Goal: Task Accomplishment & Management: Manage account settings

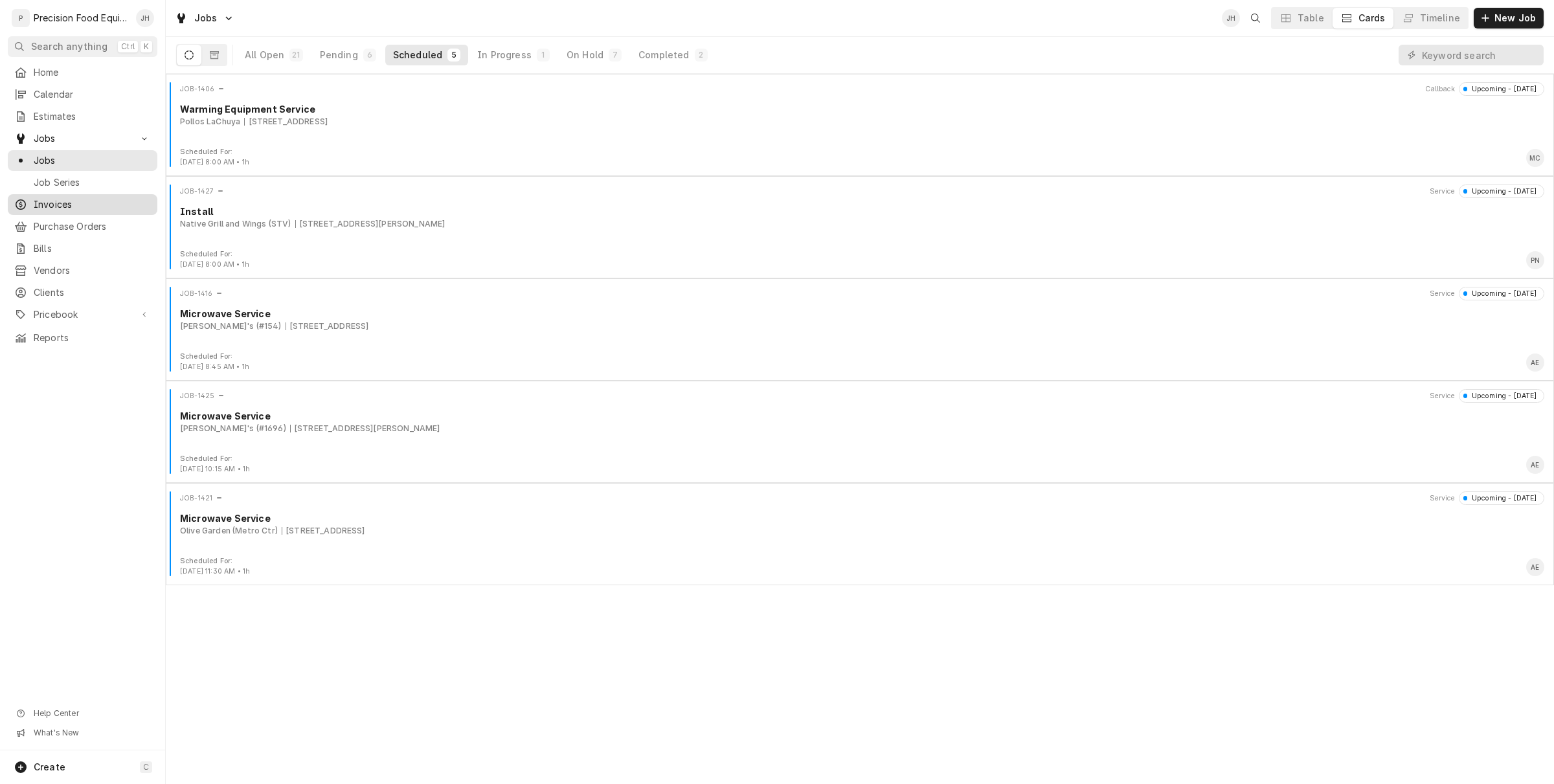
click at [101, 209] on span "Invoices" at bounding box center [91, 204] width 117 height 13
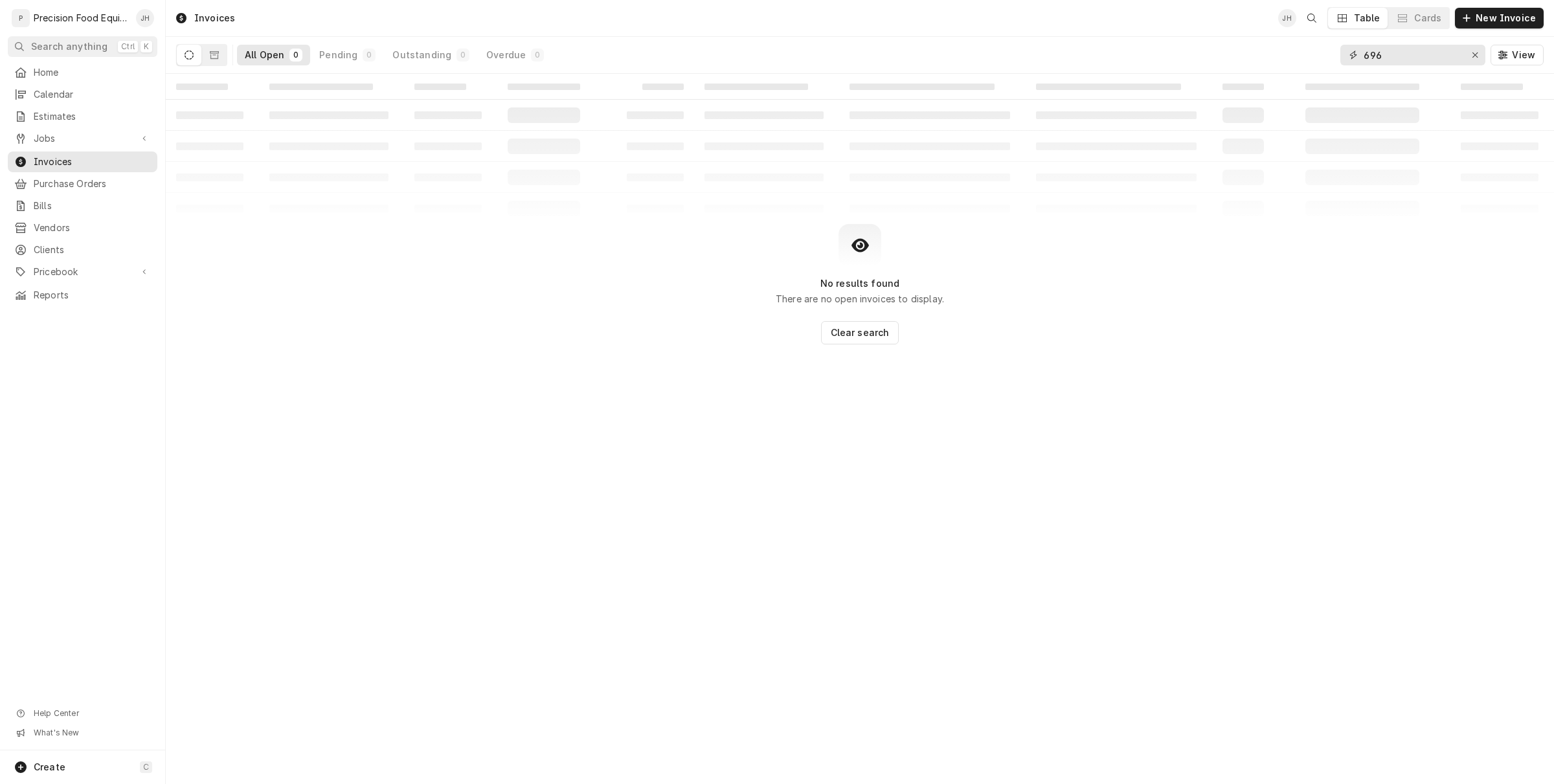
drag, startPoint x: 1397, startPoint y: 48, endPoint x: 1287, endPoint y: 49, distance: 110.0
click at [1287, 49] on div "All Open 0 Pending 0 Outstanding 0 Overdue 0 696 View" at bounding box center [859, 54] width 1368 height 36
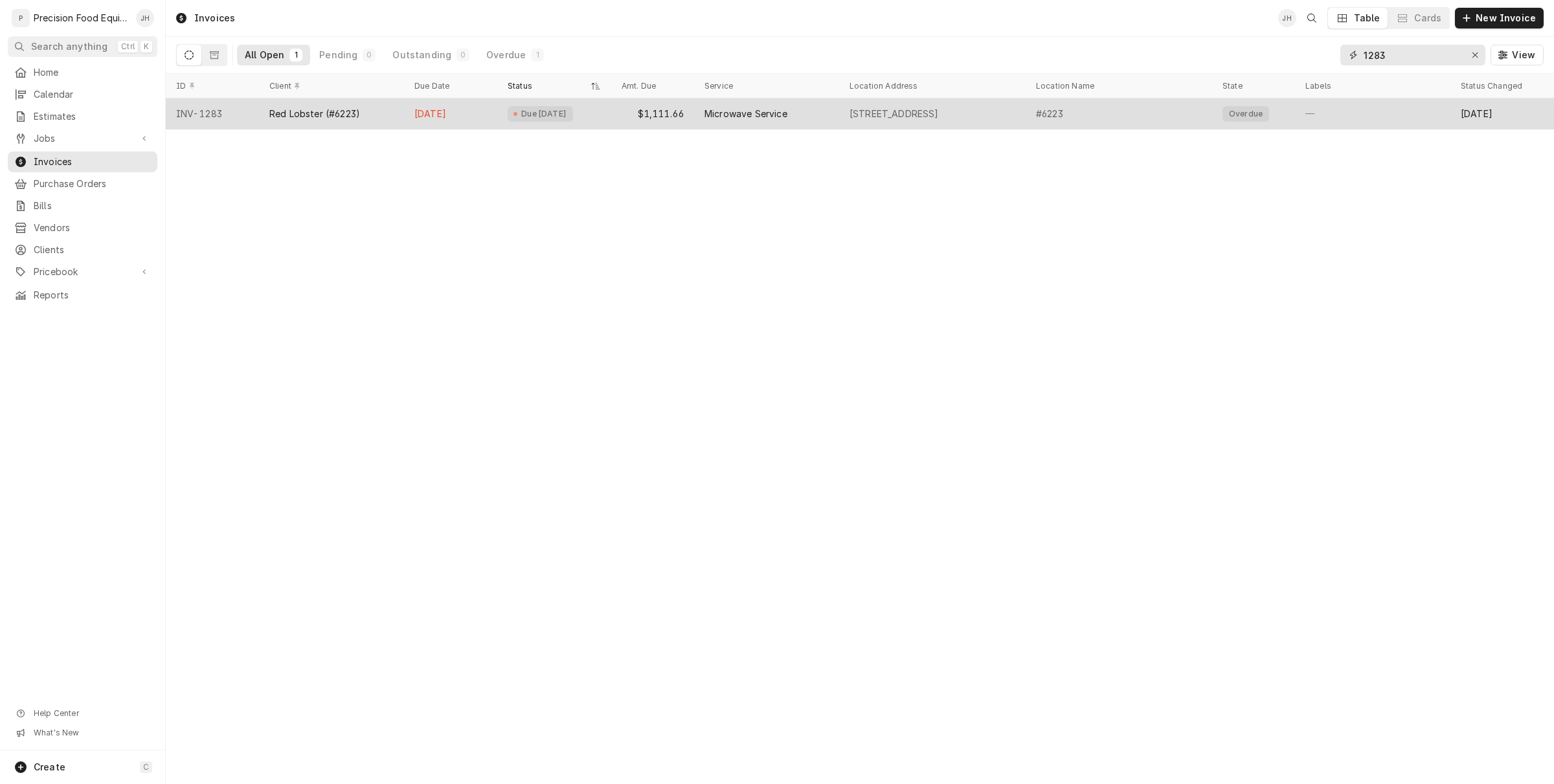
type input "1283"
click at [365, 127] on div "Red Lobster (#6223)" at bounding box center [332, 113] width 145 height 31
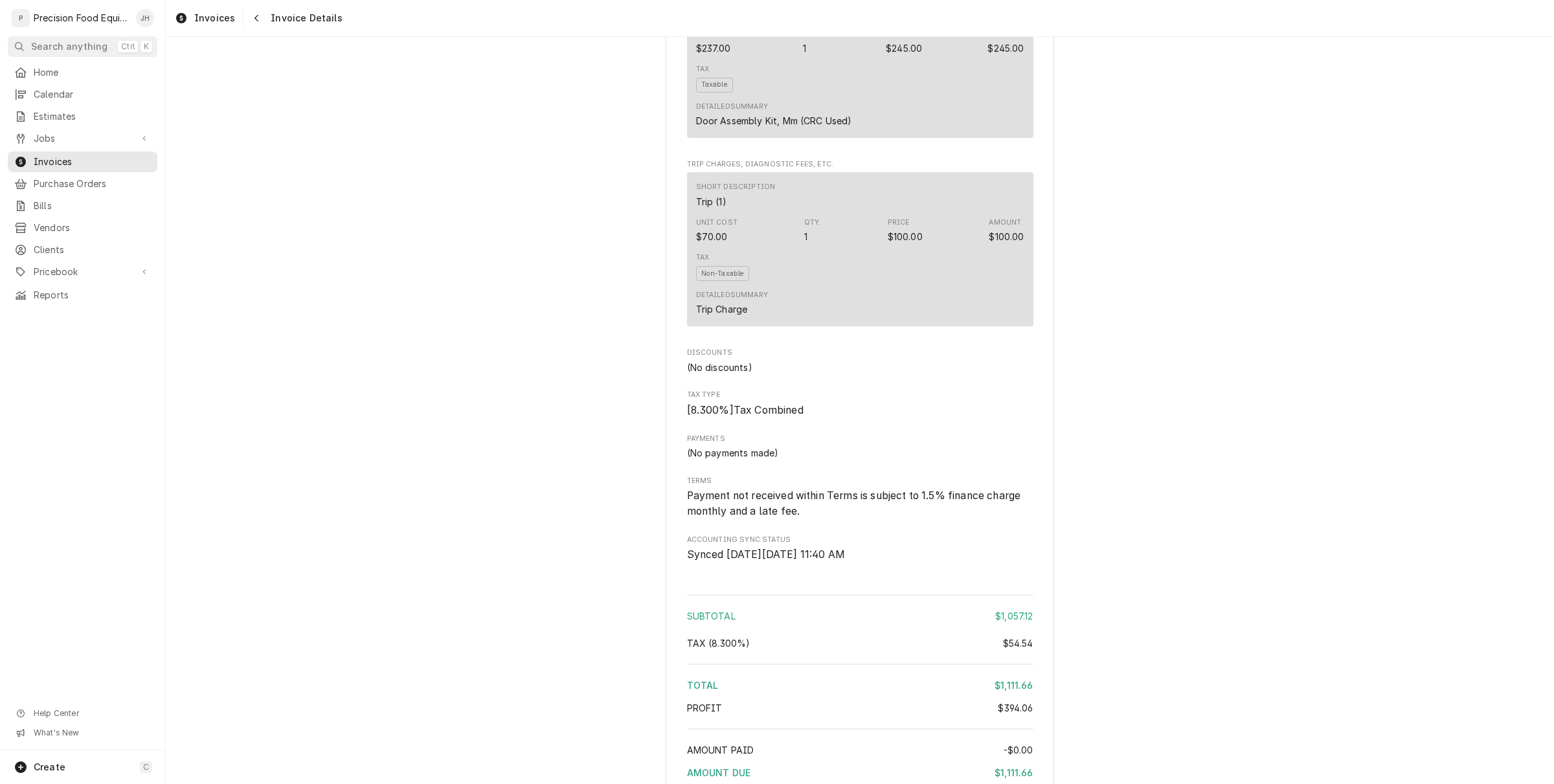
scroll to position [1903, 0]
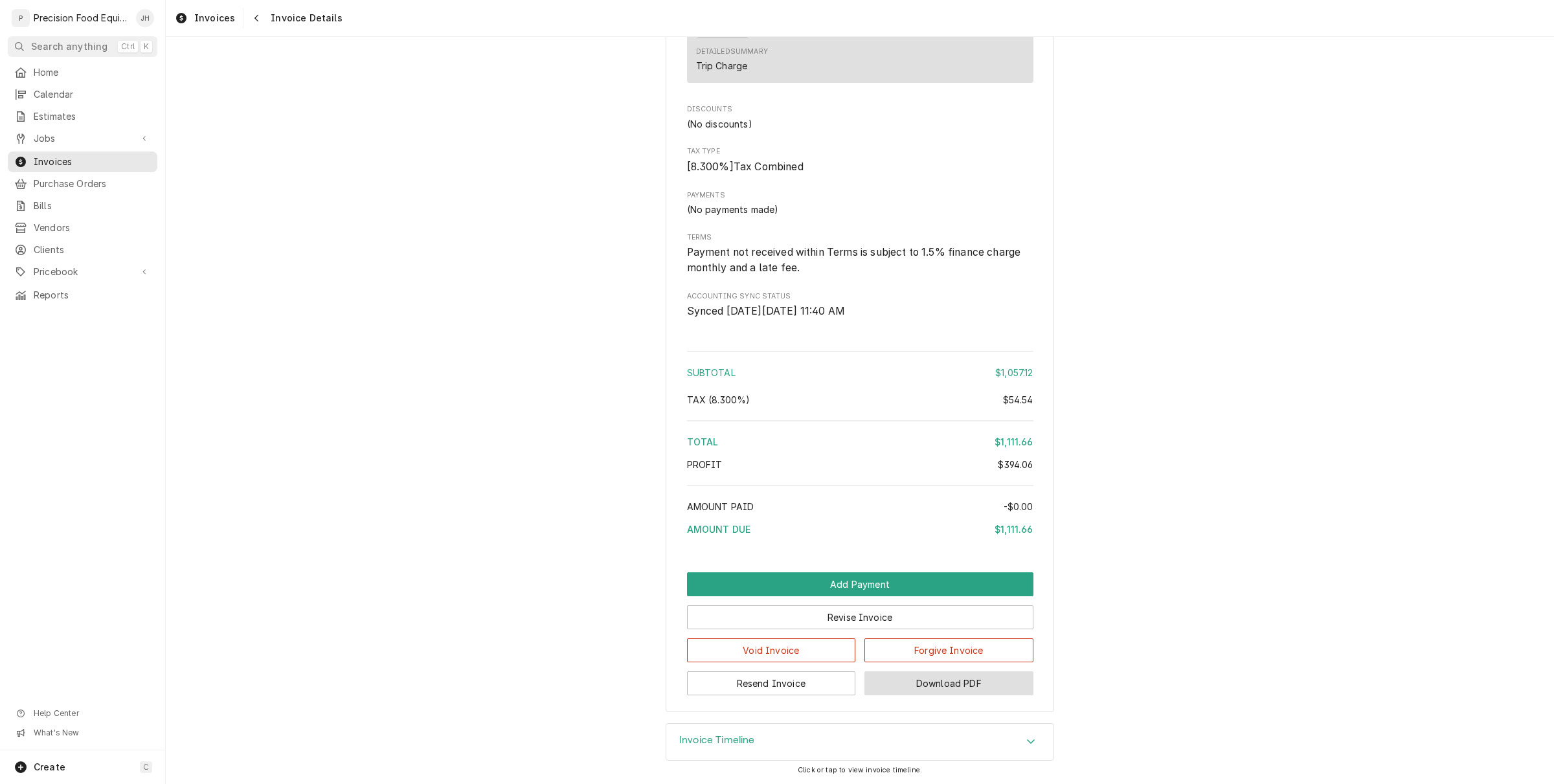
click at [934, 685] on button "Download PDF" at bounding box center [949, 683] width 169 height 24
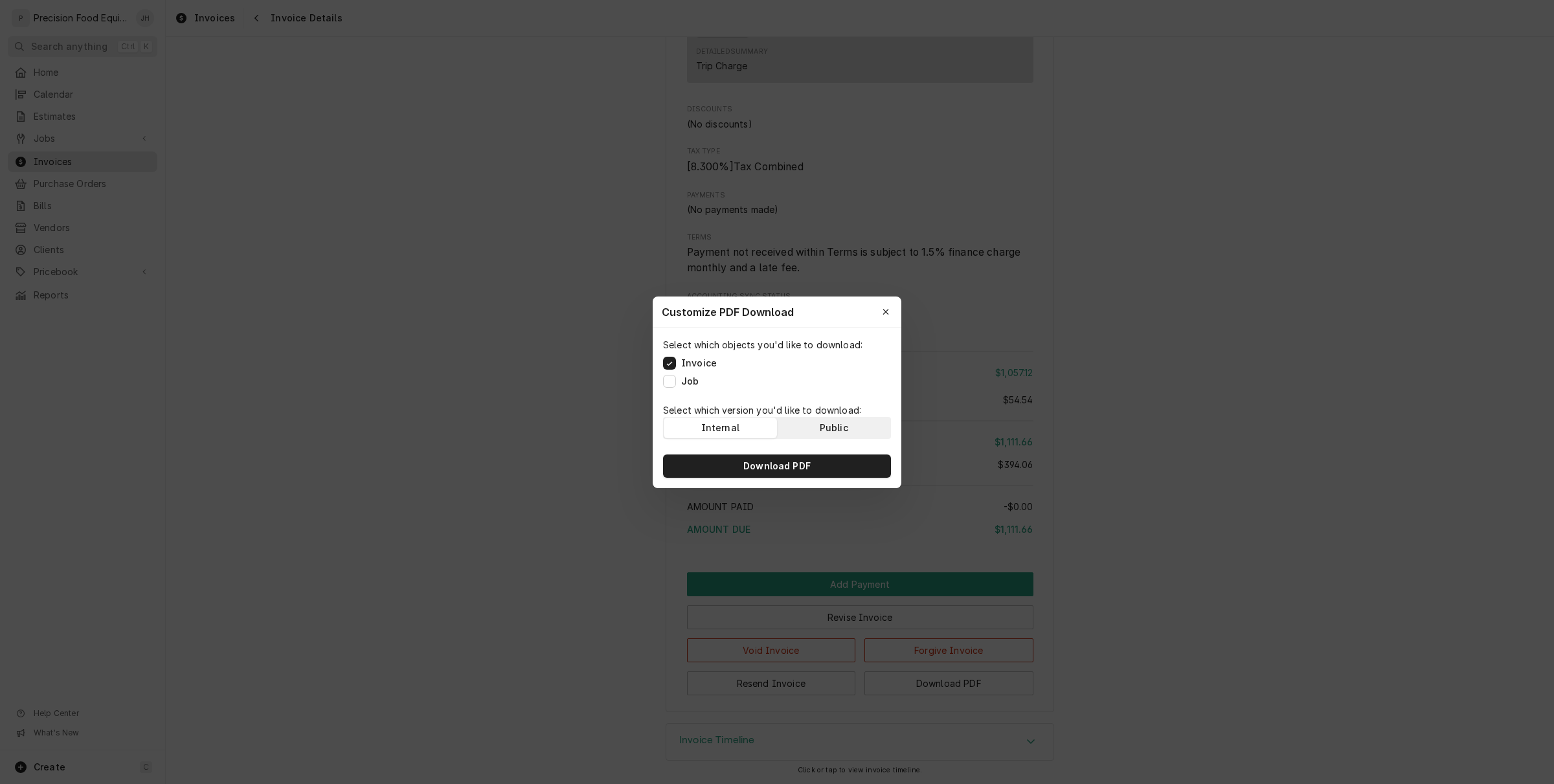
click at [836, 425] on div "Public" at bounding box center [834, 427] width 28 height 13
click at [837, 458] on button "Download PDF" at bounding box center [777, 466] width 228 height 24
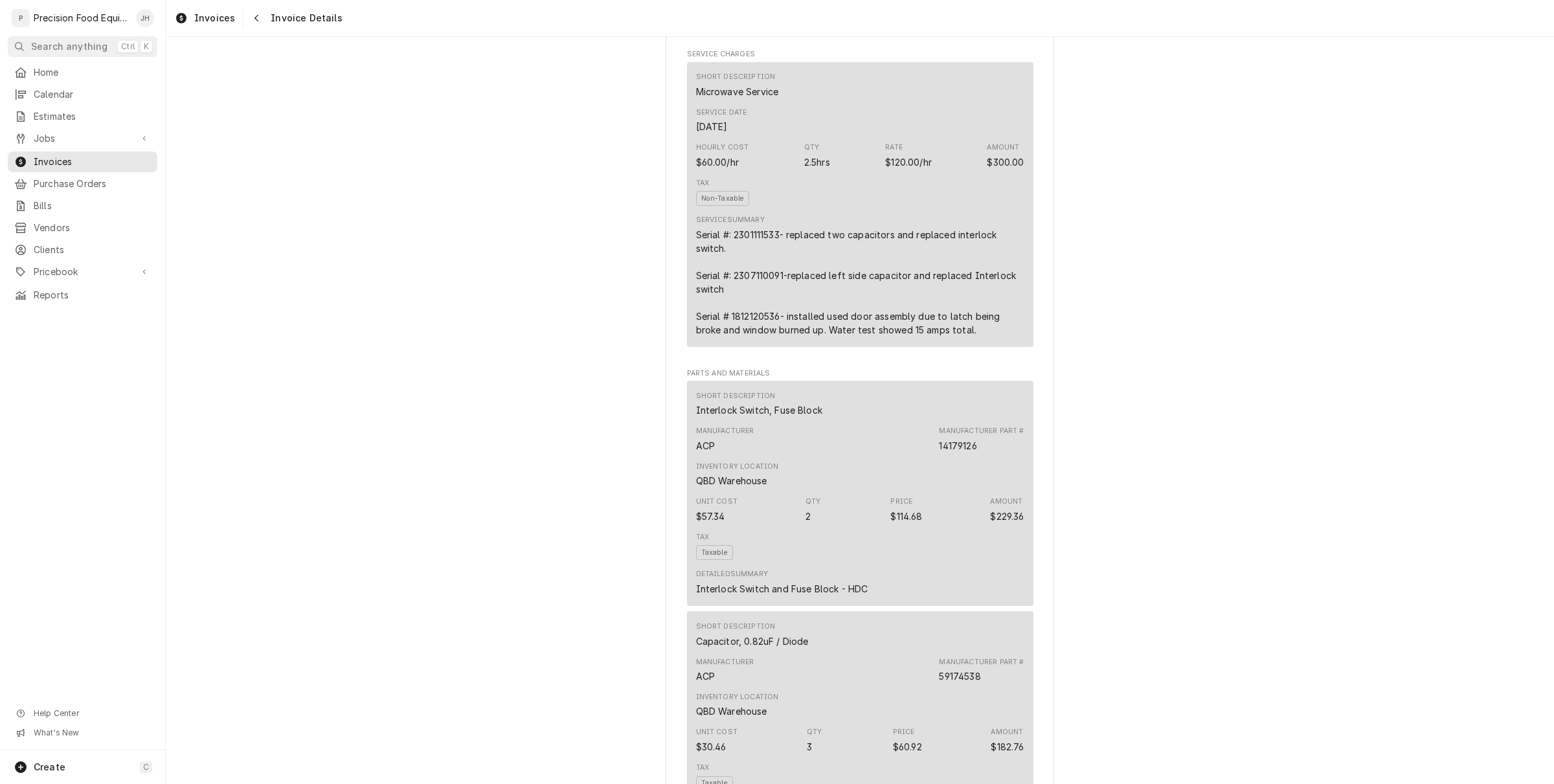
scroll to position [0, 0]
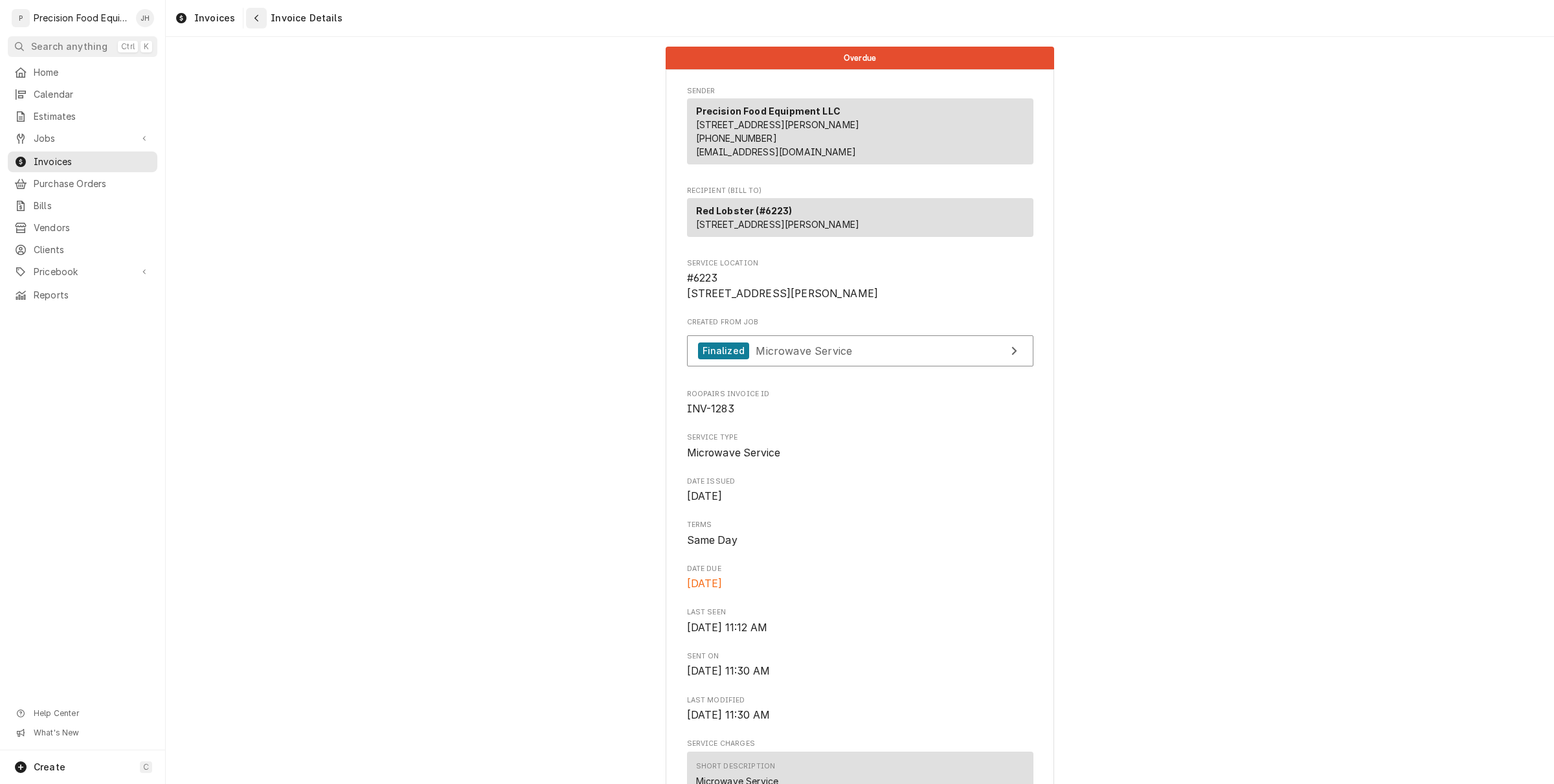
click at [254, 21] on div "Navigate back" at bounding box center [256, 18] width 13 height 13
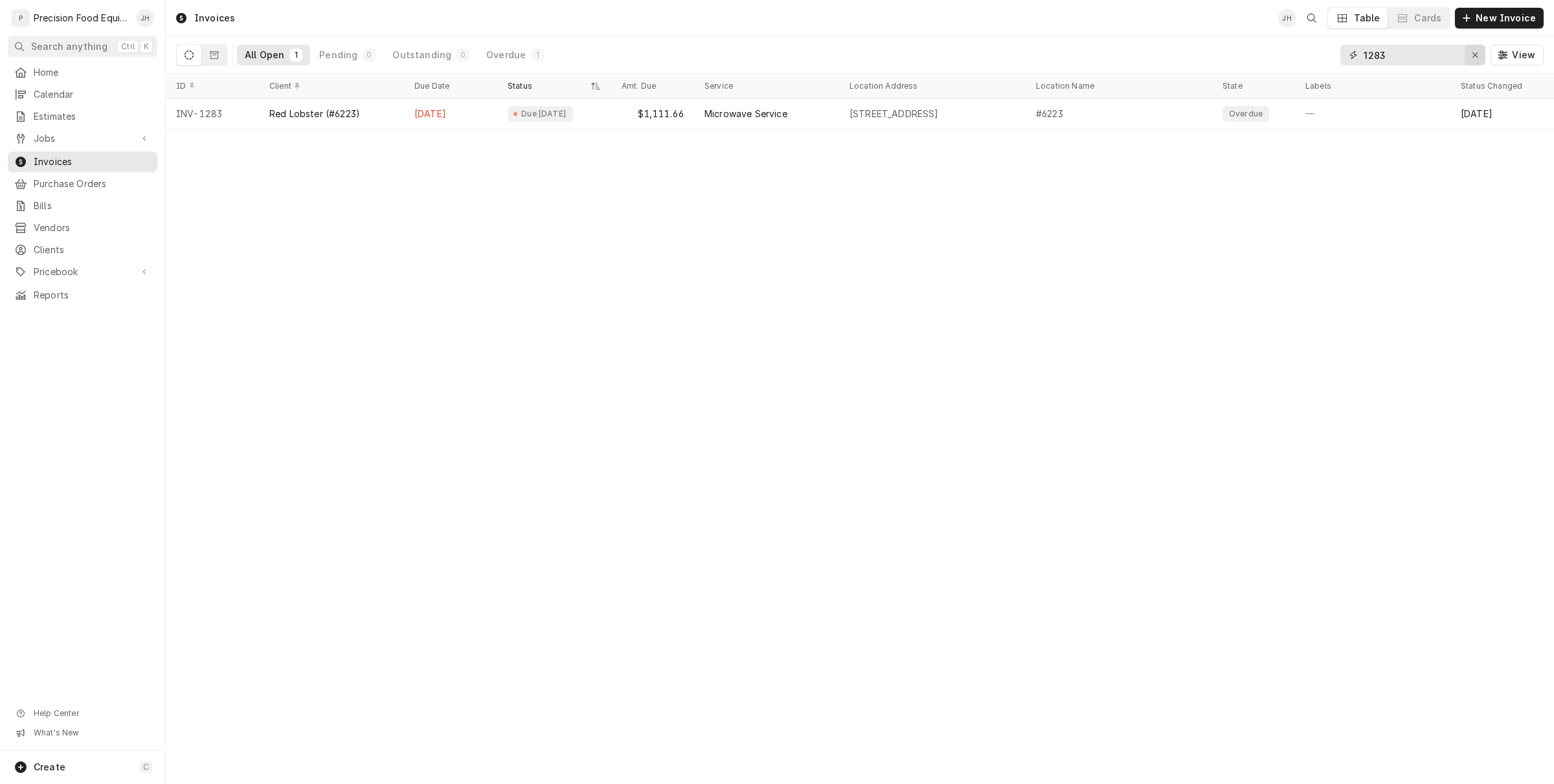
click at [1477, 55] on icon "Erase input" at bounding box center [1476, 54] width 7 height 9
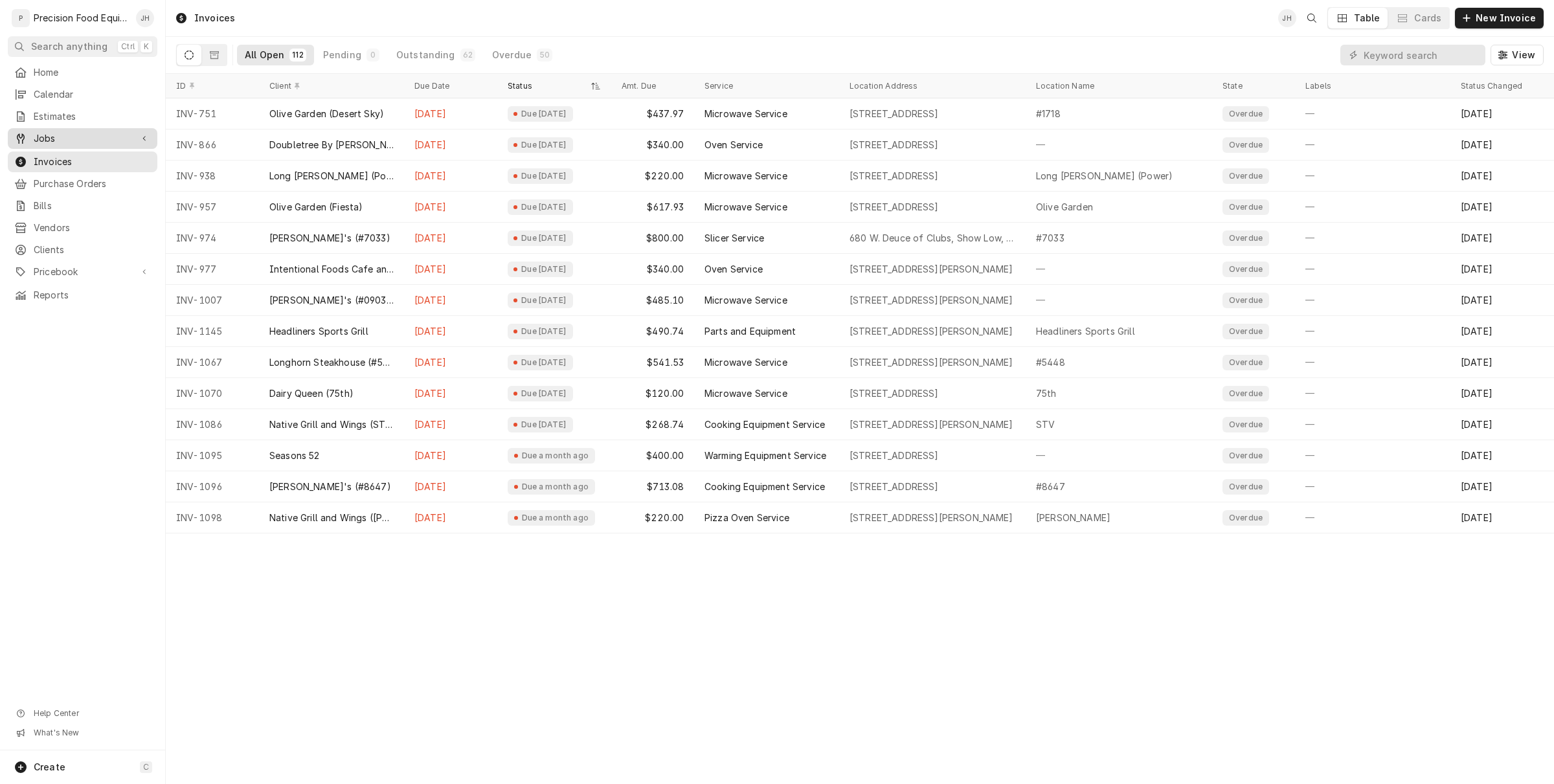
click at [73, 139] on span "Jobs" at bounding box center [82, 138] width 98 height 13
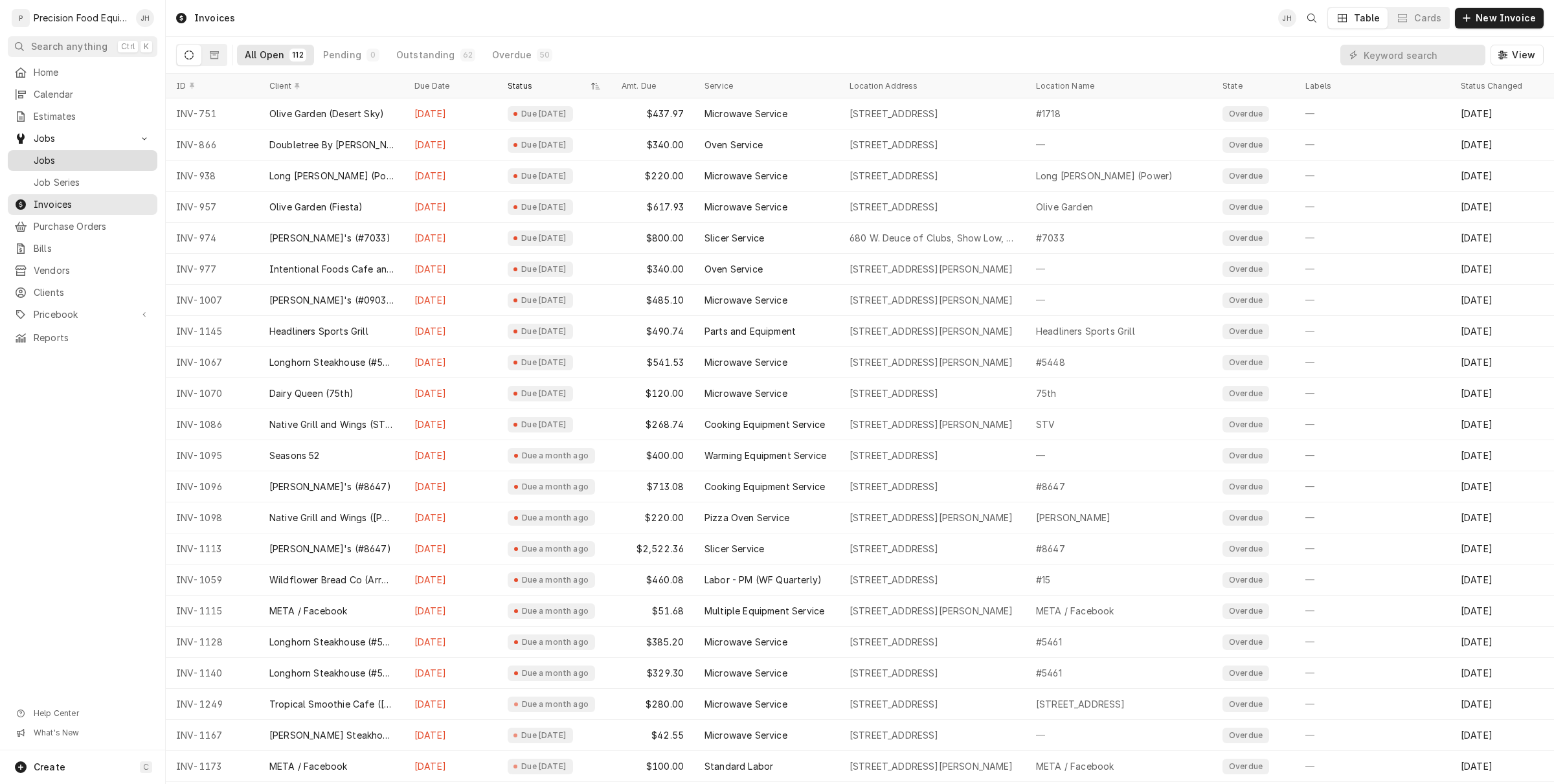
click at [55, 163] on span "Jobs" at bounding box center [91, 160] width 117 height 13
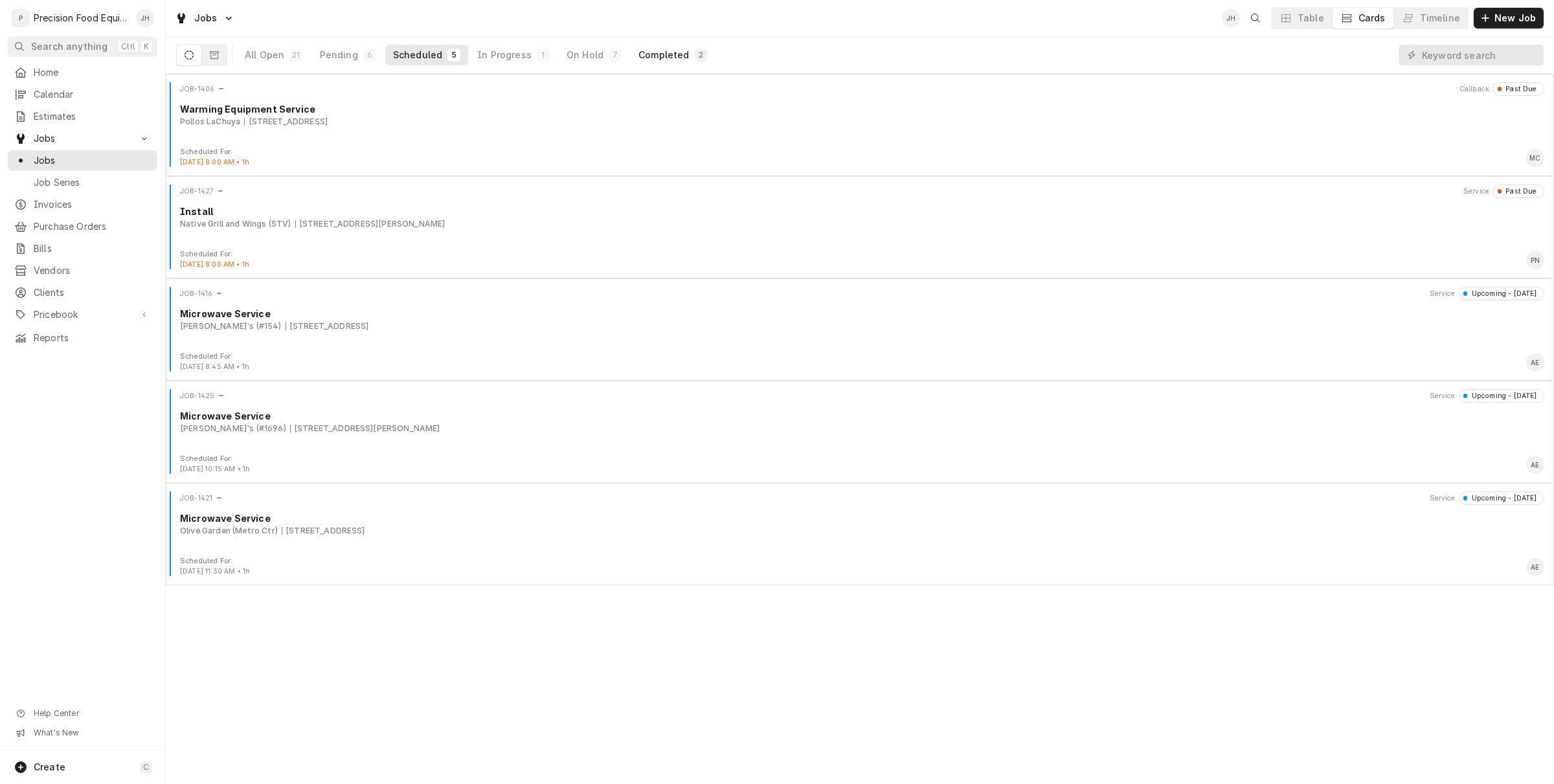
click at [665, 55] on div "Completed" at bounding box center [663, 54] width 50 height 13
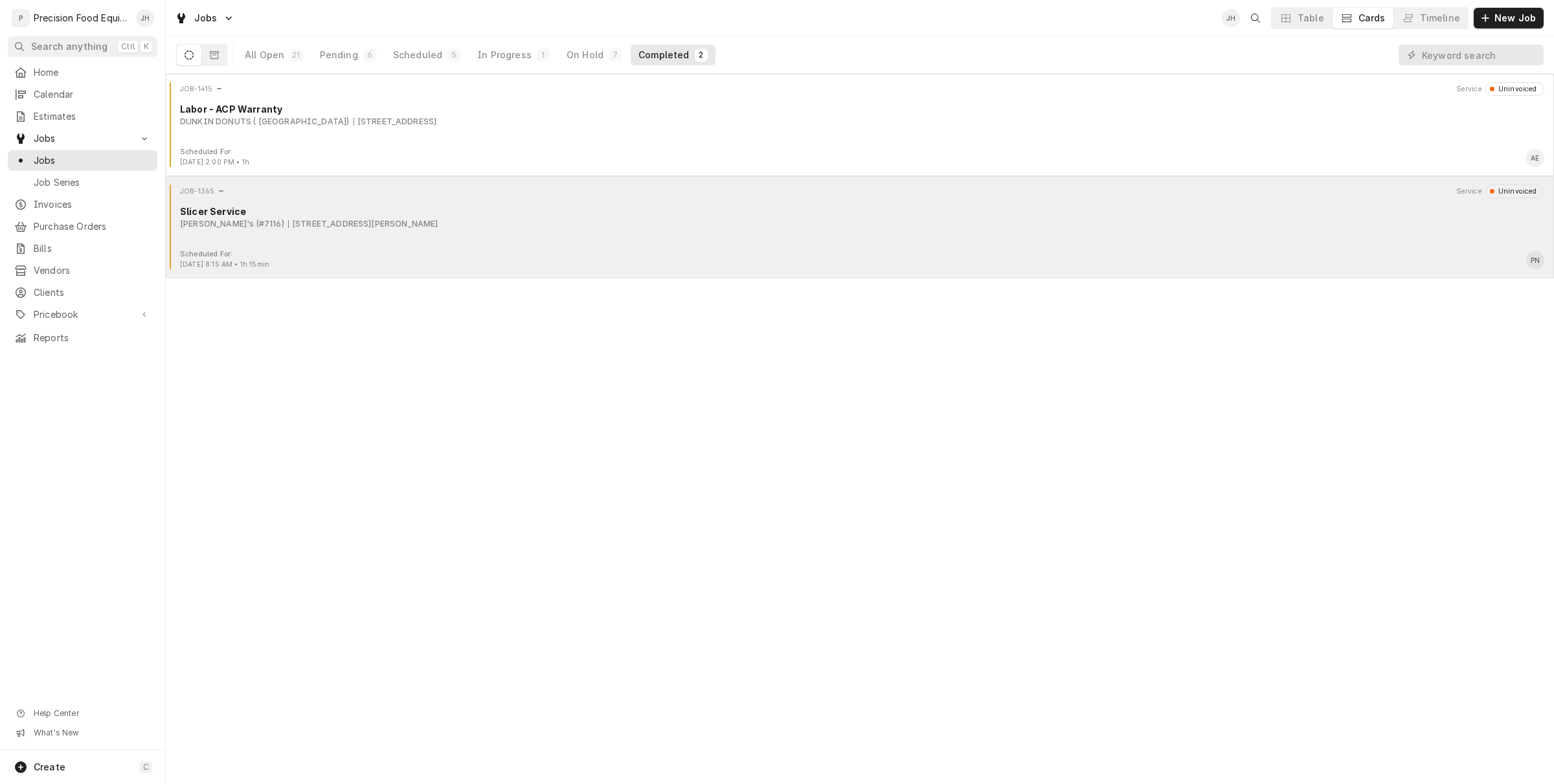
click at [408, 240] on div "JOB-1365 Service Uninvoiced Slicer Service Arby's (#7116) 1927 N. Higley Rd, Me…" at bounding box center [859, 217] width 1378 height 65
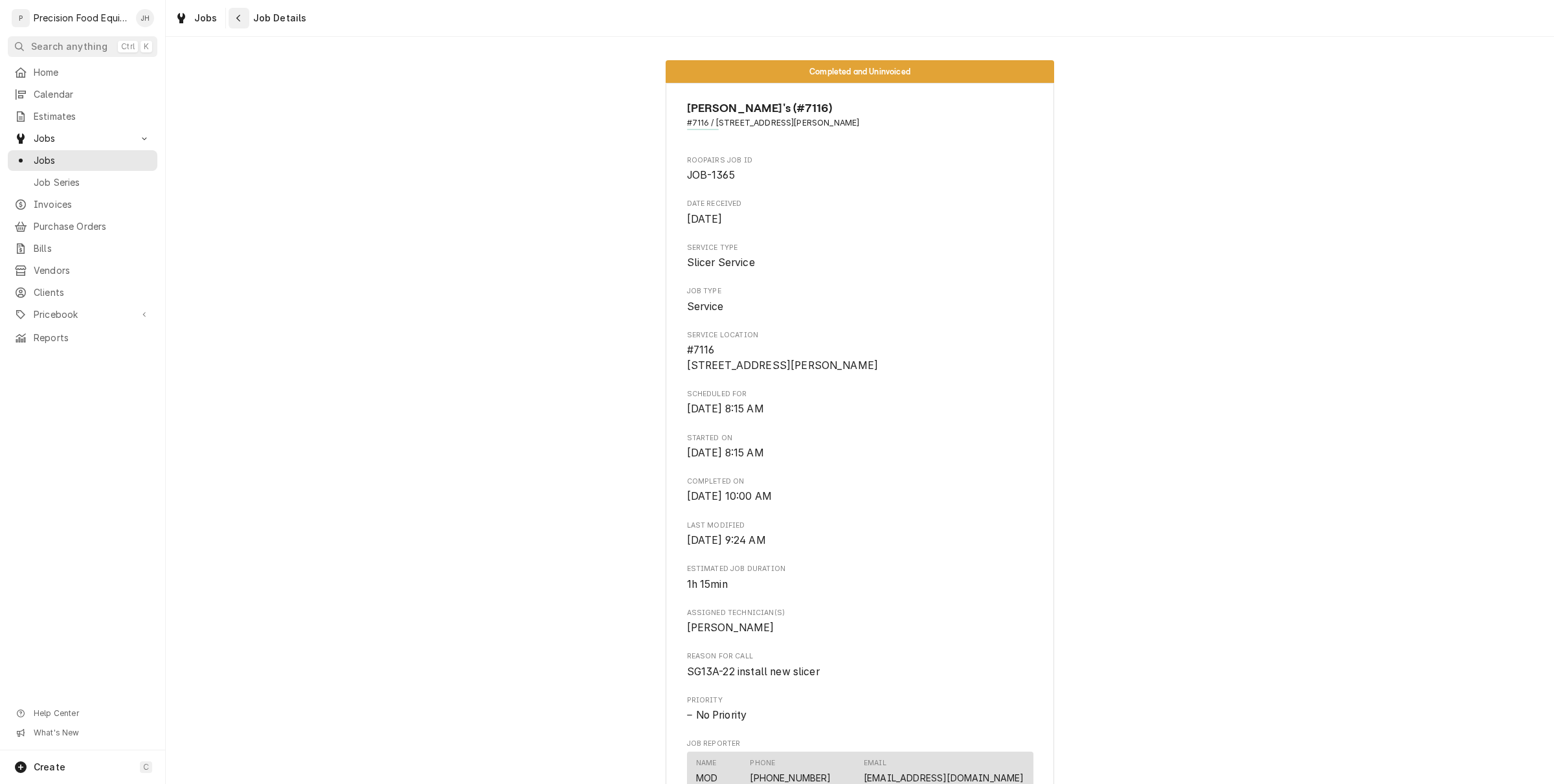
click at [229, 21] on button "Navigate back" at bounding box center [239, 18] width 21 height 21
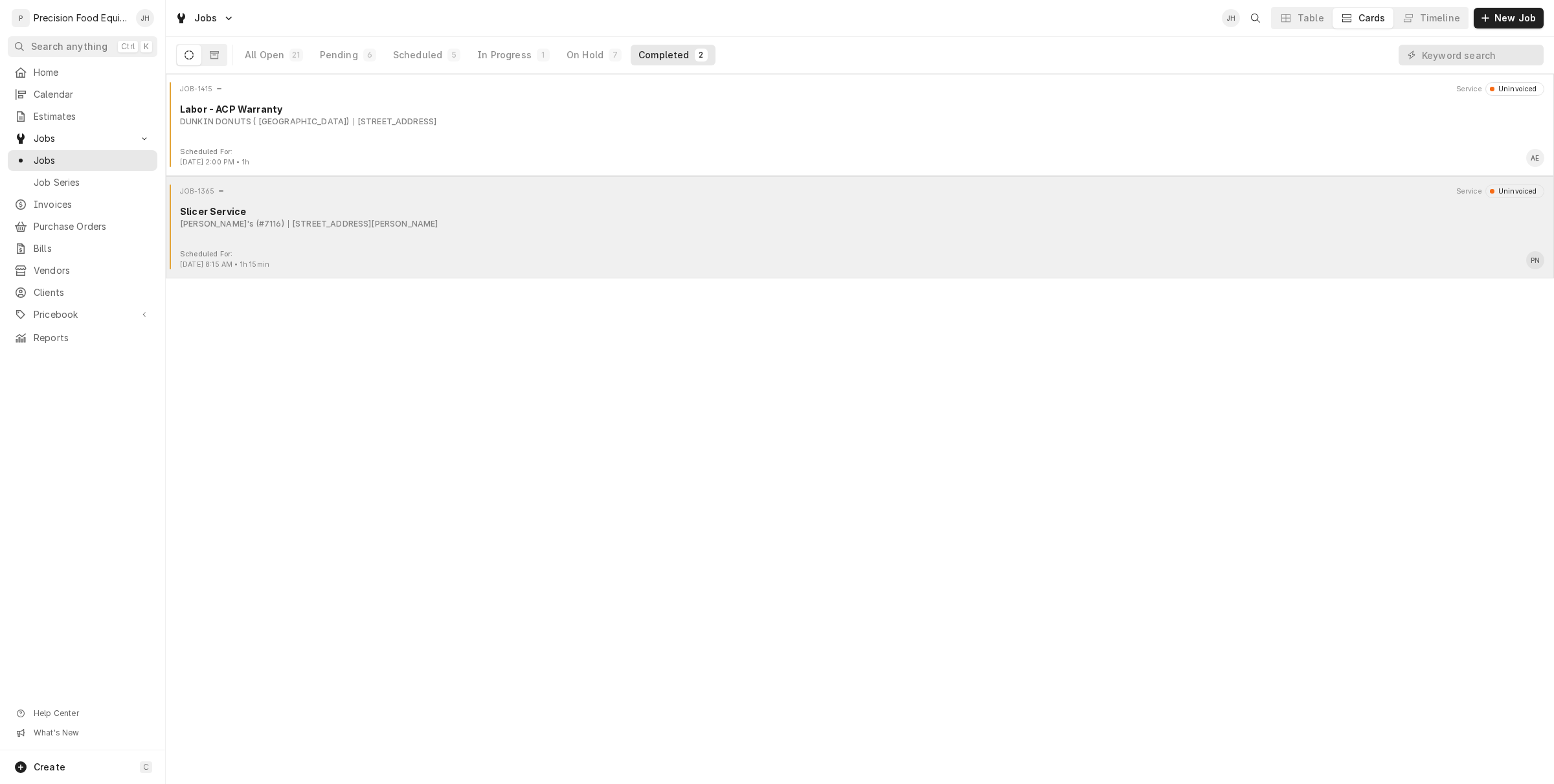
click at [524, 247] on div "JOB-1365 Service Uninvoiced Slicer Service Arby's (#7116) 1927 N. Higley Rd, Me…" at bounding box center [859, 217] width 1378 height 65
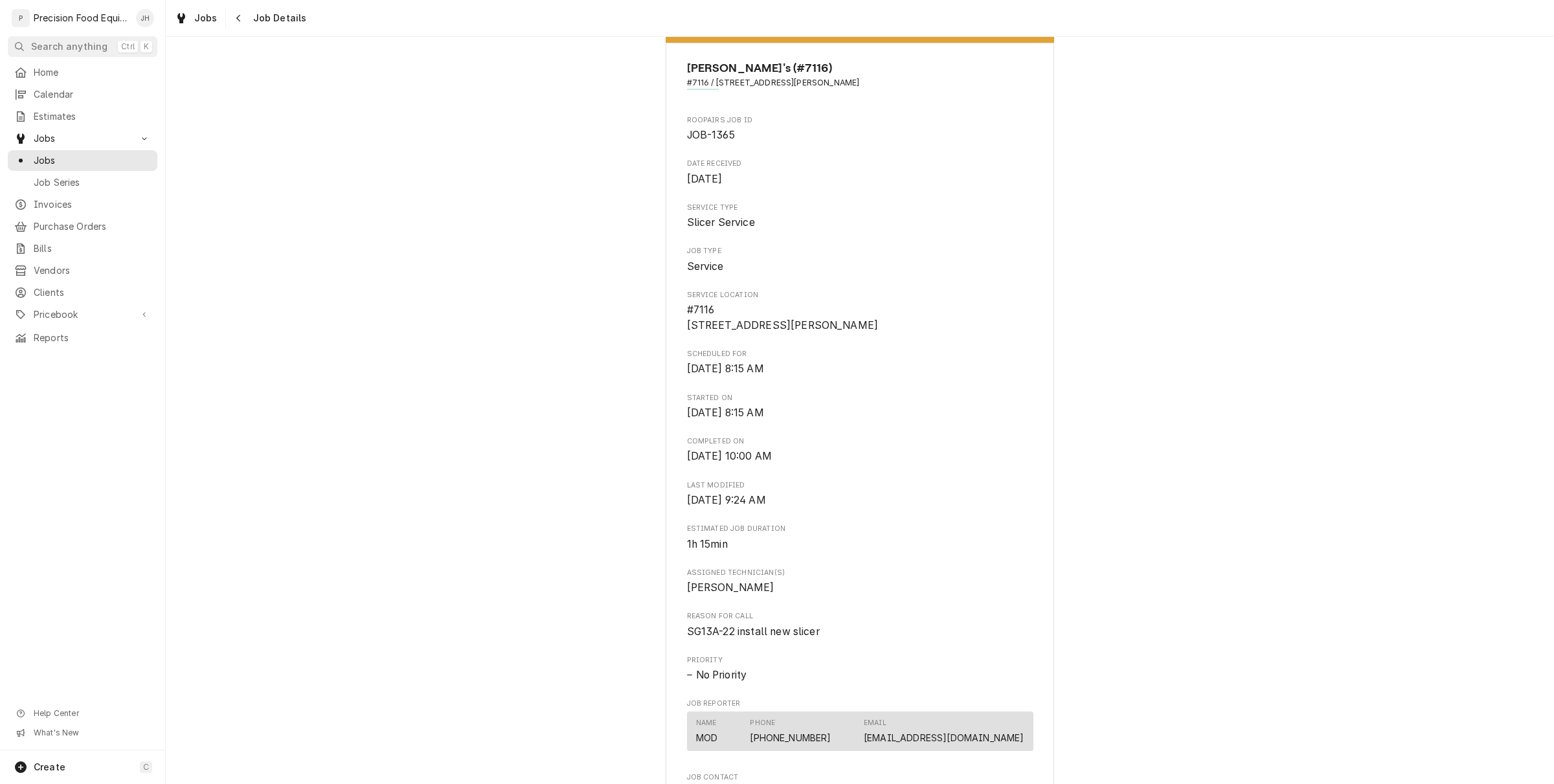
scroll to position [81, 0]
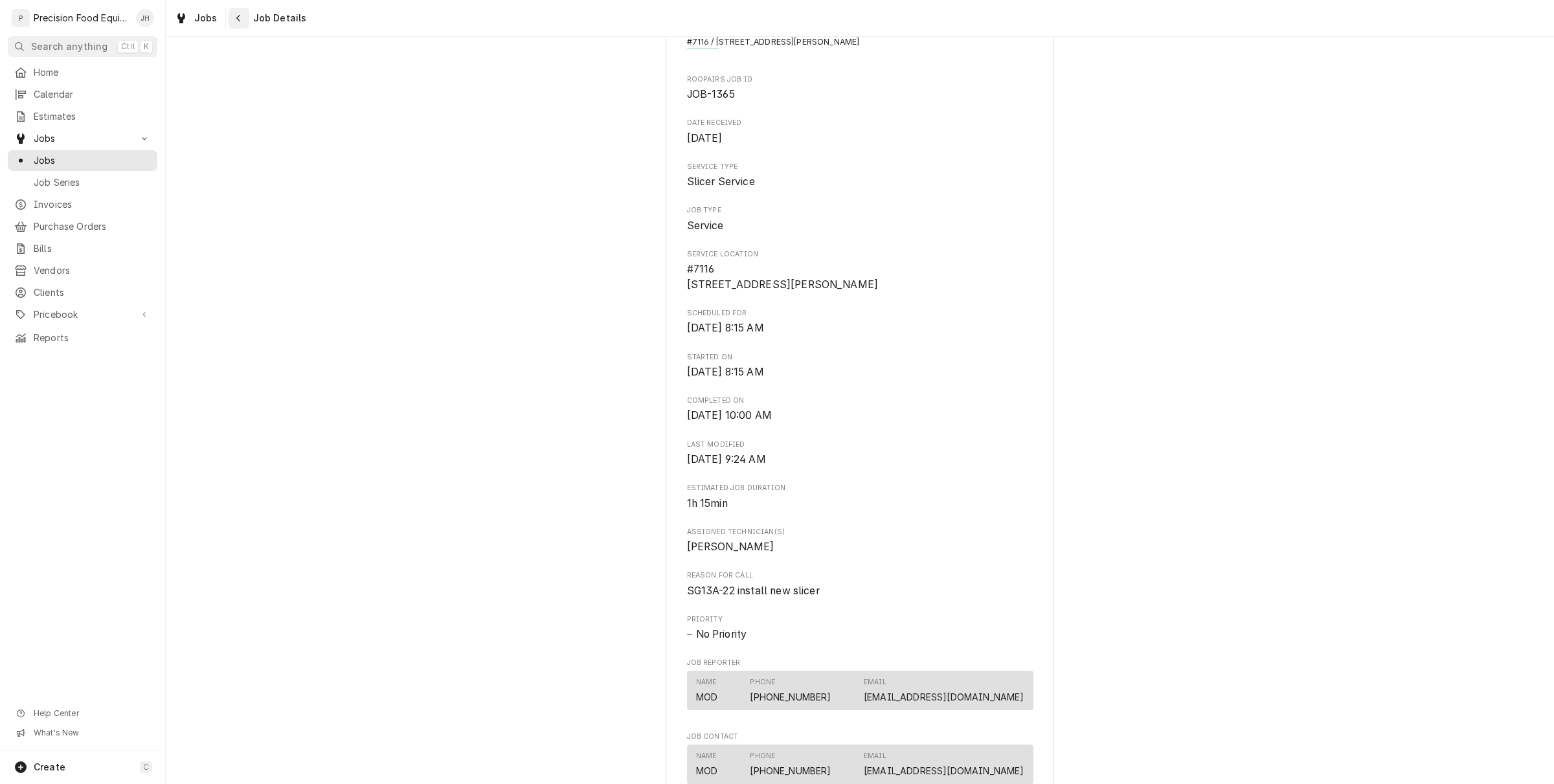
click at [247, 21] on button "Navigate back" at bounding box center [239, 18] width 21 height 21
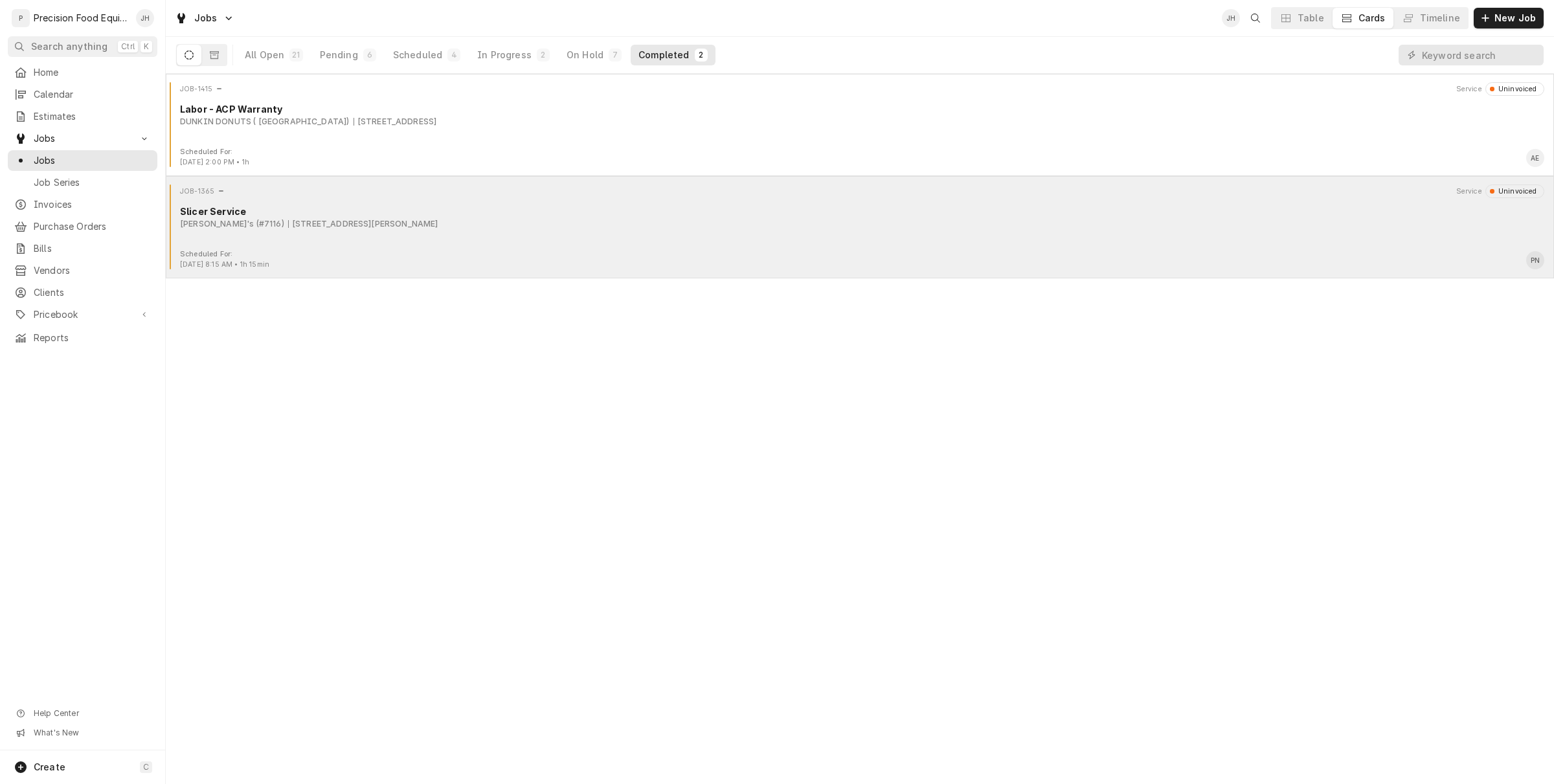
click at [399, 241] on div "JOB-1365 Service Uninvoiced Slicer Service Arby's (#7116) 1927 N. Higley Rd, Me…" at bounding box center [859, 217] width 1378 height 65
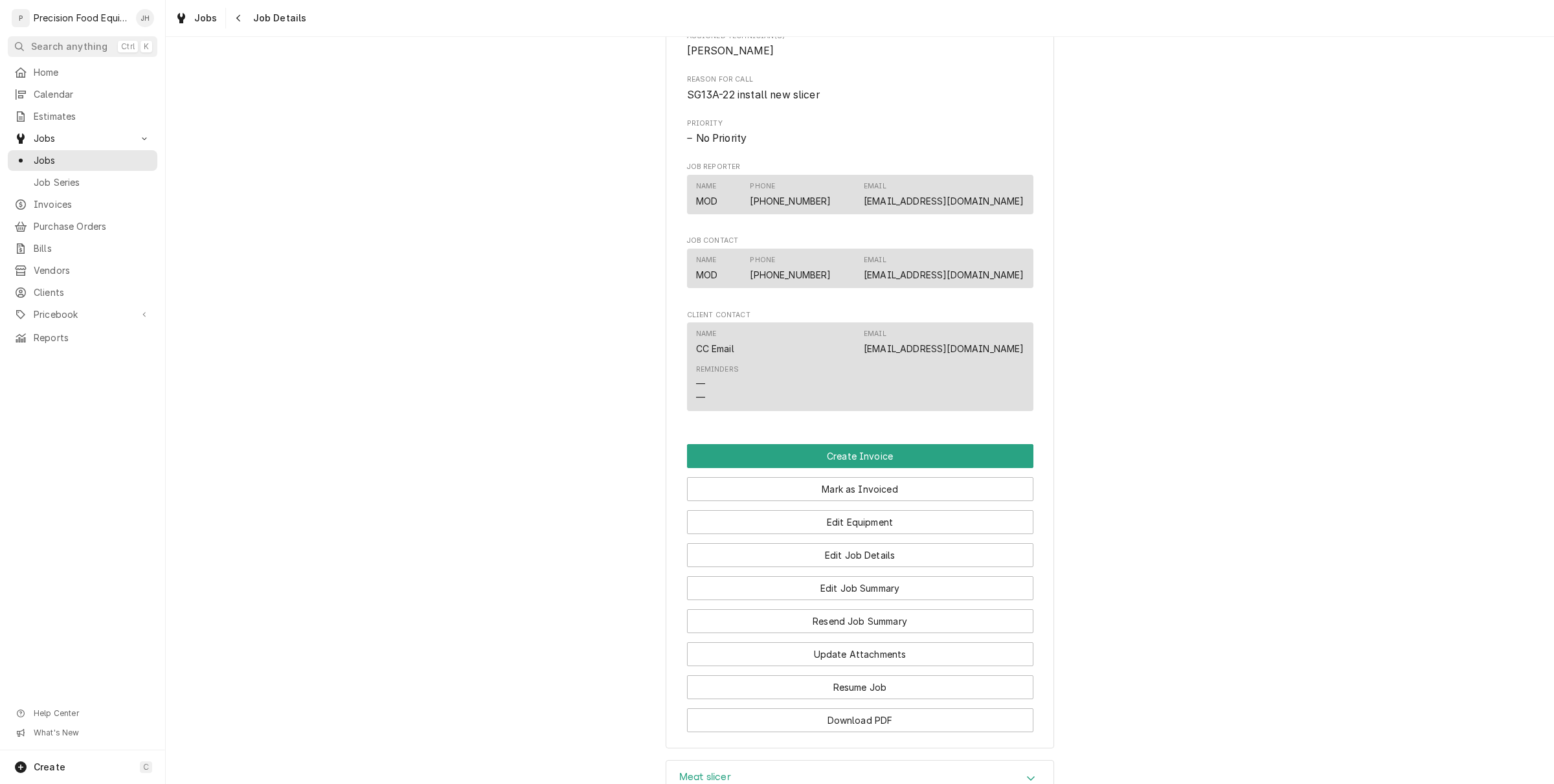
scroll to position [411, 0]
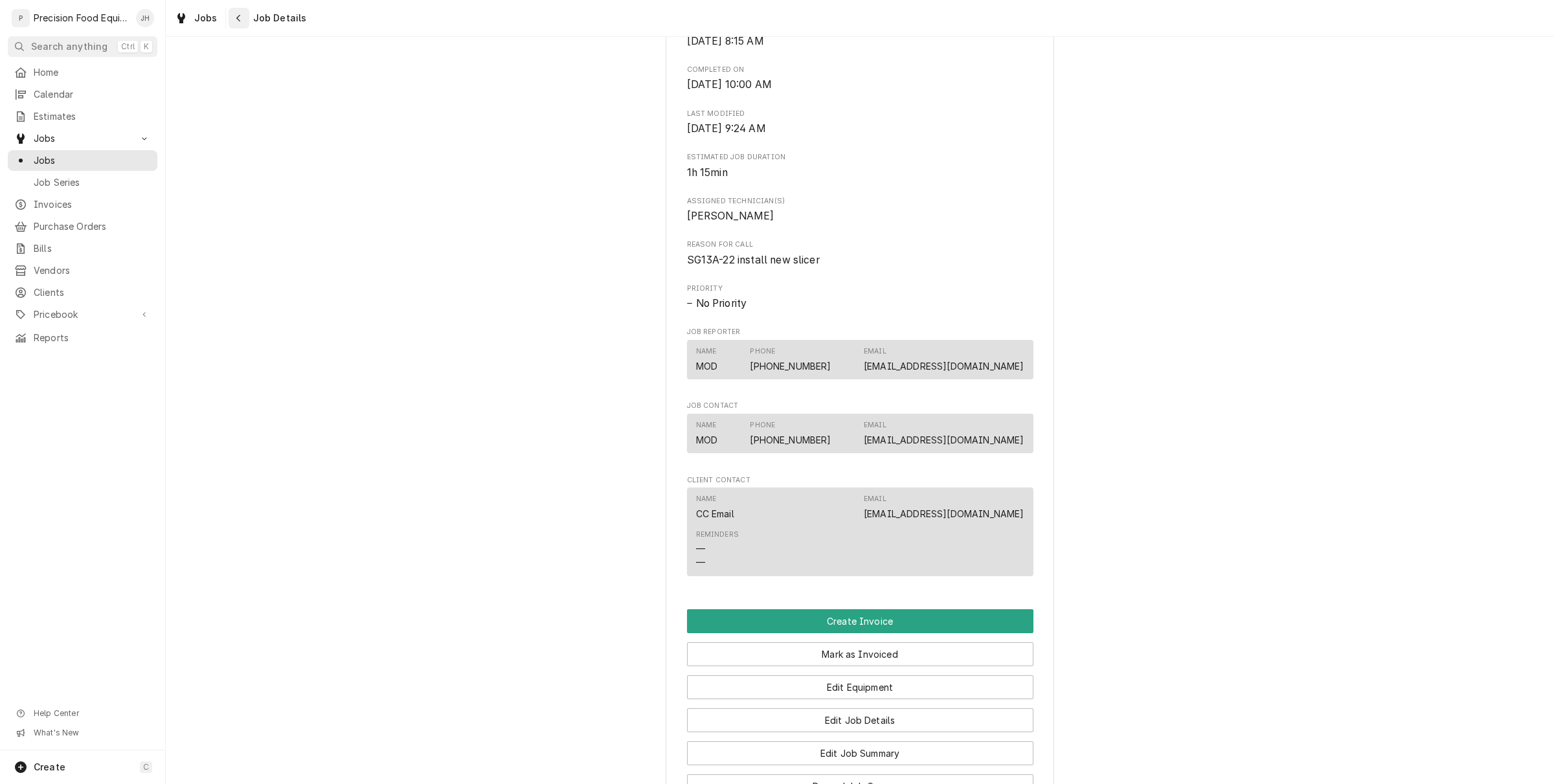
click at [236, 13] on icon "Navigate back" at bounding box center [238, 18] width 6 height 9
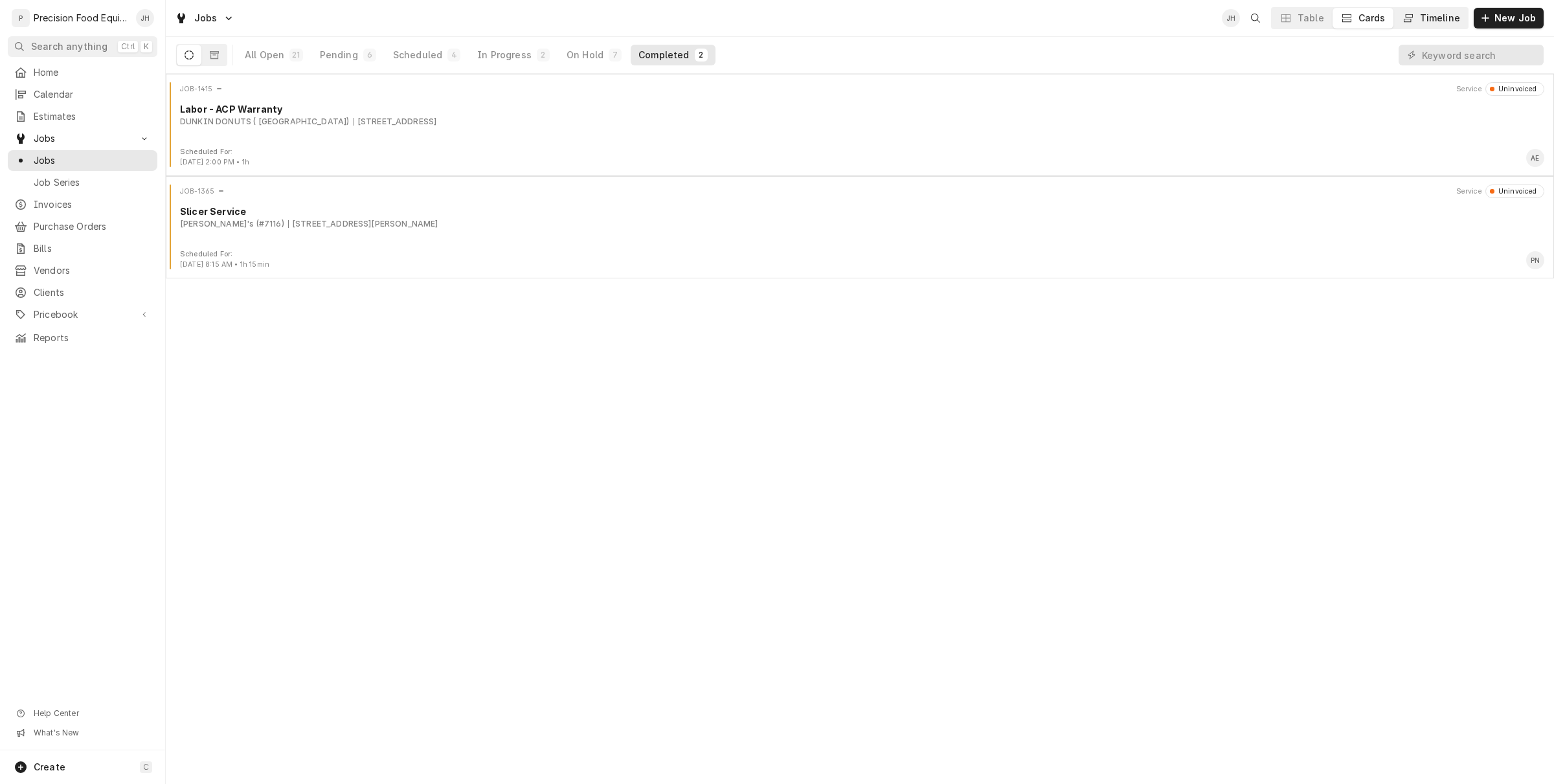
click at [1452, 19] on div "Timeline" at bounding box center [1441, 18] width 40 height 13
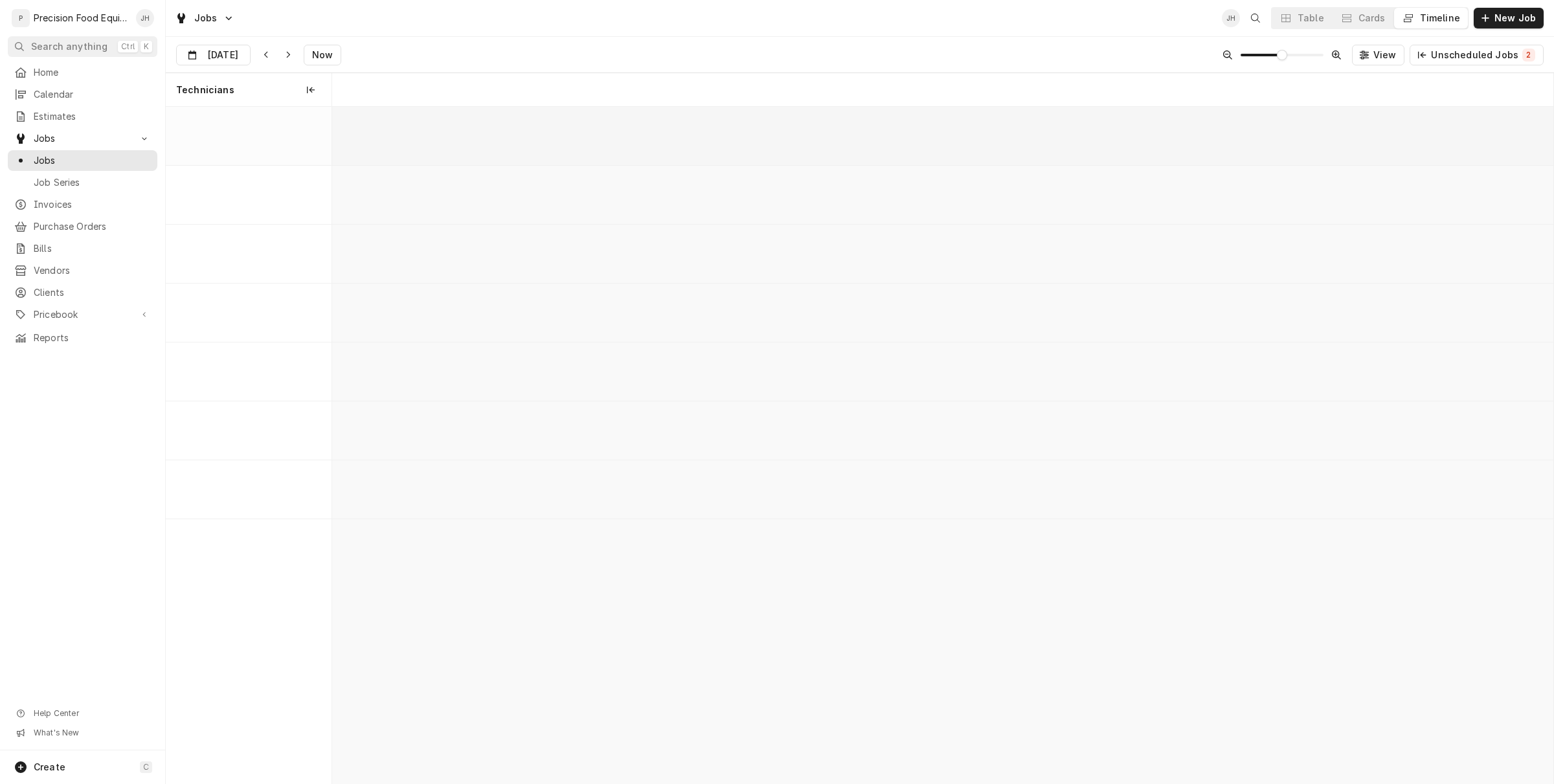
click at [1439, 11] on div "Timeline" at bounding box center [1441, 18] width 40 height 13
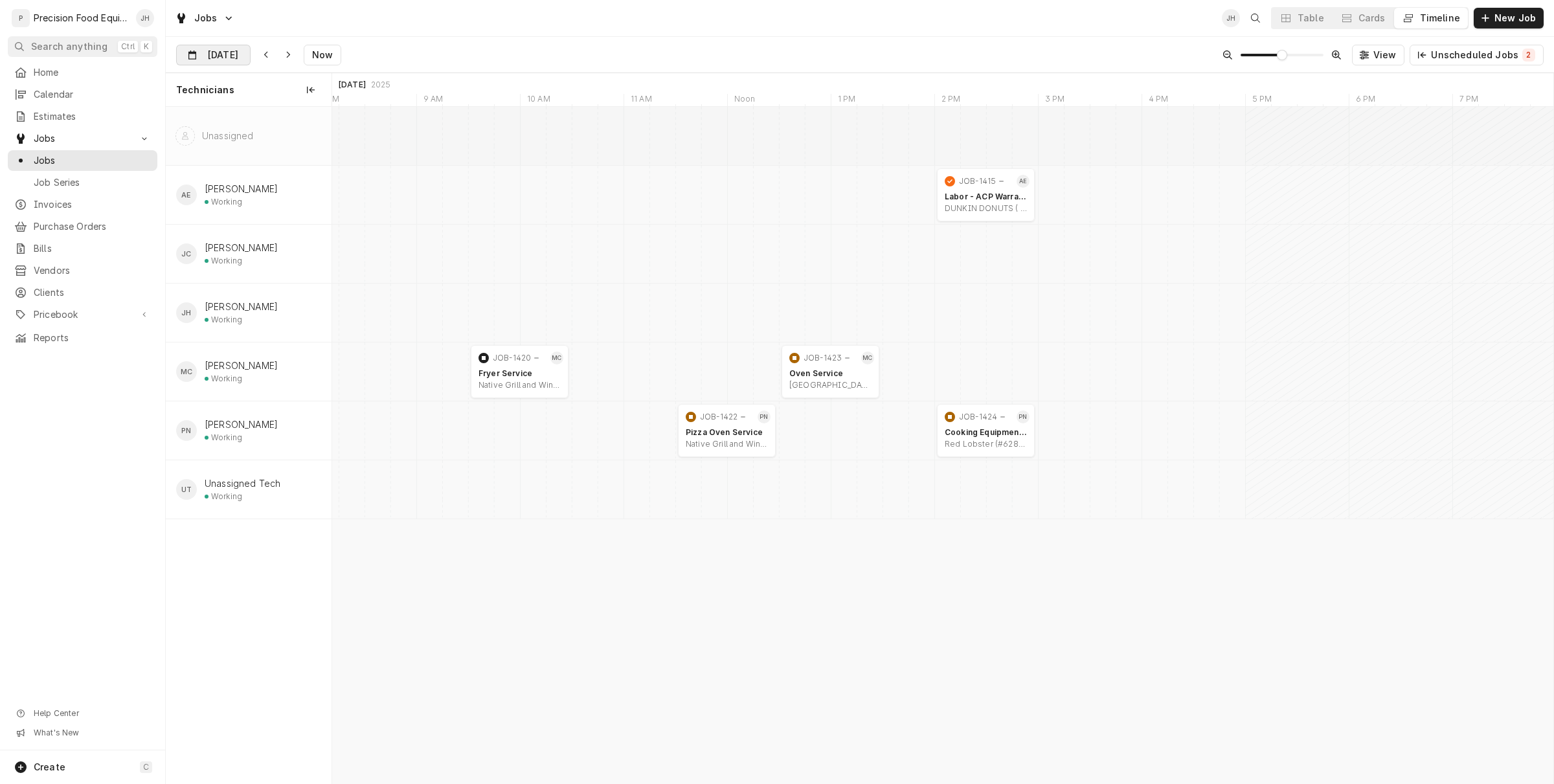
click at [212, 53] on input "Sep 2" at bounding box center [204, 58] width 55 height 25
click at [256, 139] on div "3" at bounding box center [259, 135] width 18 height 18
type input "Sep 3"
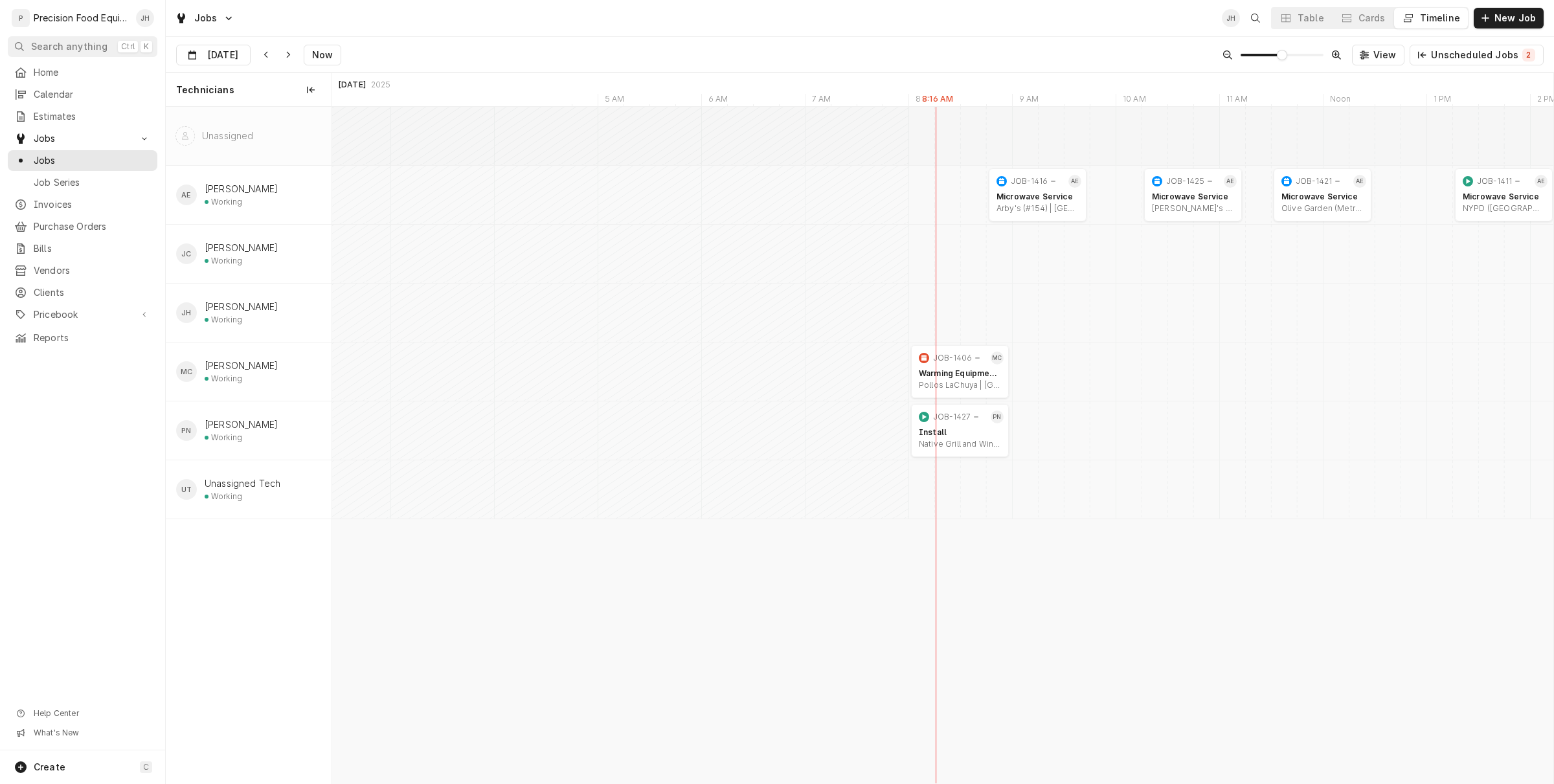
scroll to position [0, 26332]
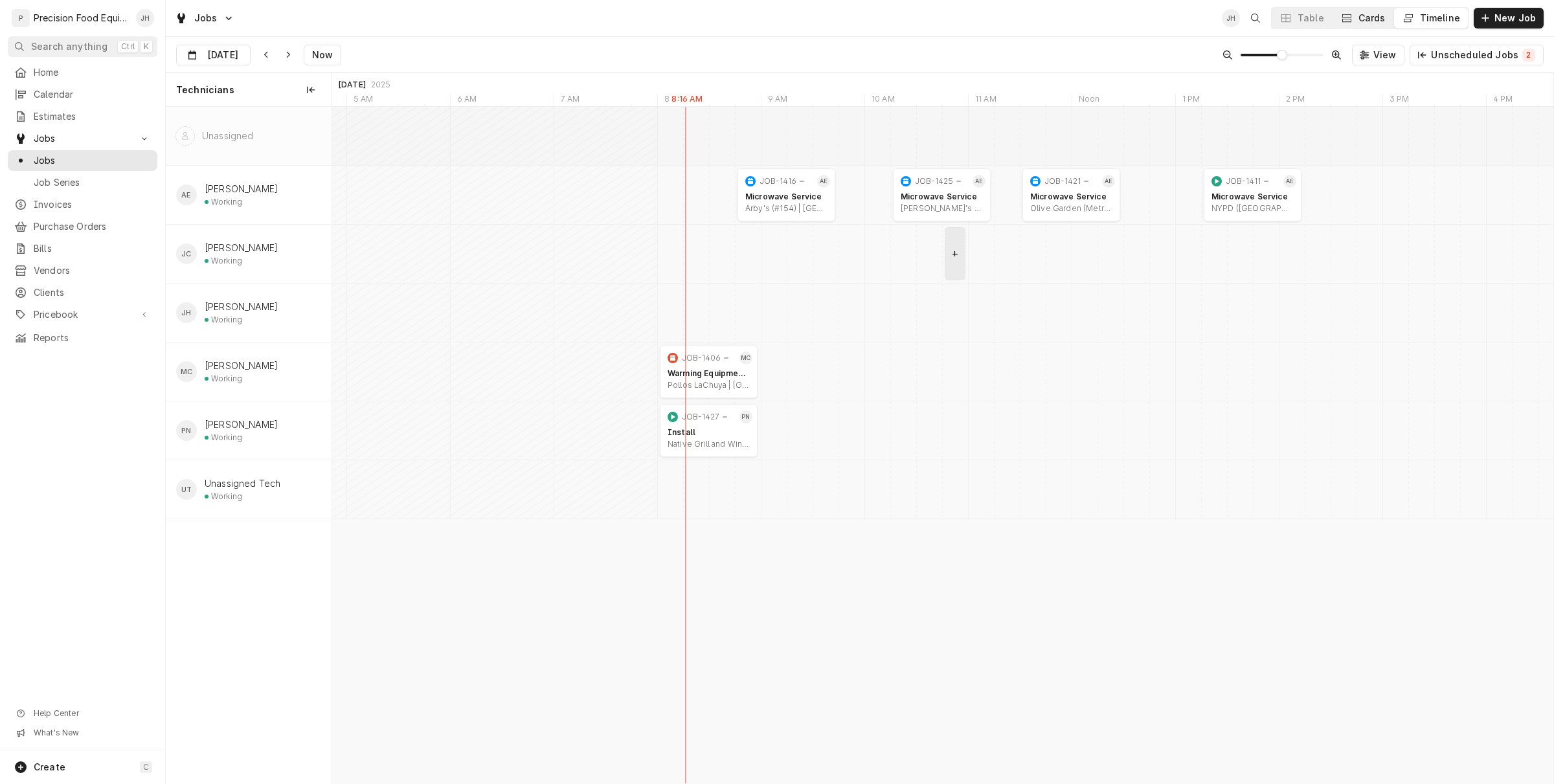
click at [1380, 13] on div "Cards" at bounding box center [1372, 18] width 27 height 13
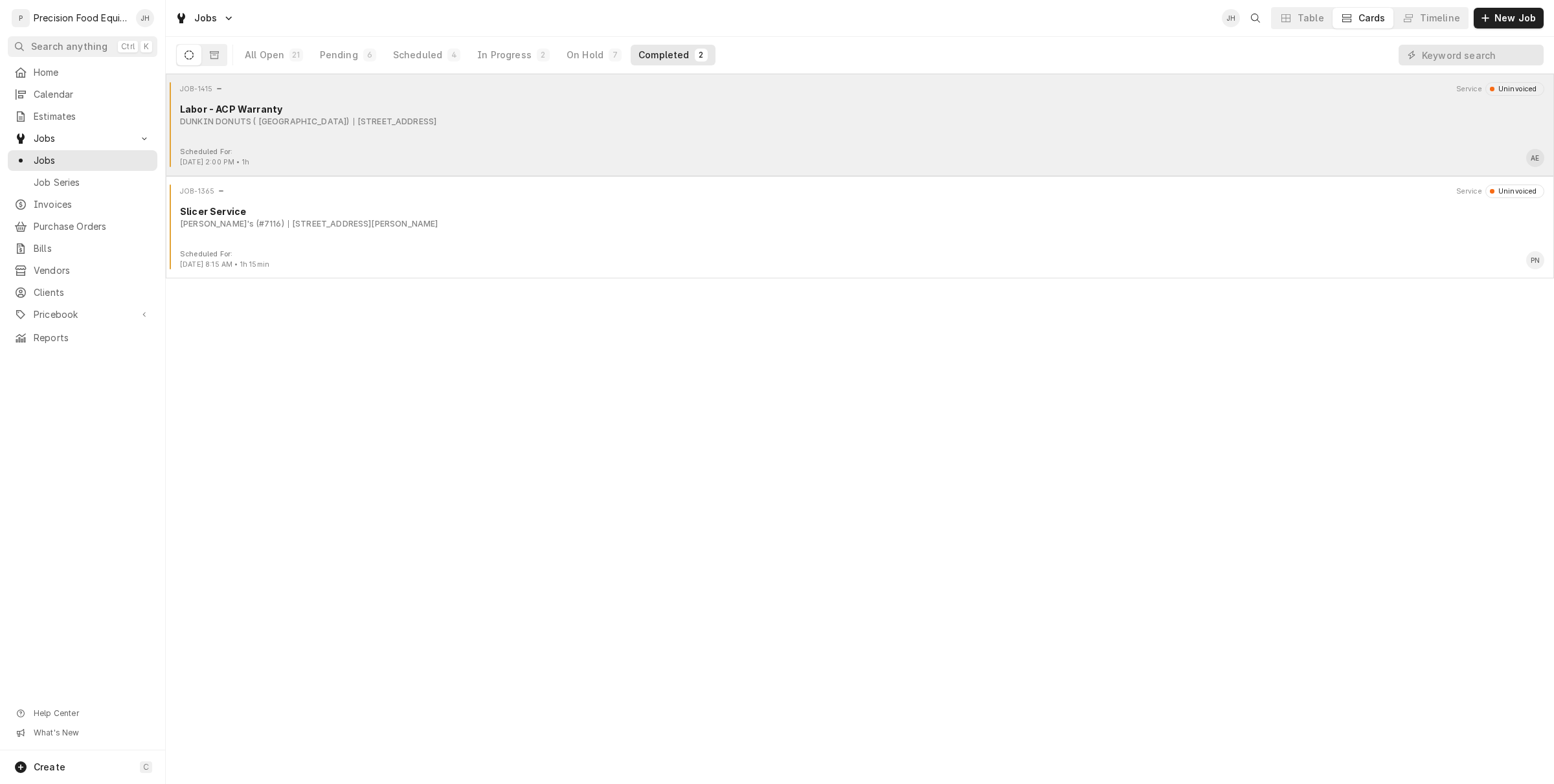
click at [314, 159] on div "Scheduled For: Sep 2nd, 2025 - 2:00 PM • 1h AE" at bounding box center [859, 157] width 1378 height 21
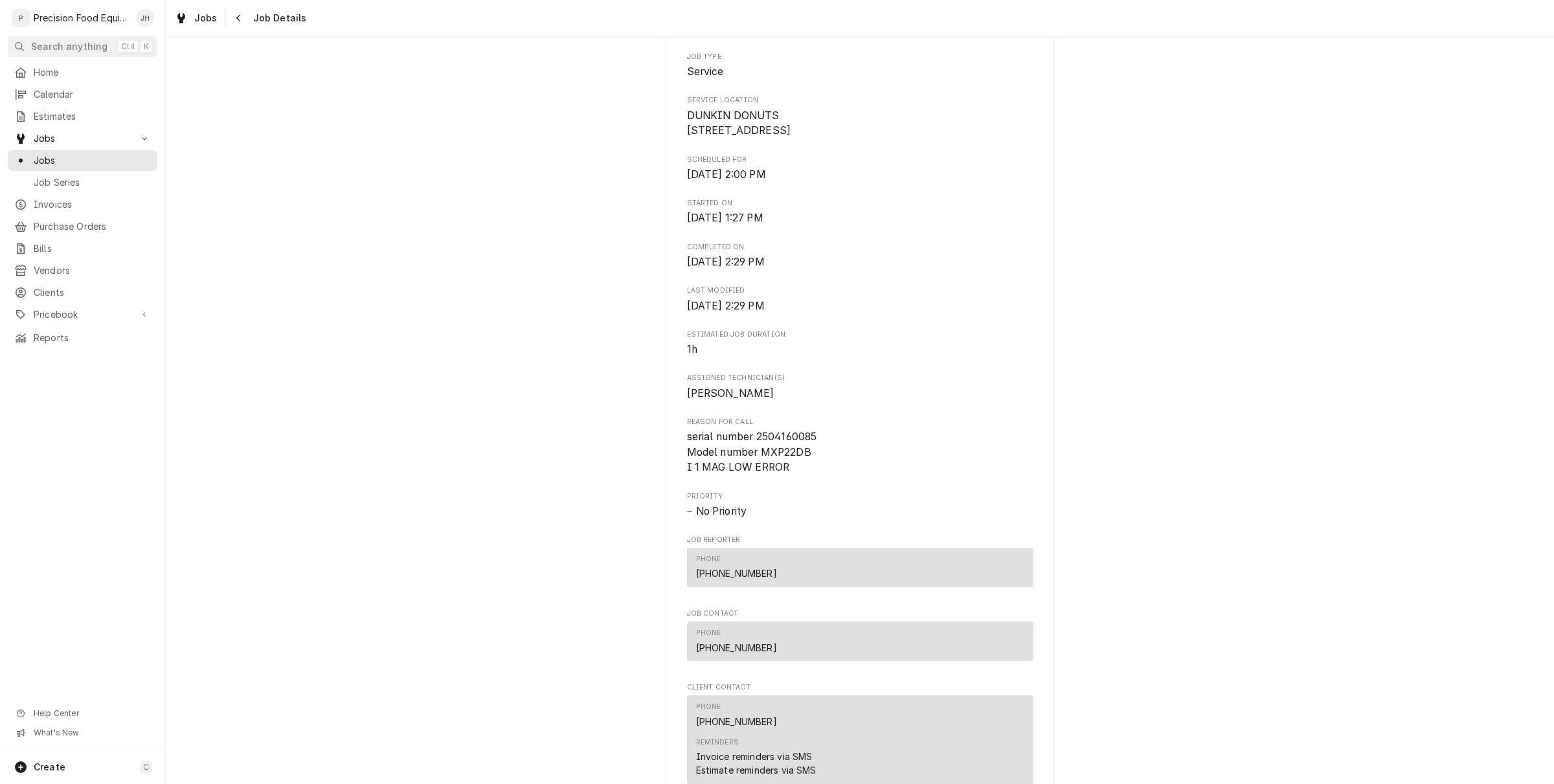
scroll to position [866, 0]
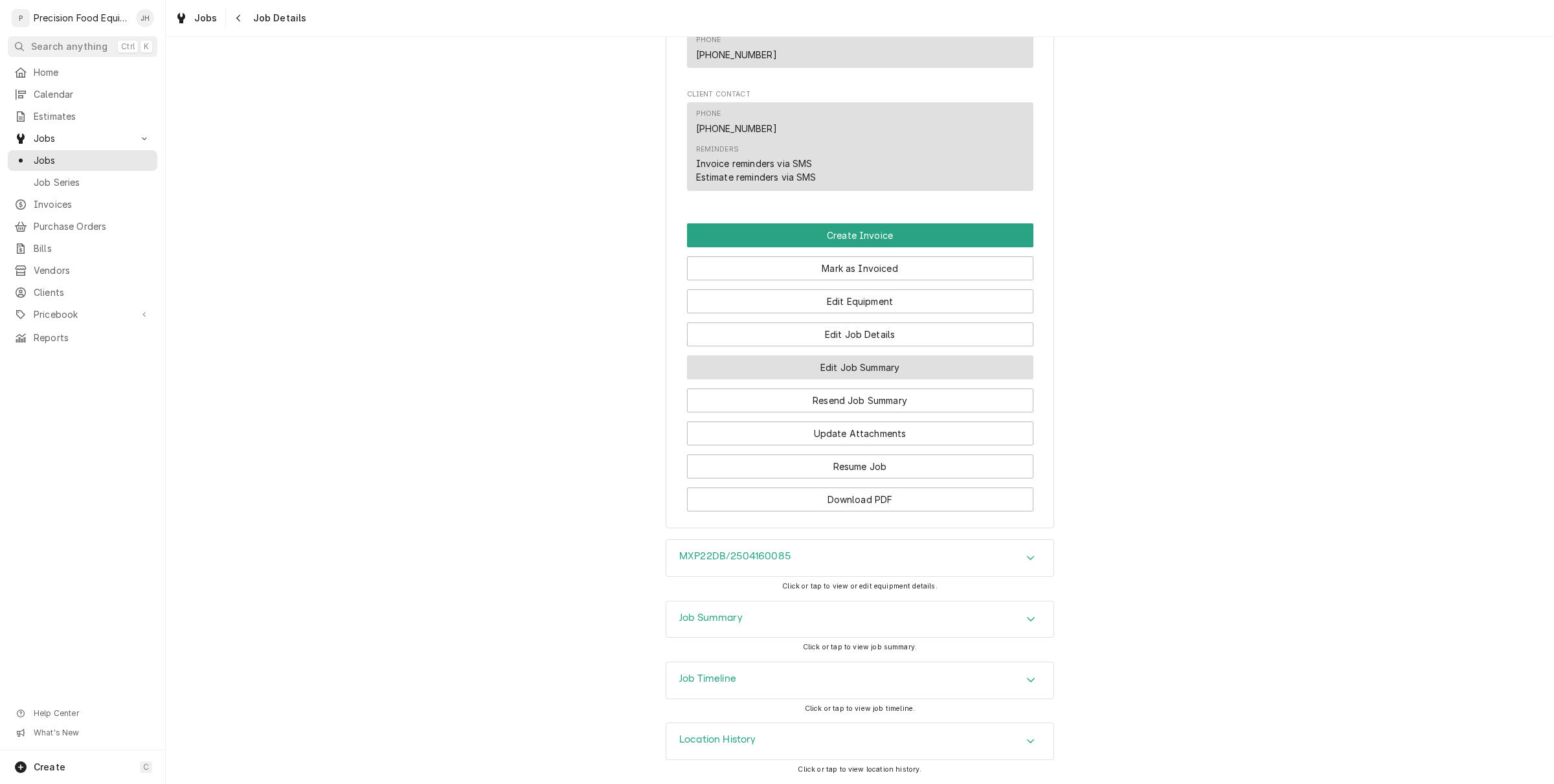
click at [946, 357] on button "Edit Job Summary" at bounding box center [860, 367] width 347 height 24
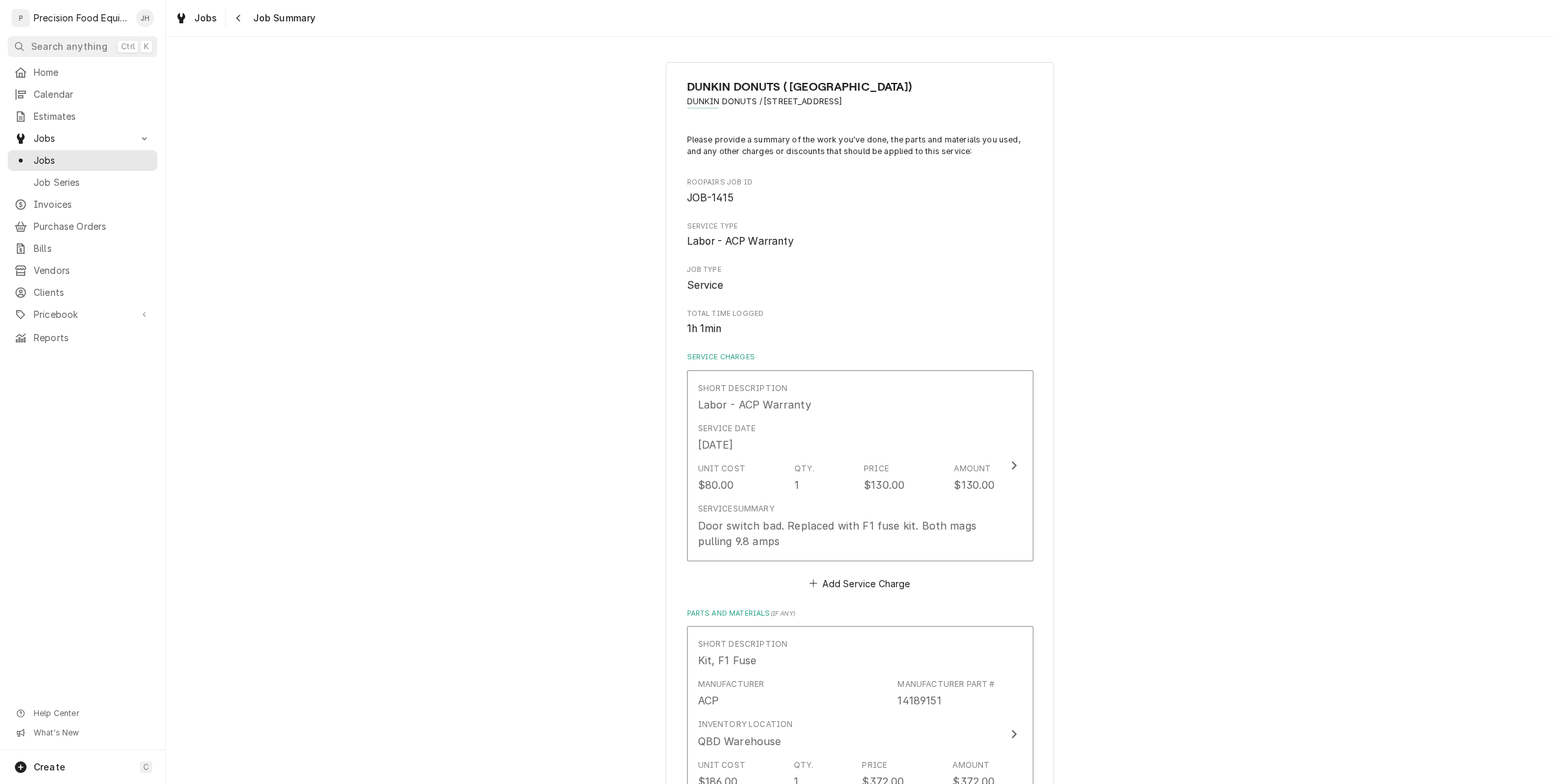
drag, startPoint x: 927, startPoint y: 105, endPoint x: 755, endPoint y: 107, distance: 172.0
click at [755, 107] on span "DUNKIN DONUTS / [STREET_ADDRESS]" at bounding box center [860, 101] width 347 height 11
copy span "9940 W Happy Valley Rd, Peoria, AZ 85383"
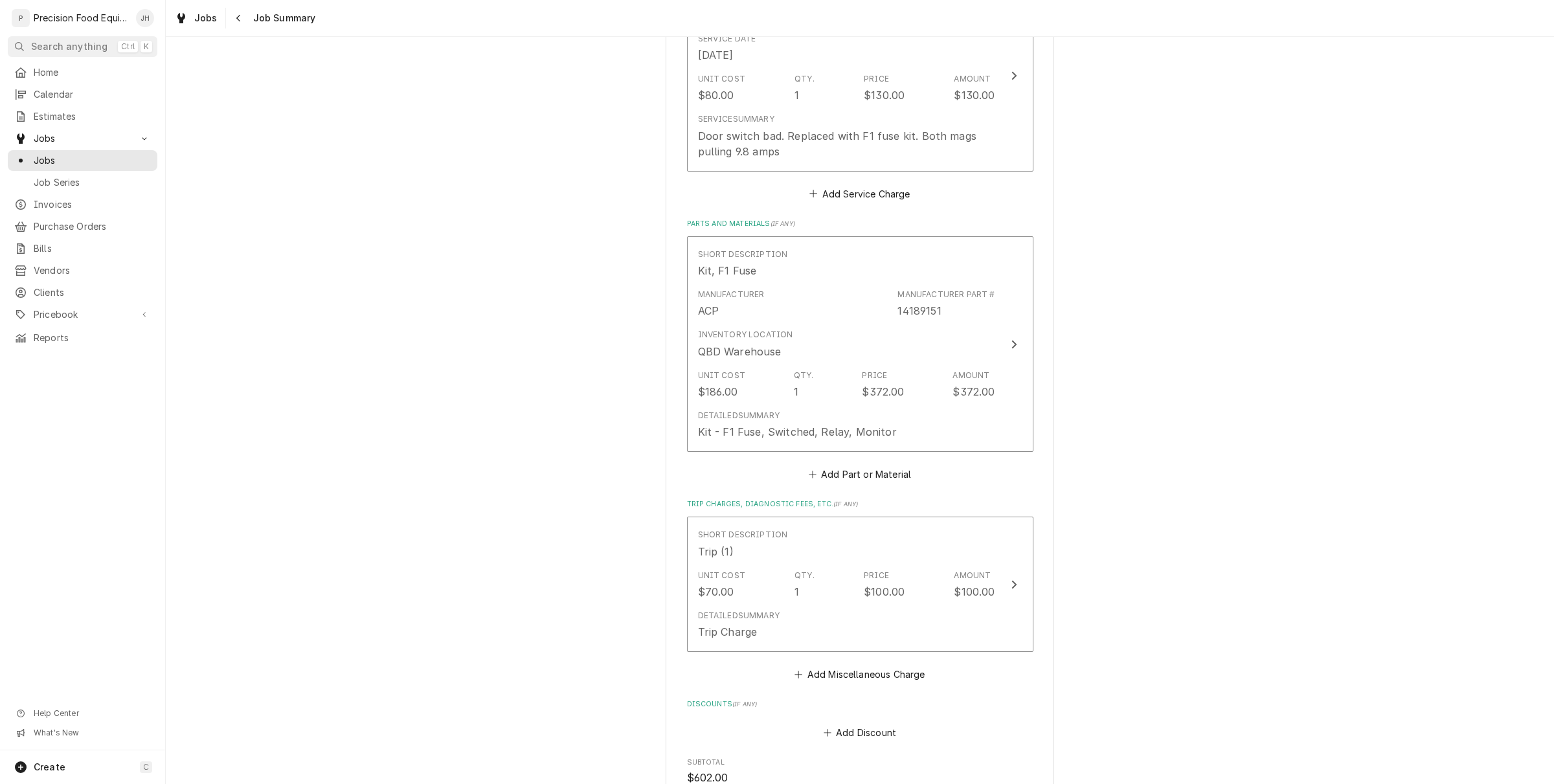
scroll to position [745, 0]
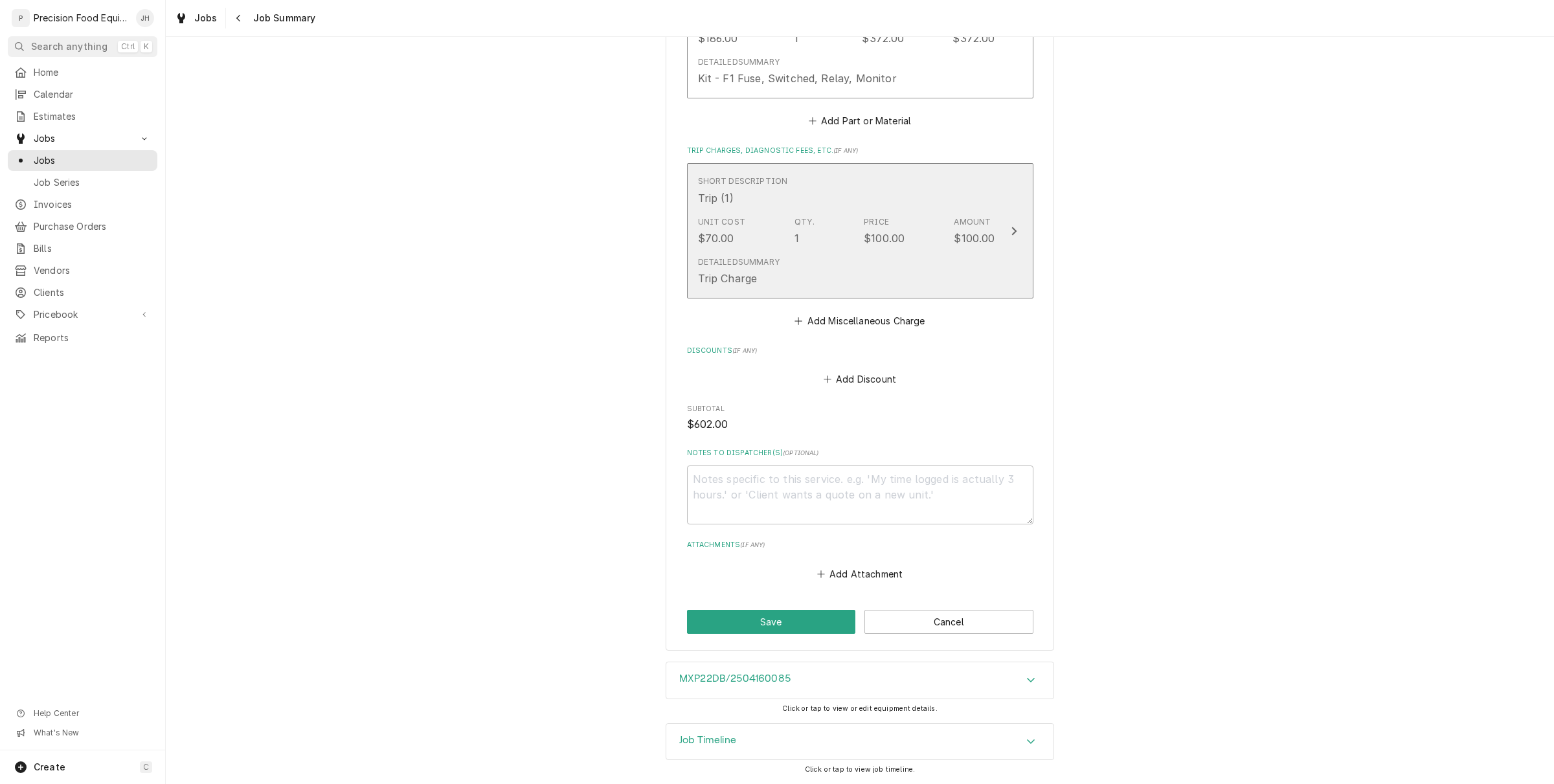
click at [861, 261] on div "Detailed Summary Trip Charge" at bounding box center [847, 272] width 297 height 40
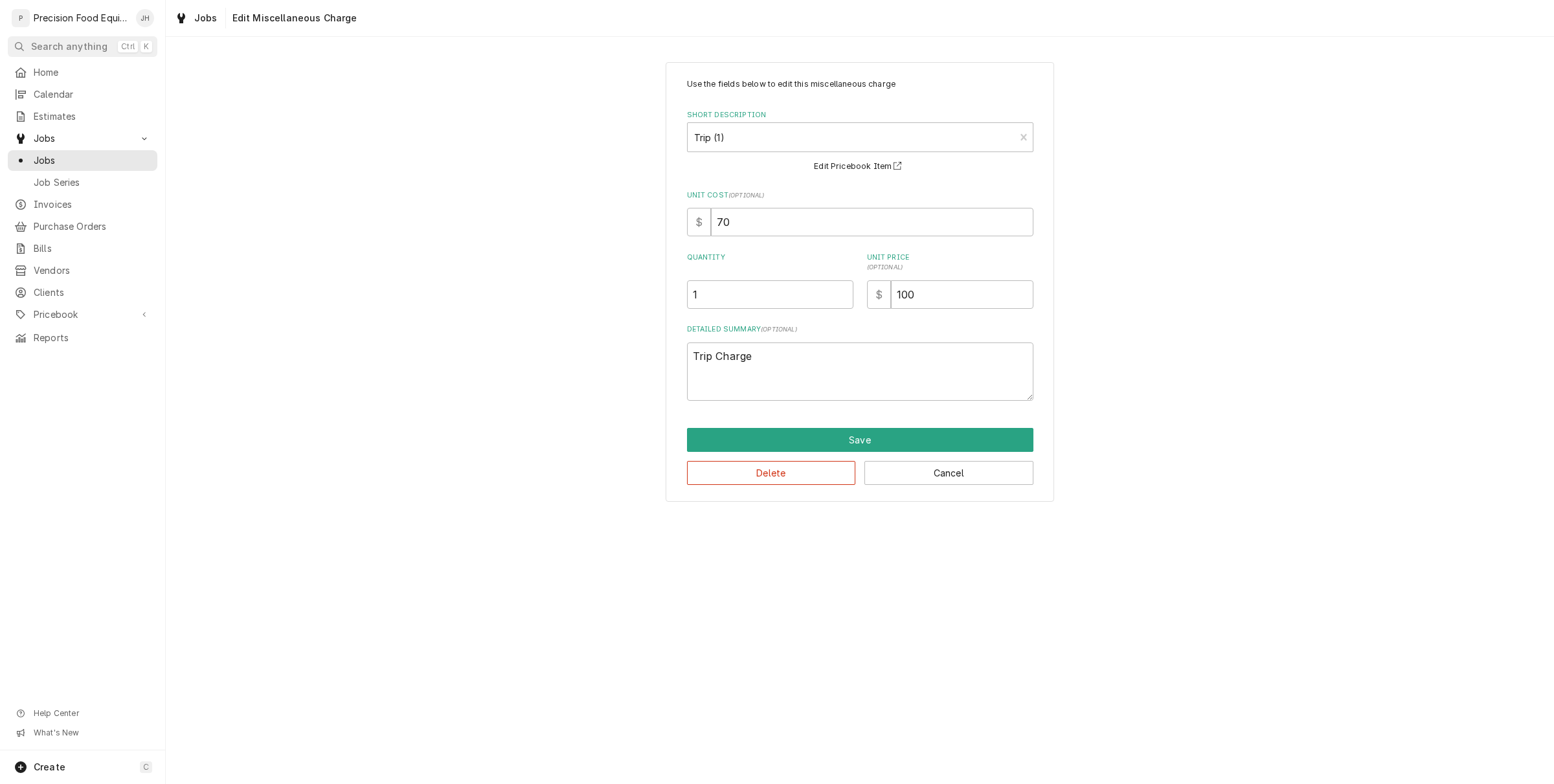
click at [756, 119] on label "Short Description" at bounding box center [860, 115] width 347 height 11
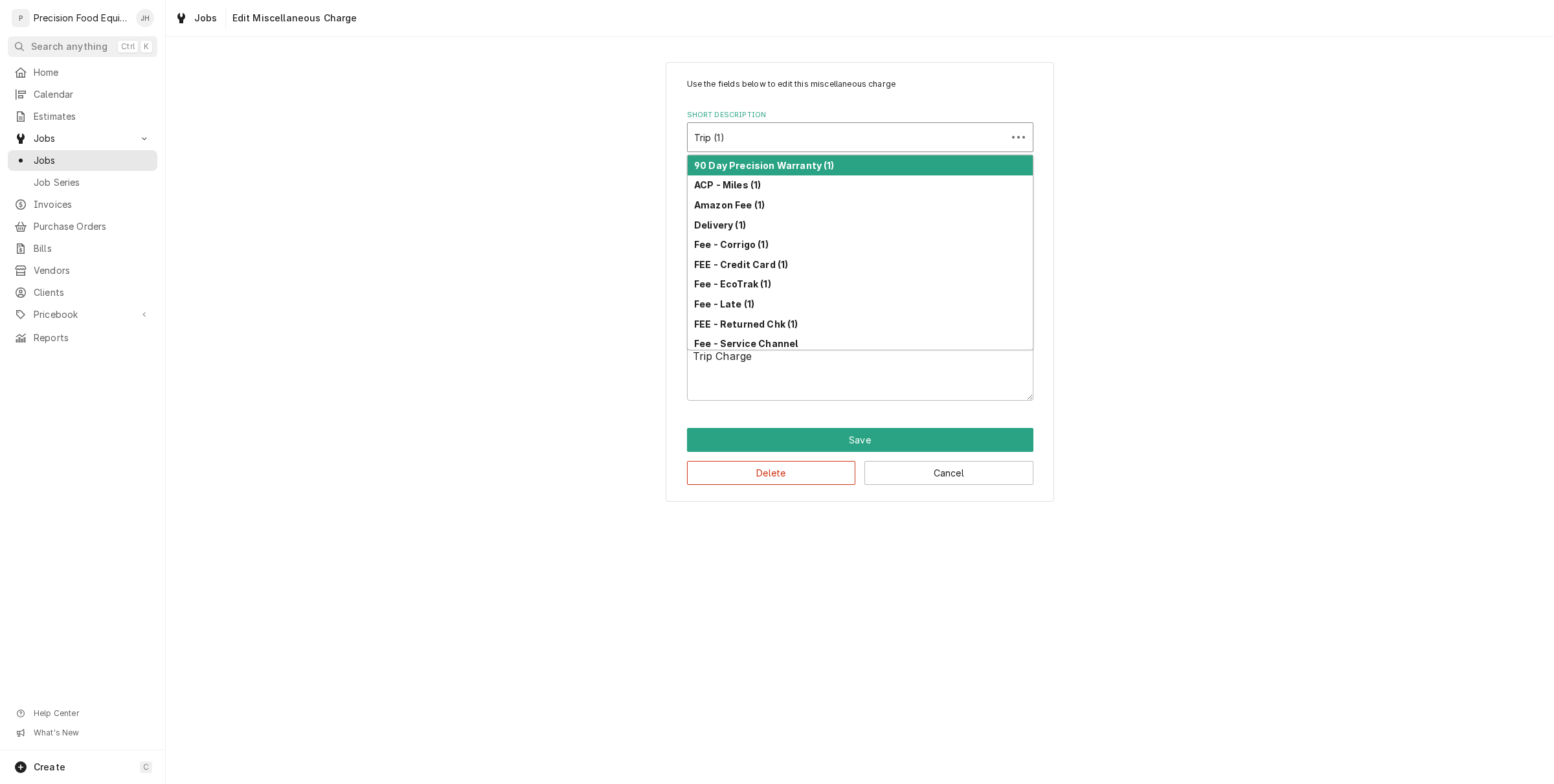
click at [756, 128] on div "Short Description" at bounding box center [847, 137] width 306 height 24
type textarea "x"
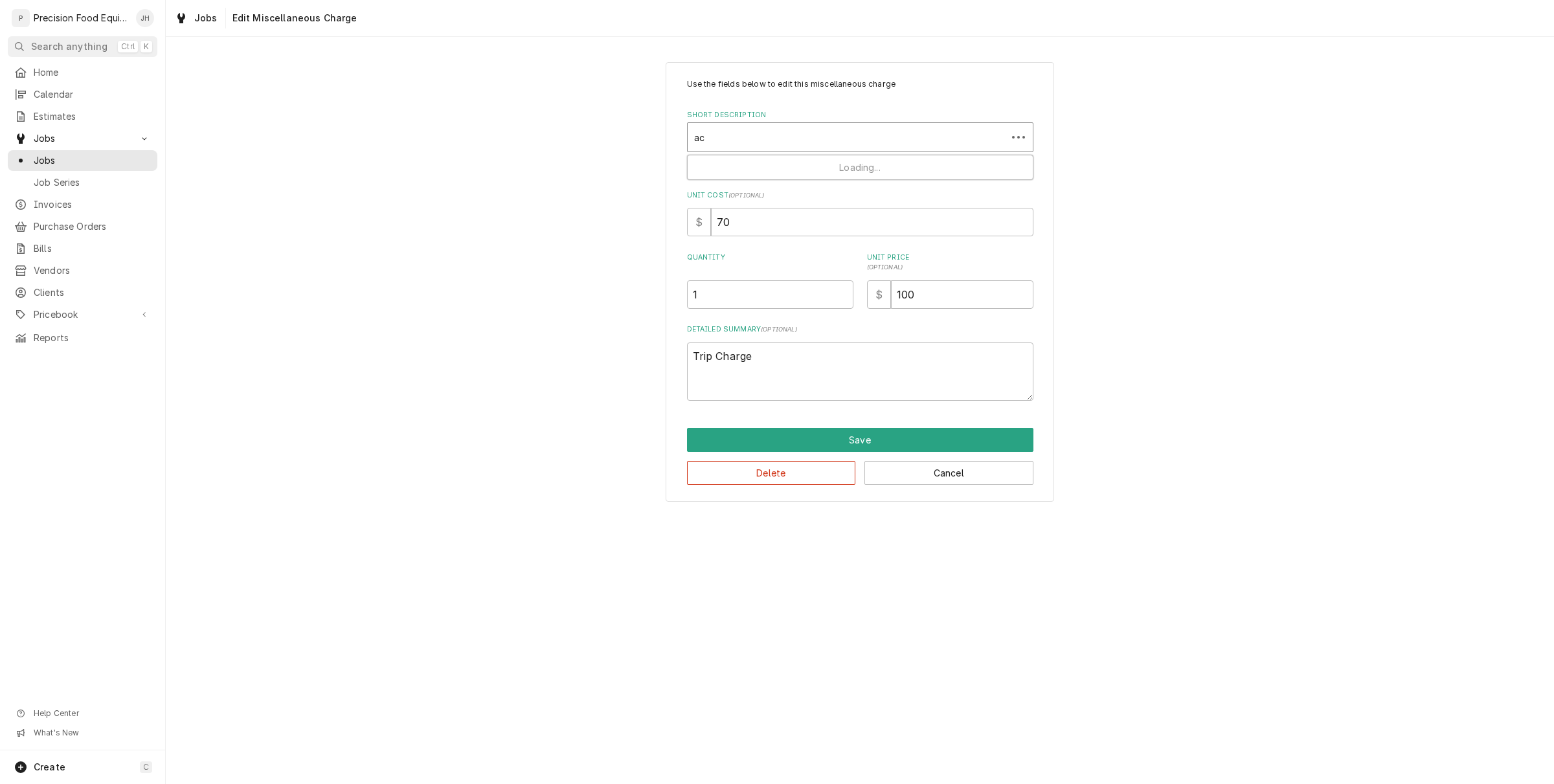
type input "acp"
click at [769, 166] on div "ACP - Miles (1)" at bounding box center [860, 165] width 346 height 20
click at [741, 302] on input "1" at bounding box center [770, 294] width 166 height 28
drag, startPoint x: 743, startPoint y: 300, endPoint x: 441, endPoint y: 369, distance: 309.8
click at [441, 369] on div "Use the fields below to edit this miscellaneous charge Short Description ACP - …" at bounding box center [860, 281] width 1389 height 462
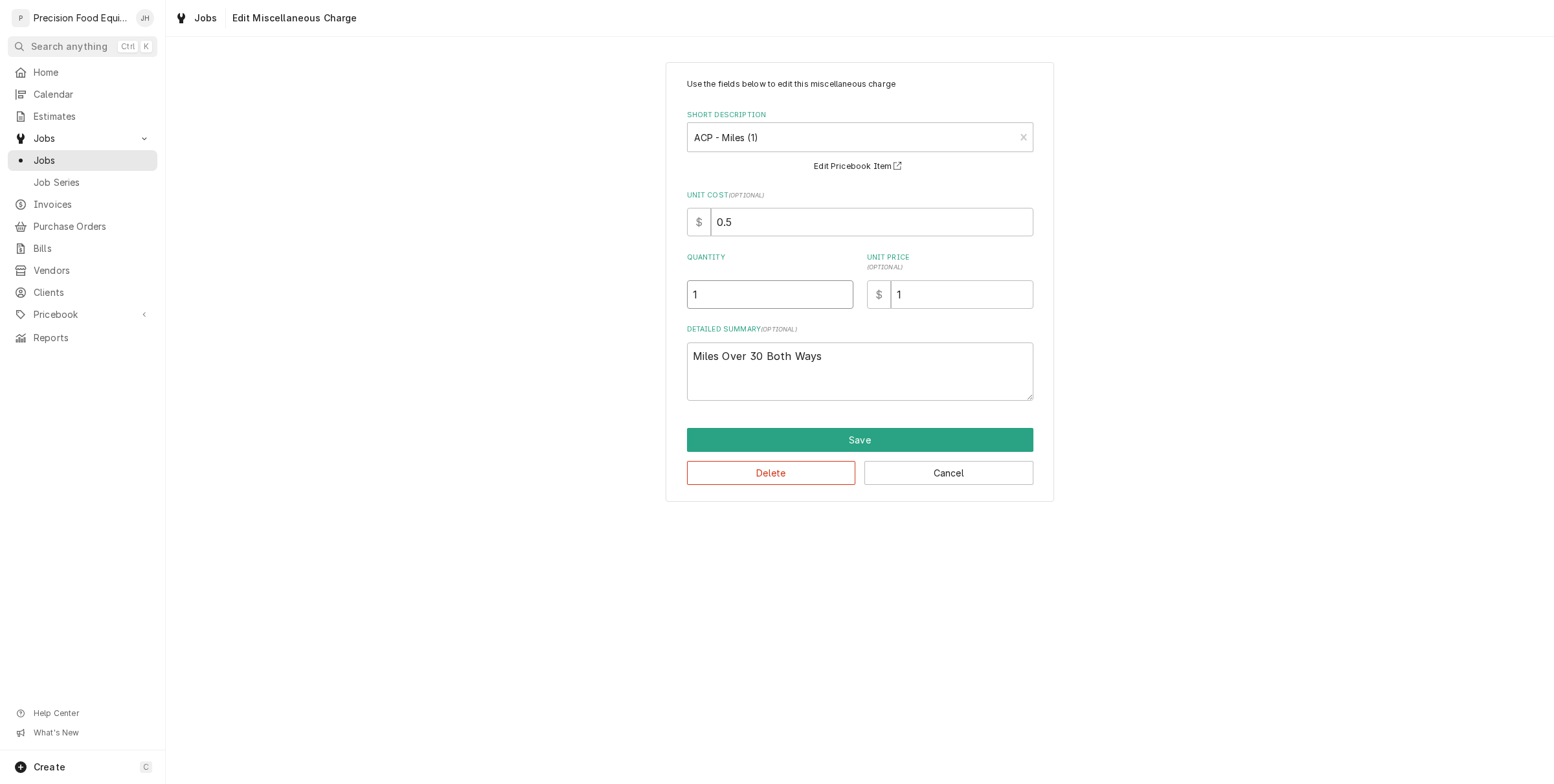
type textarea "x"
type input "9"
type textarea "x"
type input "90"
click at [911, 443] on button "Save" at bounding box center [860, 439] width 347 height 24
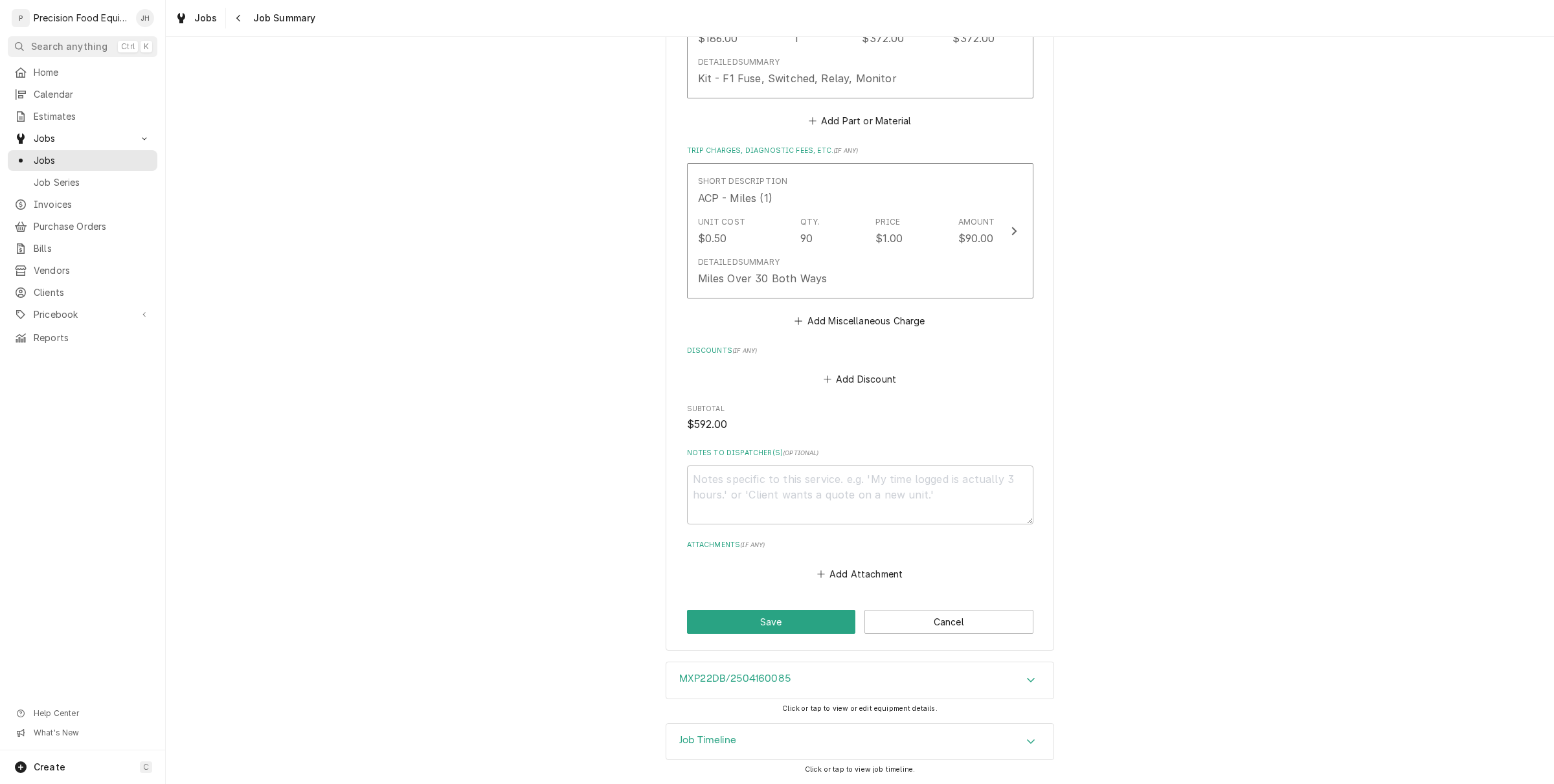
scroll to position [745, 0]
click at [807, 689] on div "MXP22DB/2504160085" at bounding box center [860, 679] width 387 height 36
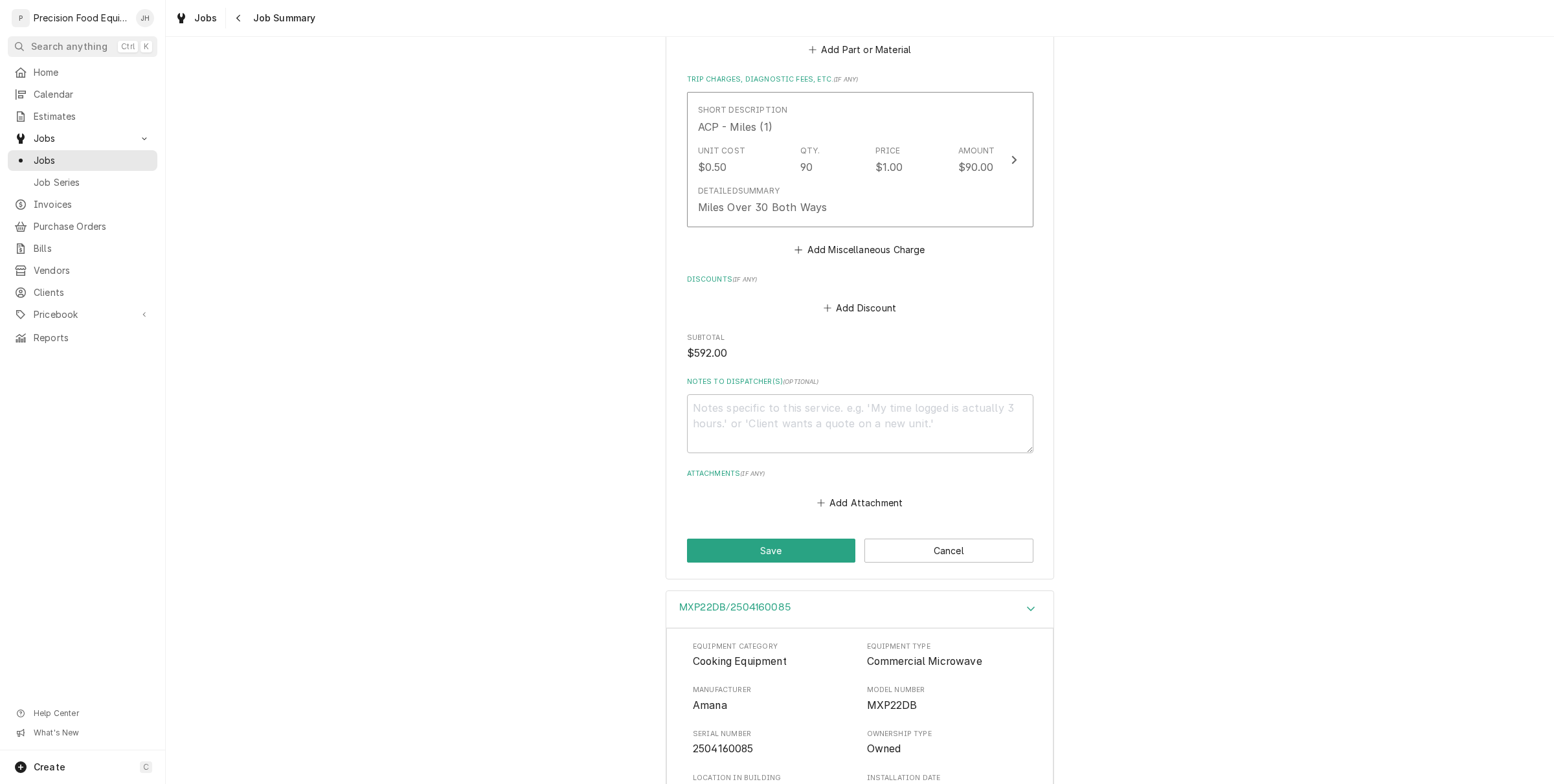
scroll to position [1066, 0]
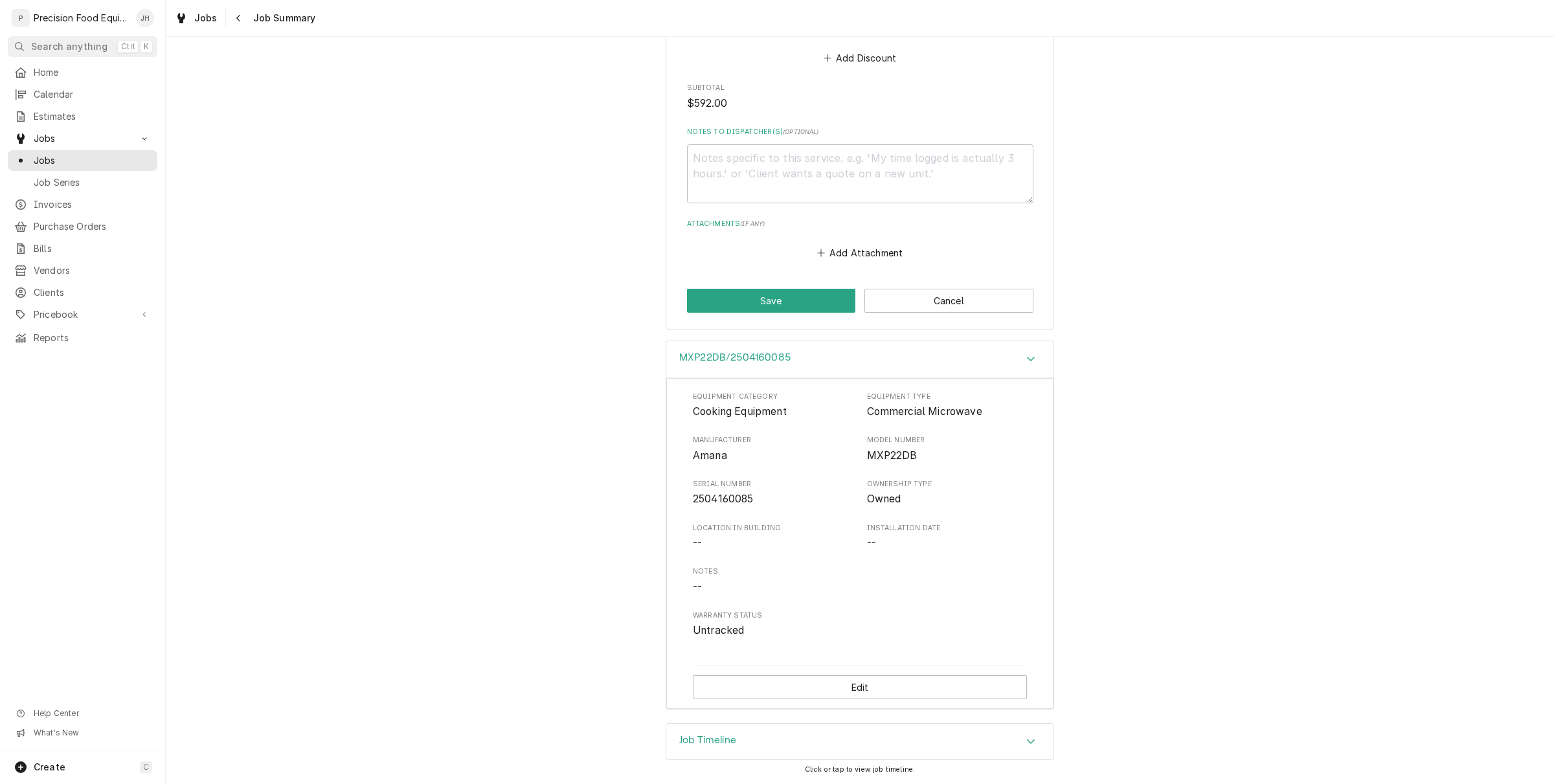
click at [722, 496] on span "2504160085" at bounding box center [723, 498] width 61 height 12
copy span "2504160085"
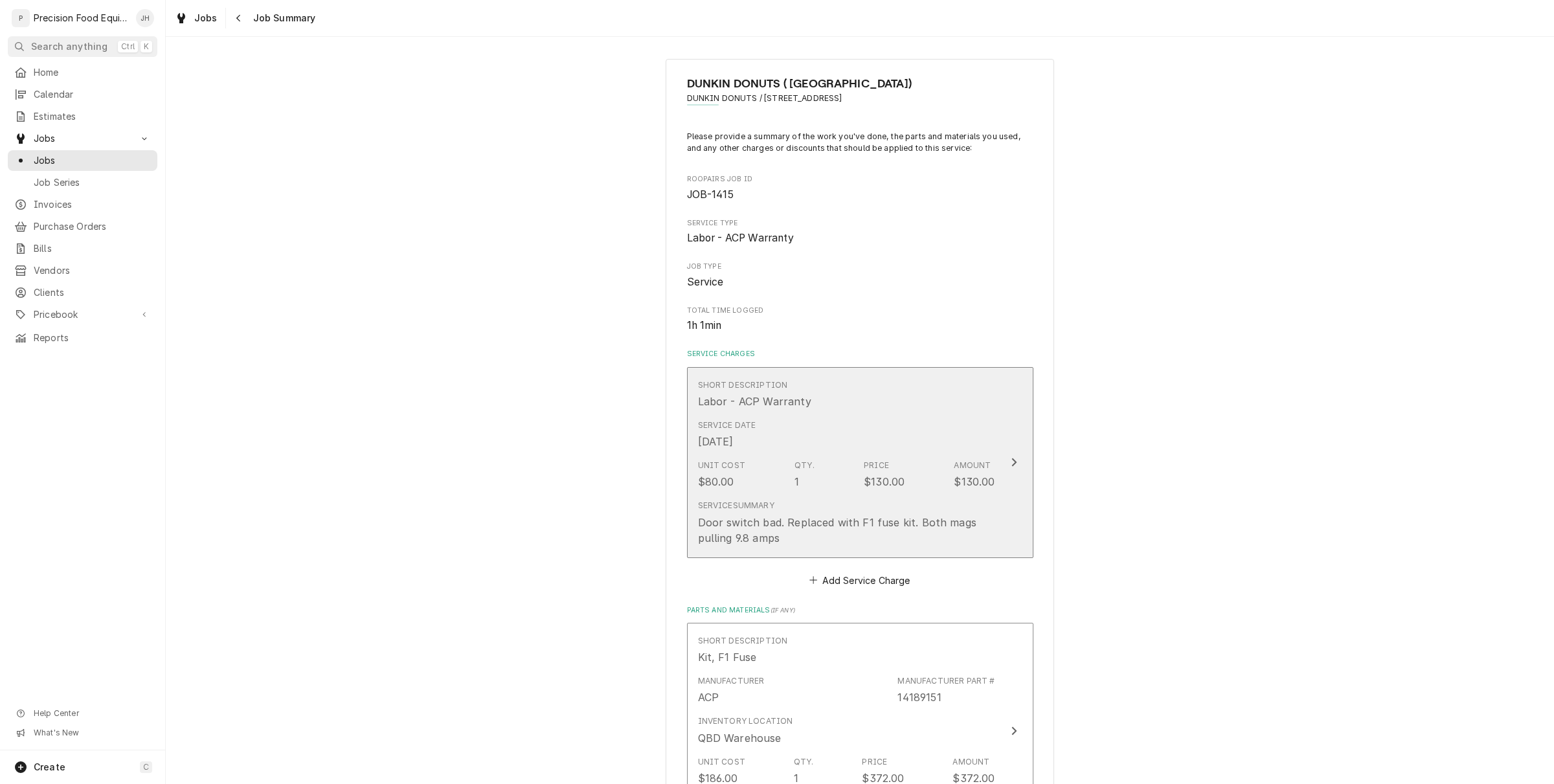
scroll to position [0, 0]
click at [872, 522] on div "Door switch bad. Replaced with F1 fuse kit. Both mags pulling 9.8 amps" at bounding box center [847, 533] width 297 height 31
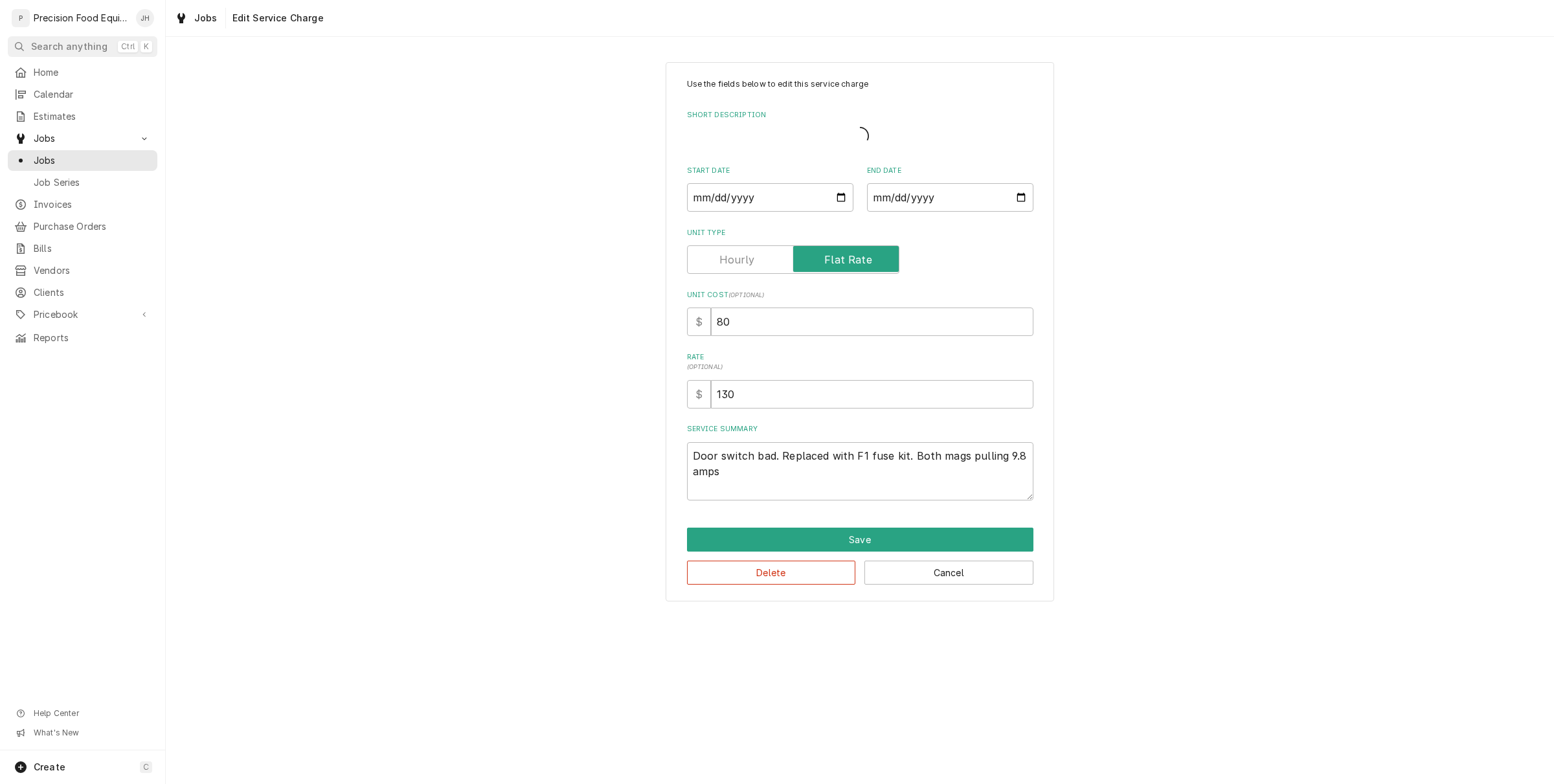
type textarea "x"
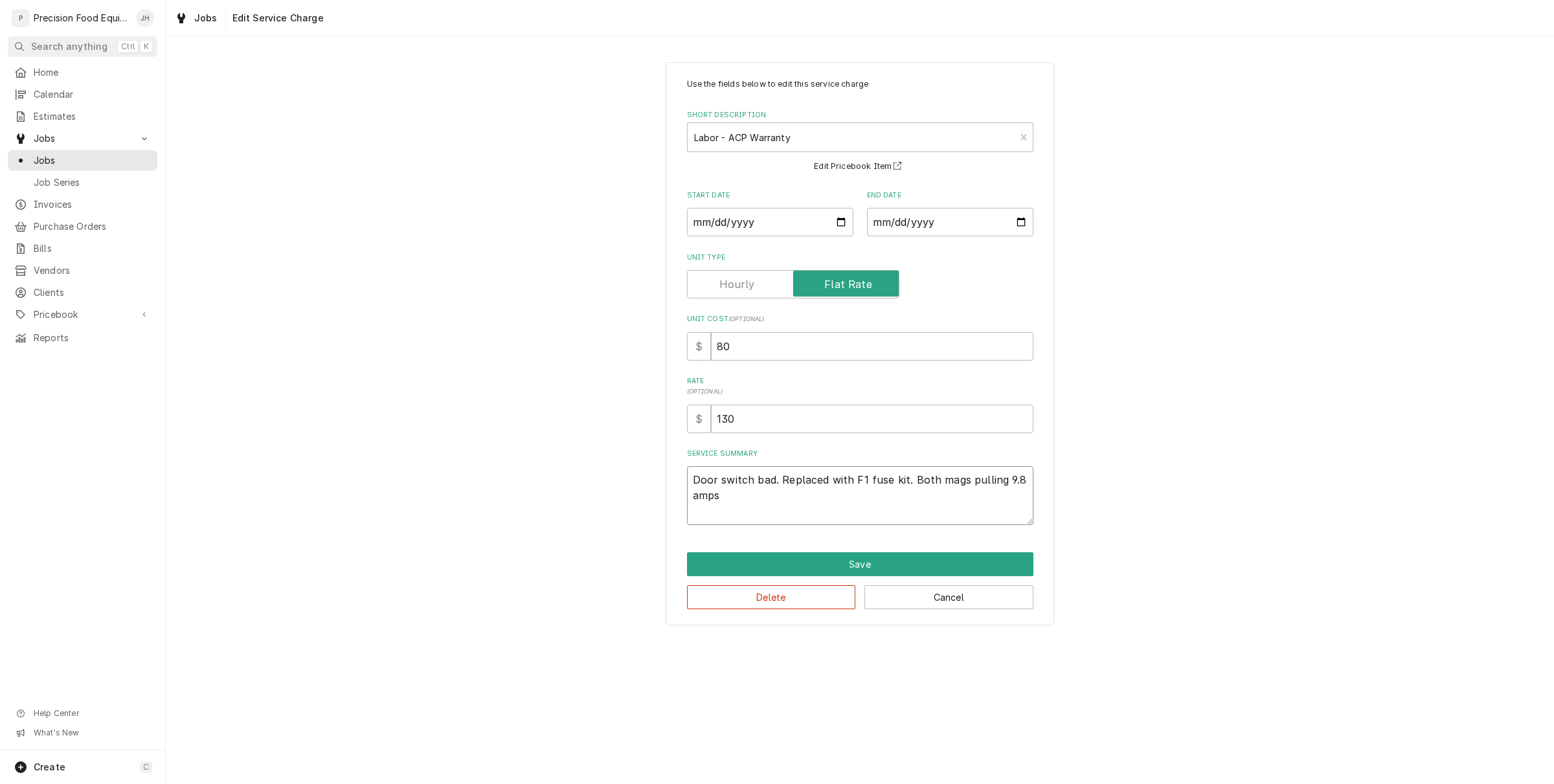
click at [755, 503] on textarea "Door switch bad. Replaced with F1 fuse kit. Both mags pulling 9.8 amps" at bounding box center [860, 495] width 347 height 59
type textarea "Door switch bad. Replaced with F1 fuse kit. Both mags pulling 9.8 amps"
type textarea "x"
type textarea "Door switch bad. Replaced with F1 fuse kit. Both mags pulling 9.8 amps"
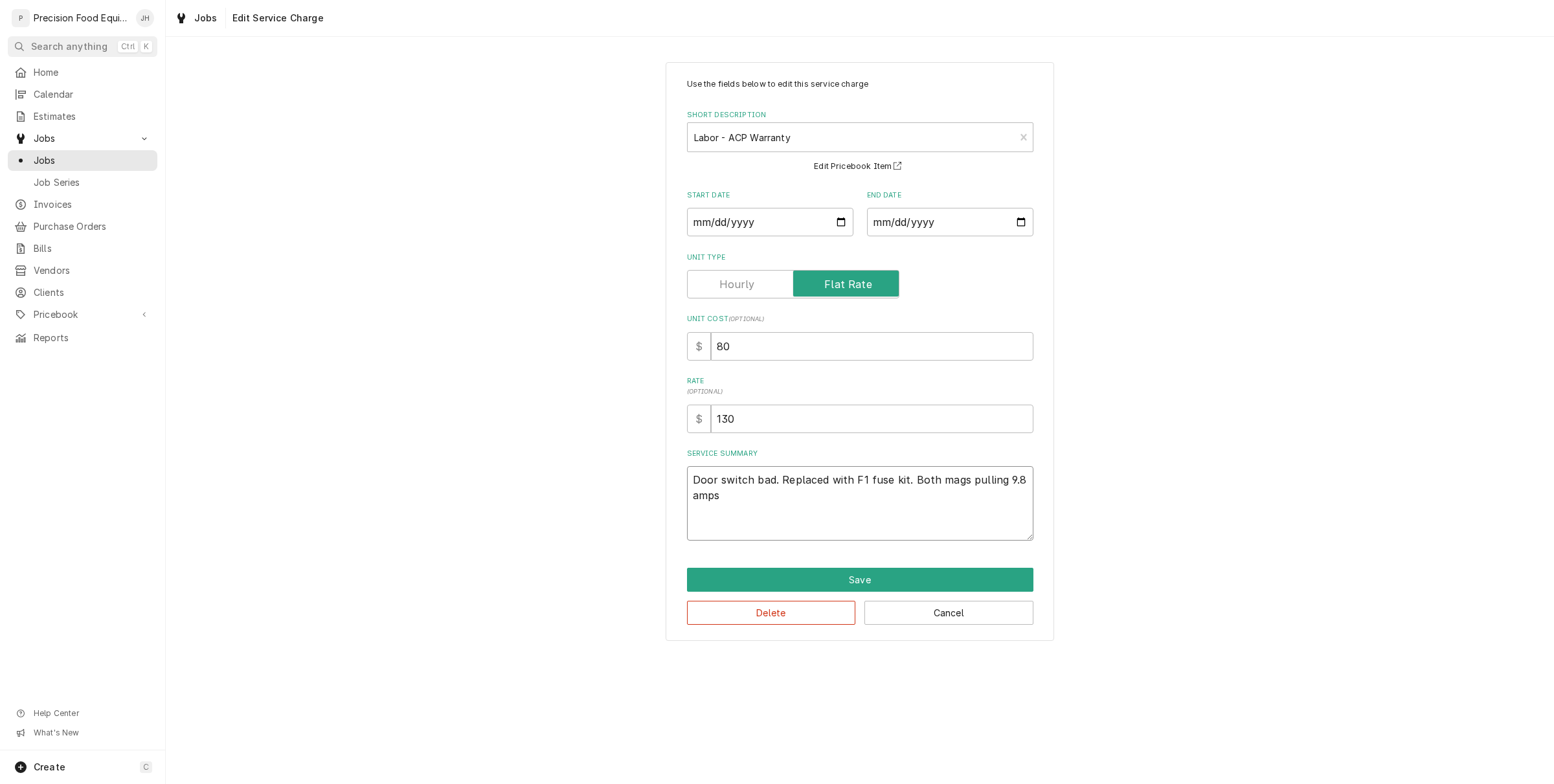
type textarea "x"
type textarea "Door switch bad. Replaced with F1 fuse kit. Both mags pulling 9.8 amps S"
type textarea "x"
type textarea "Door switch bad. Replaced with F1 fuse kit. Both mags pulling 9.8 amps"
type textarea "x"
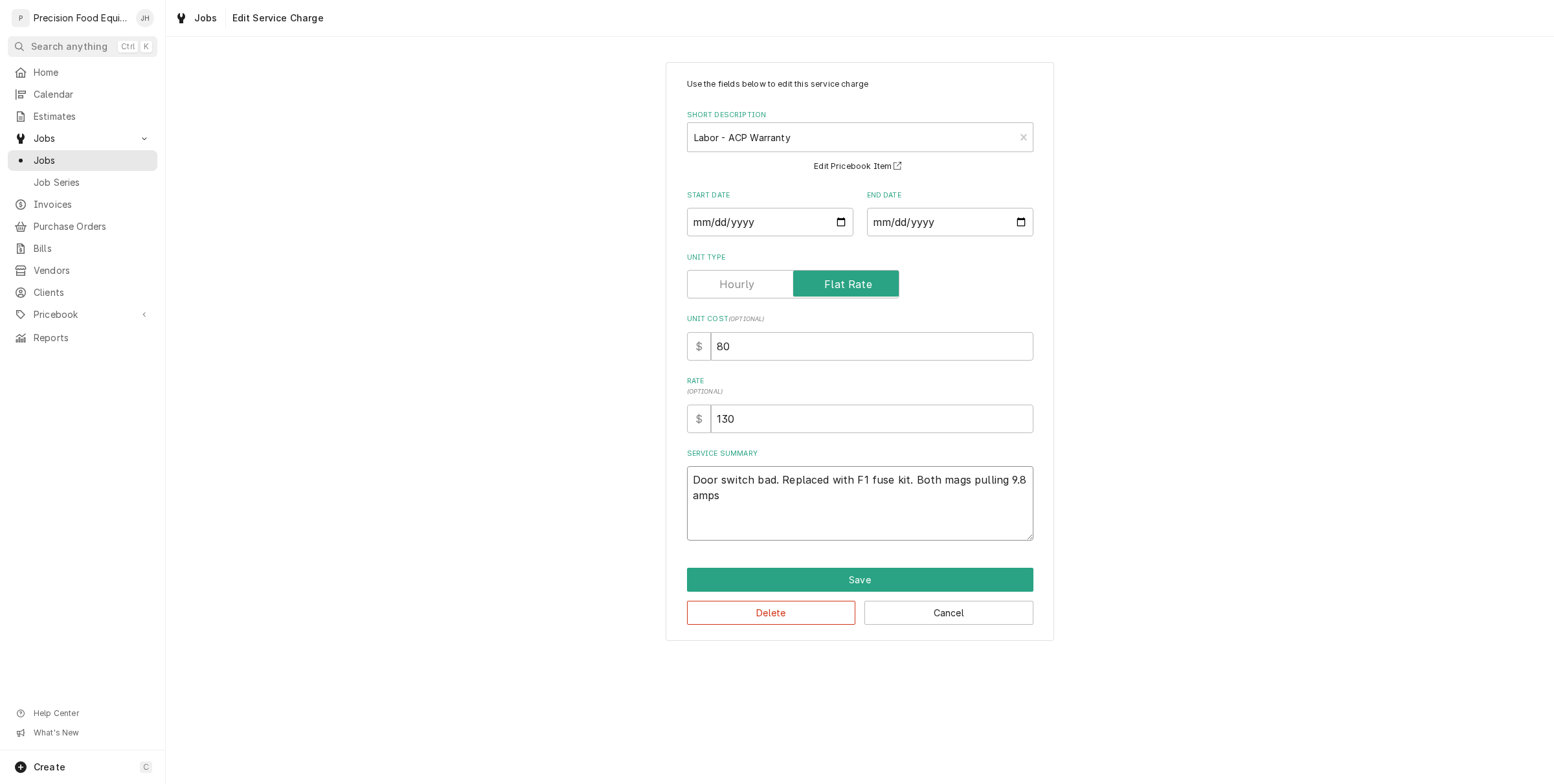
type textarea "Door switch bad. Replaced with F1 fuse kit. Both mags pulling 9.8 amps A"
type textarea "x"
type textarea "Door switch bad. Replaced with F1 fuse kit. Both mags pulling 9.8 amps Am"
type textarea "x"
type textarea "Door switch bad. Replaced with F1 fuse kit. Both mags pulling 9.8 amps Ama"
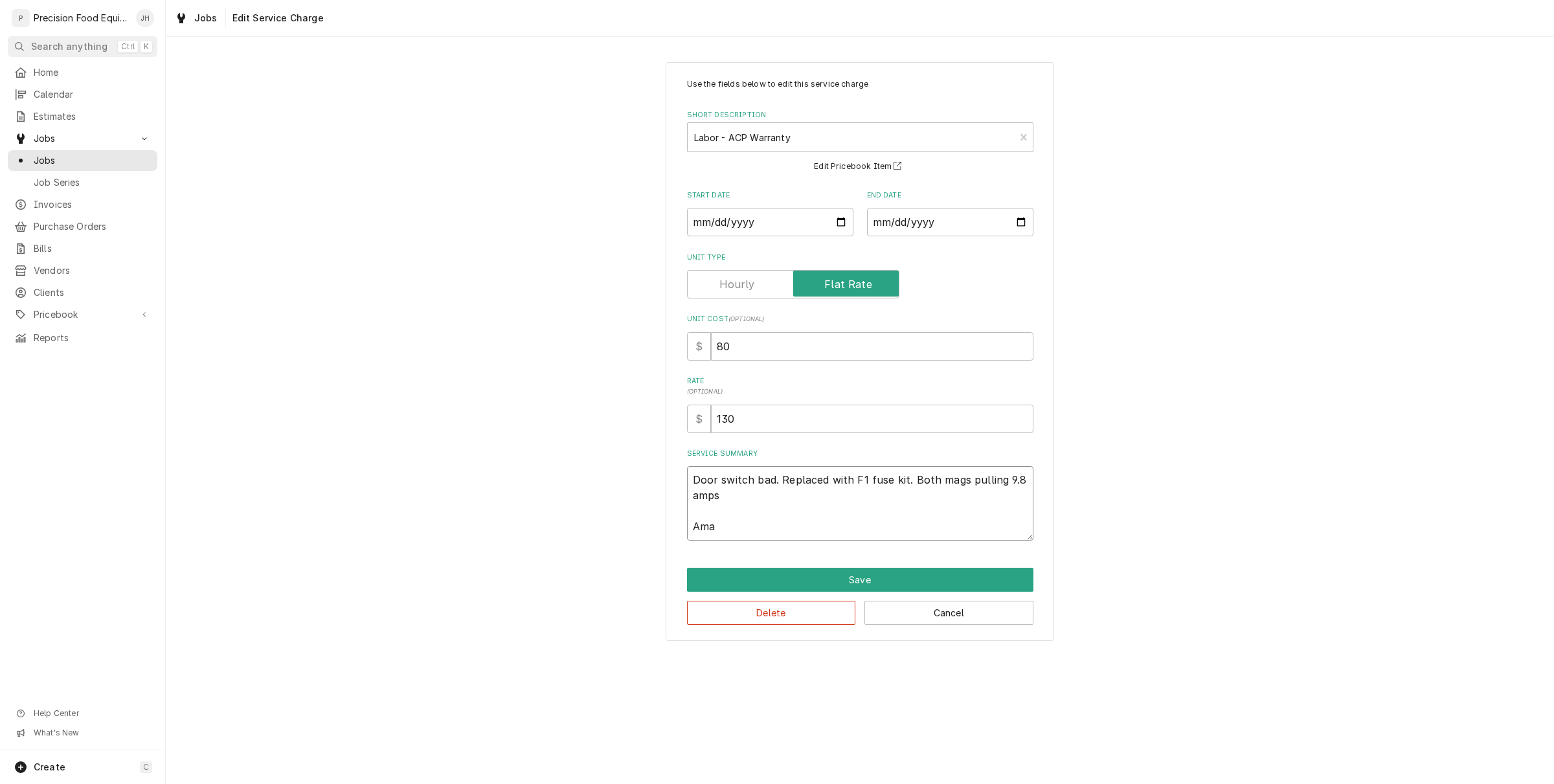
type textarea "x"
type textarea "Door switch bad. Replaced with F1 fuse kit. Both mags pulling 9.8 amps Aman"
type textarea "x"
type textarea "Door switch bad. Replaced with F1 fuse kit. Both mags pulling 9.8 amps Amana"
type textarea "x"
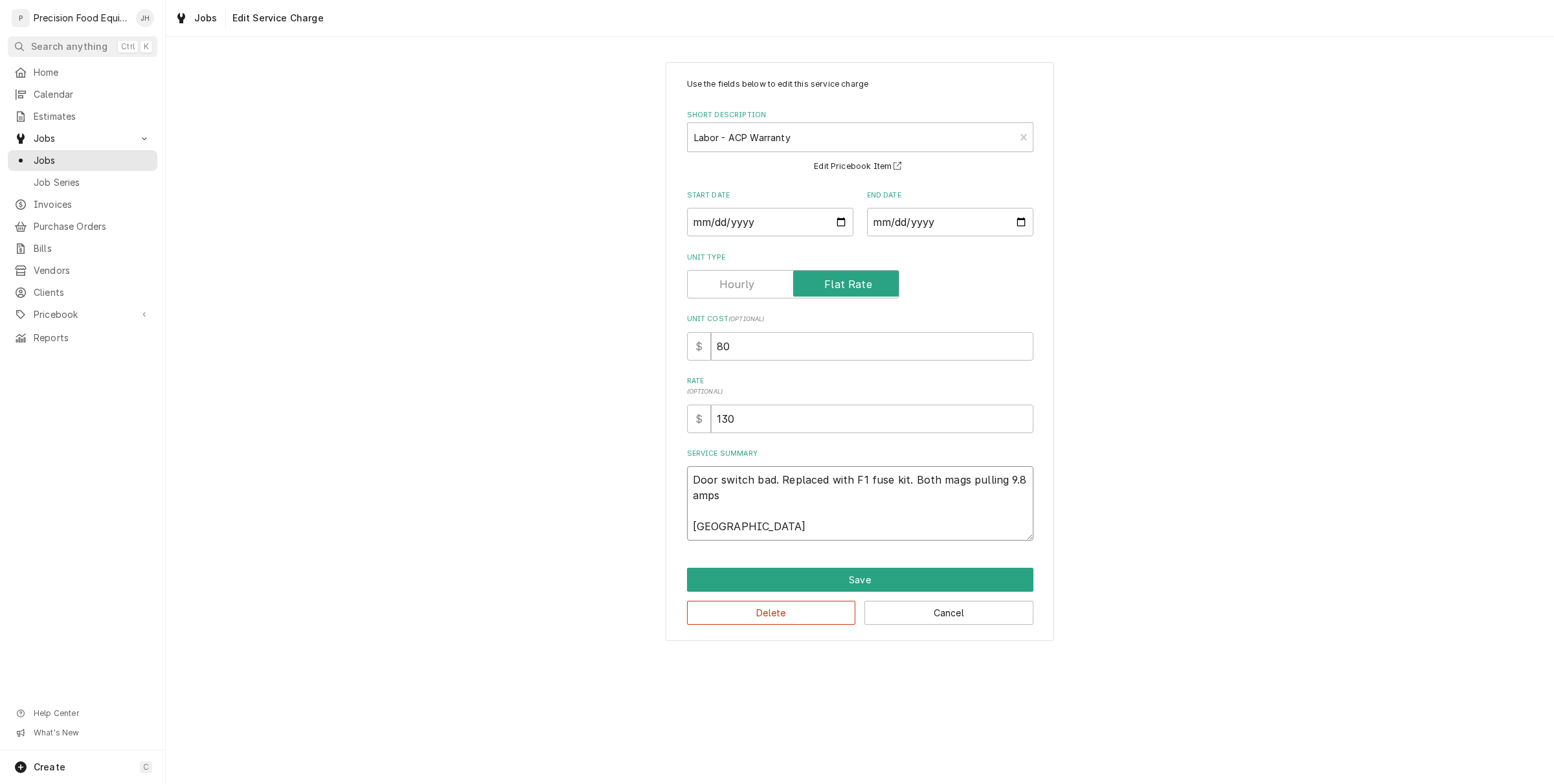
type textarea "Door switch bad. Replaced with F1 fuse kit. Both mags pulling 9.8 amps Amana"
type textarea "x"
type textarea "Door switch bad. Replaced with F1 fuse kit. Both mags pulling 9.8 amps Amana"
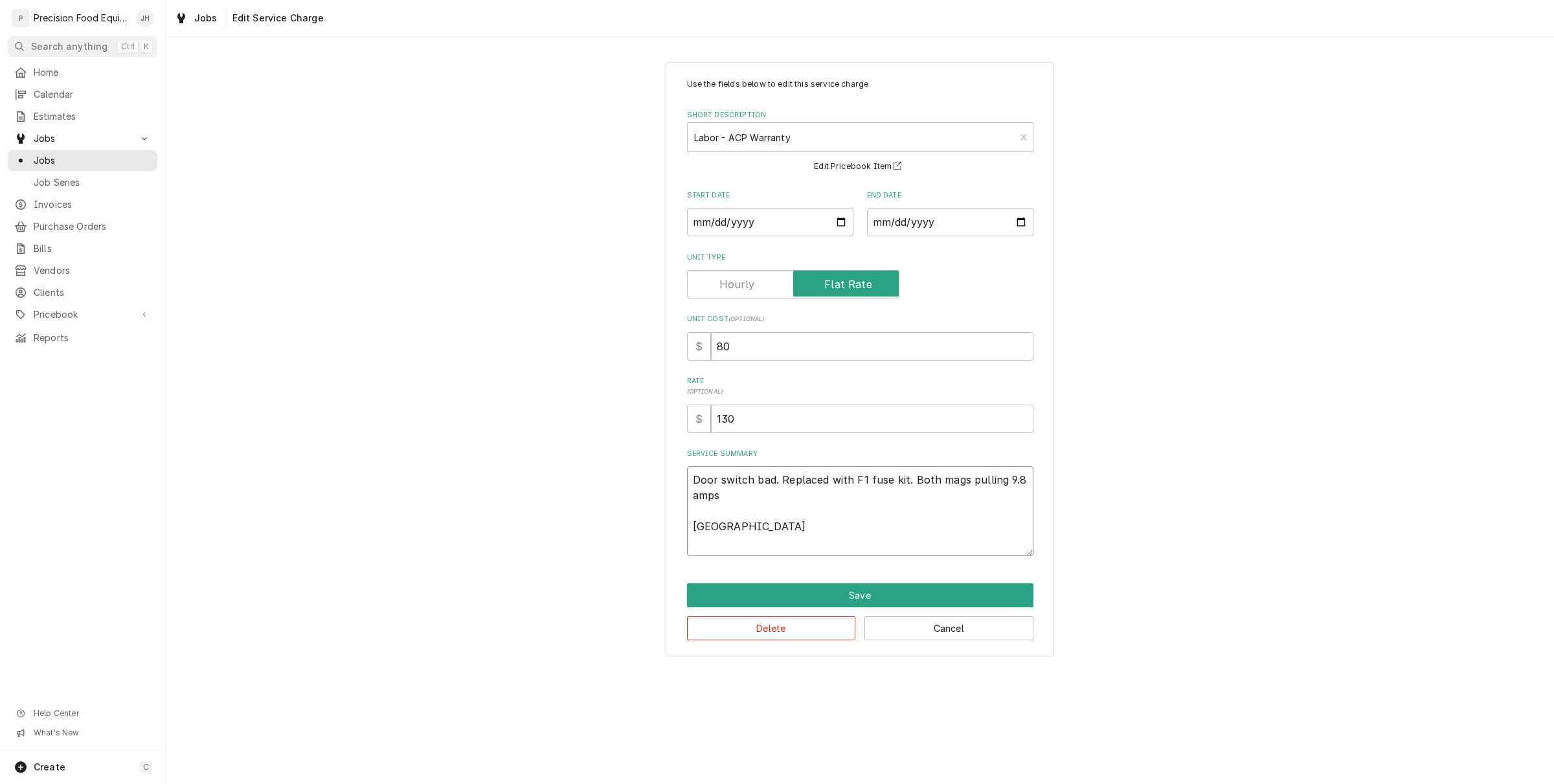
type textarea "x"
type textarea "Door switch bad. Replaced with F1 fuse kit. Both mags pulling 9.8 amps Amana M"
type textarea "x"
type textarea "Door switch bad. Replaced with F1 fuse kit. Both mags pulling 9.8 amps Amana Mo"
type textarea "x"
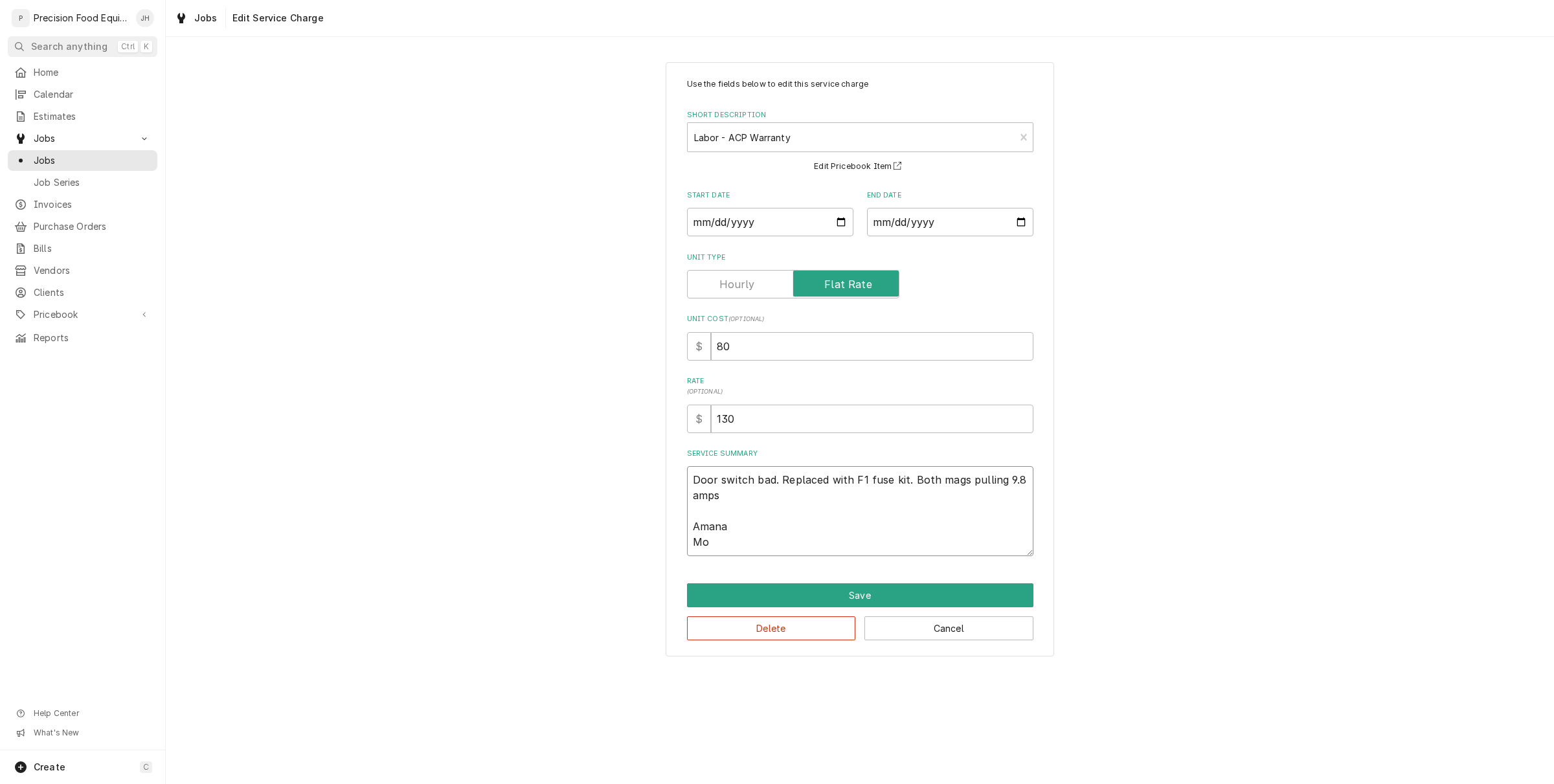
type textarea "Door switch bad. Replaced with F1 fuse kit. Both mags pulling 9.8 amps Amana Mod"
type textarea "x"
type textarea "Door switch bad. Replaced with F1 fuse kit. Both mags pulling 9.8 amps Amana Mo…"
type textarea "x"
type textarea "Door switch bad. Replaced with F1 fuse kit. Both mags pulling 9.8 amps Amana Mo…"
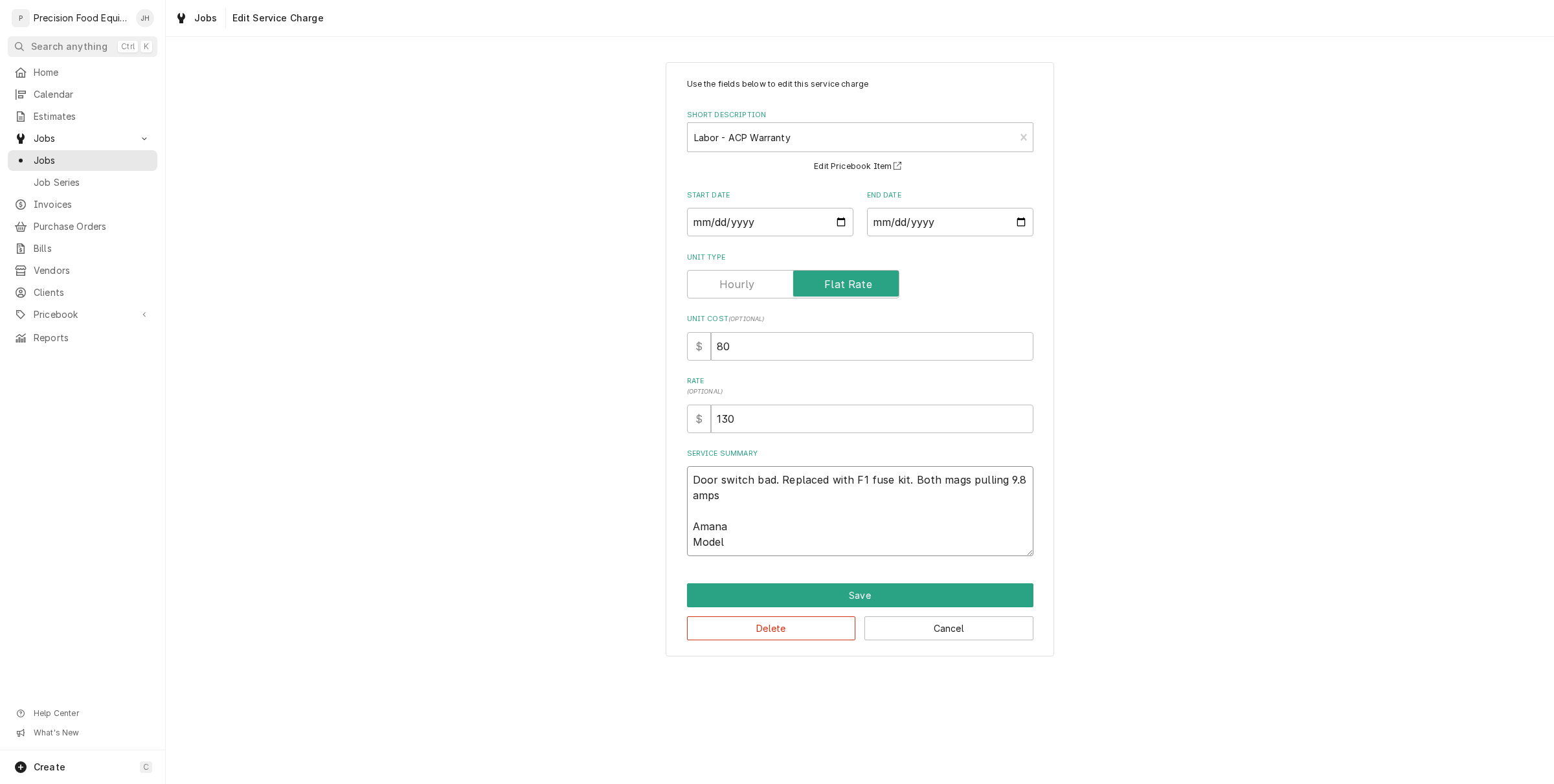
type textarea "x"
type textarea "Door switch bad. Replaced with F1 fuse kit. Both mags pulling 9.8 amps Amana Mo…"
type textarea "x"
type textarea "Door switch bad. Replaced with F1 fuse kit. Both mags pulling 9.8 amps Amana Mo…"
type textarea "x"
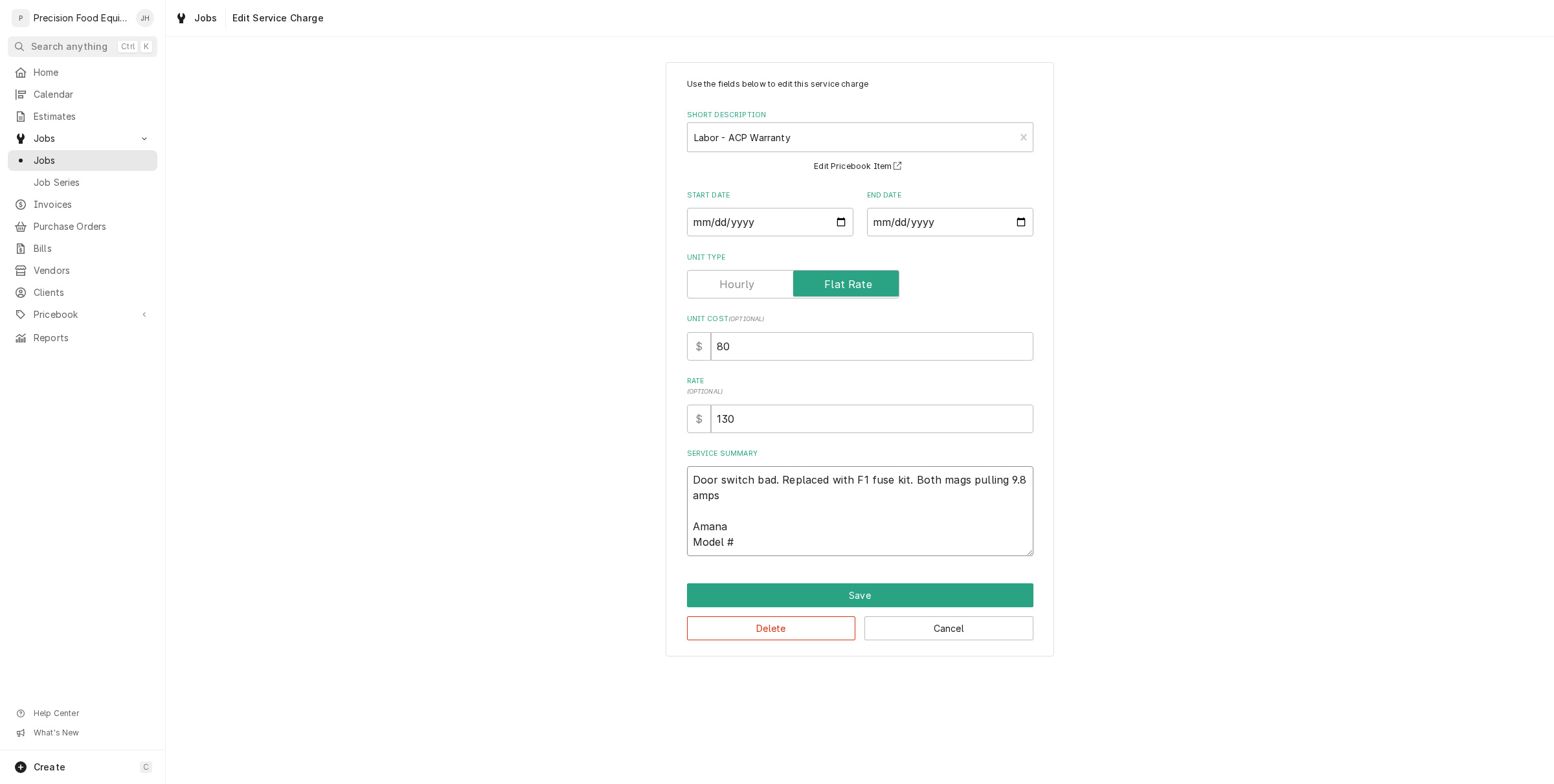
type textarea "Door switch bad. Replaced with F1 fuse kit. Both mags pulling 9.8 amps Amana Mo…"
type textarea "x"
type textarea "Door switch bad. Replaced with F1 fuse kit. Both mags pulling 9.8 amps Amana Mo…"
type textarea "x"
type textarea "Door switch bad. Replaced with F1 fuse kit. Both mags pulling 9.8 amps Amana Mo…"
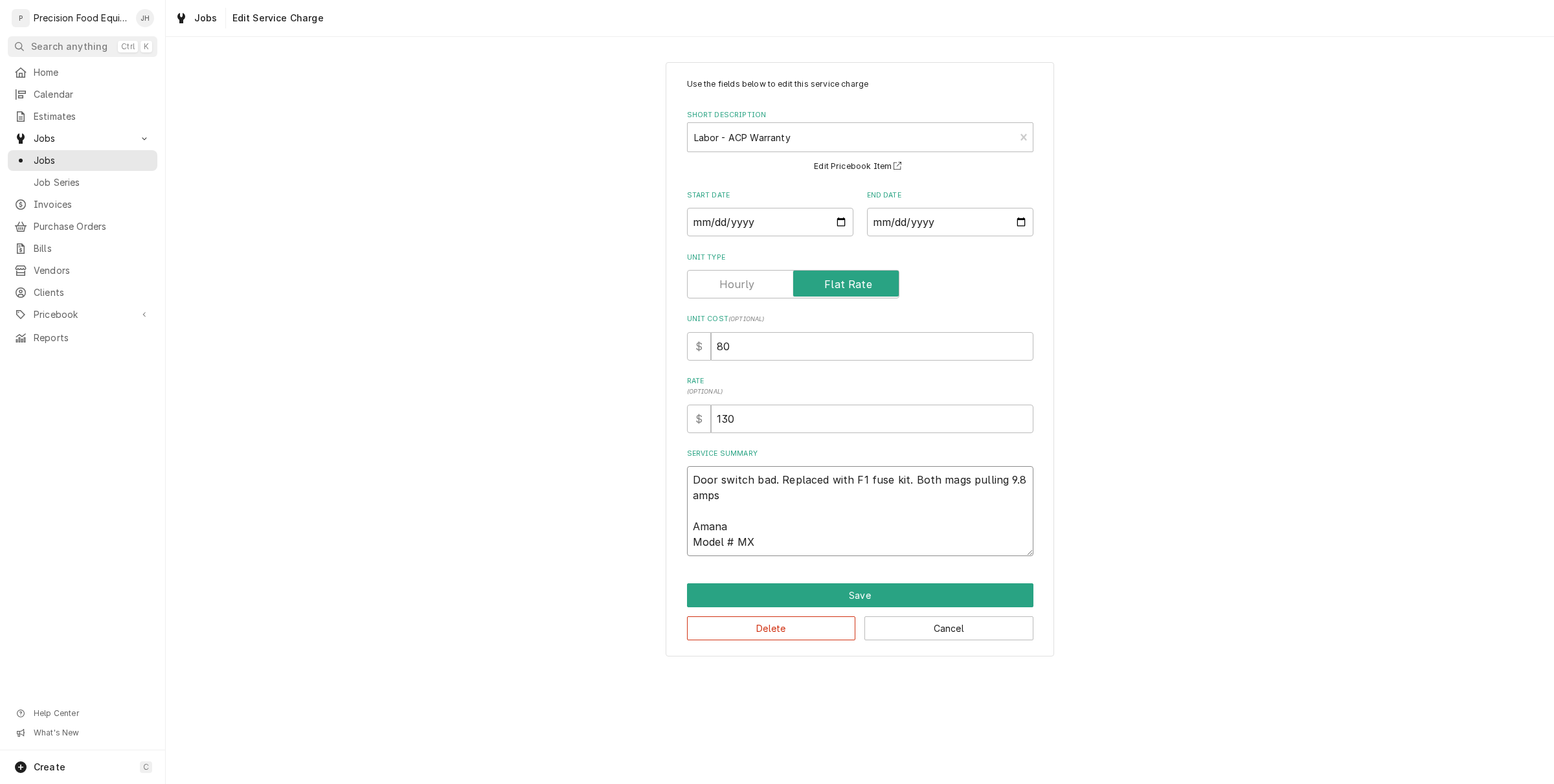
type textarea "x"
type textarea "Door switch bad. Replaced with F1 fuse kit. Both mags pulling 9.8 amps Amana Mo…"
type textarea "x"
type textarea "Door switch bad. Replaced with F1 fuse kit. Both mags pulling 9.8 amps Amana Mo…"
type textarea "x"
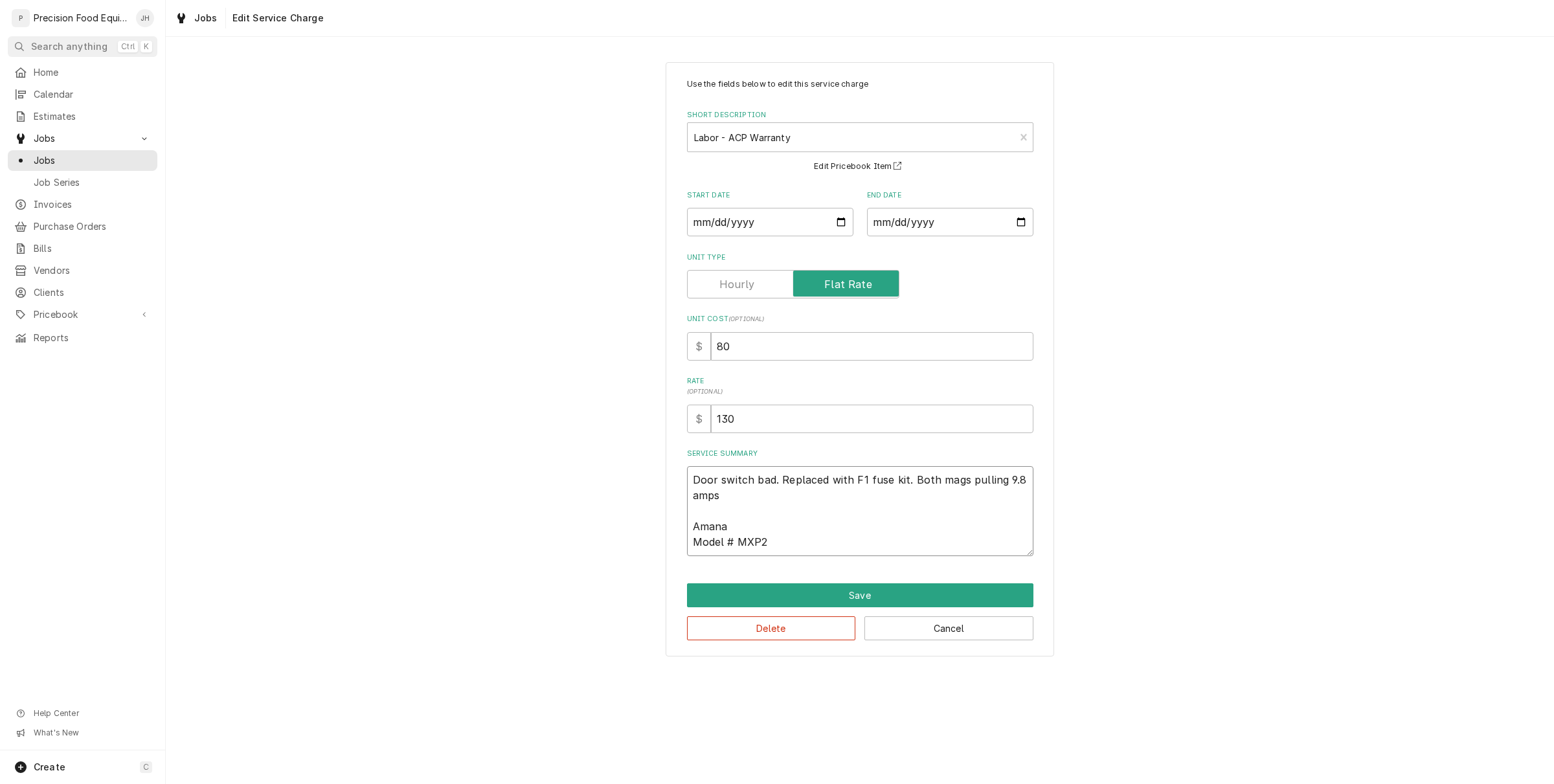
type textarea "Door switch bad. Replaced with F1 fuse kit. Both mags pulling 9.8 amps Amana Mo…"
type textarea "x"
type textarea "Door switch bad. Replaced with F1 fuse kit. Both mags pulling 9.8 amps Amana Mo…"
type textarea "x"
type textarea "Door switch bad. Replaced with F1 fuse kit. Both mags pulling 9.8 amps Amana Mo…"
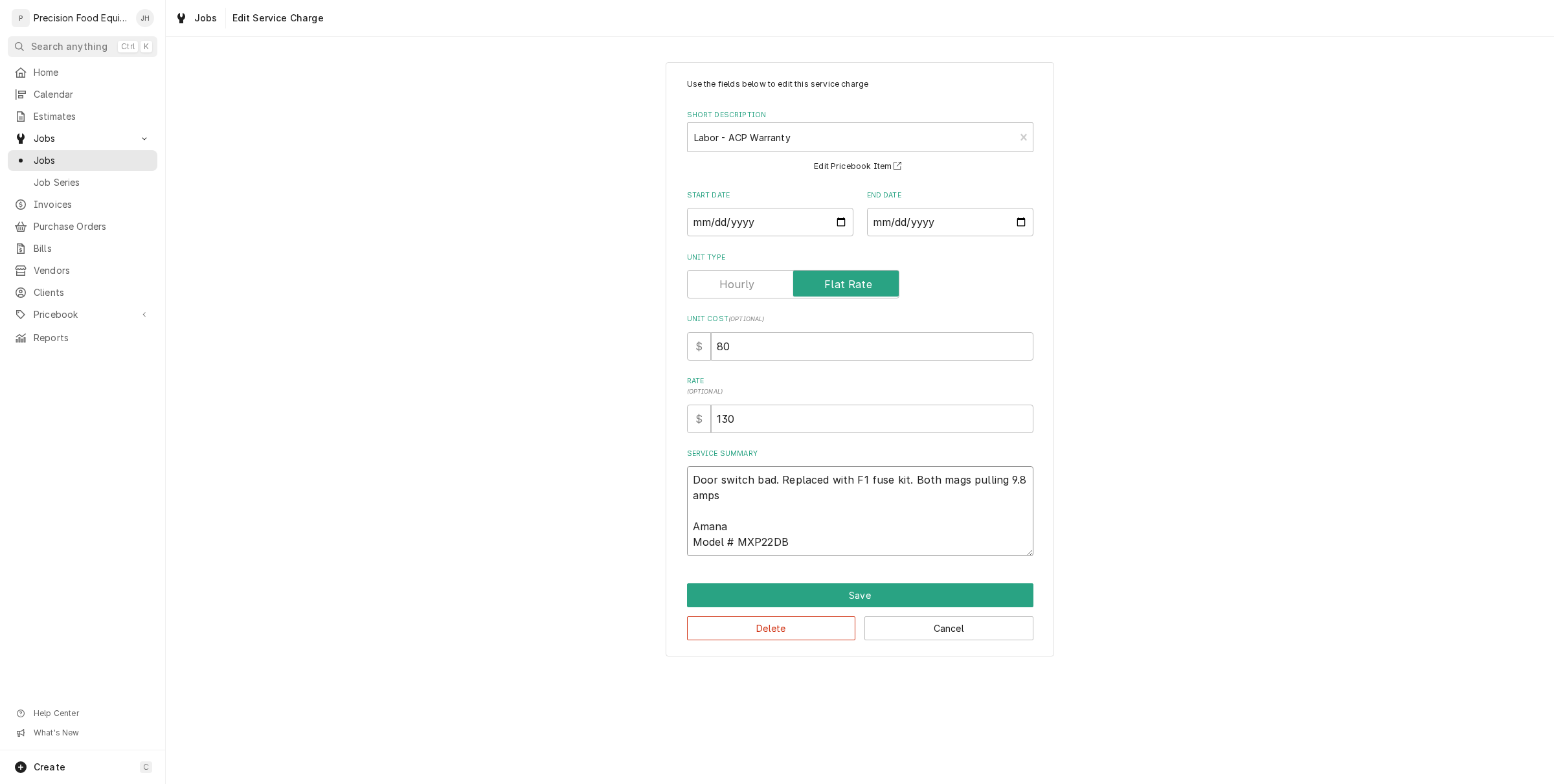
type textarea "x"
type textarea "Door switch bad. Replaced with F1 fuse kit. Both mags pulling 9.8 amps Amana Mo…"
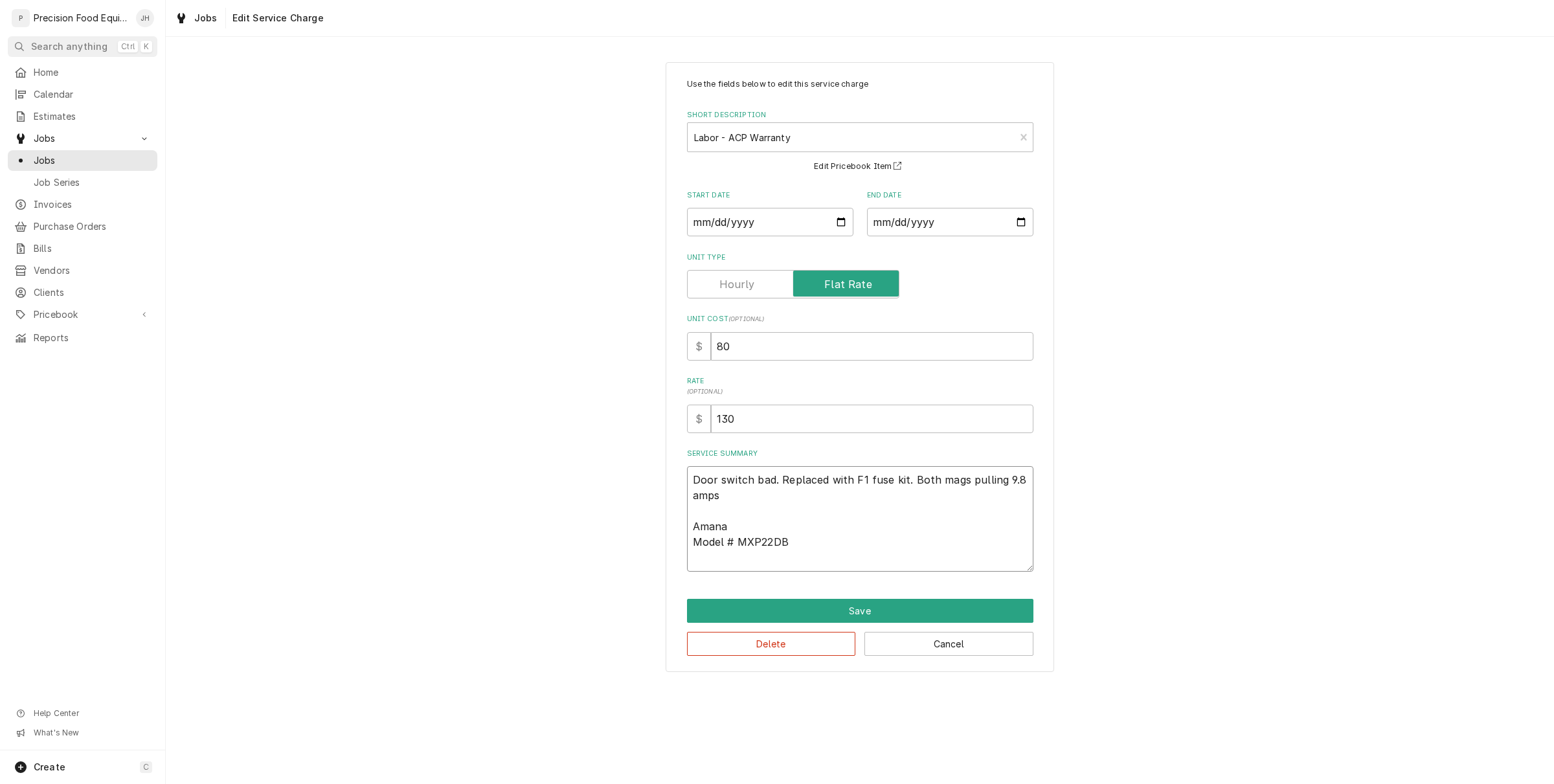
type textarea "x"
type textarea "Door switch bad. Replaced with F1 fuse kit. Both mags pulling 9.8 amps Amana Mo…"
type textarea "x"
type textarea "Door switch bad. Replaced with F1 fuse kit. Both mags pulling 9.8 amps Amana Mo…"
type textarea "x"
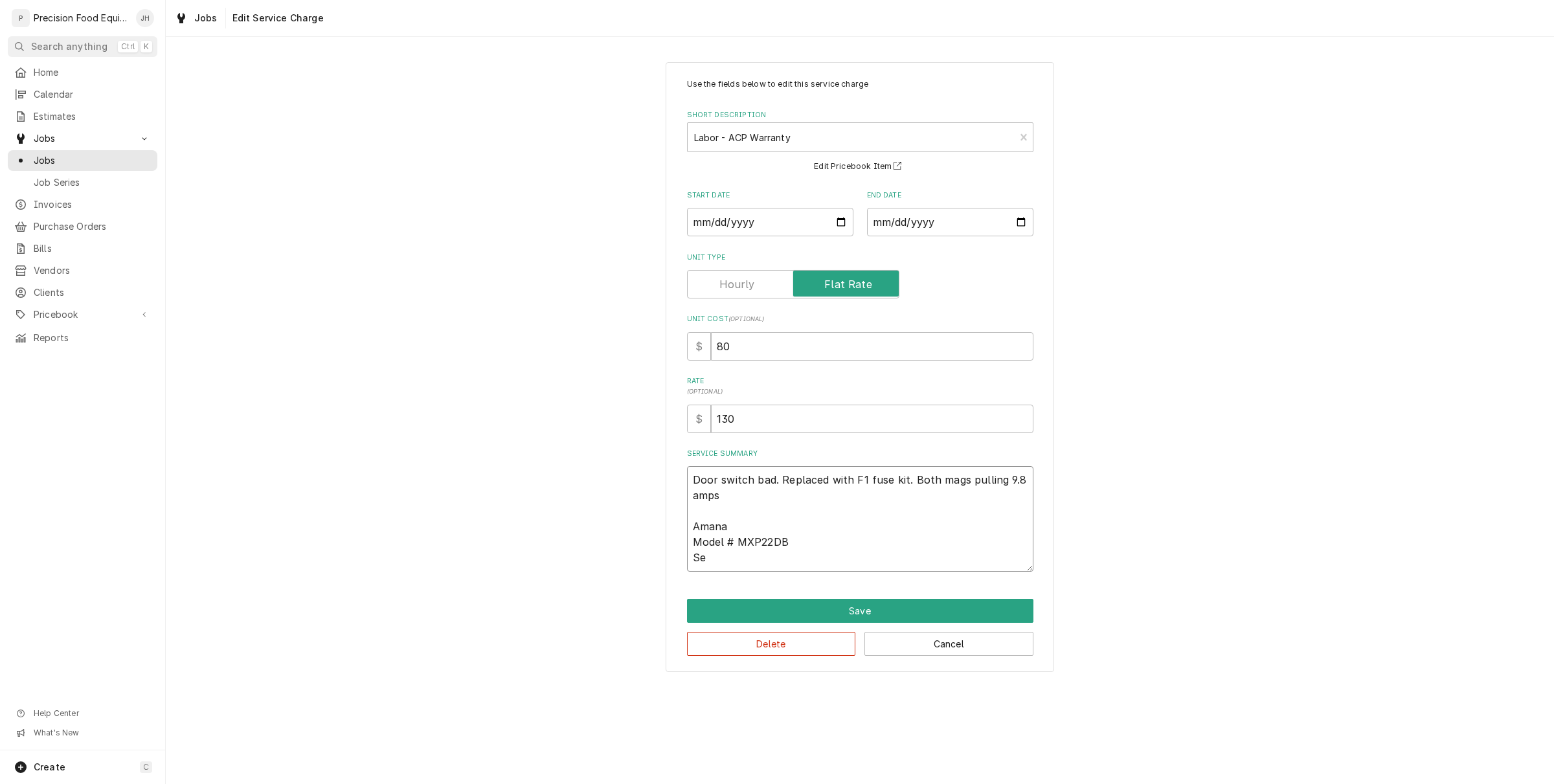
type textarea "Door switch bad. Replaced with F1 fuse kit. Both mags pulling 9.8 amps Amana Mo…"
type textarea "x"
type textarea "Door switch bad. Replaced with F1 fuse kit. Both mags pulling 9.8 amps Amana Mo…"
type textarea "x"
type textarea "Door switch bad. Replaced with F1 fuse kit. Both mags pulling 9.8 amps Amana Mo…"
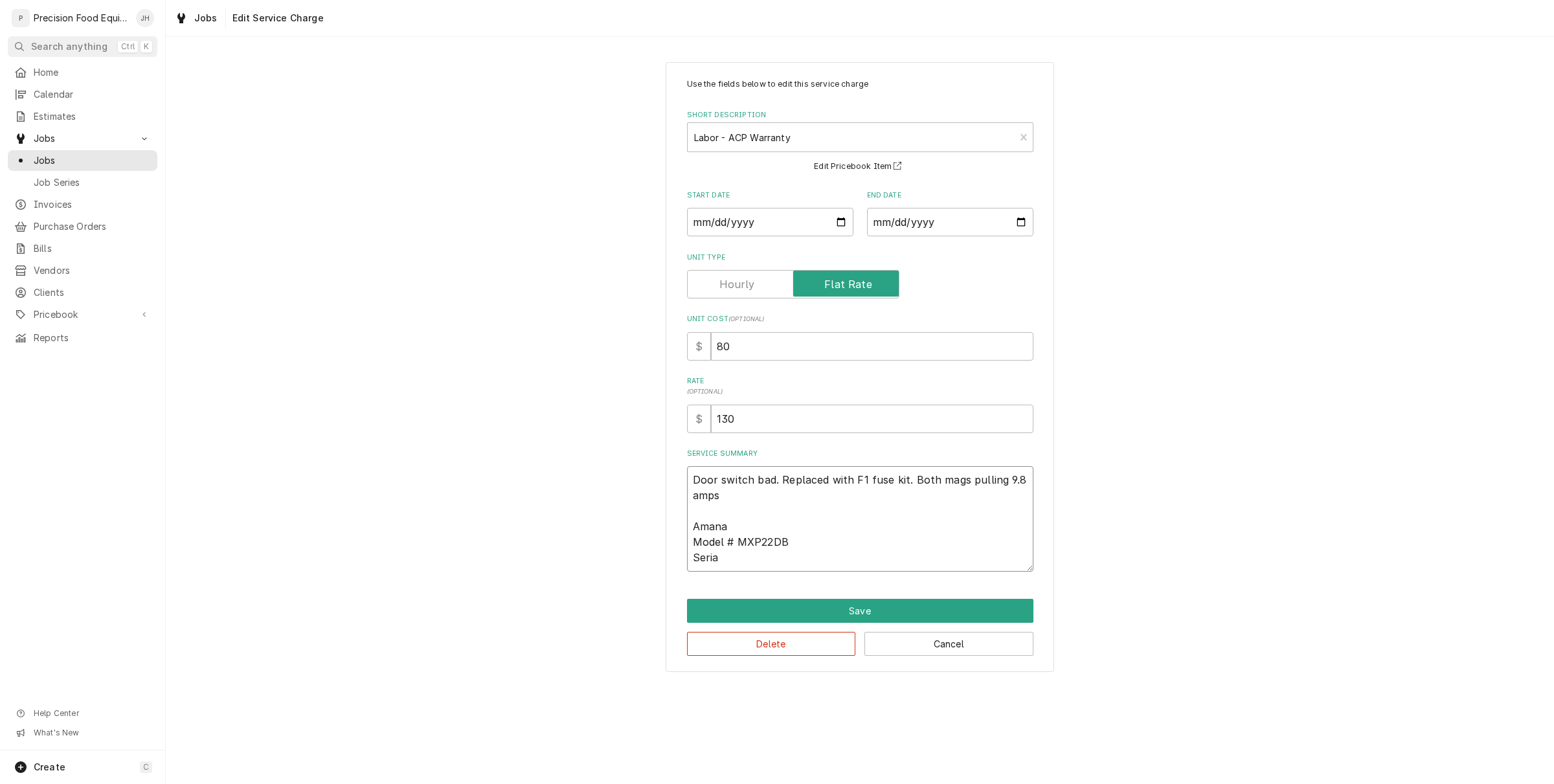
type textarea "x"
type textarea "Door switch bad. Replaced with F1 fuse kit. Both mags pulling 9.8 amps Amana Mo…"
type textarea "x"
type textarea "Door switch bad. Replaced with F1 fuse kit. Both mags pulling 9.8 amps Amana Mo…"
type textarea "x"
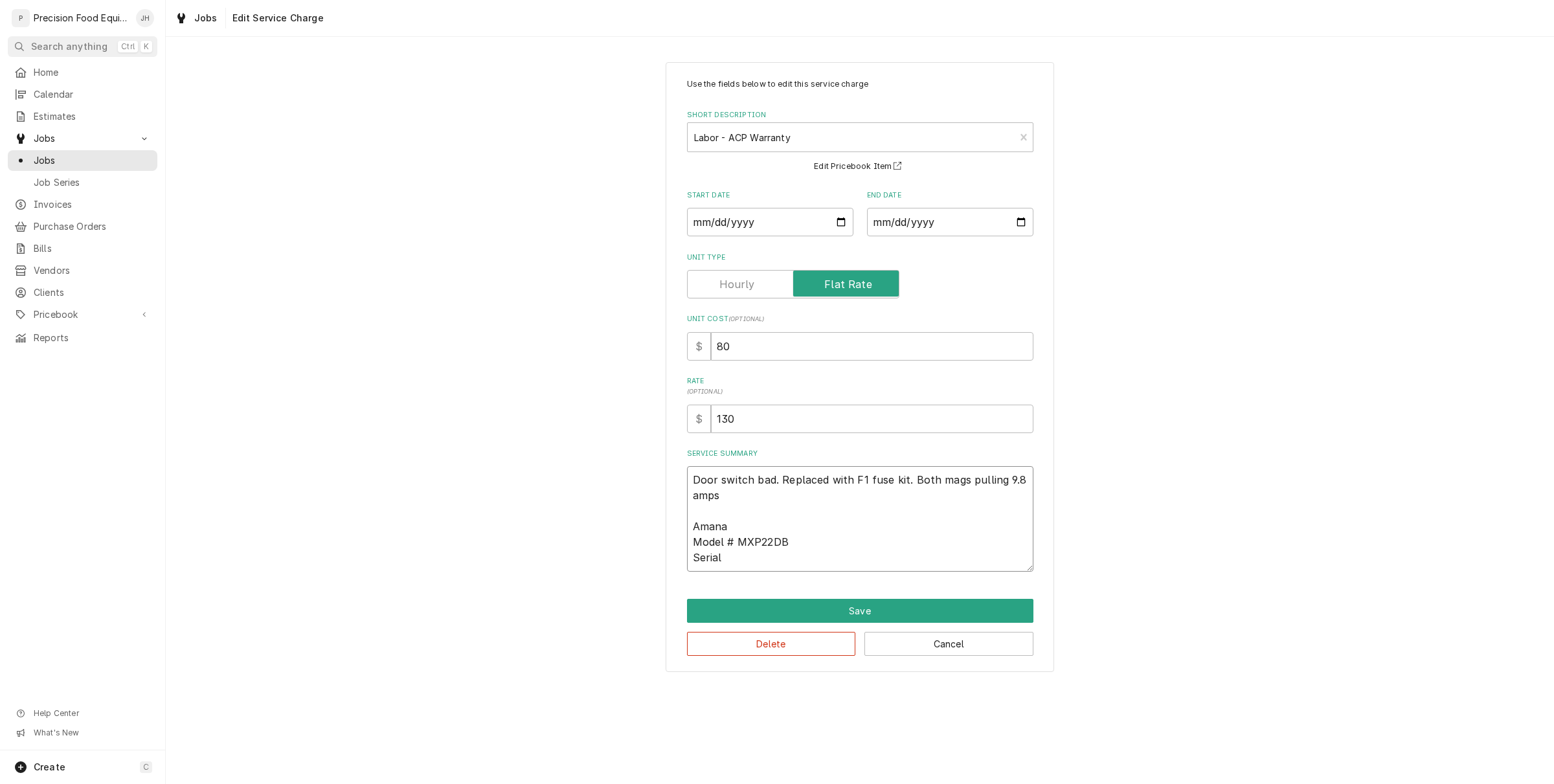
type textarea "Door switch bad. Replaced with F1 fuse kit. Both mags pulling 9.8 amps Amana Mo…"
type textarea "x"
type textarea "Door switch bad. Replaced with F1 fuse kit. Both mags pulling 9.8 amps Amana Mo…"
paste textarea "2504160085"
type textarea "x"
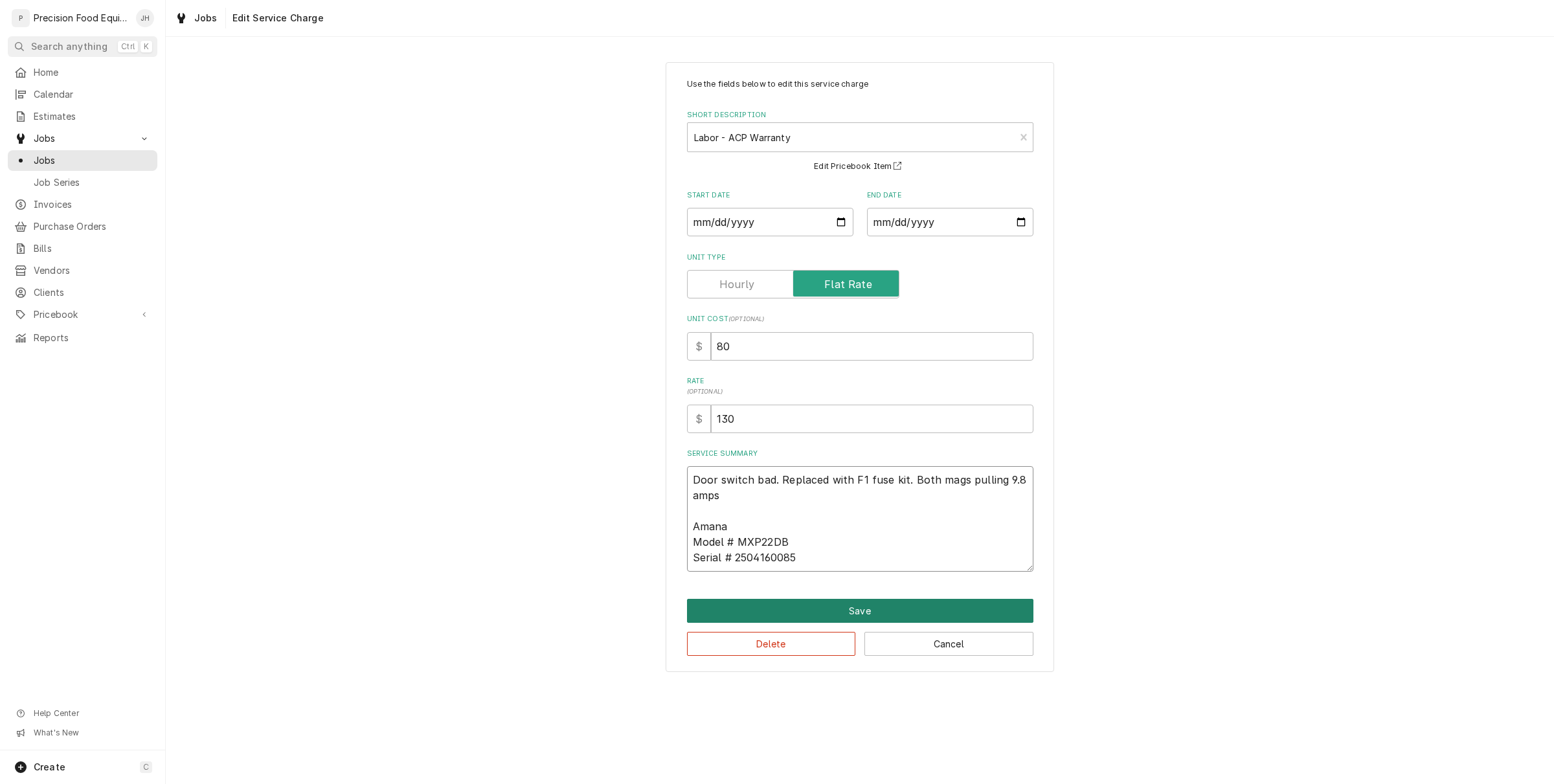
type textarea "Door switch bad. Replaced with F1 fuse kit. Both mags pulling 9.8 amps Amana Mo…"
click at [928, 609] on button "Save" at bounding box center [860, 610] width 347 height 24
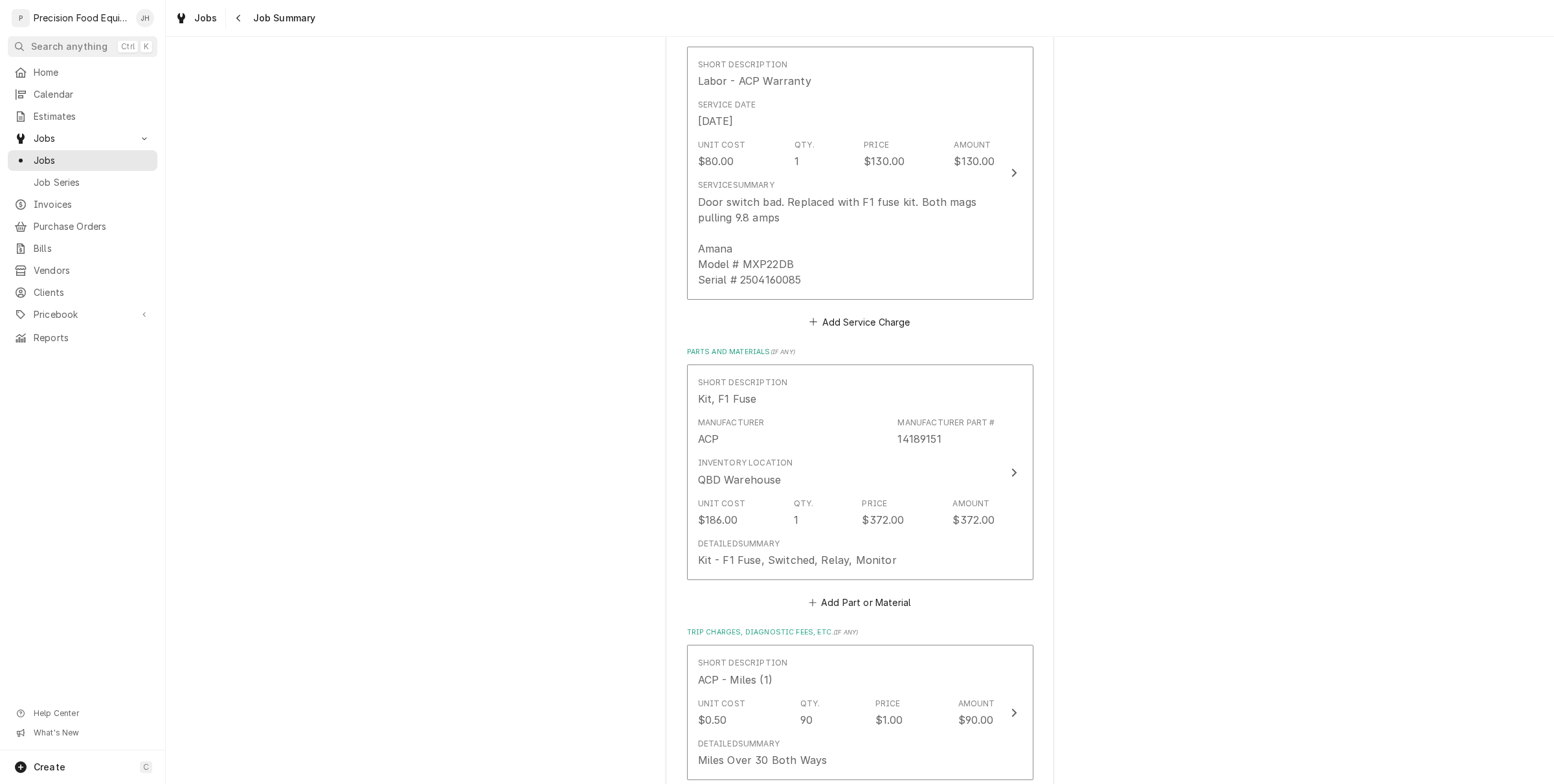
scroll to position [404, 0]
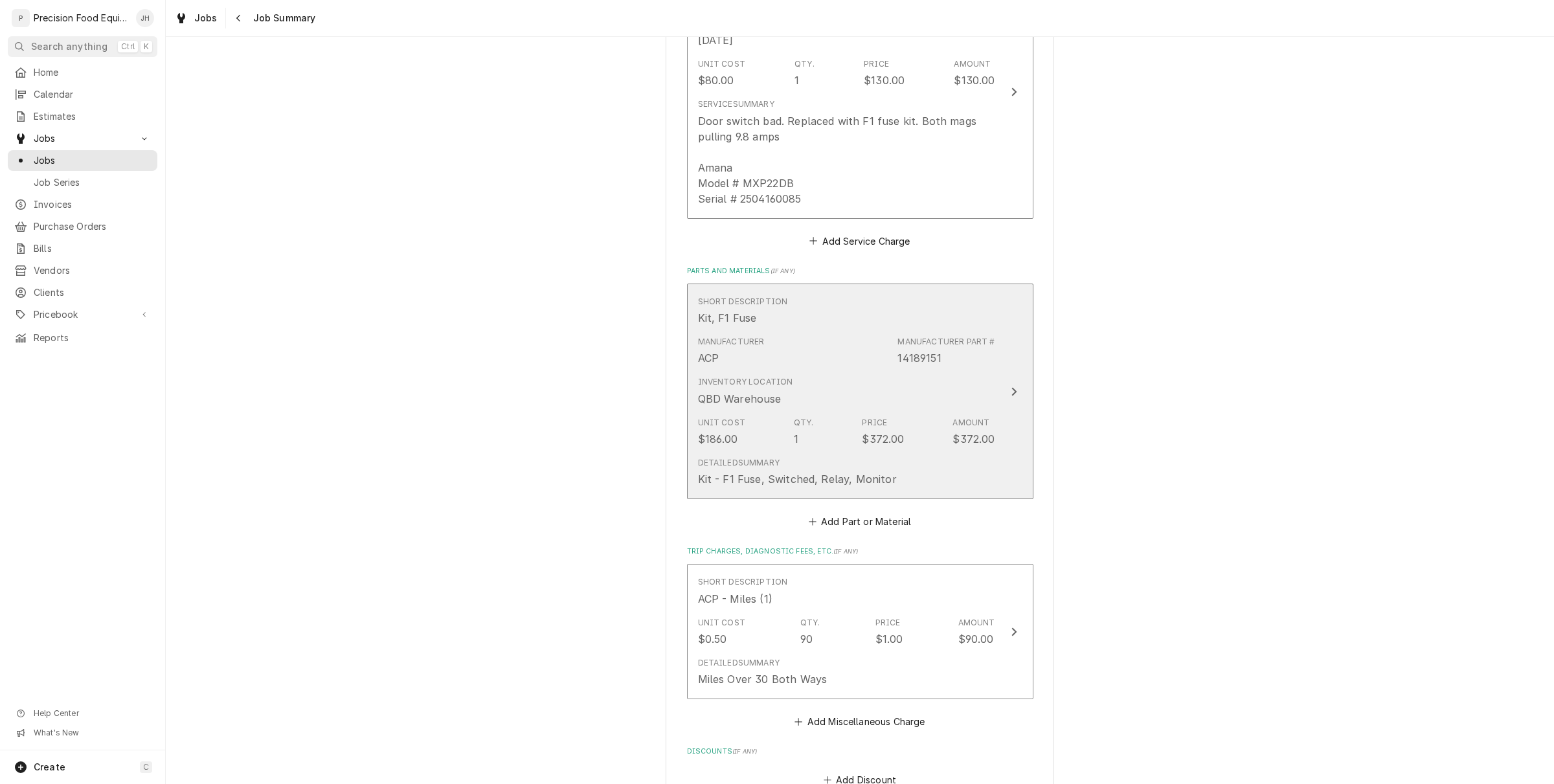
click at [920, 396] on div "Inventory Location QBD Warehouse" at bounding box center [847, 391] width 297 height 40
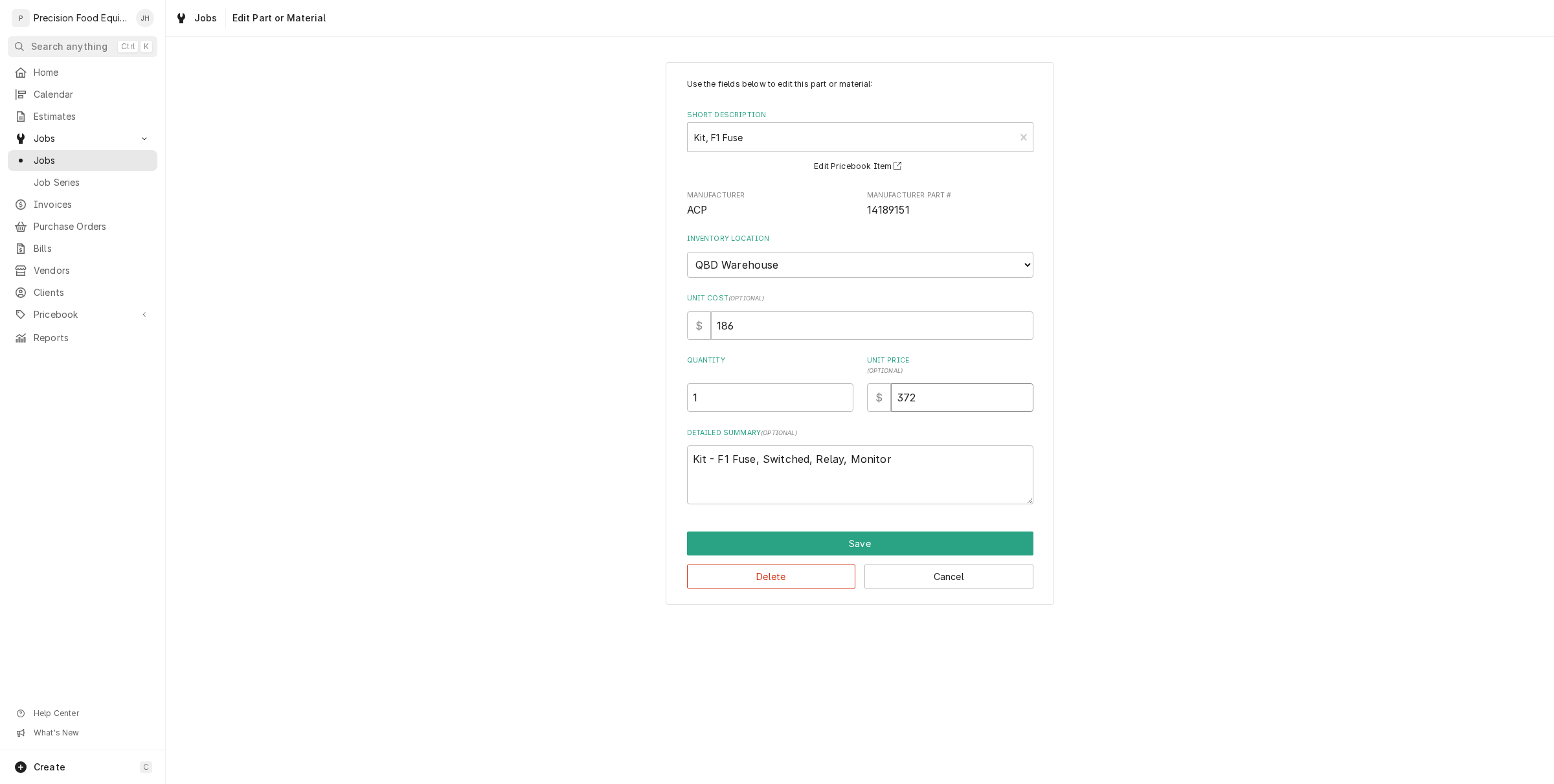
drag, startPoint x: 806, startPoint y: 433, endPoint x: 741, endPoint y: 425, distance: 65.5
click at [753, 436] on div "Use the fields below to edit this part or material: Short Description Kit, F1 F…" at bounding box center [860, 291] width 347 height 426
type textarea "x"
type input "1"
type textarea "x"
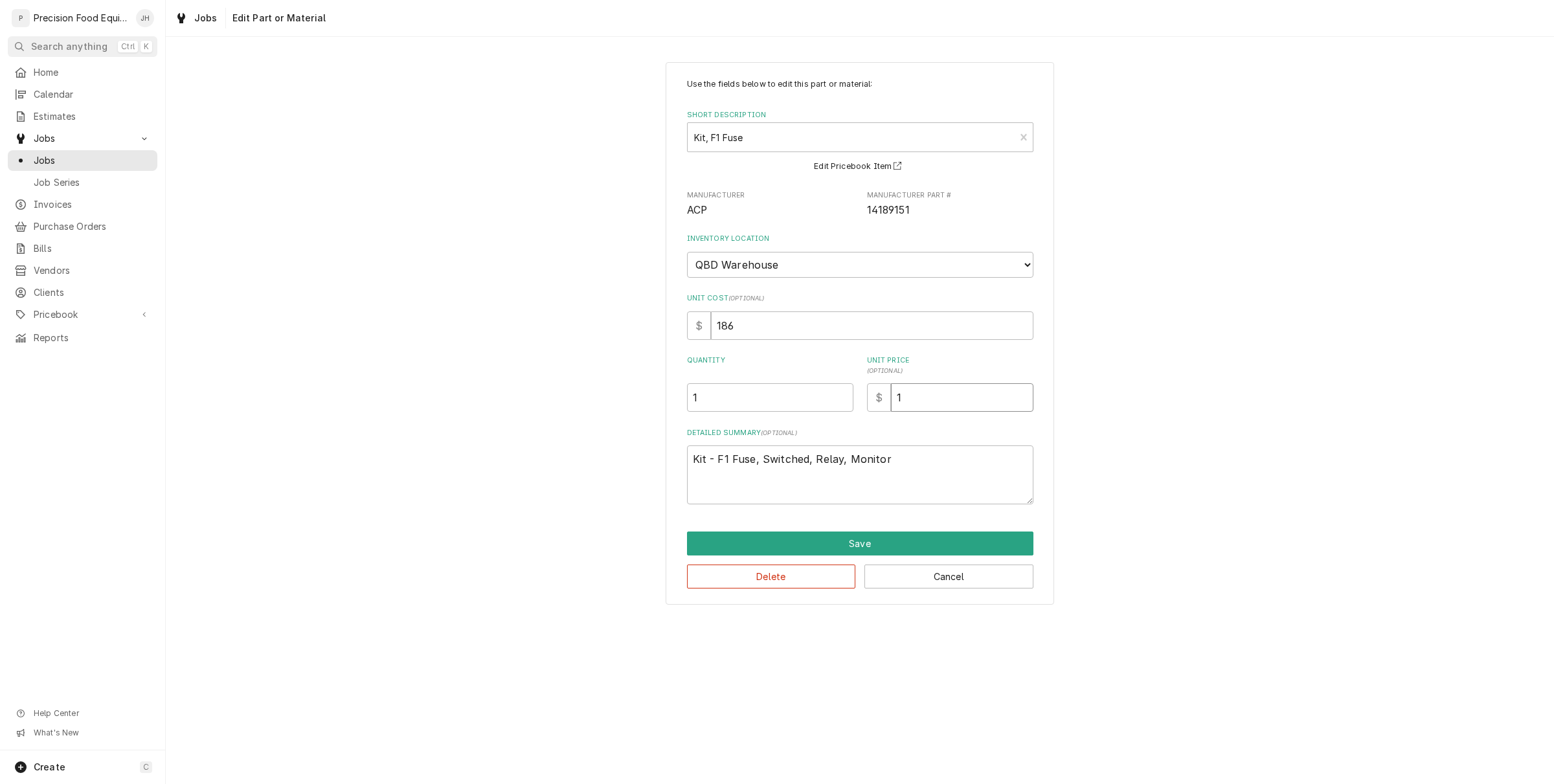
type input "18"
type textarea "x"
type input "186"
click at [770, 384] on input "1" at bounding box center [770, 397] width 166 height 28
click at [926, 458] on textarea "Kit - F1 Fuse, Switched, Relay, Monitor" at bounding box center [860, 475] width 347 height 59
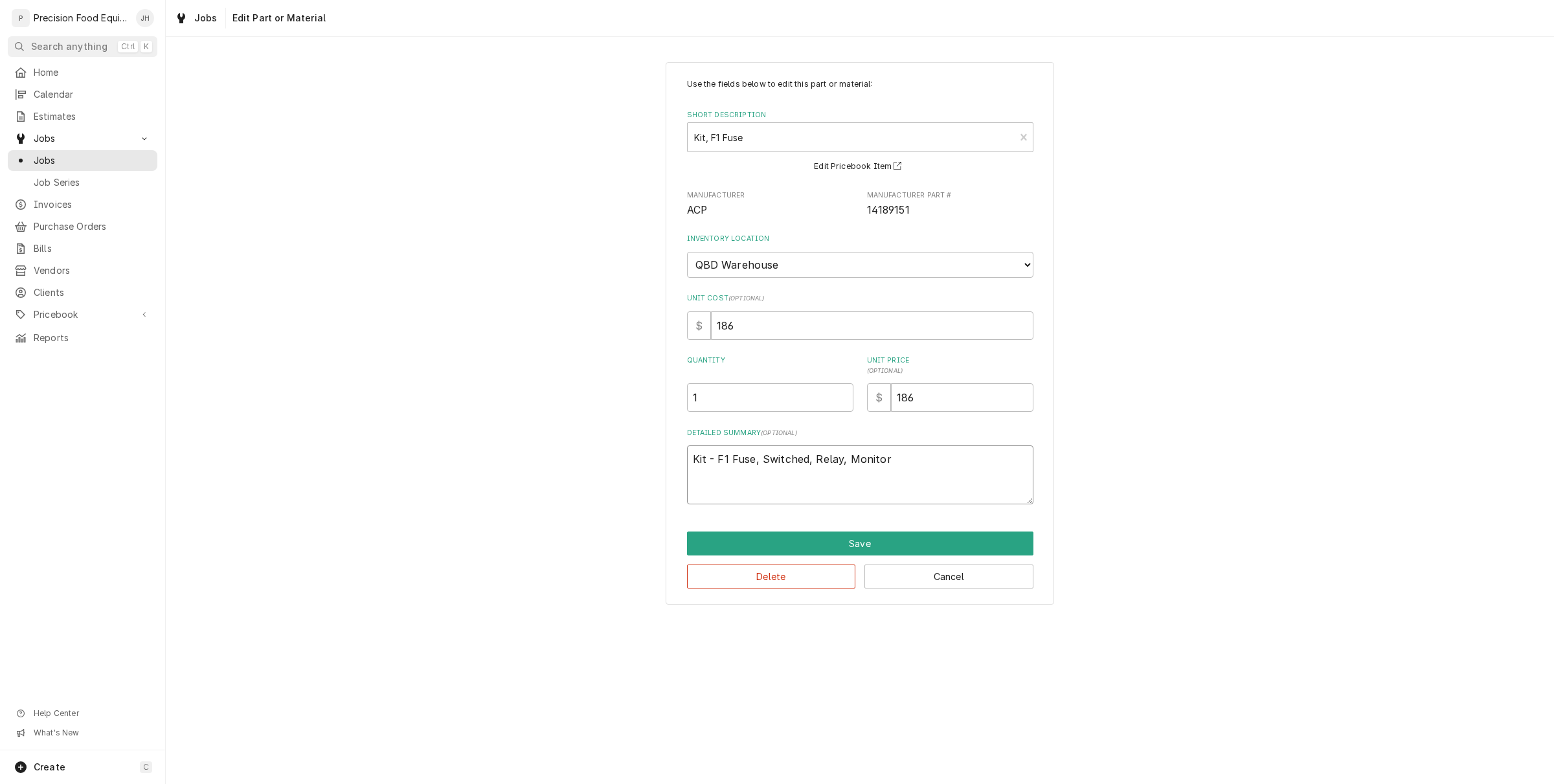
type textarea "x"
type textarea "Kit - F1 Fuse, Switched, Relay, Monitor"
click at [884, 195] on span "Manufacturer Part #" at bounding box center [950, 196] width 166 height 11
click at [893, 207] on span "14189151" at bounding box center [888, 210] width 43 height 12
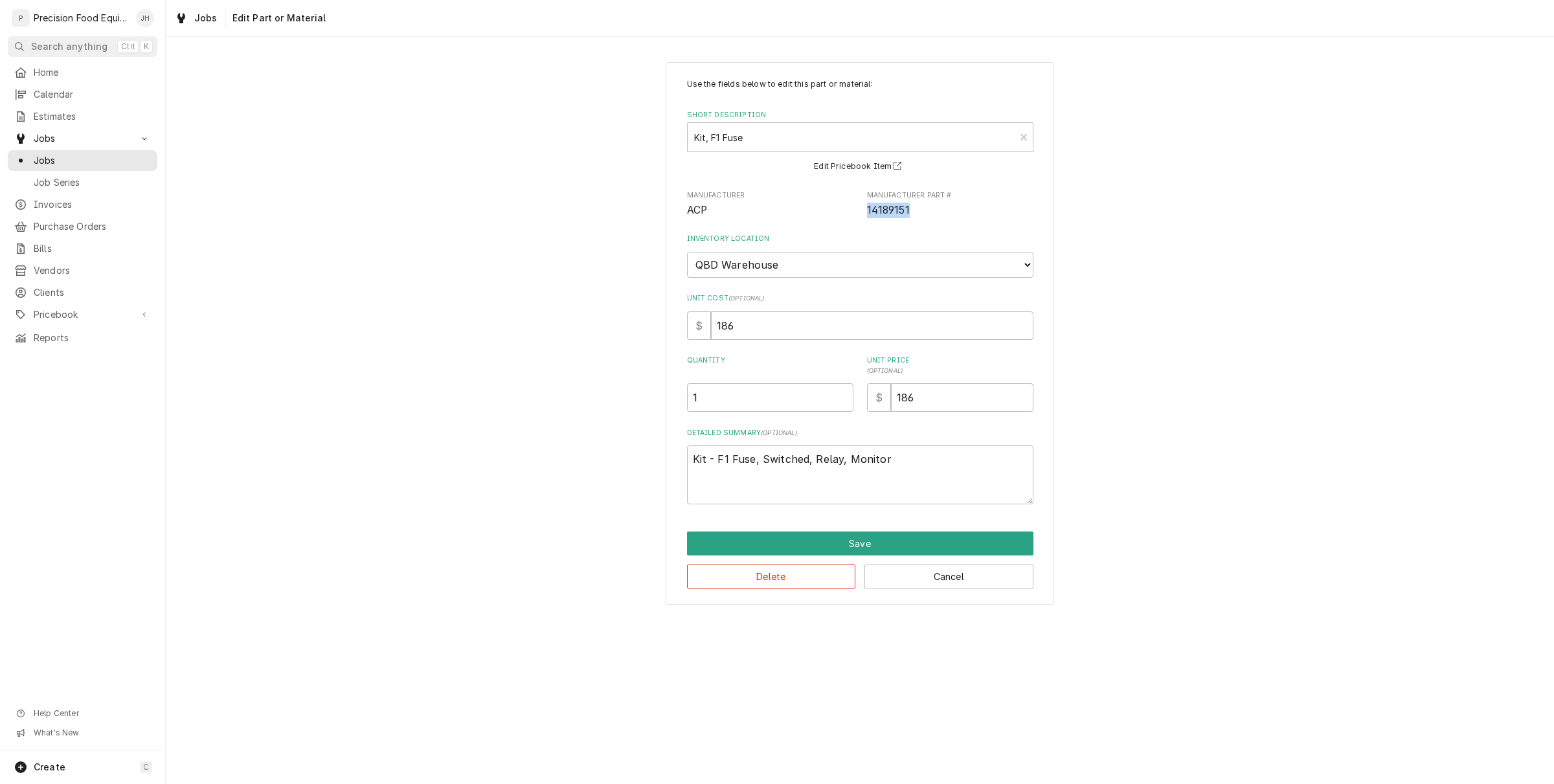
copy span "14189151"
click at [899, 461] on textarea "Kit - F1 Fuse, Switched, Relay, Monitor" at bounding box center [860, 475] width 347 height 59
type textarea "x"
type textarea "Kit - F1 Fuse, Switched, Relay, Monitor"
type textarea "x"
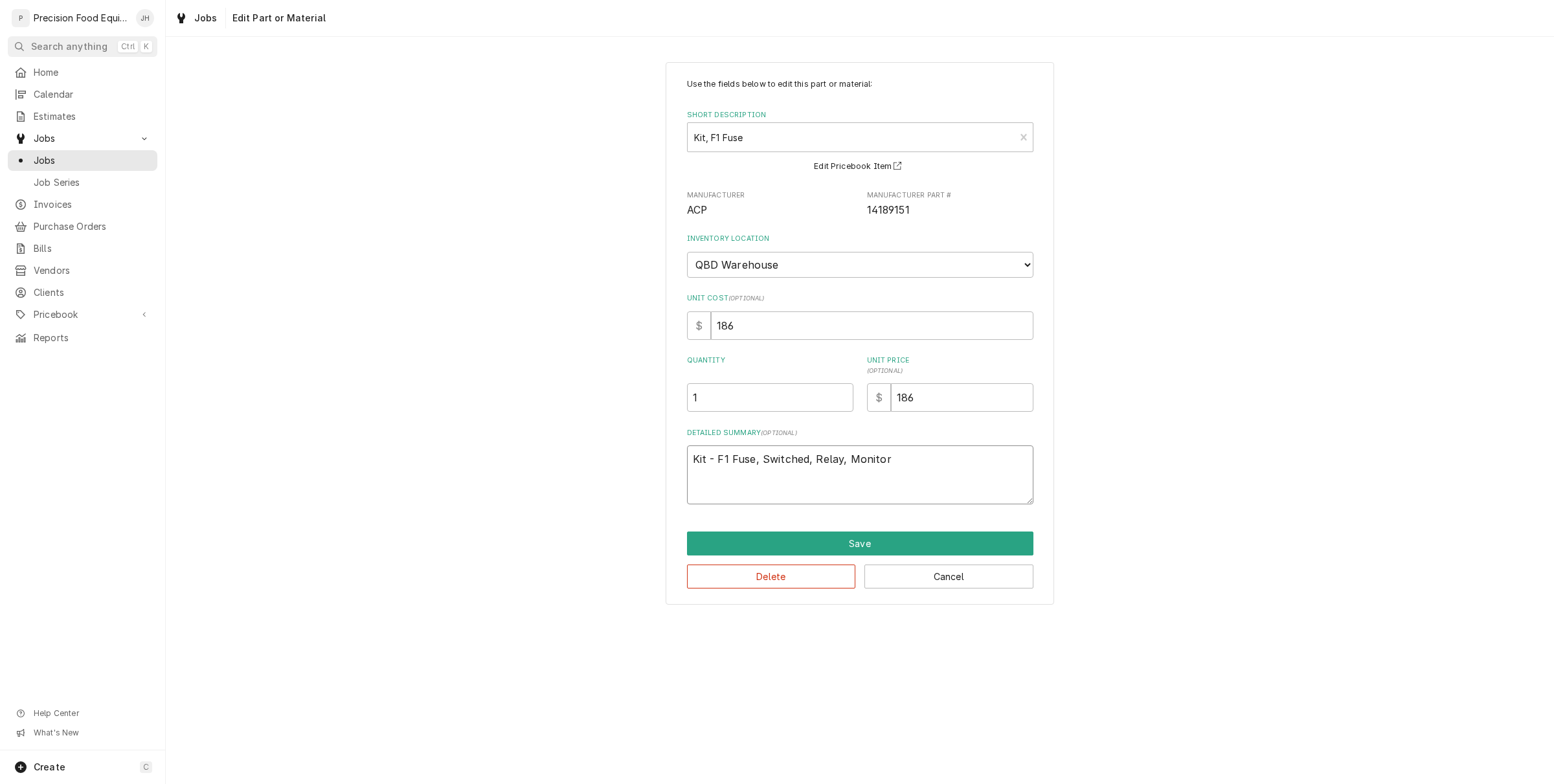
type textarea "Kit - F1 Fuse, Switched, Relay, Monitor"
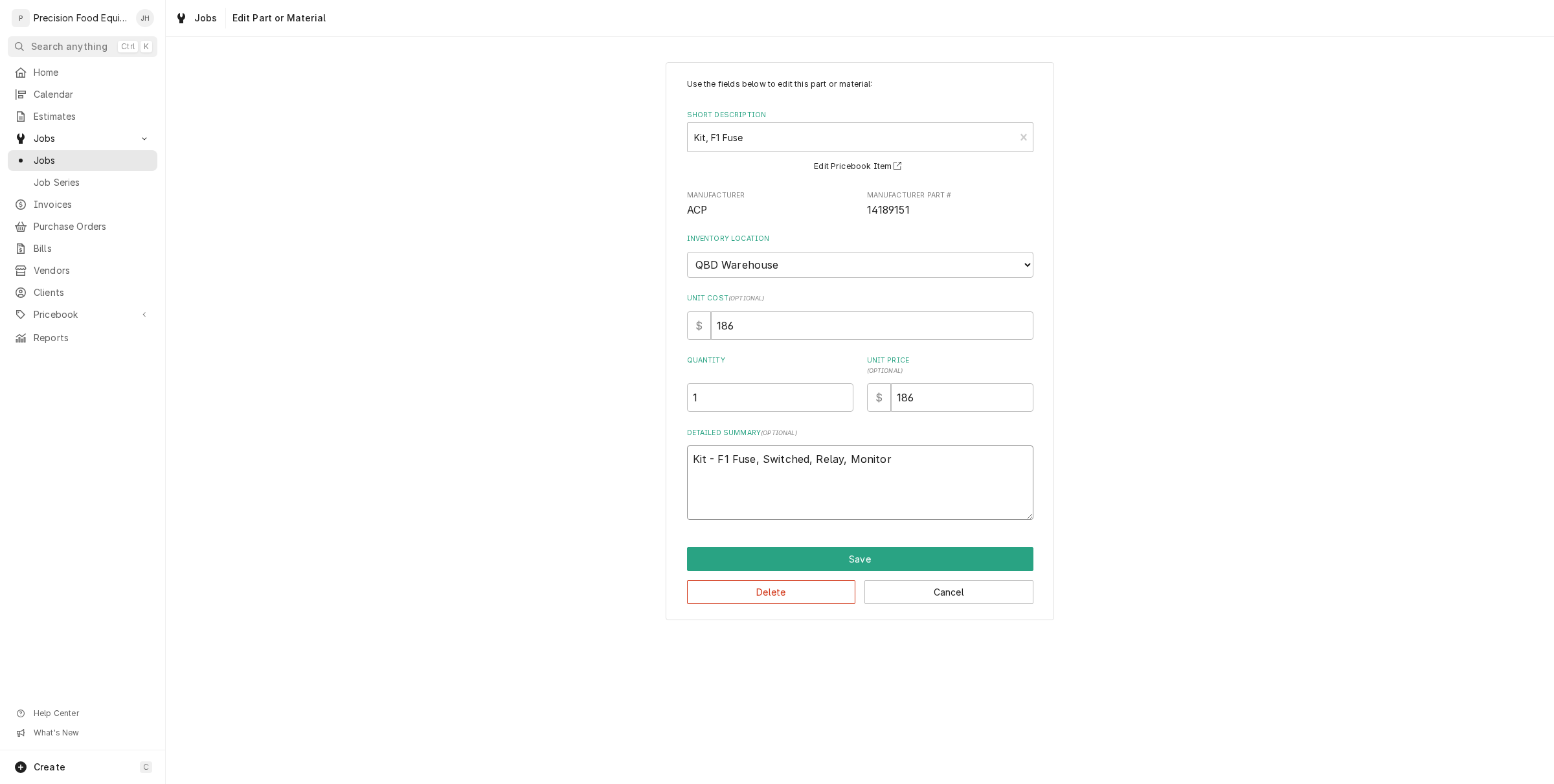
paste textarea "14189151"
type textarea "x"
type textarea "Kit - F1 Fuse, Switched, Relay, Monitor 14189151"
type textarea "x"
type textarea "Kit - F1 Fuse, Switched, Relay, Monitor 14189151"
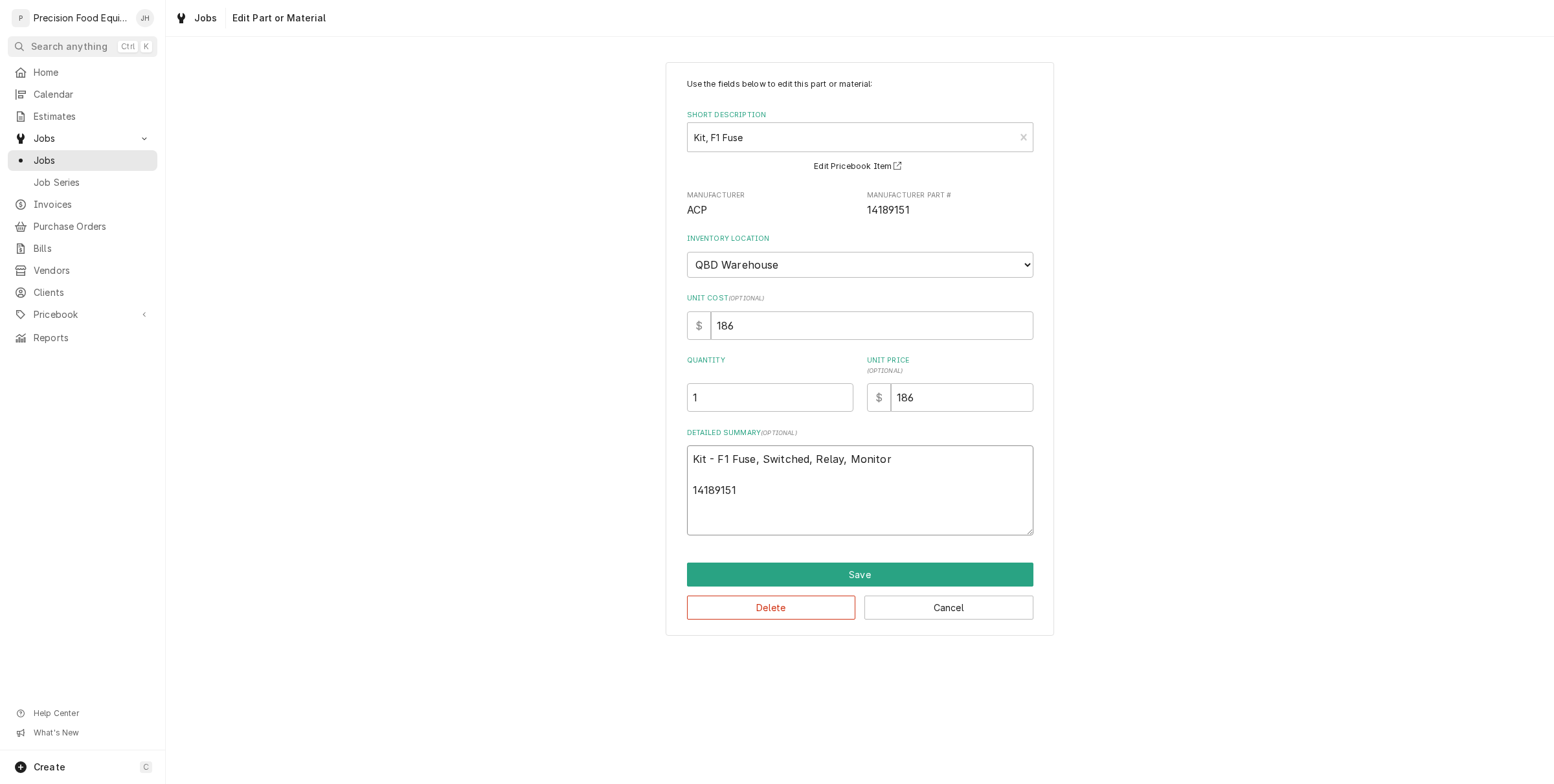
type textarea "x"
type textarea "Kit - F1 Fuse, Switched, Relay, Monitor 14189151 R"
type textarea "x"
type textarea "Kit - F1 Fuse, Switched, Relay, Monitor 14189151 RS"
type textarea "x"
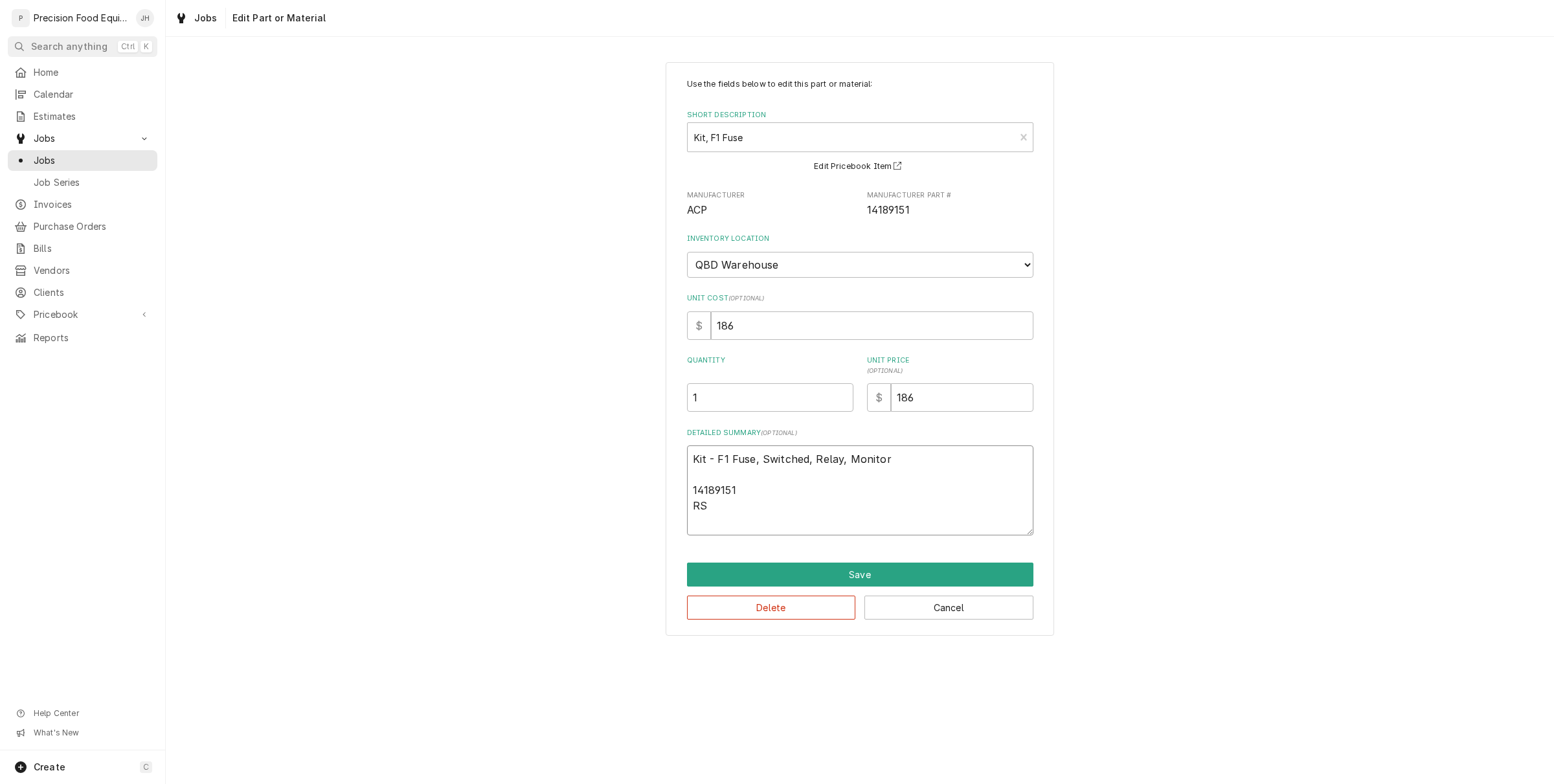
type textarea "Kit - F1 Fuse, Switched, Relay, Monitor 14189151 RSI"
type textarea "x"
type textarea "Kit - F1 Fuse, Switched, Relay, Monitor 14189151 RSI4"
type textarea "x"
type textarea "Kit - F1 Fuse, Switched, Relay, Monitor 14189151 RSI47"
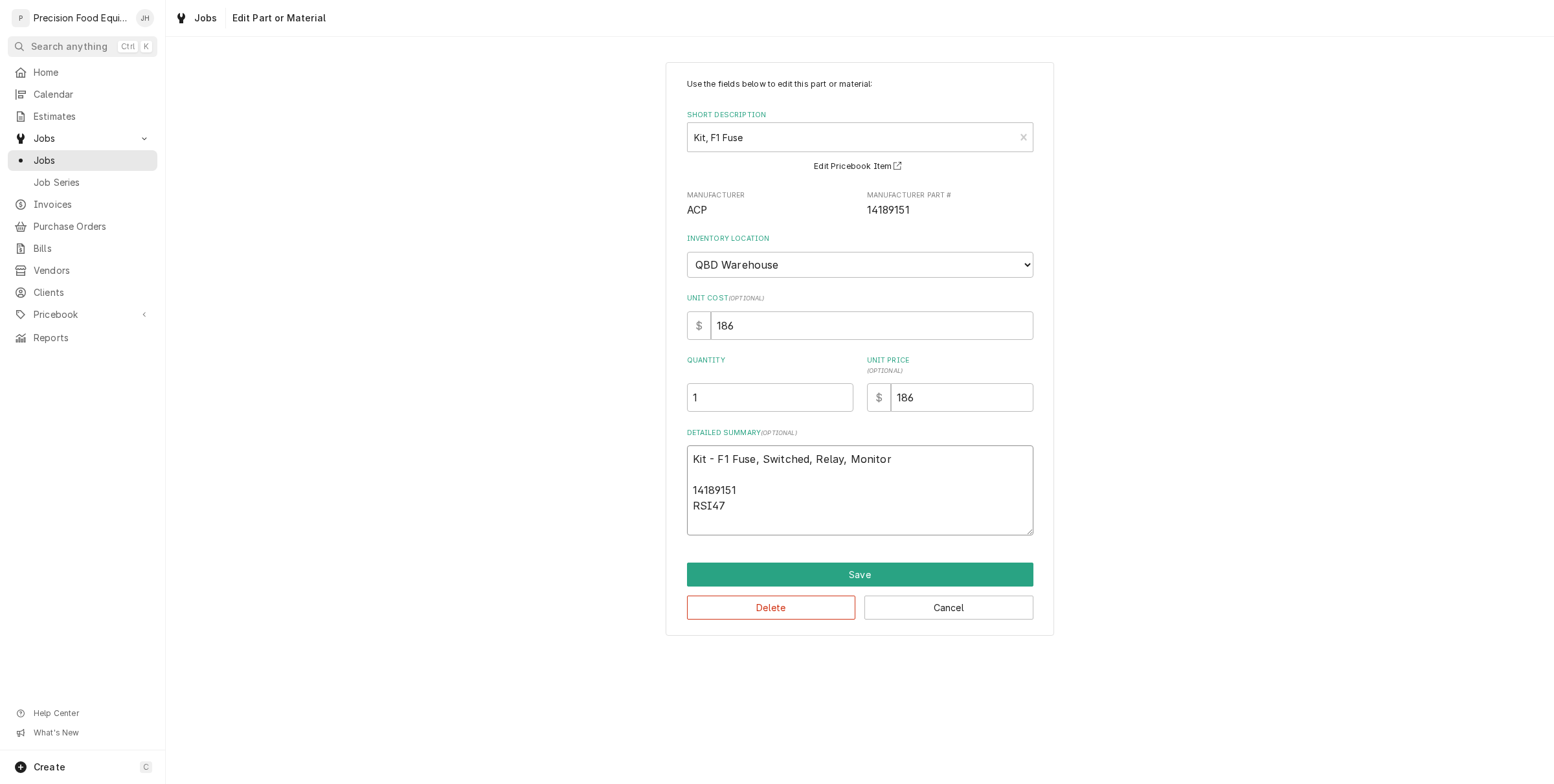
type textarea "x"
type textarea "Kit - F1 Fuse, Switched, Relay, Monitor 14189151 RSI477"
type textarea "x"
type textarea "Kit - F1 Fuse, Switched, Relay, Monitor 14189151 RSI4773"
type textarea "x"
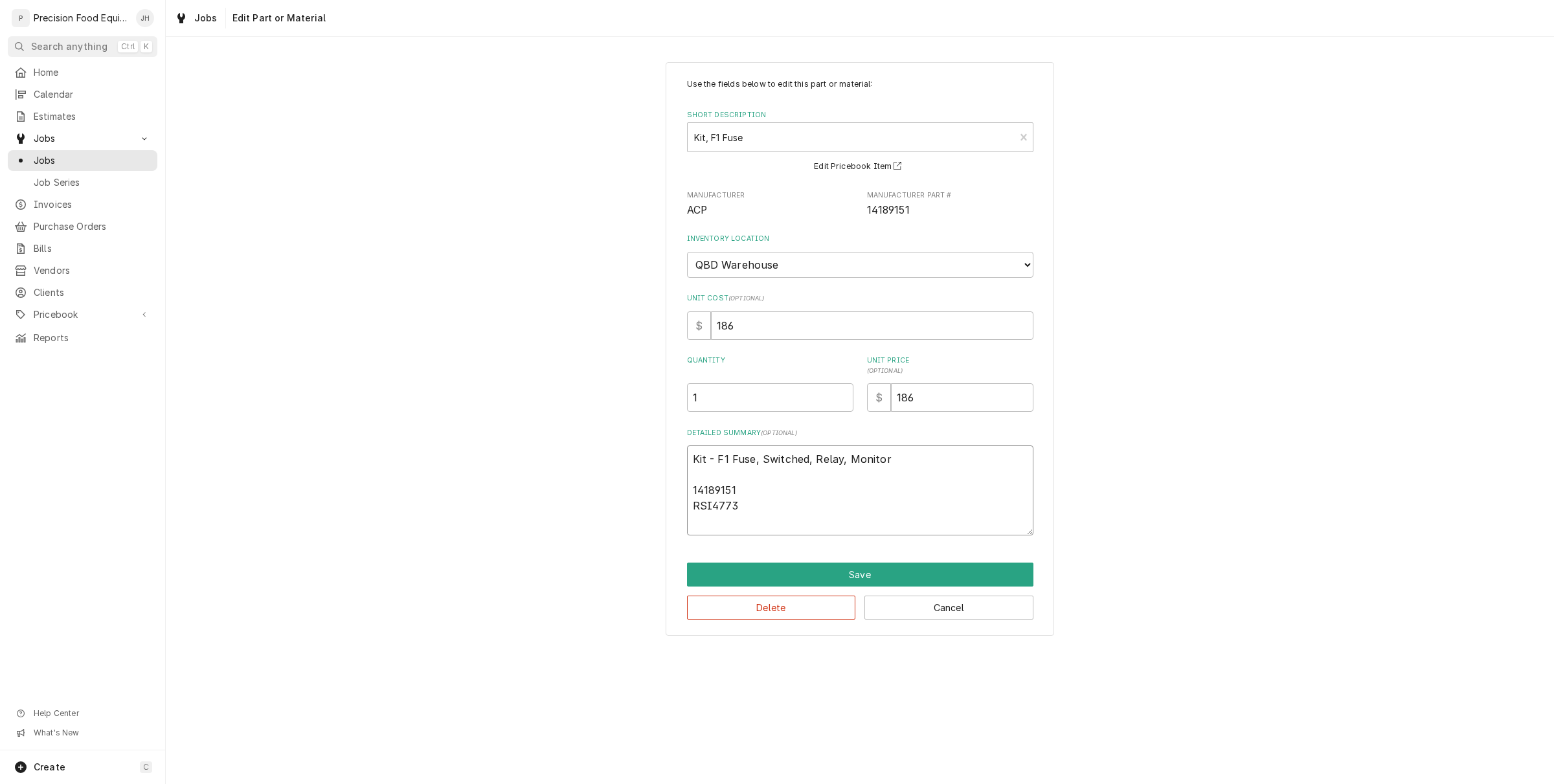
type textarea "Kit - F1 Fuse, Switched, Relay, Monitor 14189151 RSI47733"
type textarea "x"
type textarea "Kit - F1 Fuse, Switched, Relay, Monitor 14189151 RSI477339"
click at [938, 579] on button "Save" at bounding box center [860, 574] width 347 height 24
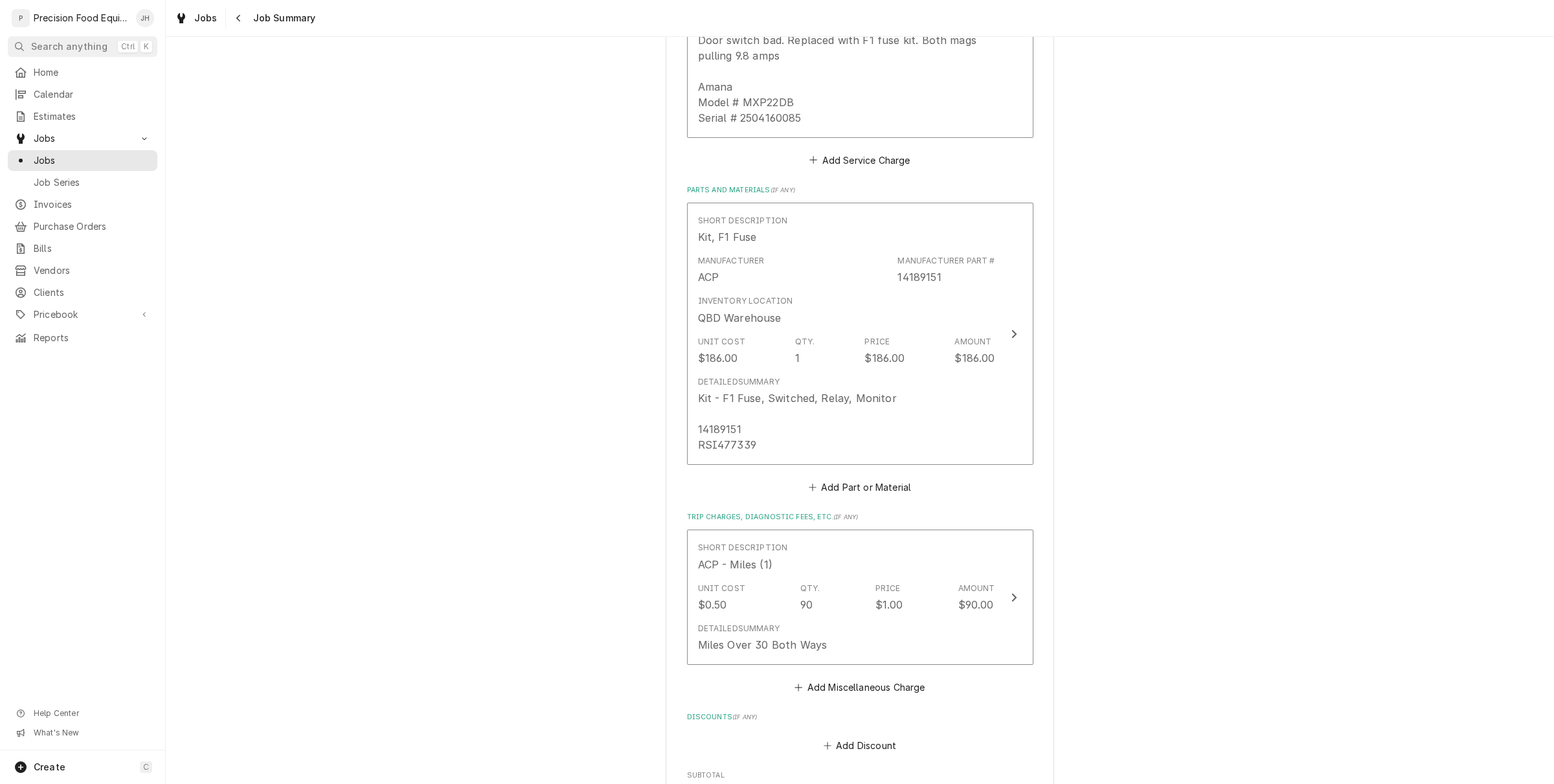
scroll to position [853, 0]
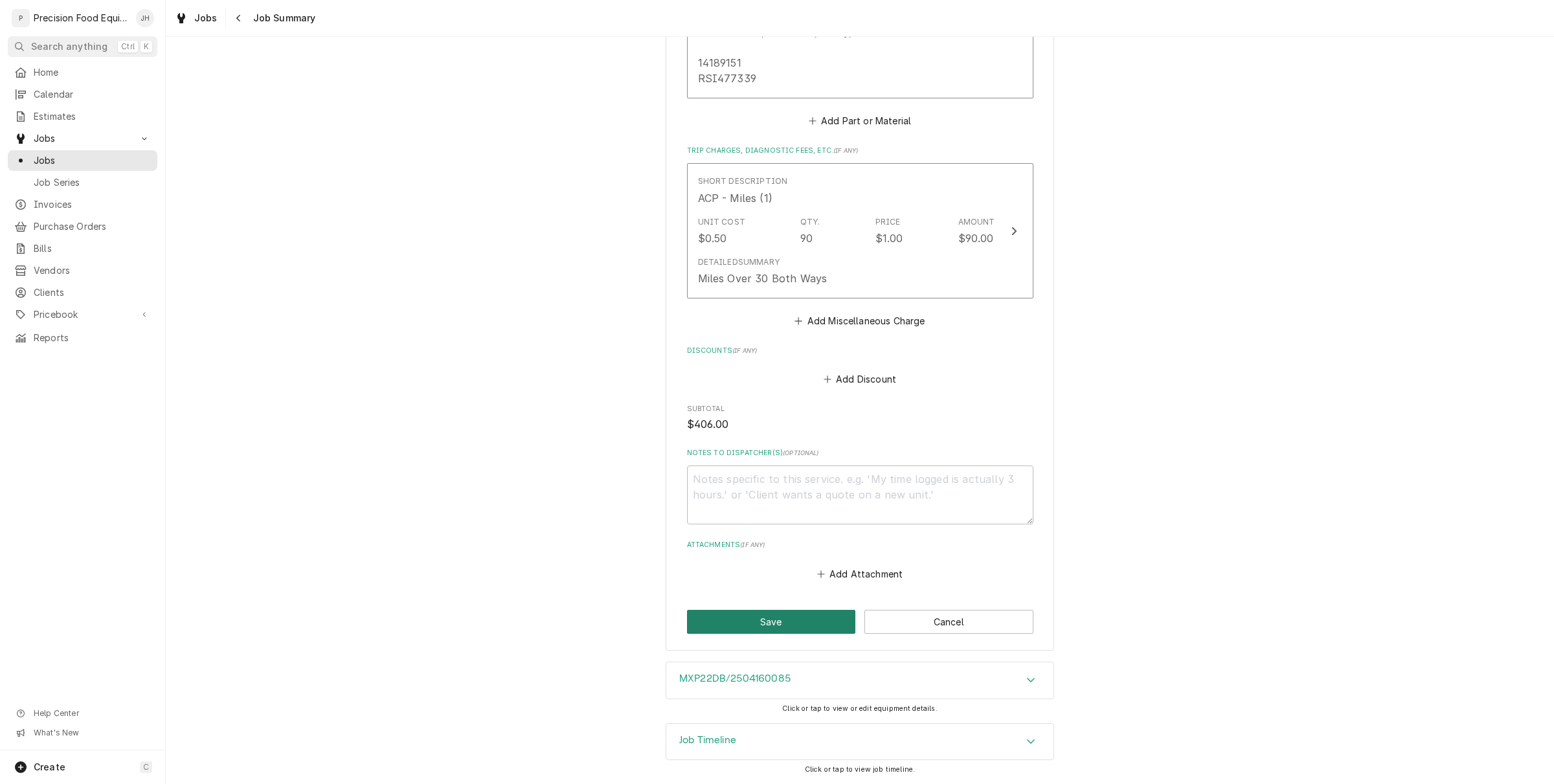
click at [785, 623] on button "Save" at bounding box center [771, 621] width 169 height 24
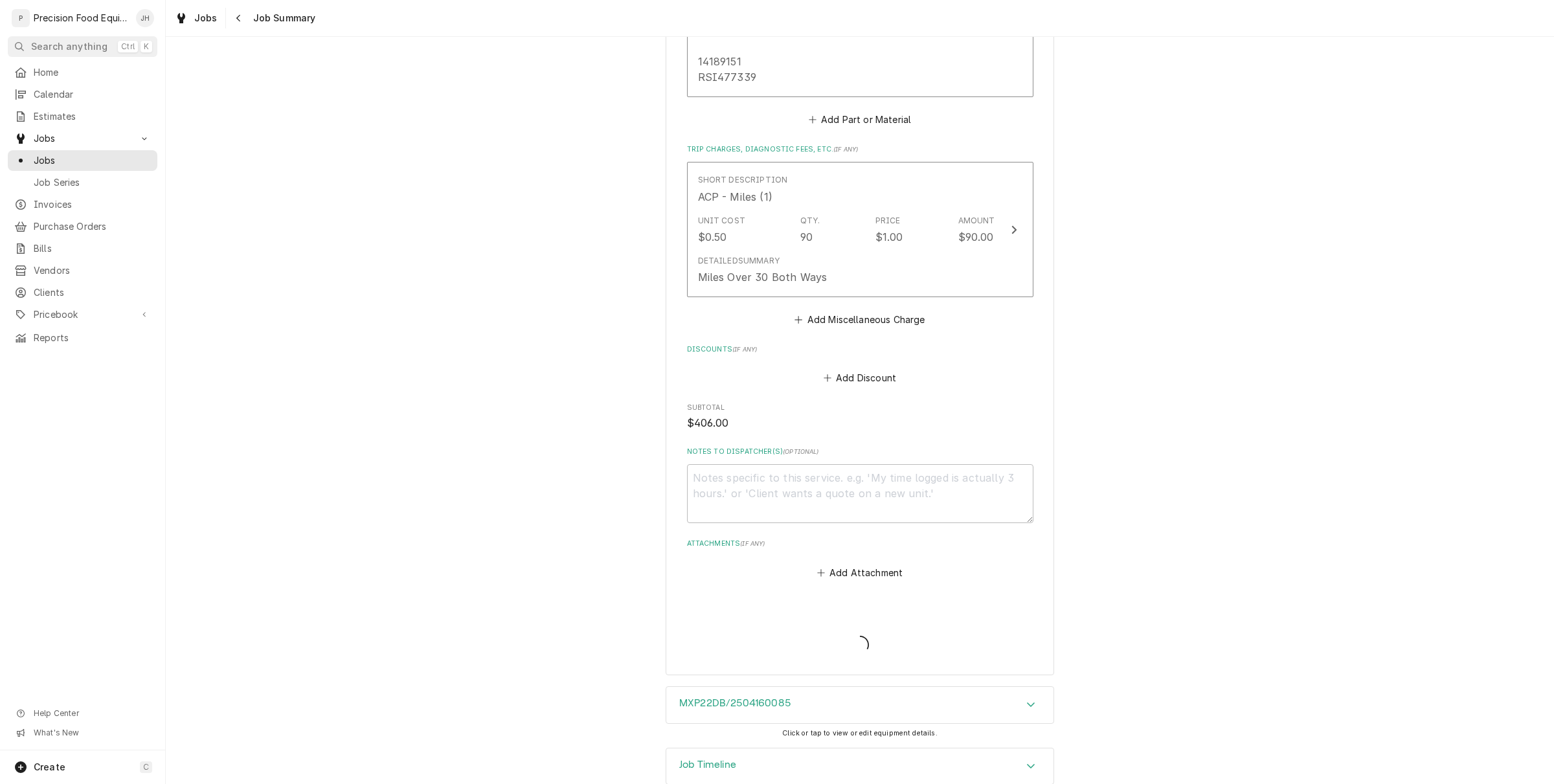
type textarea "x"
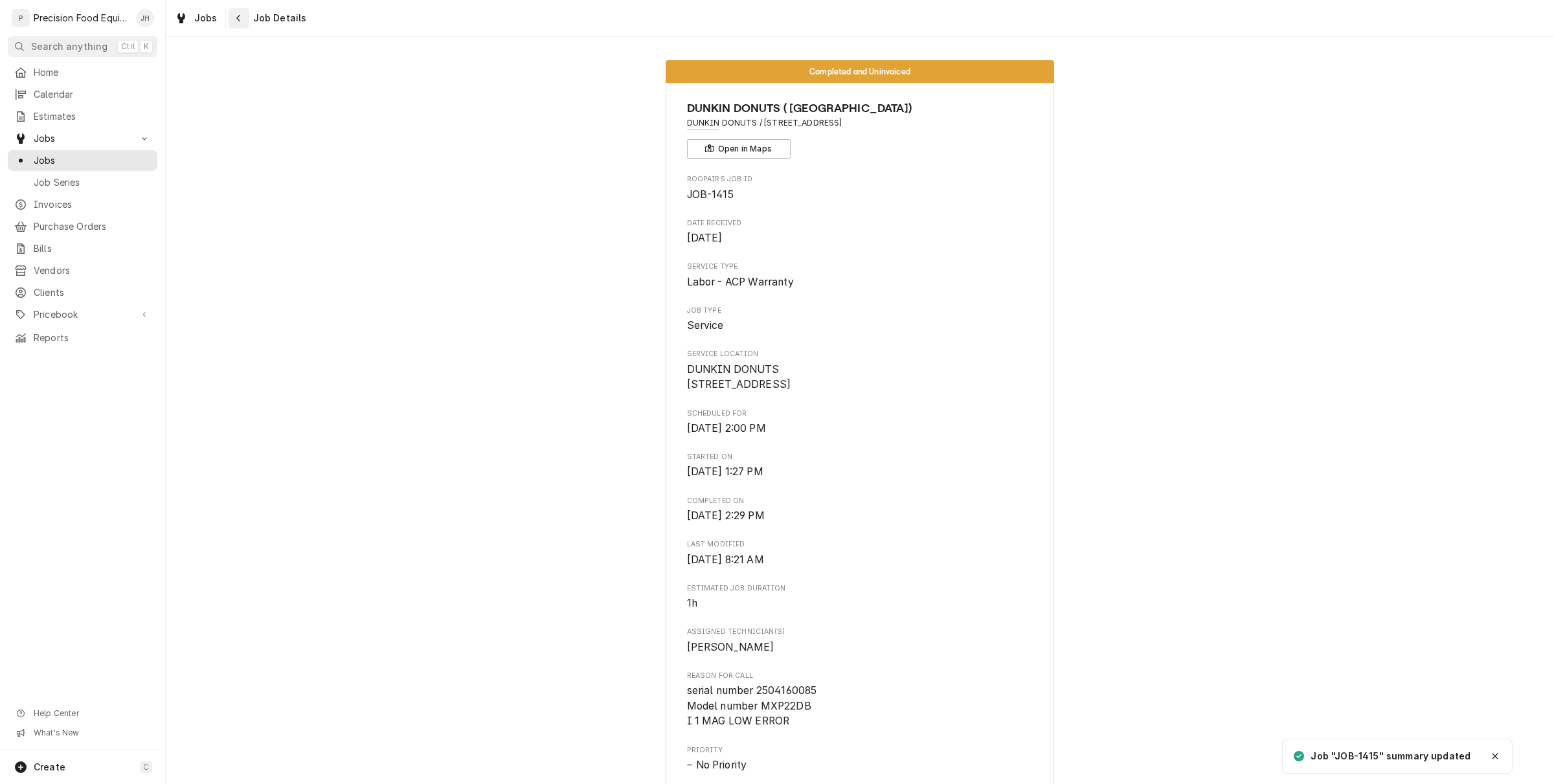
click at [236, 21] on icon "Navigate back" at bounding box center [238, 18] width 6 height 9
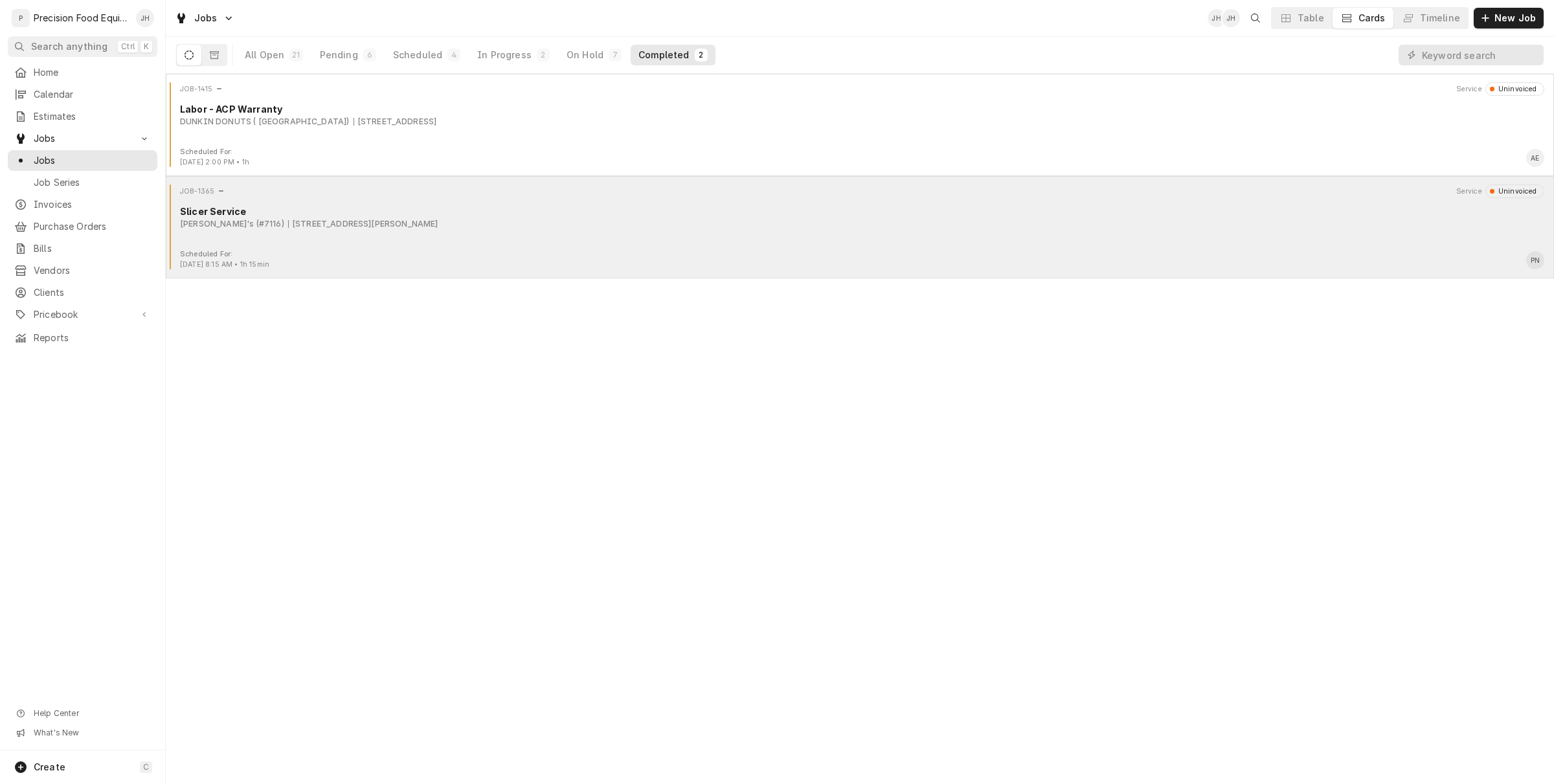
click at [290, 276] on div "JOB-1365 Service Uninvoiced Slicer Service Arby's (#7116) 1927 N. Higley Rd, Me…" at bounding box center [860, 227] width 1389 height 102
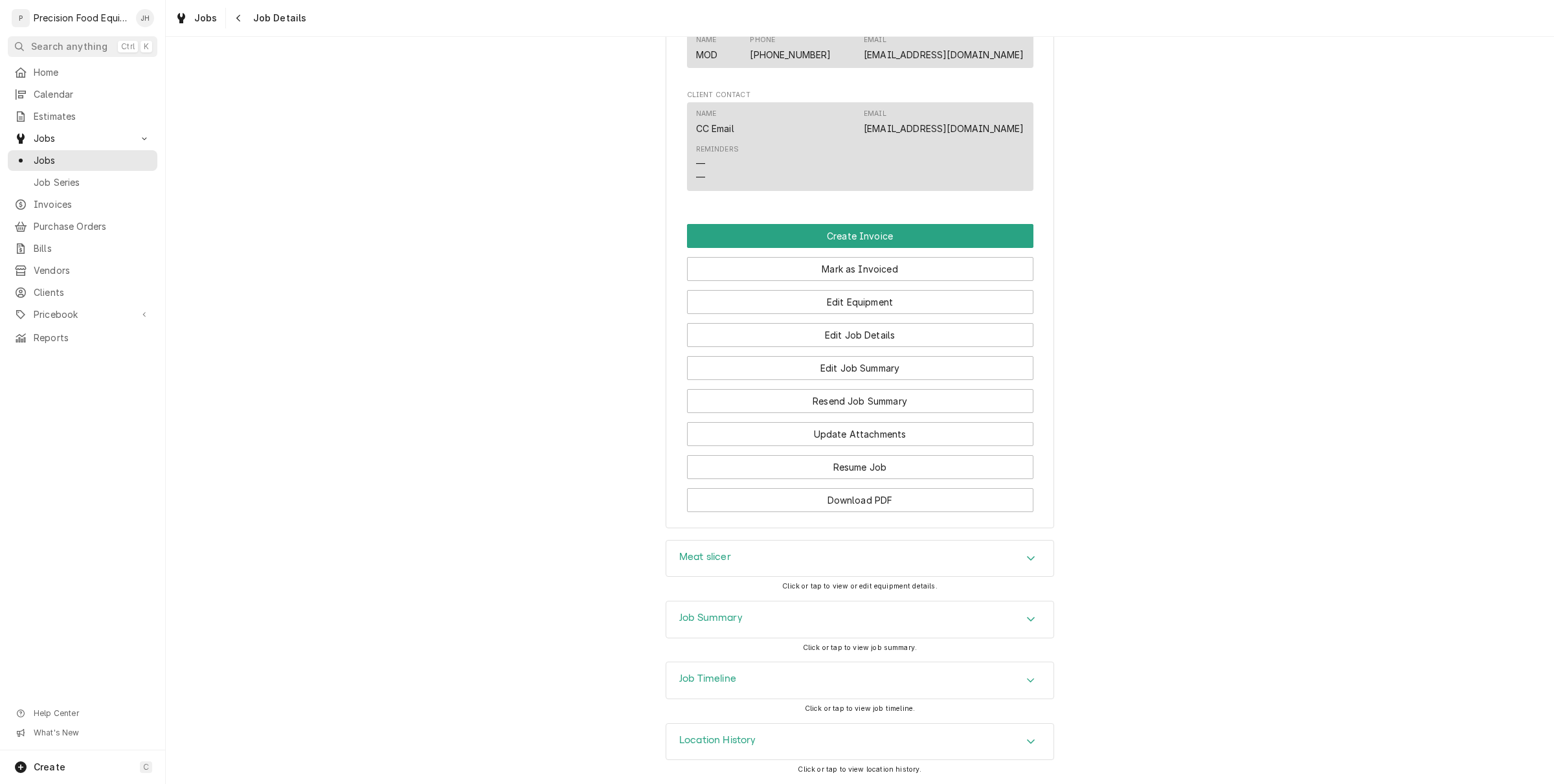
scroll to position [817, 0]
click at [832, 369] on button "Edit Job Summary" at bounding box center [860, 367] width 347 height 24
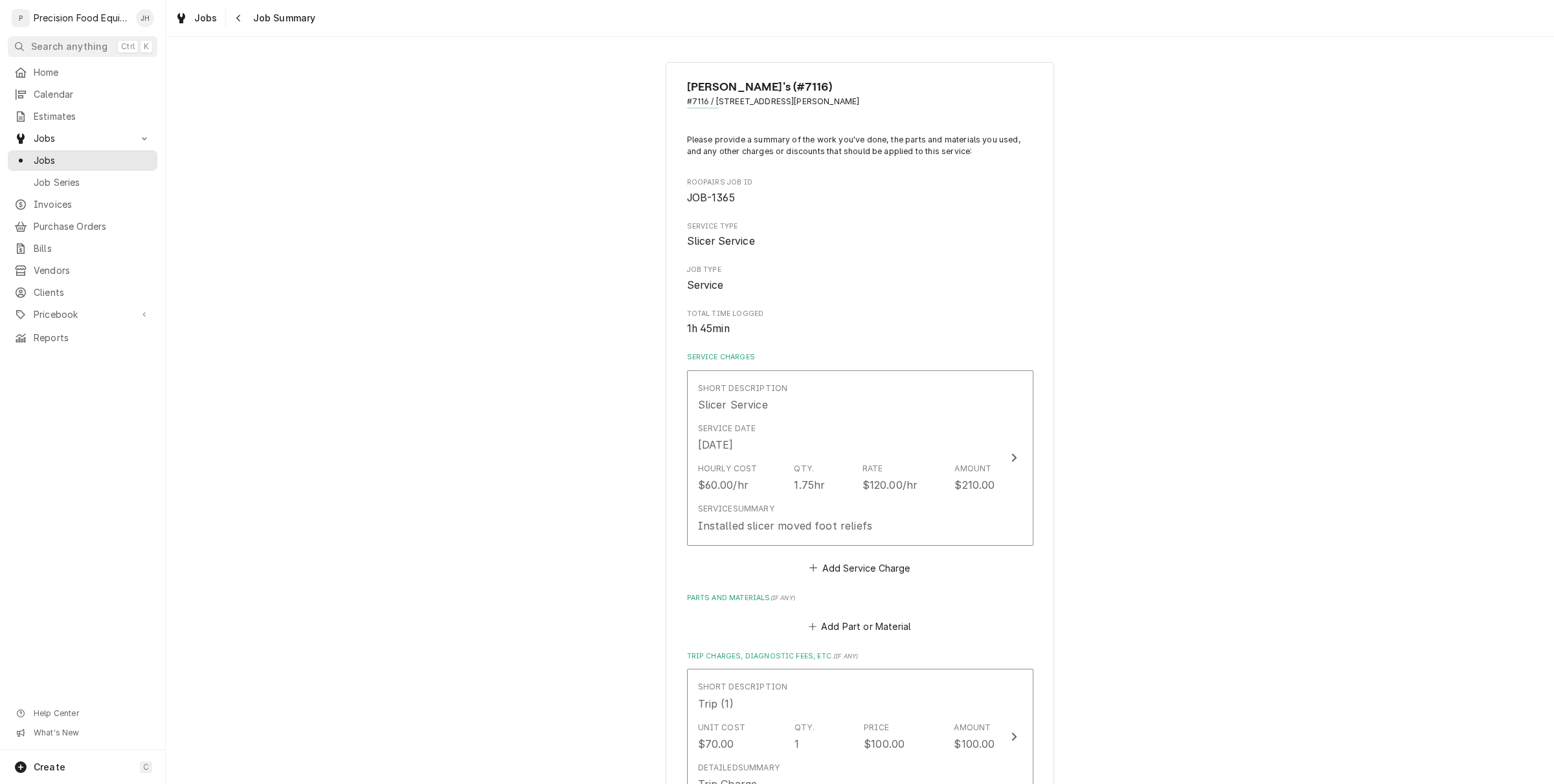
type textarea "x"
click at [237, 15] on icon "Navigate back" at bounding box center [238, 18] width 6 height 9
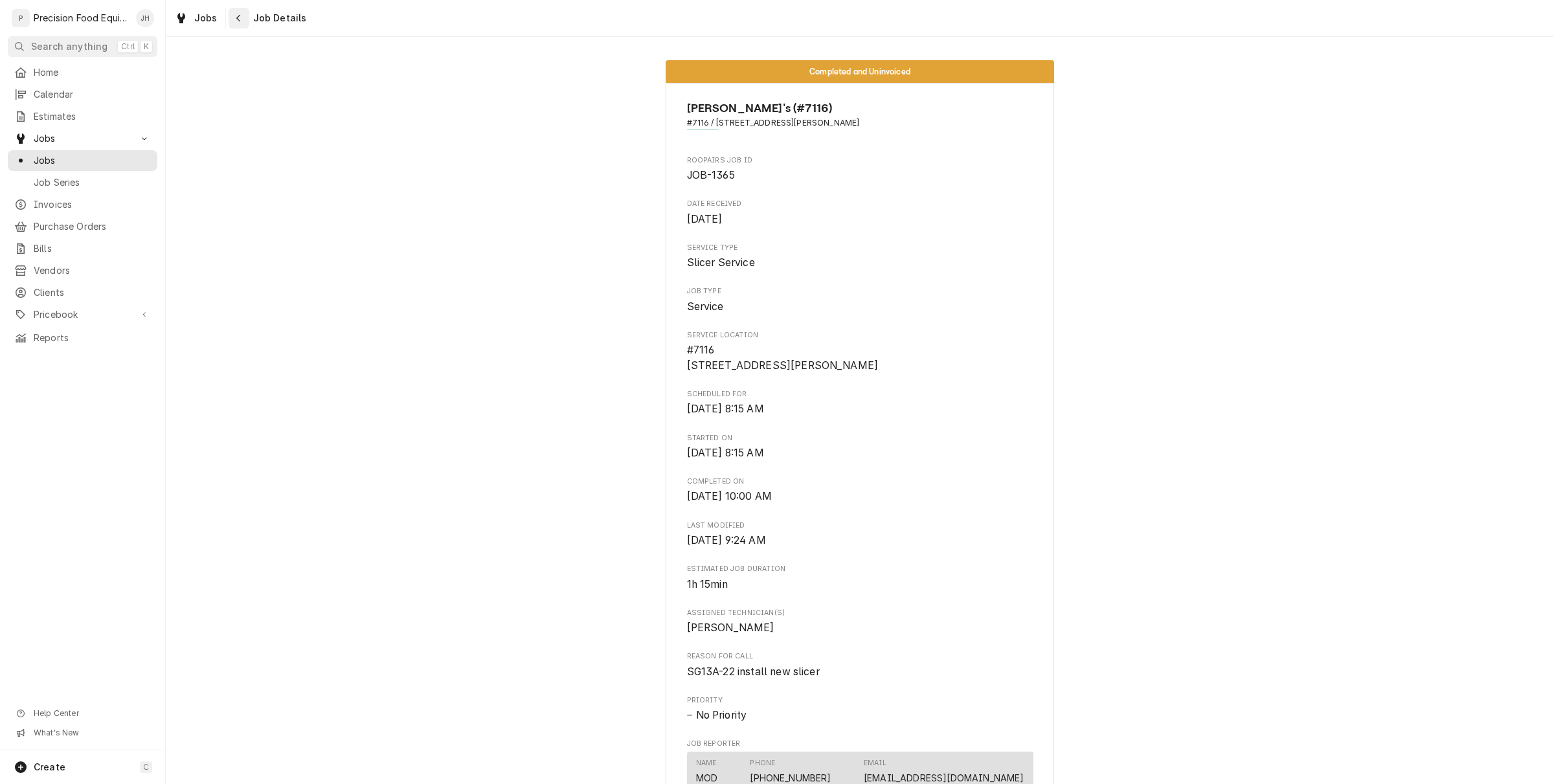
click at [237, 20] on icon "Navigate back" at bounding box center [238, 18] width 4 height 7
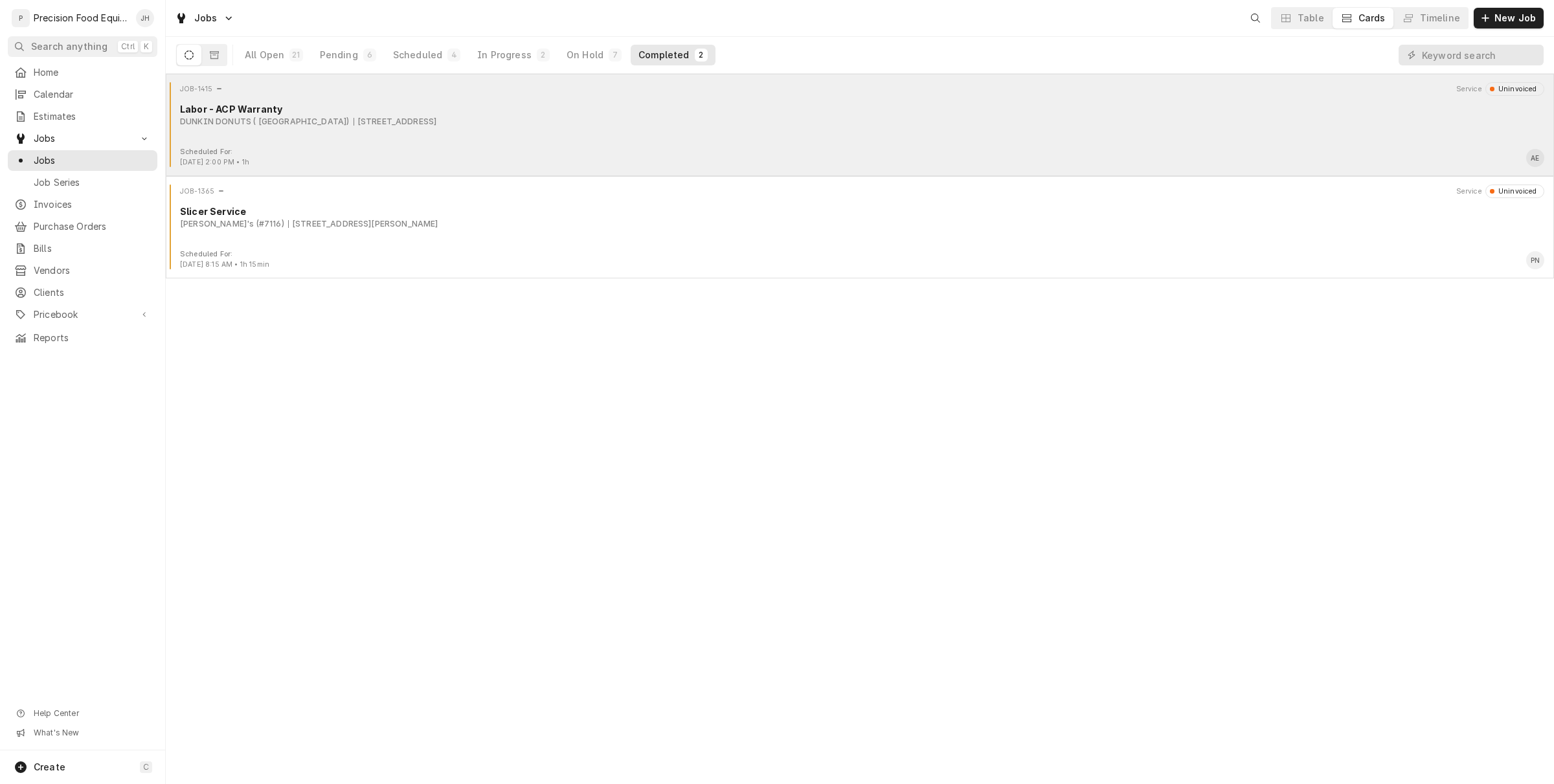
click at [587, 127] on div "DUNKIN DONUTS ( [GEOGRAPHIC_DATA]) [STREET_ADDRESS]" at bounding box center [863, 121] width 1365 height 11
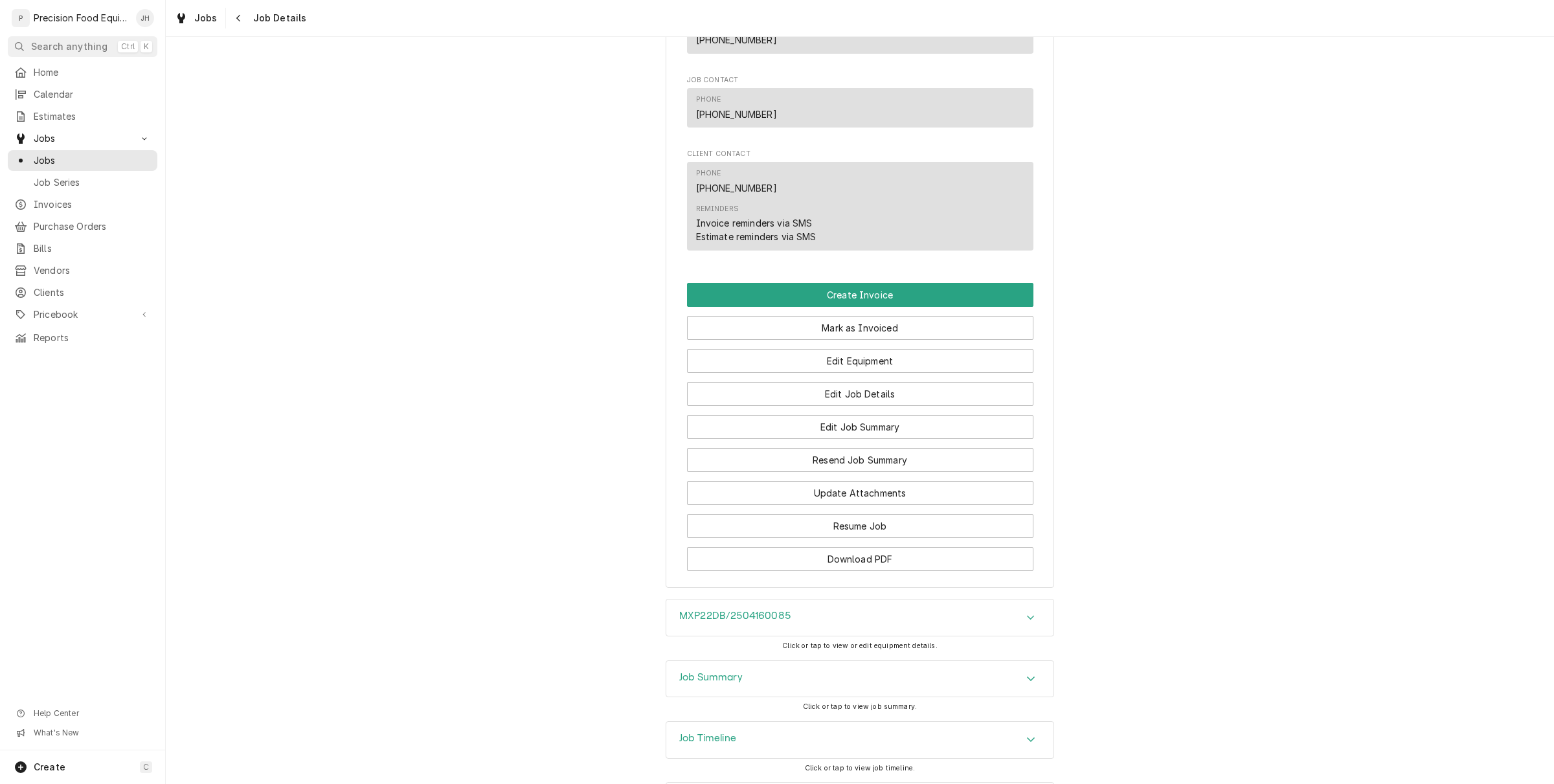
scroll to position [809, 0]
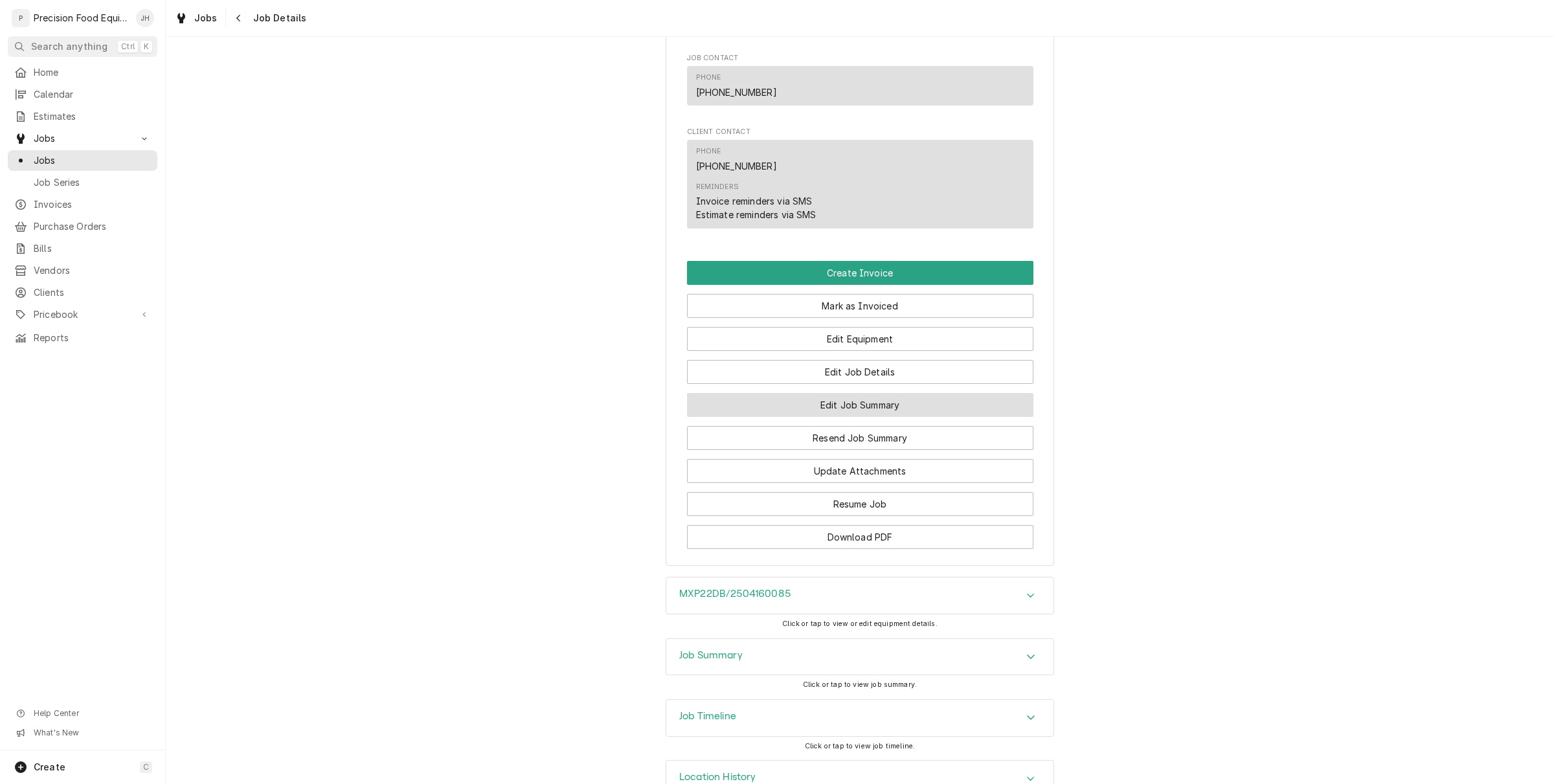
click at [844, 414] on button "Edit Job Summary" at bounding box center [860, 404] width 347 height 24
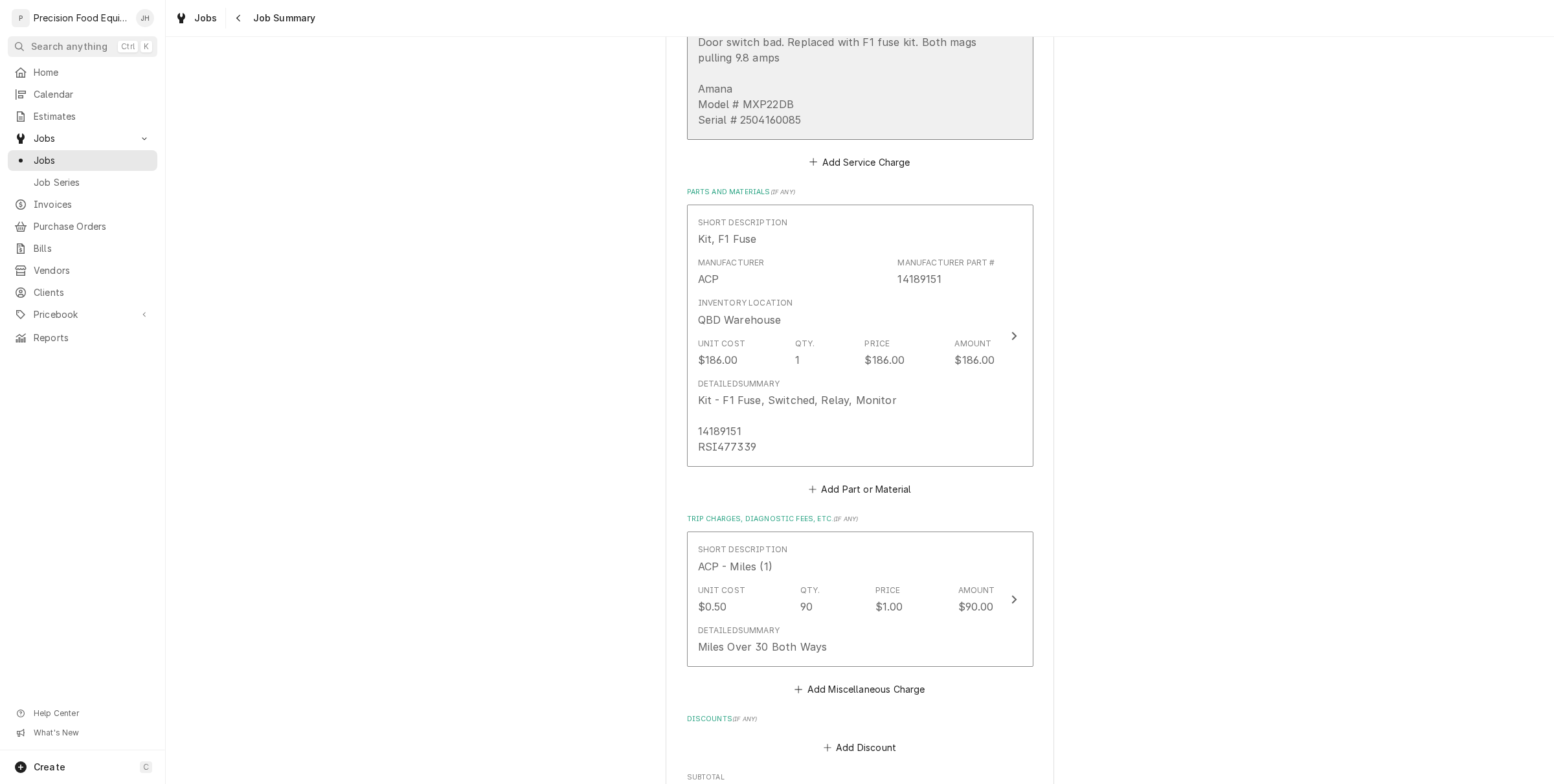
scroll to position [485, 0]
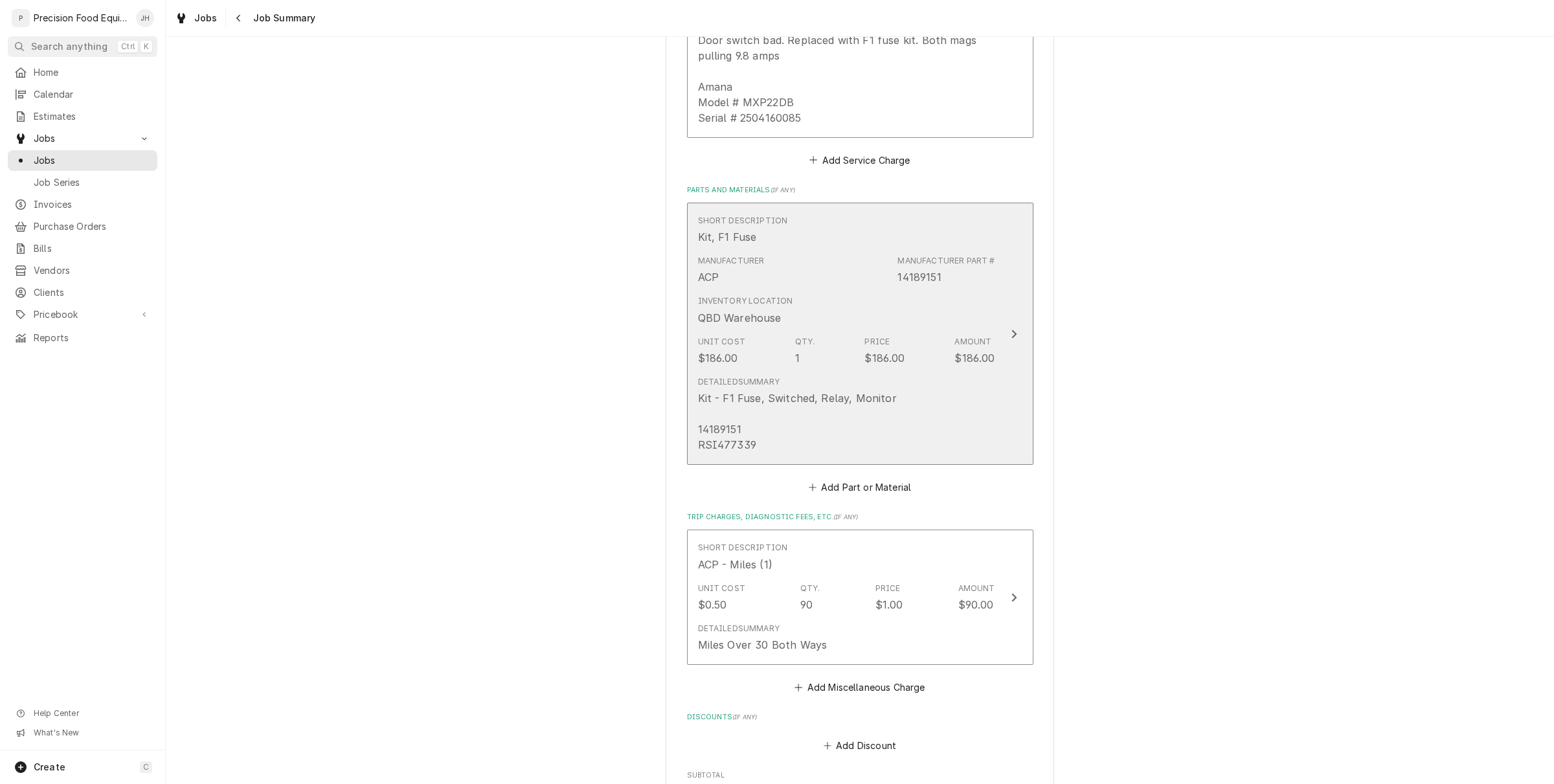
click at [805, 310] on div "Inventory Location QBD Warehouse" at bounding box center [847, 310] width 297 height 40
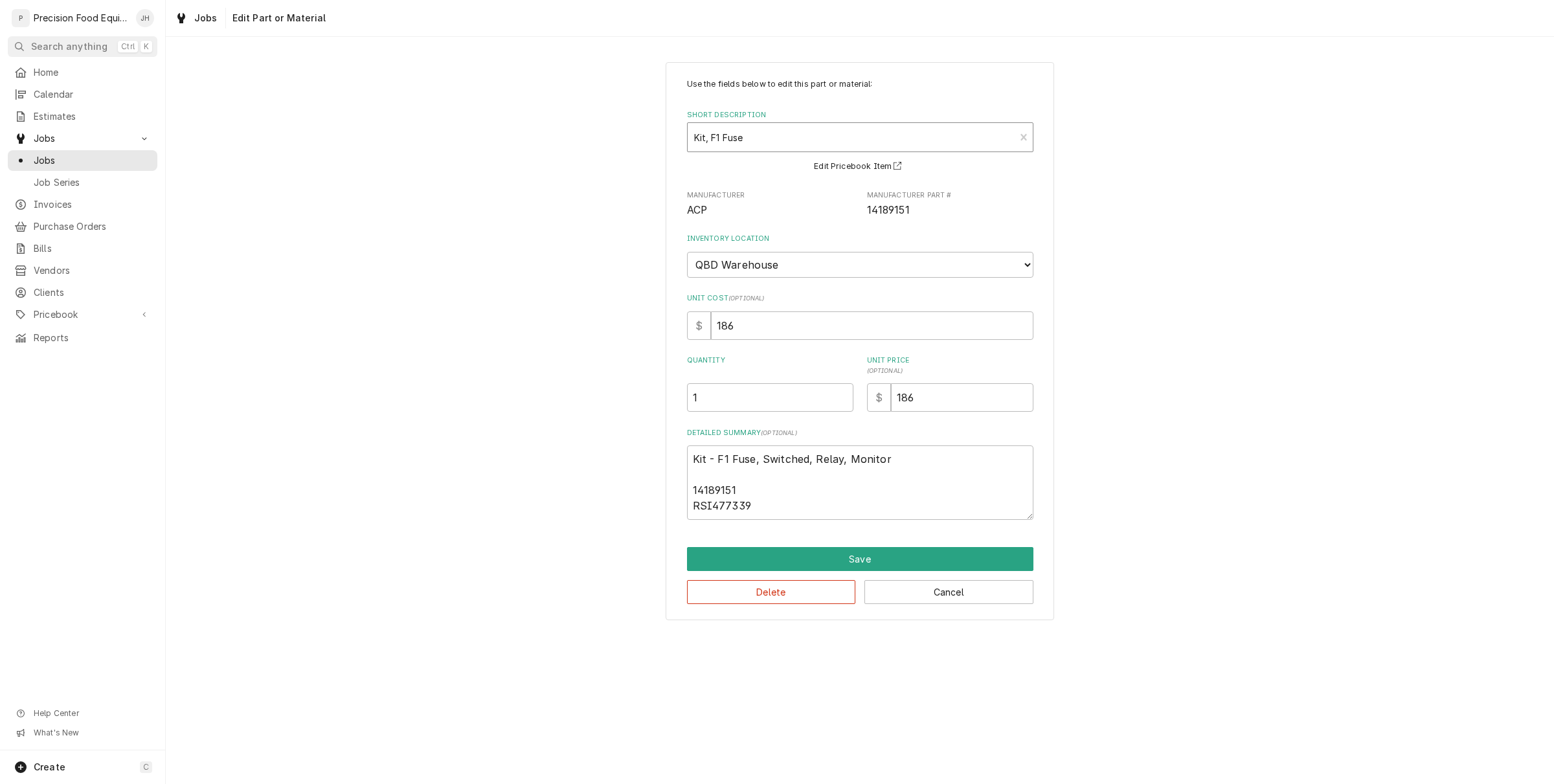
click at [731, 134] on div "Short Description" at bounding box center [851, 137] width 315 height 24
click at [993, 595] on button "Cancel" at bounding box center [949, 592] width 169 height 24
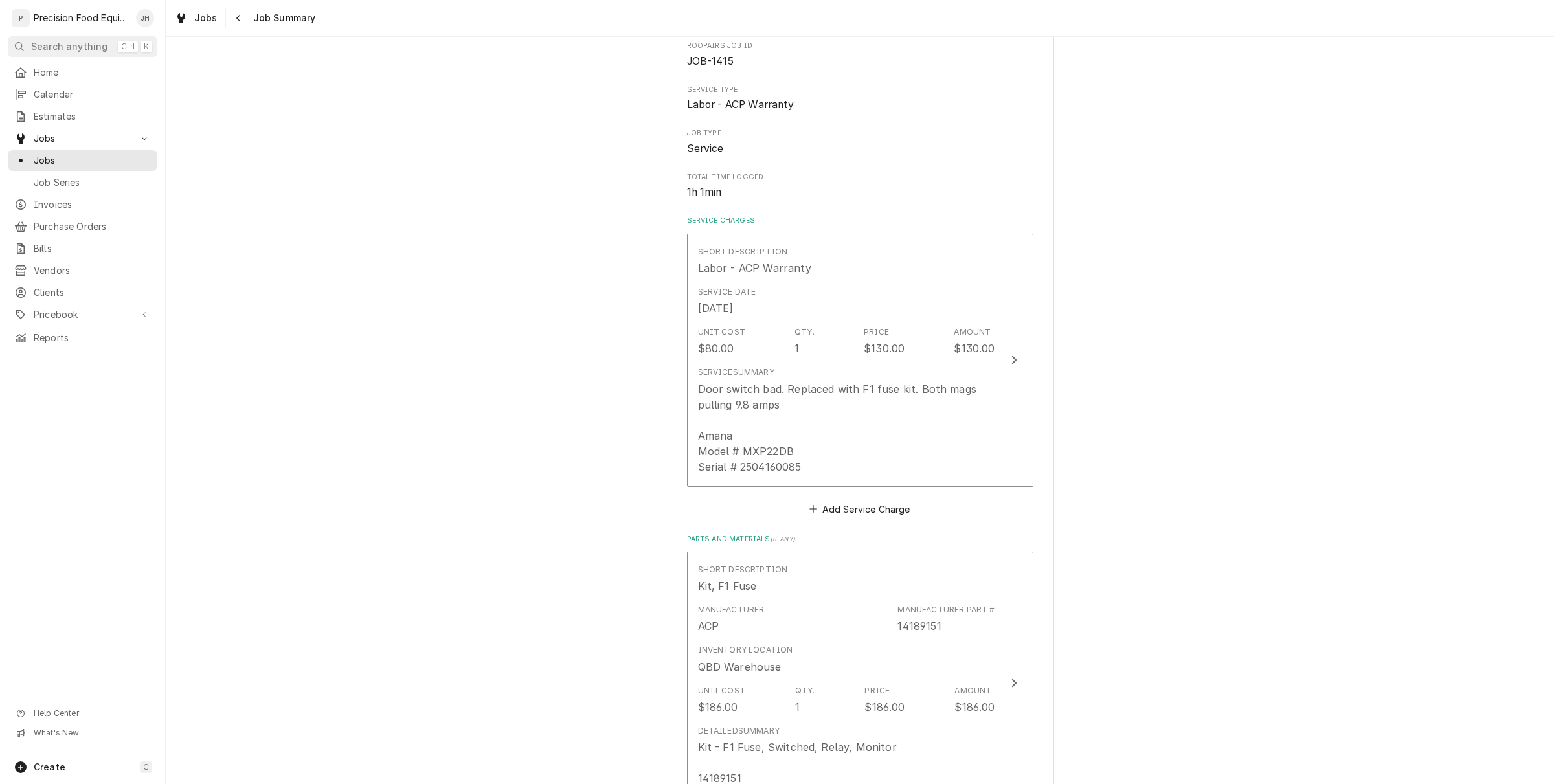
scroll to position [81, 0]
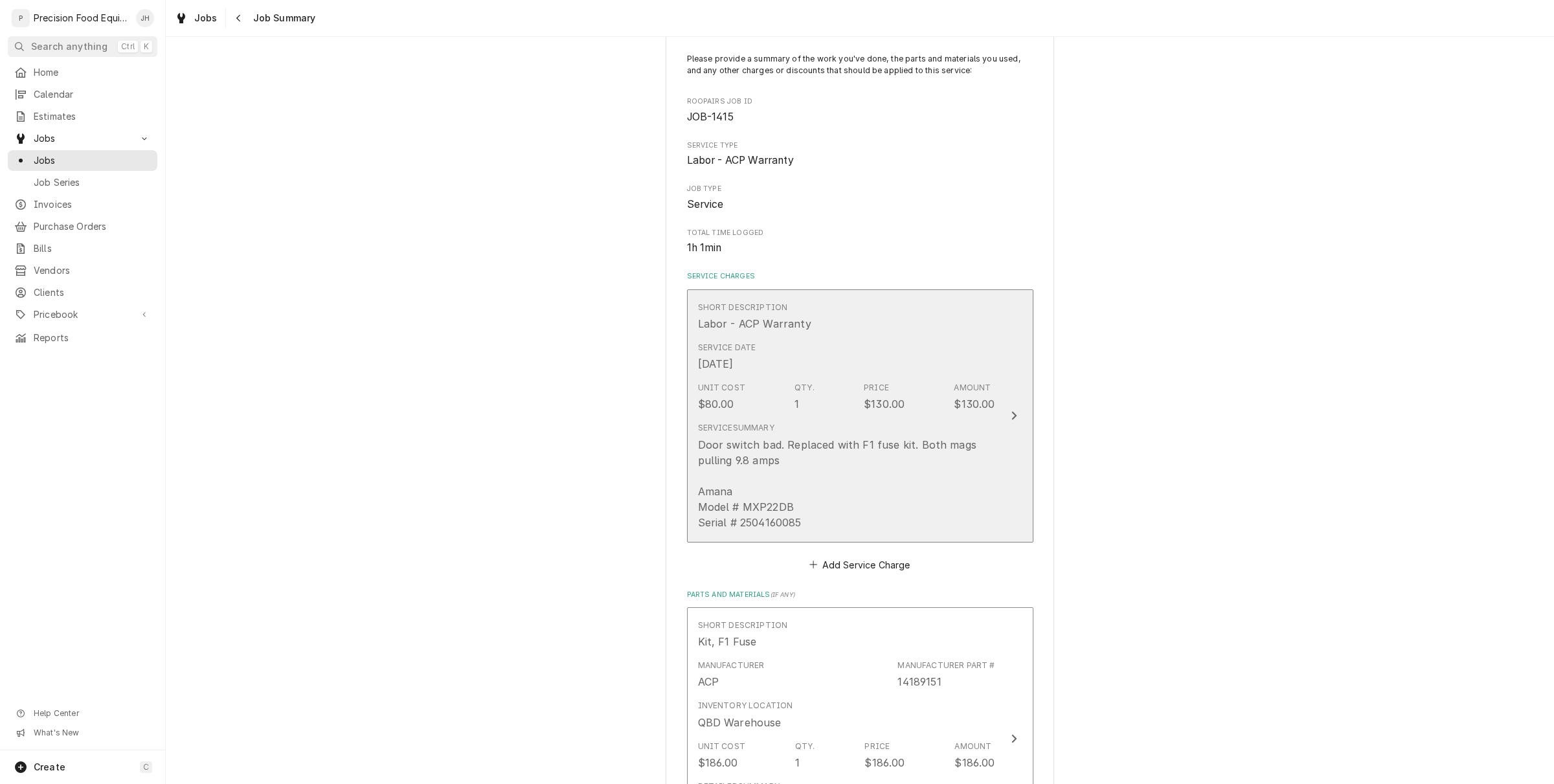
click at [719, 448] on div "Door switch bad. Replaced with F1 fuse kit. Both mags pulling 9.8 amps Amana Mo…" at bounding box center [847, 483] width 297 height 93
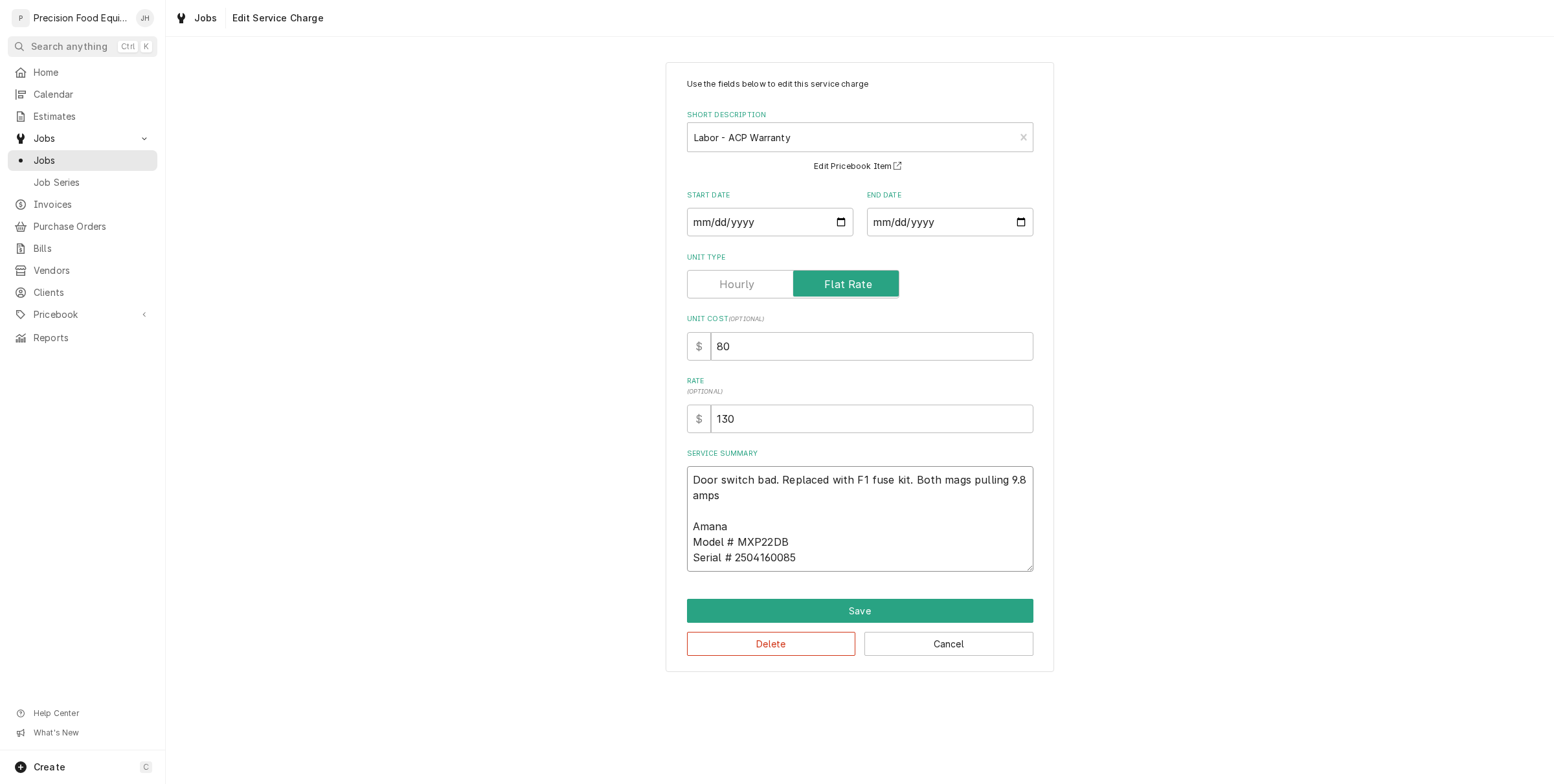
drag, startPoint x: 690, startPoint y: 484, endPoint x: 850, endPoint y: 481, distance: 160.0
click at [833, 492] on textarea "Door switch bad. Replaced with F1 fuse kit. Both mags pulling 9.8 amps Amana Mo…" at bounding box center [860, 519] width 347 height 105
click at [911, 613] on button "Save" at bounding box center [860, 610] width 347 height 24
type textarea "x"
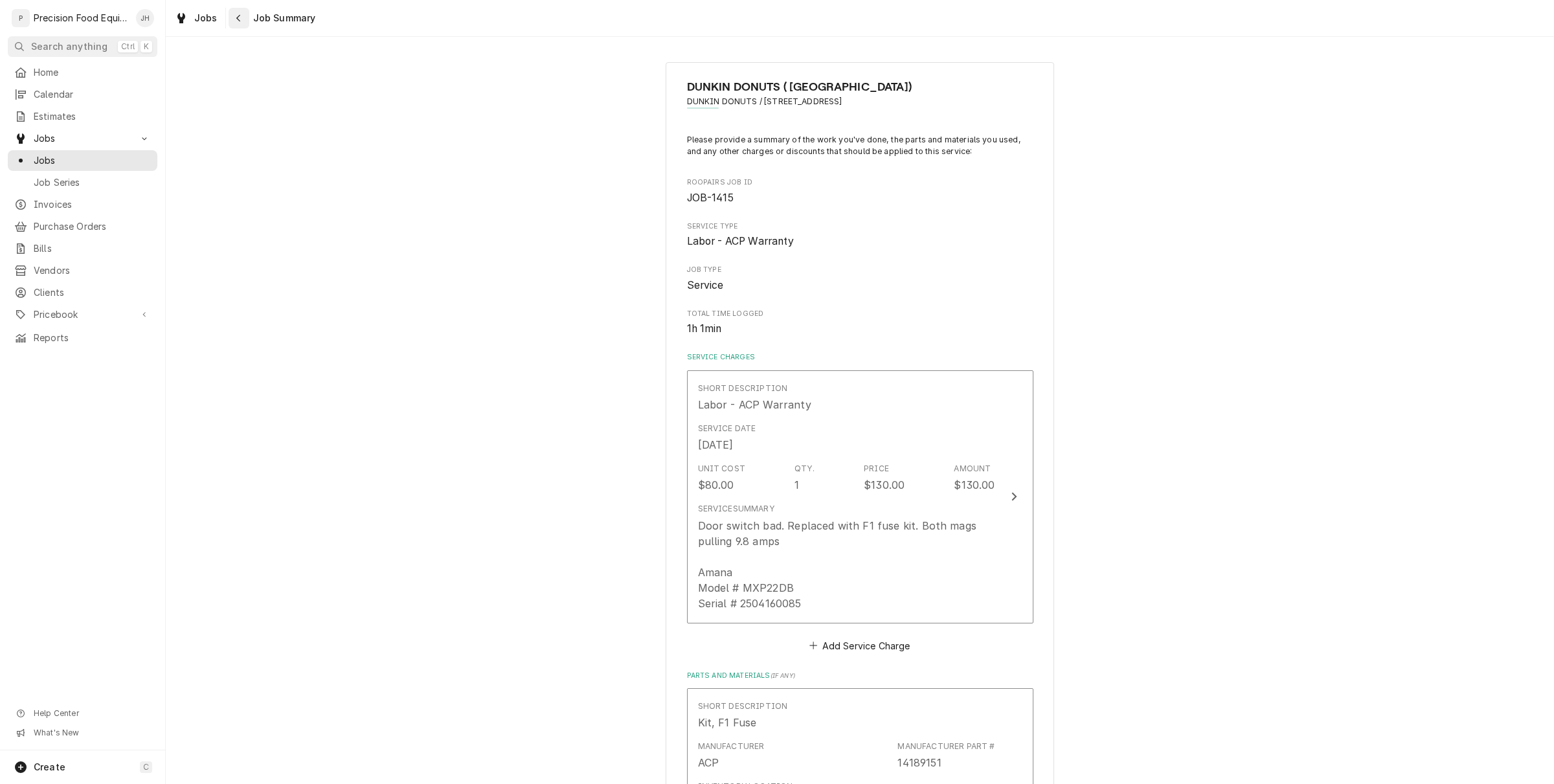
click at [237, 24] on div "Navigate back" at bounding box center [238, 18] width 13 height 13
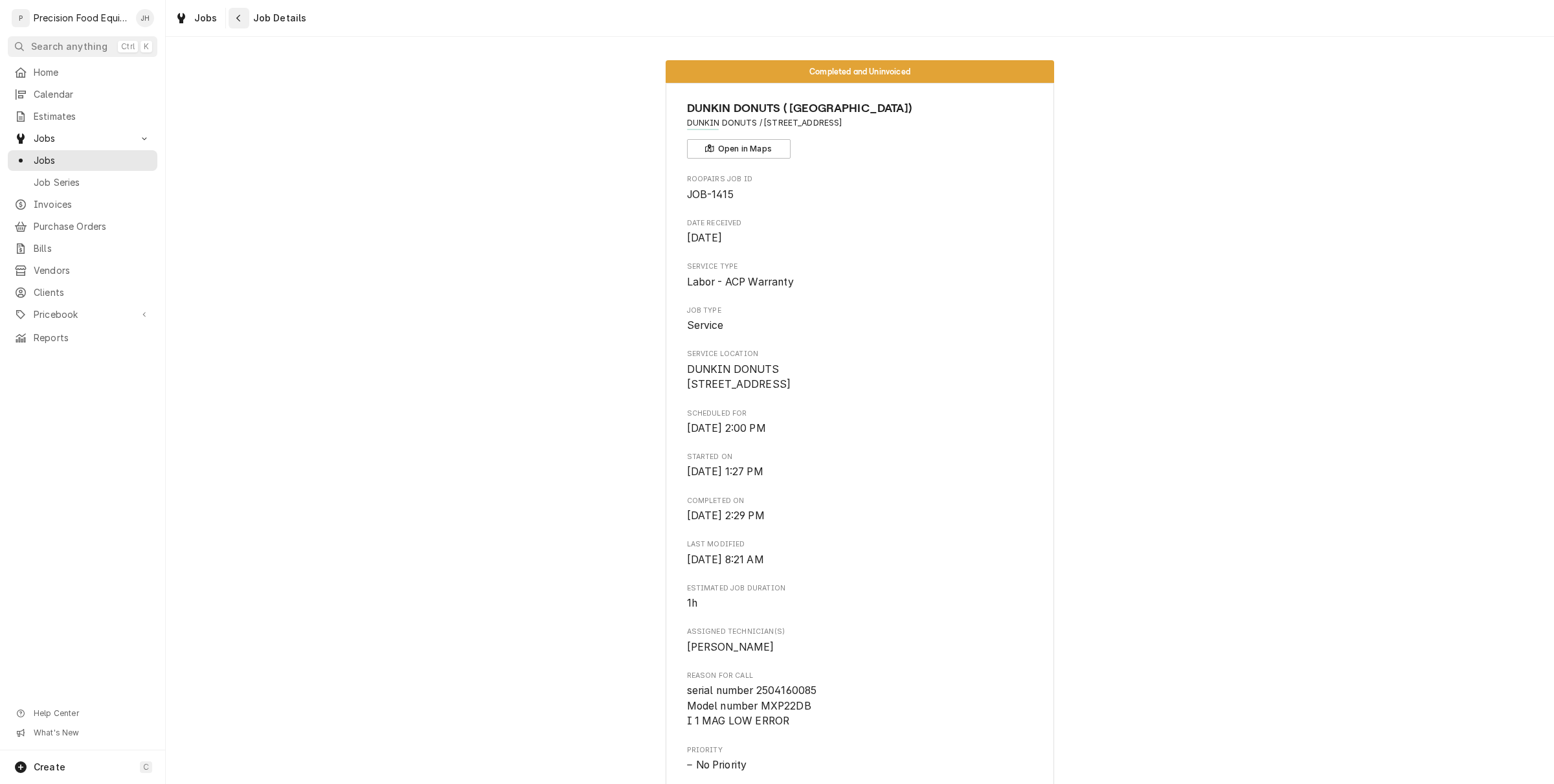
click at [236, 21] on icon "Navigate back" at bounding box center [238, 18] width 6 height 9
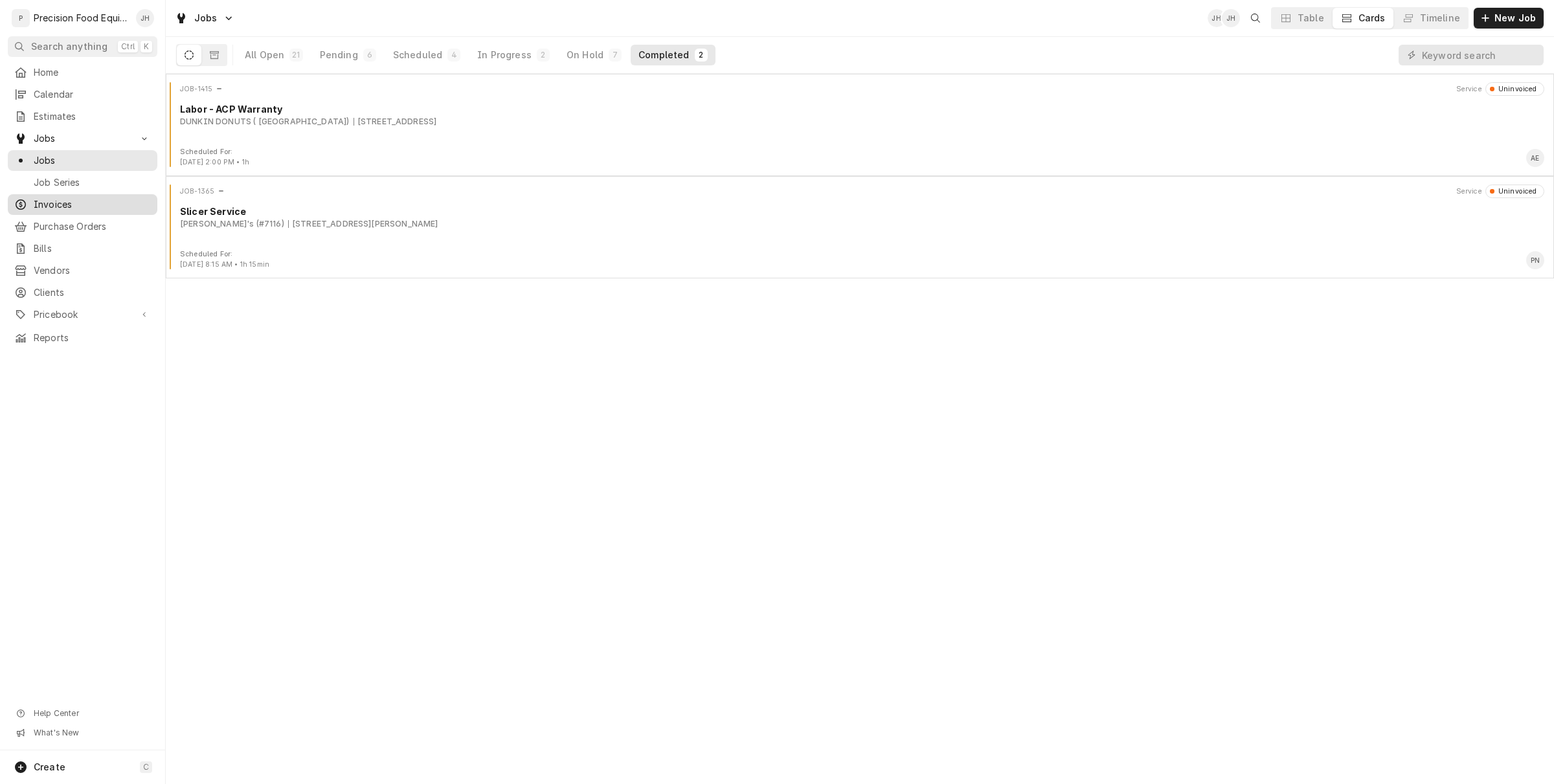
click at [55, 210] on span "Invoices" at bounding box center [91, 204] width 117 height 13
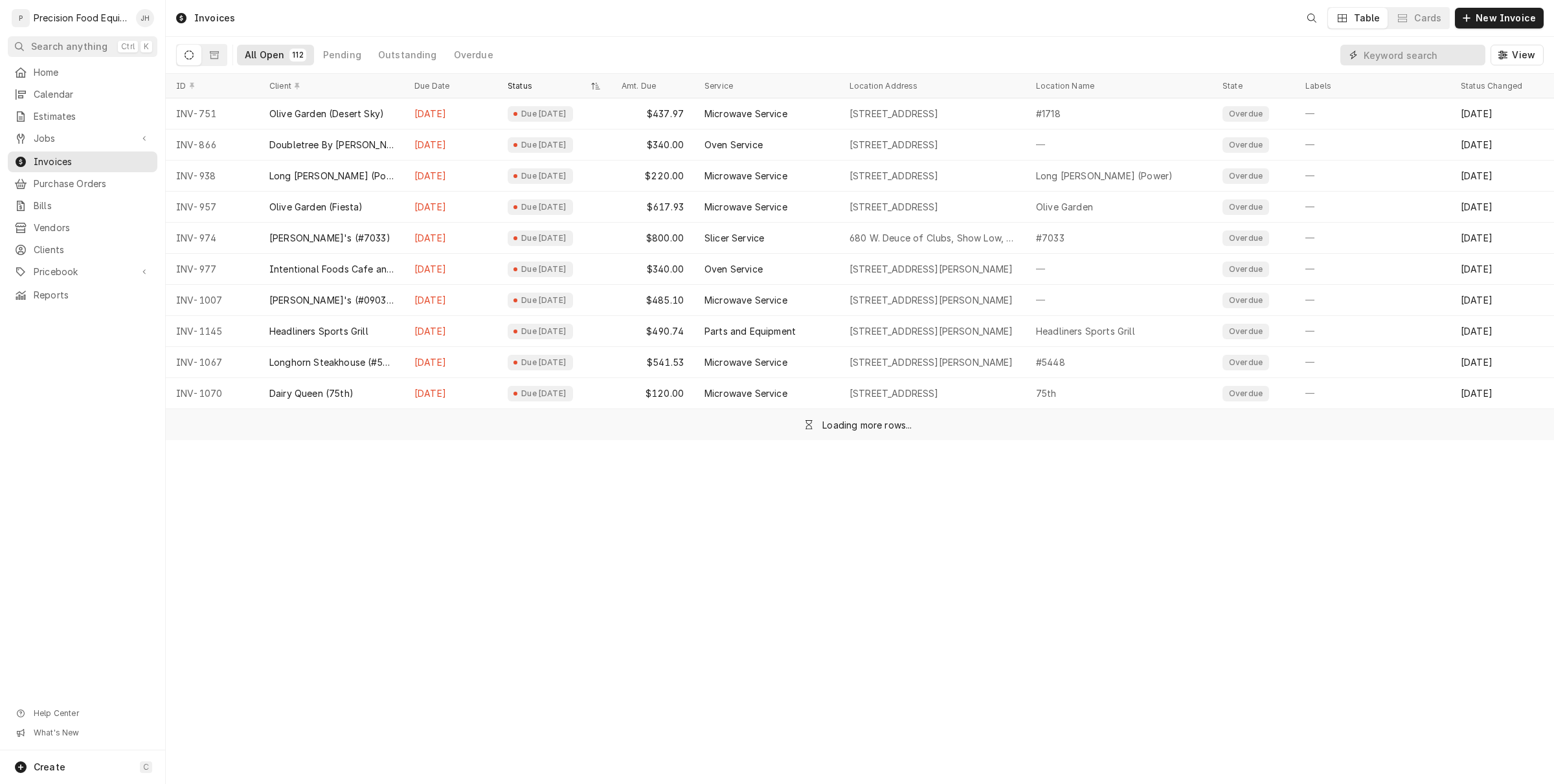
click at [1434, 54] on input "Dynamic Content Wrapper" at bounding box center [1421, 55] width 115 height 21
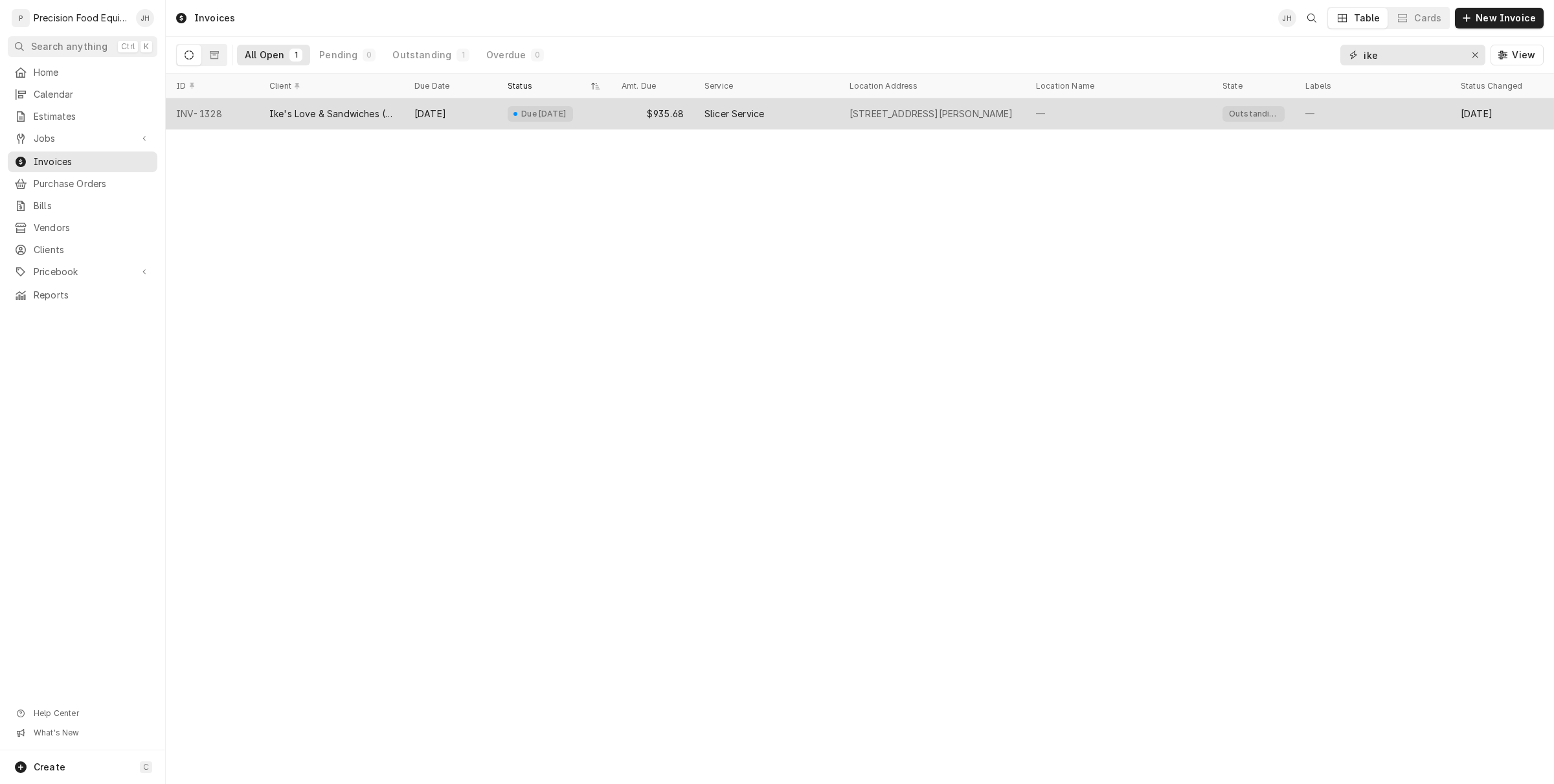
type input "ike"
click at [402, 105] on div "Ike's Love & Sandwiches ( [GEOGRAPHIC_DATA])" at bounding box center [332, 113] width 145 height 31
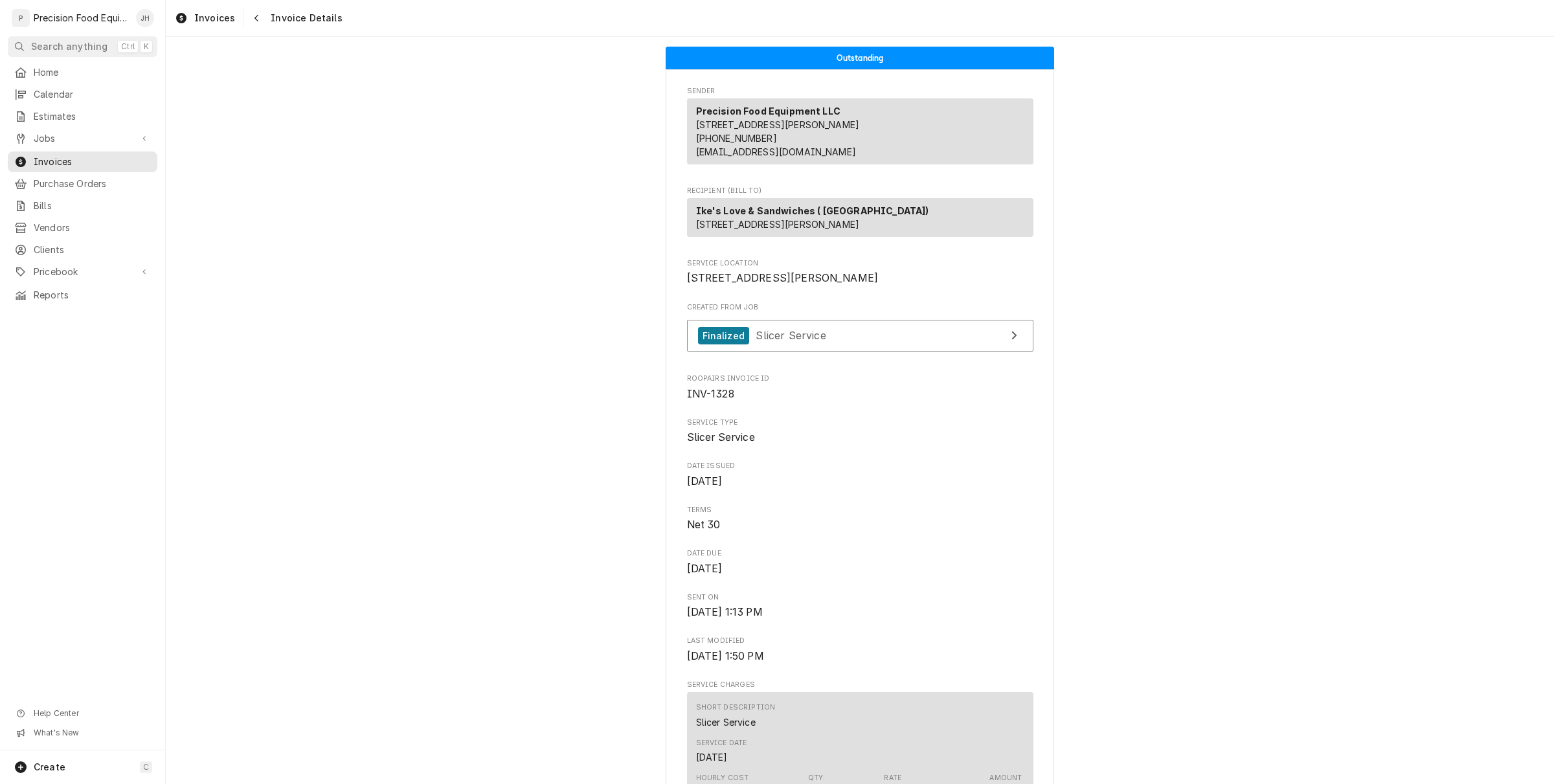
click at [704, 400] on span "INV-1328" at bounding box center [711, 394] width 47 height 12
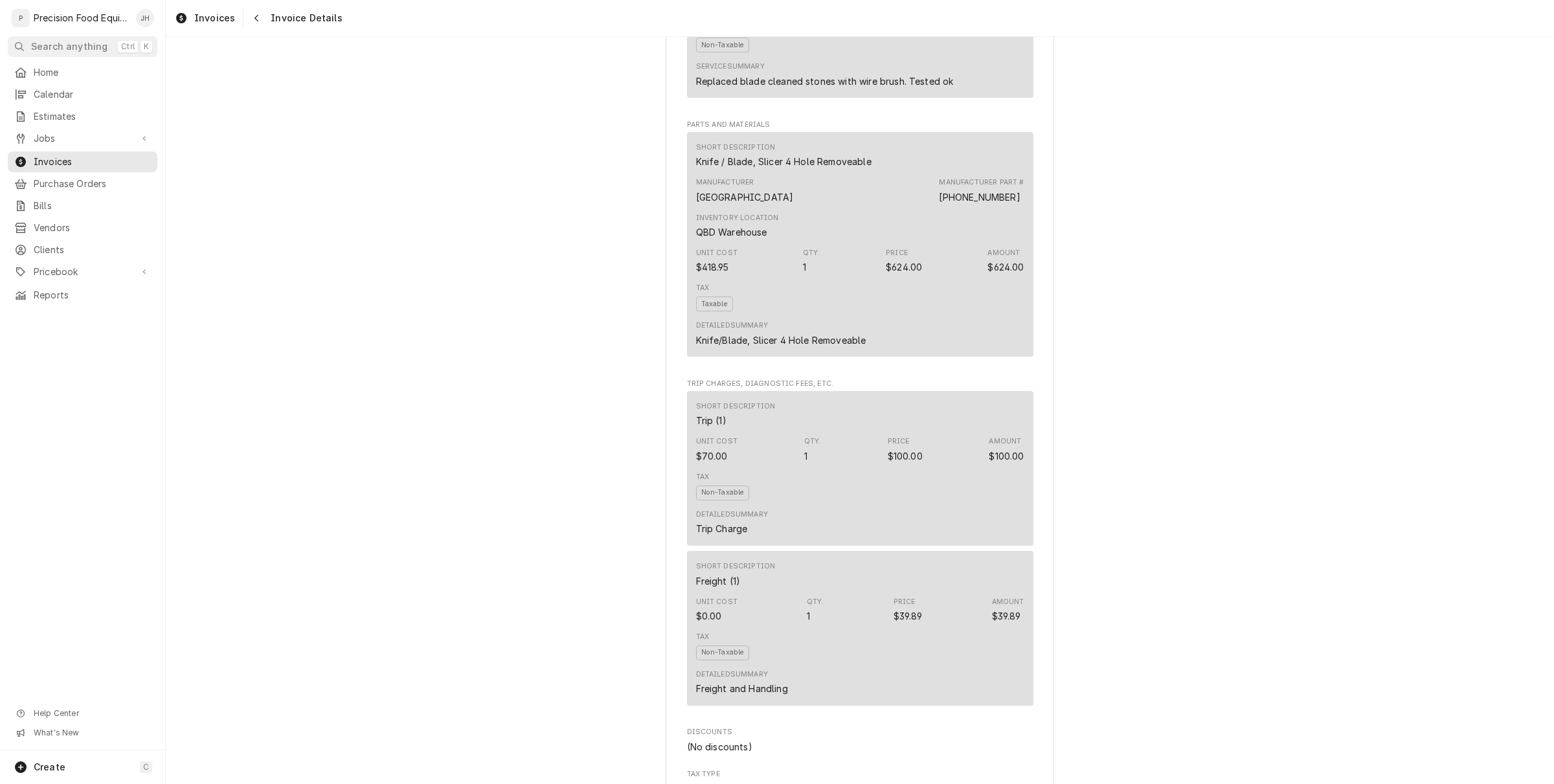
scroll to position [1214, 0]
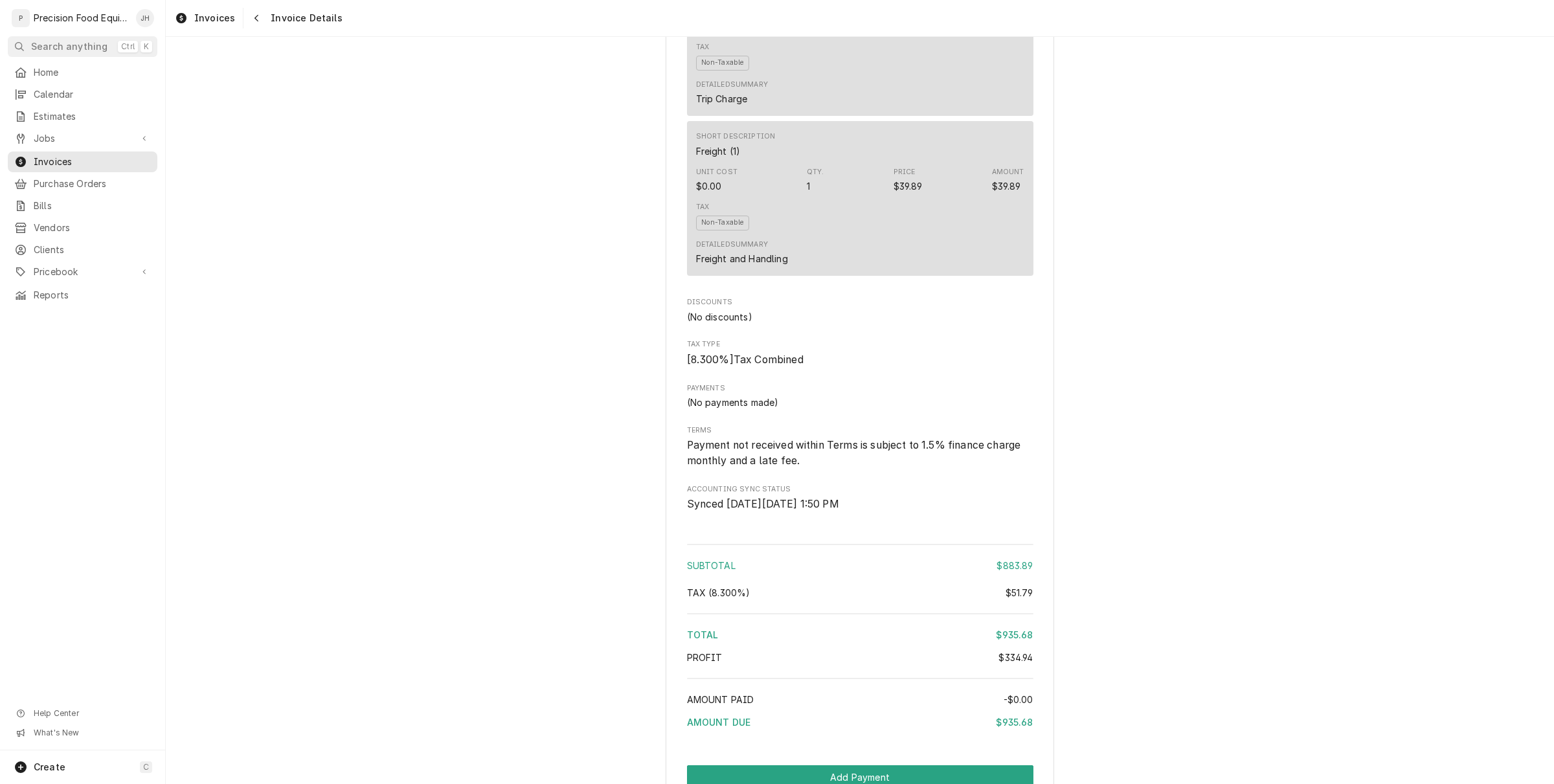
click at [1018, 599] on div "$51.79" at bounding box center [1020, 592] width 28 height 13
copy div "51.79"
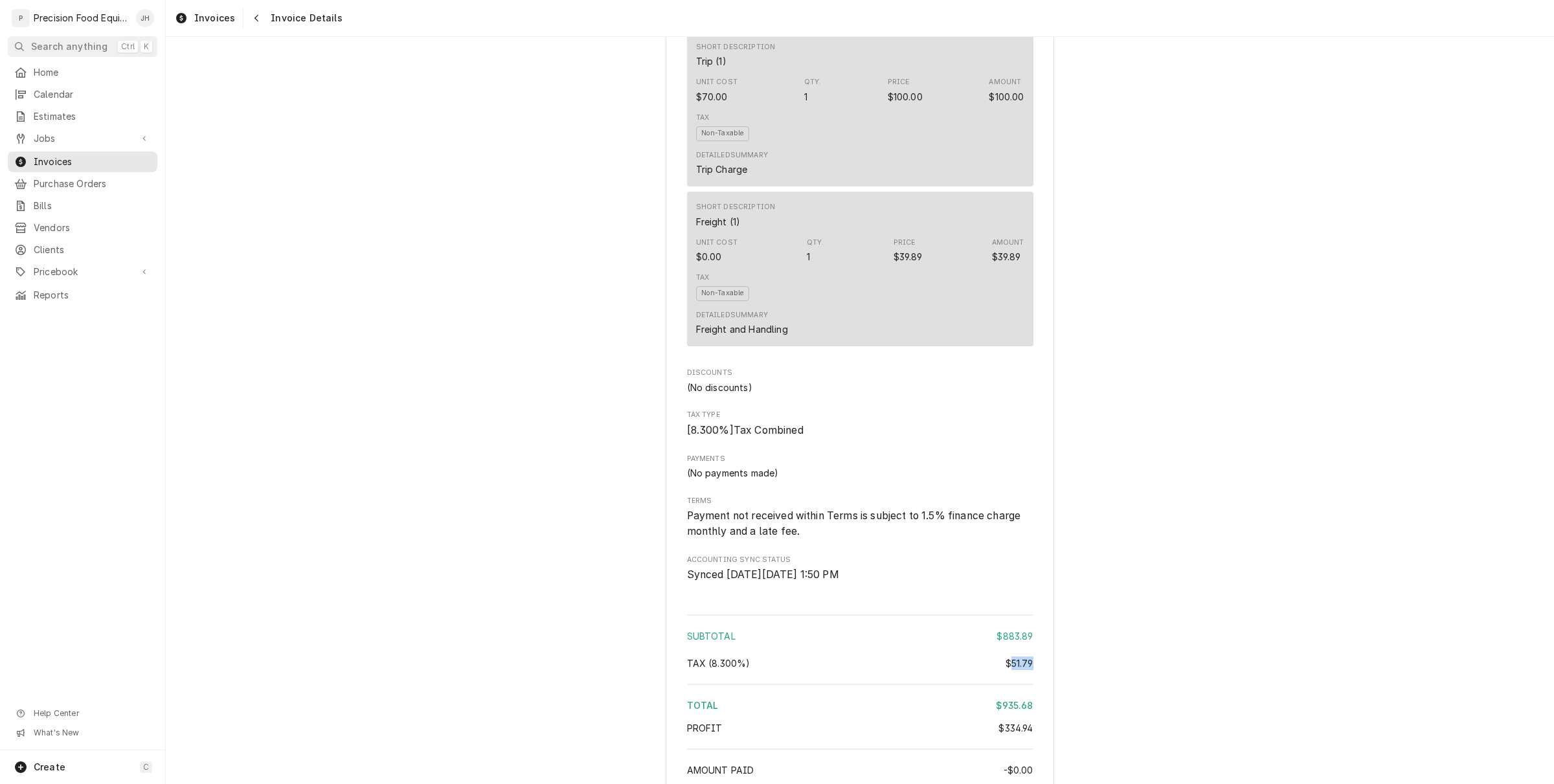
scroll to position [1125, 0]
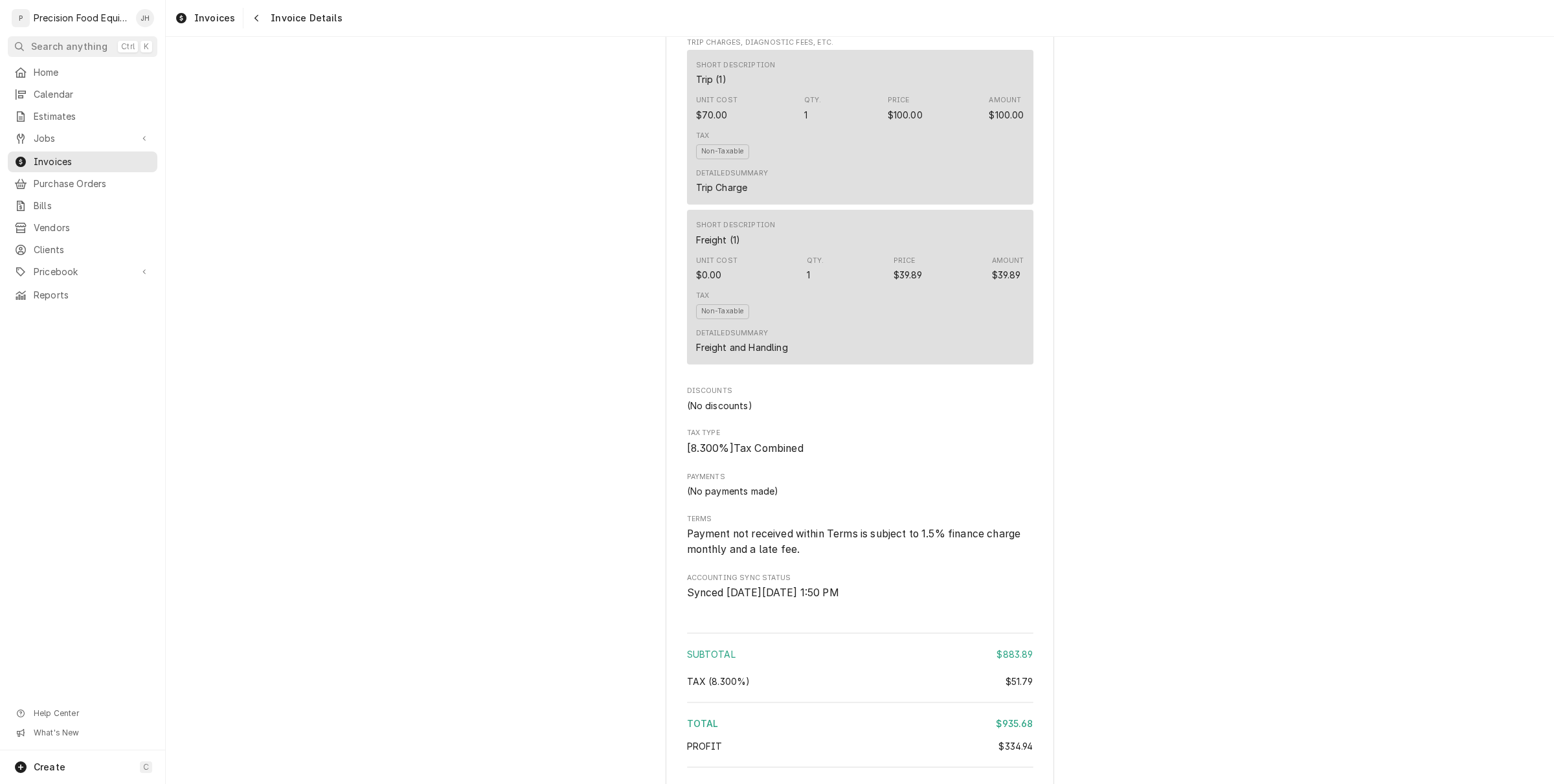
click at [1004, 281] on div "$39.89" at bounding box center [1006, 274] width 29 height 13
copy div "39.89"
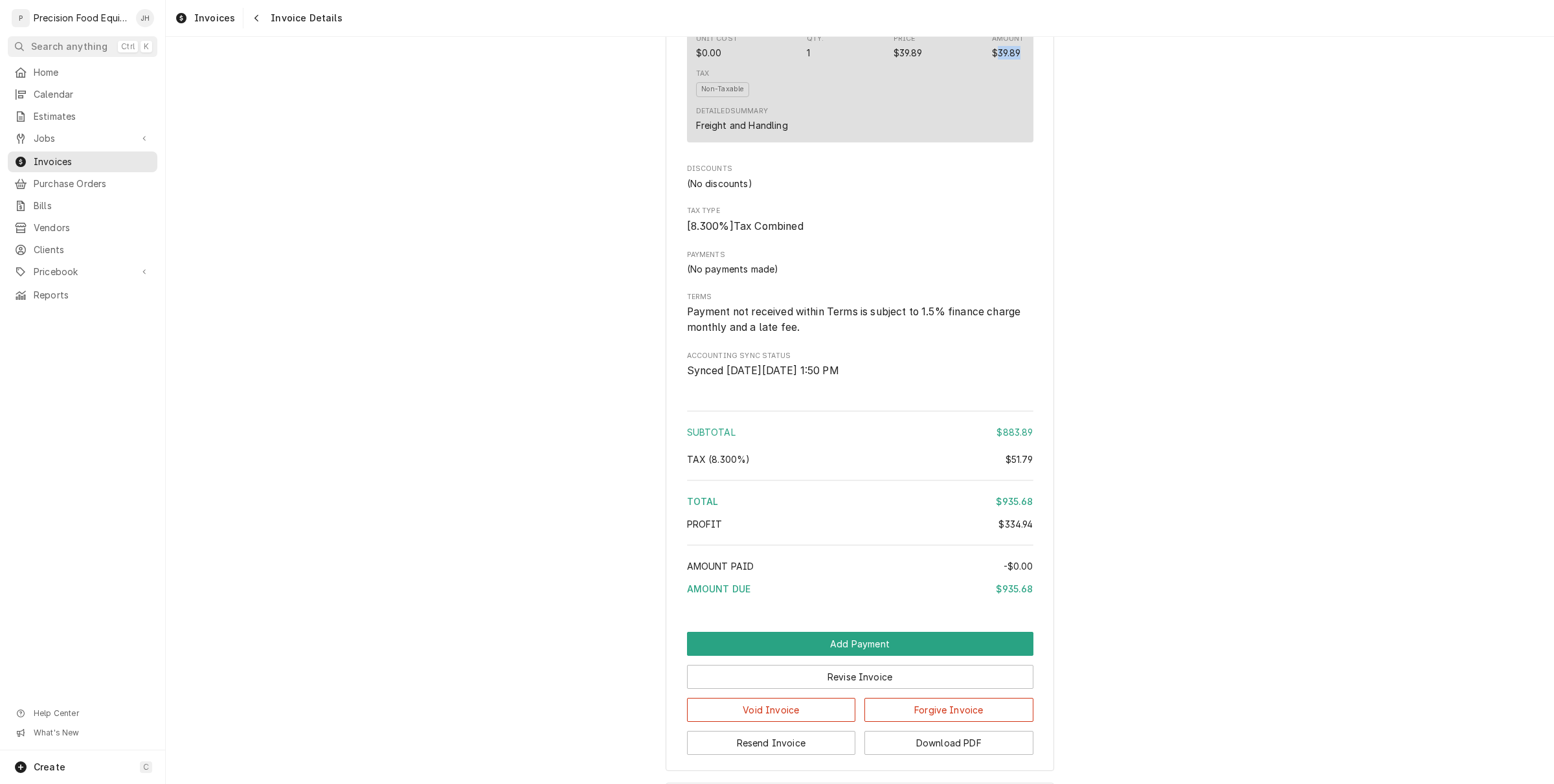
scroll to position [1448, 0]
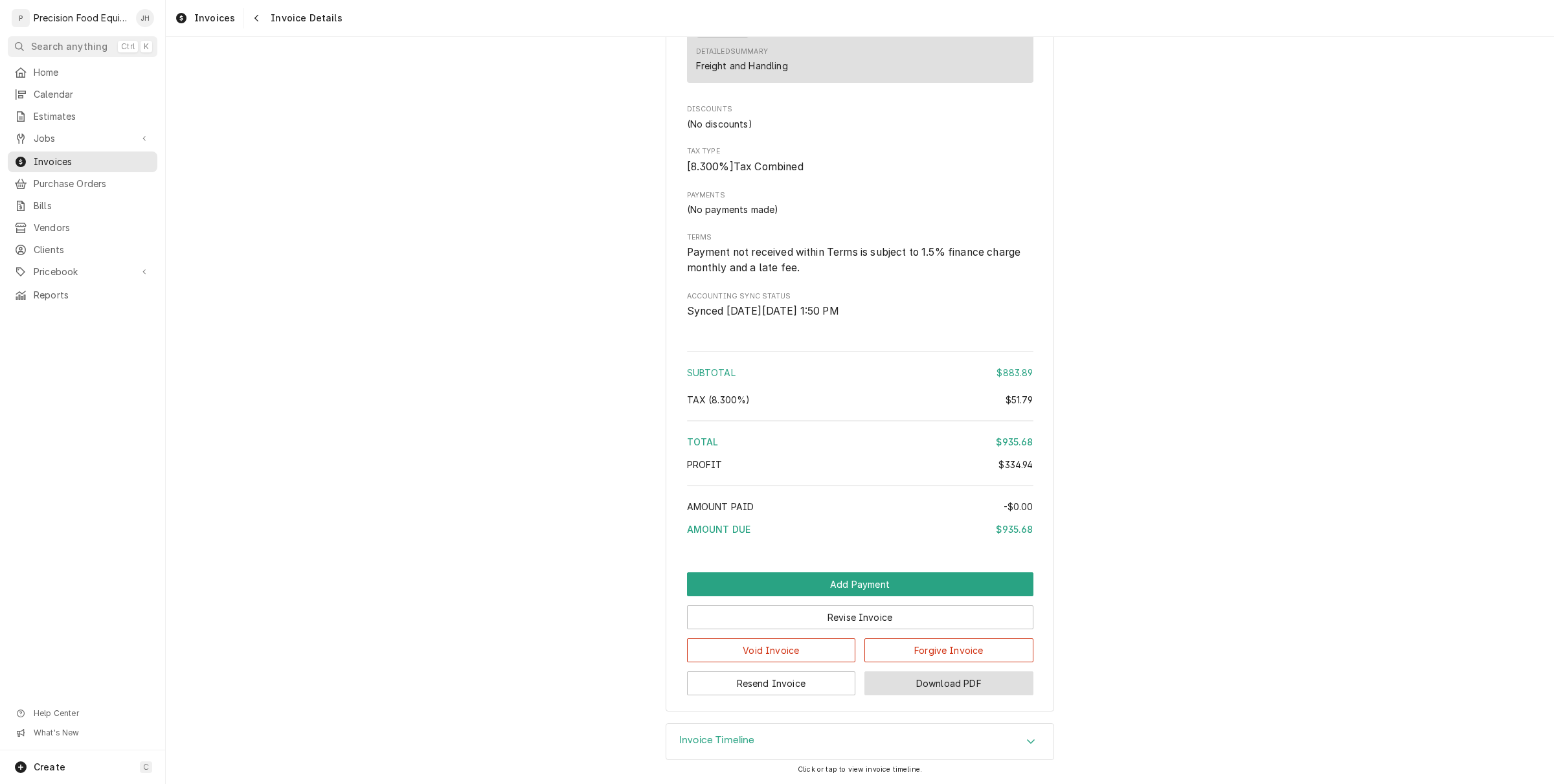
click at [952, 684] on button "Download PDF" at bounding box center [949, 683] width 169 height 24
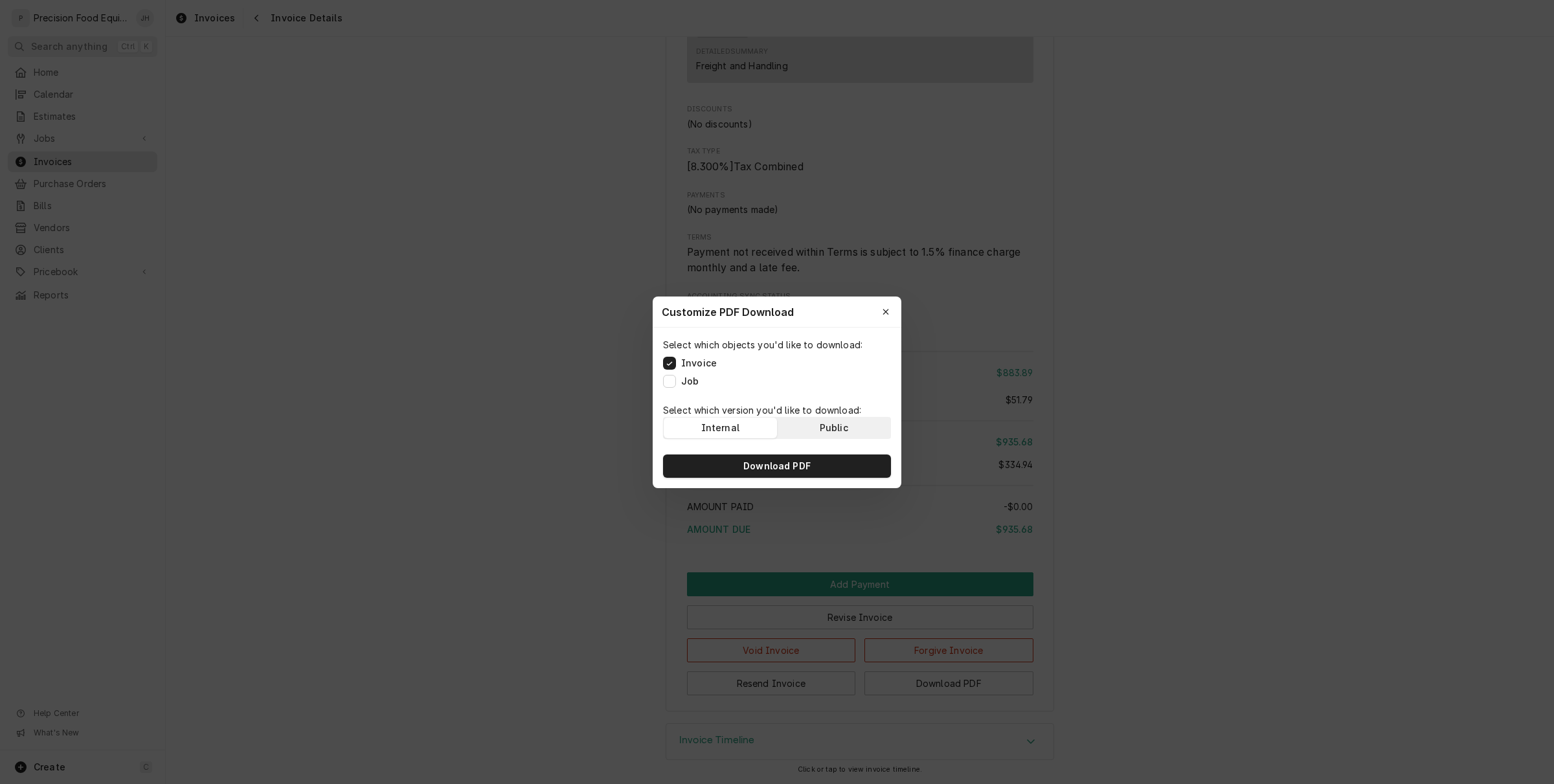
click at [813, 427] on button "Public" at bounding box center [834, 428] width 113 height 21
click at [813, 434] on button "Public" at bounding box center [834, 428] width 113 height 21
click at [833, 473] on button "Download PDF" at bounding box center [777, 466] width 228 height 24
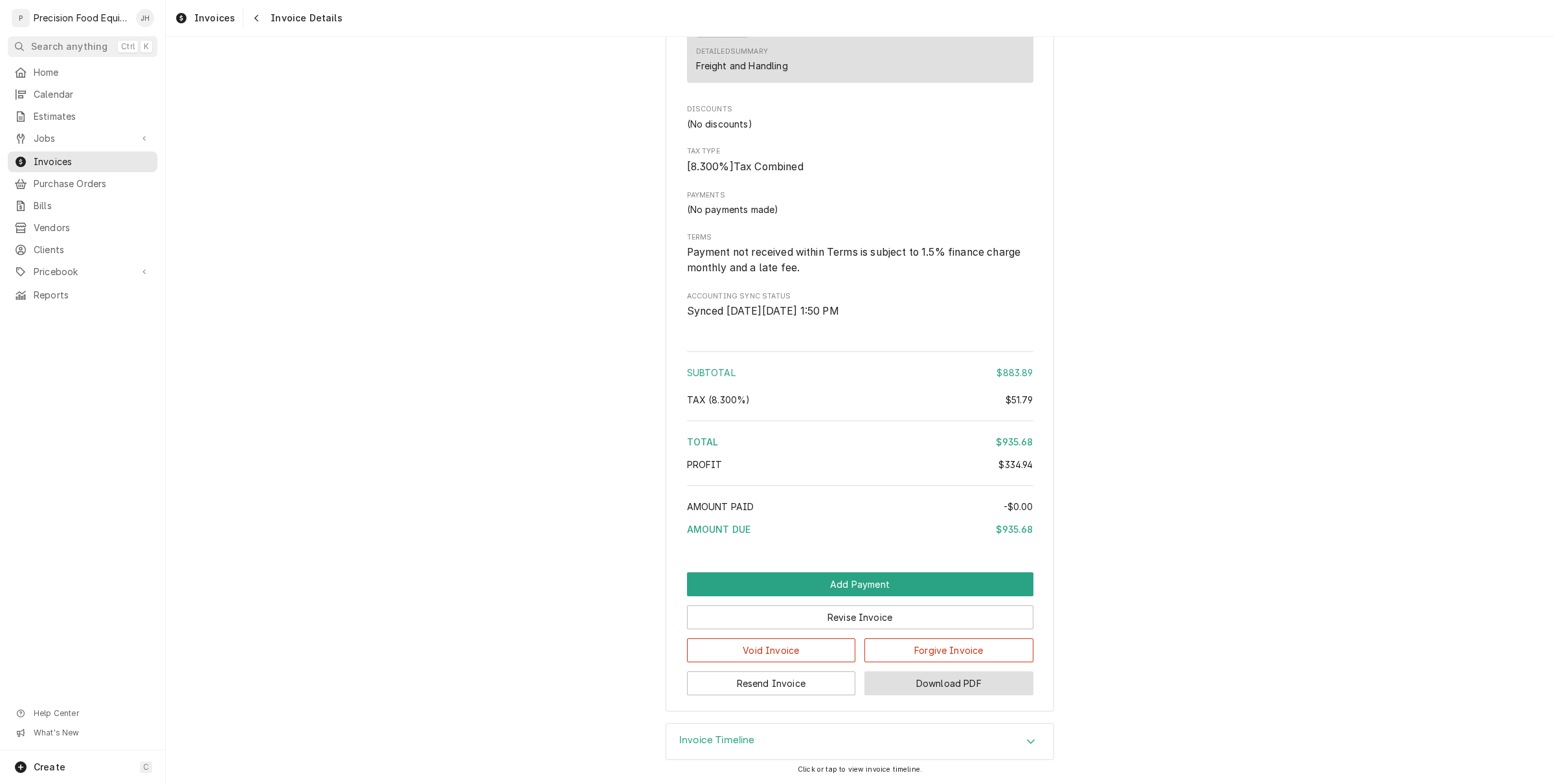
click at [936, 675] on button "Download PDF" at bounding box center [949, 683] width 169 height 24
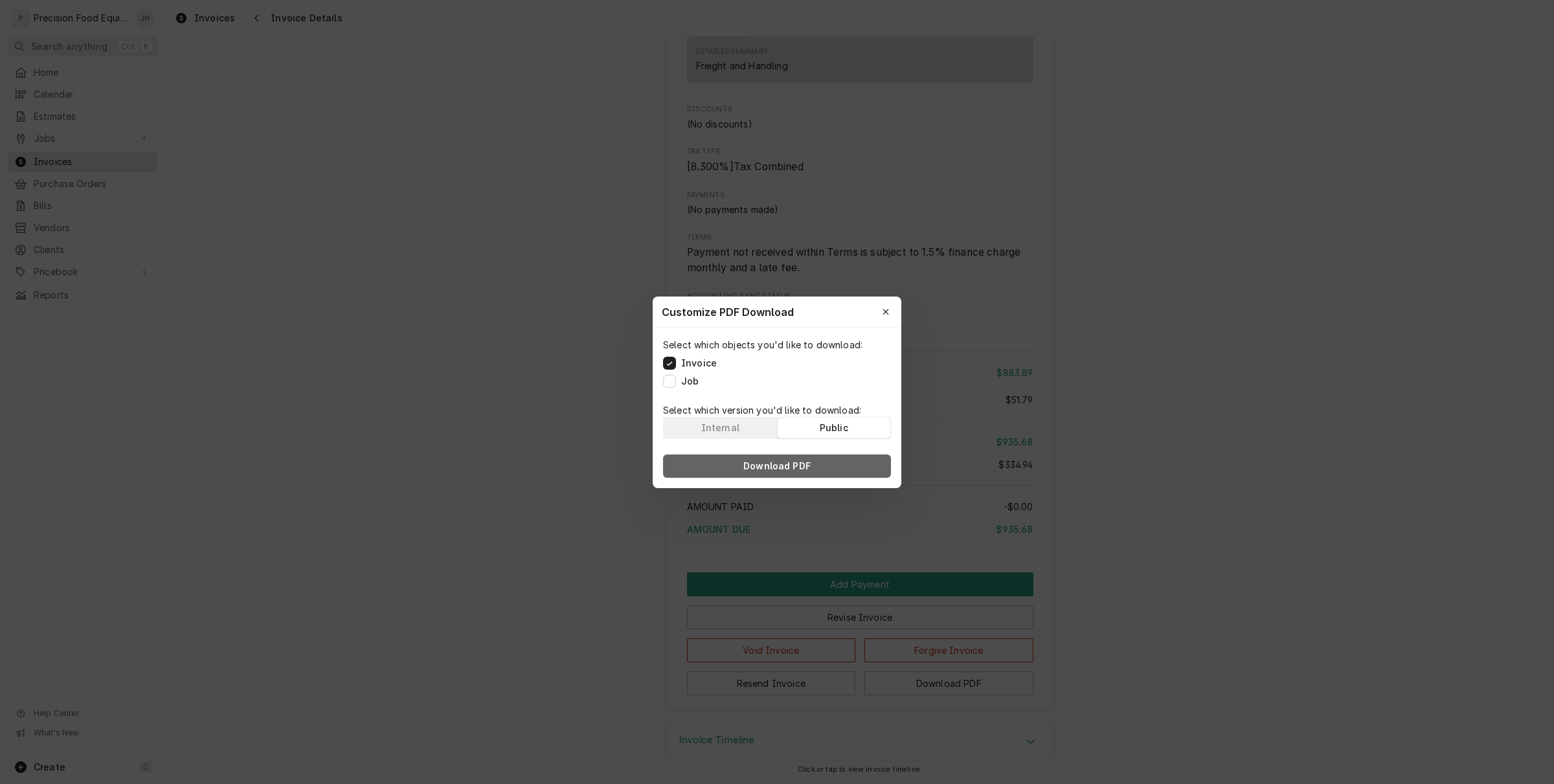
click at [828, 458] on button "Download PDF" at bounding box center [777, 466] width 228 height 24
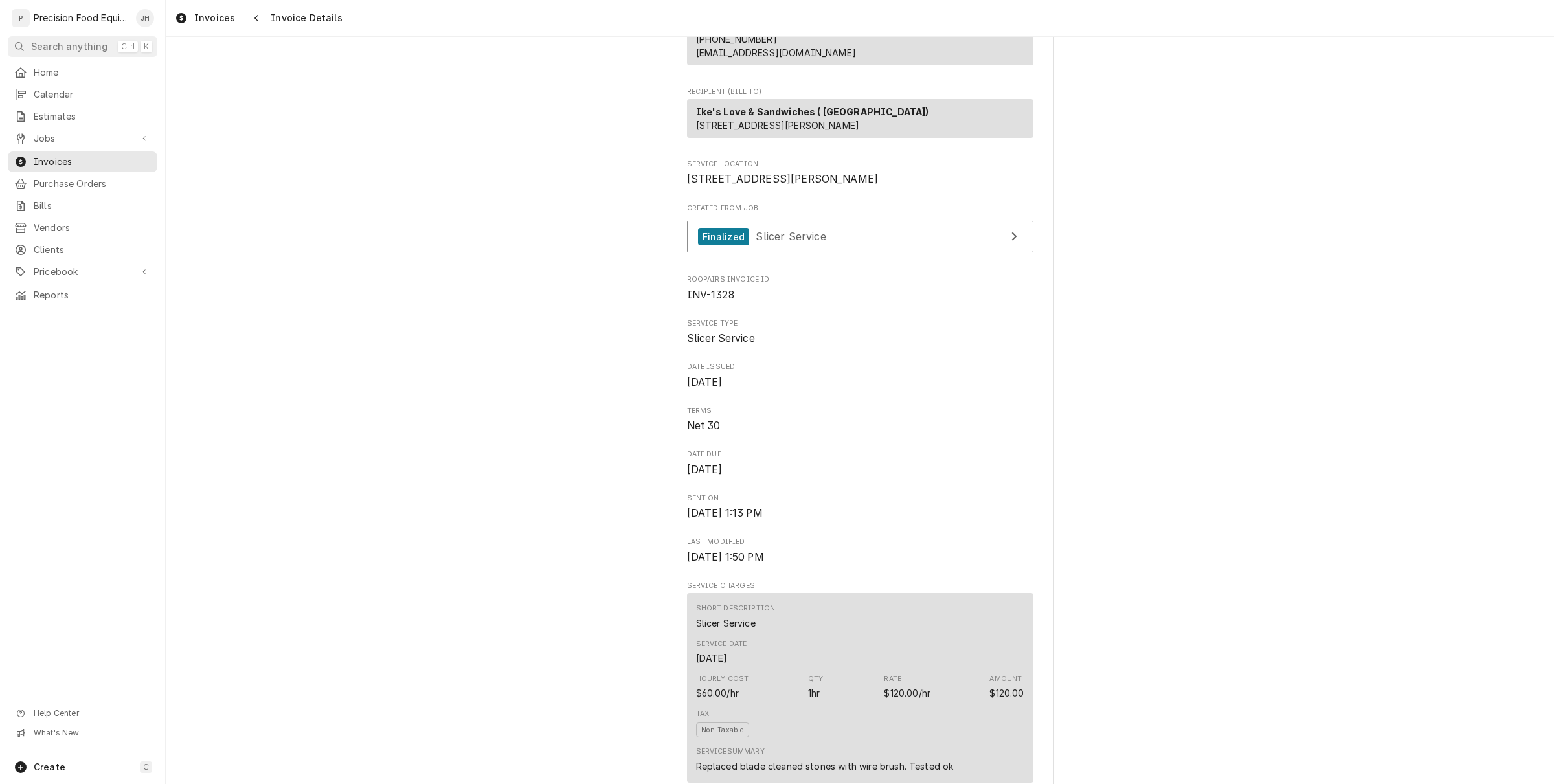
scroll to position [0, 0]
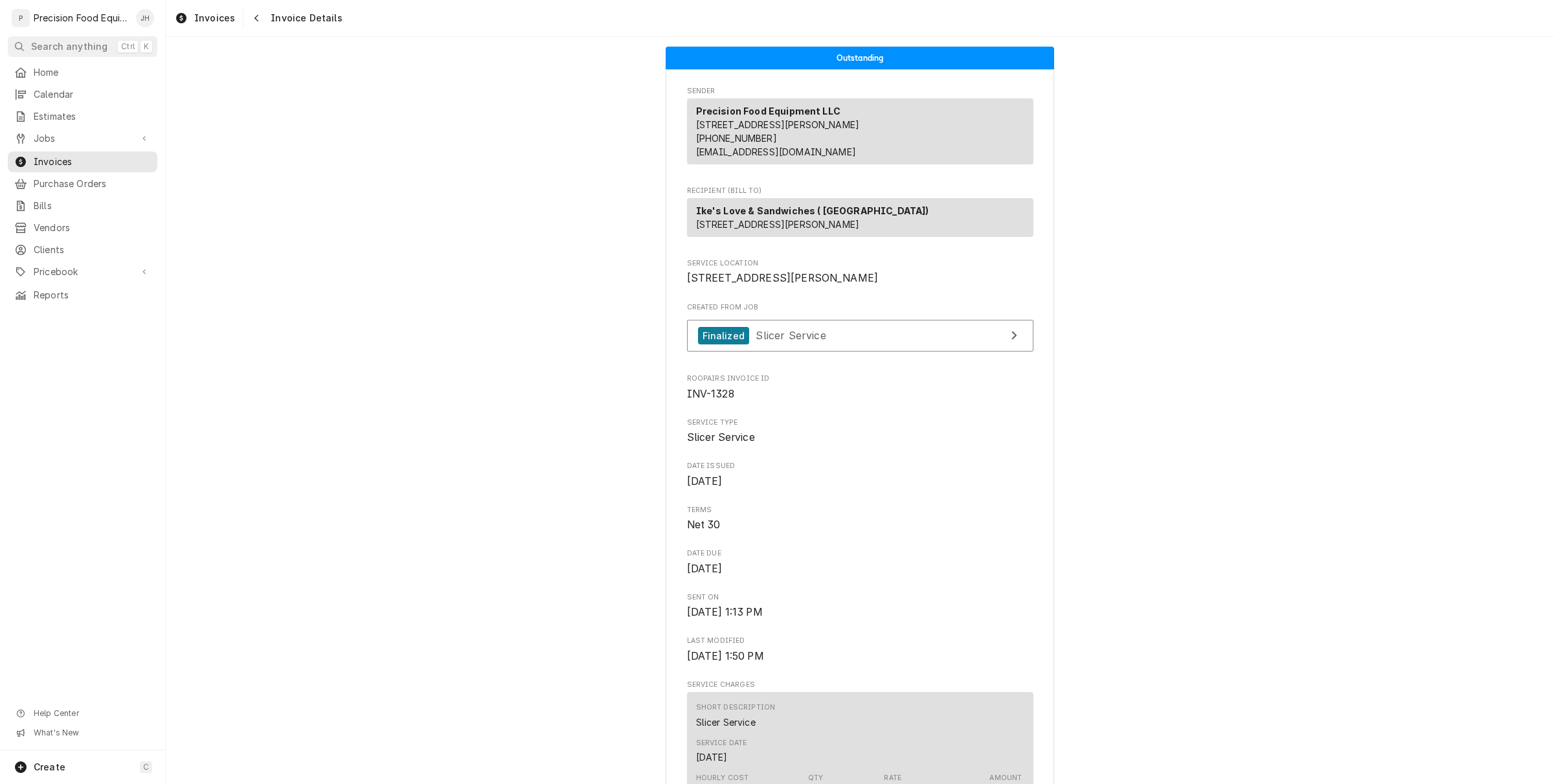
click at [719, 400] on span "INV-1328" at bounding box center [711, 394] width 47 height 12
copy span "INV-1328"
click at [77, 136] on span "Jobs" at bounding box center [82, 138] width 98 height 13
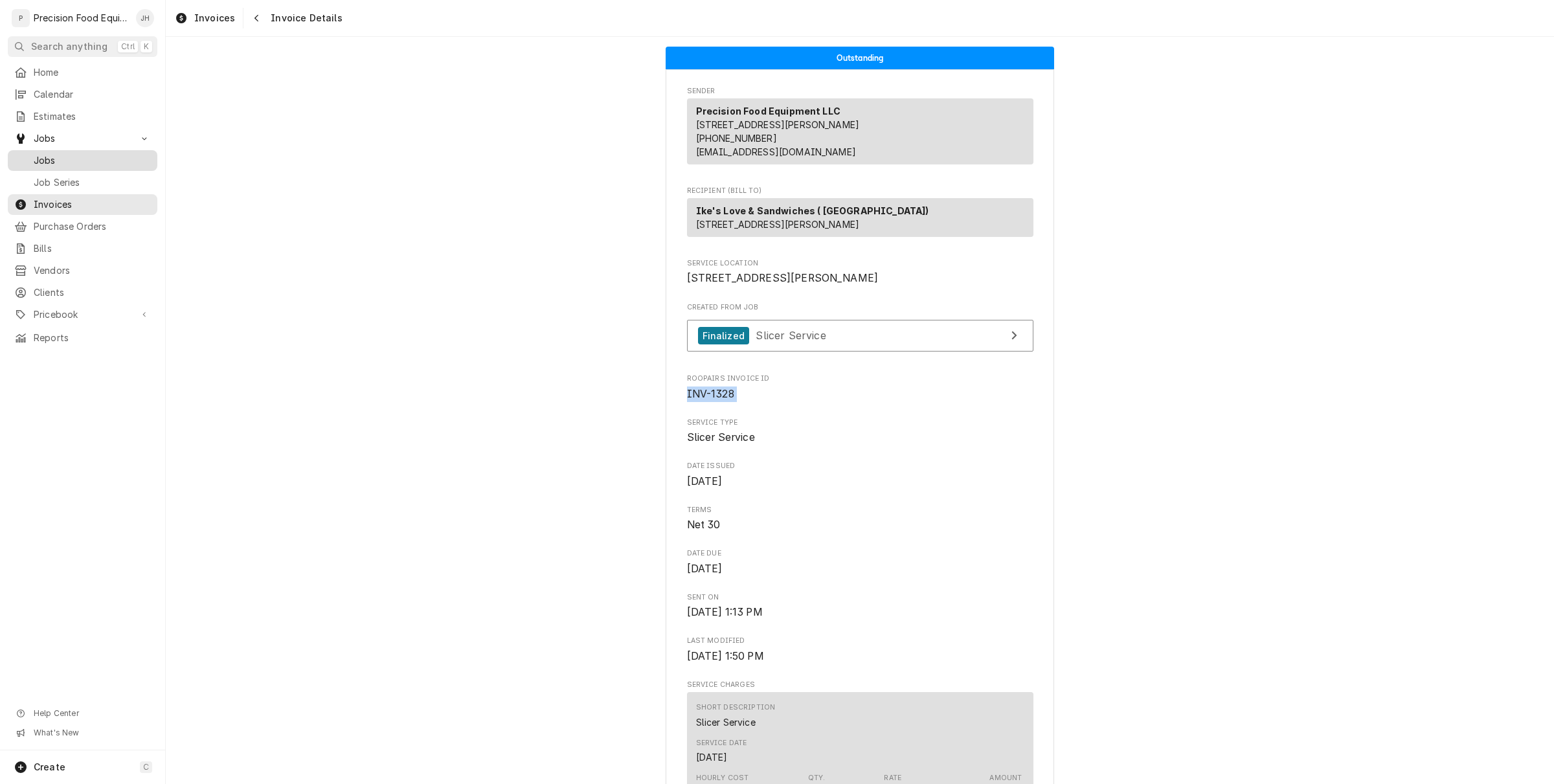
click at [62, 158] on span "Jobs" at bounding box center [91, 160] width 117 height 13
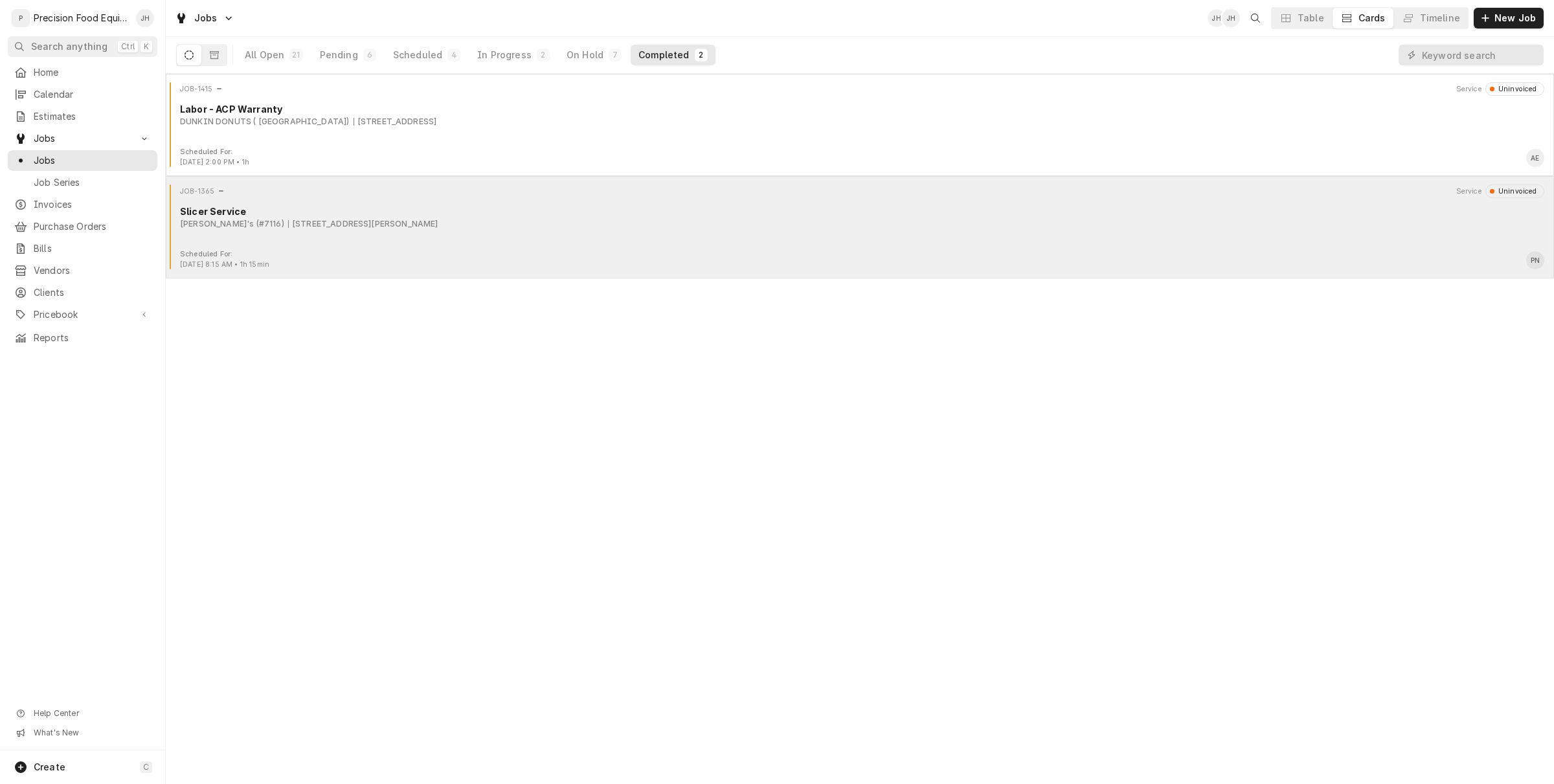
click at [389, 209] on div "Slicer Service" at bounding box center [863, 211] width 1365 height 13
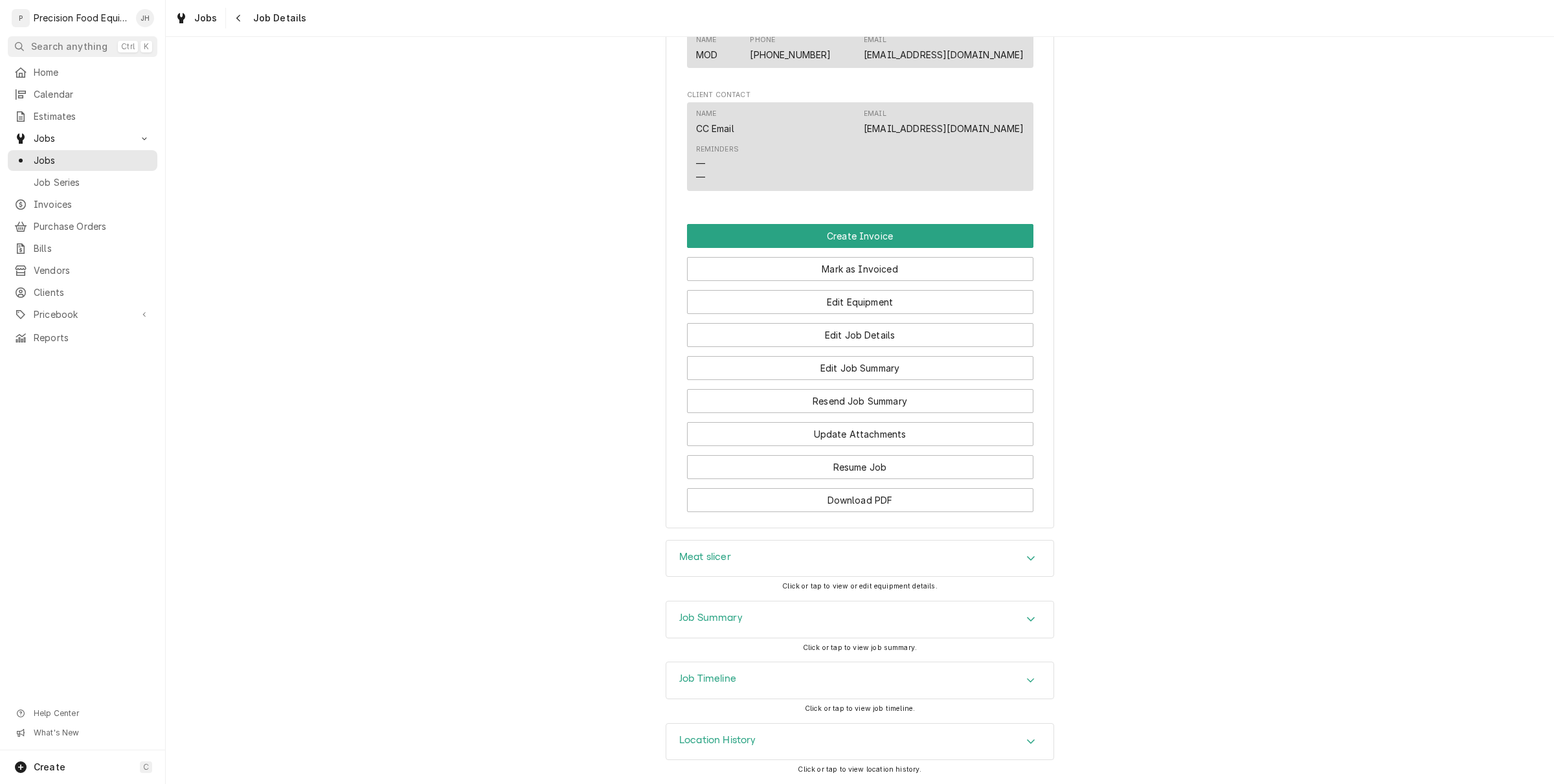
scroll to position [817, 0]
click at [859, 367] on button "Edit Job Summary" at bounding box center [860, 367] width 347 height 24
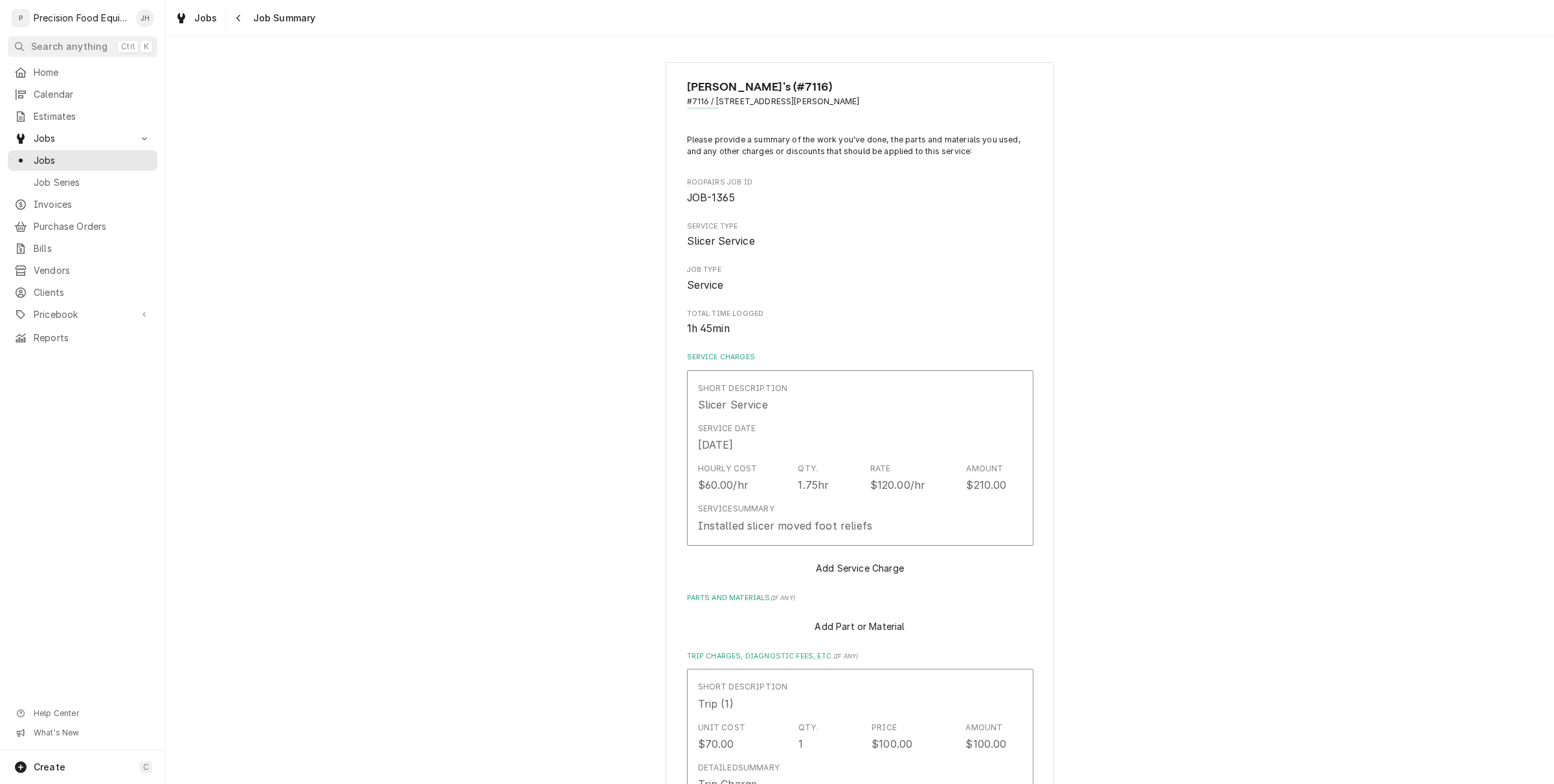
type textarea "x"
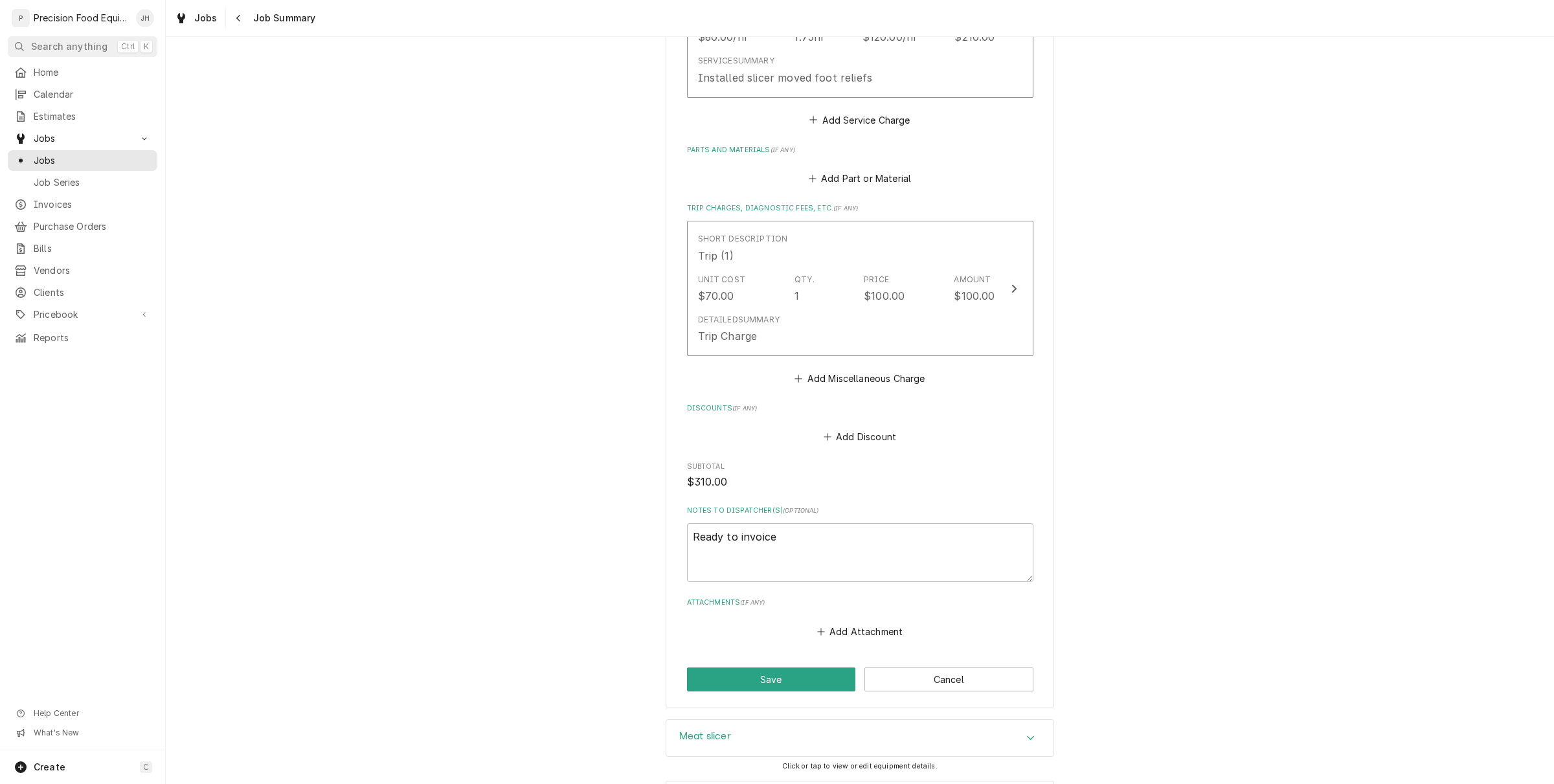
scroll to position [485, 0]
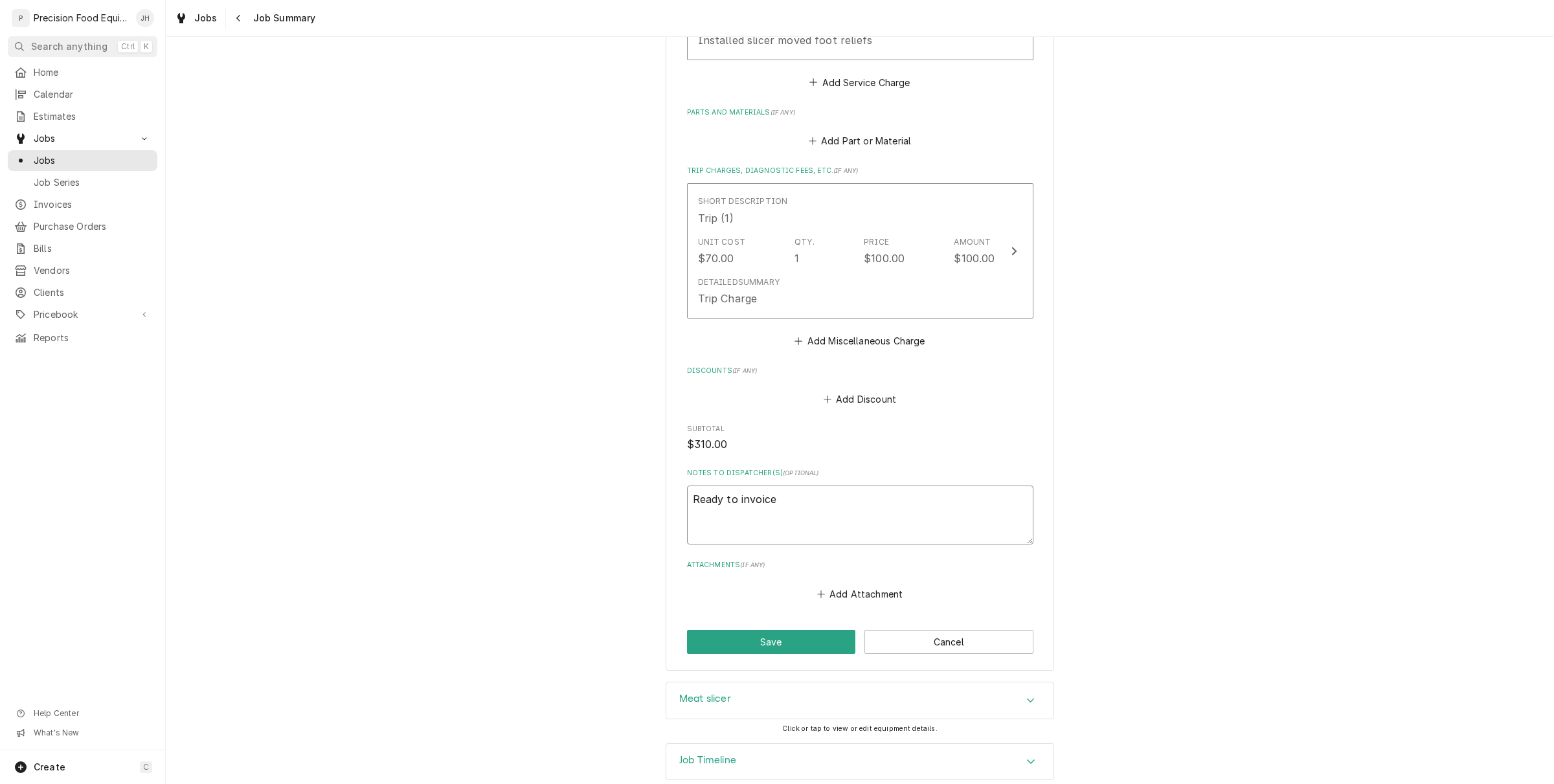
drag, startPoint x: 810, startPoint y: 495, endPoint x: 372, endPoint y: 561, distance: 442.9
click at [372, 561] on div "Arby's (#7116) #7116 / 1927 N. Higley Rd, Mesa, AZ 85205 Please provide a summa…" at bounding box center [860, 123] width 1389 height 1116
type textarea "x"
click at [758, 637] on button "Save" at bounding box center [771, 642] width 169 height 24
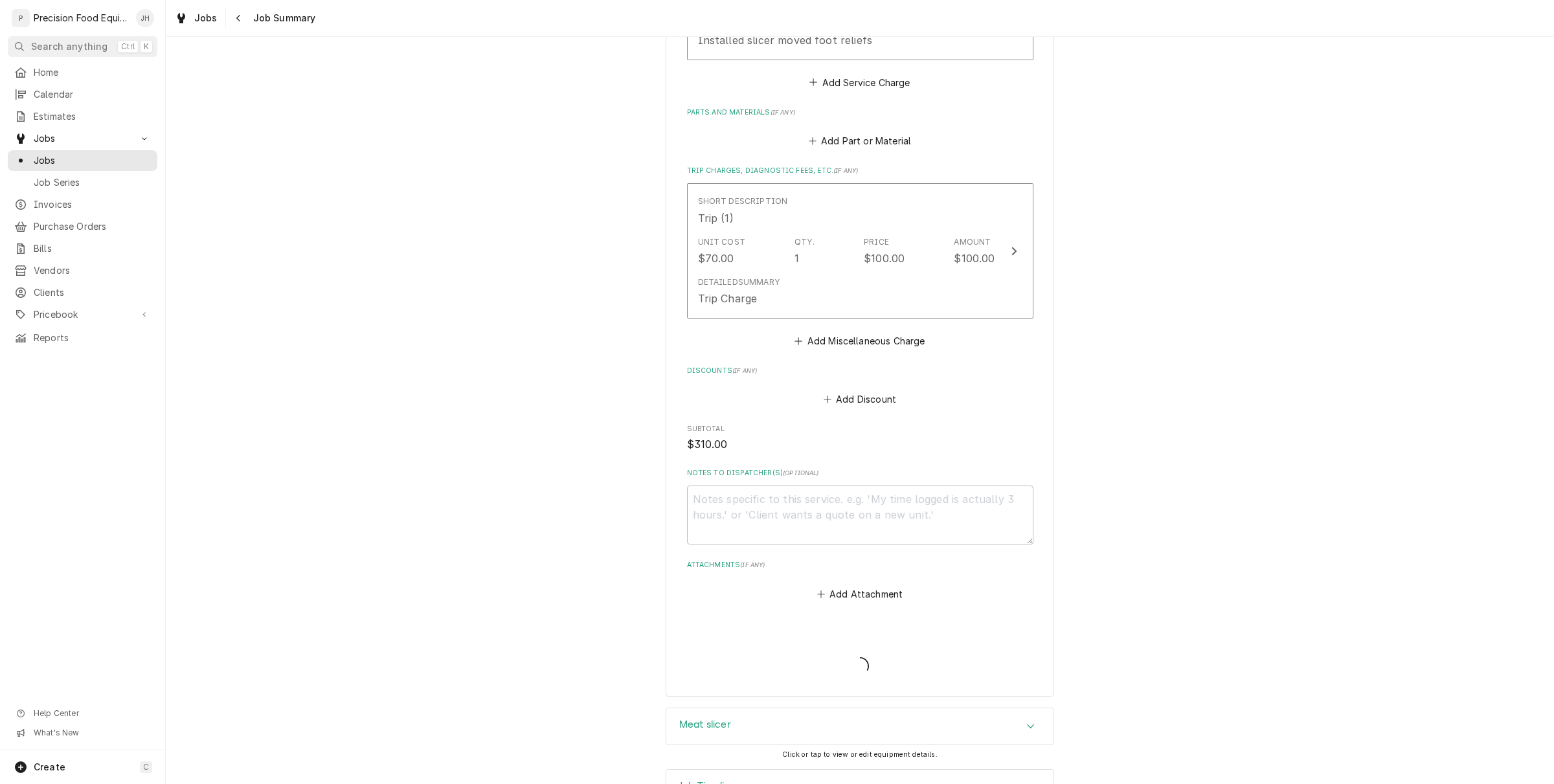
type textarea "x"
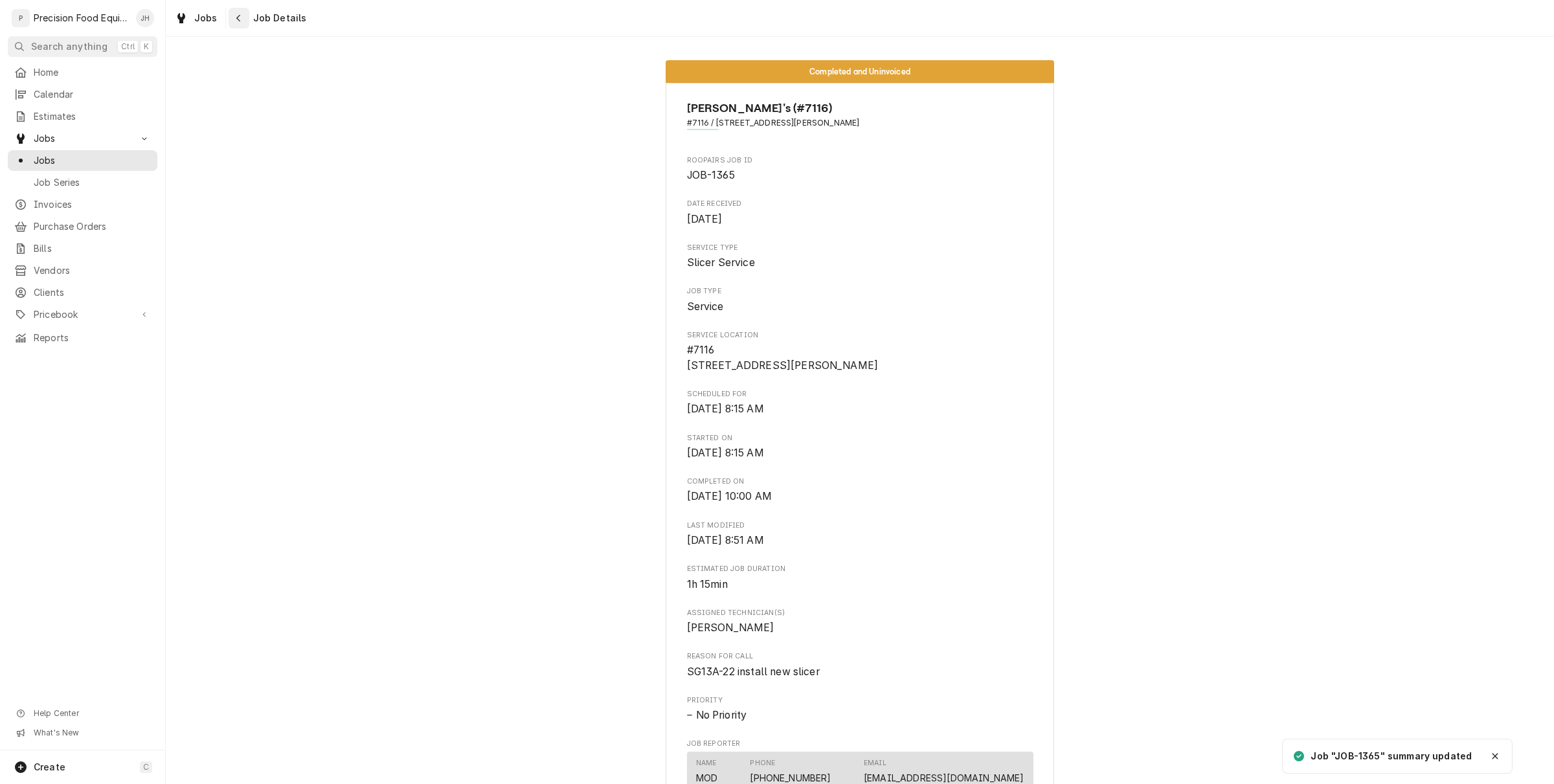
click at [229, 18] on button "Navigate back" at bounding box center [239, 18] width 21 height 21
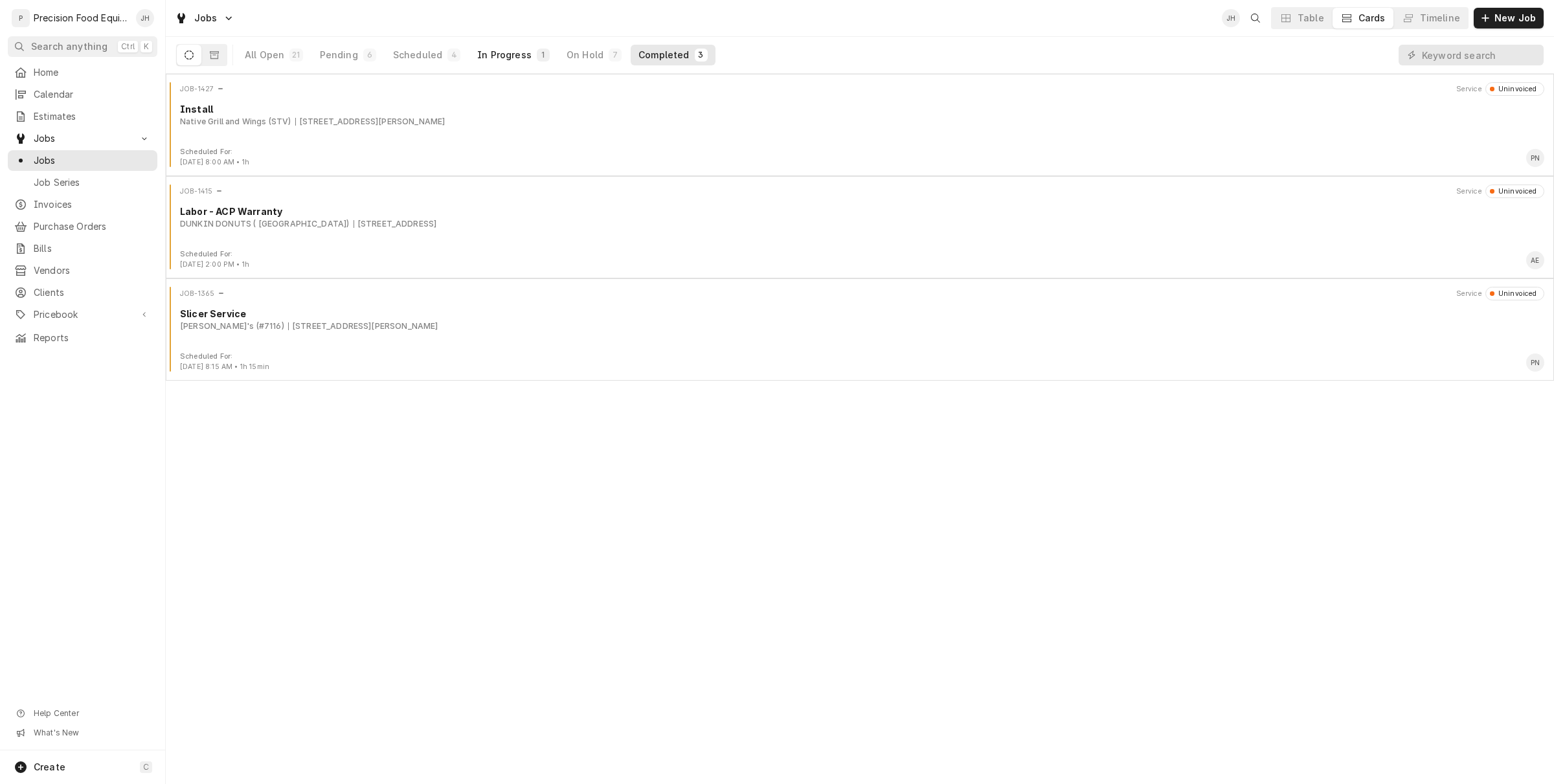
click at [514, 62] on button "In Progress 1" at bounding box center [514, 55] width 88 height 21
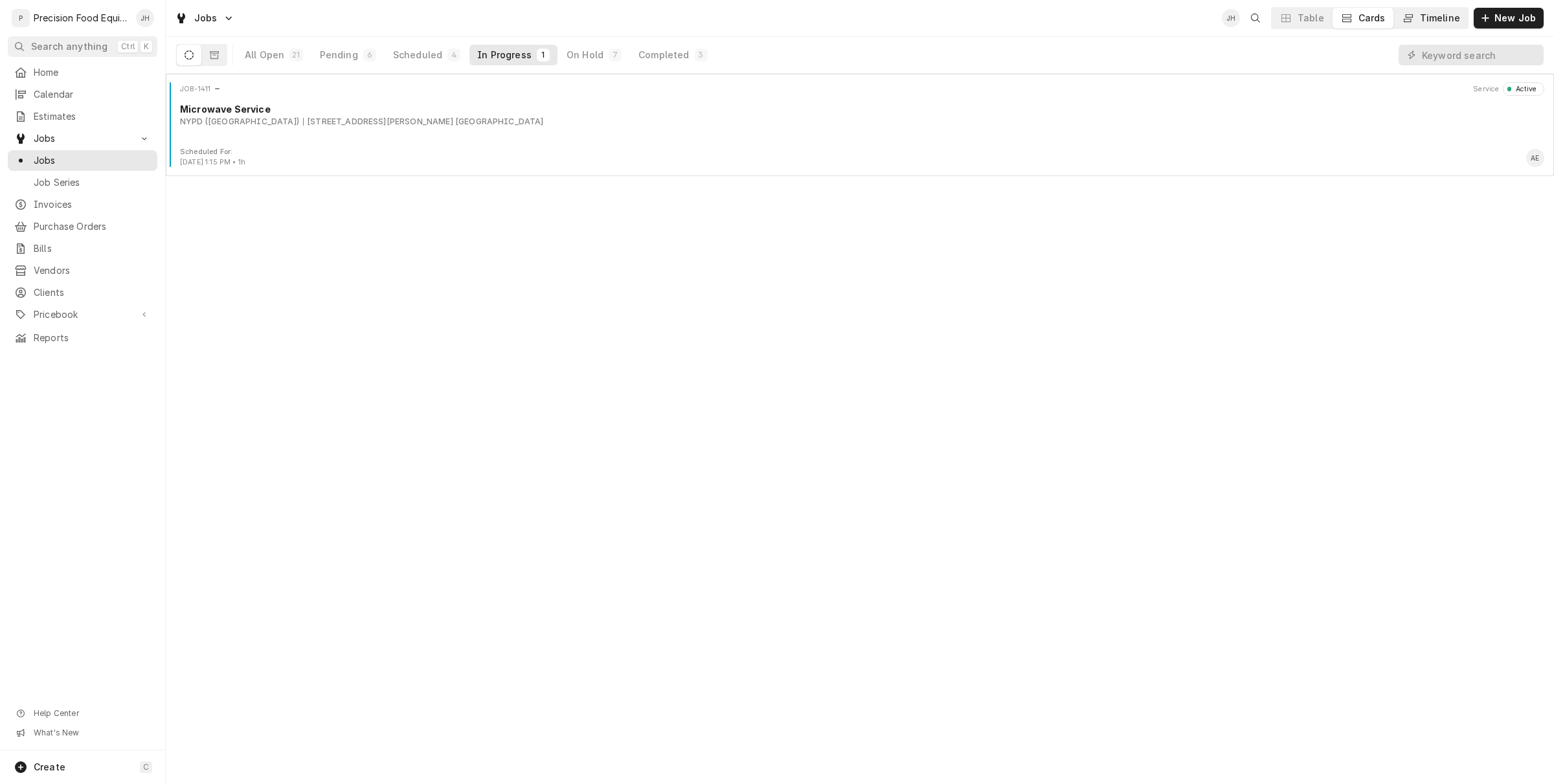
click at [1458, 11] on div "Timeline" at bounding box center [1441, 18] width 40 height 13
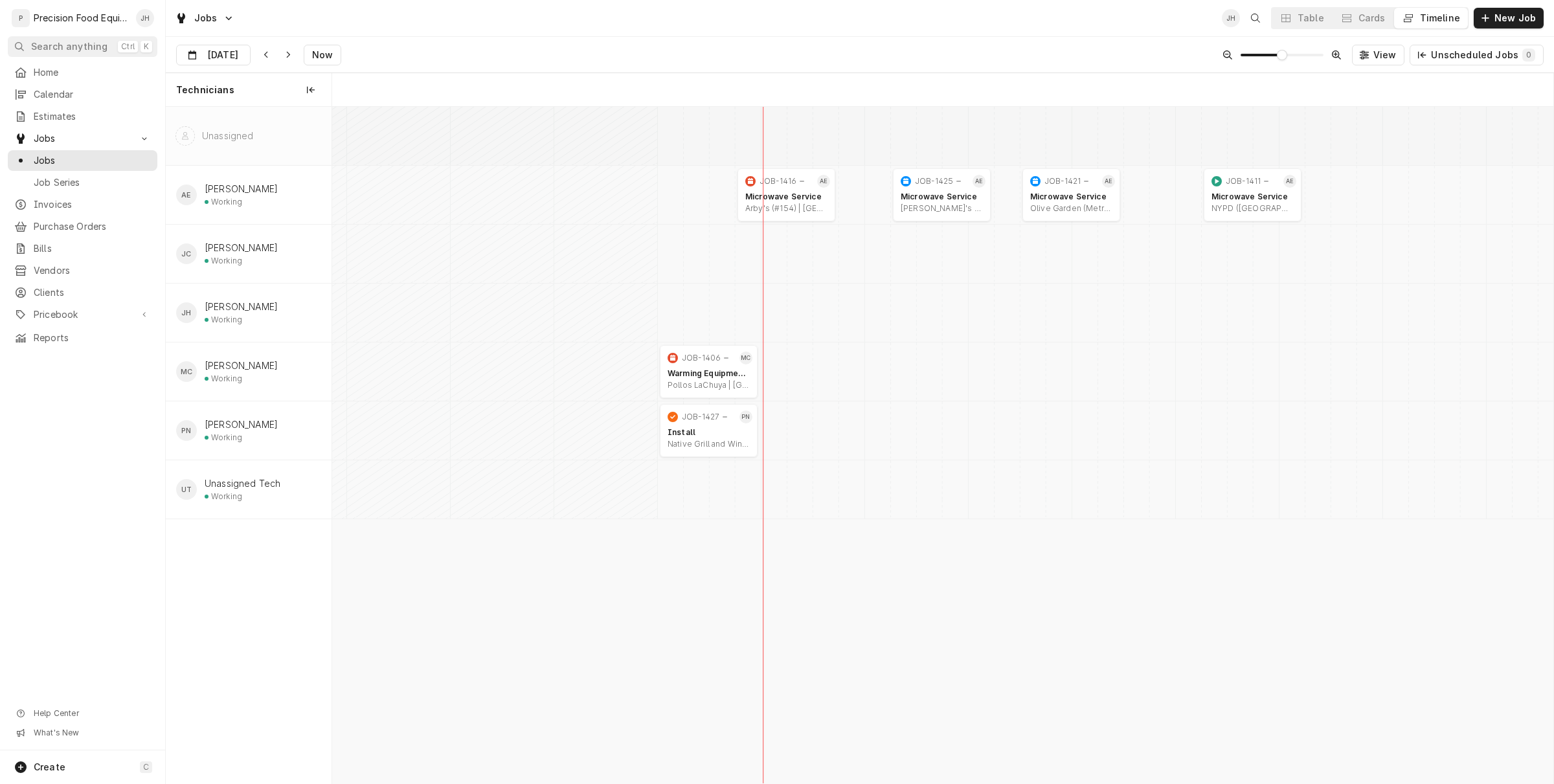
scroll to position [0, 24182]
click at [1353, 18] on div "Dynamic Content Wrapper" at bounding box center [1346, 18] width 13 height 13
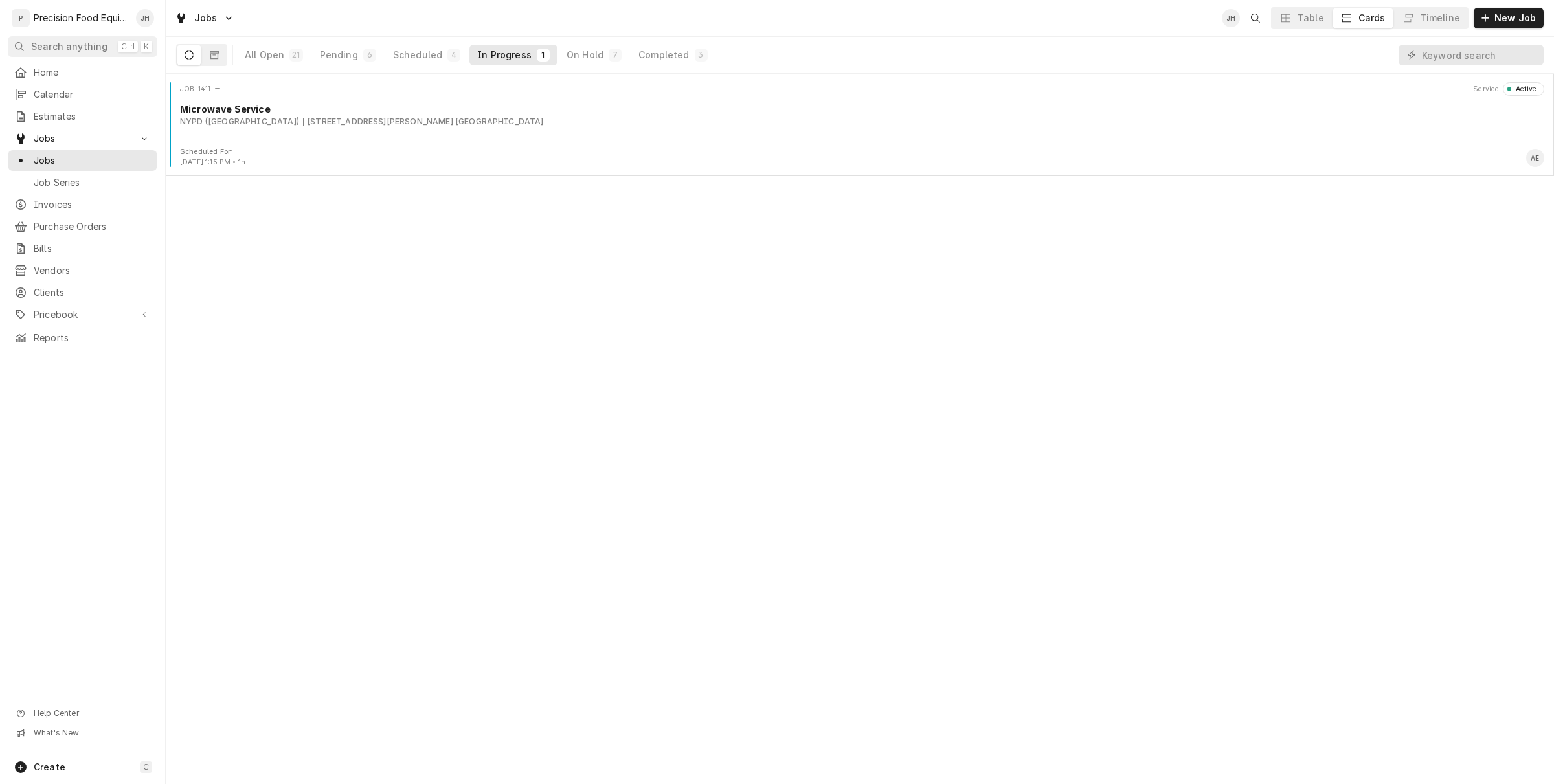
click at [657, 40] on div "All Open 21 Pending 6 Scheduled 4 In Progress 1 On Hold 7 Completed 3" at bounding box center [477, 54] width 478 height 36
click at [658, 45] on button "Completed 3" at bounding box center [673, 55] width 84 height 21
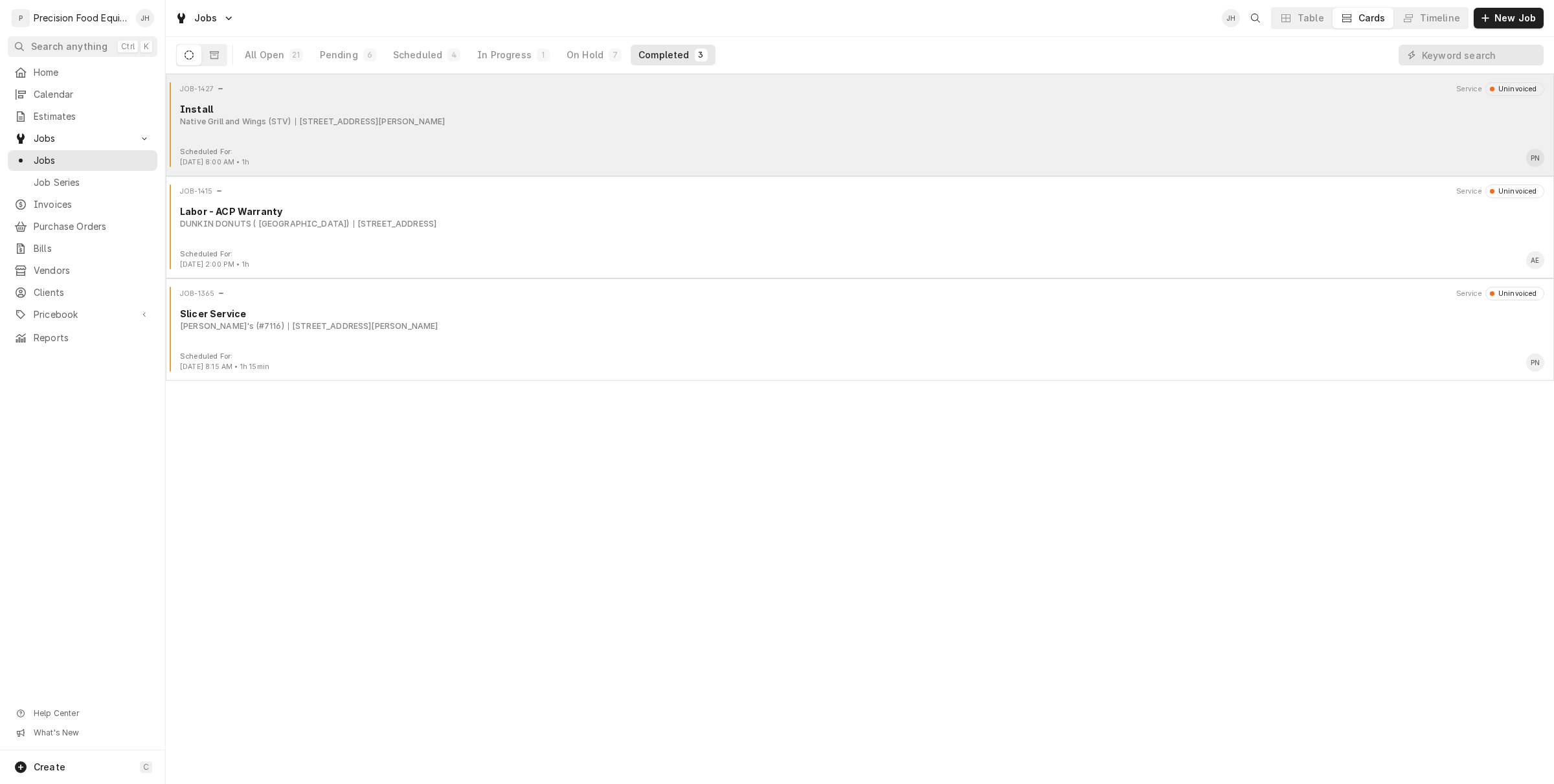
click at [529, 136] on div "JOB-1427 Service Uninvoiced Install Native Grill and Wings (STV) 1750 W. Hunt H…" at bounding box center [859, 115] width 1378 height 65
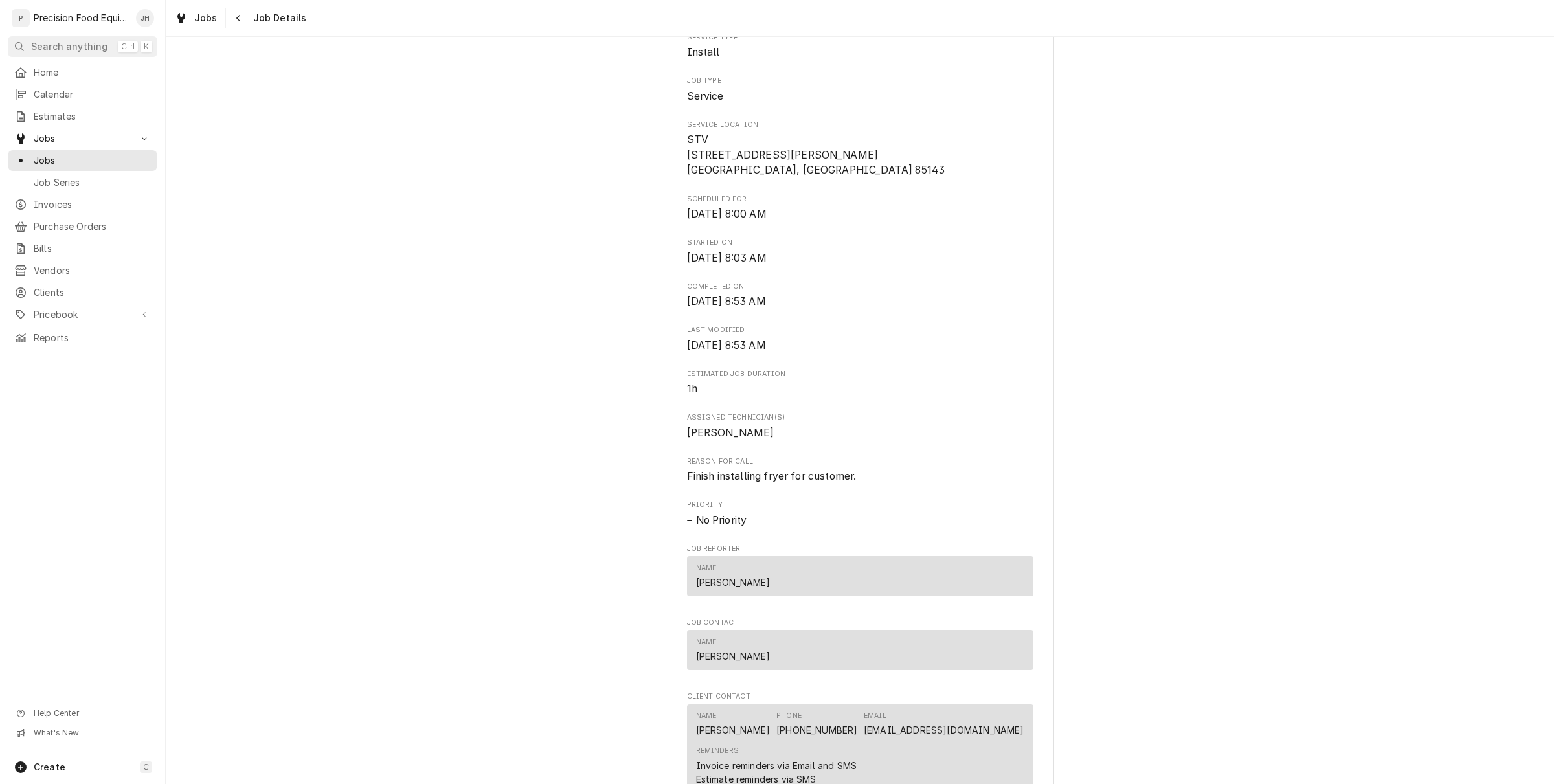
scroll to position [809, 0]
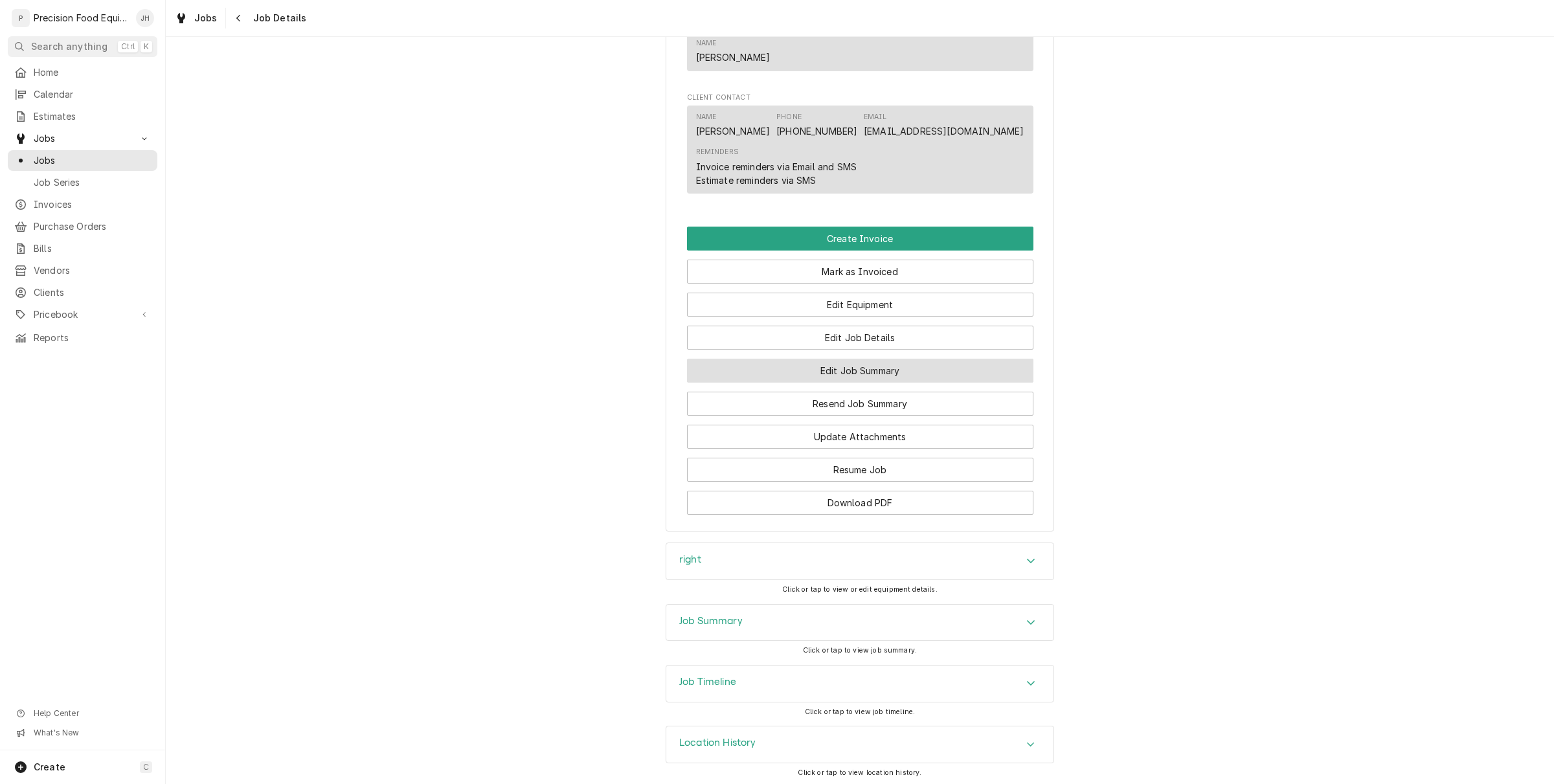
click at [888, 367] on button "Edit Job Summary" at bounding box center [860, 370] width 347 height 24
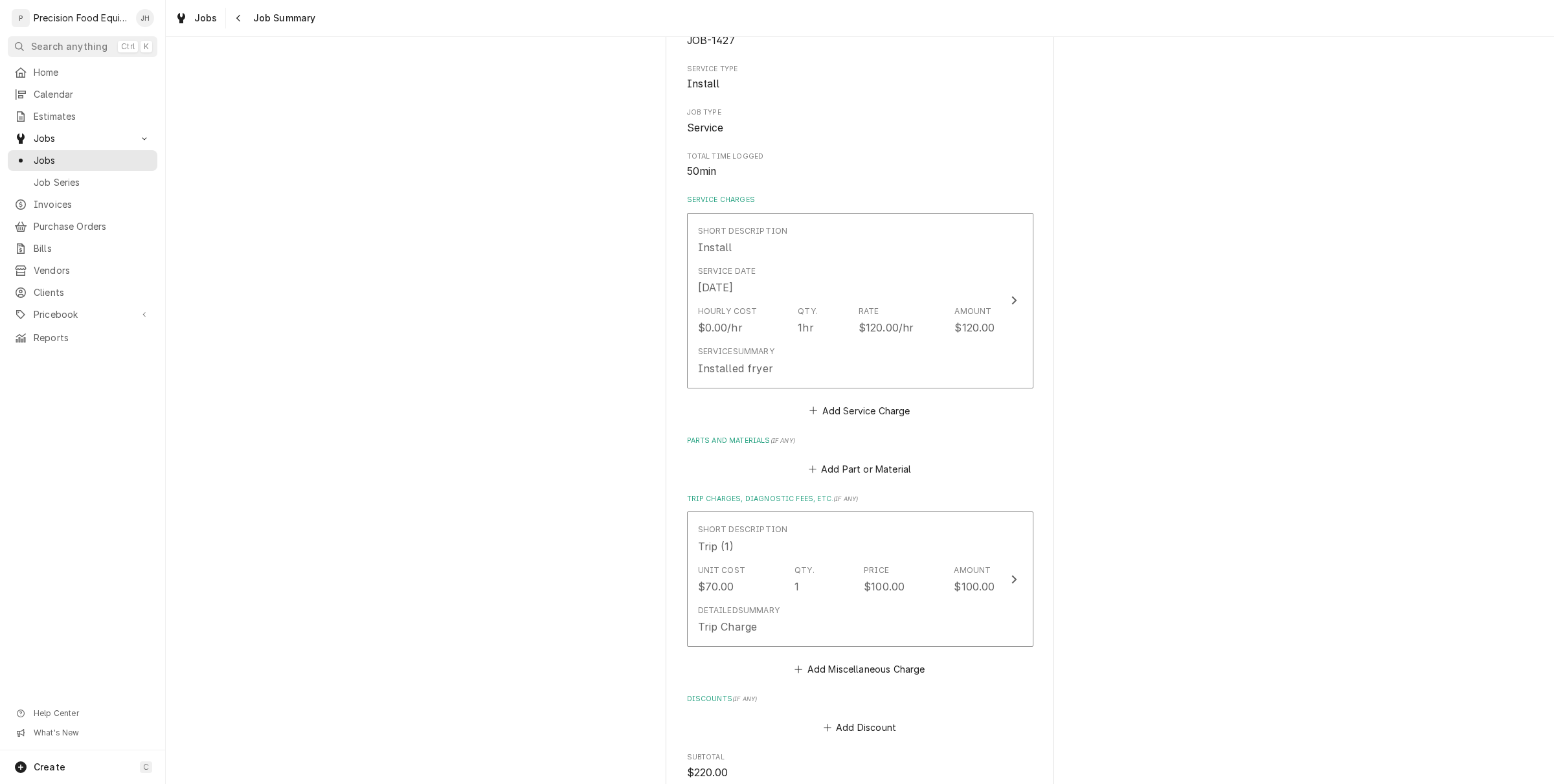
scroll to position [162, 0]
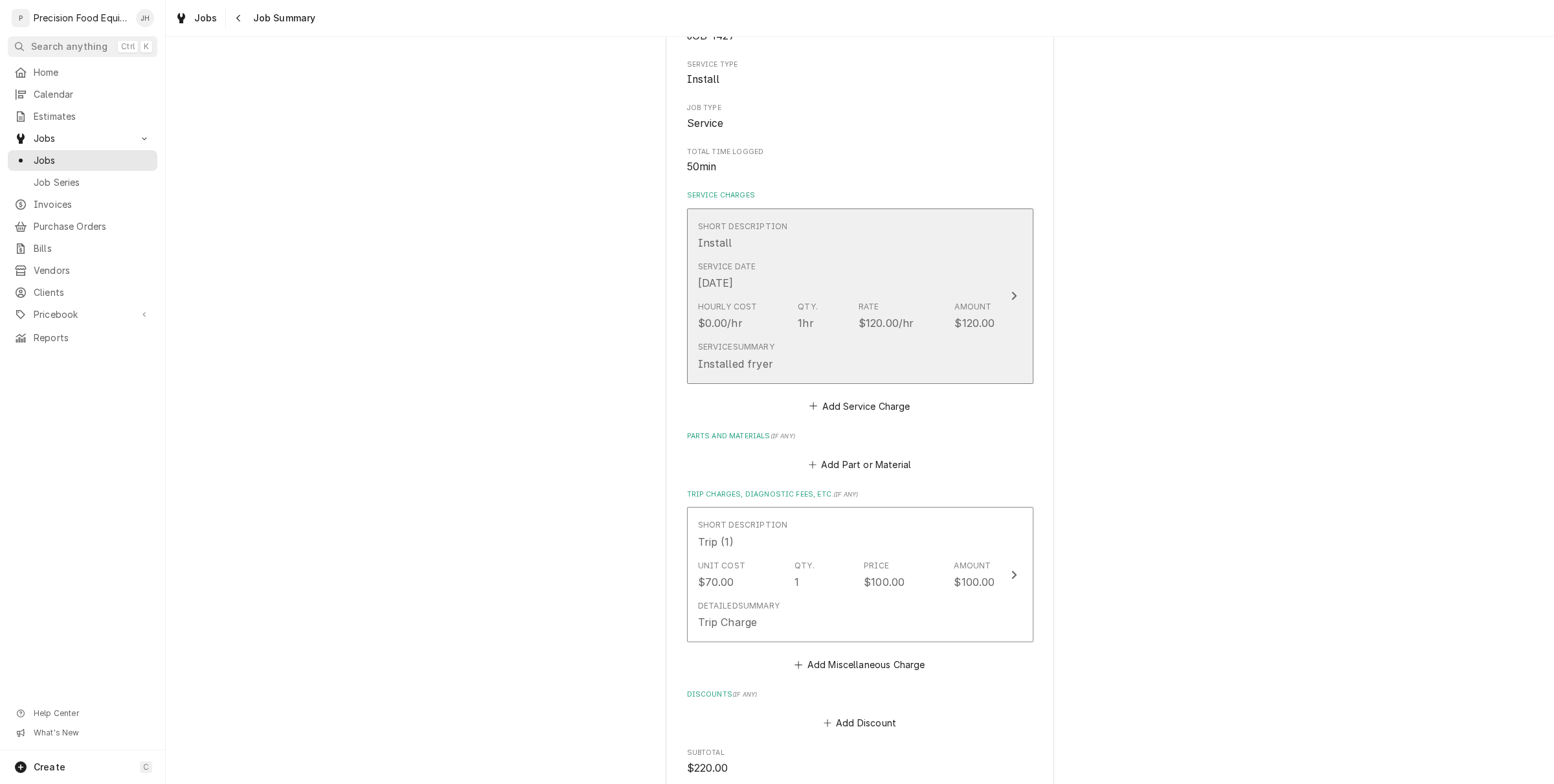
click at [857, 338] on div "Service Summary Installed fryer" at bounding box center [847, 356] width 297 height 40
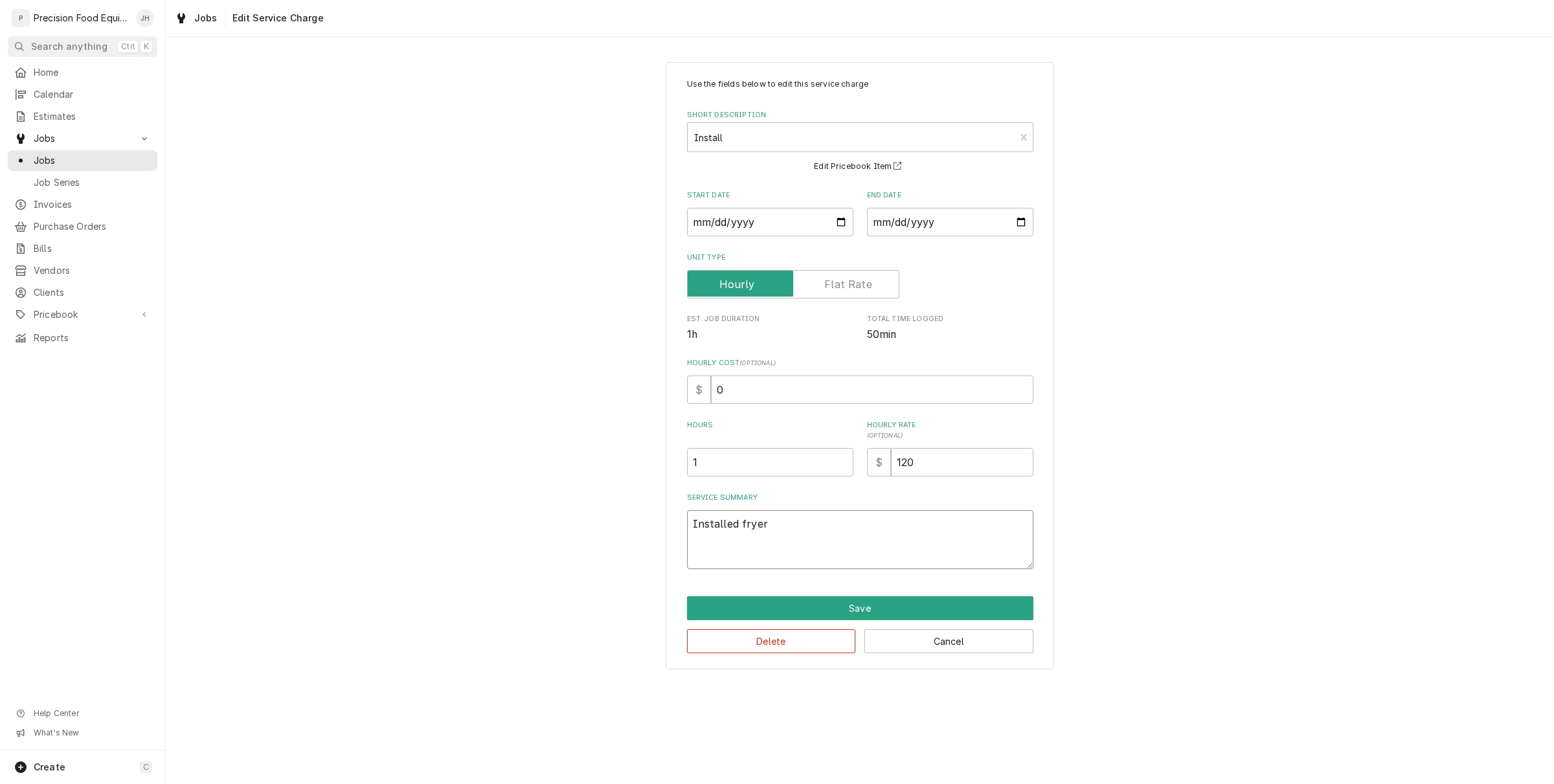
click at [807, 531] on textarea "Installed fryer" at bounding box center [860, 539] width 347 height 59
click at [872, 609] on button "Save" at bounding box center [860, 607] width 347 height 24
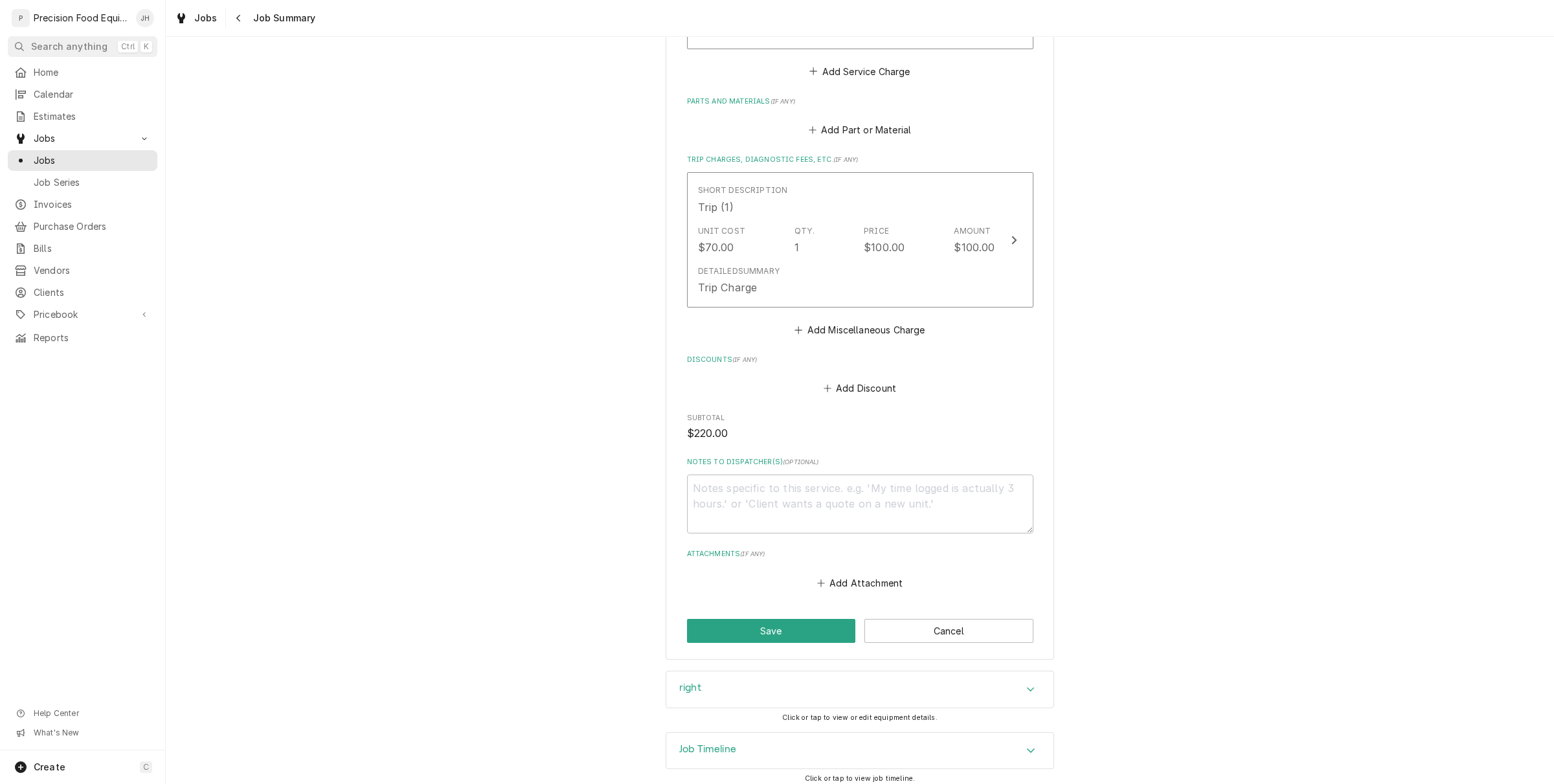
scroll to position [507, 0]
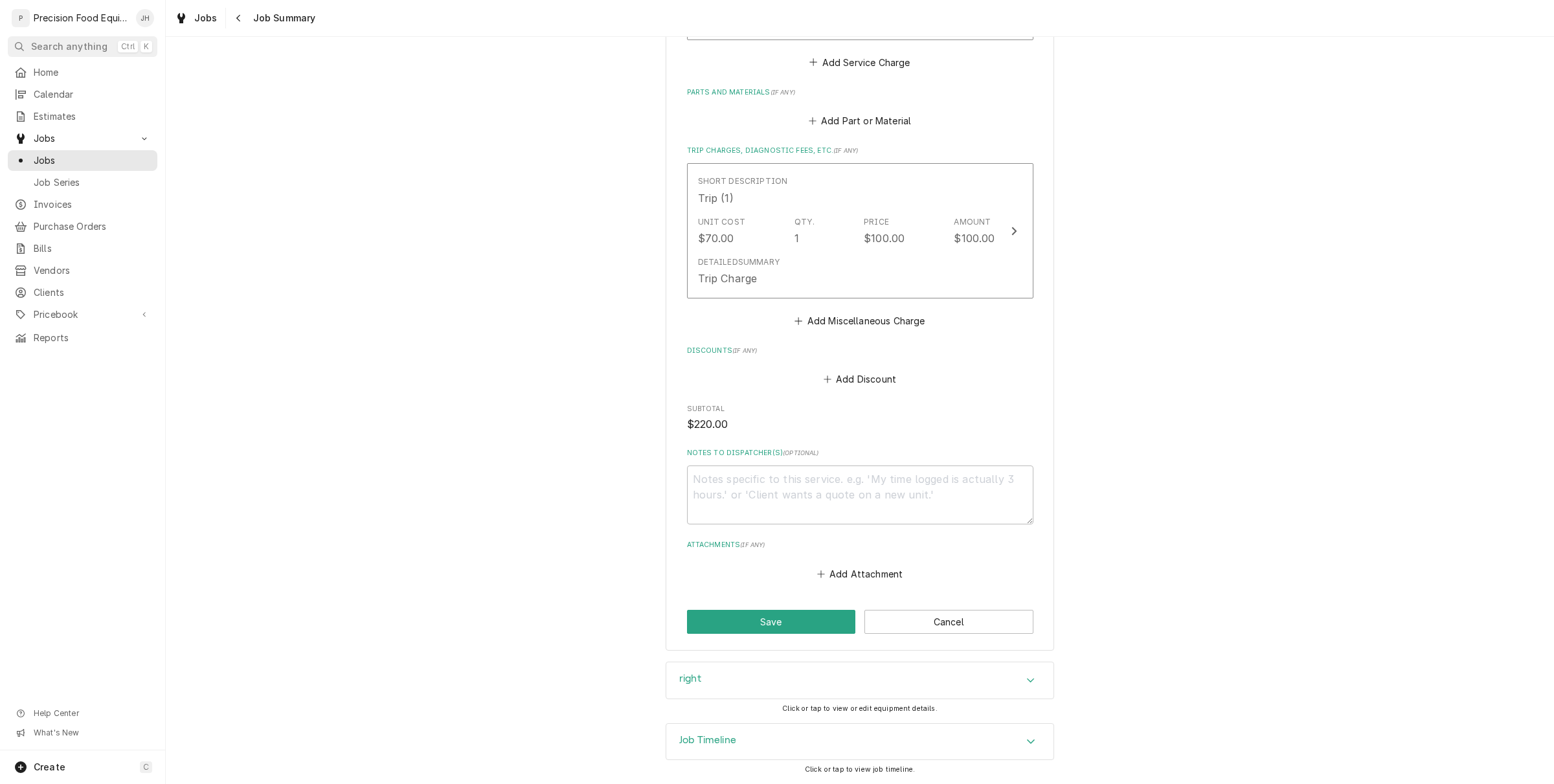
click at [823, 689] on div "right" at bounding box center [860, 679] width 387 height 36
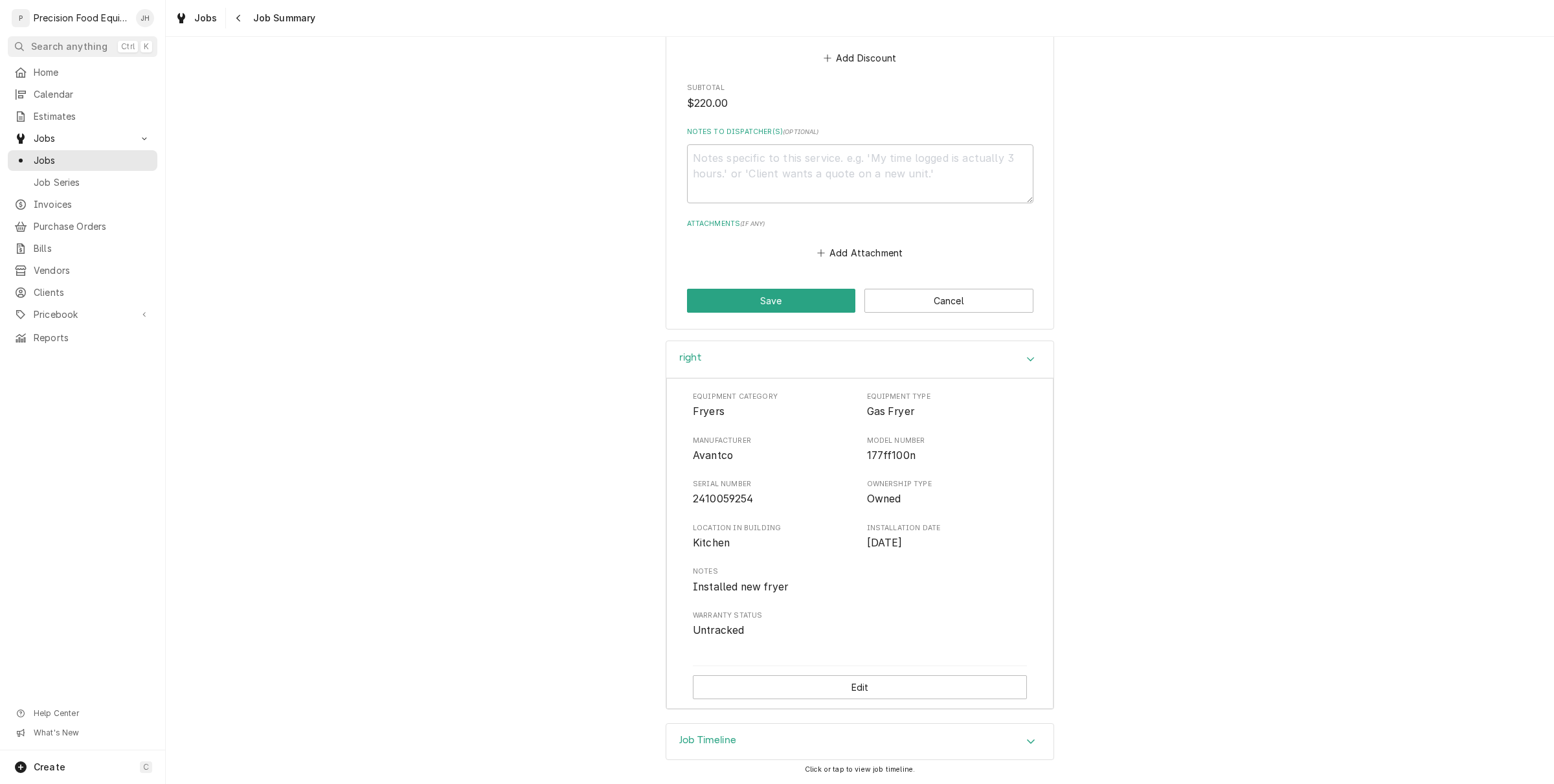
click at [726, 492] on span "2410059254" at bounding box center [723, 498] width 61 height 12
copy span "2410059254"
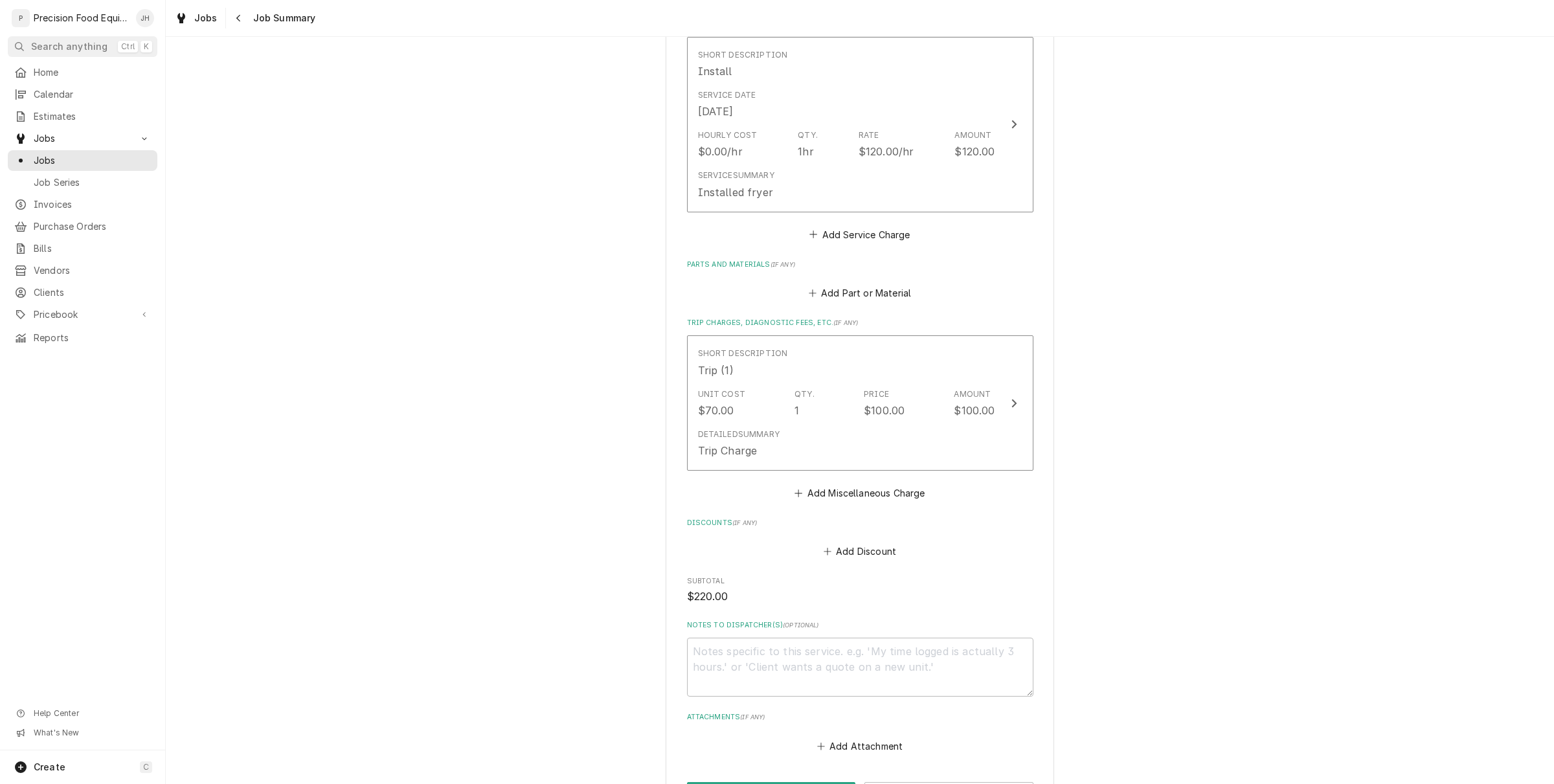
scroll to position [0, 0]
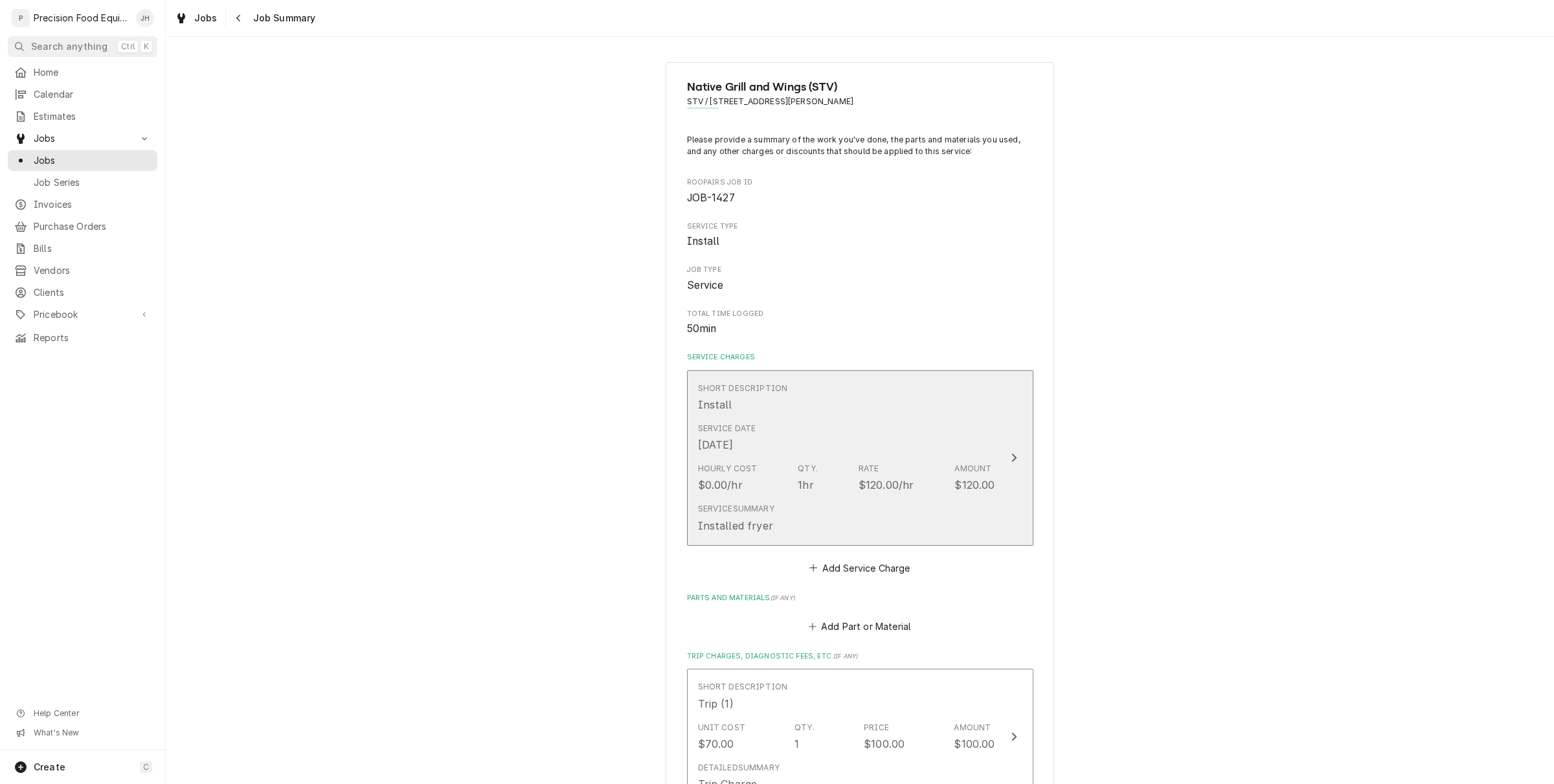
click at [830, 435] on div "Service Date Sep 3, 2025" at bounding box center [847, 438] width 297 height 40
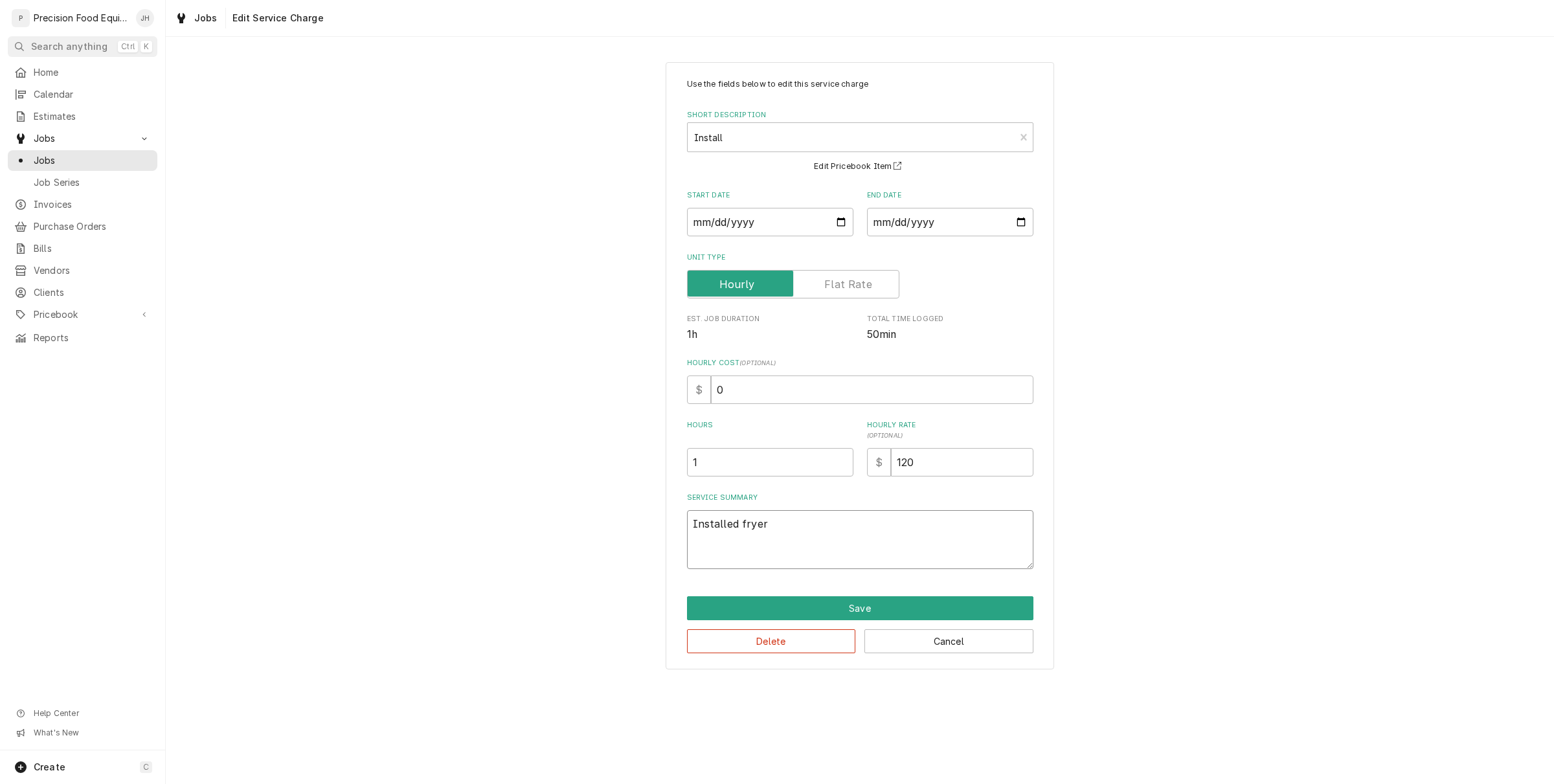
click at [798, 518] on textarea "Installed fryer" at bounding box center [860, 539] width 347 height 59
type textarea "x"
type textarea "Installed fryer"
type textarea "x"
type textarea "Installed fryer M"
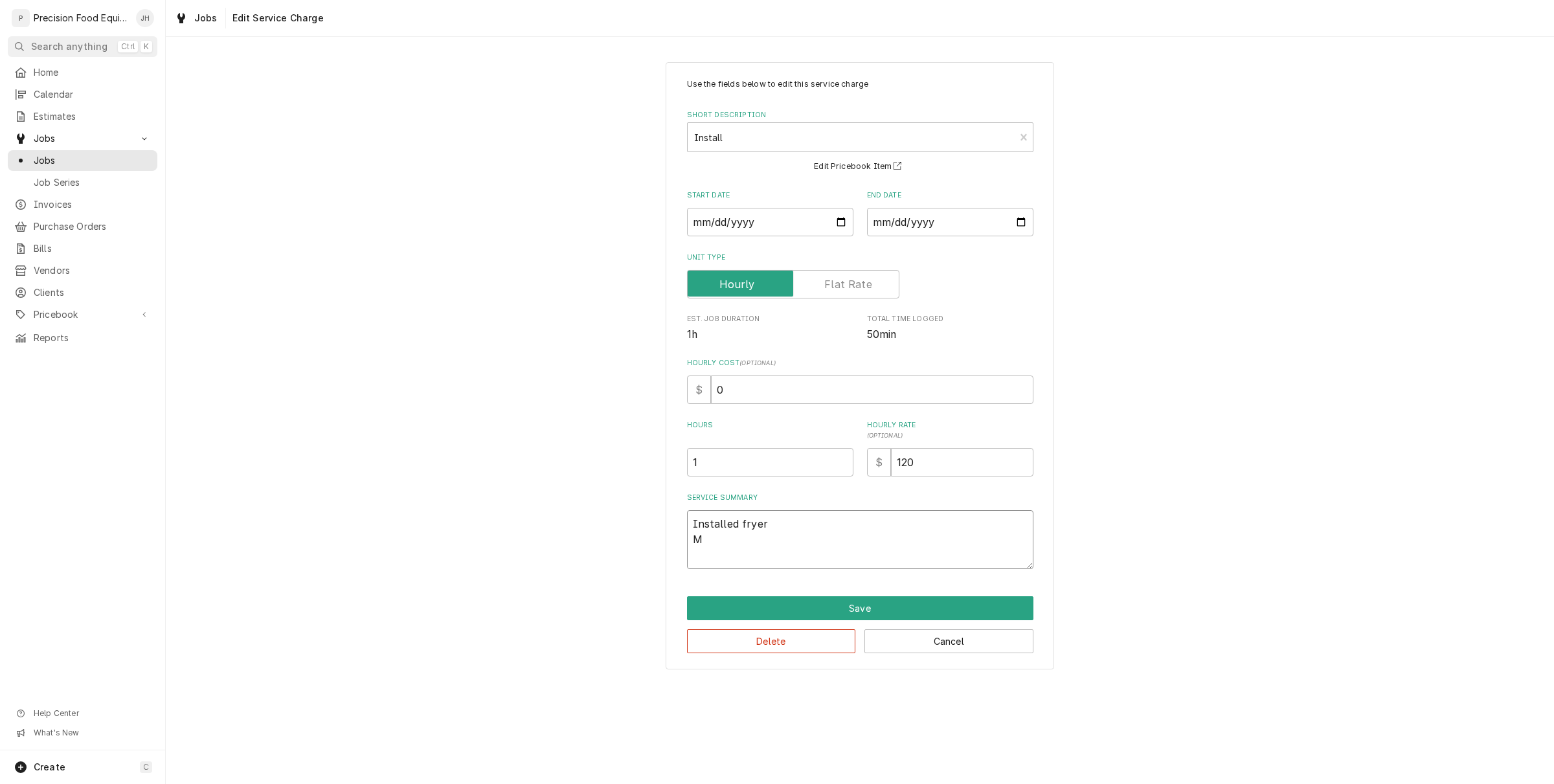
type textarea "x"
type textarea "Installed fryer Mo"
type textarea "x"
type textarea "Installed fryer Mod"
type textarea "x"
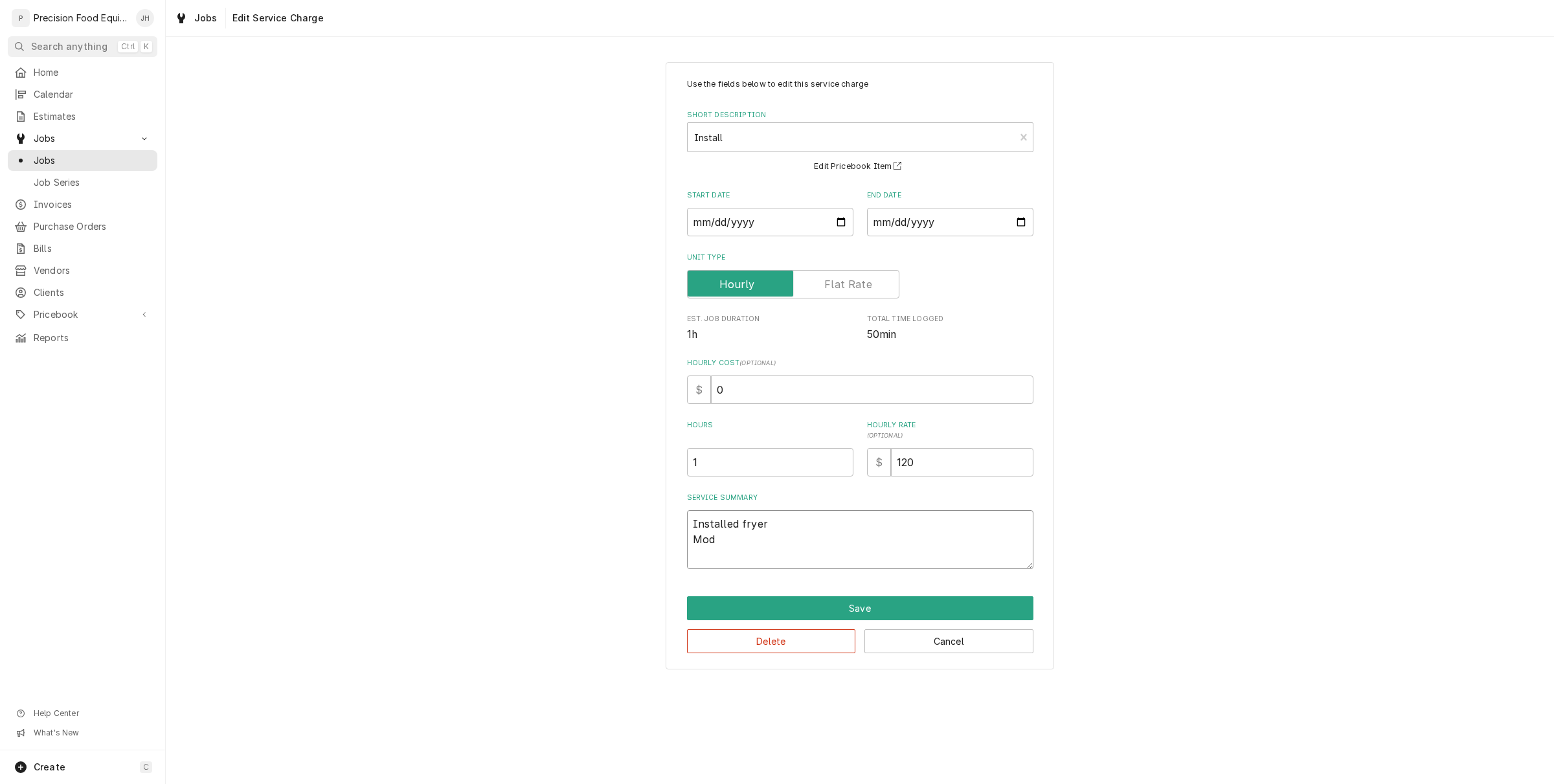
type textarea "Installed fryer Mode"
type textarea "x"
type textarea "Installed fryer Model"
type textarea "x"
type textarea "Installed fryer Model"
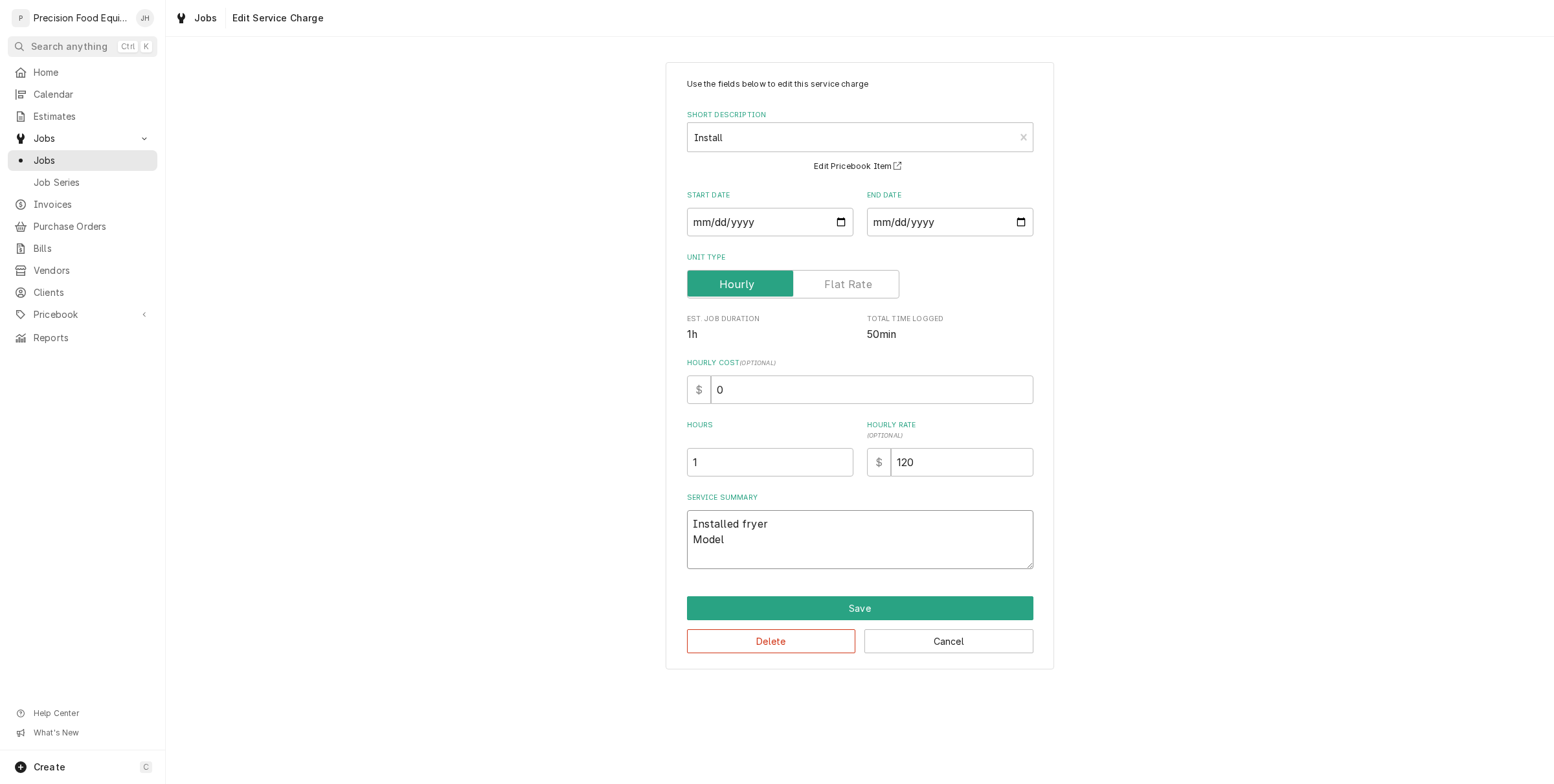
type textarea "x"
type textarea "Installed fryer Model #"
type textarea "x"
type textarea "Installed fryer Model #"
type textarea "x"
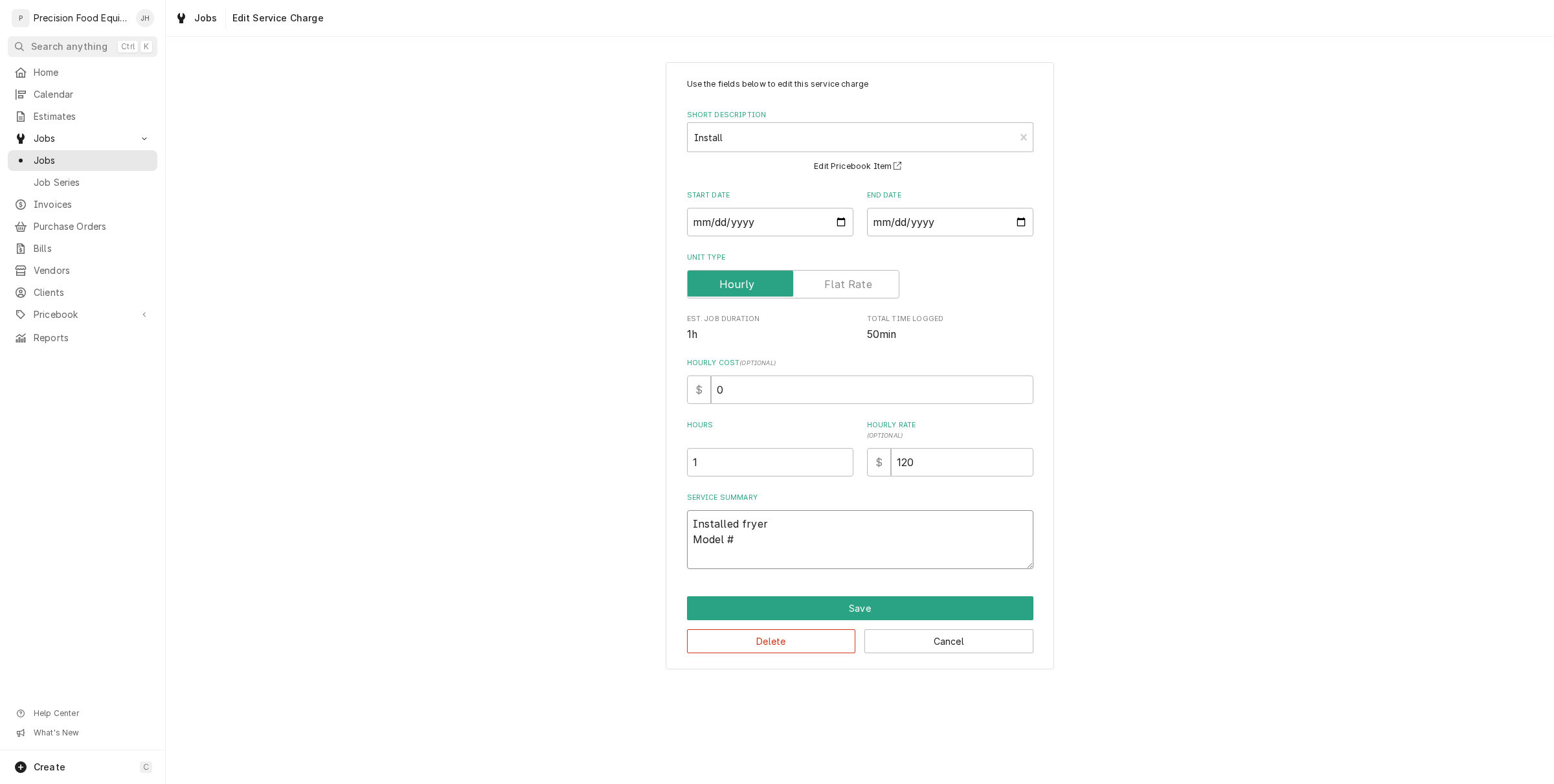
type textarea "Installed fryer Model # 5"
type textarea "x"
type textarea "Installed fryer Model # 59"
type textarea "x"
type textarea "Installed fryer Model # 592"
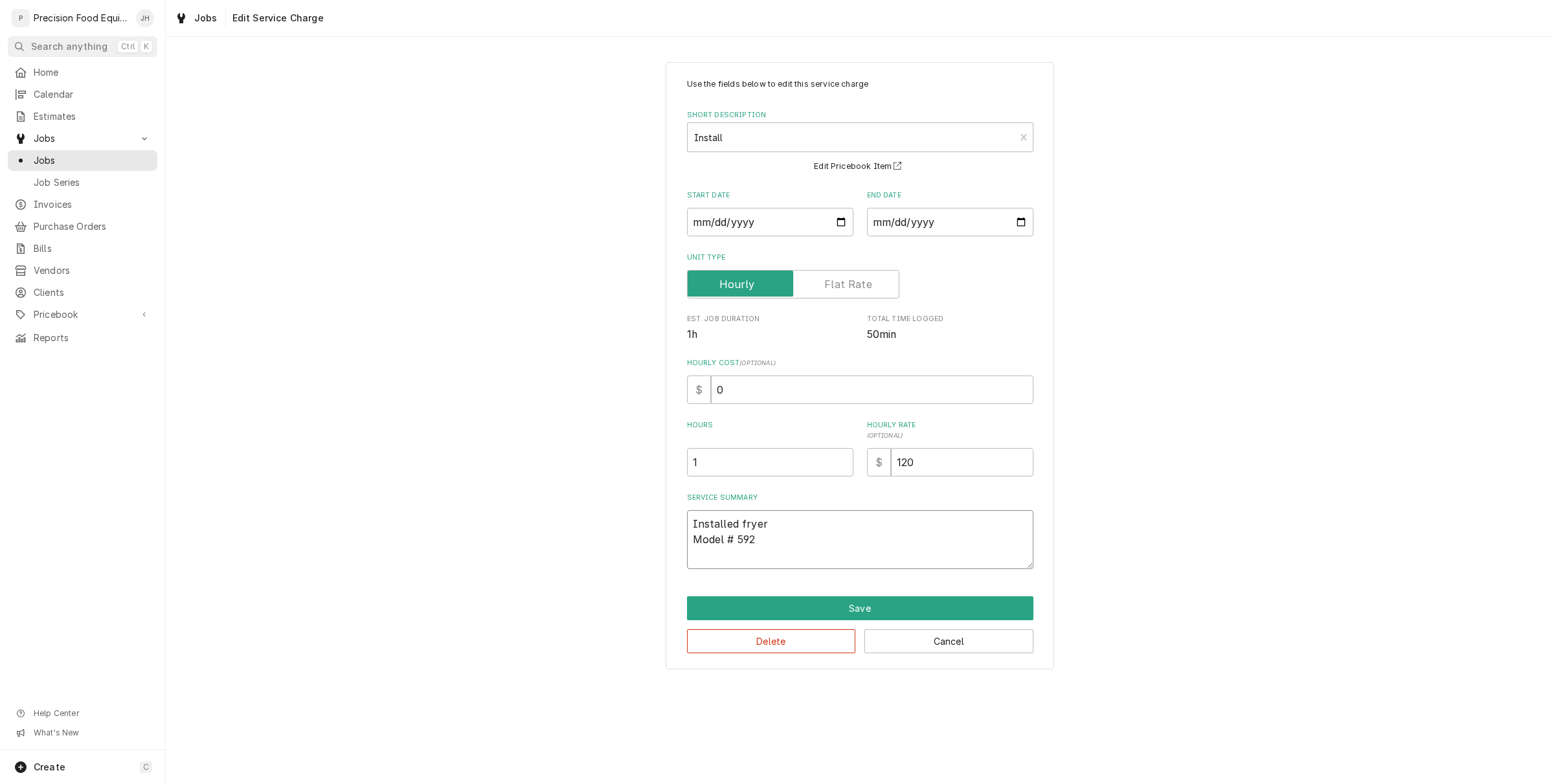
type textarea "x"
type textarea "Installed fryer Model # 5920"
type textarea "x"
type textarea "Installed fryer Model # 59204"
type textarea "x"
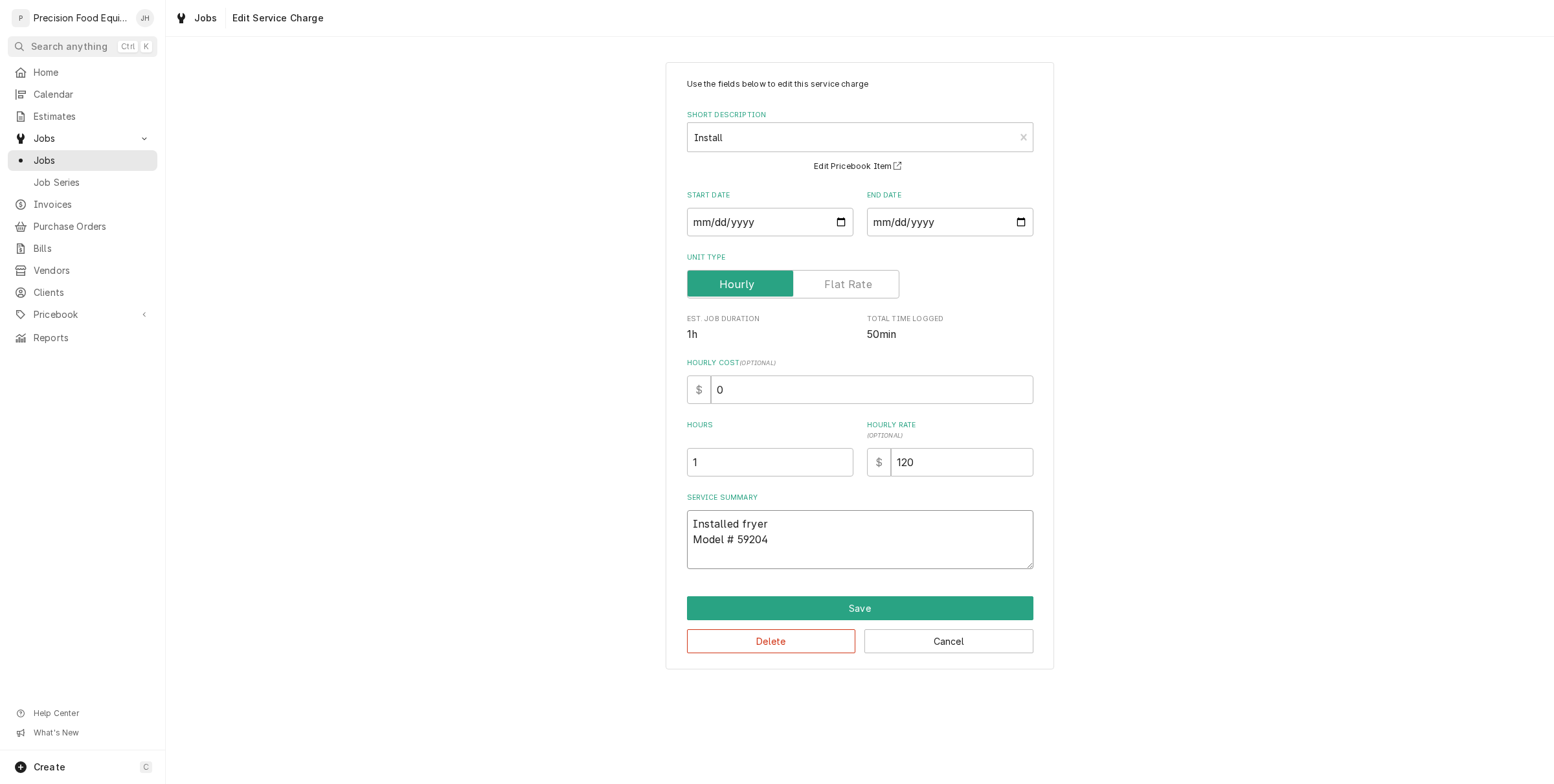
type textarea "Installed fryer Model # 592049"
type textarea "x"
type textarea "Installed fryer Model # 5920491"
type textarea "x"
type textarea "Installed fryer Model # 59204917"
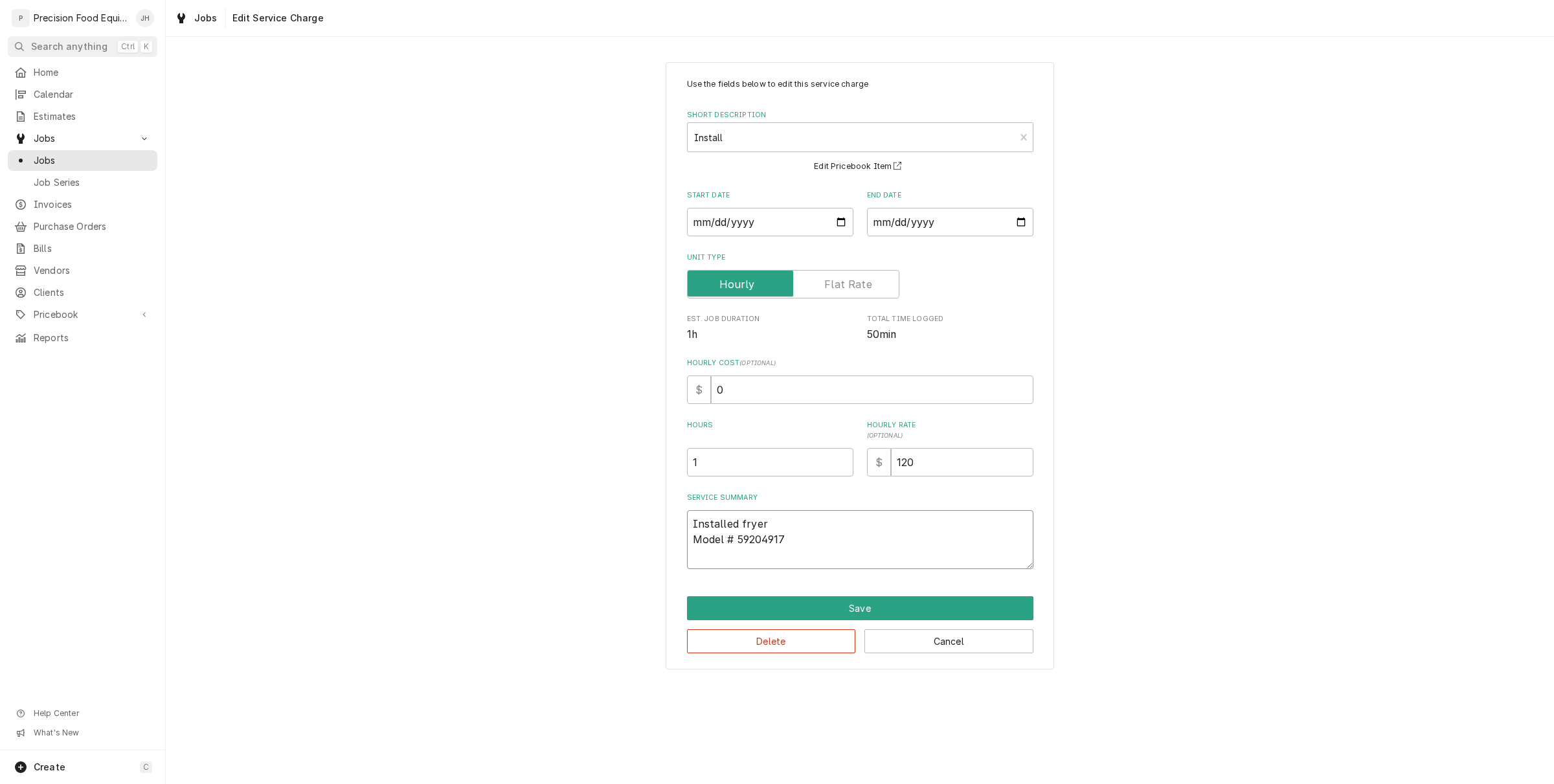
type textarea "x"
type textarea "Installed fryer Model # 5920491"
type textarea "x"
type textarea "Installed fryer Model # 592049"
type textarea "x"
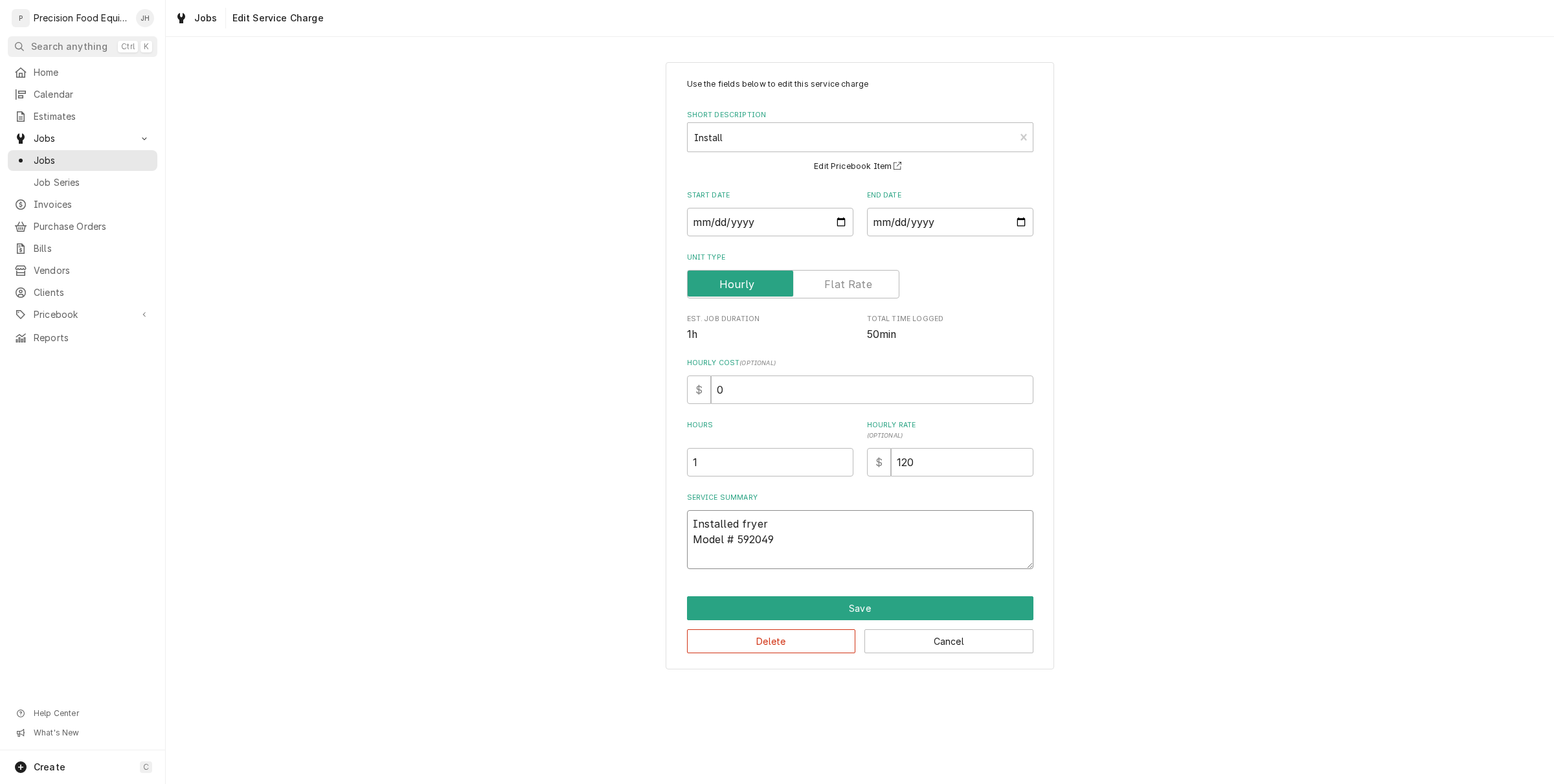
type textarea "Installed fryer Model # 59204"
type textarea "x"
type textarea "Installed fryer Model # 5920"
type textarea "x"
type textarea "Installed fryer Model # 592"
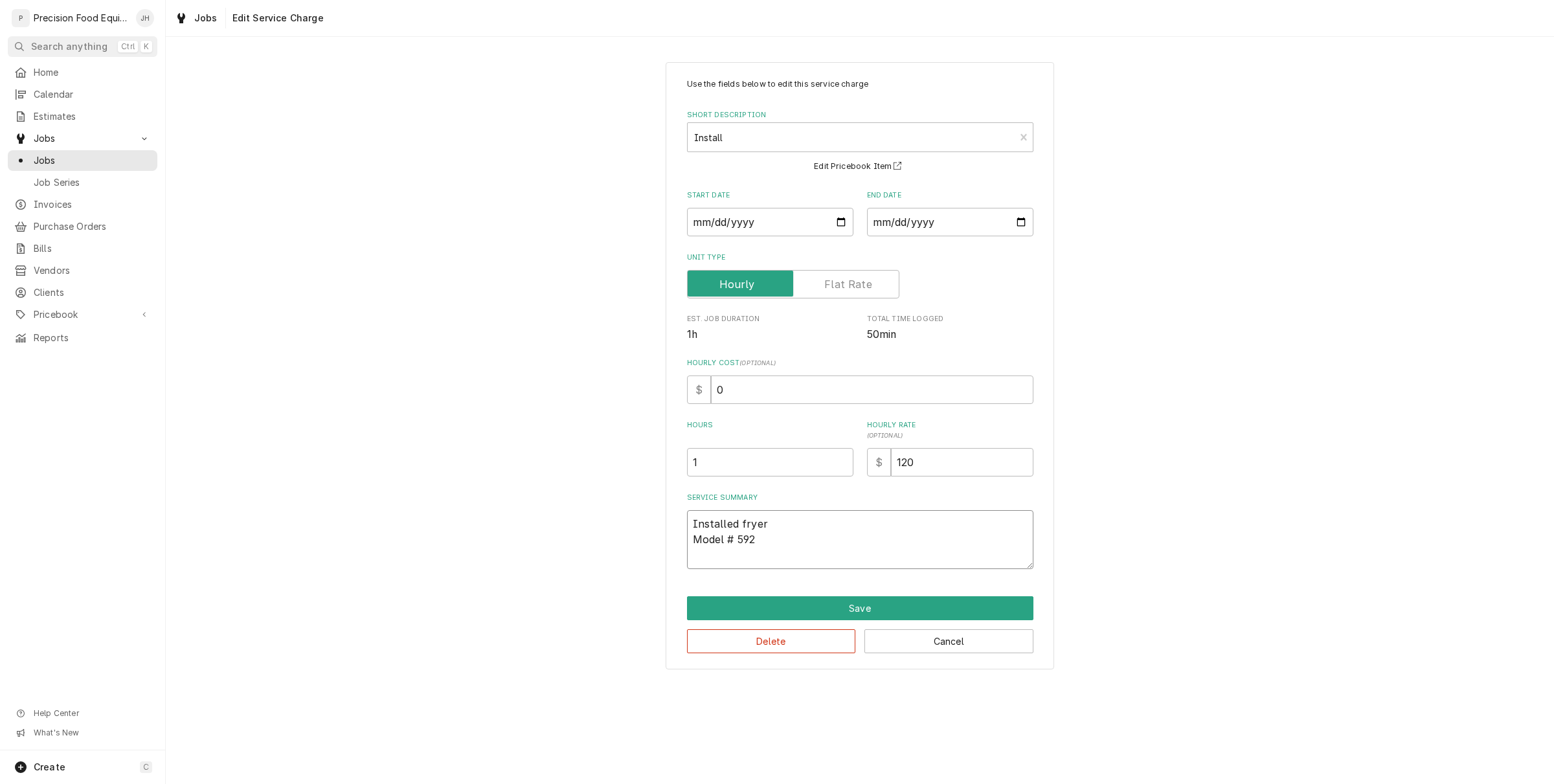
type textarea "x"
type textarea "Installed fryer Model # 59"
type textarea "x"
type textarea "Installed fryer Model # 5"
type textarea "x"
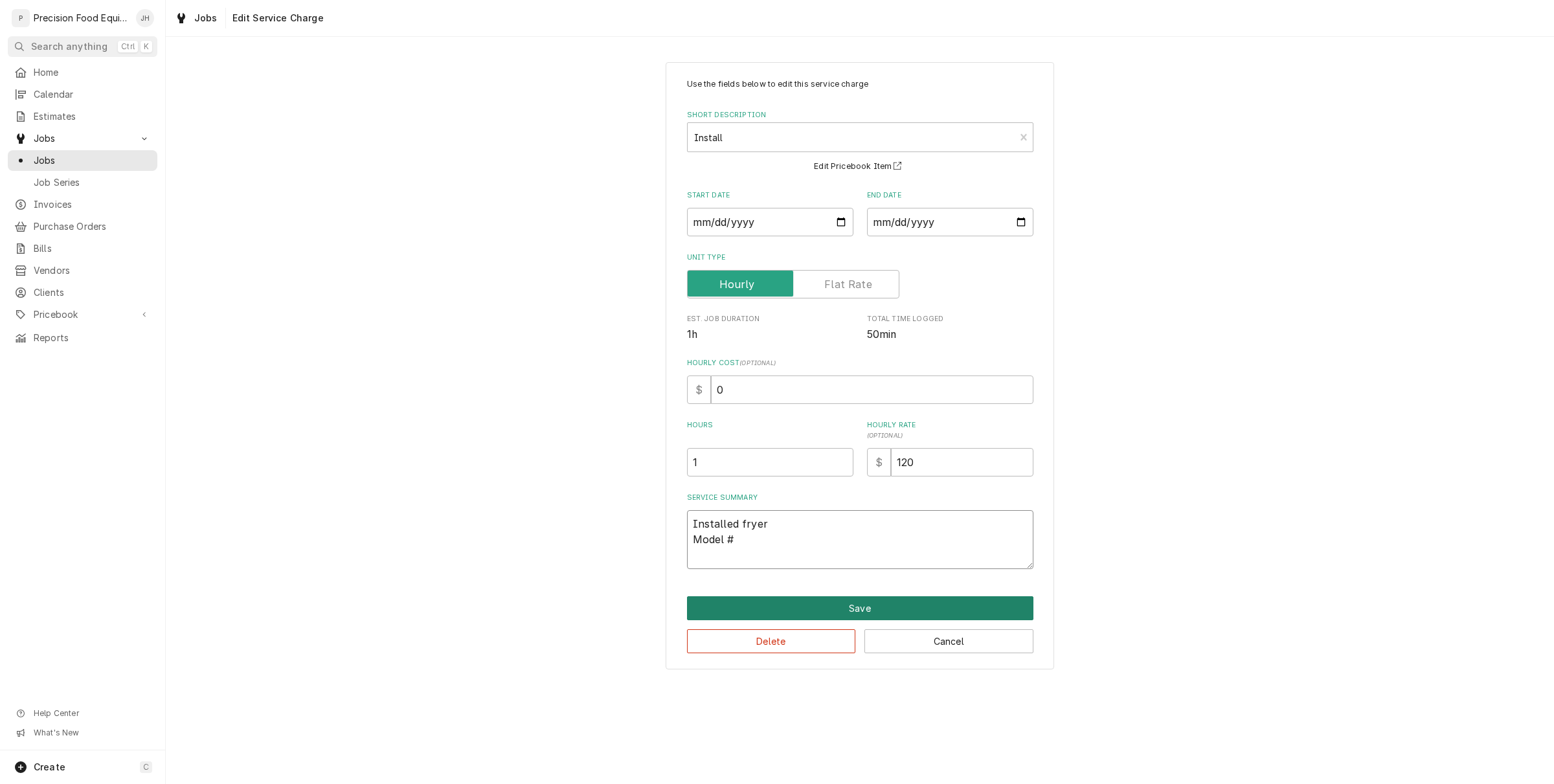
type textarea "Installed fryer Model #"
click at [860, 603] on button "Save" at bounding box center [860, 607] width 347 height 24
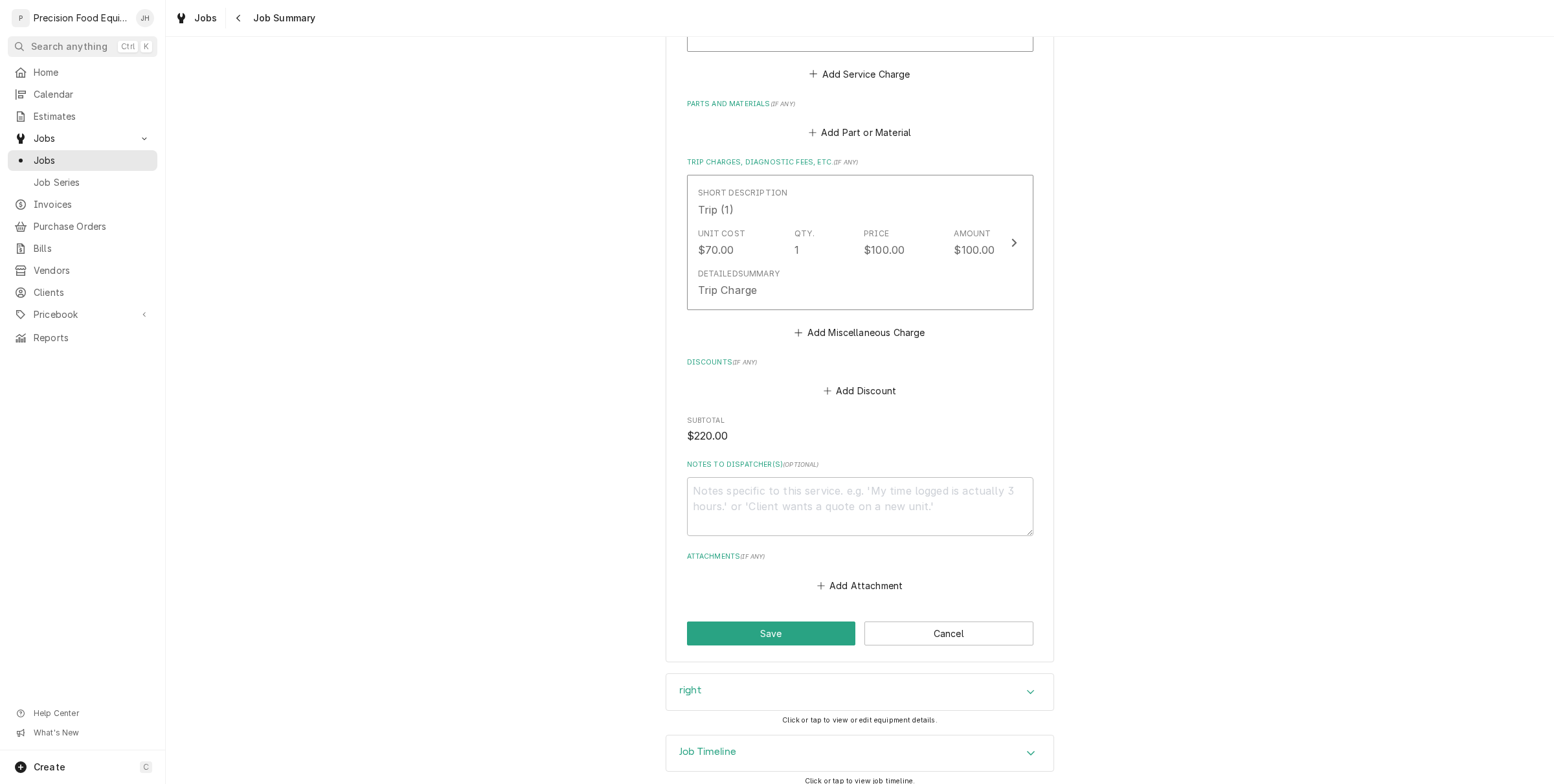
scroll to position [522, 0]
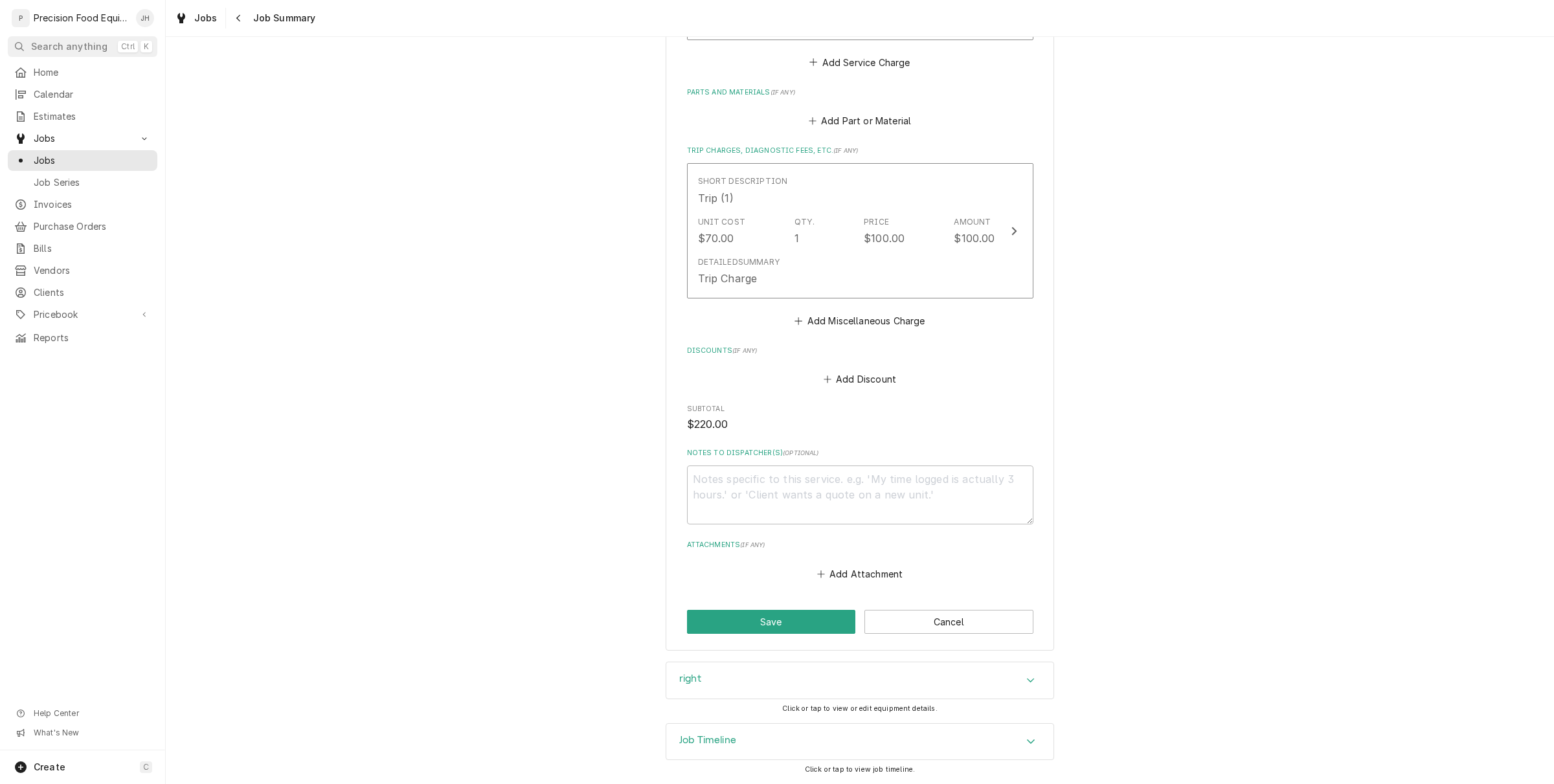
click at [849, 664] on div "right" at bounding box center [860, 679] width 387 height 36
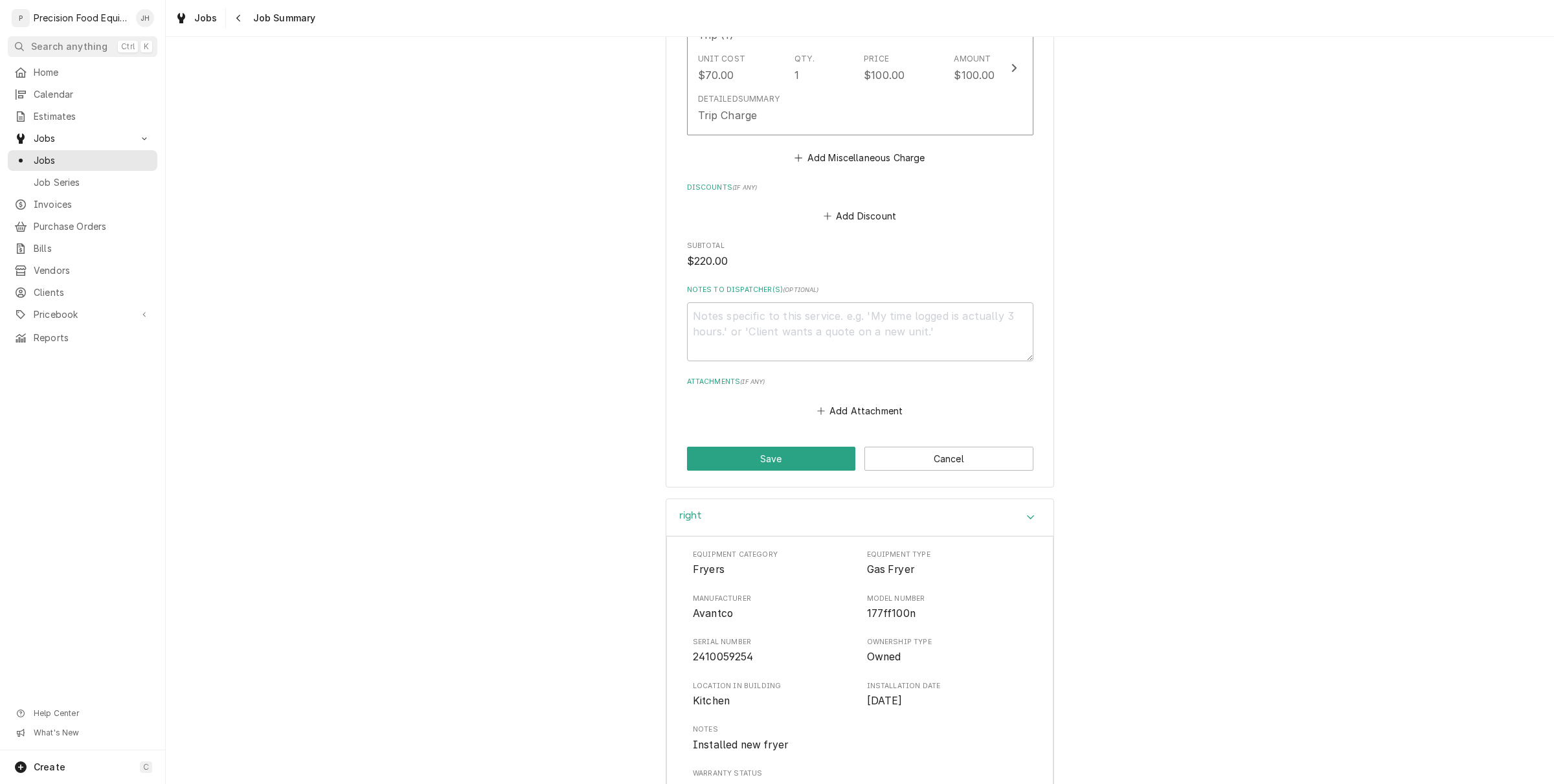
scroll to position [118, 0]
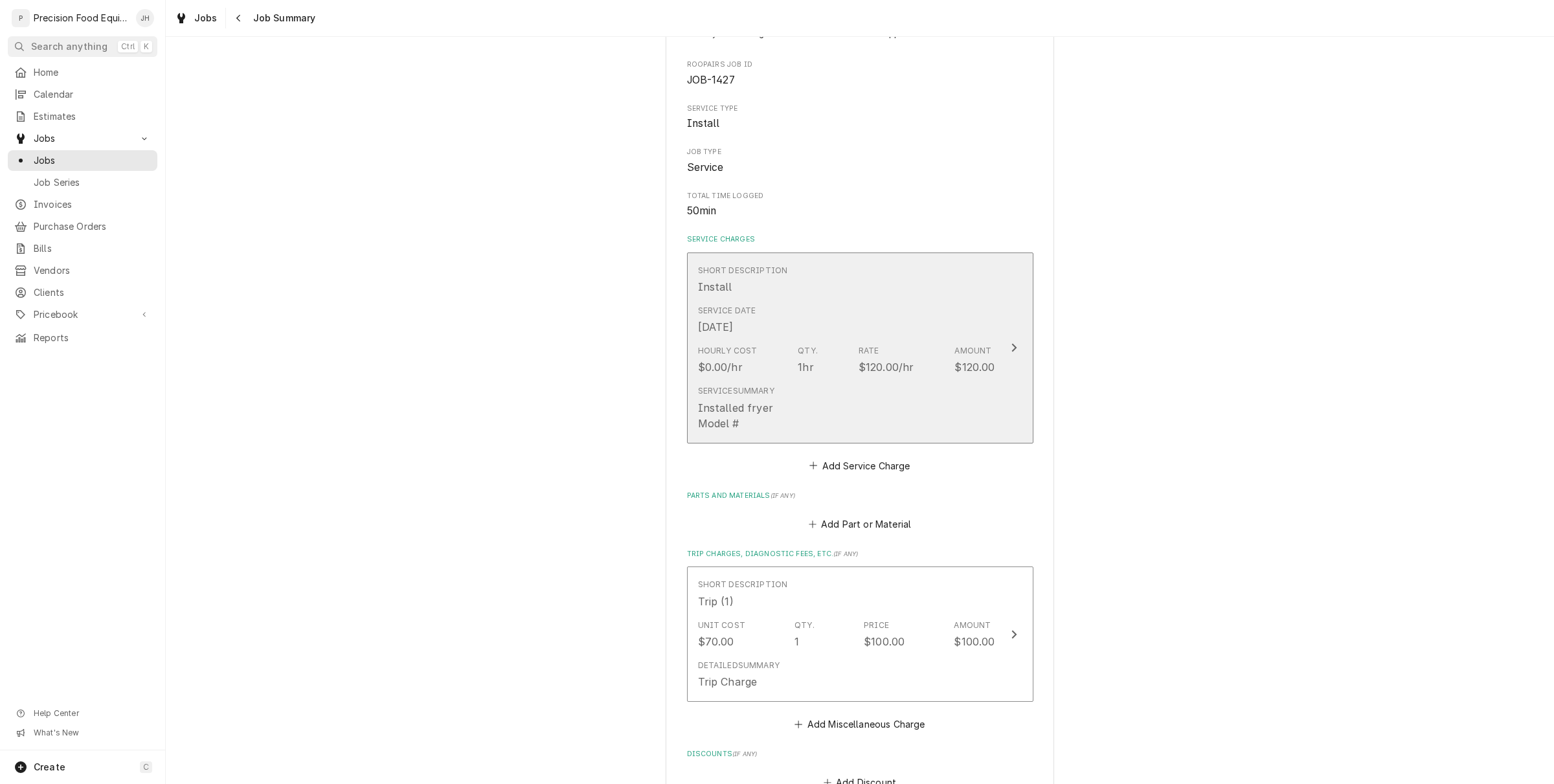
click at [847, 380] on div "Service Summary Installed fryer Model #" at bounding box center [847, 407] width 297 height 55
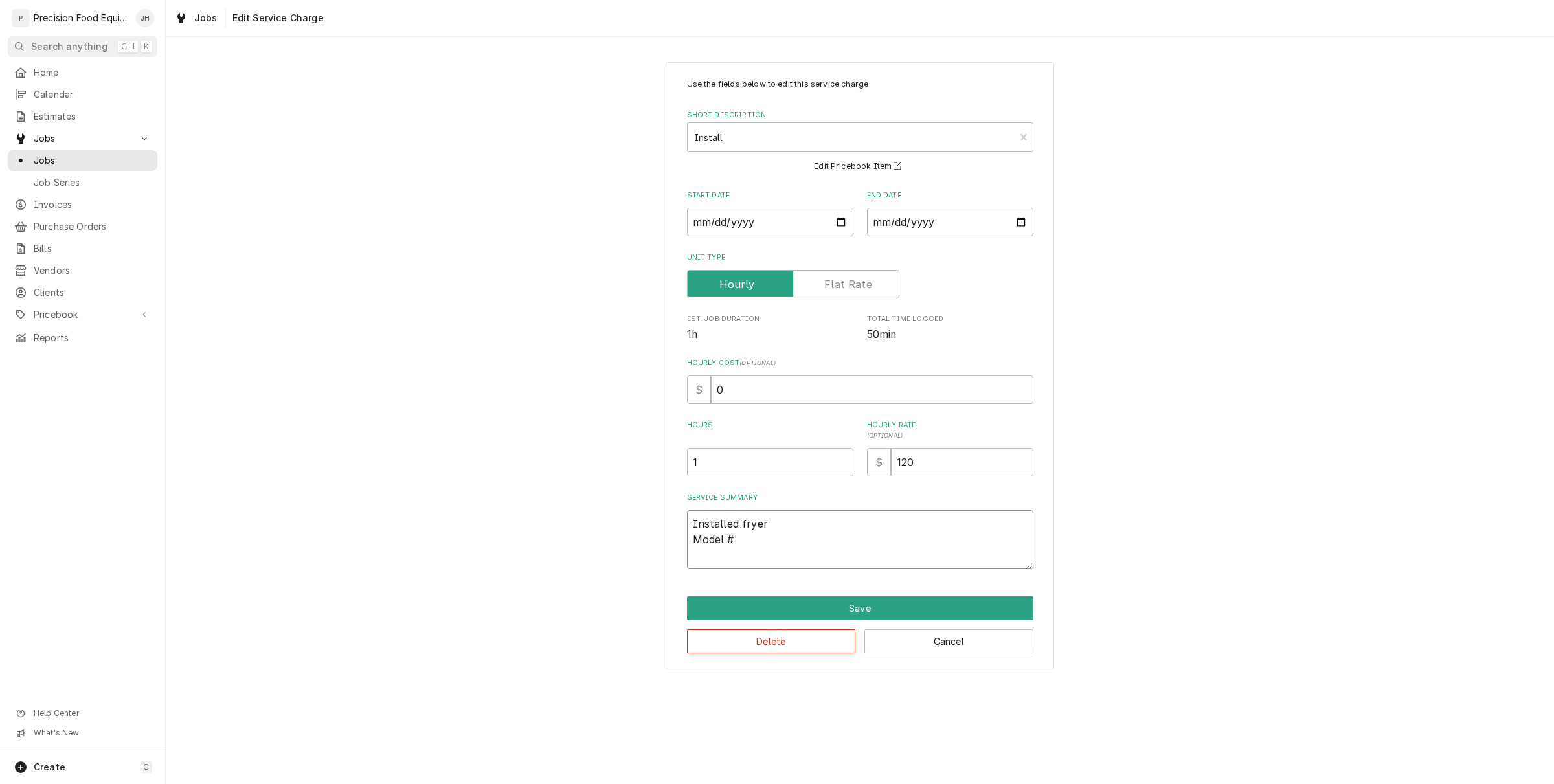
click at [765, 541] on textarea "Installed fryer Model #" at bounding box center [860, 539] width 347 height 59
type textarea "x"
type textarea "Installed fryer Model # 1"
type textarea "x"
type textarea "Installed fryer Model # 17"
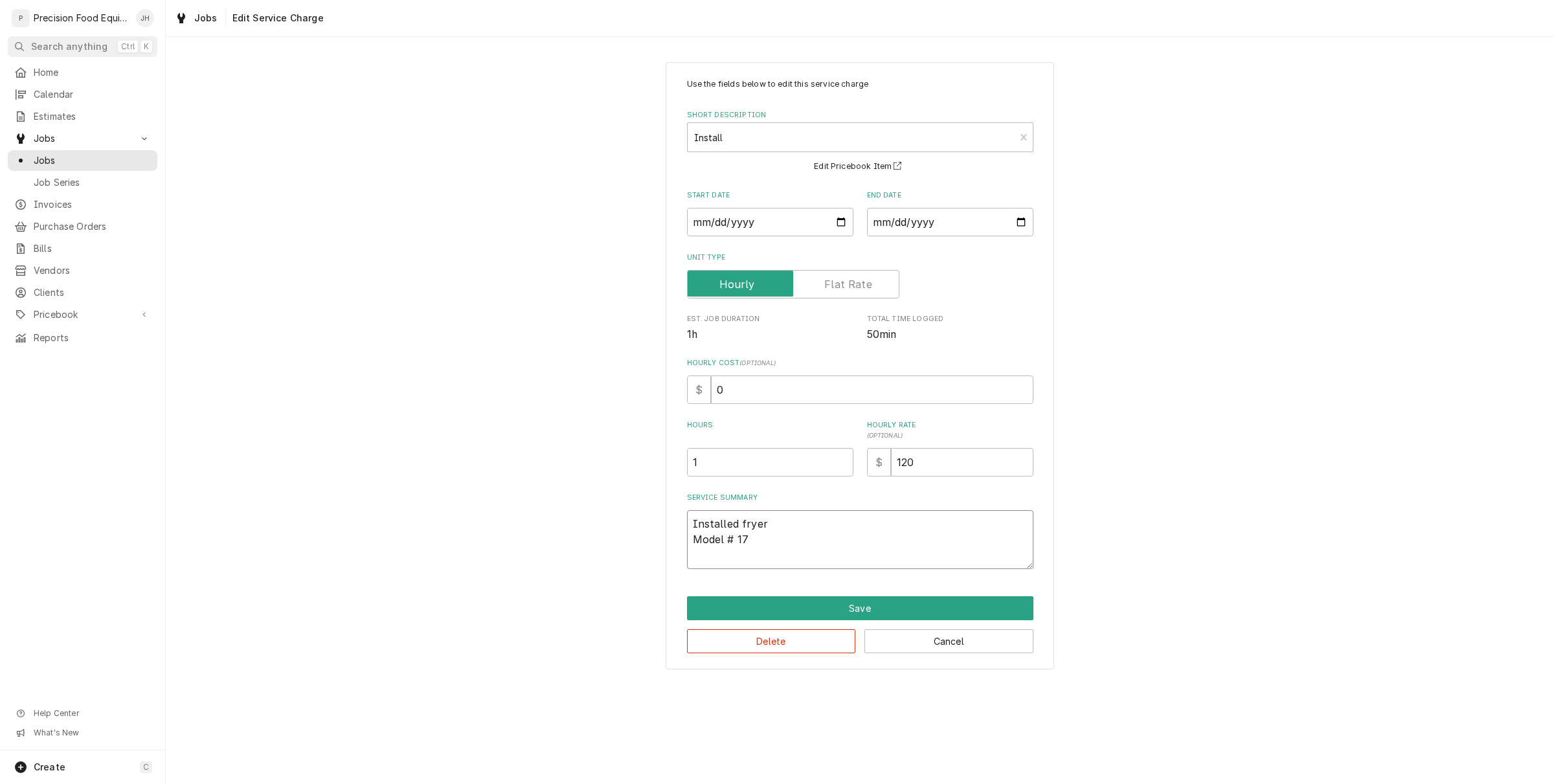
type textarea "x"
type textarea "Installed fryer Model # 177"
type textarea "x"
type textarea "Installed fryer Model # 177d"
type textarea "x"
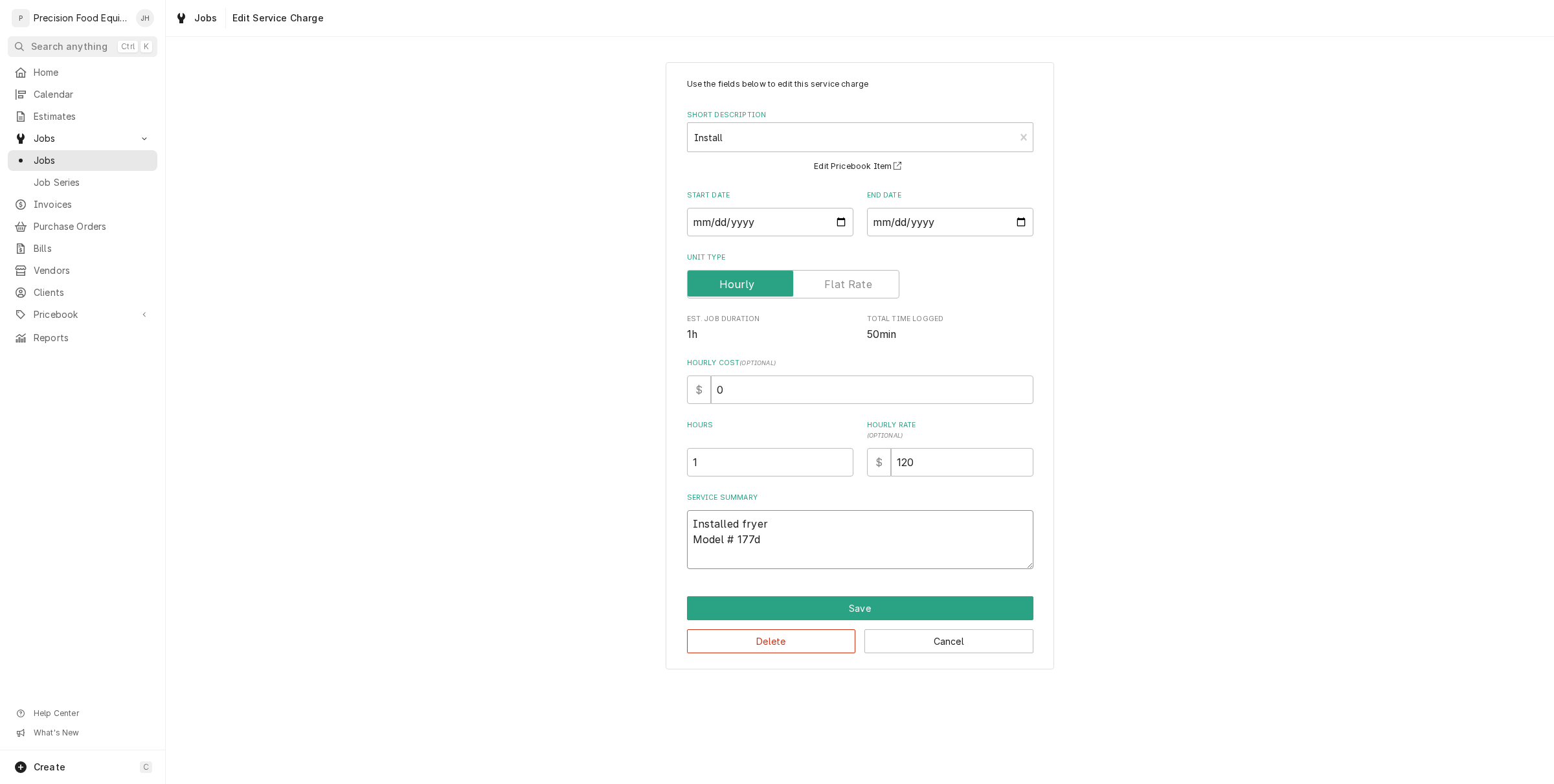
type textarea "Installed fryer Model # 177"
type textarea "x"
type textarea "Installed fryer Model # 177f"
type textarea "x"
type textarea "Installed fryer Model # 177ff"
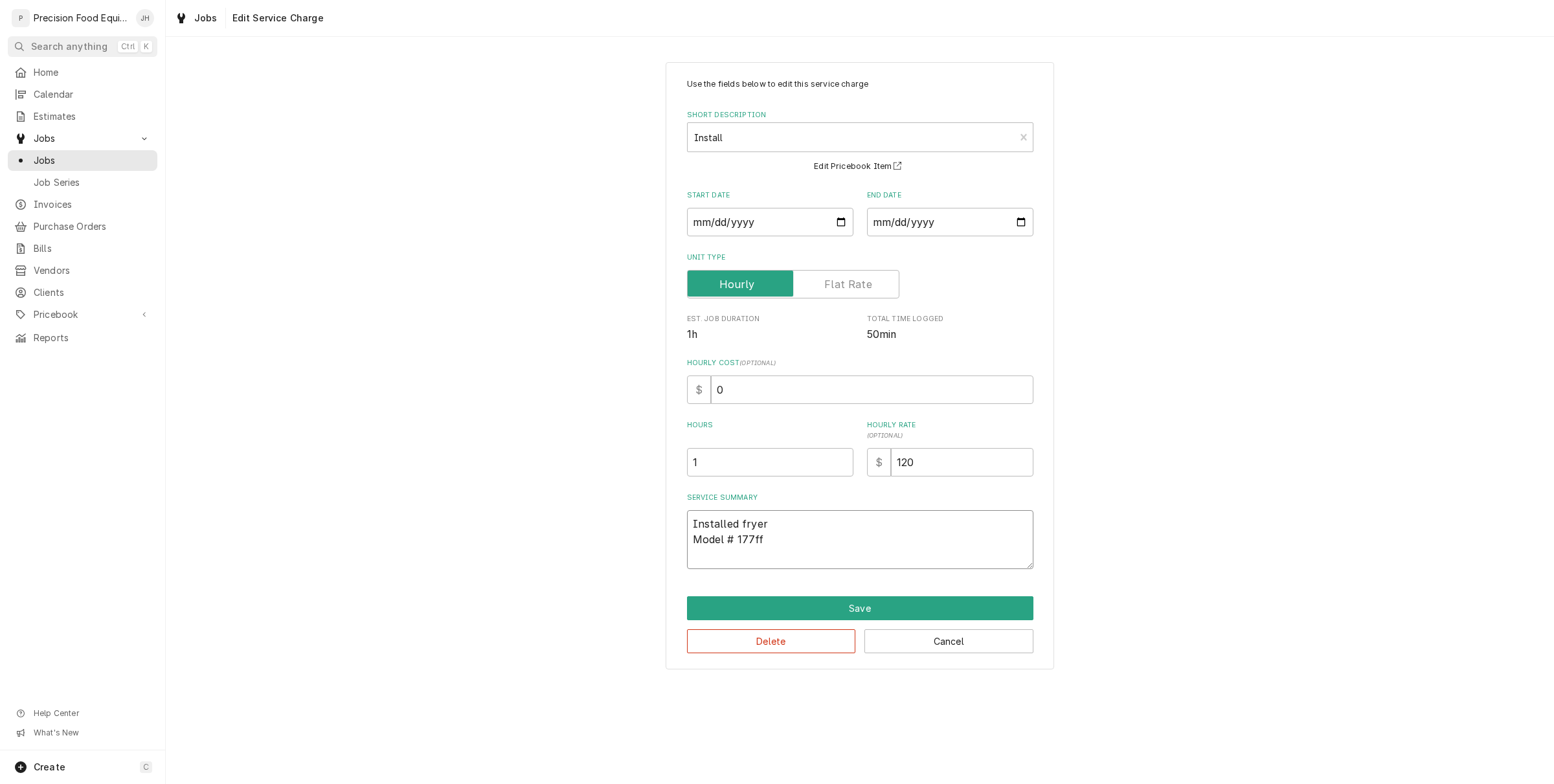
type textarea "x"
type textarea "Installed fryer Model # 177ff1"
type textarea "x"
type textarea "Installed fryer Model # 177ff10"
type textarea "x"
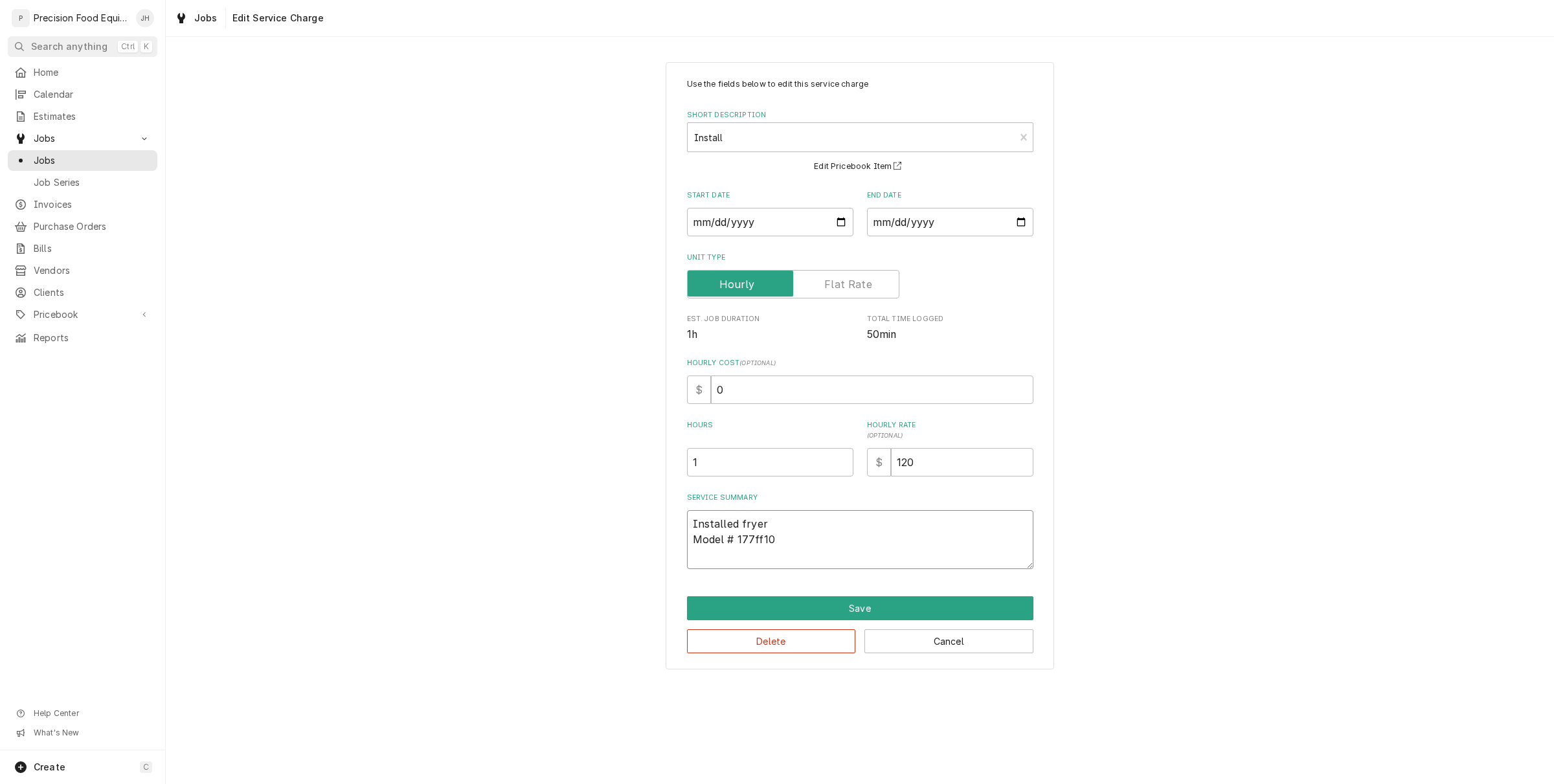
type textarea "Installed fryer Model # 177ff100"
type textarea "x"
type textarea "Installed fryer Model # 177ff100n"
type textarea "x"
type textarea "Installed fryer Model # 177ff100n"
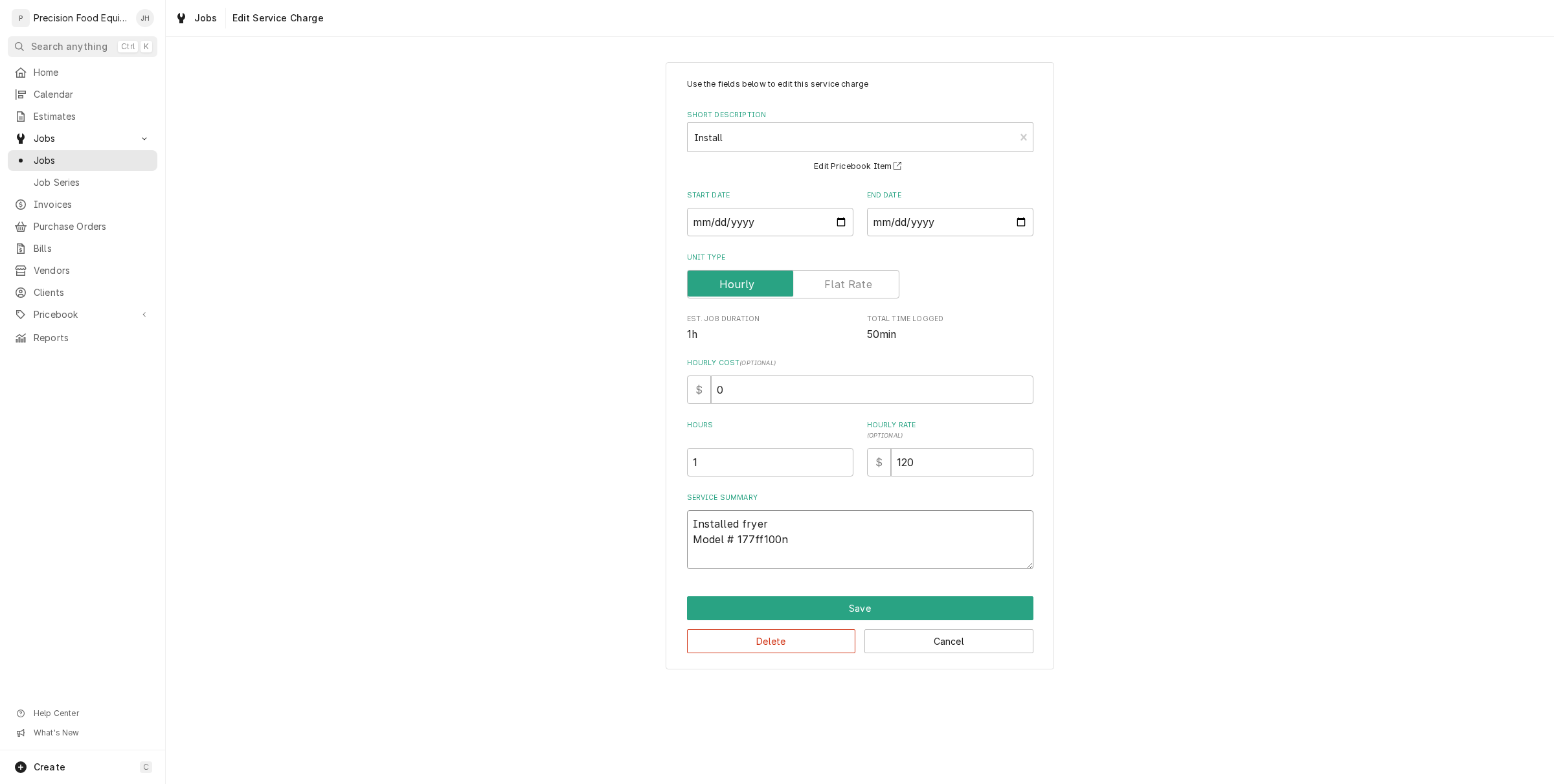
type textarea "x"
type textarea "Installed fryer Model # 177ff100n S"
type textarea "x"
type textarea "Installed fryer Model # 177ff100n Se"
type textarea "x"
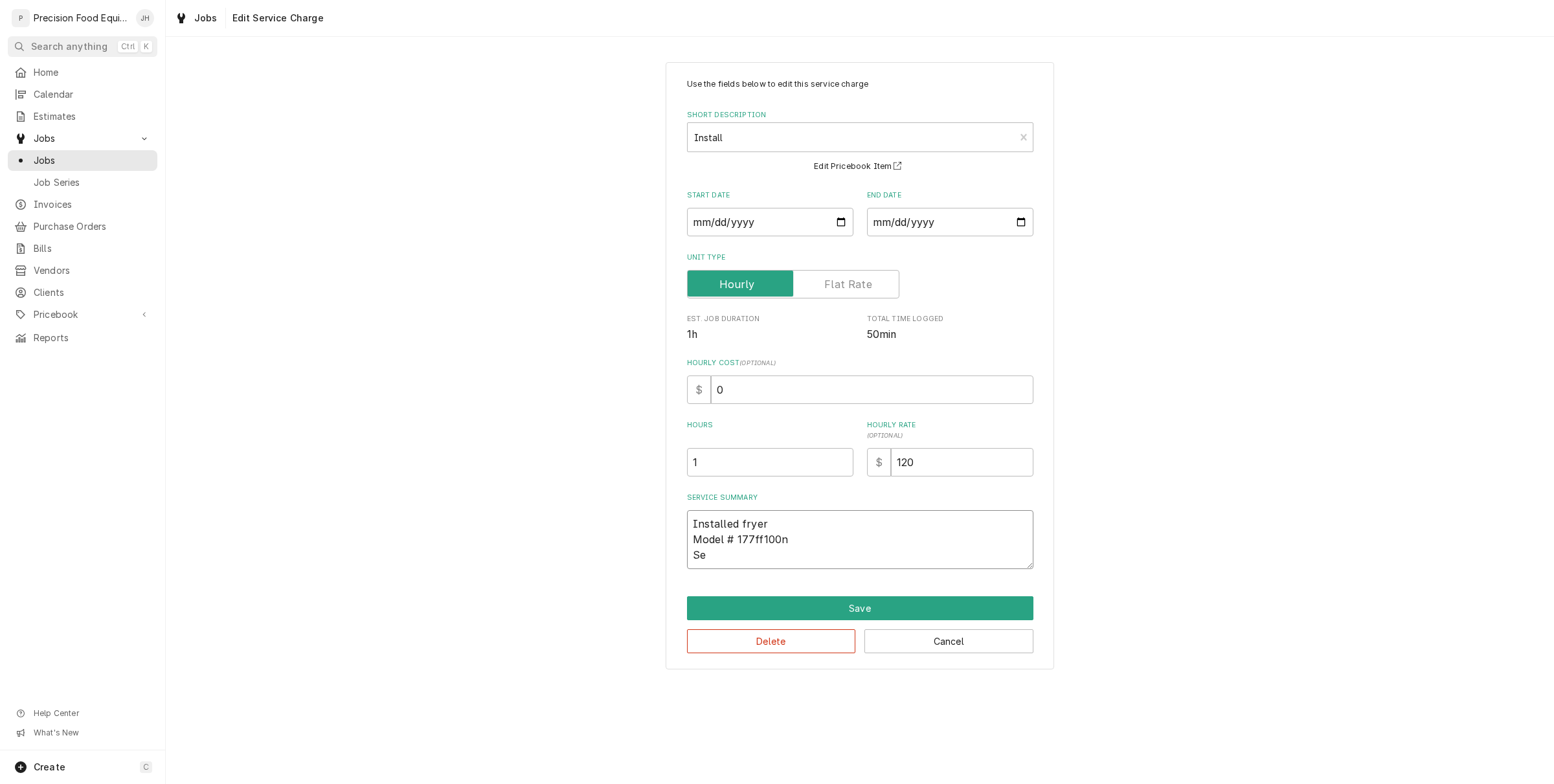
type textarea "Installed fryer Model # 177ff100n Ser"
type textarea "x"
type textarea "Installed fryer Model # 177ff100n Seri"
type textarea "x"
type textarea "Installed fryer Model # 177ff100n Seria"
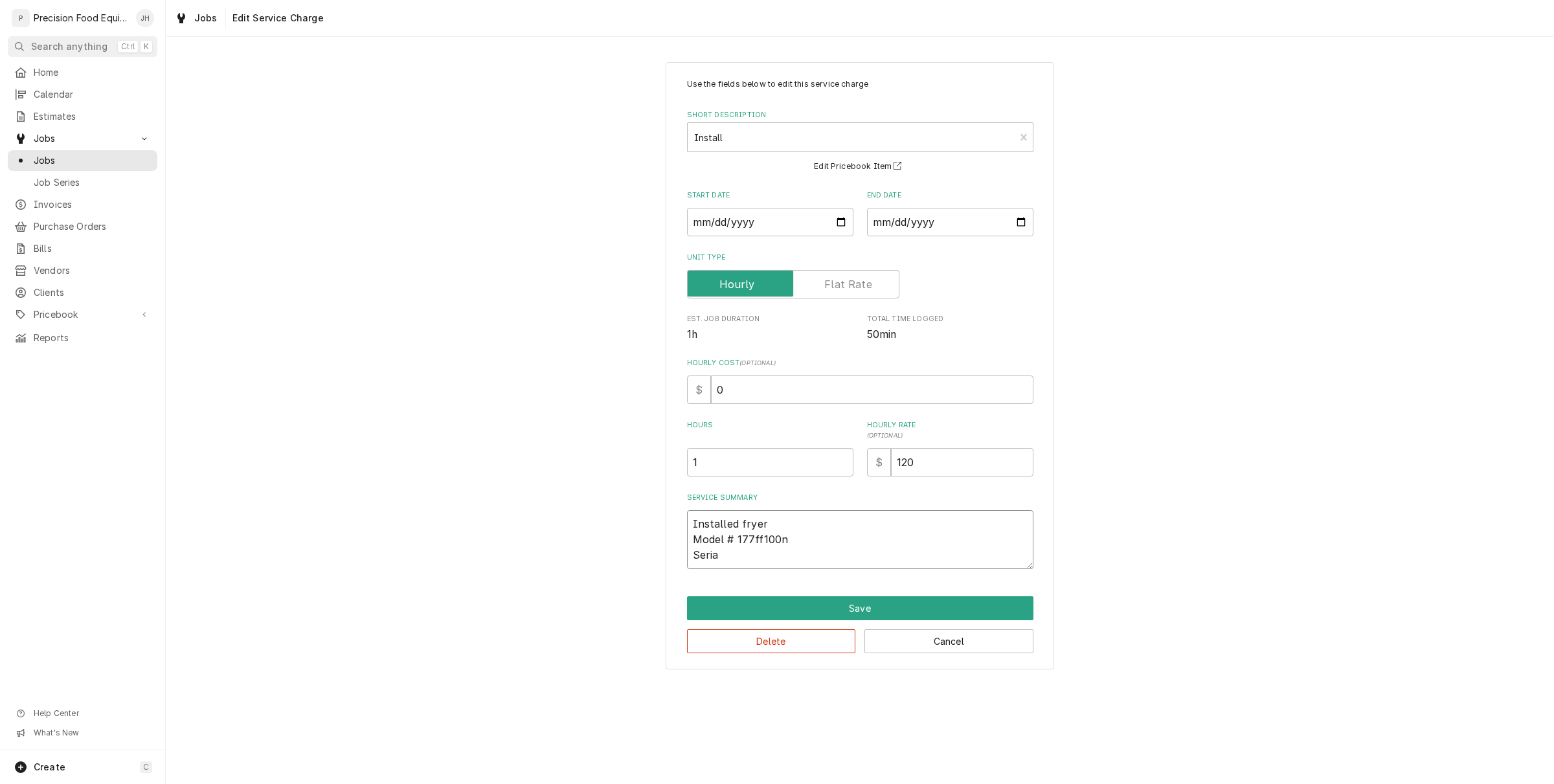
type textarea "x"
type textarea "Installed fryer Model # 177ff100n Serial"
type textarea "x"
type textarea "Installed fryer Model # 177ff100n Serial #"
type textarea "x"
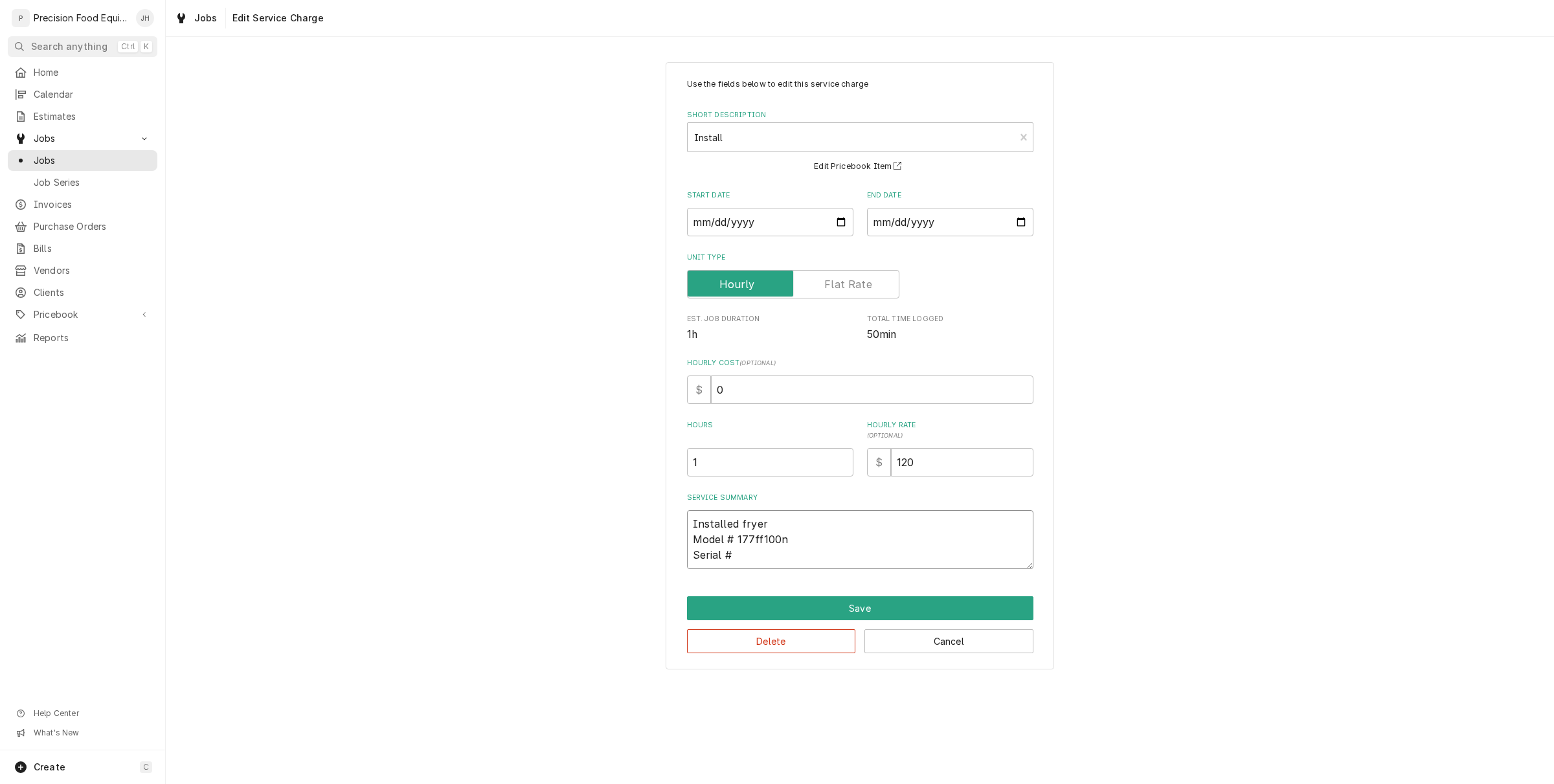
type textarea "Installed fryer Model # 177ff100n Serial #"
paste textarea "2410059254"
type textarea "x"
type textarea "Installed fryer Model # 177ff100n Serial # 2410059254"
click at [816, 613] on button "Save" at bounding box center [860, 607] width 347 height 24
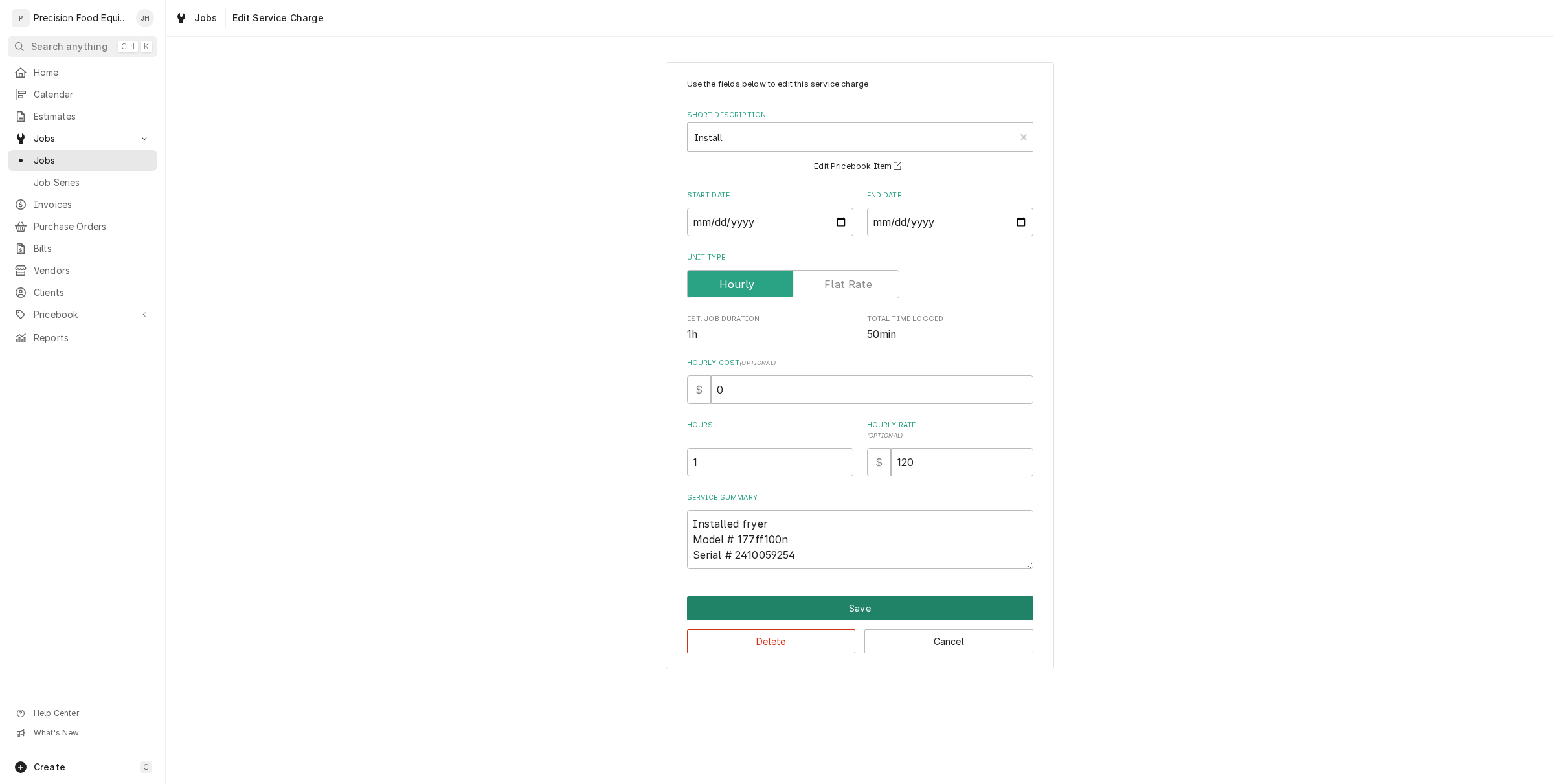
scroll to position [118, 0]
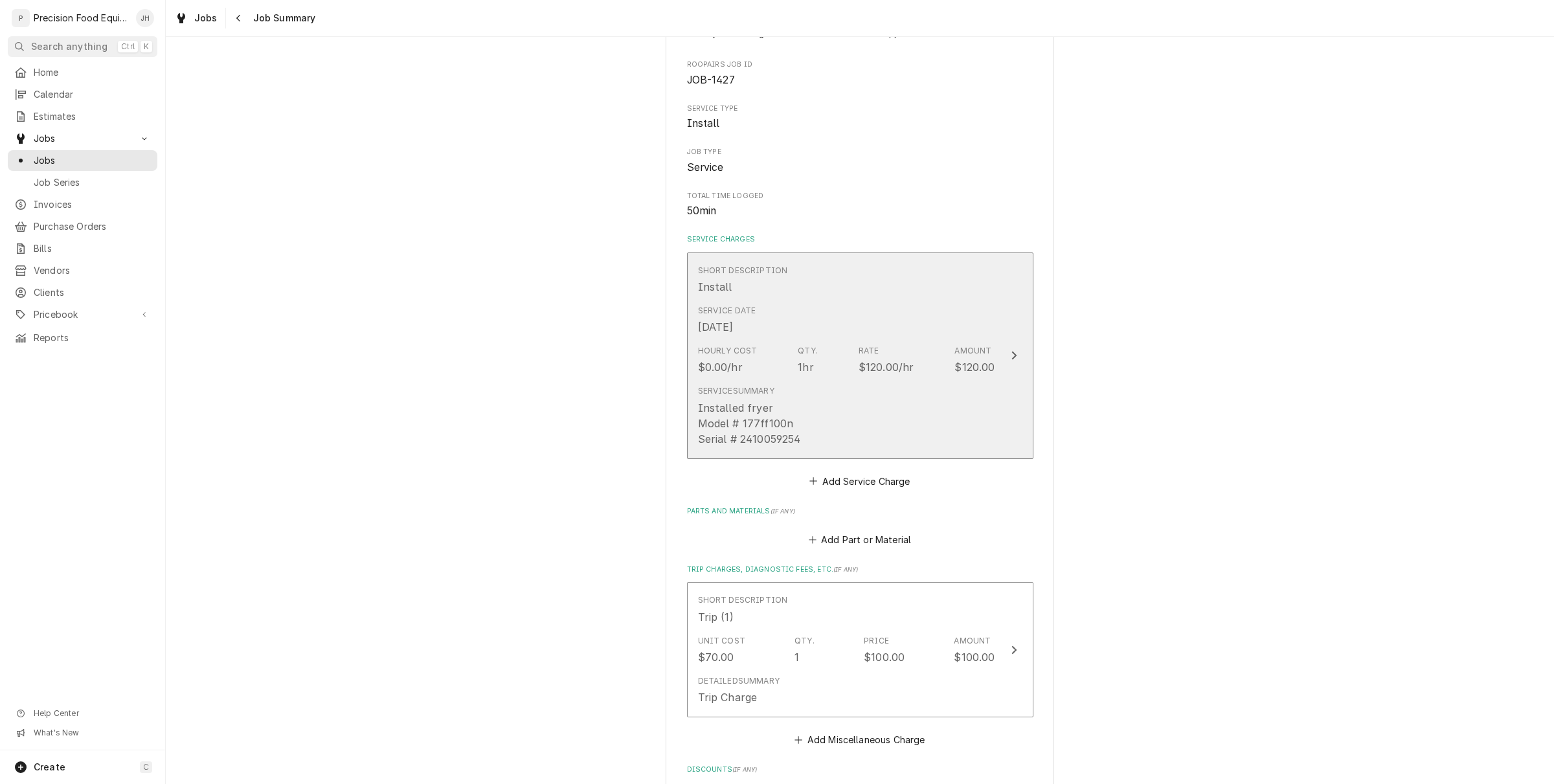
click at [818, 431] on div "Service Summary Installed fryer Model # 177ff100n Serial # 2410059254" at bounding box center [847, 415] width 297 height 71
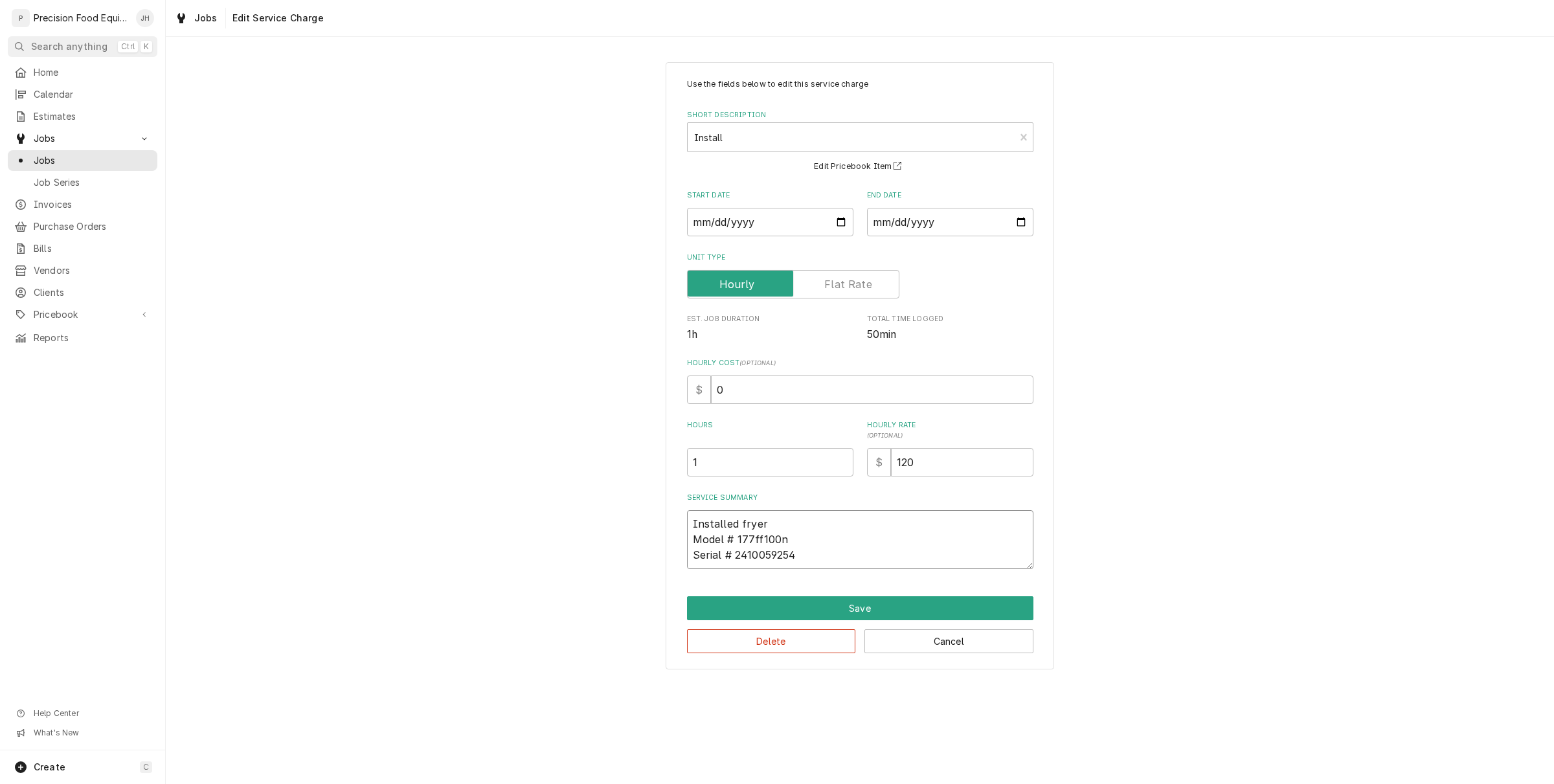
click at [741, 519] on textarea "Installed fryer Model # 177ff100n Serial # 2410059254" at bounding box center [860, 539] width 347 height 59
type textarea "x"
type textarea "Installed fryer Model # 177ff100n Serial # 2410059254"
type textarea "x"
type textarea "Installed nfryer Model # 177ff100n Serial # 2410059254"
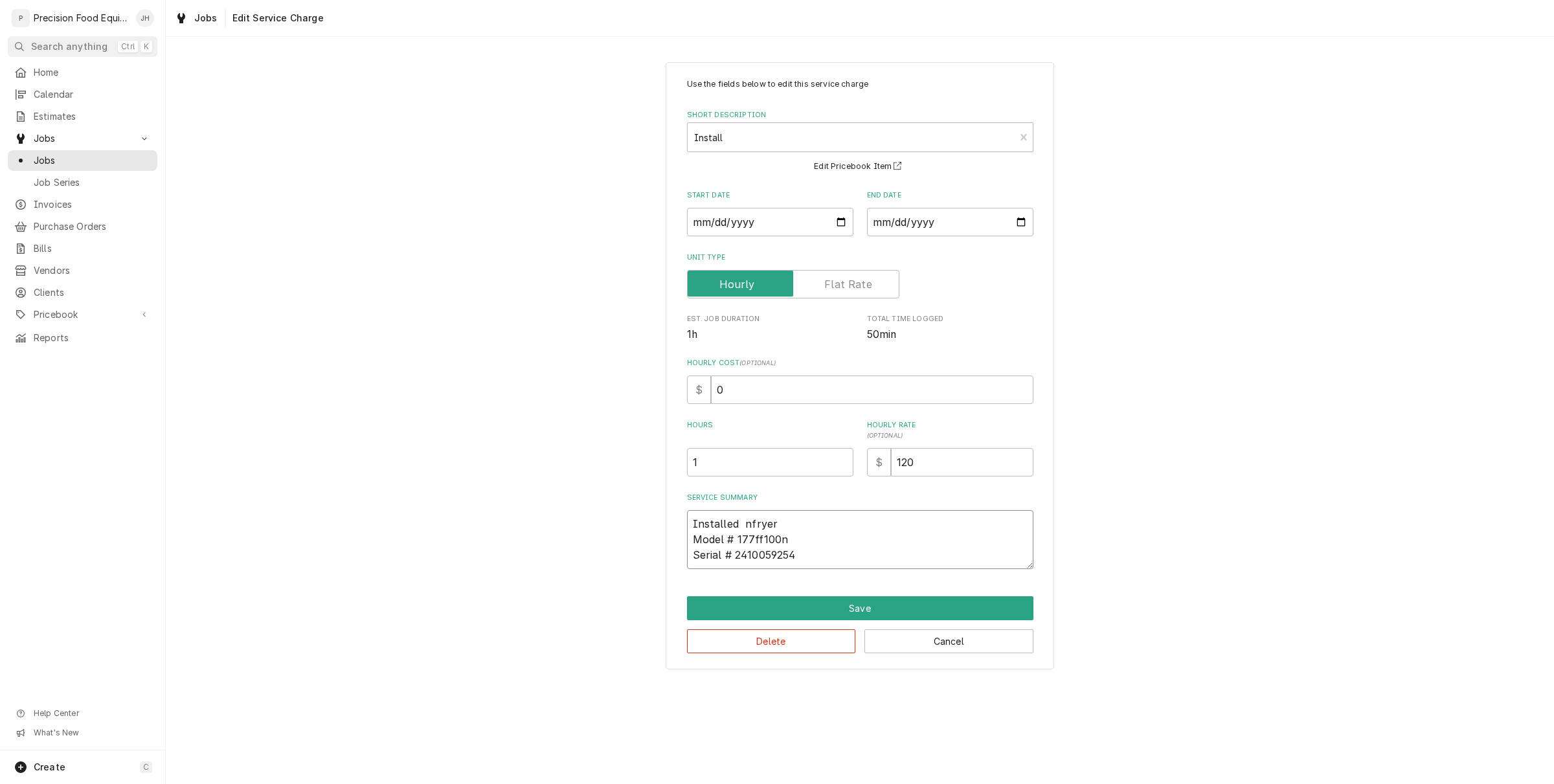
type textarea "x"
type textarea "Installed nefryer Model # 177ff100n Serial # 2410059254"
type textarea "x"
type textarea "Installed newfryer Model # 177ff100n Serial # 2410059254"
type textarea "x"
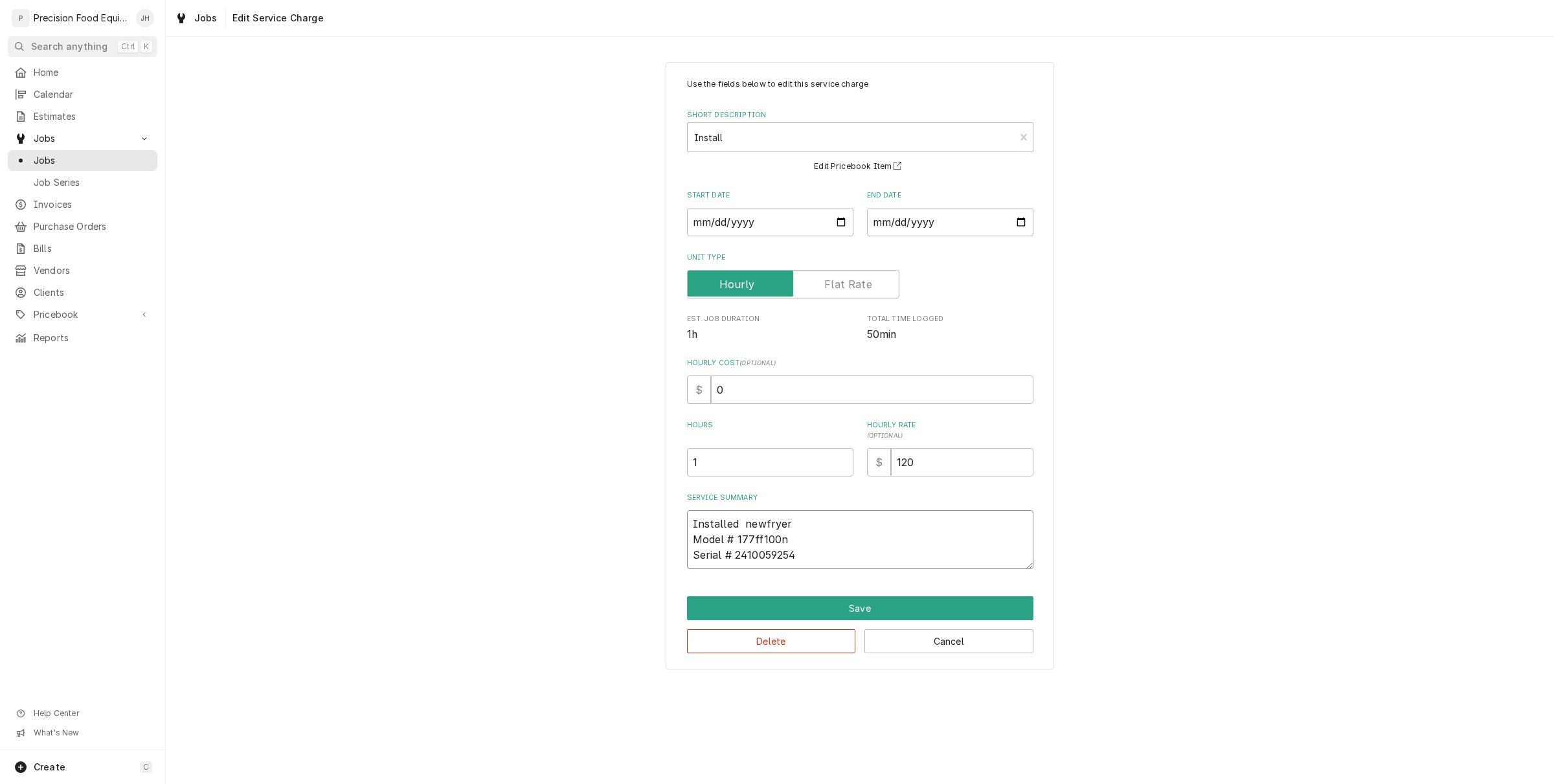
type textarea "Installed new fryer Model # 177ff100n Serial # 2410059254"
click at [794, 522] on textarea "Installed new fryer Model # 177ff100n Serial # 2410059254" at bounding box center [860, 539] width 347 height 59
type textarea "x"
type textarea "Installed new fryer. Model # 177ff100n Serial # 2410059254"
type textarea "x"
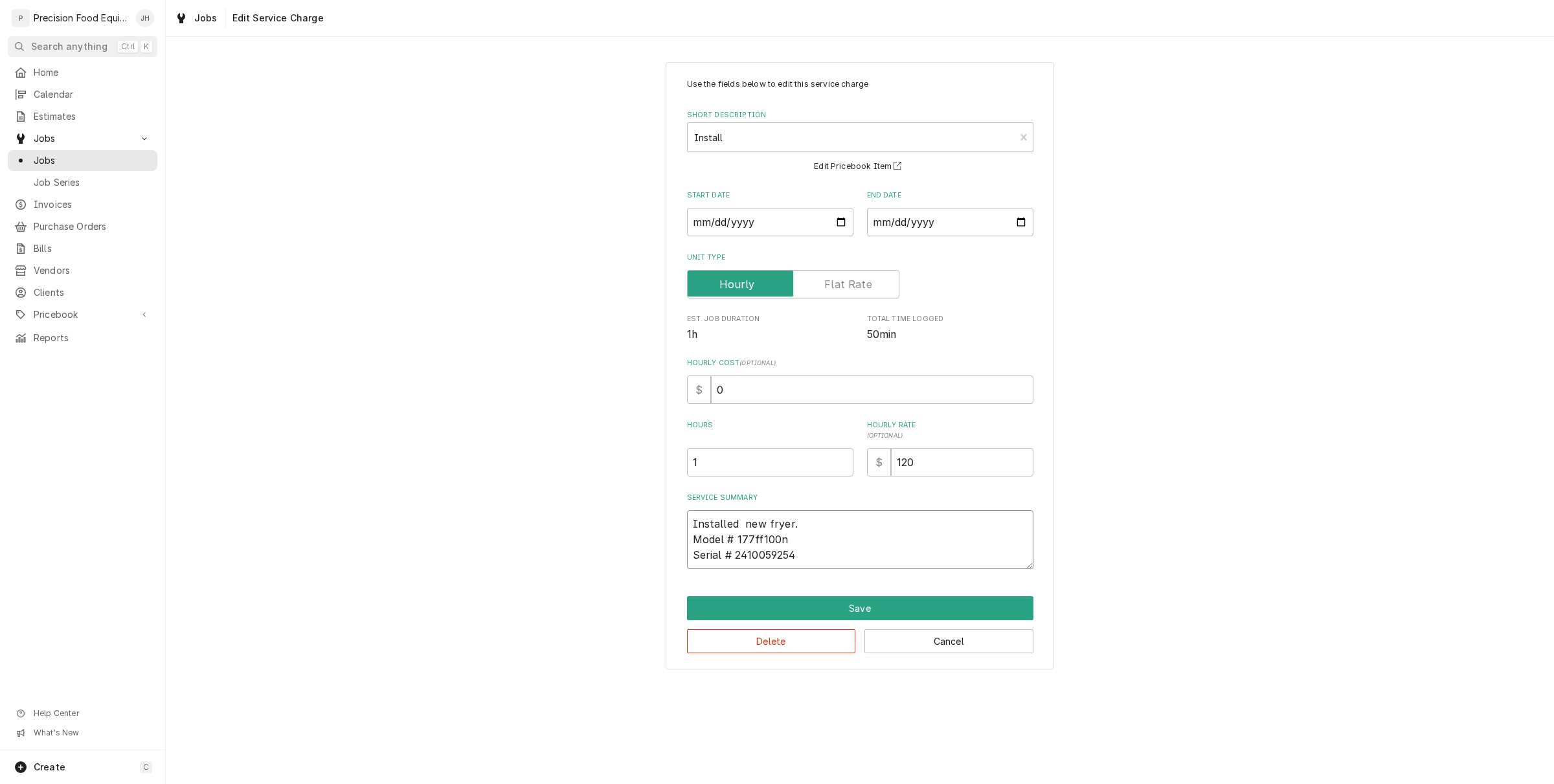
type textarea "Installed new fryer. Model # 177ff100n Serial # 2410059254"
type textarea "x"
type textarea "Installed new fryer. E Model # 177ff100n Serial # 2410059254"
type textarea "x"
type textarea "Installed new fryer. Ev Model # 177ff100n Serial # 2410059254"
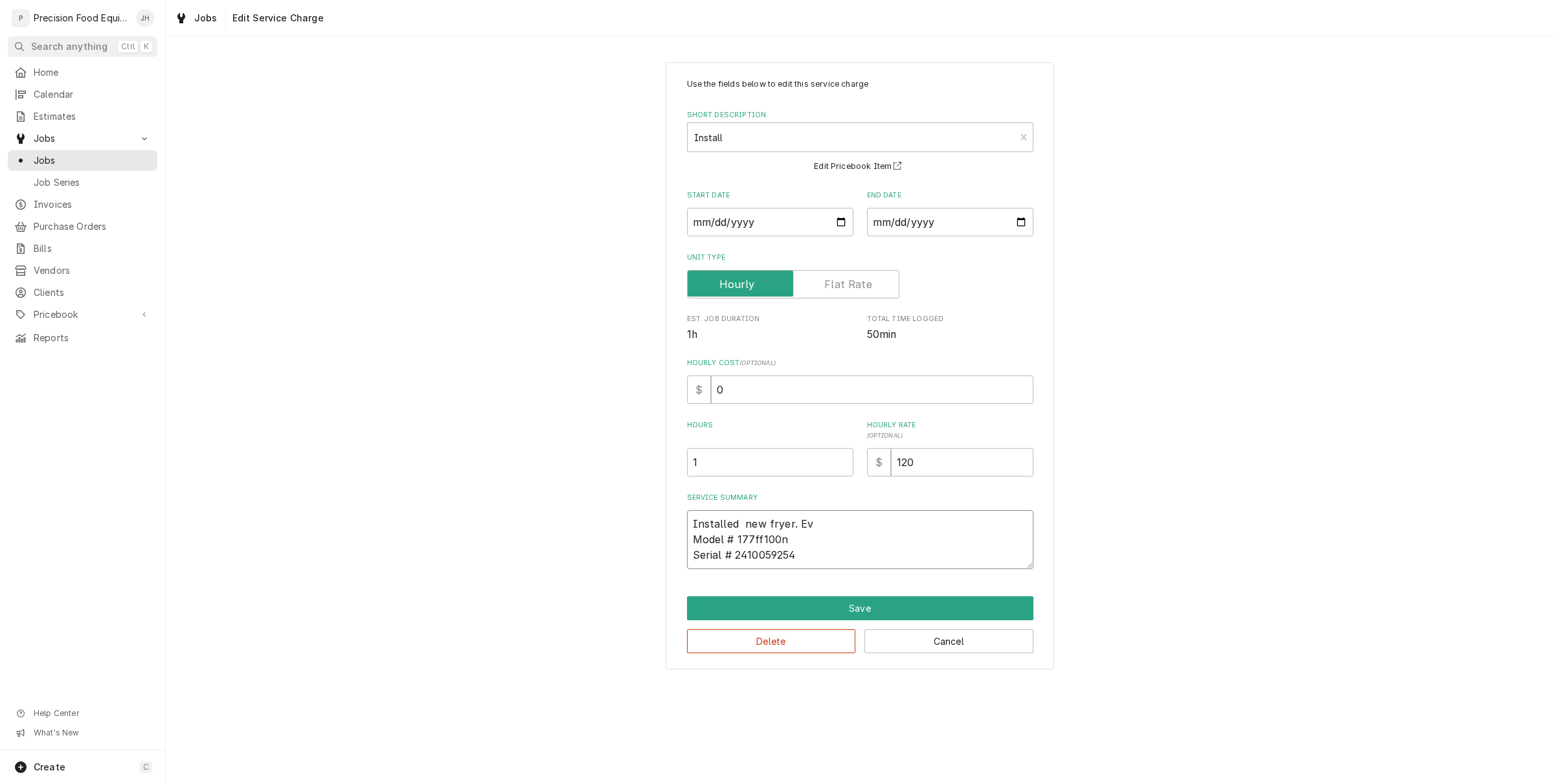
type textarea "x"
type textarea "Installed new fryer. Eve Model # 177ff100n Serial # 2410059254"
type textarea "x"
type textarea "Installed new fryer. Ever Model # 177ff100n Serial # 2410059254"
type textarea "x"
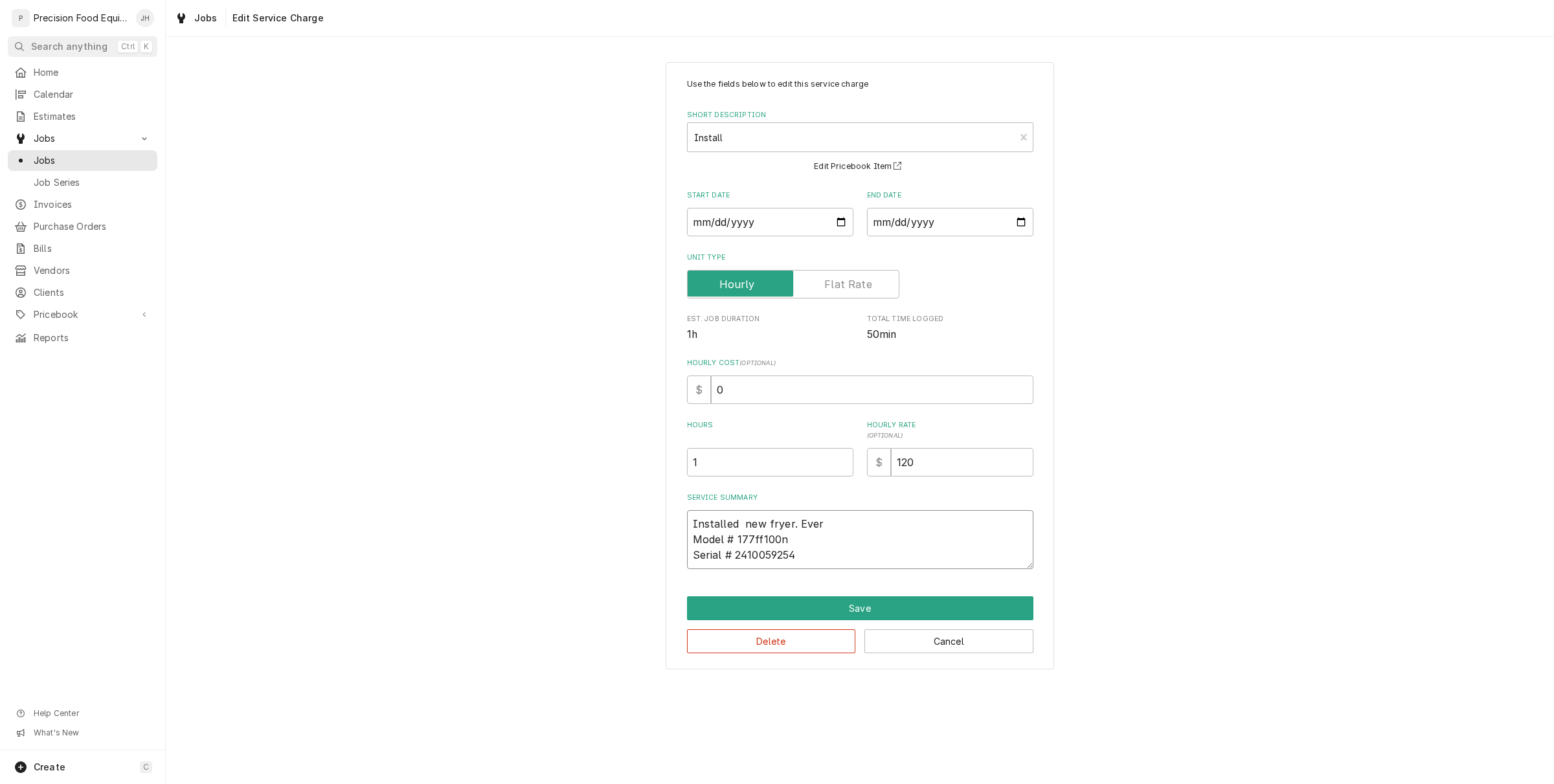
type textarea "Installed new fryer. Every Model # 177ff100n Serial # 2410059254"
type textarea "x"
type textarea "Installed new fryer. Everyt Model # 177ff100n Serial # 2410059254"
type textarea "x"
type textarea "Installed new fryer. Everyth Model # 177ff100n Serial # 2410059254"
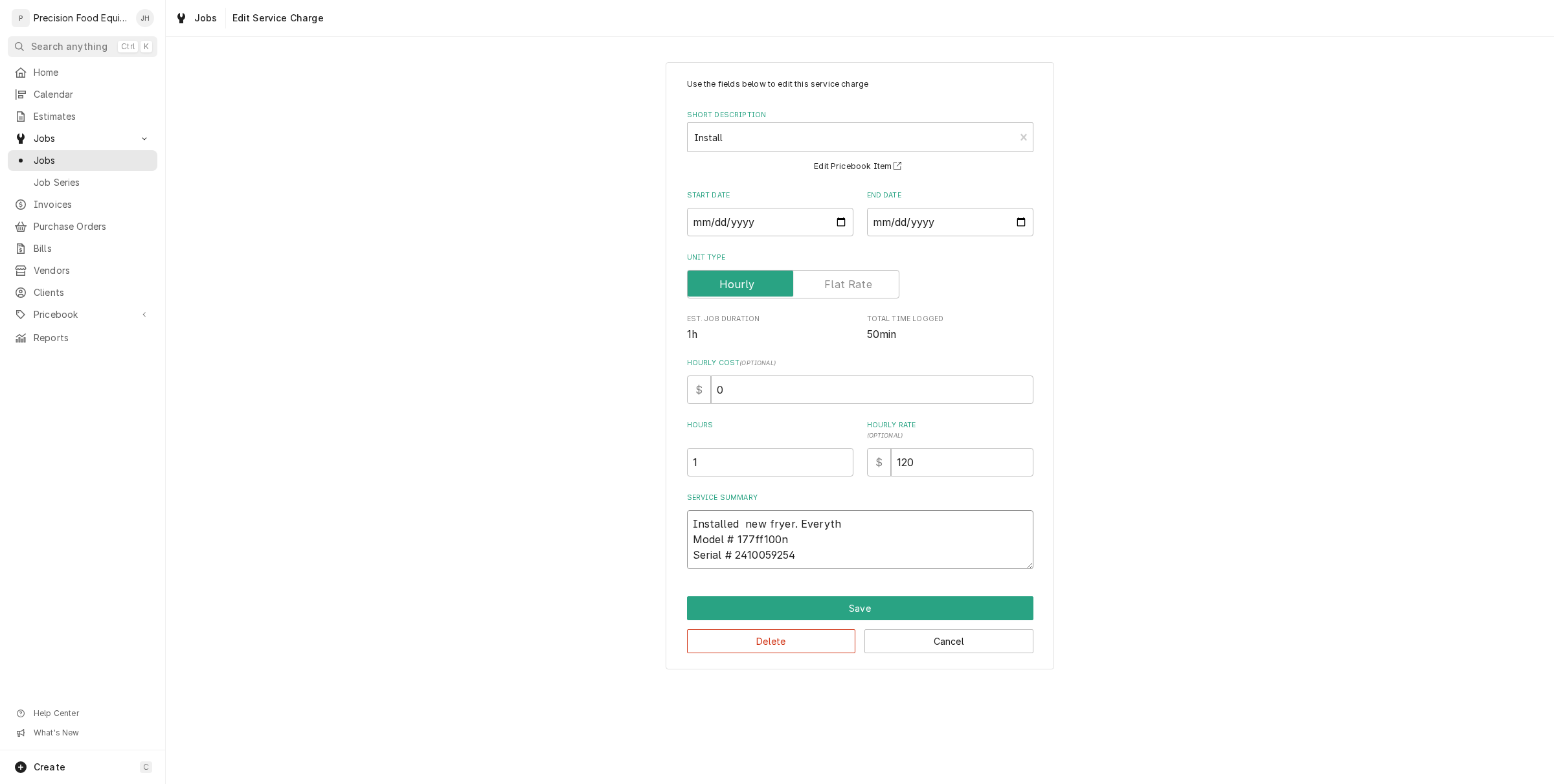
type textarea "x"
type textarea "Installed new fryer. Everythi Model # 177ff100n Serial # 2410059254"
type textarea "x"
type textarea "Installed new fryer. Everythin Model # 177ff100n Serial # 2410059254"
type textarea "x"
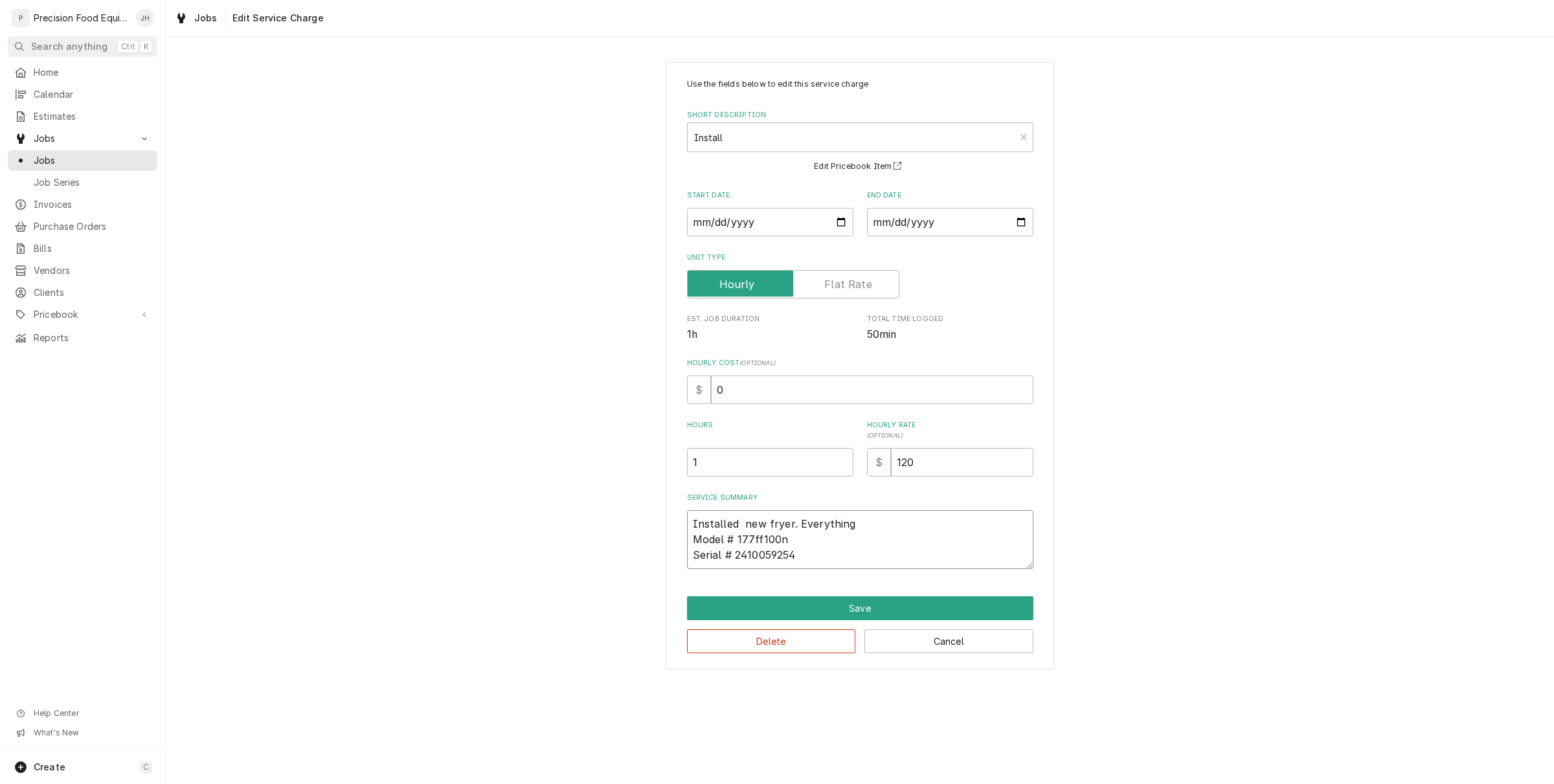
type textarea "Installed new fryer. Everything Model # 177ff100n Serial # 2410059254"
type textarea "x"
type textarea "Installed new fryer. Everything i Model # 177ff100n Serial # 2410059254"
type textarea "x"
type textarea "Installed new fryer. Everything is Model # 177ff100n Serial # 2410059254"
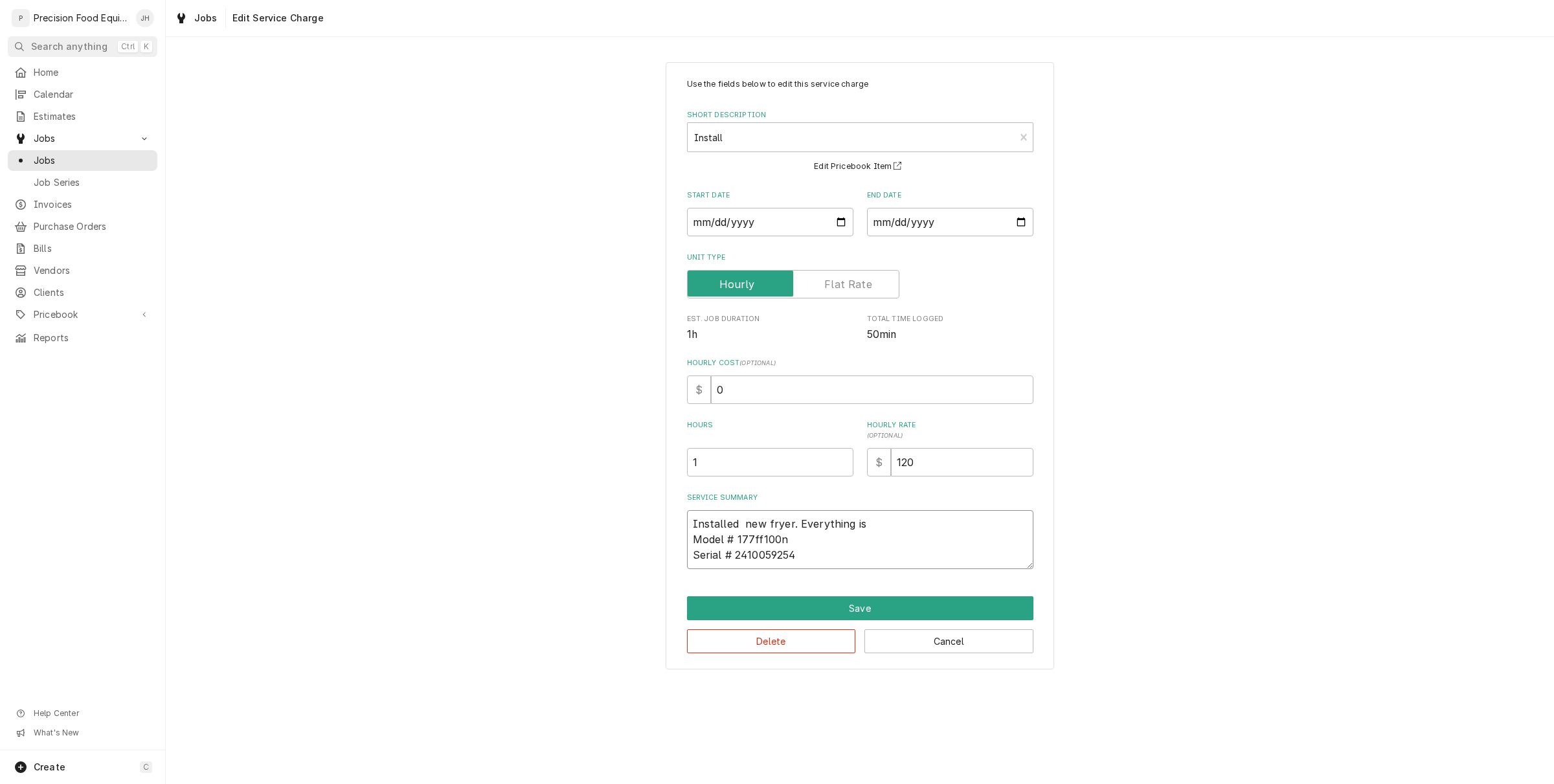
type textarea "x"
type textarea "Installed new fryer. Everything is w Model # 177ff100n Serial # 2410059254"
type textarea "x"
type textarea "Installed new fryer. Everything is wo Model # 177ff100n Serial # 2410059254"
type textarea "x"
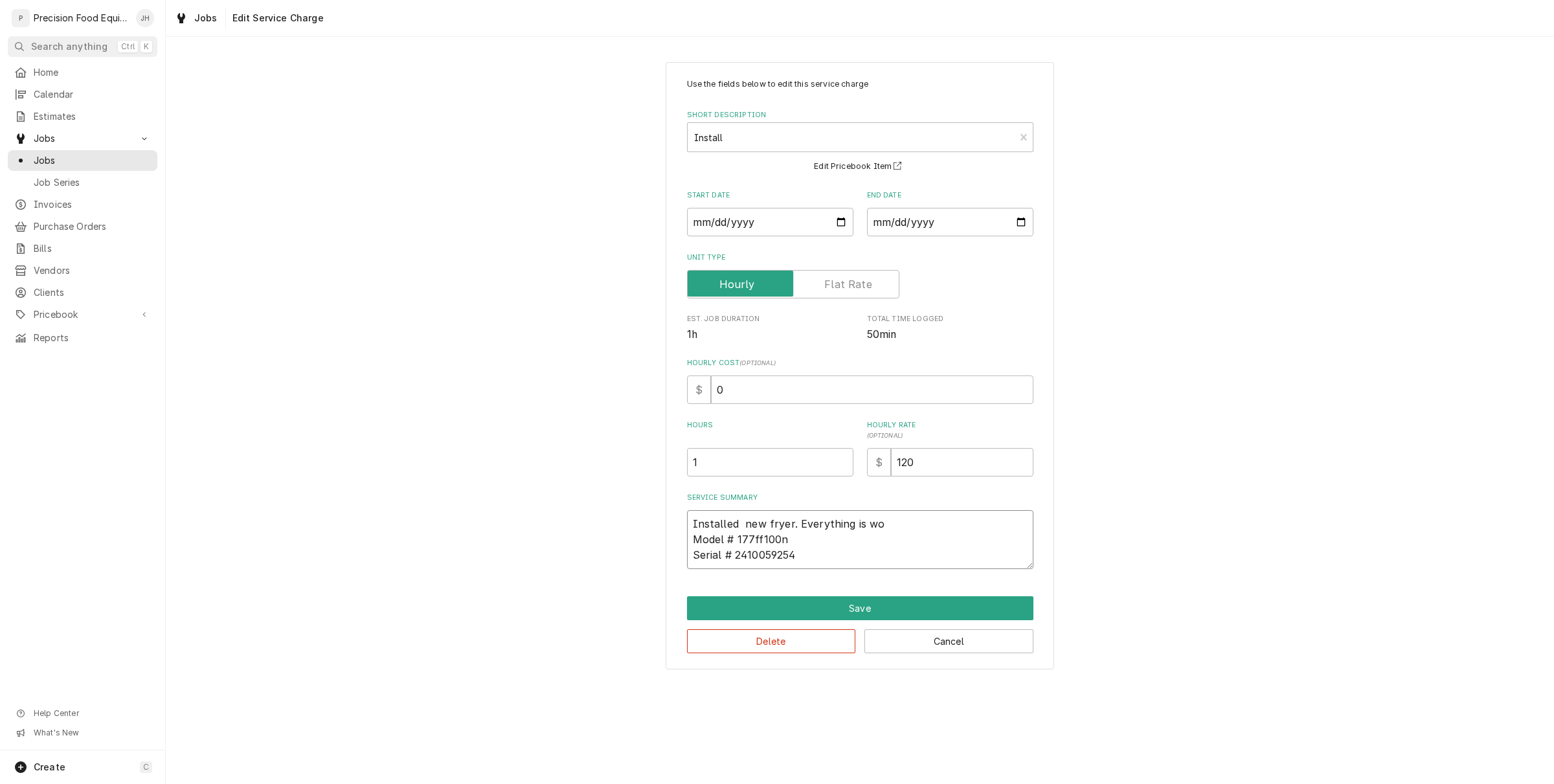
type textarea "Installed new fryer. Everything is wor Model # 177ff100n Serial # 2410059254"
type textarea "x"
type textarea "Installed new fryer. Everything is work Model # 177ff100n Serial # 2410059254"
type textarea "x"
type textarea "Installed new fryer. Everything is worki Model # 177ff100n Serial # 2410059254"
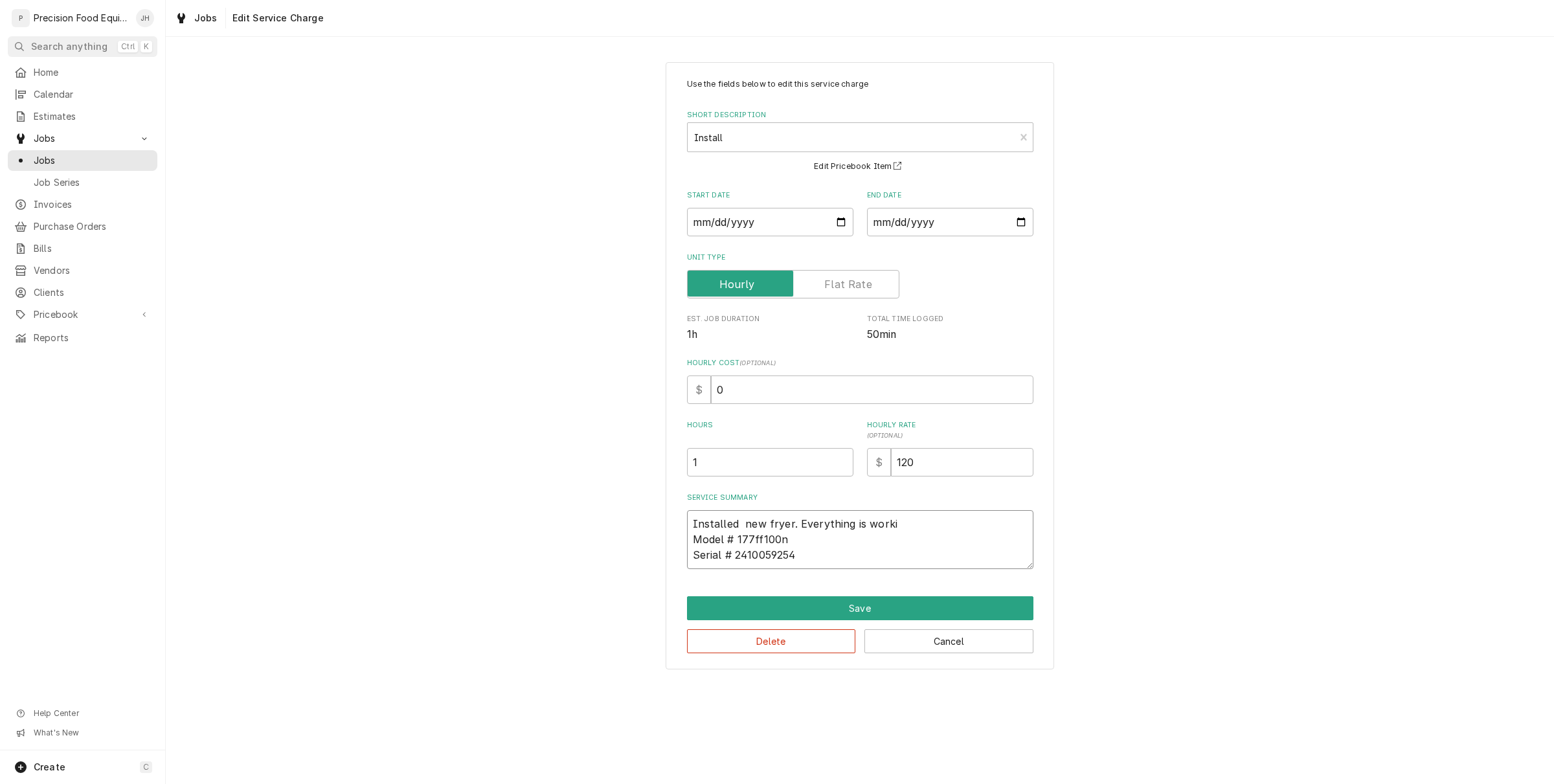
type textarea "x"
type textarea "Installed new fryer. Everything is workin Model # 177ff100n Serial # 2410059254"
type textarea "x"
type textarea "Installed new fryer. Everything is working Model # 177ff100n Serial # 2410059254"
type textarea "x"
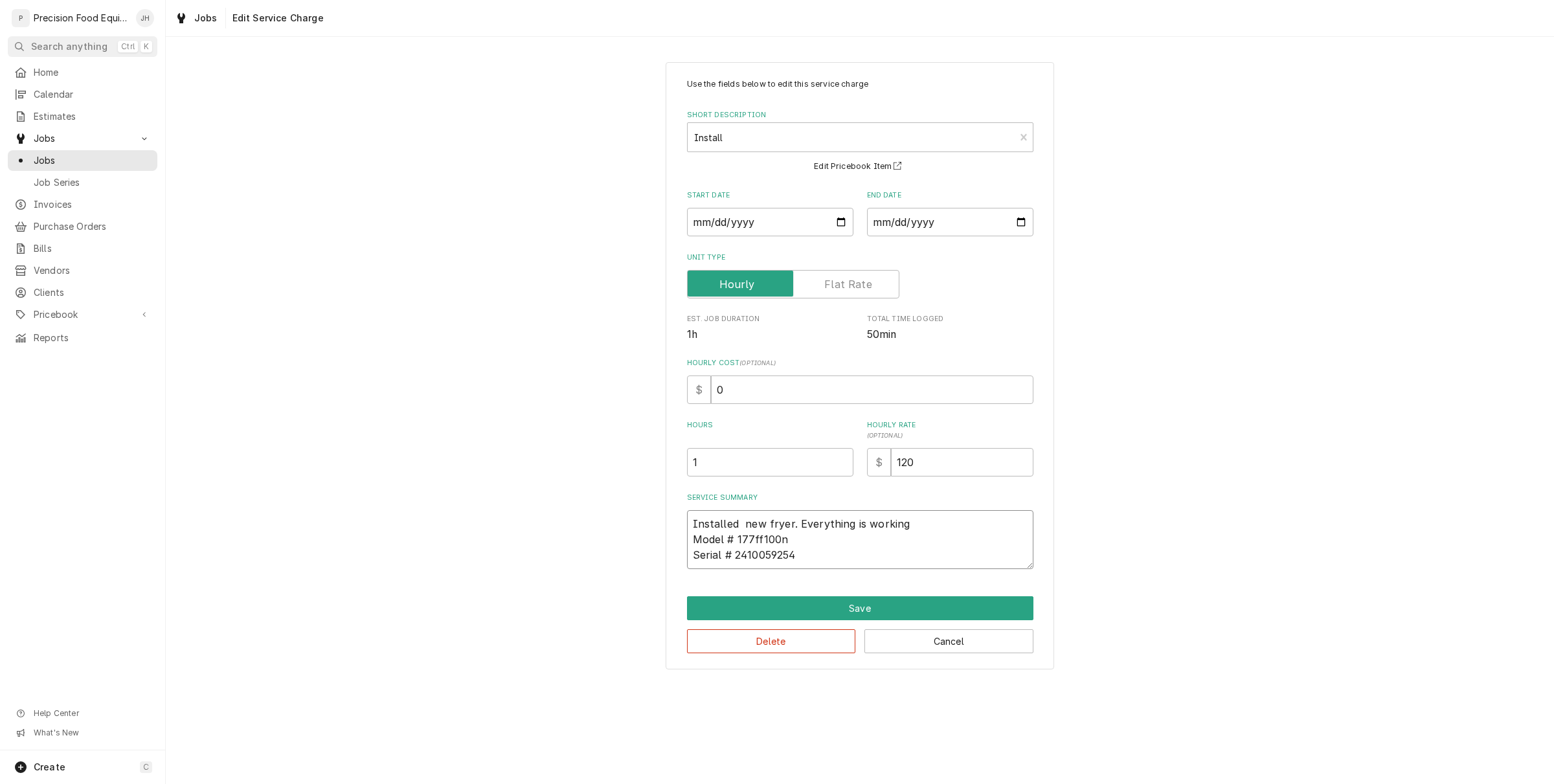
type textarea "Installed new fryer. Everything is working Model # 177ff100n Serial # 2410059254"
type textarea "x"
type textarea "Installed new fryer. Everything is working g Model # 177ff100n Serial # 2410059…"
type textarea "x"
type textarea "Installed new fryer. Everything is working go Model # 177ff100n Serial # 241005…"
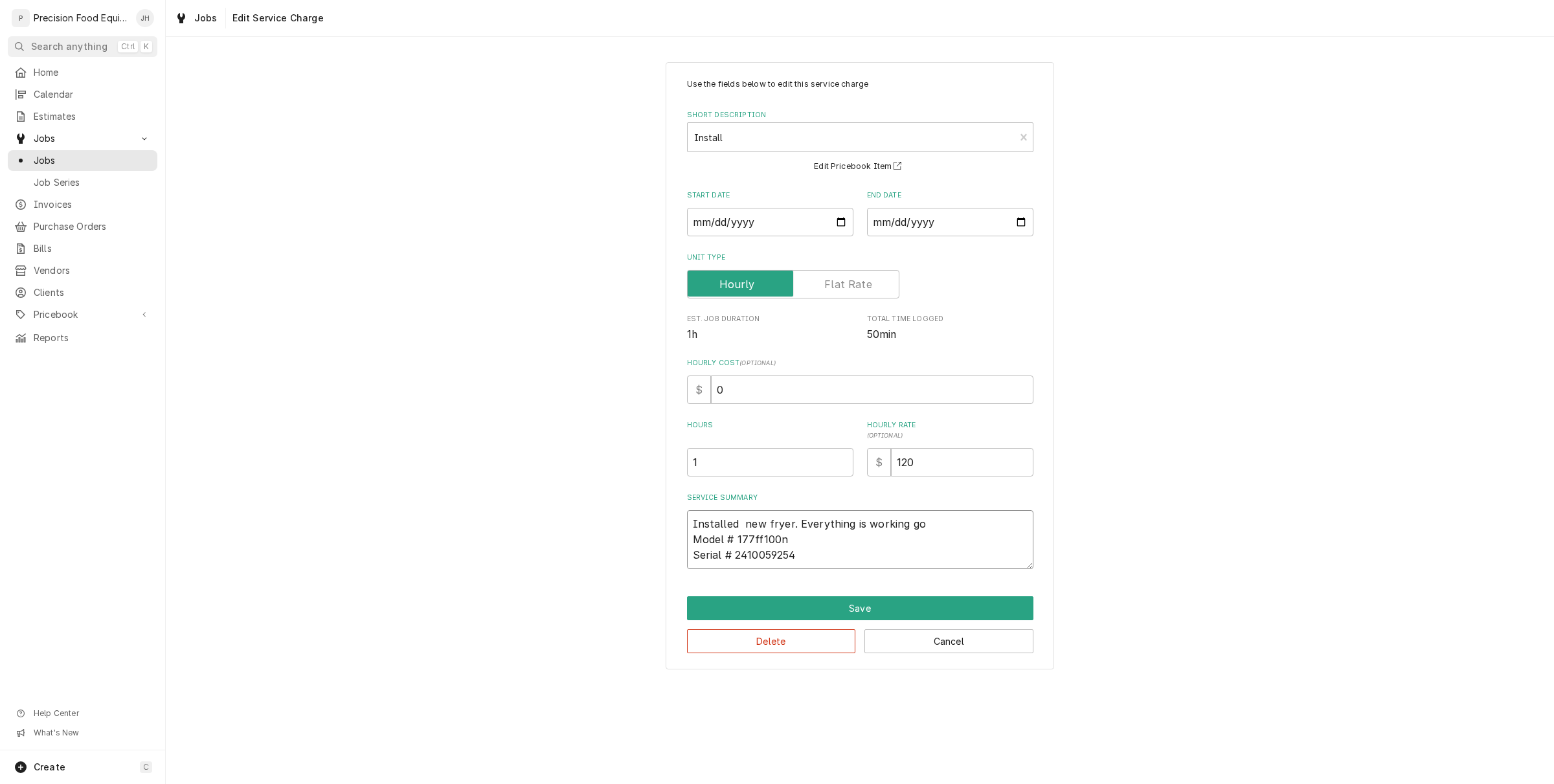
type textarea "x"
type textarea "Installed new fryer. Everything is working good Model # 177ff100n Serial # 2410…"
type textarea "x"
type textarea "Installed new fryer. Everything is working good Model # 177ff100n Serial # 2410…"
click at [839, 610] on button "Save" at bounding box center [860, 607] width 347 height 24
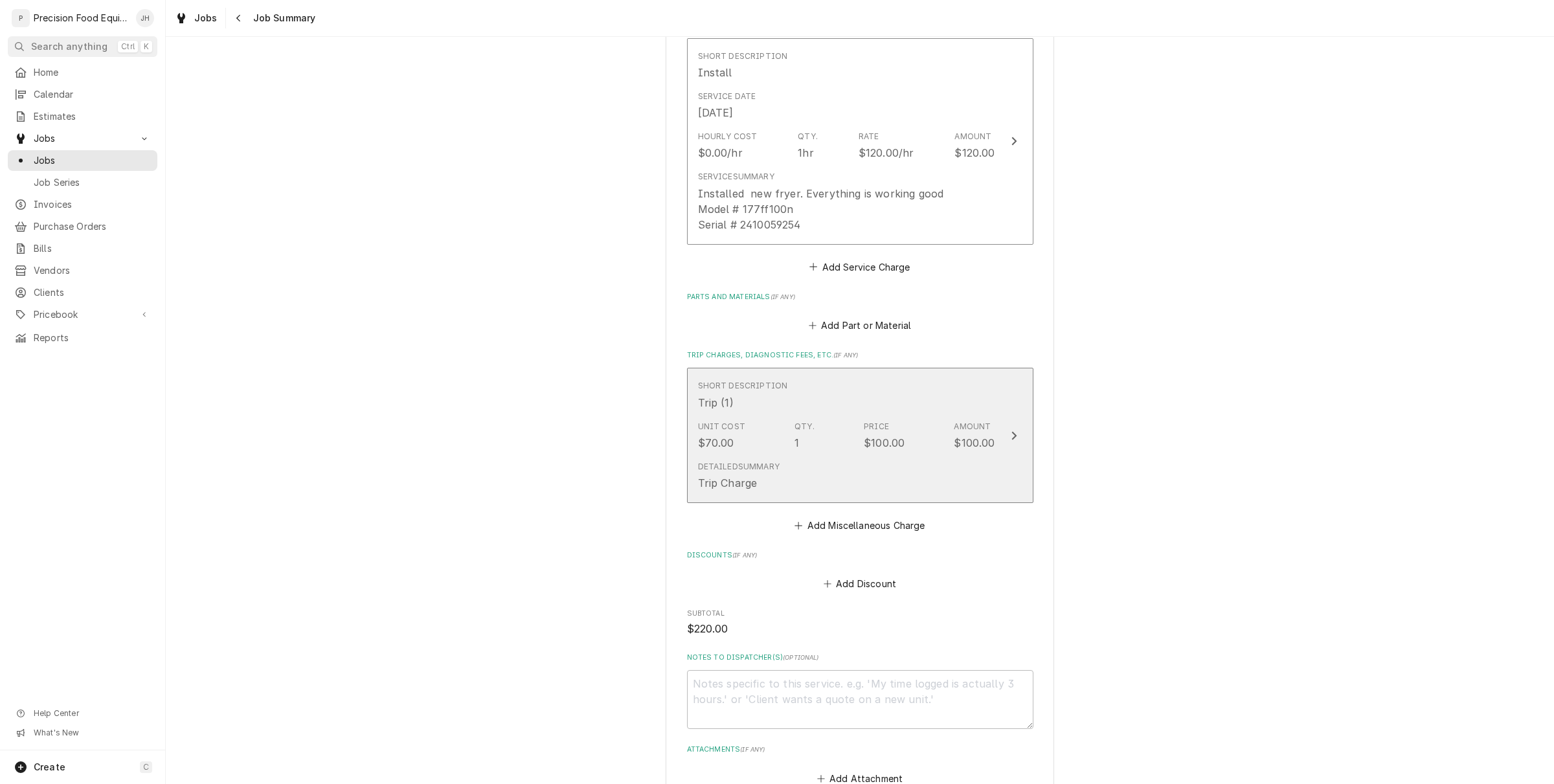
scroll to position [360, 0]
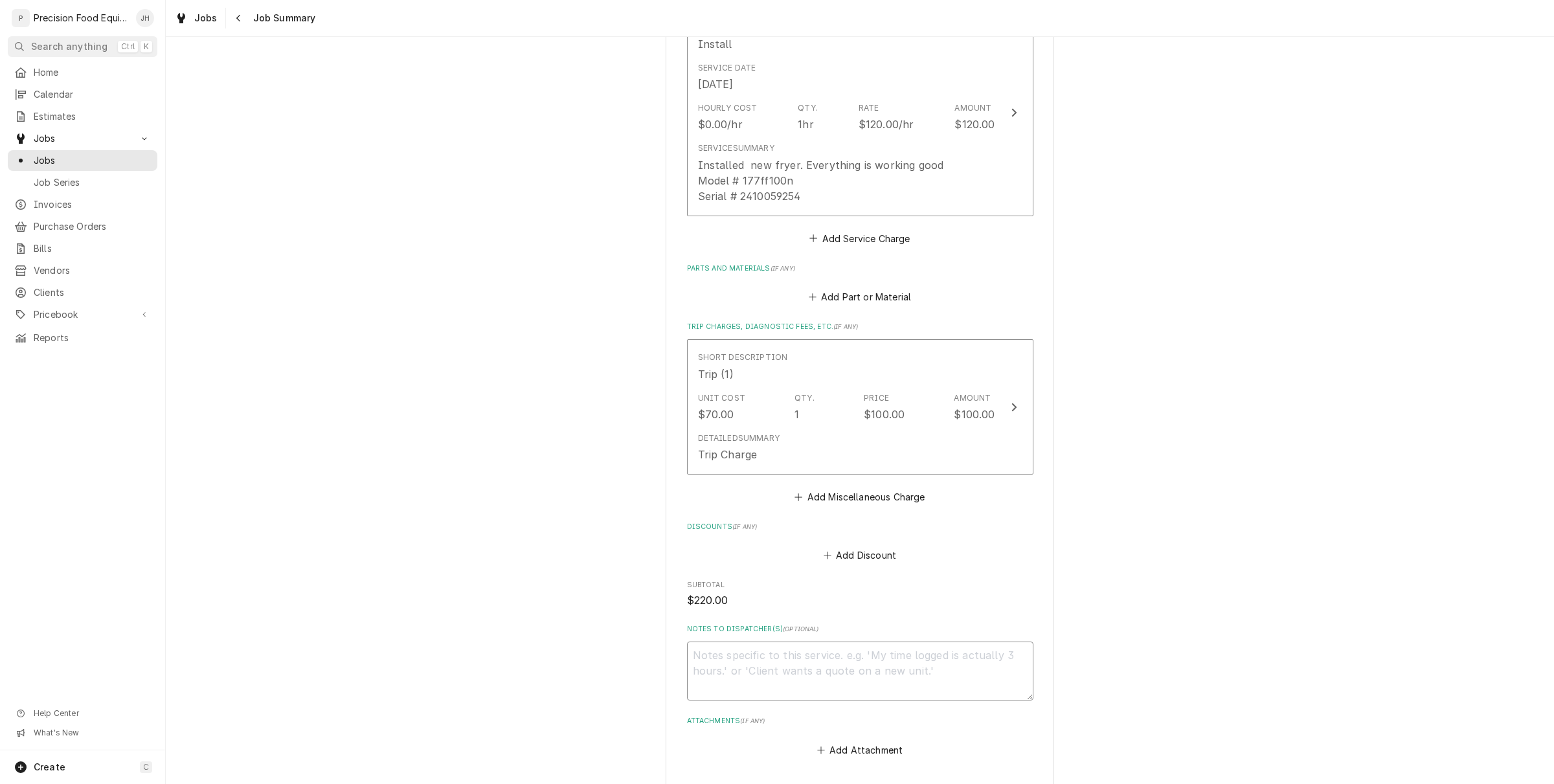
click at [775, 670] on textarea "Notes to Dispatcher(s) ( optional )" at bounding box center [860, 671] width 347 height 59
type textarea "x"
type textarea "R"
type textarea "x"
type textarea "Re"
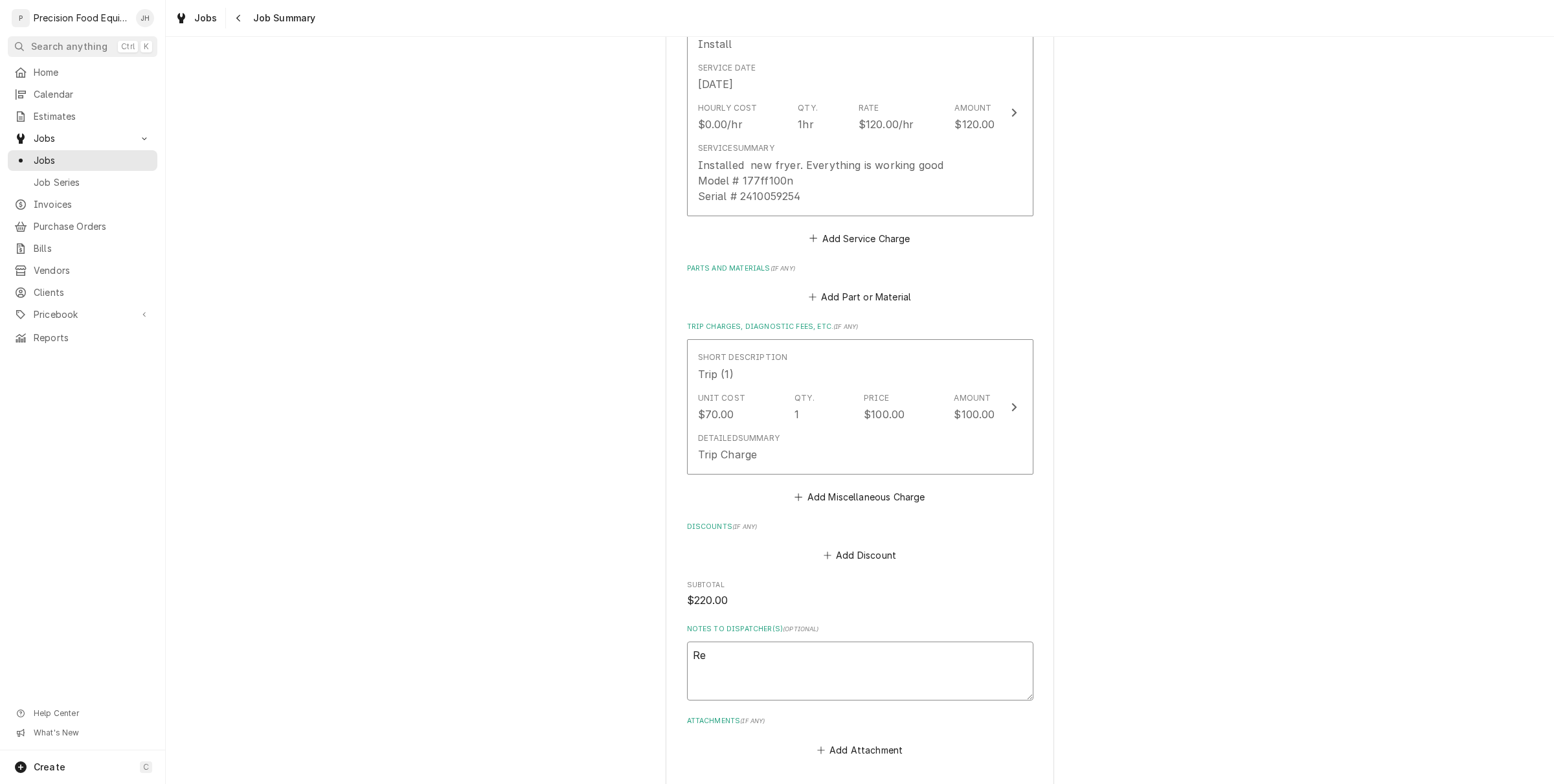
type textarea "x"
type textarea "Rea"
type textarea "x"
type textarea "Read"
type textarea "x"
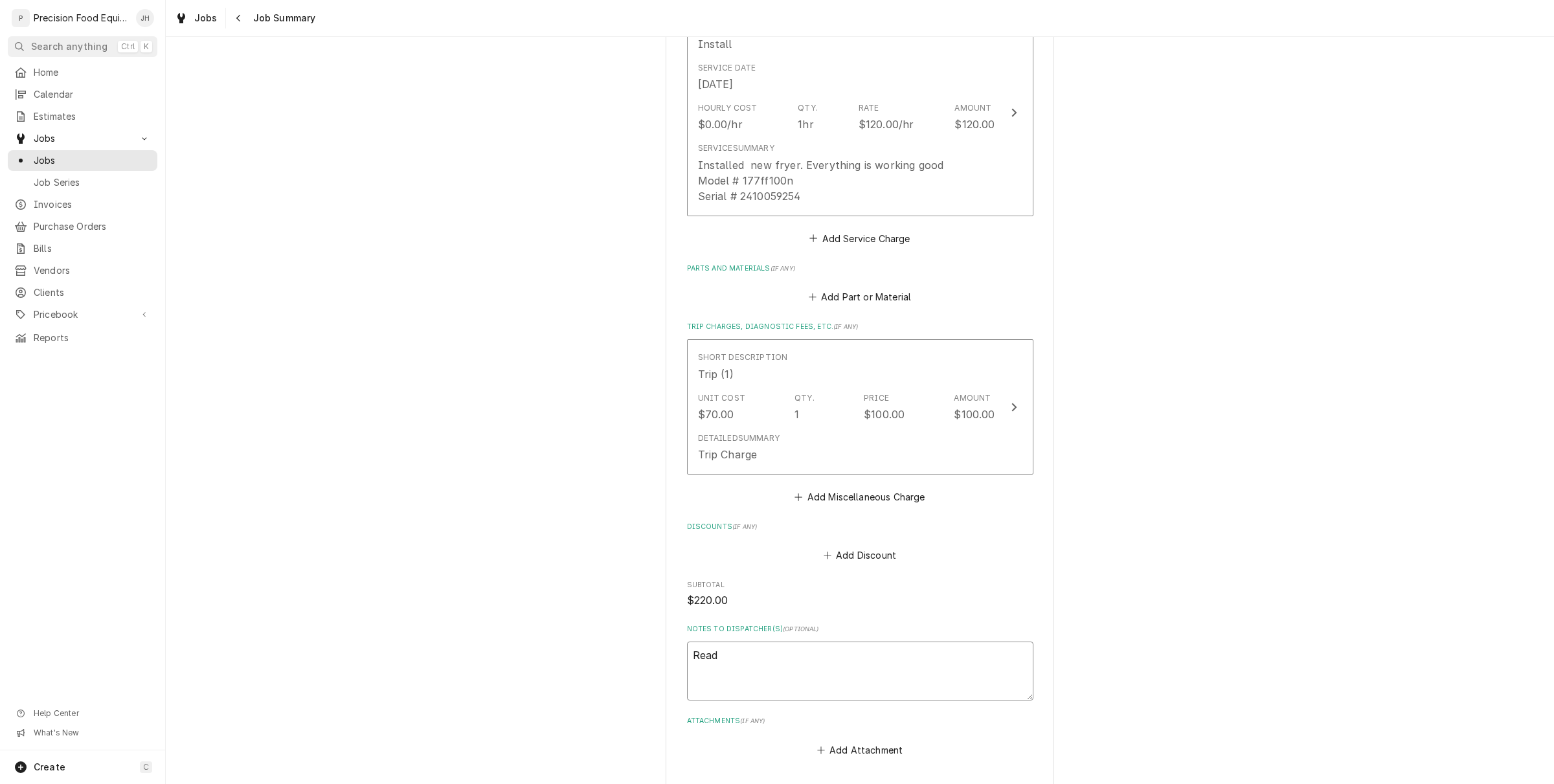
type textarea "Ready"
type textarea "x"
type textarea "Ready"
type textarea "x"
type textarea "Ready t"
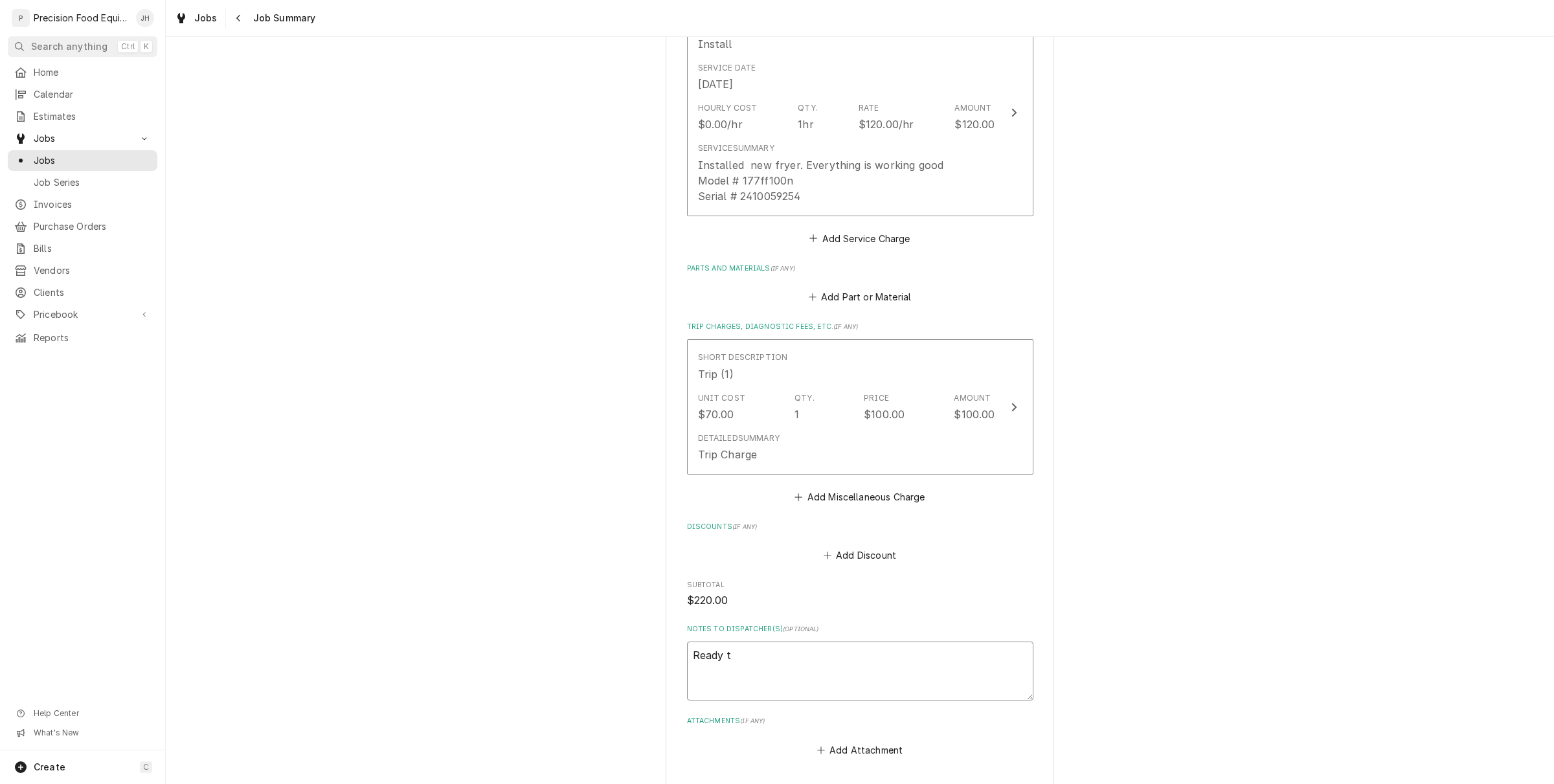
type textarea "x"
type textarea "Ready to"
type textarea "x"
type textarea "Ready to"
type textarea "x"
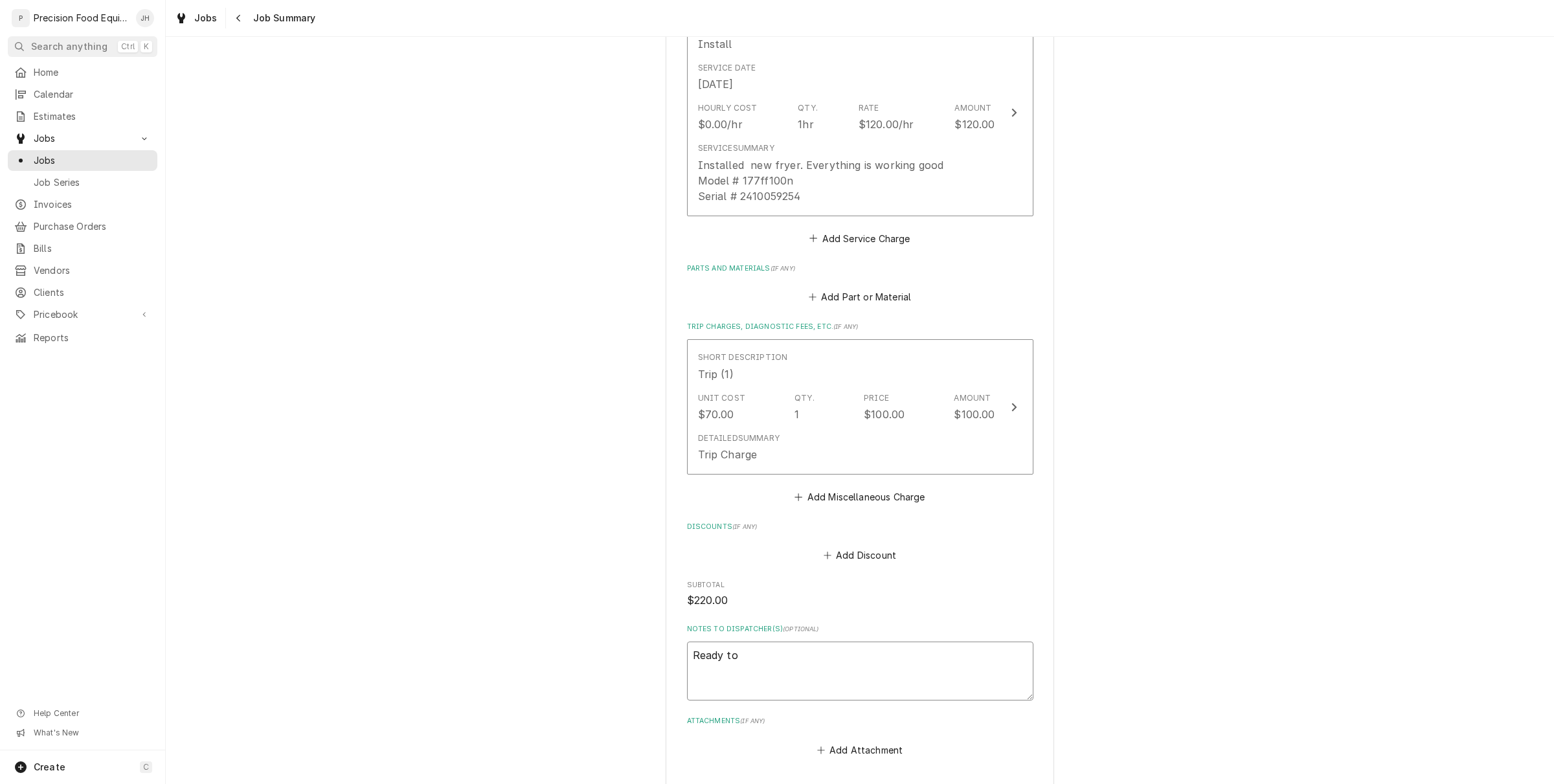
type textarea "Ready to i"
type textarea "x"
type textarea "Ready to in"
type textarea "x"
type textarea "Ready to inv"
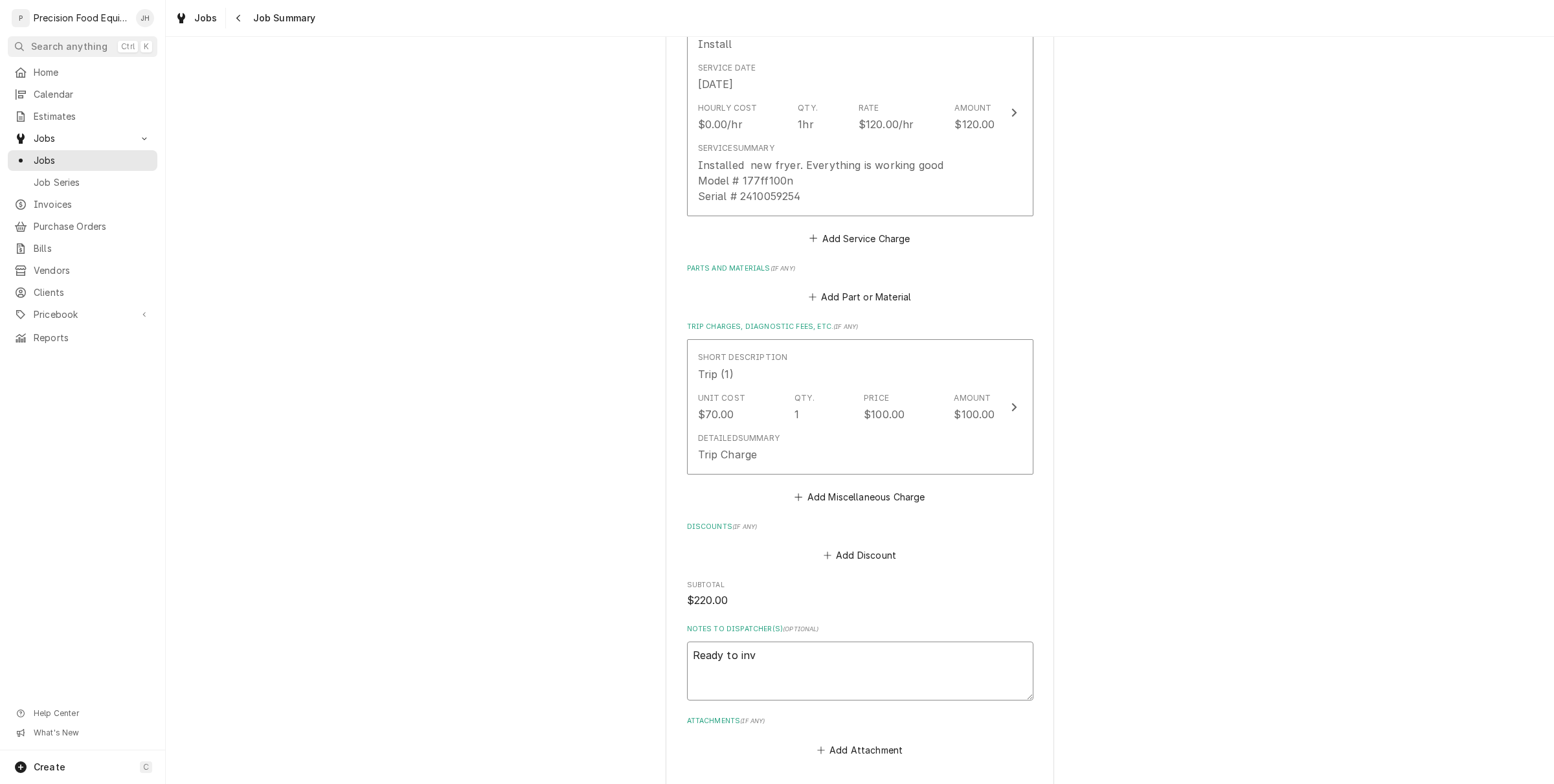
type textarea "x"
type textarea "Ready to invo"
type textarea "x"
type textarea "Ready to invoi"
type textarea "x"
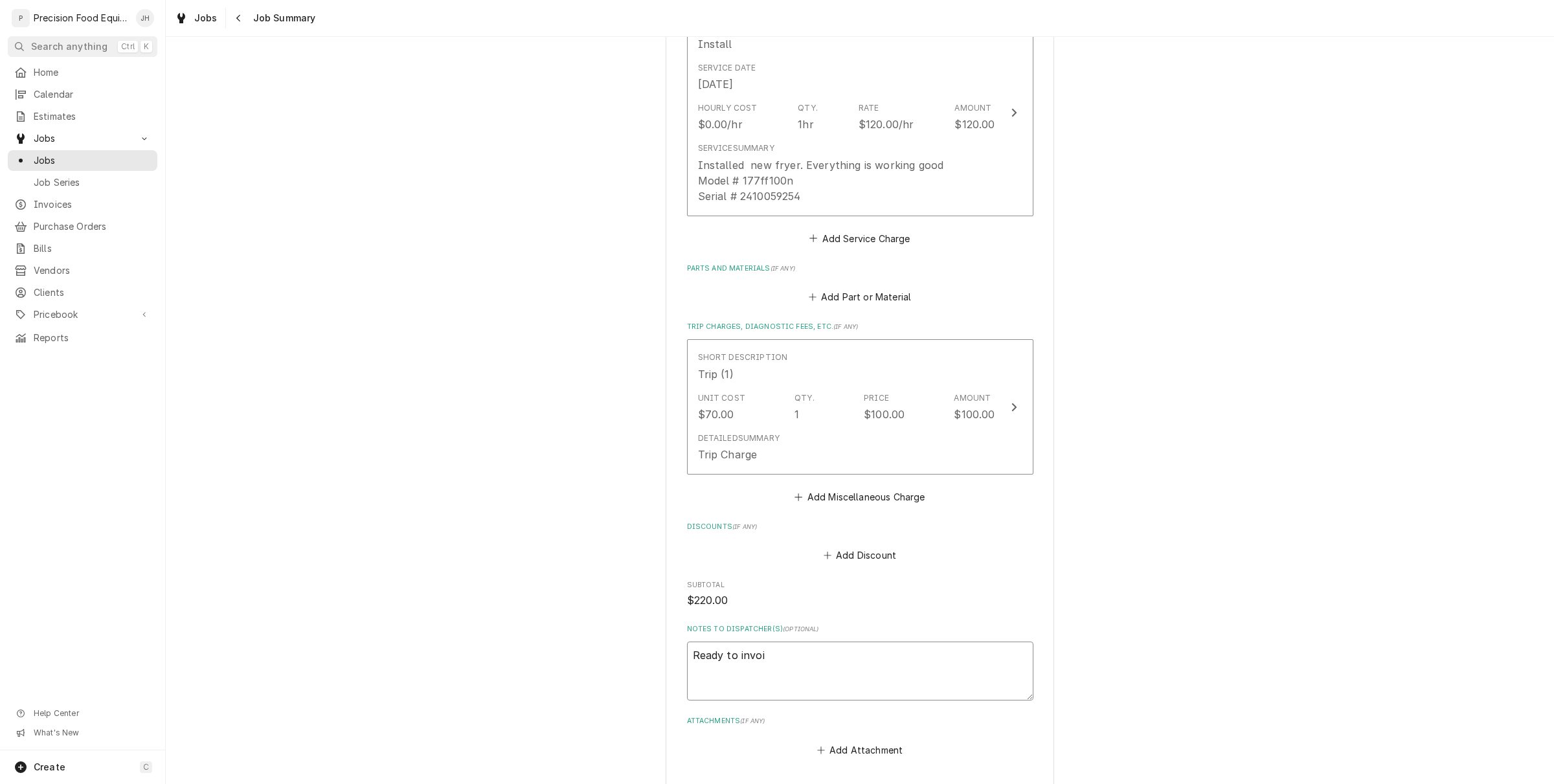
type textarea "Ready to invoic"
type textarea "x"
type textarea "Ready to invoice"
type textarea "x"
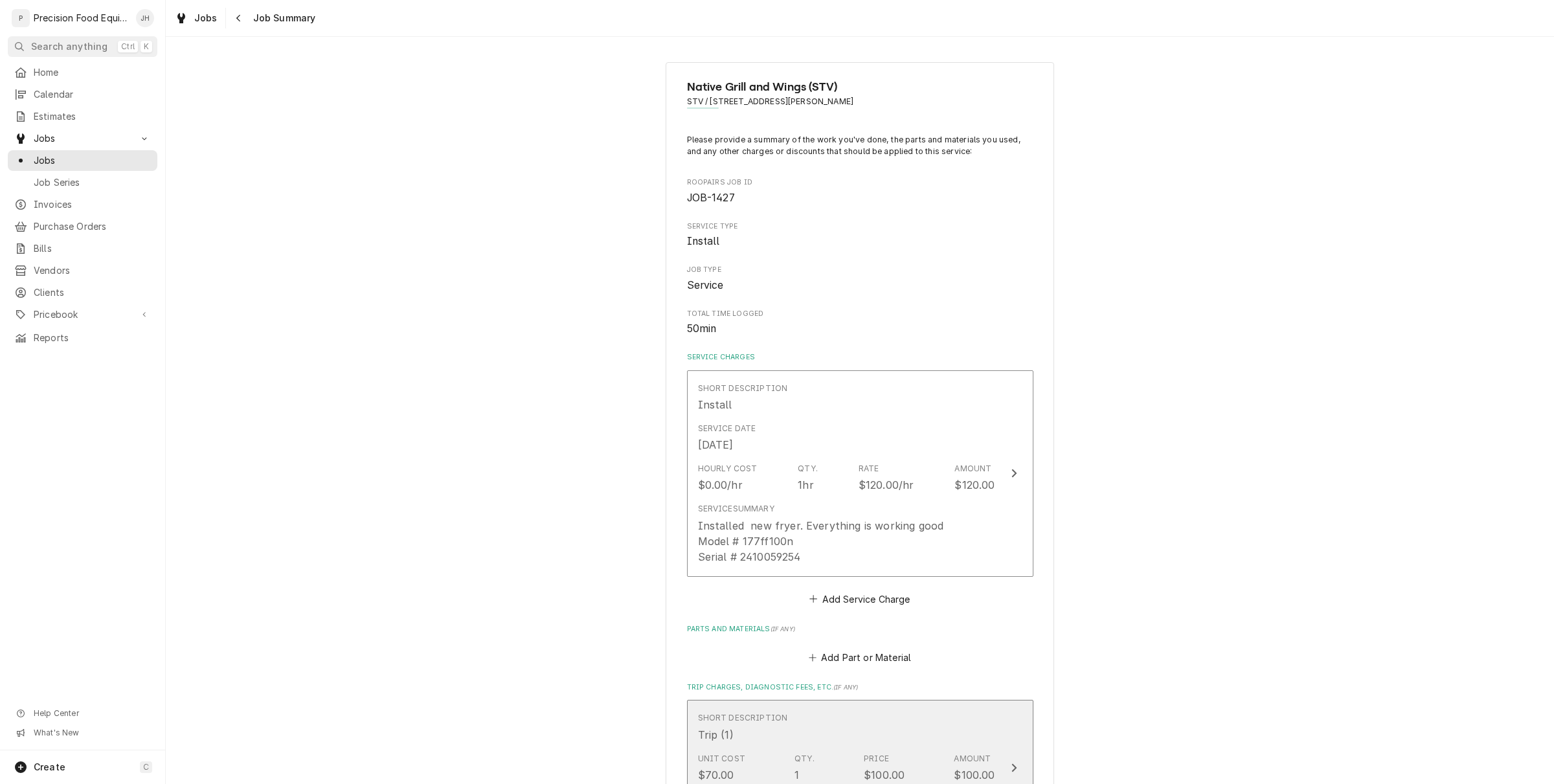
scroll to position [538, 0]
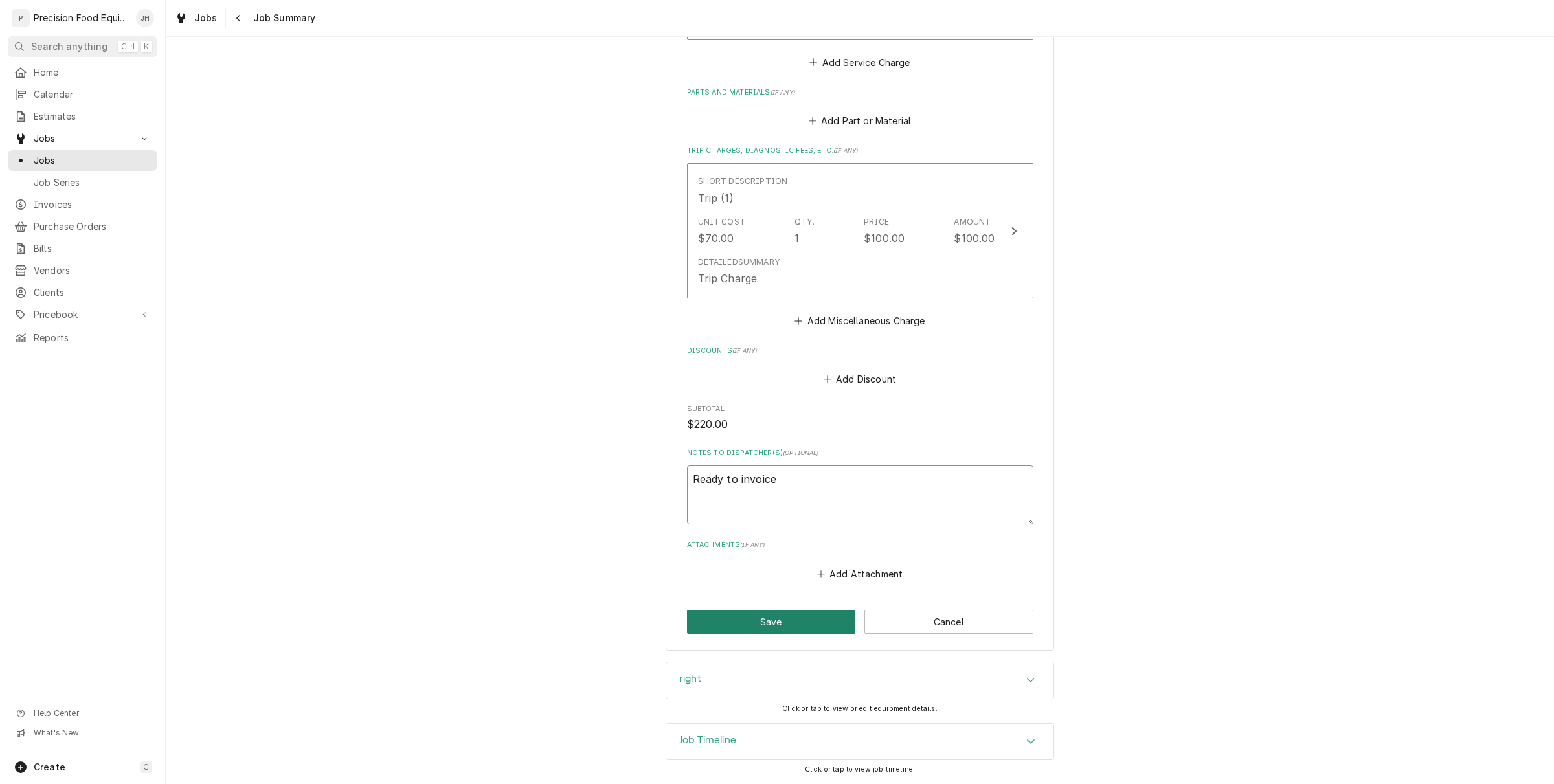
type textarea "Ready to invoice"
click at [795, 625] on button "Save" at bounding box center [771, 621] width 169 height 24
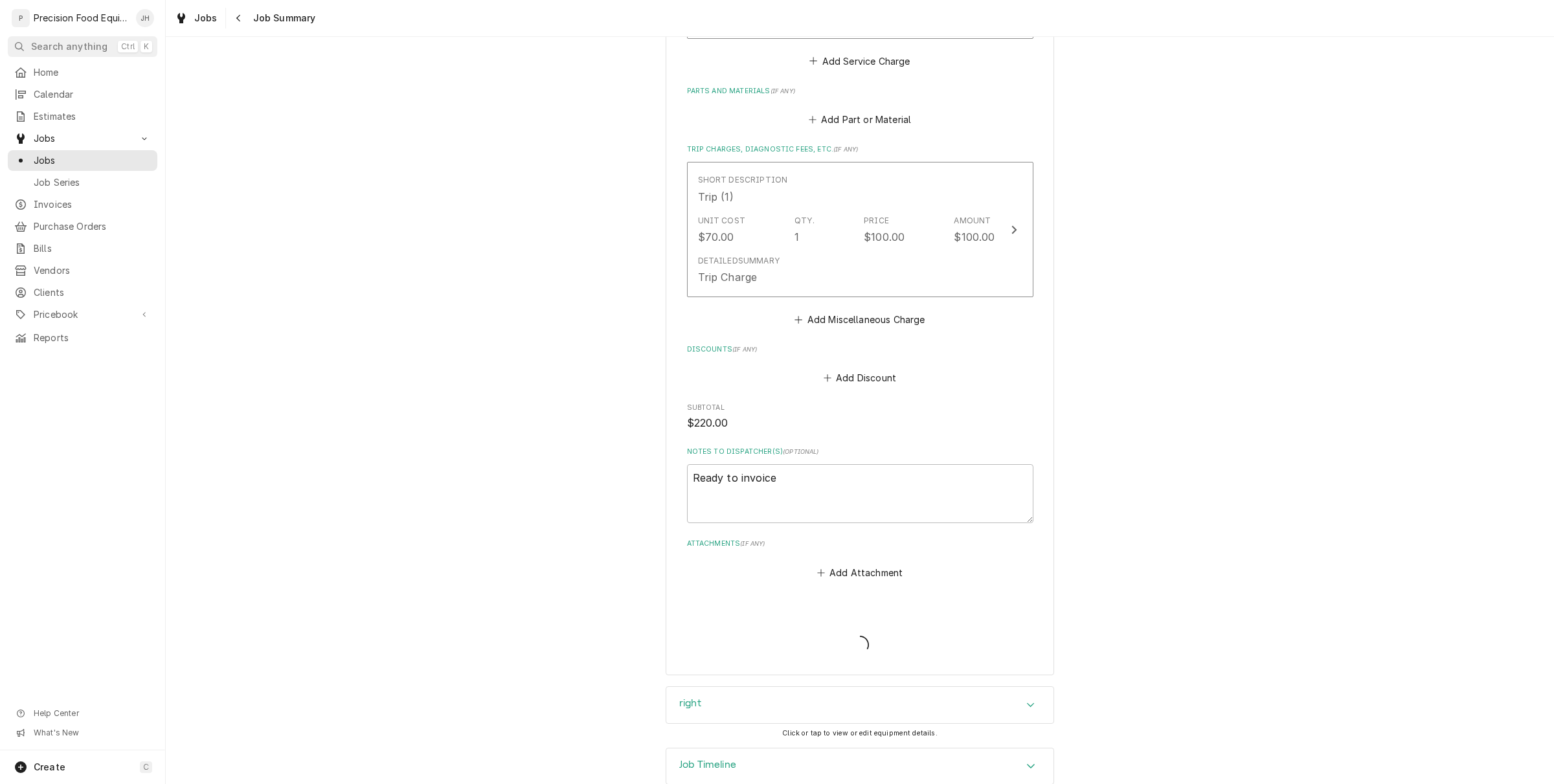
type textarea "x"
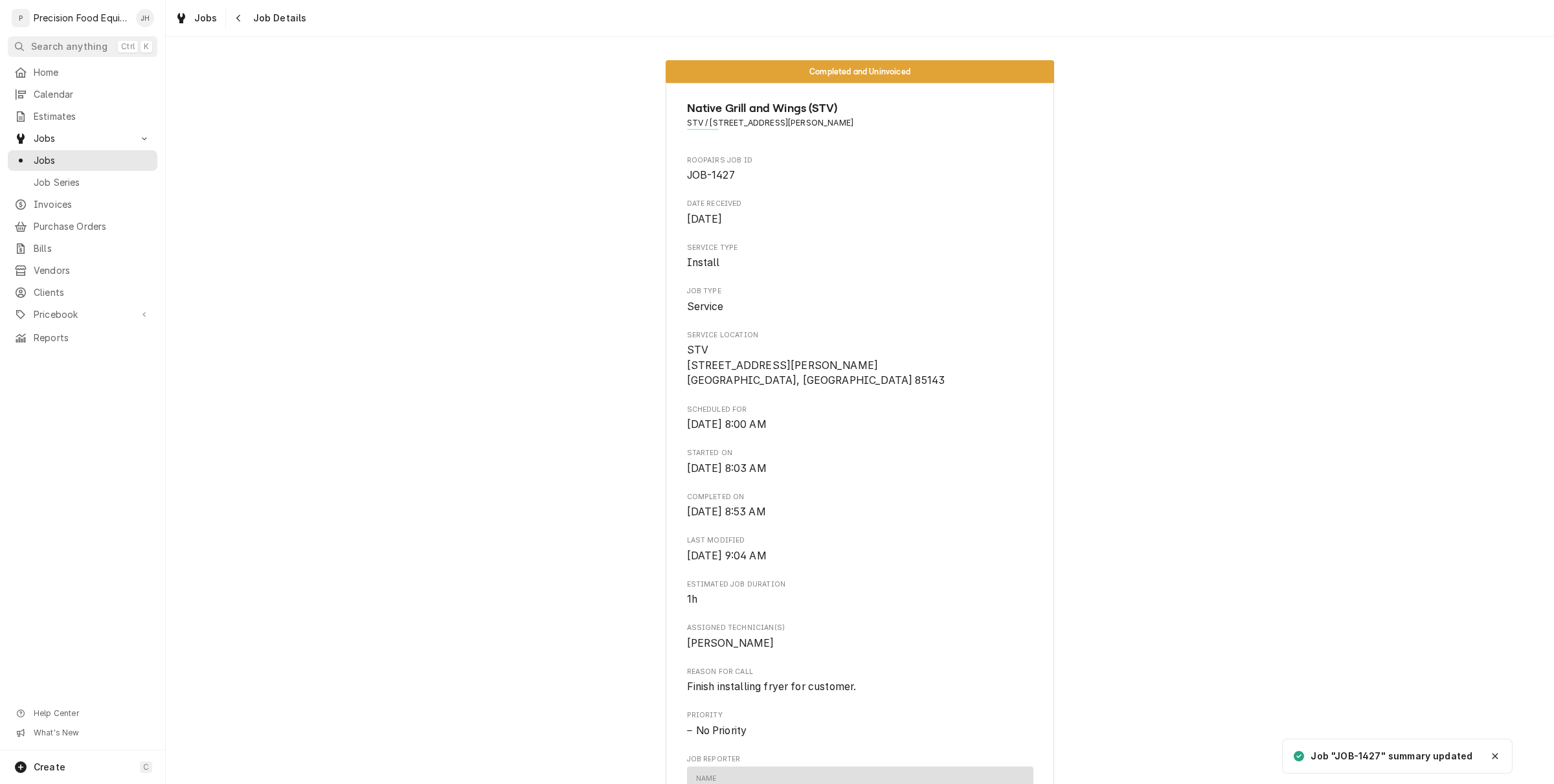
scroll to position [566, 0]
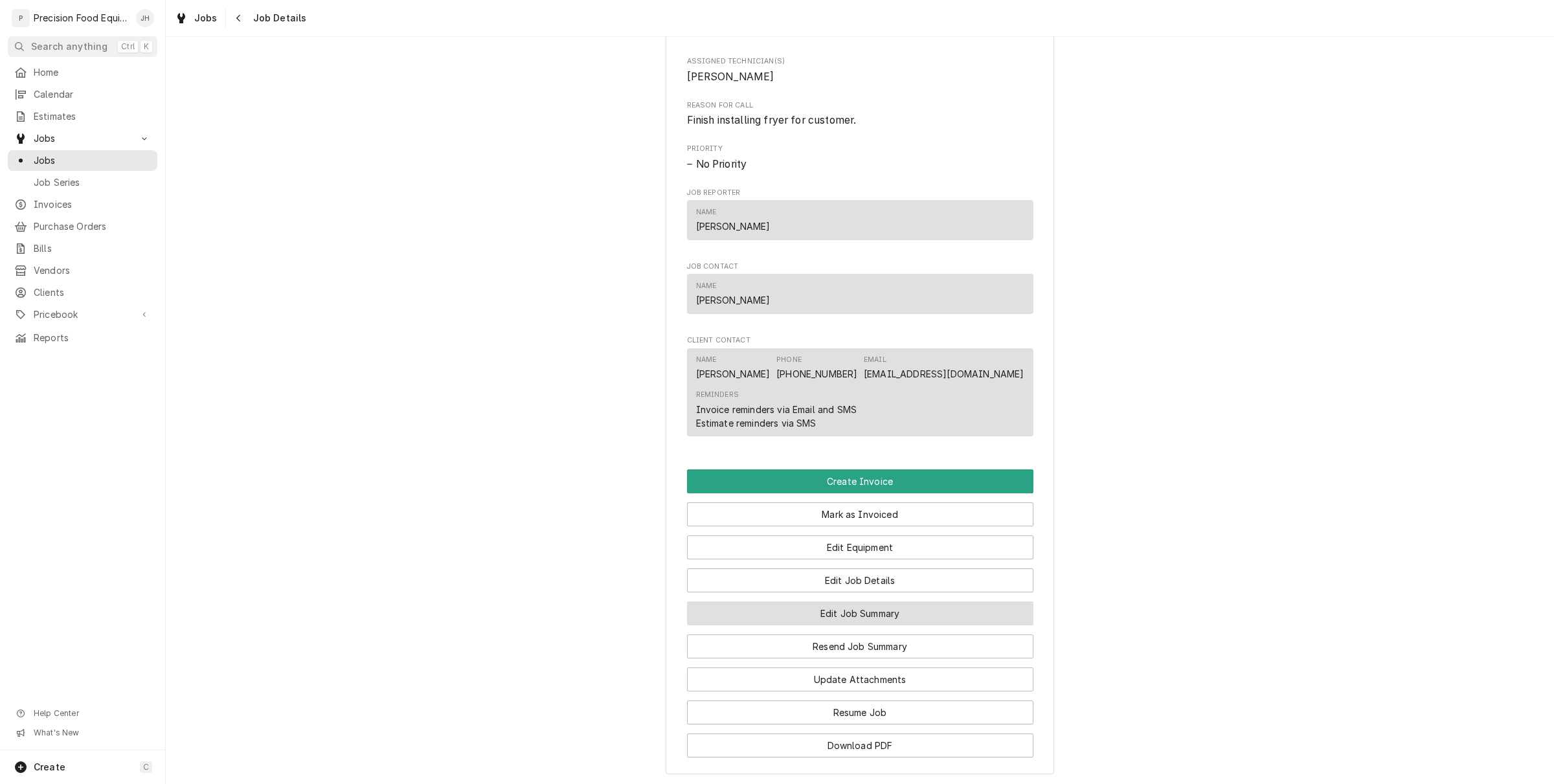
click at [879, 616] on button "Edit Job Summary" at bounding box center [860, 613] width 347 height 24
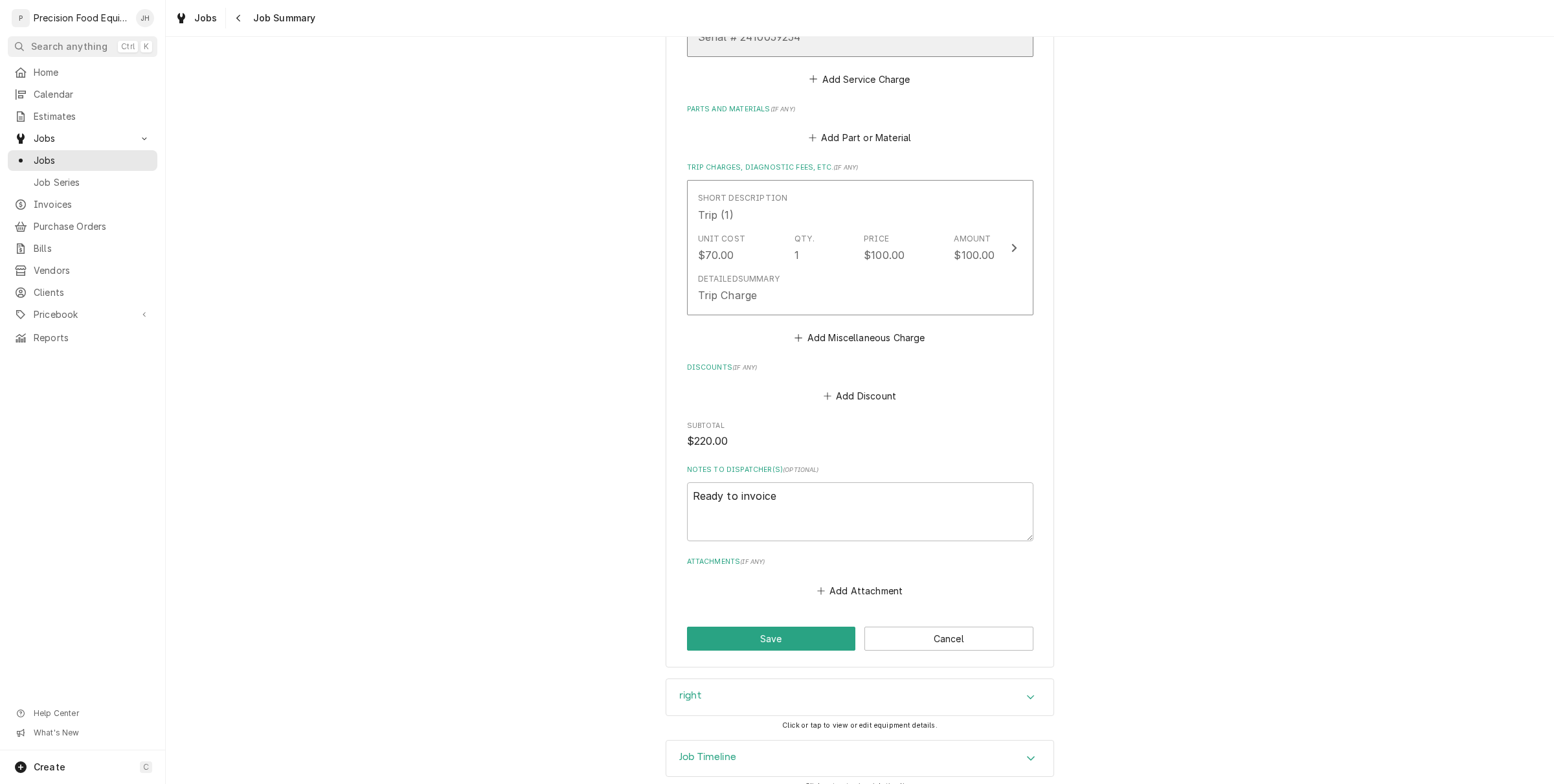
scroll to position [538, 0]
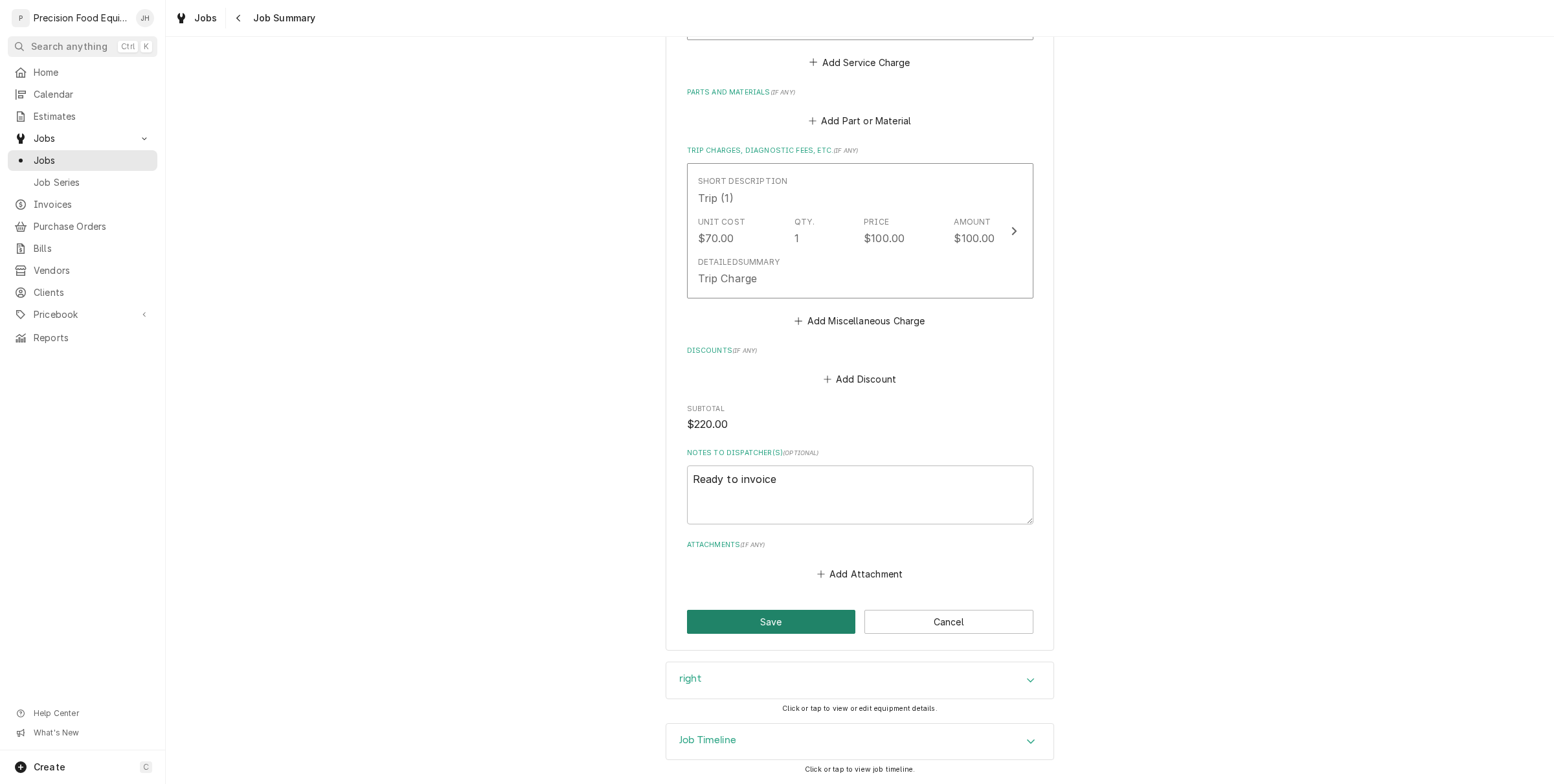
click at [782, 610] on button "Save" at bounding box center [771, 621] width 169 height 24
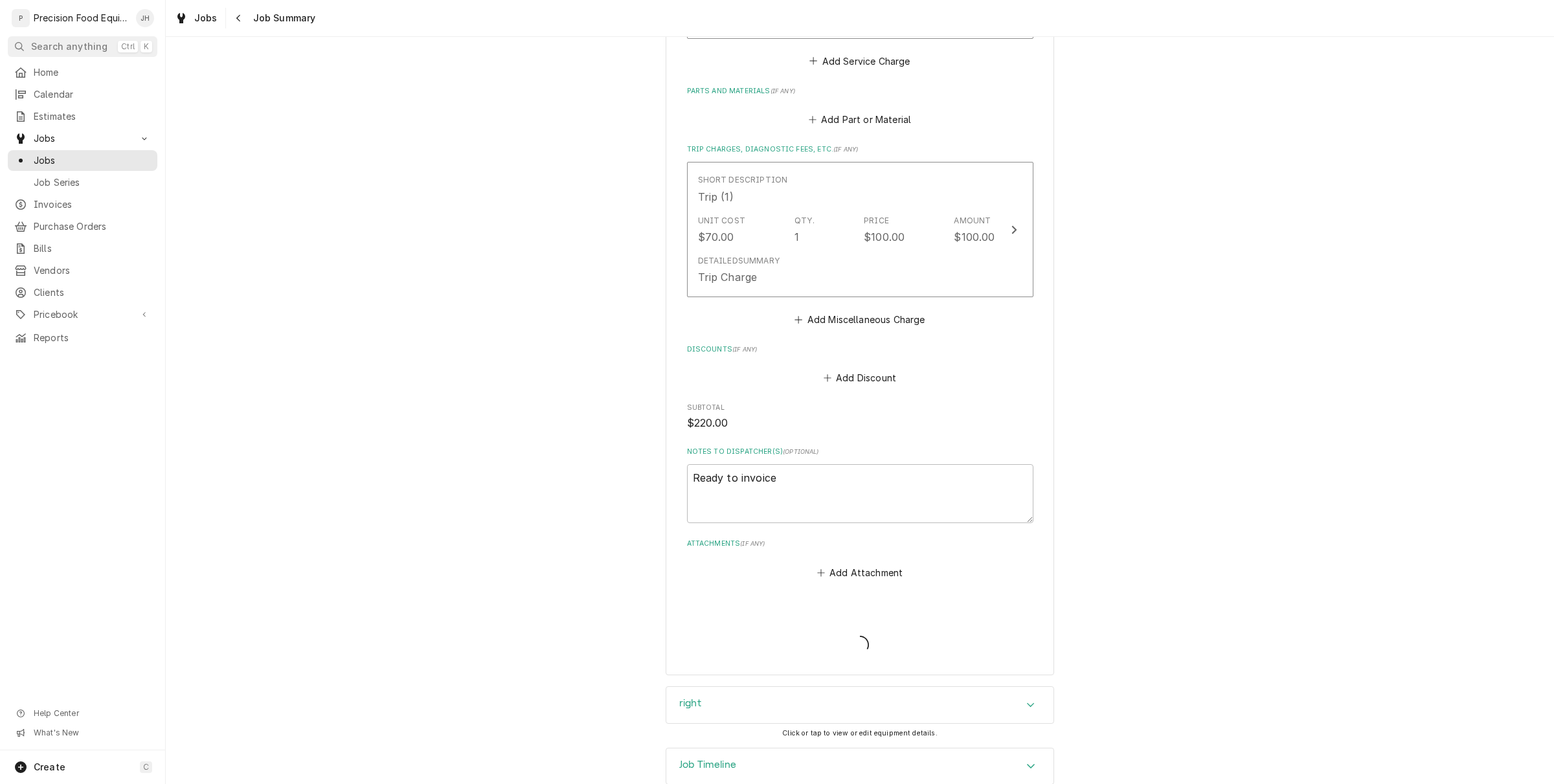
type textarea "x"
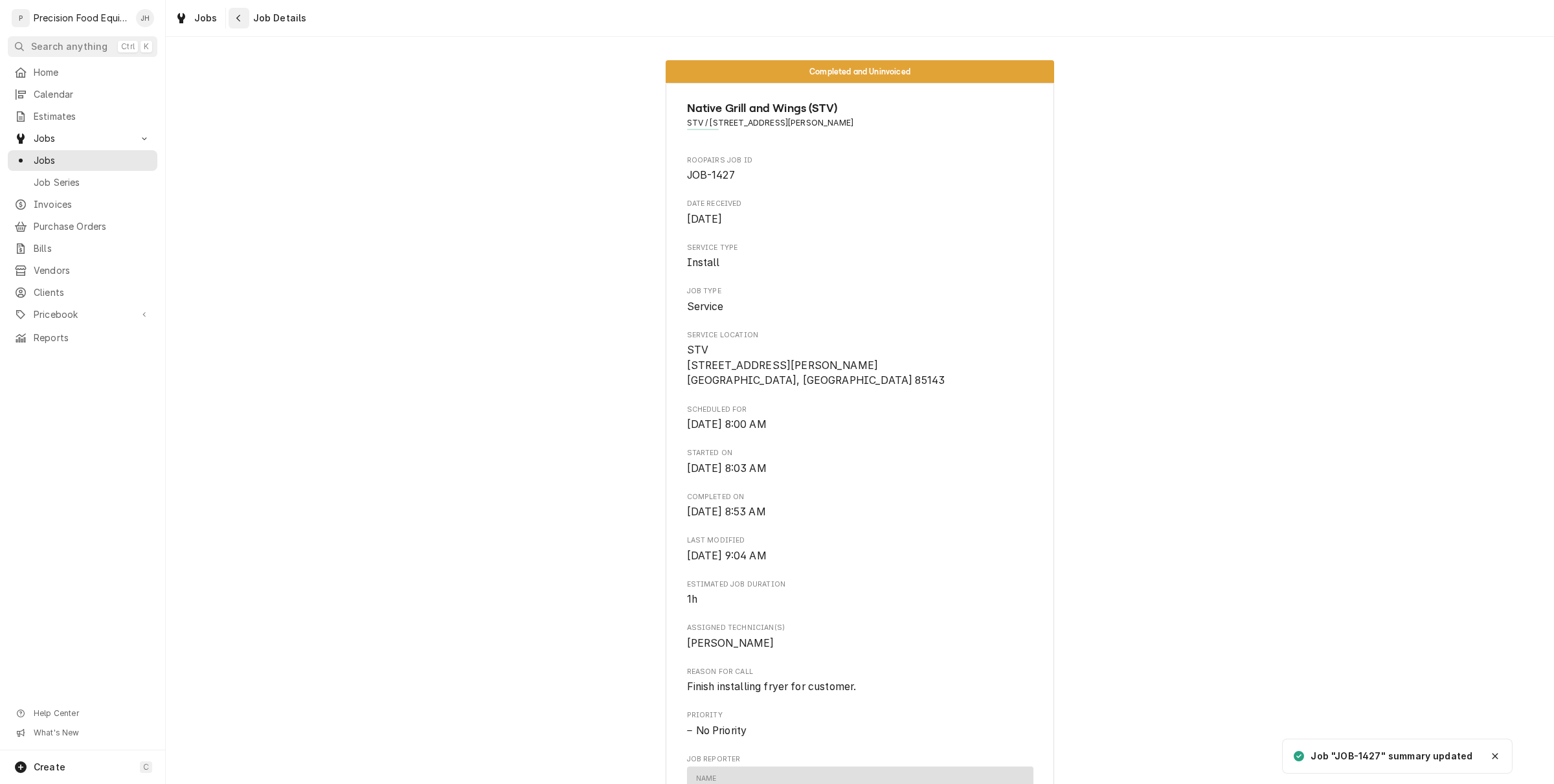
click at [237, 18] on icon "Navigate back" at bounding box center [238, 18] width 6 height 9
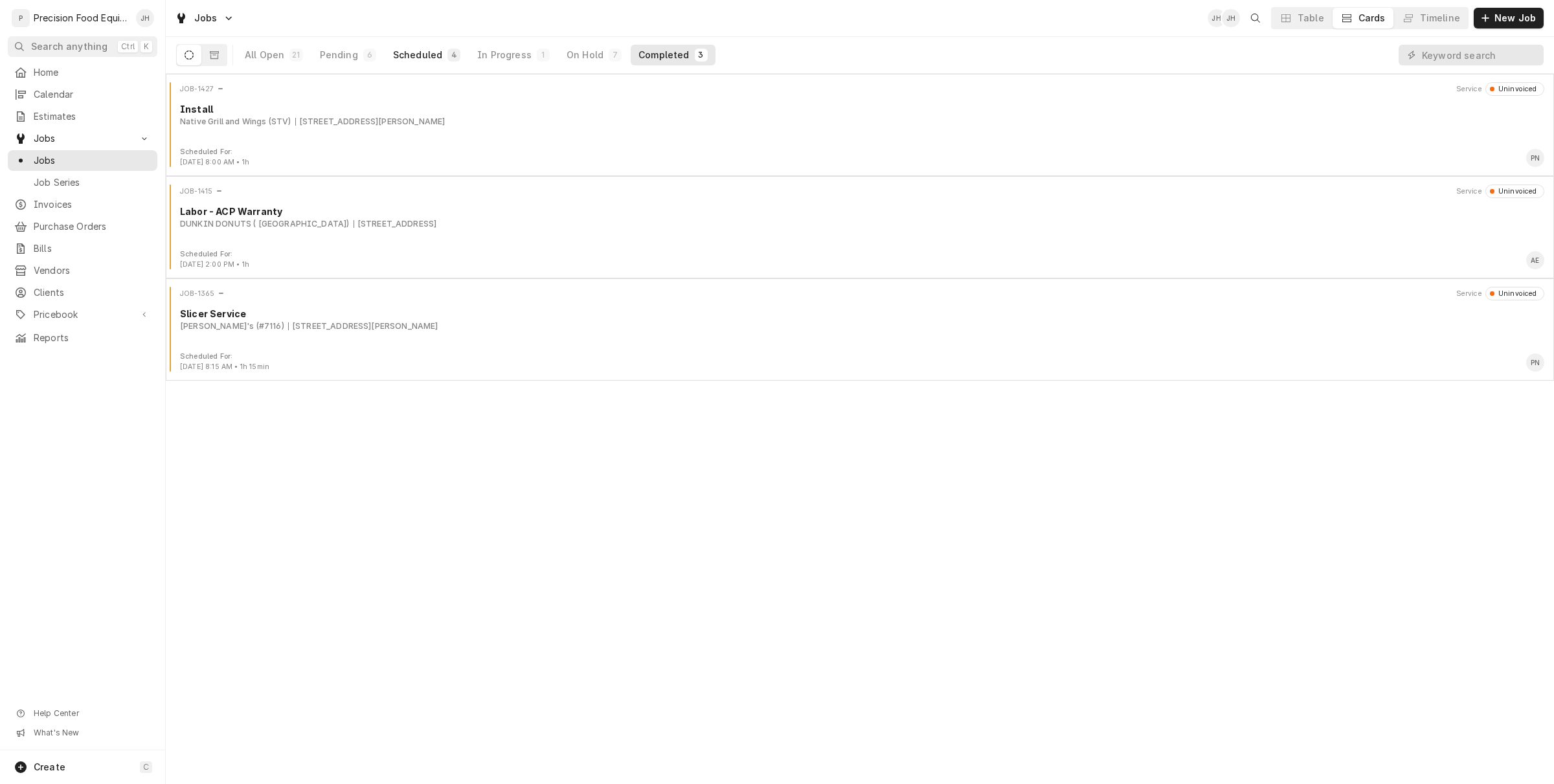
click at [406, 60] on div "Scheduled" at bounding box center [418, 54] width 49 height 13
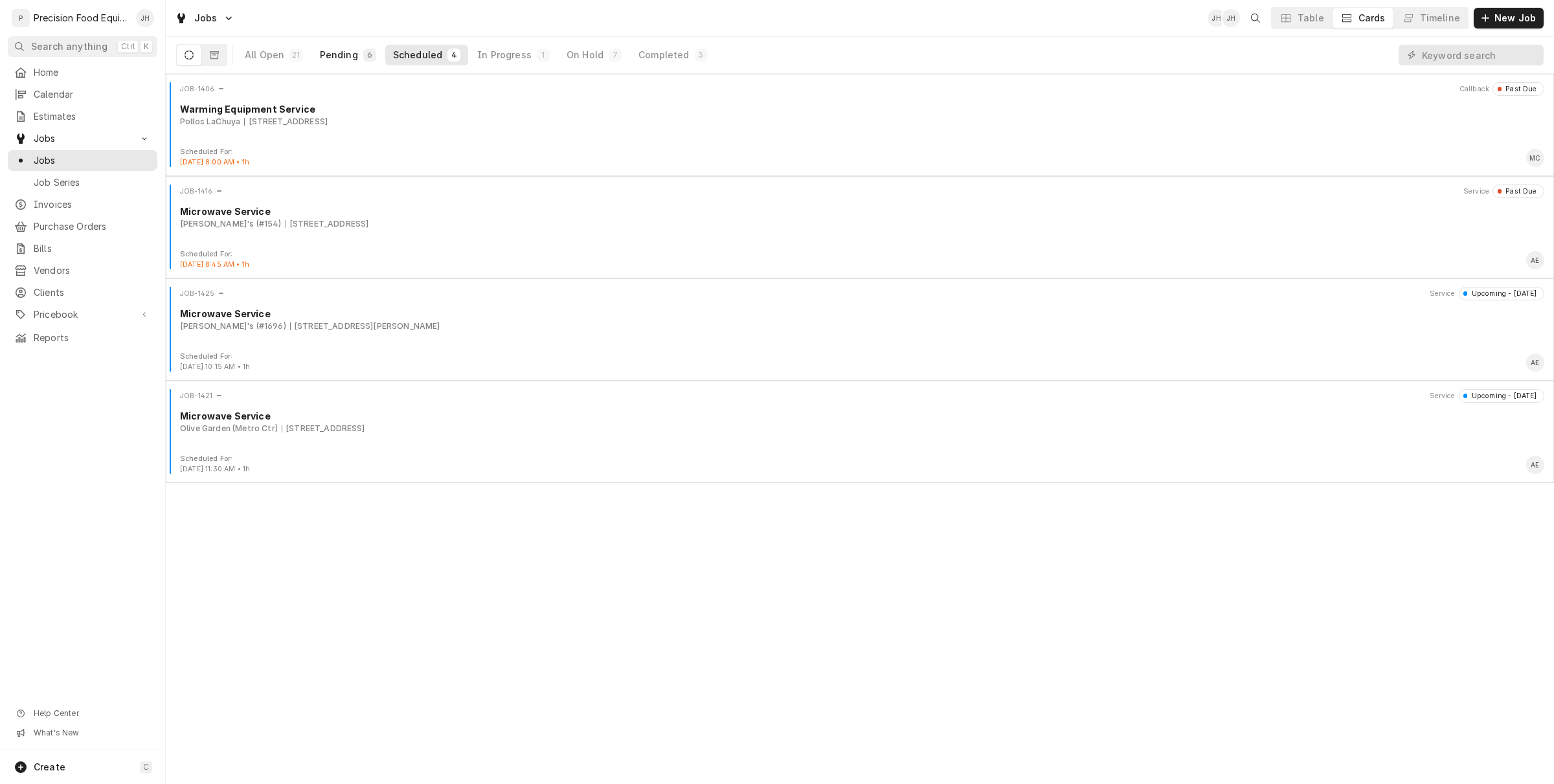
click at [343, 55] on div "Pending" at bounding box center [339, 54] width 38 height 13
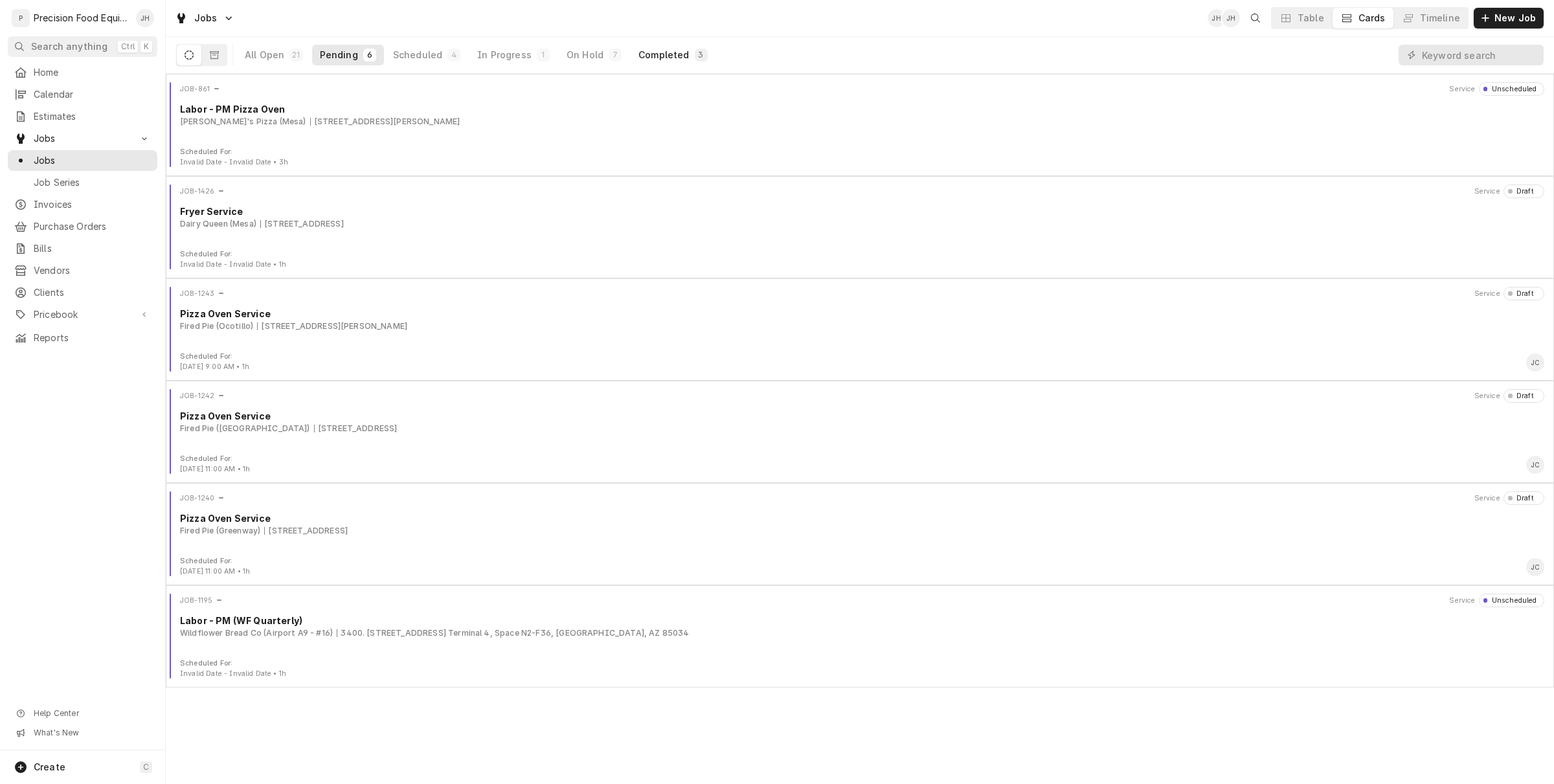
click at [660, 46] on button "Completed 3" at bounding box center [673, 55] width 84 height 21
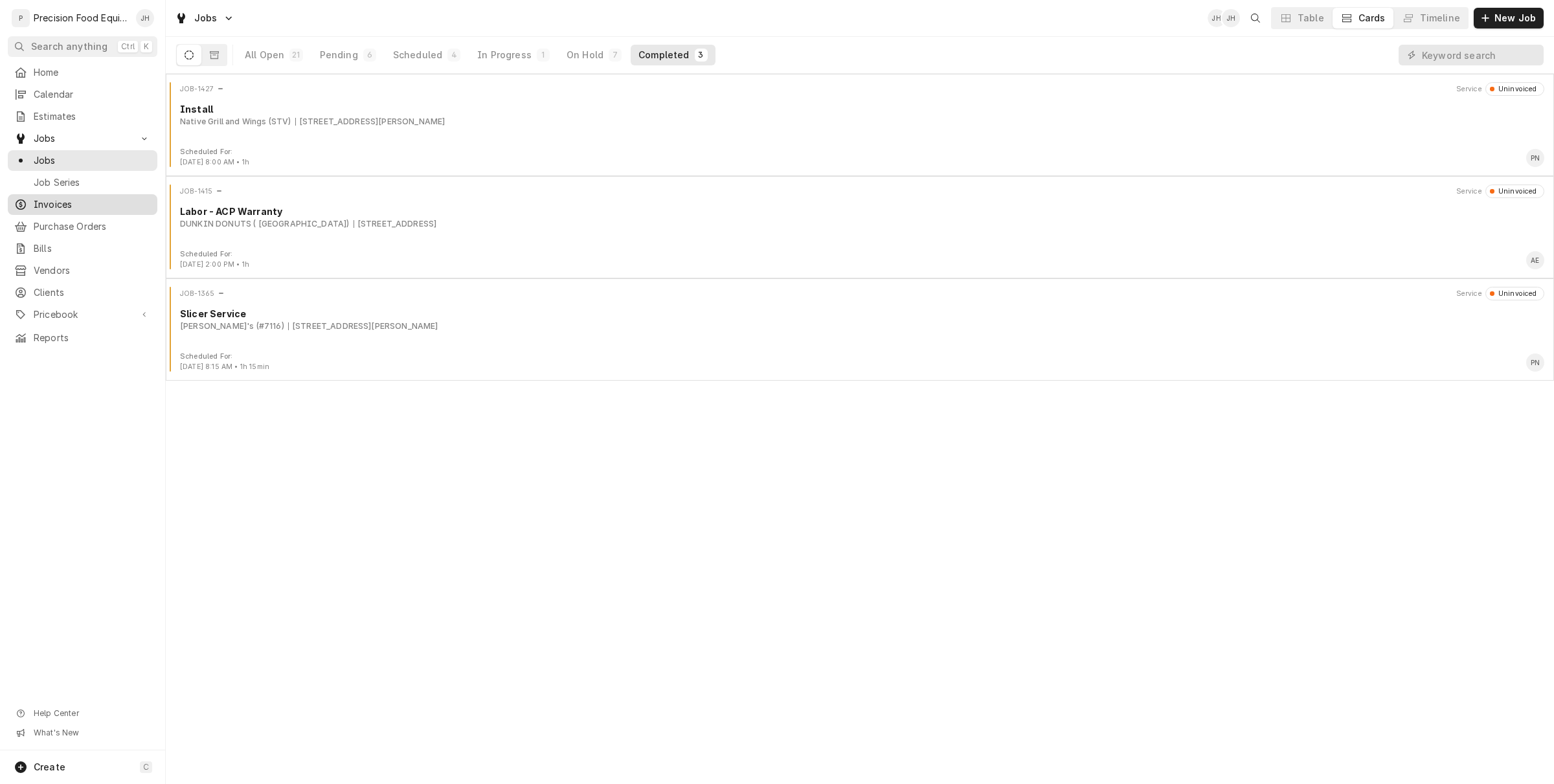
click at [72, 211] on div "Invoices" at bounding box center [83, 205] width 144 height 16
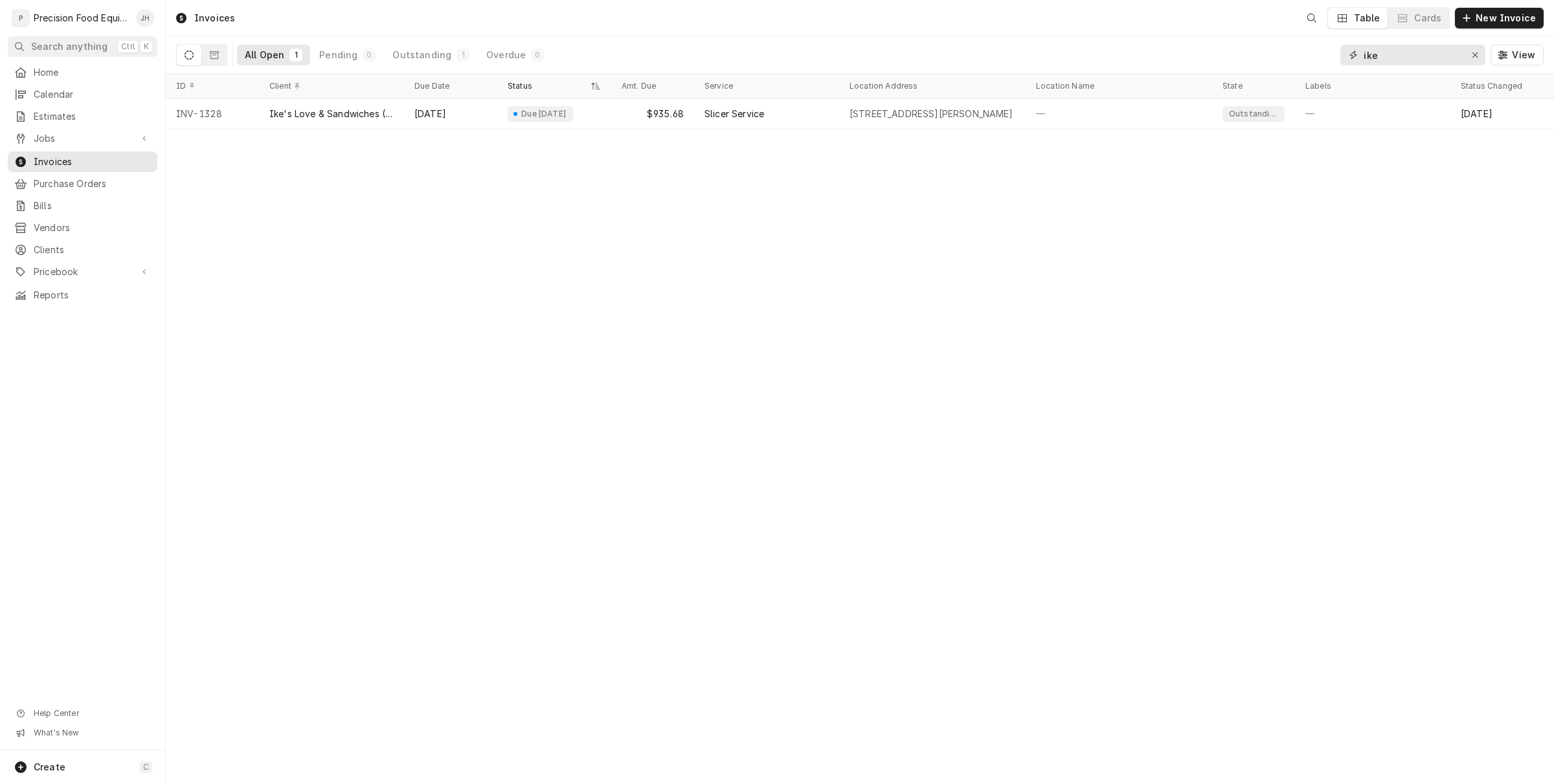
click at [1440, 48] on input "ike" at bounding box center [1412, 55] width 97 height 21
drag, startPoint x: 1440, startPoint y: 48, endPoint x: 936, endPoint y: 188, distance: 523.1
click at [936, 188] on div "Invoices Table Cards New Invoice All Open 1 Pending 0 Outstanding 1 Overdue 0 i…" at bounding box center [860, 392] width 1389 height 784
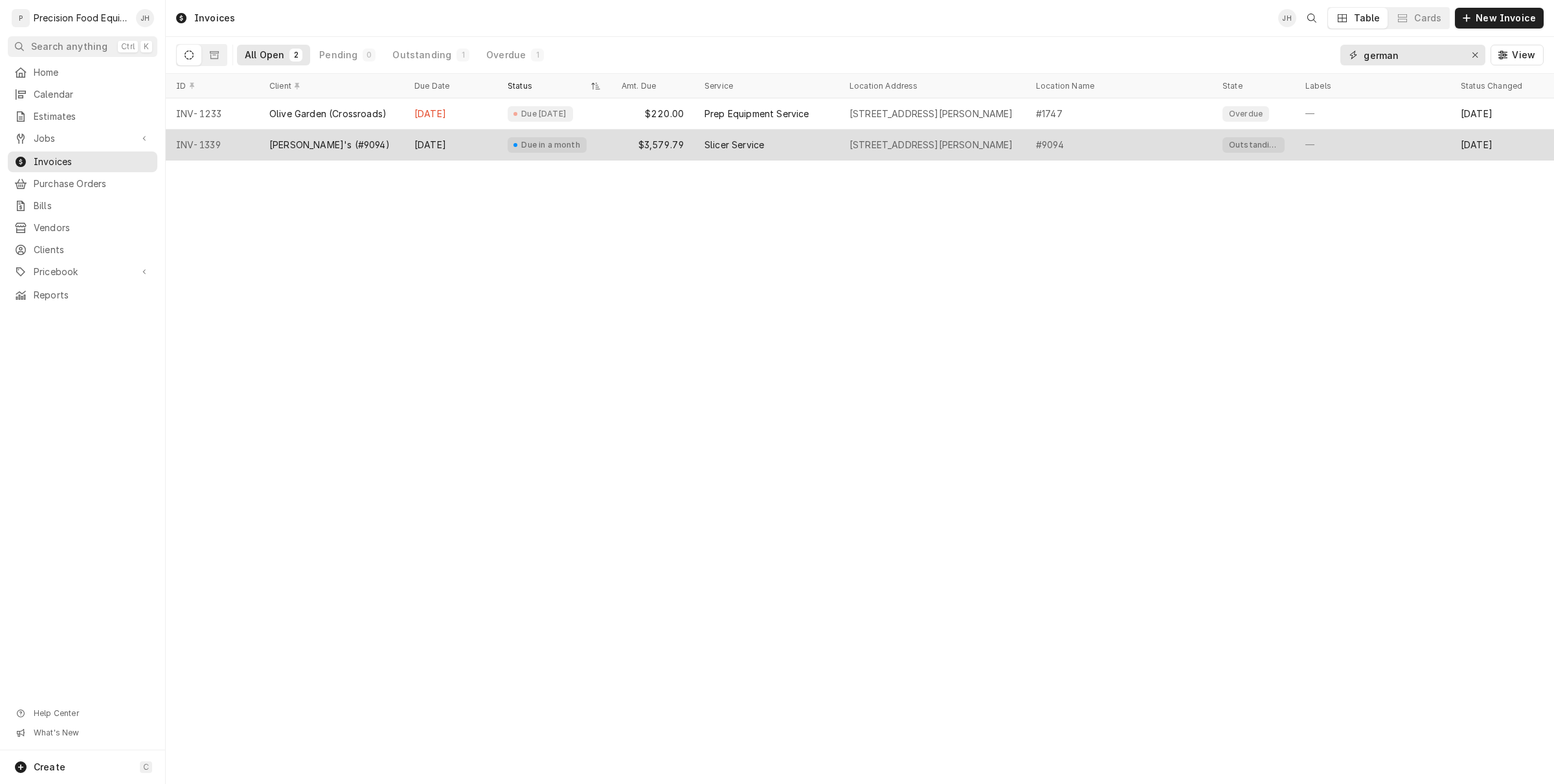
type input "german"
click at [329, 144] on div "[PERSON_NAME]'s (#9094)" at bounding box center [329, 145] width 120 height 13
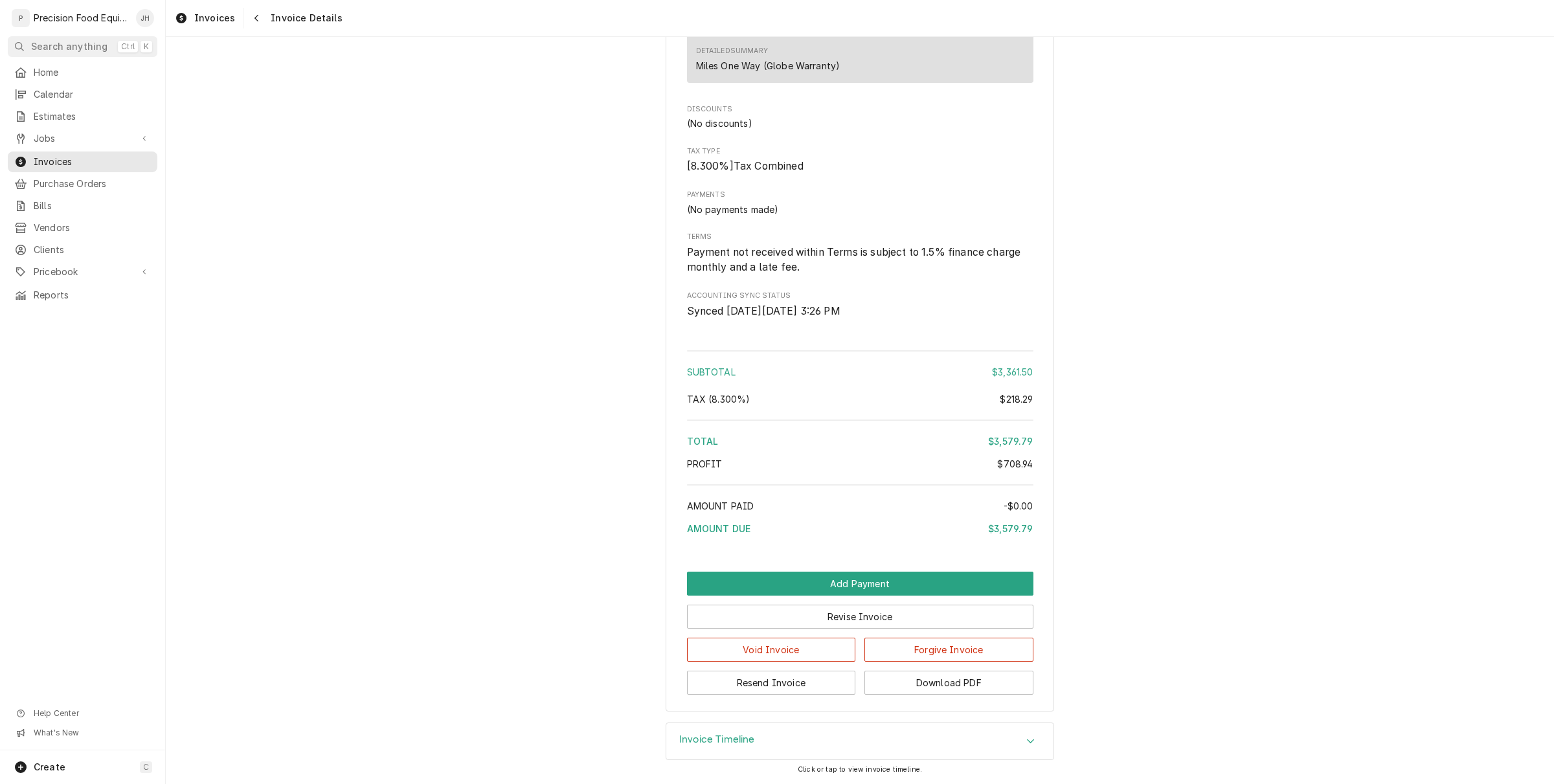
scroll to position [2181, 0]
click at [957, 684] on button "Download PDF" at bounding box center [949, 682] width 169 height 24
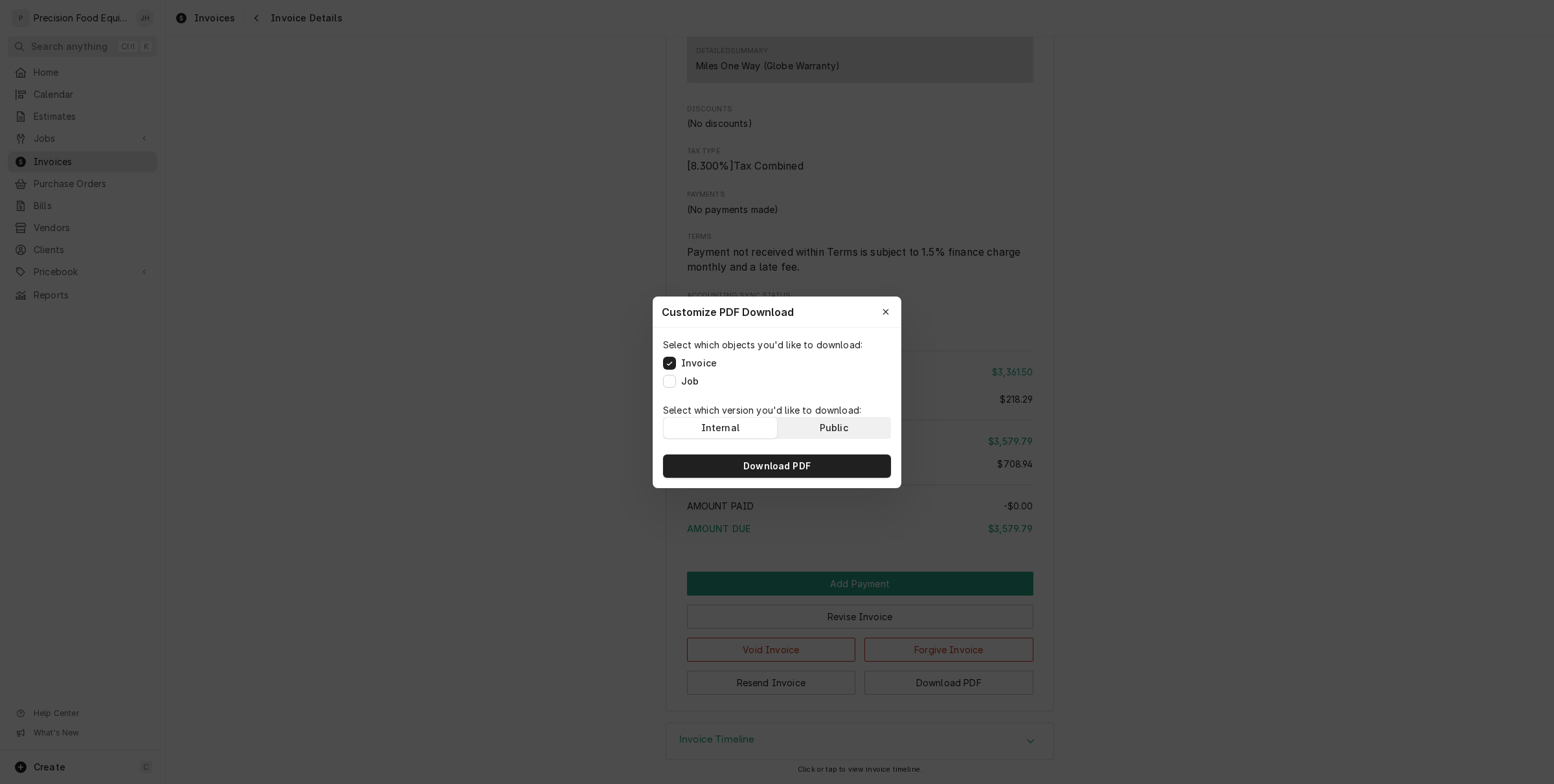
click at [828, 433] on div "Public" at bounding box center [834, 427] width 28 height 13
click at [733, 421] on div "Internal" at bounding box center [720, 427] width 38 height 13
click at [775, 471] on span "Download PDF" at bounding box center [777, 466] width 72 height 13
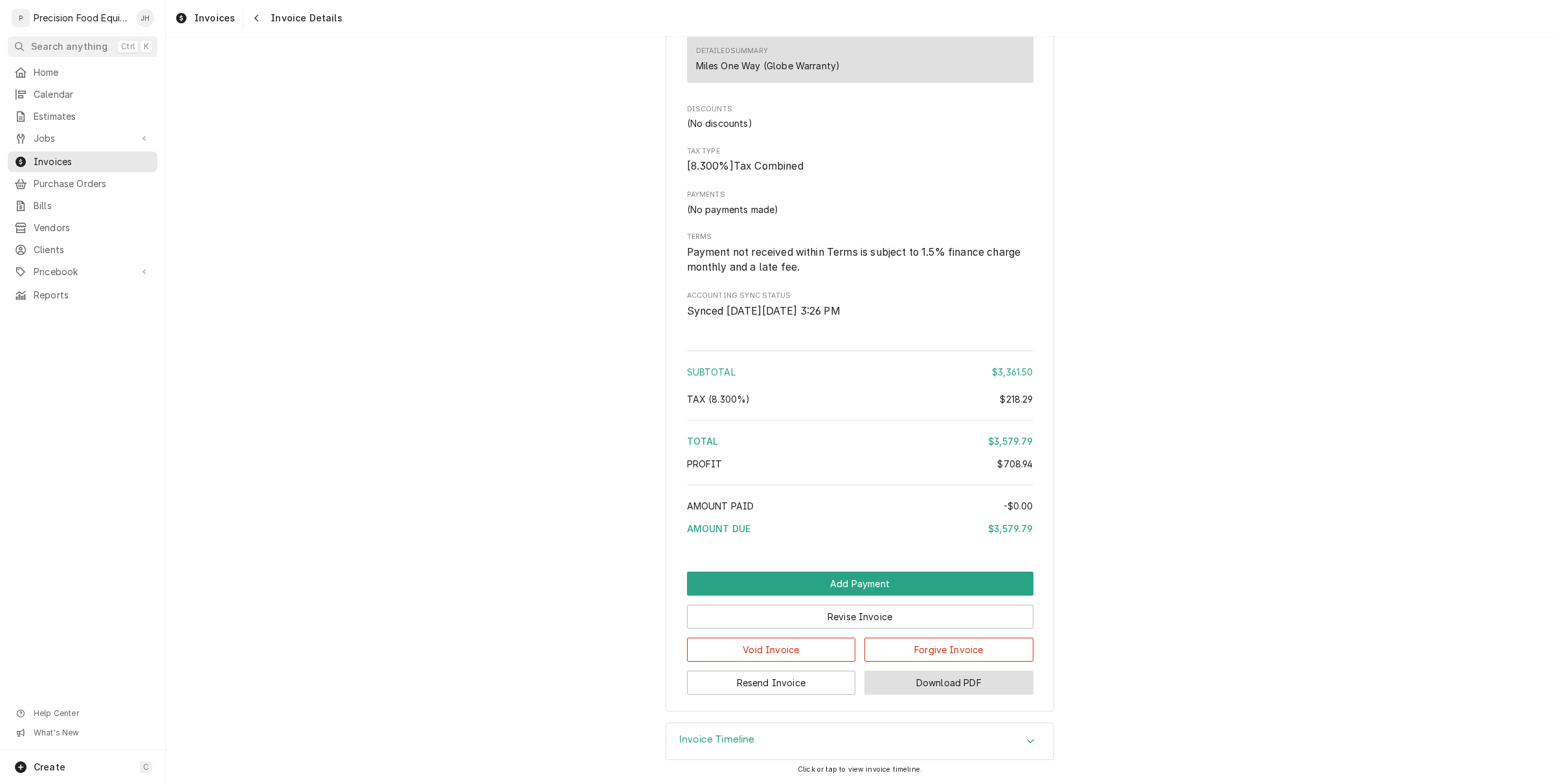
click at [960, 674] on button "Download PDF" at bounding box center [949, 682] width 169 height 24
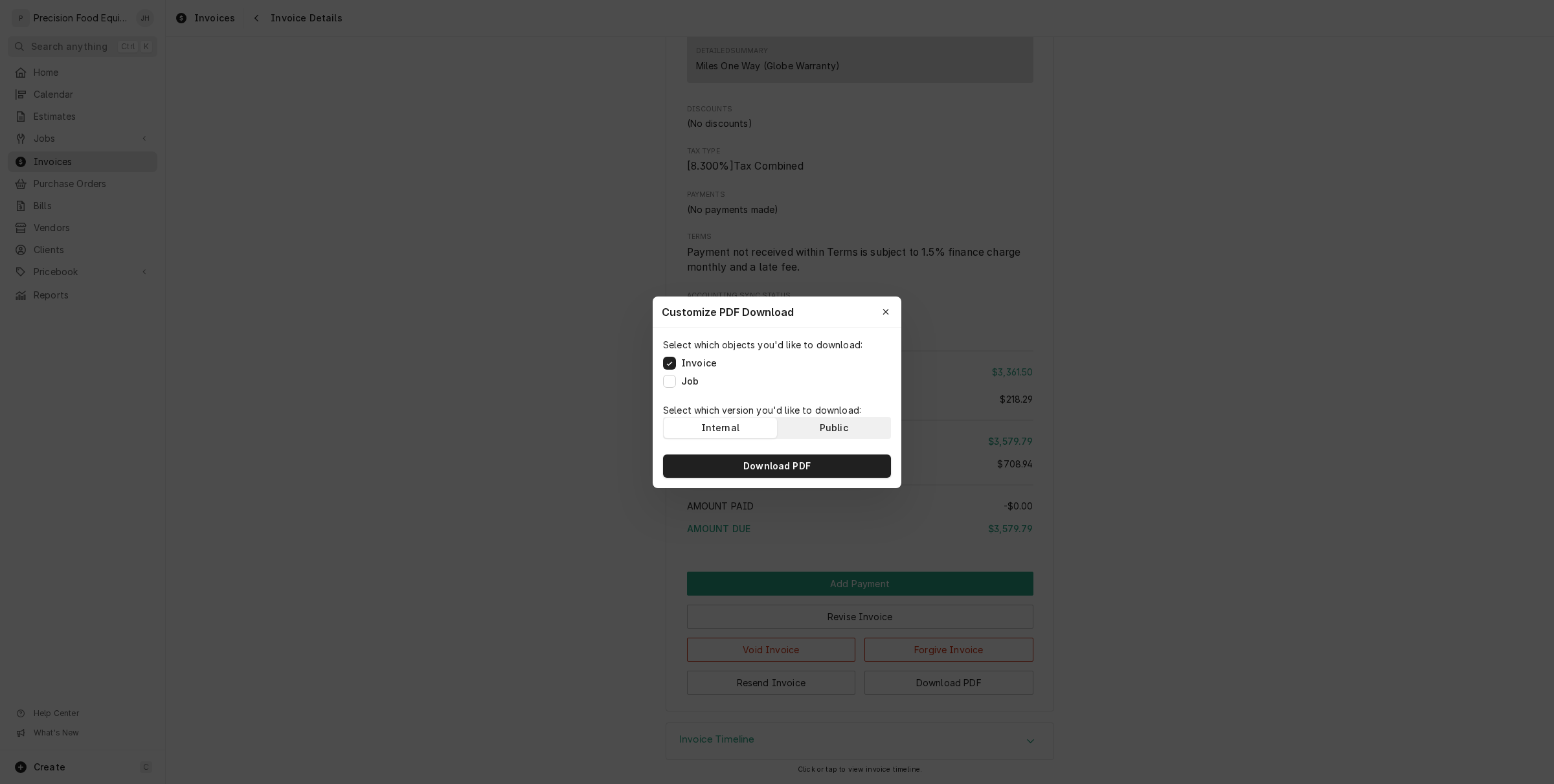
click at [829, 433] on div "Public" at bounding box center [834, 427] width 28 height 13
click at [795, 456] on button "Download PDF" at bounding box center [777, 466] width 228 height 24
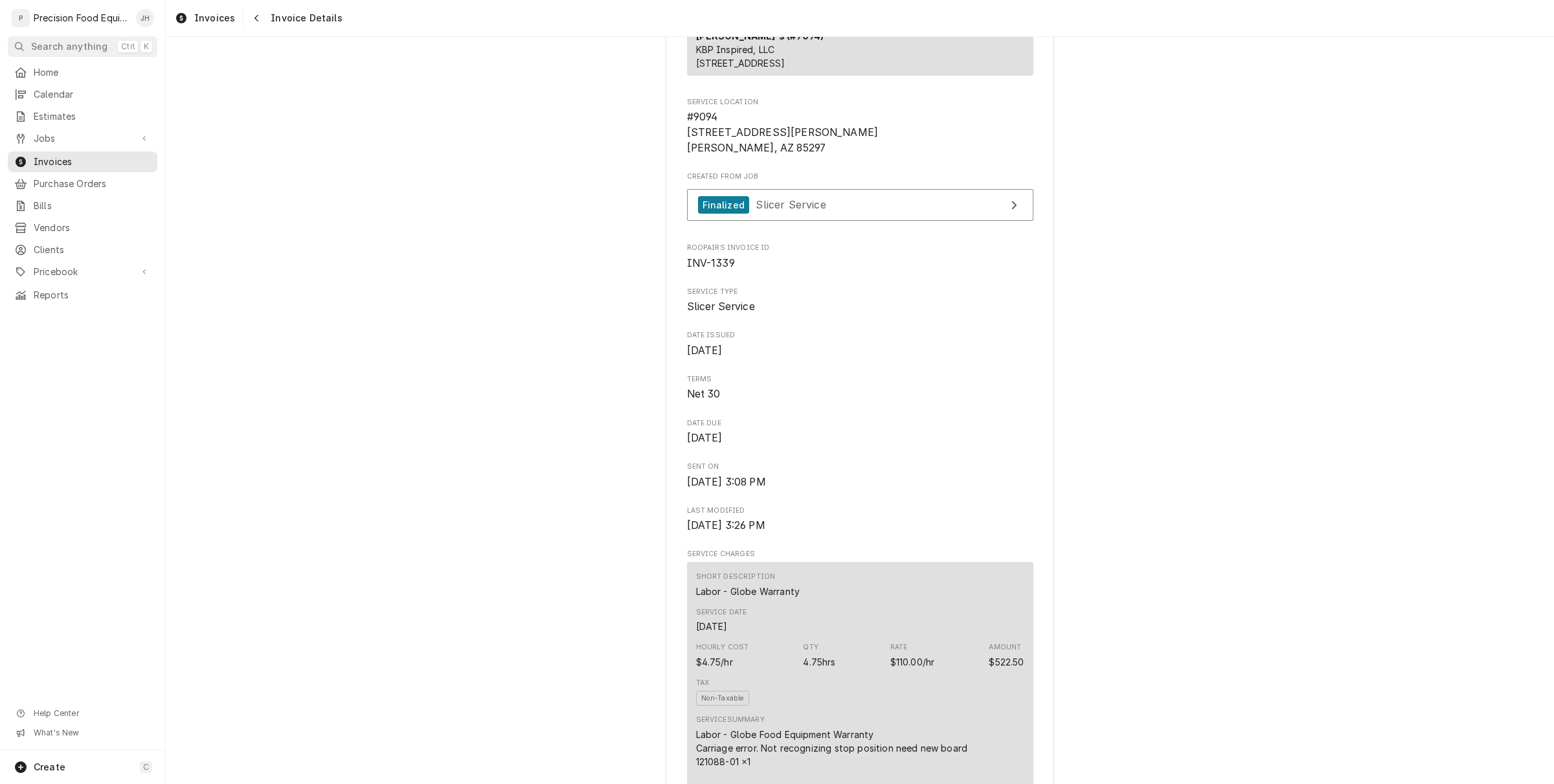
scroll to position [0, 0]
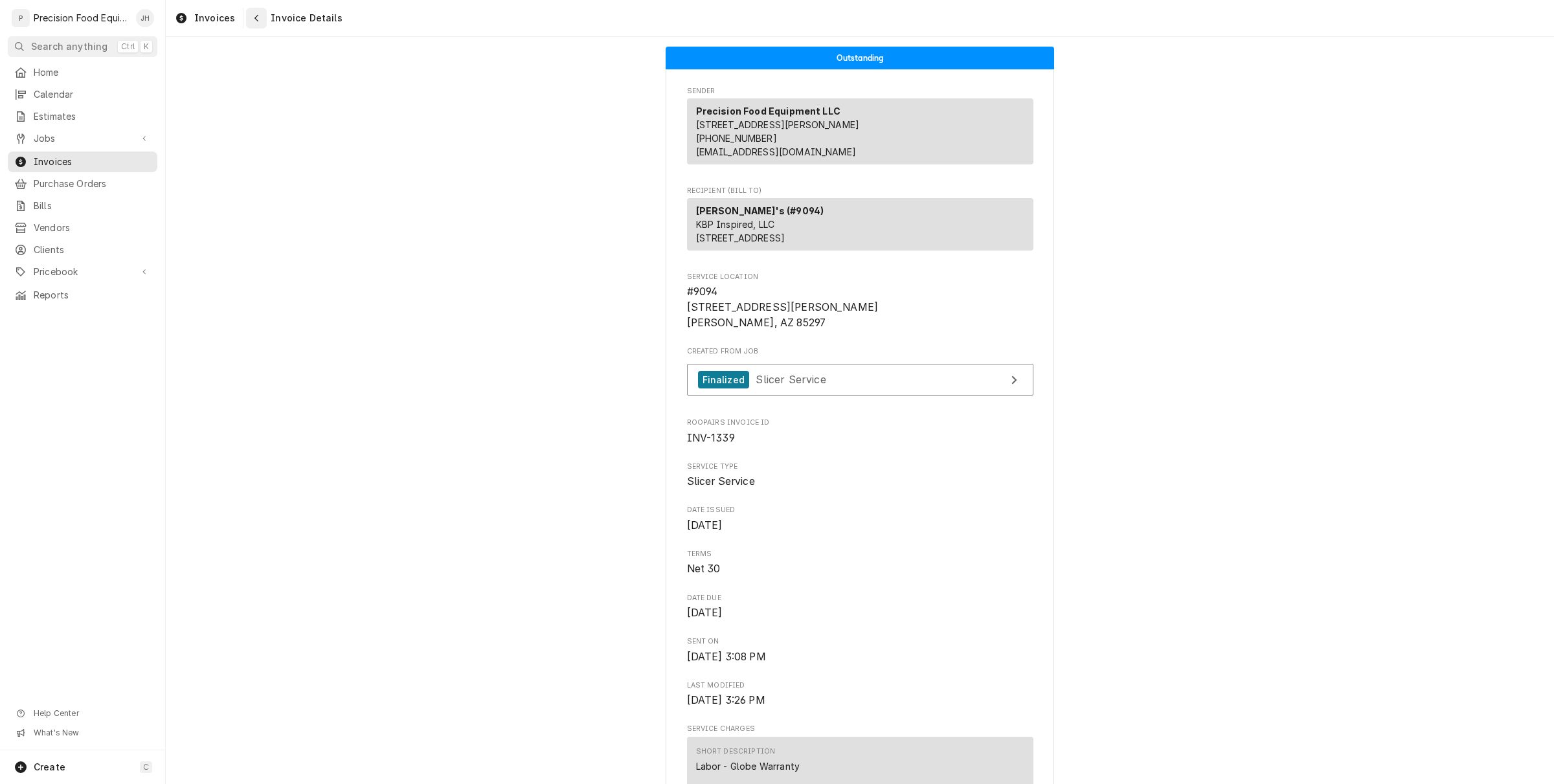
click at [256, 11] on div "Navigate back" at bounding box center [256, 18] width 13 height 13
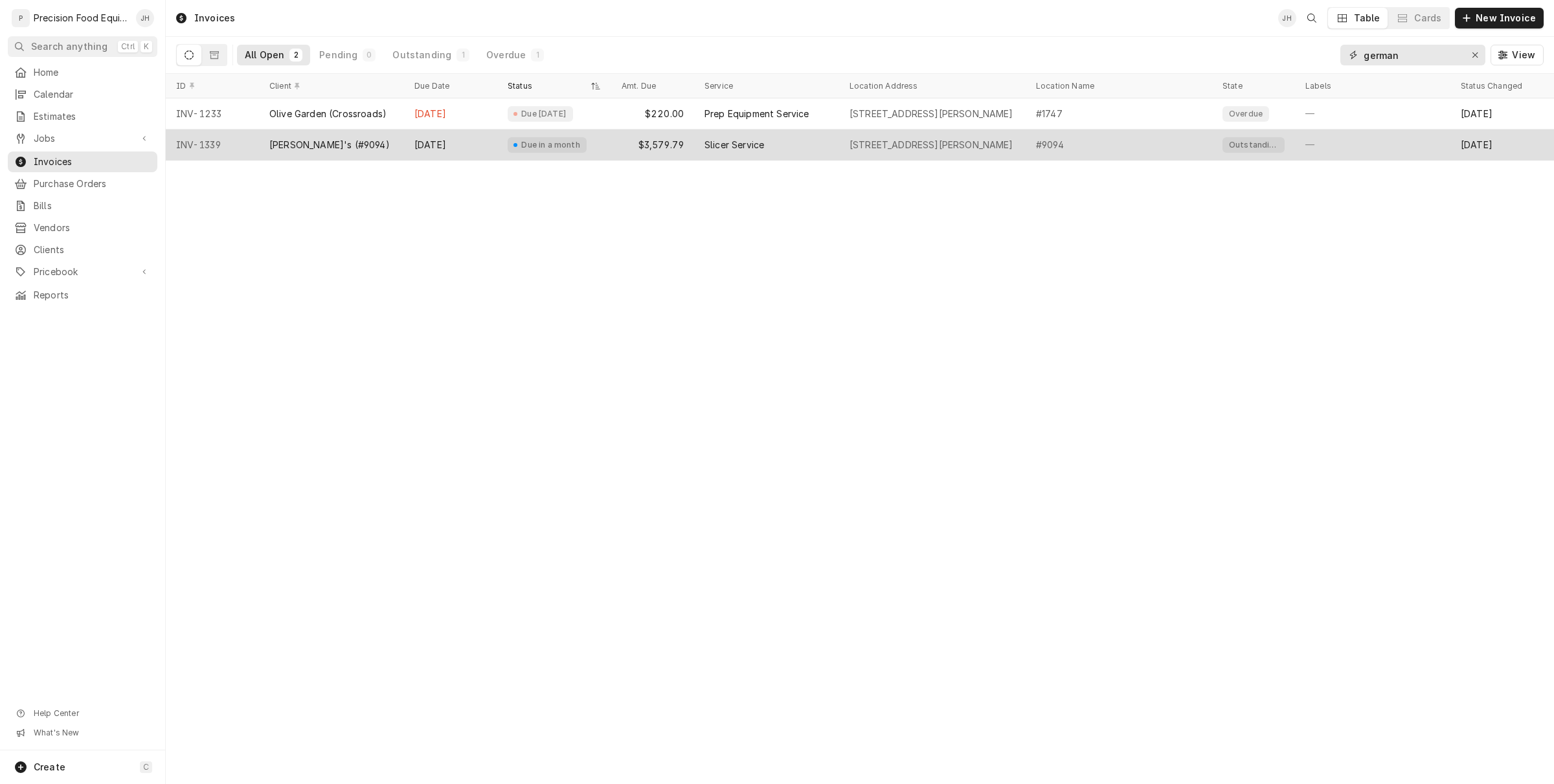
click at [1470, 55] on div "Erase input" at bounding box center [1475, 54] width 13 height 13
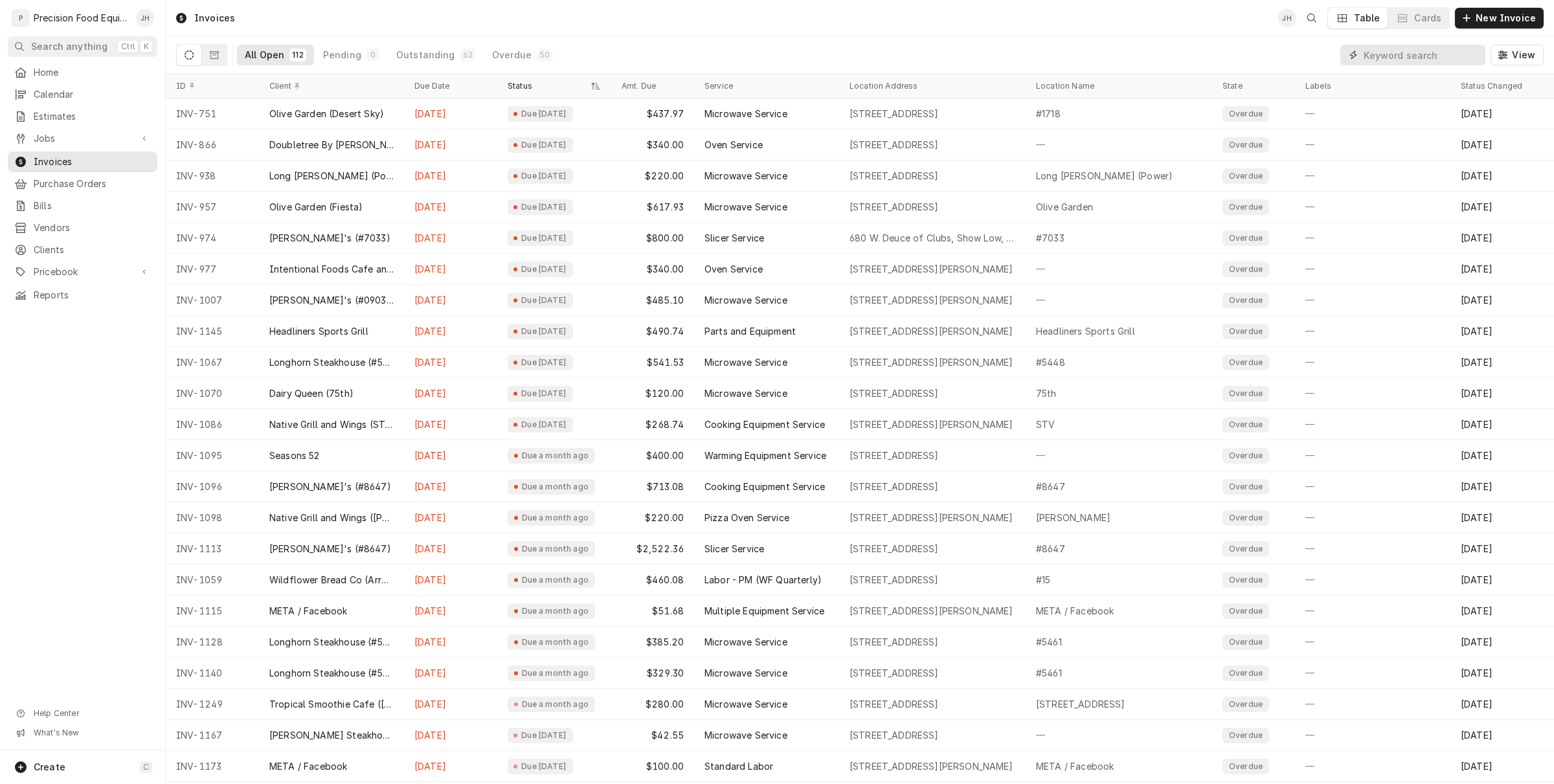
click at [1420, 62] on input "Dynamic Content Wrapper" at bounding box center [1421, 55] width 115 height 21
type input "payson"
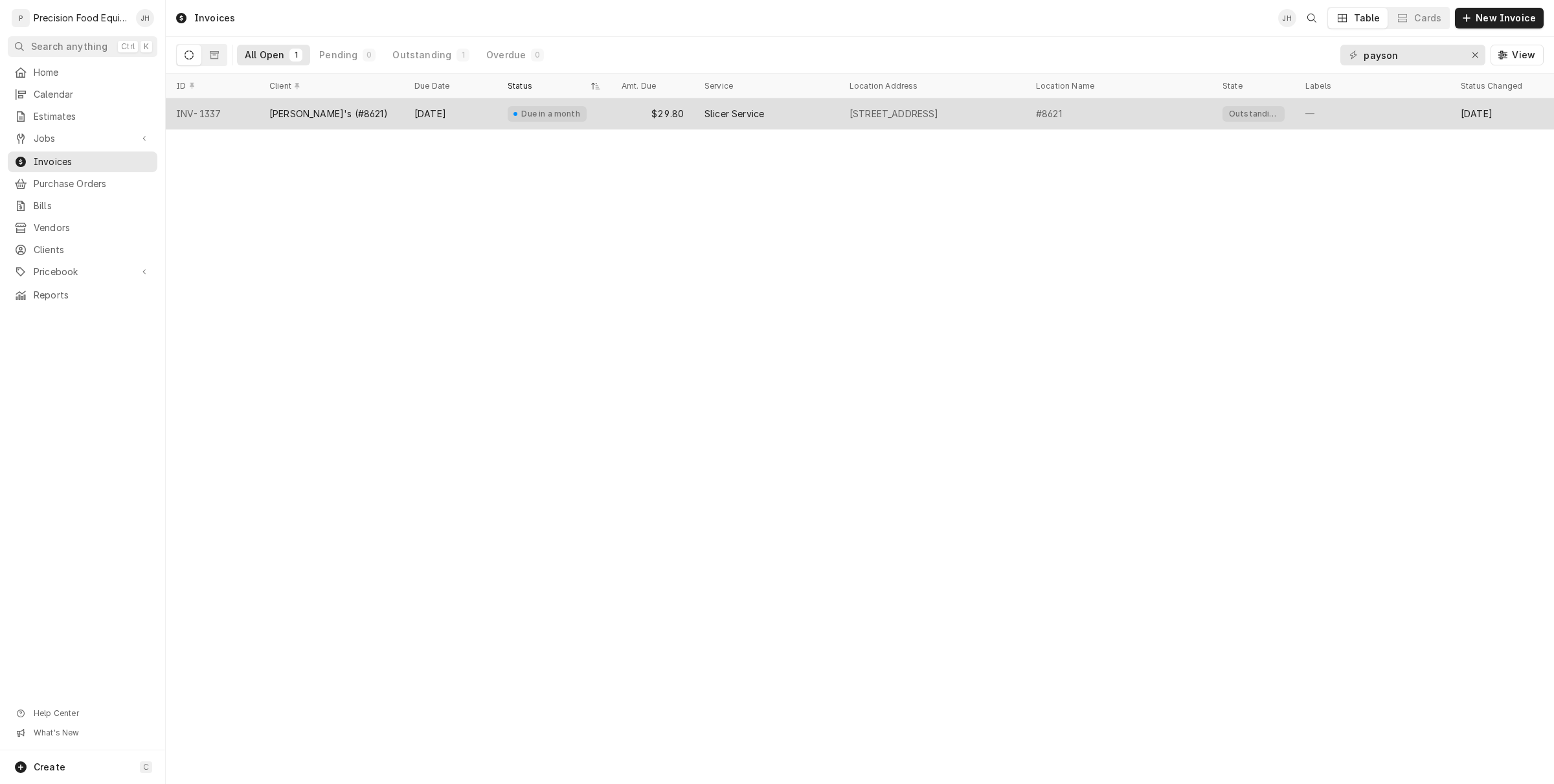
click at [328, 118] on div "[PERSON_NAME]'s (#8621)" at bounding box center [328, 113] width 119 height 13
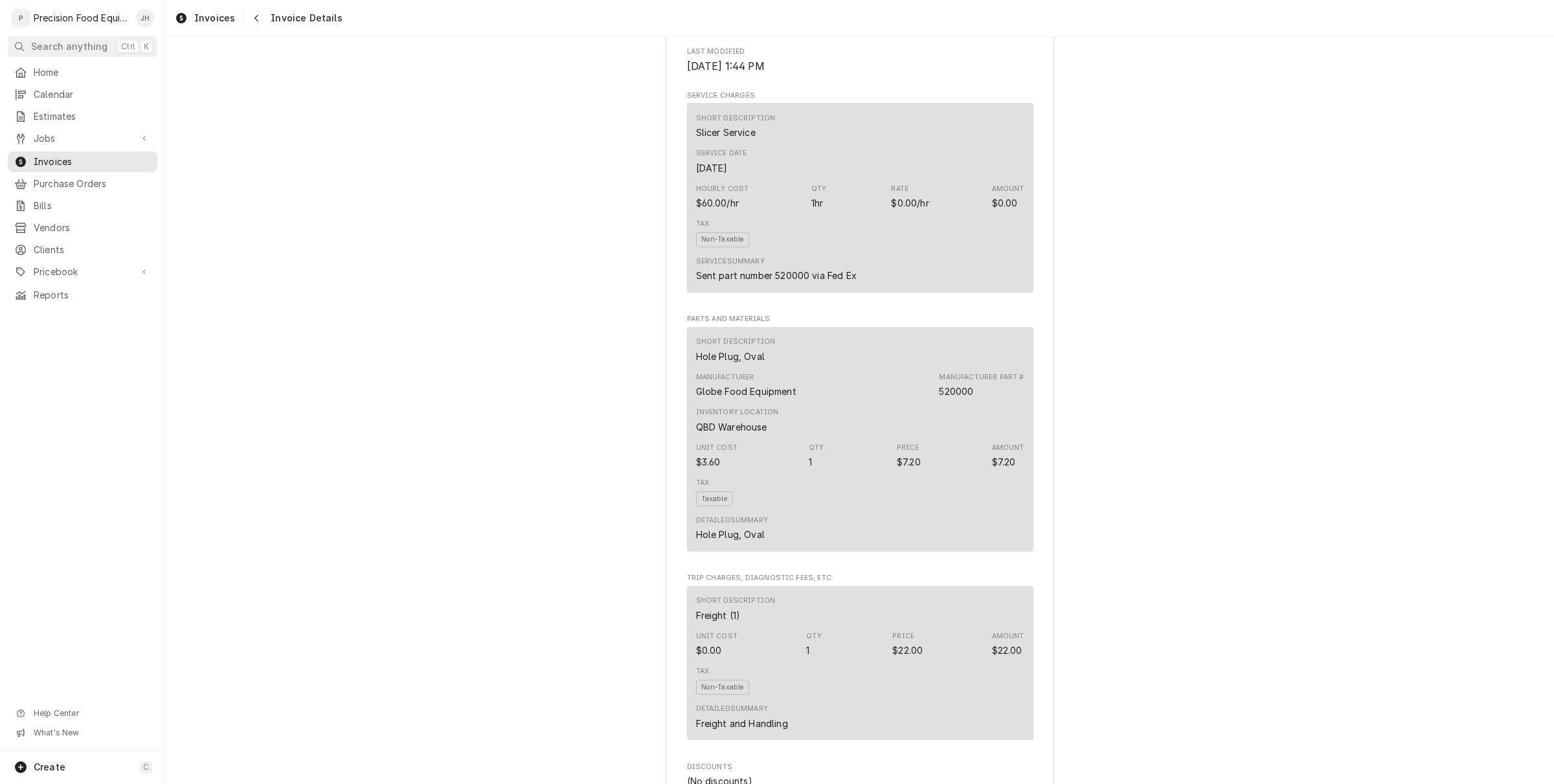
scroll to position [647, 0]
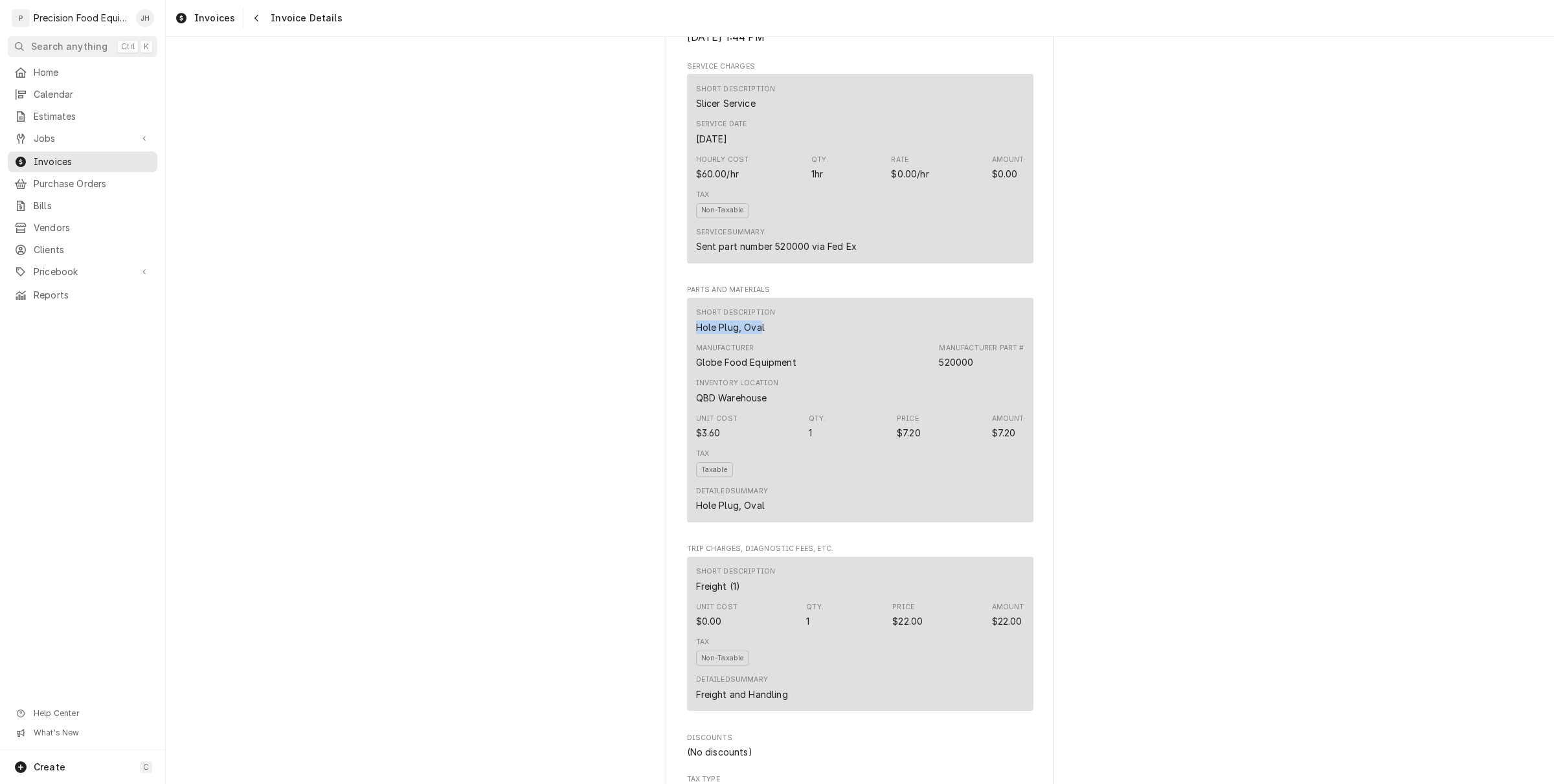
drag, startPoint x: 755, startPoint y: 373, endPoint x: 700, endPoint y: 367, distance: 55.3
click at [687, 367] on div "Short Description Hole Plug, Oval Manufacturer Globe Food Equipment Manufacture…" at bounding box center [860, 410] width 347 height 225
click at [772, 338] on div "Short Description Hole Plug, Oval" at bounding box center [860, 321] width 328 height 35
click at [755, 334] on div "Hole Plug, Oval" at bounding box center [731, 327] width 69 height 13
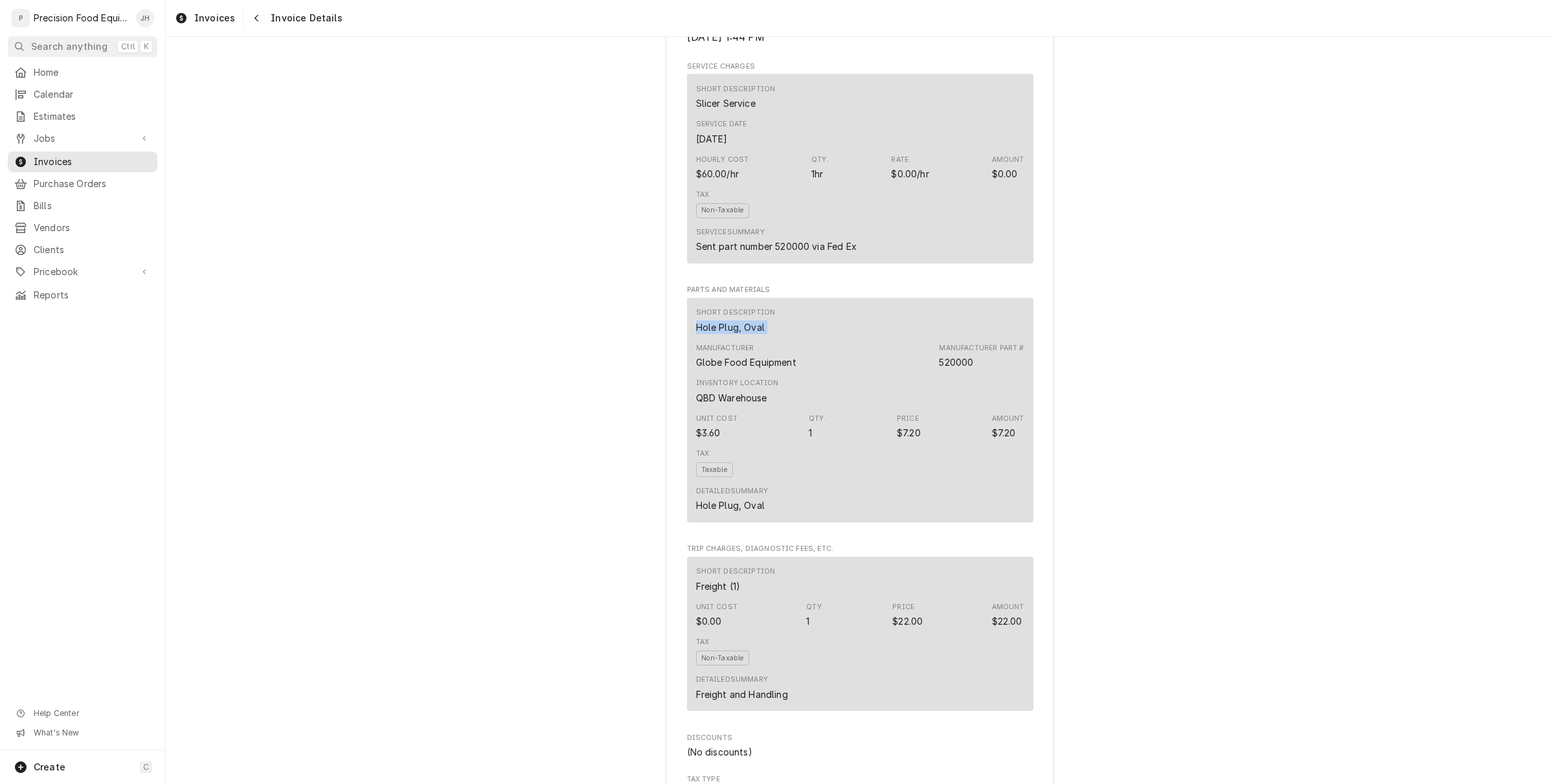
click at [755, 334] on div "Hole Plug, Oval" at bounding box center [731, 327] width 69 height 13
copy div "Hole Plug, Oval"
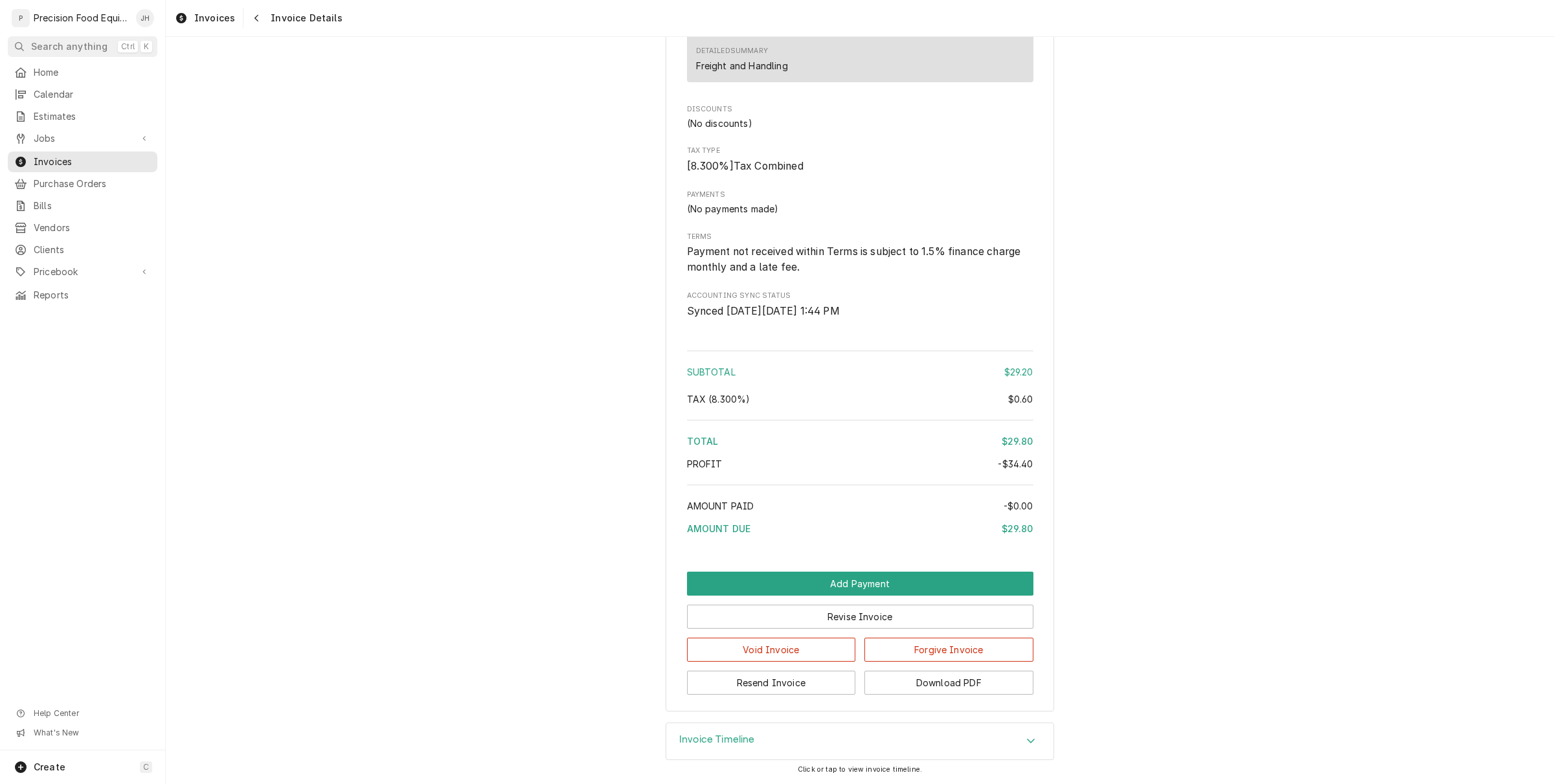
scroll to position [1295, 0]
drag, startPoint x: 1025, startPoint y: 421, endPoint x: 1015, endPoint y: 421, distance: 10.0
click at [1015, 406] on div "$0.60" at bounding box center [1021, 398] width 26 height 13
copy div "60"
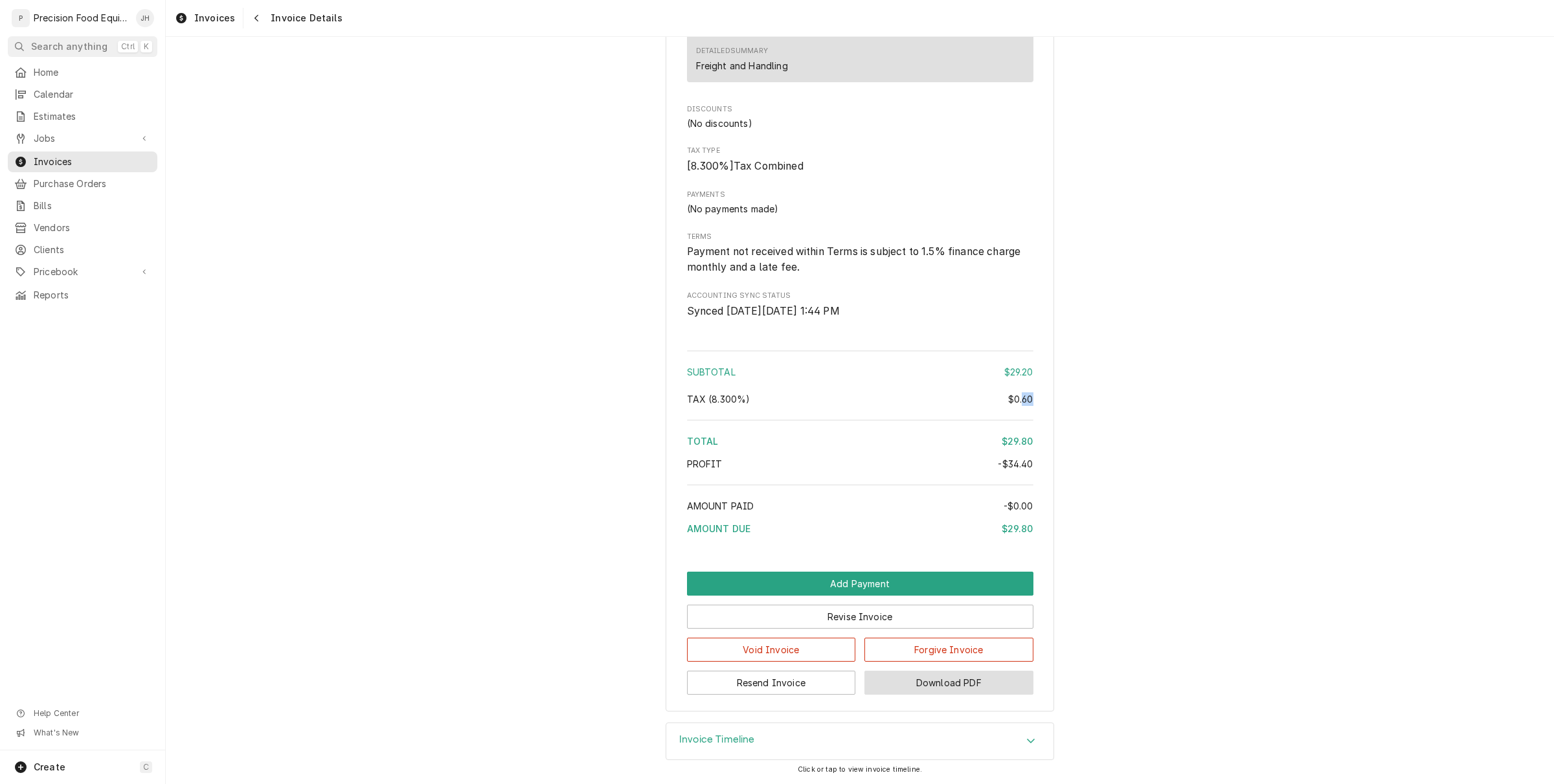
click at [978, 684] on button "Download PDF" at bounding box center [949, 682] width 169 height 24
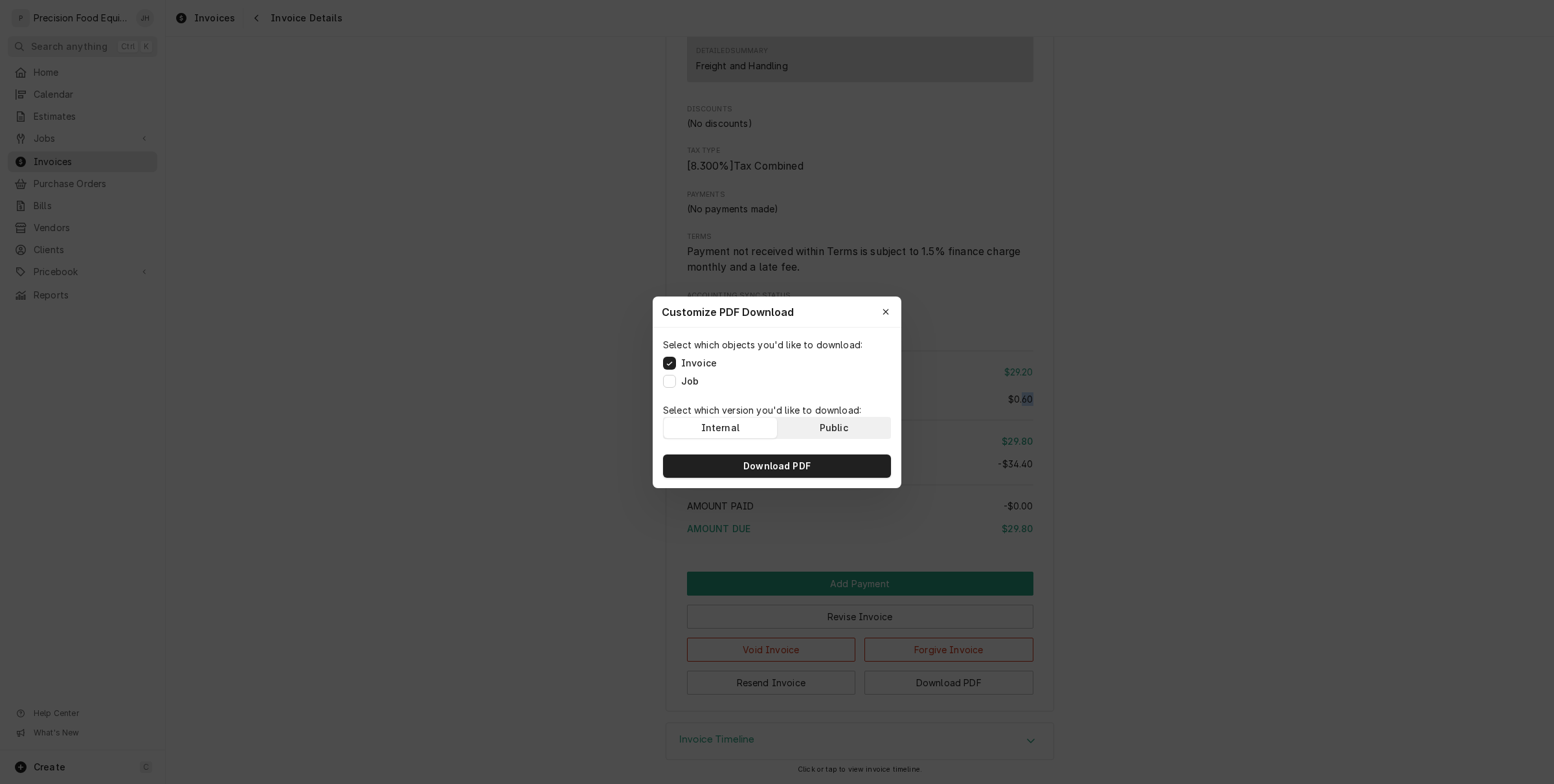
click at [837, 432] on div "Public" at bounding box center [834, 427] width 28 height 13
click at [831, 464] on button "Download PDF" at bounding box center [777, 466] width 228 height 24
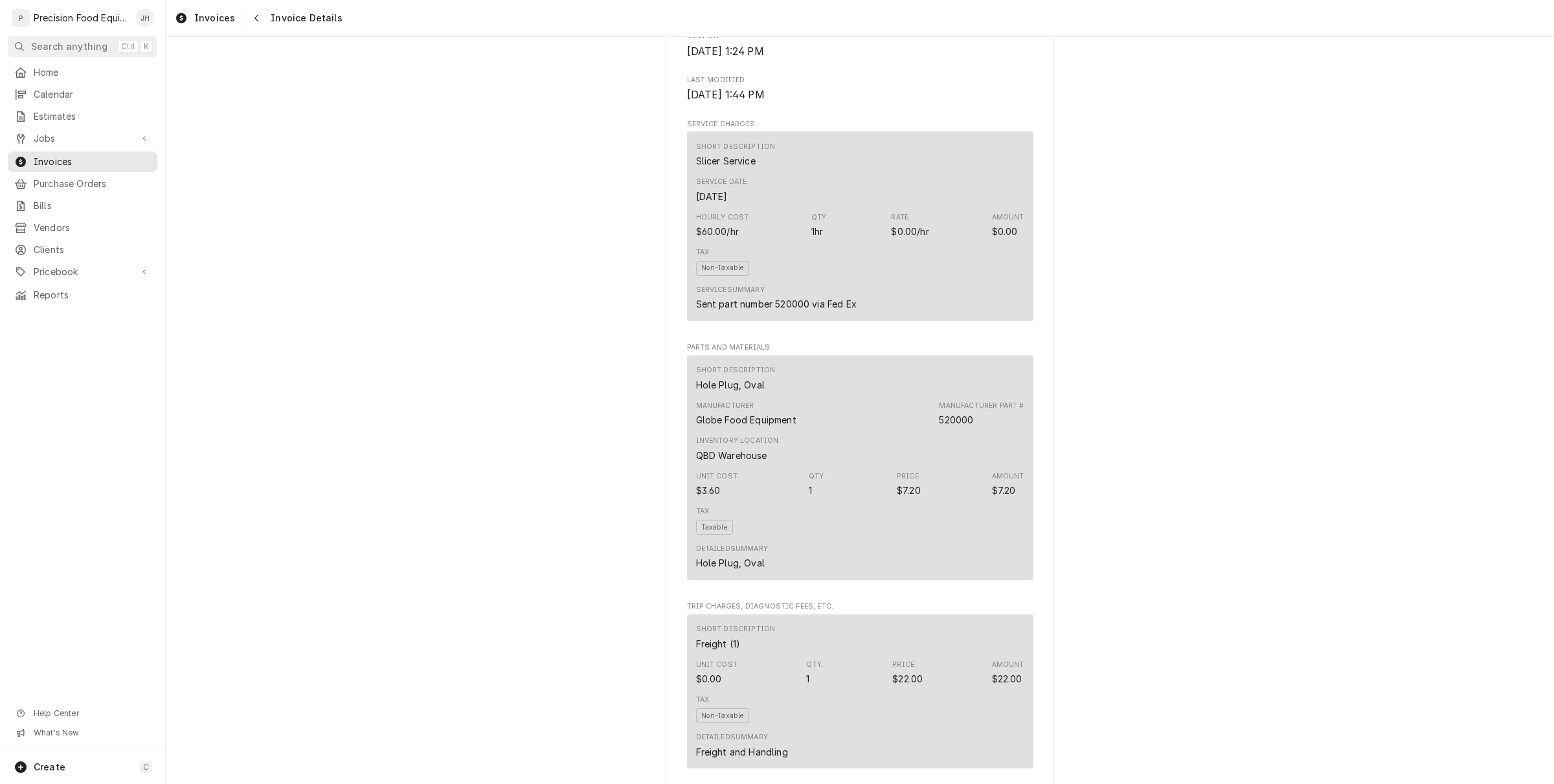
scroll to position [105, 0]
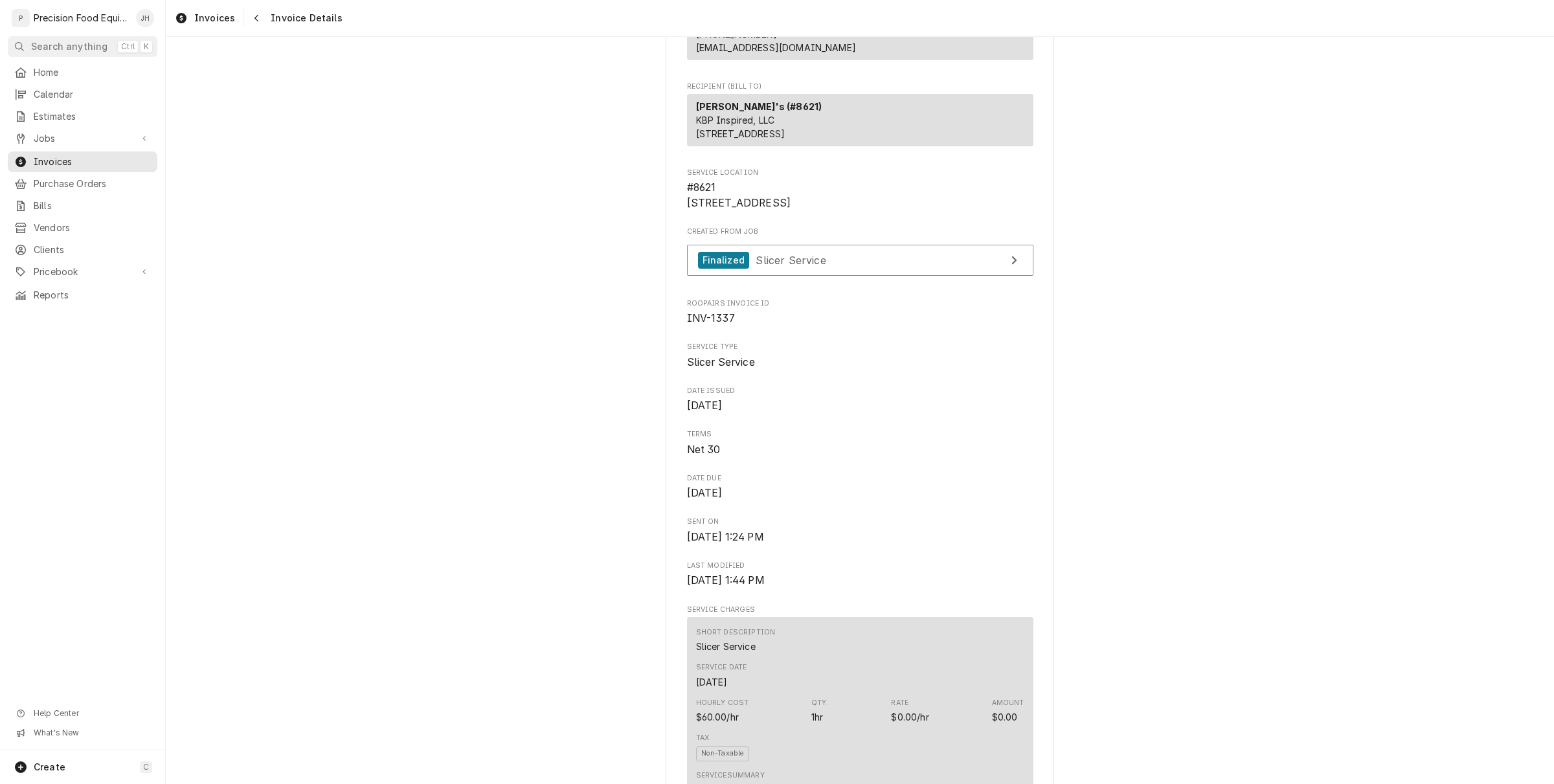
click at [702, 326] on span "INV-1337" at bounding box center [860, 318] width 347 height 16
click at [704, 324] on span "INV-1337" at bounding box center [711, 318] width 47 height 12
copy span "INV-1337"
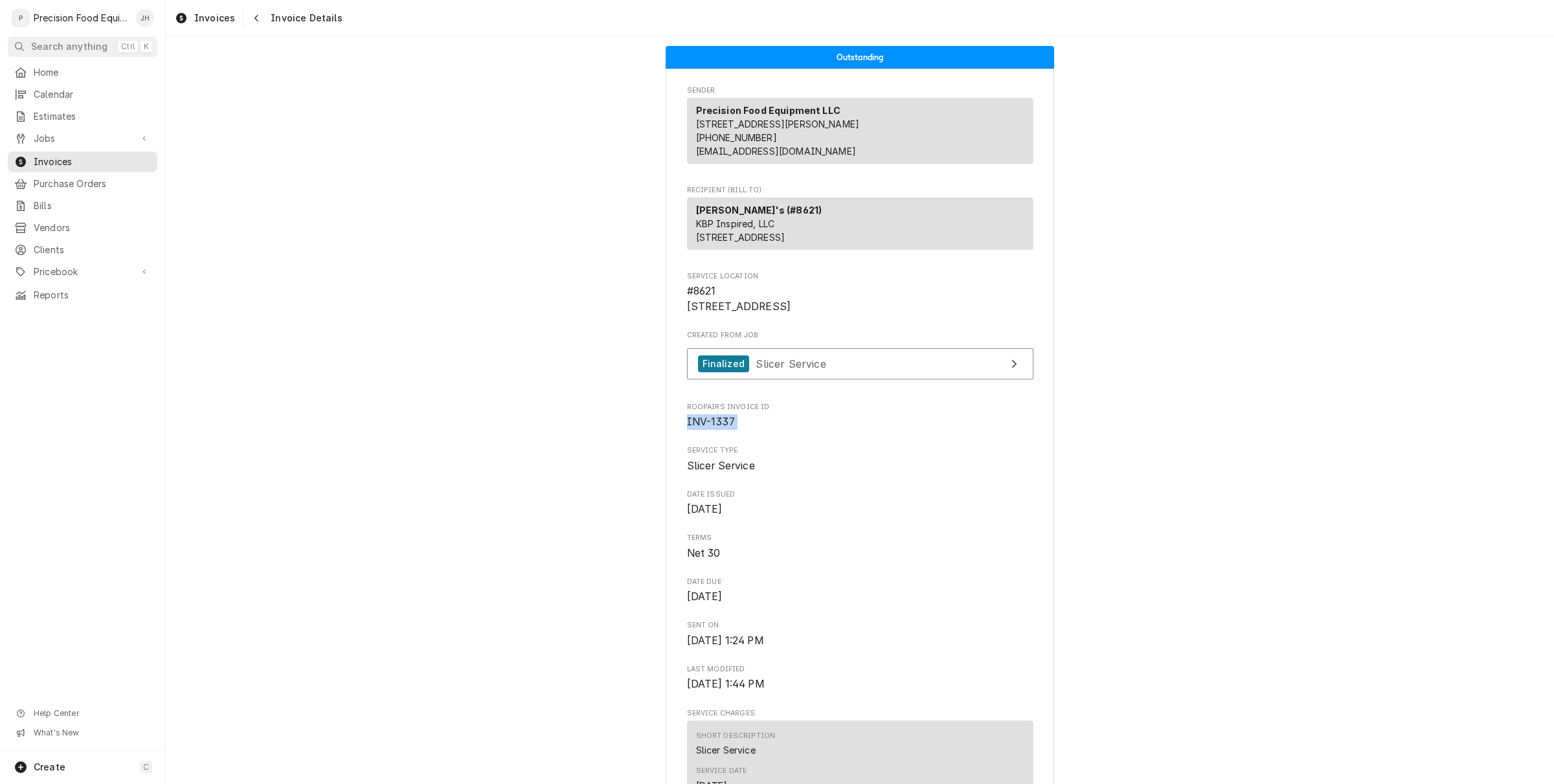
scroll to position [0, 0]
click at [254, 16] on icon "Navigate back" at bounding box center [257, 18] width 6 height 9
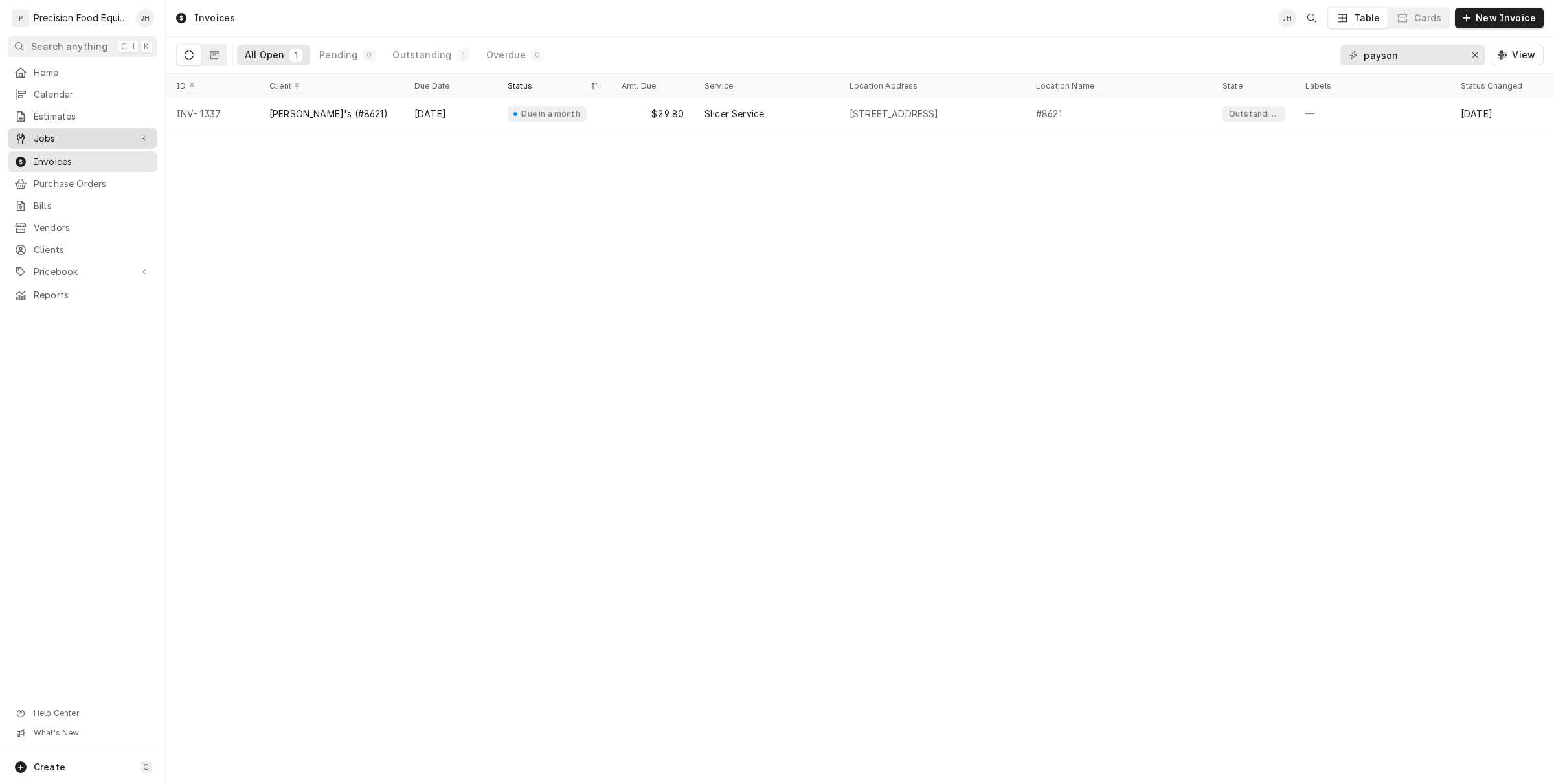
click at [65, 134] on span "Jobs" at bounding box center [82, 138] width 98 height 13
click at [60, 160] on span "Jobs" at bounding box center [91, 160] width 117 height 13
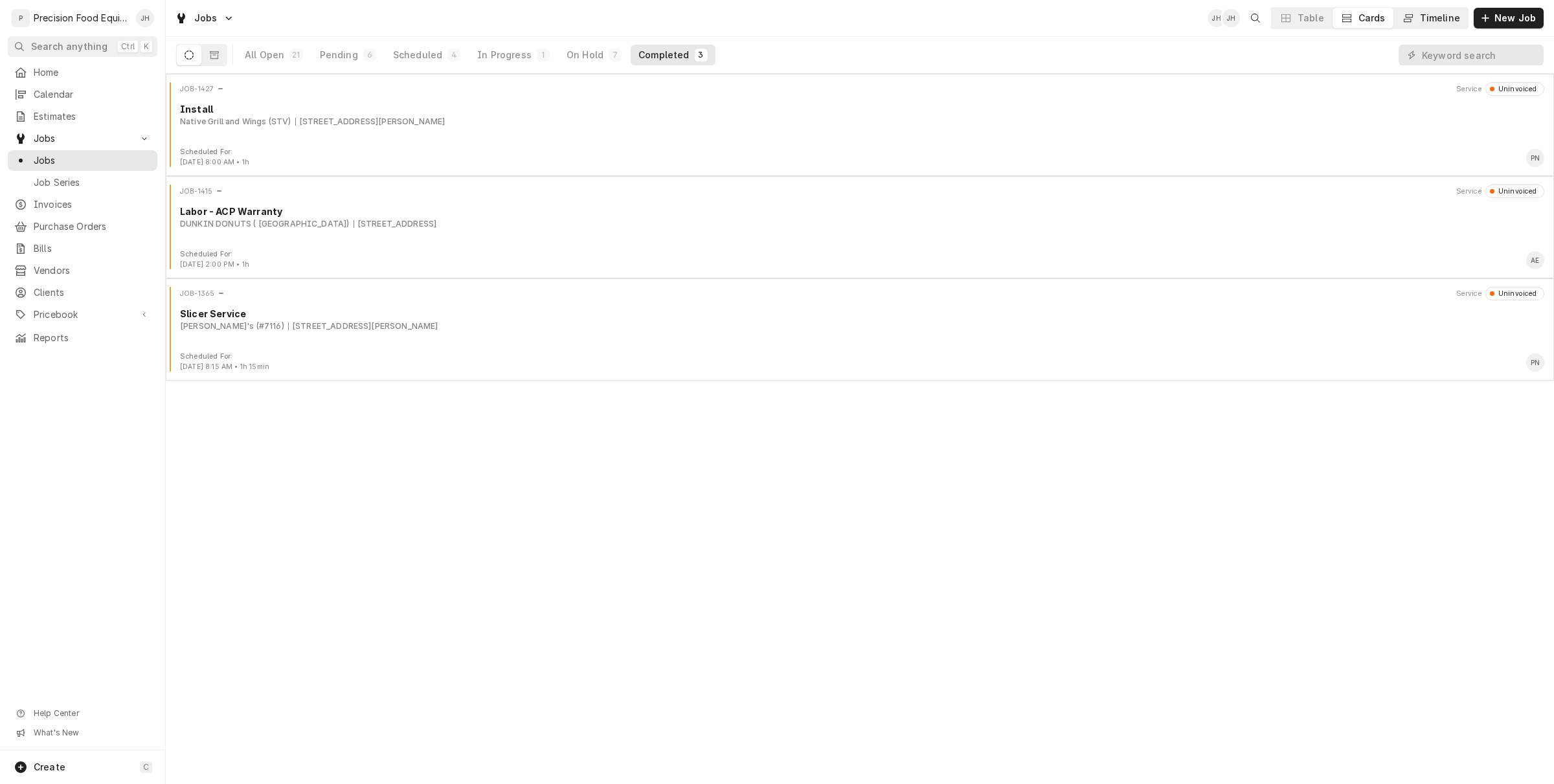
click at [1426, 21] on div "Timeline" at bounding box center [1441, 18] width 40 height 13
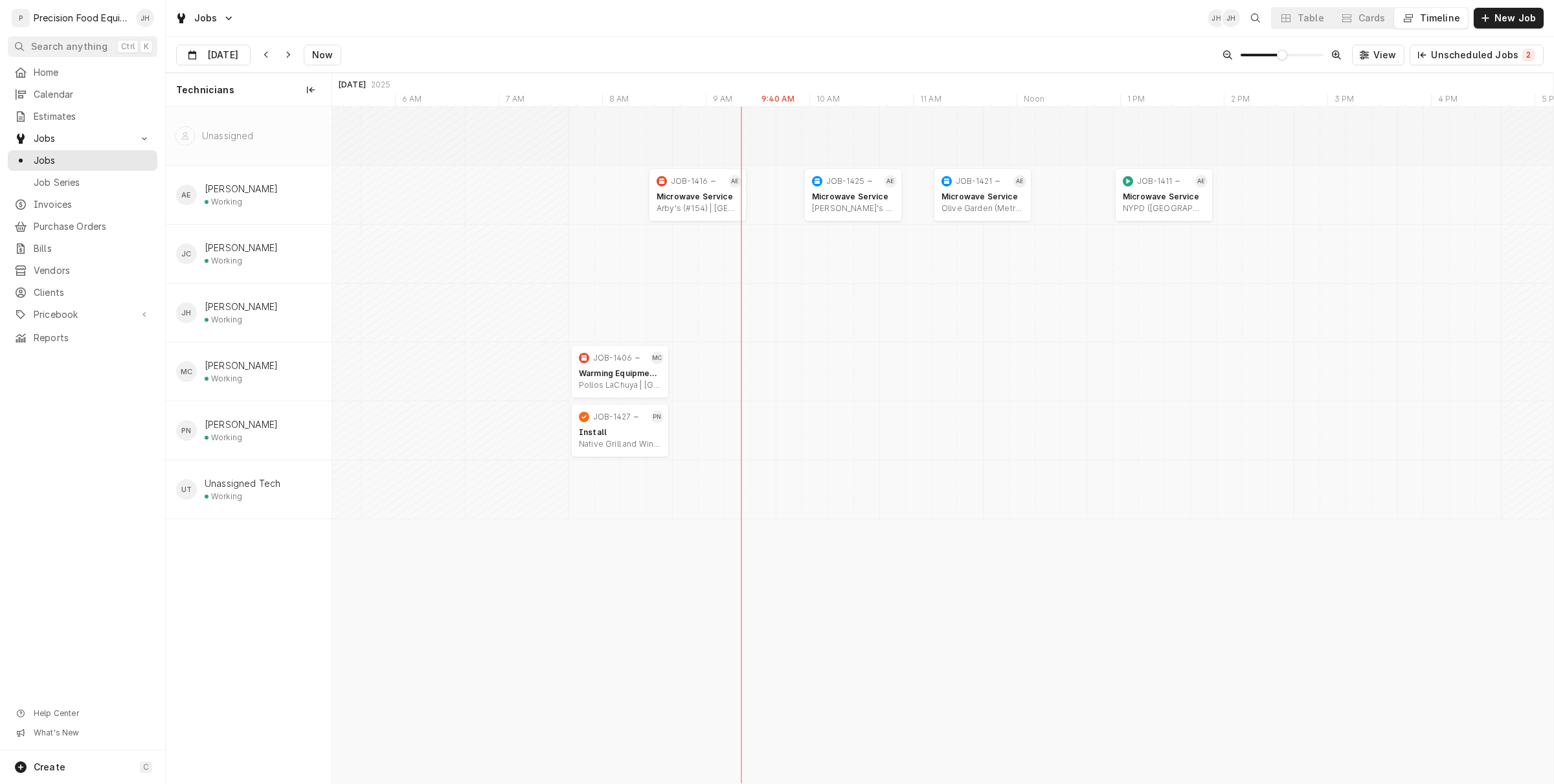
scroll to position [0, 24270]
click at [1359, 24] on button "Cards" at bounding box center [1363, 18] width 61 height 21
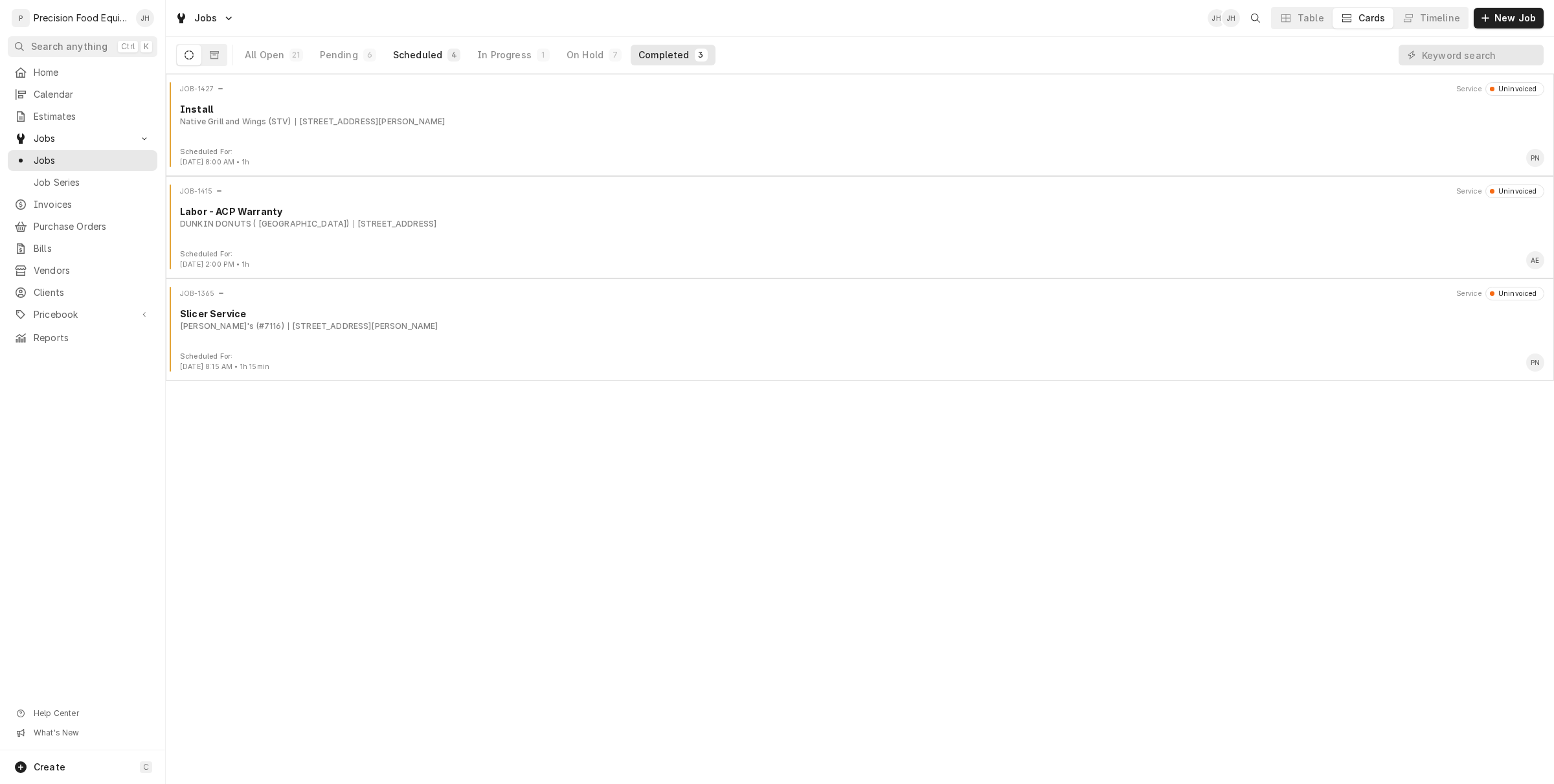
click at [409, 46] on button "Scheduled 4" at bounding box center [427, 55] width 83 height 21
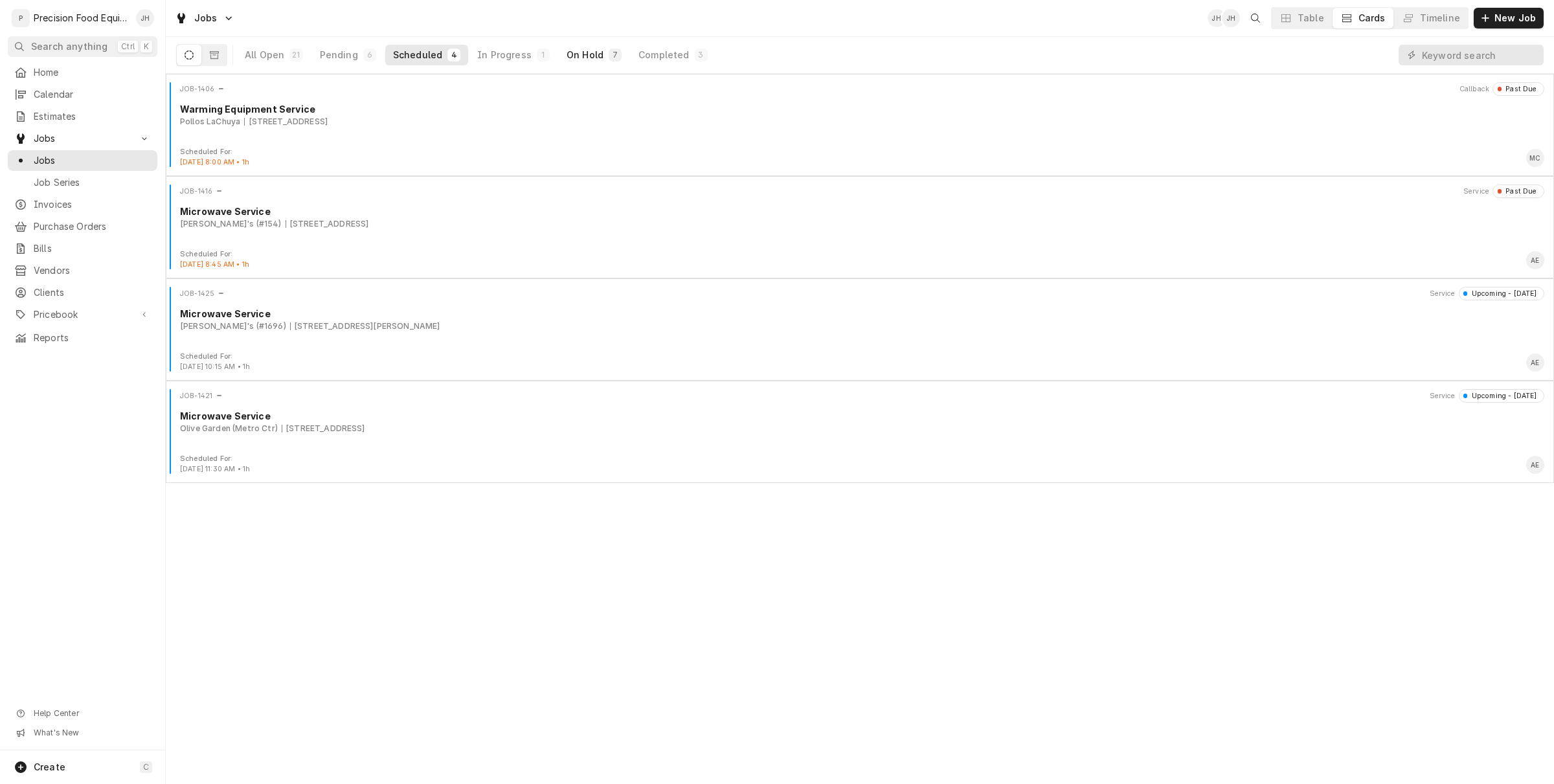
click at [568, 62] on button "On Hold 7" at bounding box center [595, 55] width 70 height 21
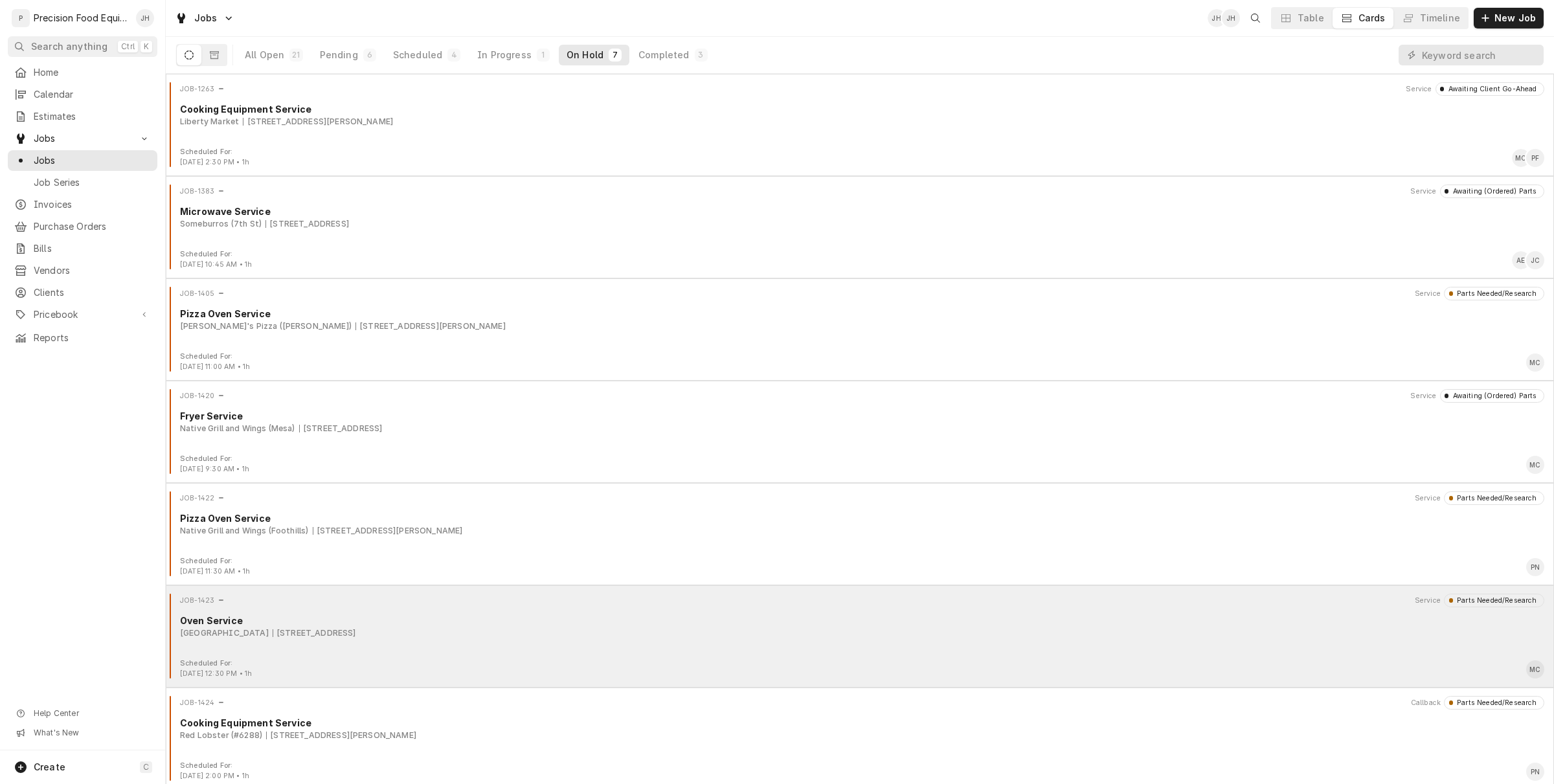
scroll to position [5, 0]
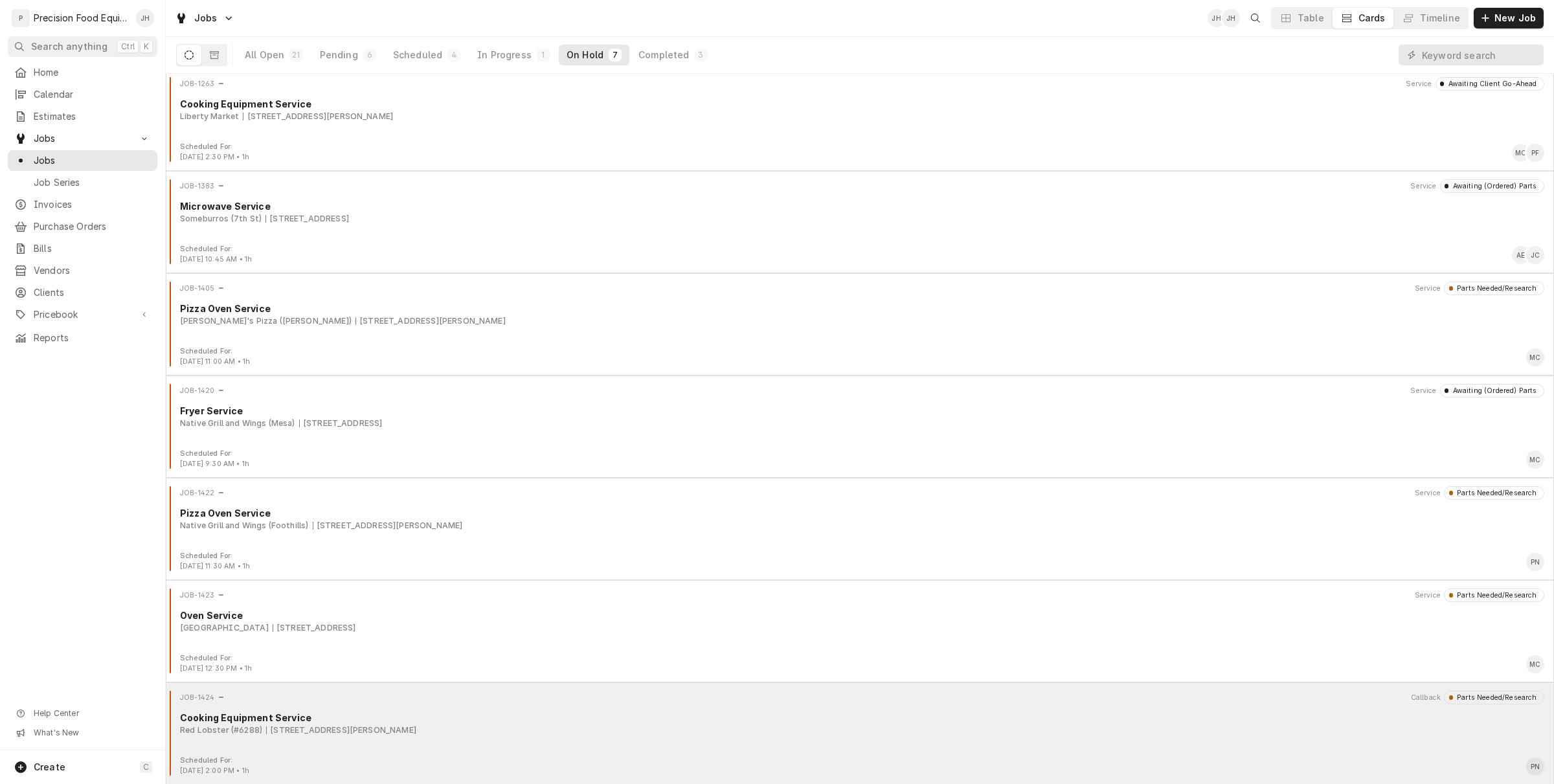
click at [405, 741] on div "JOB-1424 Callback Parts Needed/Research Cooking Equipment Service Red Lobster (…" at bounding box center [859, 723] width 1378 height 65
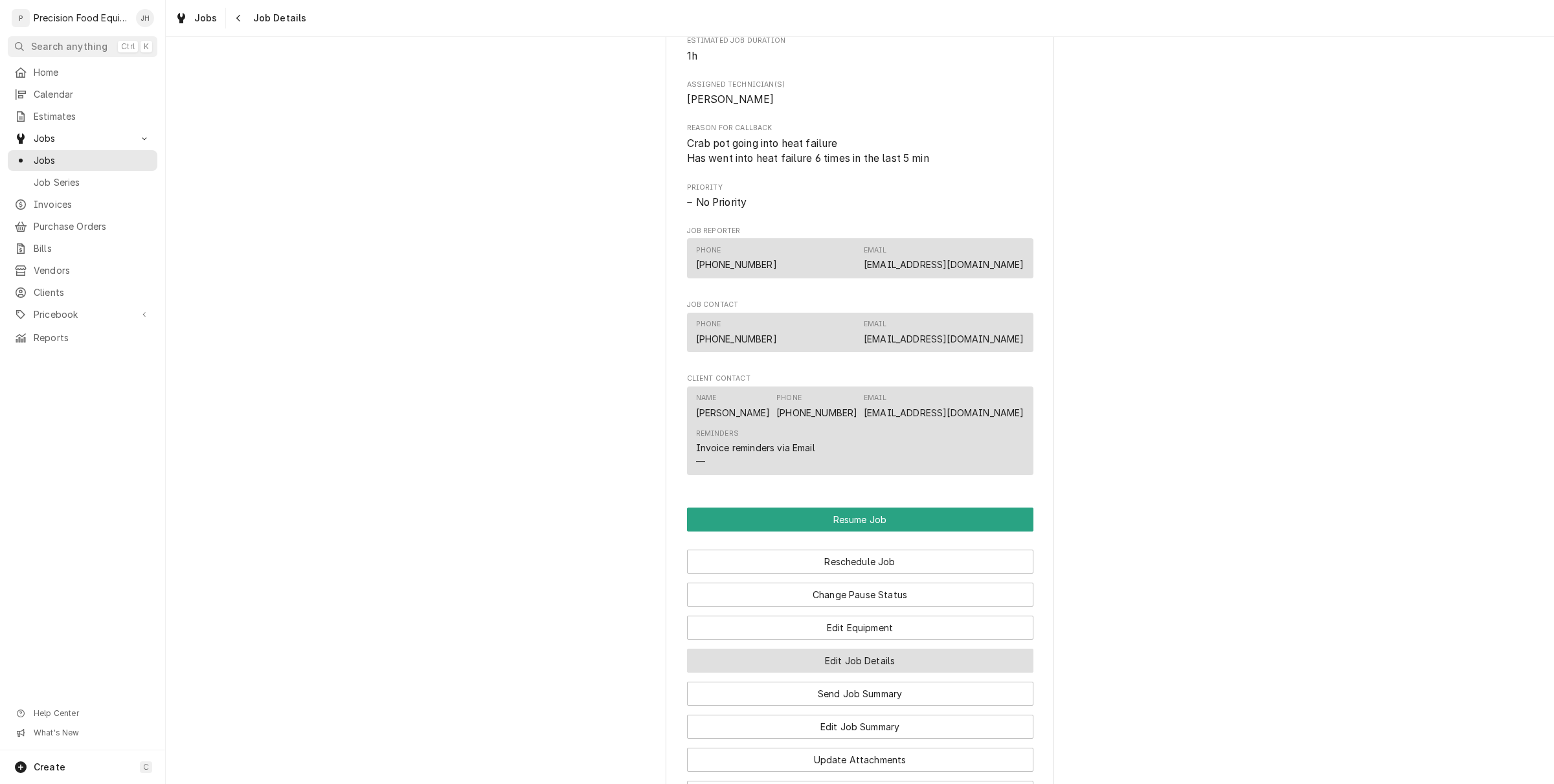
scroll to position [883, 0]
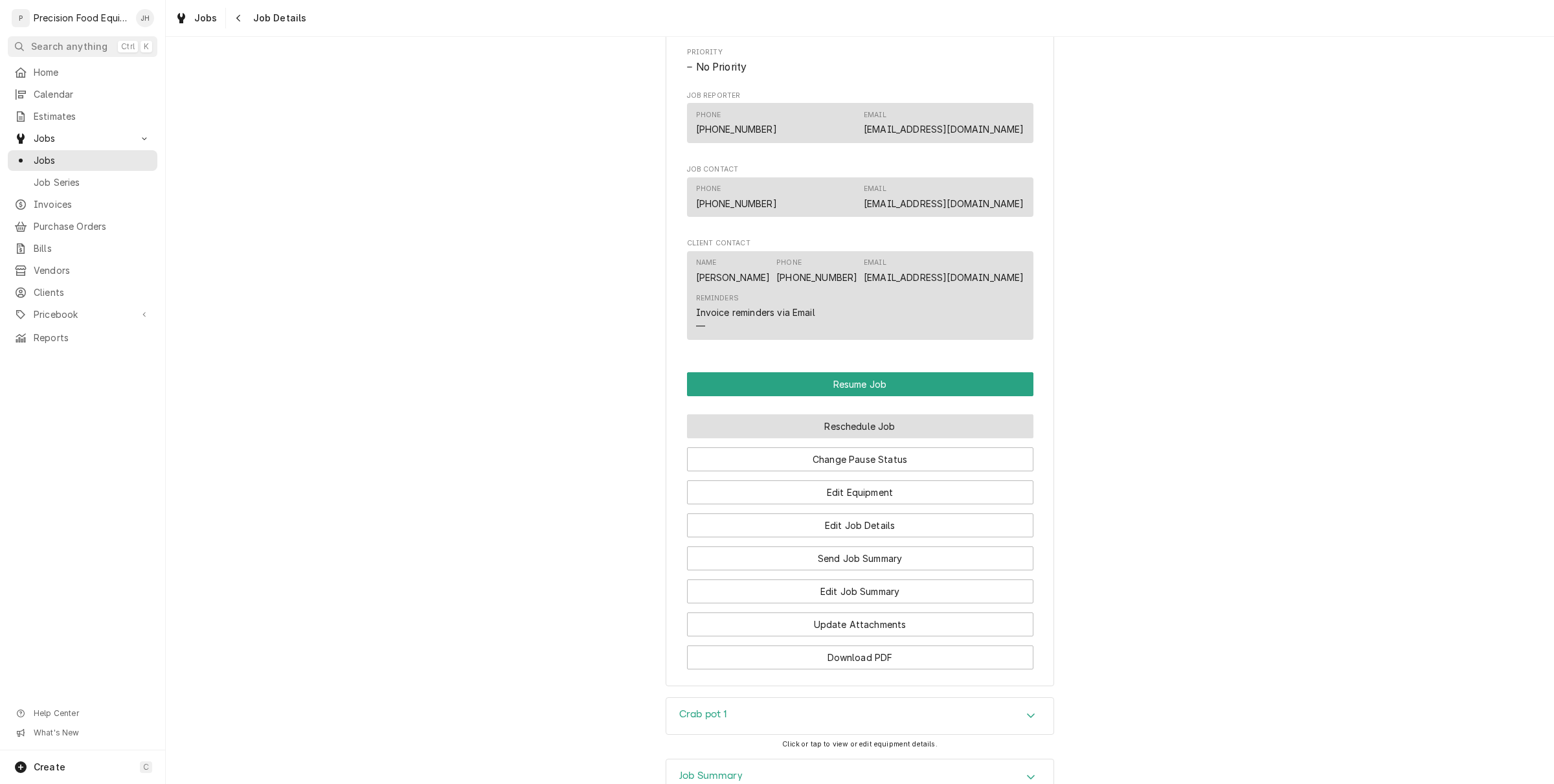
click at [879, 434] on button "Reschedule Job" at bounding box center [860, 425] width 347 height 24
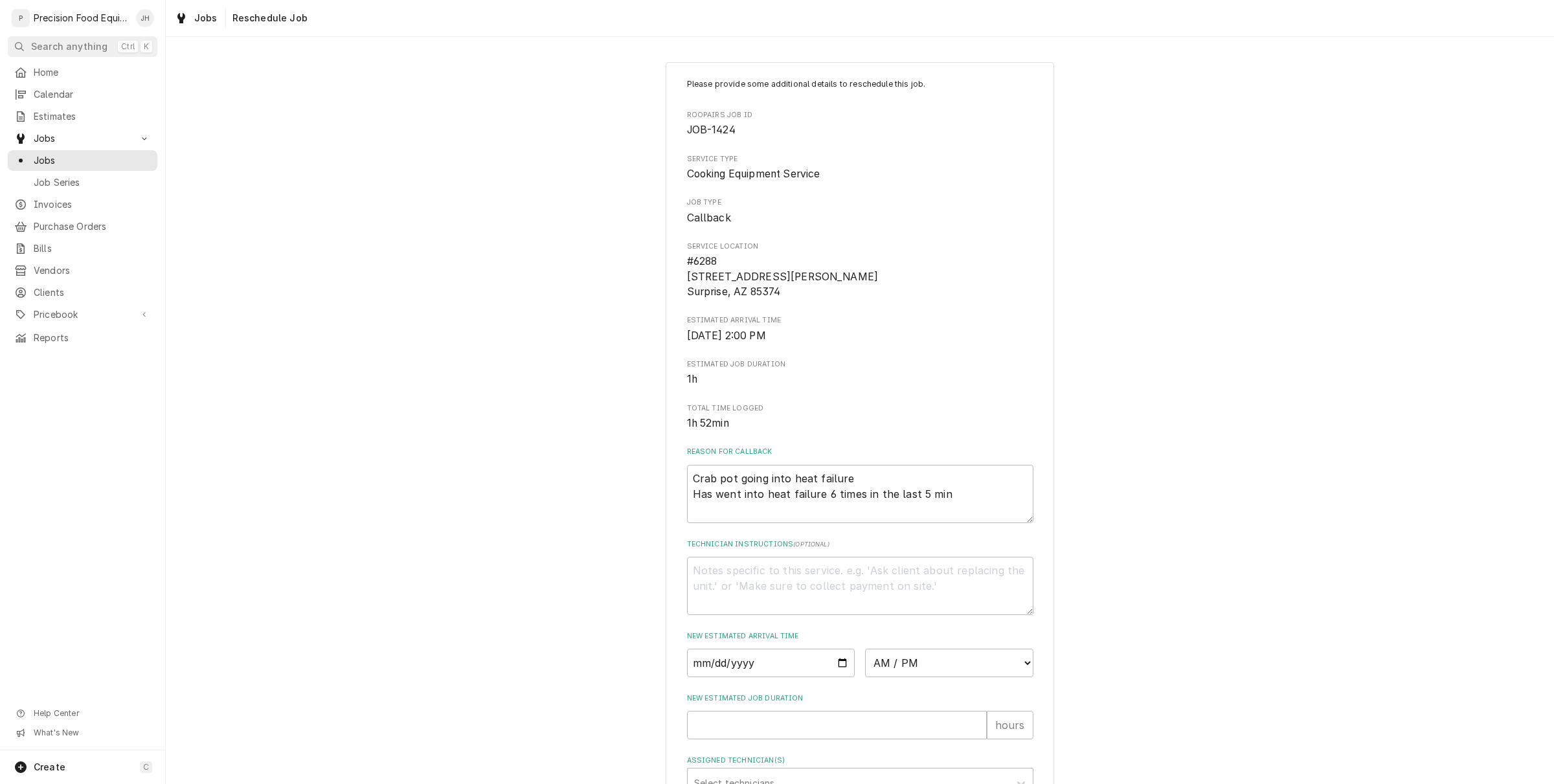
scroll to position [162, 0]
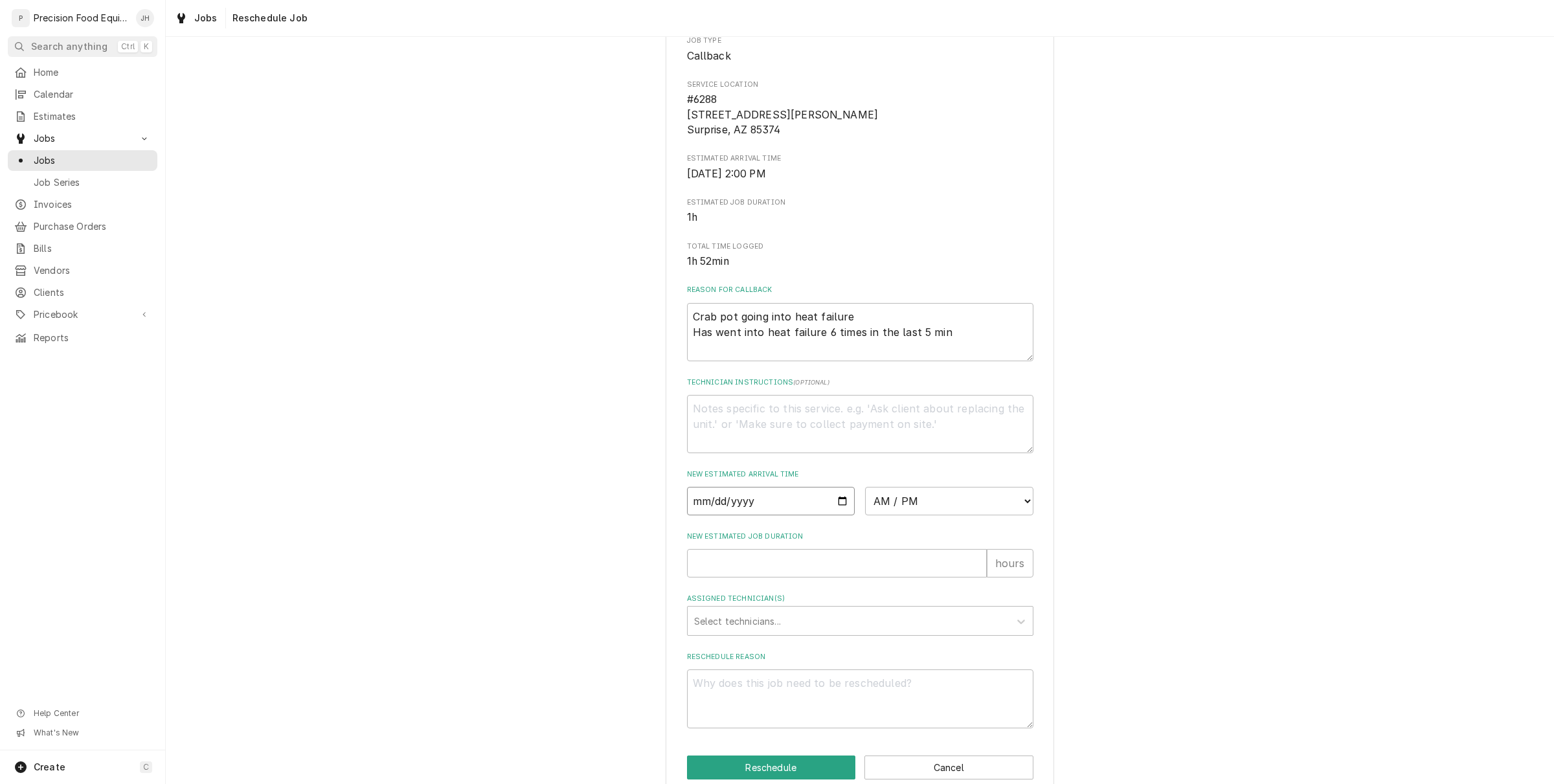
click at [824, 505] on input "Date" at bounding box center [770, 501] width 168 height 28
click at [835, 493] on input "Date" at bounding box center [770, 501] width 168 height 28
click at [835, 497] on input "Date" at bounding box center [770, 501] width 168 height 28
type input "[DATE]"
type textarea "x"
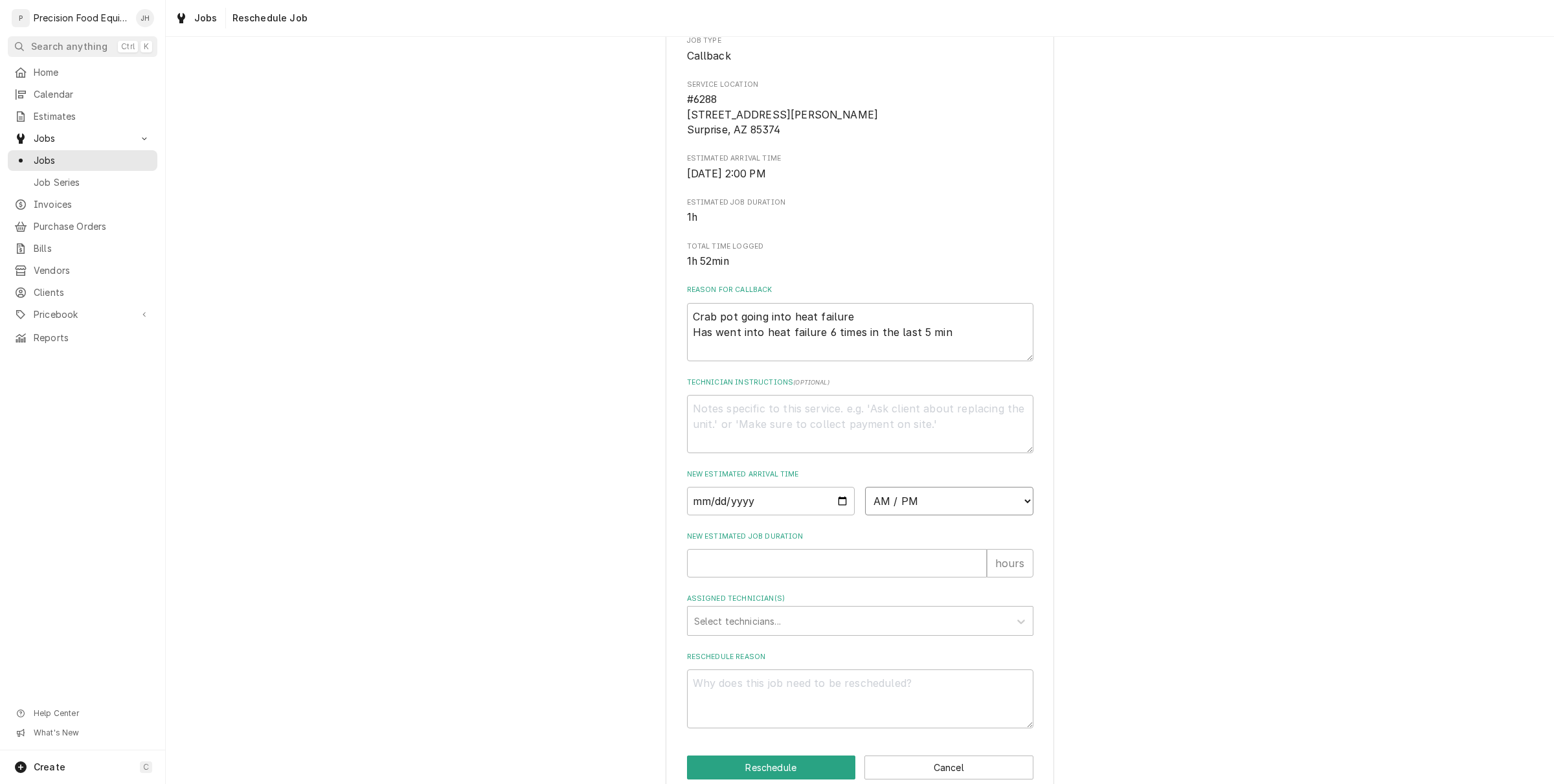
click at [997, 500] on select "AM / PM 6:00 AM 6:15 AM 6:30 AM 6:45 AM 7:00 AM 7:15 AM 7:30 AM 7:45 AM 8:00 AM…" at bounding box center [949, 501] width 168 height 28
select select "10:30:00"
click at [865, 487] on select "AM / PM 6:00 AM 6:15 AM 6:30 AM 6:45 AM 7:00 AM 7:15 AM 7:30 AM 7:45 AM 8:00 AM…" at bounding box center [949, 501] width 168 height 28
click at [850, 563] on input "New Estimated Job Duration" at bounding box center [836, 563] width 300 height 28
type textarea "x"
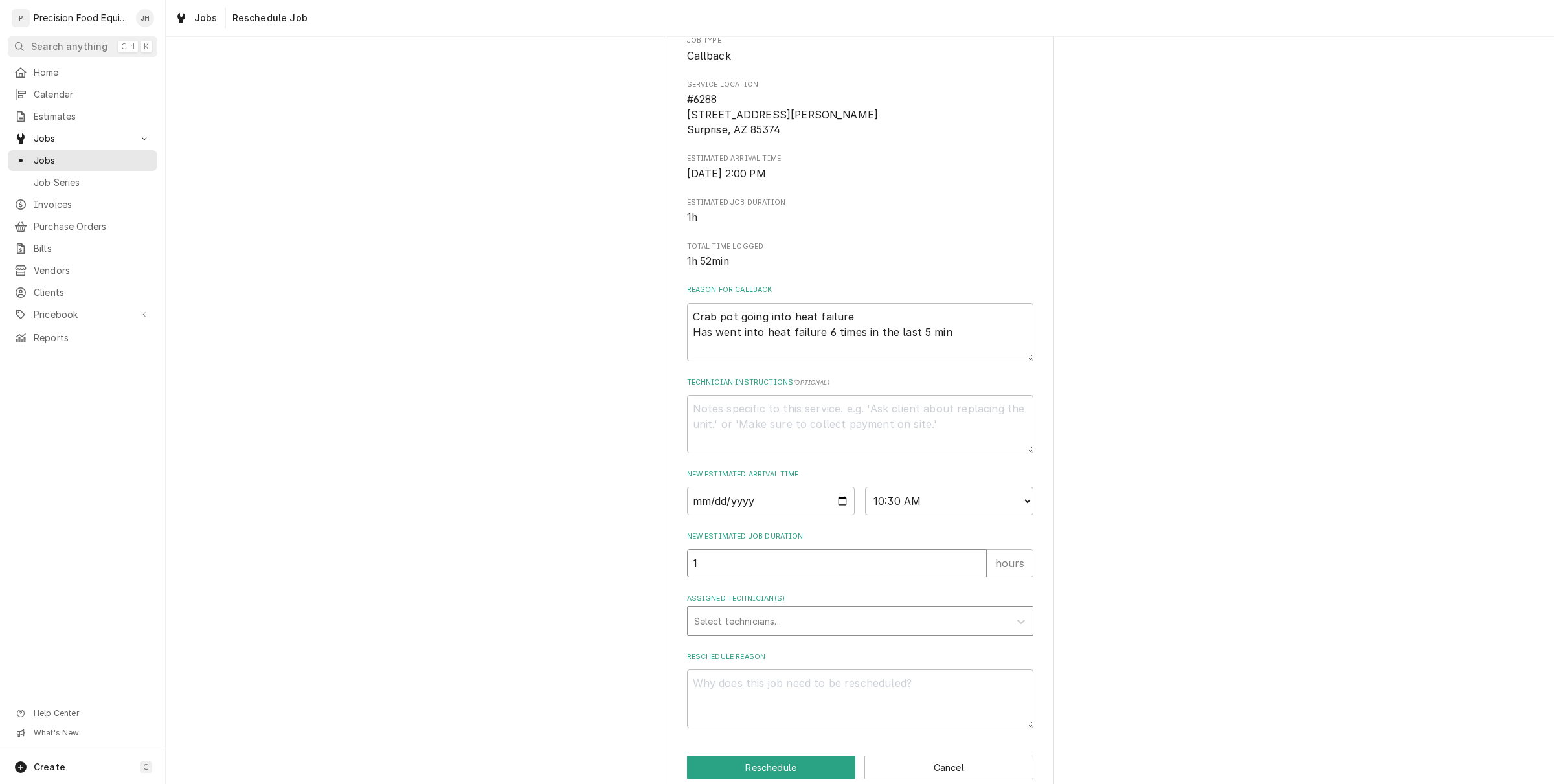
type input "1"
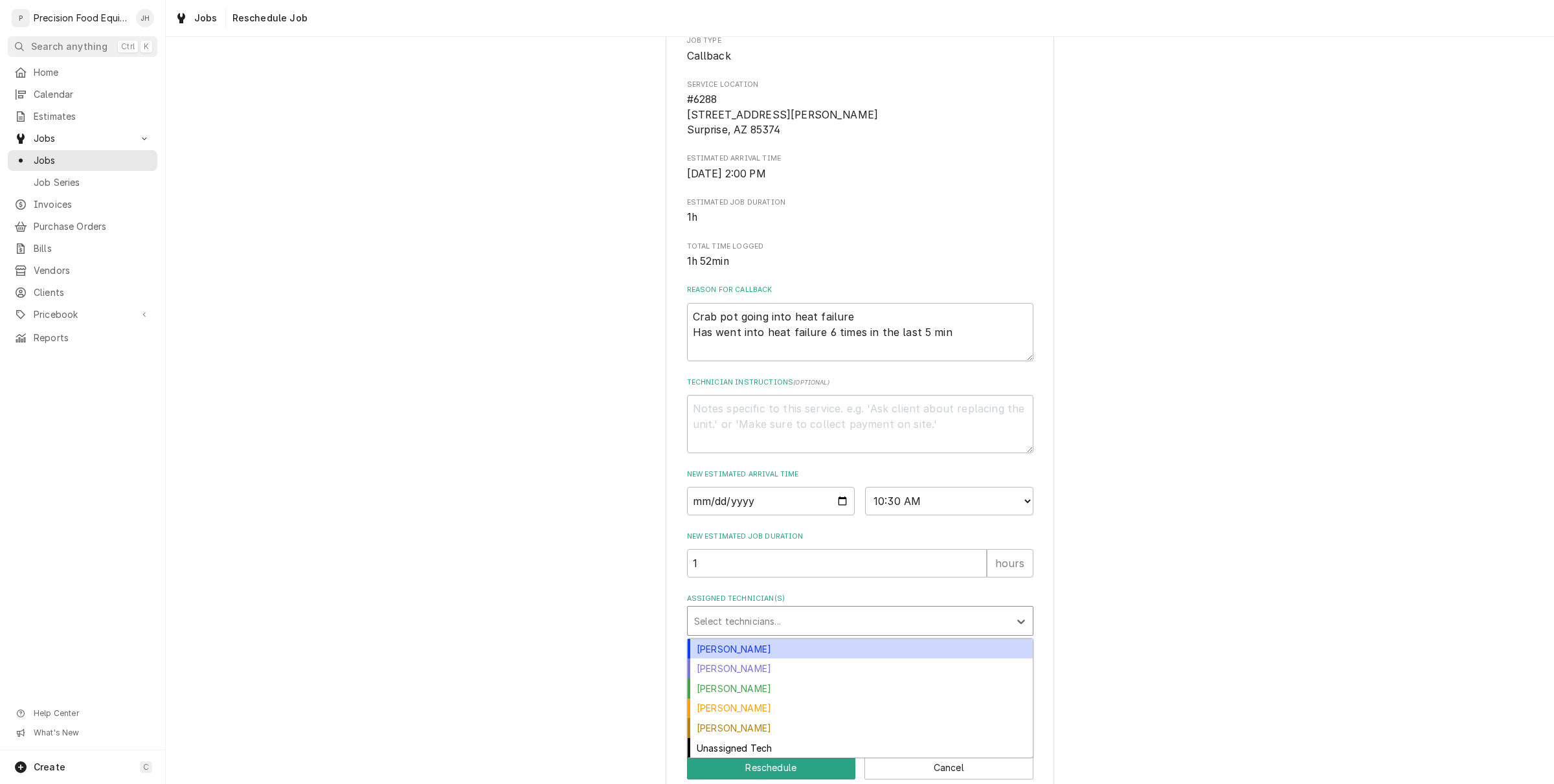
click at [879, 621] on div "Assigned Technician(s)" at bounding box center [848, 621] width 309 height 24
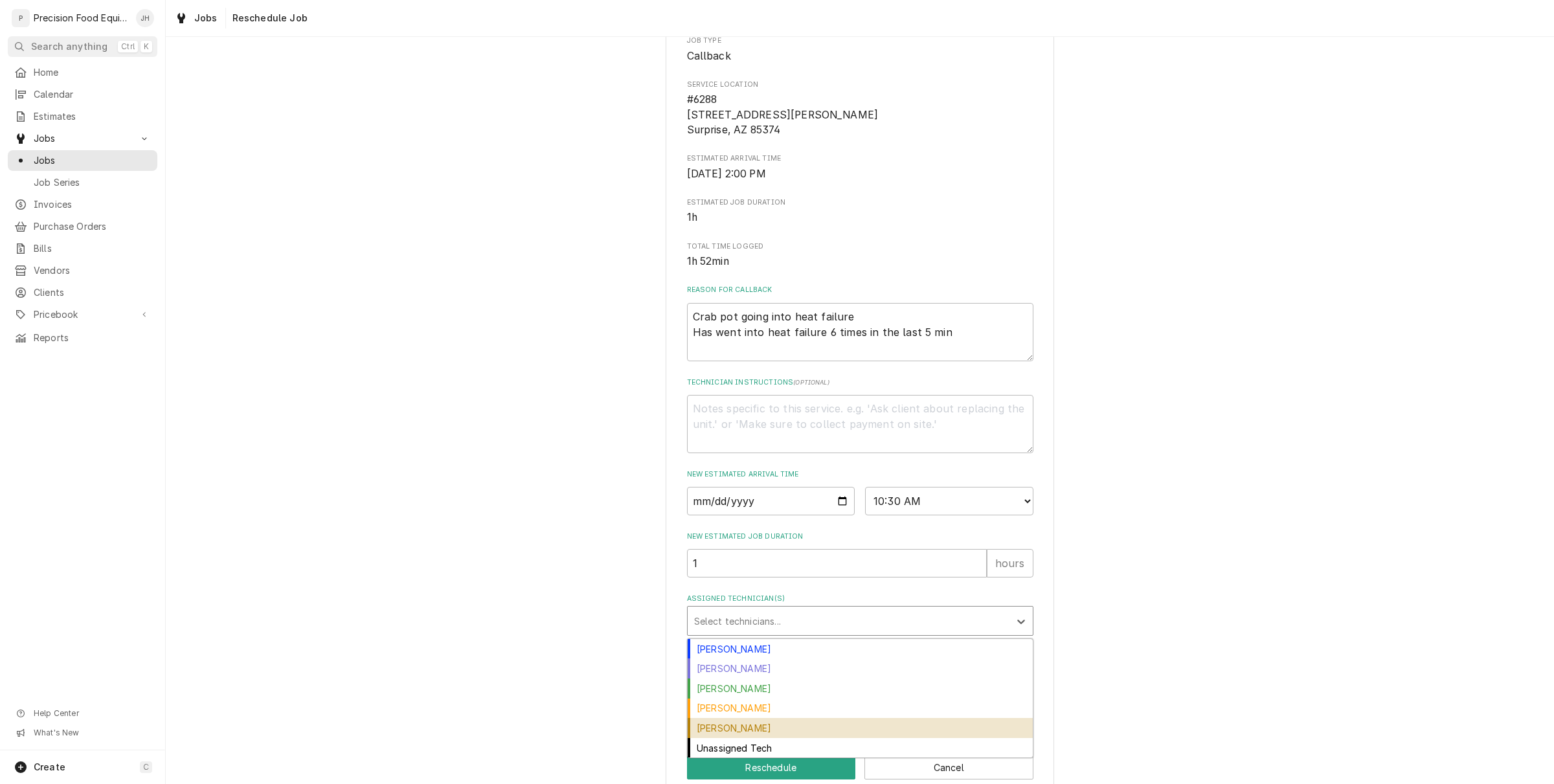
click at [807, 726] on div "Pete Nielson" at bounding box center [860, 728] width 346 height 20
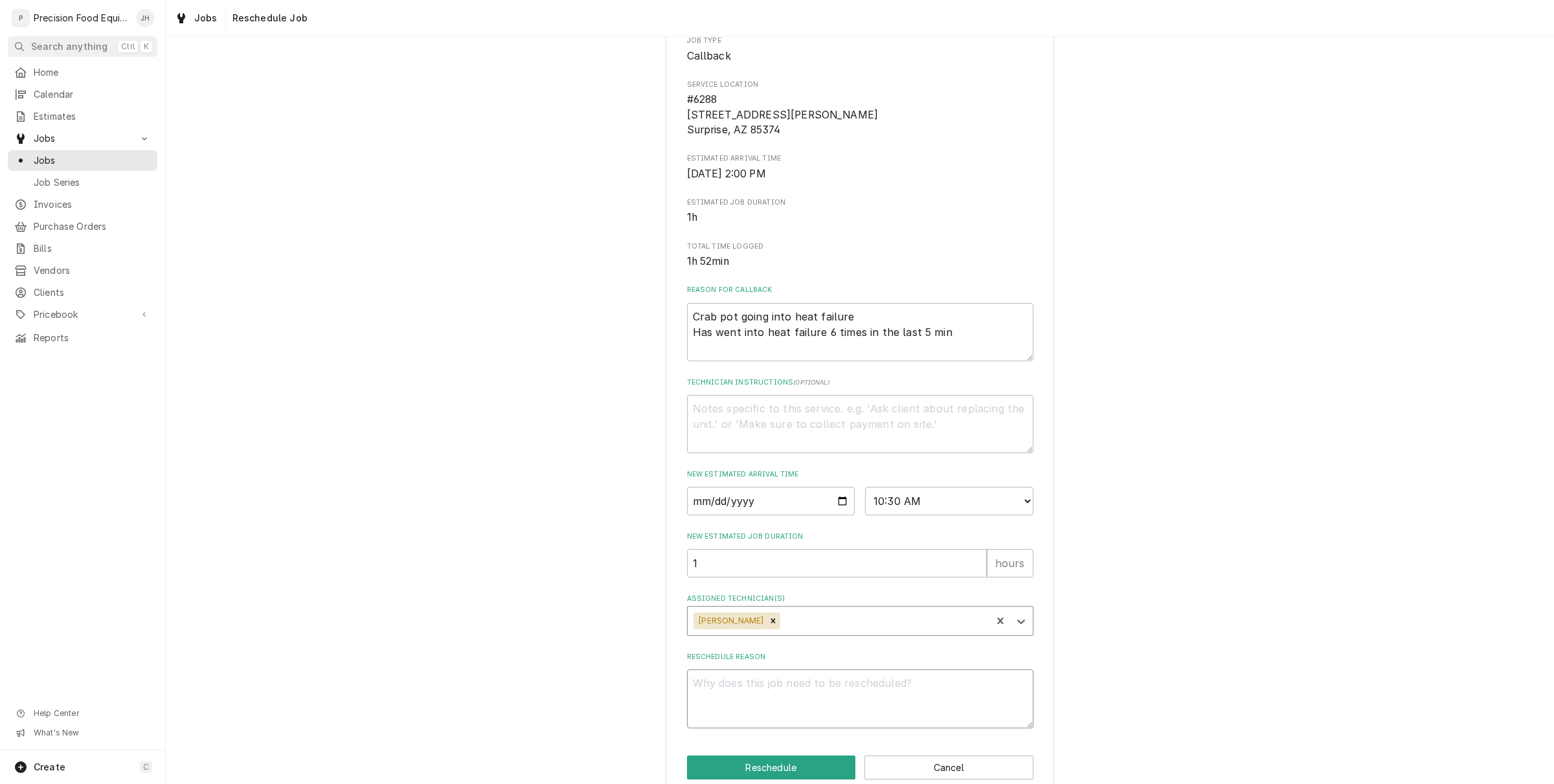
click at [822, 681] on textarea "Reschedule Reason" at bounding box center [860, 698] width 347 height 59
type textarea "x"
type textarea "P"
type textarea "x"
type textarea "Pa"
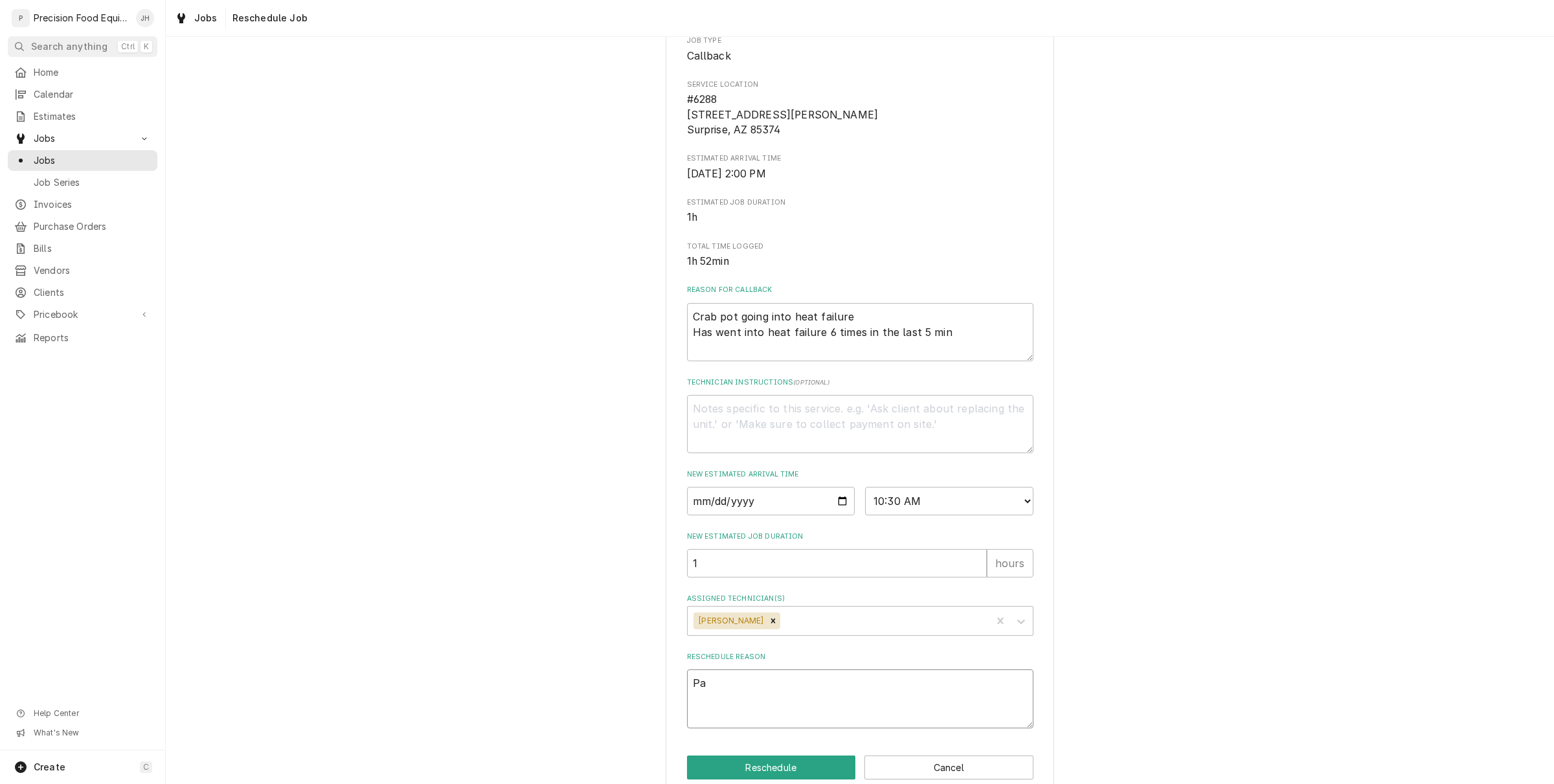
type textarea "x"
type textarea "Par"
type textarea "x"
type textarea "Part"
type textarea "x"
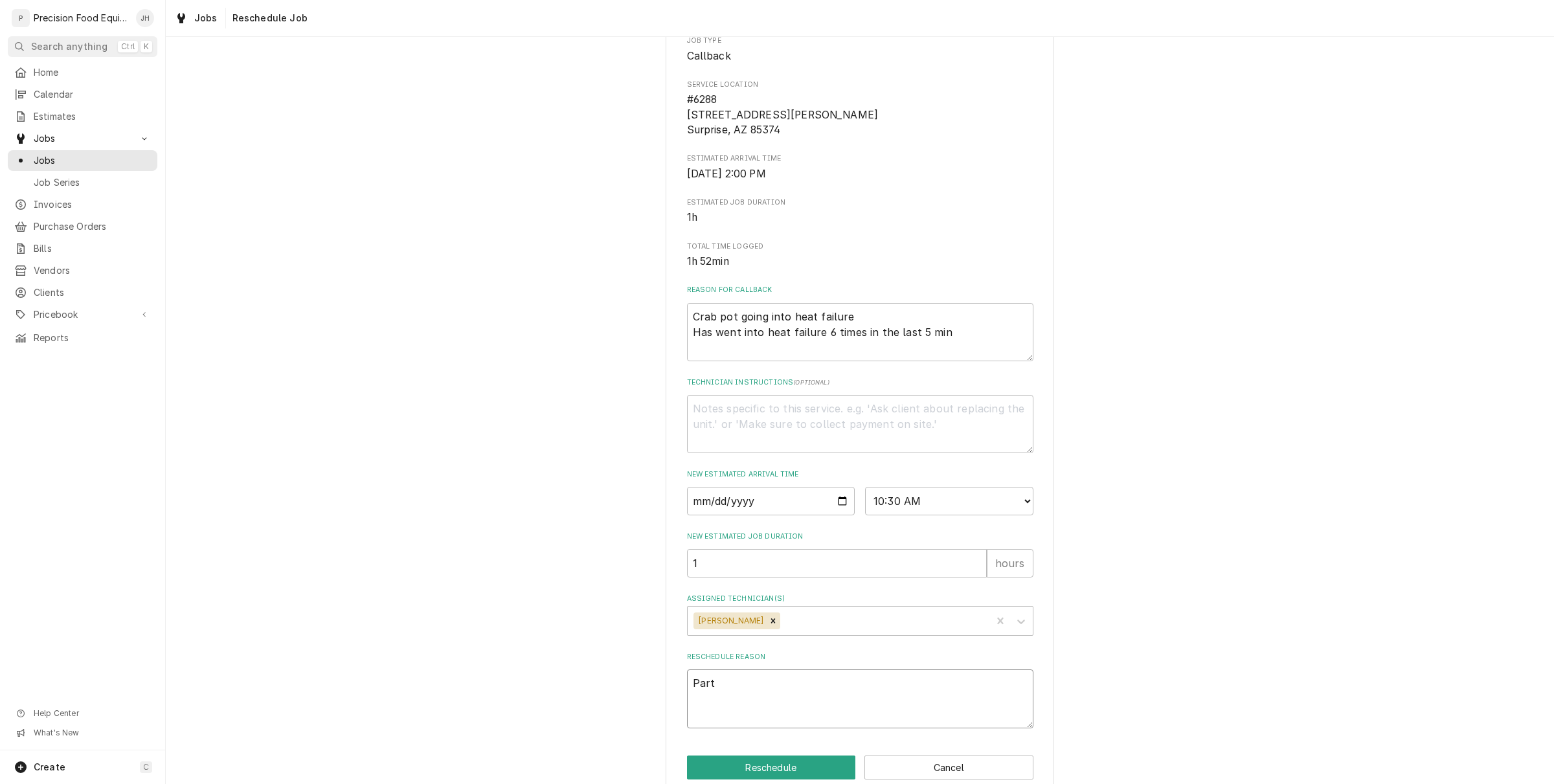
type textarea "Part"
type textarea "x"
type textarea "Part c"
type textarea "x"
type textarea "Part cam"
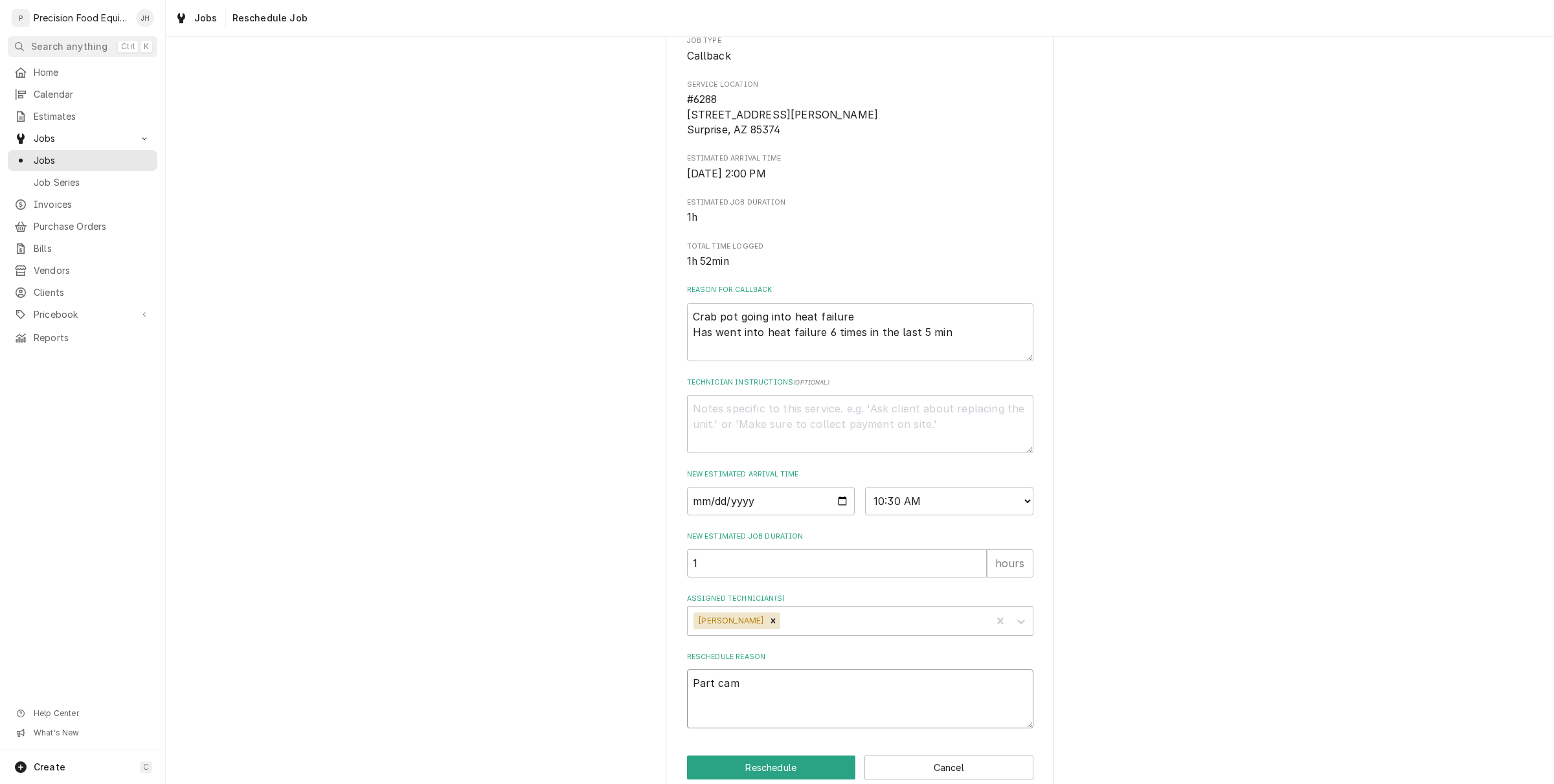
type textarea "x"
type textarea "Part came"
type textarea "x"
type textarea "Part came"
type textarea "x"
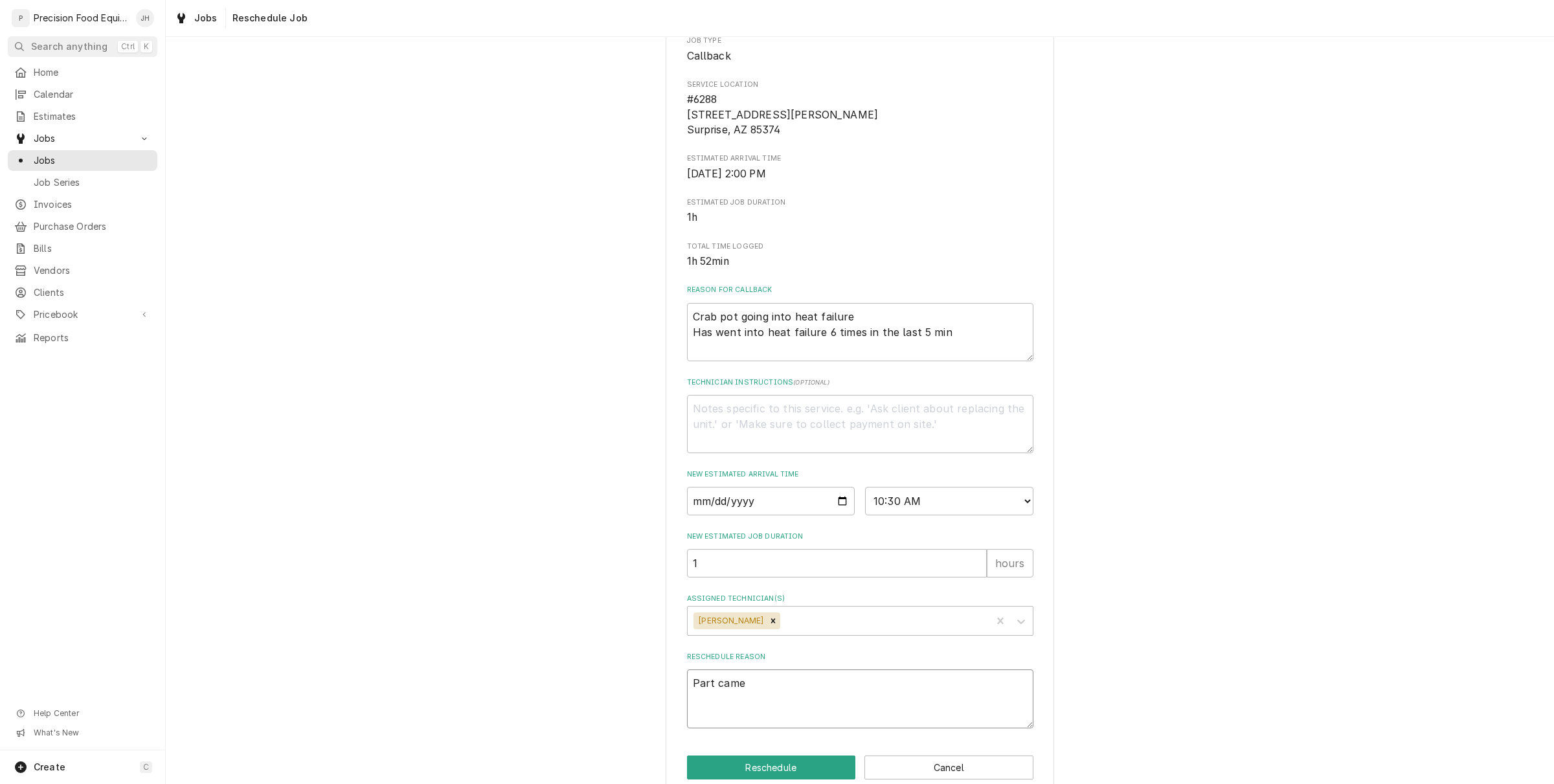
type textarea "Part came i"
type textarea "x"
type textarea "Part came in"
type textarea "x"
type textarea "Part came in"
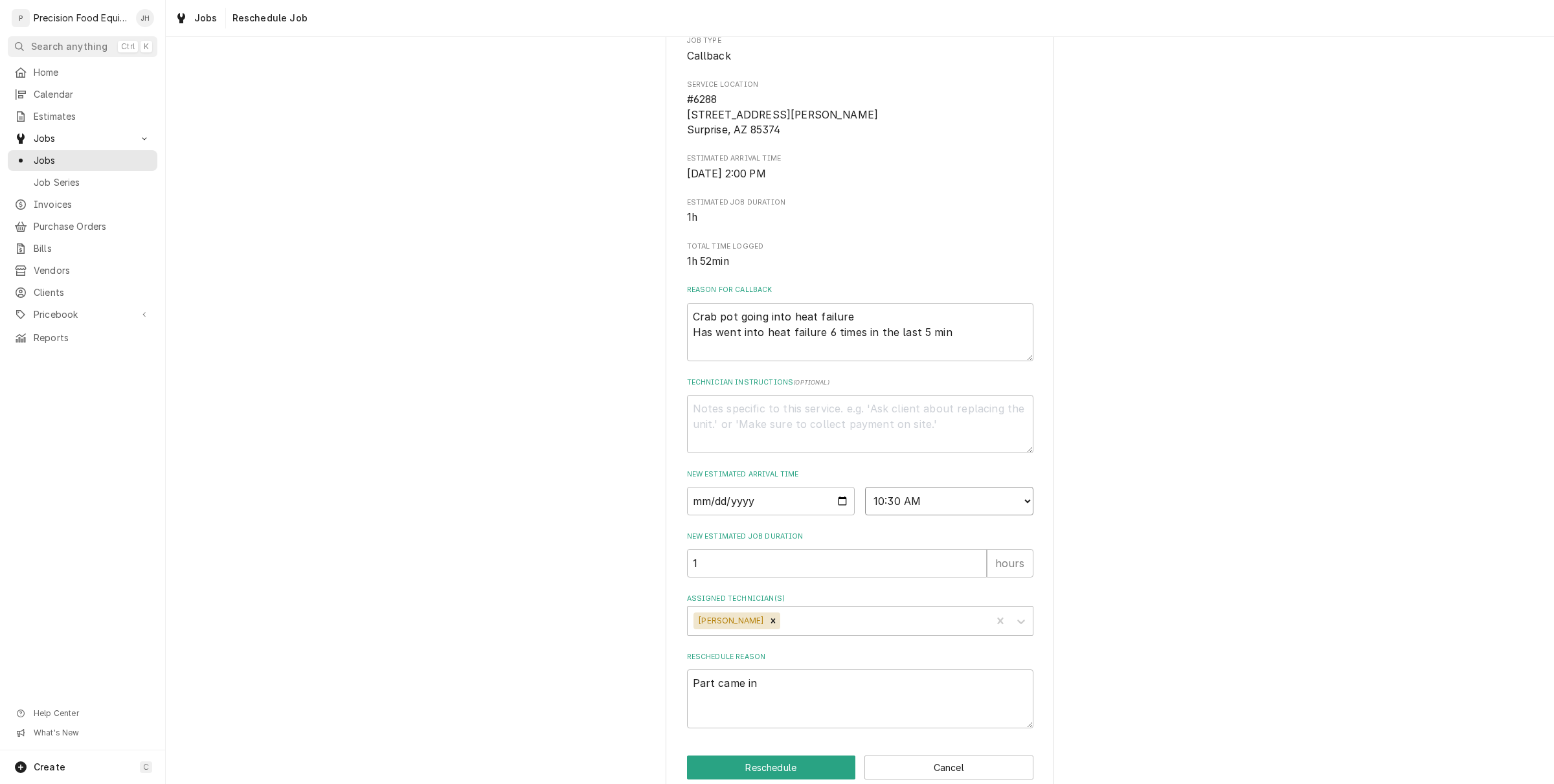
click at [984, 500] on select "AM / PM 6:00 AM 6:15 AM 6:30 AM 6:45 AM 7:00 AM 7:15 AM 7:30 AM 7:45 AM 8:00 AM…" at bounding box center [949, 501] width 168 height 28
select select "11:00:00"
click at [865, 487] on select "AM / PM 6:00 AM 6:15 AM 6:30 AM 6:45 AM 7:00 AM 7:15 AM 7:30 AM 7:45 AM 8:00 AM…" at bounding box center [949, 501] width 168 height 28
click at [777, 767] on button "Reschedule" at bounding box center [771, 766] width 169 height 24
type textarea "x"
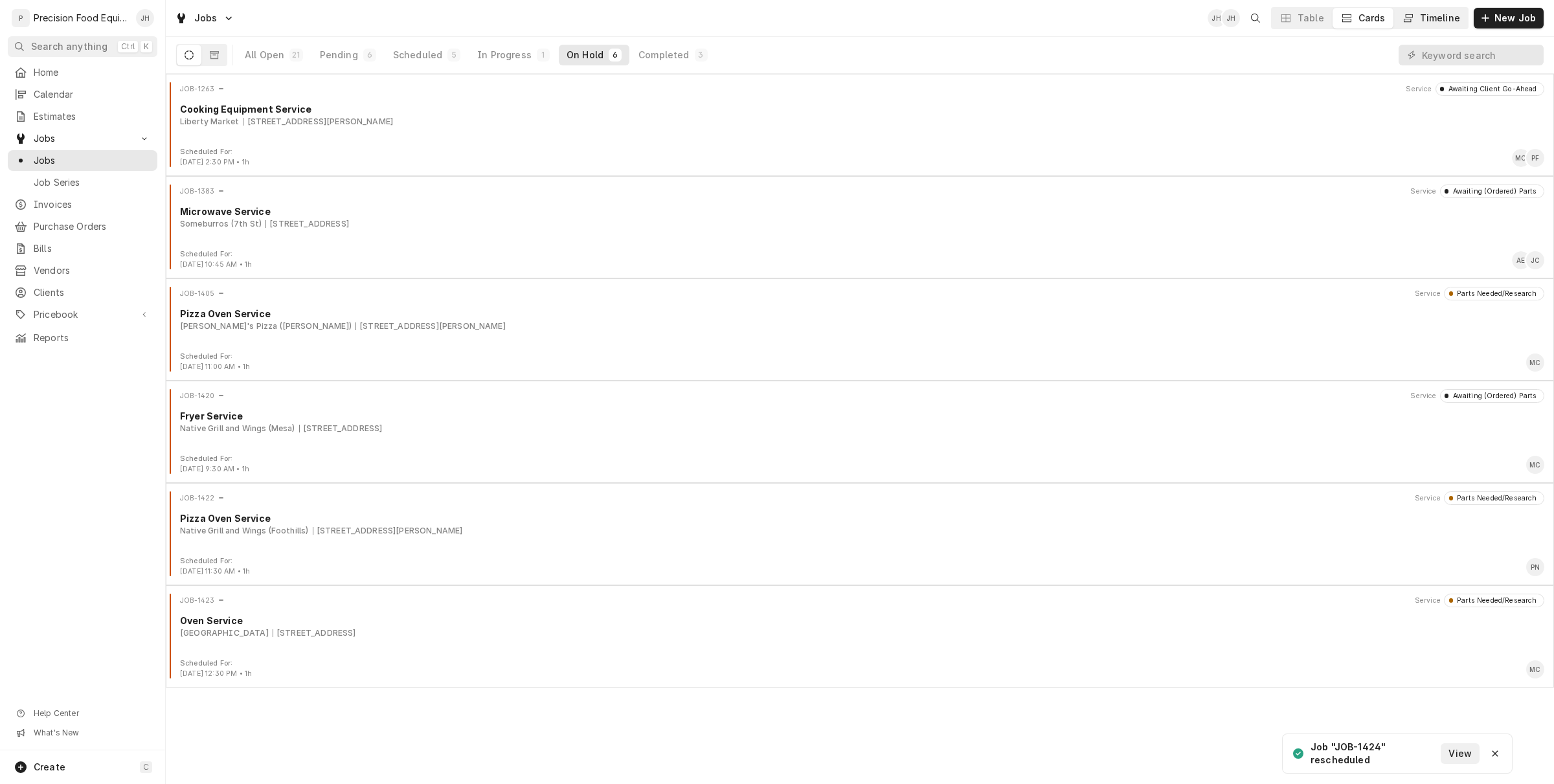
click at [1426, 18] on div "Timeline" at bounding box center [1441, 18] width 40 height 13
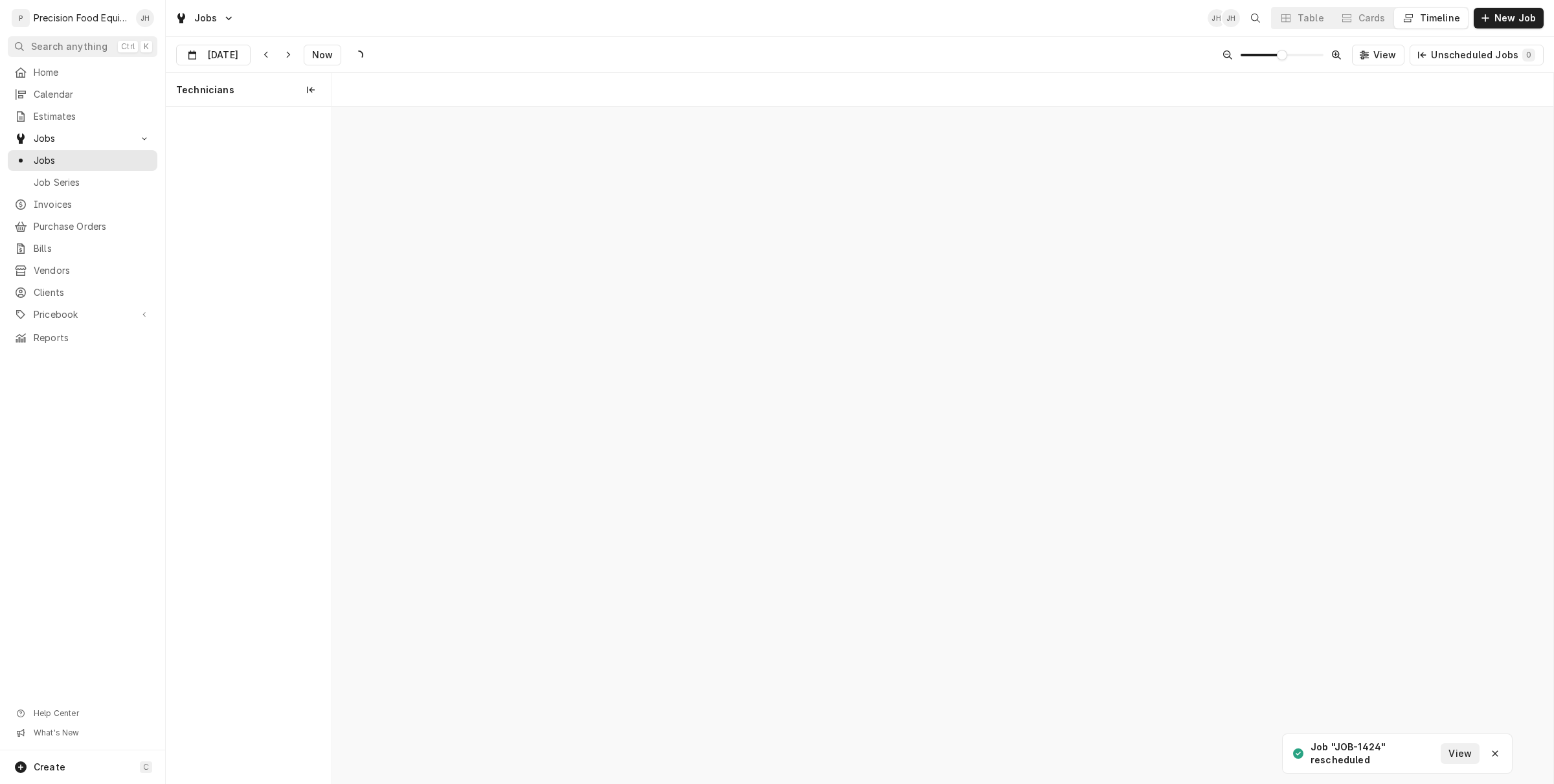
scroll to position [0, 24192]
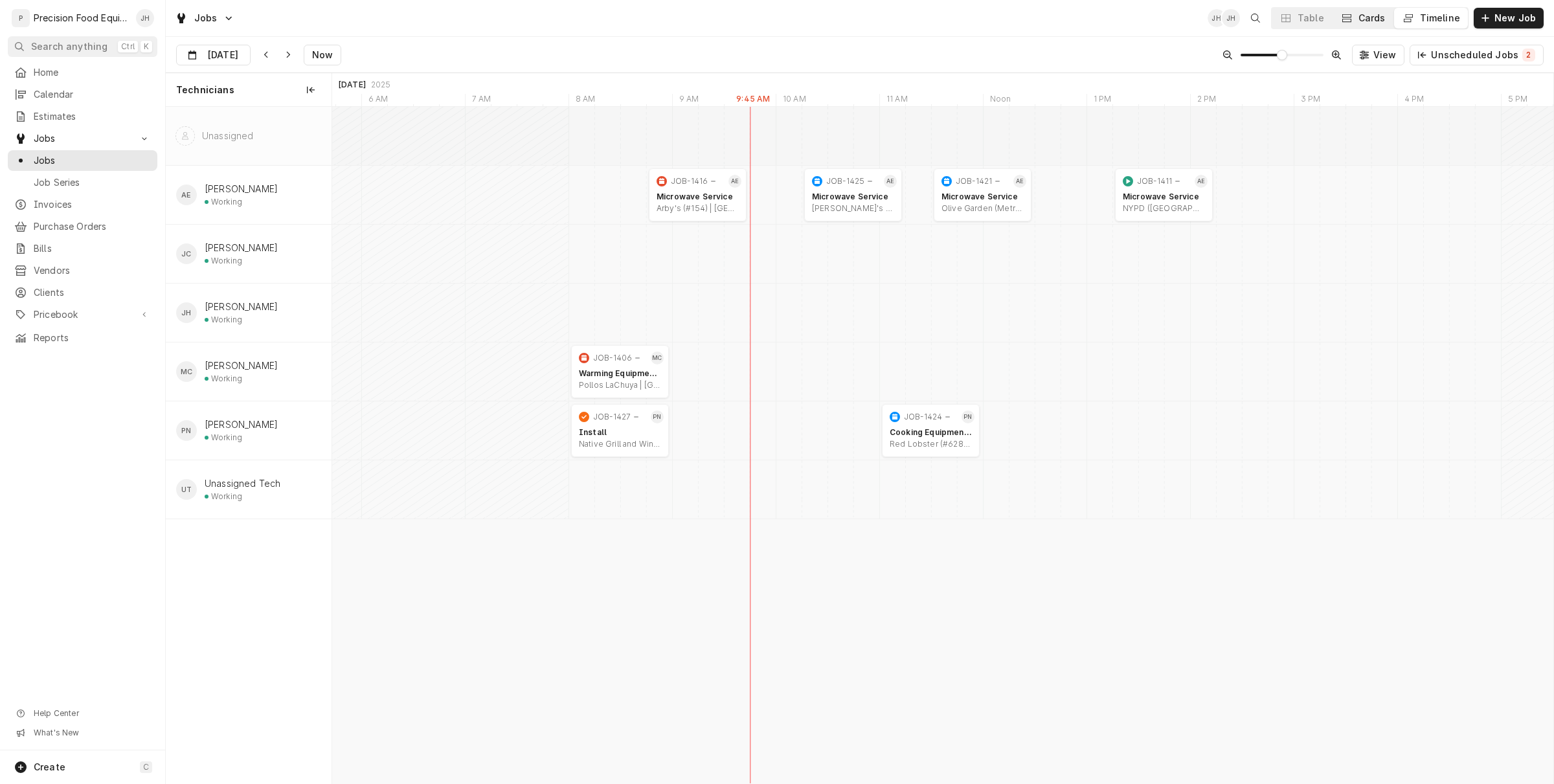
click at [1380, 20] on div "Cards" at bounding box center [1372, 18] width 27 height 13
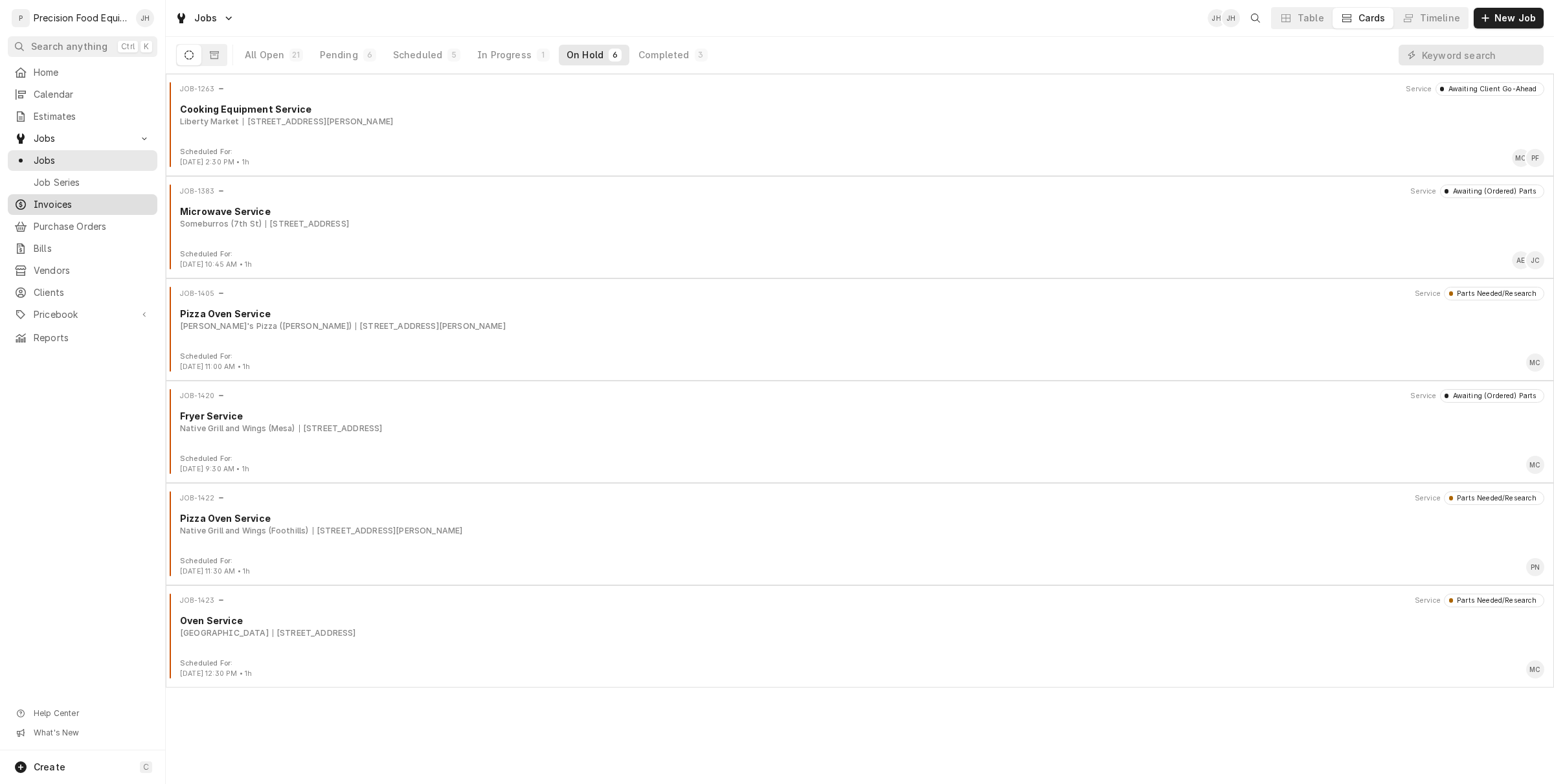
click at [105, 202] on span "Invoices" at bounding box center [91, 204] width 117 height 13
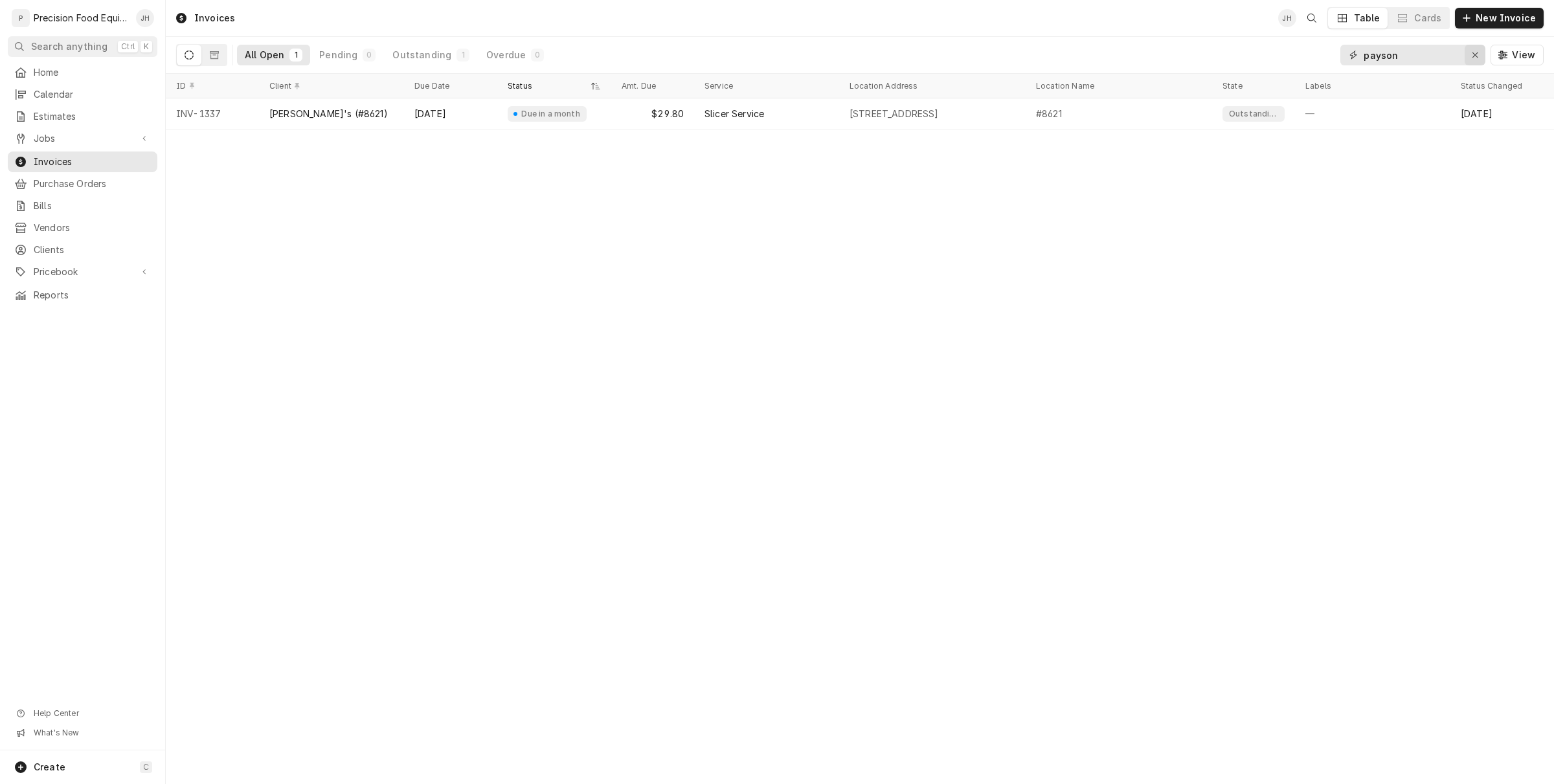
click at [1469, 62] on div "Erase input" at bounding box center [1475, 54] width 13 height 13
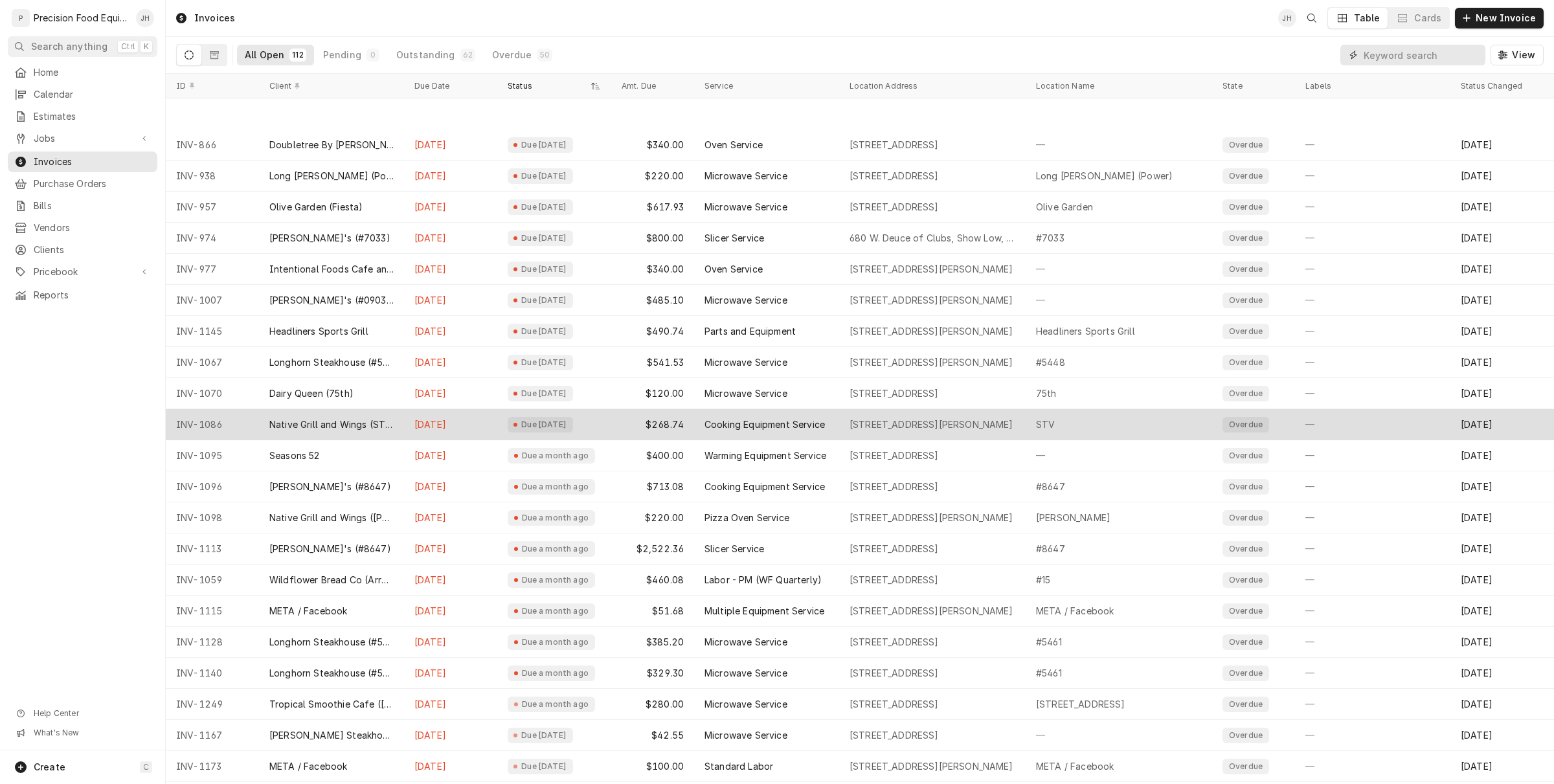
scroll to position [75, 0]
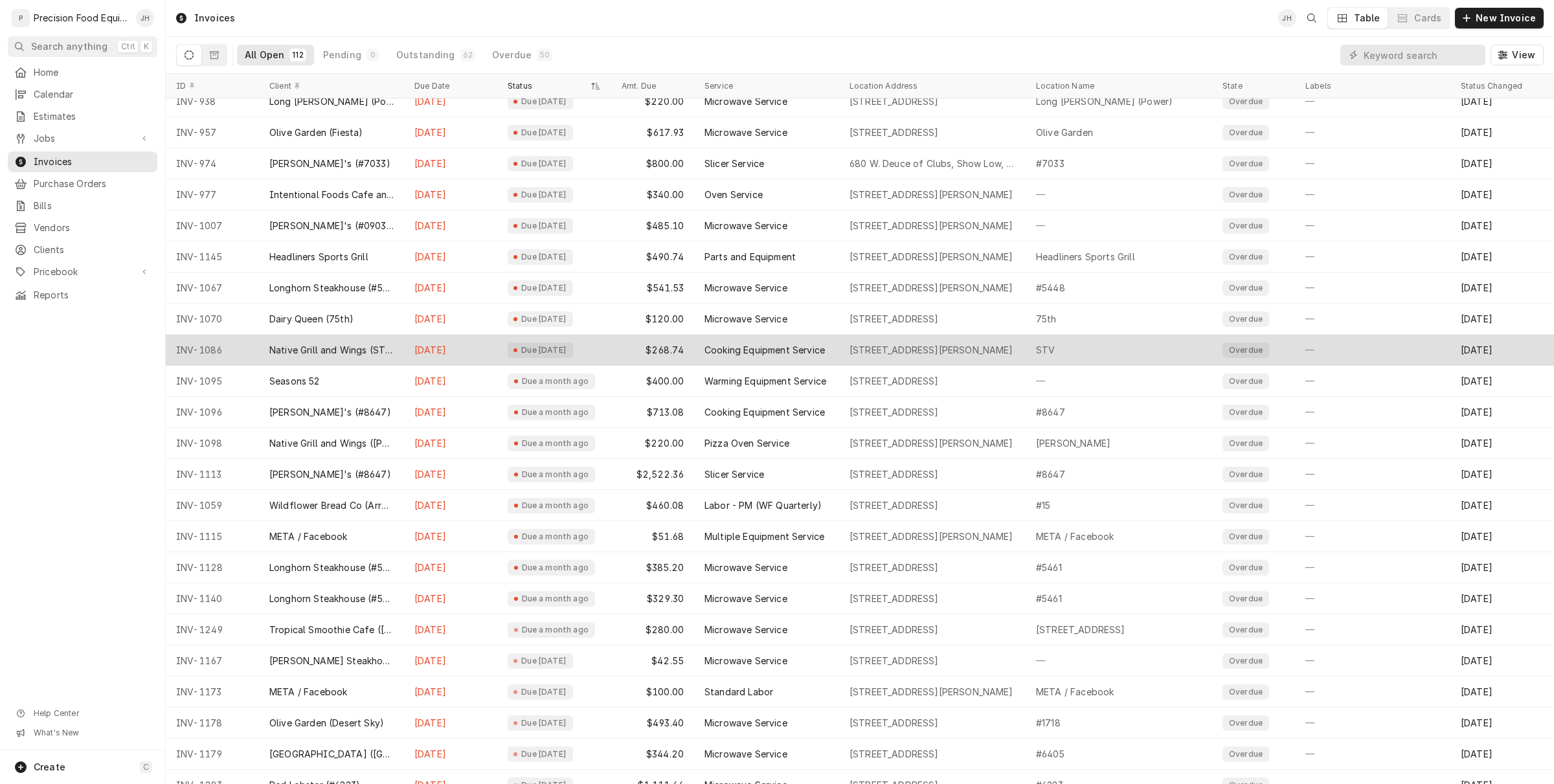
click at [600, 352] on div "Due [DATE]" at bounding box center [555, 350] width 114 height 31
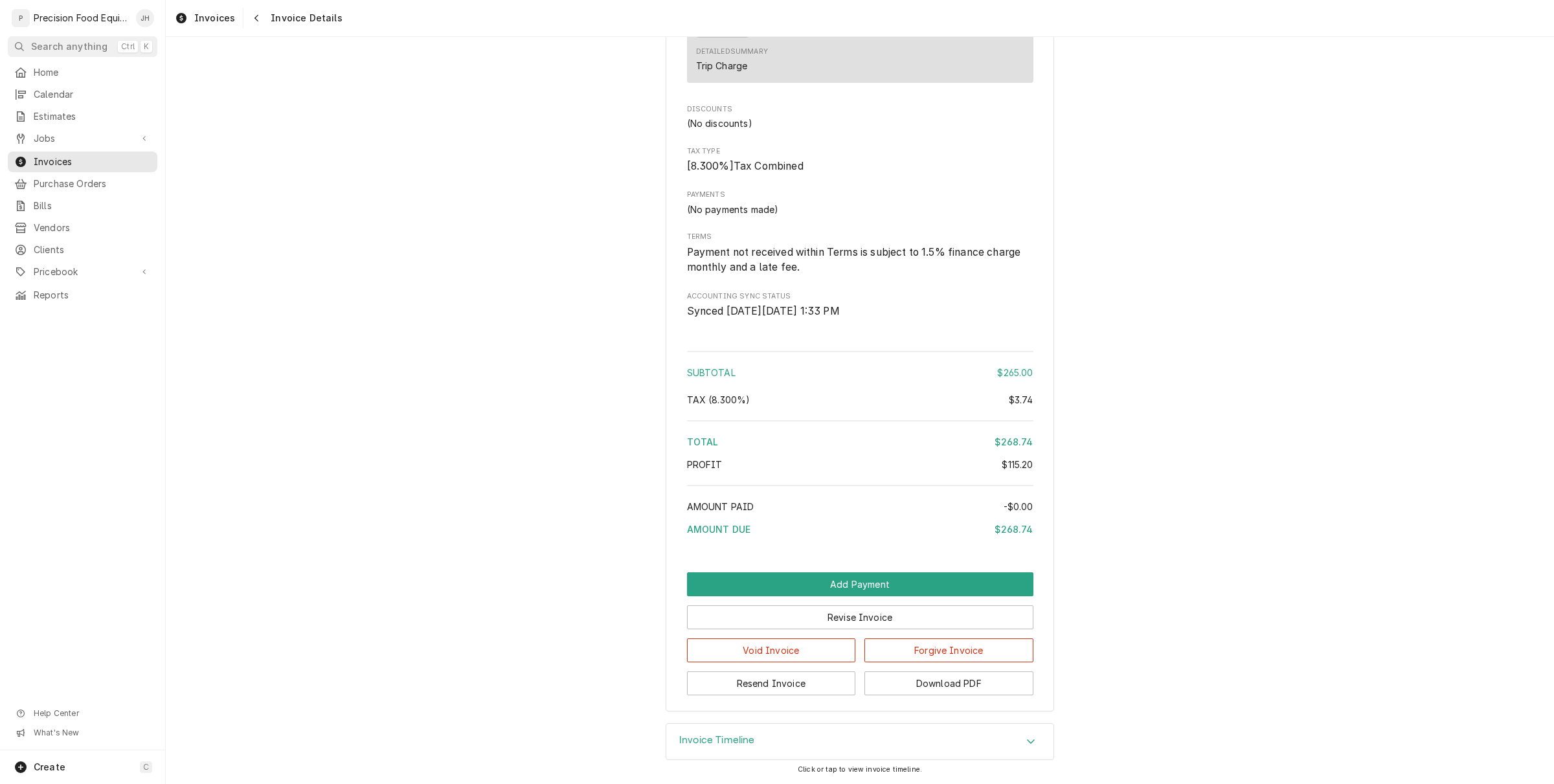
scroll to position [1416, 0]
click at [817, 741] on div "Invoice Timeline" at bounding box center [860, 741] width 387 height 36
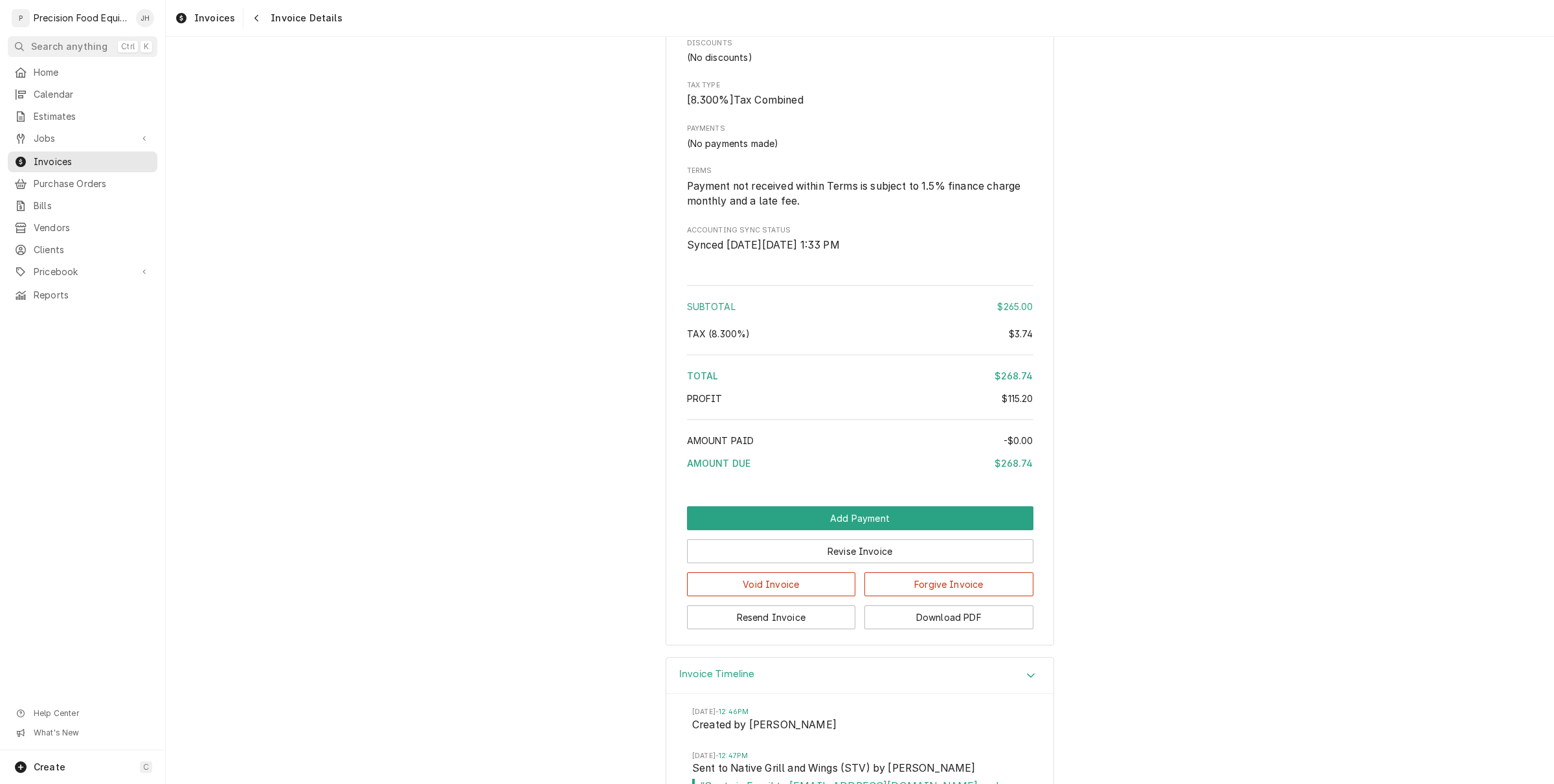
scroll to position [1403, 0]
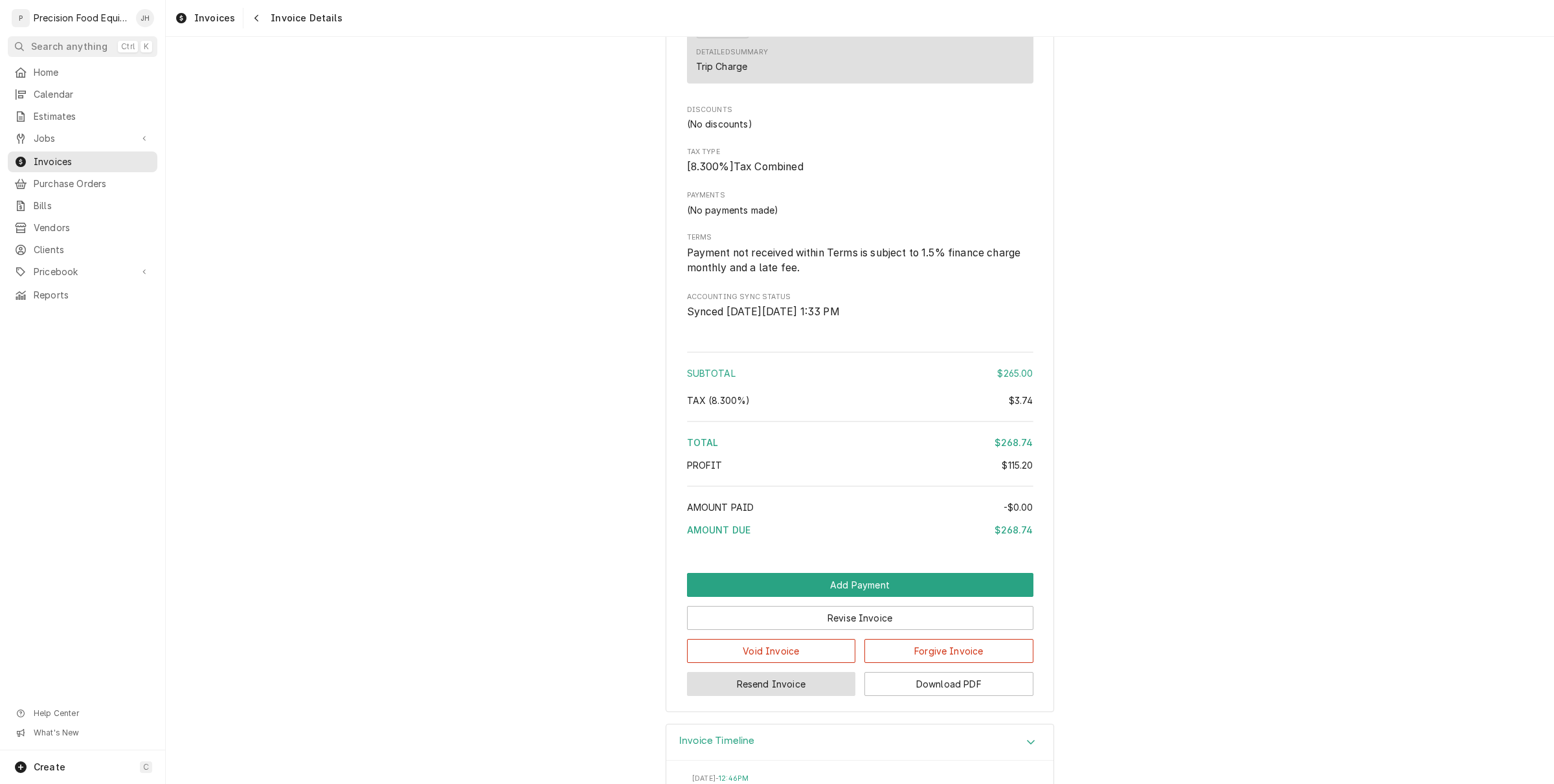
click at [821, 696] on button "Resend Invoice" at bounding box center [771, 683] width 169 height 24
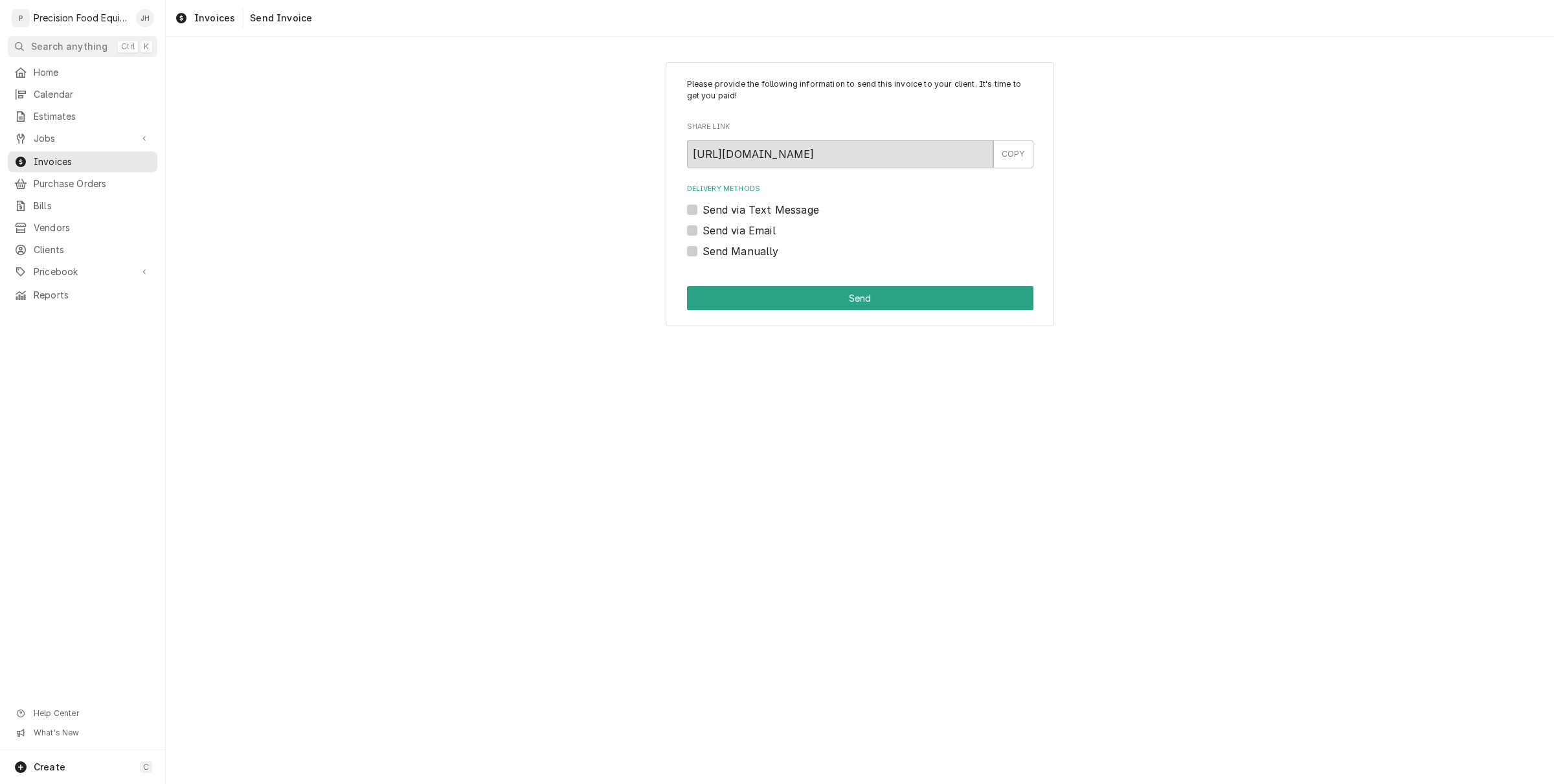
click at [703, 229] on label "Send via Email" at bounding box center [739, 230] width 73 height 16
click at [703, 229] on input "Send via Email" at bounding box center [876, 236] width 347 height 28
checkbox input "true"
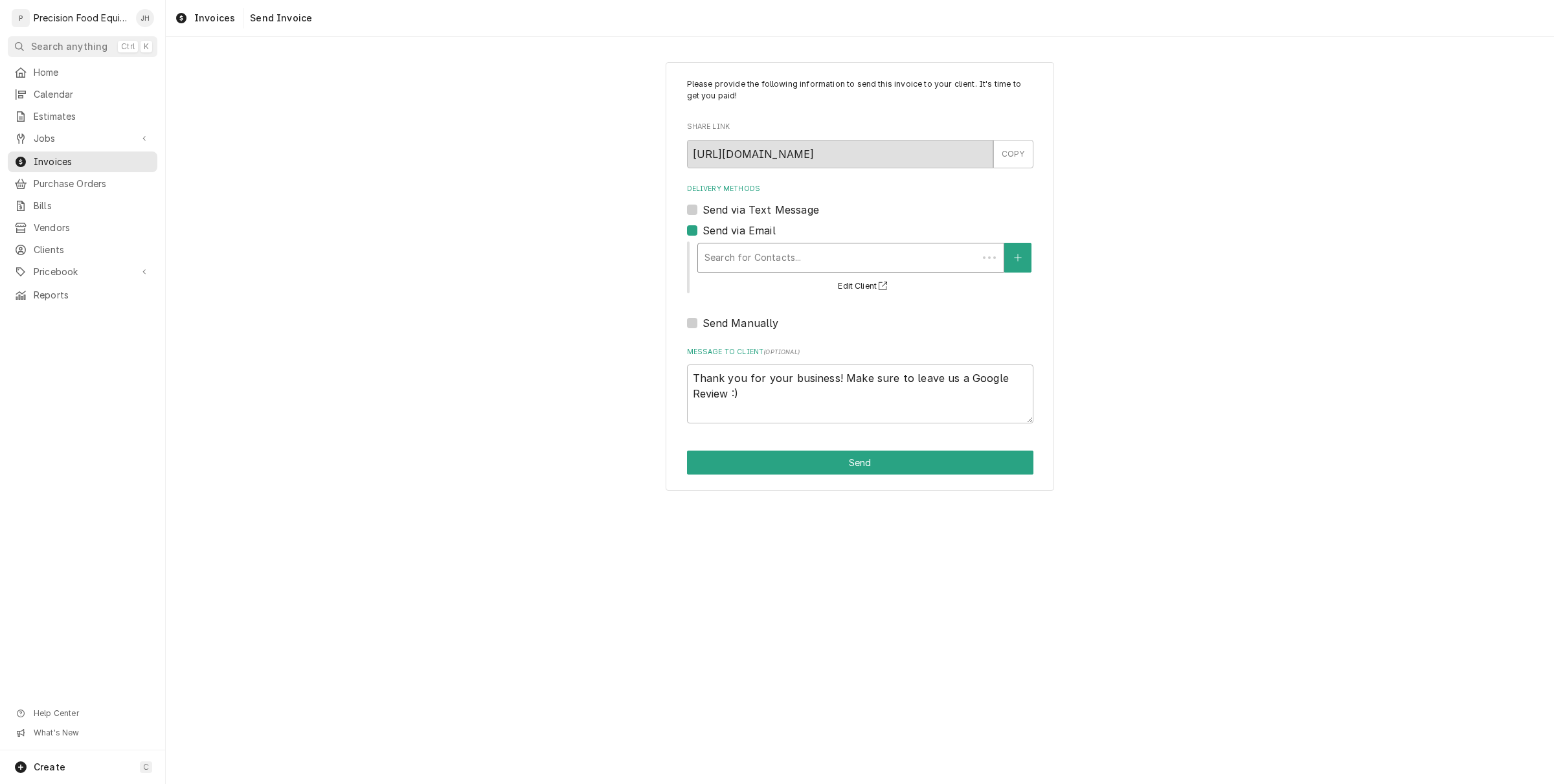
click at [753, 257] on div "Delivery Methods" at bounding box center [837, 258] width 266 height 24
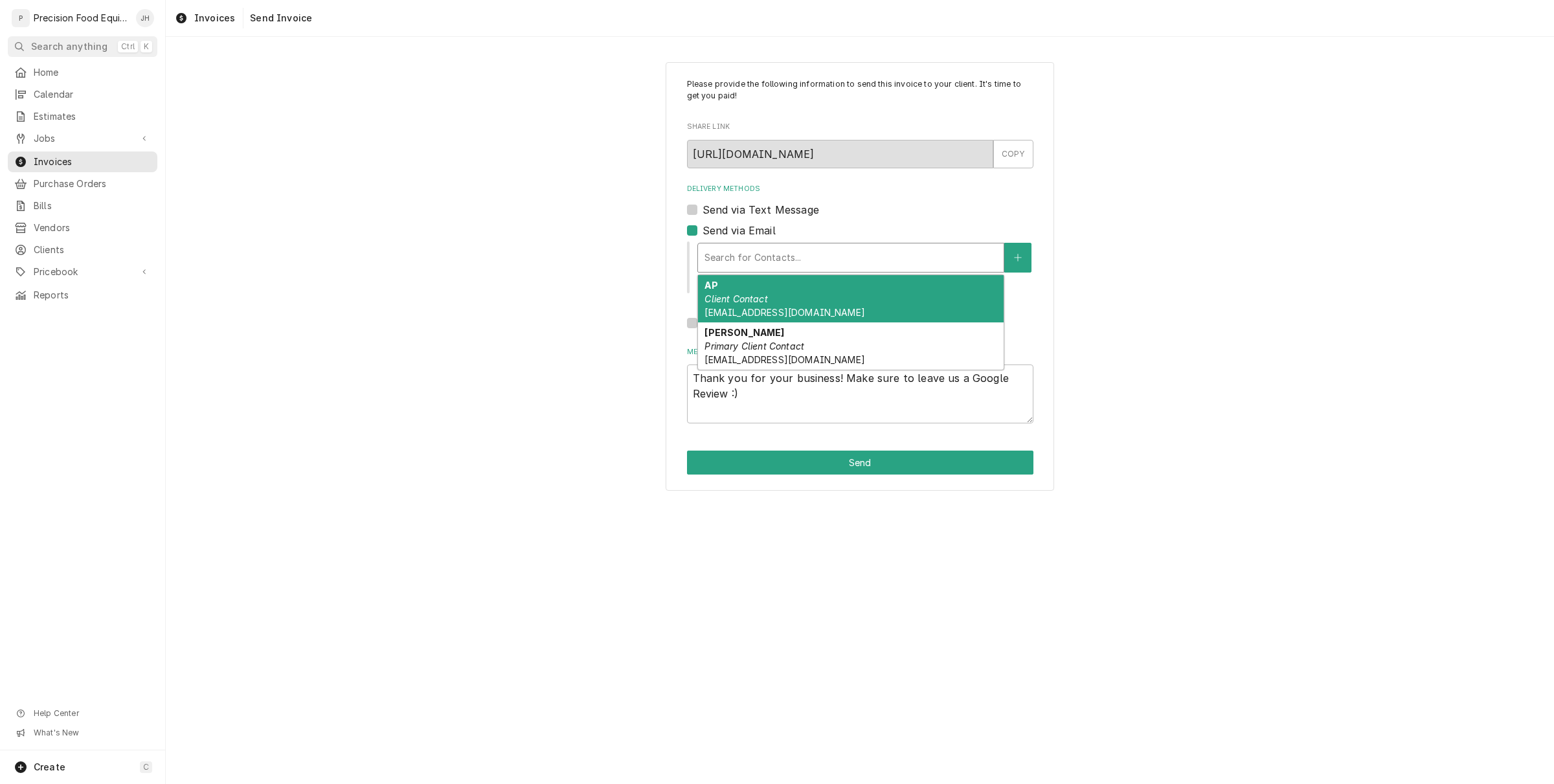
click at [765, 295] on em "Client Contact" at bounding box center [735, 299] width 62 height 11
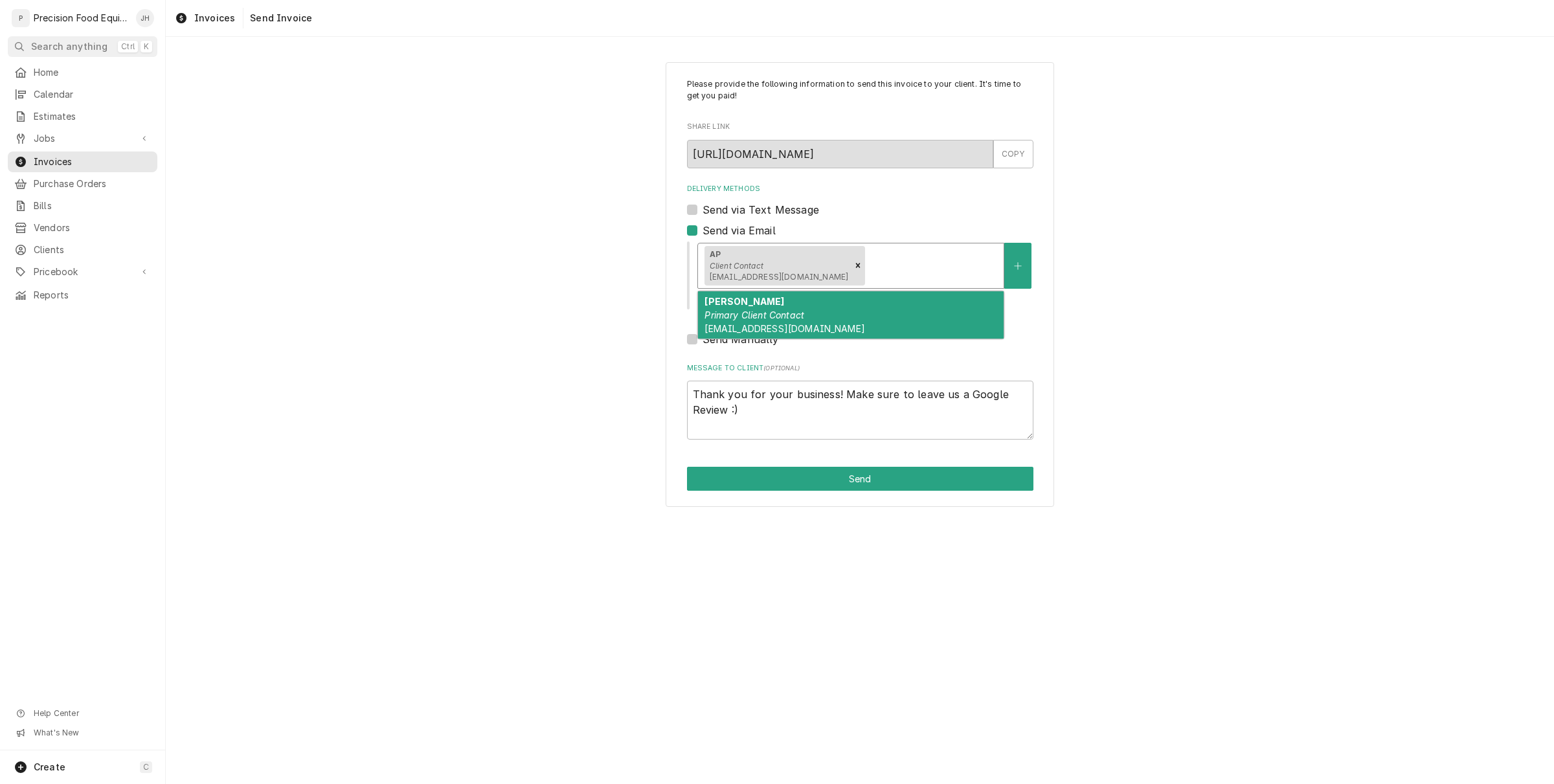
click at [889, 271] on div "Delivery Methods" at bounding box center [932, 265] width 129 height 24
click at [891, 314] on div "Shanna Primary Client Contact skylineranch@nativegrillandwings.com" at bounding box center [851, 315] width 306 height 47
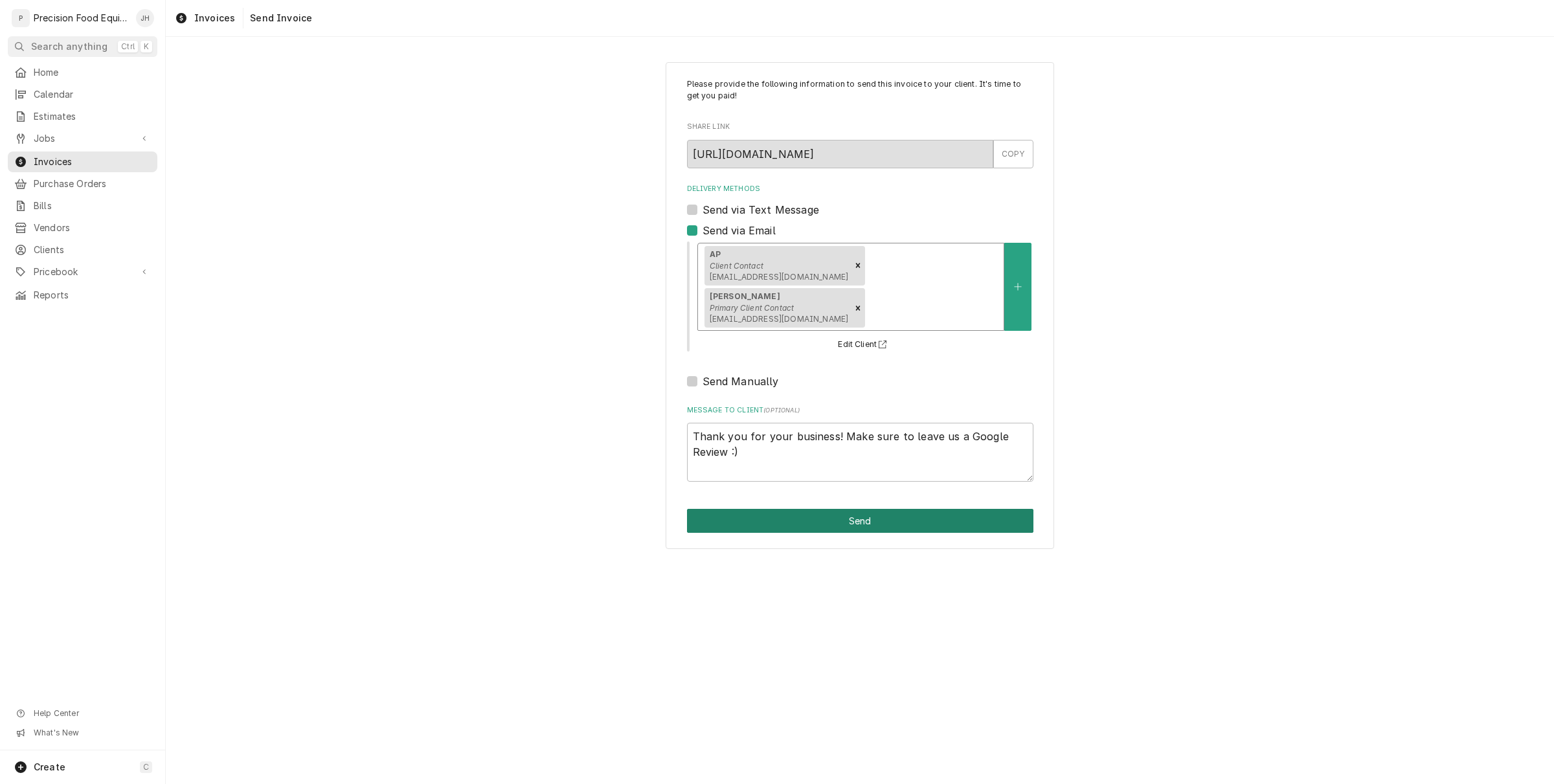
click at [901, 526] on button "Send" at bounding box center [860, 520] width 347 height 24
type textarea "x"
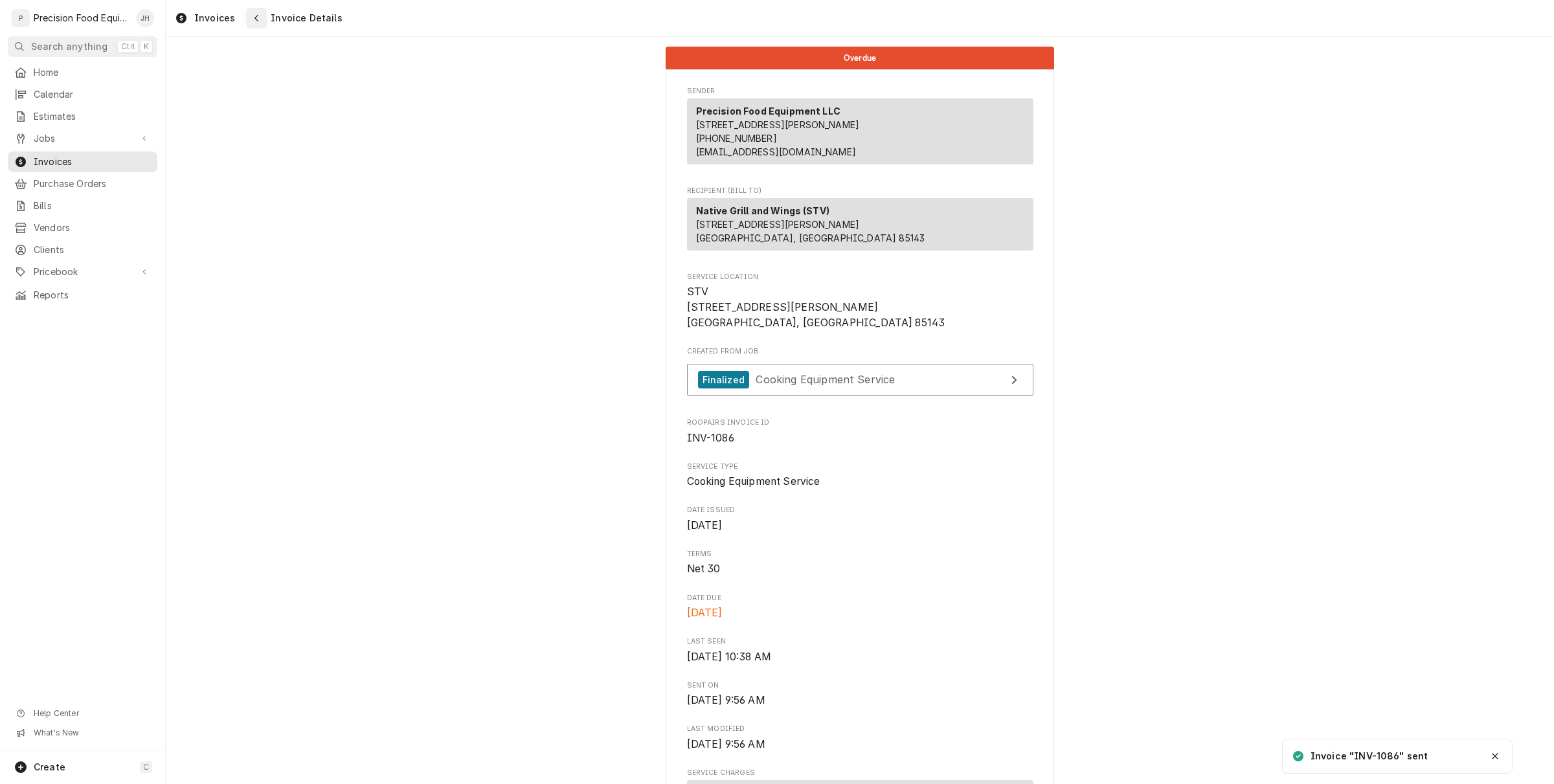
click at [258, 11] on button "Navigate back" at bounding box center [257, 18] width 21 height 21
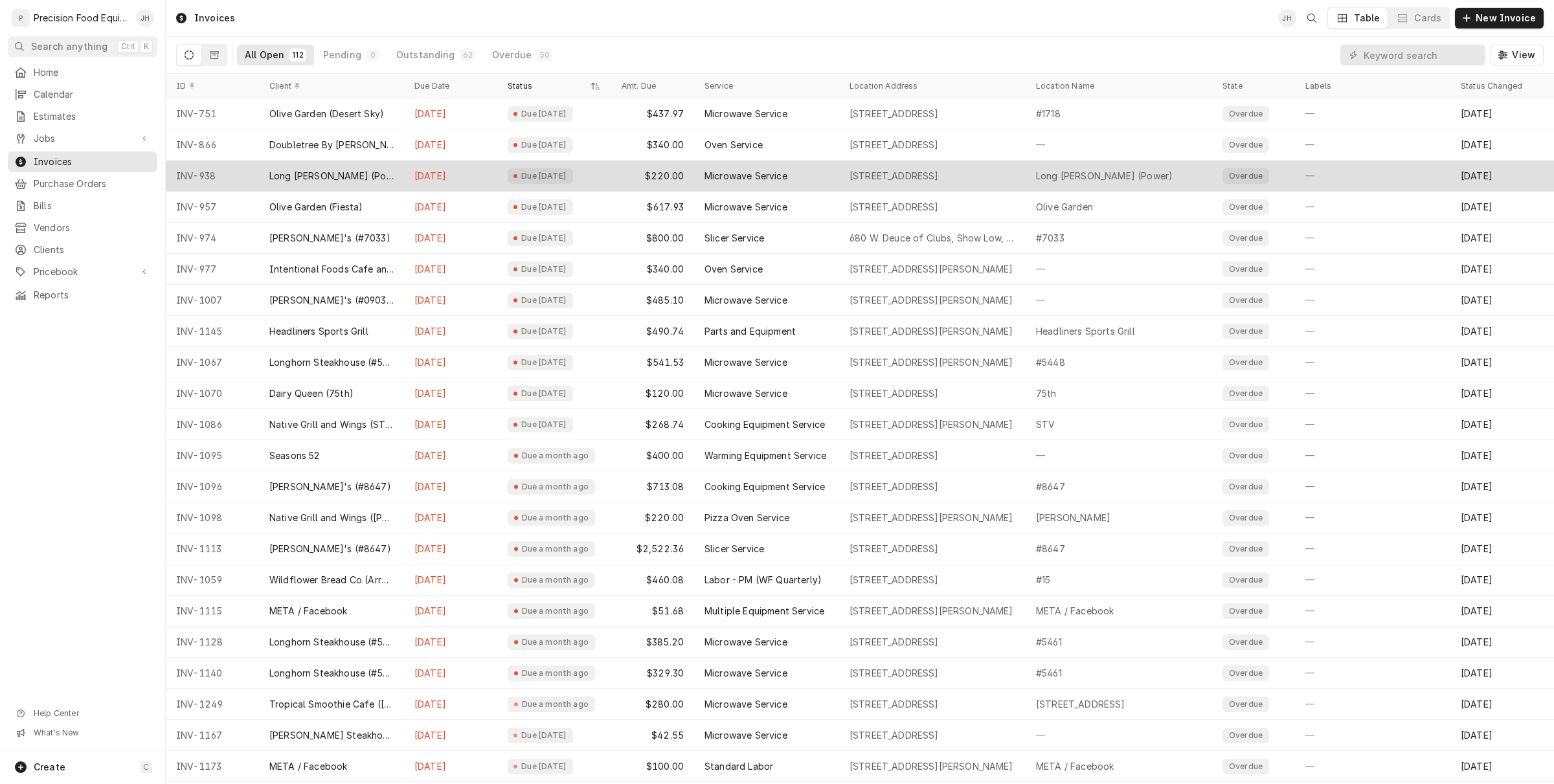
click at [334, 188] on div "Long [PERSON_NAME] (Power)" at bounding box center [332, 176] width 145 height 31
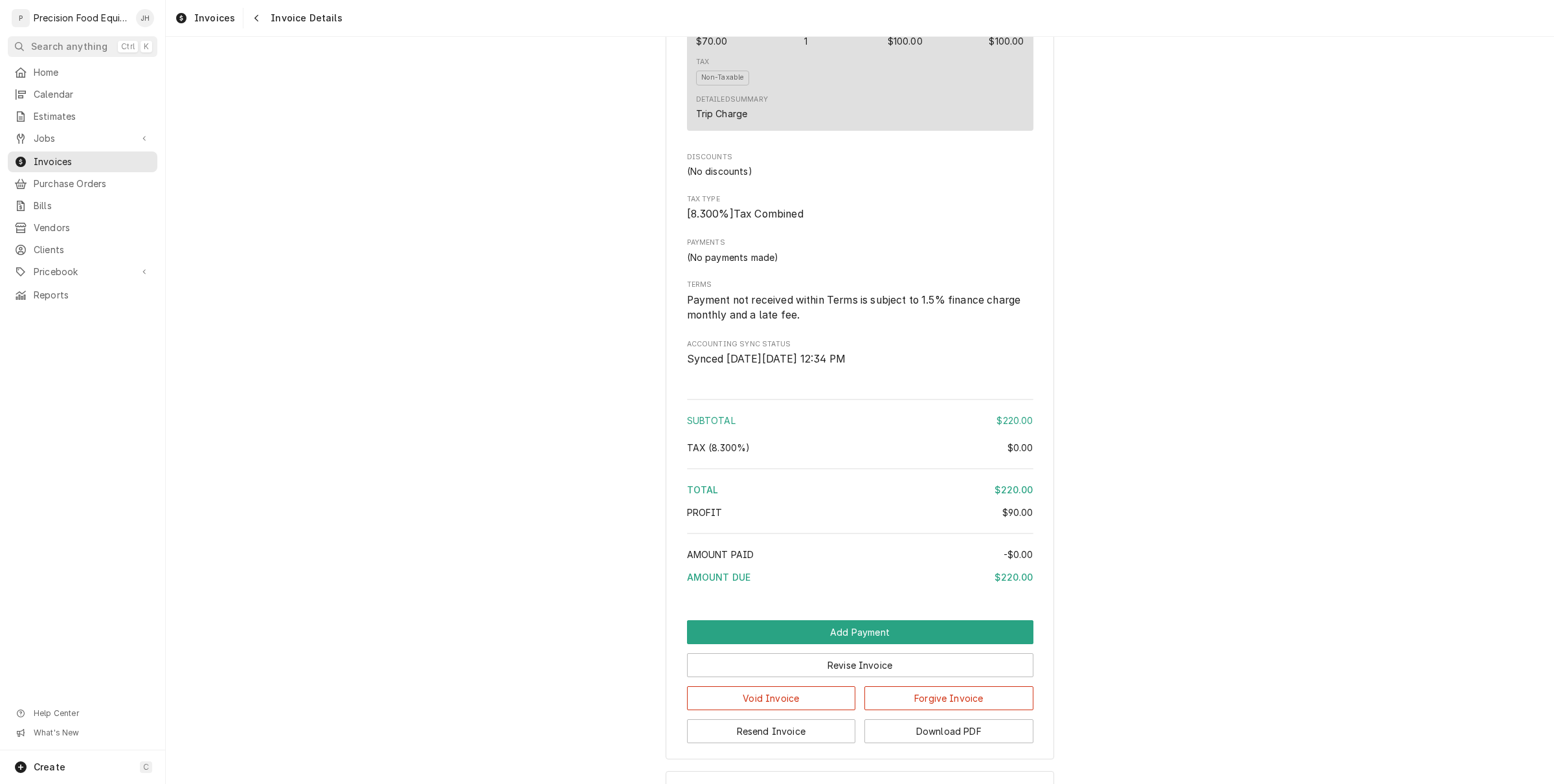
scroll to position [1159, 0]
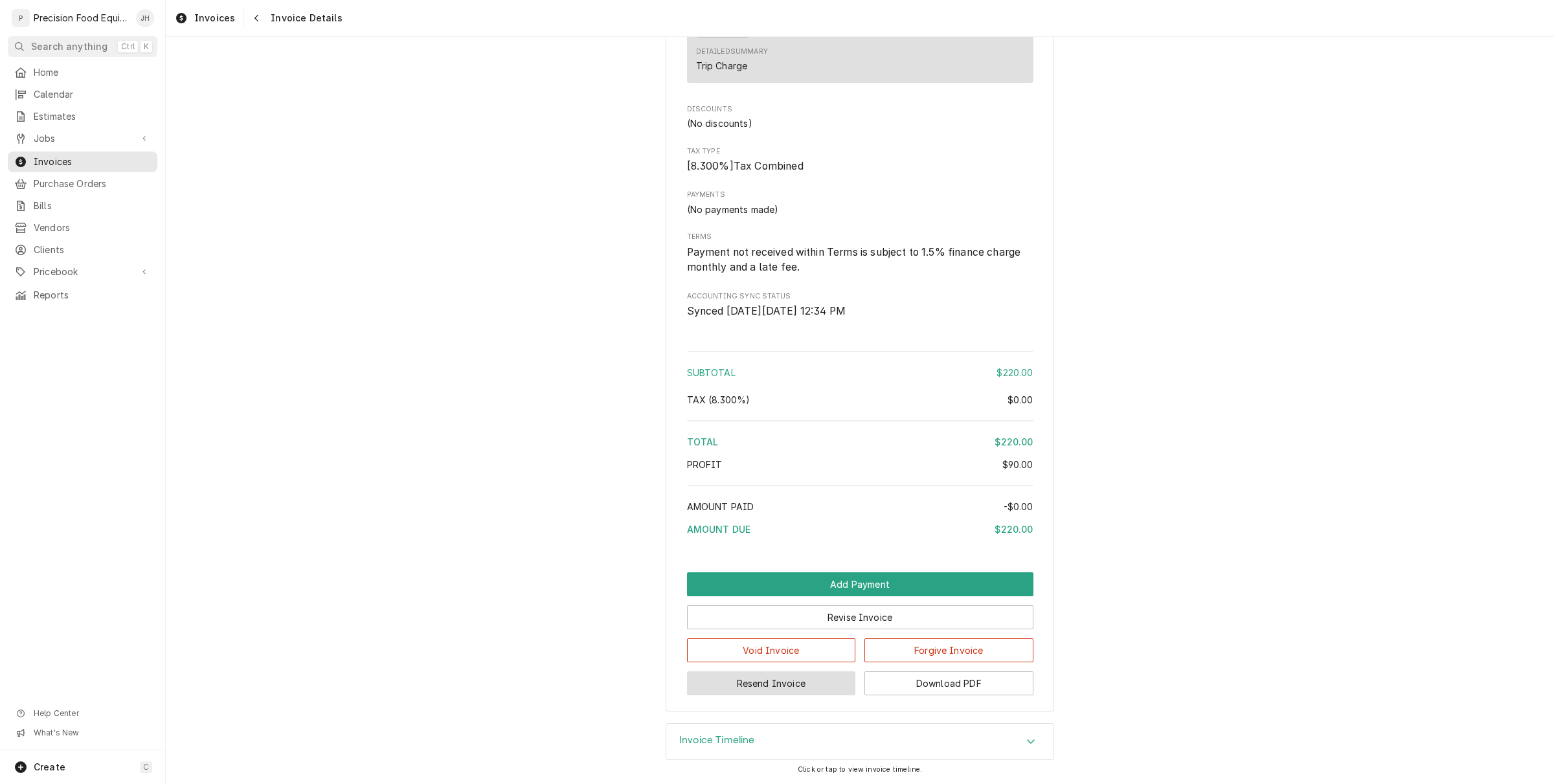
click at [818, 677] on button "Resend Invoice" at bounding box center [771, 683] width 169 height 24
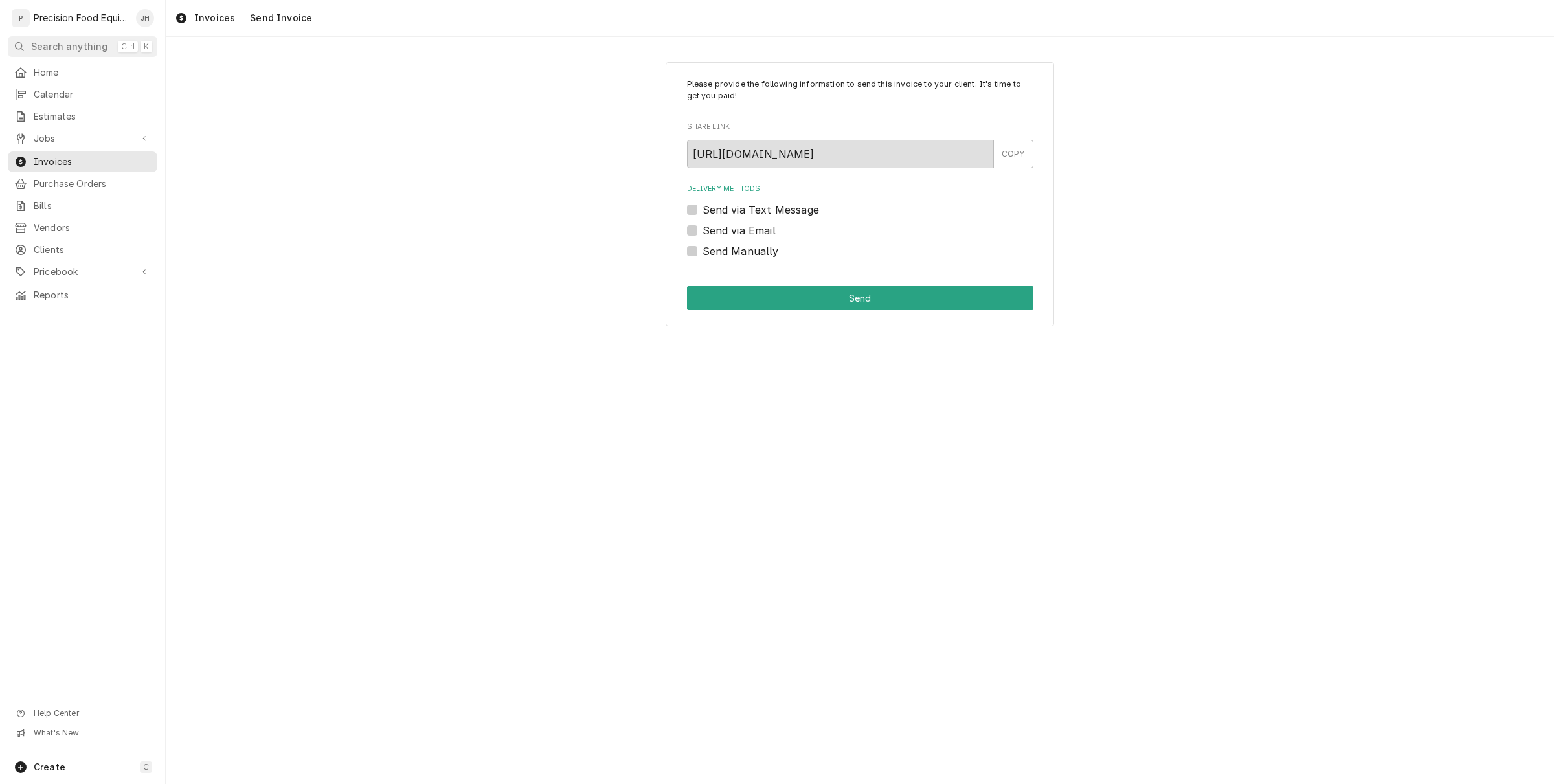
click at [703, 229] on label "Send via Email" at bounding box center [739, 230] width 73 height 16
click at [703, 229] on input "Send via Email" at bounding box center [876, 236] width 347 height 28
checkbox input "true"
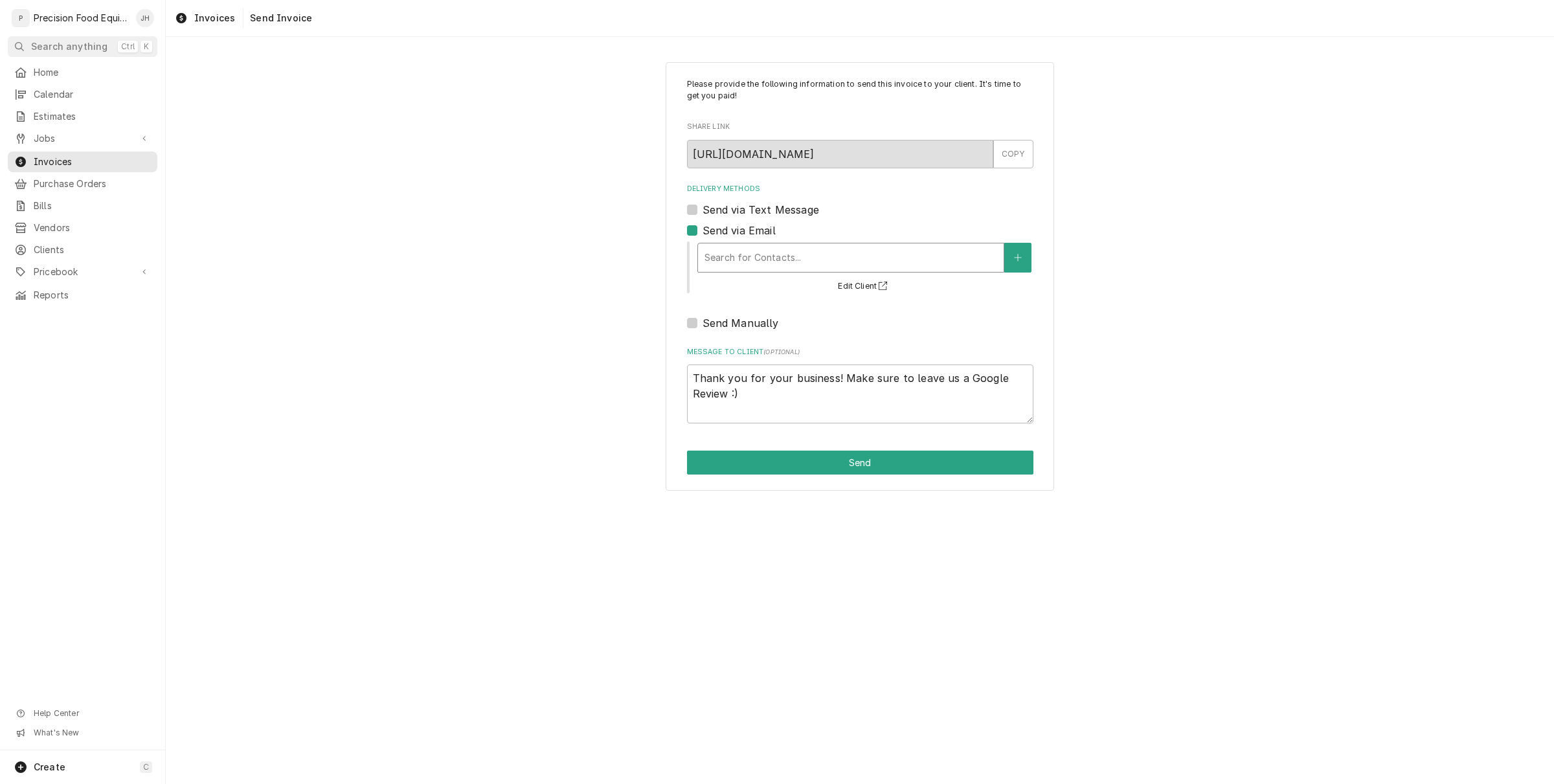
click at [784, 254] on div "Delivery Methods" at bounding box center [850, 258] width 293 height 24
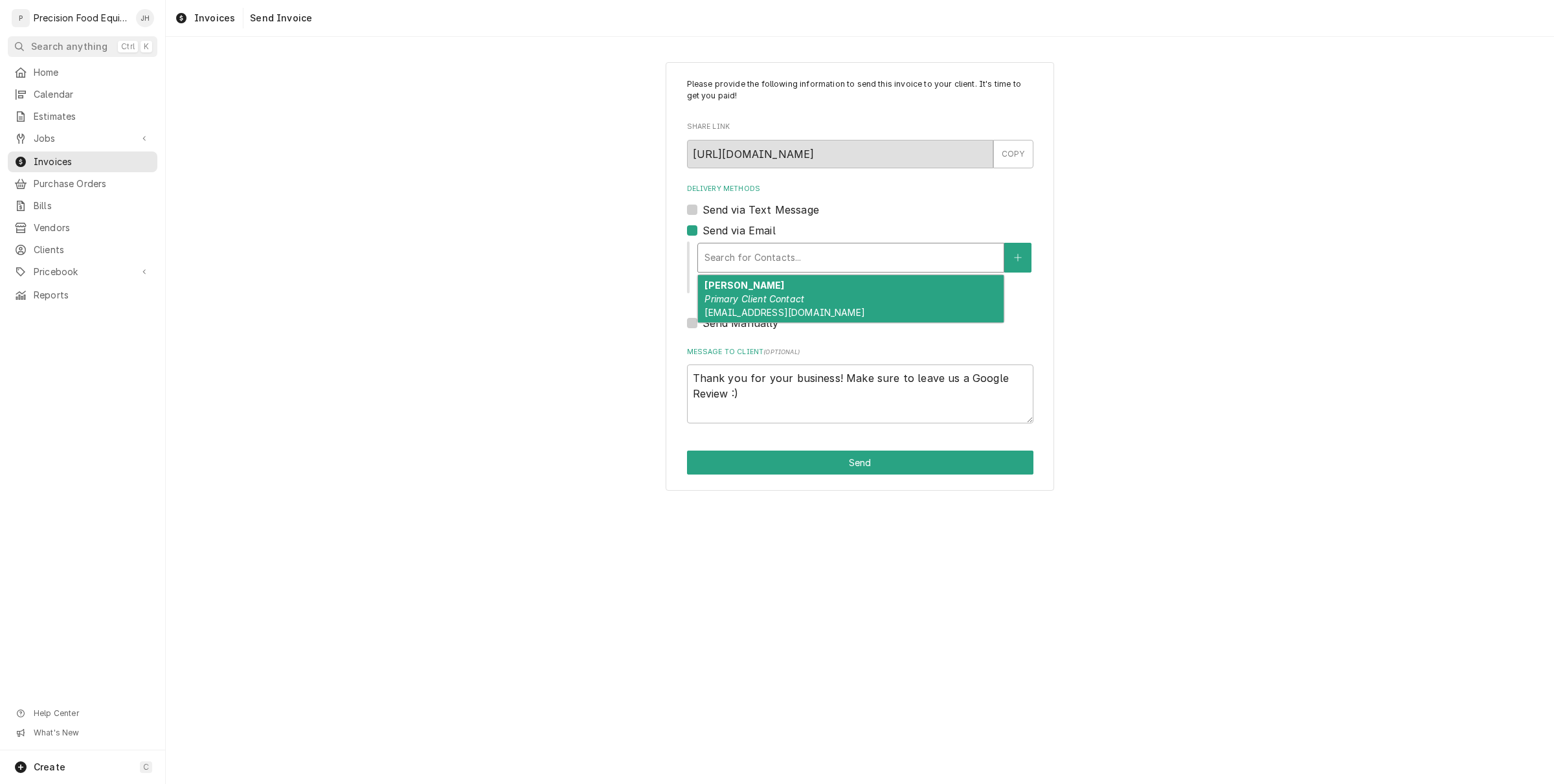
click at [770, 291] on div "Blake Smith Primary Client Contact LJS70330@ljsilvers.com" at bounding box center [851, 299] width 306 height 47
type textarea "x"
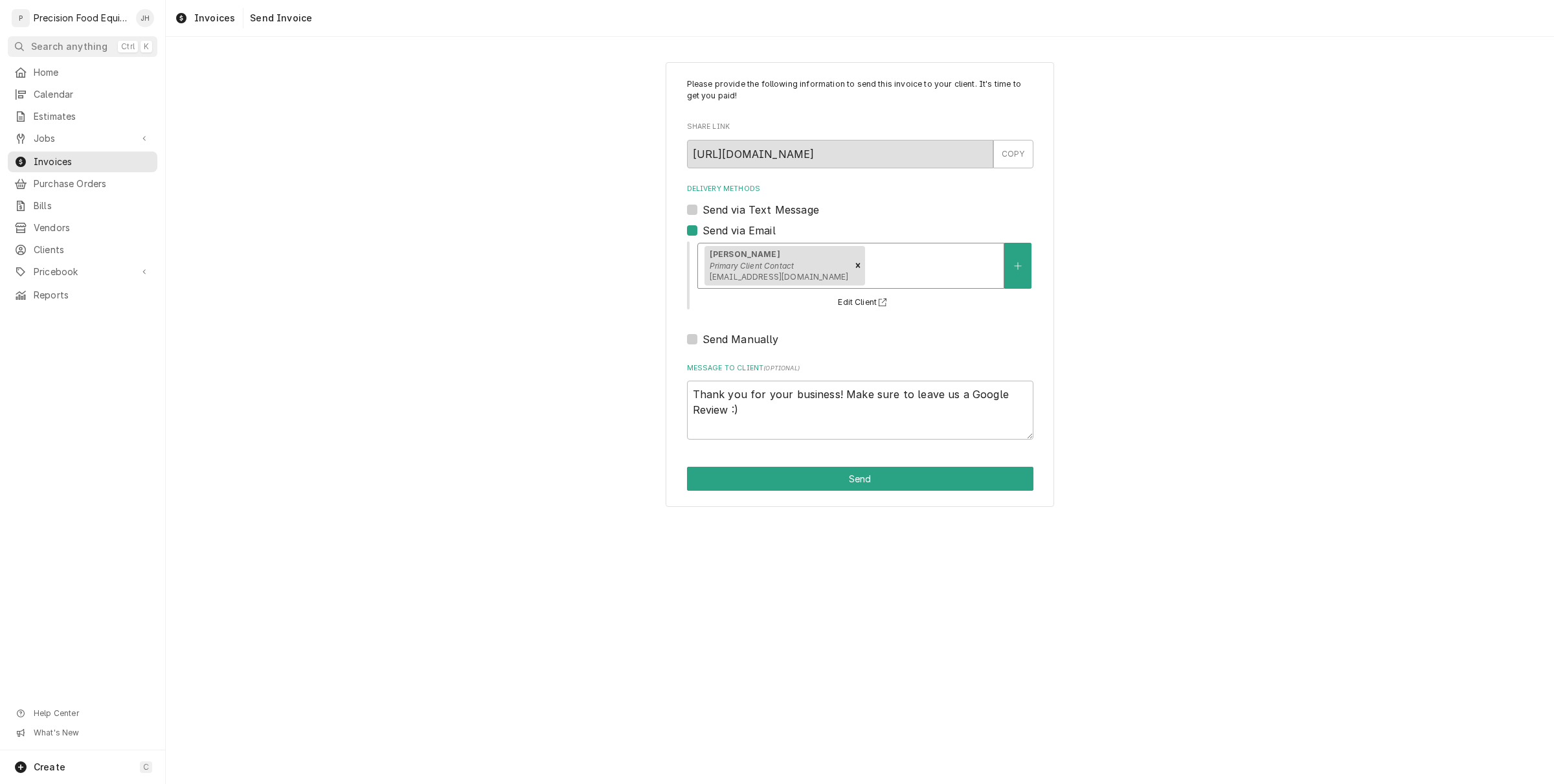
click at [703, 206] on label "Send via Text Message" at bounding box center [761, 210] width 117 height 16
click at [703, 206] on input "Send via Text Message" at bounding box center [876, 216] width 347 height 28
checkbox input "true"
type textarea "x"
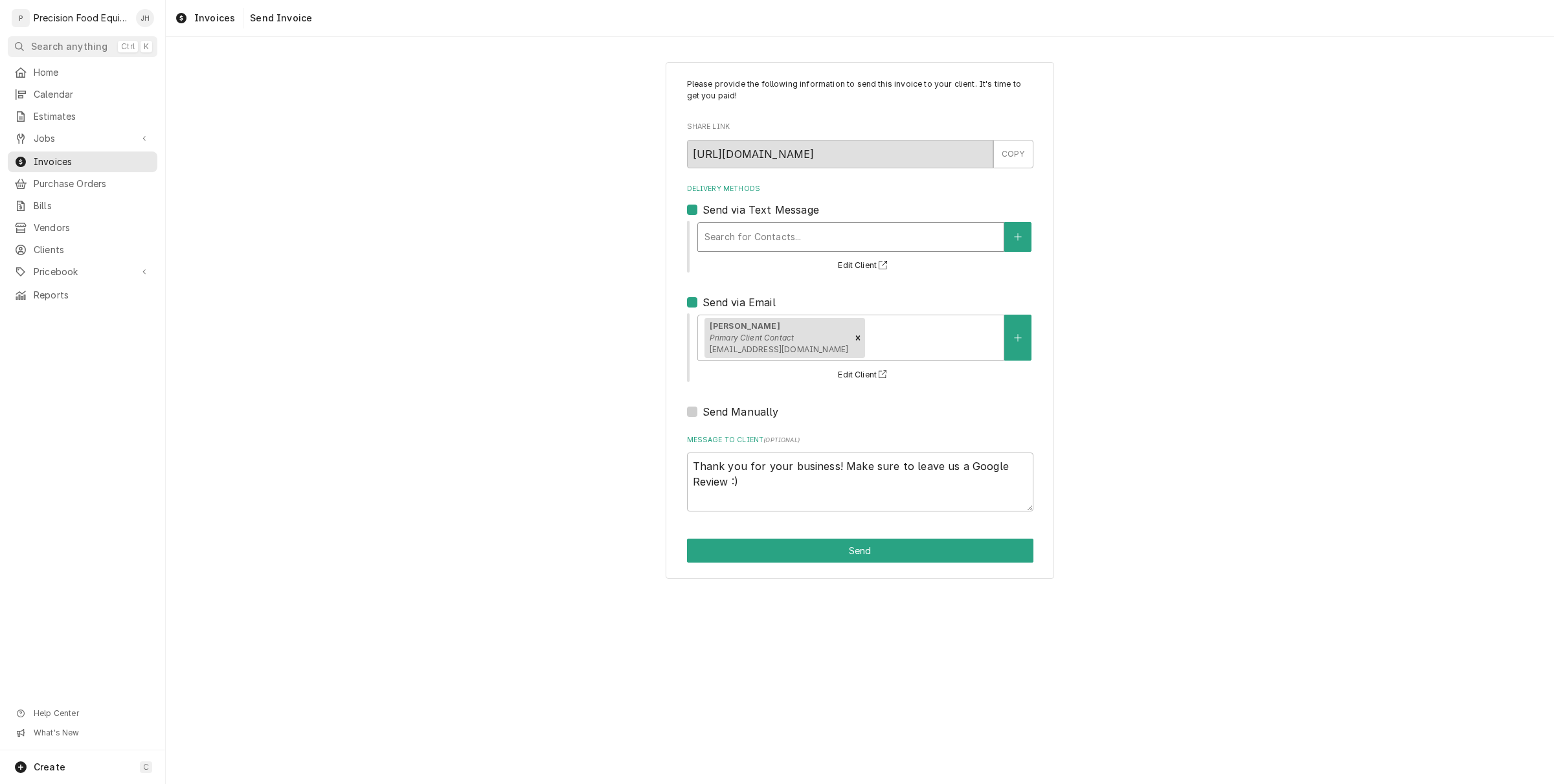
click at [762, 235] on div "Delivery Methods" at bounding box center [850, 236] width 293 height 24
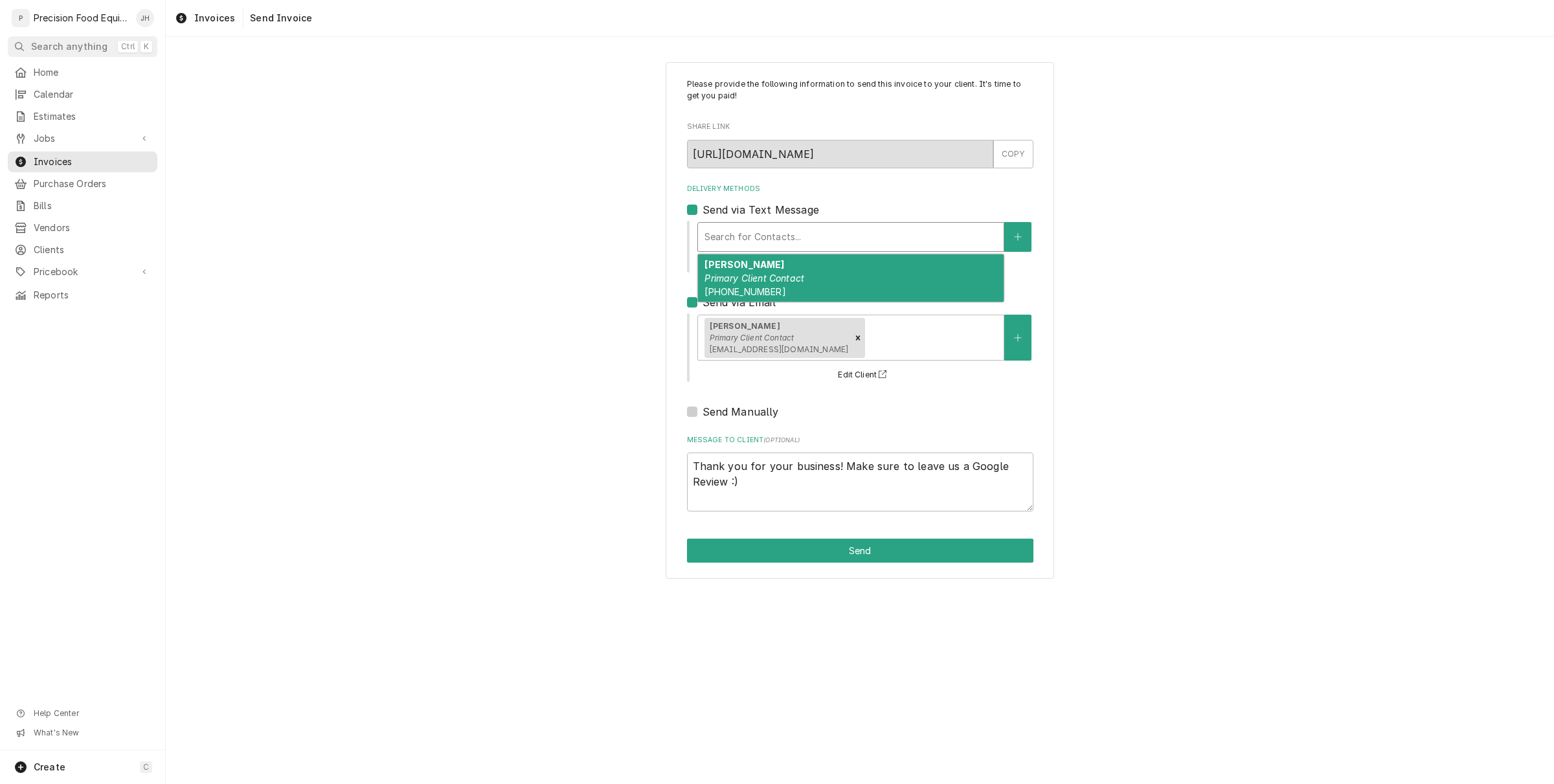
click at [703, 205] on label "Send via Text Message" at bounding box center [761, 210] width 117 height 16
click at [703, 205] on input "Send via Text Message" at bounding box center [876, 216] width 347 height 28
checkbox input "false"
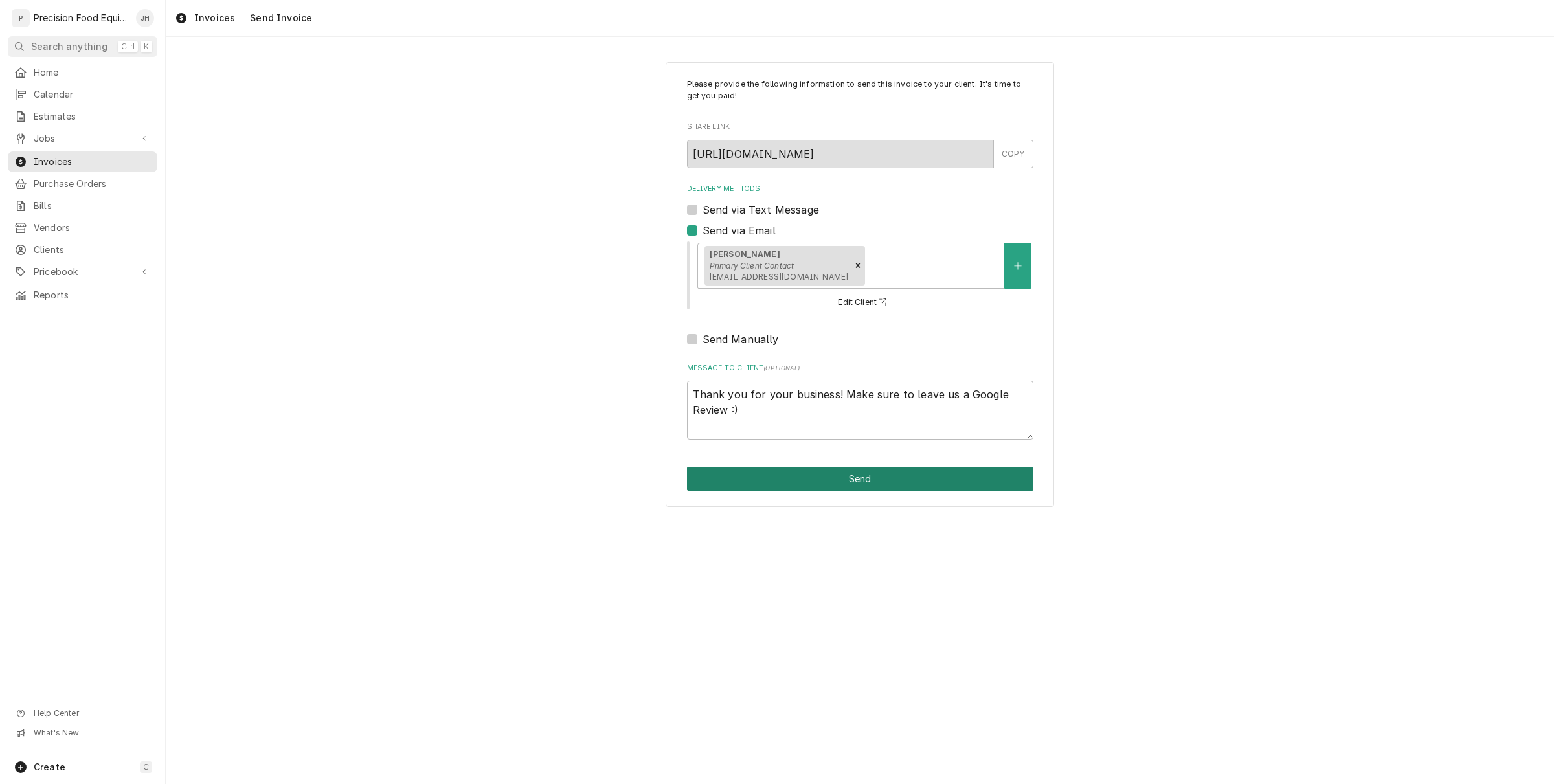
click at [824, 481] on button "Send" at bounding box center [860, 478] width 347 height 24
type textarea "x"
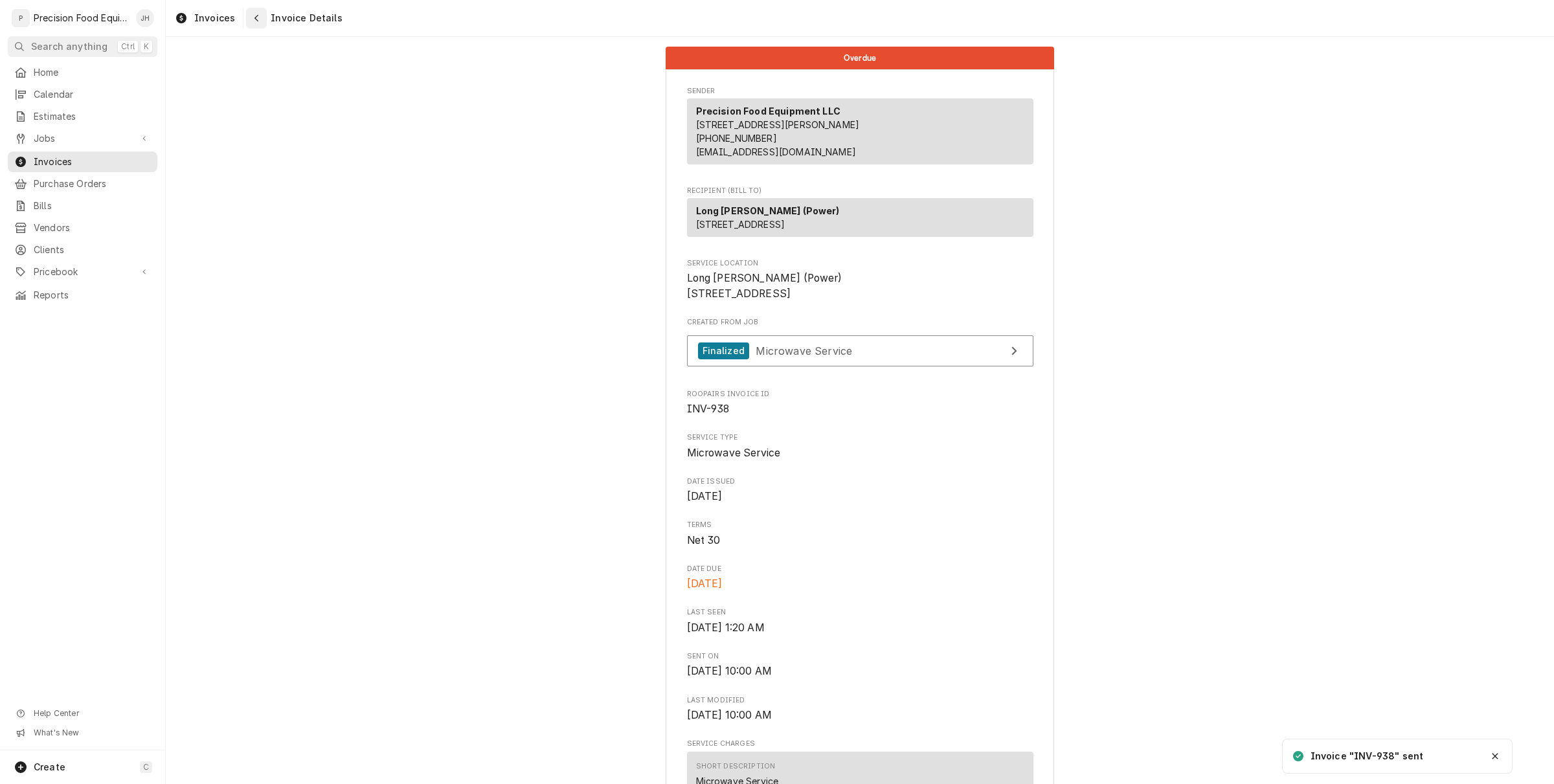
click at [246, 14] on button "Navigate back" at bounding box center [257, 18] width 21 height 21
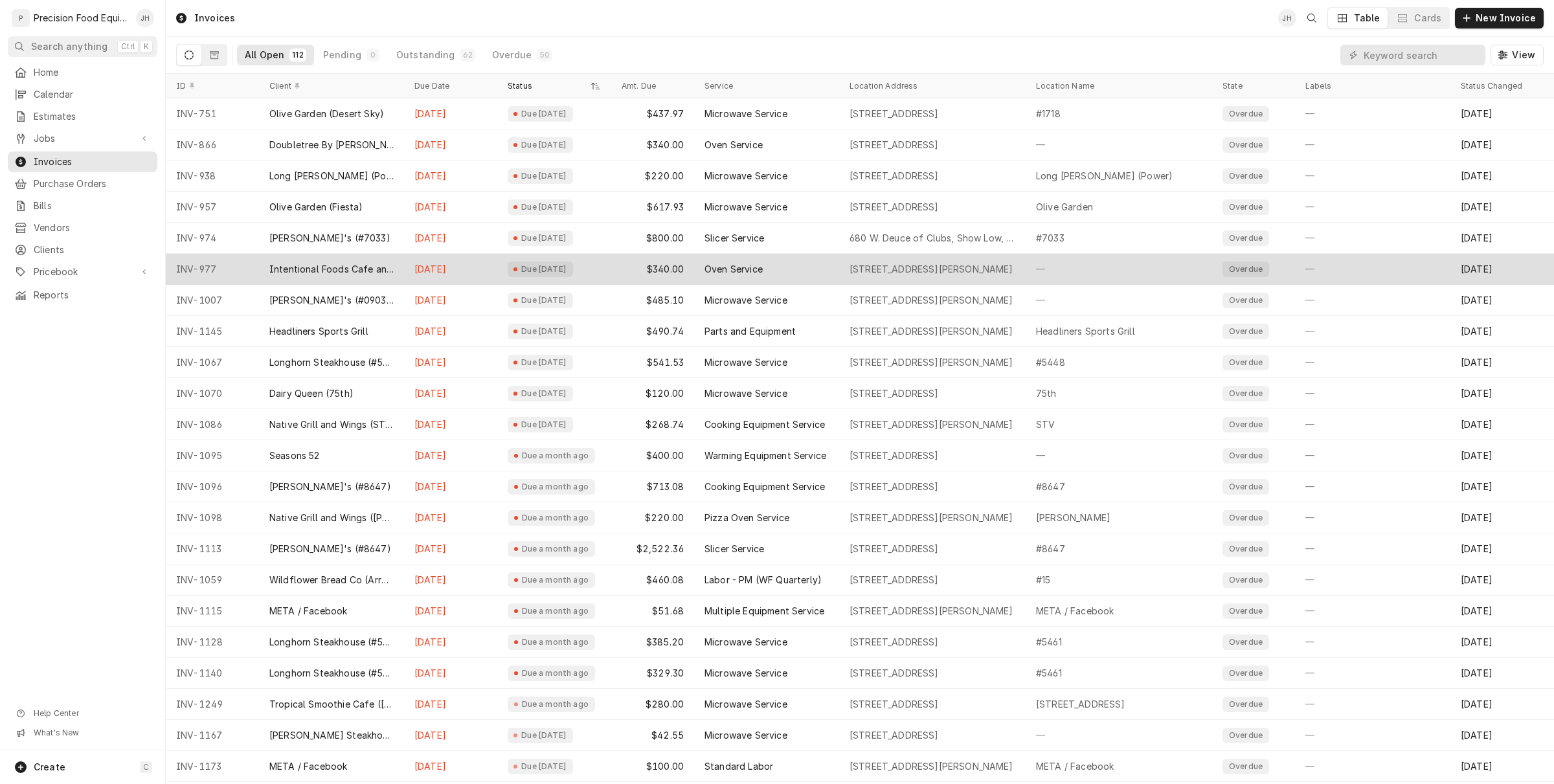
click at [526, 265] on div "Due [DATE]" at bounding box center [544, 269] width 47 height 11
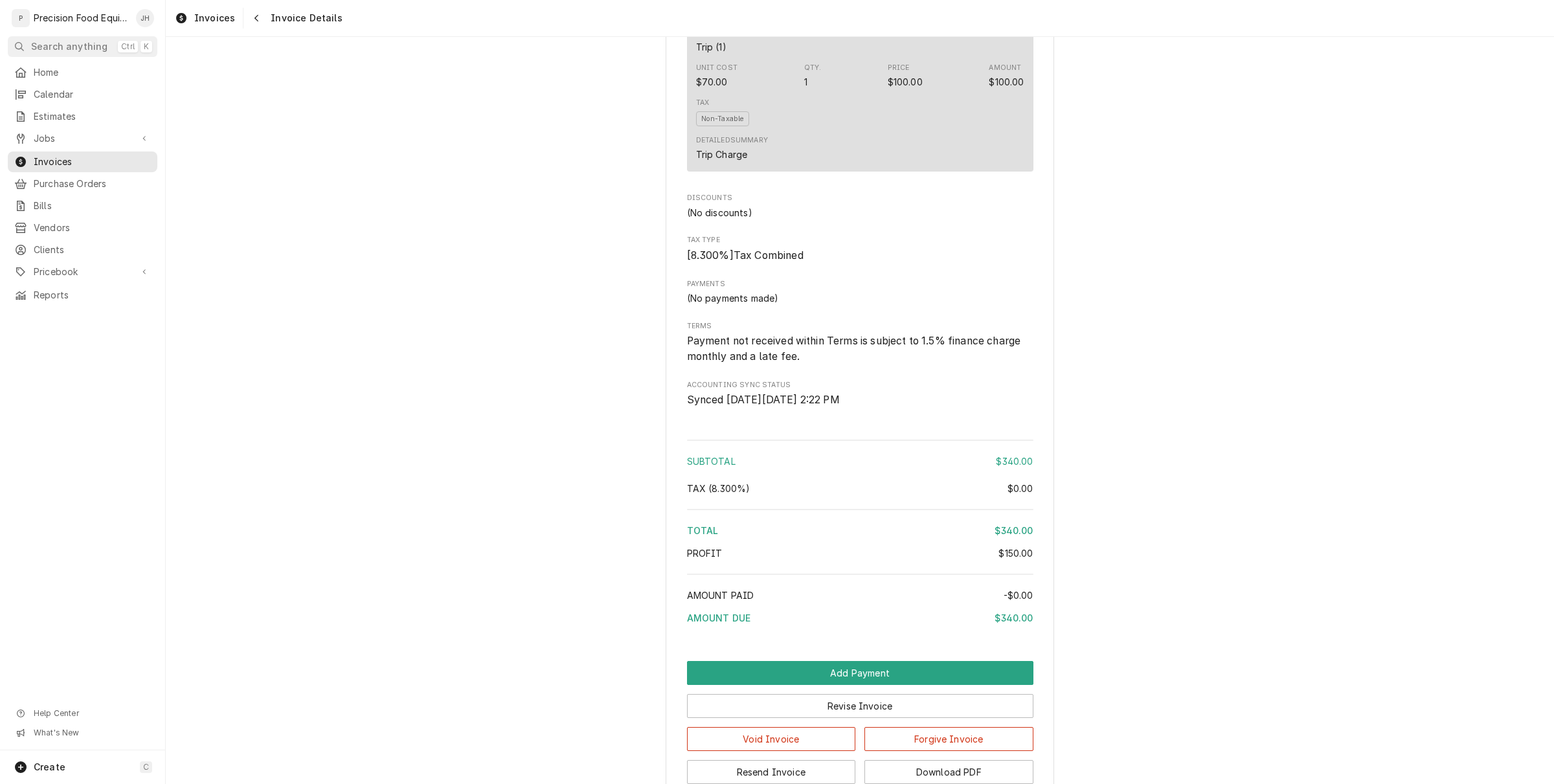
scroll to position [1198, 0]
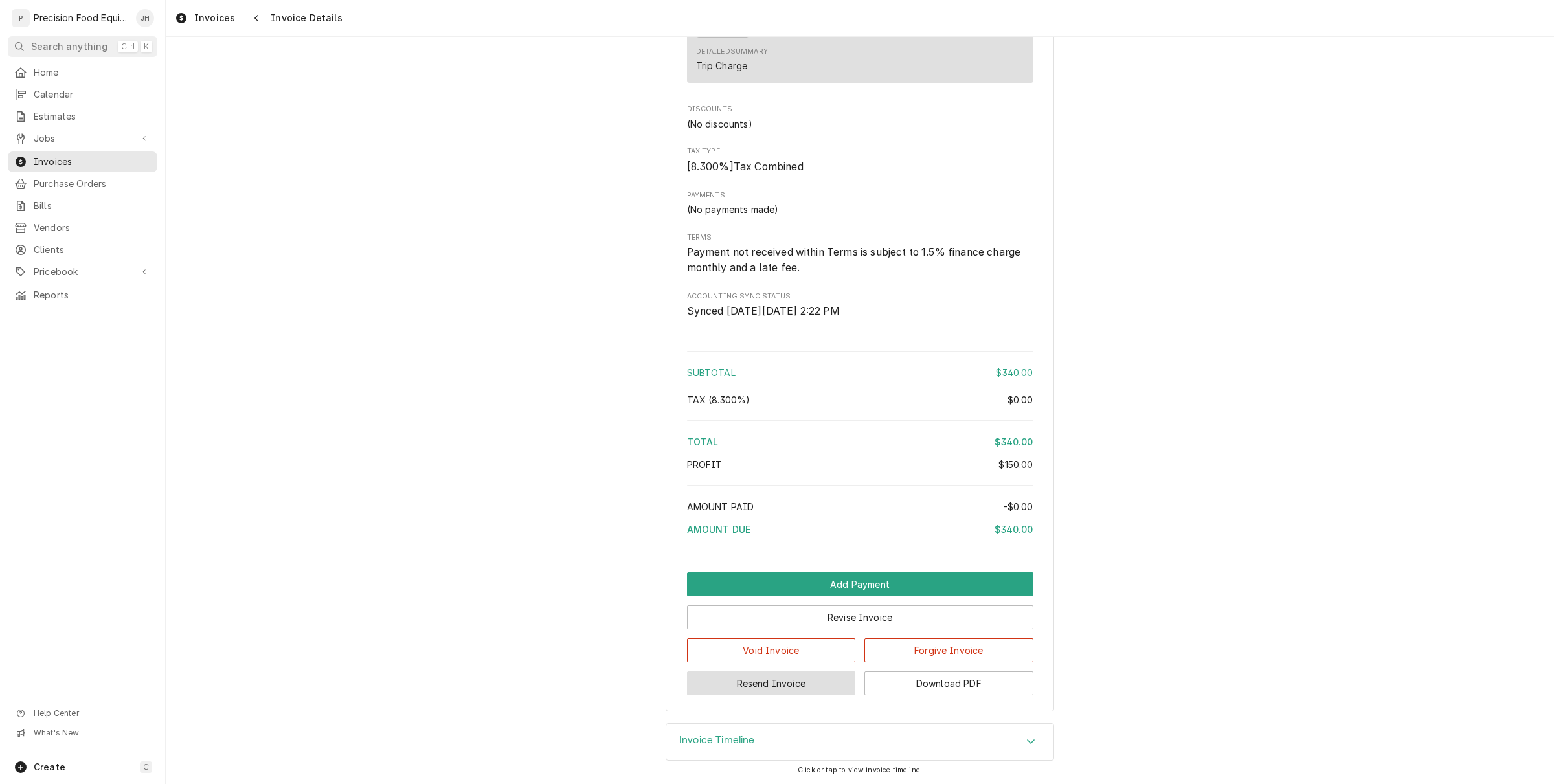
click at [827, 689] on button "Resend Invoice" at bounding box center [771, 683] width 169 height 24
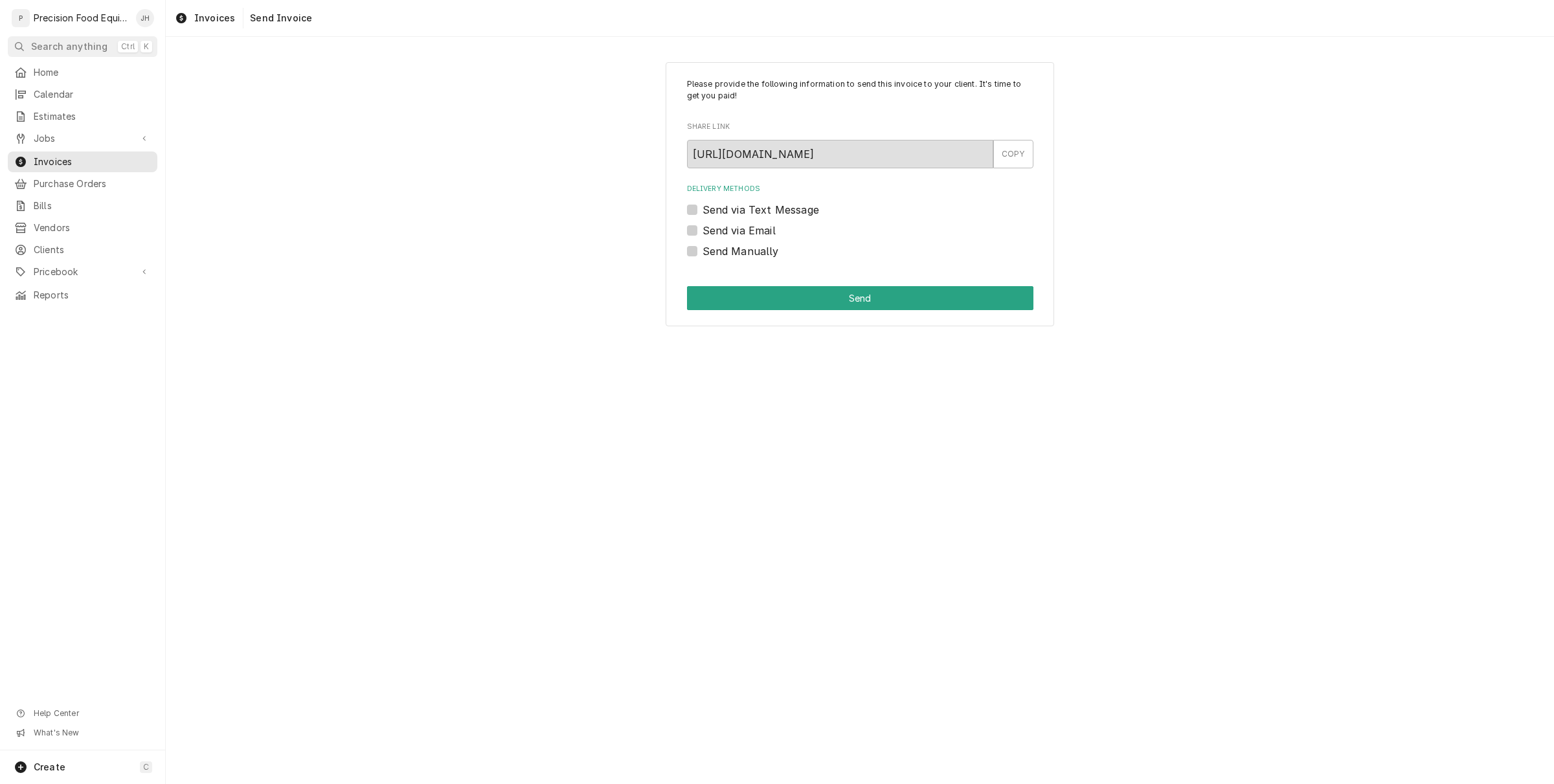
click at [703, 212] on label "Send via Text Message" at bounding box center [761, 210] width 117 height 16
click at [703, 212] on input "Send via Text Message" at bounding box center [876, 216] width 347 height 28
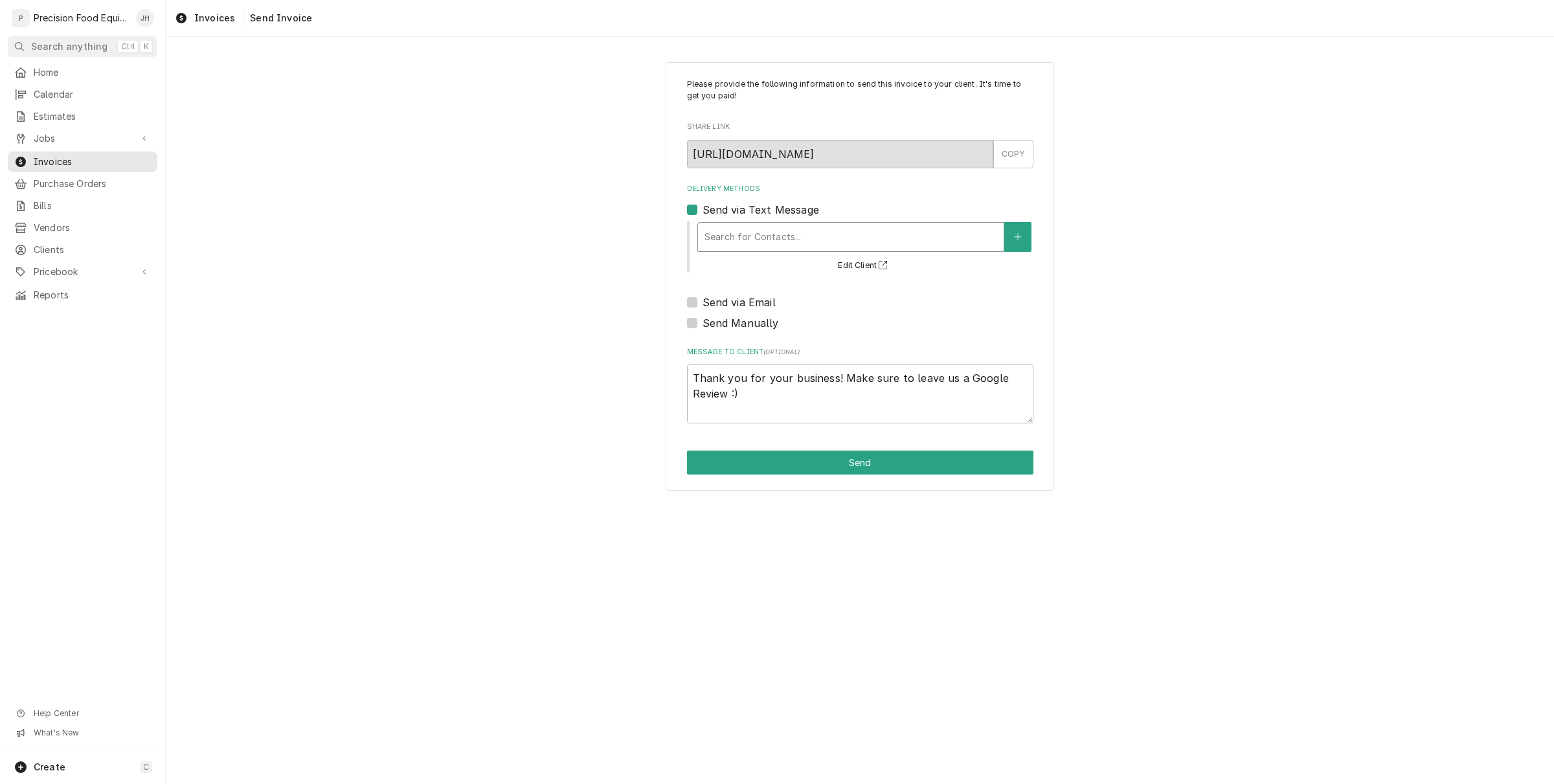
click at [710, 232] on div "Delivery Methods" at bounding box center [850, 236] width 293 height 24
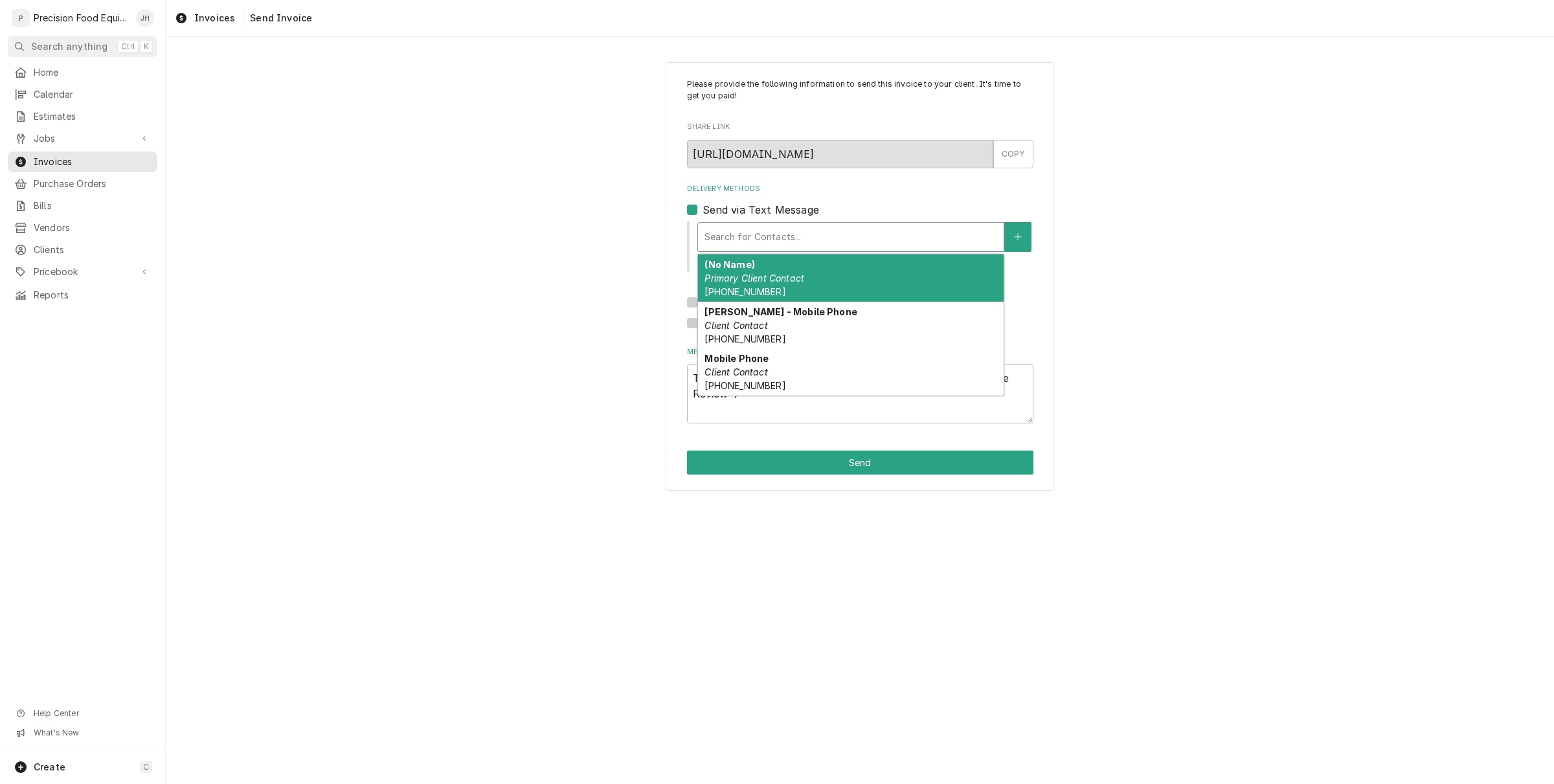
click at [703, 214] on label "Send via Text Message" at bounding box center [761, 210] width 117 height 16
click at [703, 214] on input "Send via Text Message" at bounding box center [876, 216] width 347 height 28
checkbox input "false"
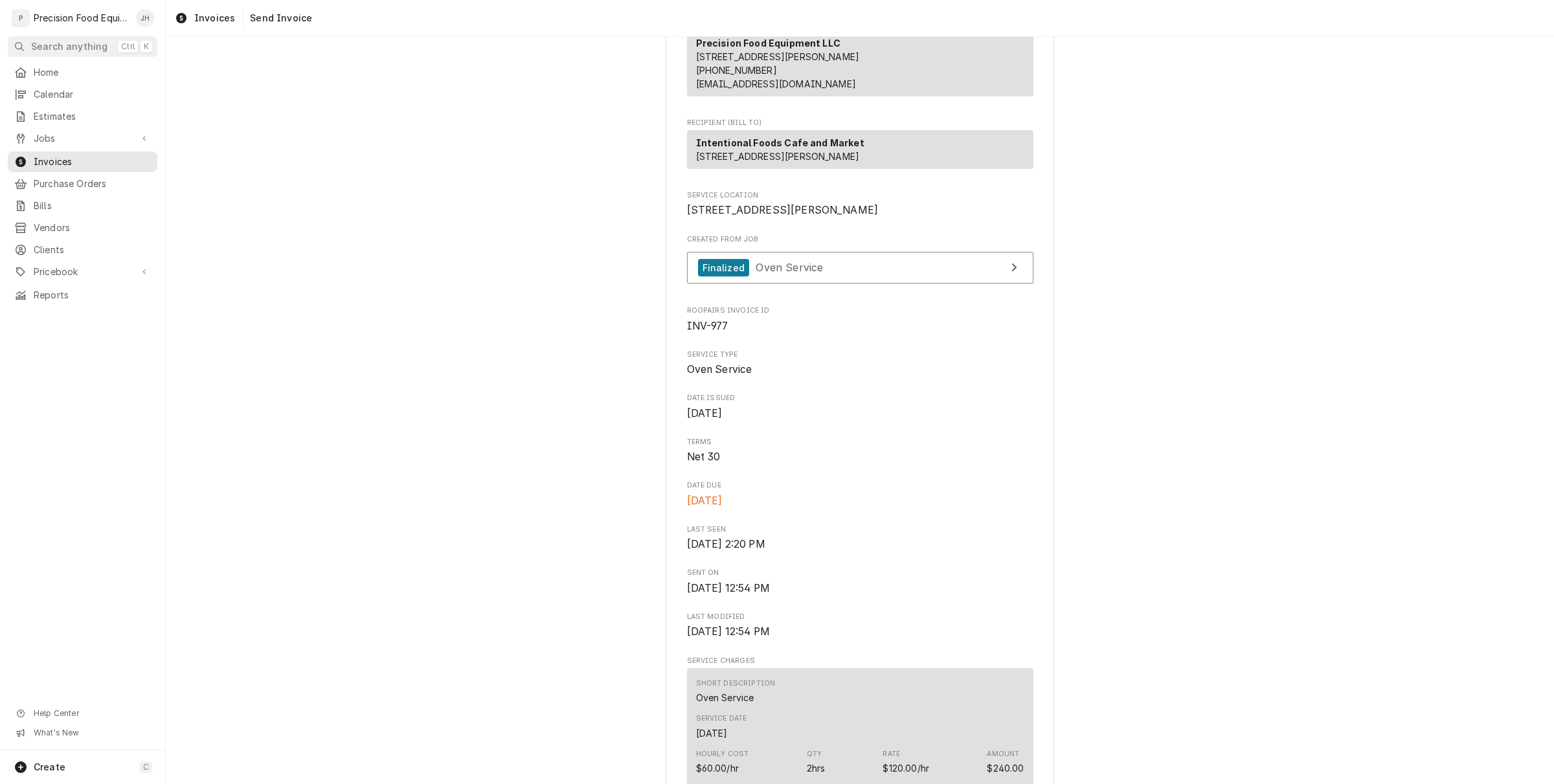
scroll to position [243, 0]
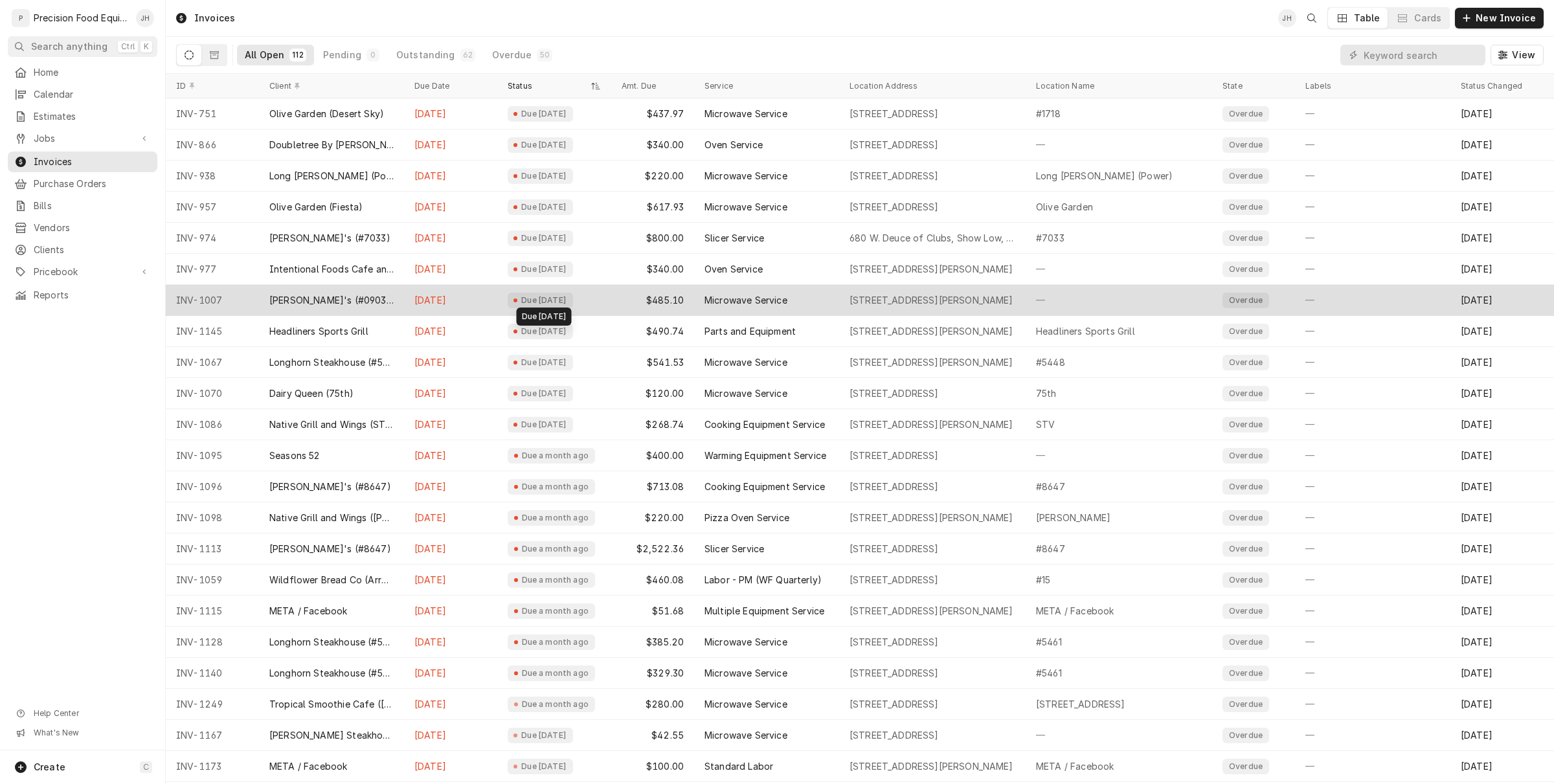
click at [556, 298] on div "Due [DATE]" at bounding box center [544, 301] width 47 height 11
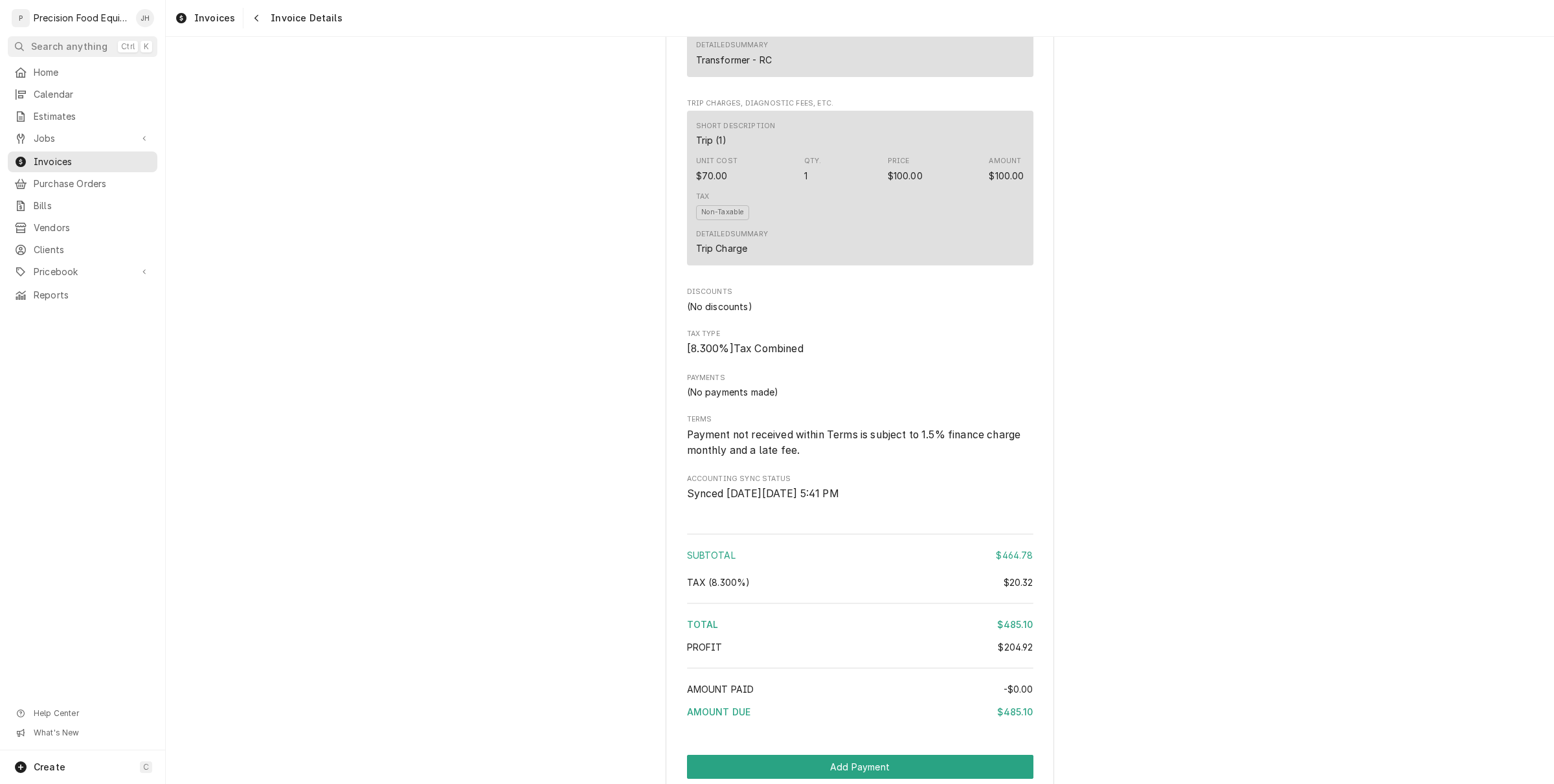
scroll to position [1519, 0]
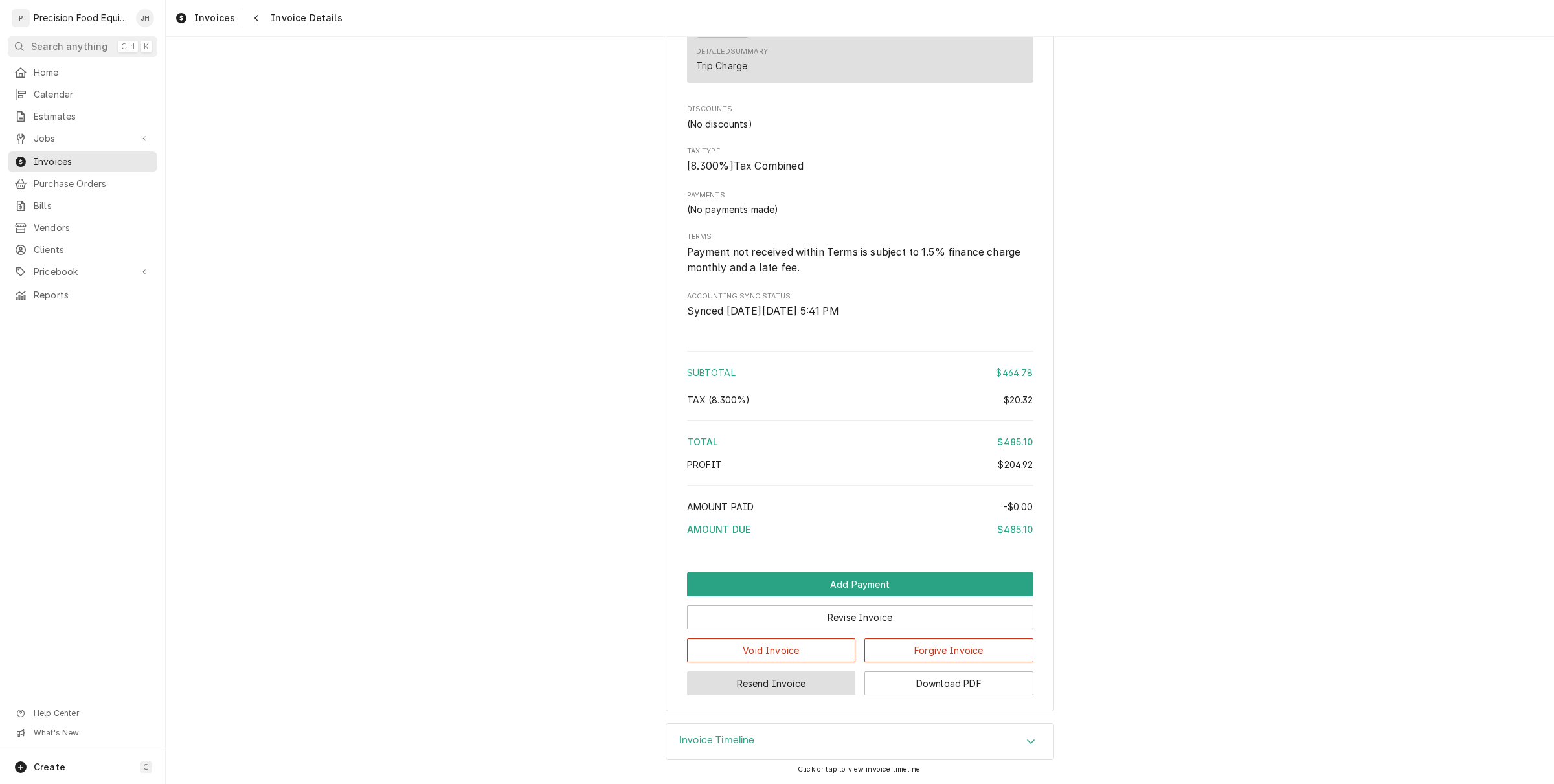
click at [822, 681] on button "Resend Invoice" at bounding box center [771, 683] width 169 height 24
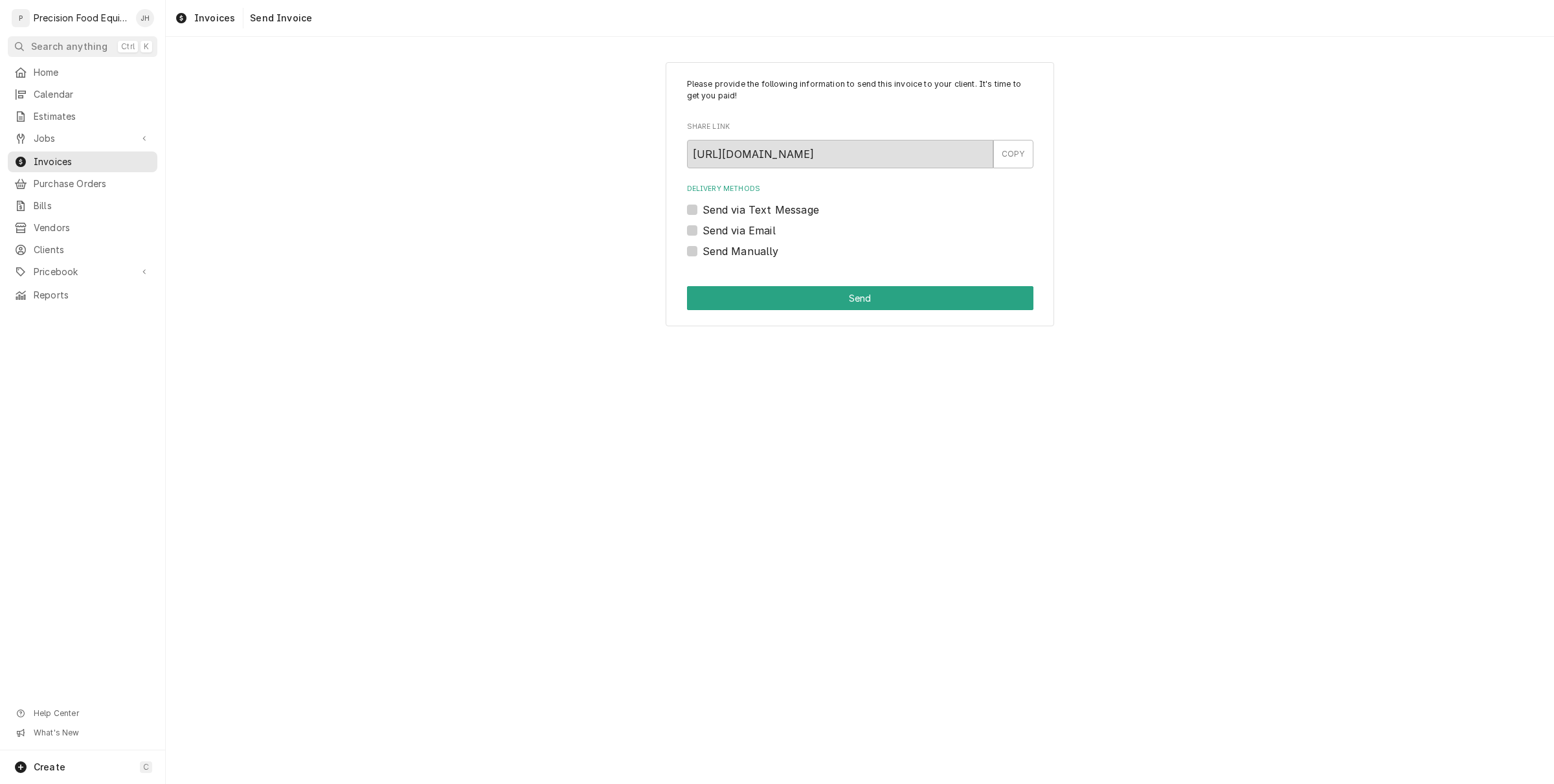
click at [703, 207] on label "Send via Text Message" at bounding box center [761, 210] width 117 height 16
click at [703, 207] on input "Send via Text Message" at bounding box center [876, 216] width 347 height 28
checkbox input "true"
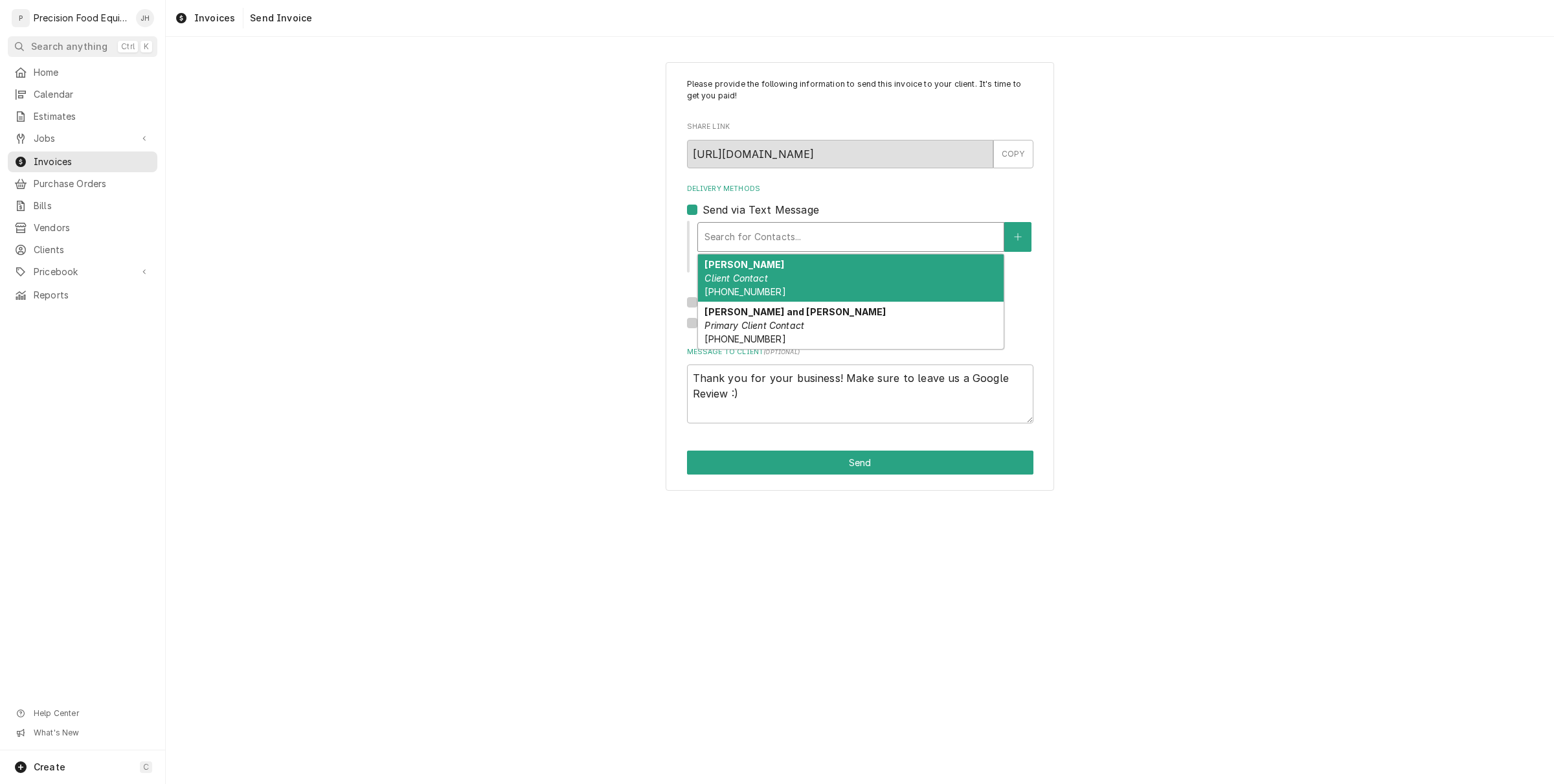
click at [711, 235] on div "Delivery Methods" at bounding box center [850, 236] width 293 height 24
click at [747, 272] on div "Jose bobe Client Contact (480) 783-4887" at bounding box center [851, 278] width 306 height 47
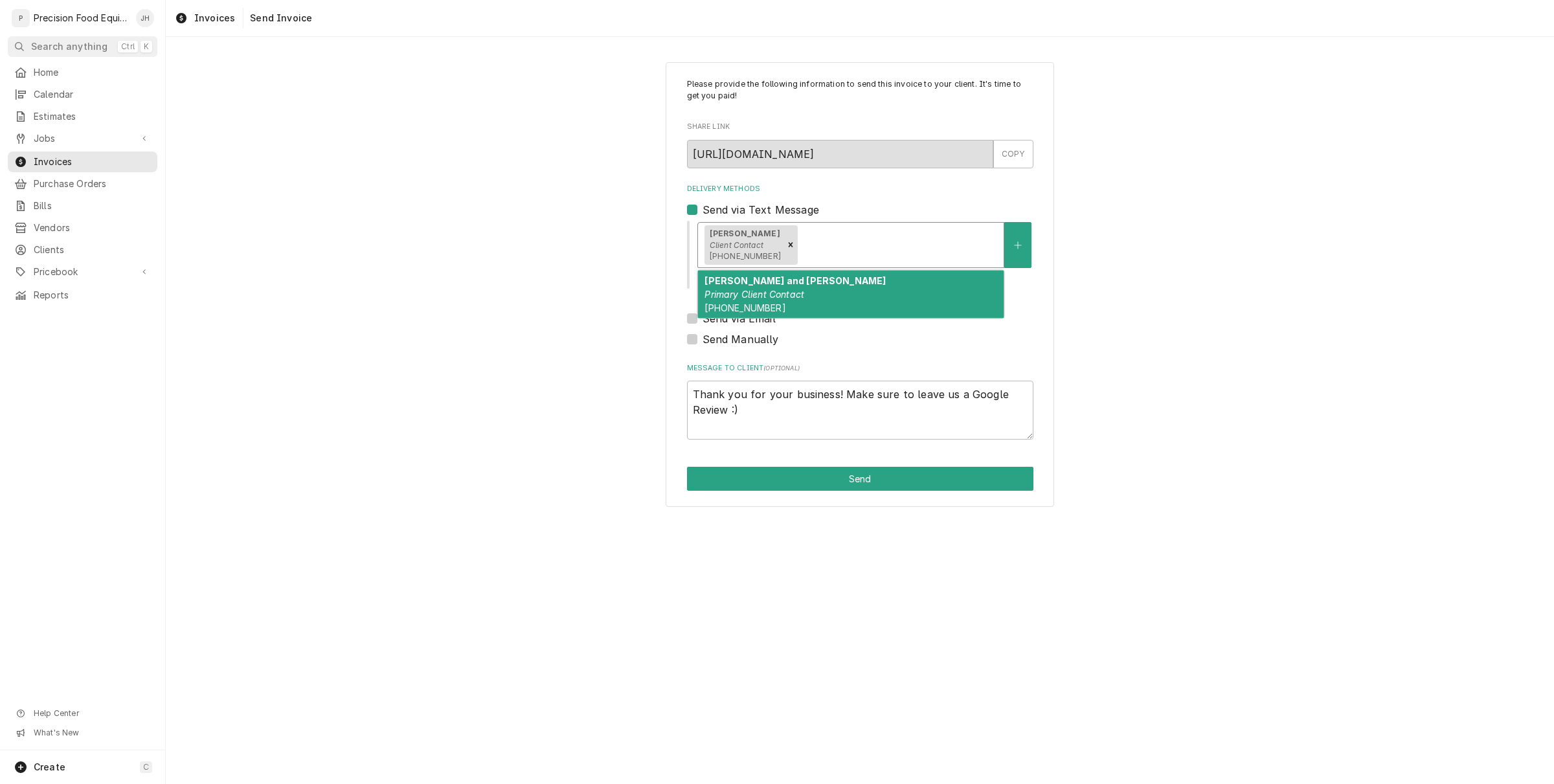
click at [873, 244] on div "Delivery Methods" at bounding box center [899, 244] width 197 height 24
click at [849, 272] on div "Robert and Mary Primary Client Contact (480) 983-8617" at bounding box center [851, 294] width 306 height 47
type textarea "x"
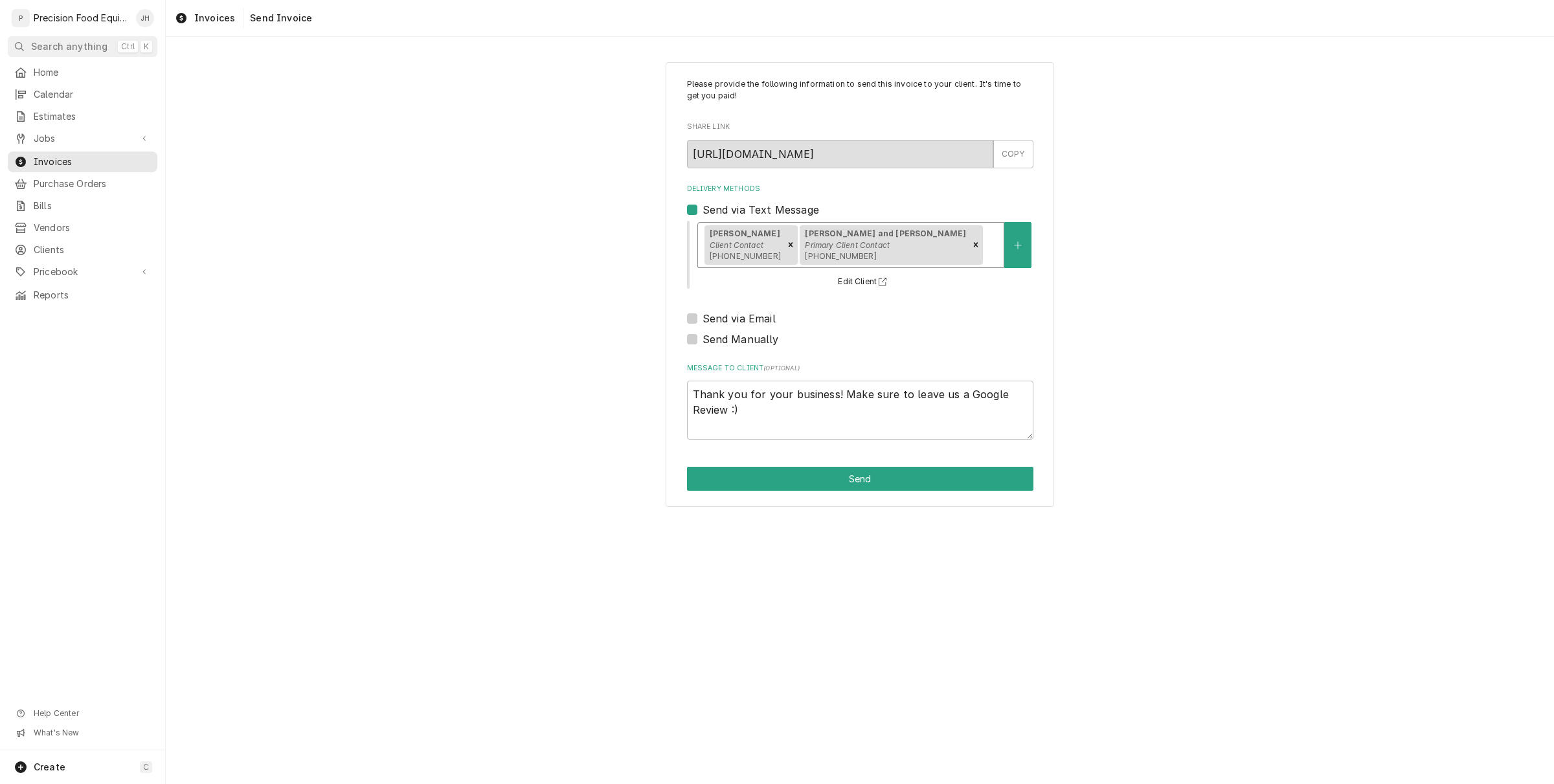
click at [703, 316] on label "Send via Email" at bounding box center [739, 318] width 73 height 16
click at [703, 316] on input "Send via Email" at bounding box center [876, 324] width 347 height 28
checkbox input "true"
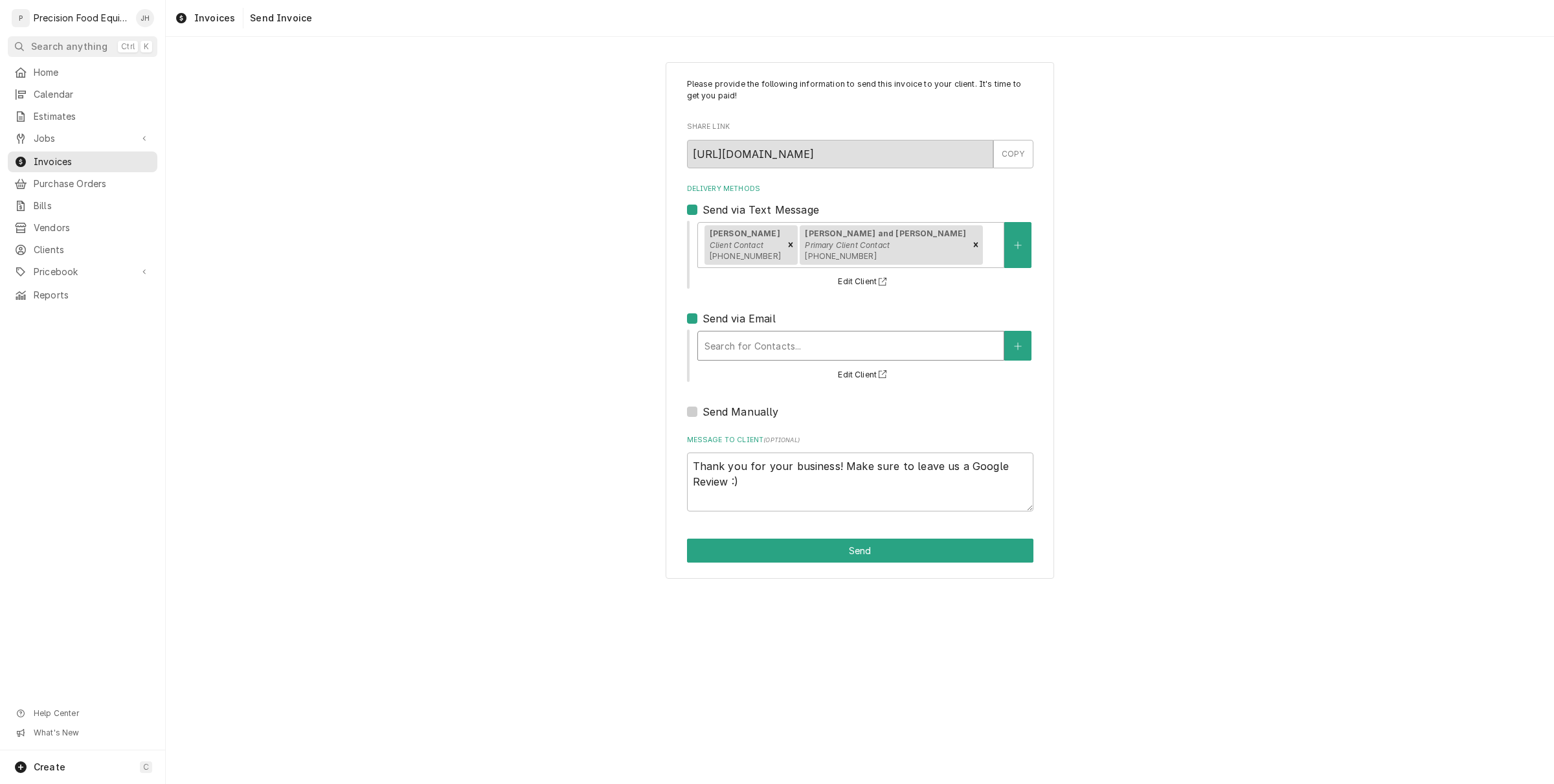
click at [759, 335] on div "Delivery Methods" at bounding box center [850, 345] width 293 height 24
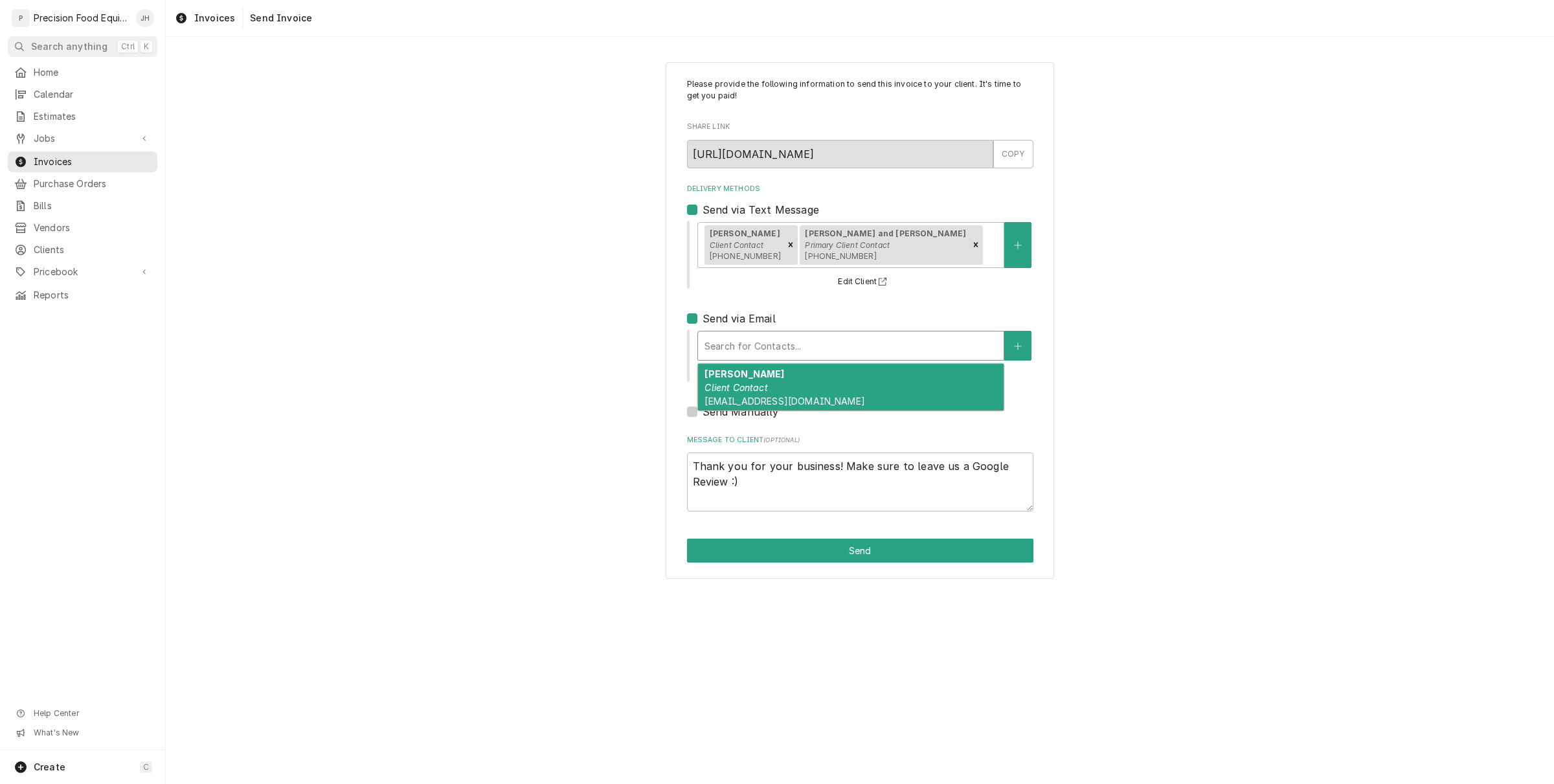
click at [768, 372] on div "Jose bobe Client Contact kyrene9033@hotmail.com" at bounding box center [851, 388] width 306 height 47
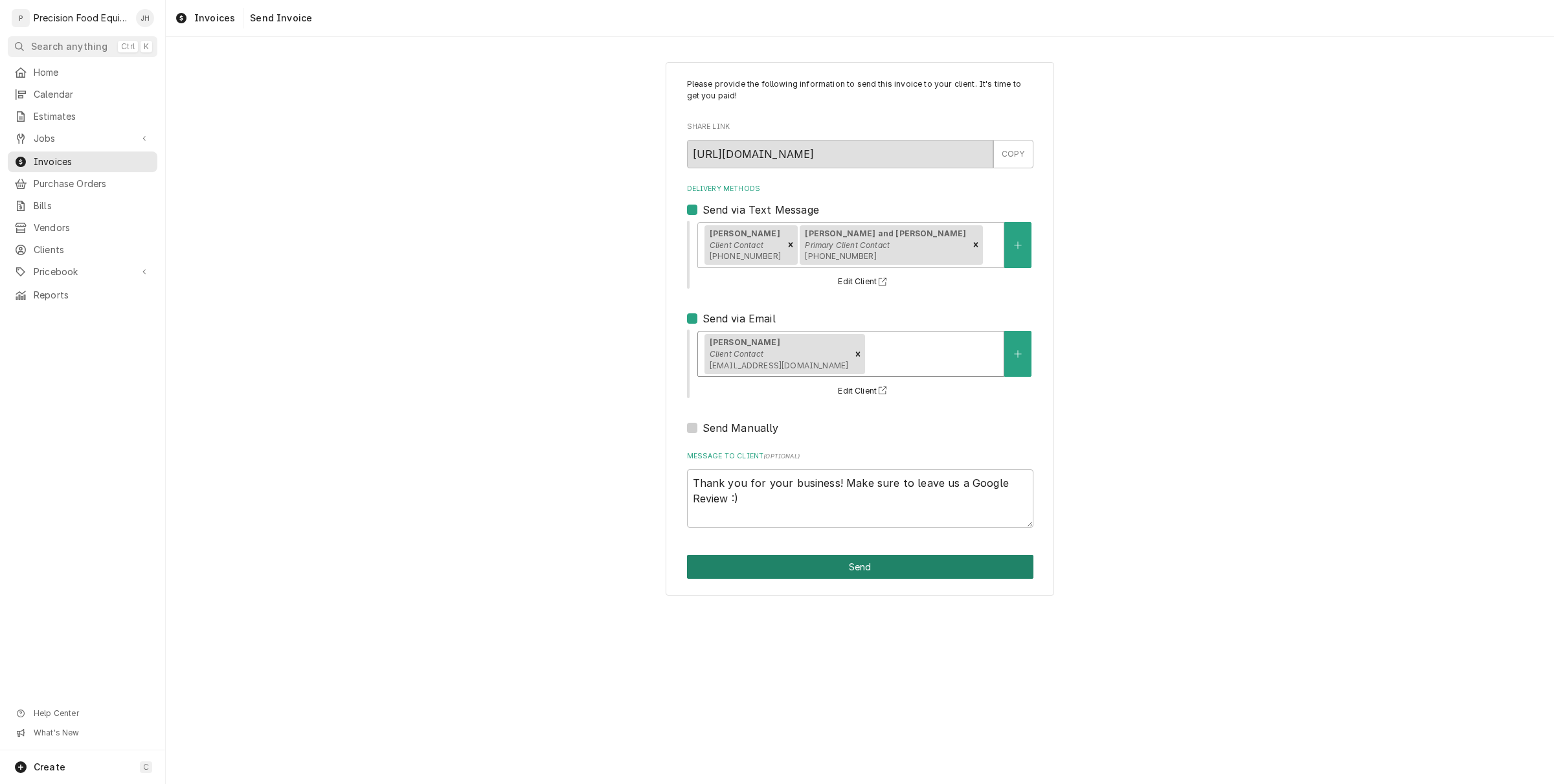
click at [898, 576] on button "Send" at bounding box center [860, 566] width 347 height 24
type textarea "x"
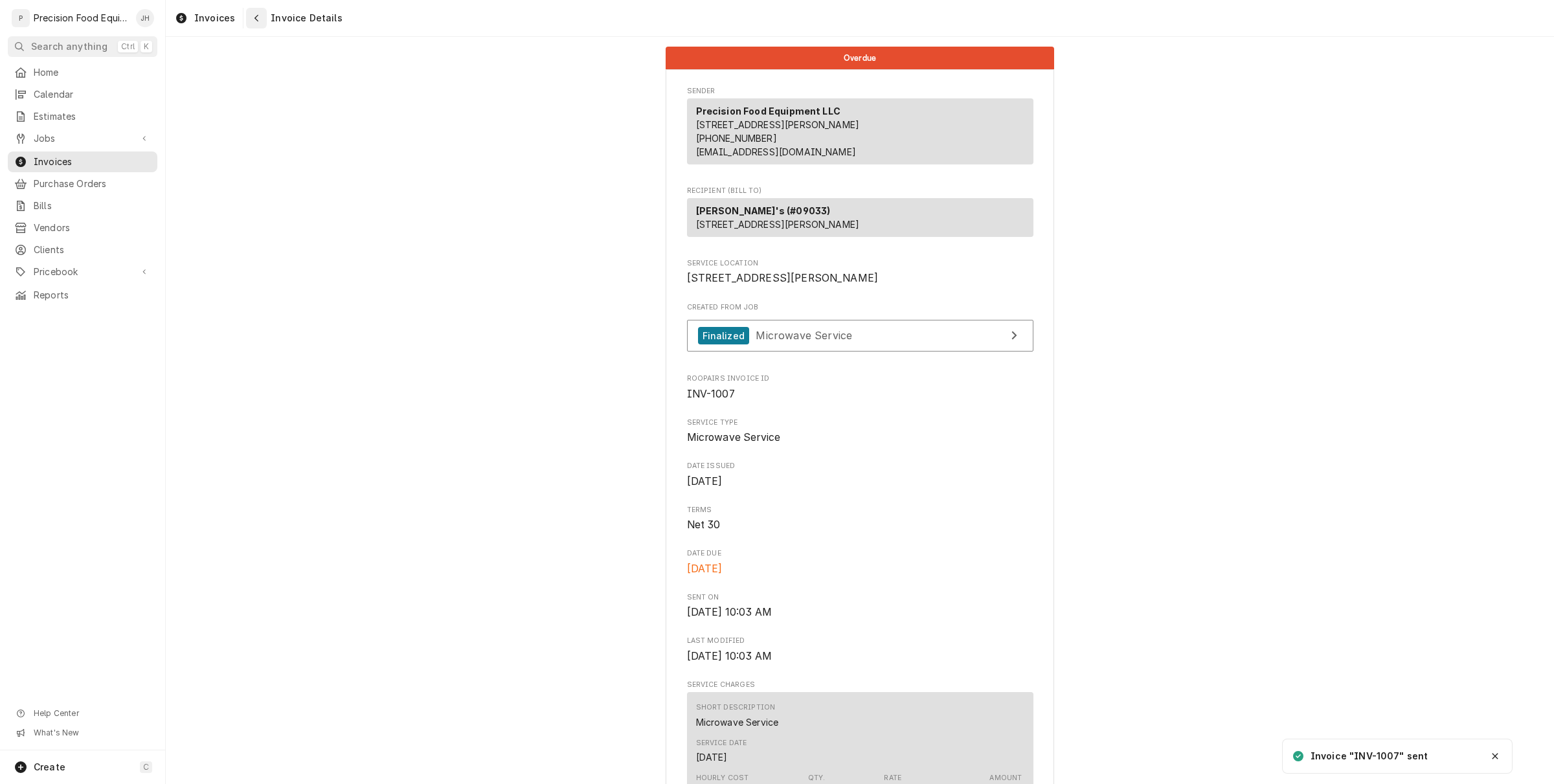
click at [254, 19] on icon "Navigate back" at bounding box center [257, 18] width 6 height 9
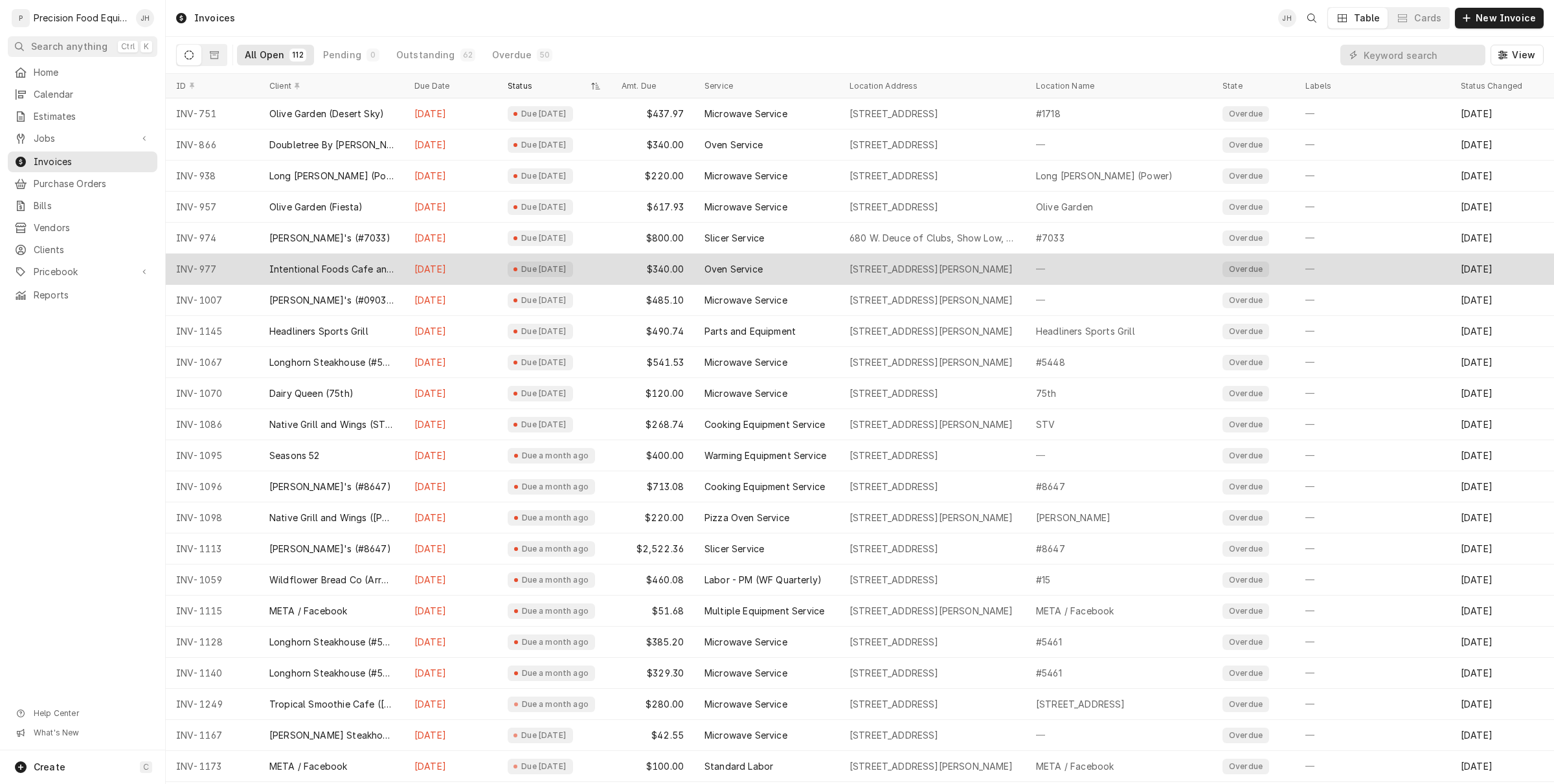
click at [392, 273] on div "Intentional Foods Cafe and Market" at bounding box center [331, 269] width 124 height 13
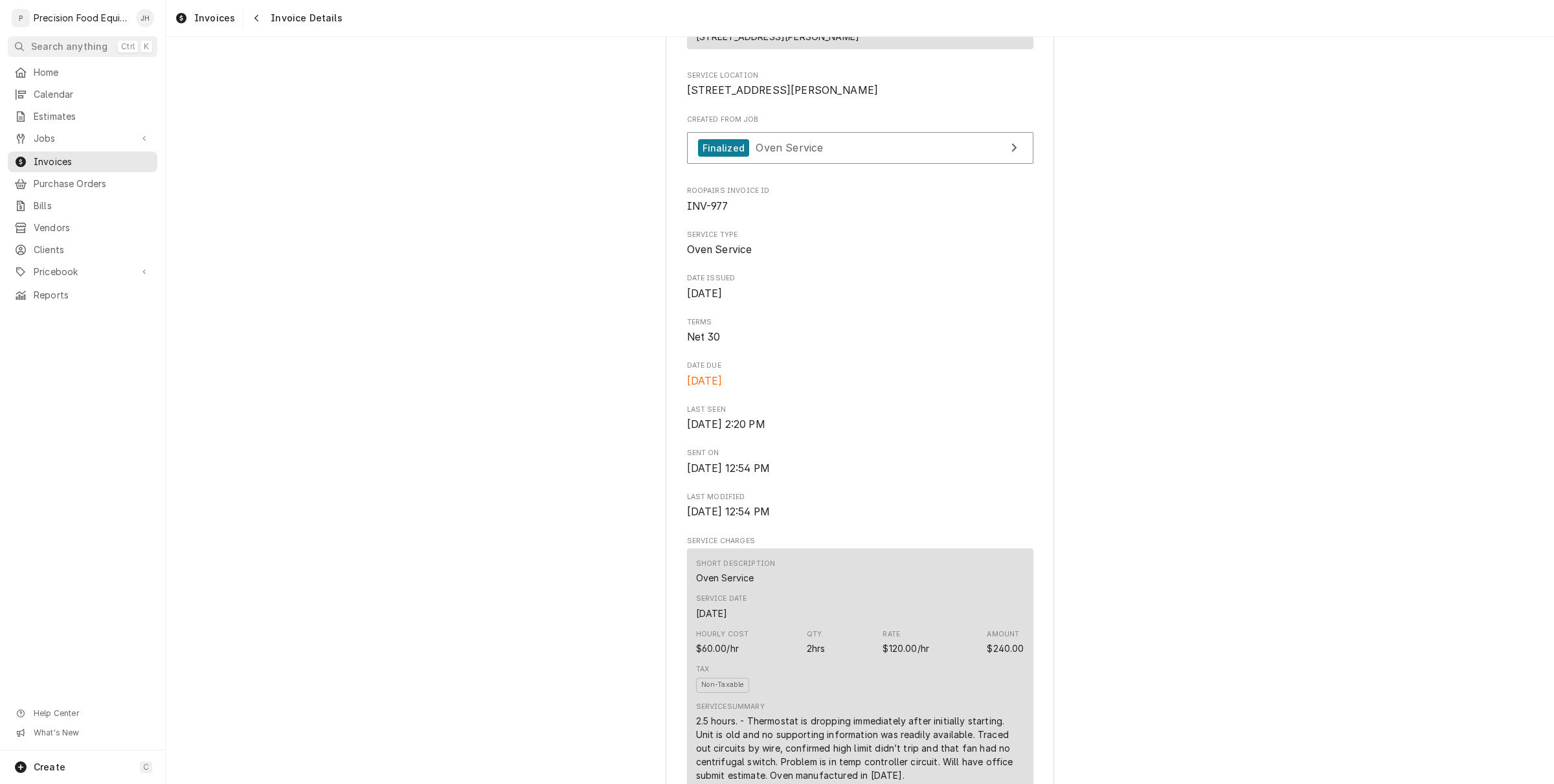
scroll to position [243, 0]
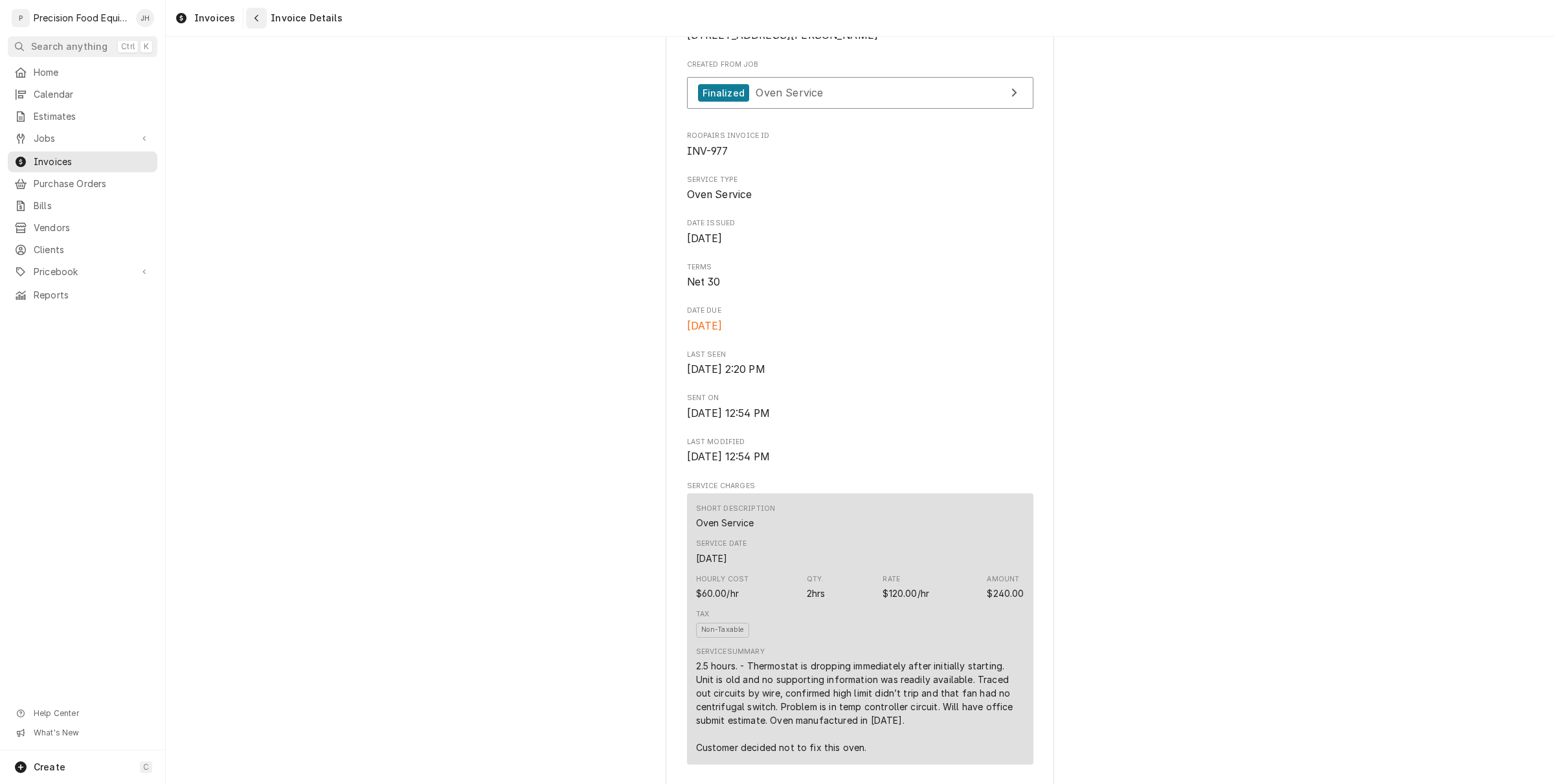
click at [254, 20] on icon "Navigate back" at bounding box center [257, 18] width 6 height 9
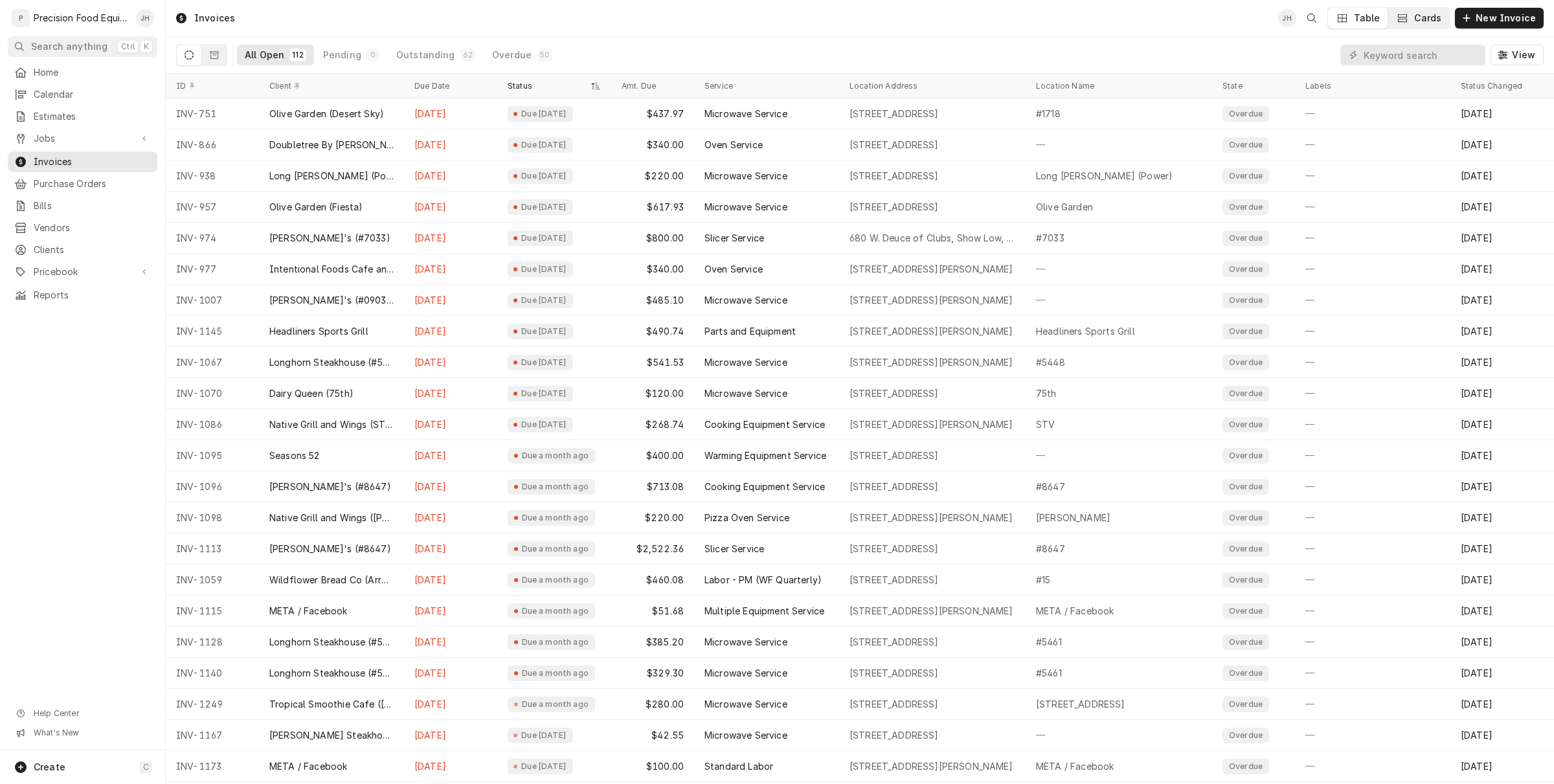
click at [1416, 15] on button "Cards" at bounding box center [1419, 18] width 61 height 21
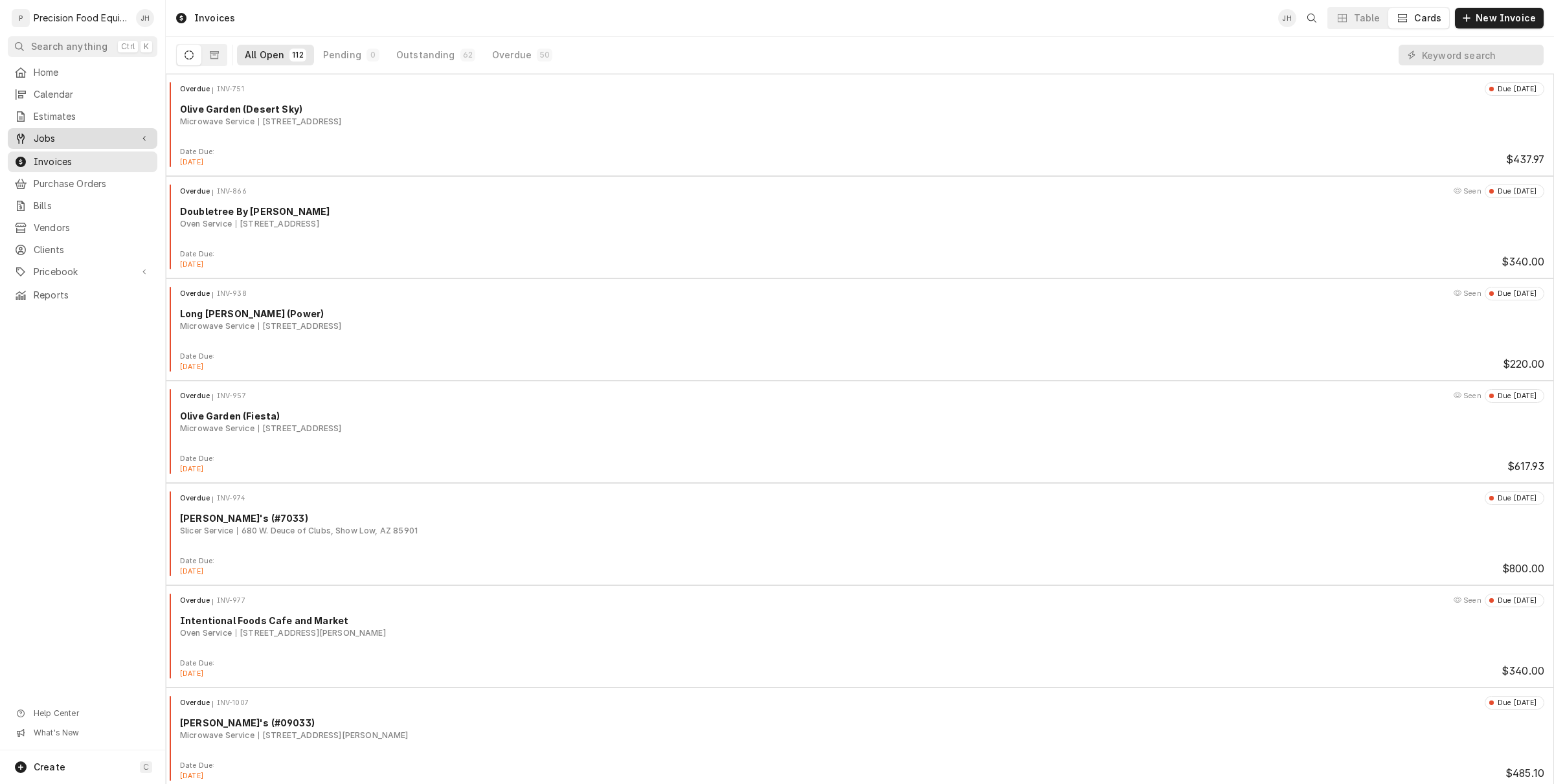
click at [53, 136] on span "Jobs" at bounding box center [82, 138] width 98 height 13
click at [55, 156] on span "Jobs" at bounding box center [91, 160] width 117 height 13
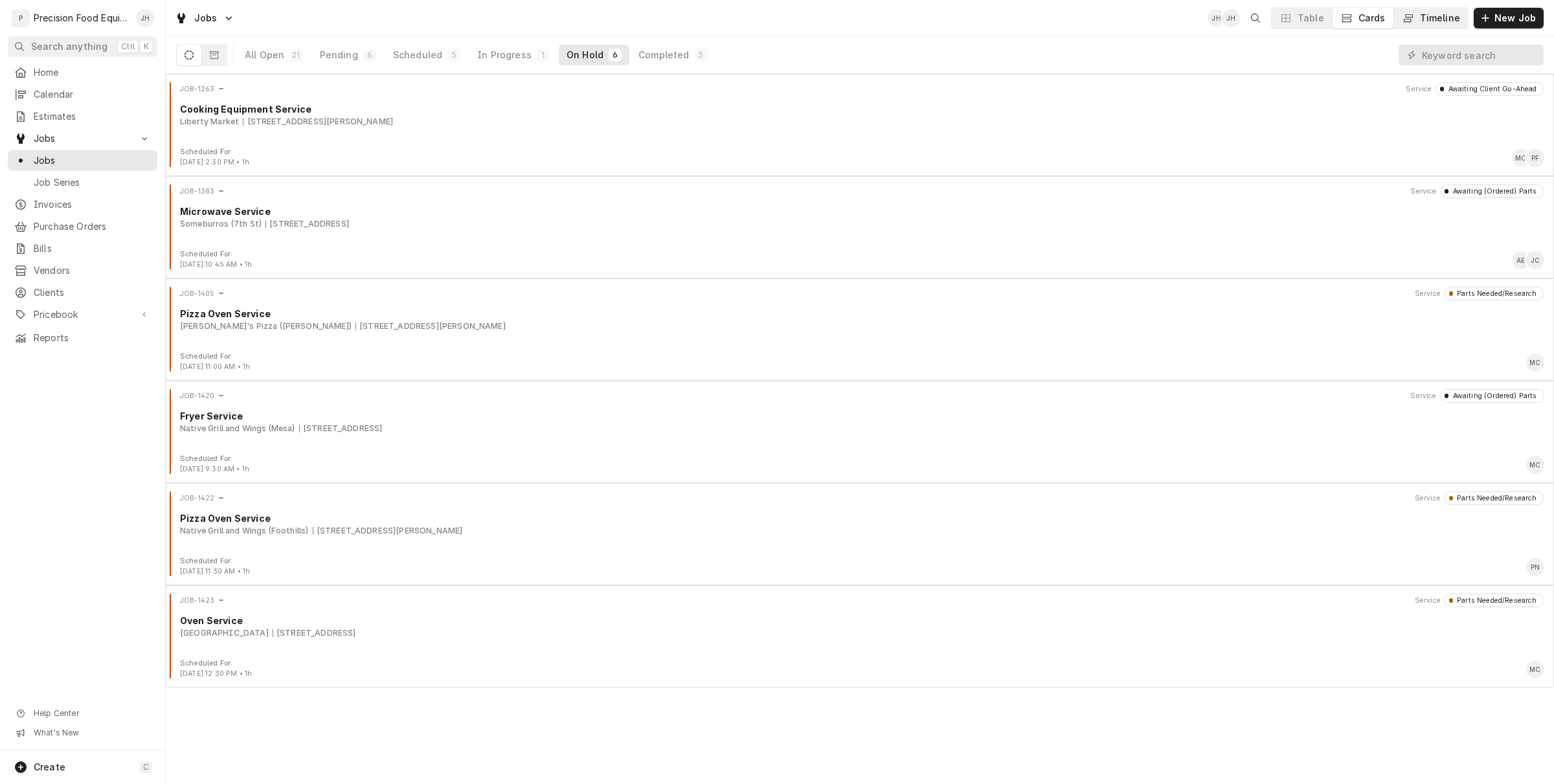
click at [1433, 11] on div "Timeline" at bounding box center [1441, 18] width 40 height 13
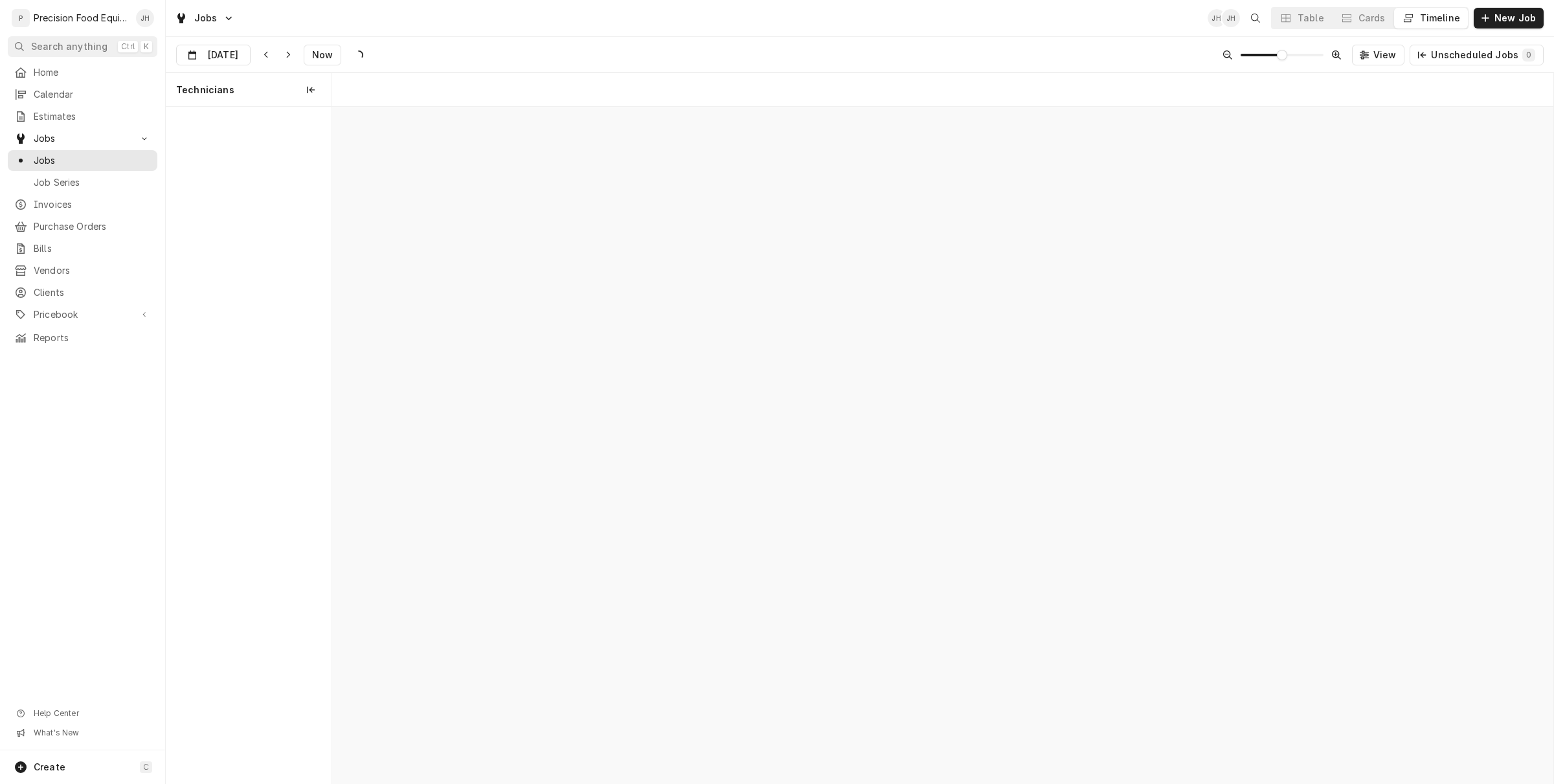
scroll to position [0, 24192]
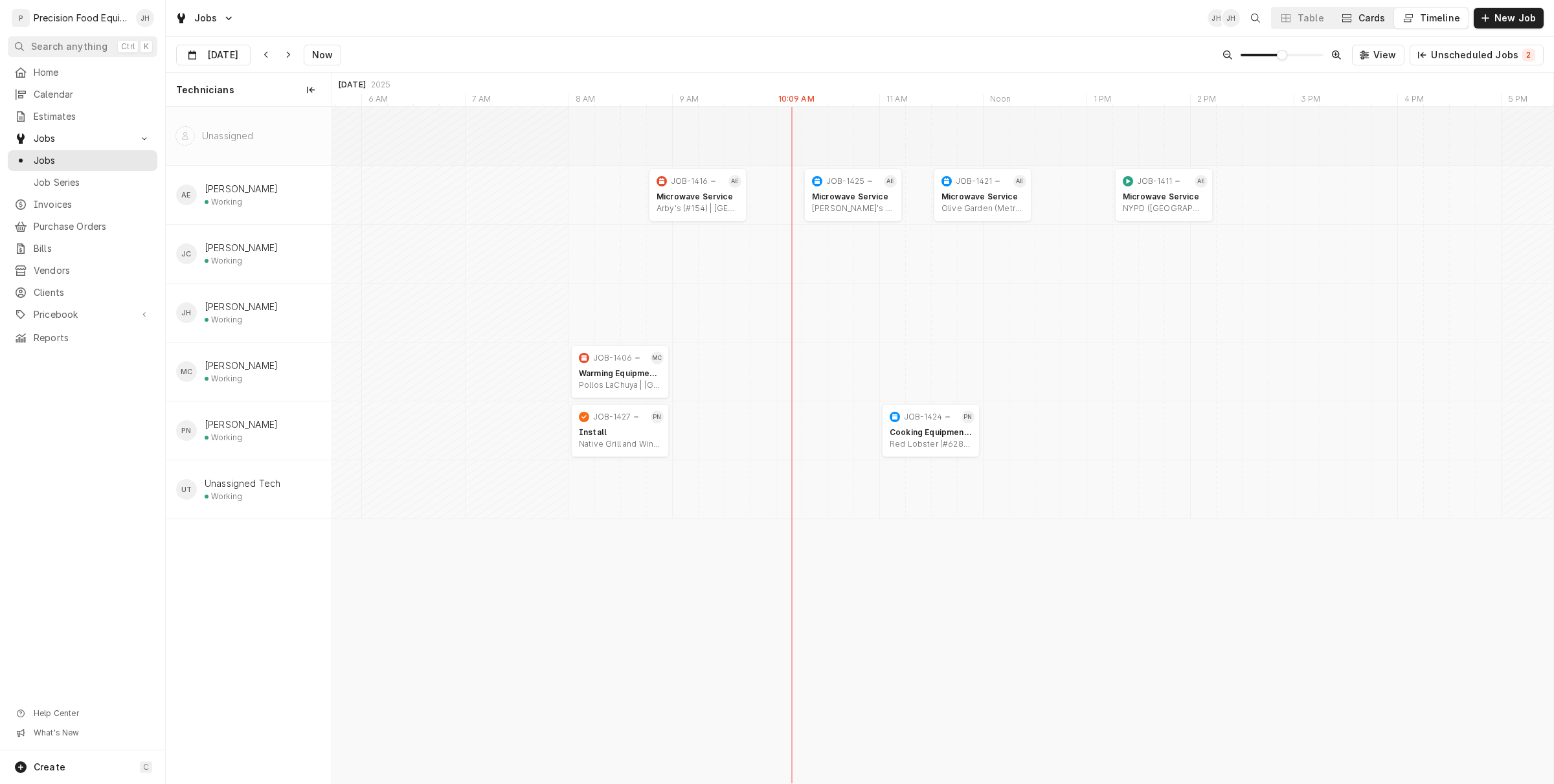
click at [1377, 25] on button "Cards" at bounding box center [1363, 18] width 61 height 21
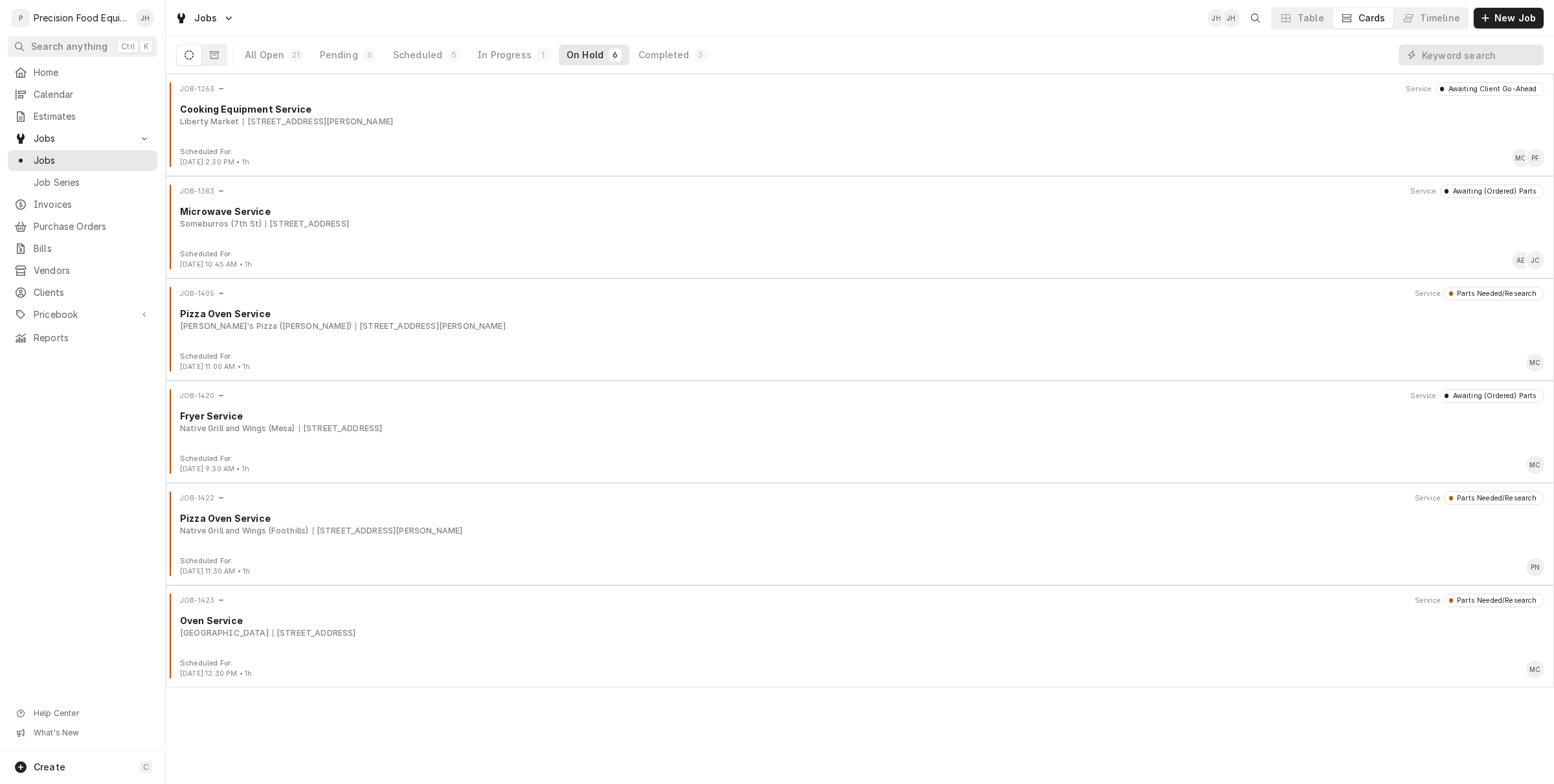
click at [690, 37] on div "All Open 21 Pending 6 Scheduled 5 In Progress 1 On Hold 6 Completed 3" at bounding box center [477, 54] width 478 height 36
click at [672, 66] on div "All Open 21 Pending 6 Scheduled 5 In Progress 1 On Hold 6 Completed 3" at bounding box center [477, 54] width 478 height 36
click at [675, 59] on div "Completed" at bounding box center [663, 54] width 50 height 13
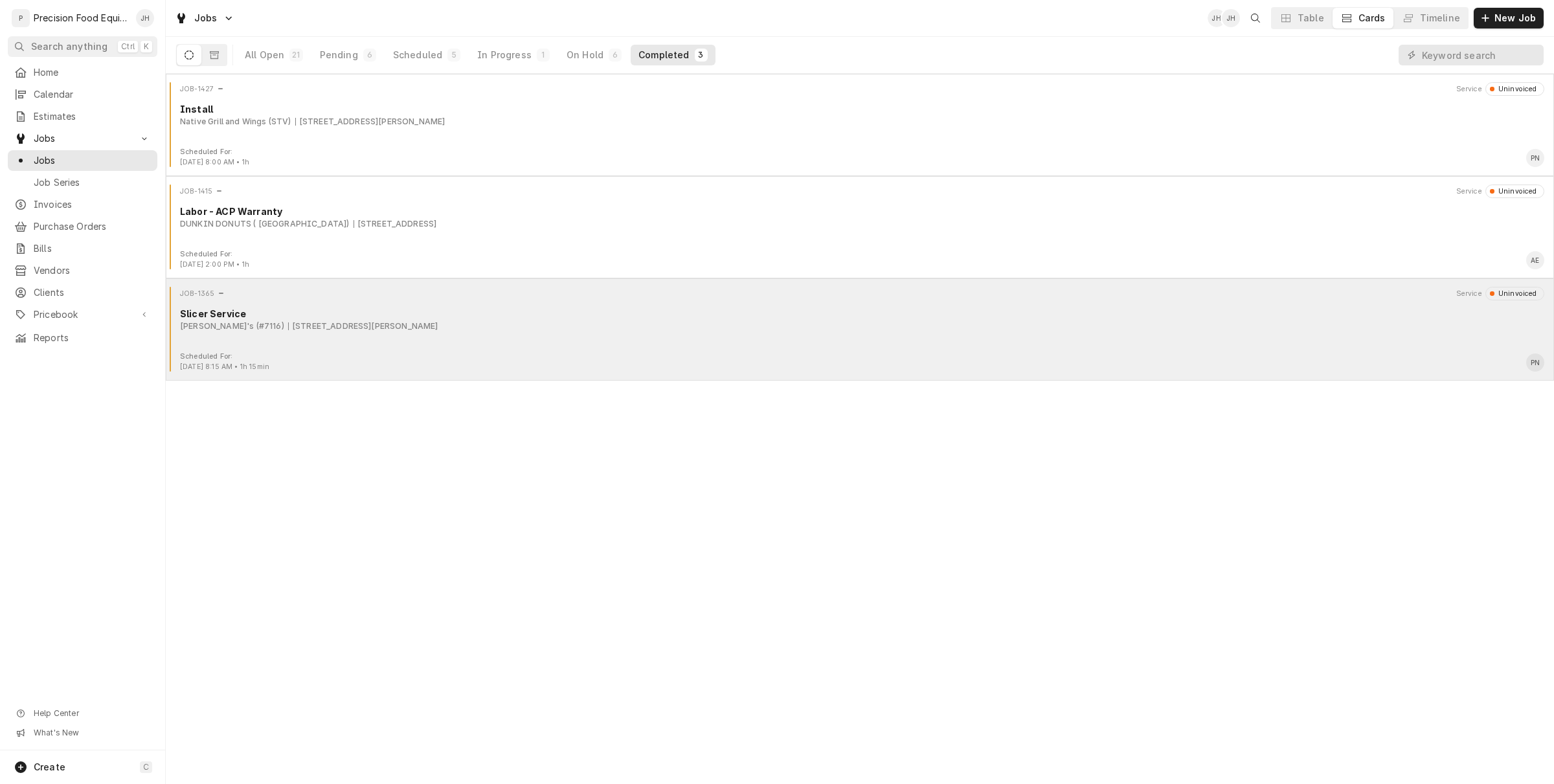
click at [382, 367] on div "Scheduled For: Aug 29th, 2025 - 8:15 AM • 1h 15min PN" at bounding box center [859, 362] width 1378 height 21
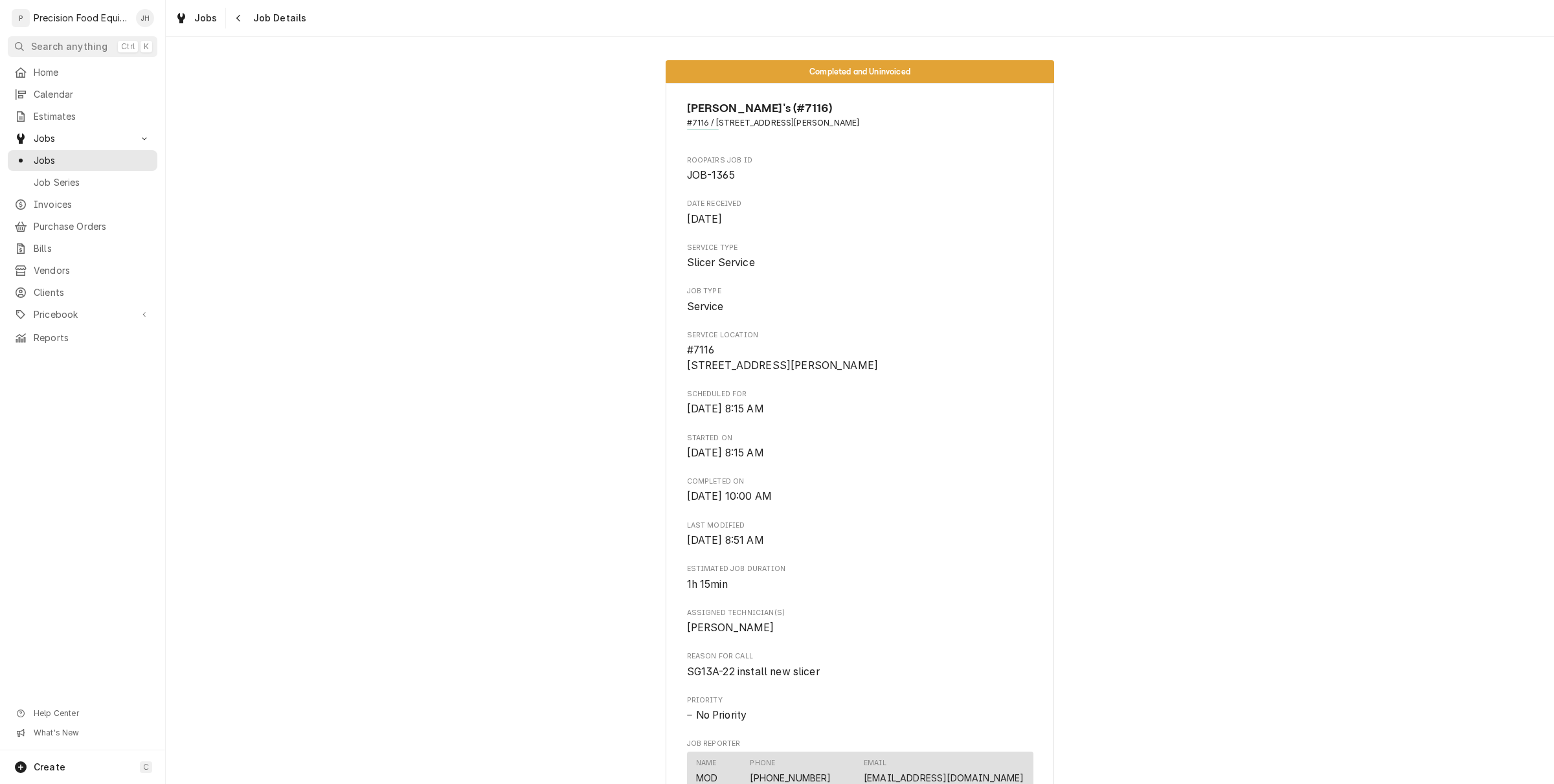
click at [820, 120] on span "#7116 / [STREET_ADDRESS][PERSON_NAME]" at bounding box center [860, 122] width 347 height 11
click at [844, 124] on span "#7116 / [STREET_ADDRESS][PERSON_NAME]" at bounding box center [860, 122] width 347 height 11
drag, startPoint x: 849, startPoint y: 123, endPoint x: 708, endPoint y: 124, distance: 141.0
click at [708, 124] on span "#7116 / [STREET_ADDRESS][PERSON_NAME]" at bounding box center [860, 122] width 347 height 11
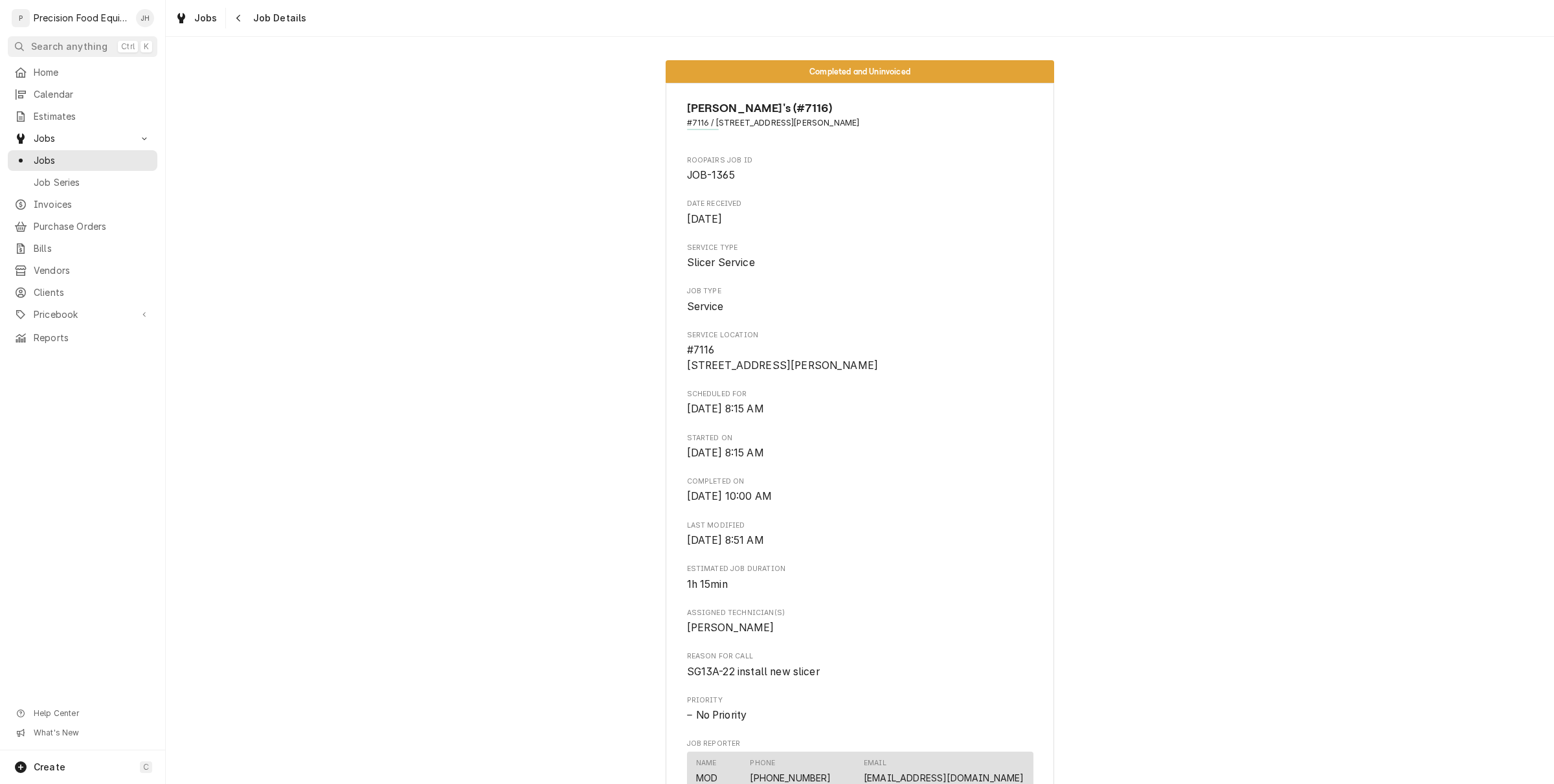
copy span "[STREET_ADDRESS][PERSON_NAME]"
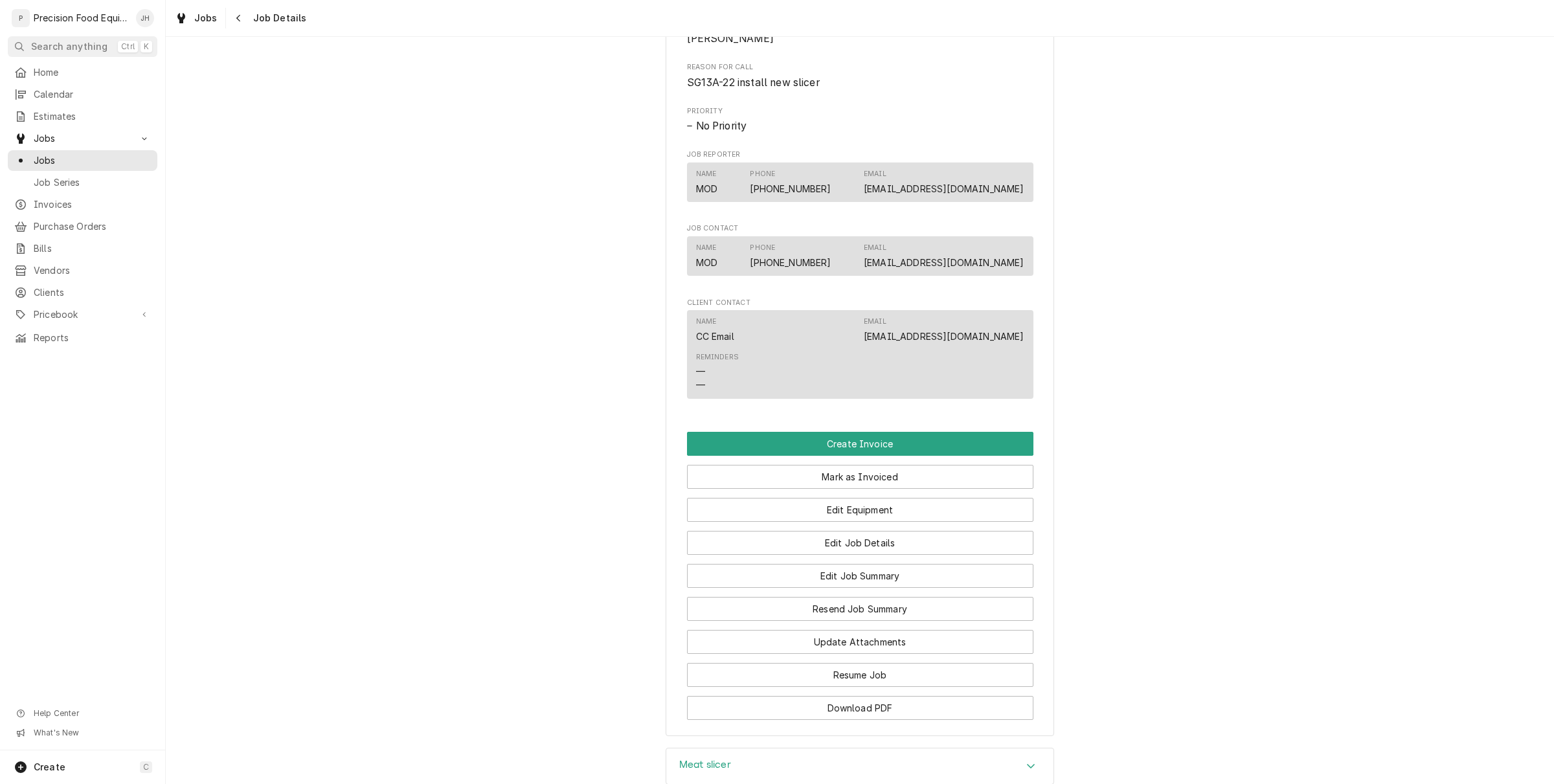
scroll to position [817, 0]
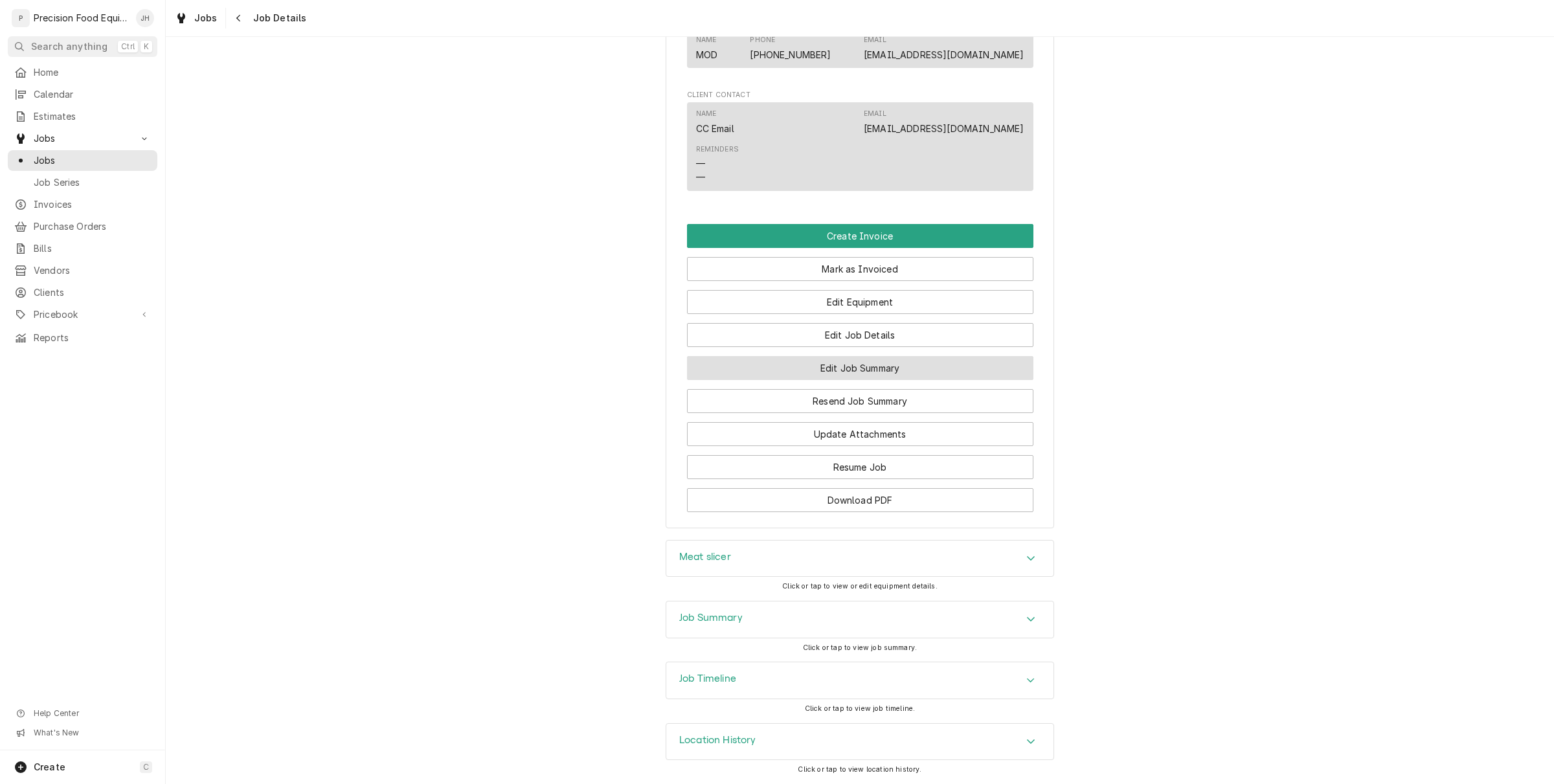
click at [875, 362] on button "Edit Job Summary" at bounding box center [860, 367] width 347 height 24
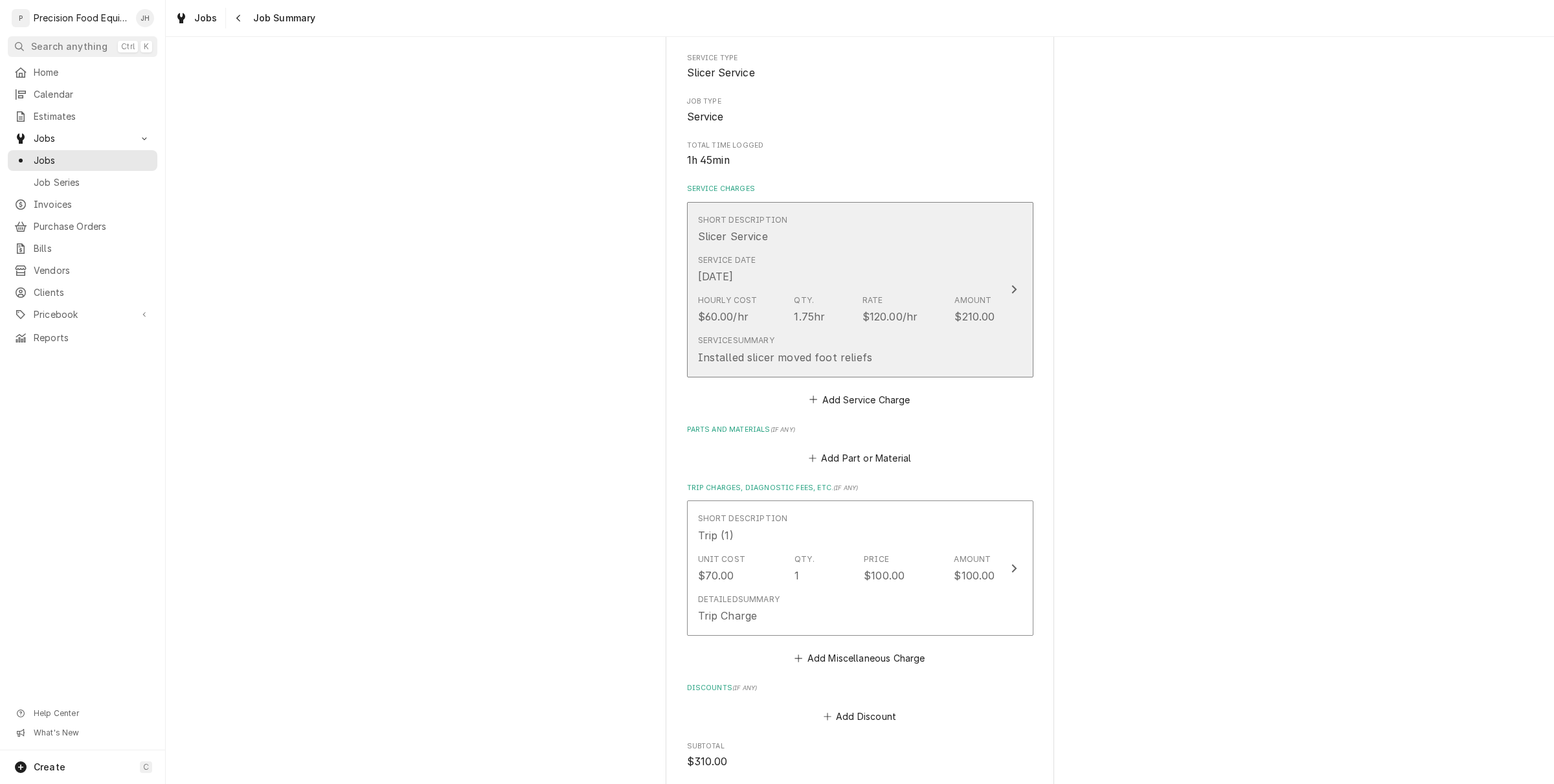
scroll to position [507, 0]
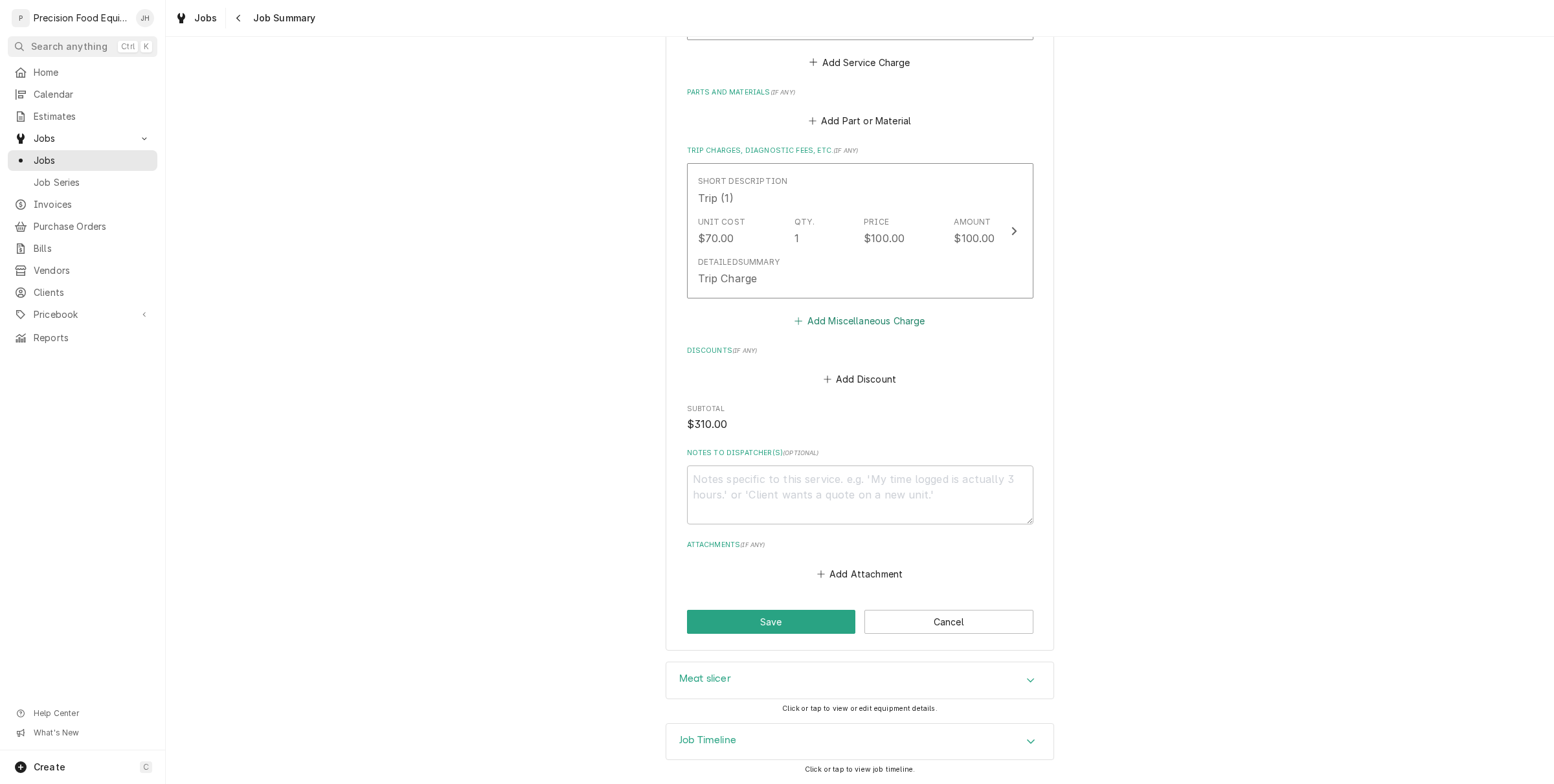
click at [870, 315] on button "Add Miscellaneous Charge" at bounding box center [859, 321] width 135 height 18
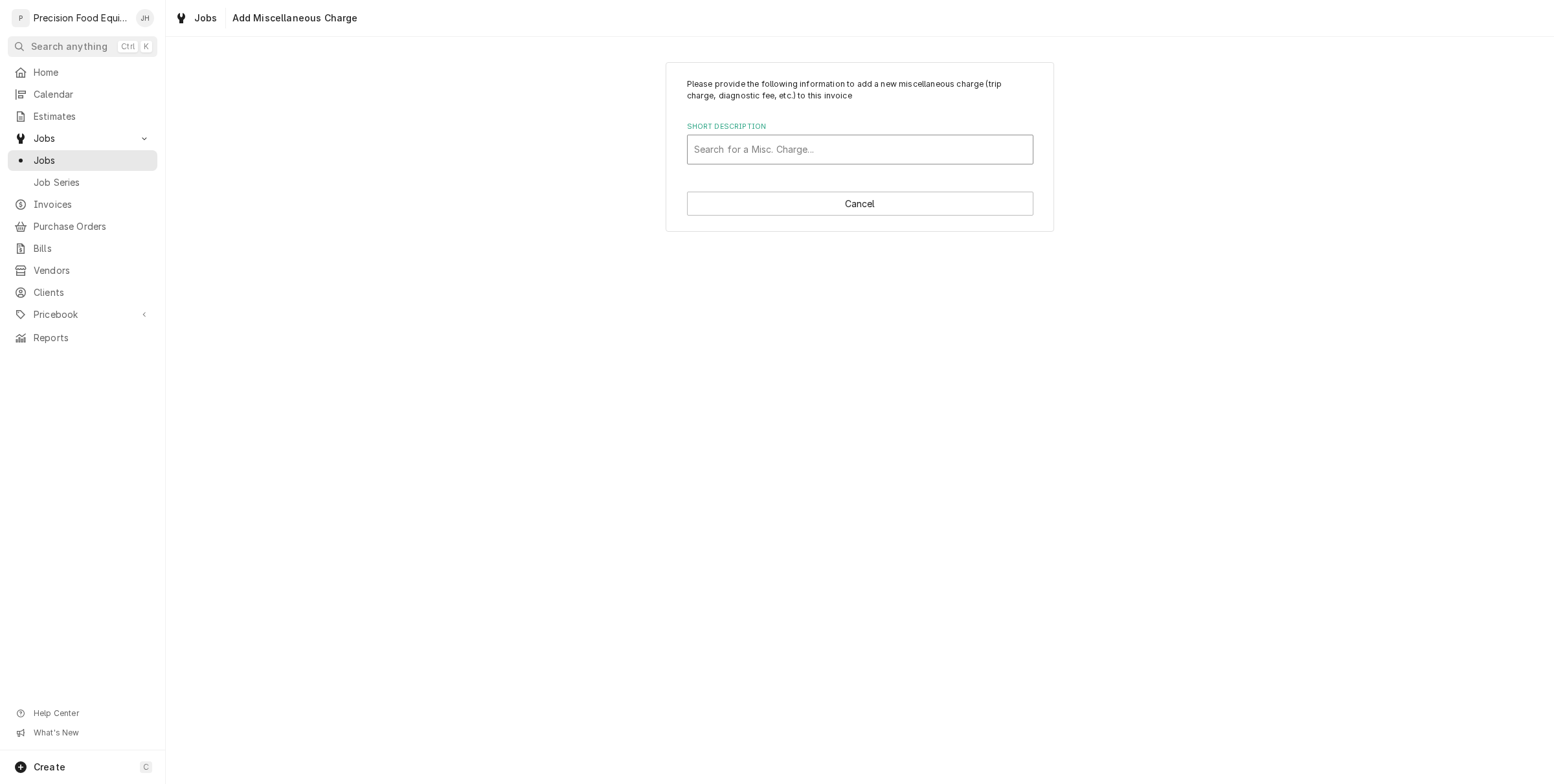
click at [802, 147] on div "Short Description" at bounding box center [860, 149] width 332 height 24
type input "mil"
click at [776, 198] on div "Miles (1)" at bounding box center [860, 197] width 346 height 20
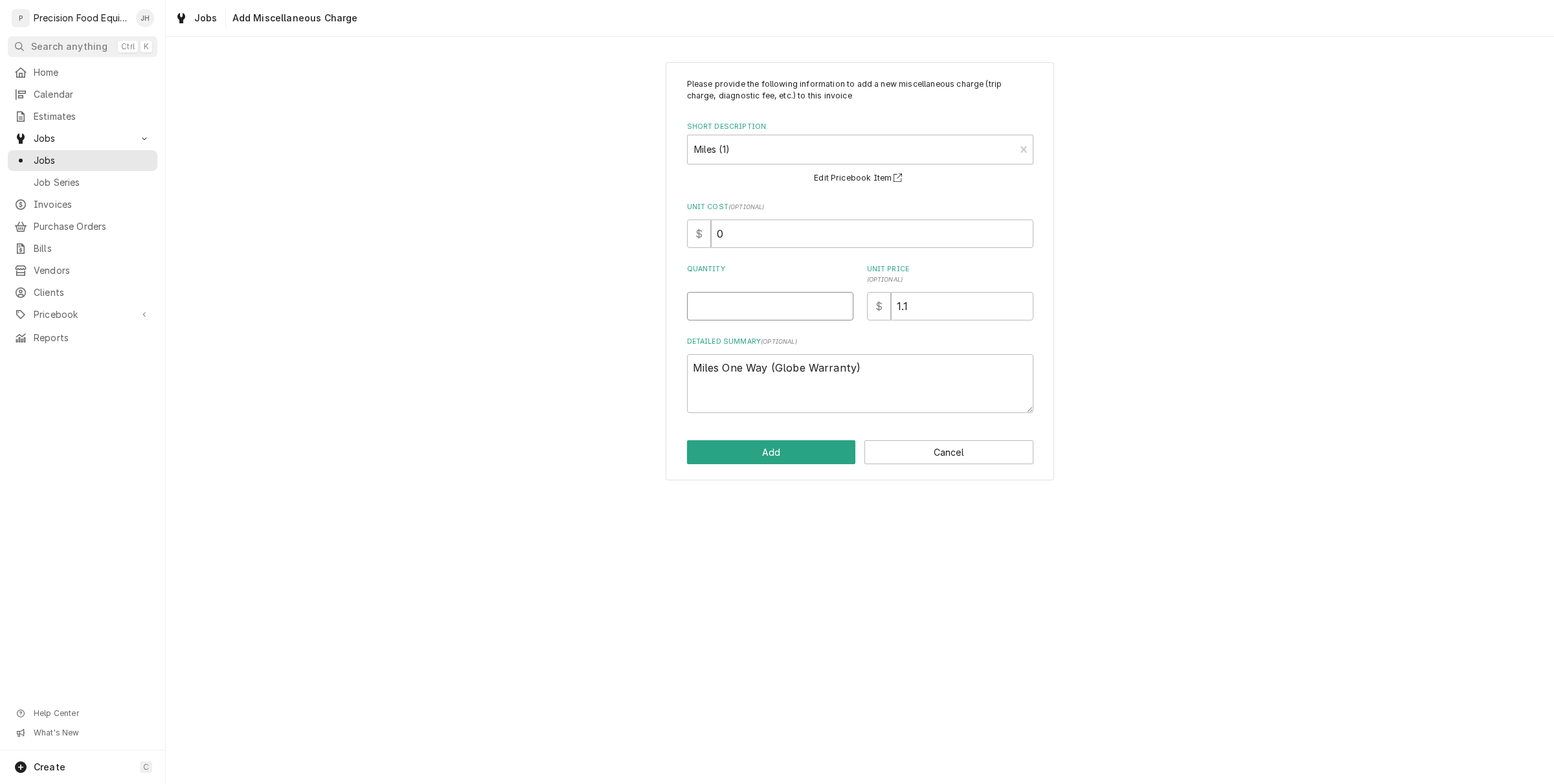
click at [798, 316] on input "Quantity" at bounding box center [770, 306] width 166 height 28
type textarea "x"
type input "3"
type textarea "x"
type input "30"
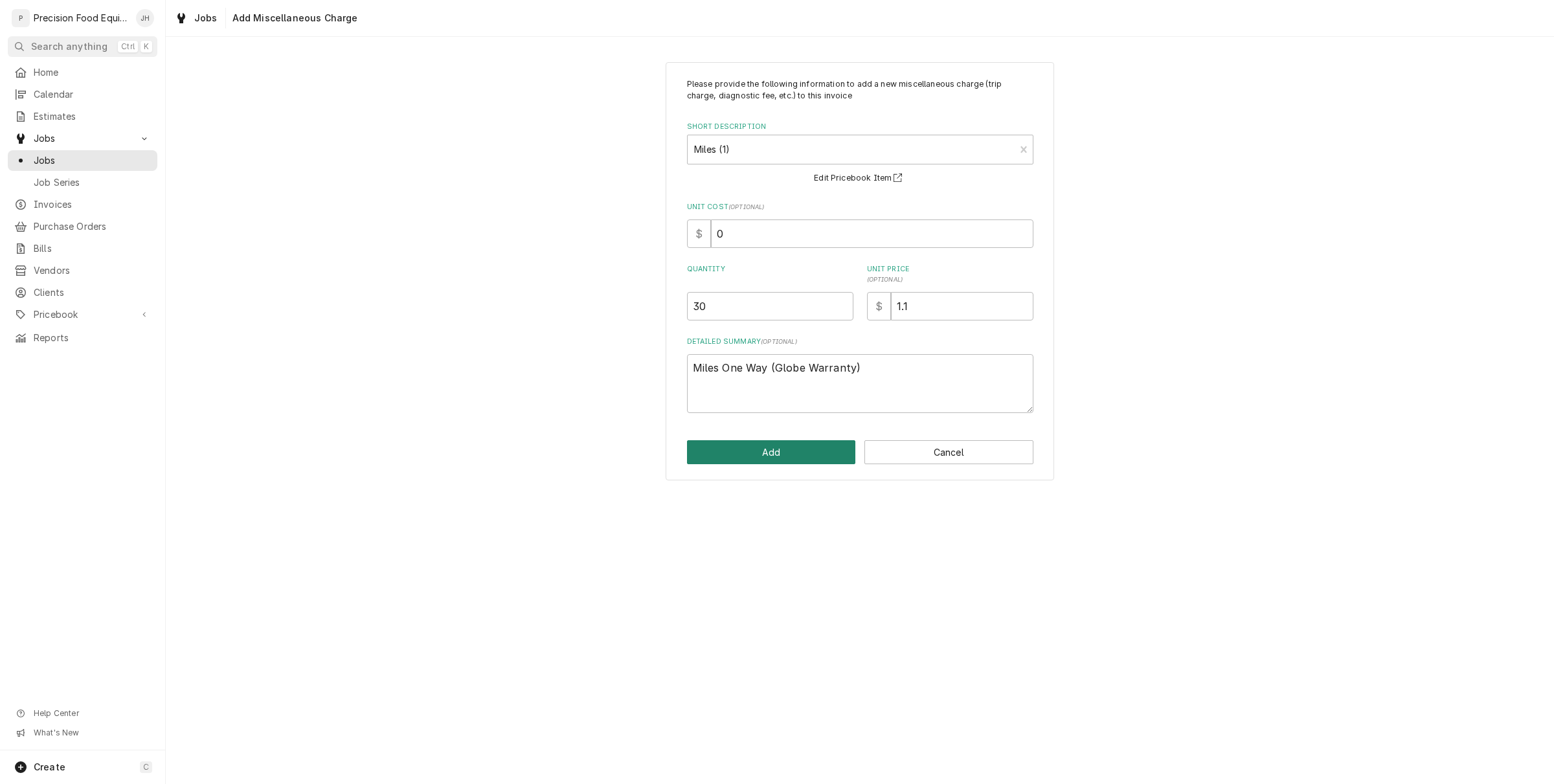
click at [788, 458] on button "Add" at bounding box center [771, 452] width 169 height 24
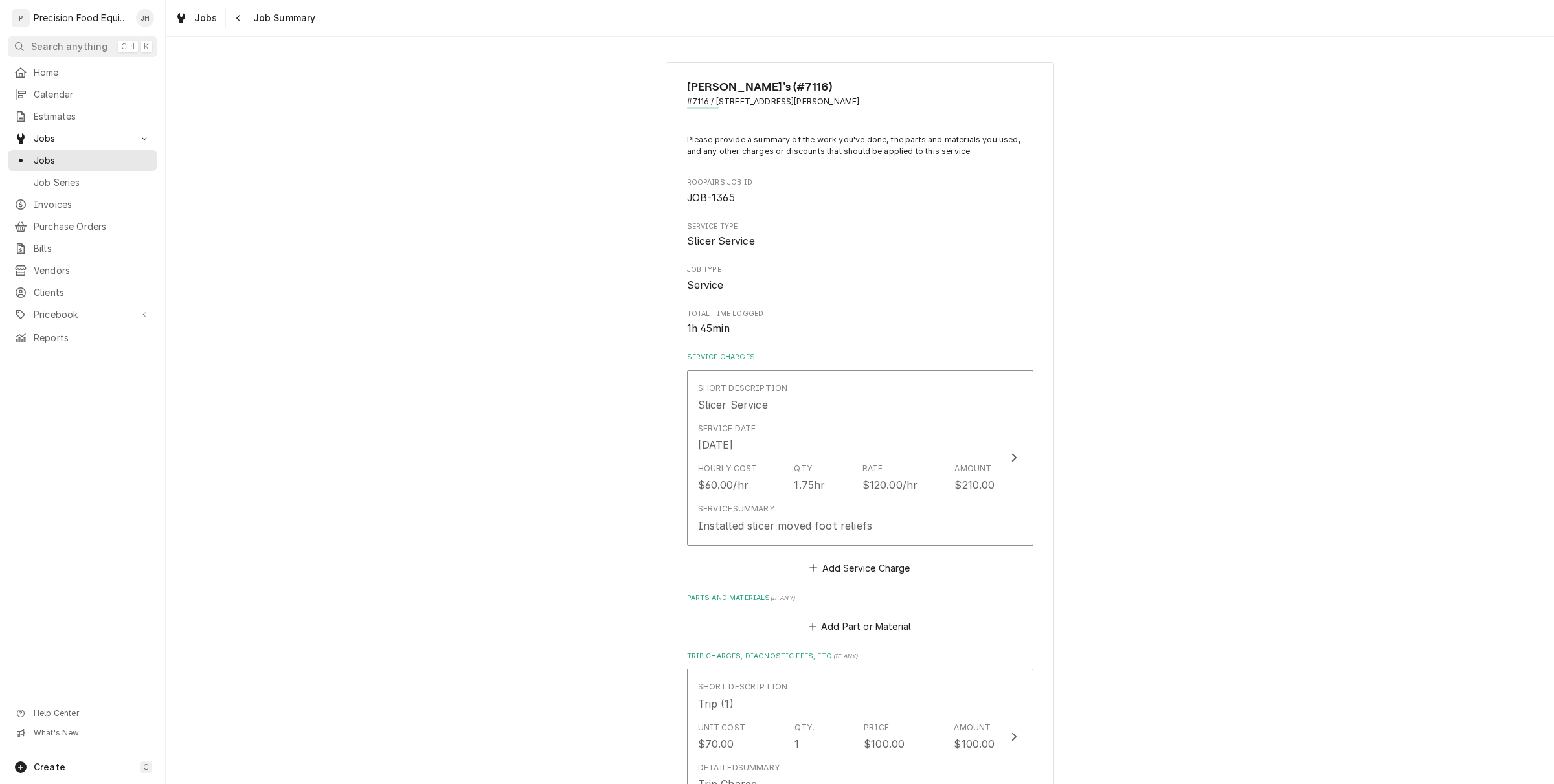
scroll to position [507, 0]
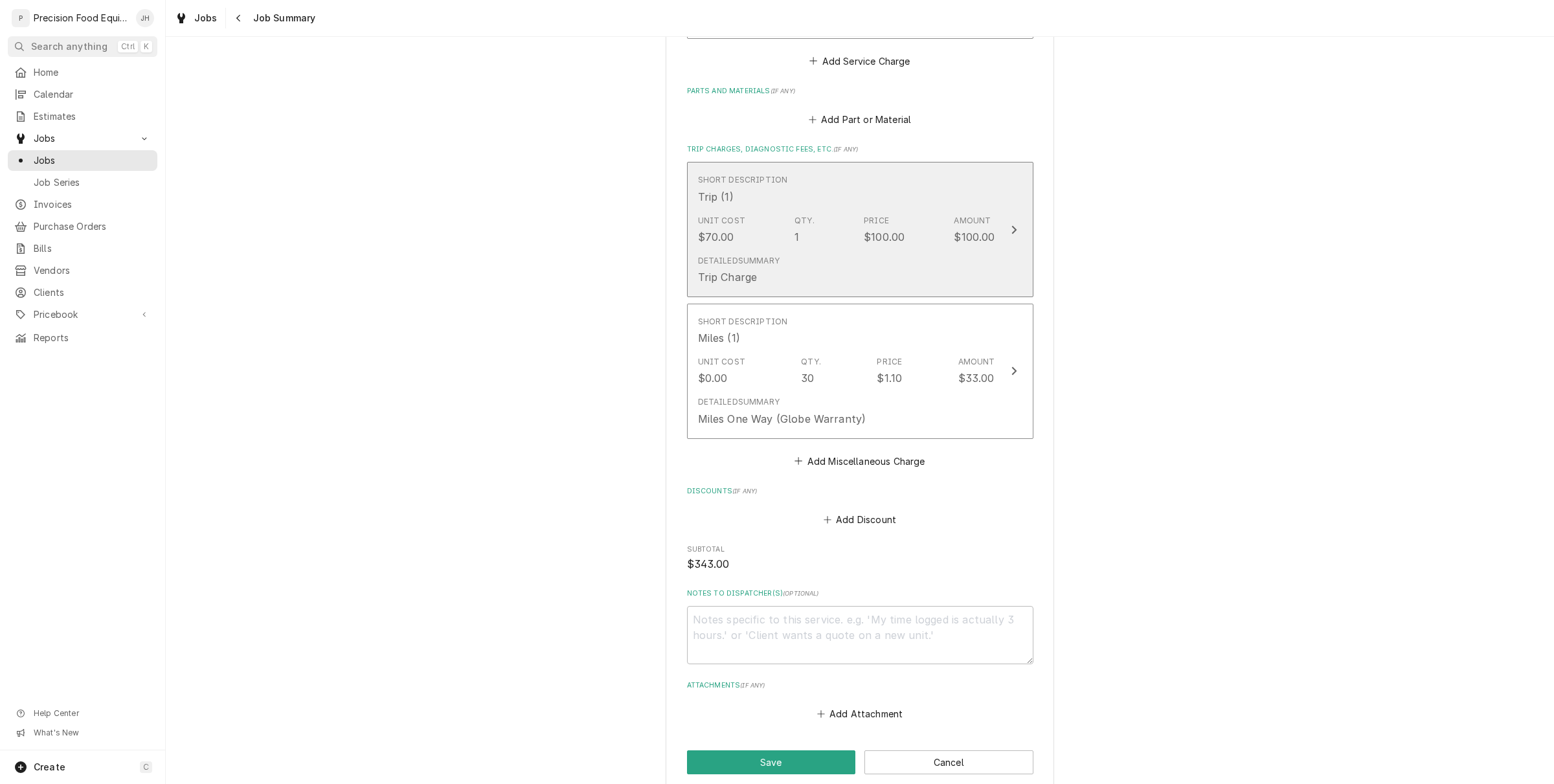
click at [756, 255] on div "Detailed Summary" at bounding box center [739, 260] width 82 height 11
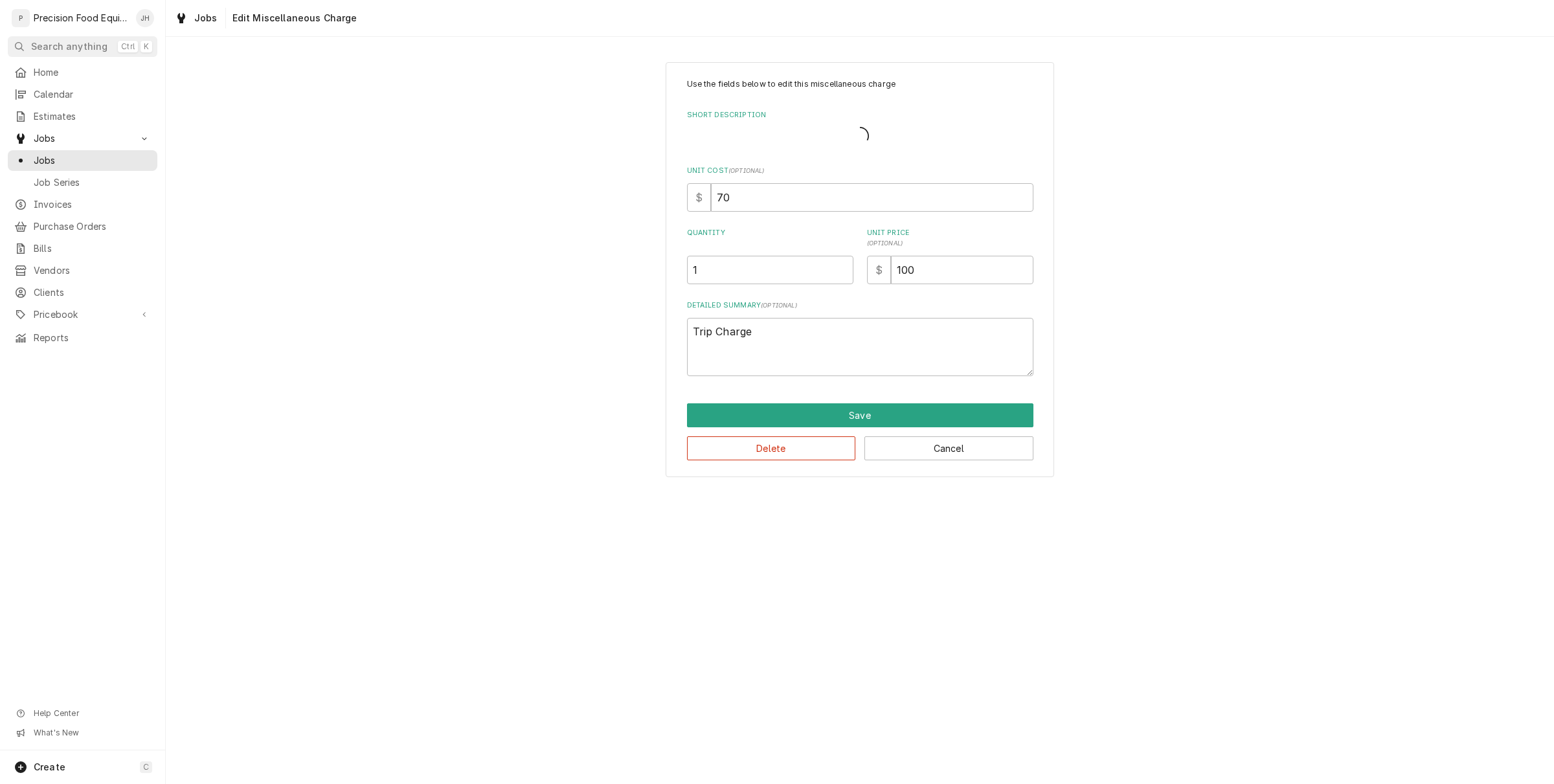
type textarea "x"
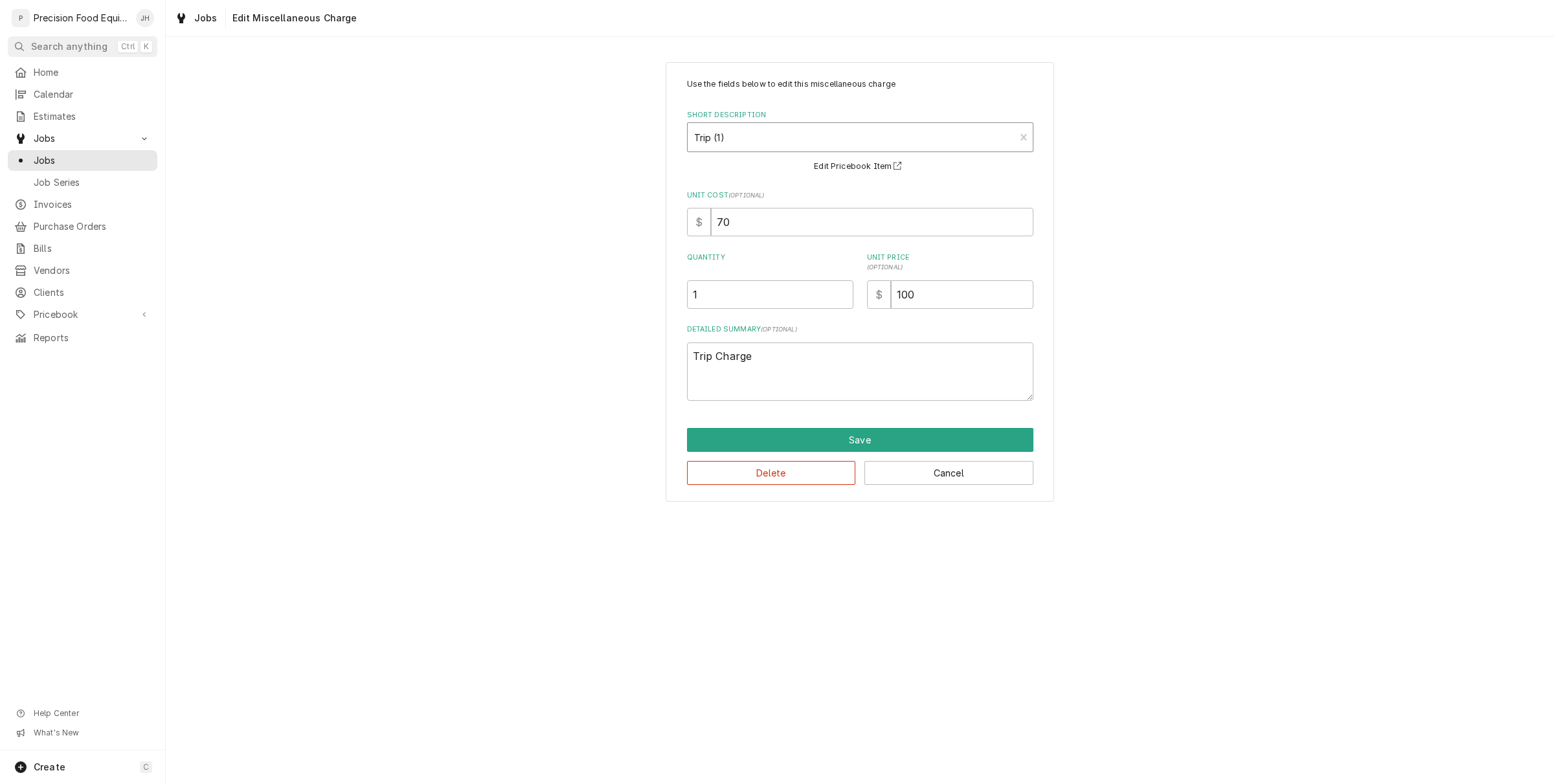
click at [790, 128] on div "Short Description" at bounding box center [851, 137] width 315 height 24
type input "tr"
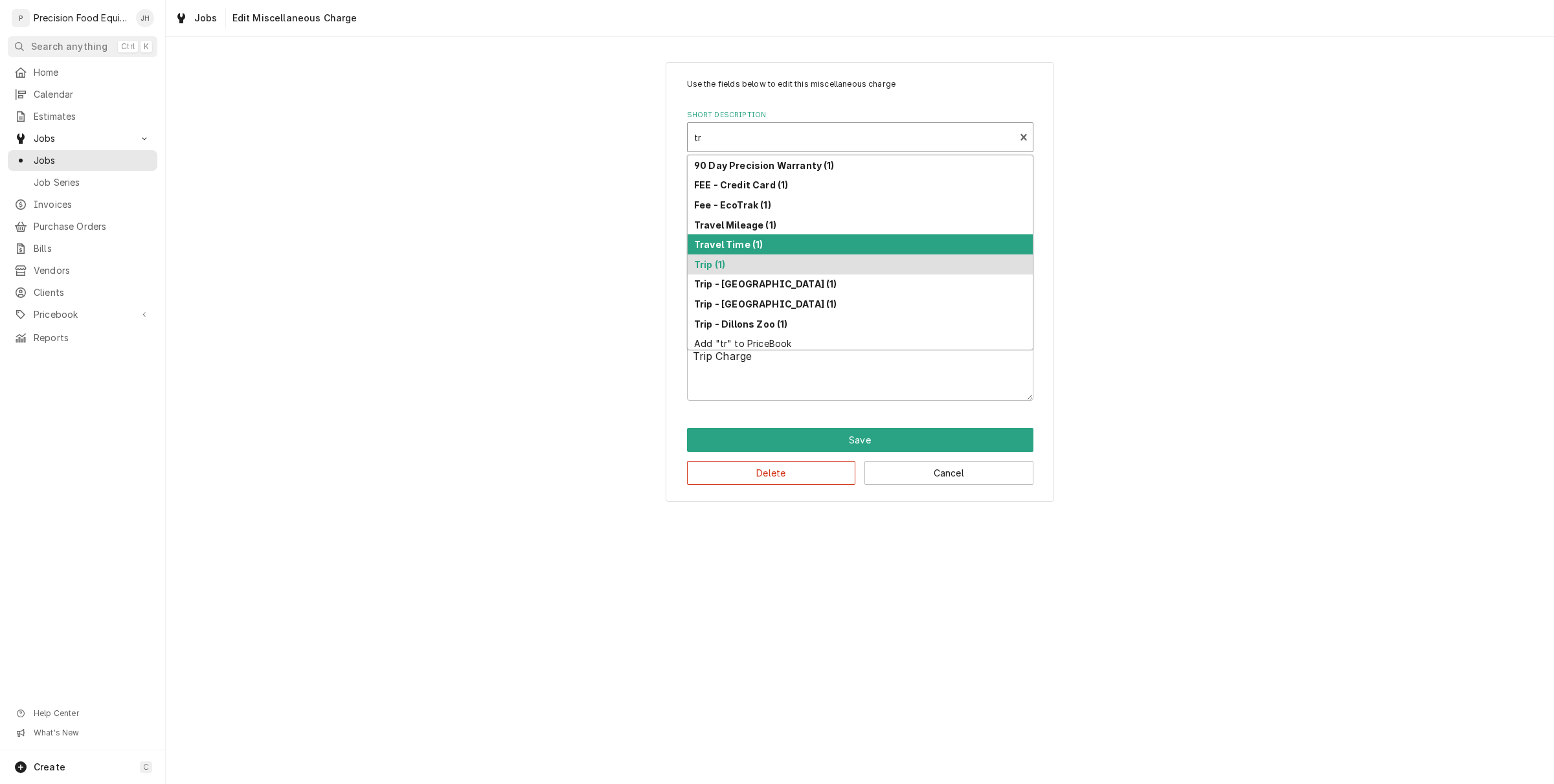
click at [768, 247] on div "Travel Time (1)" at bounding box center [860, 244] width 346 height 20
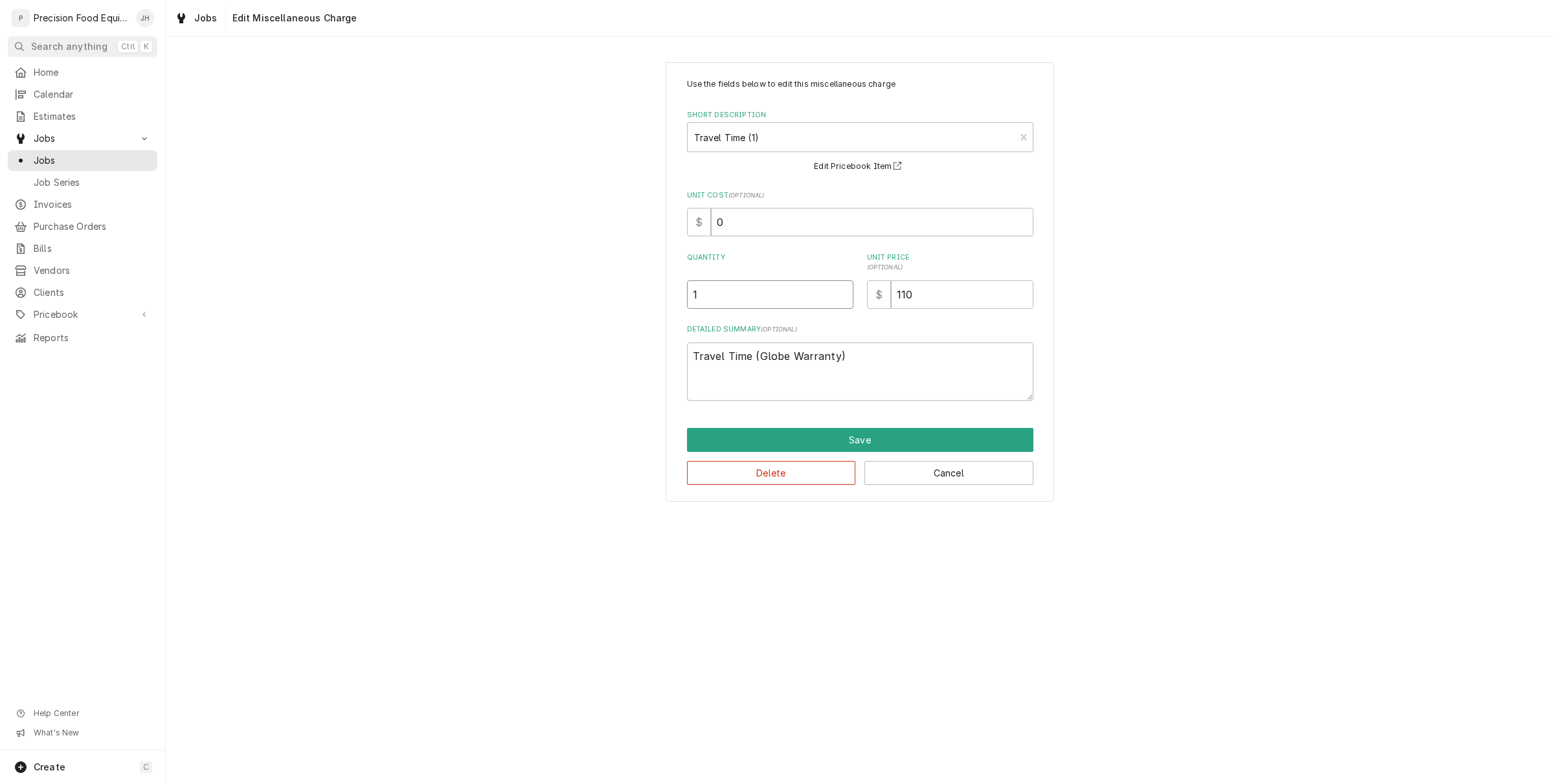
click at [762, 298] on input "1" at bounding box center [770, 294] width 166 height 28
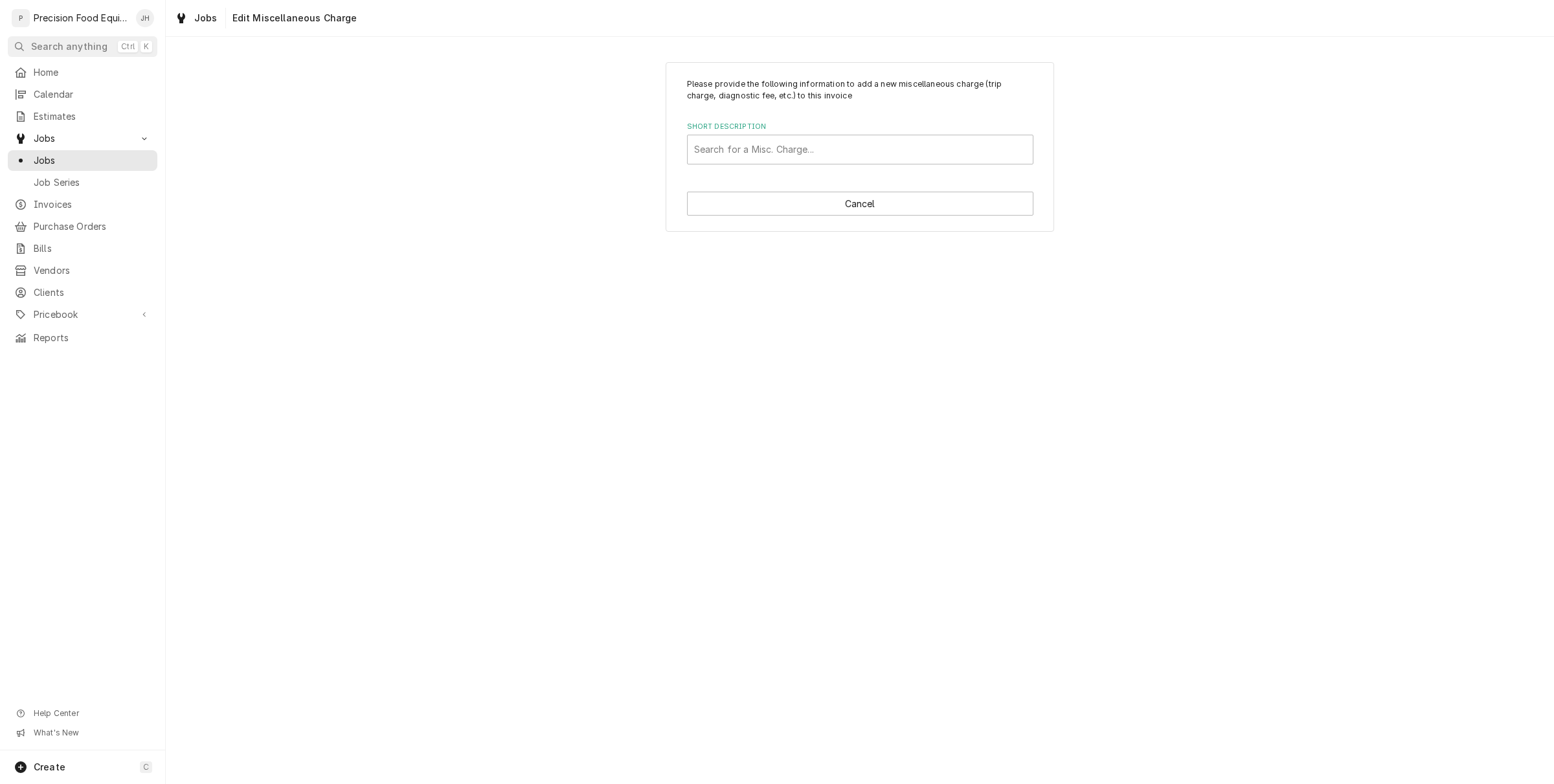
type textarea "x"
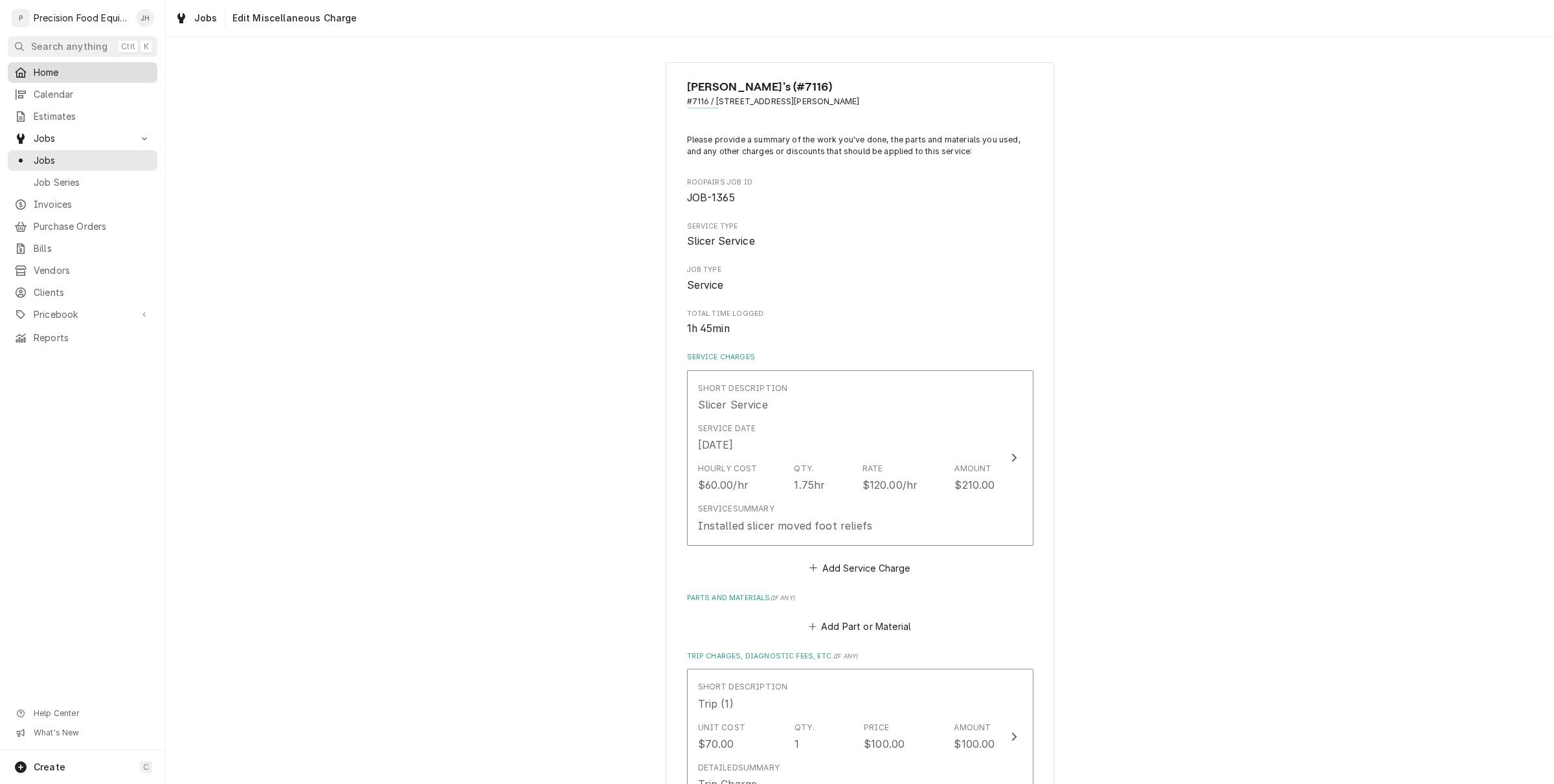
click at [77, 78] on span "Home" at bounding box center [91, 72] width 117 height 13
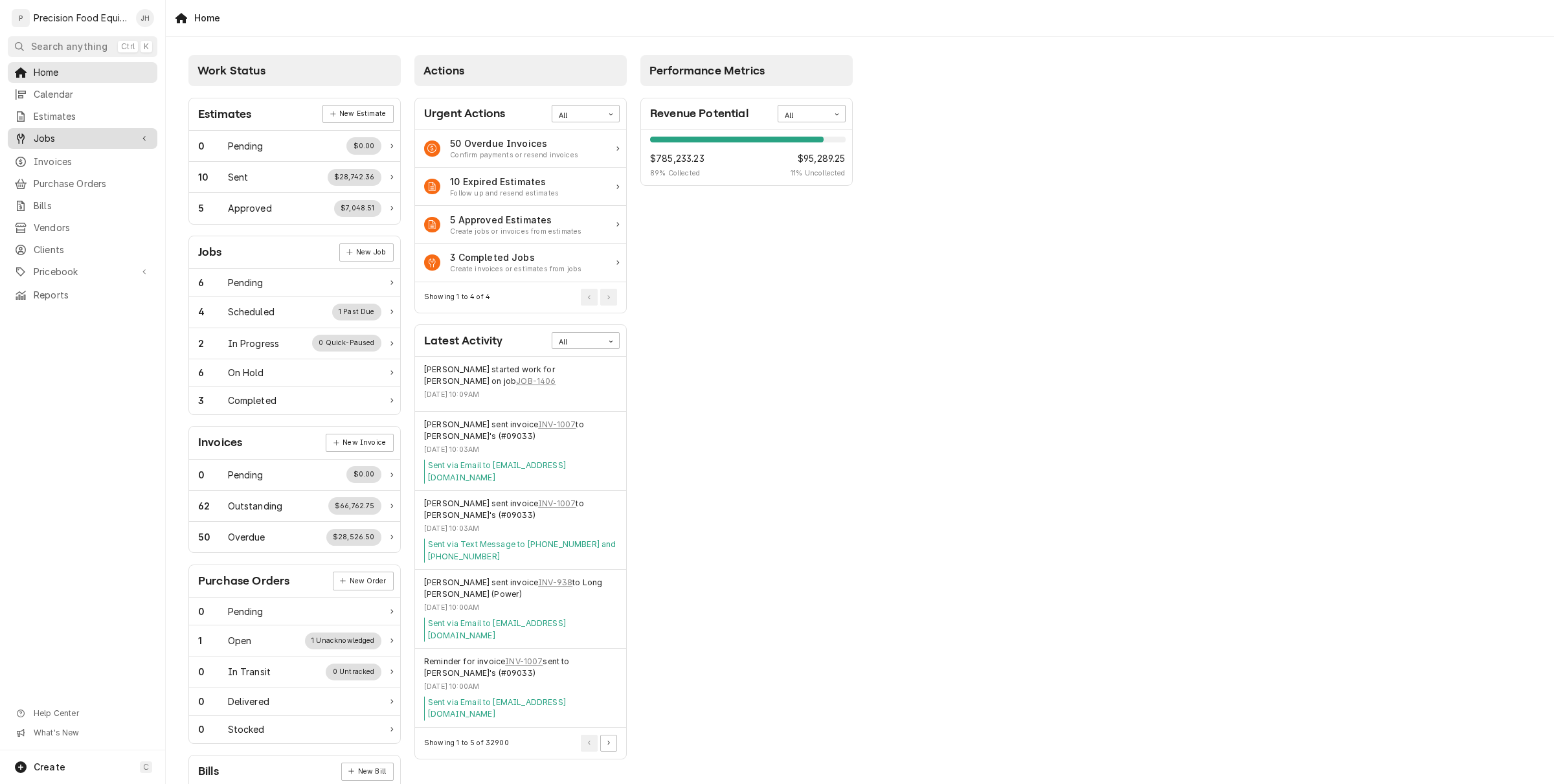
click at [62, 134] on span "Jobs" at bounding box center [82, 138] width 98 height 13
click at [80, 163] on span "Jobs" at bounding box center [91, 160] width 117 height 13
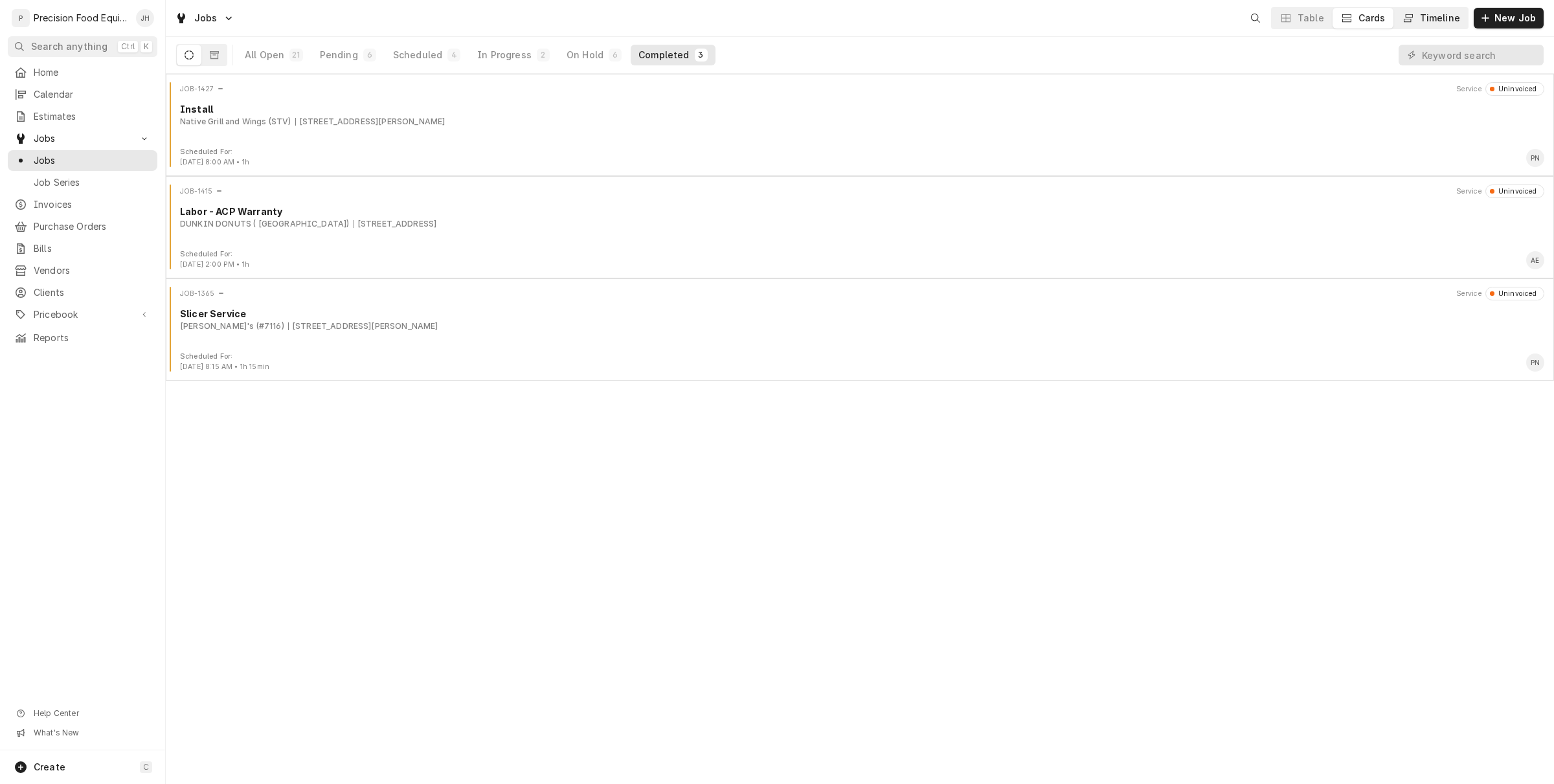
click at [1426, 18] on div "Timeline" at bounding box center [1441, 18] width 40 height 13
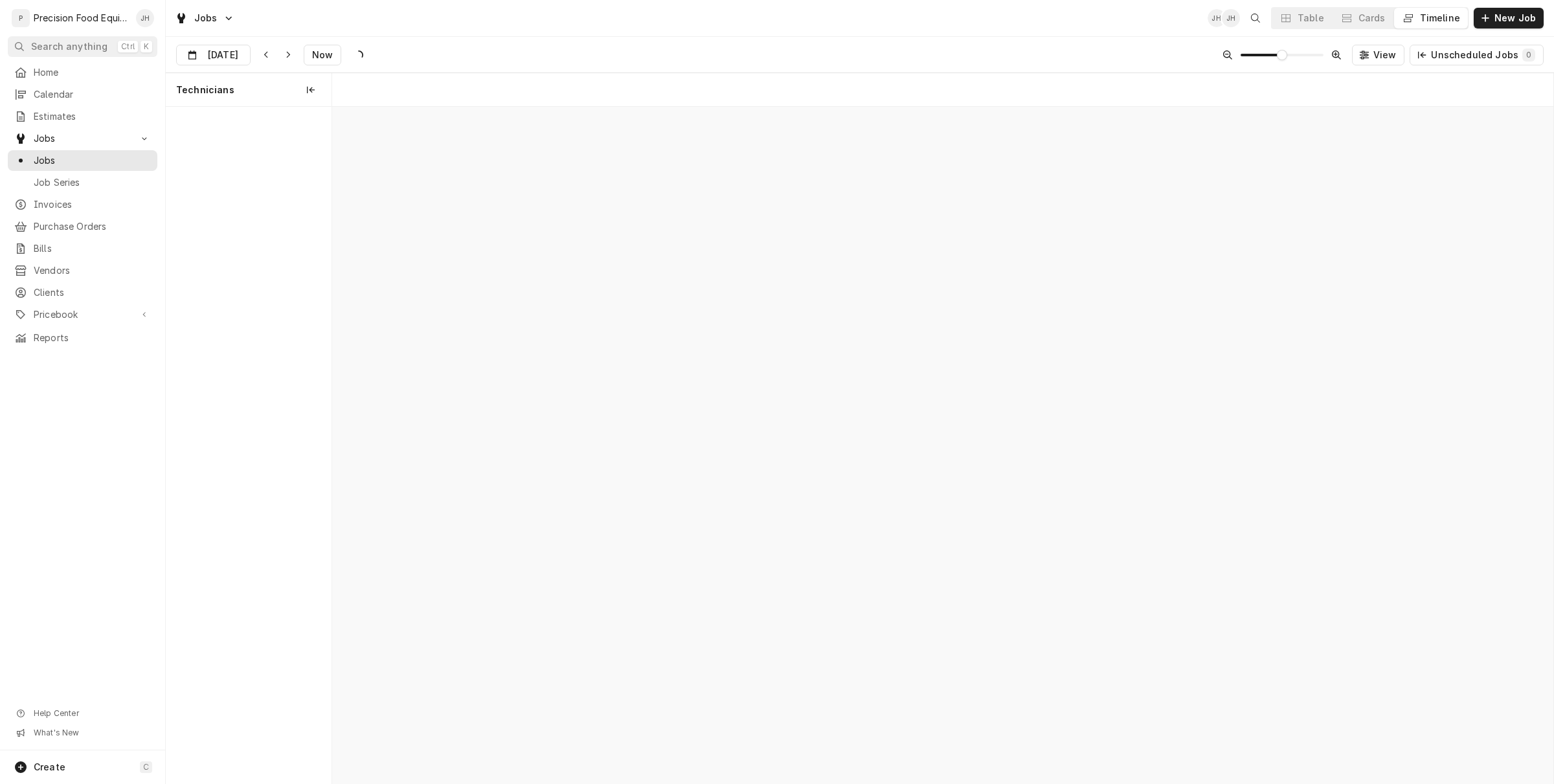
scroll to position [0, 24192]
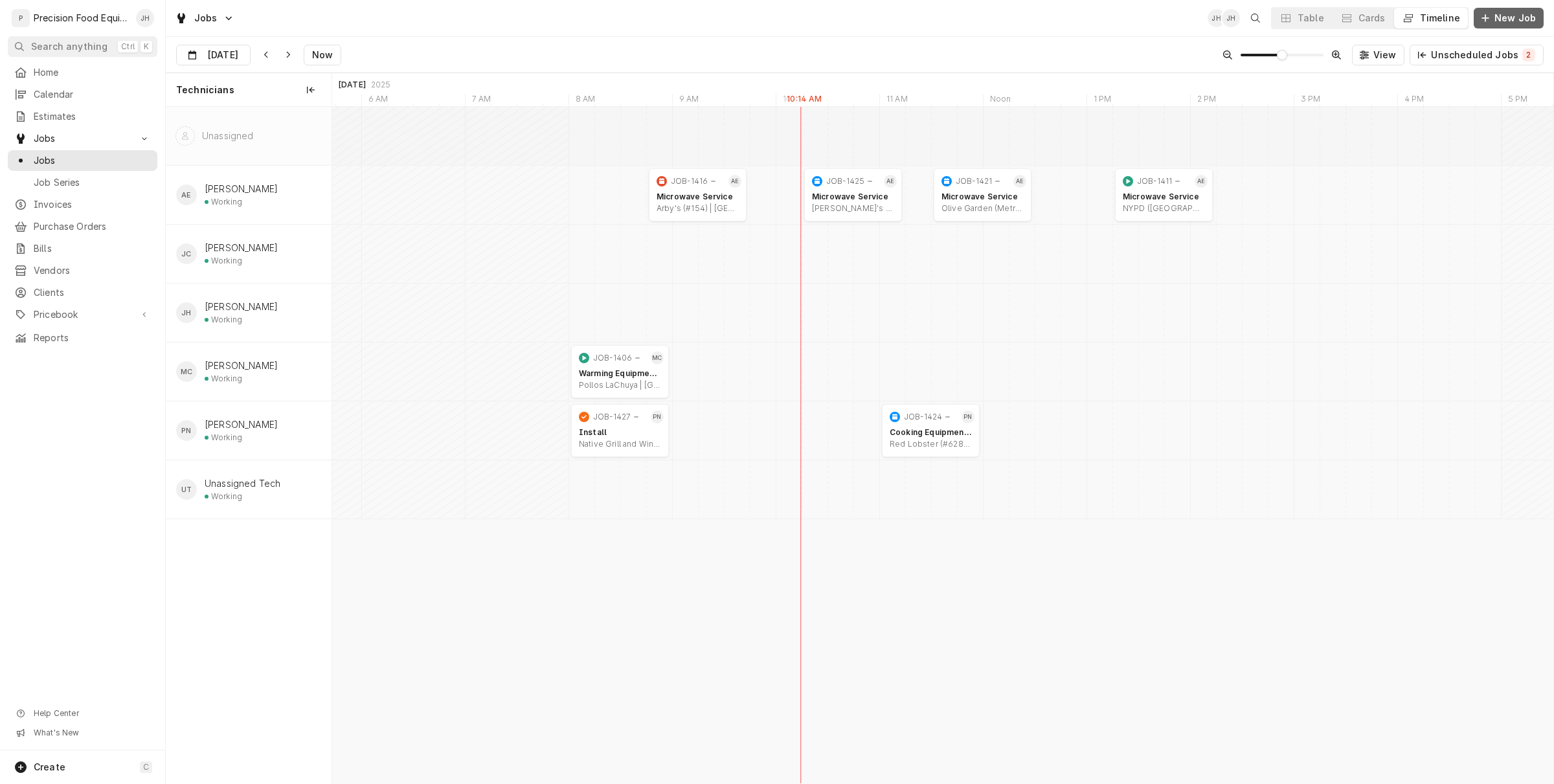
click at [1500, 10] on button "New Job" at bounding box center [1509, 18] width 70 height 21
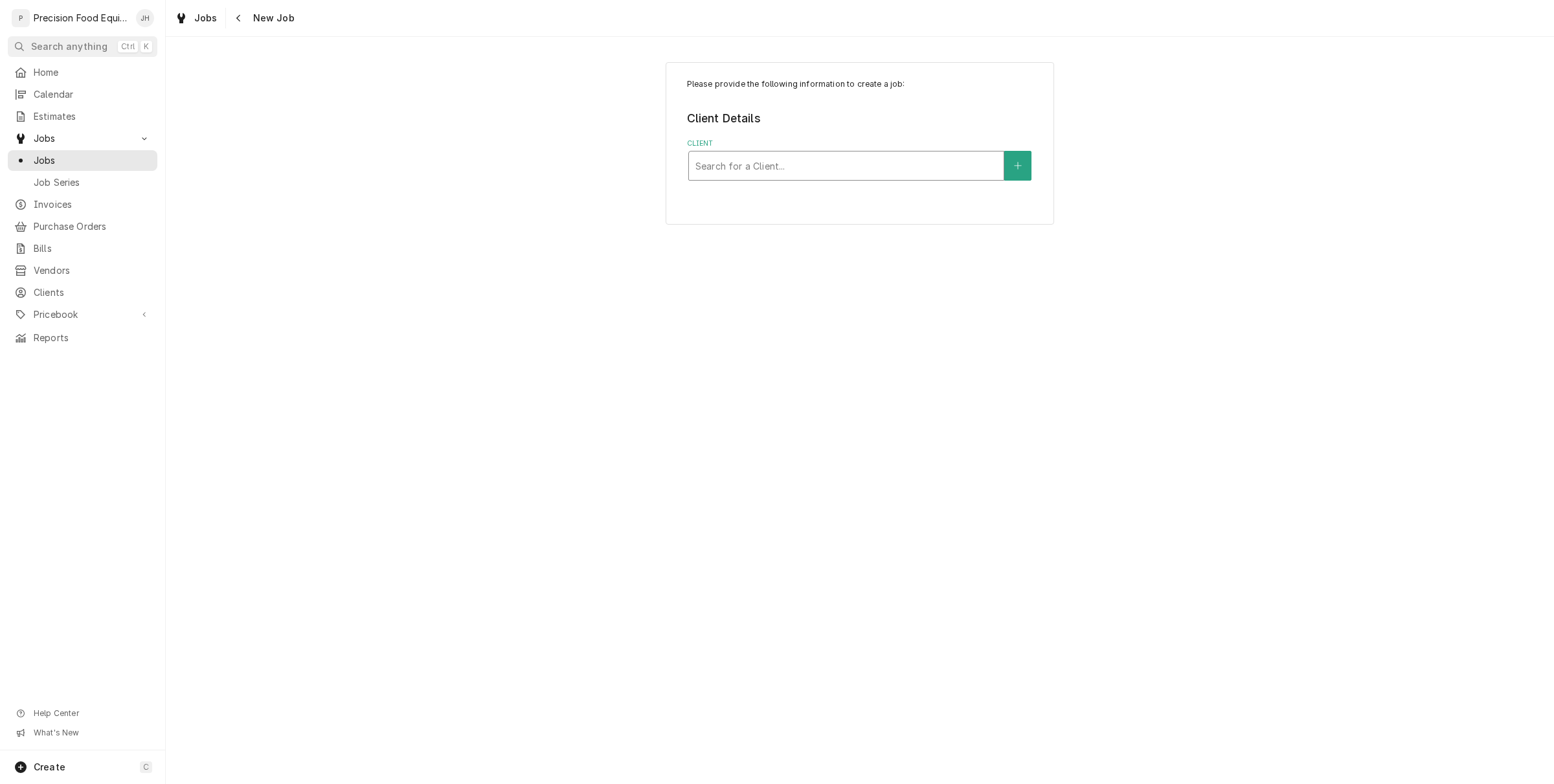
click at [868, 157] on div "Client" at bounding box center [846, 165] width 302 height 24
type input "blue 32"
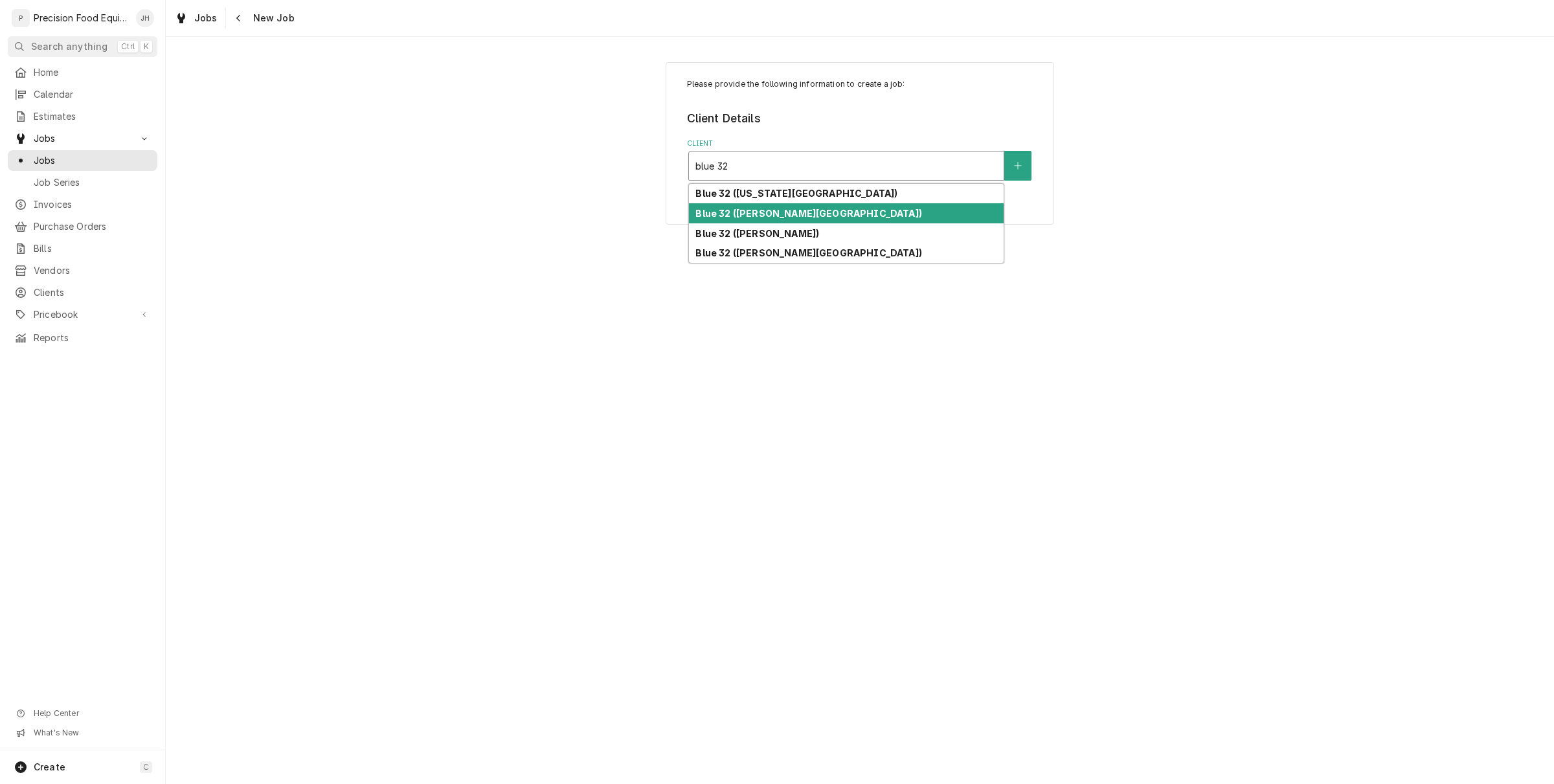
click at [833, 214] on div "Blue 32 ([PERSON_NAME][GEOGRAPHIC_DATA])" at bounding box center [847, 213] width 315 height 20
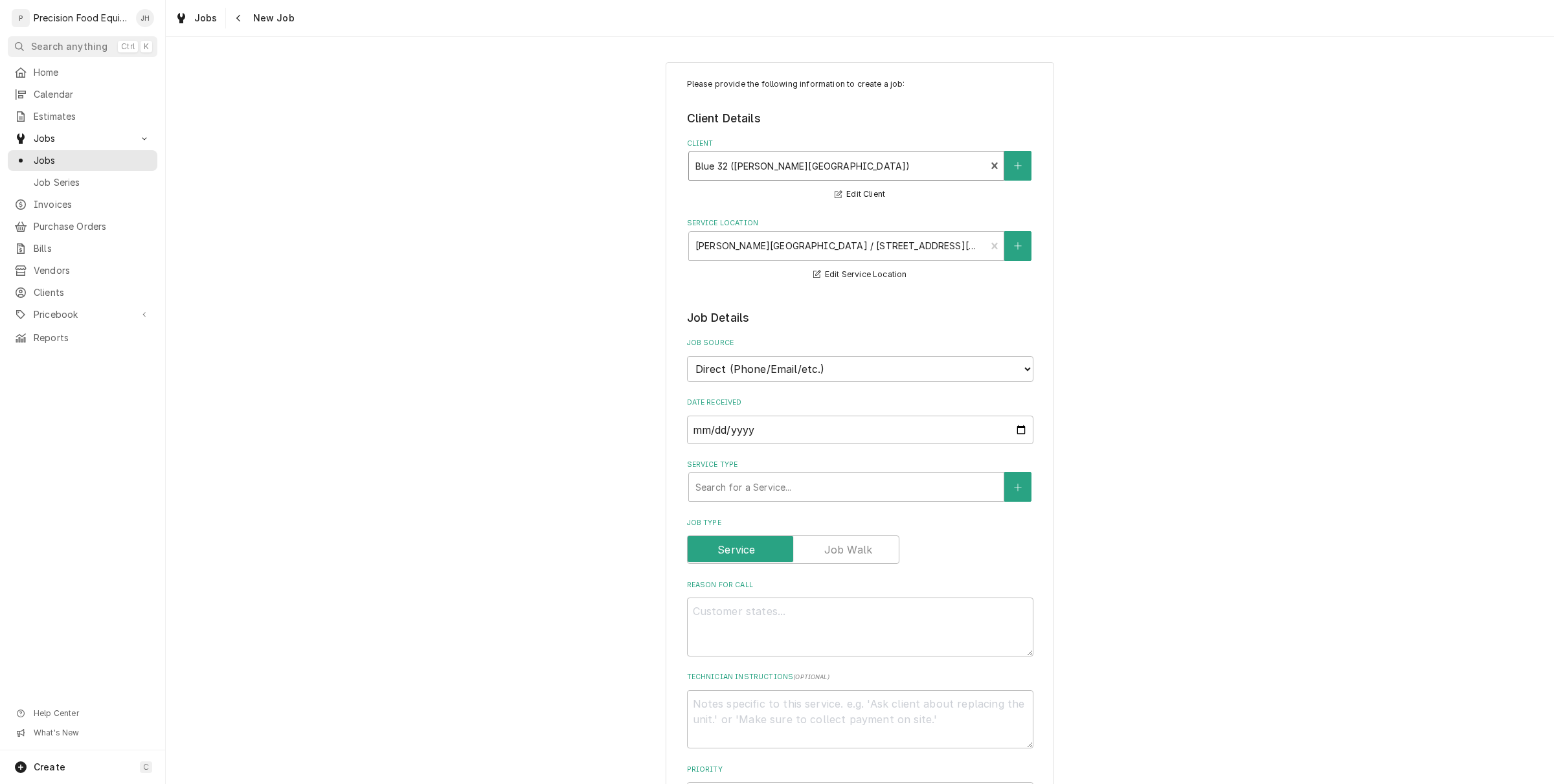
scroll to position [162, 0]
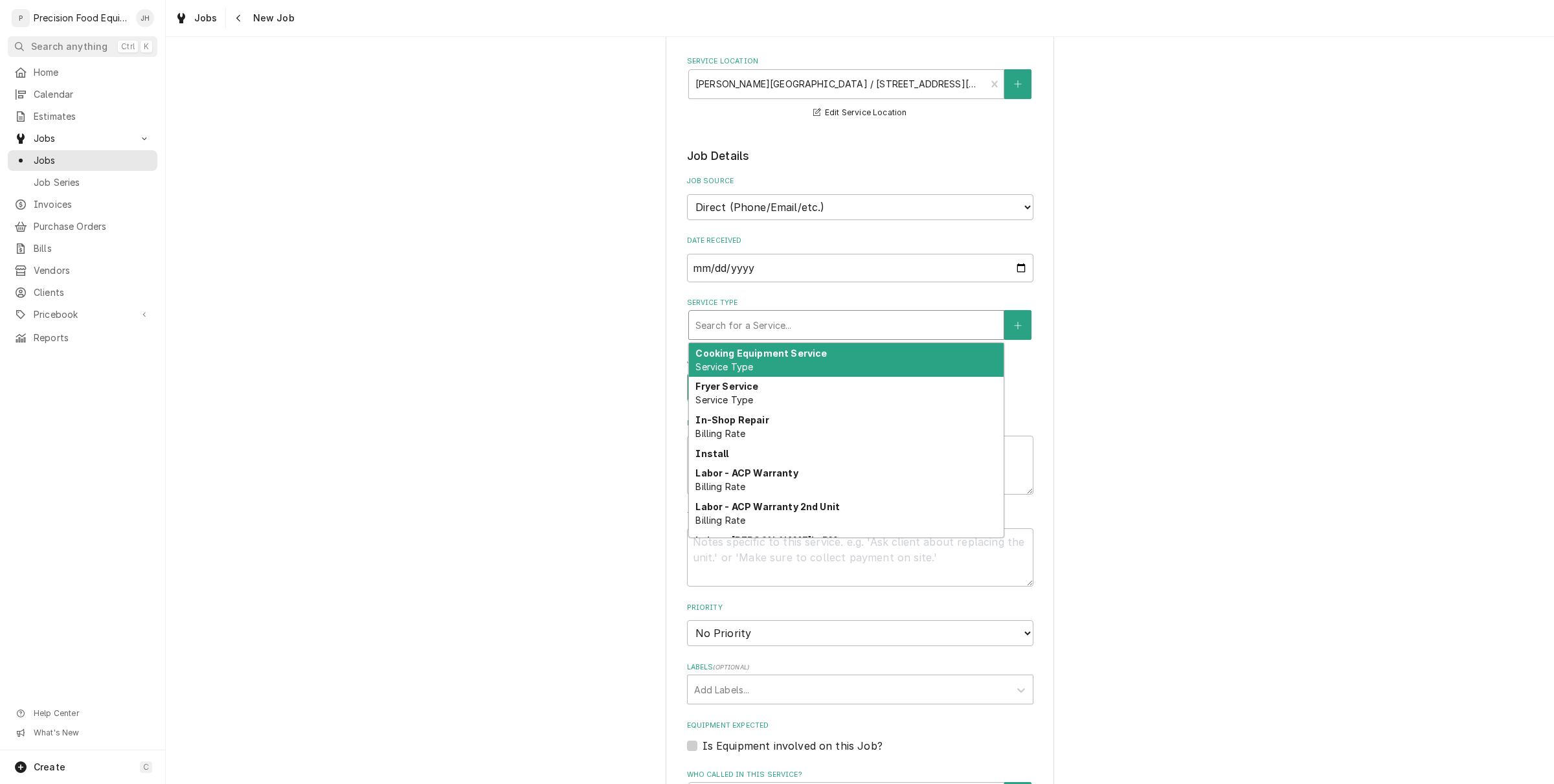
click at [758, 318] on div "Service Type" at bounding box center [846, 324] width 302 height 24
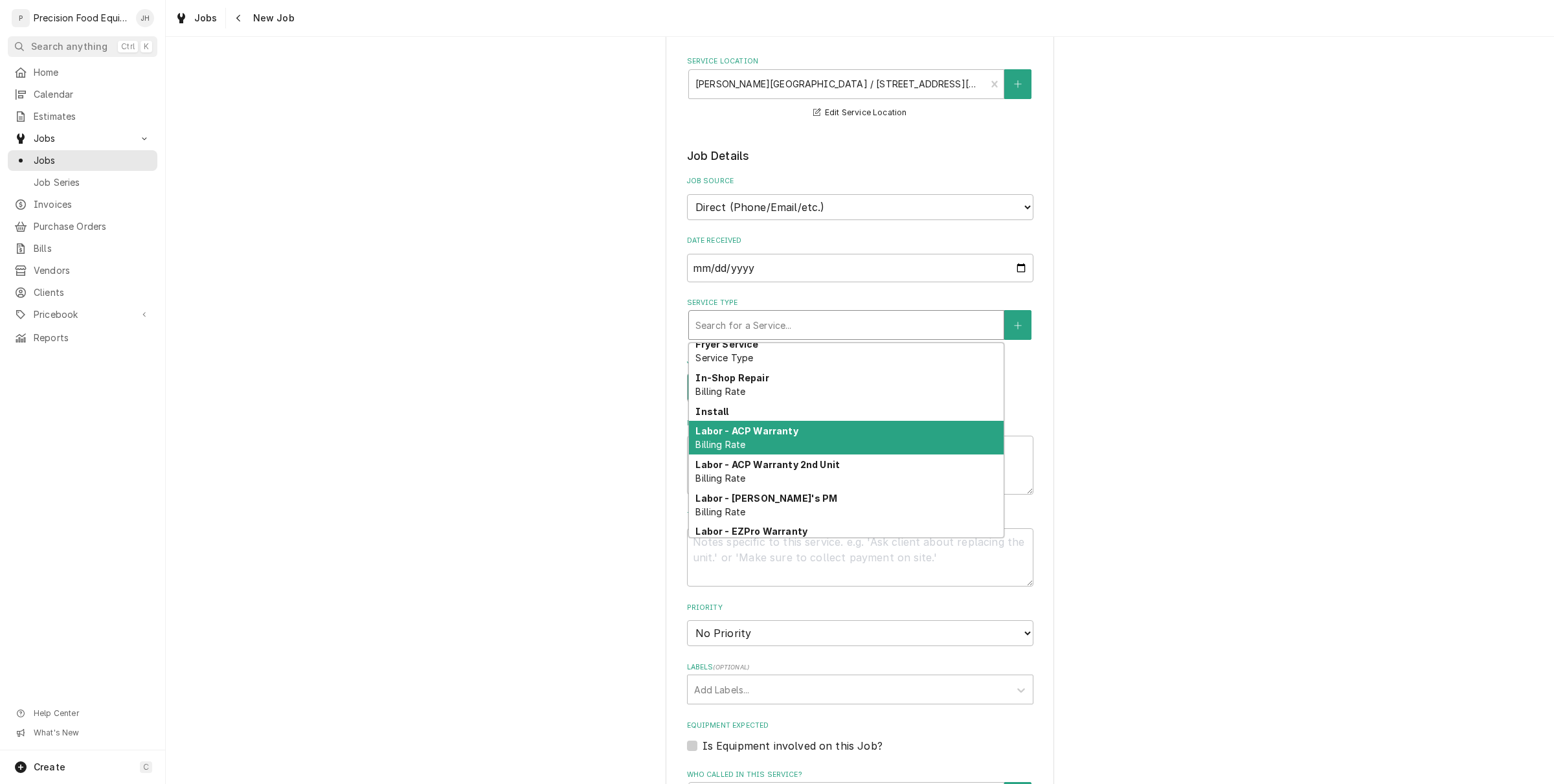
scroll to position [0, 0]
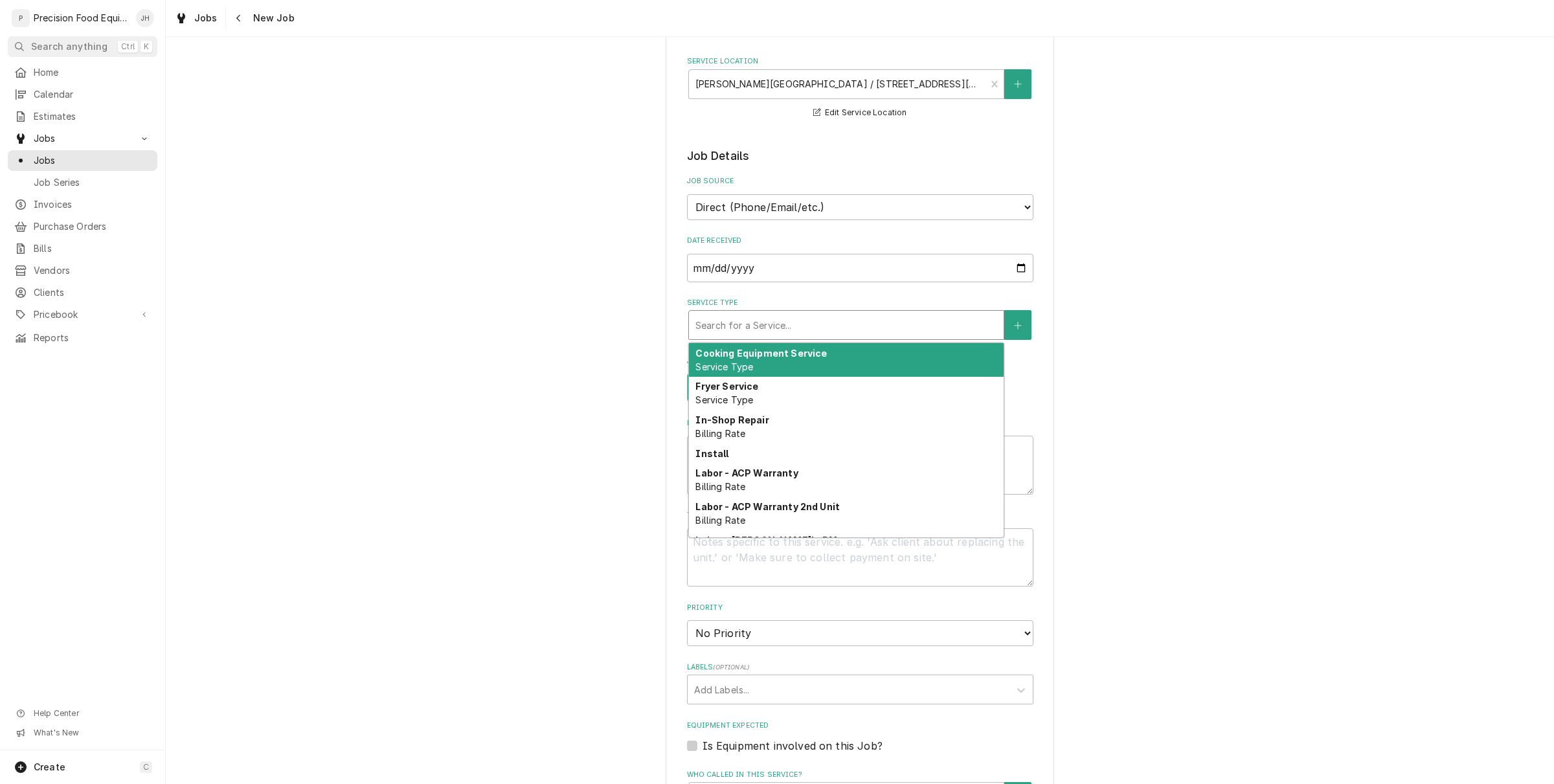
click at [793, 367] on div "Cooking Equipment Service Service Type" at bounding box center [847, 359] width 315 height 33
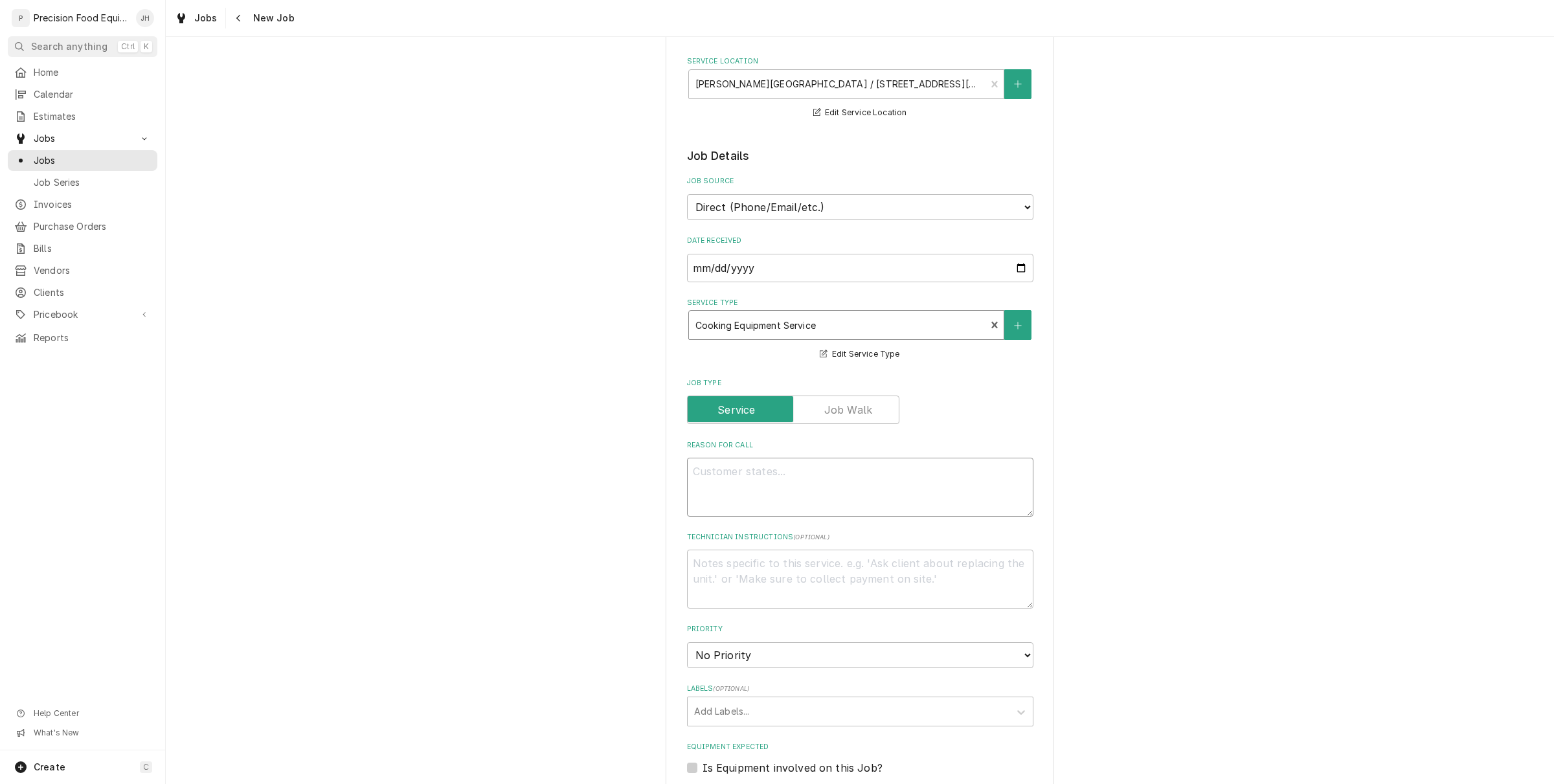
click at [790, 466] on textarea "Reason For Call" at bounding box center [860, 487] width 347 height 59
type textarea "x"
type textarea "n"
type textarea "x"
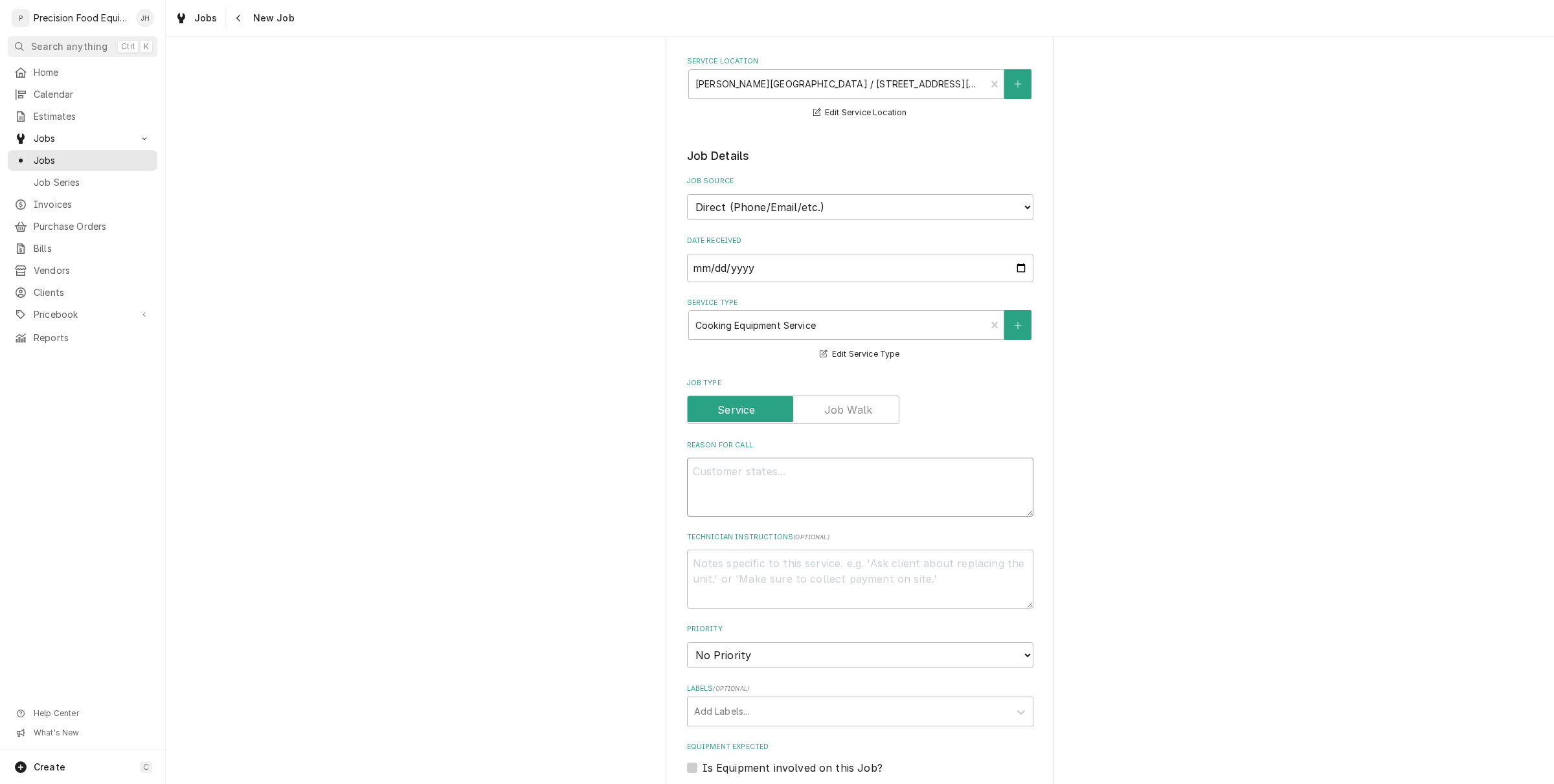
type textarea "B"
type textarea "x"
type textarea "Bo"
type textarea "x"
type textarea "Bot"
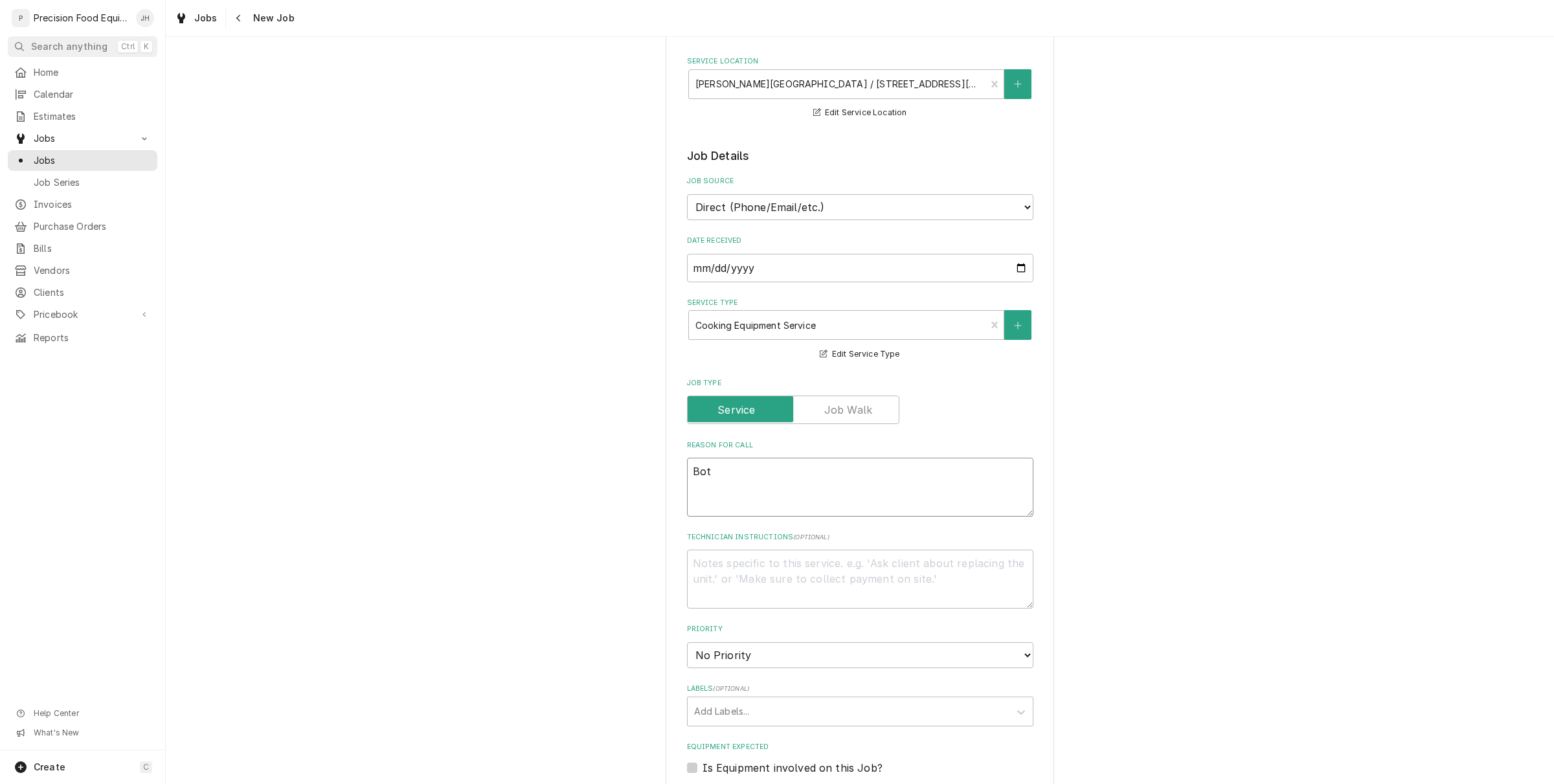
type textarea "x"
type textarea "Both"
type textarea "x"
type textarea "Both"
type textarea "x"
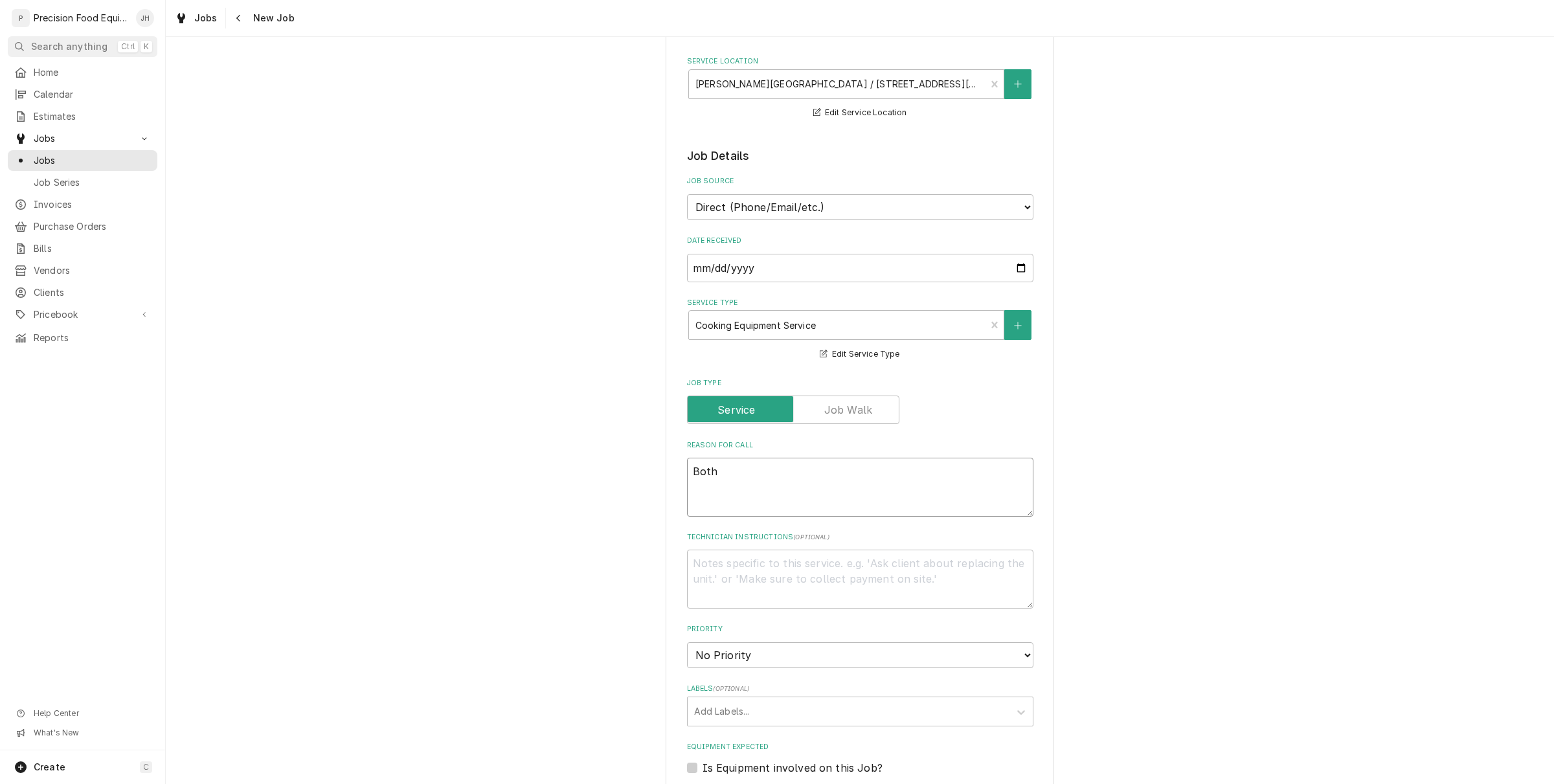
type textarea "Both s"
type textarea "x"
type textarea "Both si"
type textarea "x"
type textarea "Both sid"
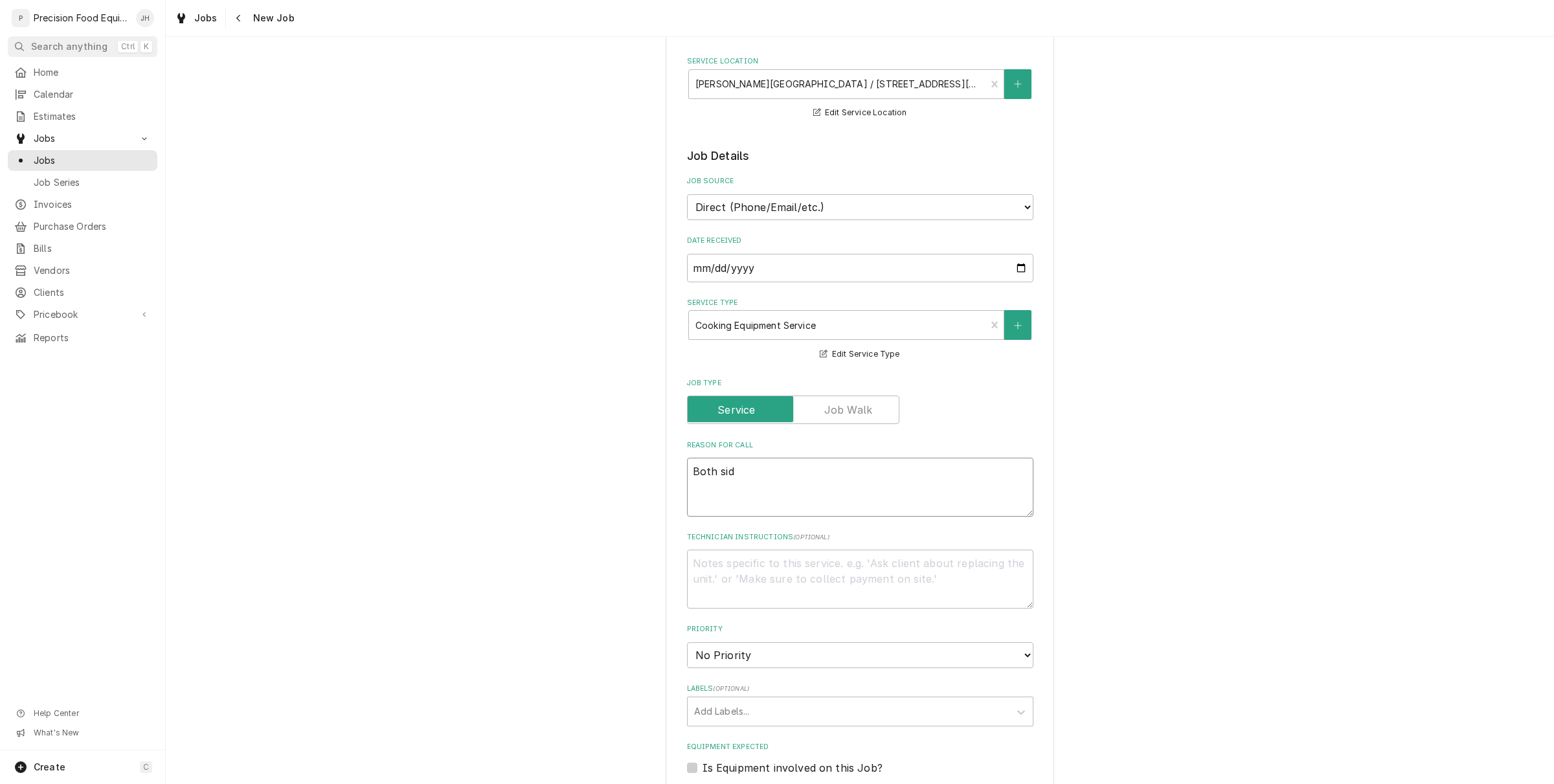
type textarea "x"
type textarea "Both side"
type textarea "x"
type textarea "Both sides"
type textarea "x"
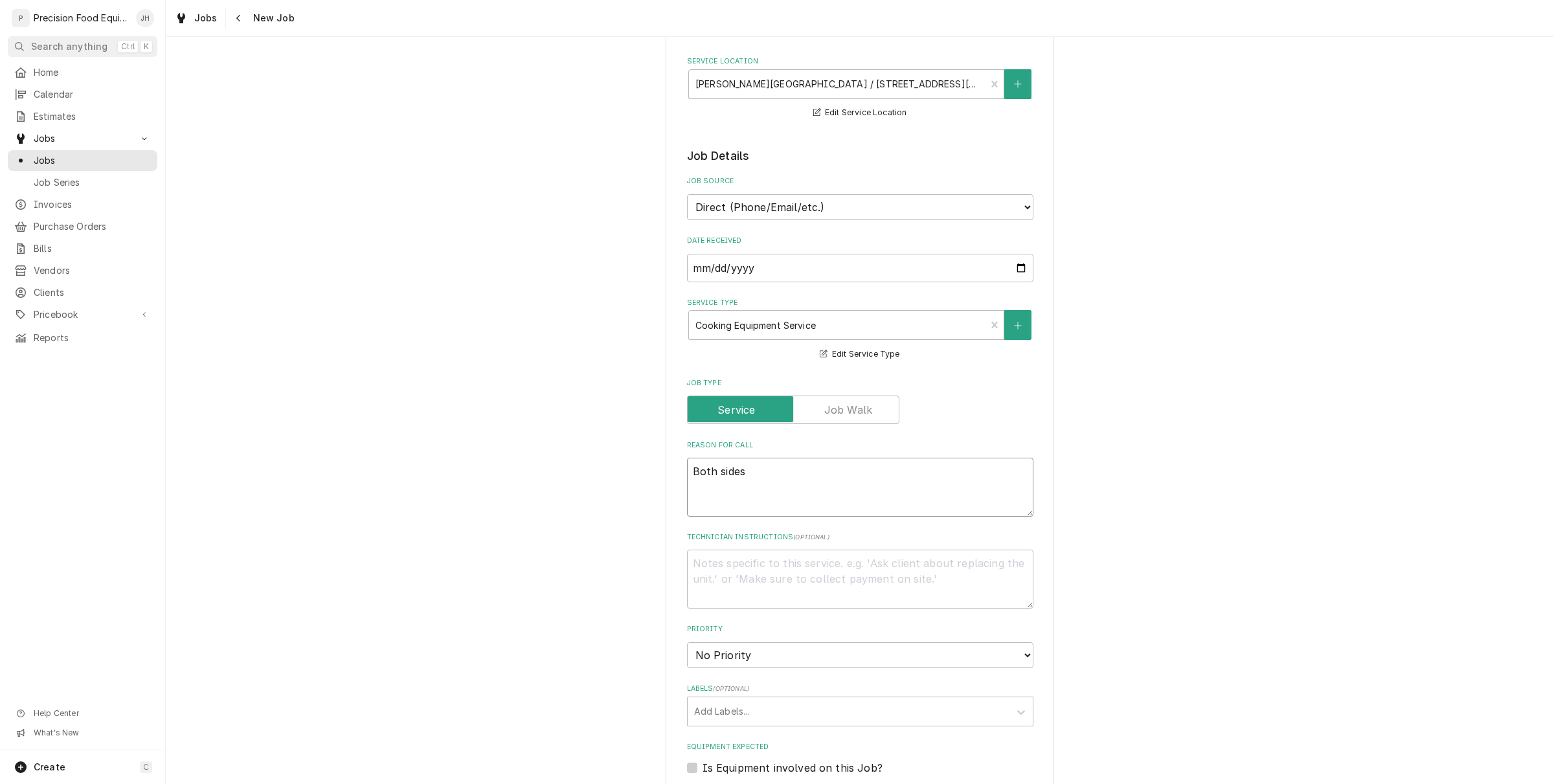
type textarea "Both sides"
type textarea "x"
type textarea "Both sides of"
type textarea "x"
type textarea "Both sides of"
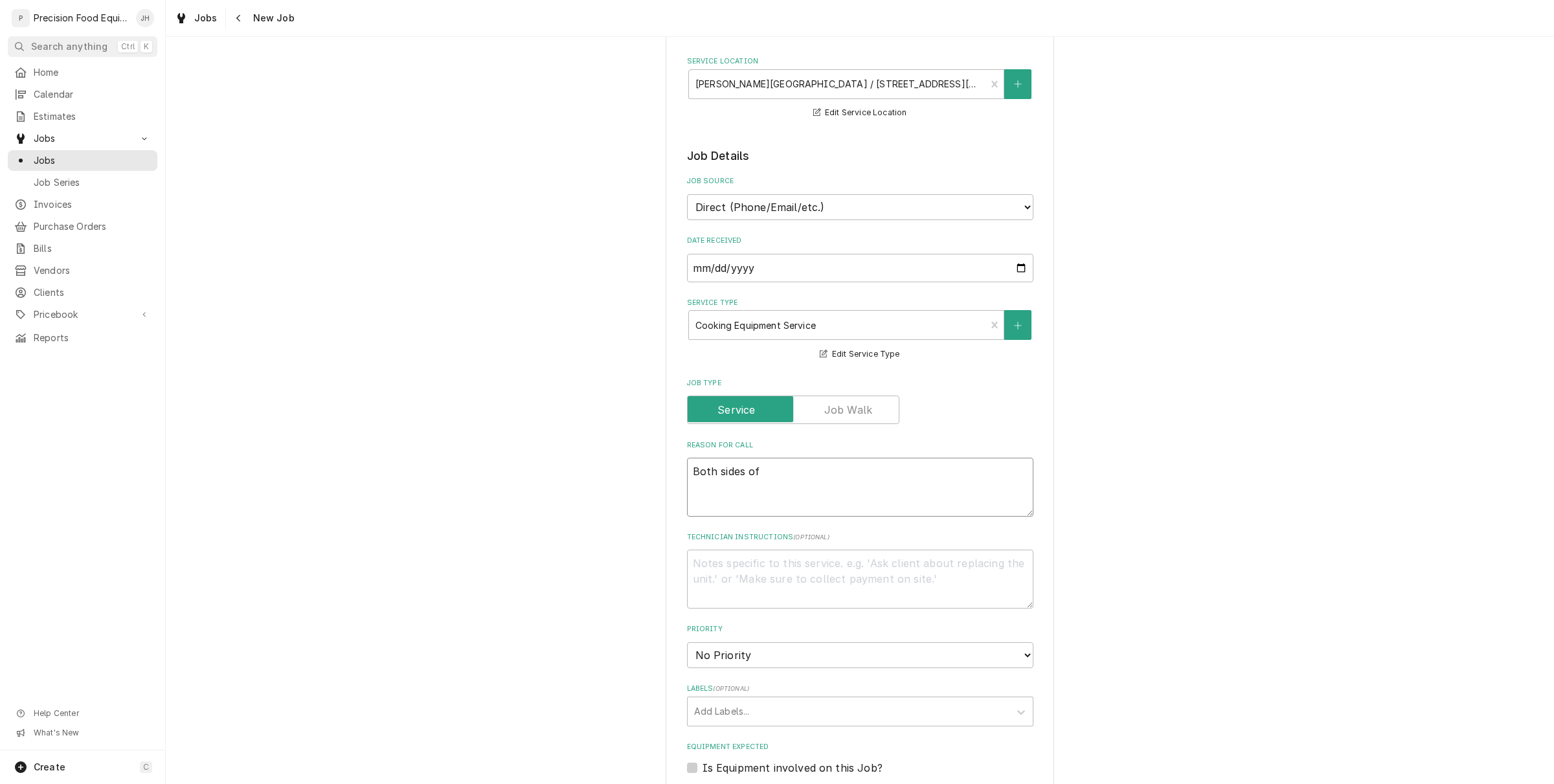
type textarea "x"
type textarea "Both sides of g"
type textarea "x"
type textarea "Both sides of gri"
type textarea "x"
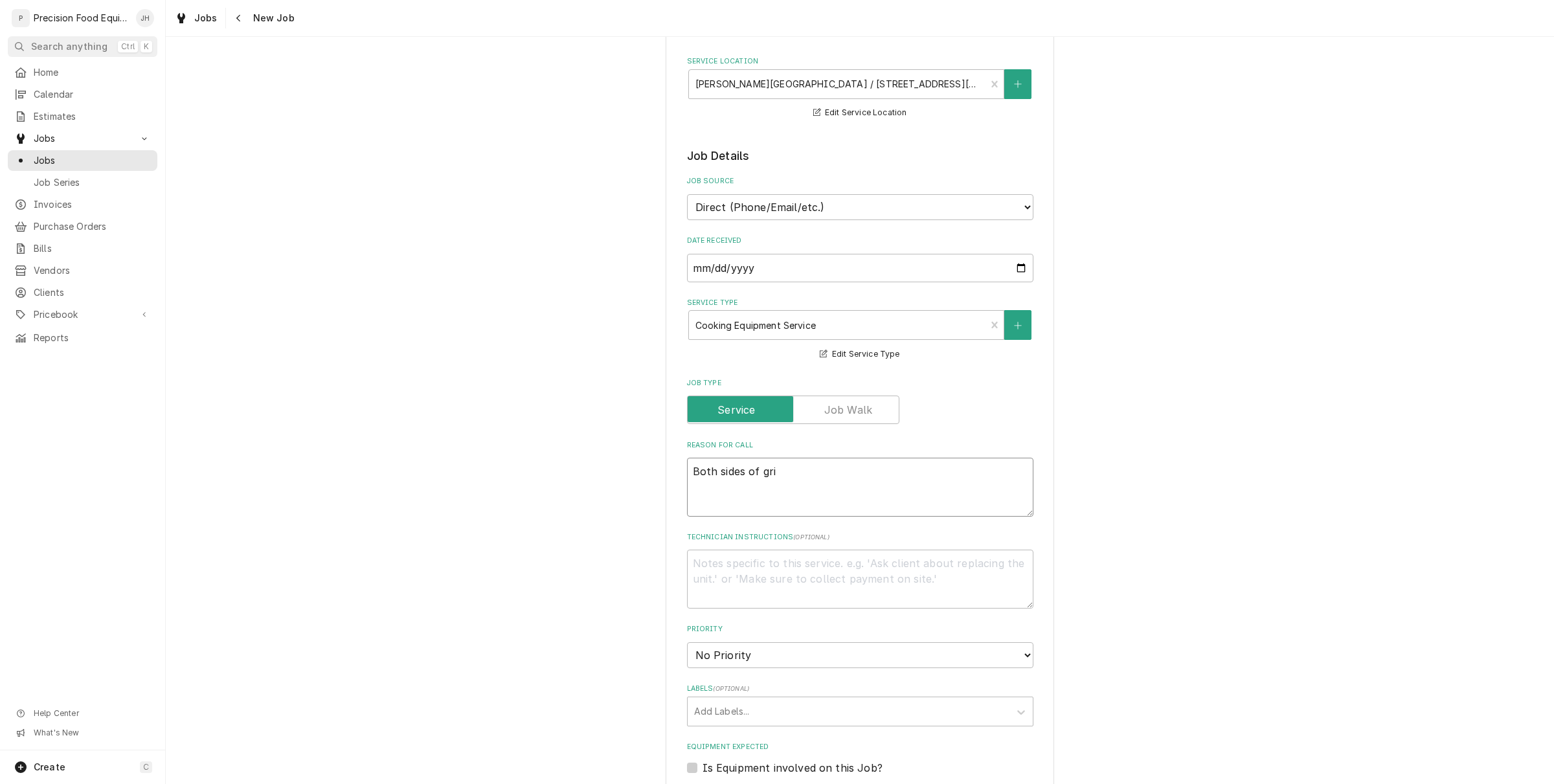
type textarea "Both sides of gril"
type textarea "x"
type textarea "Both sides of gri"
type textarea "x"
type textarea "Both sides of grid"
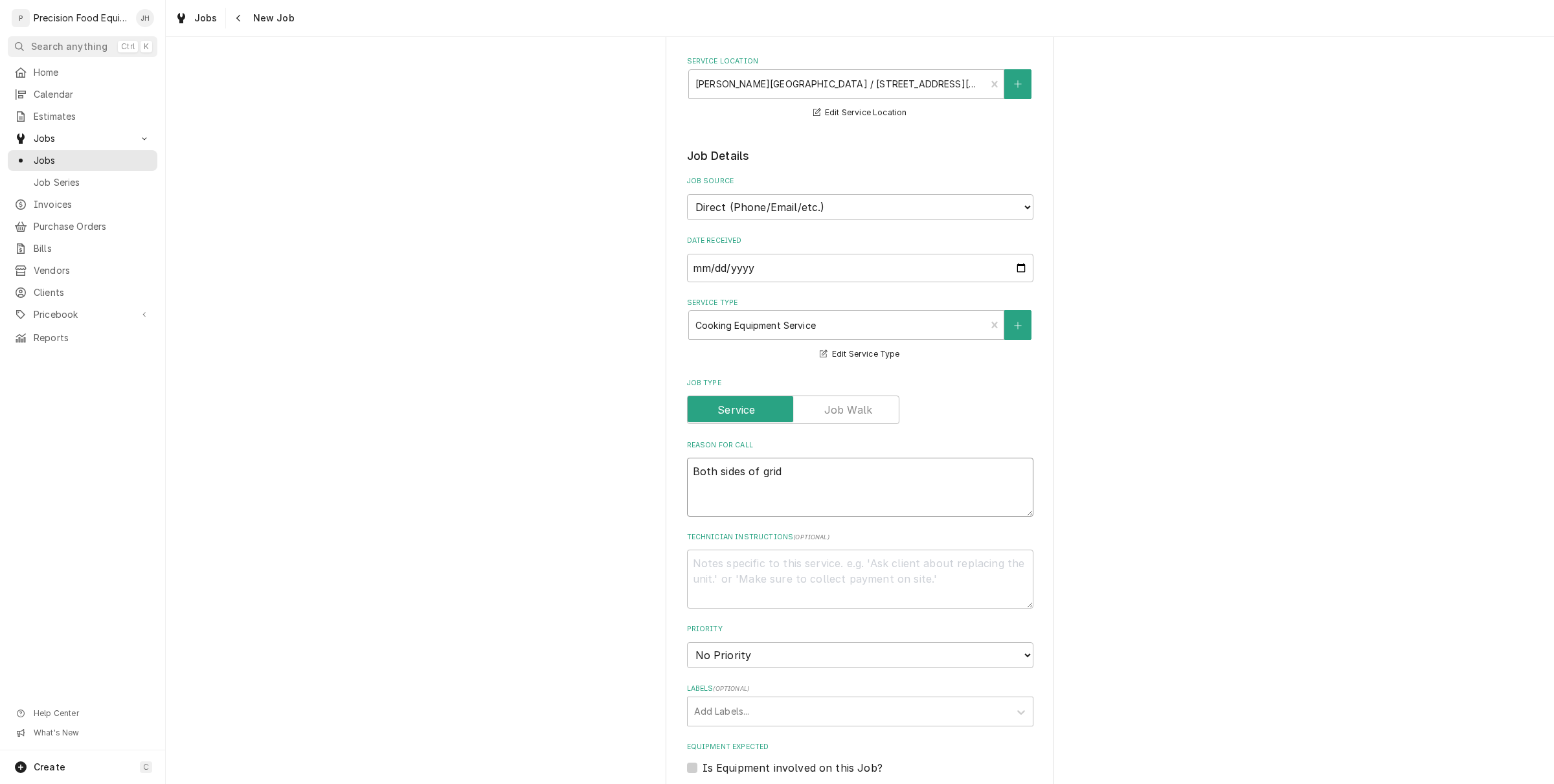
type textarea "x"
type textarea "Both sides of gridl"
type textarea "x"
type textarea "Both sides of gridle"
type textarea "x"
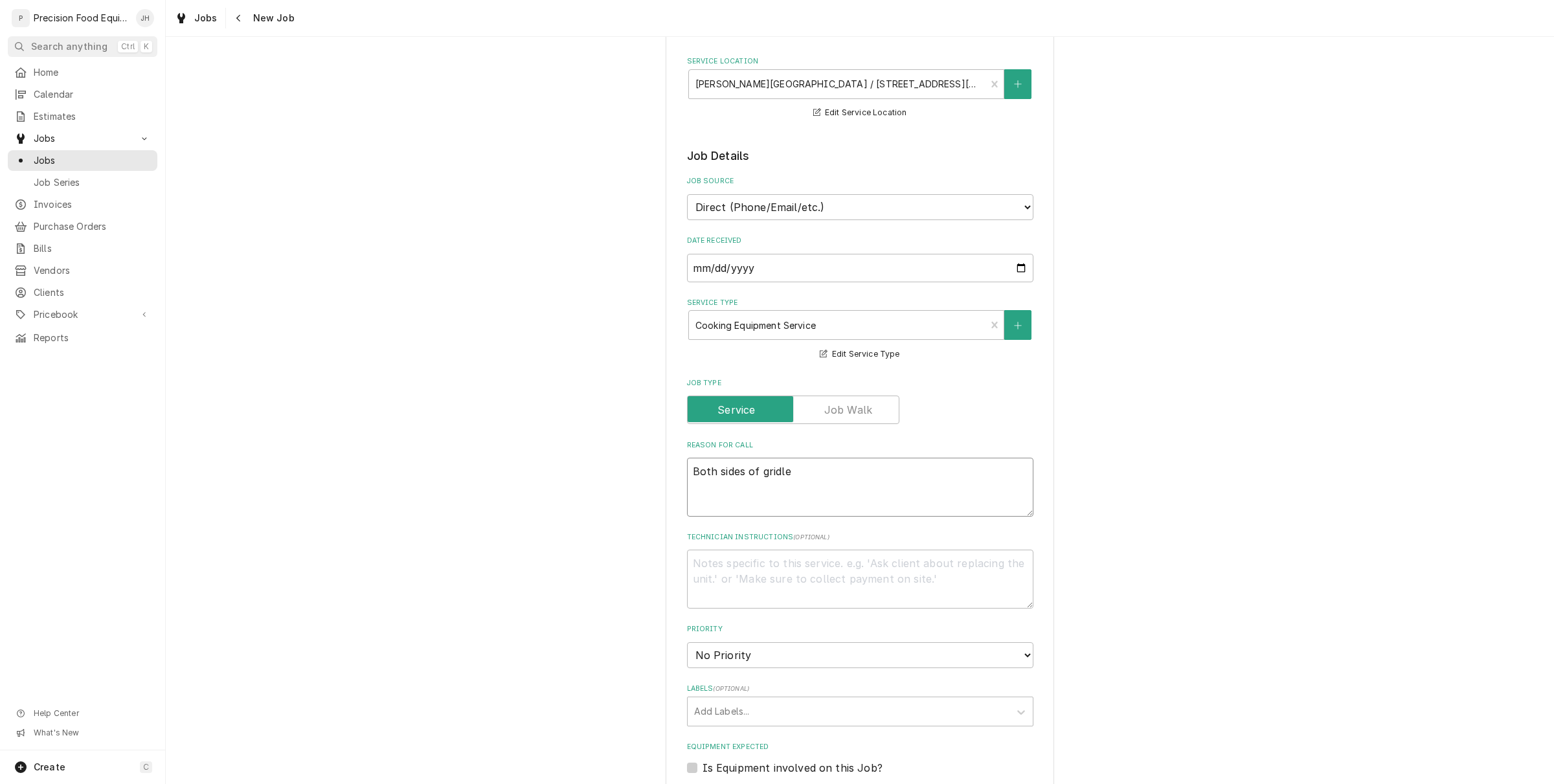
type textarea "Both sides of gridle"
type textarea "x"
type textarea "Both sides of gridle"
type textarea "x"
type textarea "Both sides of gridl"
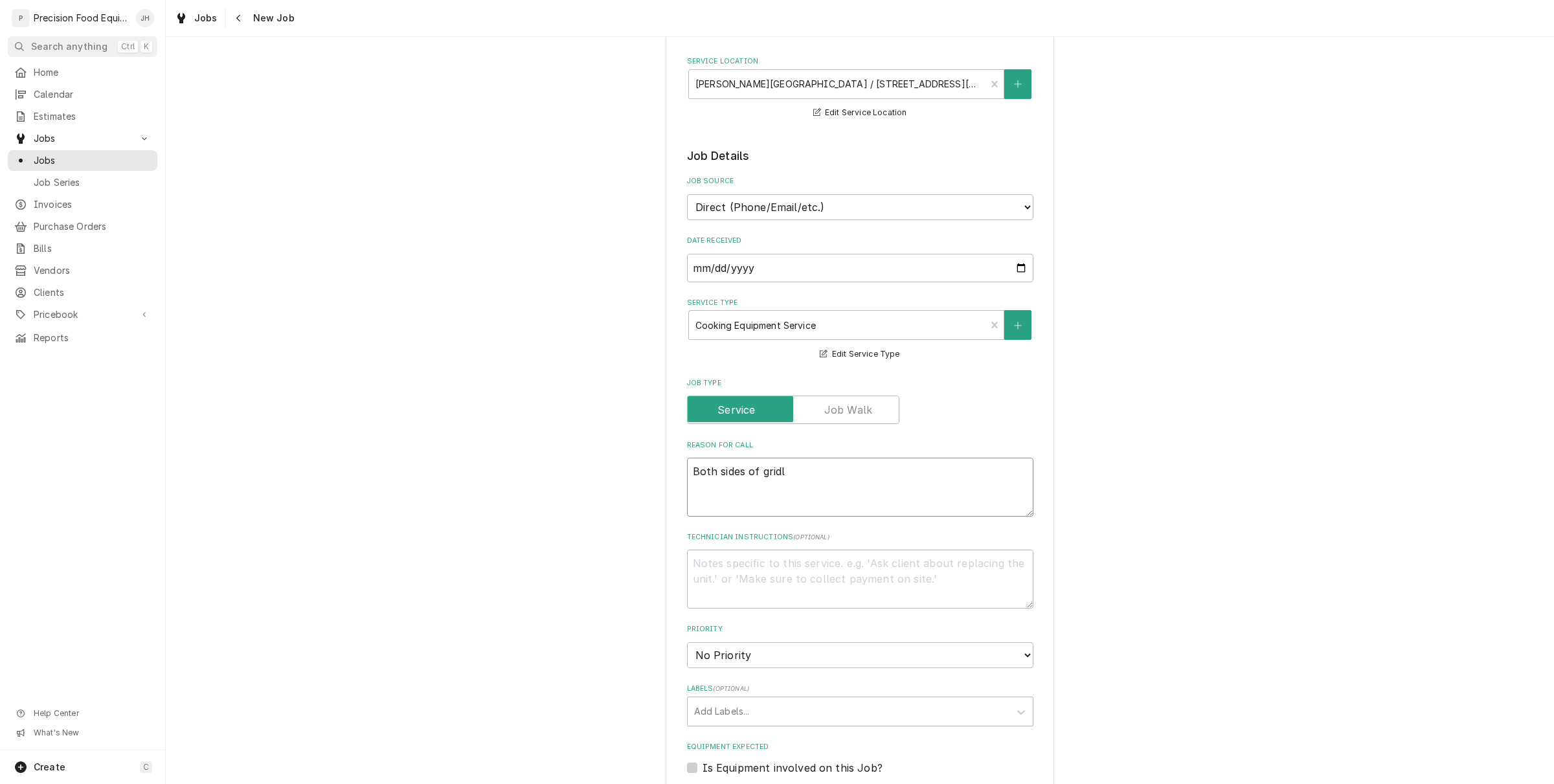
type textarea "x"
type textarea "Both sides of grid"
type textarea "x"
type textarea "Both sides of gridd"
type textarea "x"
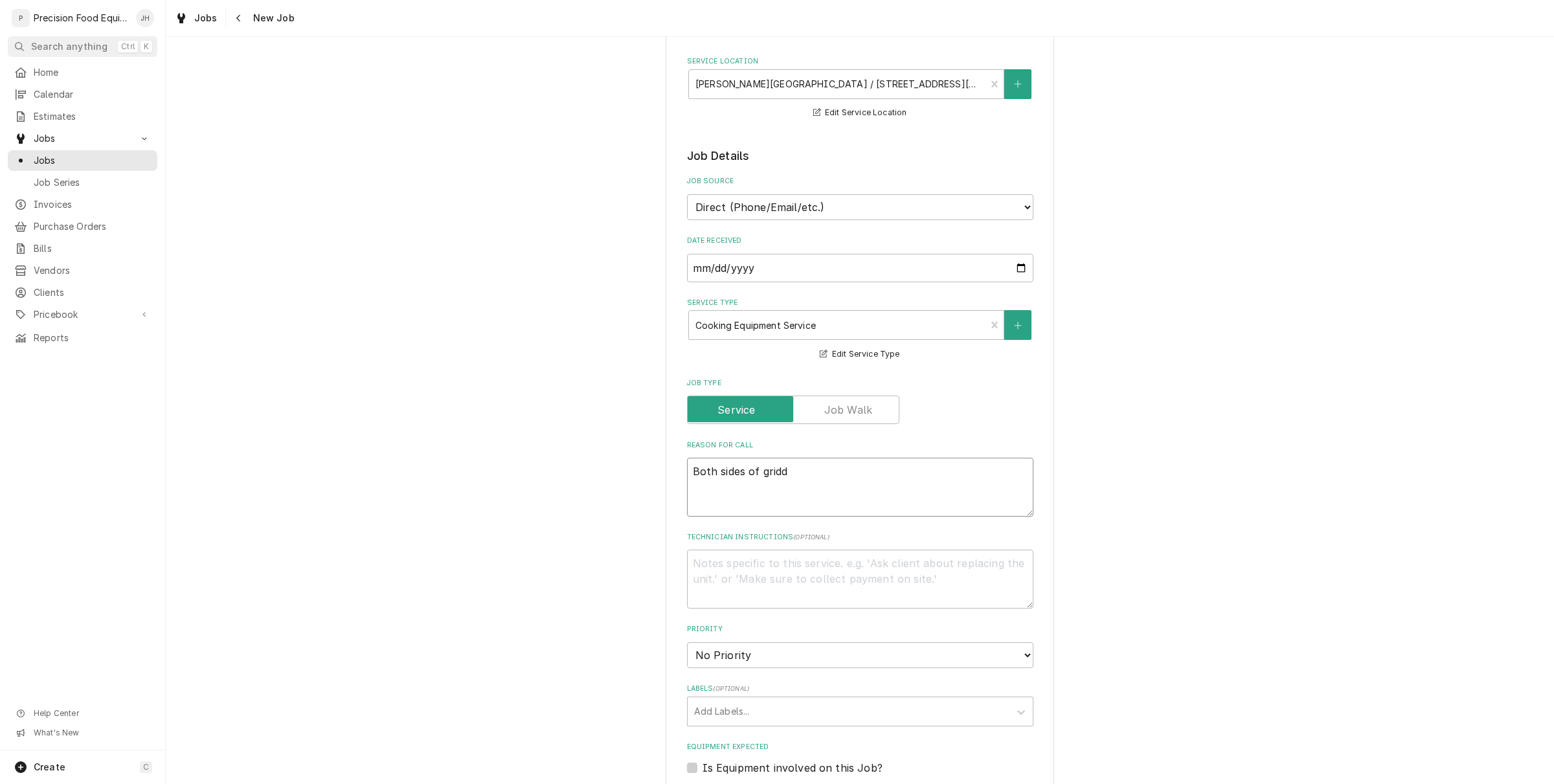
type textarea "Both sides of griddl"
type textarea "x"
type textarea "Both sides of griddle"
type textarea "x"
type textarea "Both sides of griddle"
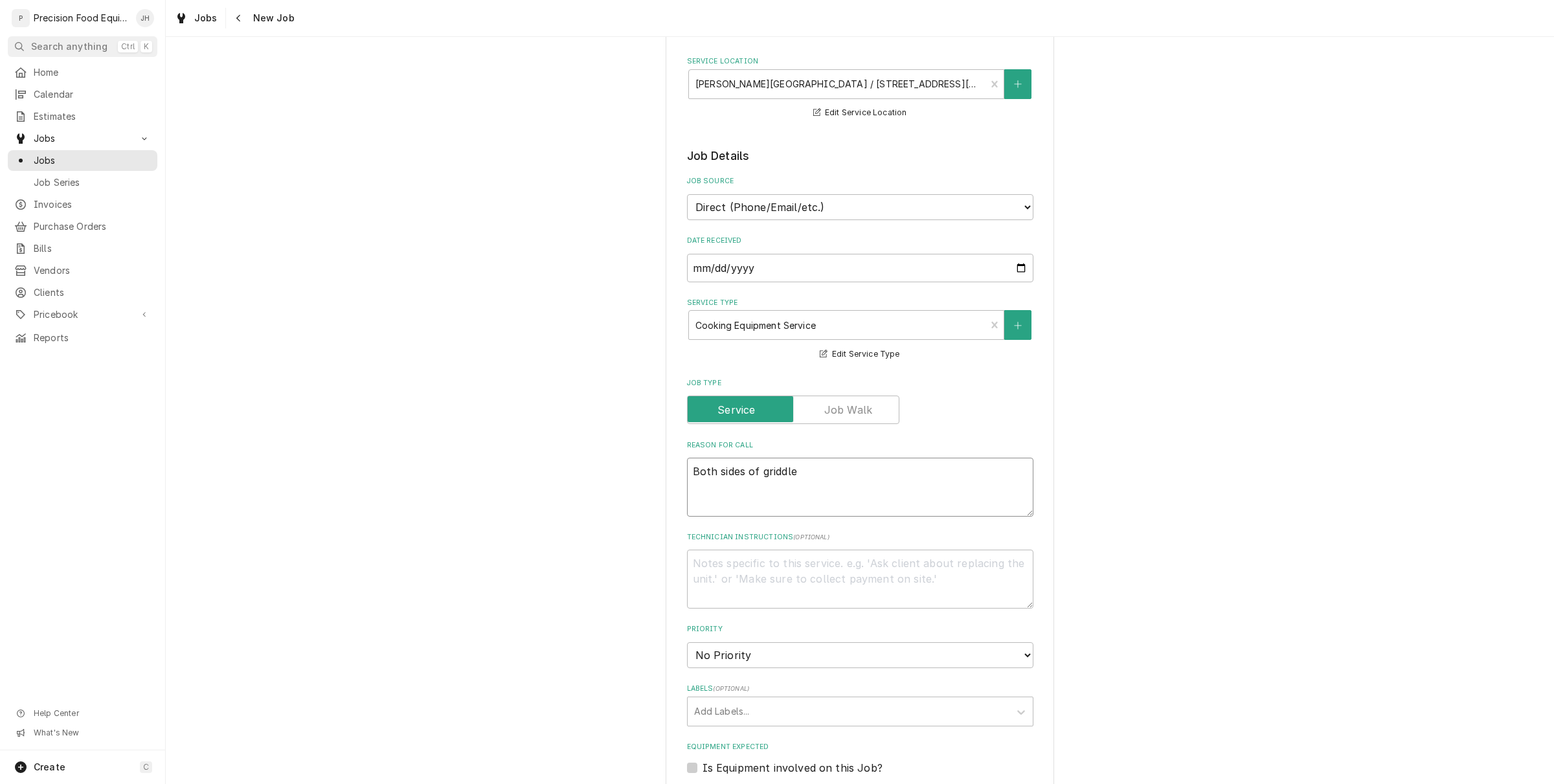
type textarea "x"
type textarea "Both sides of griddle w"
type textarea "x"
type textarea "Both sides of griddle we"
type textarea "x"
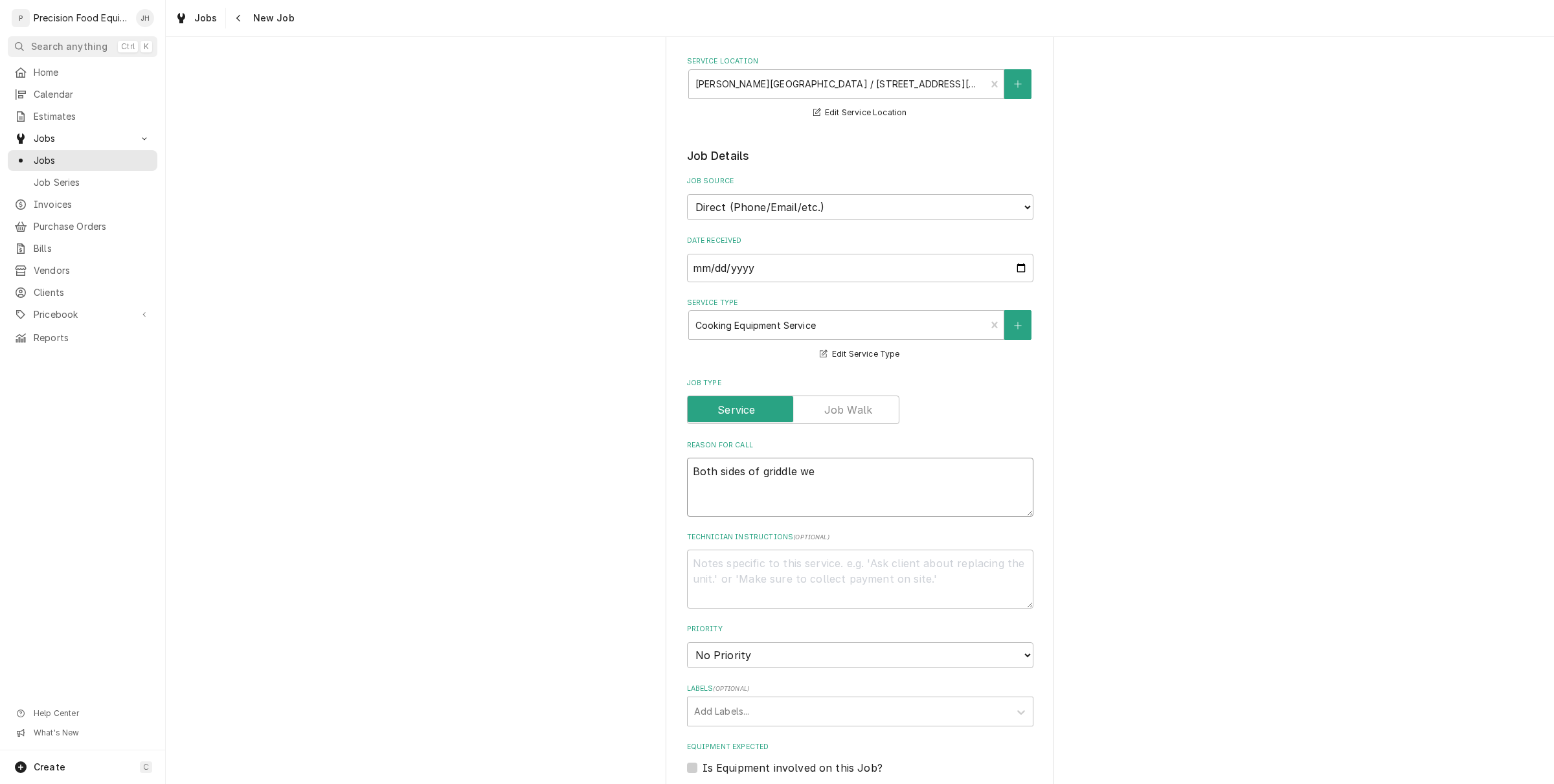
type textarea "Both sides of griddle wen"
type textarea "x"
type textarea "Both sides of griddle went"
type textarea "x"
type textarea "Both sides of griddle went"
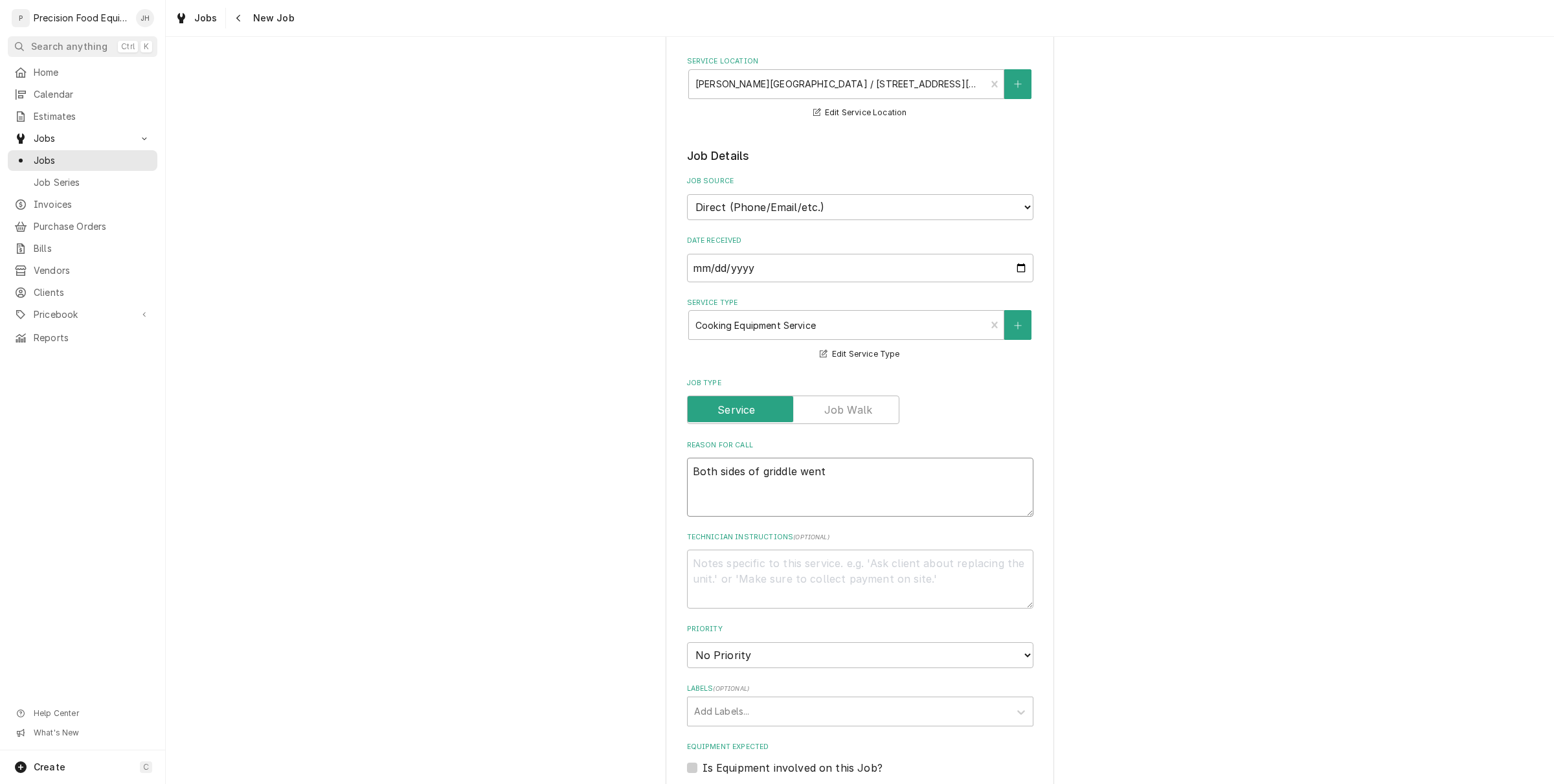
type textarea "x"
type textarea "Both sides of griddle went o"
type textarea "x"
type textarea "Both sides of griddle went ou"
type textarea "x"
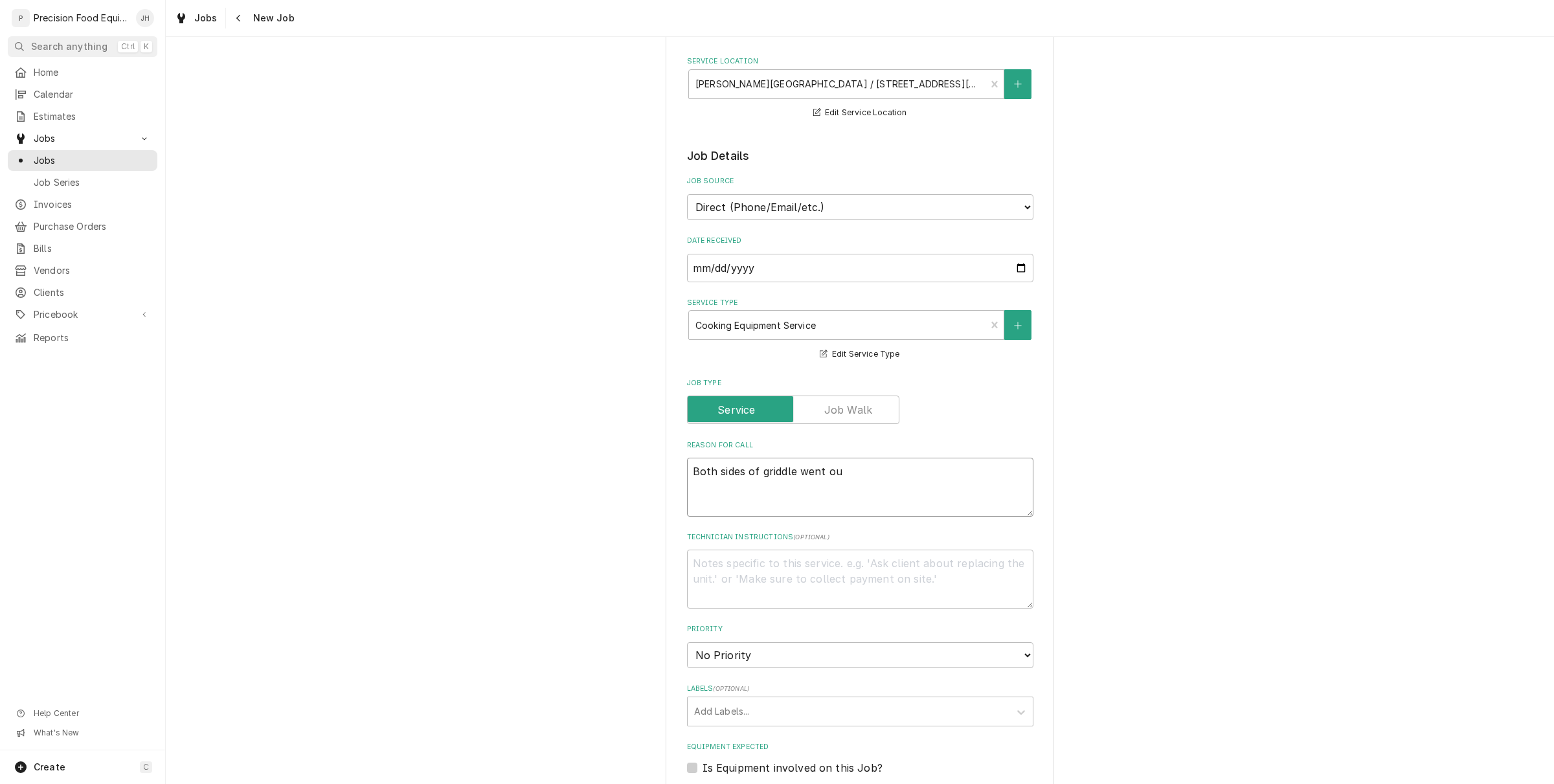
type textarea "Both sides of griddle went out"
type textarea "x"
type textarea "Both sides of griddle went out."
type textarea "x"
type textarea "Both sides of griddle went out."
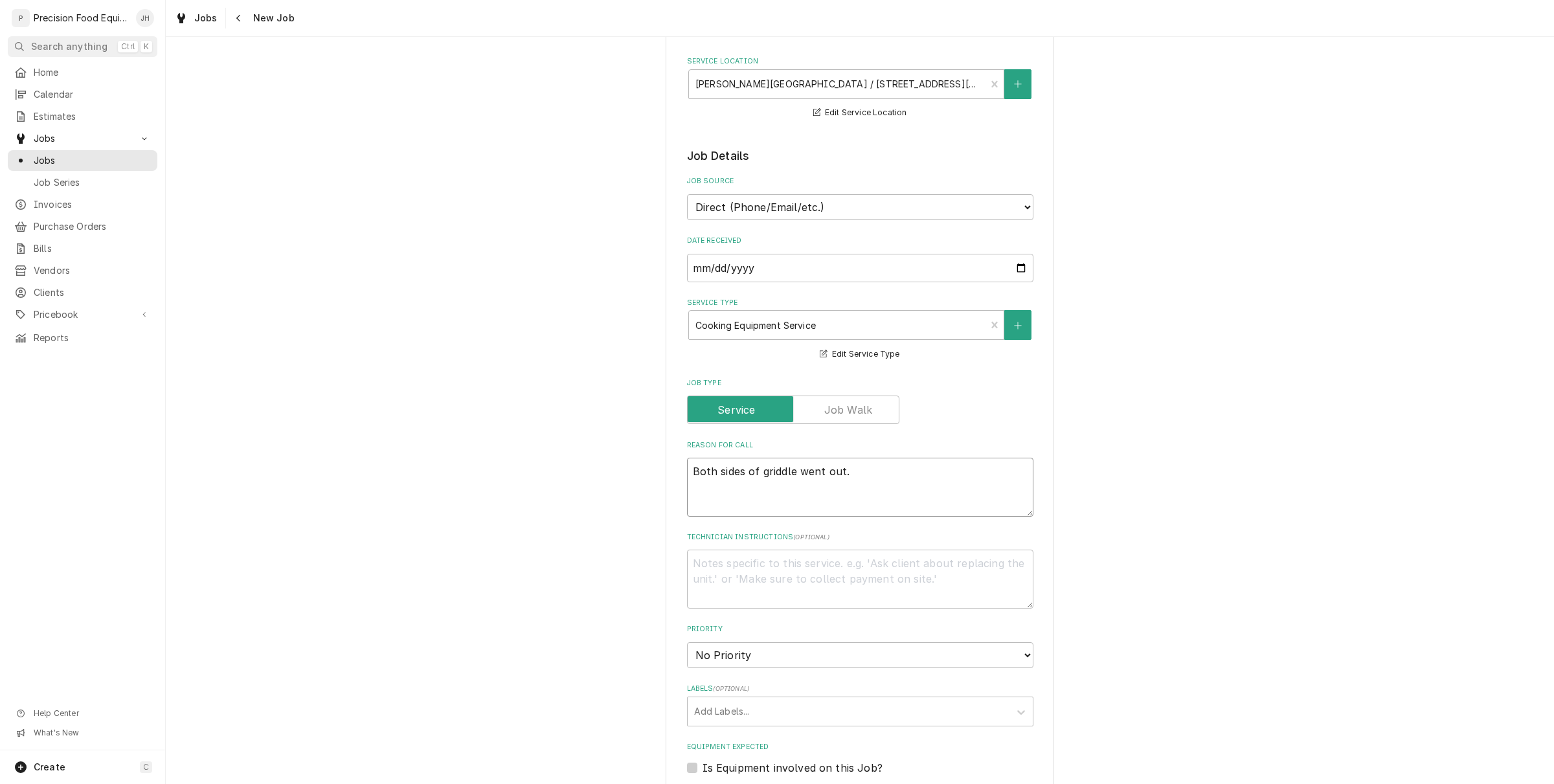
type textarea "x"
type textarea "Both sides of griddle went out. C"
type textarea "x"
type textarea "Both sides of griddle went out. Cus"
type textarea "x"
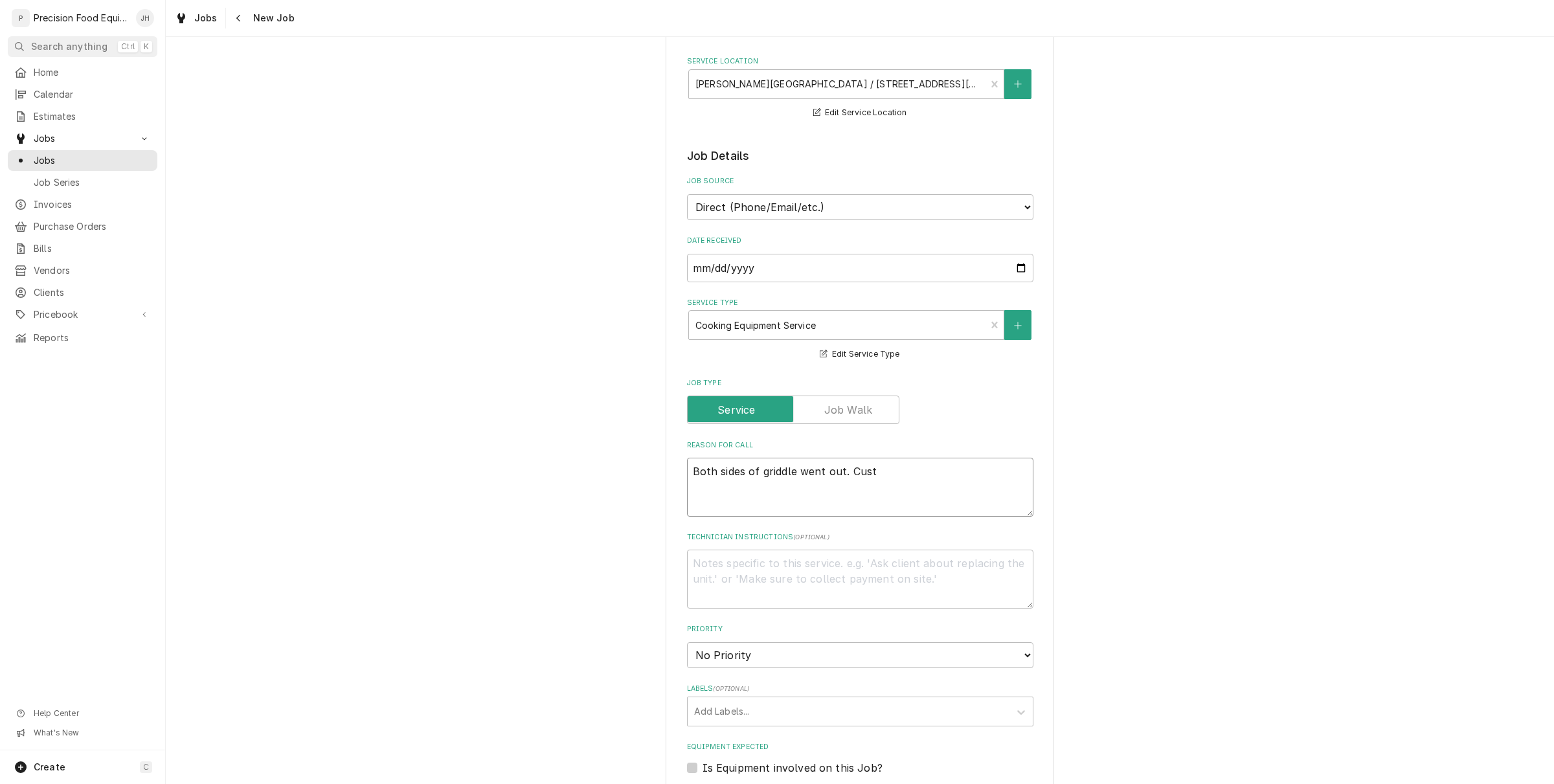
type textarea "Both sides of griddle went out. Custo"
type textarea "x"
type textarea "Both sides of griddle went out. Custom"
type textarea "x"
type textarea "Both sides of griddle went out. Custome"
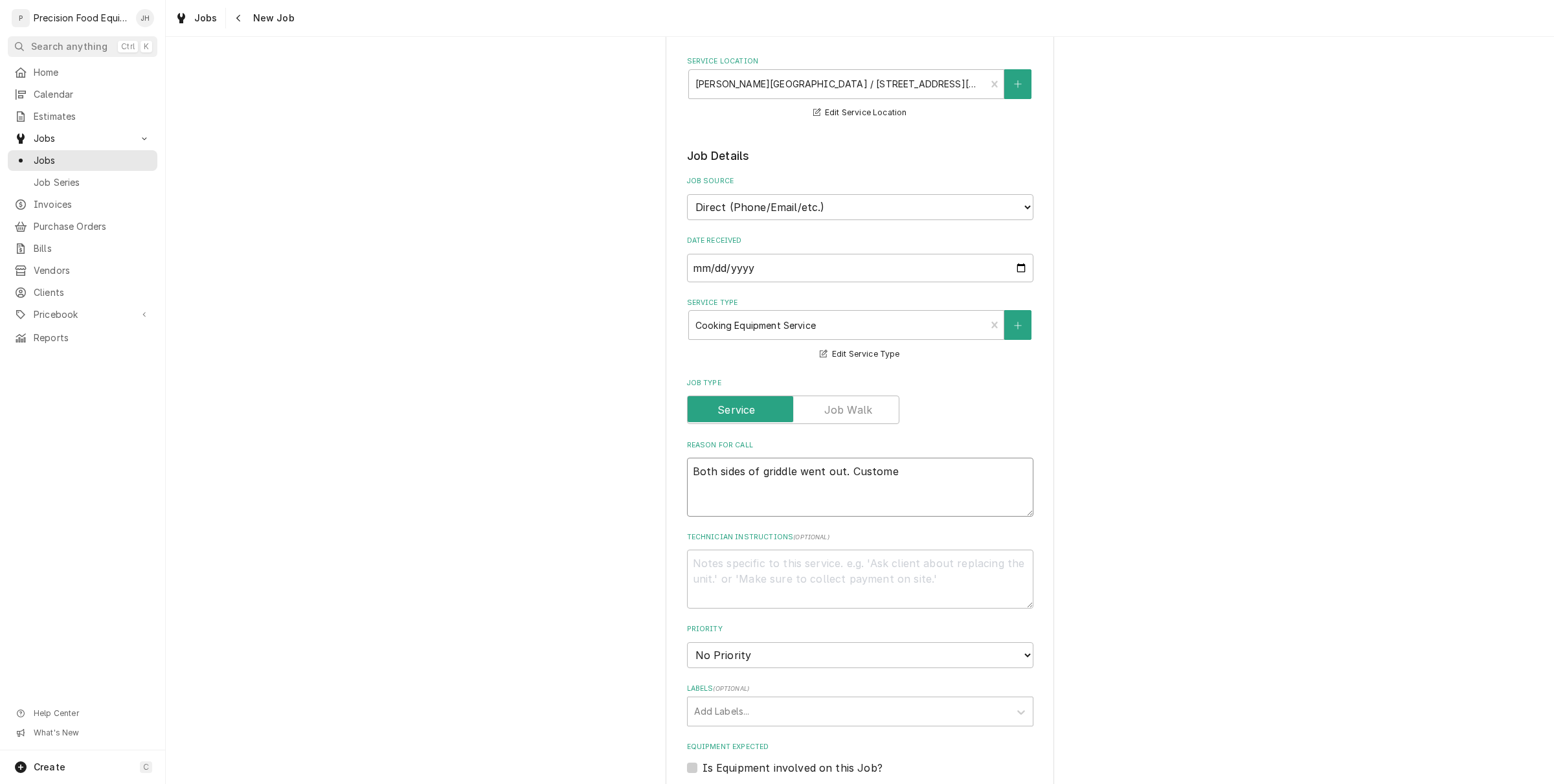
type textarea "x"
type textarea "Both sides of griddle went out. Customer"
type textarea "x"
type textarea "Both sides of griddle went out. Customer t"
type textarea "x"
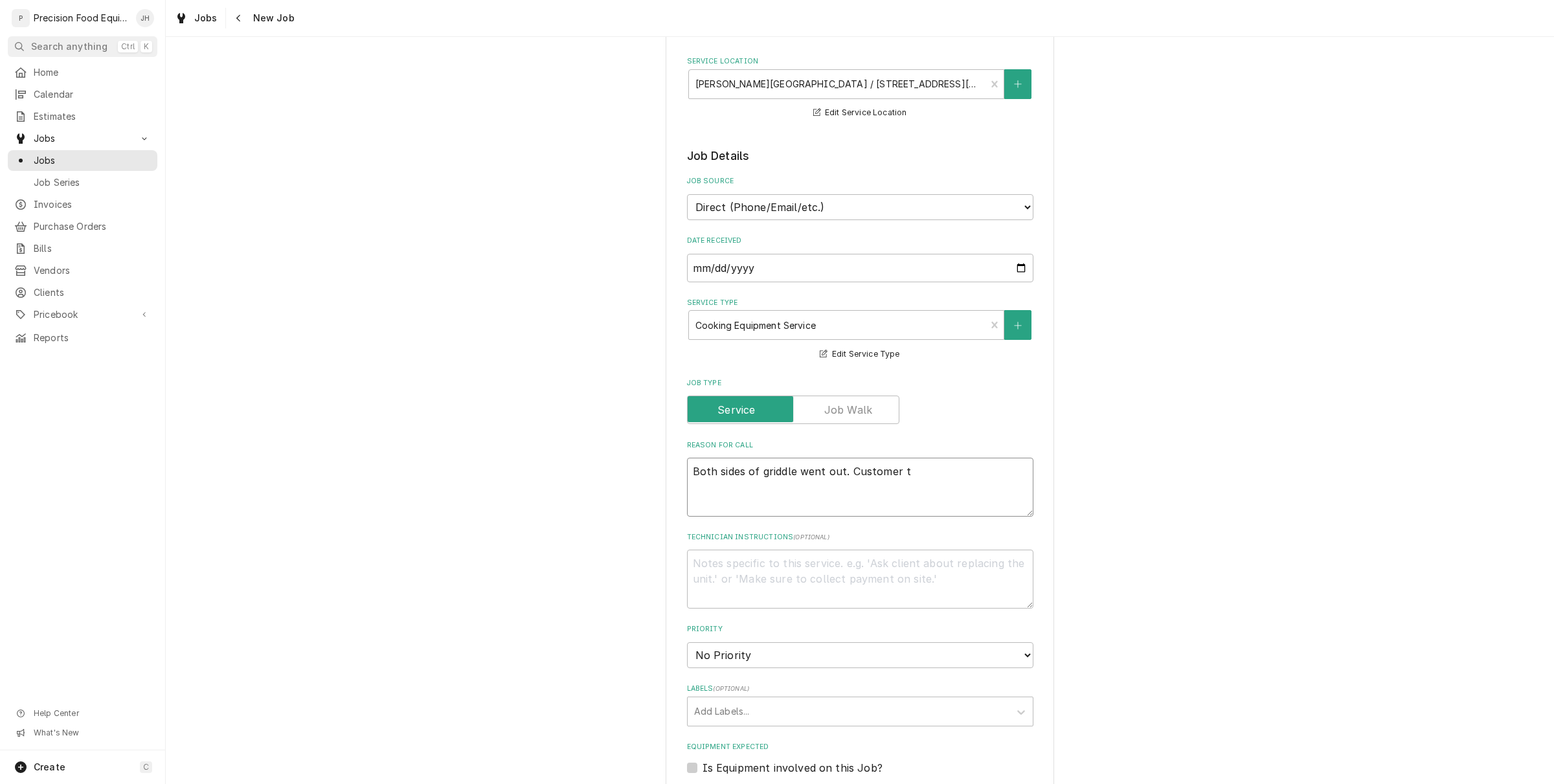
type textarea "Both sides of griddle went out. Customer th"
type textarea "x"
type textarea "Both sides of griddle went out. Customer thin"
type textarea "x"
type textarea "Both sides of griddle went out. Customer think"
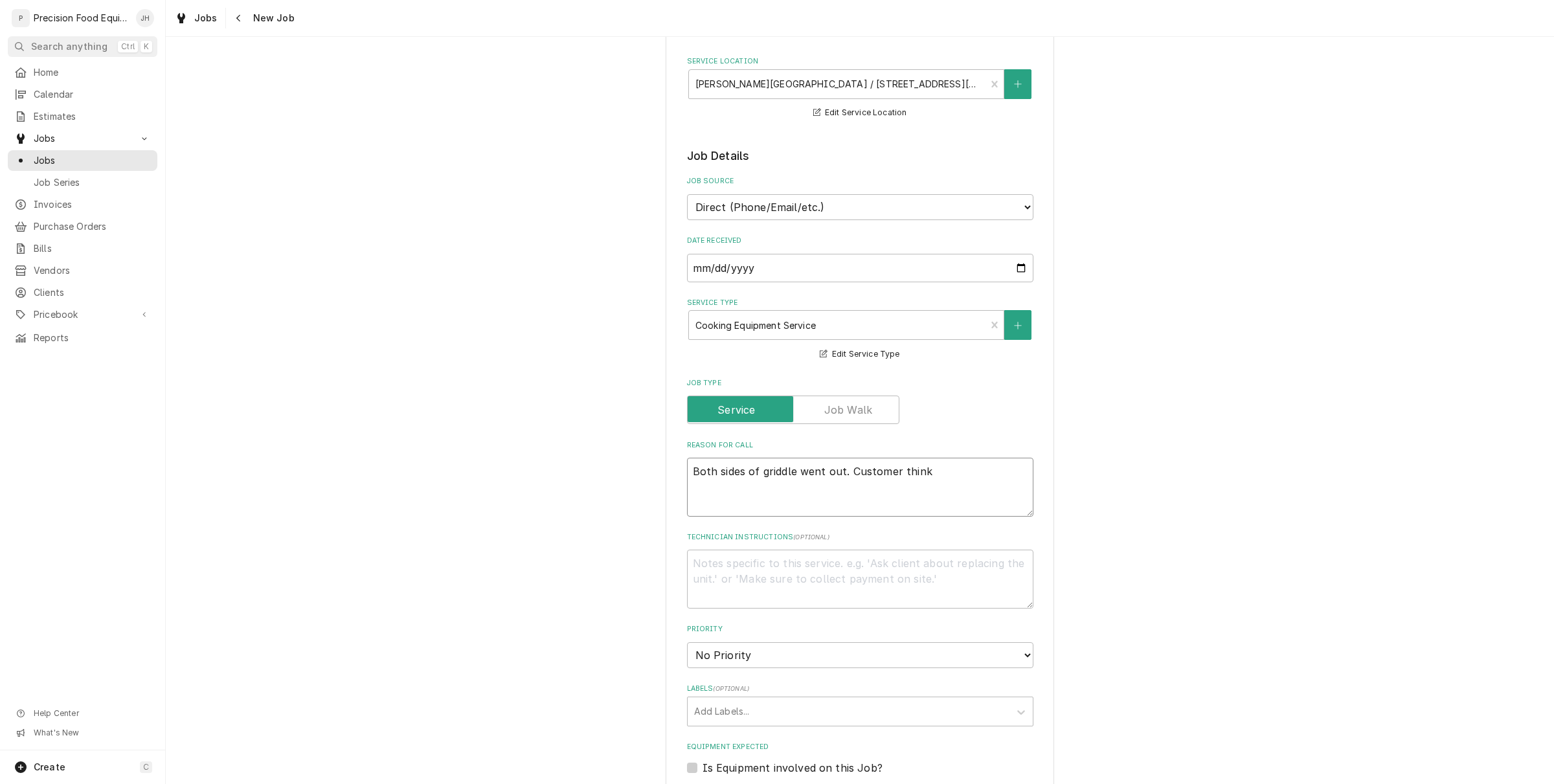
type textarea "x"
type textarea "Both sides of griddle went out. Customer thinks"
type textarea "x"
type textarea "Both sides of griddle went out. Customer thinks"
type textarea "x"
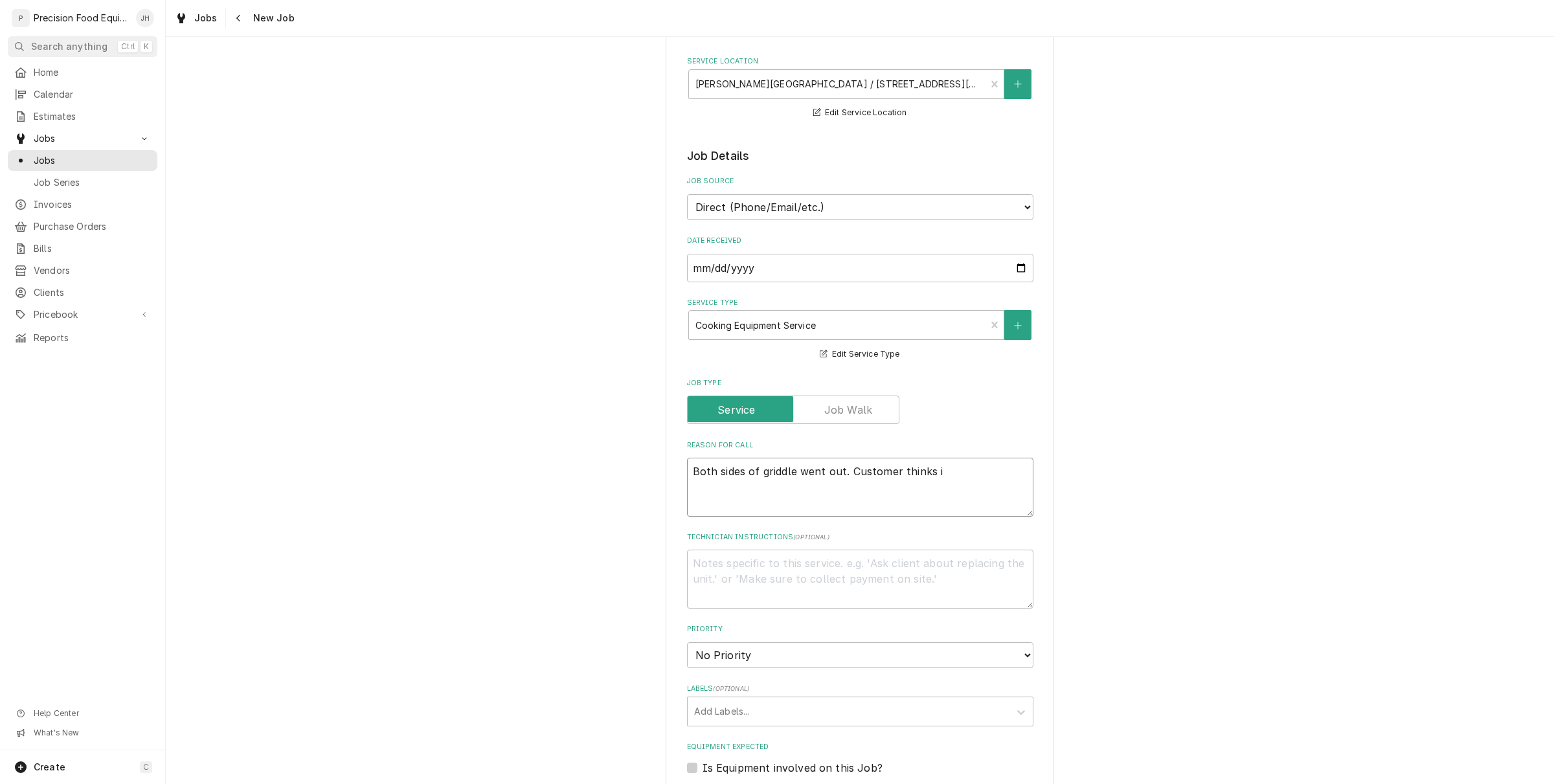
type textarea "Both sides of griddle went out. Customer thinks it"
type textarea "x"
type textarea "Both sides of griddle went out. Customer thinks its"
type textarea "x"
type textarea "Both sides of griddle went out. Customer thinks its"
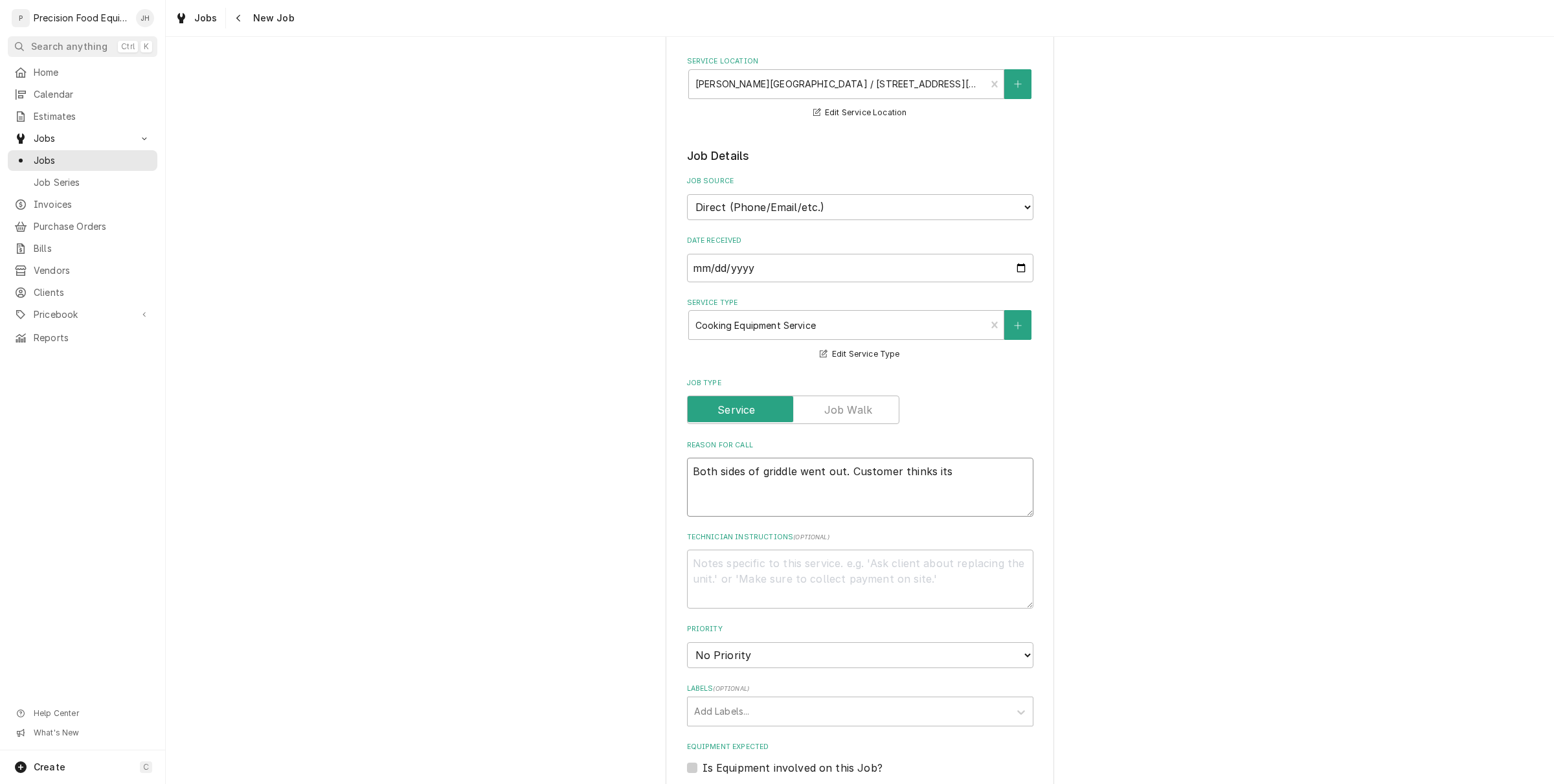
type textarea "x"
type textarea "Both sides of griddle went out. Customer thinks its th"
type textarea "x"
type textarea "Both sides of griddle went out. Customer thinks its the"
type textarea "x"
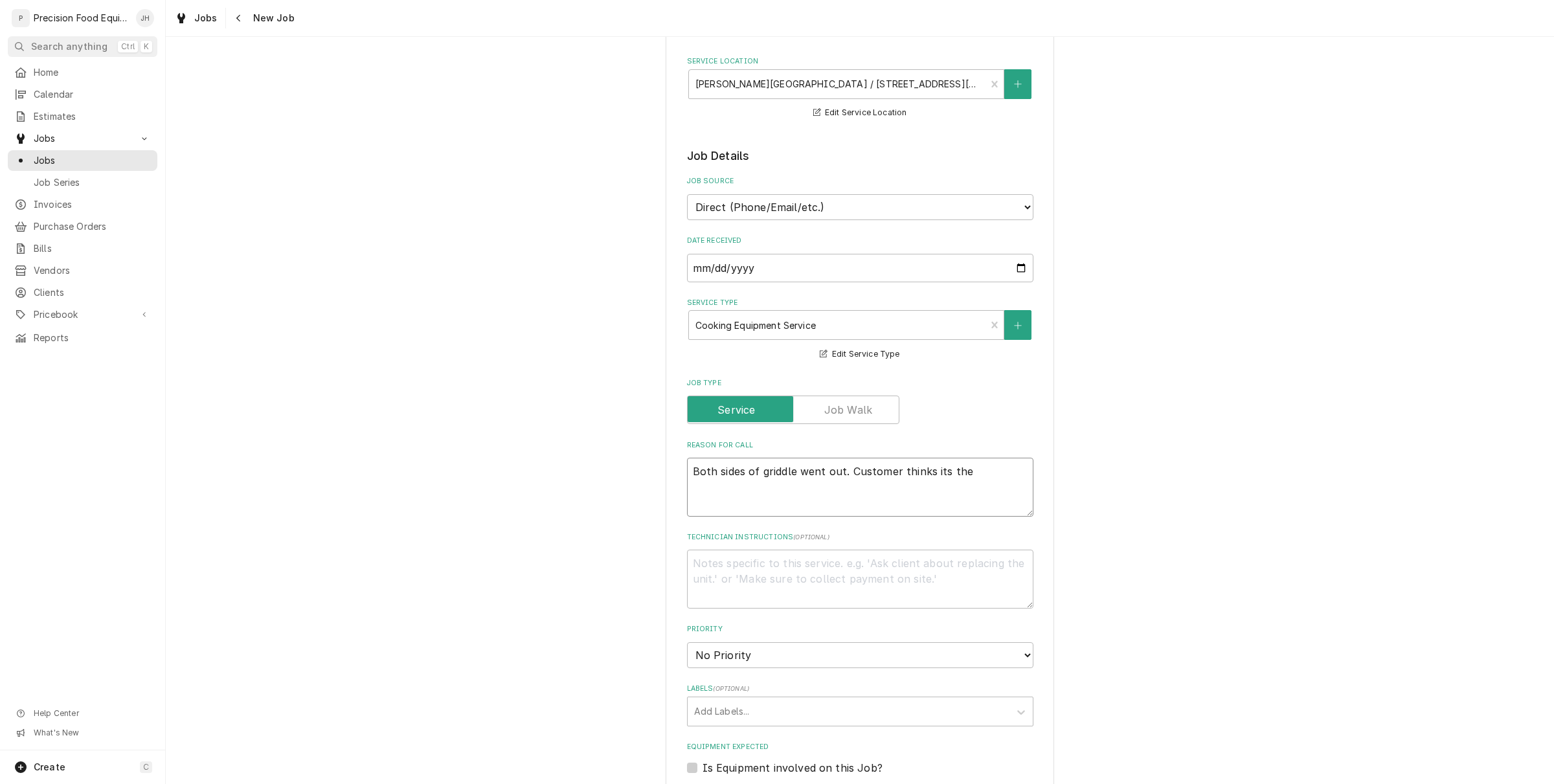
type textarea "Both sides of griddle went out. Customer thinks its the"
type textarea "x"
type textarea "Both sides of griddle went out. Customer thinks its the s"
type textarea "x"
type textarea "Both sides of griddle went out. Customer thinks its the sa"
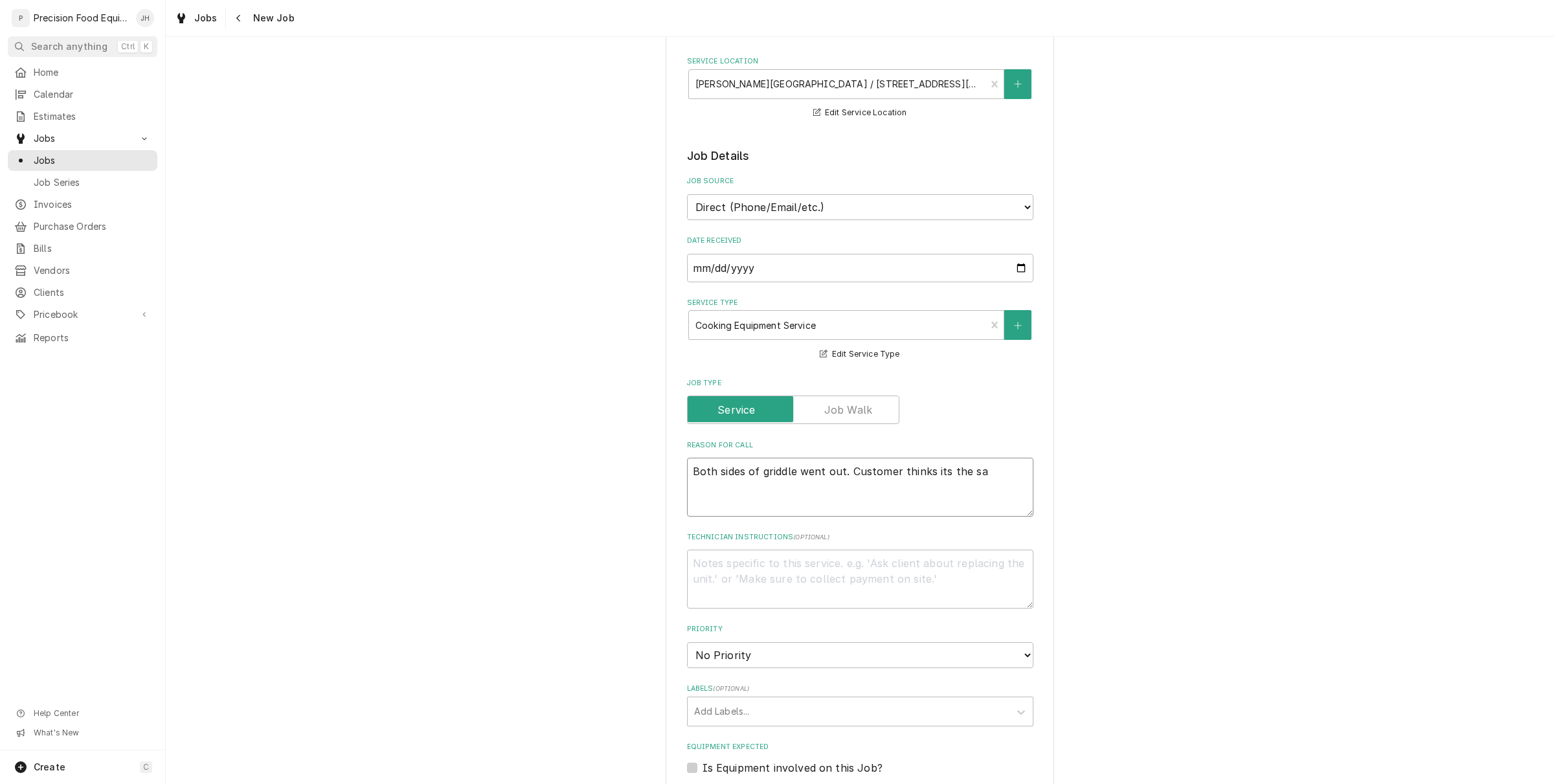
type textarea "x"
type textarea "Both sides of griddle went out. Customer thinks its the saf"
type textarea "x"
type textarea "Both sides of griddle went out. Customer thinks its the safe"
type textarea "x"
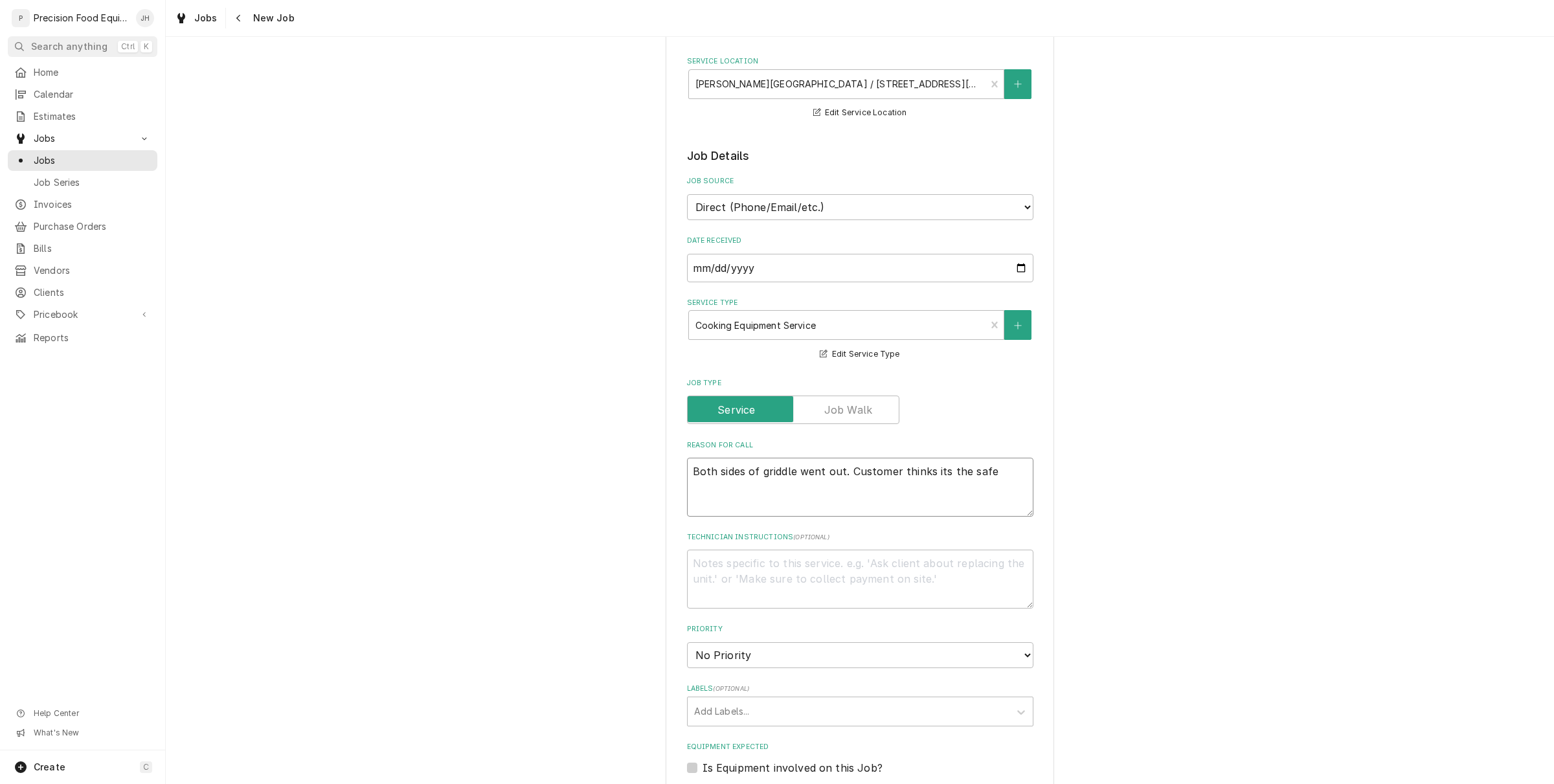
type textarea "Both sides of griddle went out. Customer thinks its the safet"
type textarea "x"
type textarea "Both sides of griddle went out. Customer thinks its the safety"
type textarea "x"
type textarea "Both sides of griddle went out. Customer thinks its the safety"
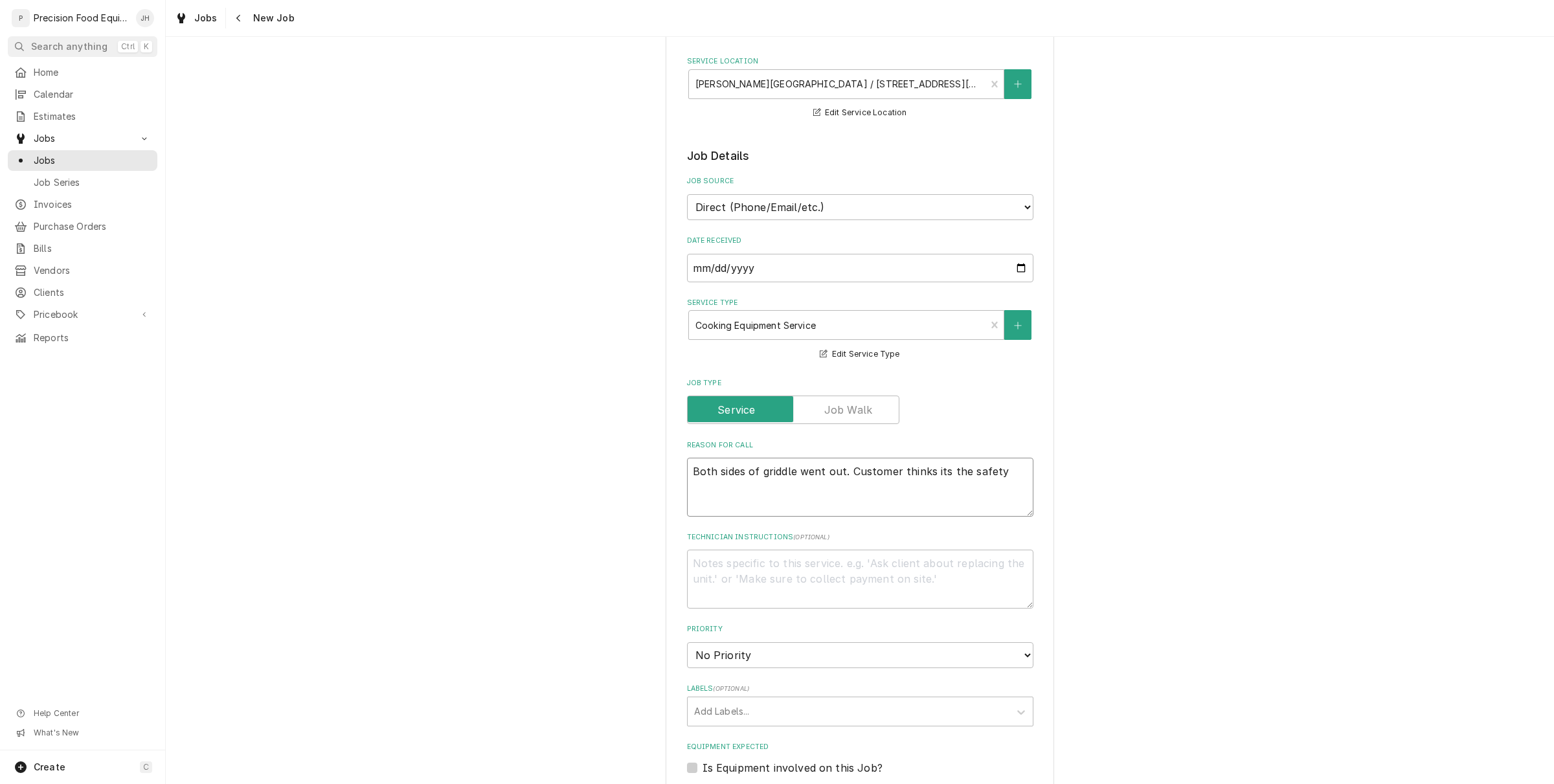
type textarea "x"
type textarea "Both sides of griddle went out. Customer thinks its the safety f"
type textarea "x"
type textarea "Both sides of griddle went out. Customer thinks its the safety"
type textarea "x"
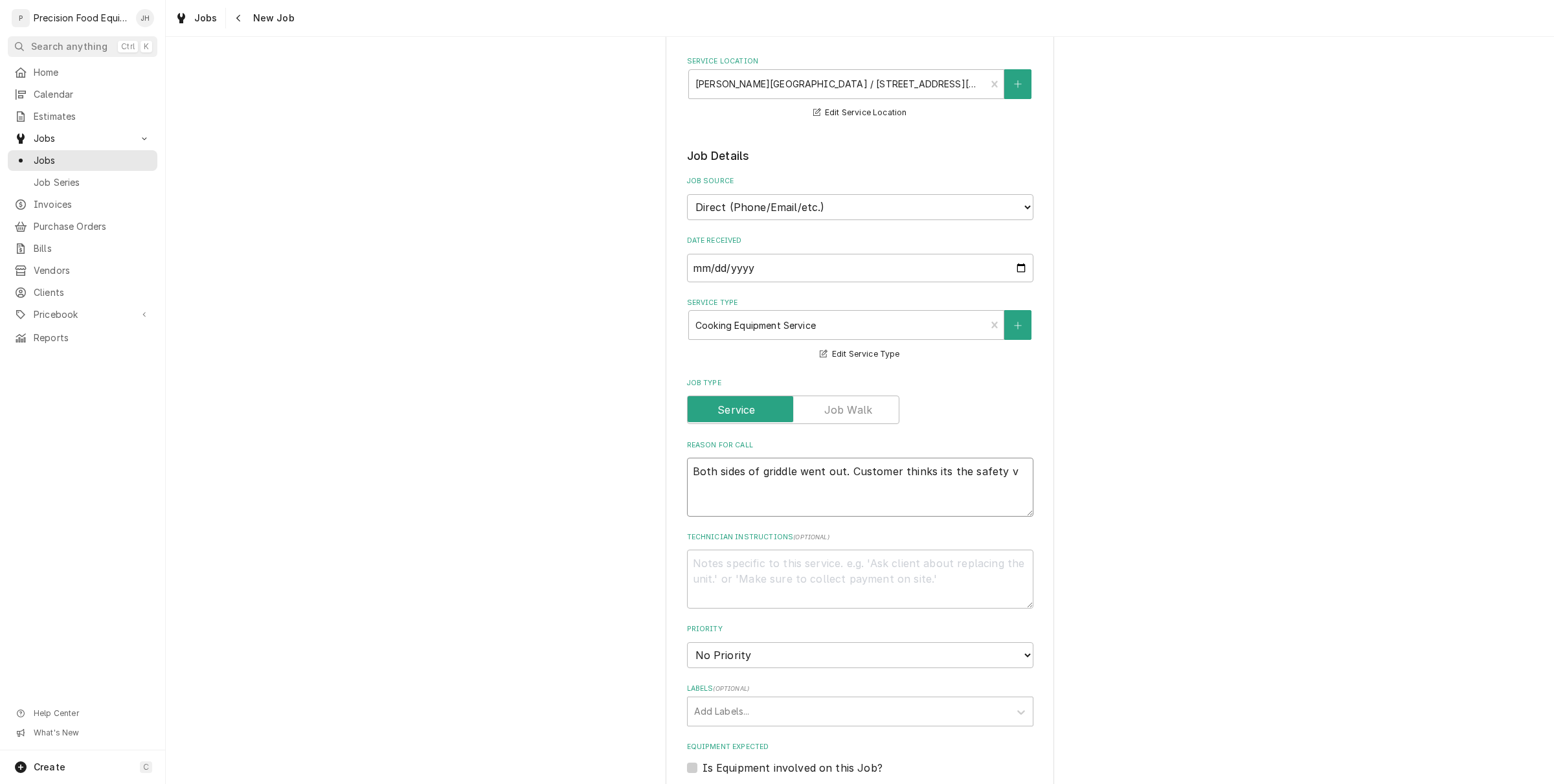
type textarea "Both sides of griddle went out. Customer thinks its the safety va"
type textarea "x"
type textarea "Both sides of griddle went out. Customer thinks its the safety val"
type textarea "x"
type textarea "Both sides of griddle went out. Customer thinks its the safety valv"
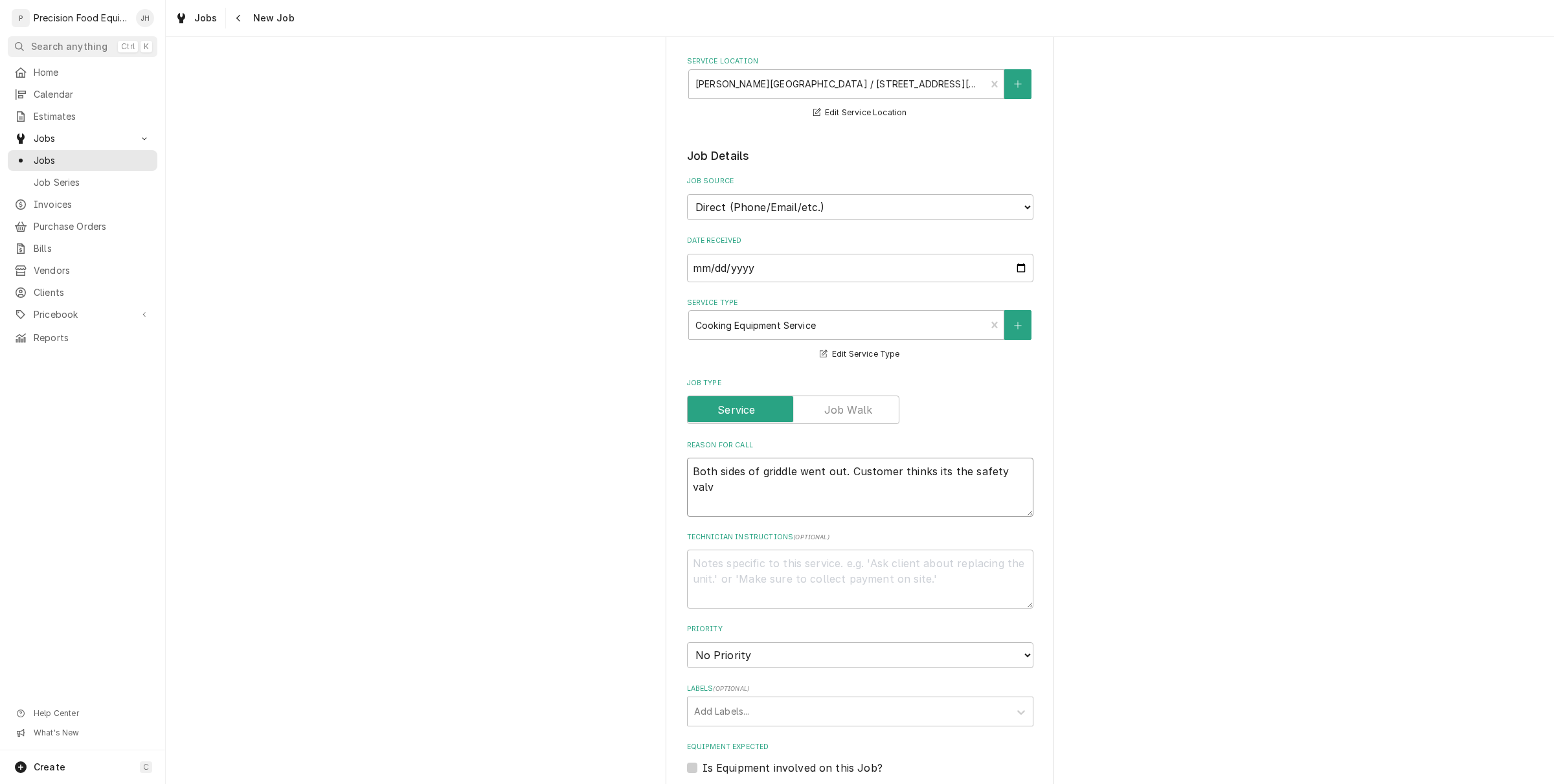
type textarea "x"
type textarea "Both sides of griddle went out. Customer thinks its the safety valve"
type textarea "x"
type textarea "Both sides of griddle went out. Customer thinks its the safety valvel"
type textarea "x"
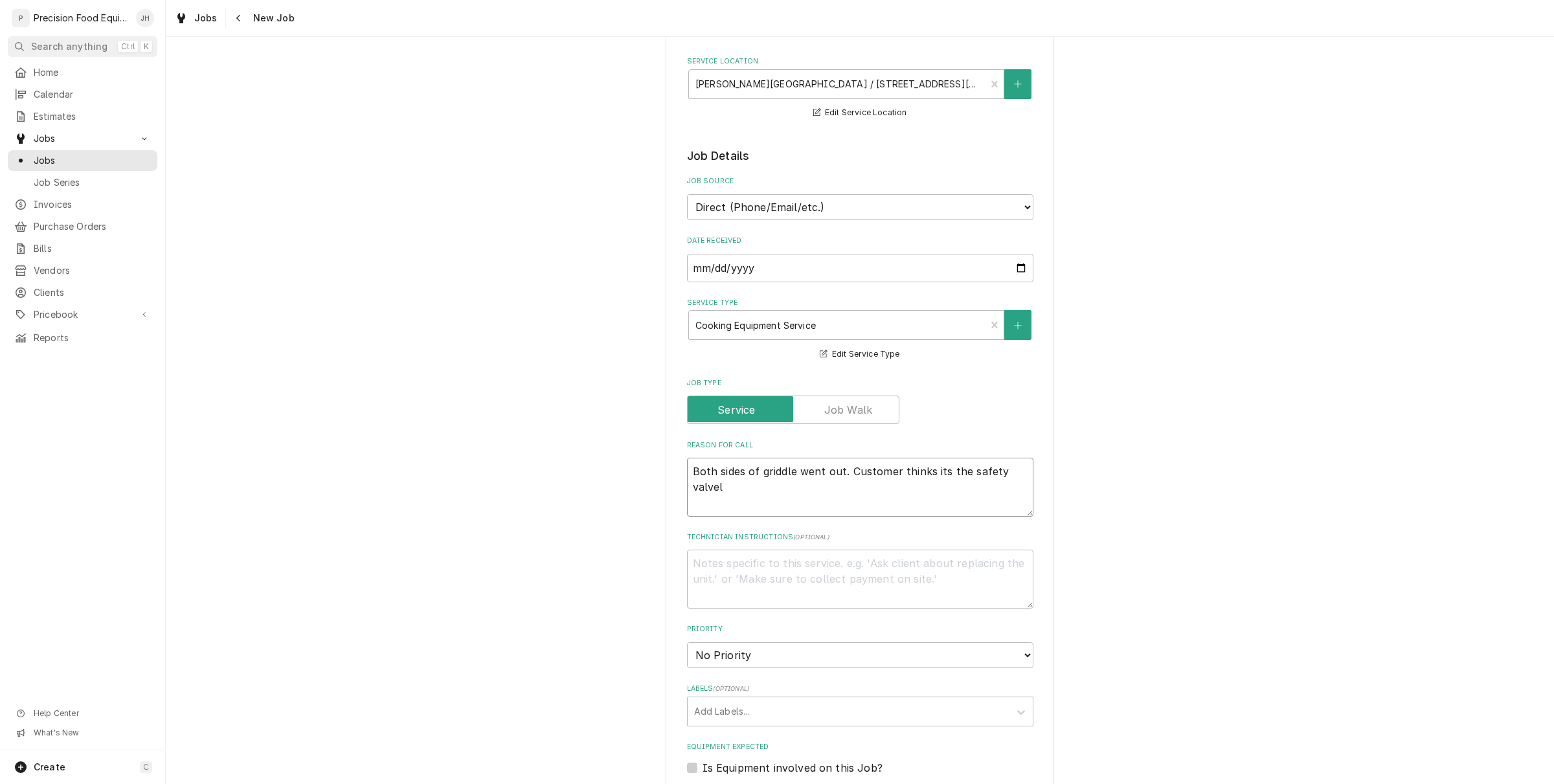
type textarea "Both sides of griddle went out. Customer thinks its the safety valvel"
type textarea "x"
type textarea "Both sides of griddle went out. Customer thinks its the safety valvel"
type textarea "x"
type textarea "Both sides of griddle went out. Customer thinks its the safety valvel"
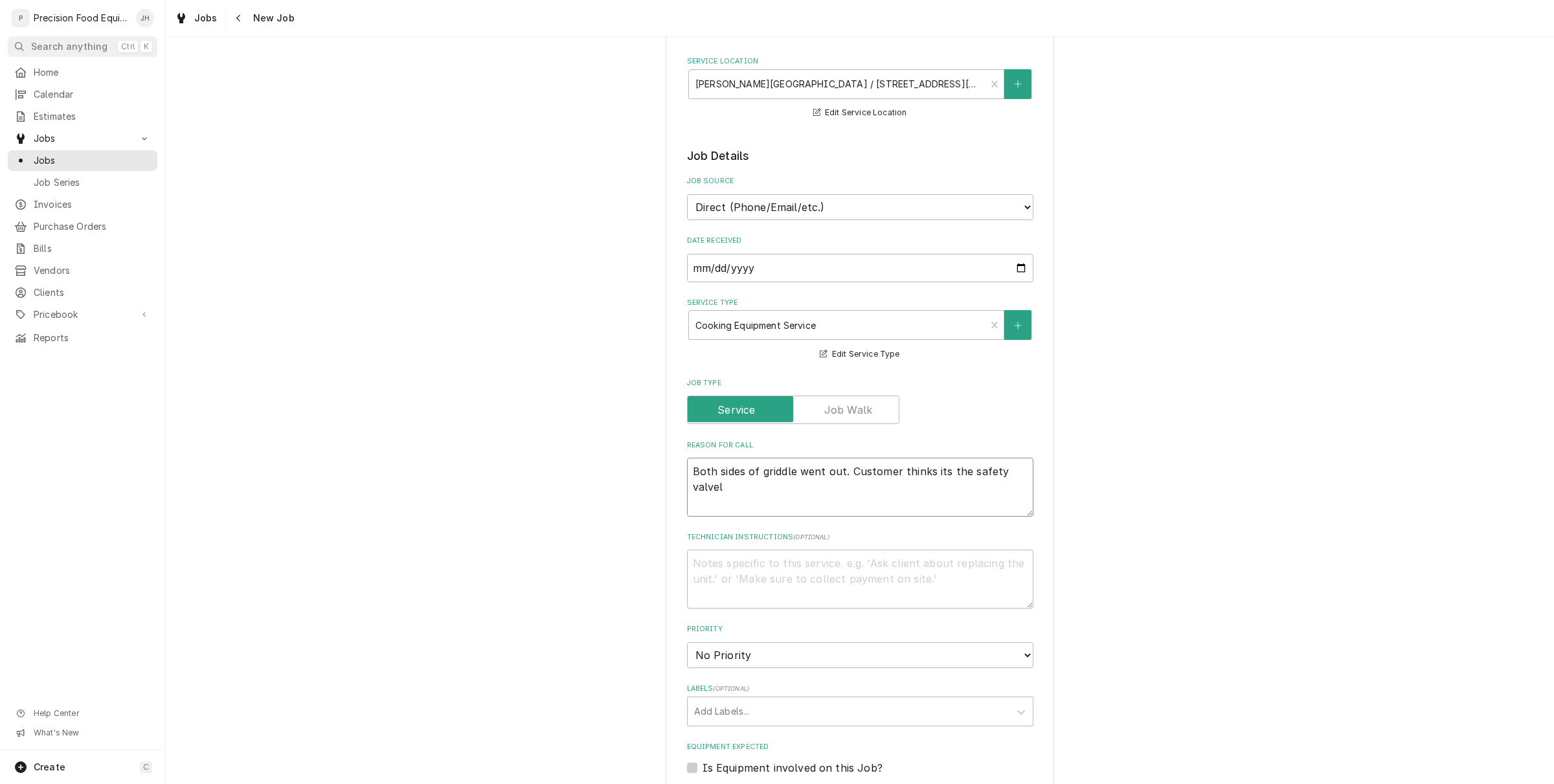
type textarea "x"
type textarea "Both sides of griddle went out. Customer thinks its the safety valve"
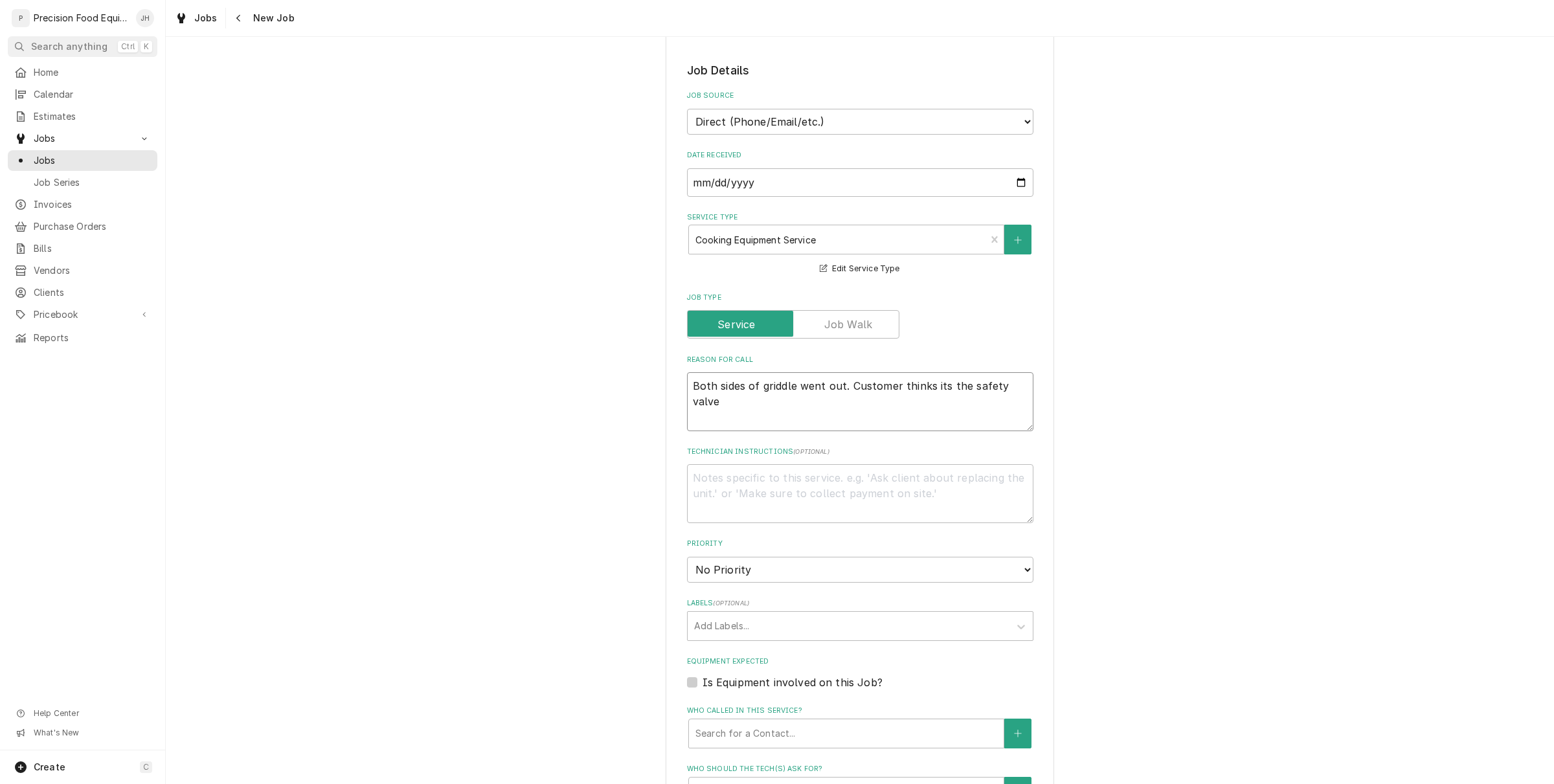
type textarea "x"
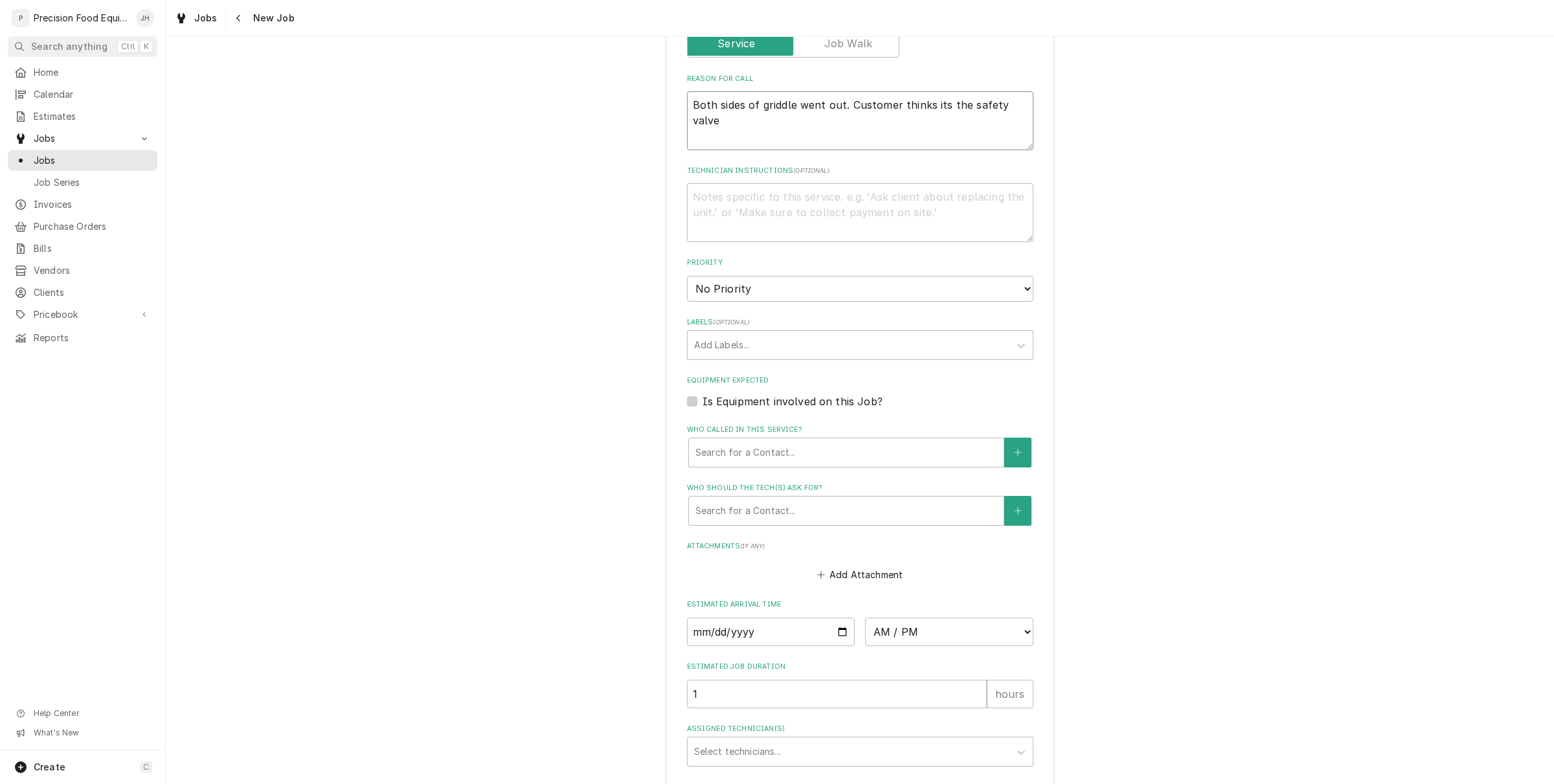
scroll to position [566, 0]
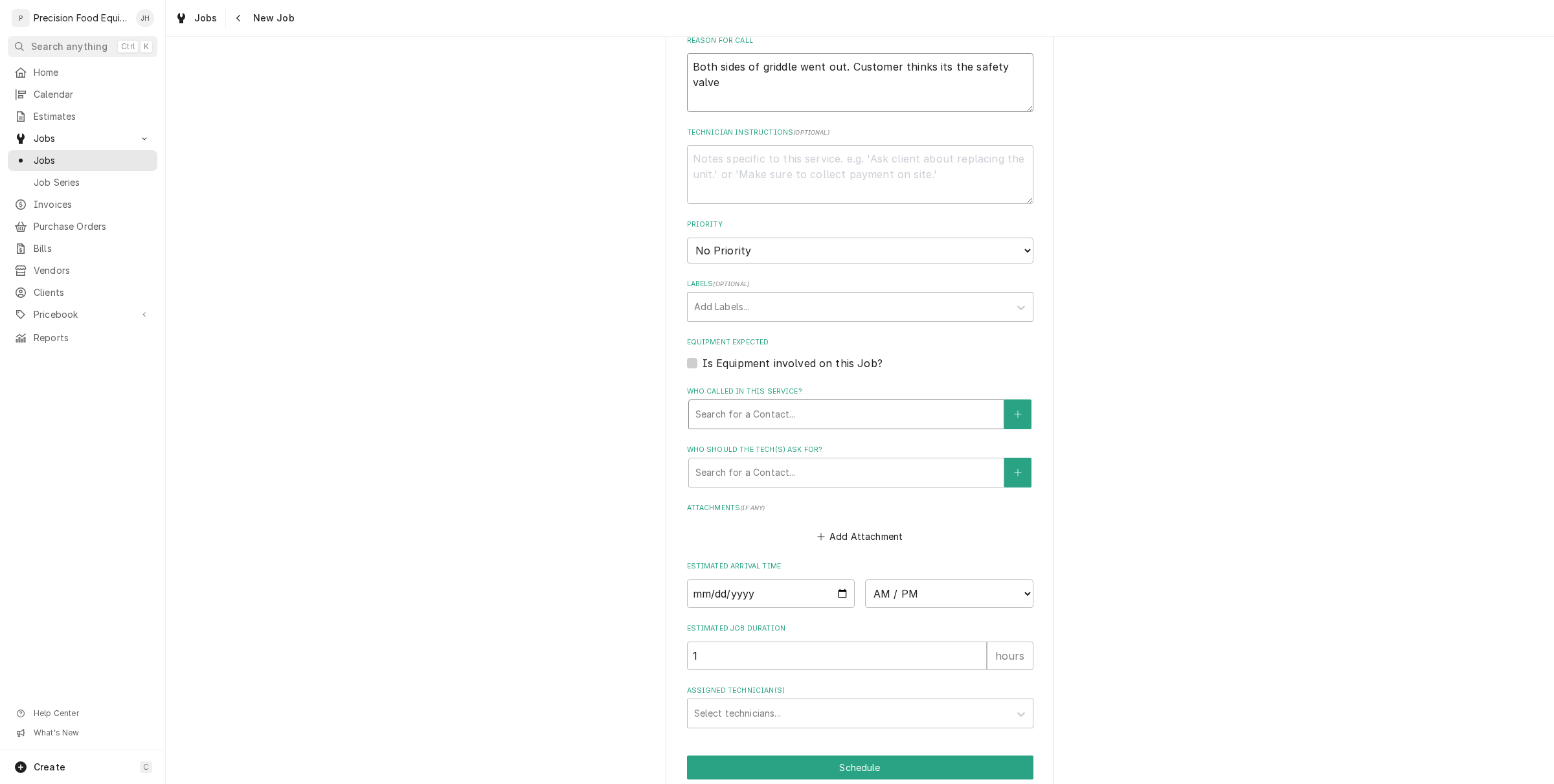
type textarea "Both sides of griddle went out. Customer thinks its the safety valve"
click at [810, 417] on div "Who called in this service?" at bounding box center [846, 414] width 302 height 24
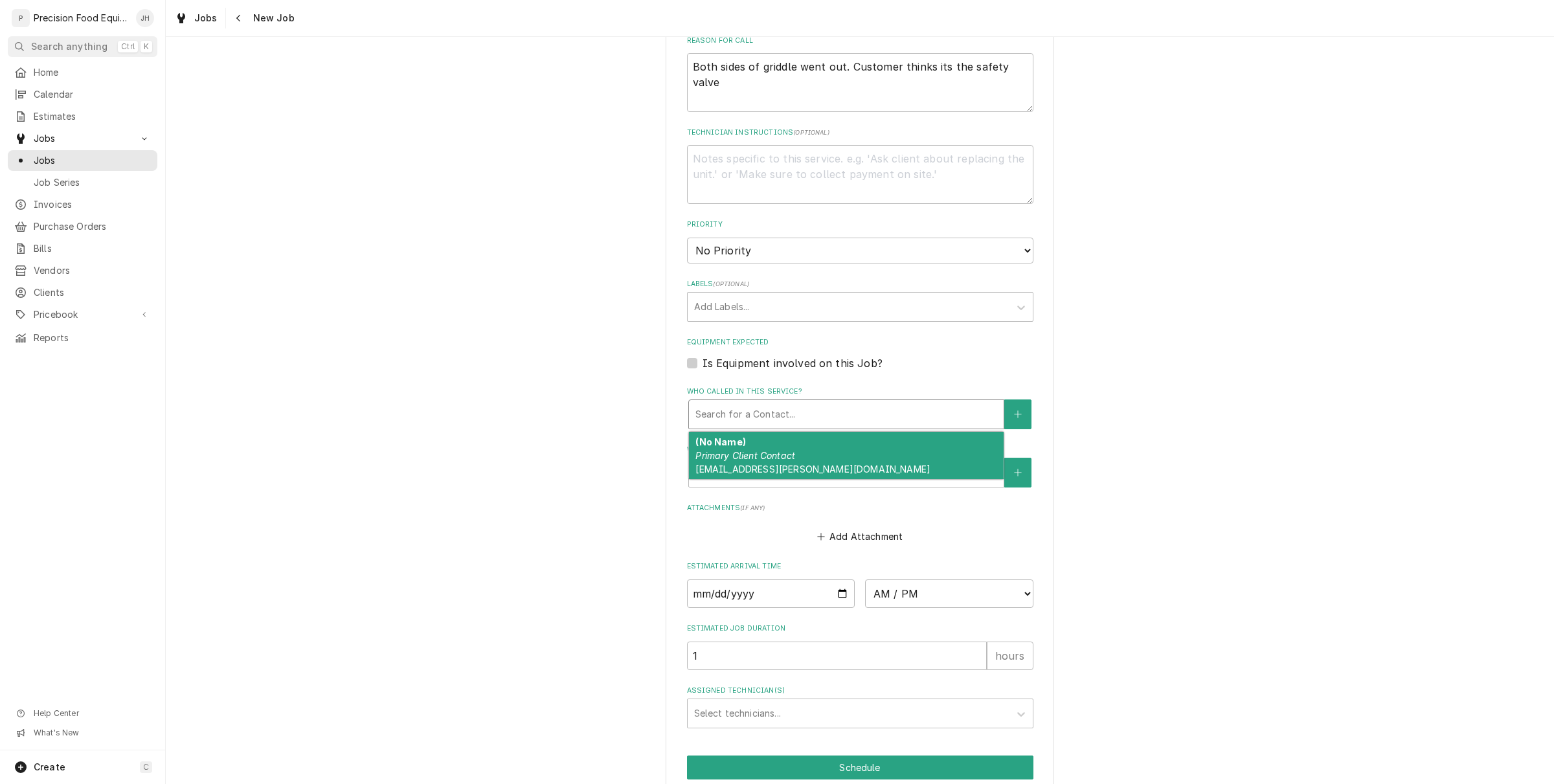
click at [814, 455] on div "(No Name) Primary Client Contact blue32seville@cox.net" at bounding box center [847, 455] width 315 height 47
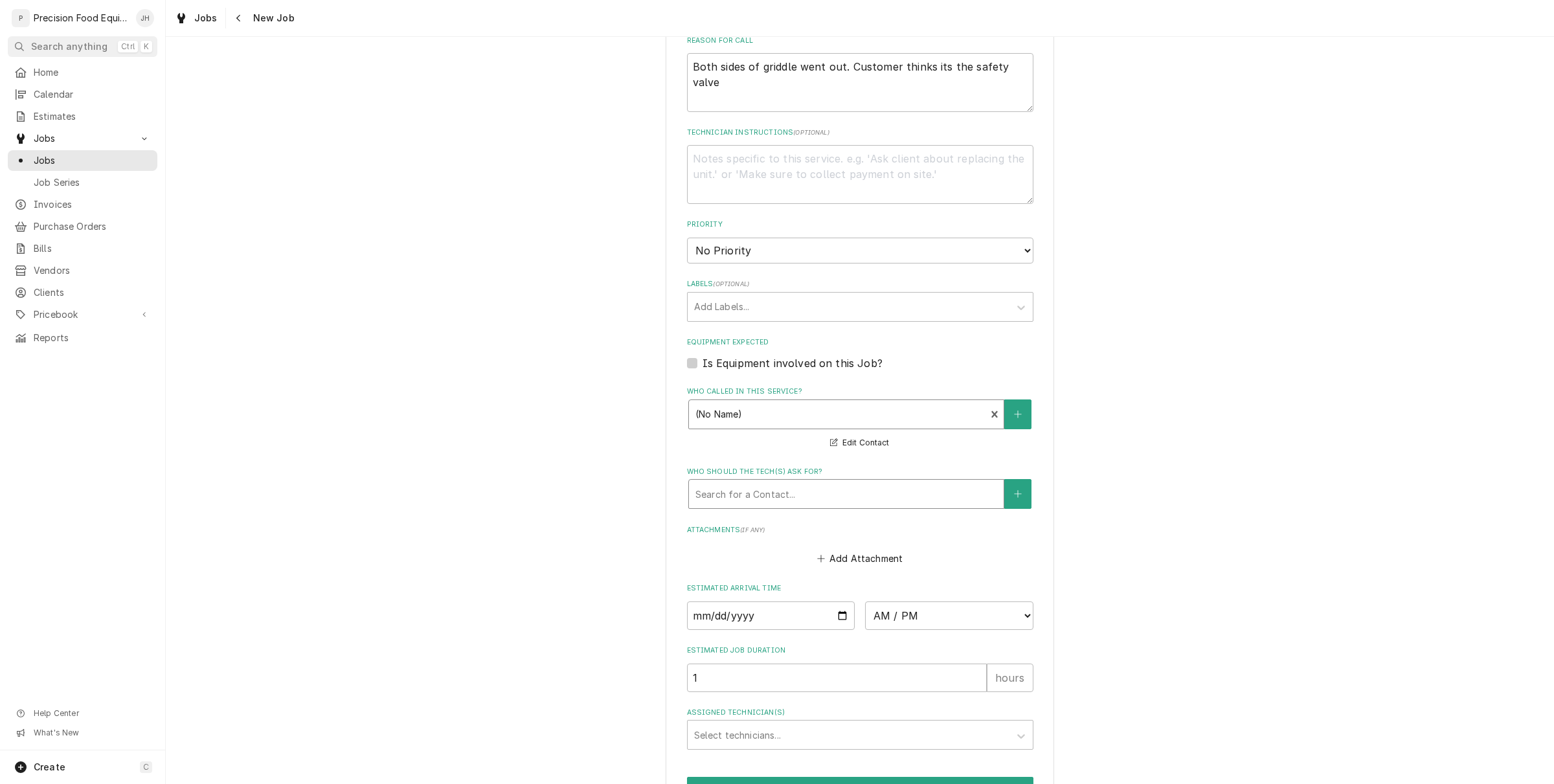
click at [795, 495] on div "Who should the tech(s) ask for?" at bounding box center [846, 494] width 302 height 24
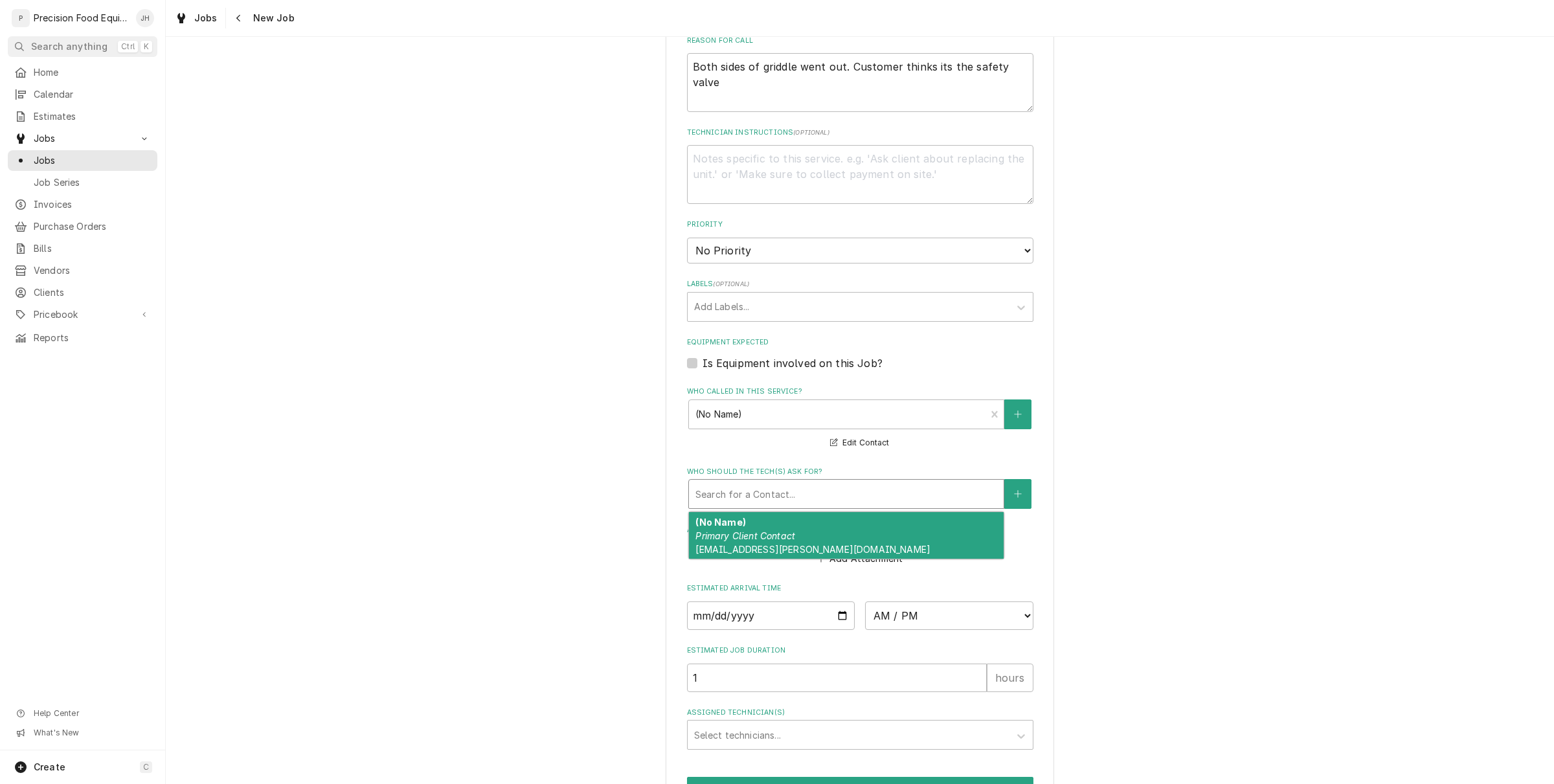
click at [788, 530] on em "Primary Client Contact" at bounding box center [745, 535] width 99 height 11
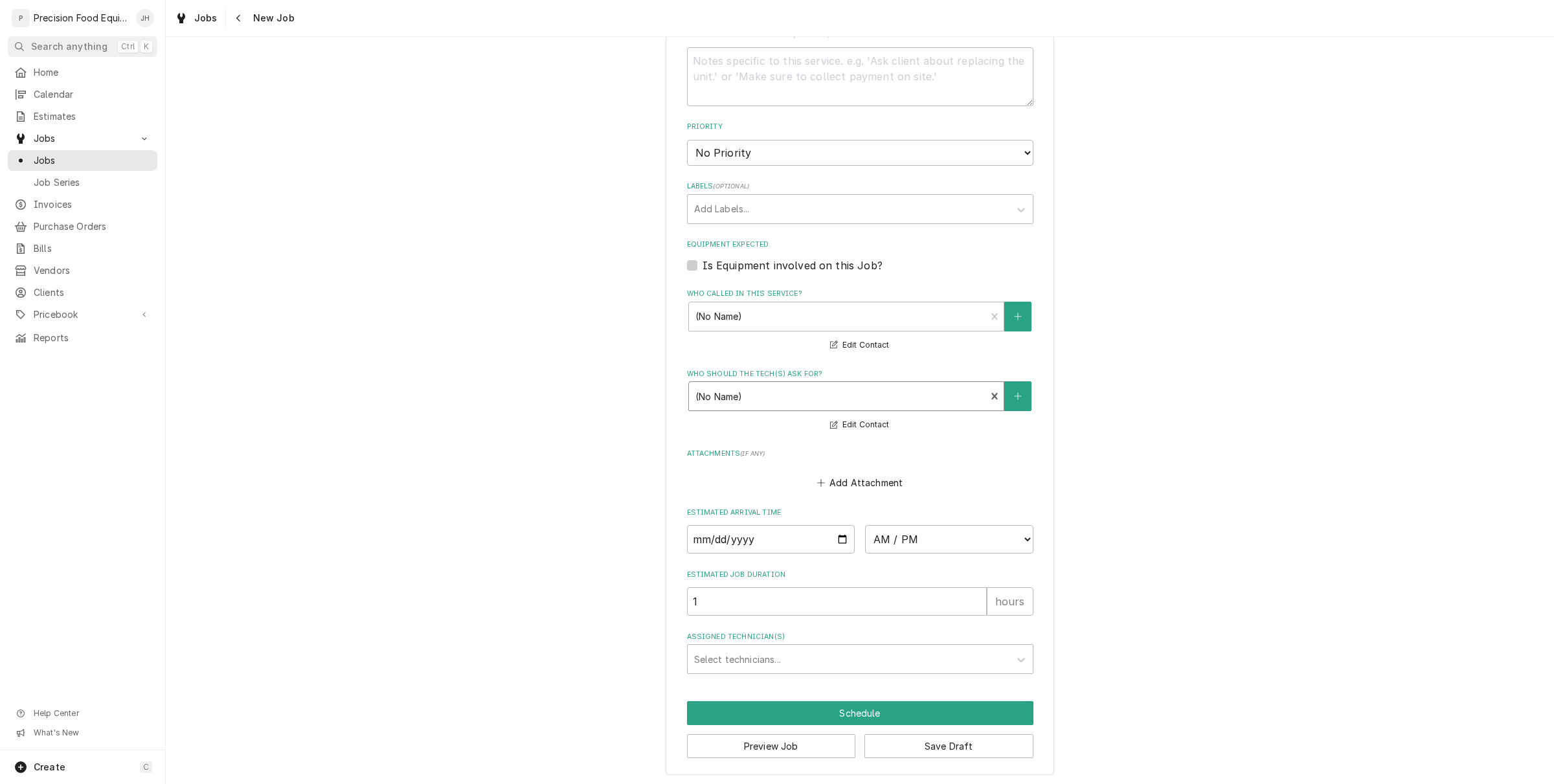
scroll to position [664, 0]
click at [833, 535] on input "Date" at bounding box center [770, 538] width 168 height 28
type textarea "x"
type input "[DATE]"
click at [945, 539] on select "AM / PM 6:00 AM 6:15 AM 6:30 AM 6:45 AM 7:00 AM 7:15 AM 7:30 AM 7:45 AM 8:00 AM…" at bounding box center [949, 538] width 168 height 28
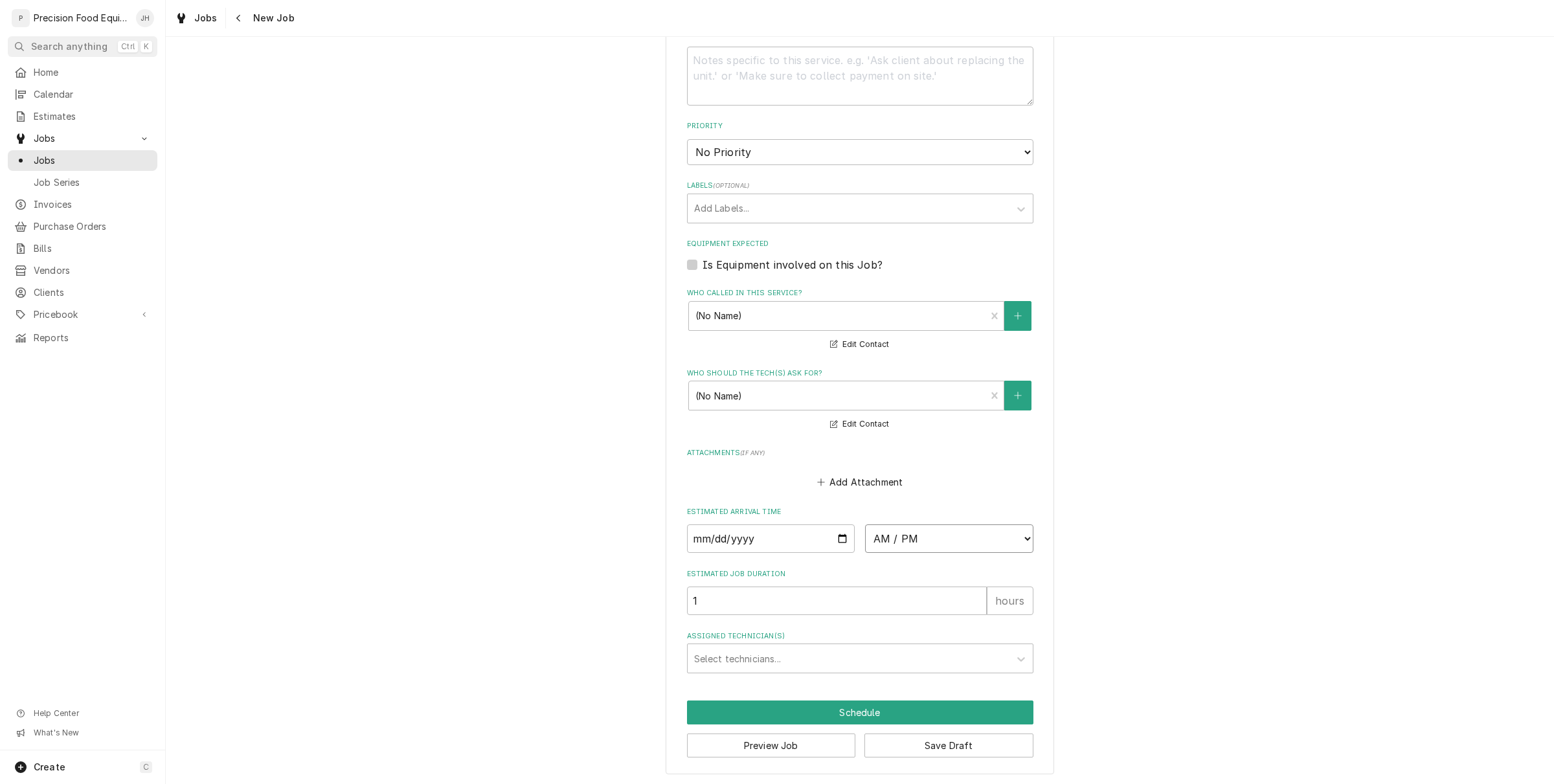
type textarea "x"
select select "11:30:00"
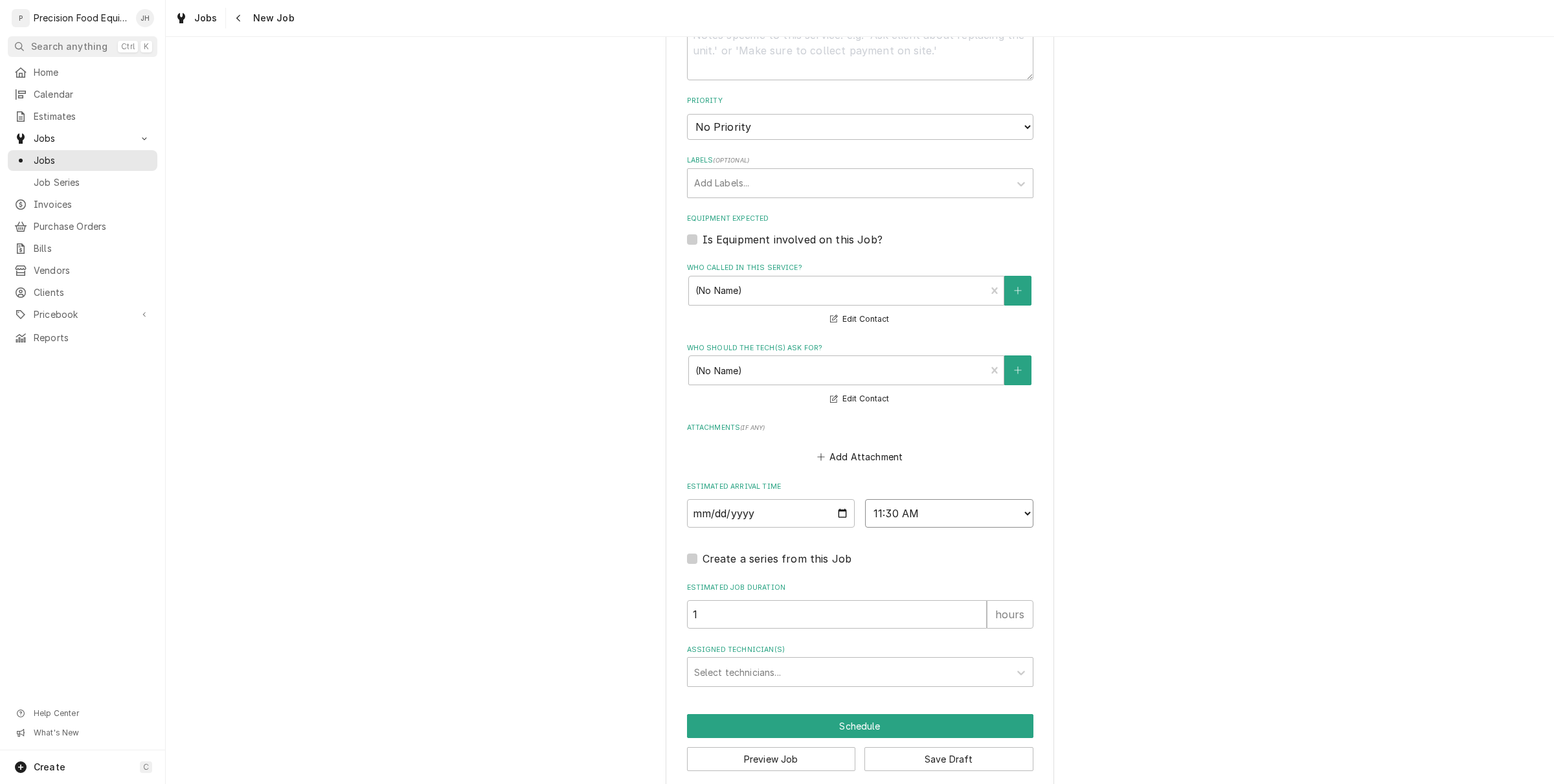
scroll to position [703, 0]
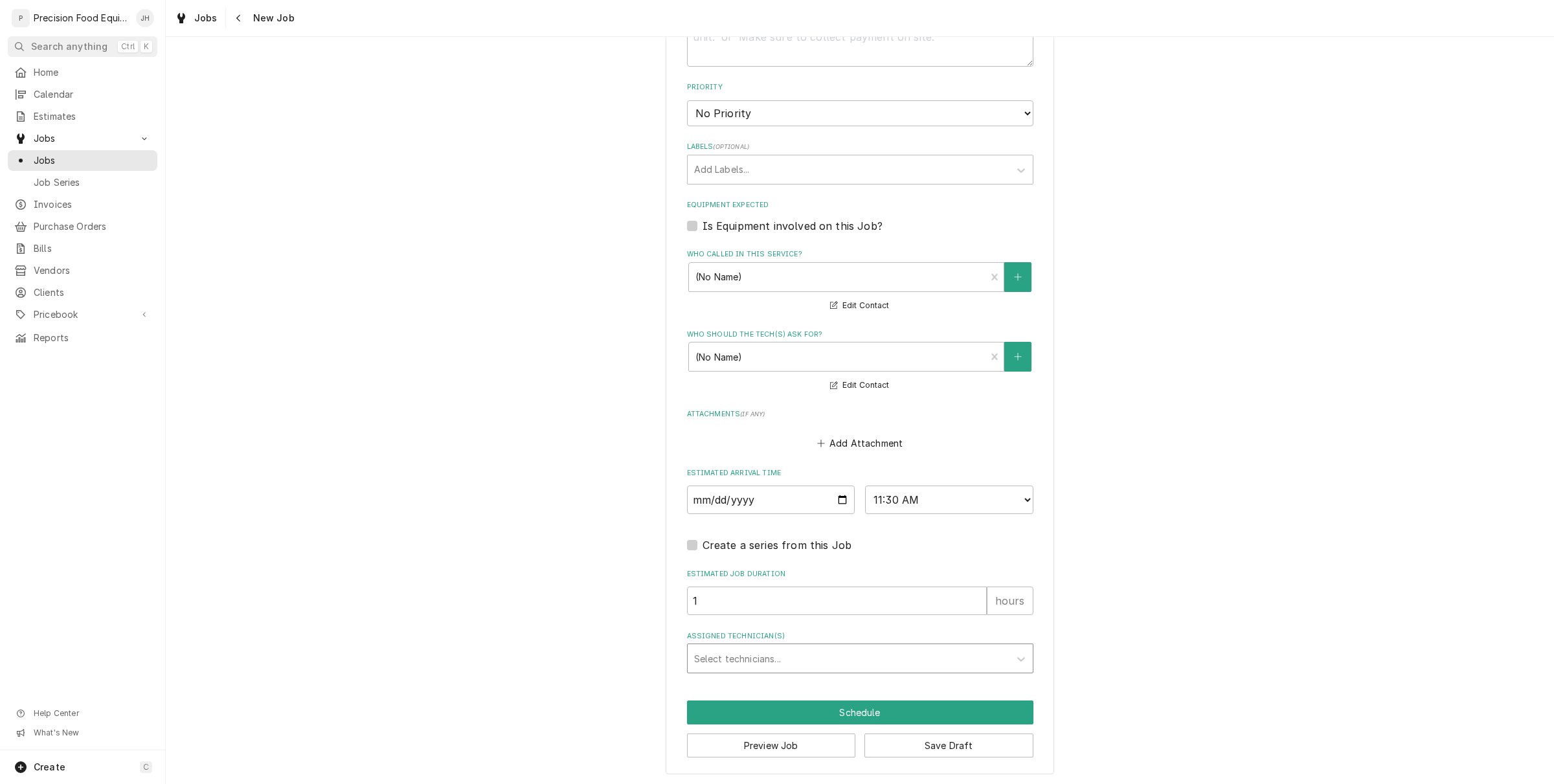
click at [820, 652] on div "Assigned Technician(s)" at bounding box center [848, 658] width 309 height 24
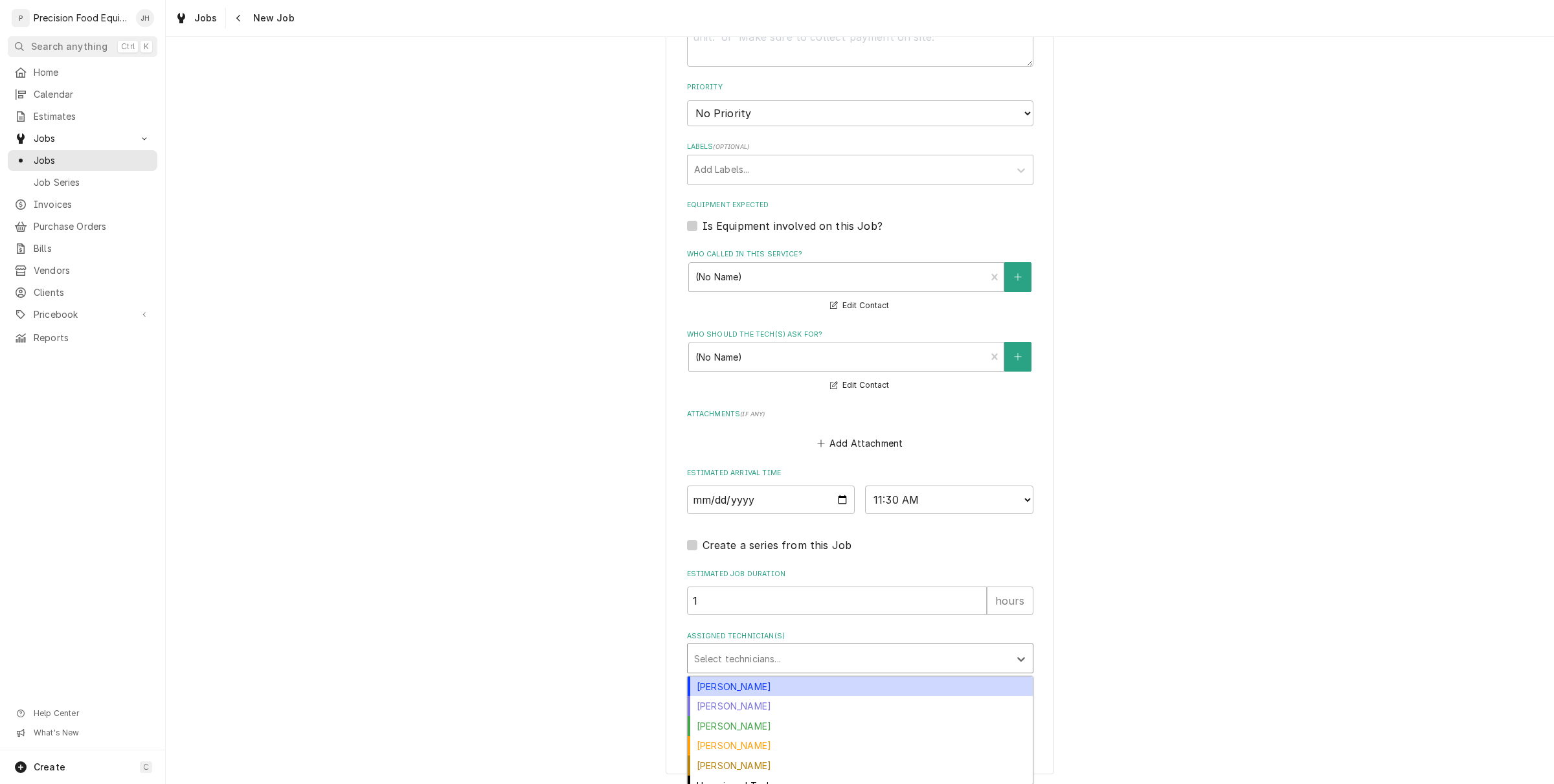
scroll to position [11, 0]
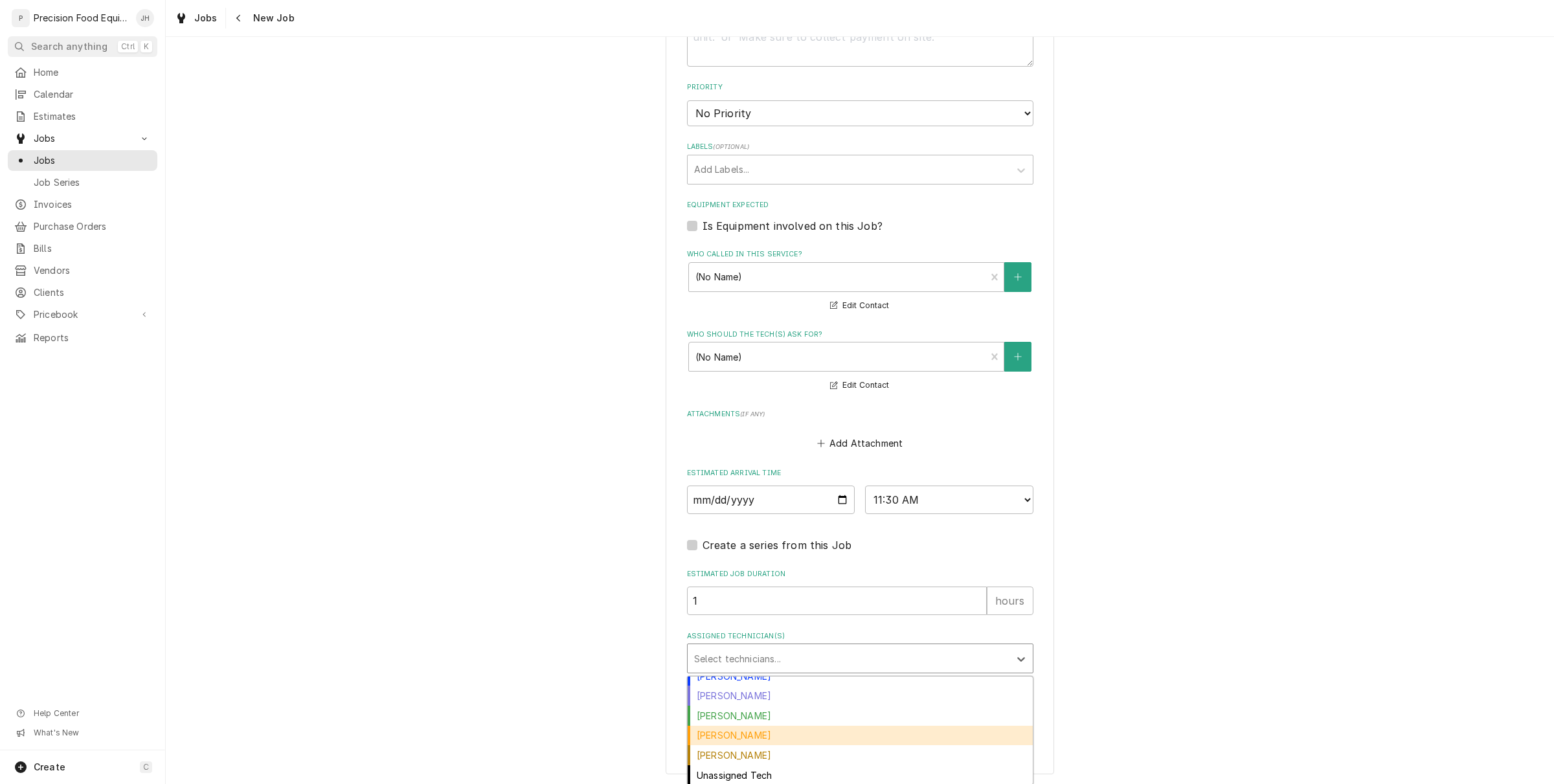
click at [762, 726] on div "[PERSON_NAME]" at bounding box center [860, 736] width 346 height 20
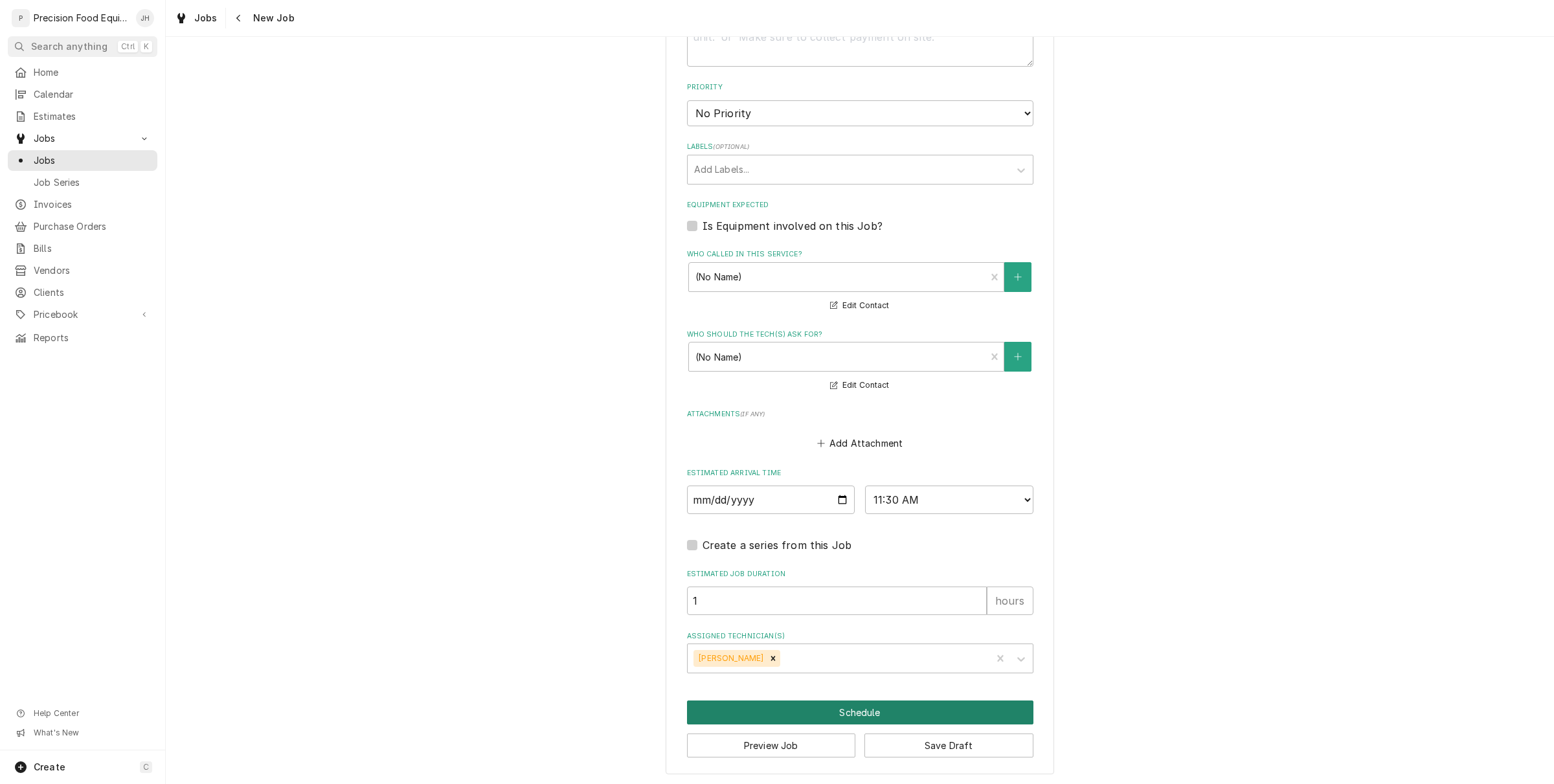
click at [879, 703] on button "Schedule" at bounding box center [860, 712] width 347 height 24
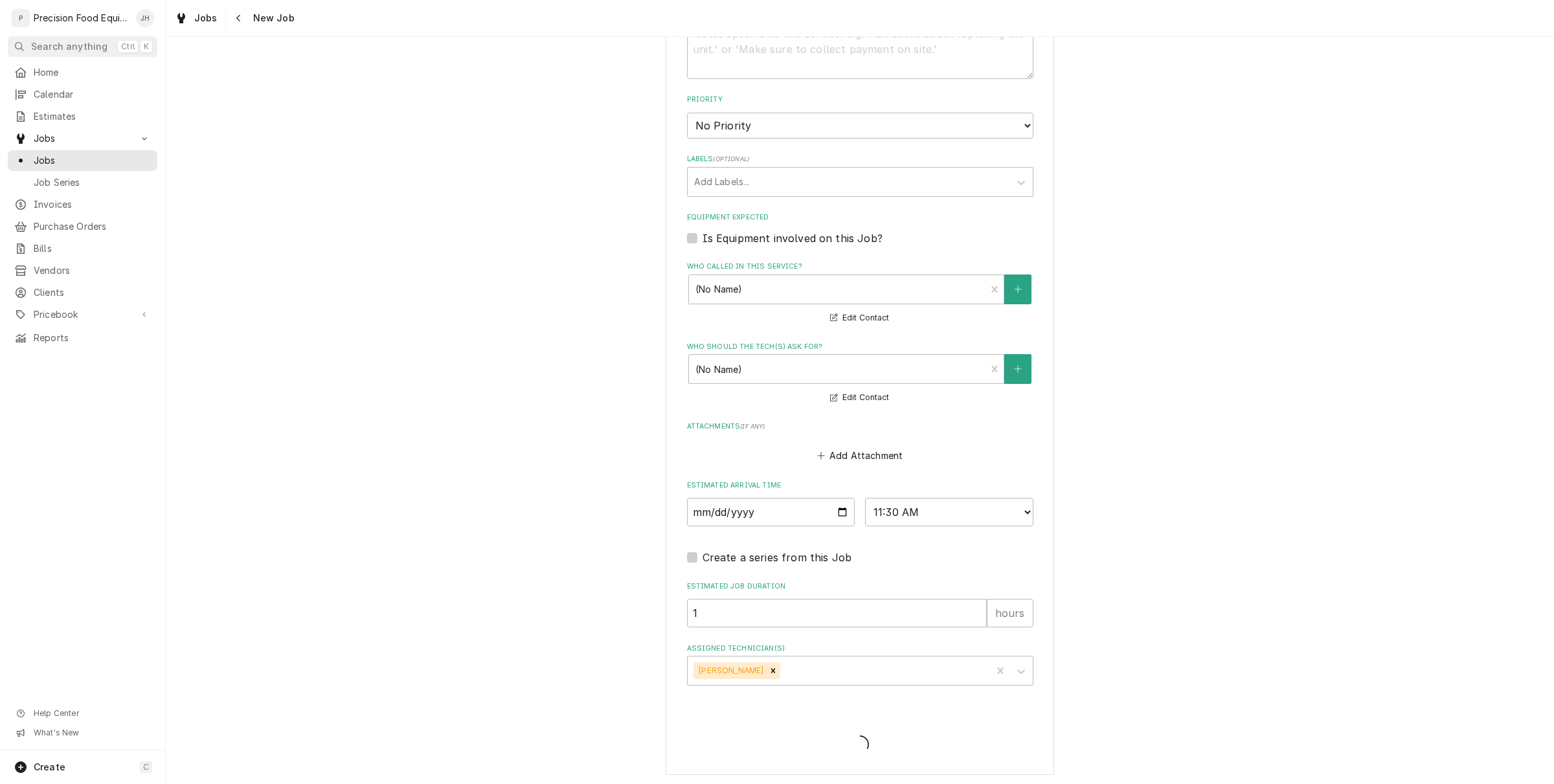
type textarea "x"
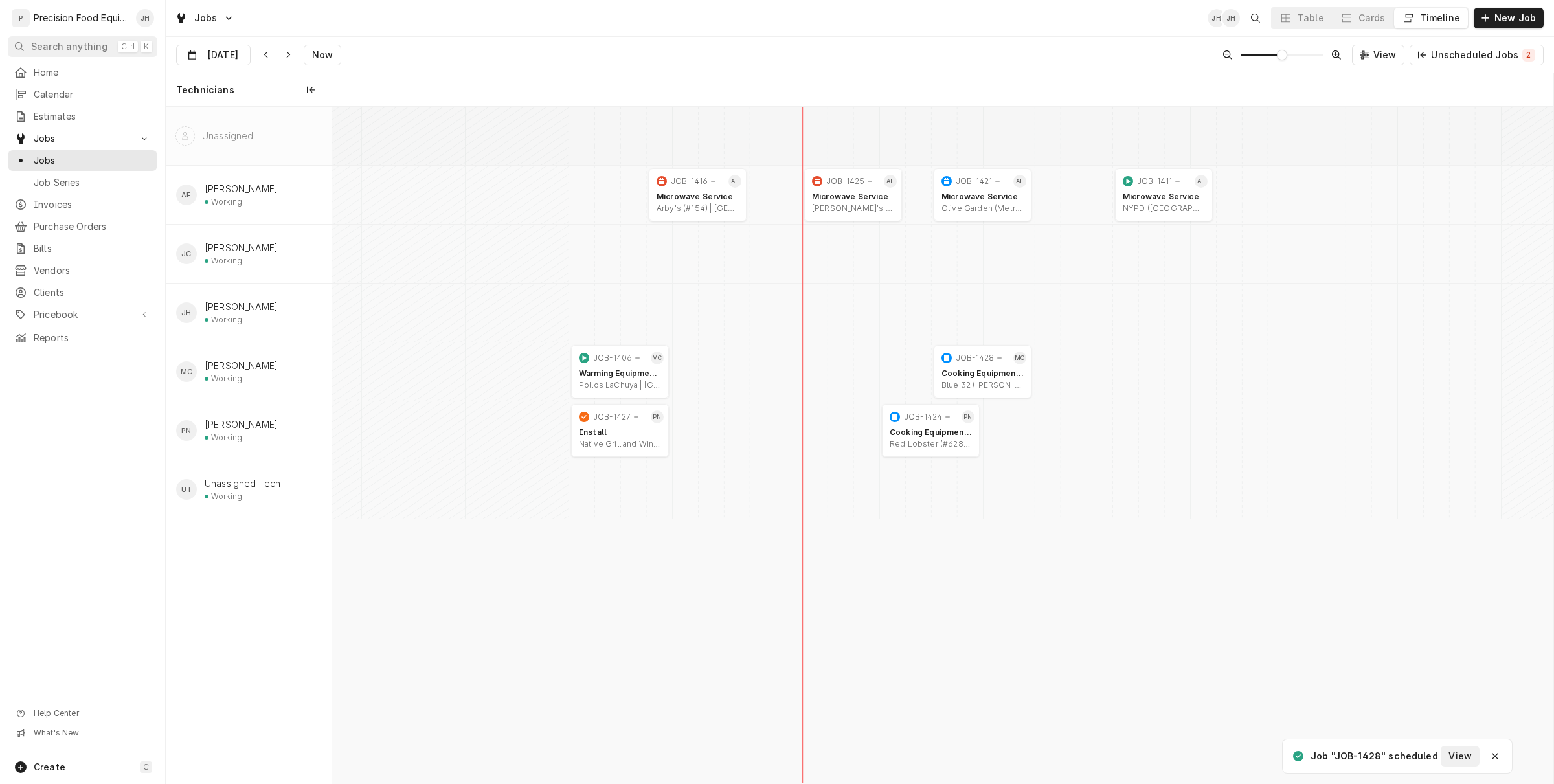
scroll to position [0, 24192]
drag, startPoint x: 647, startPoint y: 130, endPoint x: 515, endPoint y: 39, distance: 160.3
click at [515, 39] on div "Sep 3 Sep 3 Now View Unscheduled Jobs 2" at bounding box center [860, 54] width 1389 height 36
click at [1370, 20] on div "Cards" at bounding box center [1372, 18] width 27 height 13
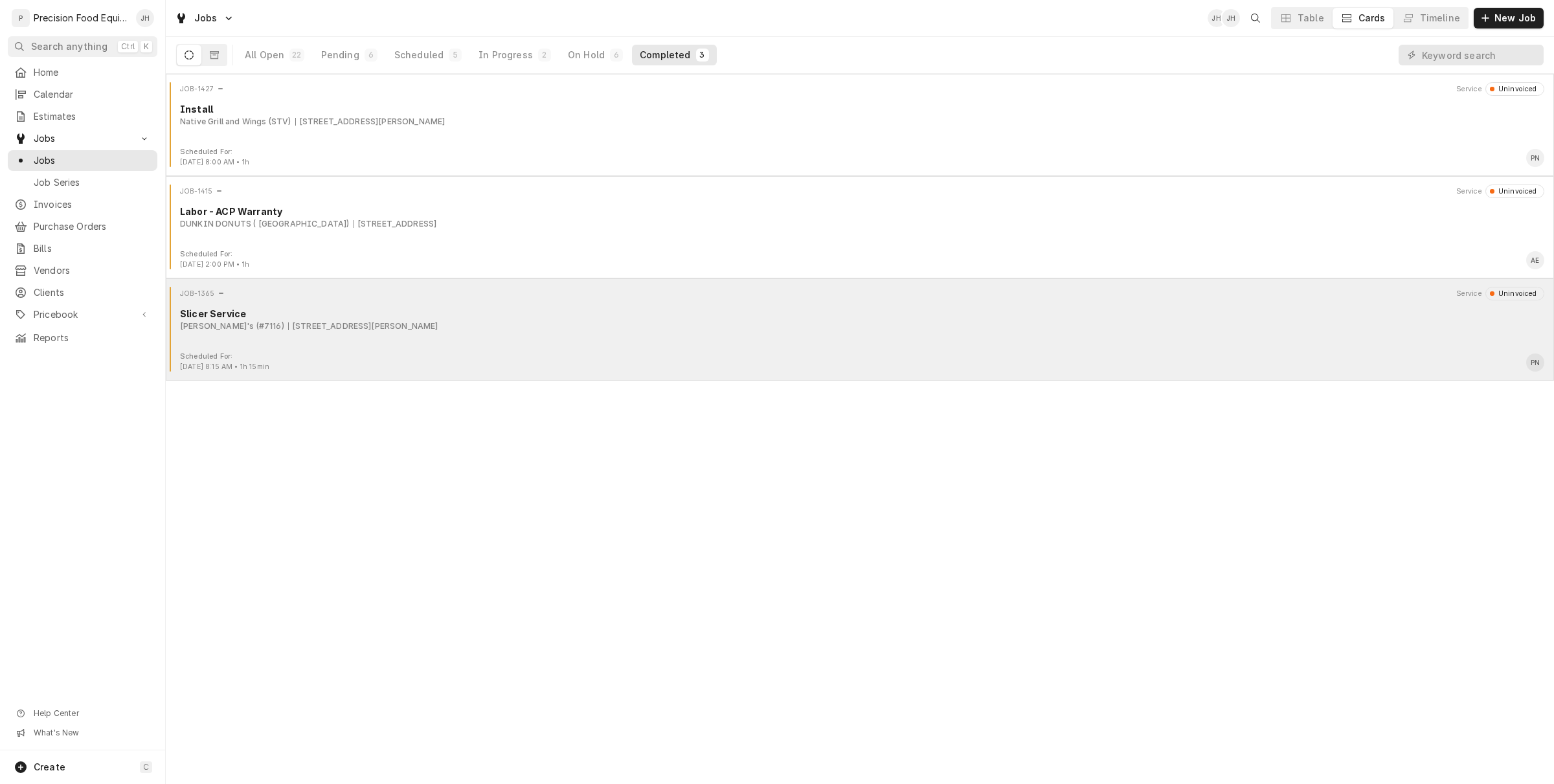
click at [510, 344] on div "JOB-1365 Service Uninvoiced Slicer Service Arby's (#7116) 1927 N. Higley Rd, Me…" at bounding box center [859, 319] width 1378 height 65
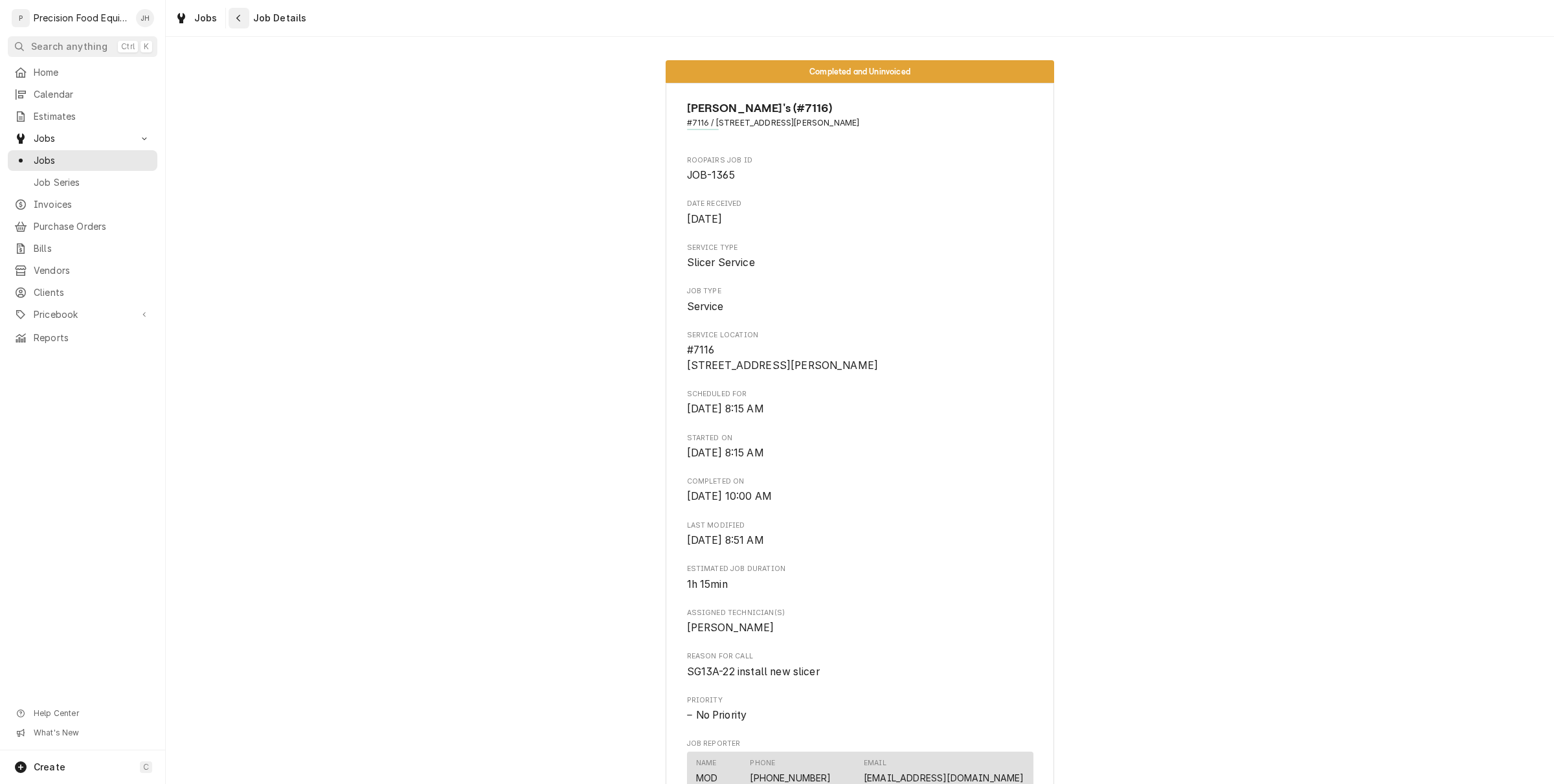
click at [233, 13] on div "Navigate back" at bounding box center [238, 18] width 13 height 13
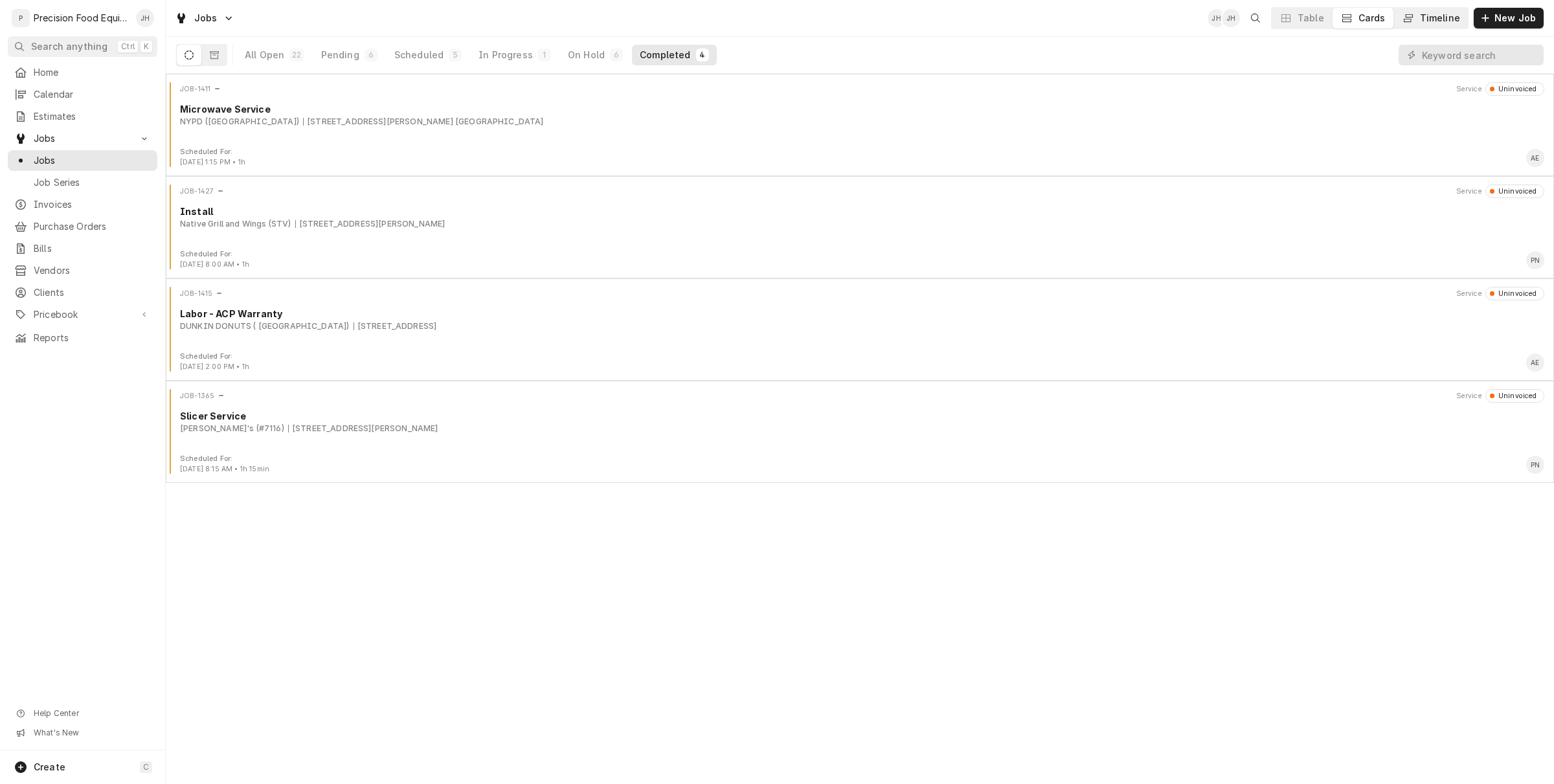
click at [1428, 19] on div "Timeline" at bounding box center [1441, 18] width 40 height 13
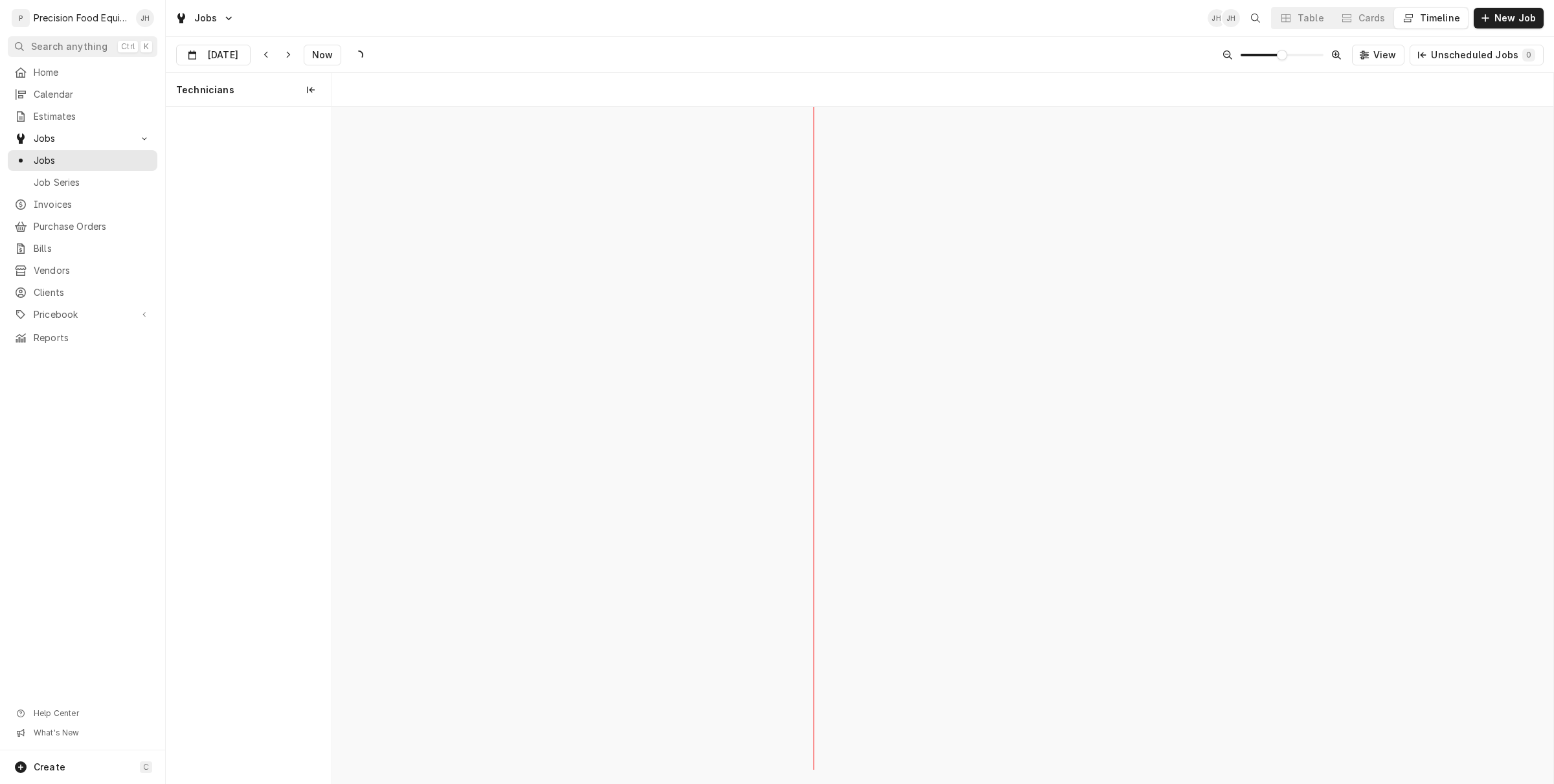
scroll to position [0, 24192]
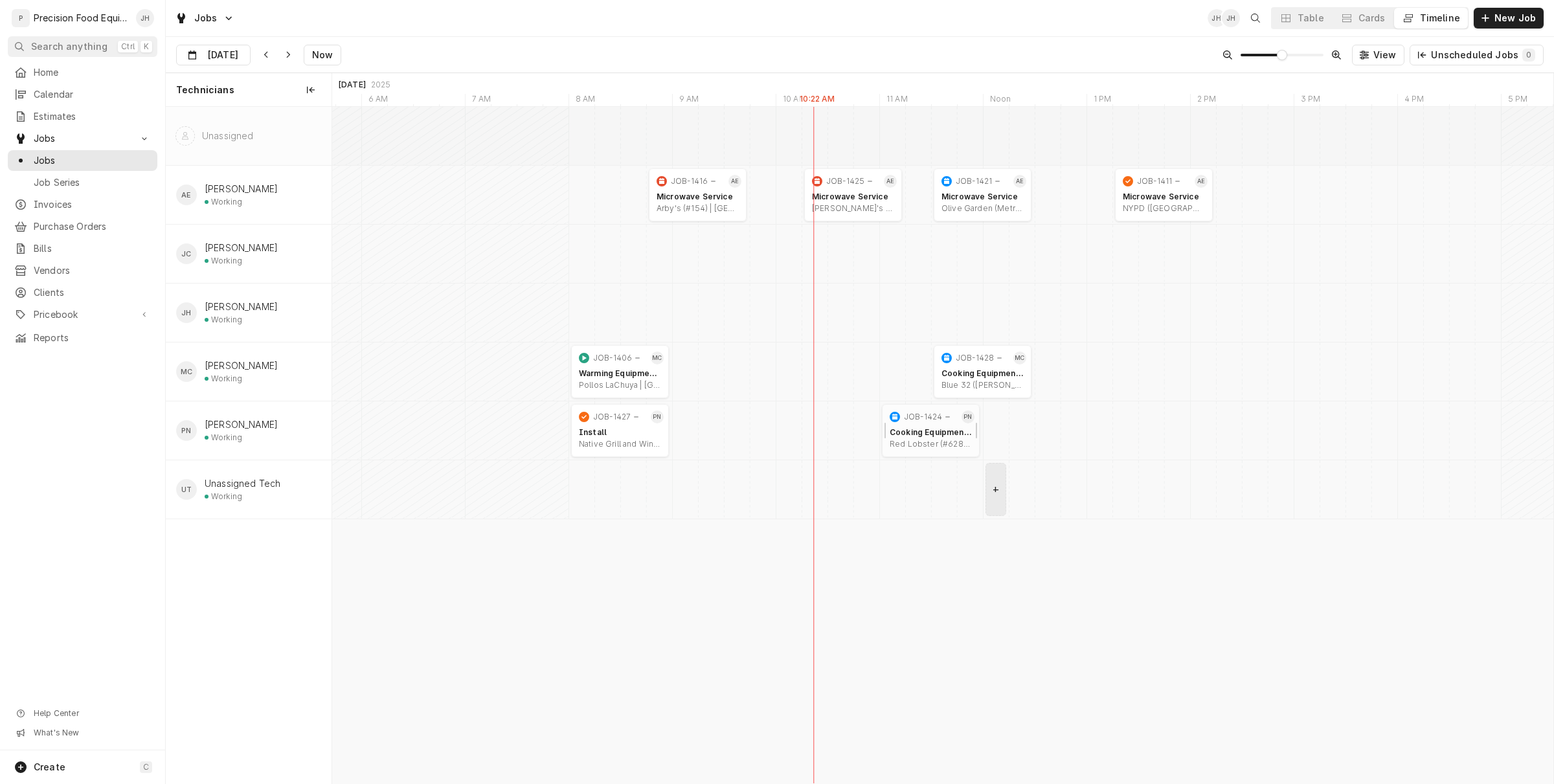
click at [921, 445] on div "Red Lobster (#6288) | Surprise, 85374" at bounding box center [931, 444] width 83 height 11
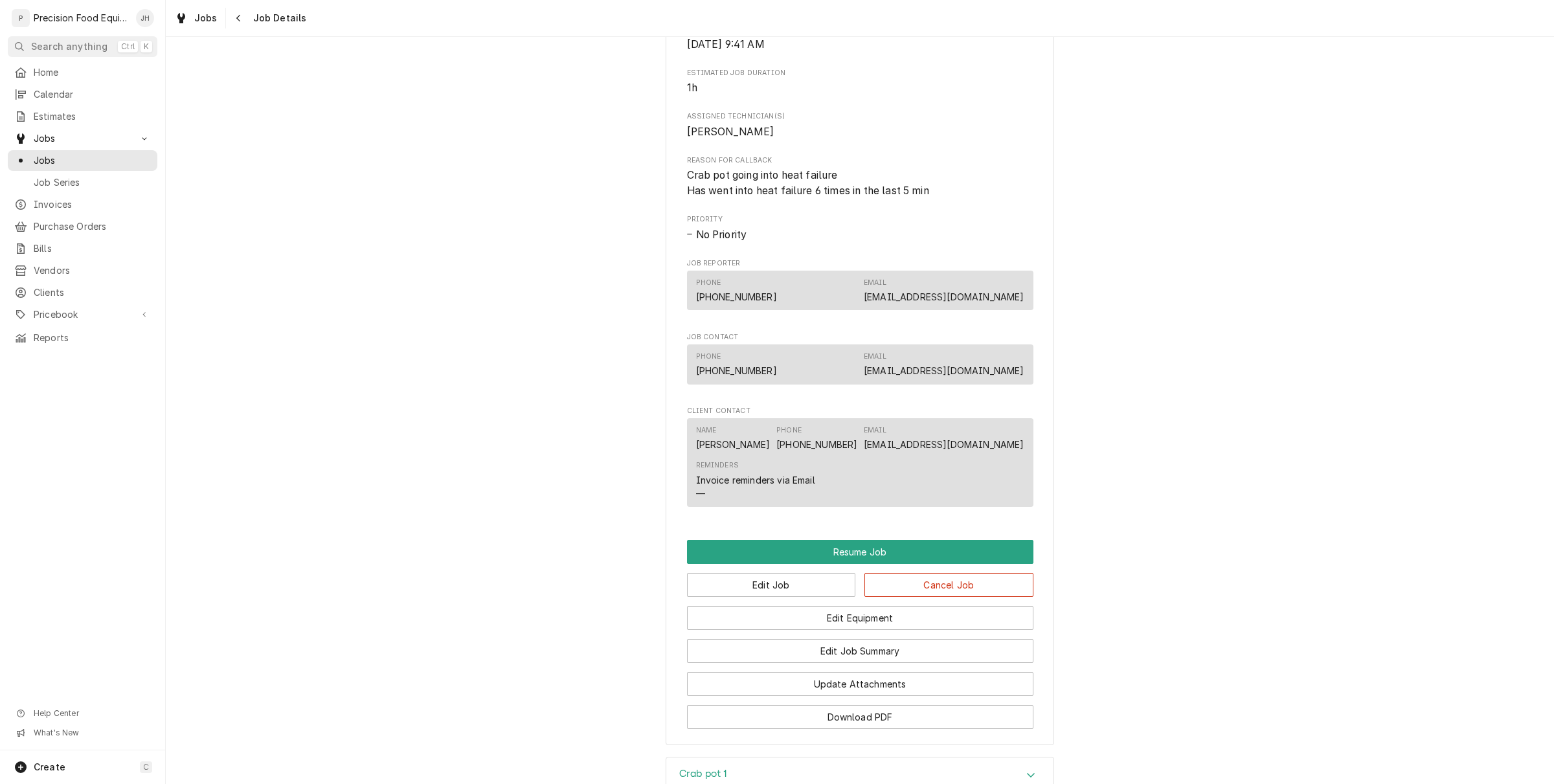
scroll to position [647, 0]
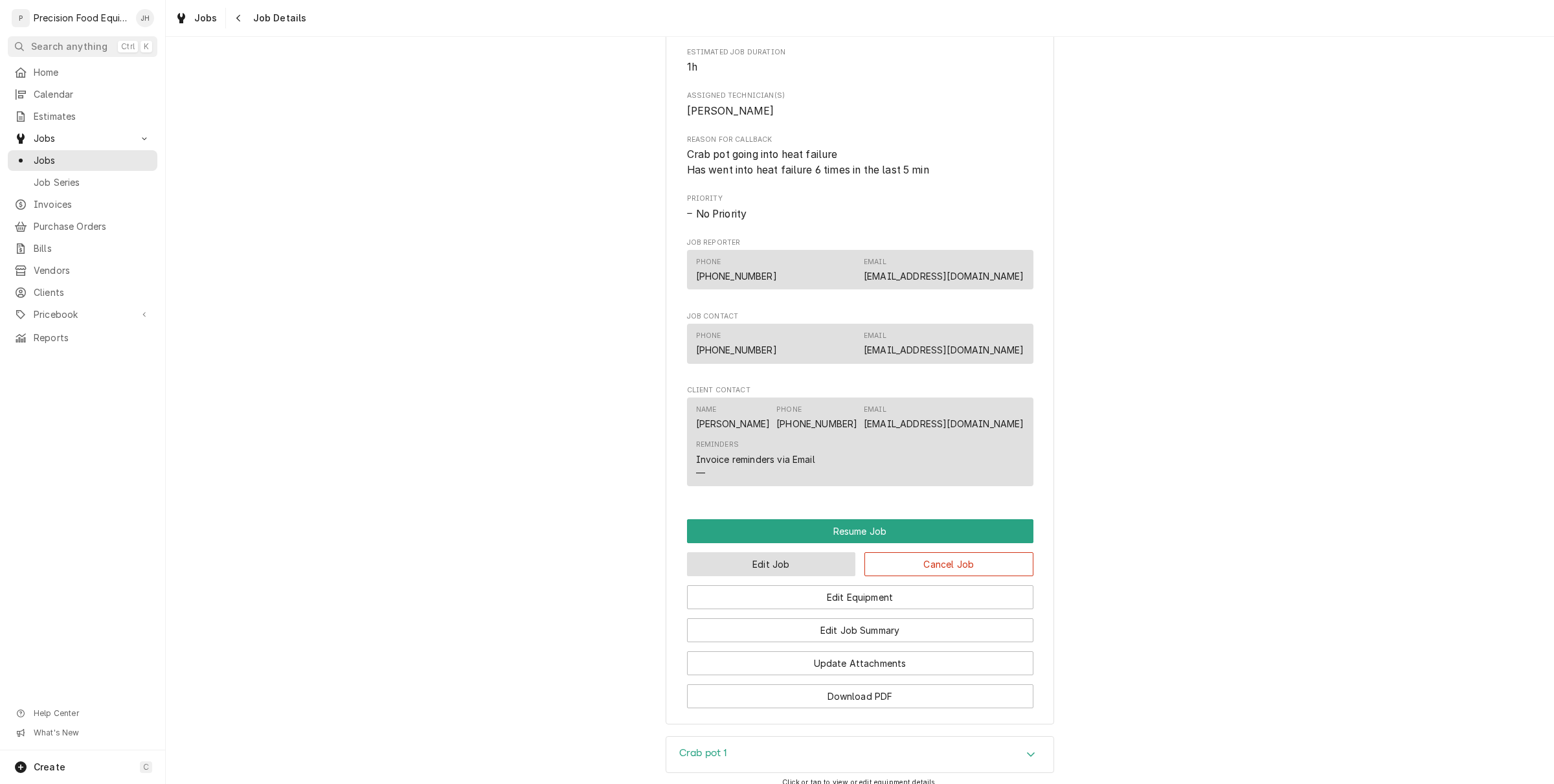
click at [795, 562] on button "Edit Job" at bounding box center [771, 563] width 169 height 24
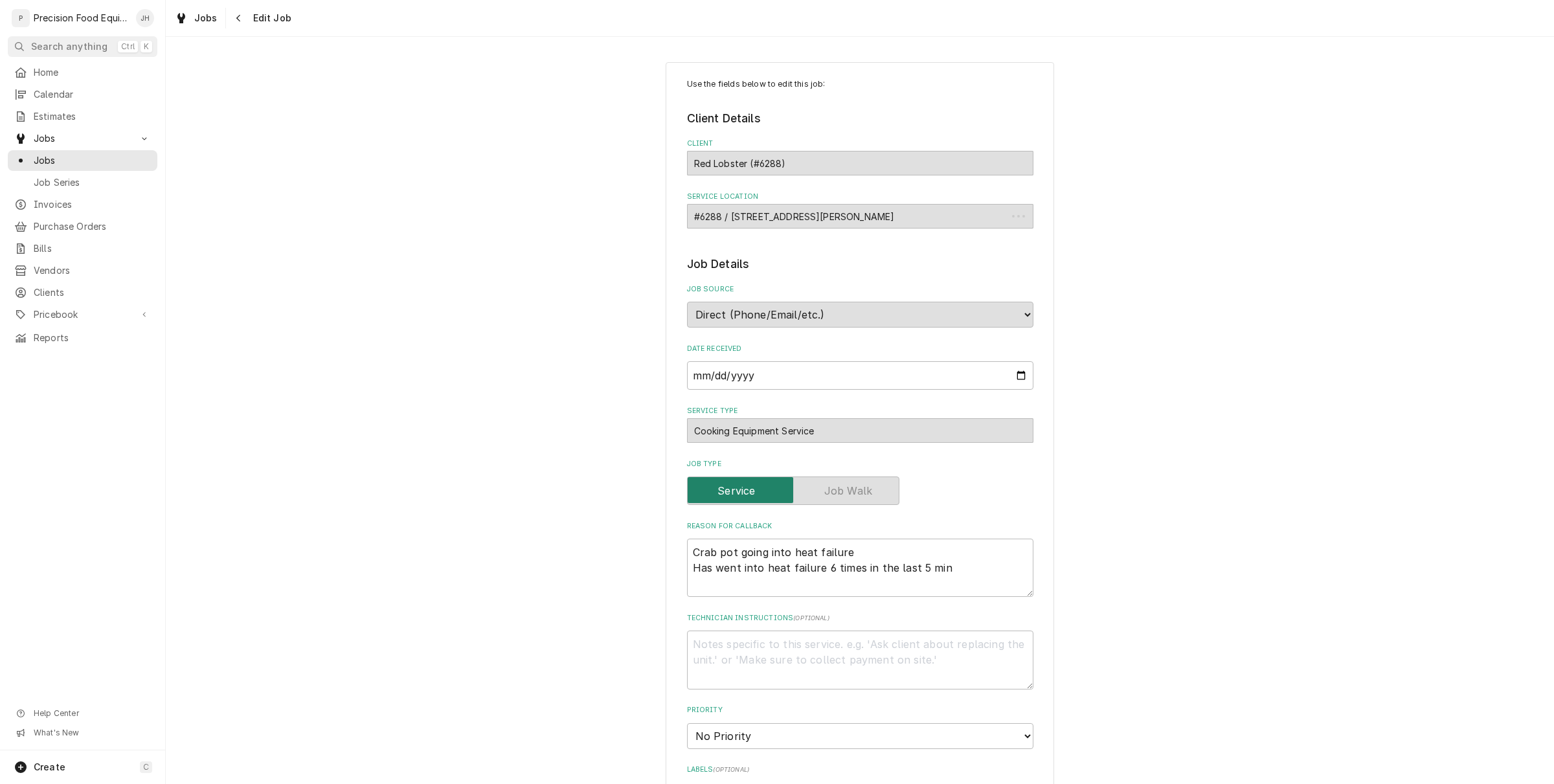
type textarea "x"
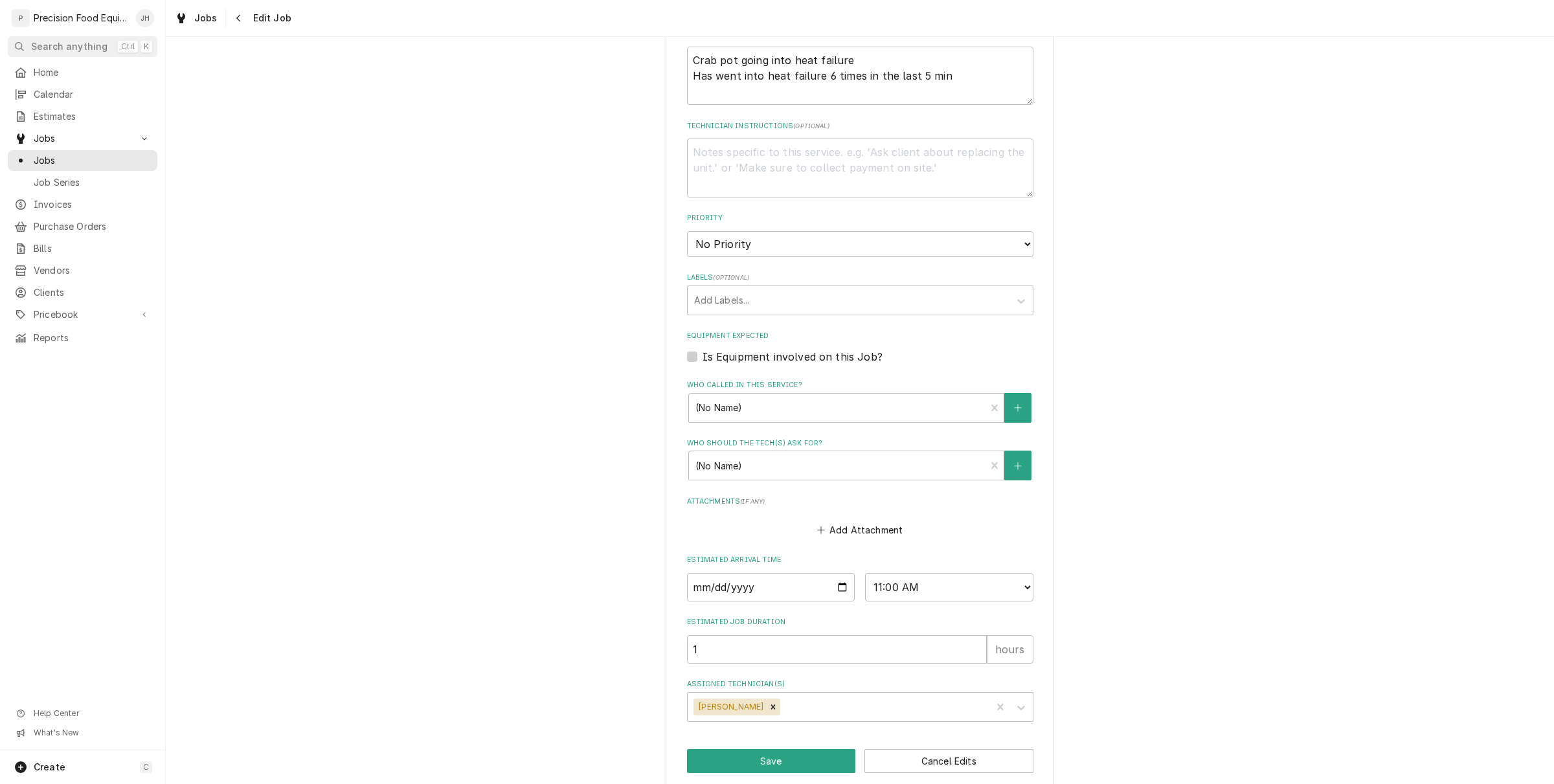
scroll to position [507, 0]
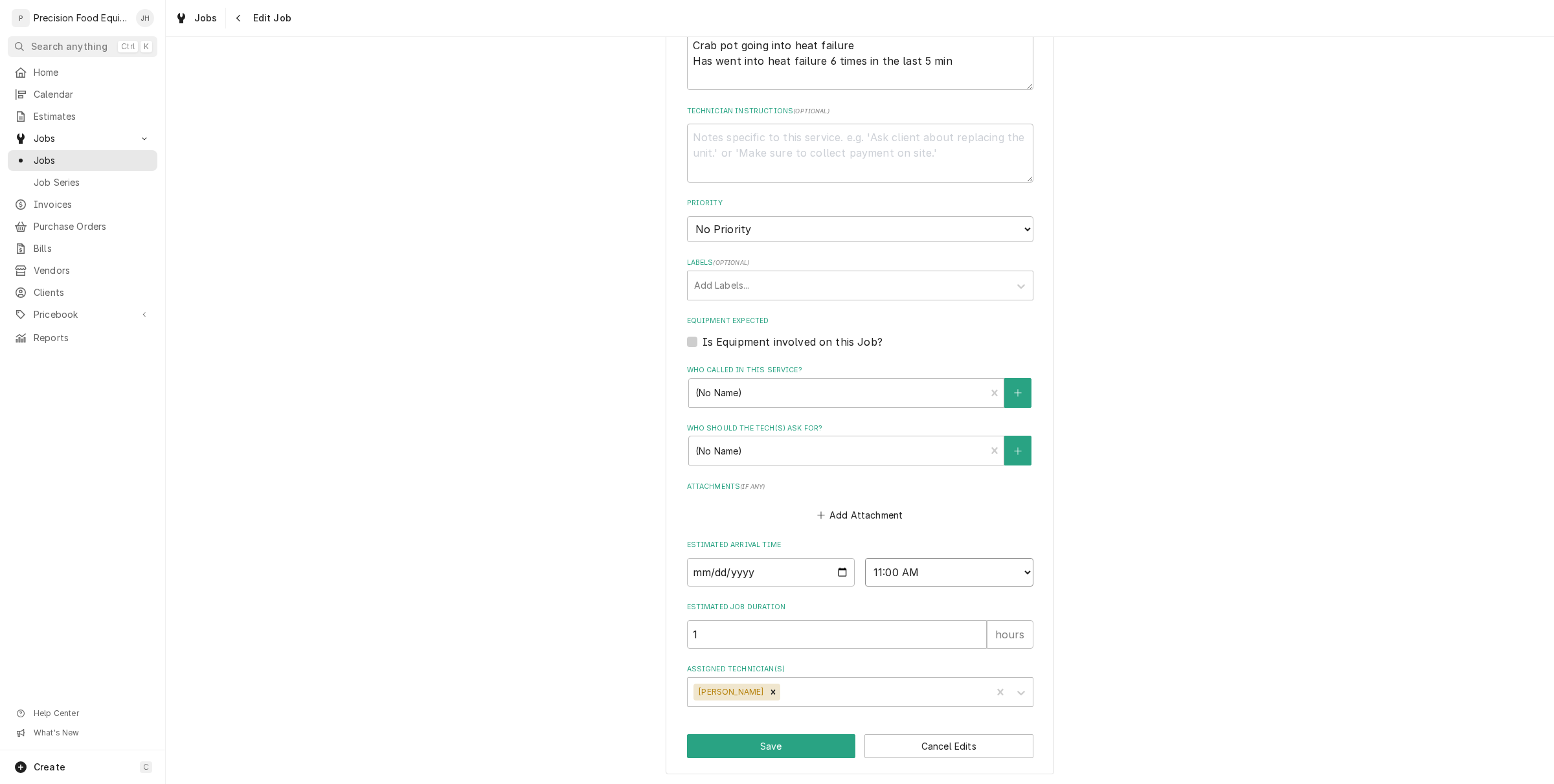
click at [932, 574] on select "AM / PM 6:00 AM 6:15 AM 6:30 AM 6:45 AM 7:00 AM 7:15 AM 7:30 AM 7:45 AM 8:00 AM…" at bounding box center [949, 572] width 168 height 28
click at [827, 580] on input "2025-09-03" at bounding box center [770, 572] width 168 height 28
click at [831, 576] on input "2025-09-03" at bounding box center [770, 572] width 168 height 28
type input "2025-09-04"
type textarea "x"
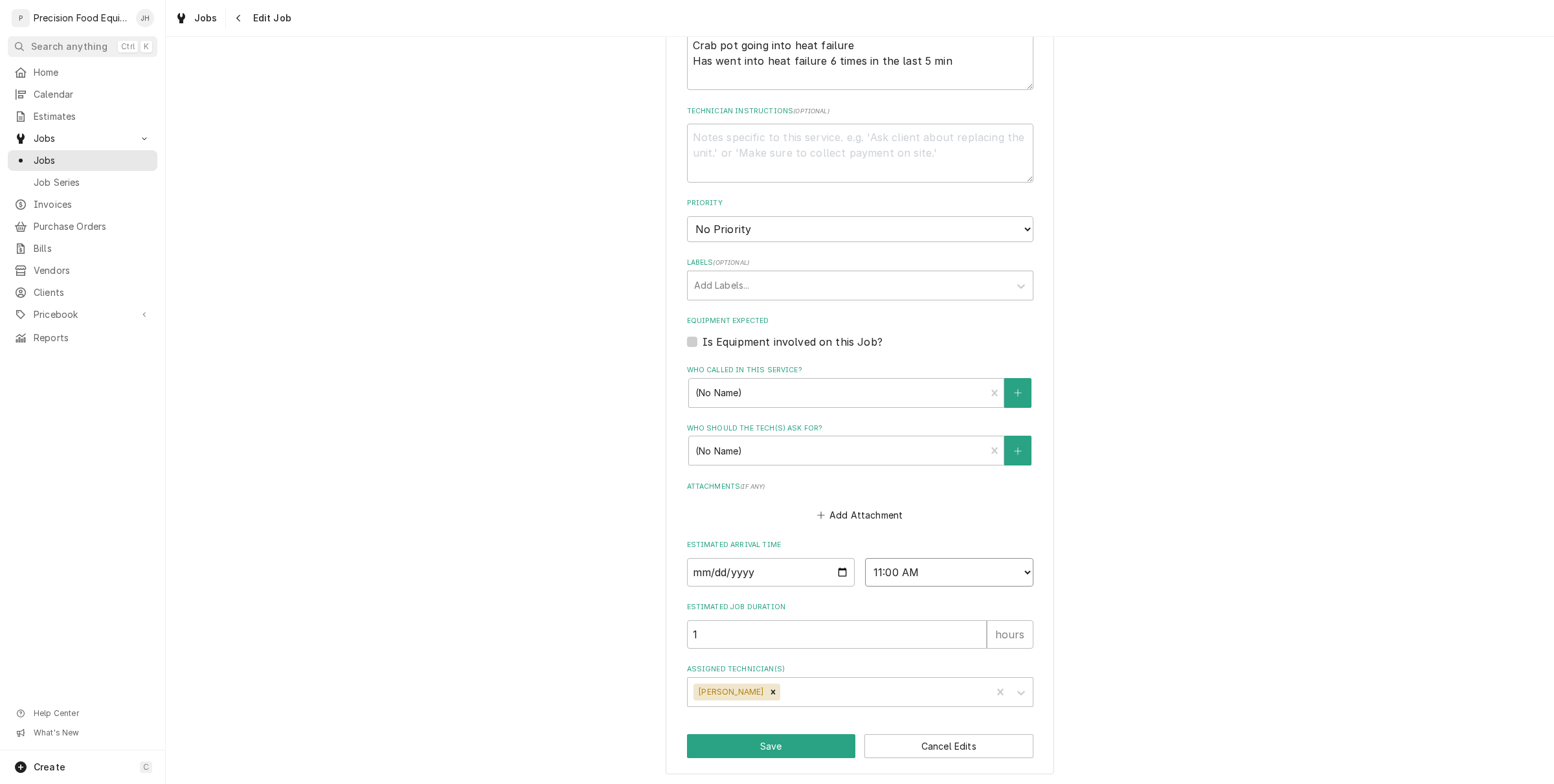
click at [922, 570] on select "AM / PM 6:00 AM 6:15 AM 6:30 AM 6:45 AM 7:00 AM 7:15 AM 7:30 AM 7:45 AM 8:00 AM…" at bounding box center [949, 572] width 168 height 28
select select "09:00:00"
click at [865, 558] on select "AM / PM 6:00 AM 6:15 AM 6:30 AM 6:45 AM 7:00 AM 7:15 AM 7:30 AM 7:45 AM 8:00 AM…" at bounding box center [949, 572] width 168 height 28
click at [778, 734] on button "Save" at bounding box center [771, 745] width 169 height 24
type textarea "x"
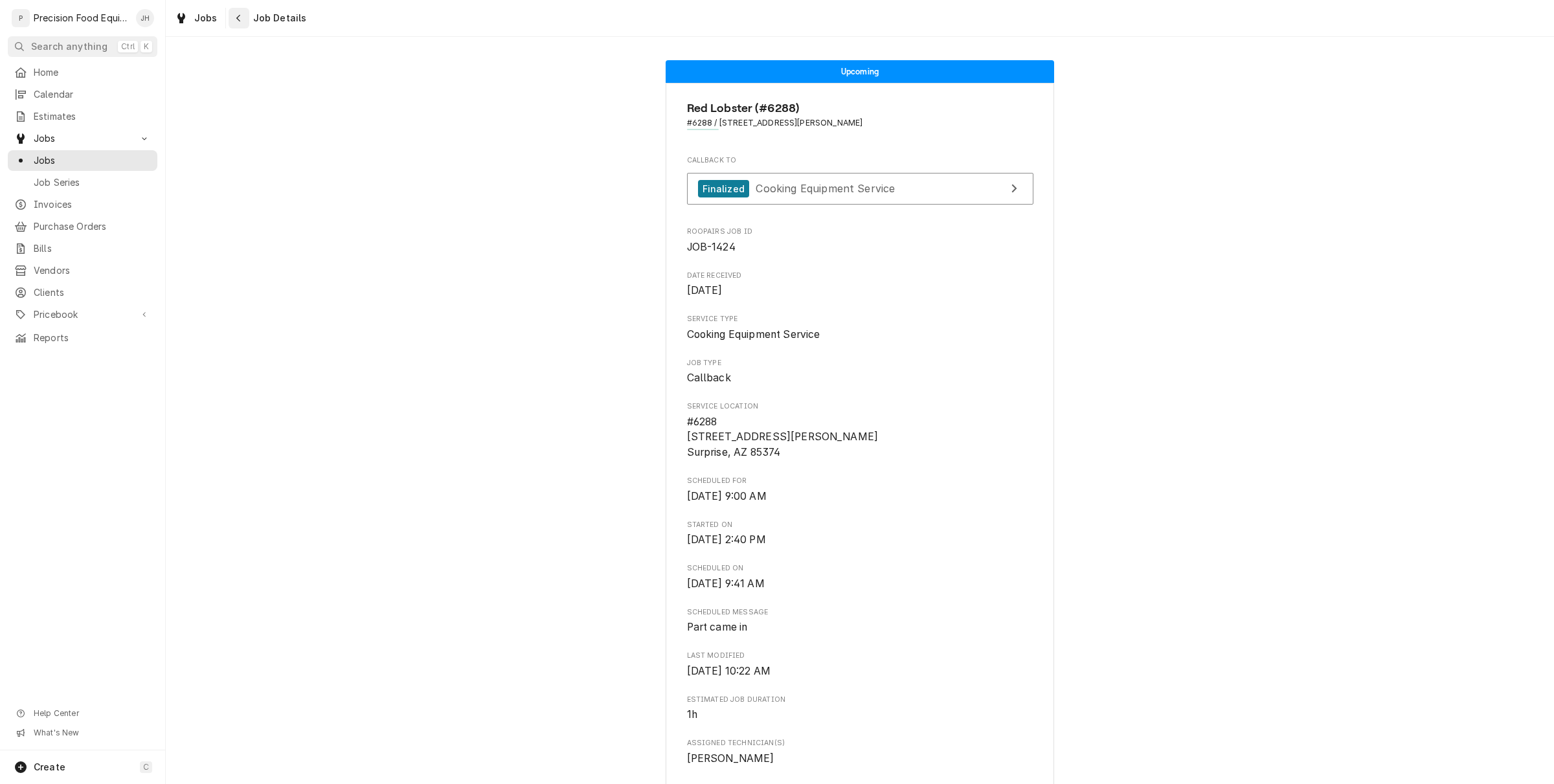
click at [232, 24] on div "Navigate back" at bounding box center [238, 18] width 13 height 13
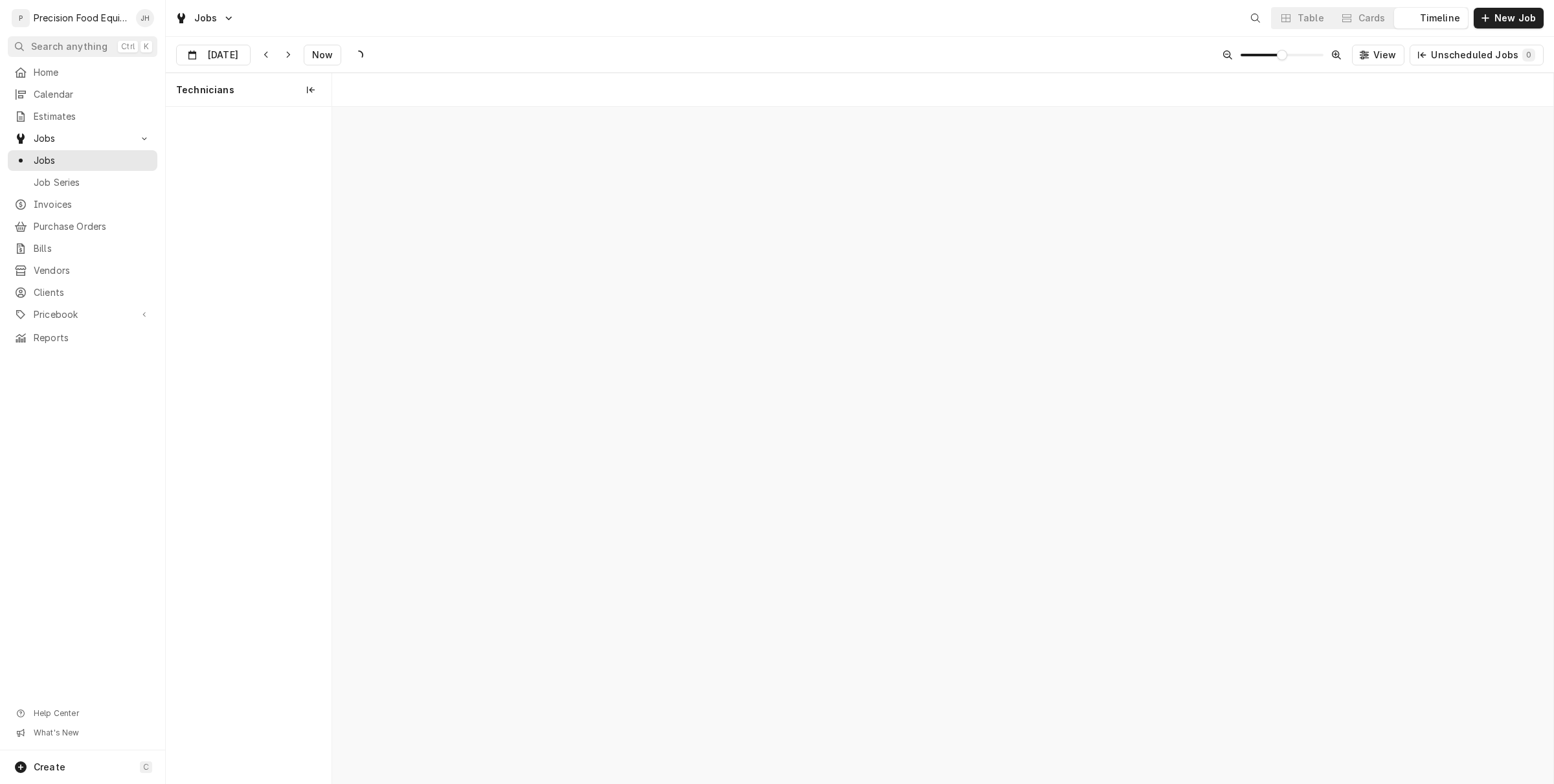
scroll to position [0, 24192]
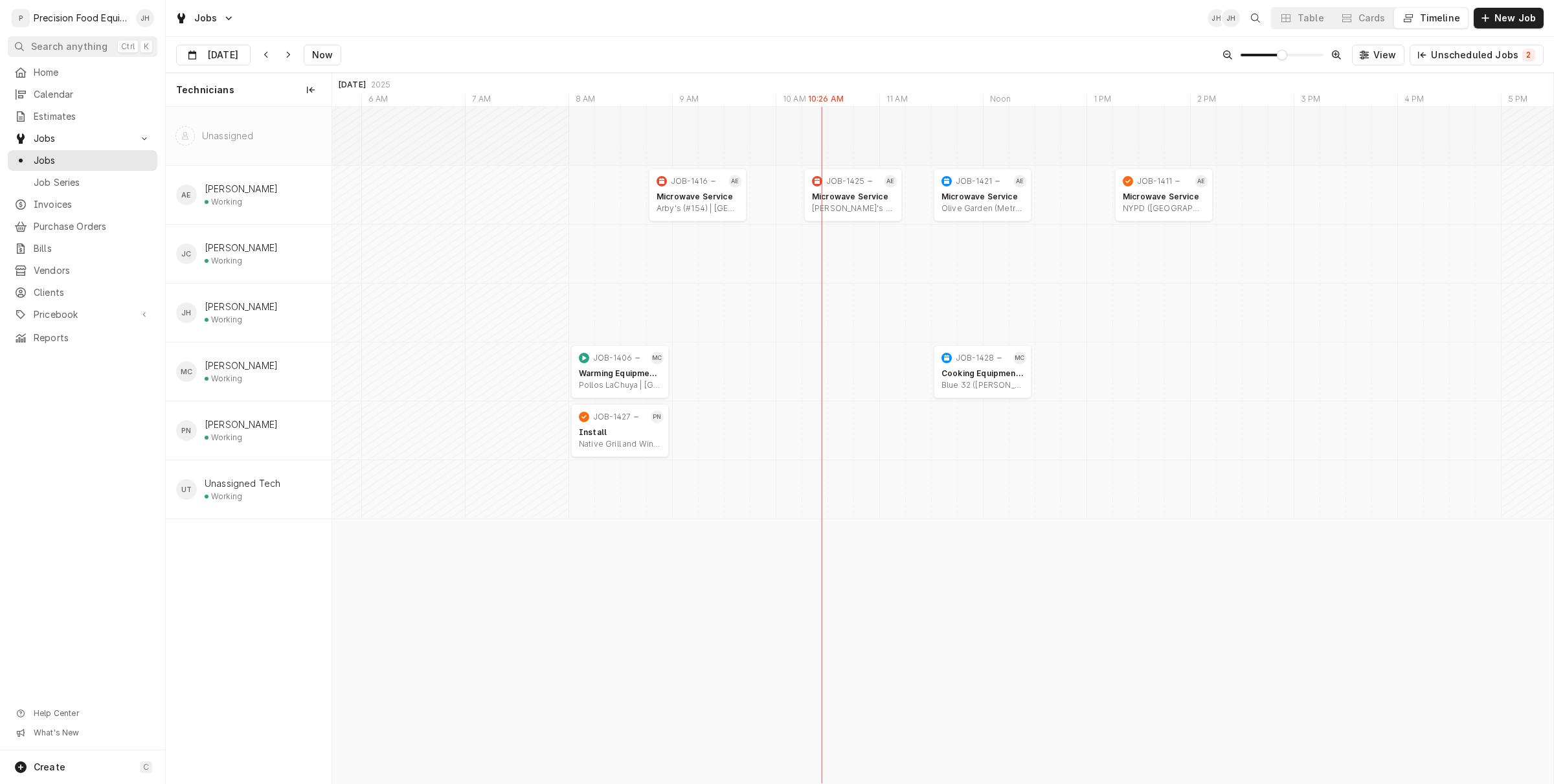
drag, startPoint x: 1354, startPoint y: 19, endPoint x: 1309, endPoint y: 2, distance: 48.1
click at [1352, 19] on icon "Dynamic Content Wrapper" at bounding box center [1347, 18] width 9 height 9
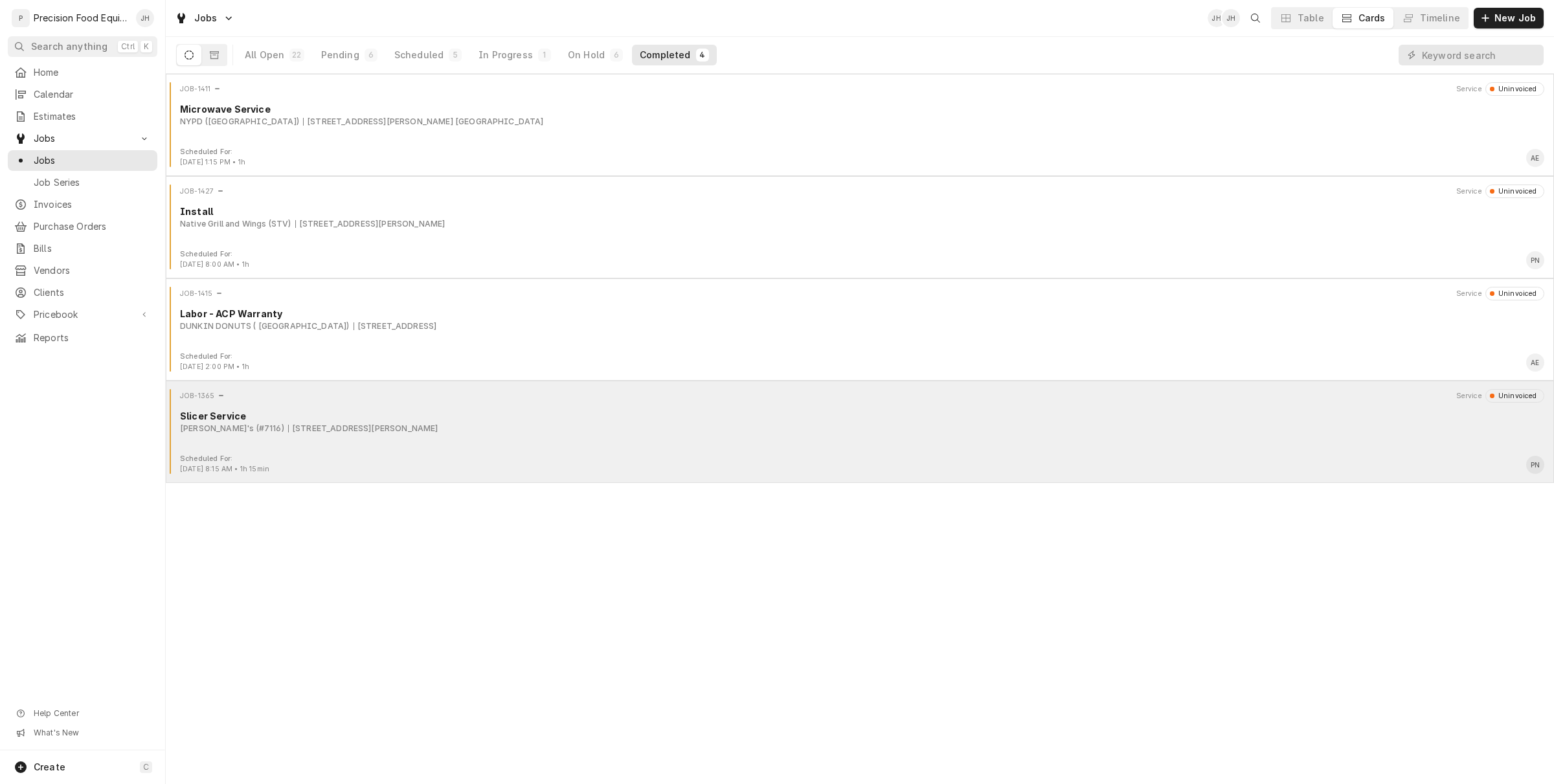
click at [369, 417] on div "Slicer Service" at bounding box center [863, 415] width 1365 height 13
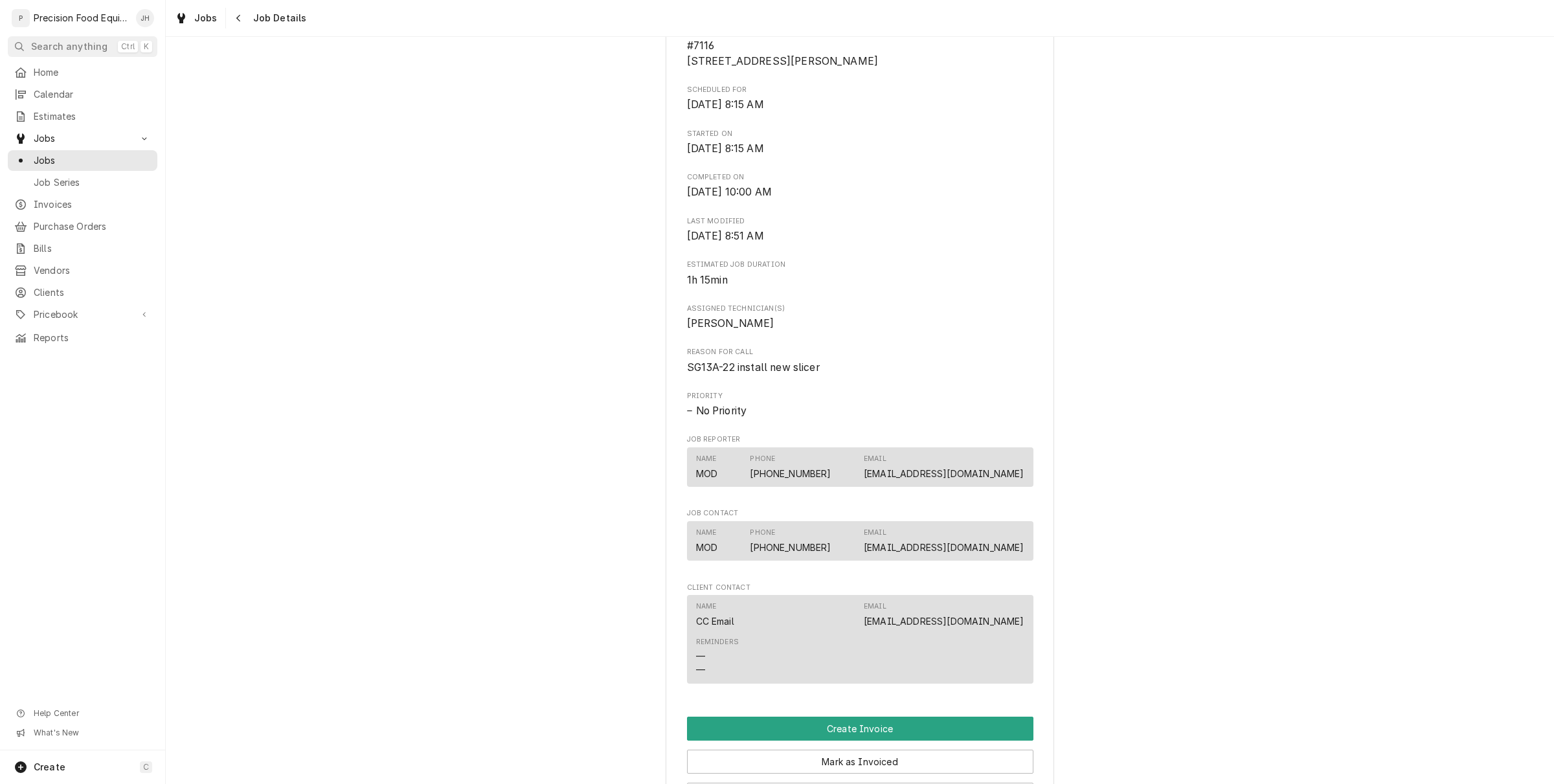
scroll to position [728, 0]
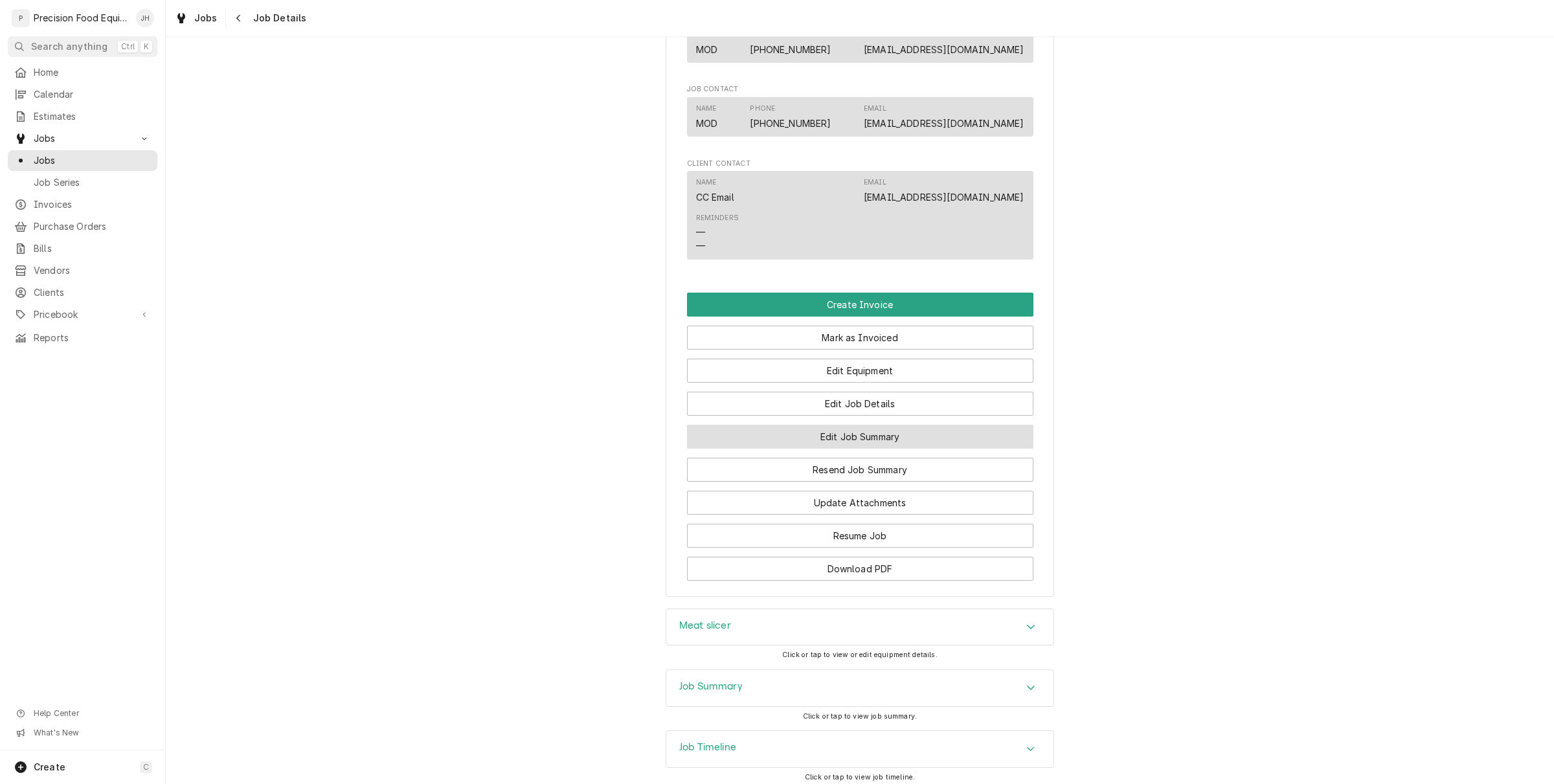
click at [804, 448] on button "Edit Job Summary" at bounding box center [860, 436] width 347 height 24
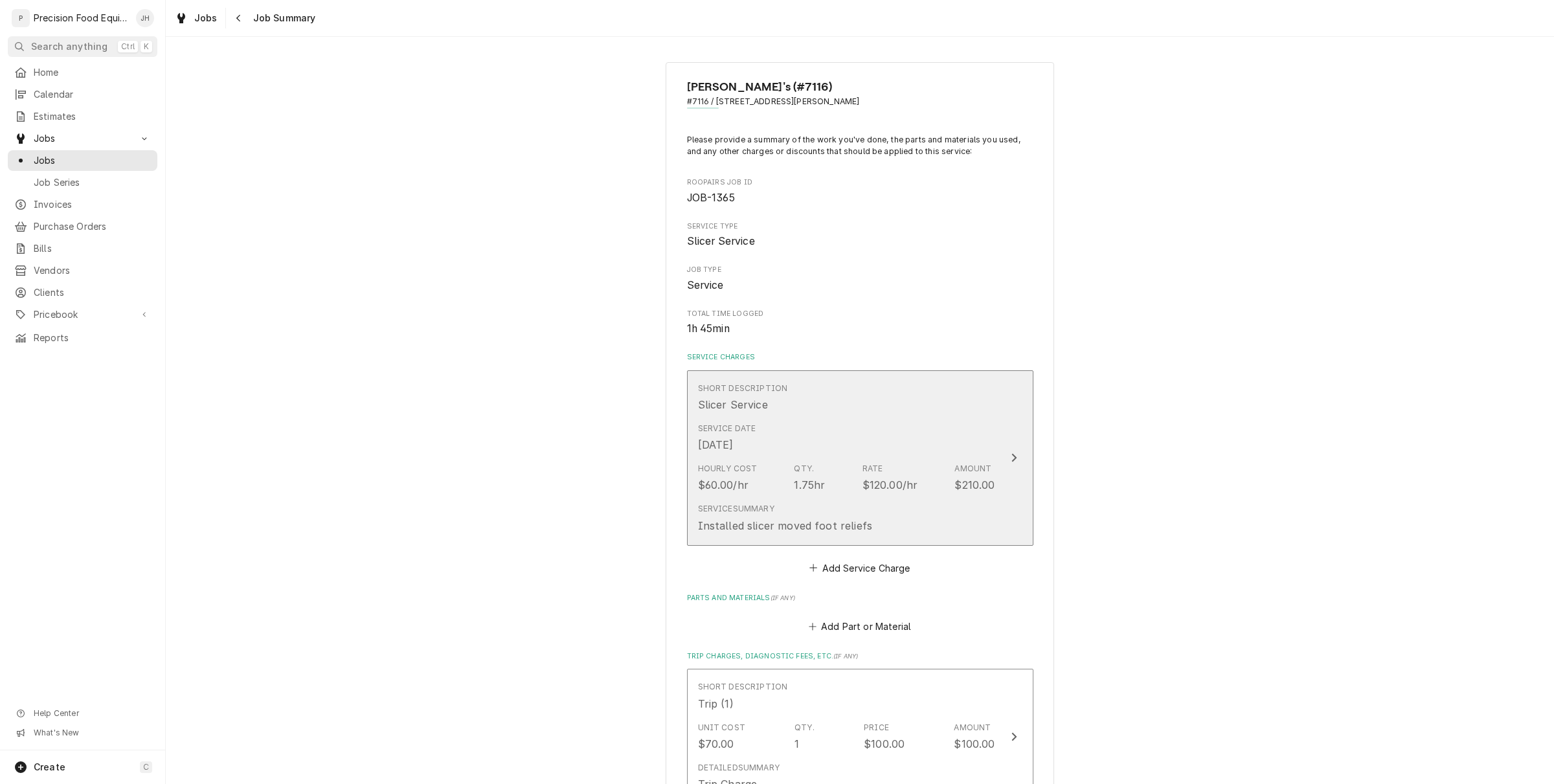
click at [805, 483] on div "1.75hr" at bounding box center [809, 485] width 31 height 16
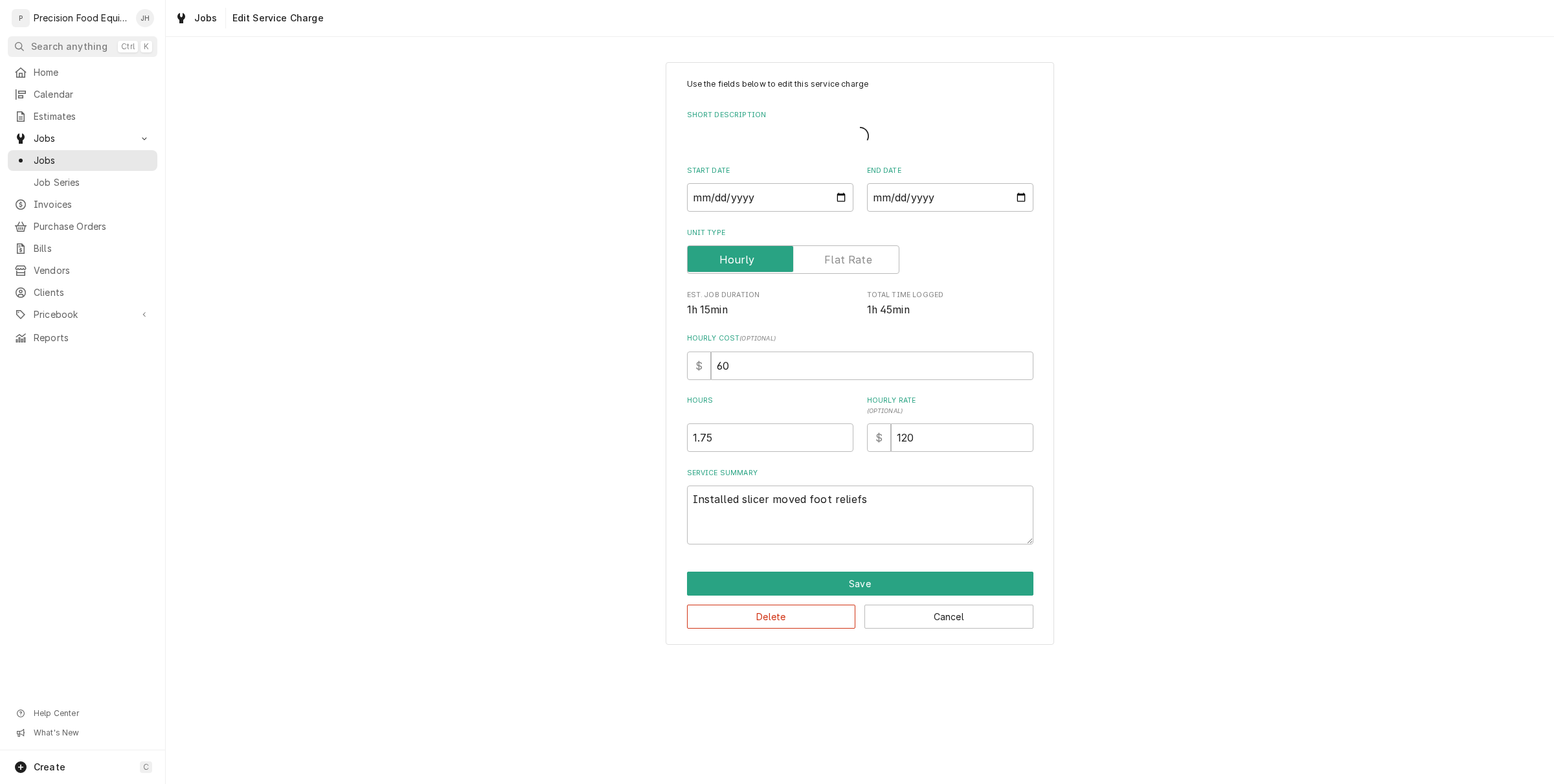
type textarea "x"
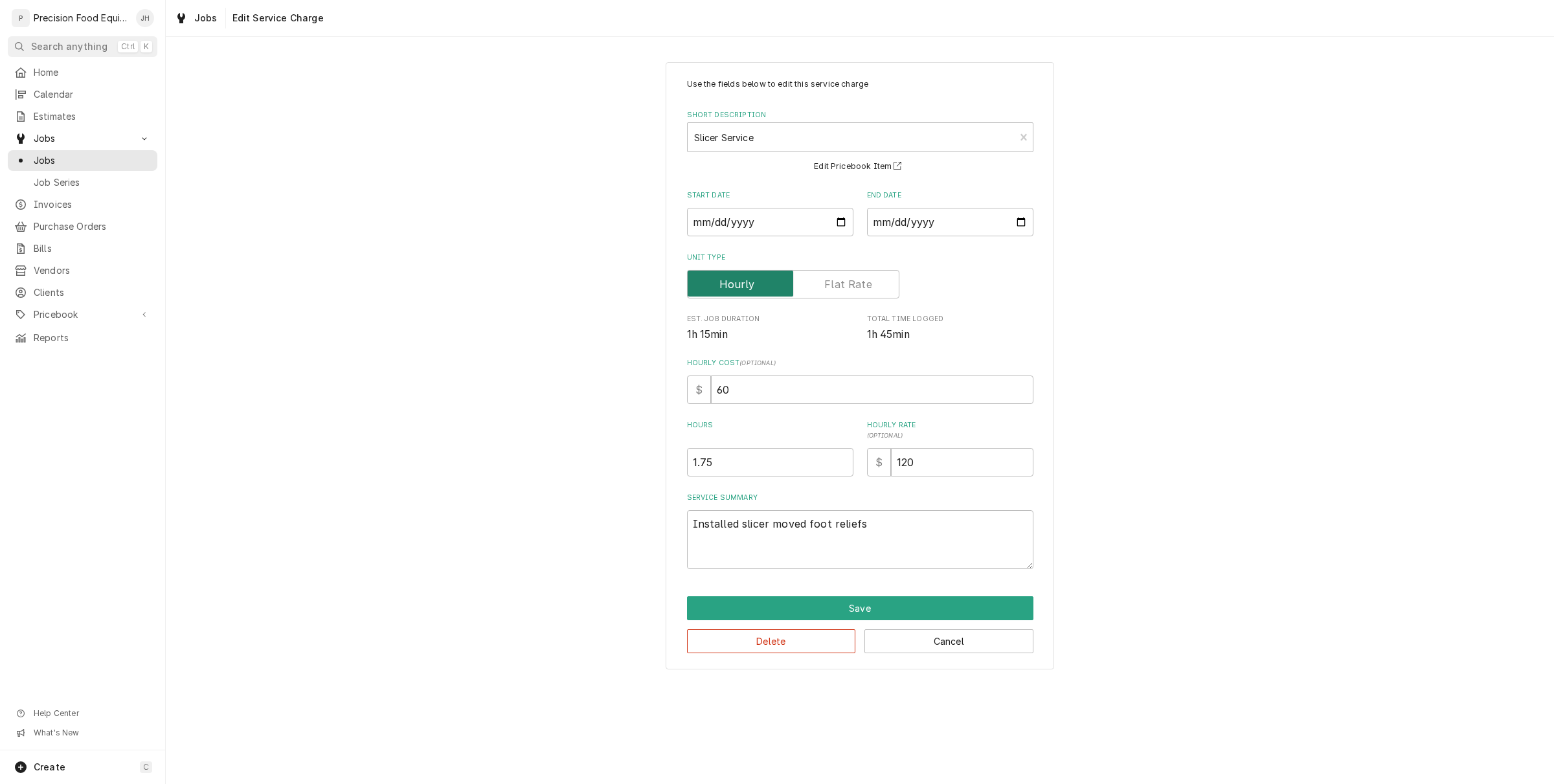
click at [808, 279] on input "Unit Type" at bounding box center [793, 284] width 201 height 28
checkbox input "true"
type textarea "x"
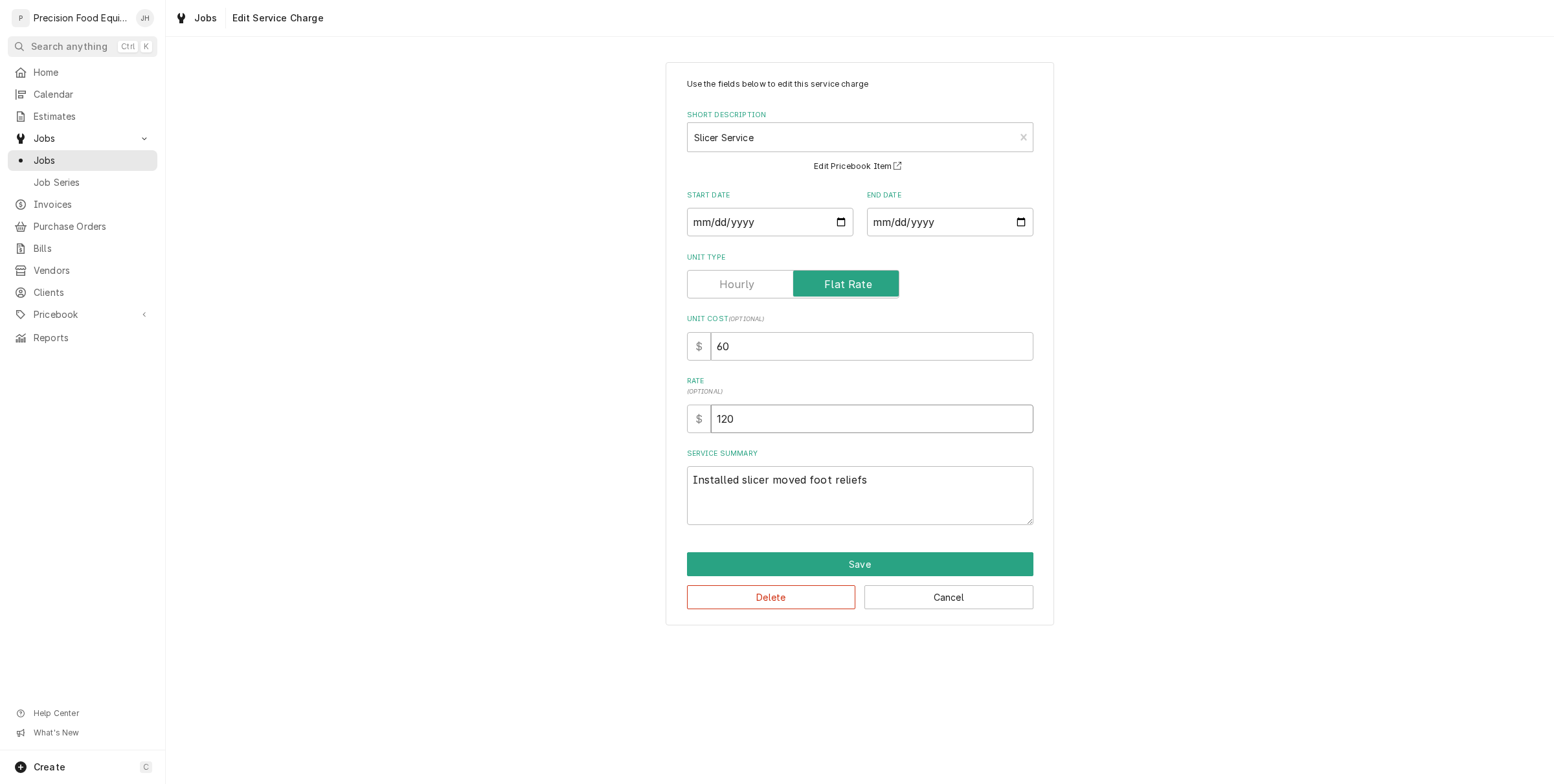
drag, startPoint x: 868, startPoint y: 415, endPoint x: 571, endPoint y: 439, distance: 298.0
click at [572, 439] on div "Use the fields below to edit this service charge Short Description Slicer Servi…" at bounding box center [860, 343] width 1389 height 586
type input "1"
type textarea "x"
type input "11"
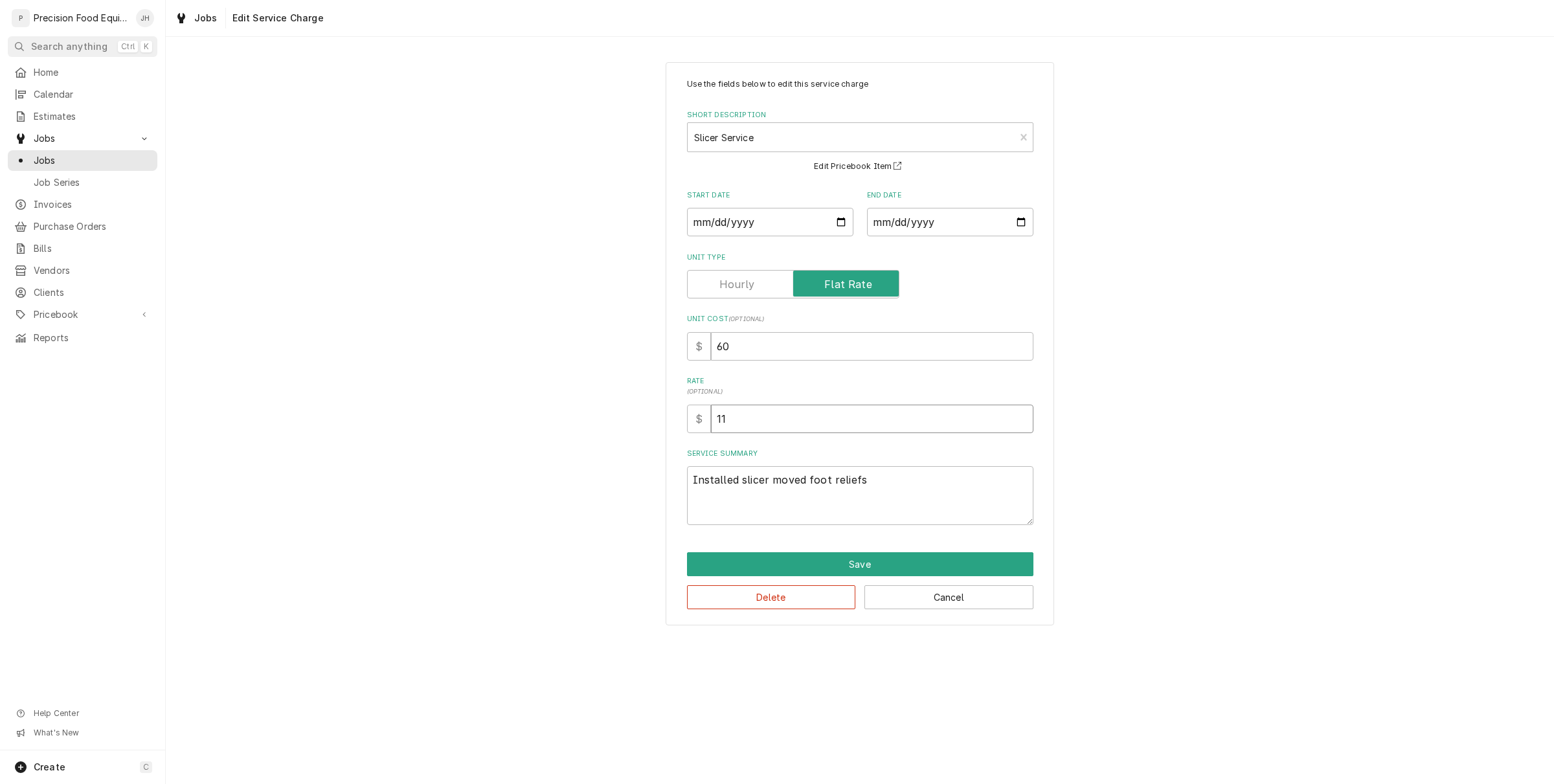
type textarea "x"
type input "110"
click at [865, 354] on input "60" at bounding box center [872, 346] width 323 height 28
click at [843, 490] on textarea "Installed slicer moved foot reliefs" at bounding box center [860, 495] width 347 height 59
click at [723, 286] on label "Unit Type" at bounding box center [793, 284] width 213 height 28
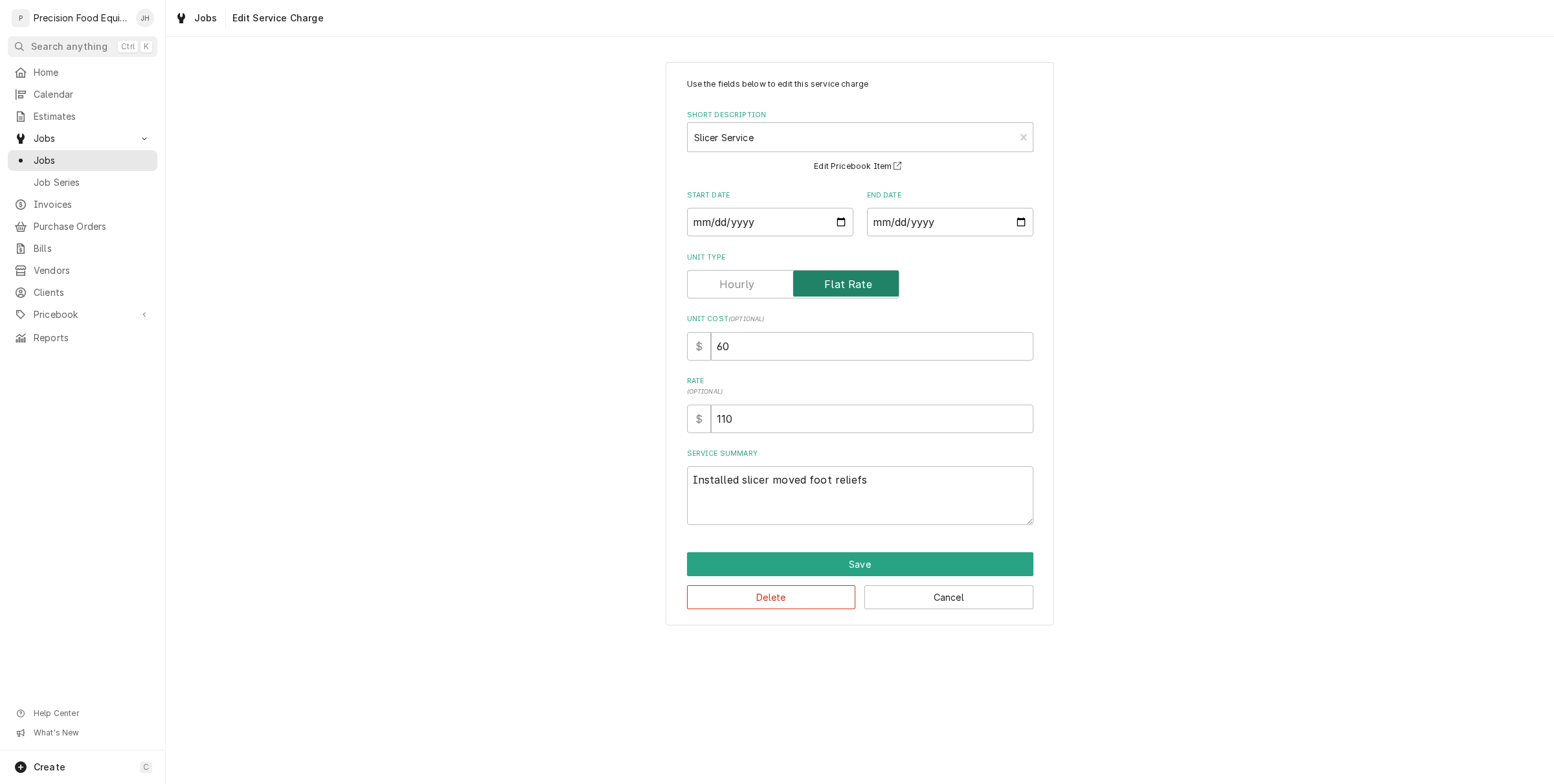
click at [723, 286] on input "Unit Type" at bounding box center [793, 284] width 201 height 28
checkbox input "false"
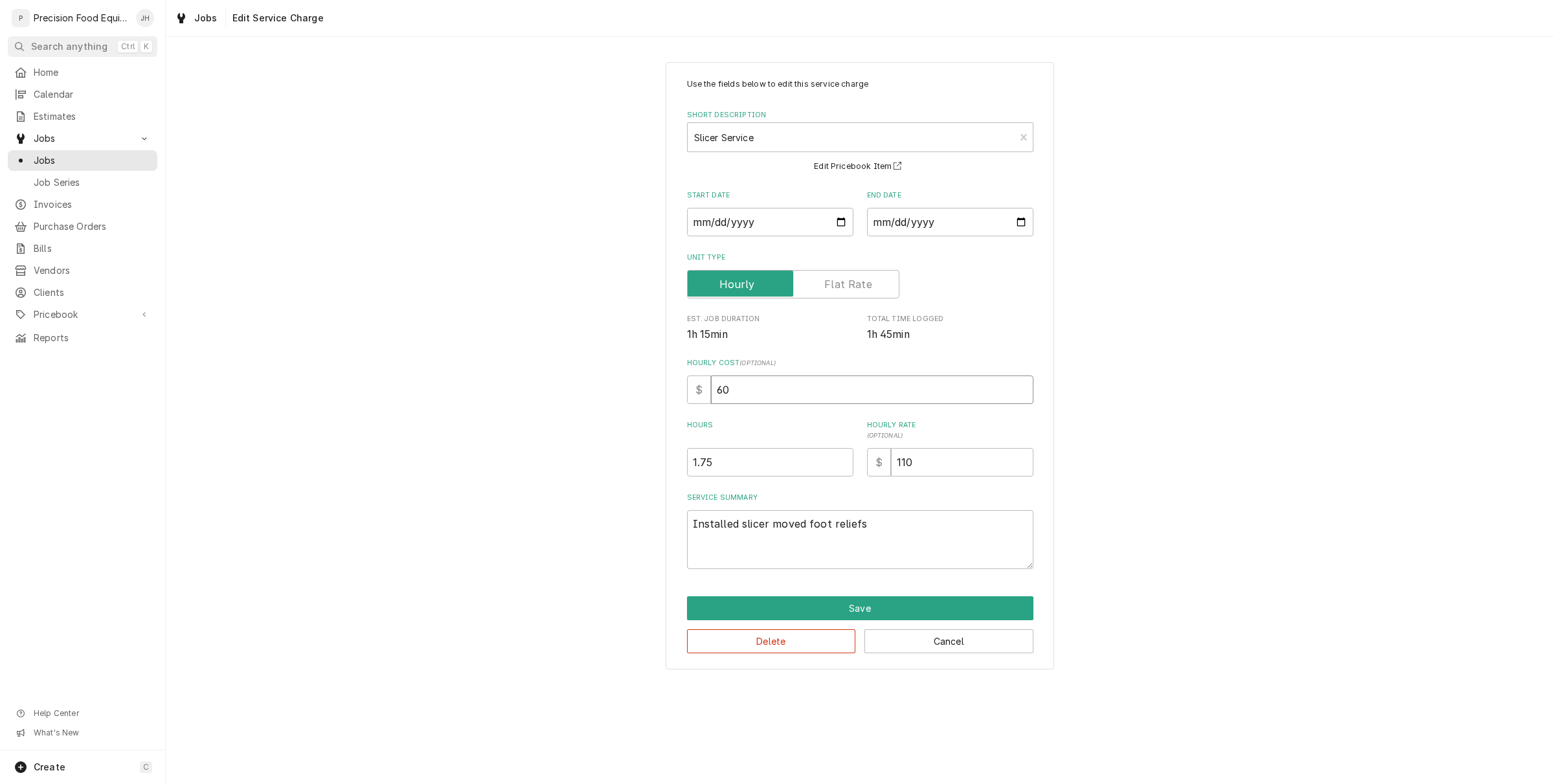
click at [810, 387] on input "60" at bounding box center [872, 389] width 323 height 28
click at [843, 599] on button "Save" at bounding box center [860, 607] width 347 height 24
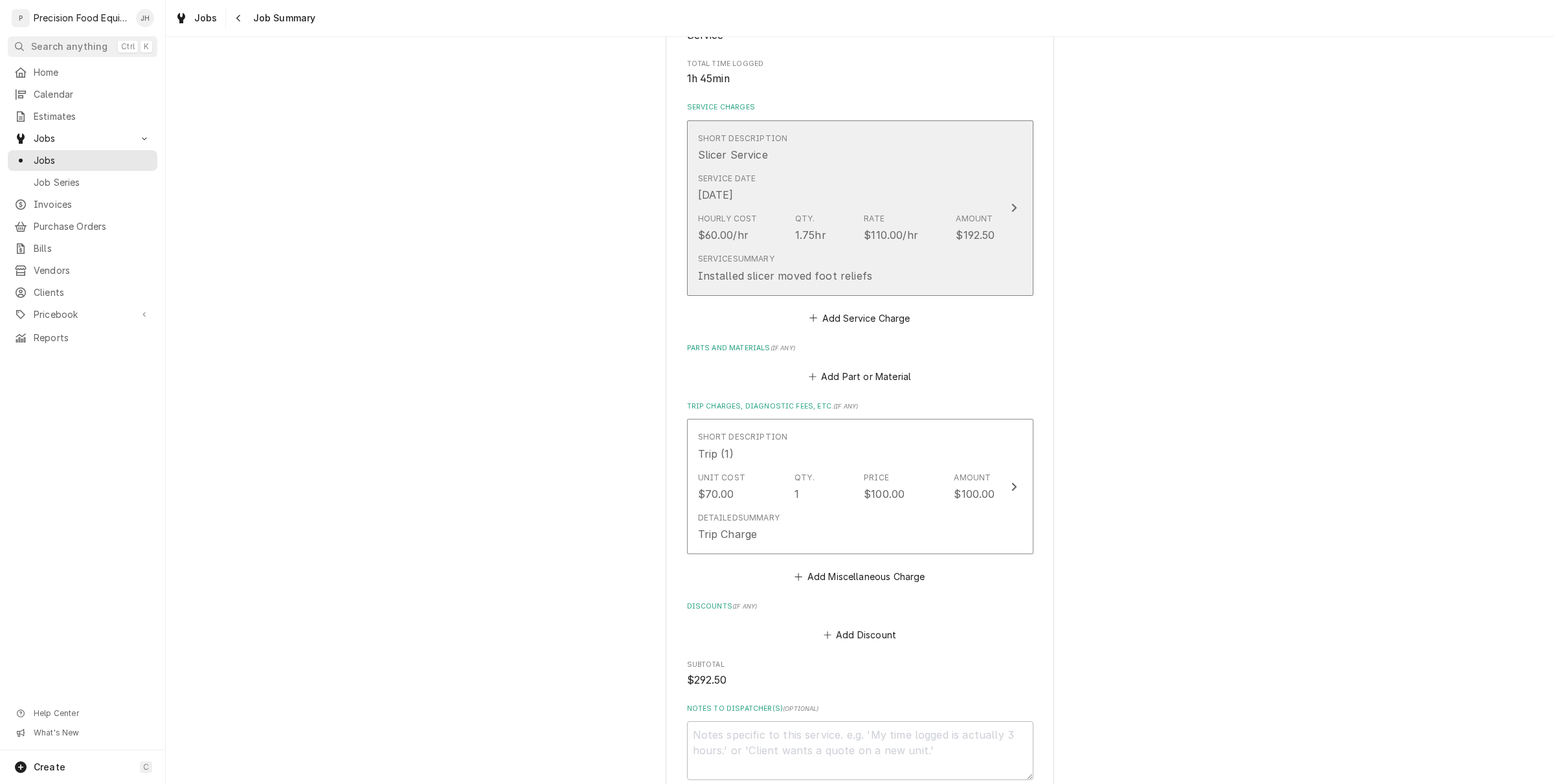
scroll to position [404, 0]
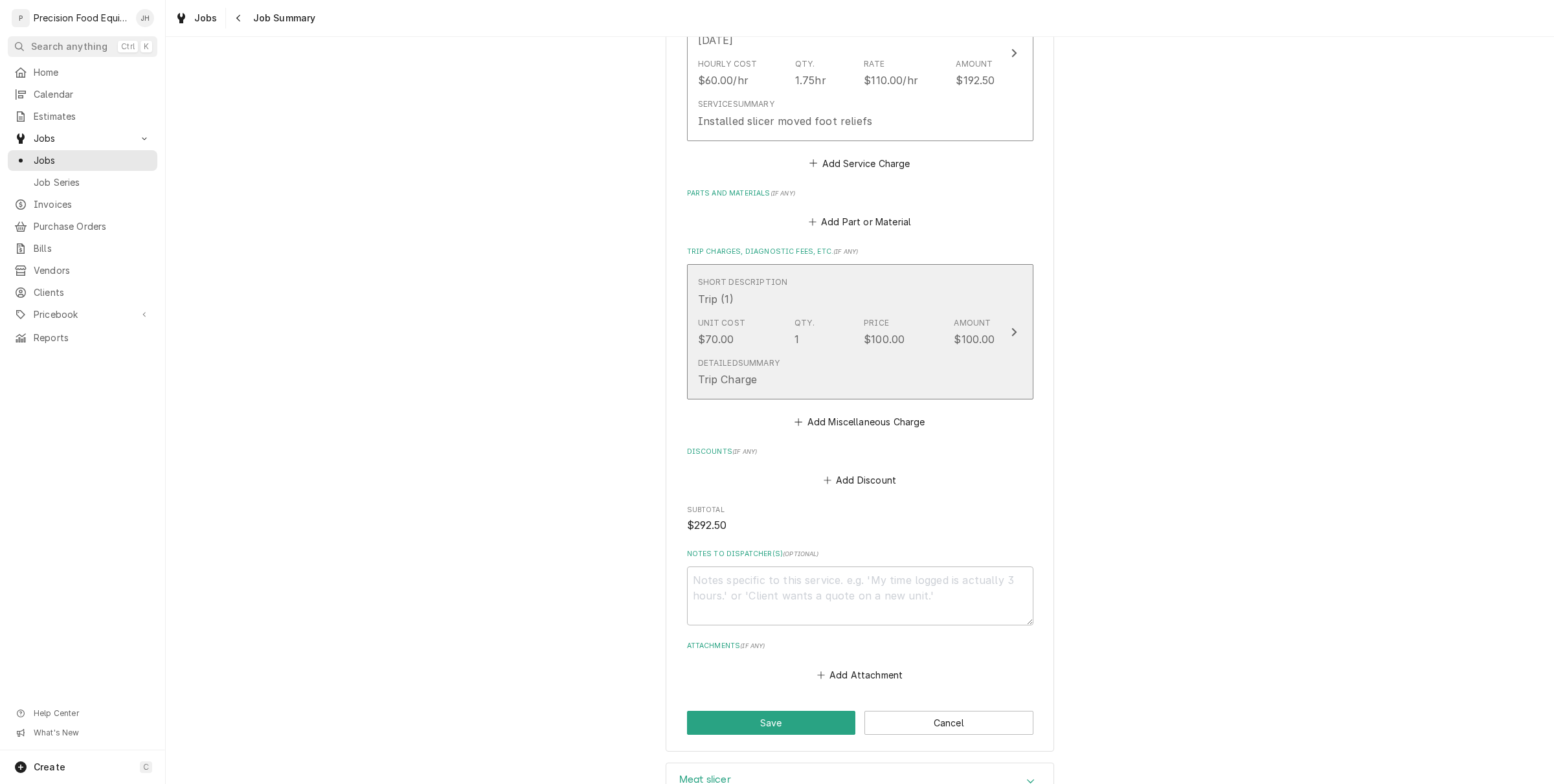
click at [849, 367] on div "Detailed Summary Trip Charge" at bounding box center [847, 373] width 297 height 40
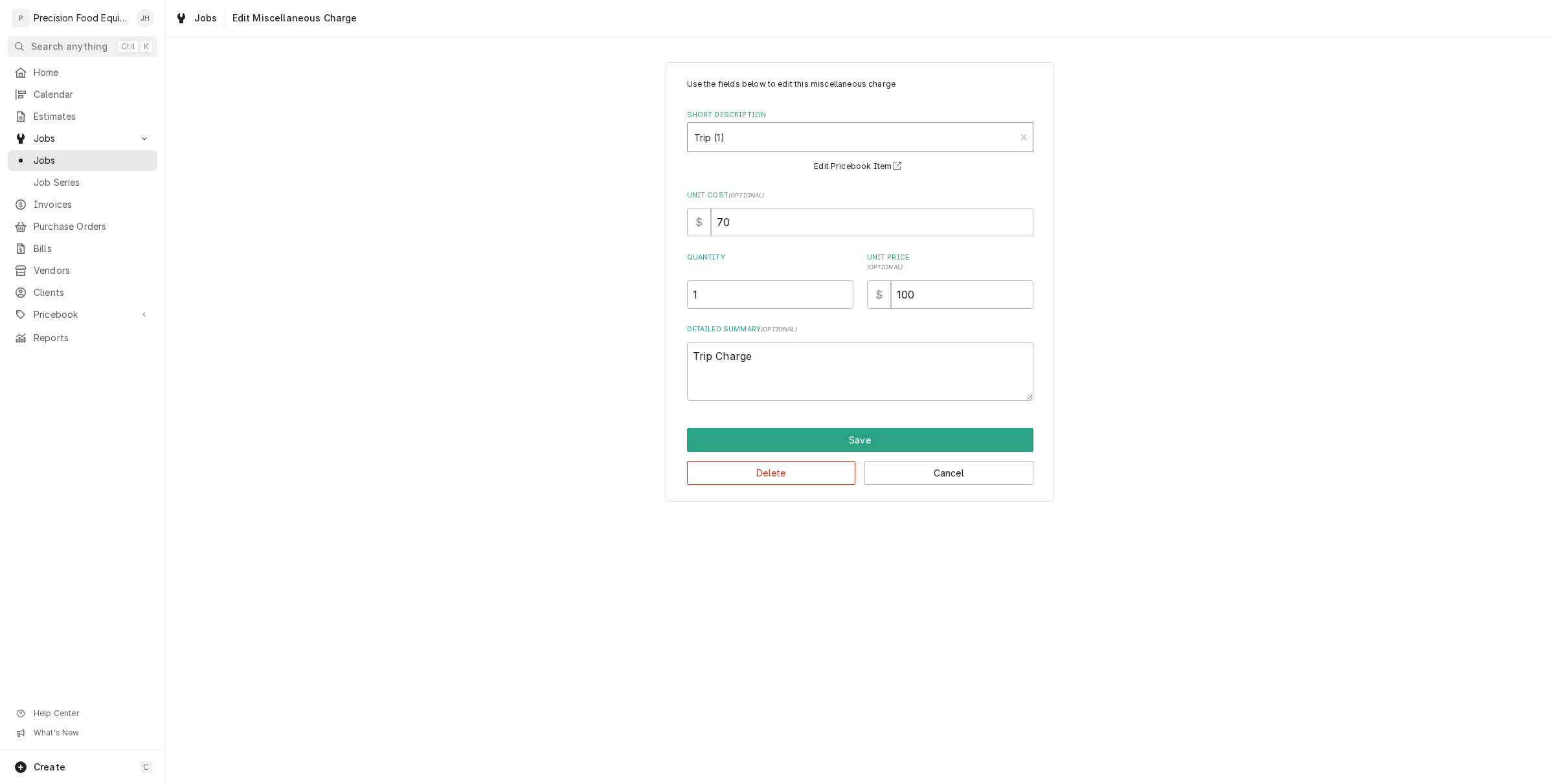
type textarea "x"
click at [807, 140] on div "Short Description" at bounding box center [851, 137] width 315 height 24
type input "mil"
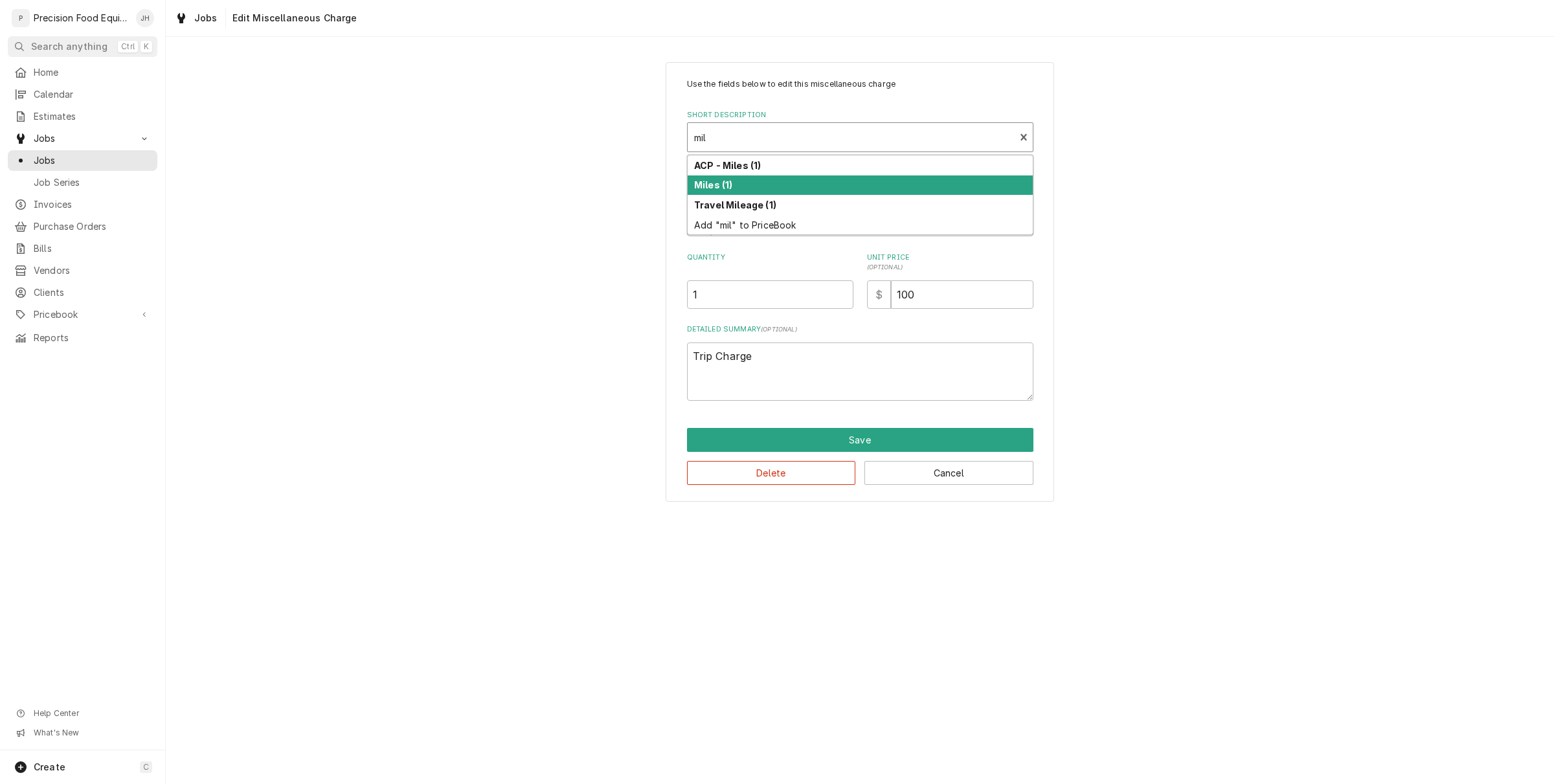
click at [791, 183] on div "Miles (1)" at bounding box center [860, 185] width 346 height 20
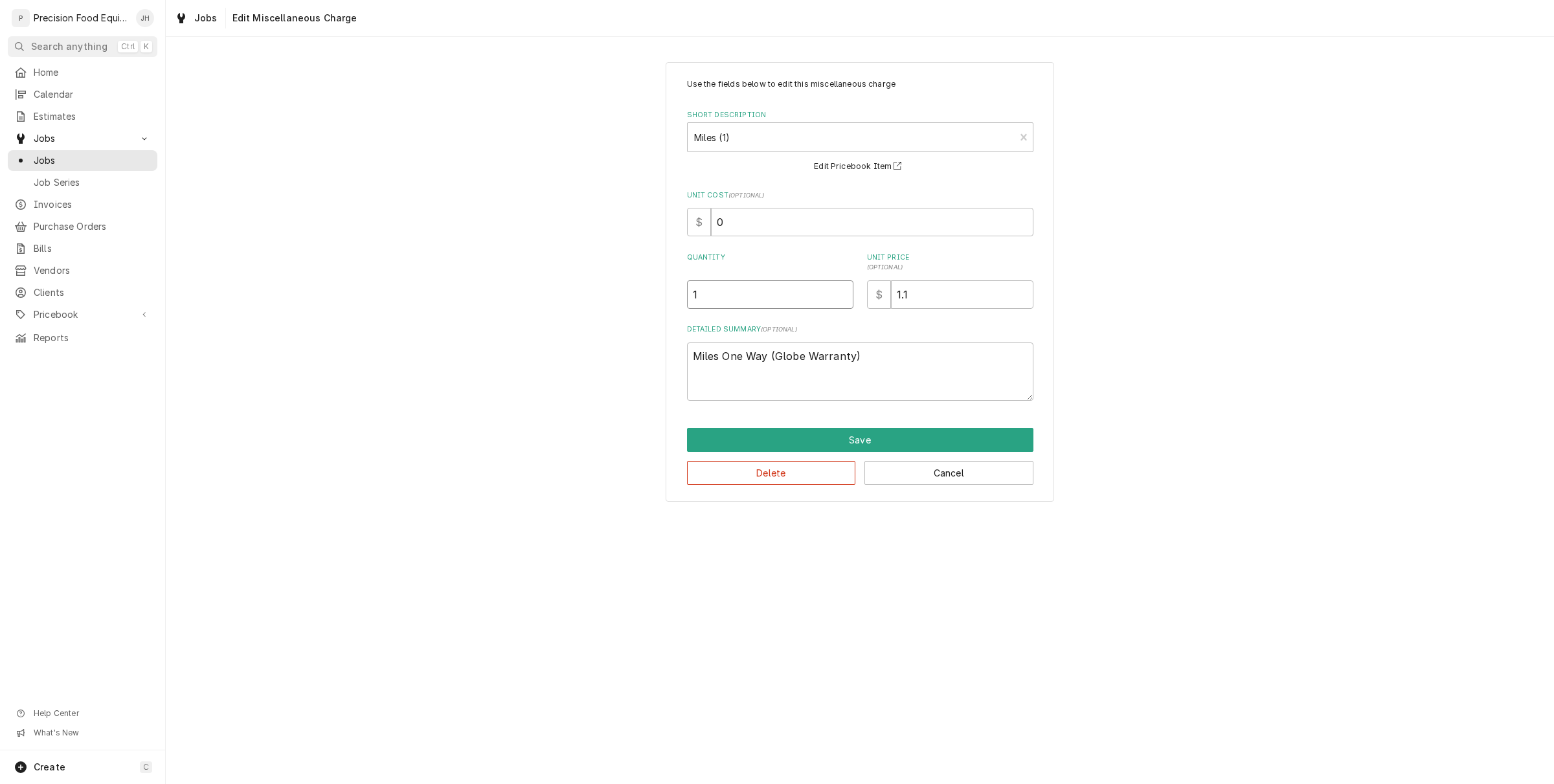
click at [719, 294] on input "1" at bounding box center [770, 294] width 166 height 28
type textarea "x"
click at [798, 287] on input "Quantity" at bounding box center [770, 294] width 166 height 28
type textarea "x"
type input "1"
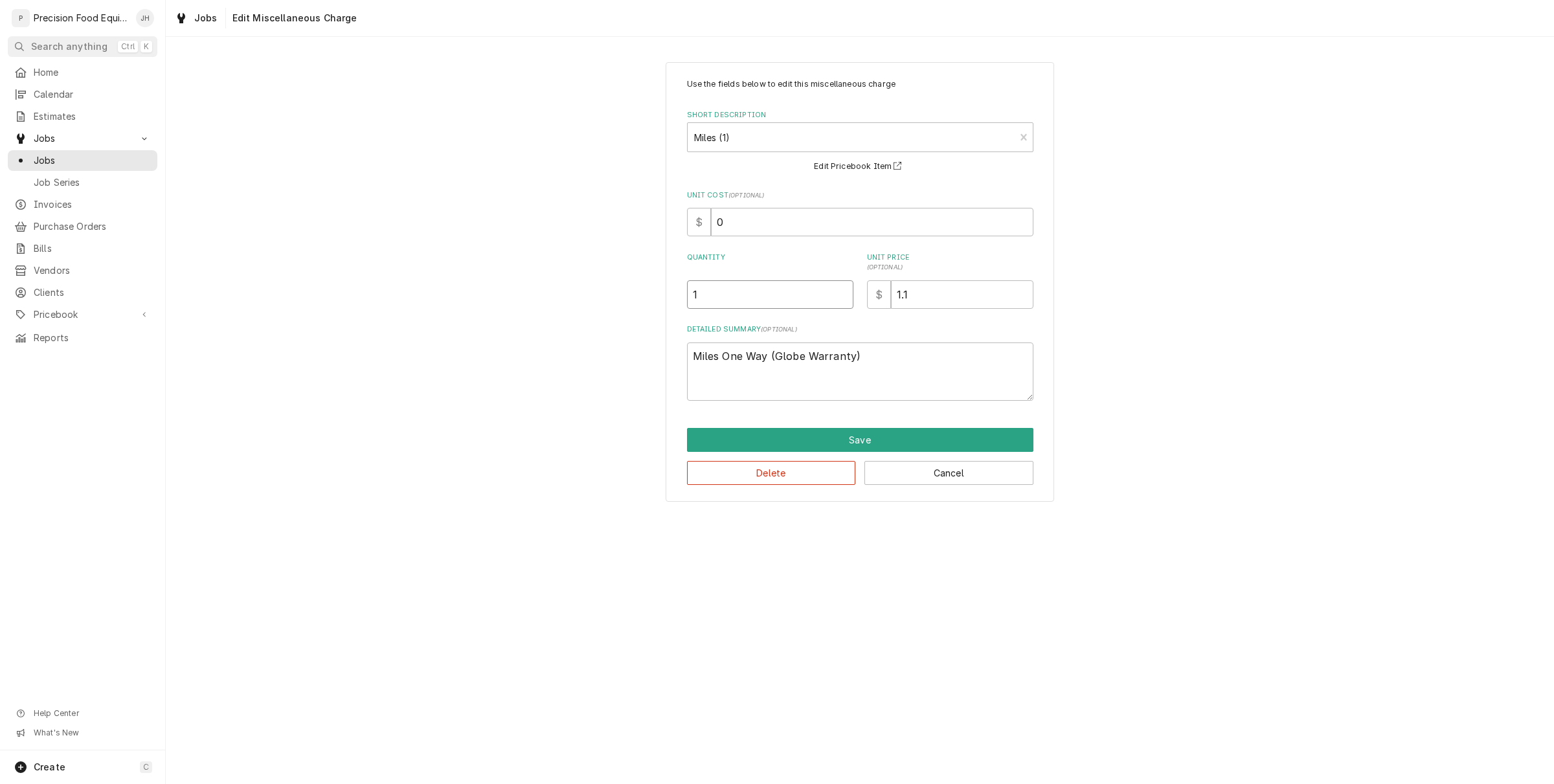
type textarea "x"
type input "15"
click at [869, 431] on button "Save" at bounding box center [860, 439] width 347 height 24
type textarea "x"
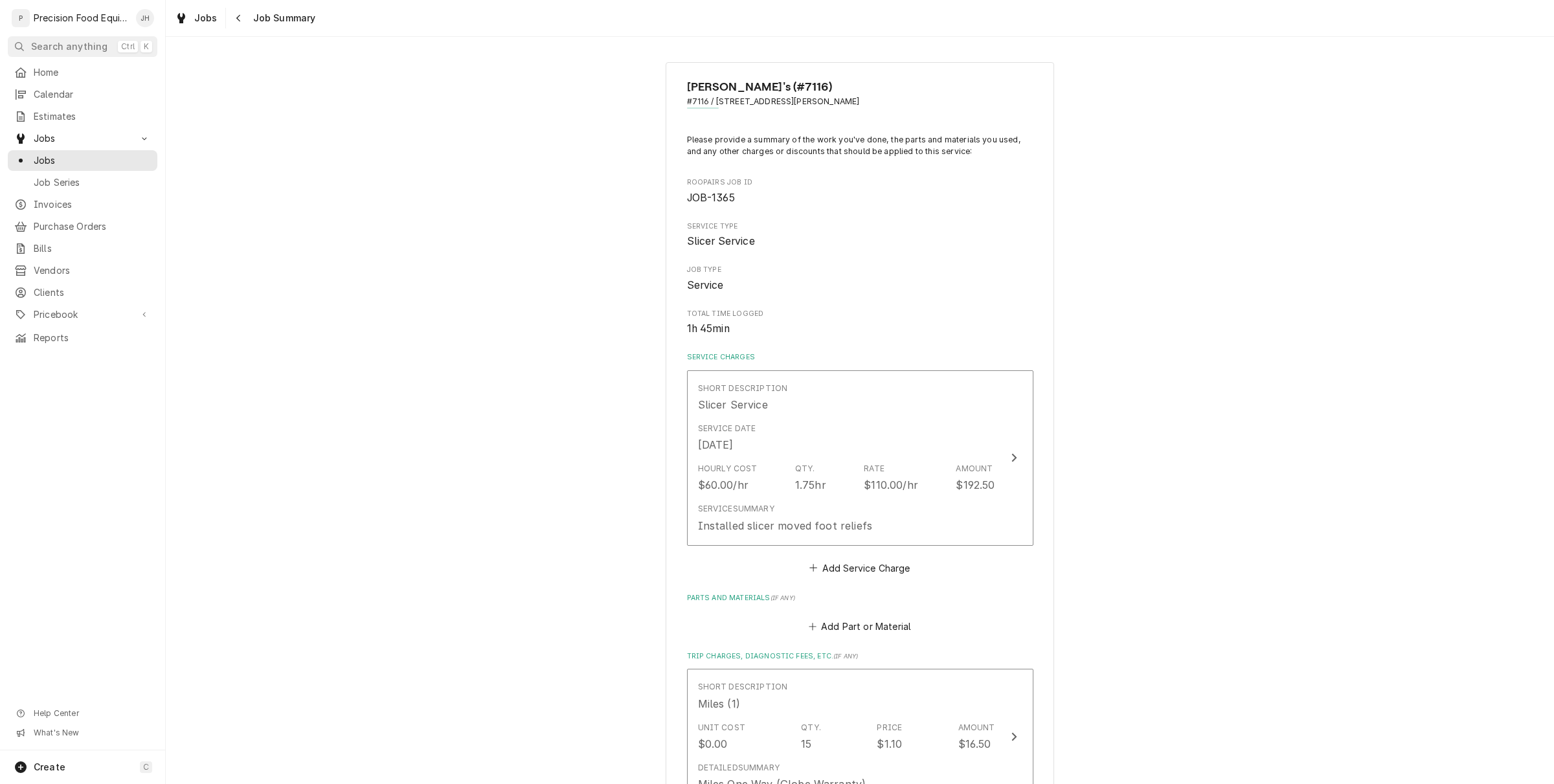
scroll to position [404, 0]
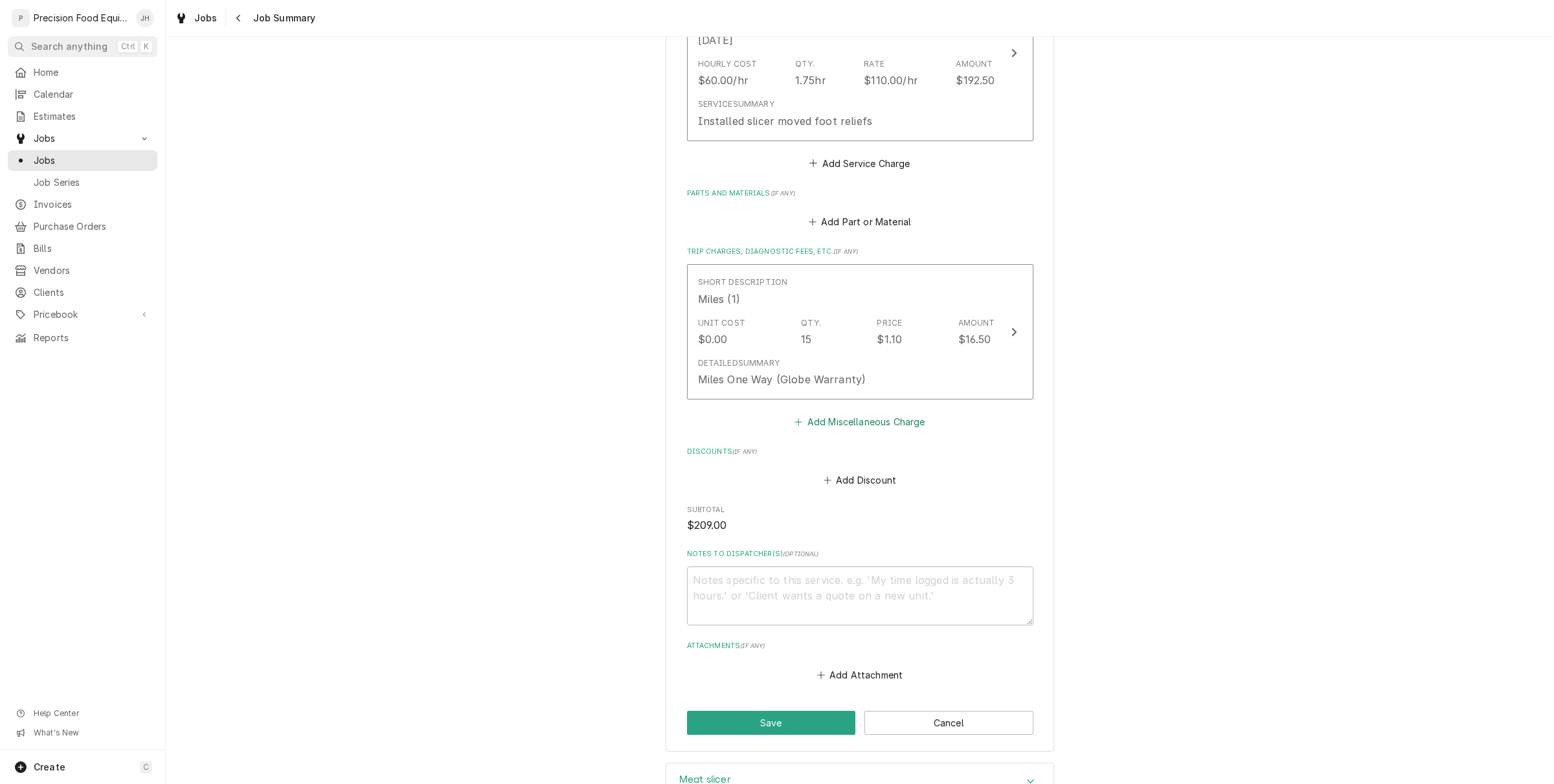
click at [837, 427] on button "Add Miscellaneous Charge" at bounding box center [859, 422] width 135 height 18
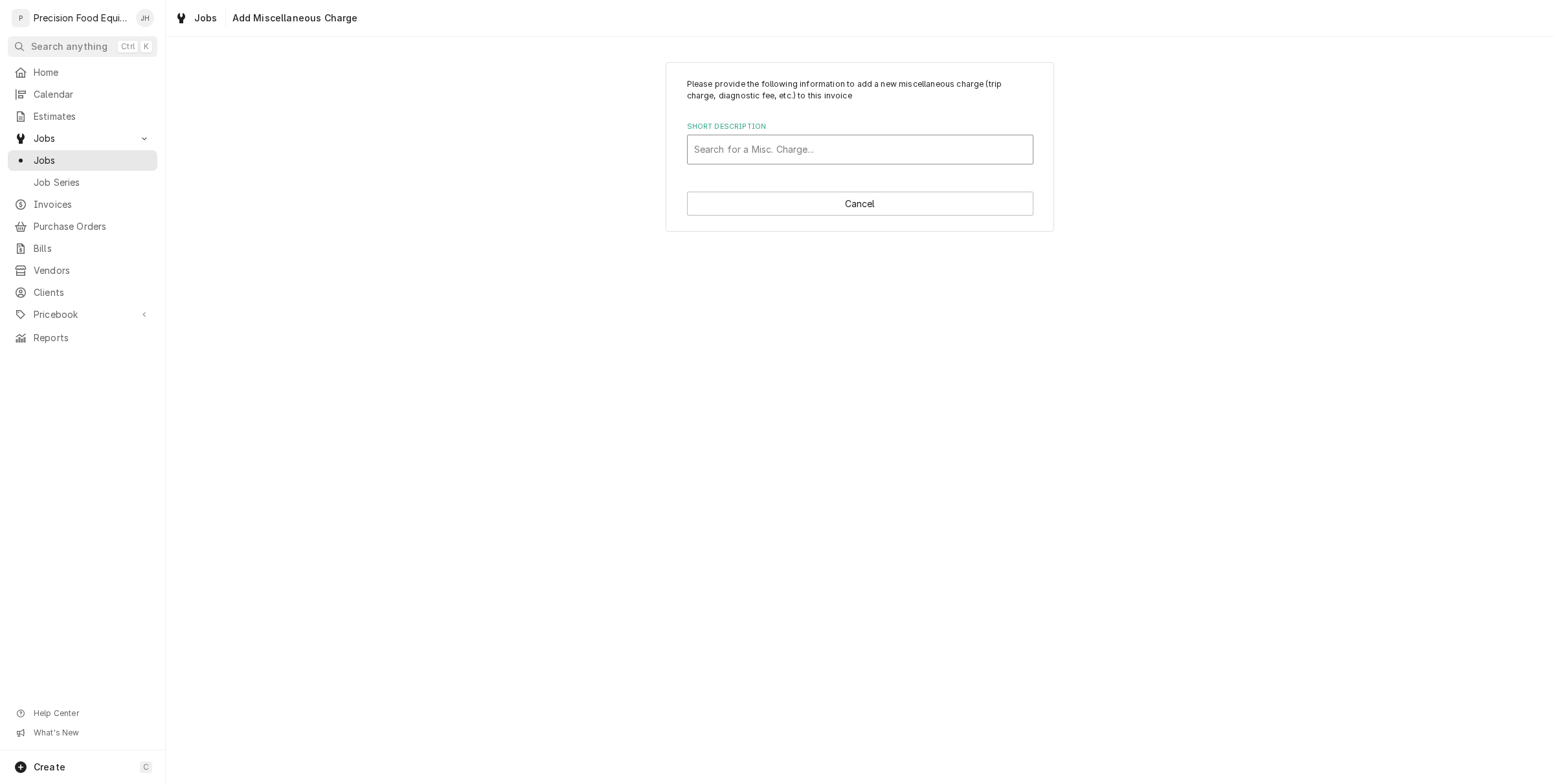
click at [777, 143] on div "Short Description" at bounding box center [860, 149] width 332 height 24
type input "trav"
click at [748, 200] on strong "Travel Time (1)" at bounding box center [728, 197] width 69 height 11
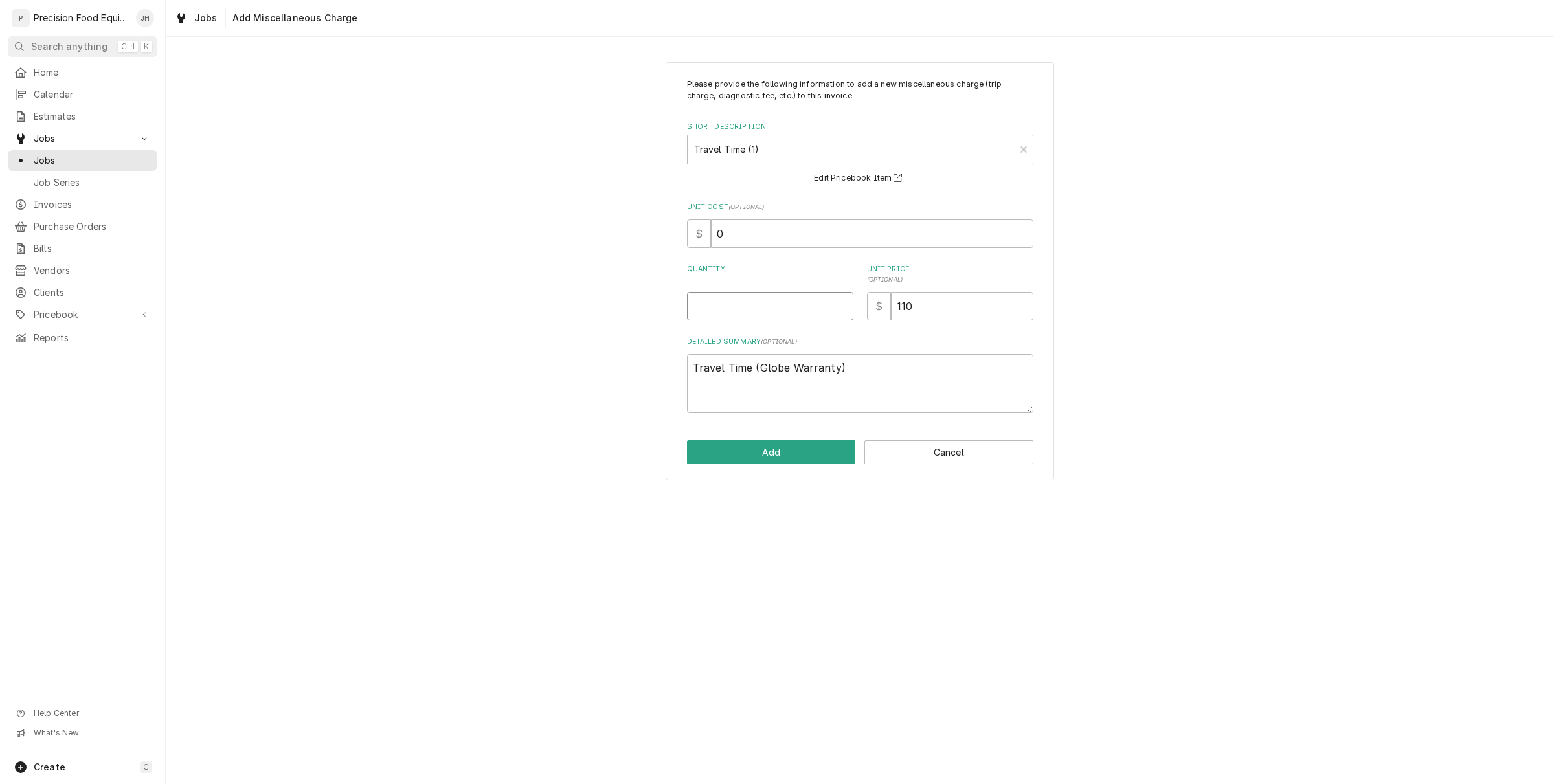
click at [803, 309] on input "Quantity" at bounding box center [770, 306] width 166 height 28
click at [873, 402] on textarea "Travel Time (Globe Warranty)" at bounding box center [860, 383] width 347 height 59
click at [794, 288] on div "Quantity" at bounding box center [770, 292] width 166 height 56
click at [942, 461] on button "Cancel" at bounding box center [949, 452] width 169 height 24
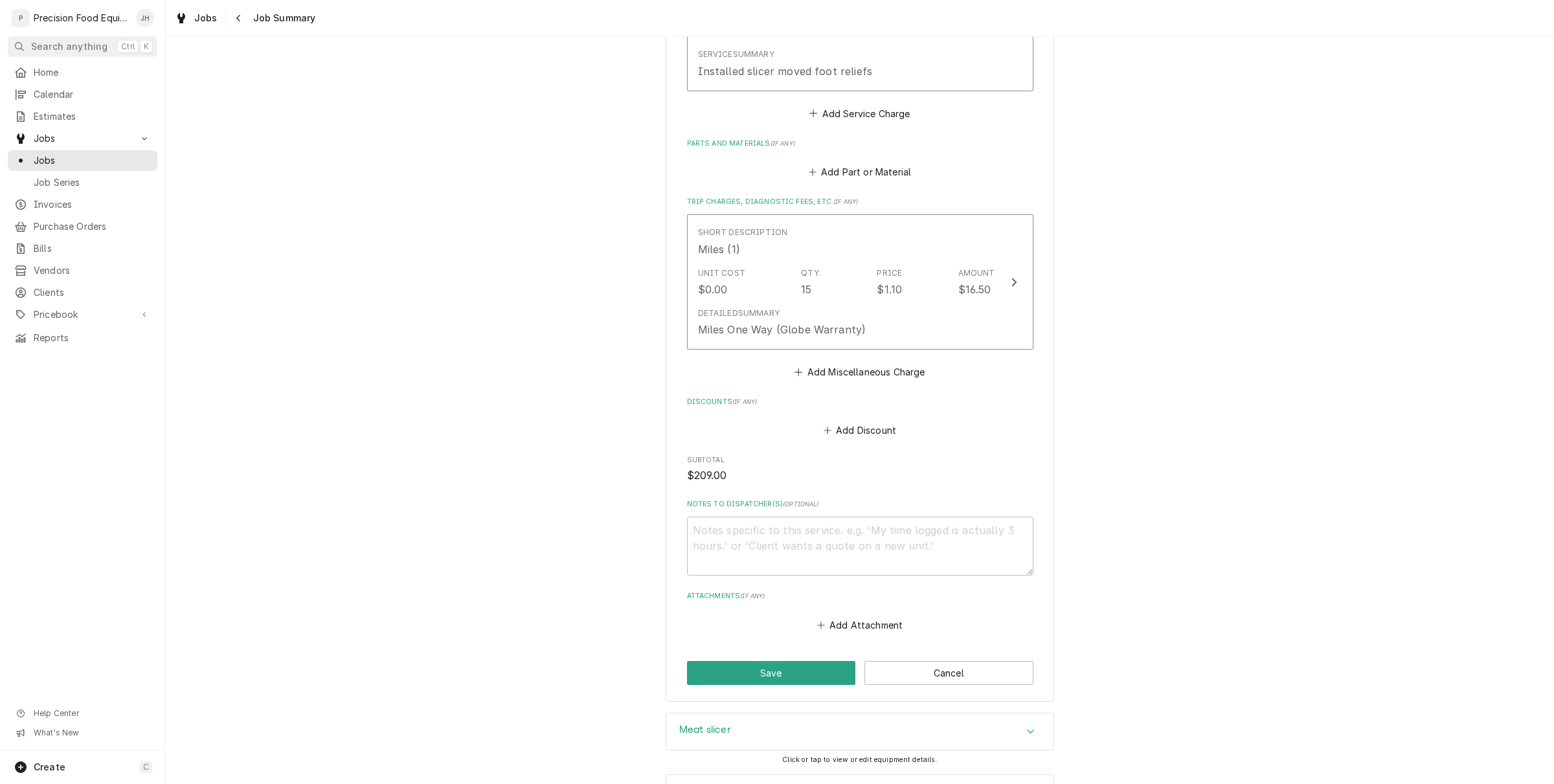
scroll to position [507, 0]
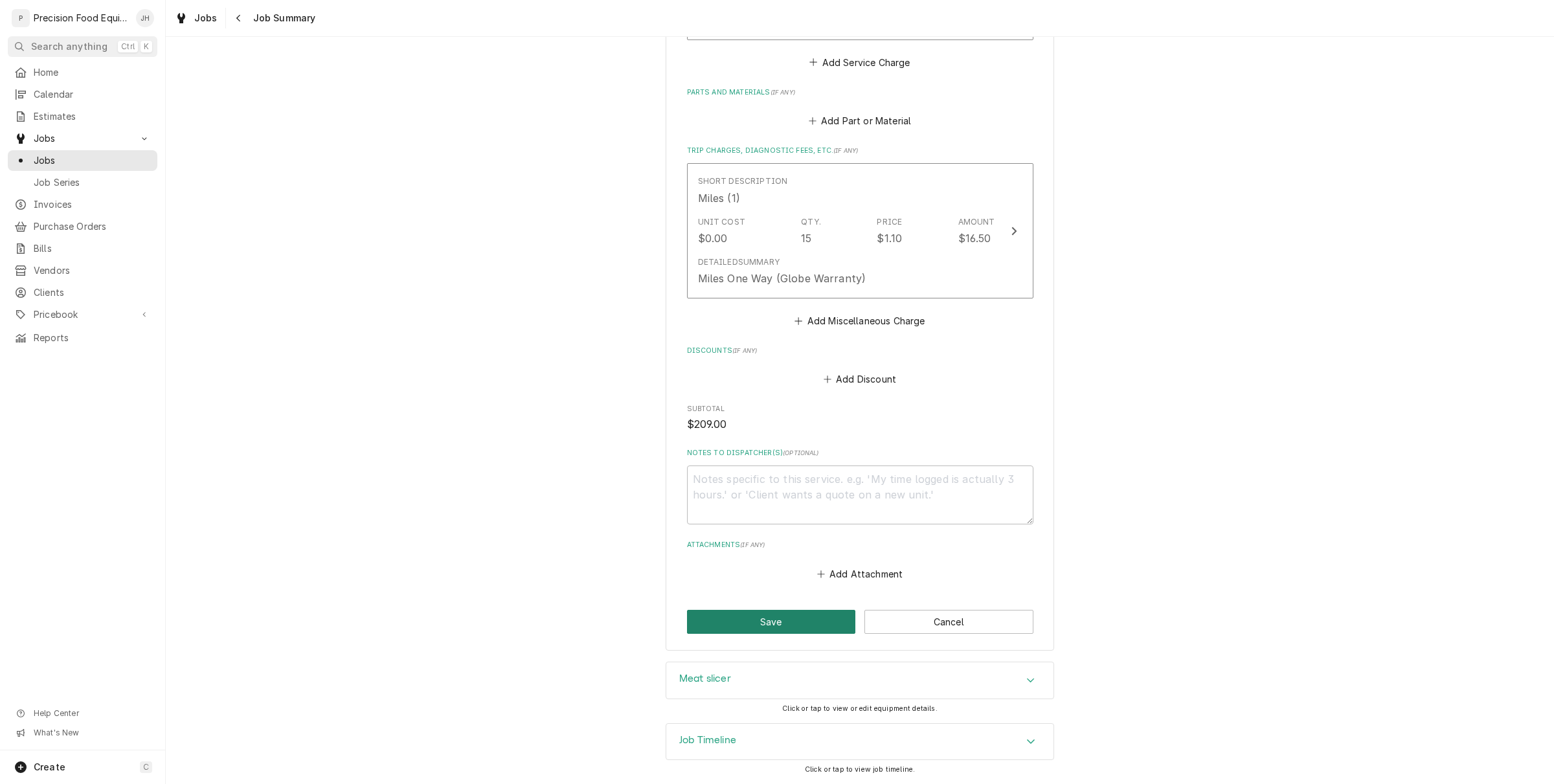
click at [800, 613] on button "Save" at bounding box center [771, 621] width 169 height 24
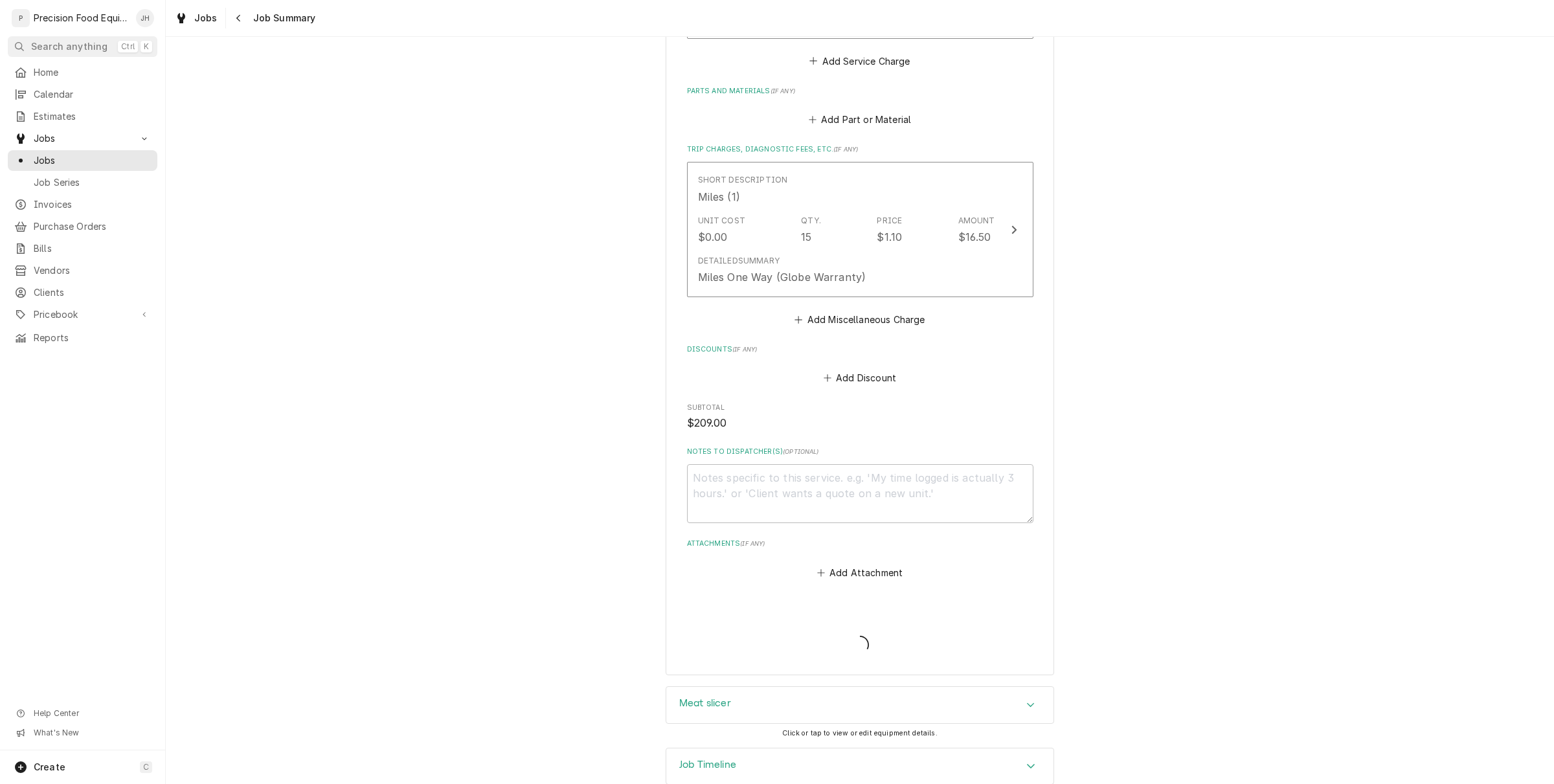
type textarea "x"
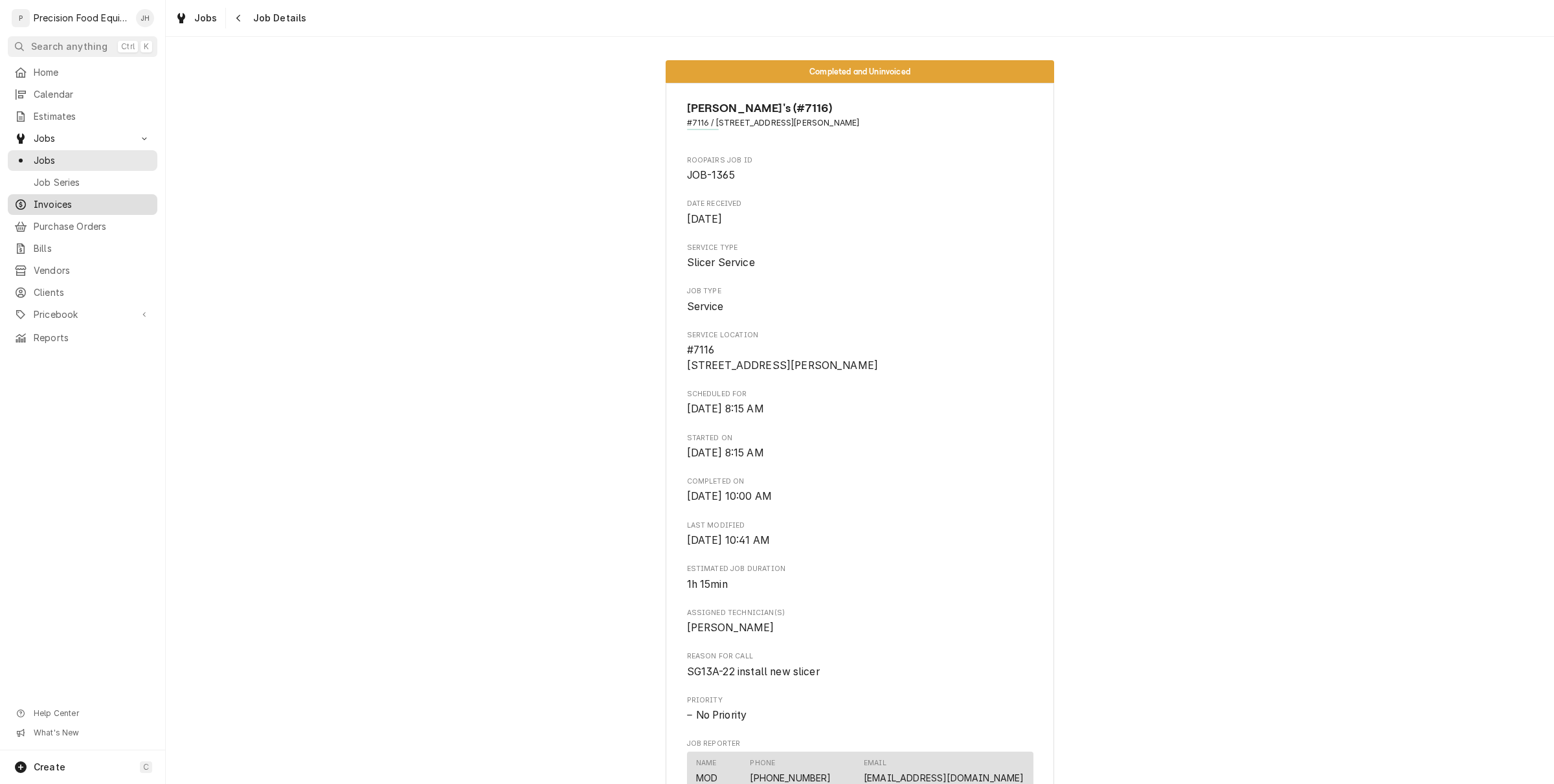
click at [37, 206] on span "Invoices" at bounding box center [91, 204] width 117 height 13
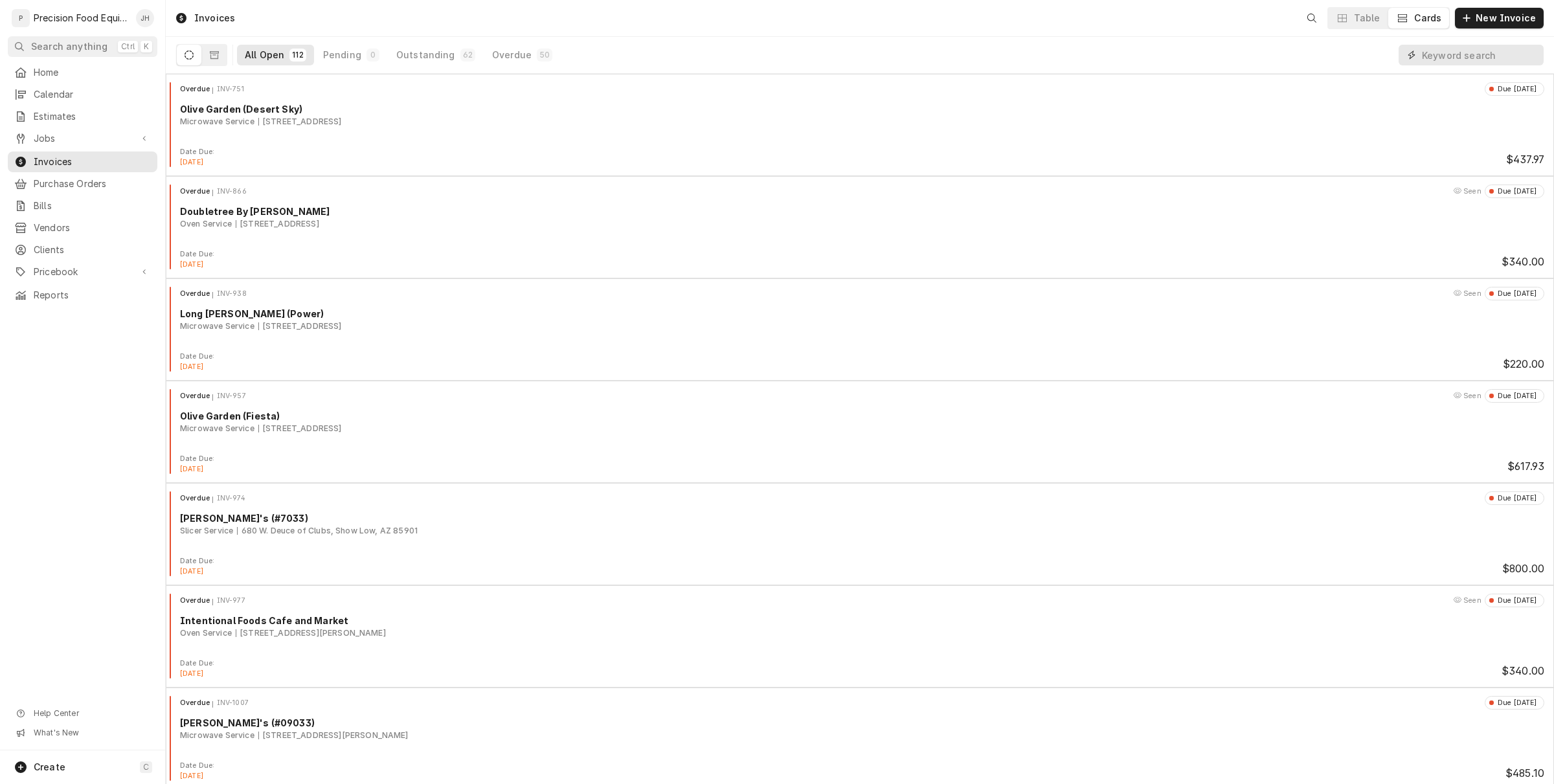
click at [1441, 55] on input "Dynamic Content Wrapper" at bounding box center [1479, 55] width 115 height 21
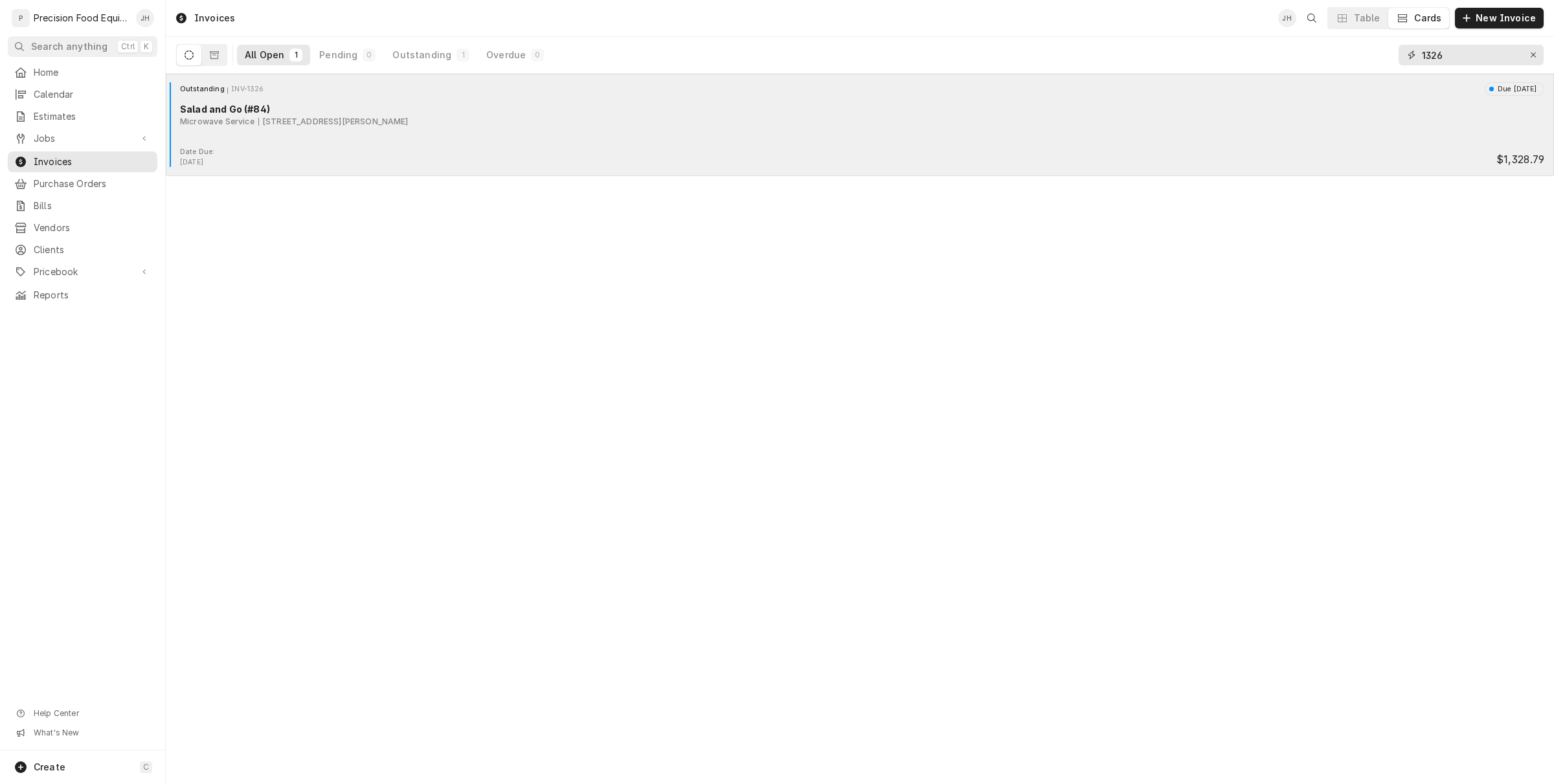
type input "1326"
click at [991, 114] on div "Salad and Go (#84)" at bounding box center [863, 108] width 1365 height 13
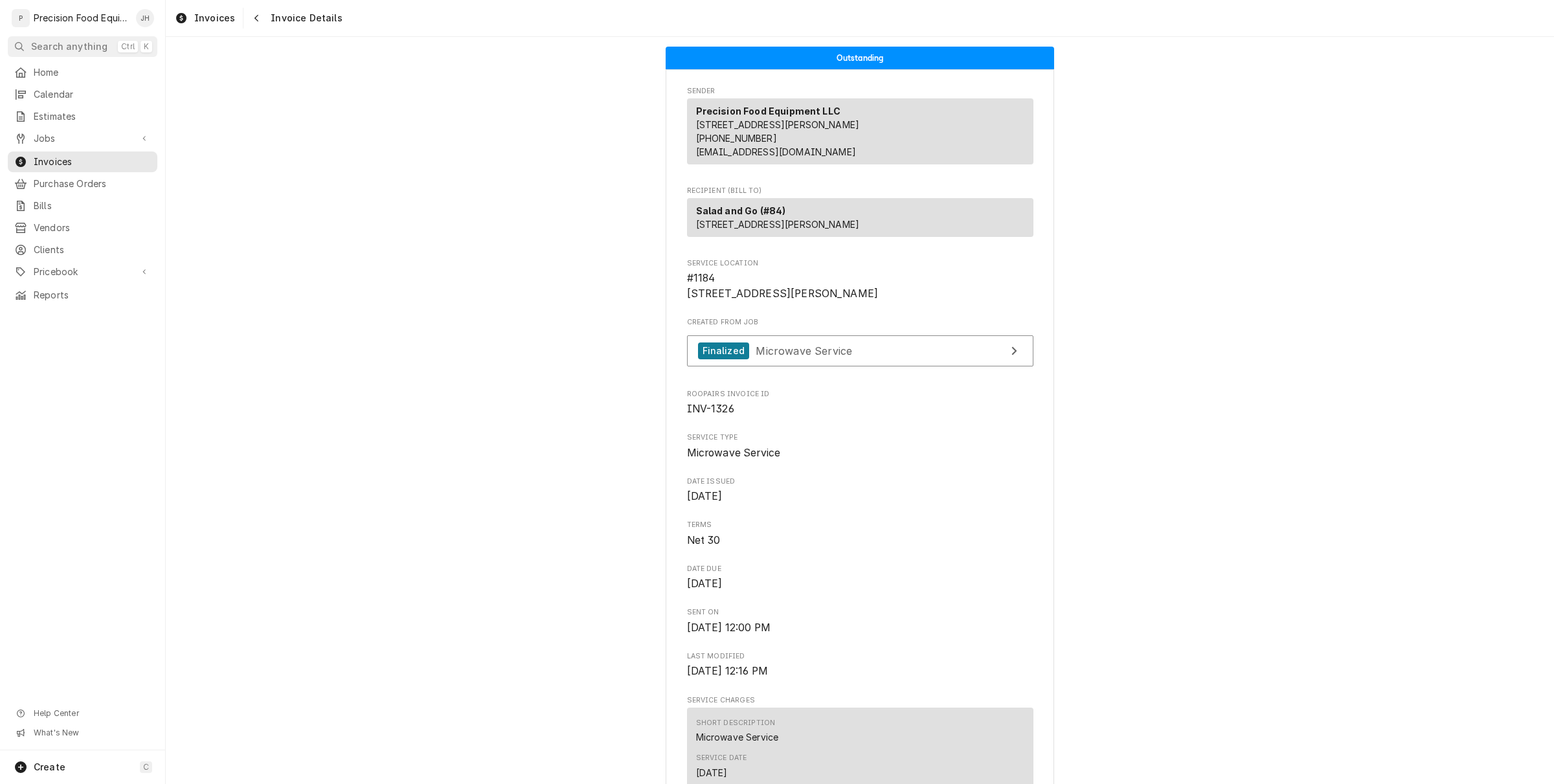
click at [712, 415] on span "INV-1326" at bounding box center [711, 409] width 47 height 12
copy span "INV-1326"
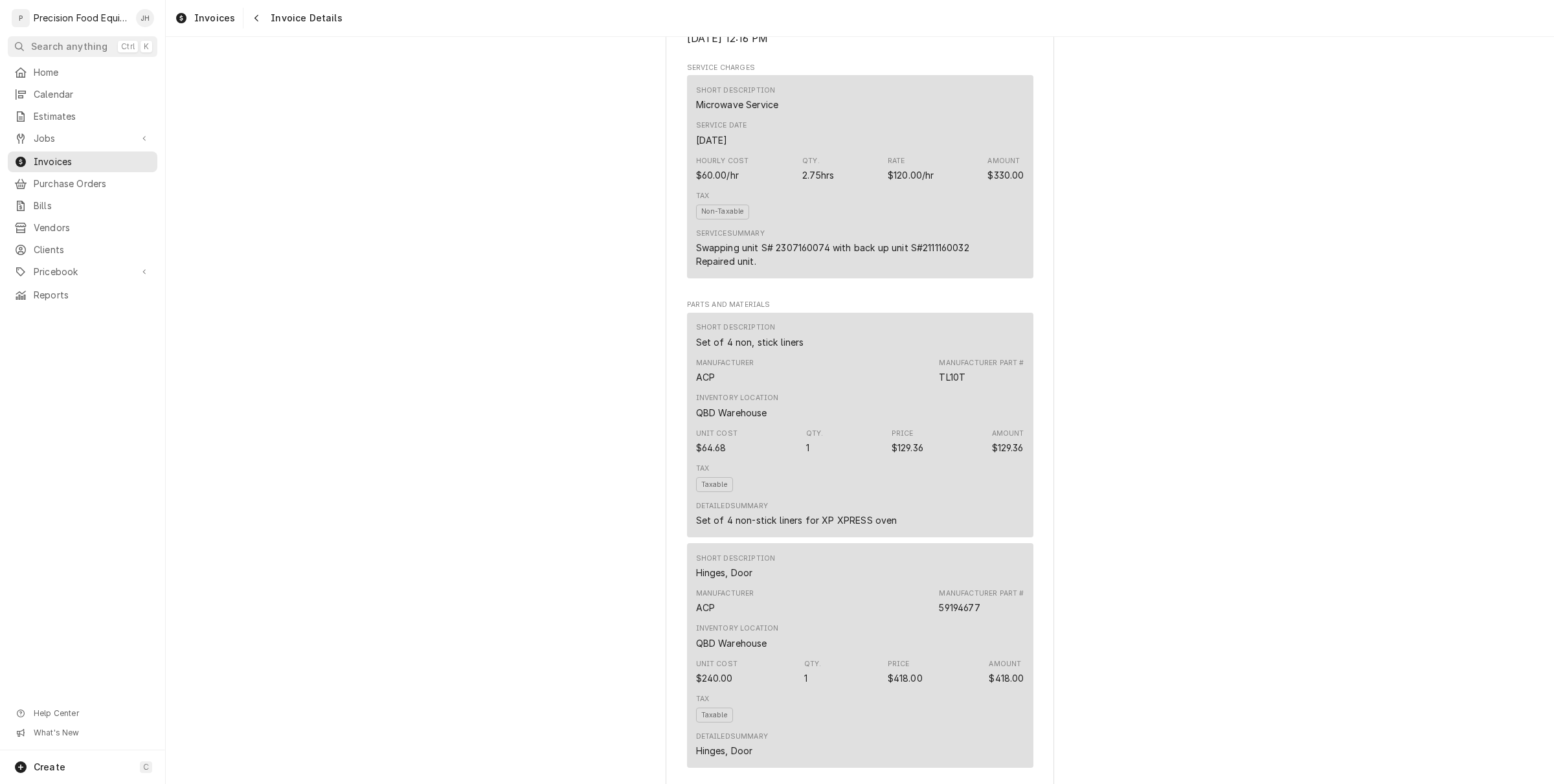
scroll to position [647, 0]
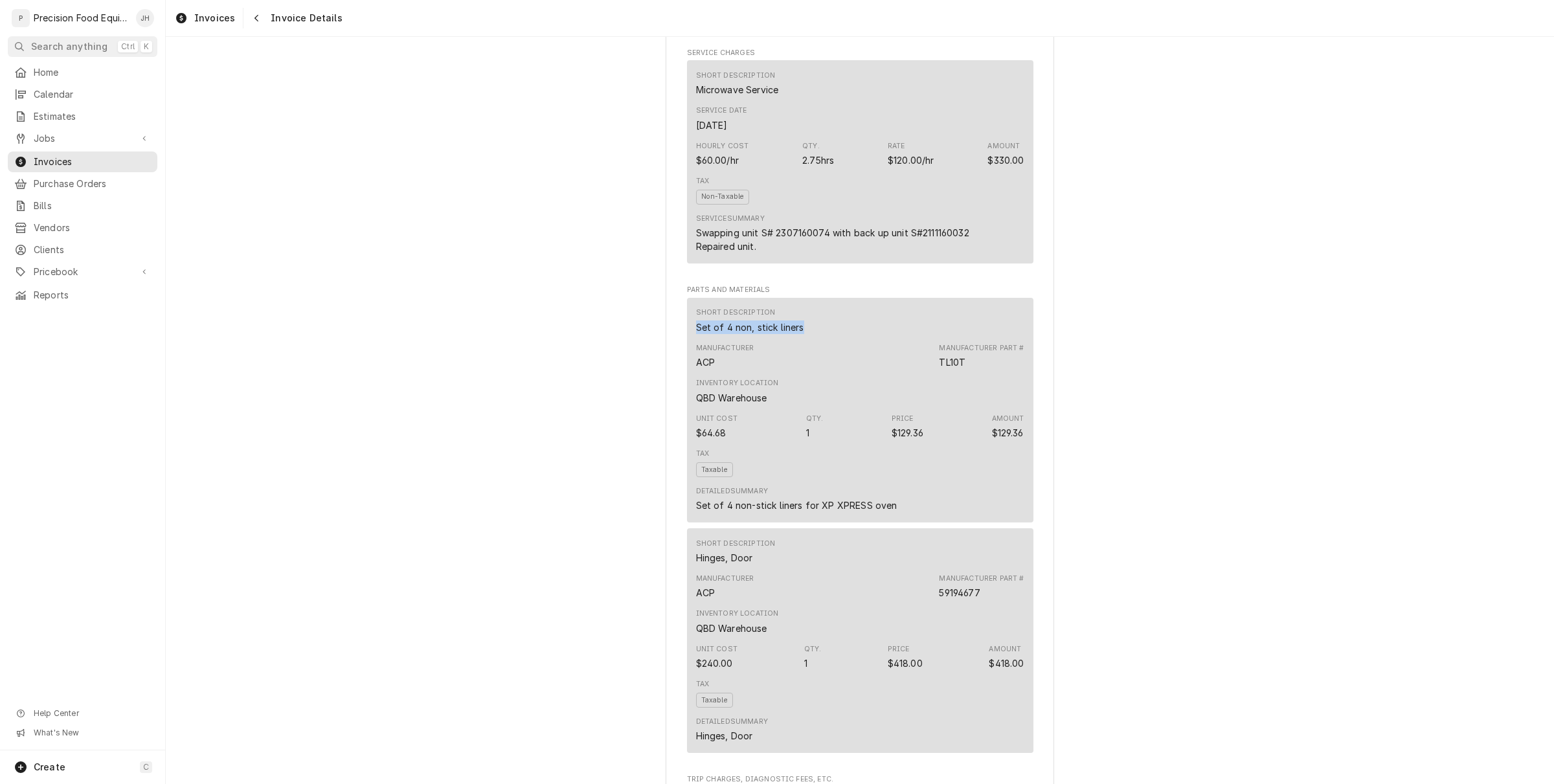
drag, startPoint x: 785, startPoint y: 370, endPoint x: 687, endPoint y: 371, distance: 98.0
click at [687, 371] on div "Short Description Set of 4 non, stick liners Manufacturer ACP Manufacturer Part…" at bounding box center [860, 410] width 347 height 225
copy div "Set of 4 non, stick liners"
click at [933, 444] on div "Unit Cost $64.68 Qty. 1 Price $129.36 Amount $129.36" at bounding box center [860, 426] width 328 height 35
drag, startPoint x: 931, startPoint y: 475, endPoint x: 888, endPoint y: 477, distance: 43.0
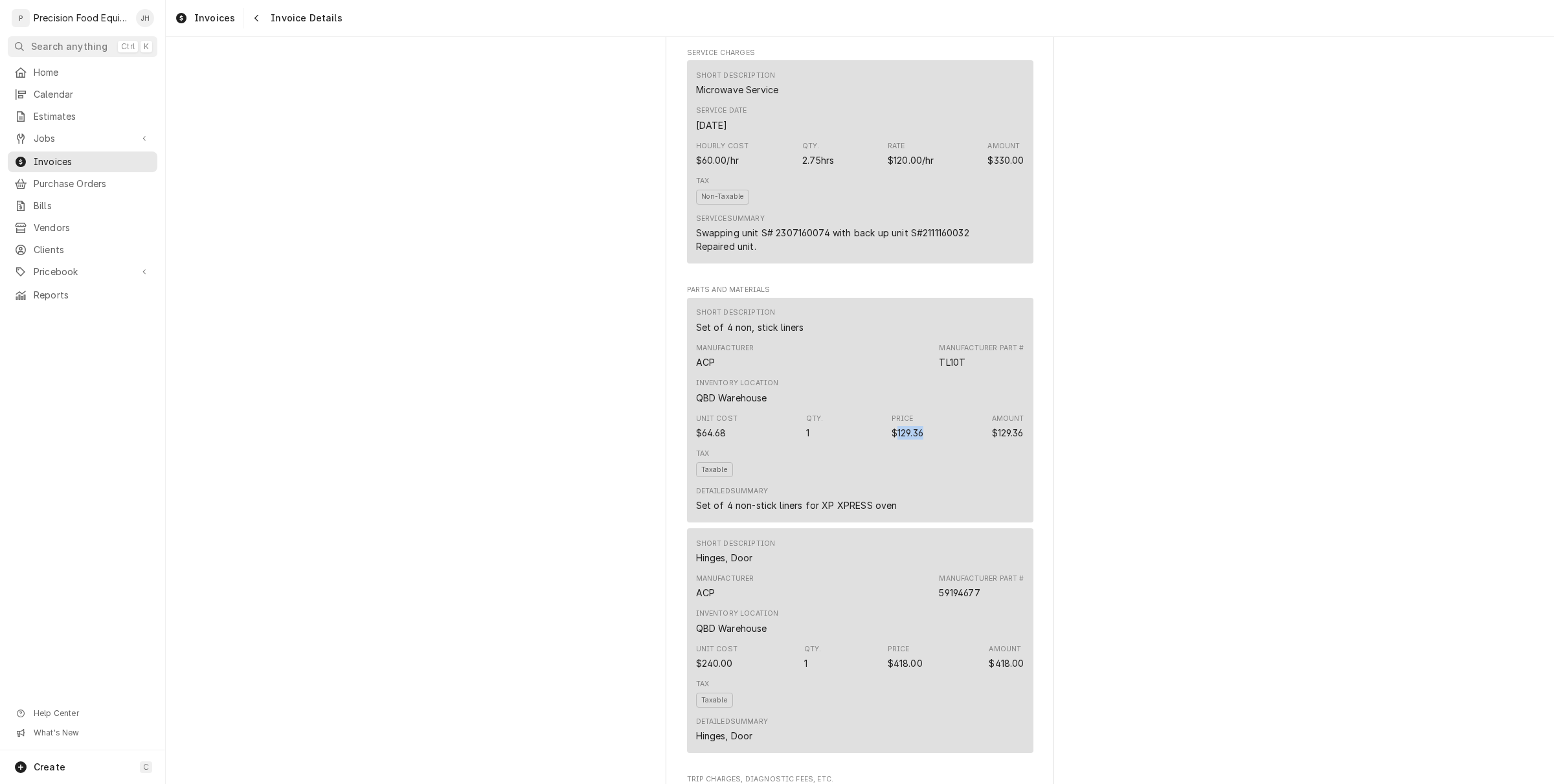
click at [888, 444] on div "Unit Cost $64.68 Qty. 1 Price $129.36 Amount $129.36" at bounding box center [860, 426] width 328 height 35
copy div "129.36"
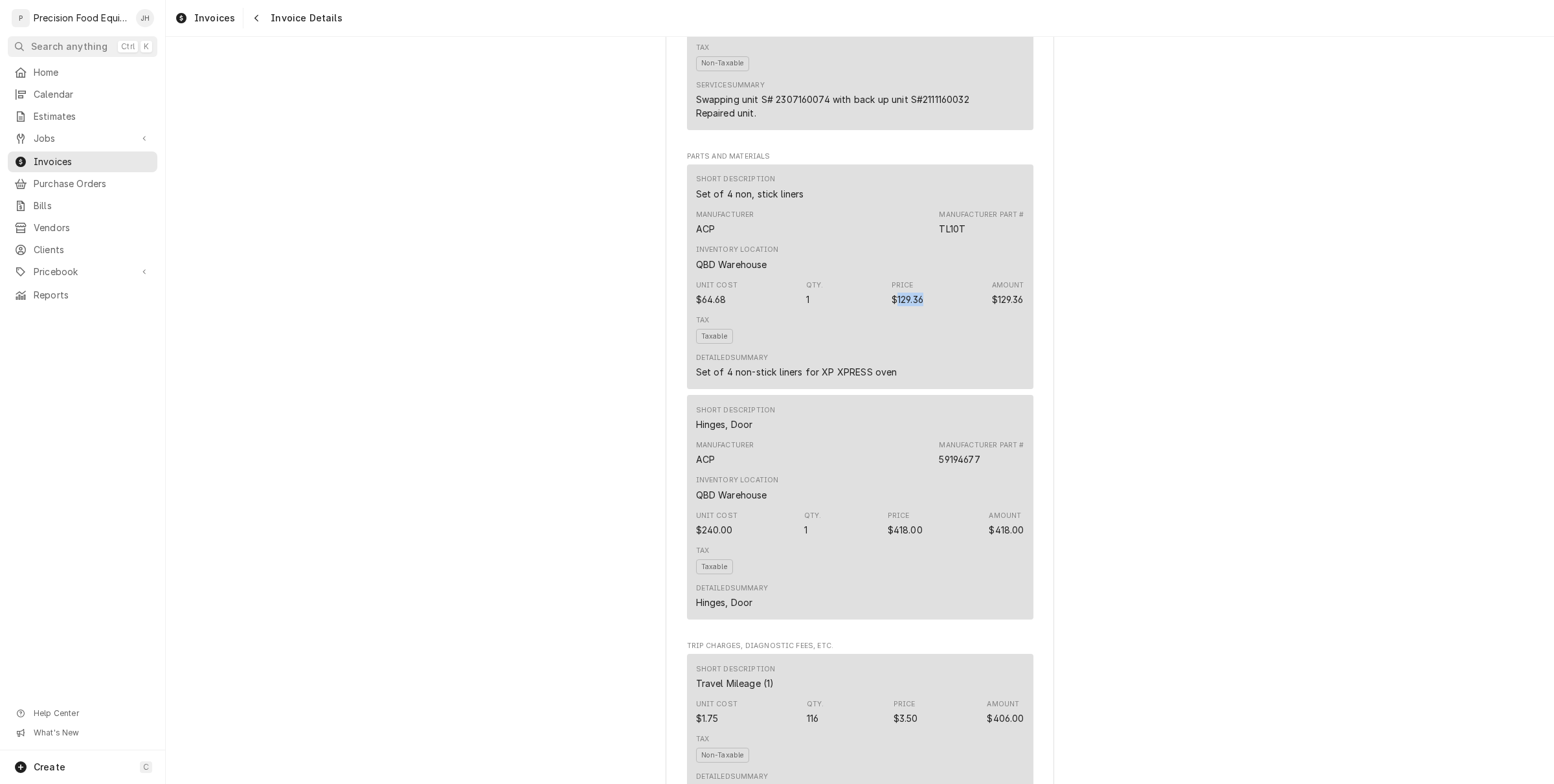
scroll to position [809, 0]
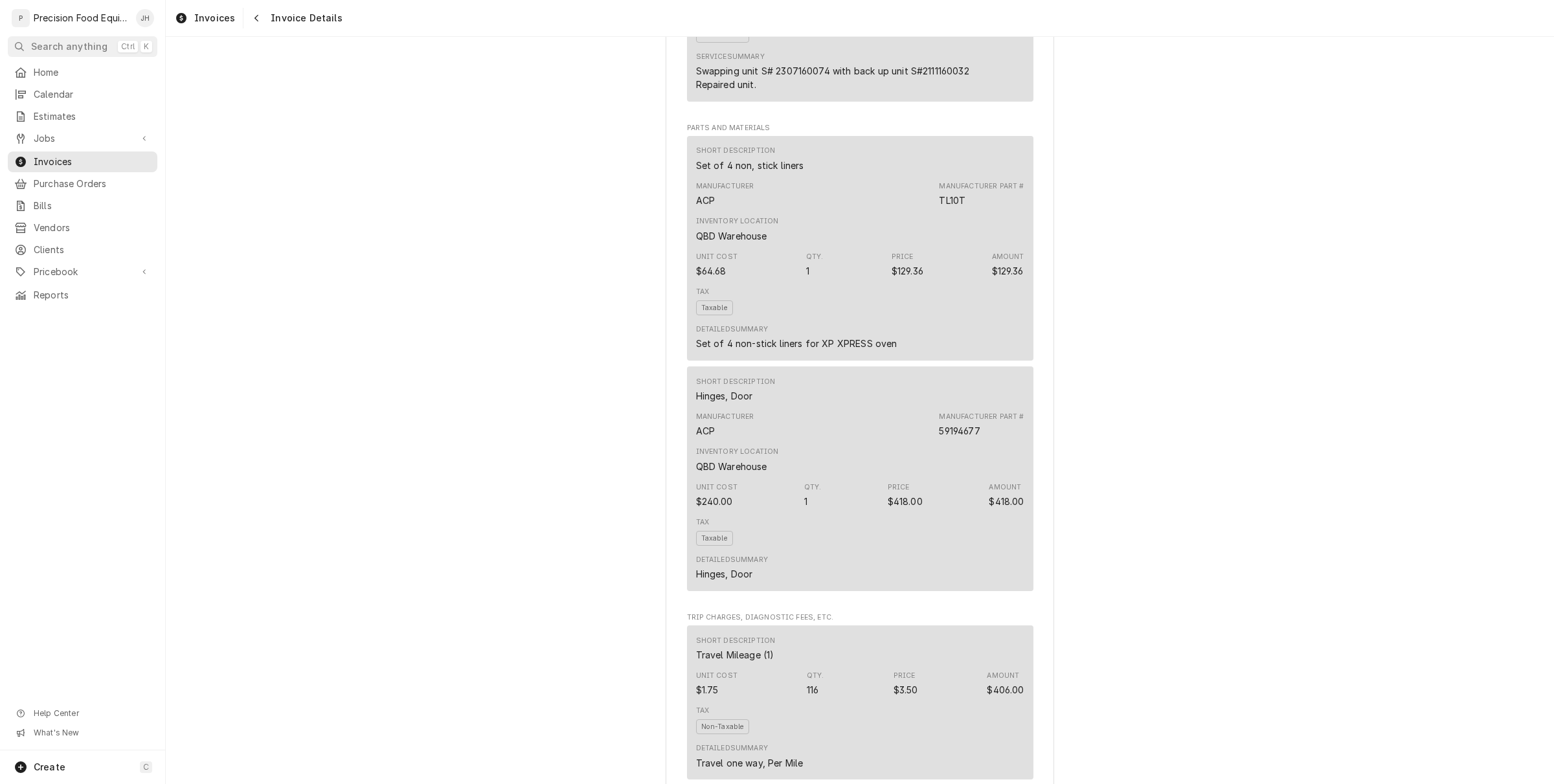
click at [814, 477] on div "Inventory Location QBD Warehouse" at bounding box center [860, 460] width 328 height 35
drag, startPoint x: 753, startPoint y: 439, endPoint x: 672, endPoint y: 440, distance: 81.0
click at [672, 439] on div "Sender Precision Food Equipment LLC 15615 E. Appleby Rd Gilbert, AZ 85298 (480)…" at bounding box center [860, 334] width 389 height 2148
copy div "Hinges, Door"
click at [772, 512] on div "Unit Cost $240.00 Qty. 1 Price $418.00 Amount $418.00" at bounding box center [860, 495] width 328 height 35
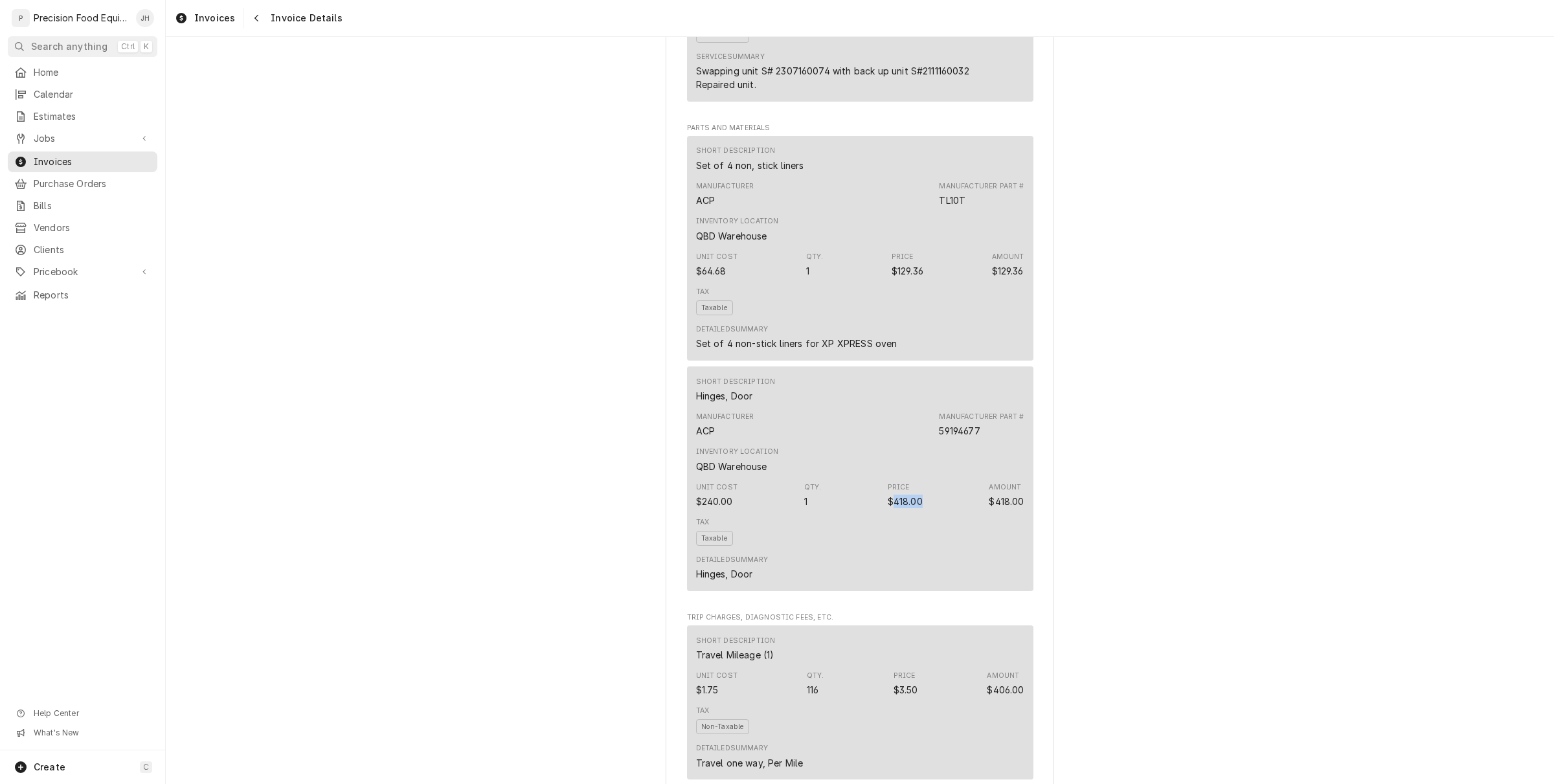
drag, startPoint x: 923, startPoint y: 546, endPoint x: 888, endPoint y: 544, distance: 35.1
click at [888, 512] on div "Unit Cost $240.00 Qty. 1 Price $418.00 Amount $418.00" at bounding box center [860, 495] width 328 height 35
copy div "418.00"
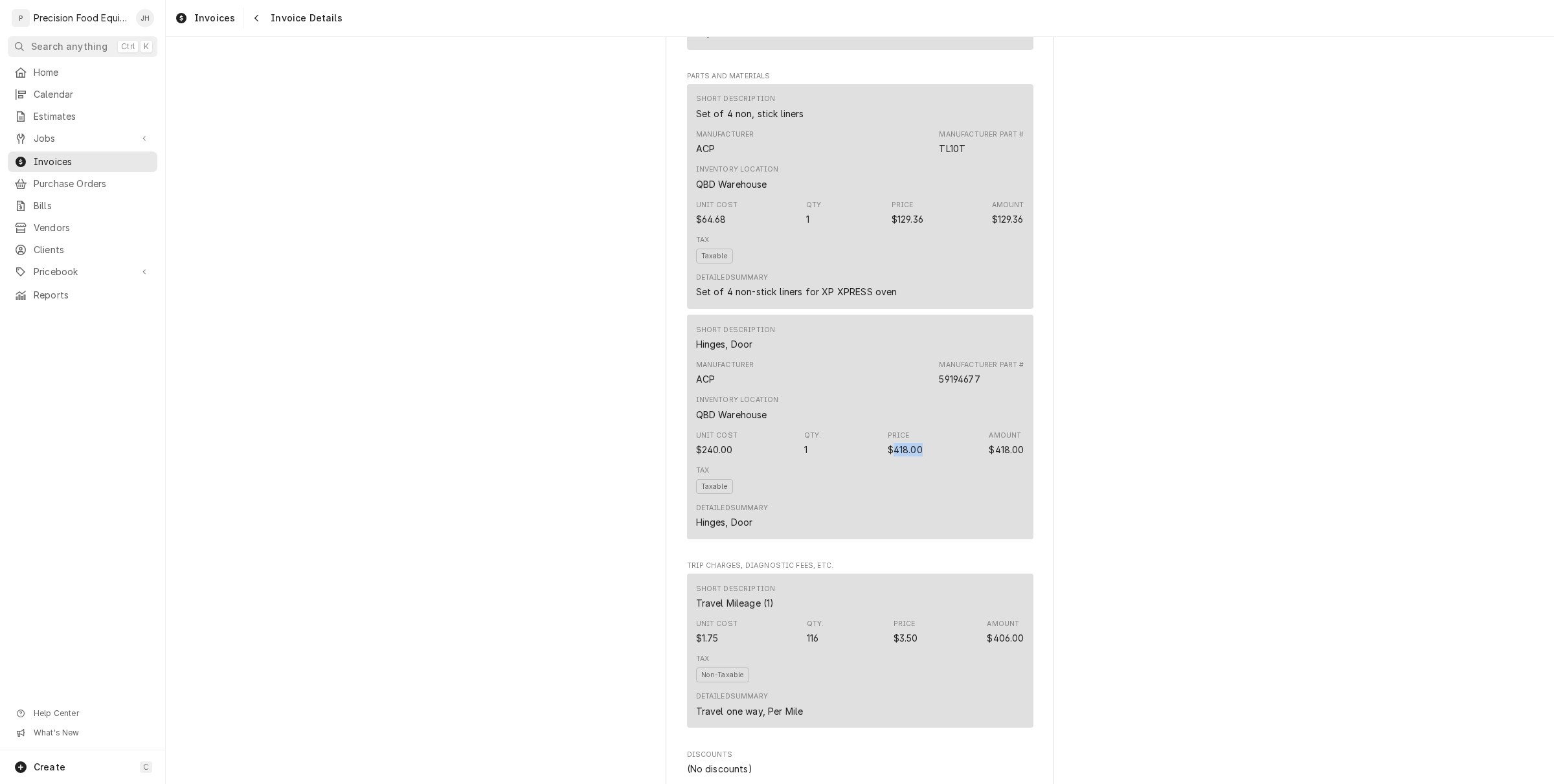
scroll to position [890, 0]
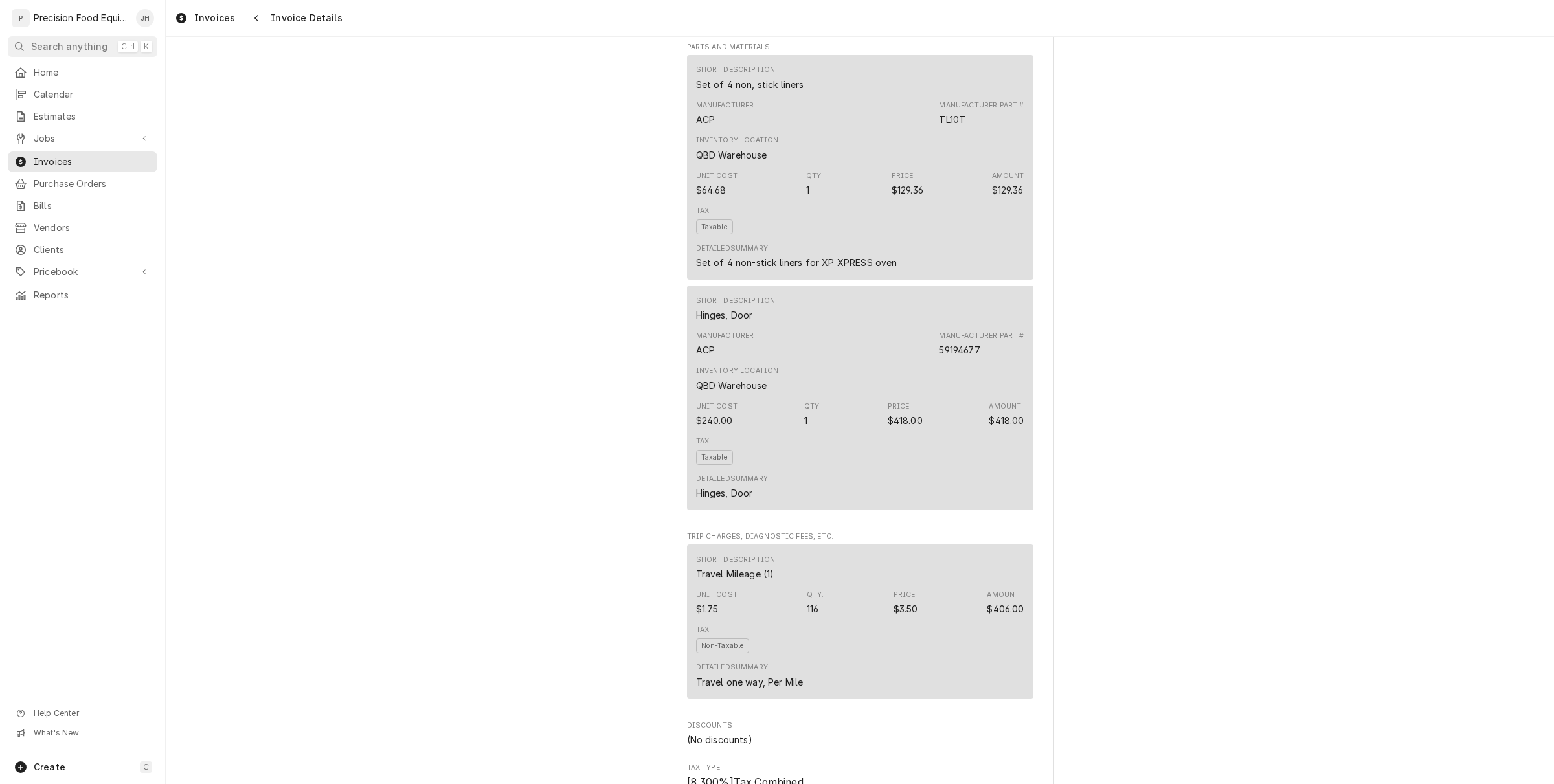
click at [817, 564] on div "Sender Precision Food Equipment LLC 15615 E. Appleby Rd Gilbert, AZ 85298 (480)…" at bounding box center [860, 65] width 347 height 1739
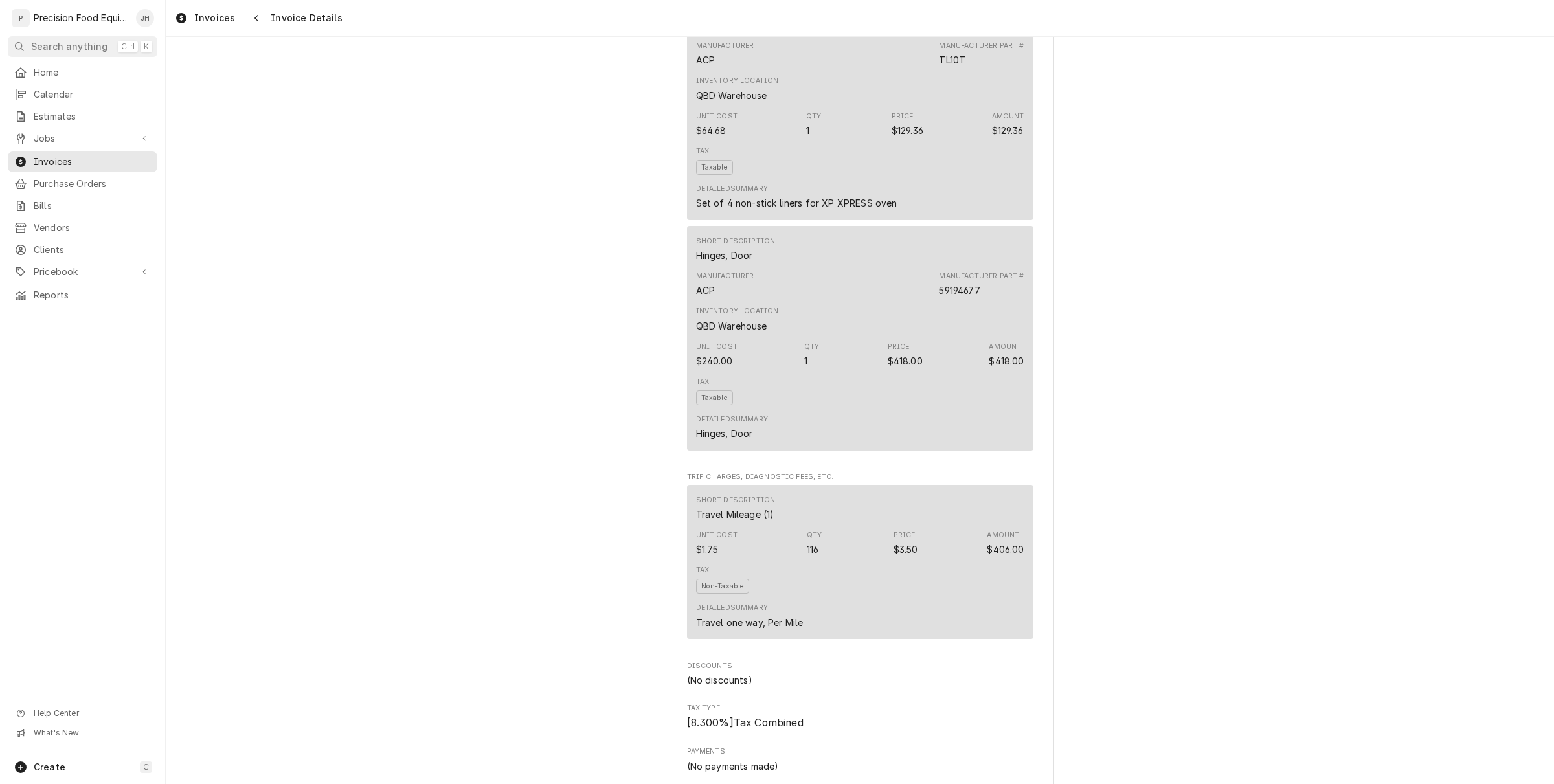
scroll to position [1052, 0]
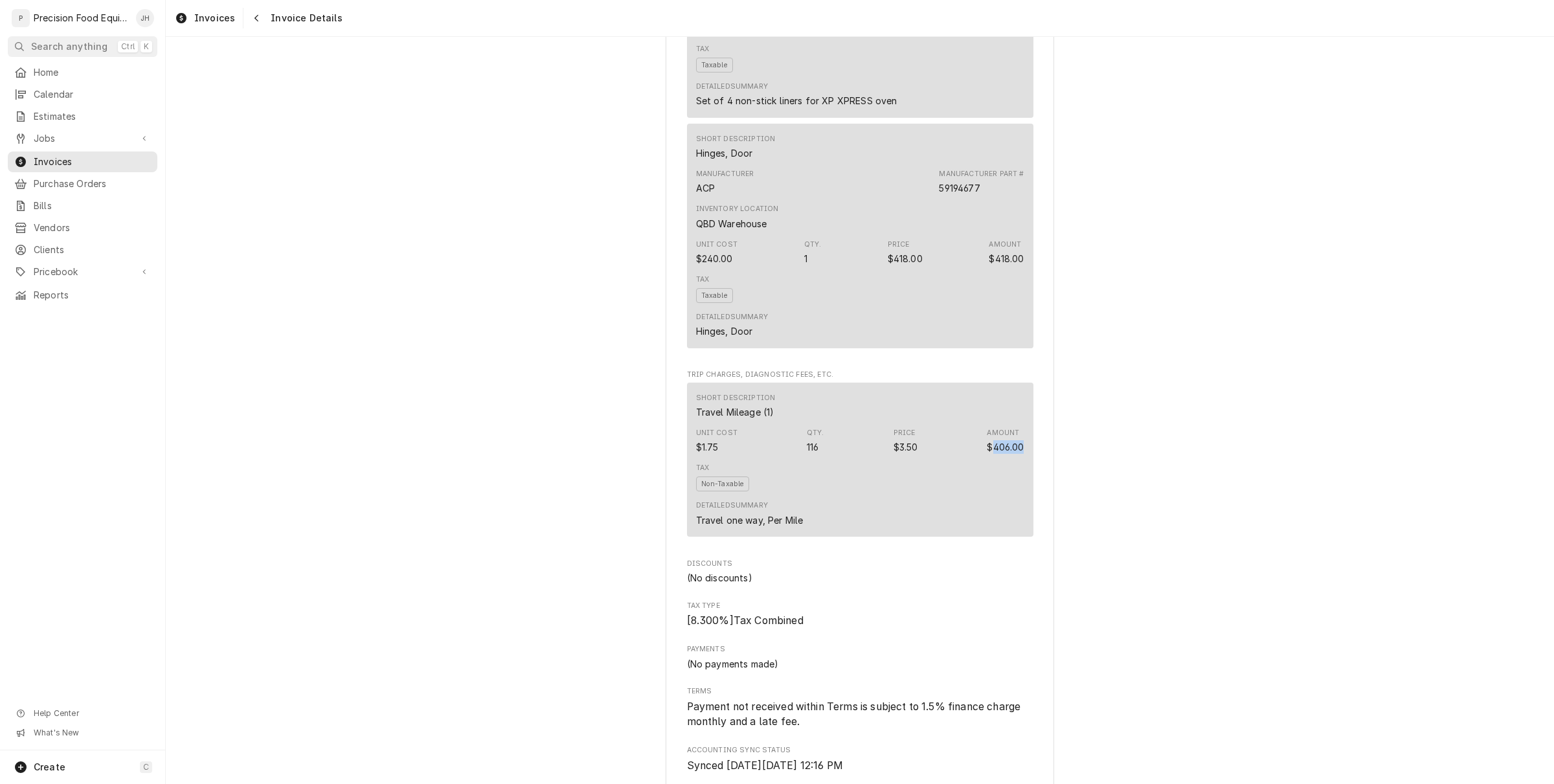
drag, startPoint x: 1024, startPoint y: 483, endPoint x: 987, endPoint y: 483, distance: 37.0
click at [987, 483] on div "Short Description Travel Mileage (1) Unit Cost $1.75 Qty. 116 Price $3.50 Amoun…" at bounding box center [860, 460] width 347 height 155
copy div "406.00"
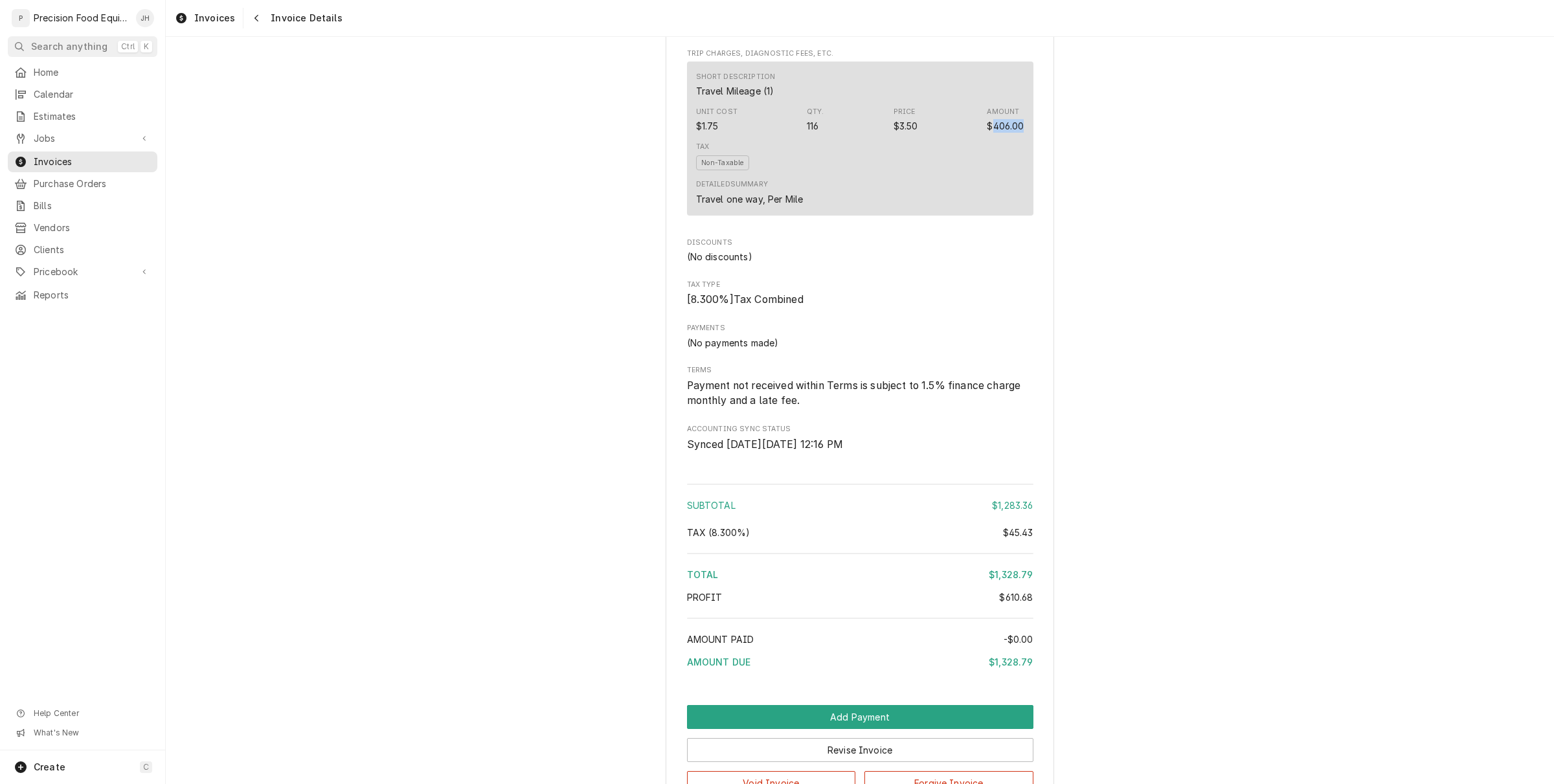
scroll to position [1376, 0]
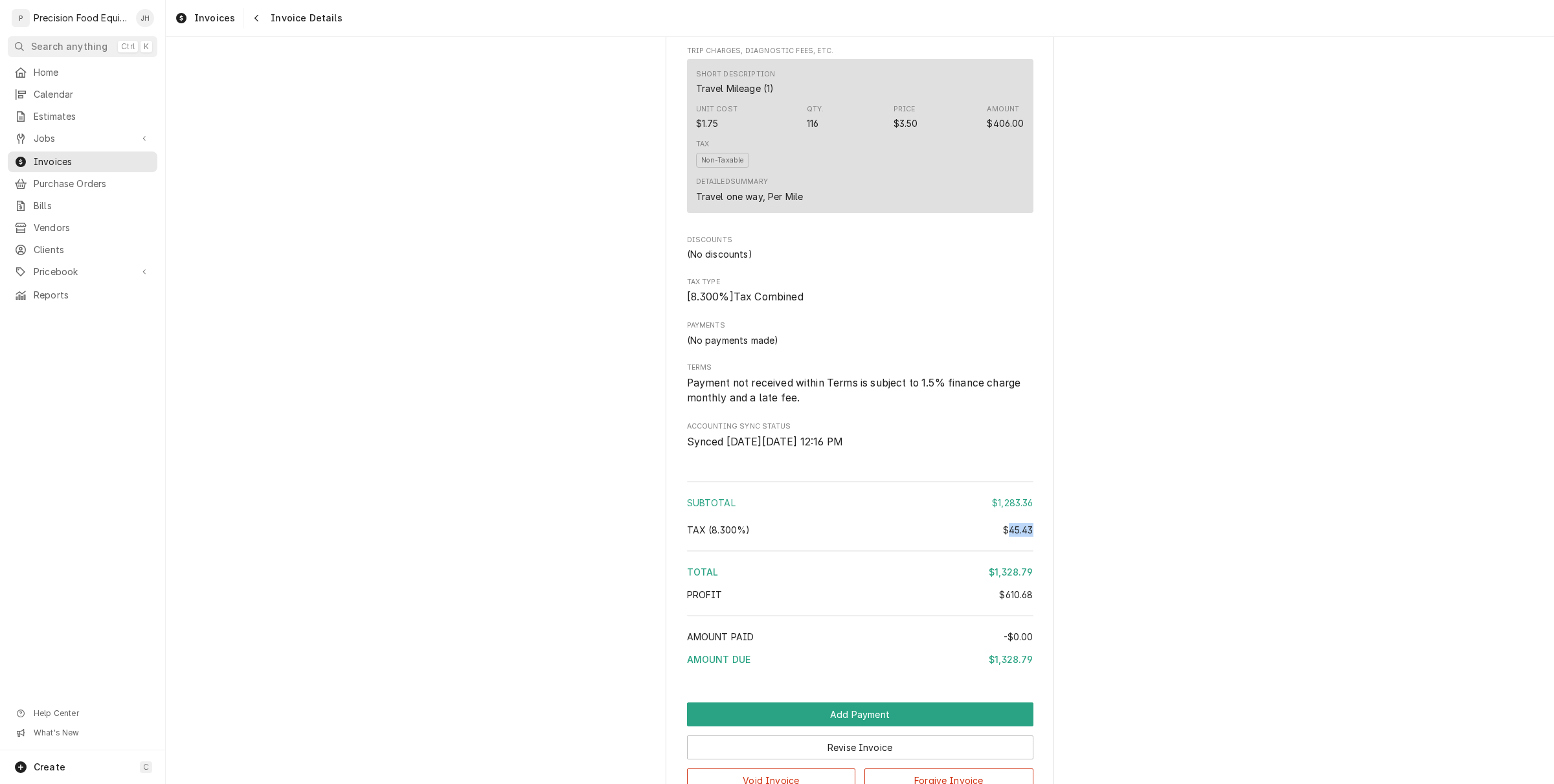
drag, startPoint x: 1031, startPoint y: 570, endPoint x: 1003, endPoint y: 571, distance: 28.0
copy div "45.43"
click at [901, 578] on div "Total" at bounding box center [838, 571] width 303 height 13
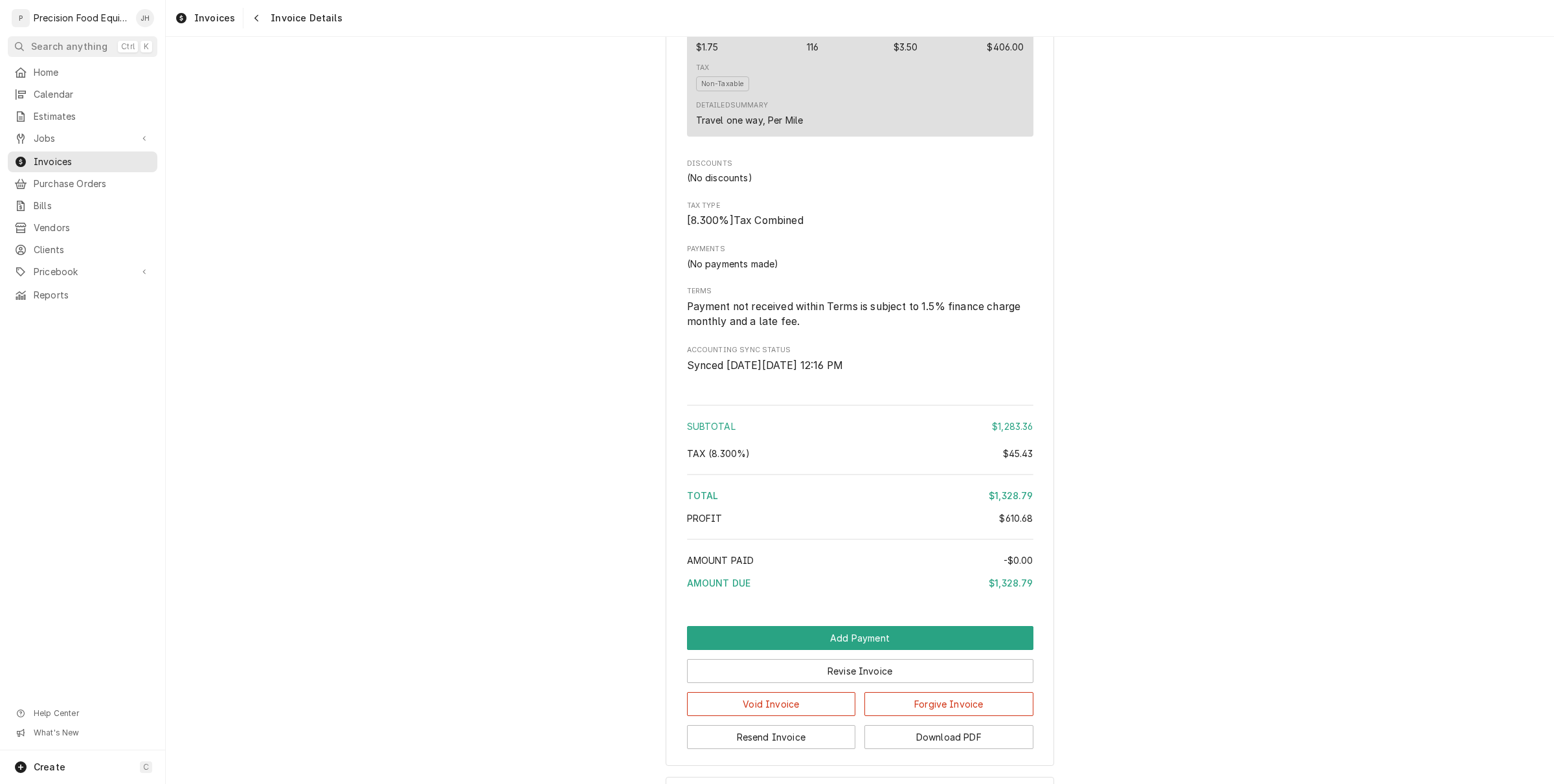
scroll to position [1548, 0]
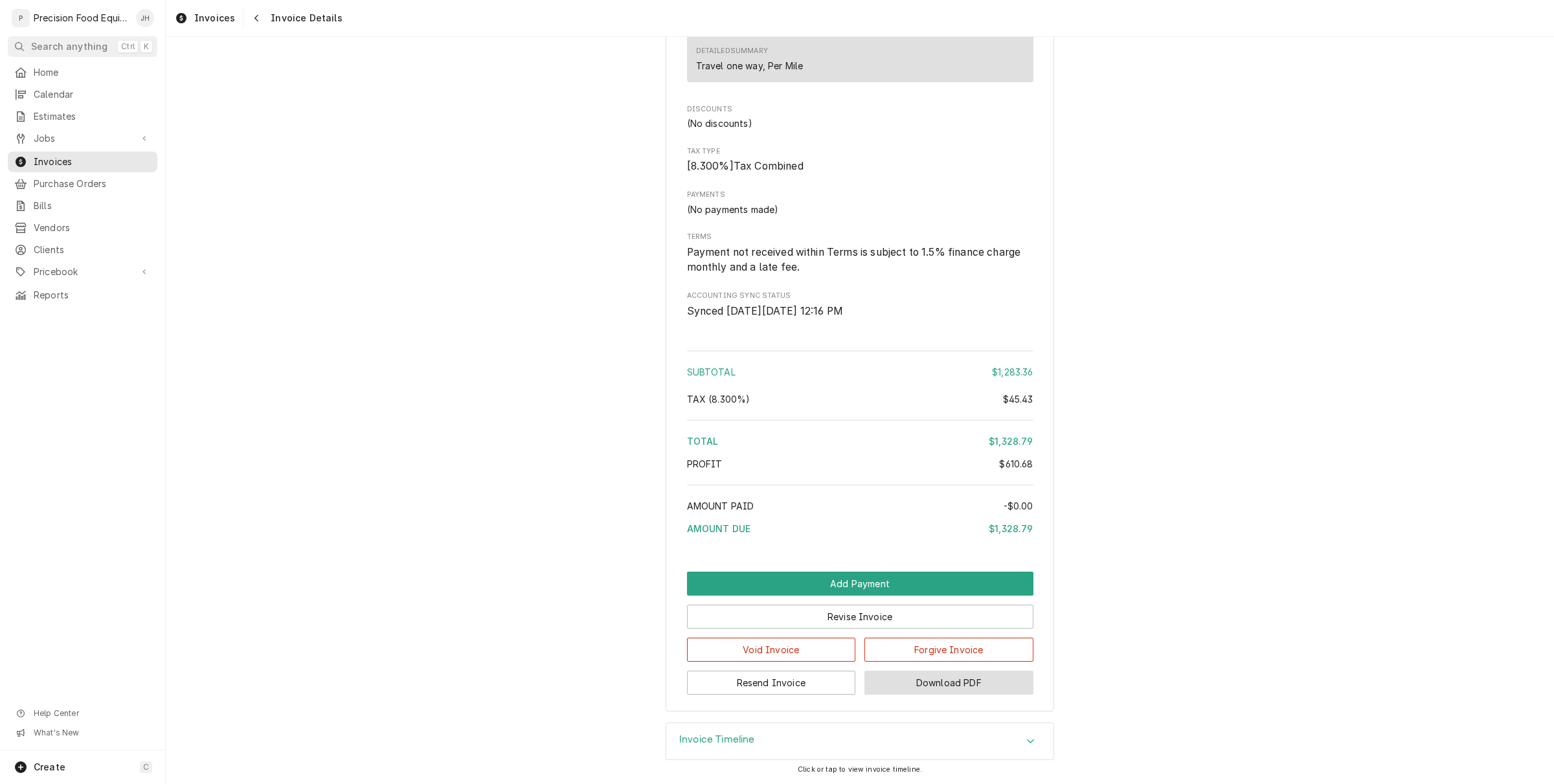
click at [972, 666] on div "Resend Invoice Download PDF" at bounding box center [860, 679] width 347 height 33
click at [996, 685] on button "Download PDF" at bounding box center [949, 682] width 169 height 24
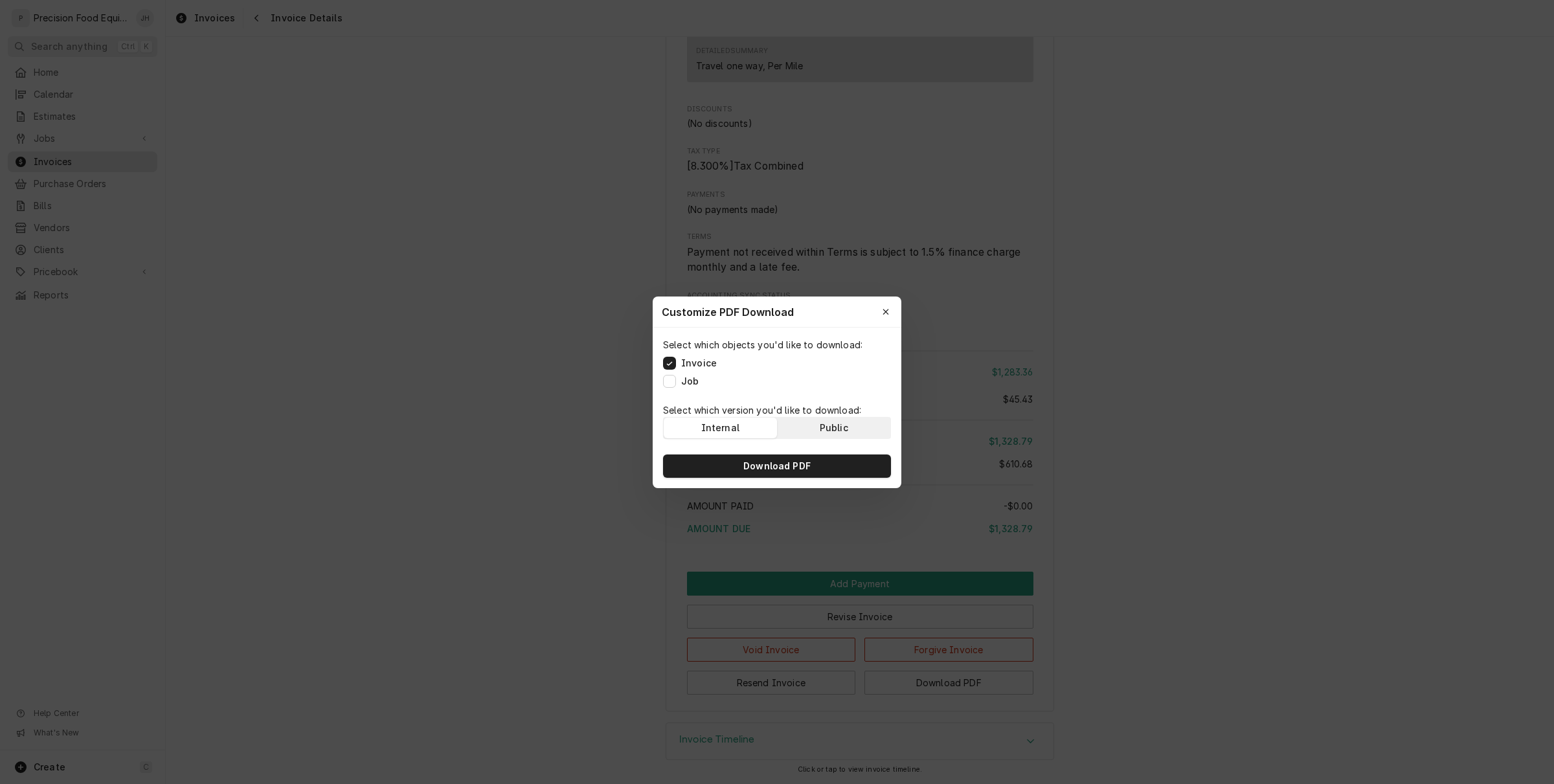
click at [846, 428] on div "Public" at bounding box center [834, 427] width 28 height 13
click at [821, 448] on div "Download PDF" at bounding box center [777, 466] width 249 height 44
click at [817, 461] on button "Download PDF" at bounding box center [777, 466] width 228 height 24
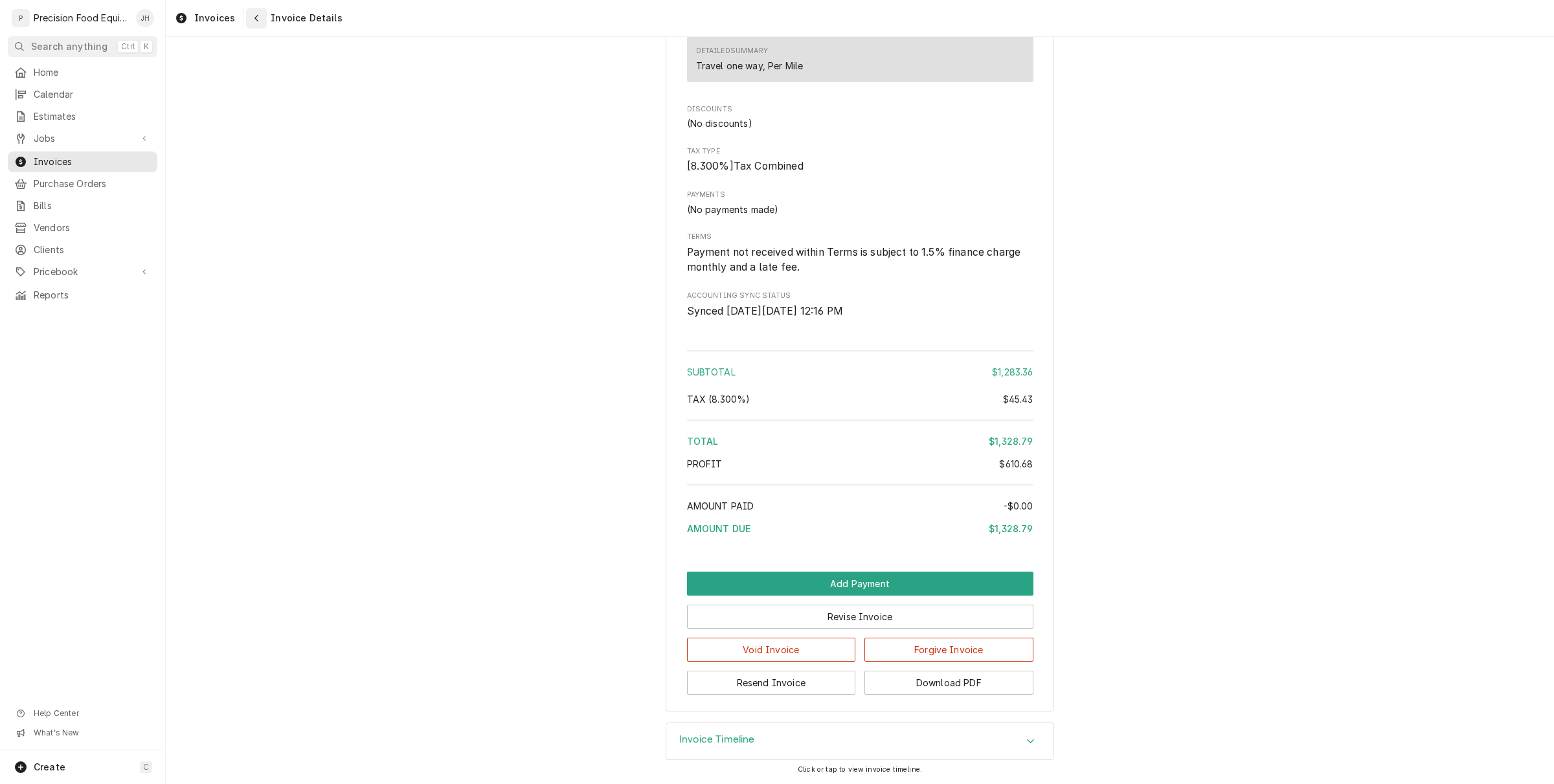
click at [246, 17] on button "Navigate back" at bounding box center [257, 18] width 21 height 21
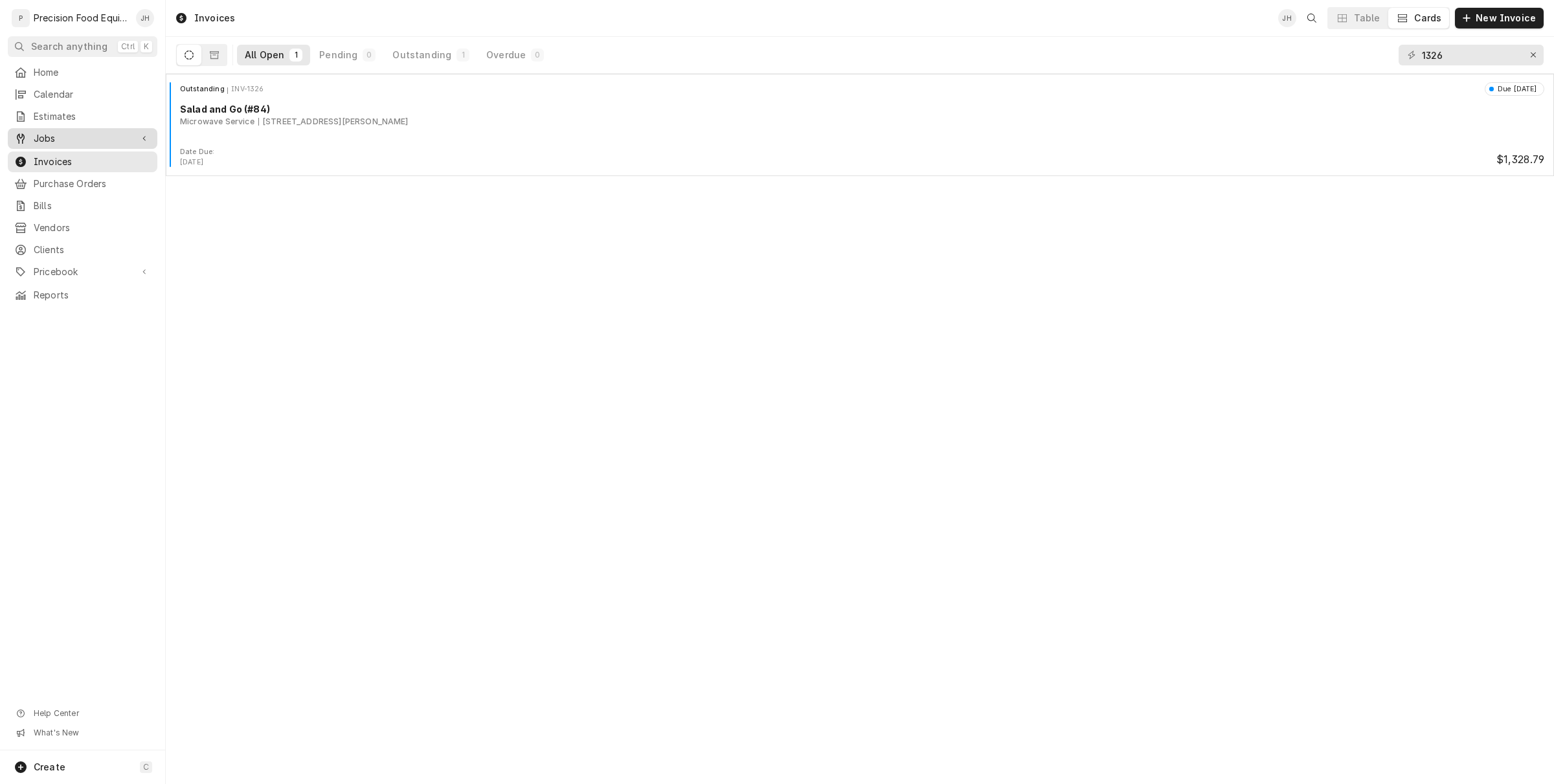
click at [72, 144] on div "Jobs" at bounding box center [83, 139] width 144 height 16
click at [67, 153] on div "Jobs" at bounding box center [83, 161] width 144 height 16
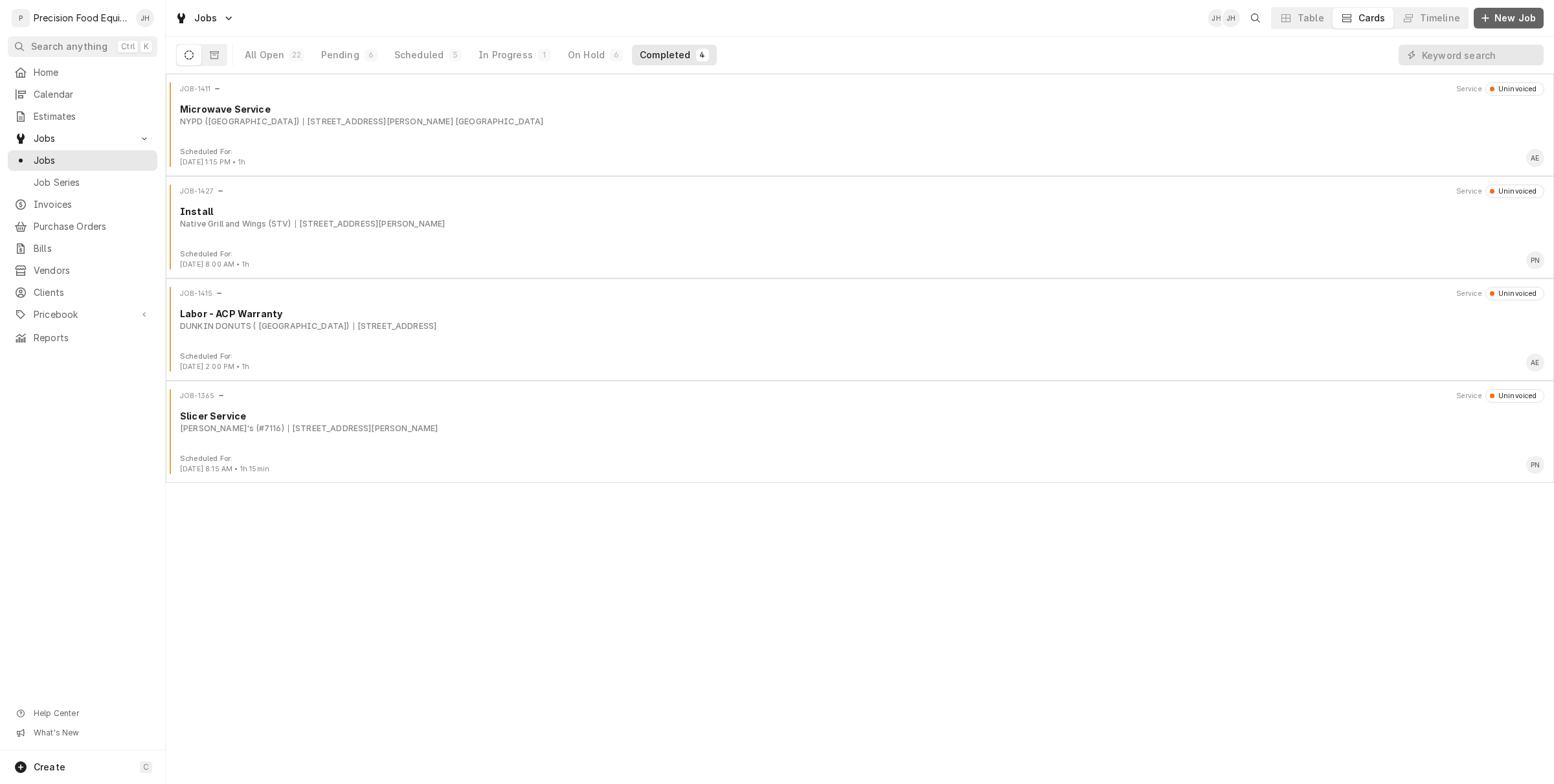
click at [1511, 18] on span "New Job" at bounding box center [1515, 18] width 47 height 13
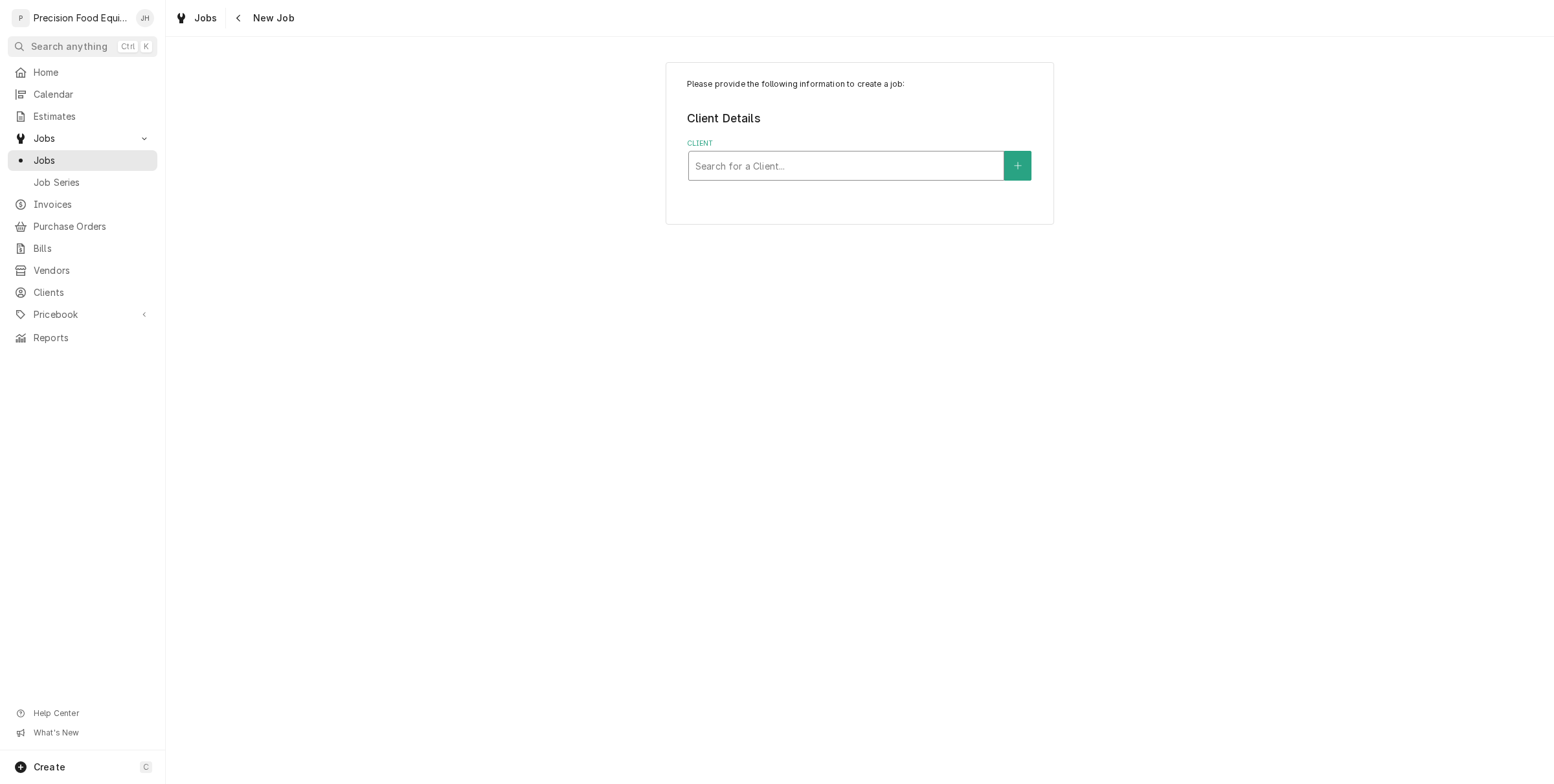
click at [816, 163] on div "Client" at bounding box center [846, 165] width 302 height 24
type input "1127"
type input "27"
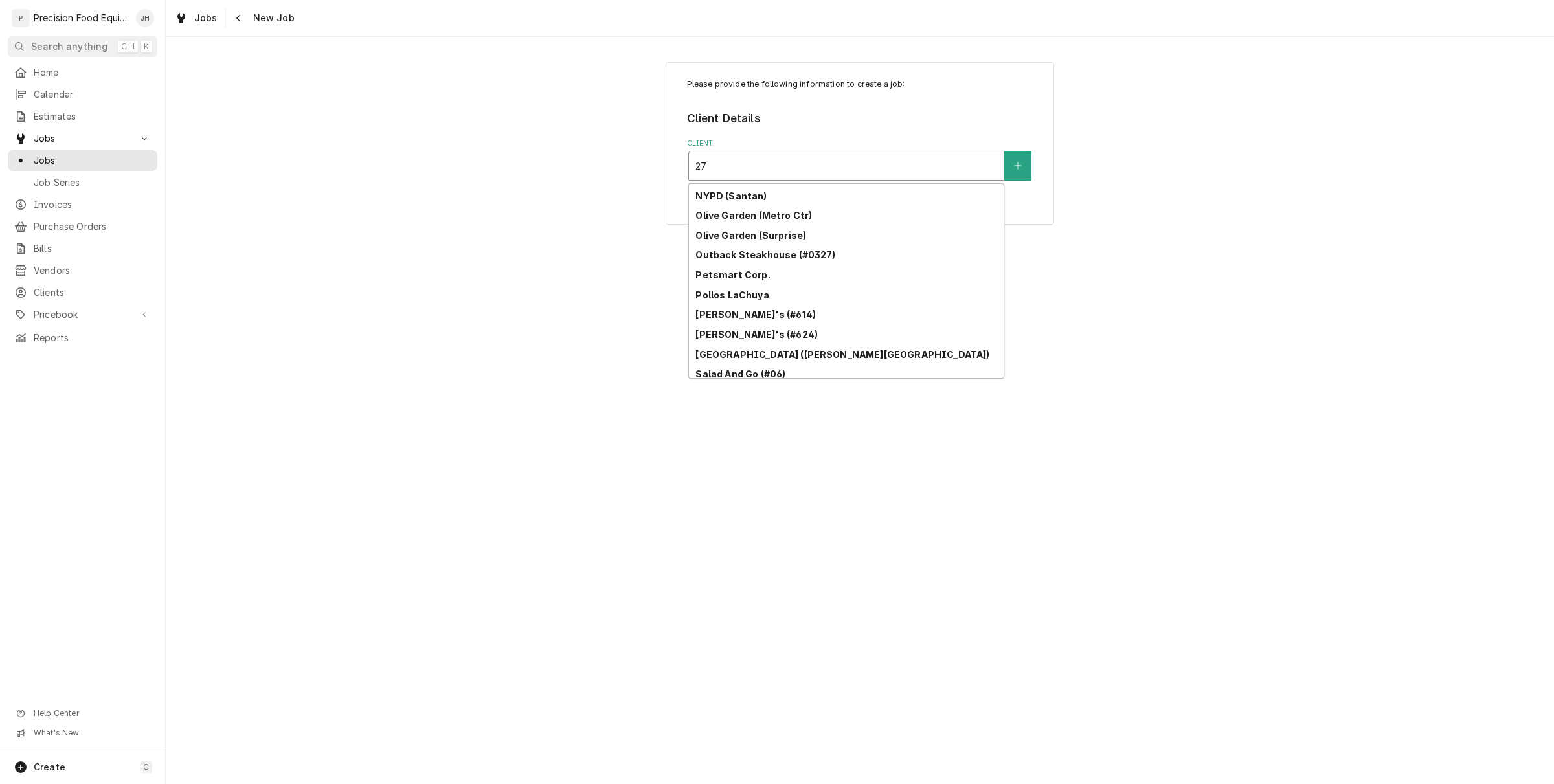
scroll to position [598, 0]
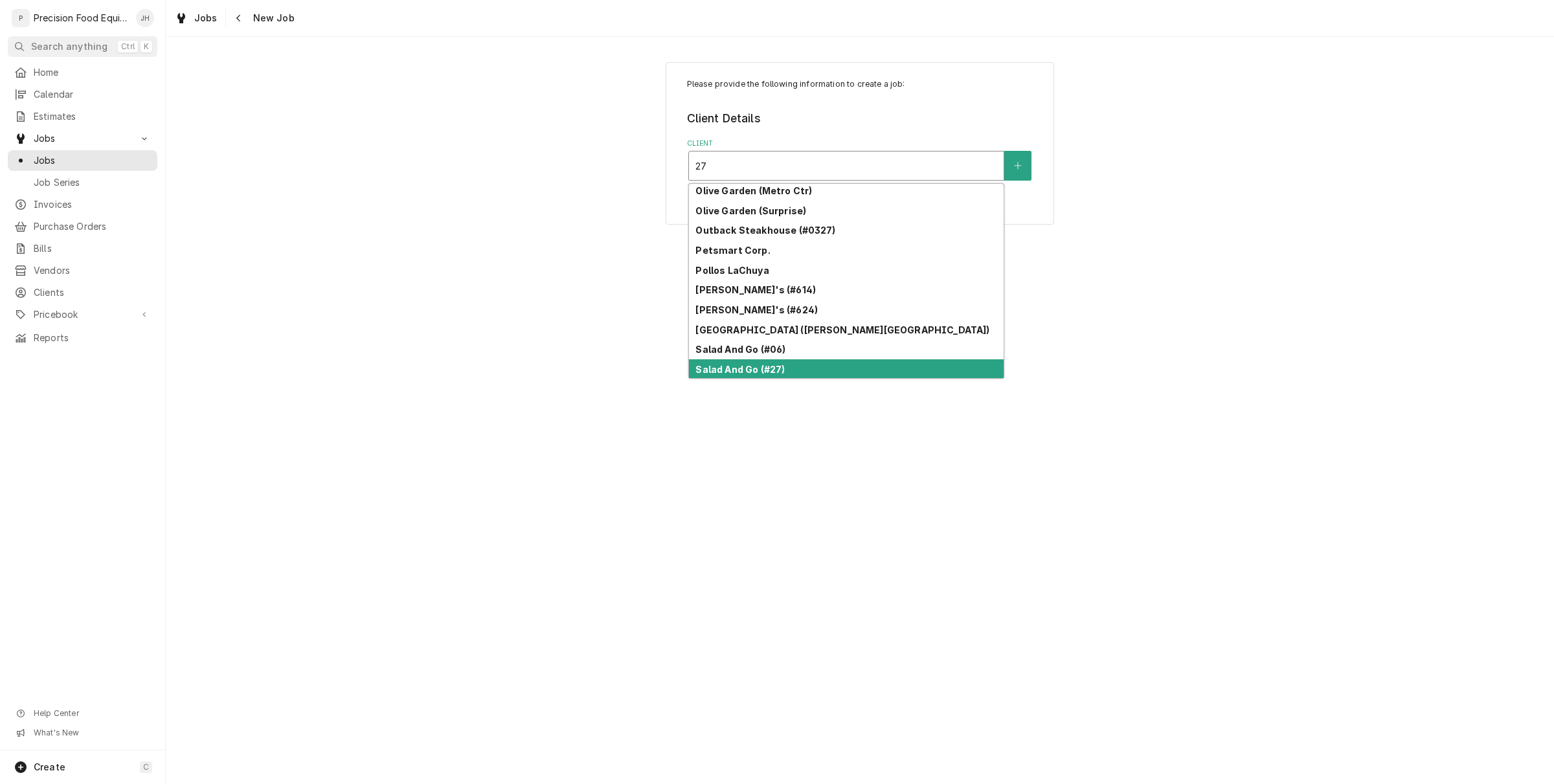
click at [762, 359] on div "Salad And Go (#27)" at bounding box center [847, 369] width 315 height 20
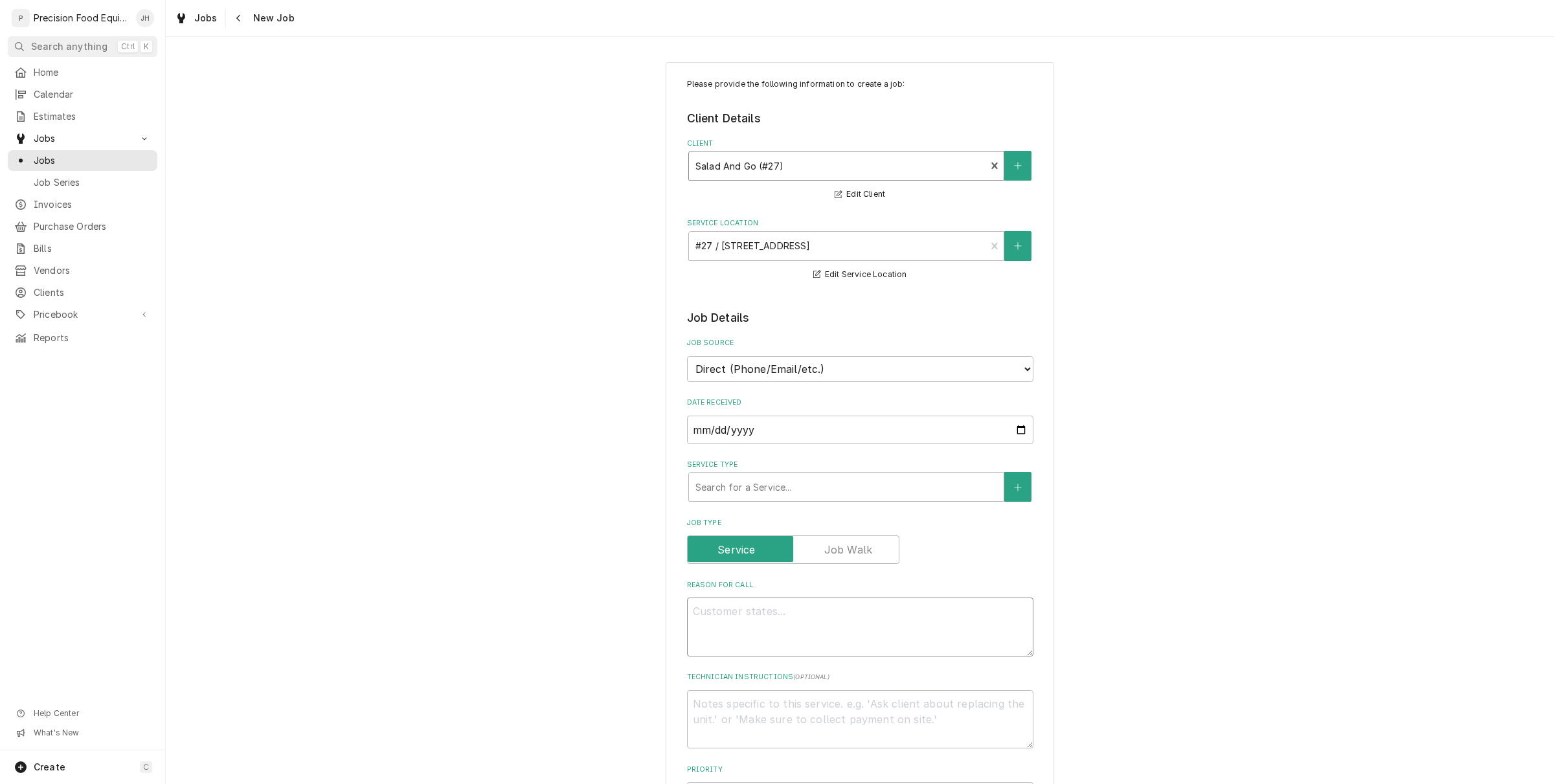
click at [830, 628] on textarea "Reason For Call" at bounding box center [860, 627] width 347 height 59
paste textarea "Oven doesn't cook product all the way."
type textarea "x"
type textarea "Oven doesn't cook product all the way."
type textarea "x"
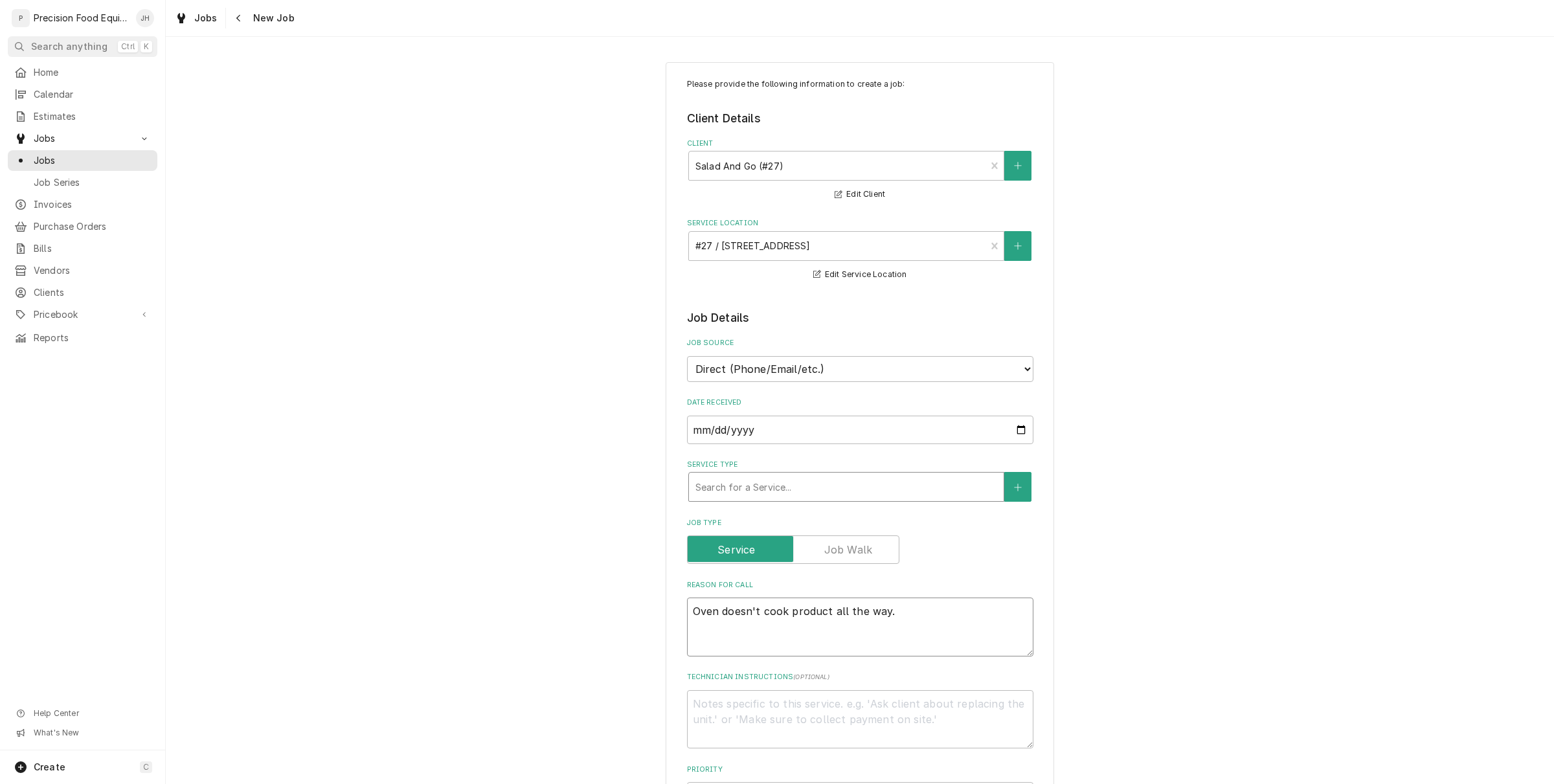
type textarea "Oven doesn't cook product all the way."
click at [849, 479] on div "Service Type" at bounding box center [846, 487] width 302 height 24
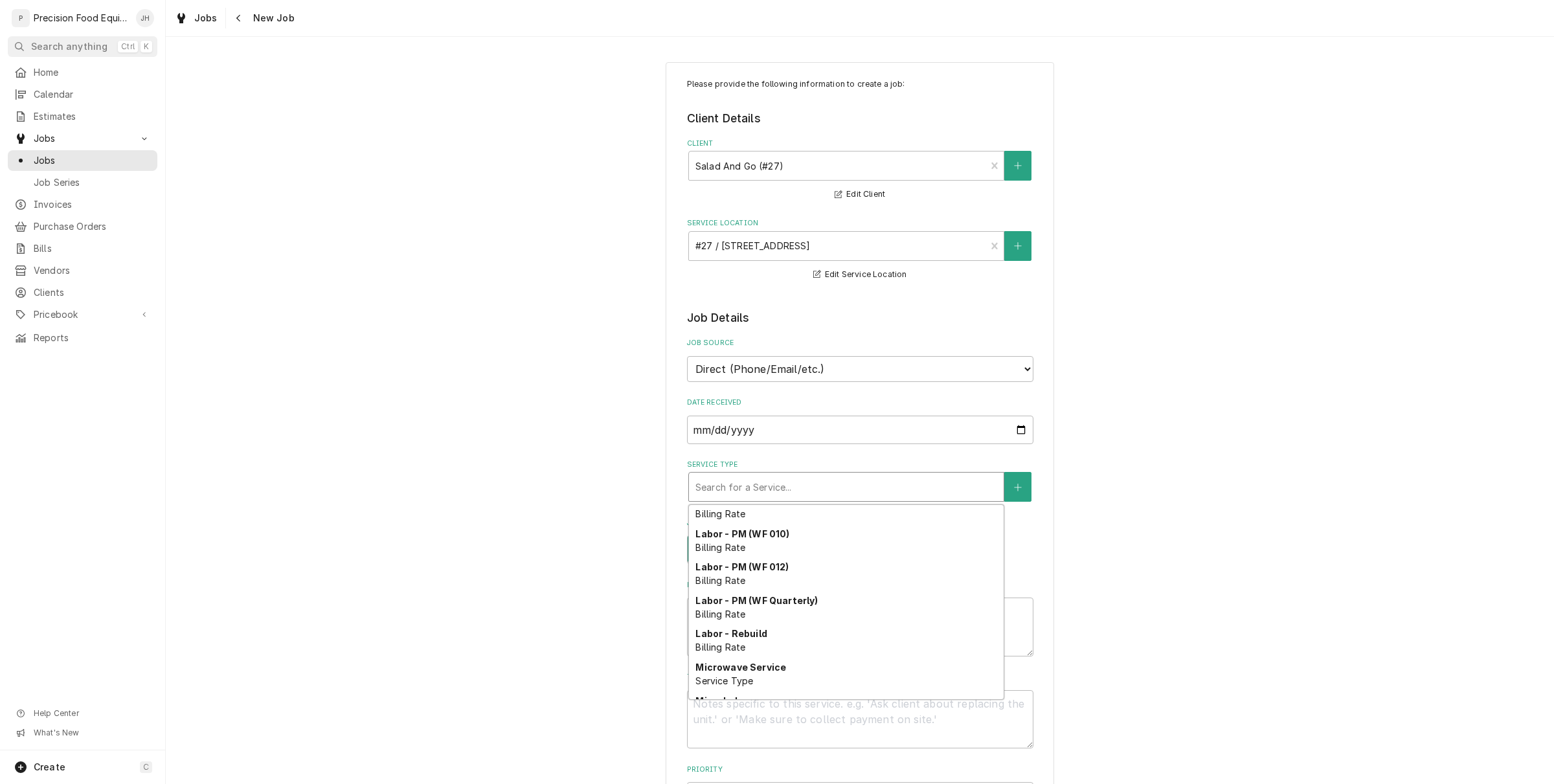
scroll to position [446, 0]
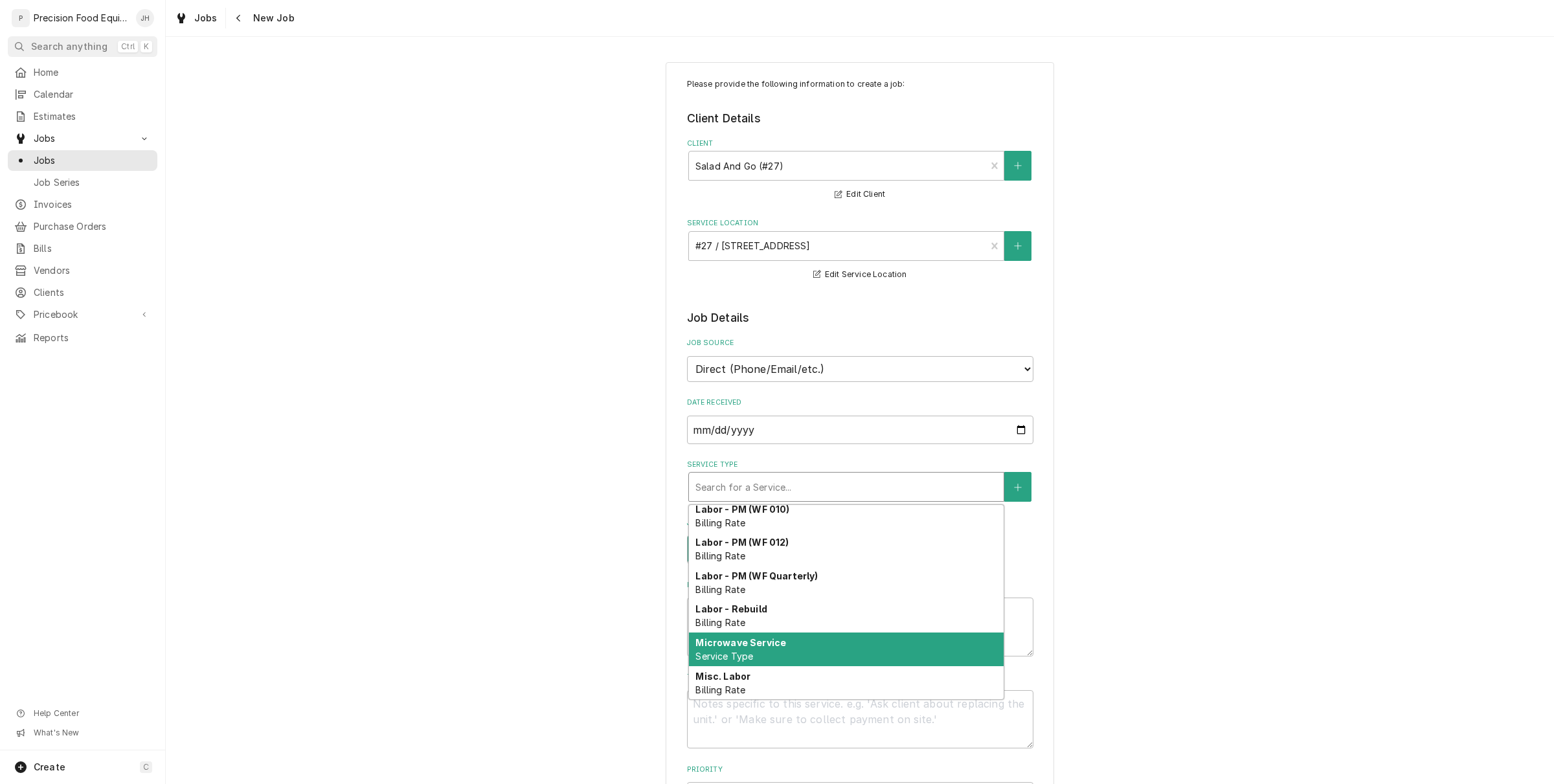
click at [755, 640] on strong "Microwave Service" at bounding box center [741, 642] width 91 height 11
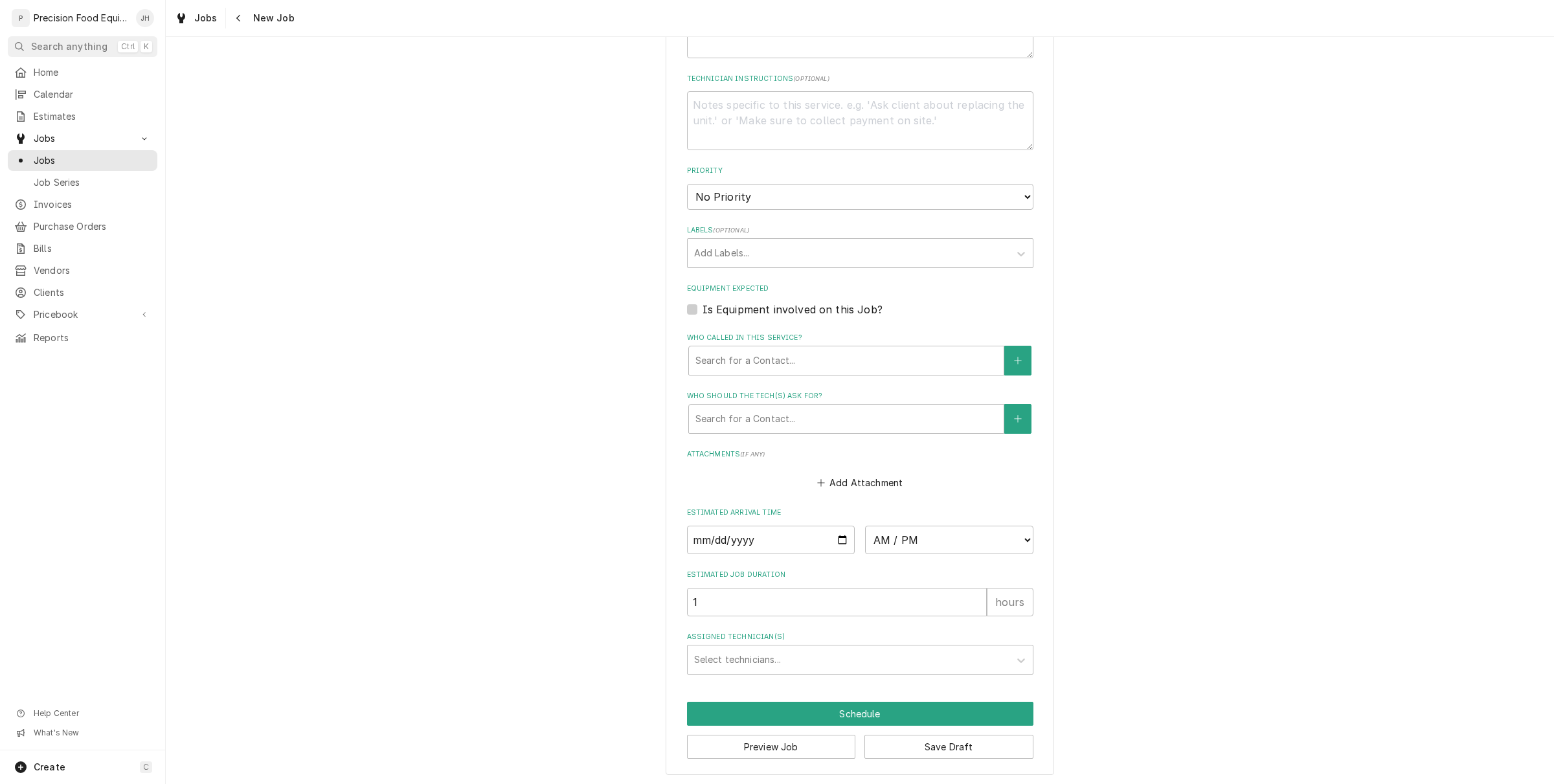
scroll to position [621, 0]
click at [834, 351] on div "Who called in this service?" at bounding box center [846, 359] width 302 height 24
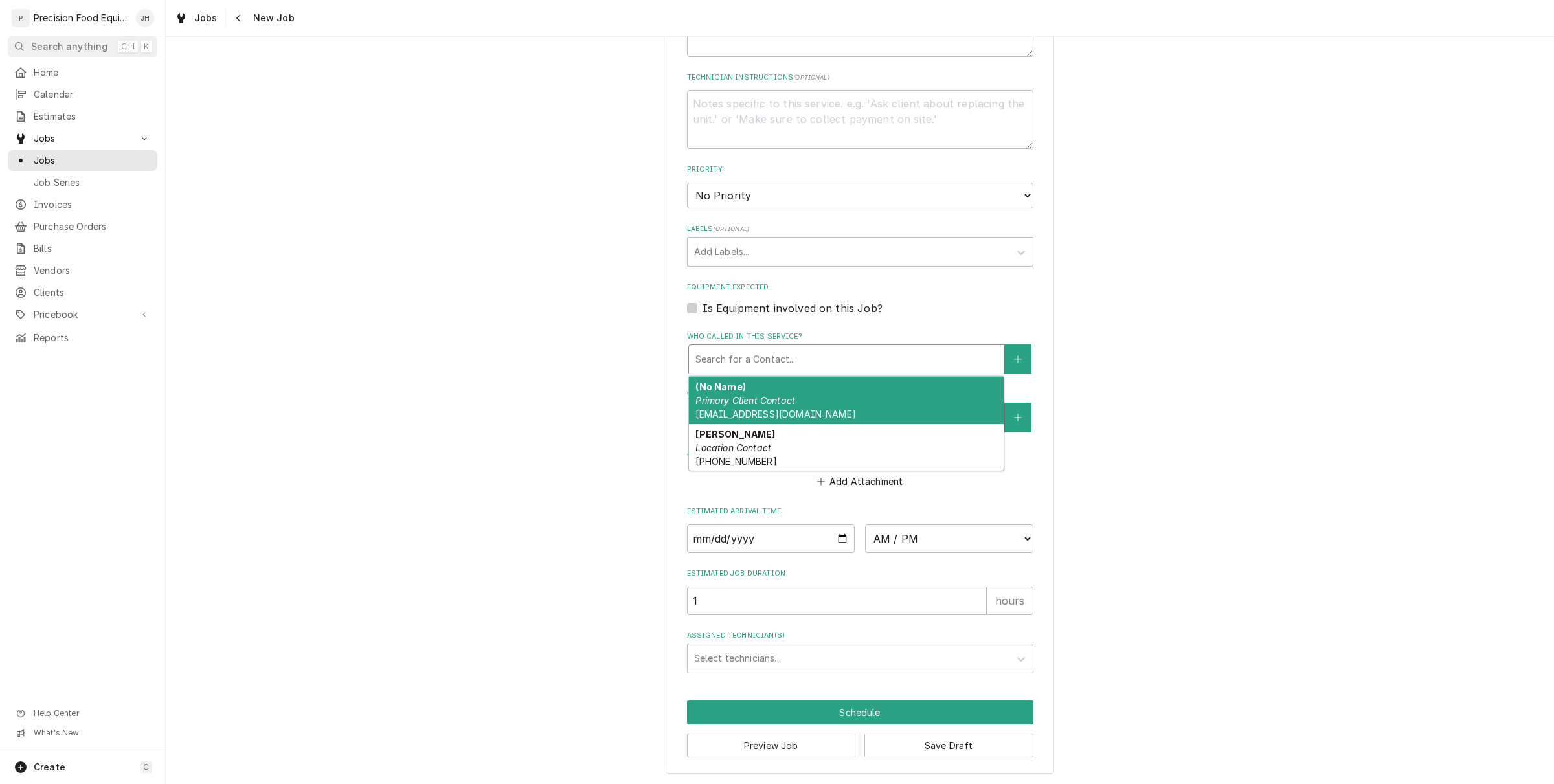
click at [821, 412] on div "(No Name) Primary Client Contact [EMAIL_ADDRESS][DOMAIN_NAME]" at bounding box center [847, 401] width 315 height 47
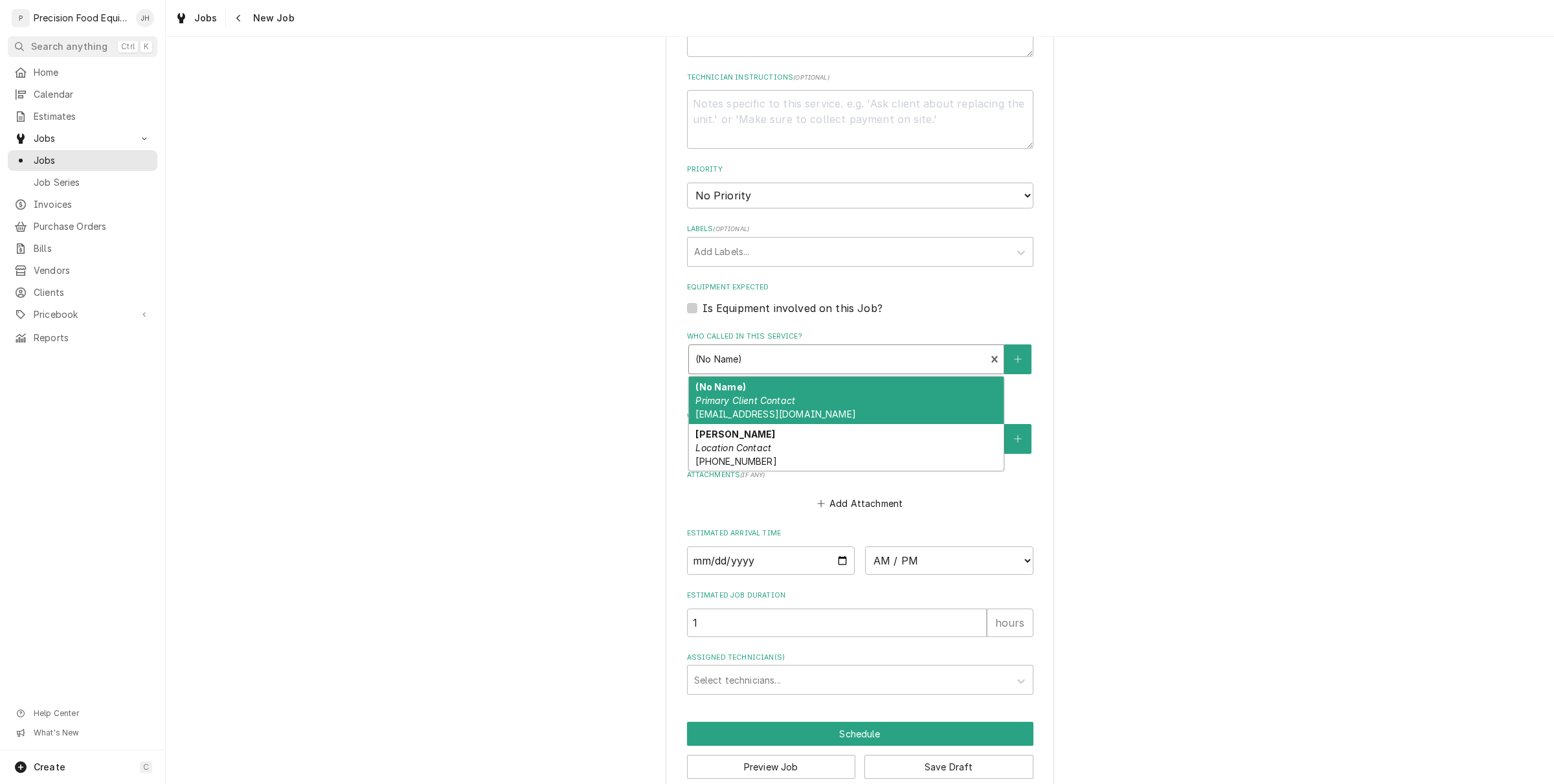
click at [814, 356] on div "Who called in this service?" at bounding box center [837, 359] width 284 height 24
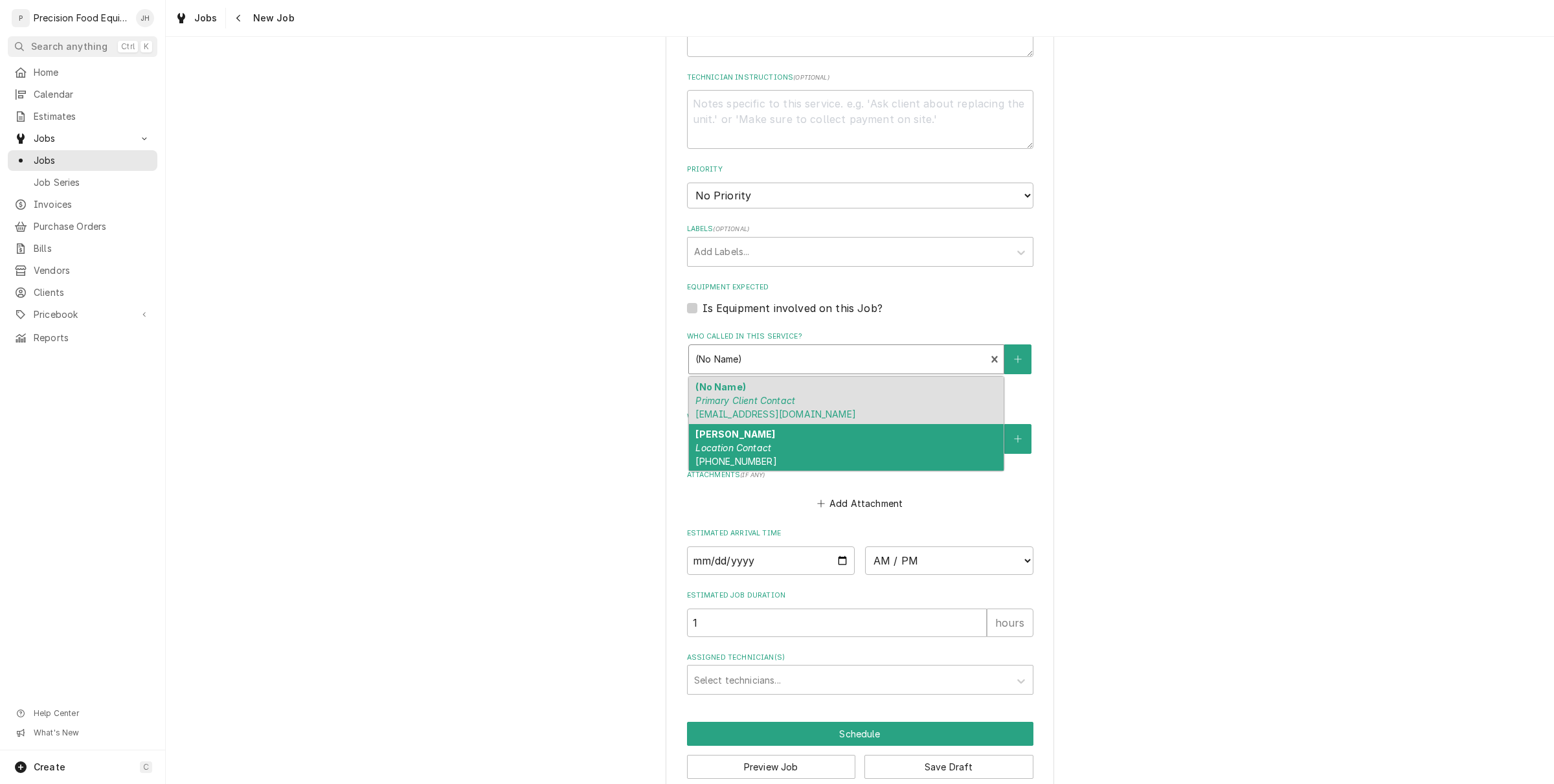
click at [792, 440] on div "[PERSON_NAME] Location Contact [PHONE_NUMBER]" at bounding box center [847, 447] width 315 height 47
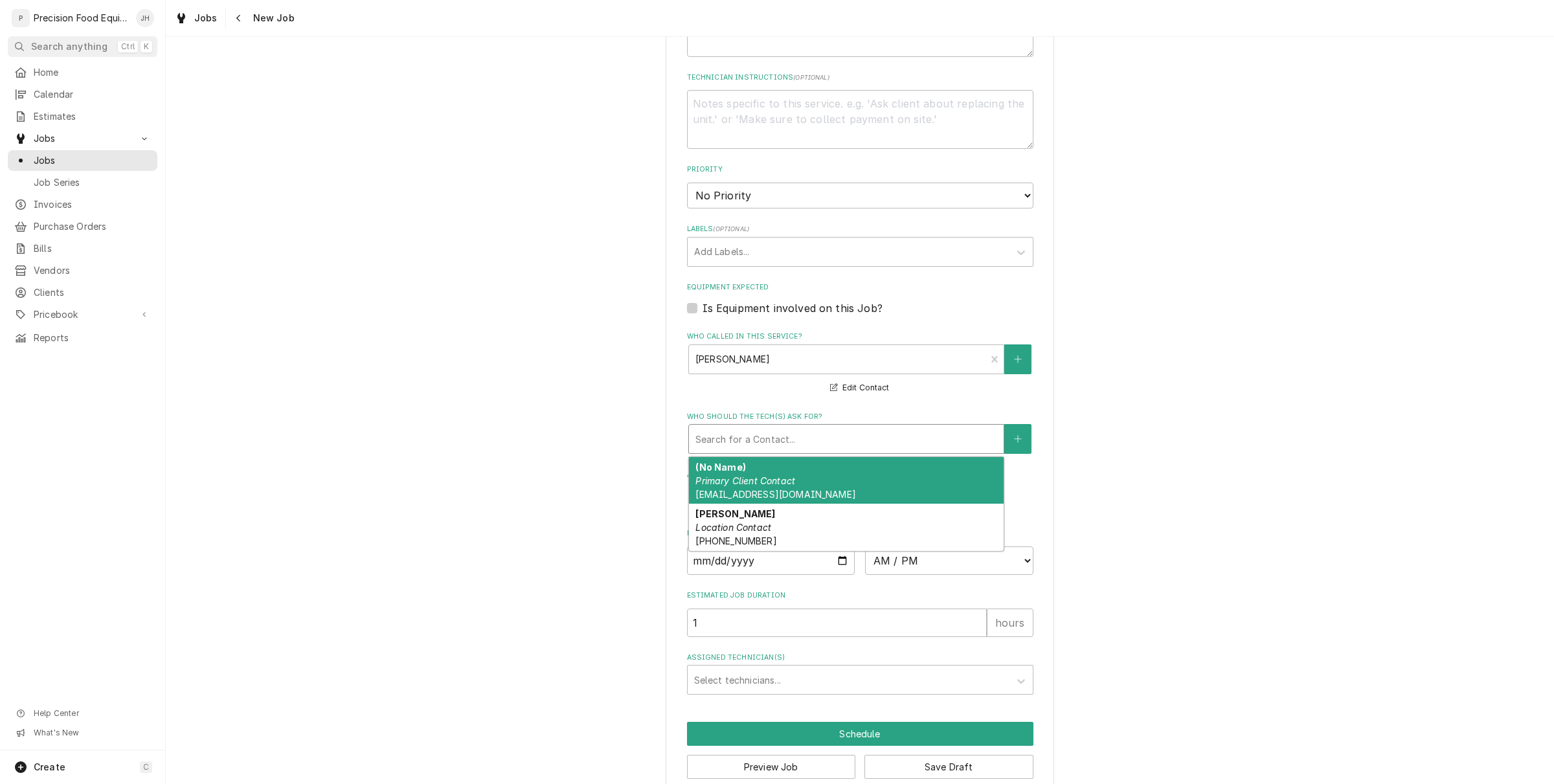
click at [792, 442] on div "Who should the tech(s) ask for?" at bounding box center [846, 439] width 302 height 24
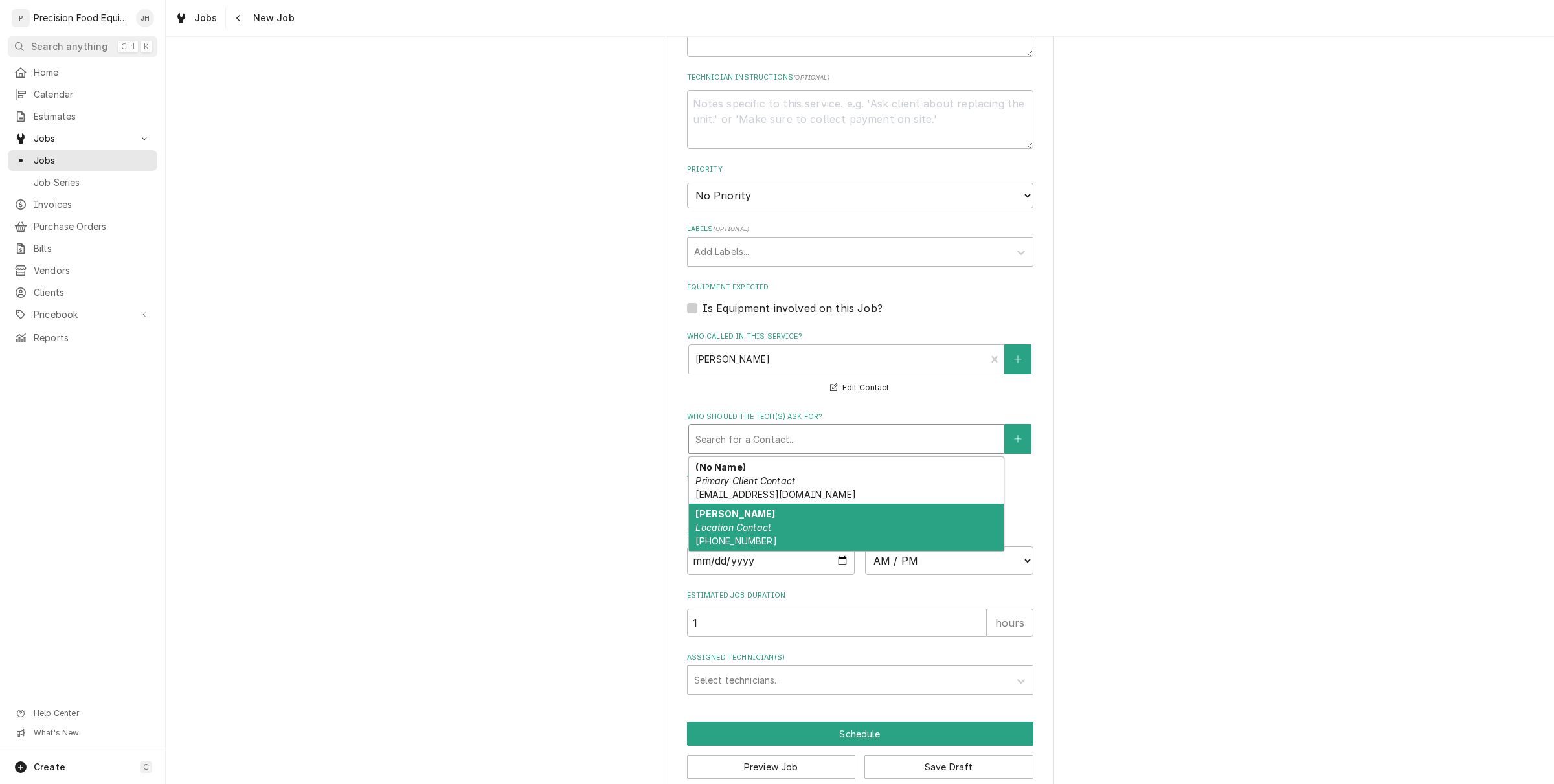
click at [758, 545] on div "[PERSON_NAME] Location Contact [PHONE_NUMBER]" at bounding box center [847, 527] width 315 height 47
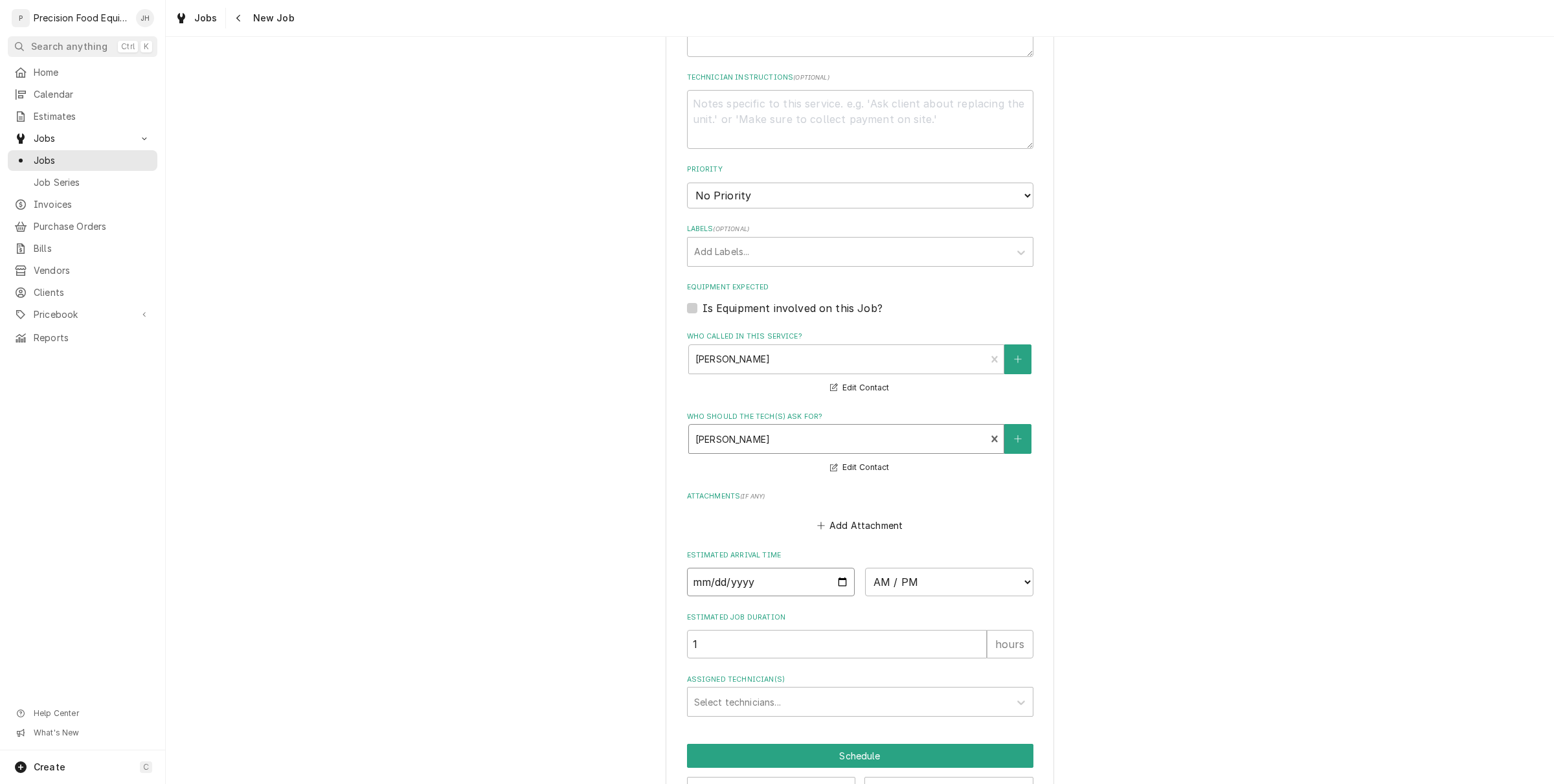
click at [833, 580] on input "Date" at bounding box center [770, 582] width 168 height 28
type textarea "x"
type input "[DATE]"
click at [969, 563] on div "Estimated Arrival Time [DATE] AM / PM 6:00 AM 6:15 AM 6:30 AM 6:45 AM 7:00 AM 7…" at bounding box center [860, 573] width 347 height 46
type textarea "x"
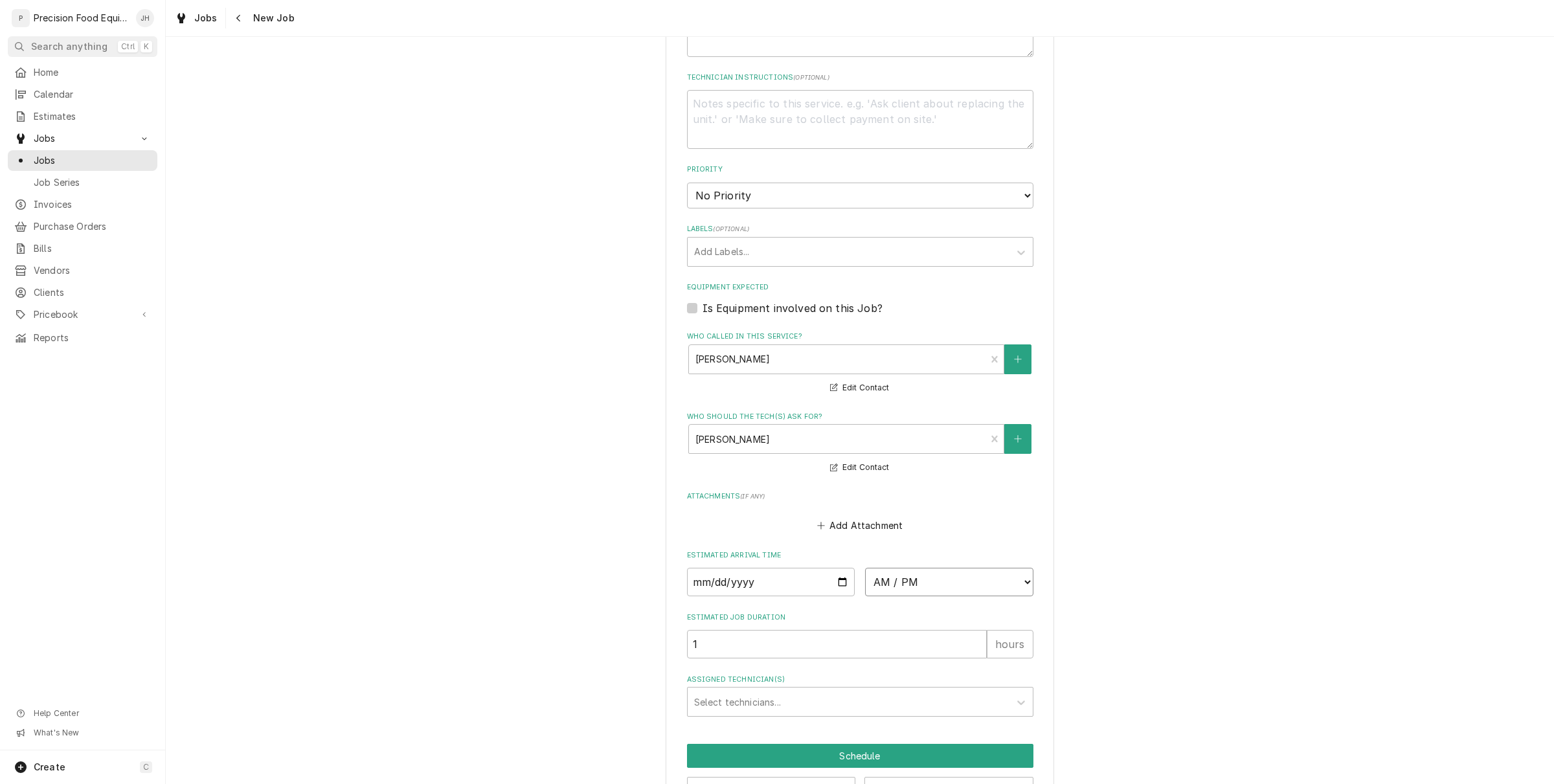
click at [973, 574] on select "AM / PM 6:00 AM 6:15 AM 6:30 AM 6:45 AM 7:00 AM 7:15 AM 7:30 AM 7:45 AM 8:00 AM…" at bounding box center [949, 582] width 168 height 28
select select "08:00:00"
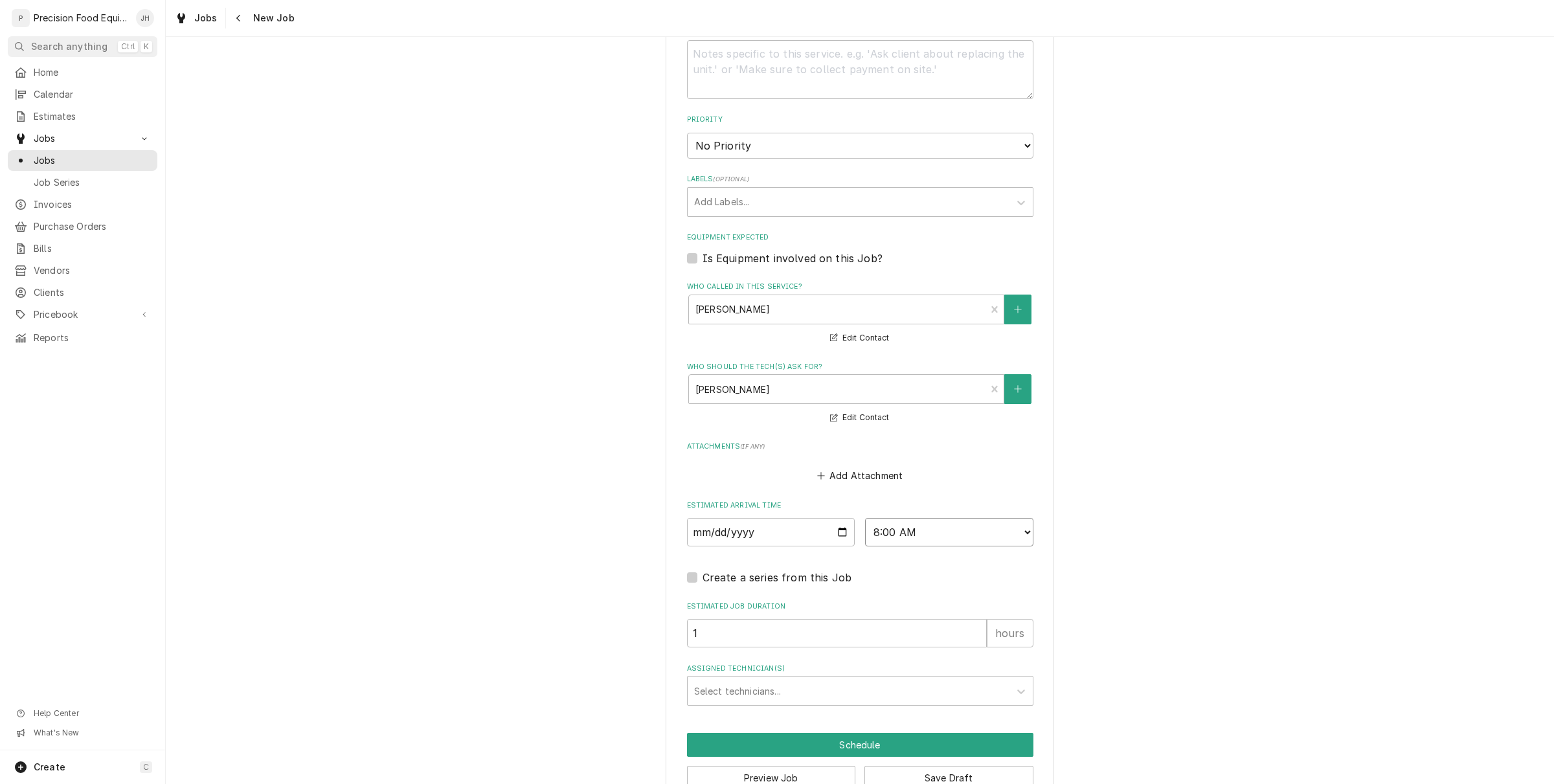
scroll to position [703, 0]
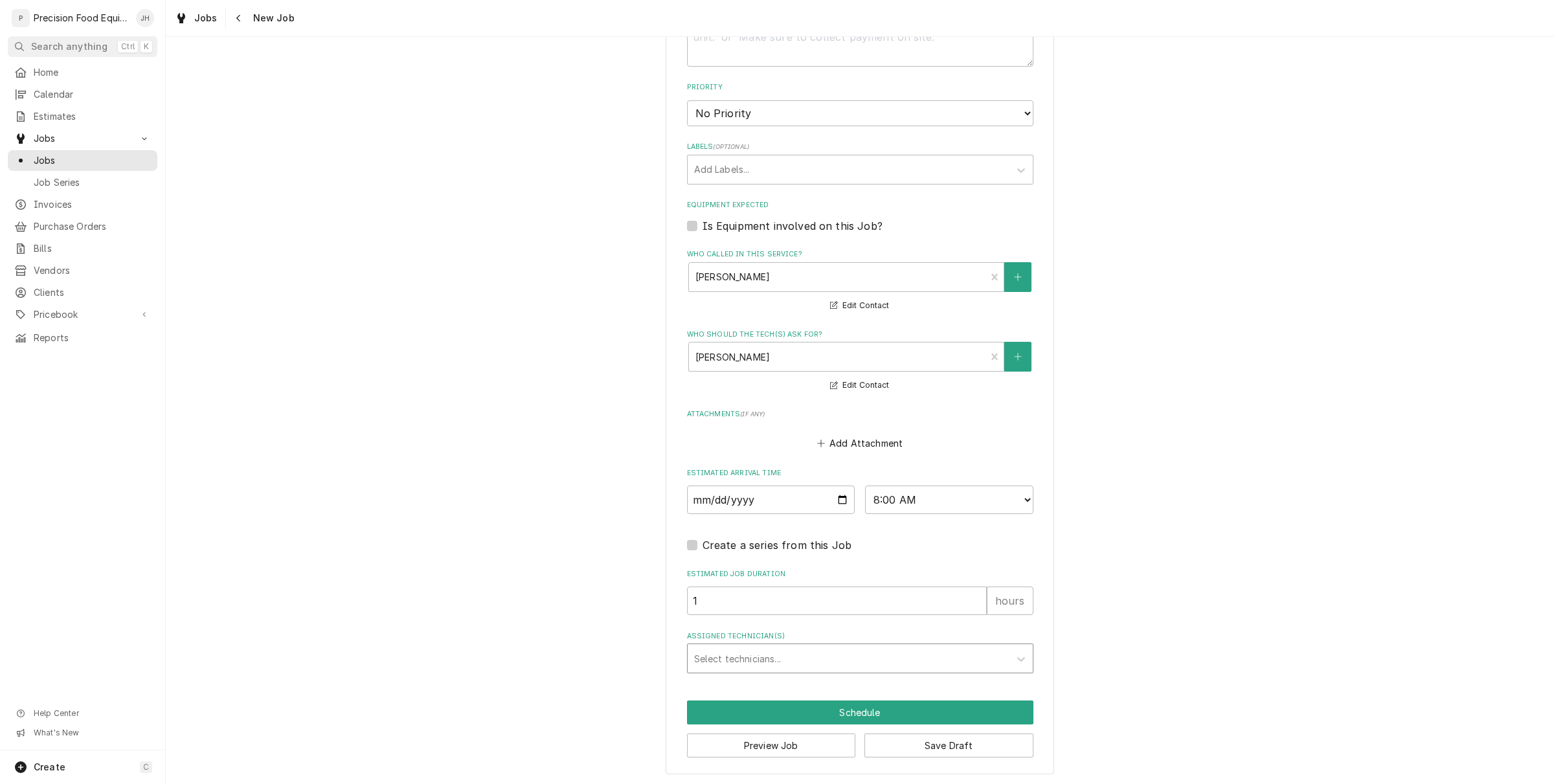
click at [827, 664] on div "Assigned Technician(s)" at bounding box center [848, 658] width 309 height 24
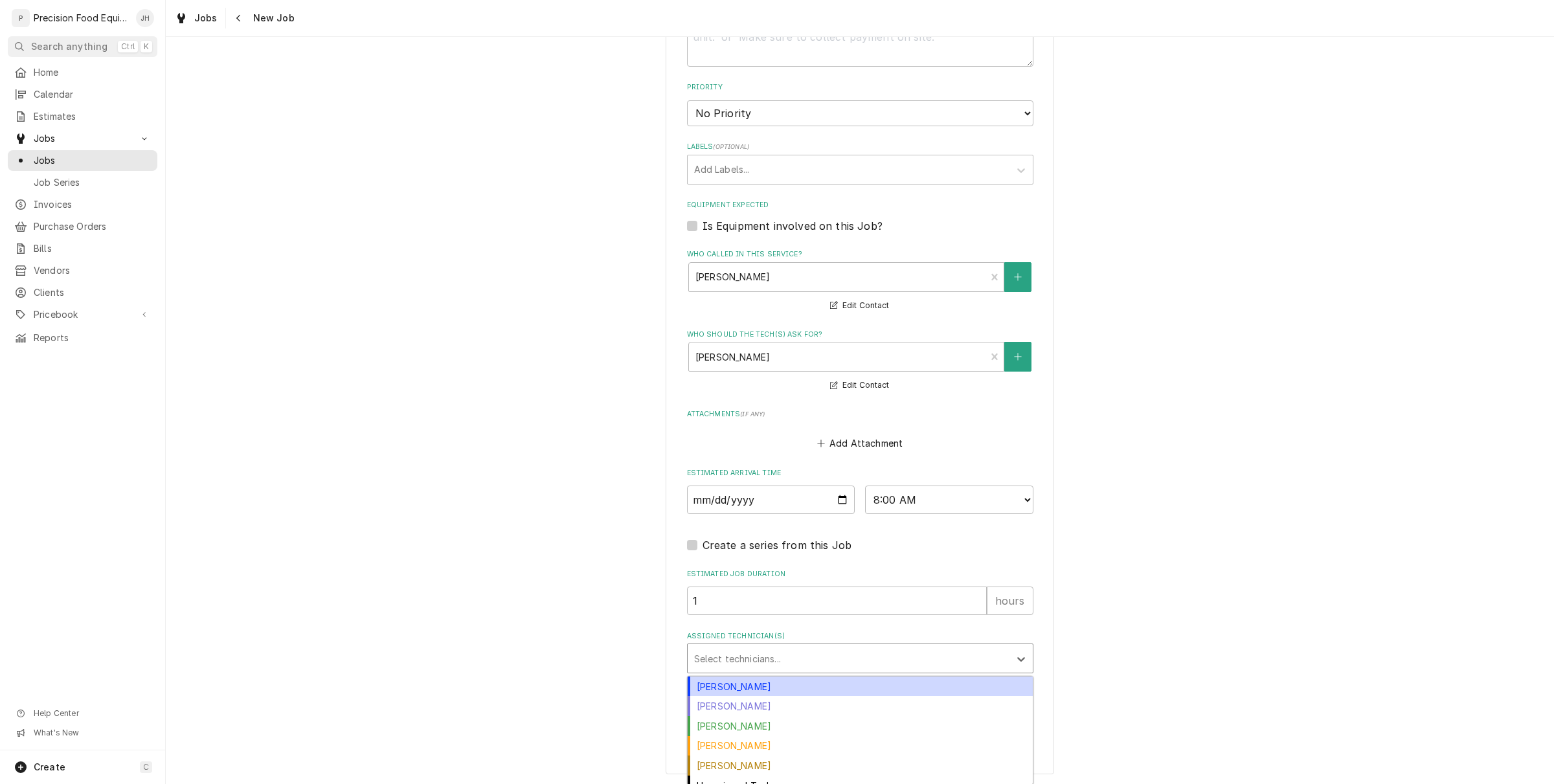
click at [810, 687] on div "[PERSON_NAME]" at bounding box center [860, 686] width 346 height 20
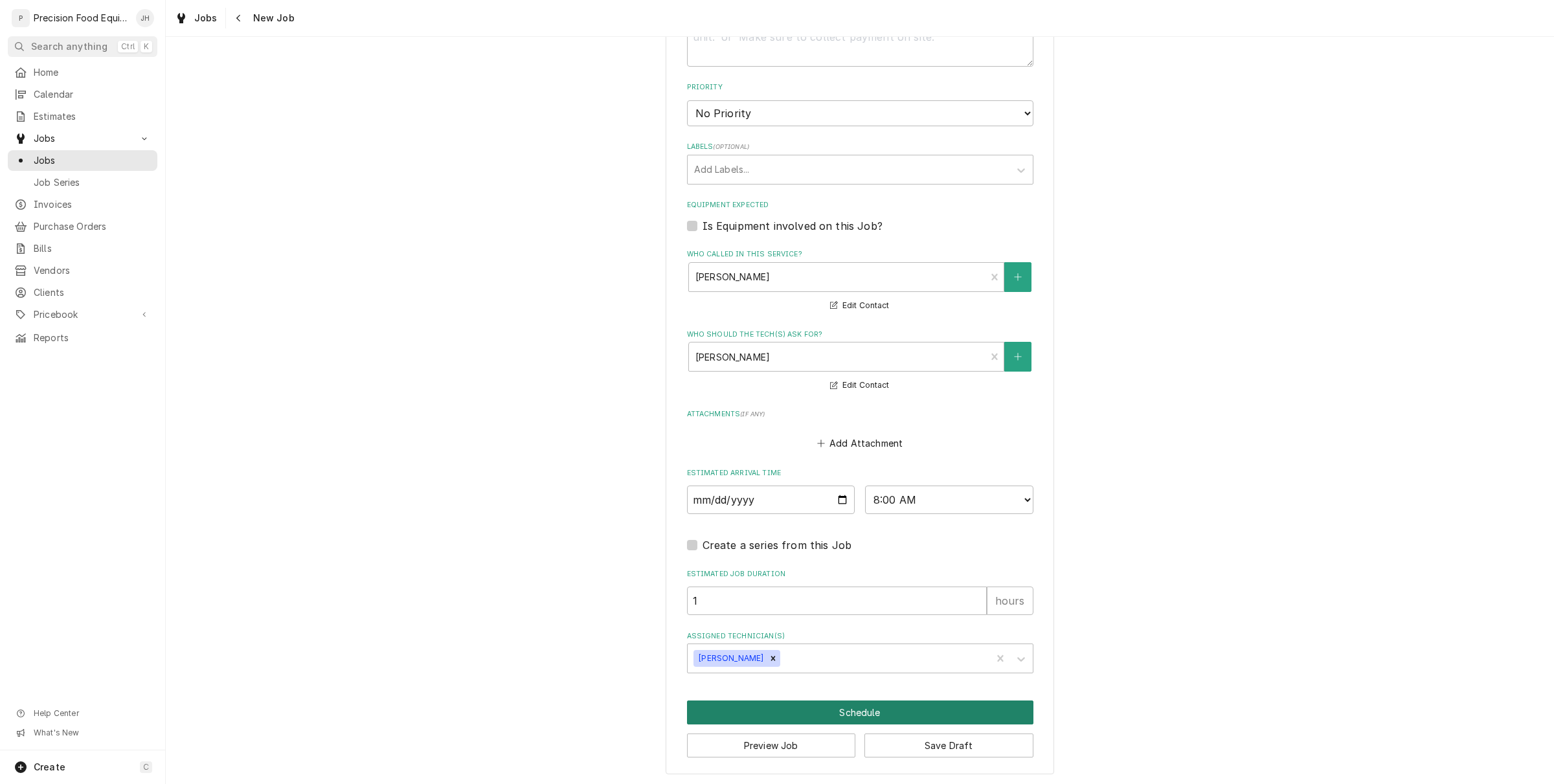
click at [887, 702] on button "Schedule" at bounding box center [860, 712] width 347 height 24
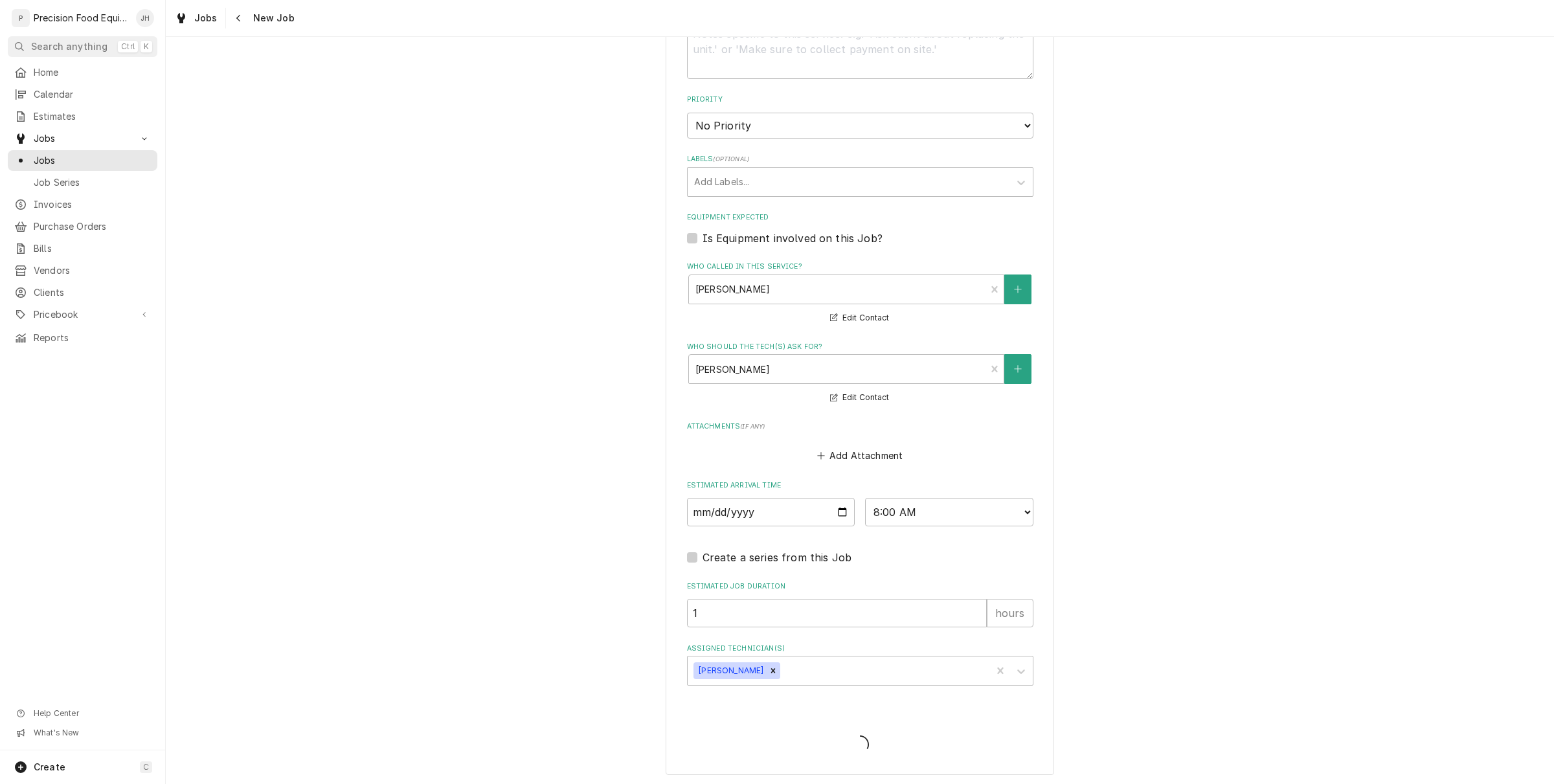
type textarea "x"
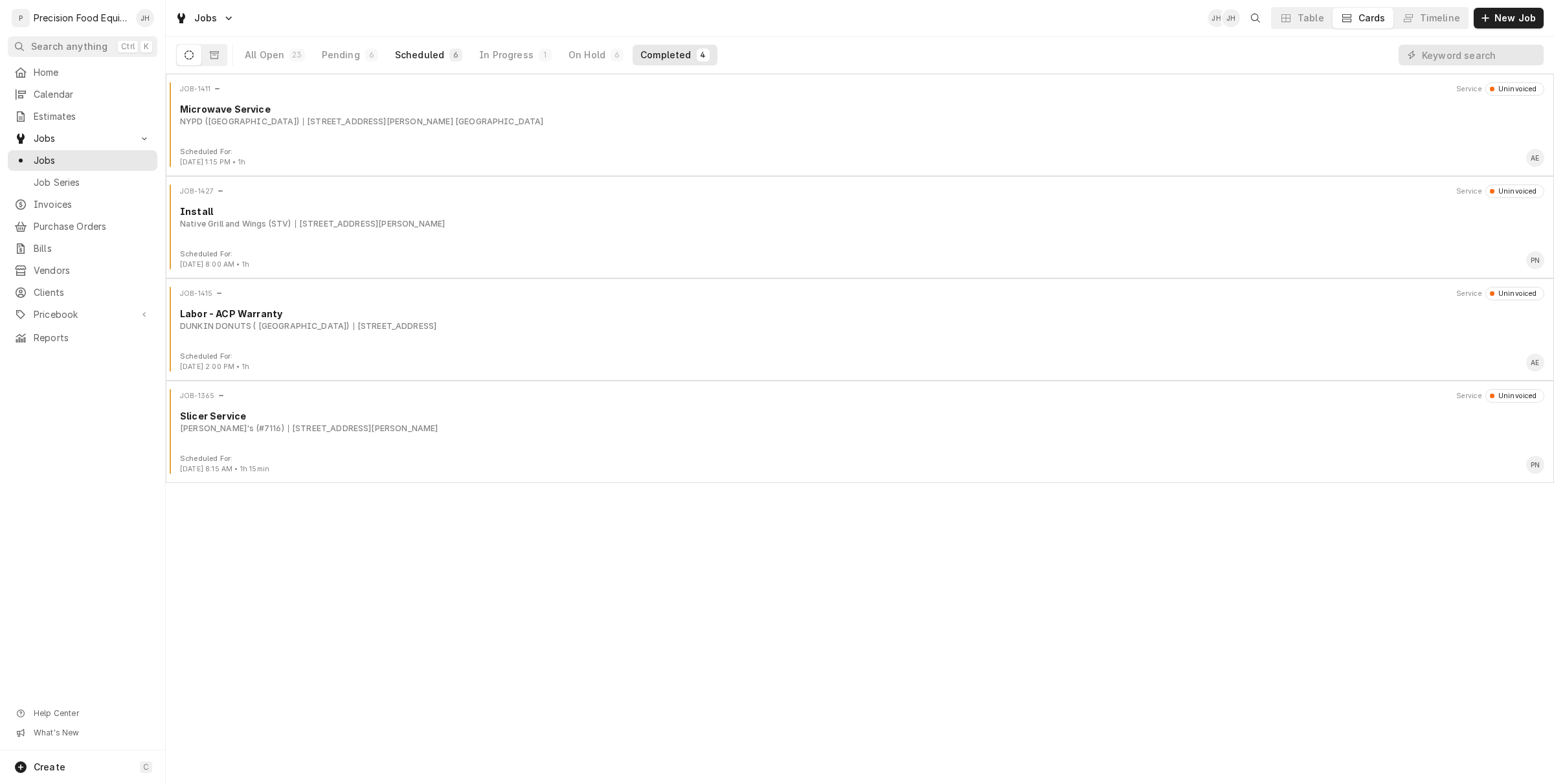
click at [425, 53] on div "Scheduled" at bounding box center [420, 54] width 49 height 13
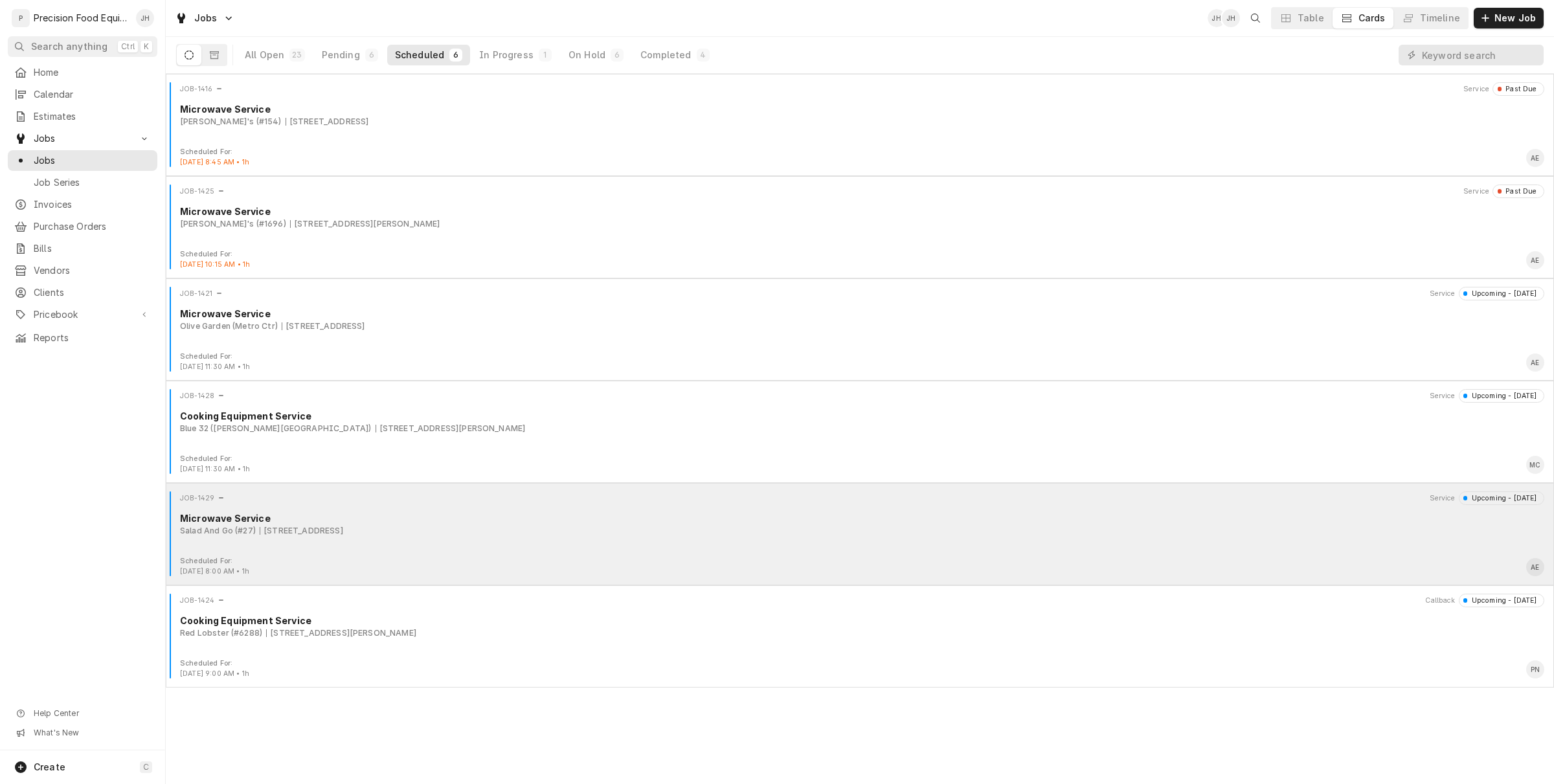
click at [395, 560] on div "Scheduled For: Sep 4th, 2025 - 8:00 AM • 1h AE" at bounding box center [859, 567] width 1378 height 21
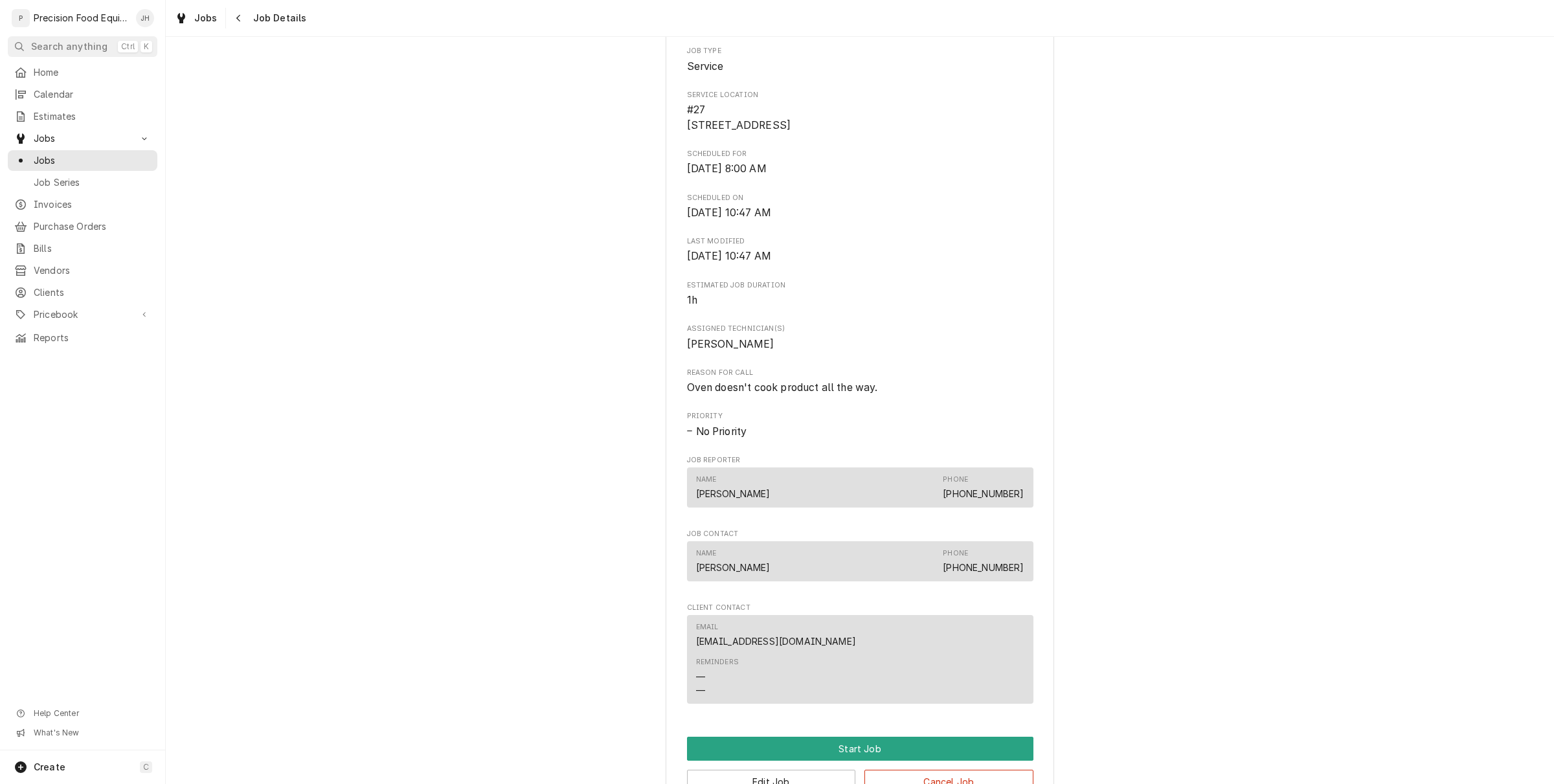
scroll to position [516, 0]
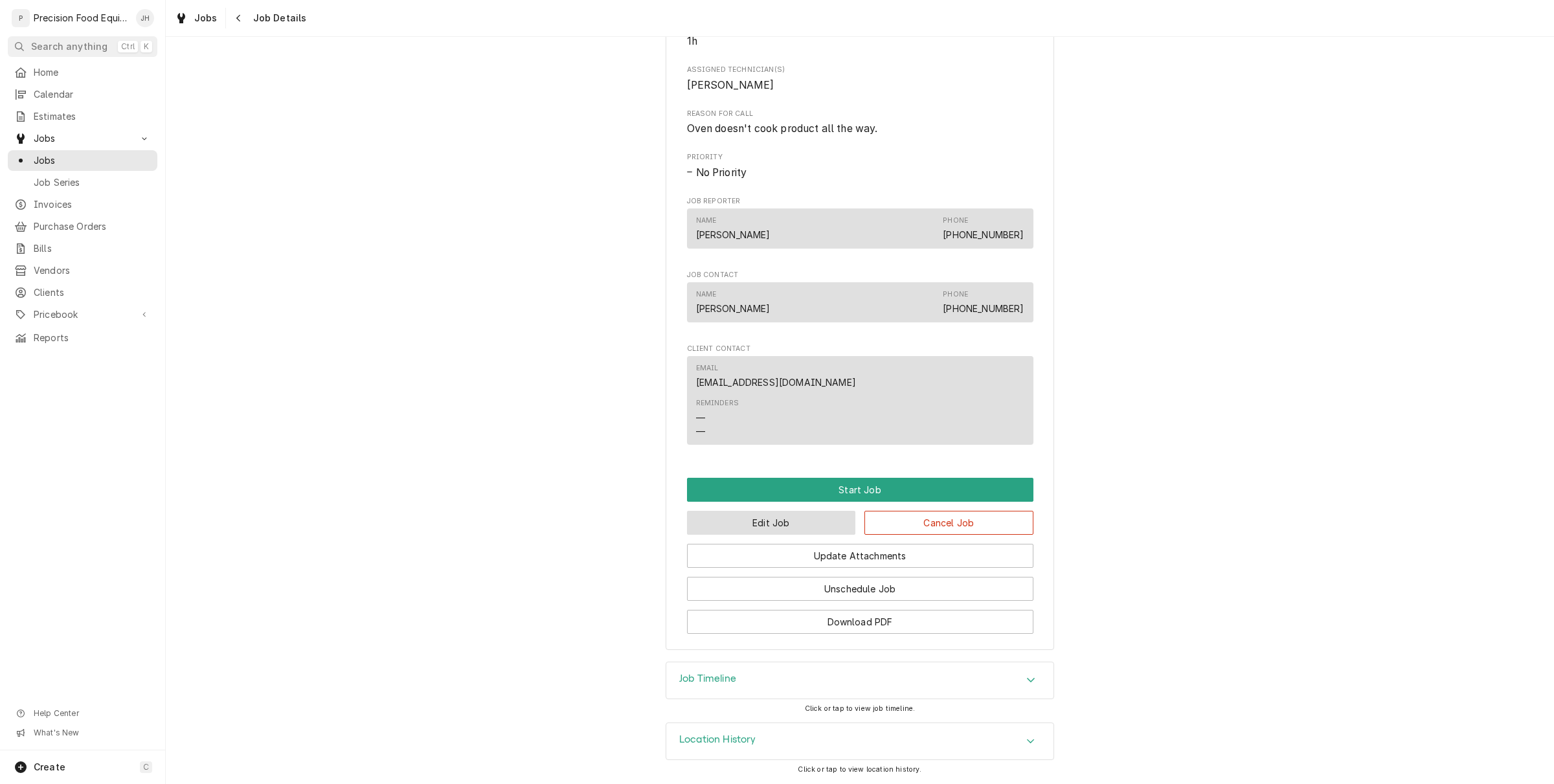
click at [827, 517] on button "Edit Job" at bounding box center [771, 522] width 169 height 24
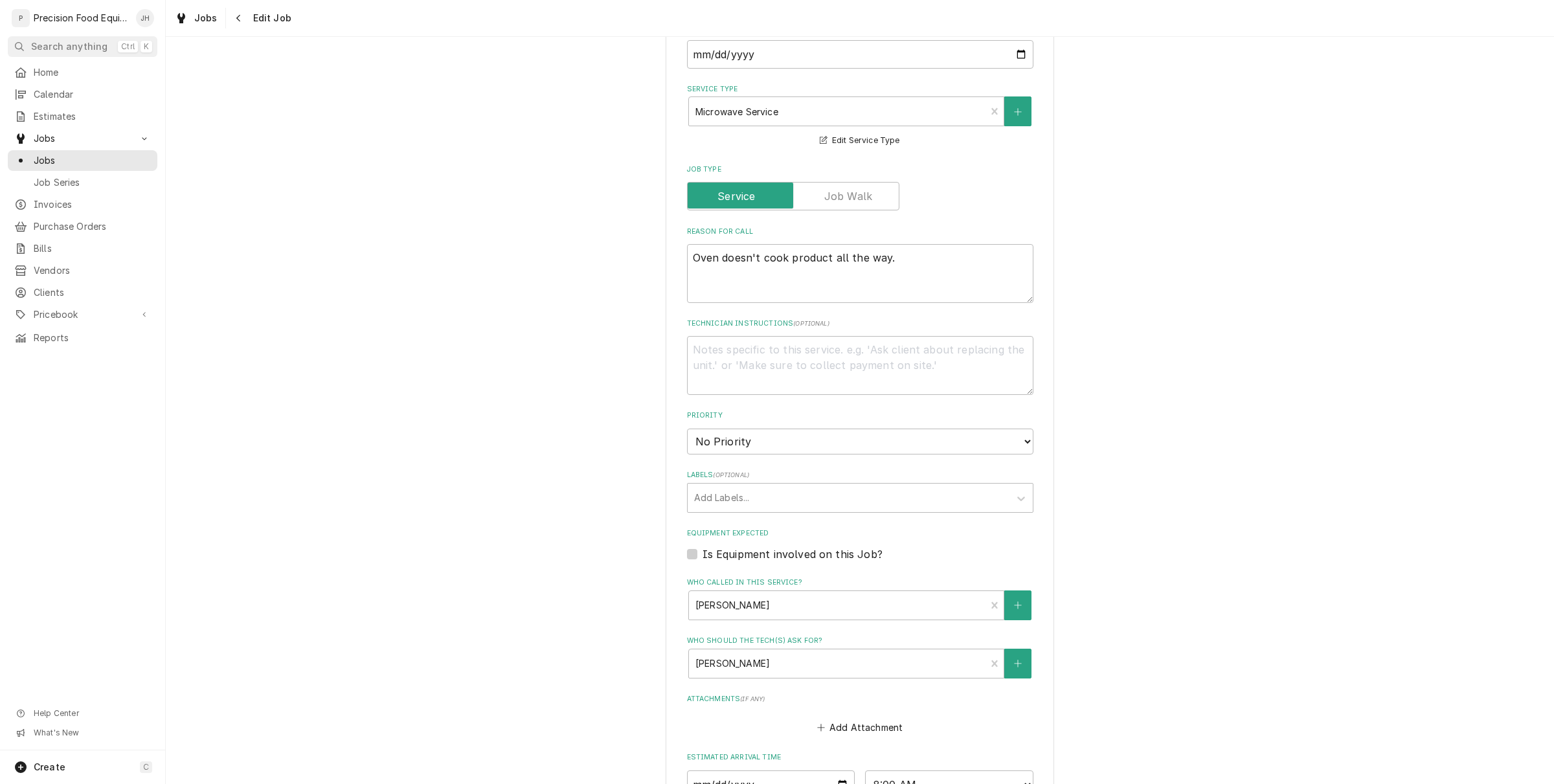
scroll to position [404, 0]
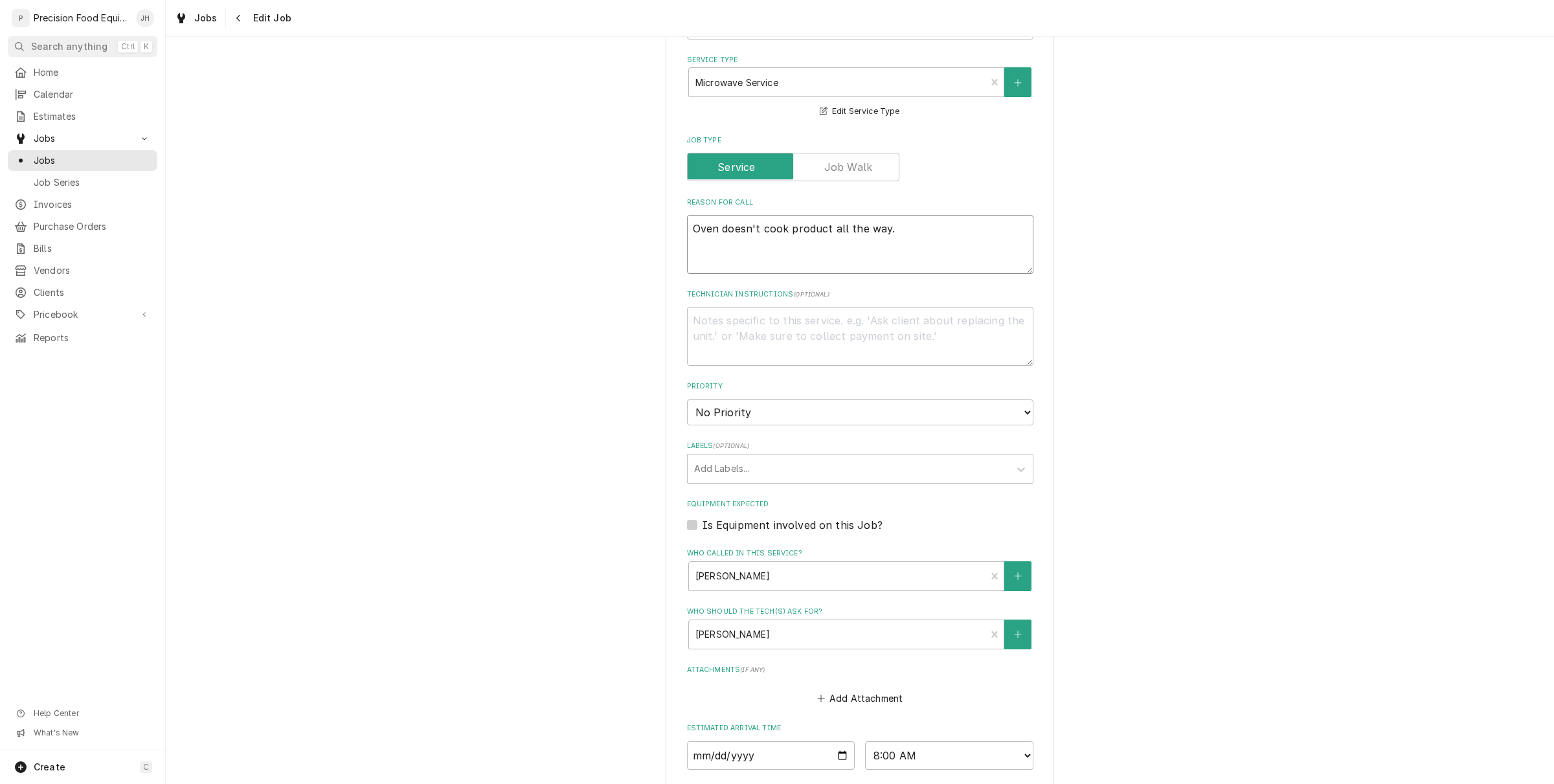
click at [928, 232] on textarea "Oven doesn't cook product all the way." at bounding box center [860, 243] width 347 height 59
paste textarea "[PHONE_NUMBER], [PHONE_NUMBER] to check in upon arrival to the location and to …"
type textarea "x"
type textarea "Oven doesn't cook product all the way. 516-500-7776, 516-200-3363 to check in u…"
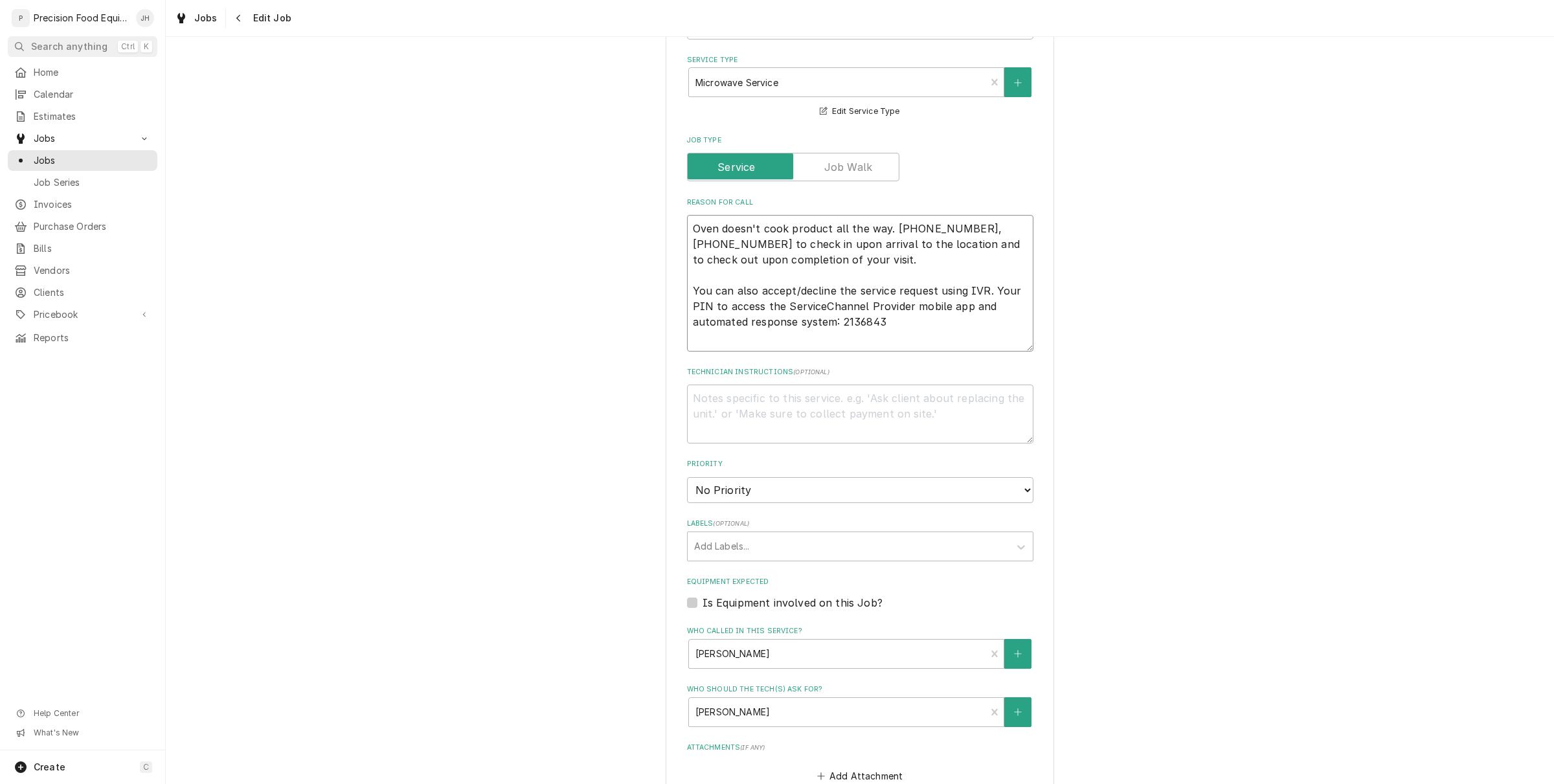
drag, startPoint x: 726, startPoint y: 243, endPoint x: 898, endPoint y: 267, distance: 173.7
click at [898, 267] on textarea "Oven doesn't cook product all the way. 516-500-7776, 516-200-3363 to check in u…" at bounding box center [860, 282] width 347 height 136
type textarea "x"
type textarea "Oven doesn't cook product all the way. 516-500-7776, 516-200-3363 to You can al…"
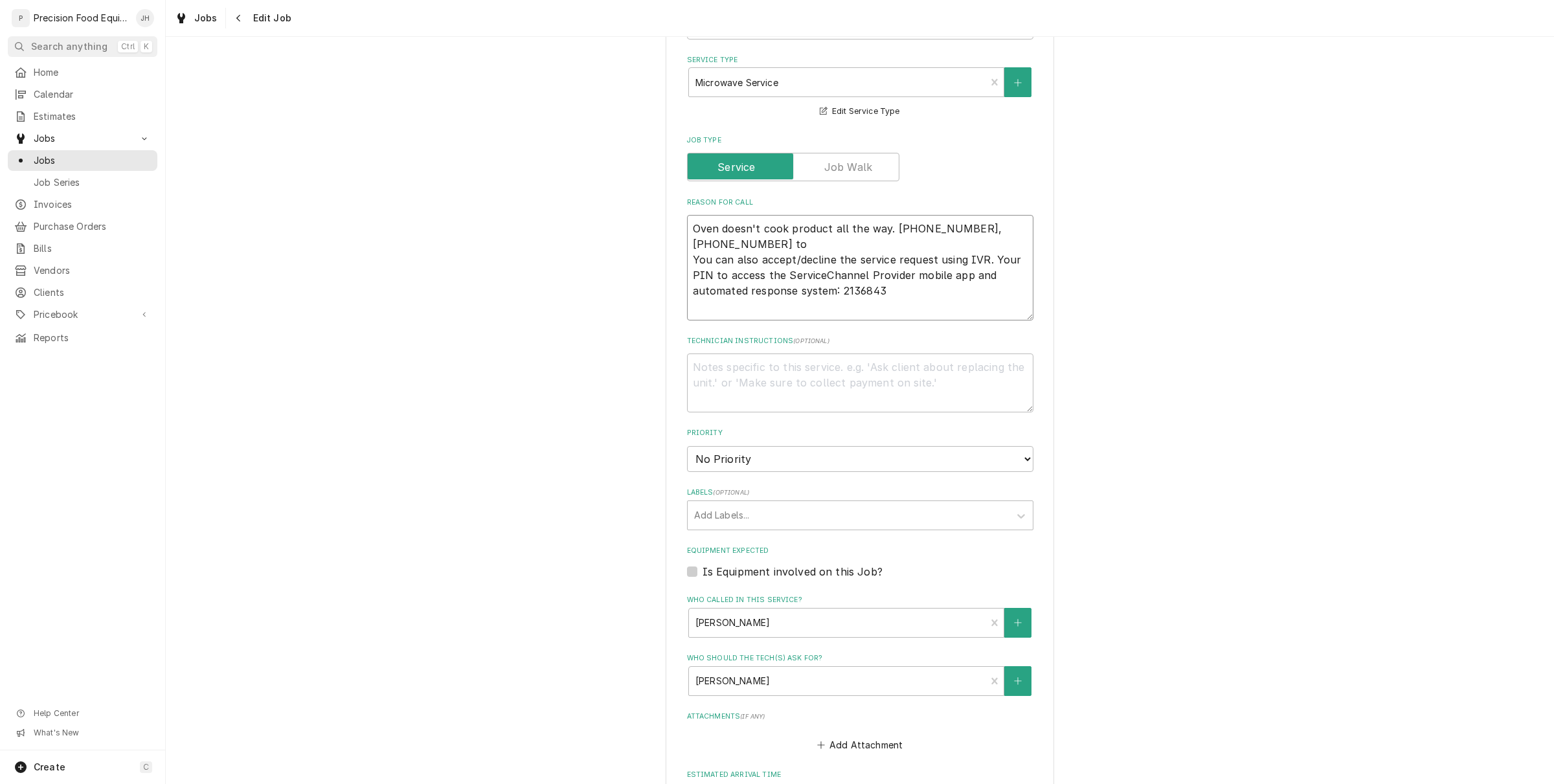
type textarea "x"
type textarea "Oven doesn't cook product all the way. 516-500-7776, 516-200-3363 to You can al…"
type textarea "x"
type textarea "Oven doesn't cook product all the way. 516-500-7776, 516-200-3363 t You can als…"
type textarea "x"
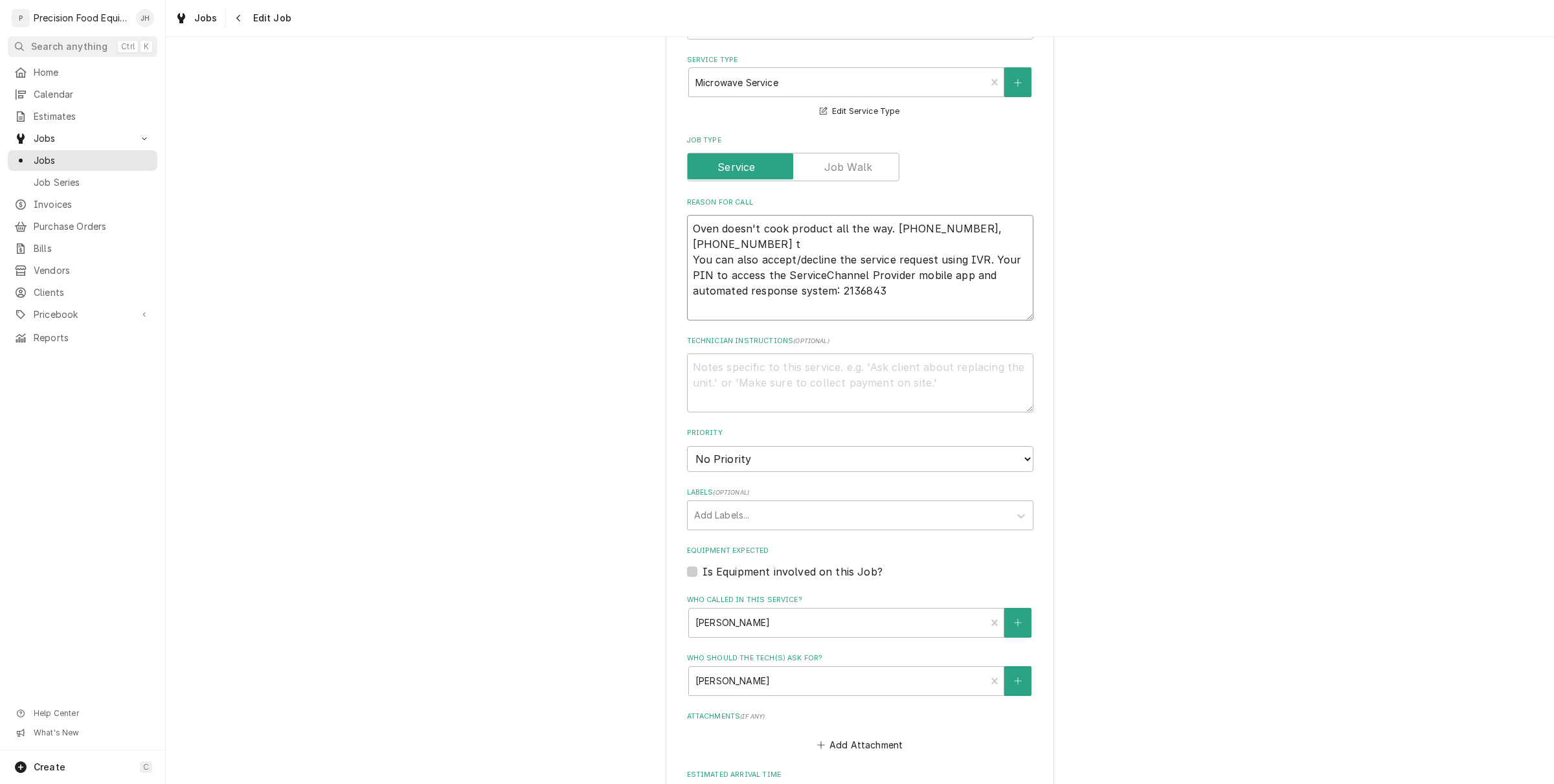
type textarea "Oven doesn't cook product all the way. 516-500-7776, 516-200-3363 You can also …"
click at [886, 225] on textarea "Oven doesn't cook product all the way. 516-500-7776, 516-200-3363 You can also …" at bounding box center [860, 267] width 347 height 105
type textarea "x"
type textarea "Oven doesn't cook product all the way. 516-500-7776, 516-200-3363 You can also …"
type textarea "x"
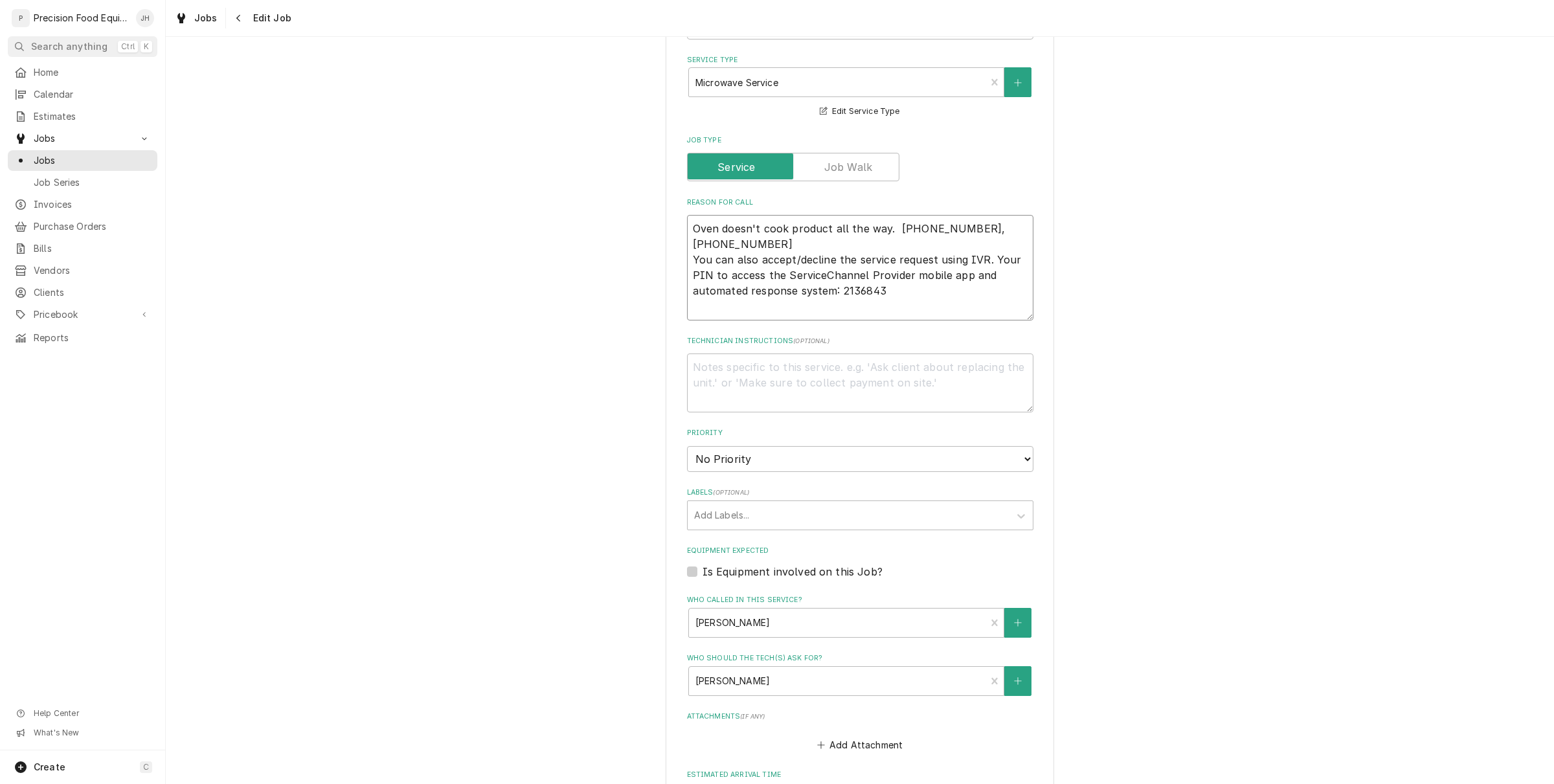
type textarea "Oven doesn't cook product all the way. 516-500-7776, 516-200-3363 You can also …"
type textarea "x"
type textarea "Oven doesn't cook product all the way. P516-500-7776, 516-200-3363 You can also…"
type textarea "x"
type textarea "Oven doesn't cook product all the way. Pl516-500-7776, 516-200-3363 You can als…"
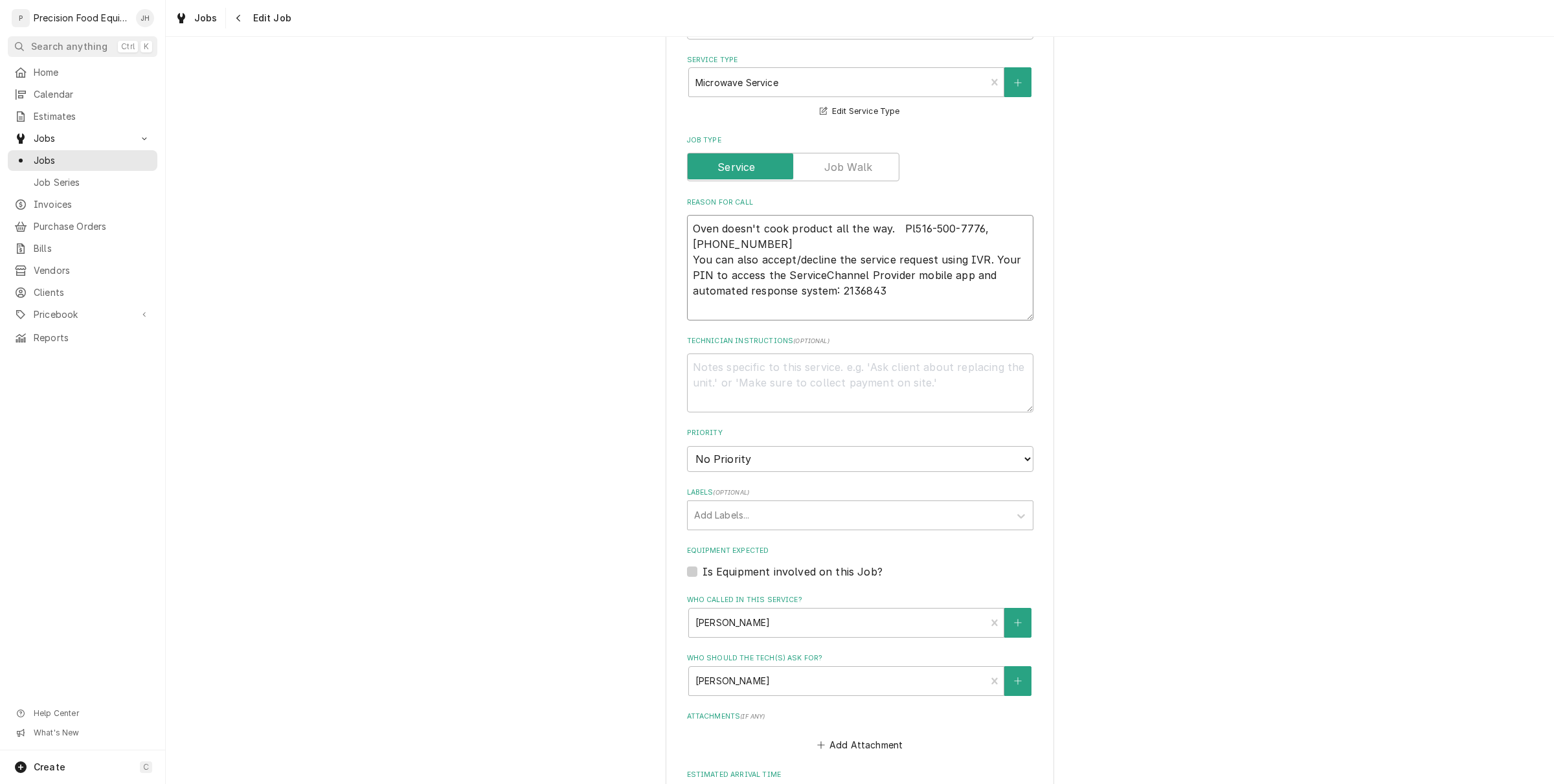
type textarea "x"
type textarea "Oven doesn't cook product all the way. Ple516-500-7776, 516-200-3363 You can al…"
type textarea "x"
type textarea "Oven doesn't cook product all the way. Plea516-500-7776, 516-200-3363 You can a…"
type textarea "x"
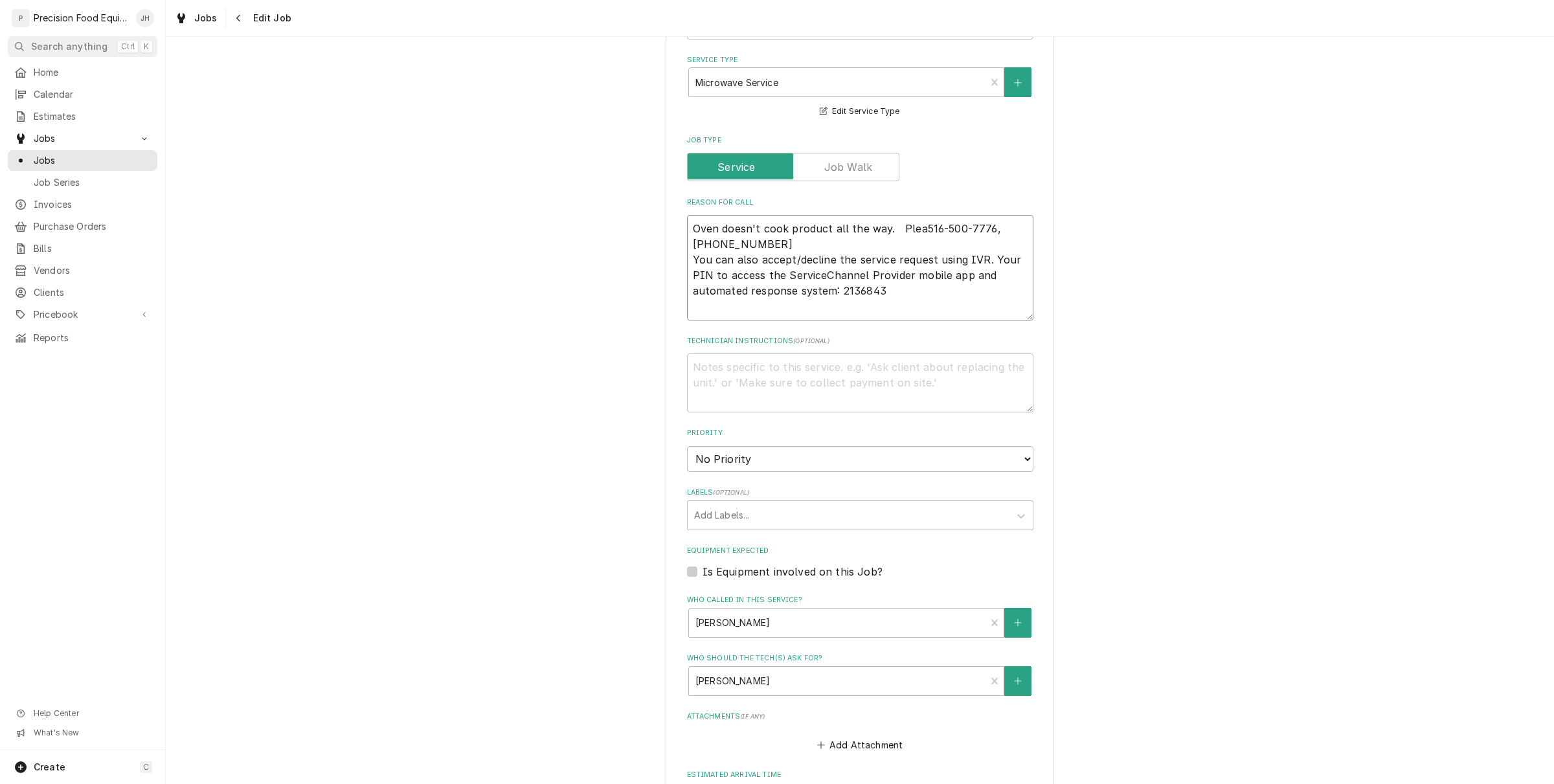
type textarea "Oven doesn't cook product all the way. Pleas516-500-7776, 516-200-3363 You can …"
type textarea "x"
type textarea "Oven doesn't cook product all the way. Please516-500-7776, 516-200-3363 You can…"
type textarea "x"
type textarea "Oven doesn't cook product all the way. Please 516-500-7776, 516-200-3363 You ca…"
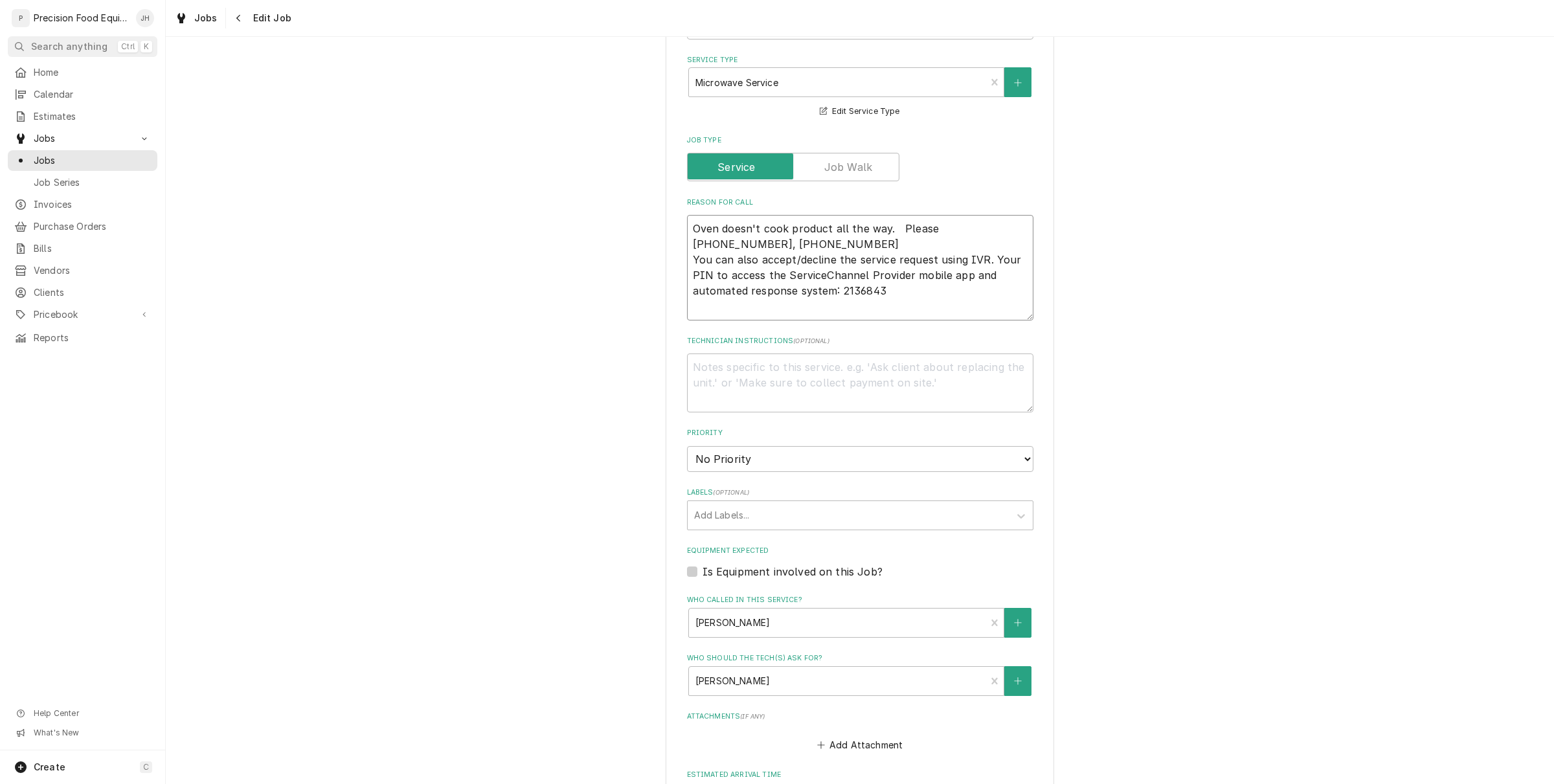
type textarea "x"
type textarea "Oven doesn't cook product all the way. Please c516-500-7776, 516-200-3363 You c…"
type textarea "x"
type textarea "Oven doesn't cook product all the way. Please cal516-500-7776, 516-200-3363 You…"
type textarea "x"
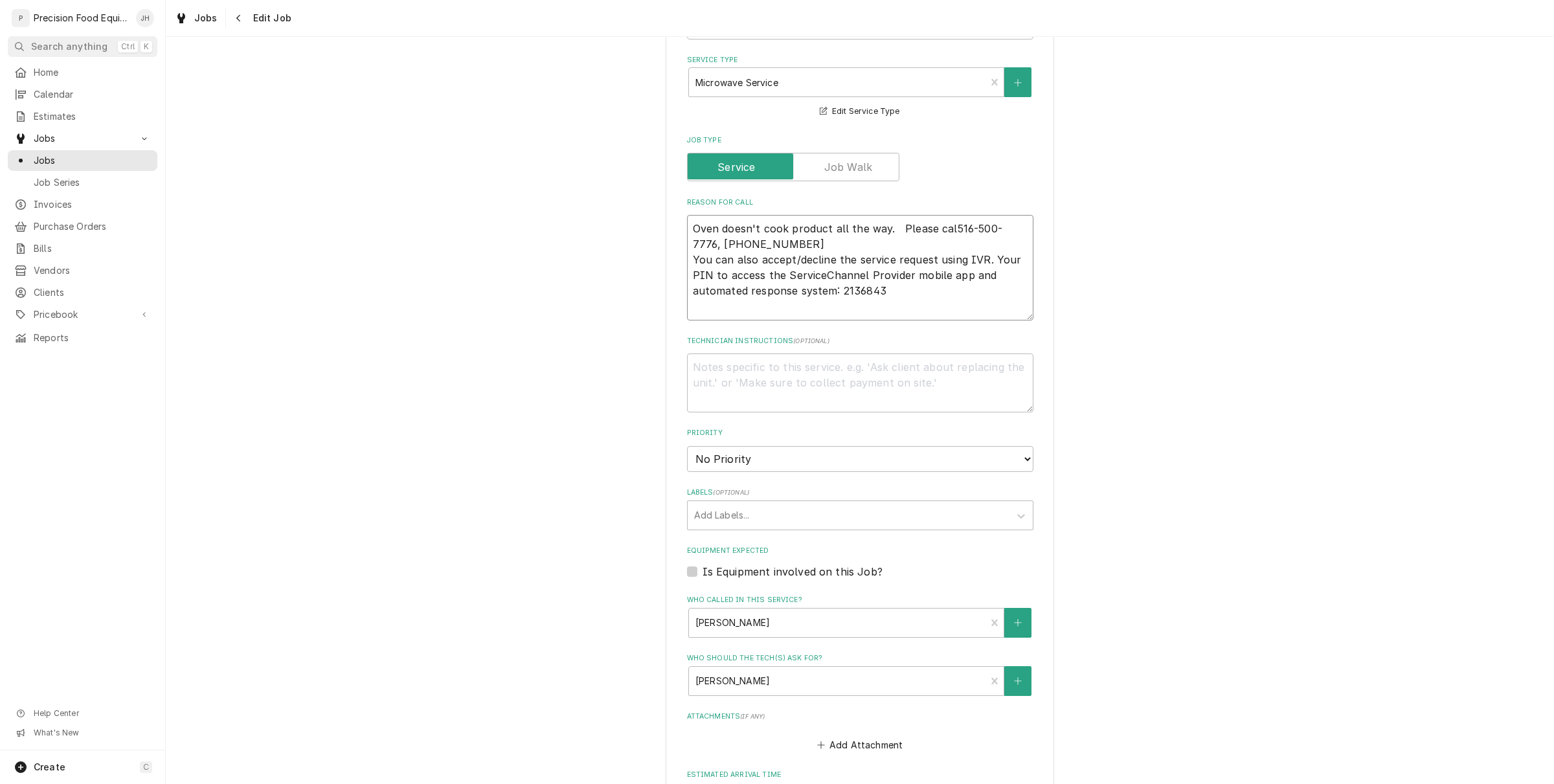
type textarea "Oven doesn't cook product all the way. Please call516-500-7776, 516-200-3363 Yo…"
type textarea "x"
type textarea "Oven doesn't cook product all the way. Please call 516-500-7776, 516-200-3363 Y…"
type textarea "x"
type textarea "Oven doesn't cook product all the way. Please call 516-500-7776, 516-200-3363 Y…"
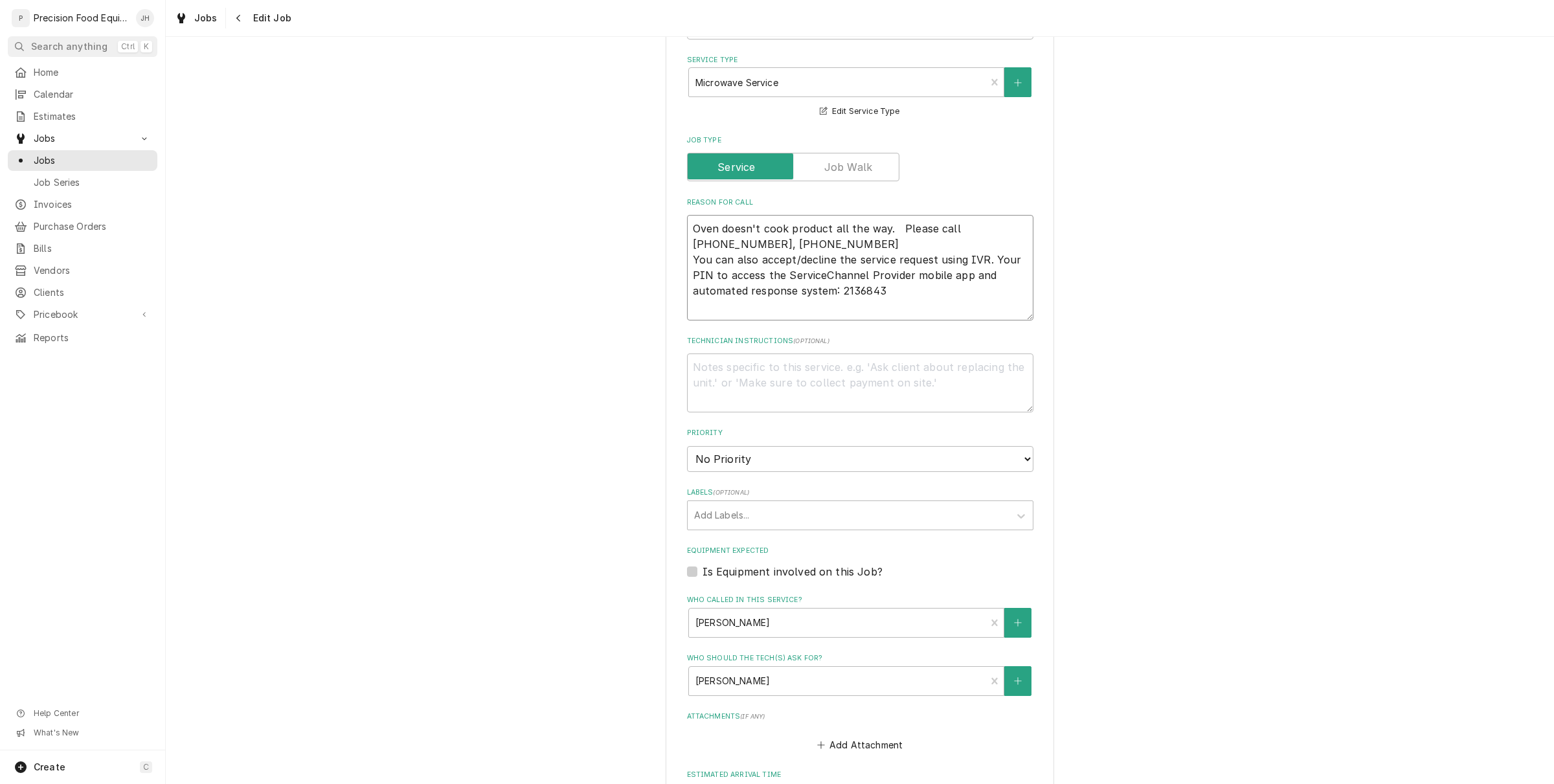
drag, startPoint x: 687, startPoint y: 258, endPoint x: 835, endPoint y: 288, distance: 151.0
click at [835, 287] on textarea "Oven doesn't cook product all the way. Please call 516-500-7776, 516-200-3363 Y…" at bounding box center [860, 267] width 347 height 105
type textarea "x"
type textarea "Oven doesn't cook product all the way. Please call 516-500-7776, 516-200-3363 2…"
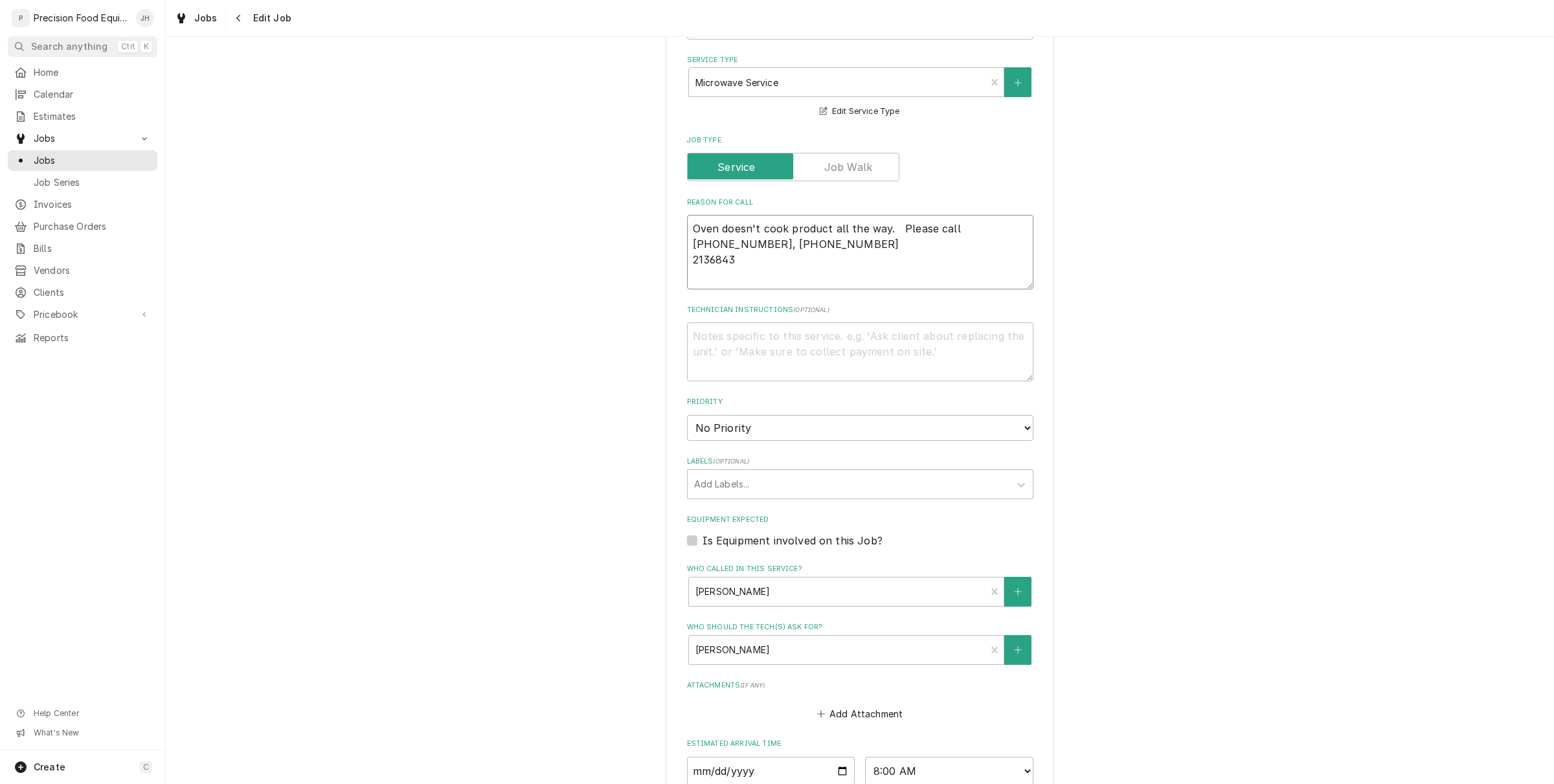
type textarea "x"
type textarea "Oven doesn't cook product all the way. Please call 516-500-7776, 516-200-3363 {…"
type textarea "x"
type textarea "Oven doesn't cook product all the way. Please call 516-500-7776, 516-200-3363 {…"
type textarea "x"
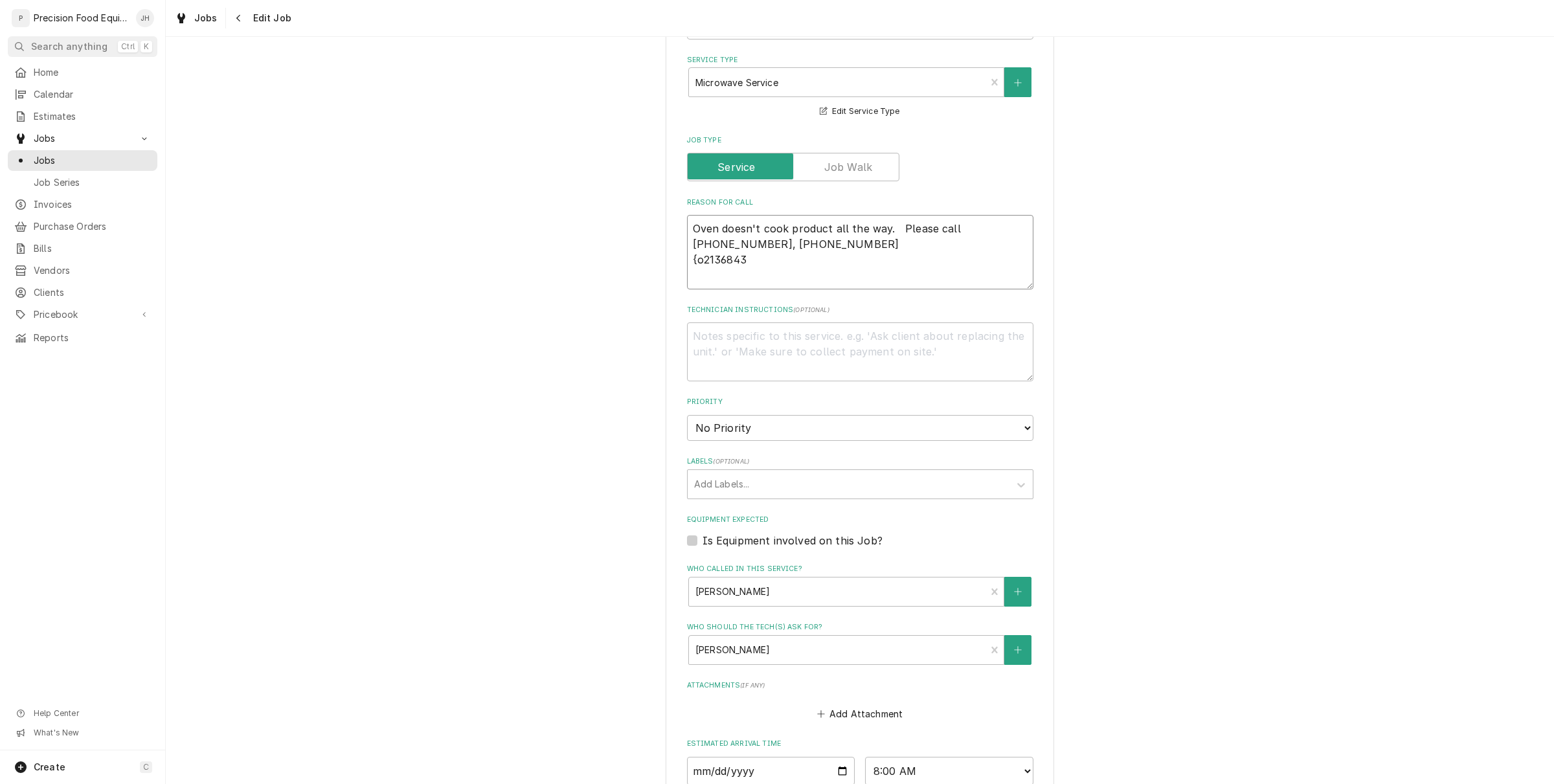
type textarea "Oven doesn't cook product all the way. Please call 516-500-7776, 516-200-3363 {…"
type textarea "x"
type textarea "Oven doesn't cook product all the way. Please call 516-500-7776, 516-200-3363 {…"
type textarea "x"
type textarea "Oven doesn't cook product all the way. Please call 516-500-7776, 516-200-3363 {…"
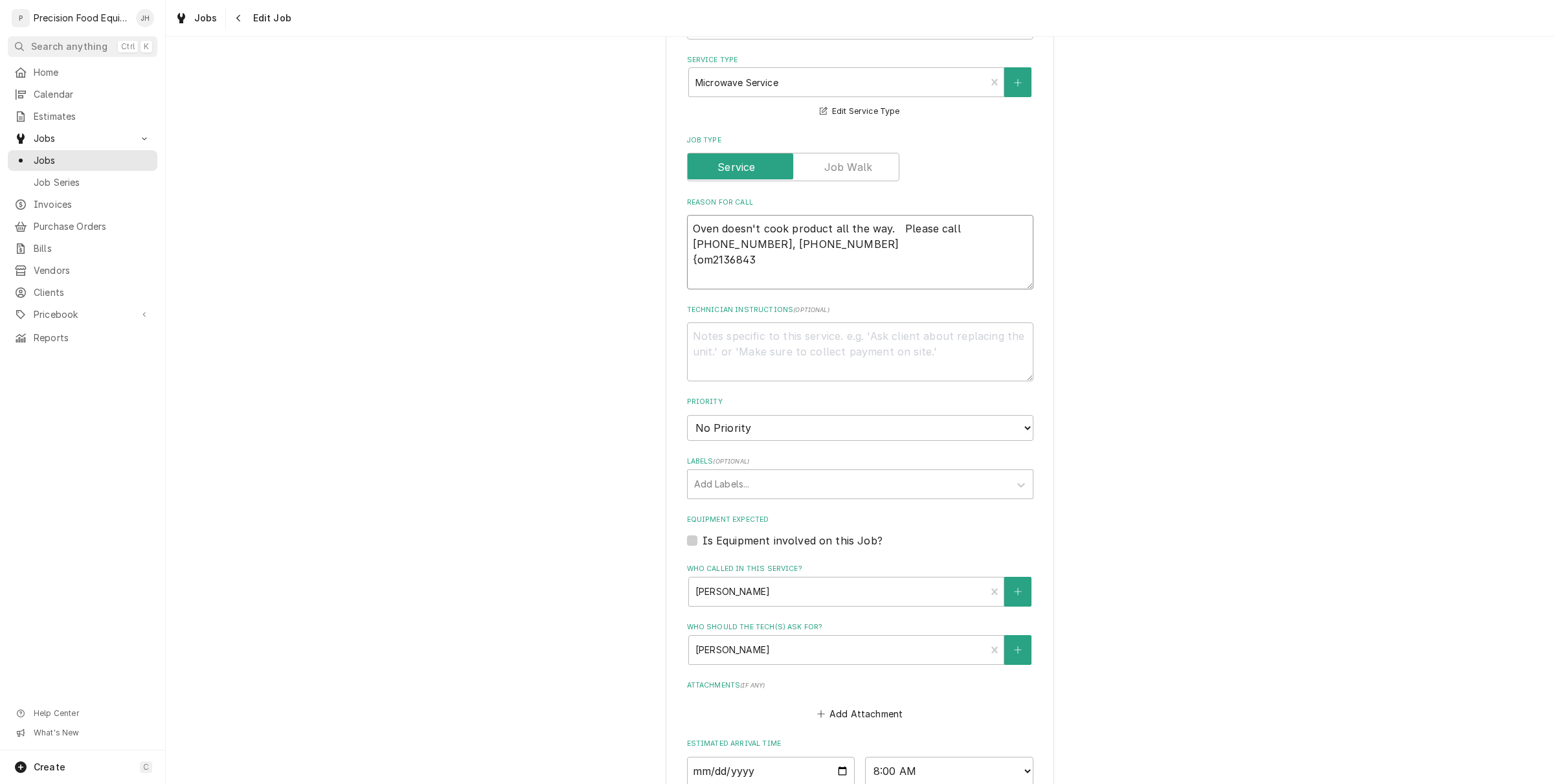
type textarea "x"
type textarea "Oven doesn't cook product all the way. Please call 516-500-7776, 516-200-3363 {…"
type textarea "x"
type textarea "Oven doesn't cook product all the way. Please call 516-500-7776, 516-200-3363 {…"
type textarea "x"
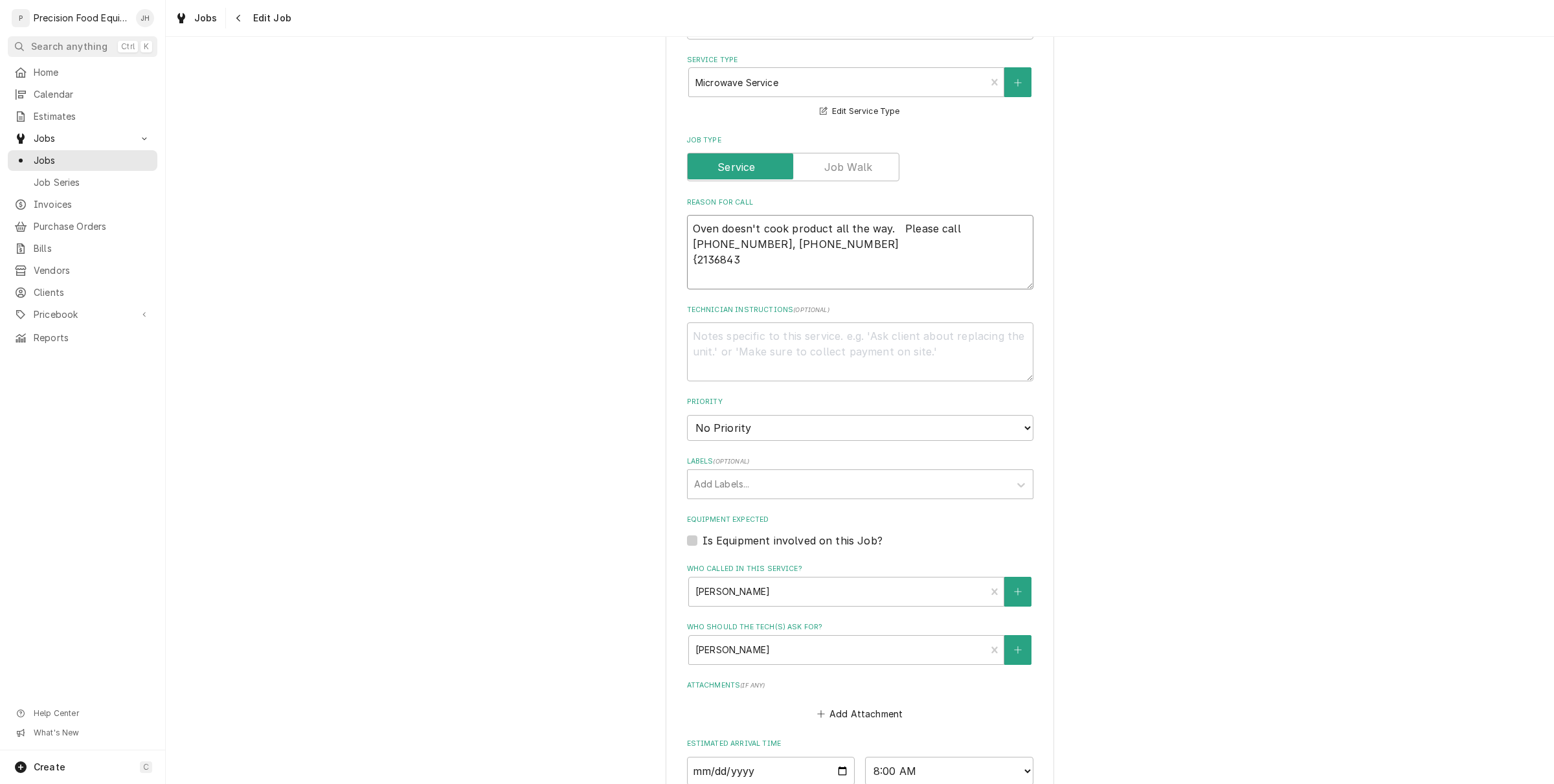
type textarea "Oven doesn't cook product all the way. Please call 516-500-7776, 516-200-3363 2…"
type textarea "x"
type textarea "Oven doesn't cook product all the way. Please call 516-500-7776, 516-200-3363 2…"
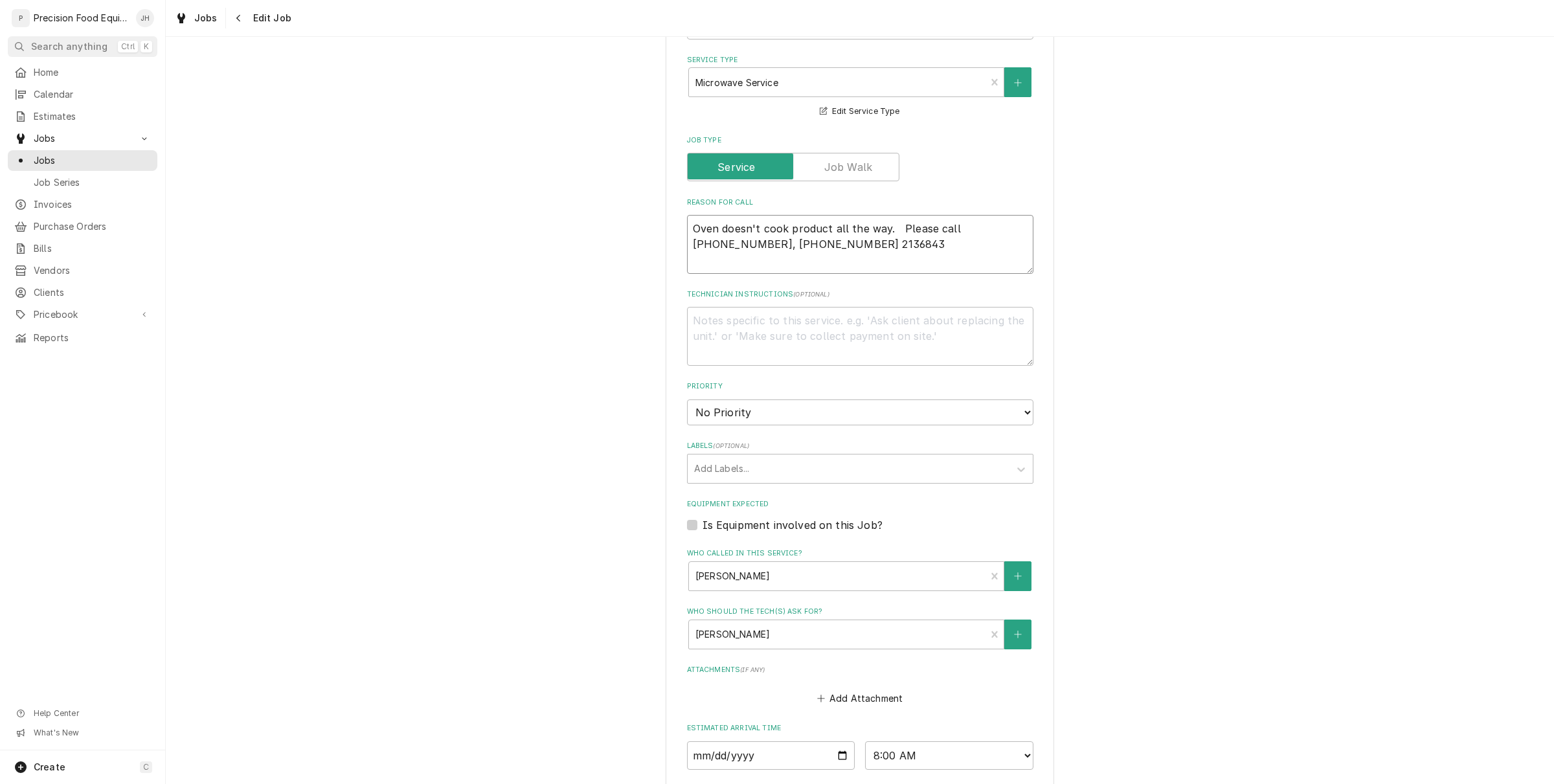
type textarea "x"
type textarea "Oven doesn't cook product all the way. Please call 516-500-7776, 516-200-3363 2…"
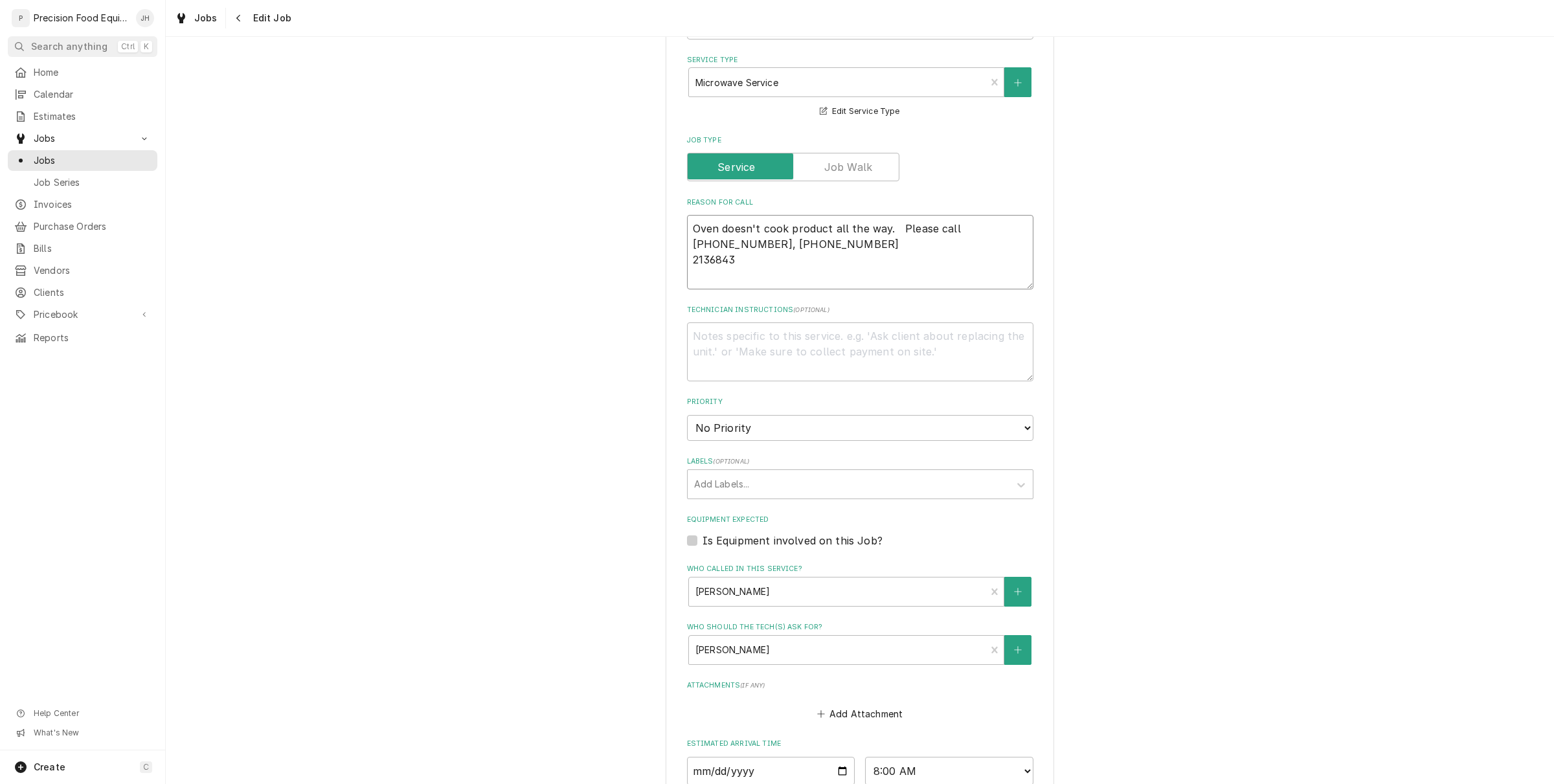
type textarea "x"
type textarea "Oven doesn't cook product all the way. Please call 516-500-7776, 516-200-3363 P…"
type textarea "x"
type textarea "Oven doesn't cook product all the way. Please call 516-500-7776, 516-200-3363 P…"
type textarea "x"
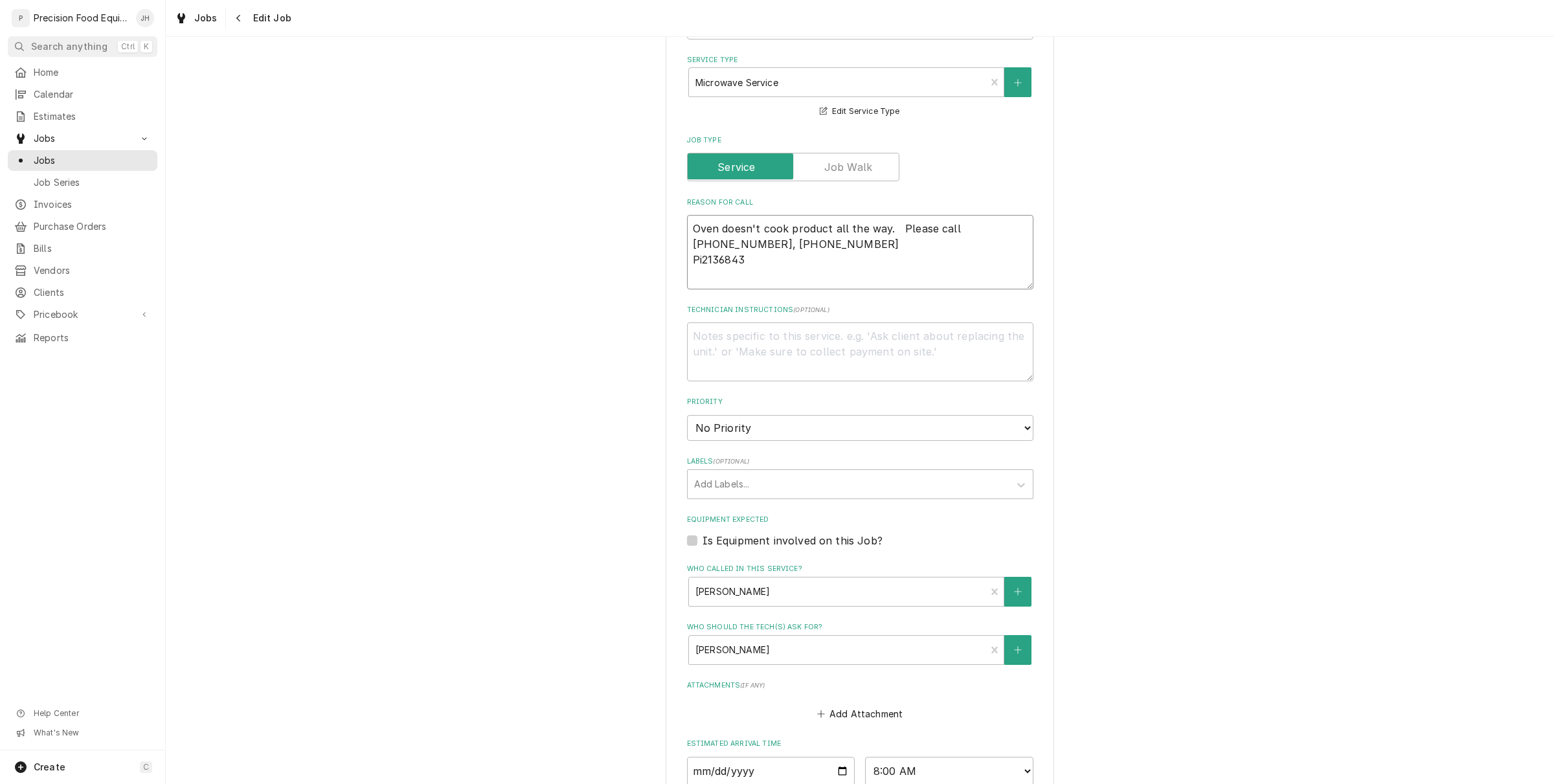
type textarea "Oven doesn't cook product all the way. Please call 516-500-7776, 516-200-3363 P…"
type textarea "x"
type textarea "Oven doesn't cook product all the way. Please call 516-500-7776, 516-200-3363 P…"
type textarea "x"
type textarea "Oven doesn't cook product all the way. Please call 516-500-7776, 516-200-3363 P…"
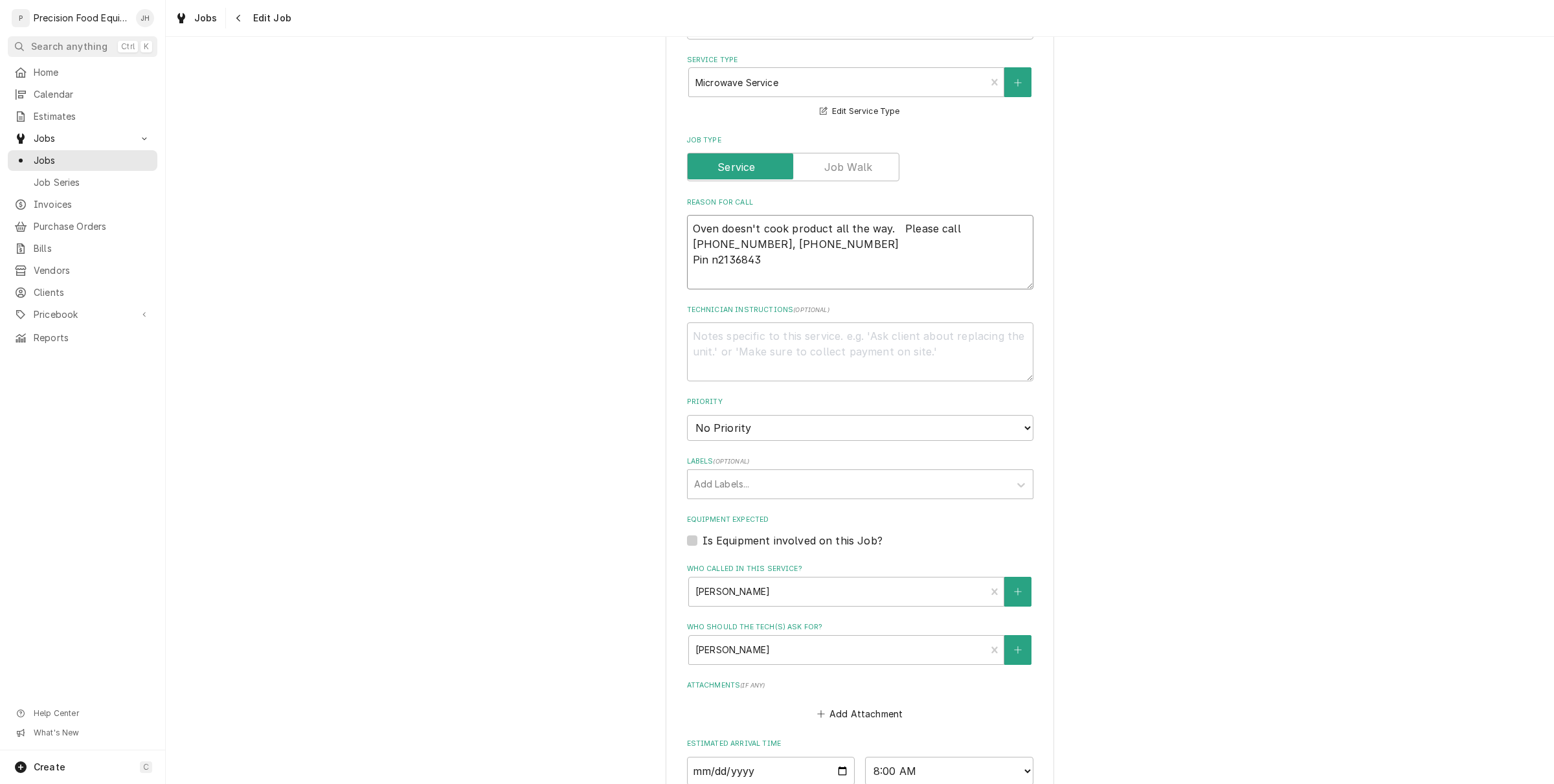
type textarea "x"
type textarea "Oven doesn't cook product all the way. Please call 516-500-7776, 516-200-3363 P…"
type textarea "x"
type textarea "Oven doesn't cook product all the way. Please call 516-500-7776, 516-200-3363 P…"
type textarea "x"
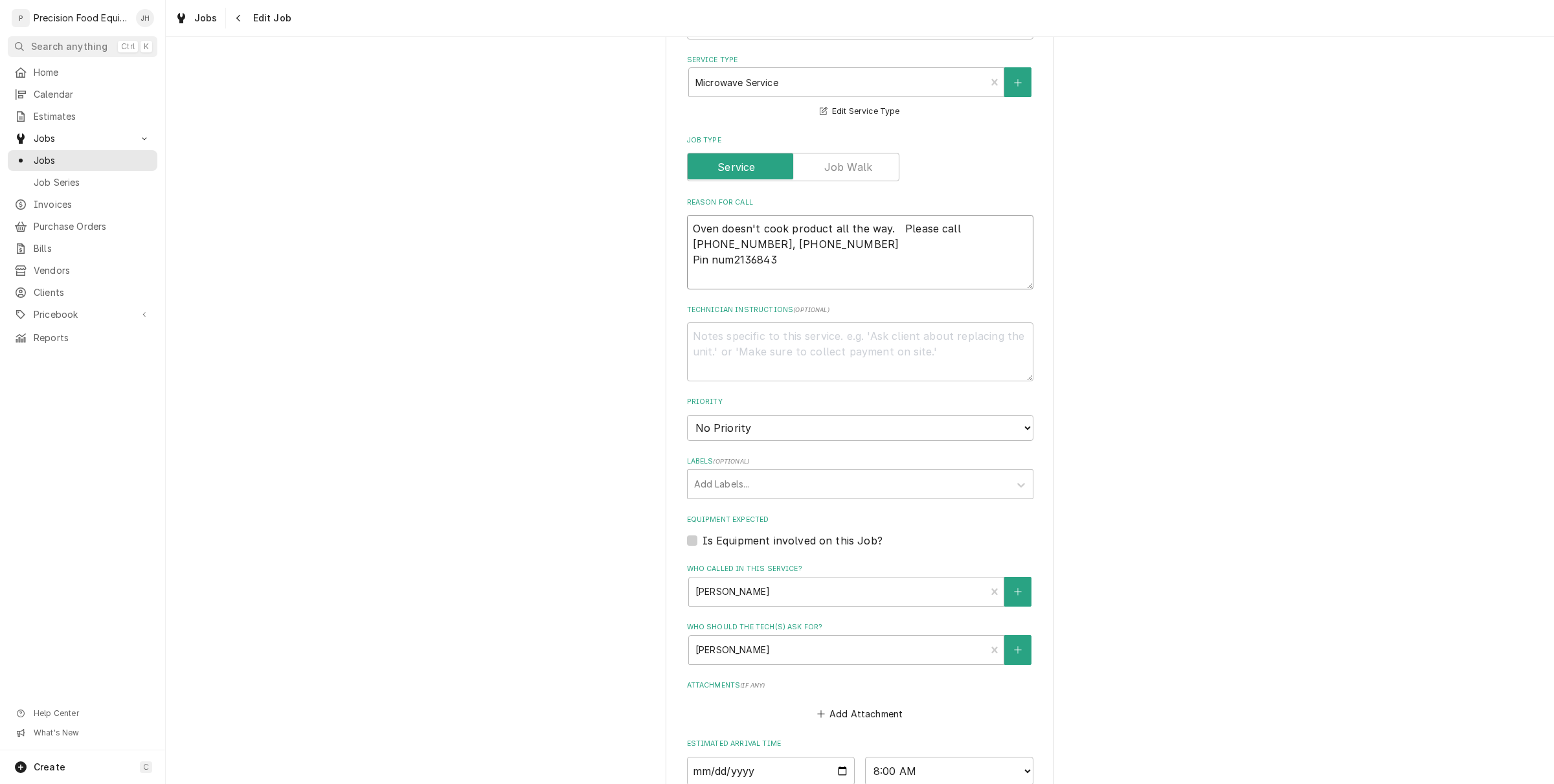
type textarea "Oven doesn't cook product all the way. Please call 516-500-7776, 516-200-3363 P…"
type textarea "x"
type textarea "Oven doesn't cook product all the way. Please call 516-500-7776, 516-200-3363 P…"
type textarea "x"
type textarea "Oven doesn't cook product all the way. Please call 516-500-7776, 516-200-3363 P…"
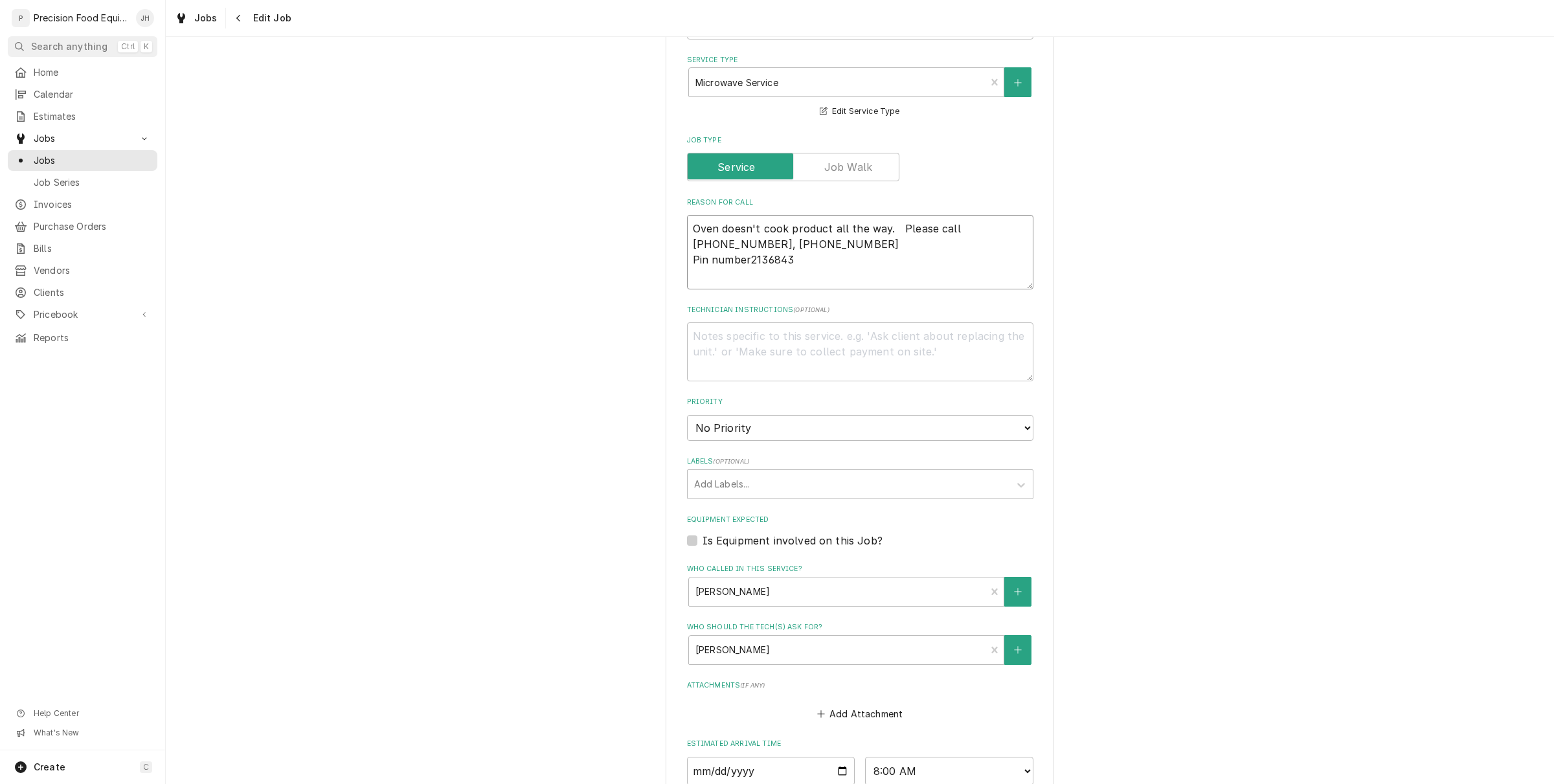
type textarea "x"
type textarea "Oven doesn't cook product all the way. Please call 516-500-7776, 516-200-3363 P…"
type textarea "x"
type textarea "Oven doesn't cook product all the way. Please call 516-500-7776, 516-200-3363 P…"
click at [846, 260] on textarea "Oven doesn't cook product all the way. Please call 516-500-7776, 516-200-3363 P…" at bounding box center [860, 251] width 347 height 75
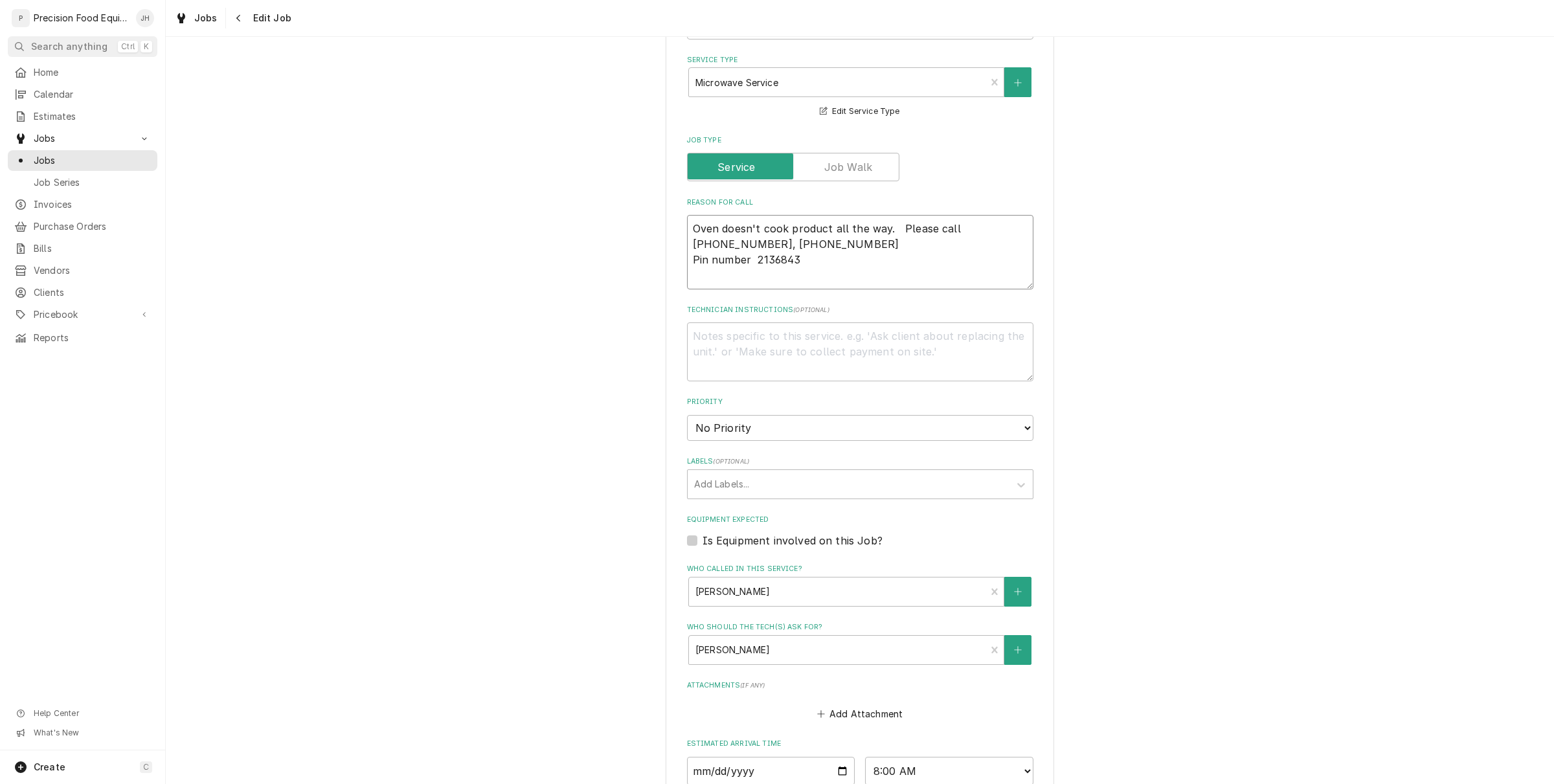
type textarea "x"
type textarea "Oven doesn't cook product all the way. Please call 516-500-7776, 516-200-3363 P…"
type textarea "x"
type textarea "Oven doesn't cook product all the way. Please call 516-500-7776, 516-200-3363 P…"
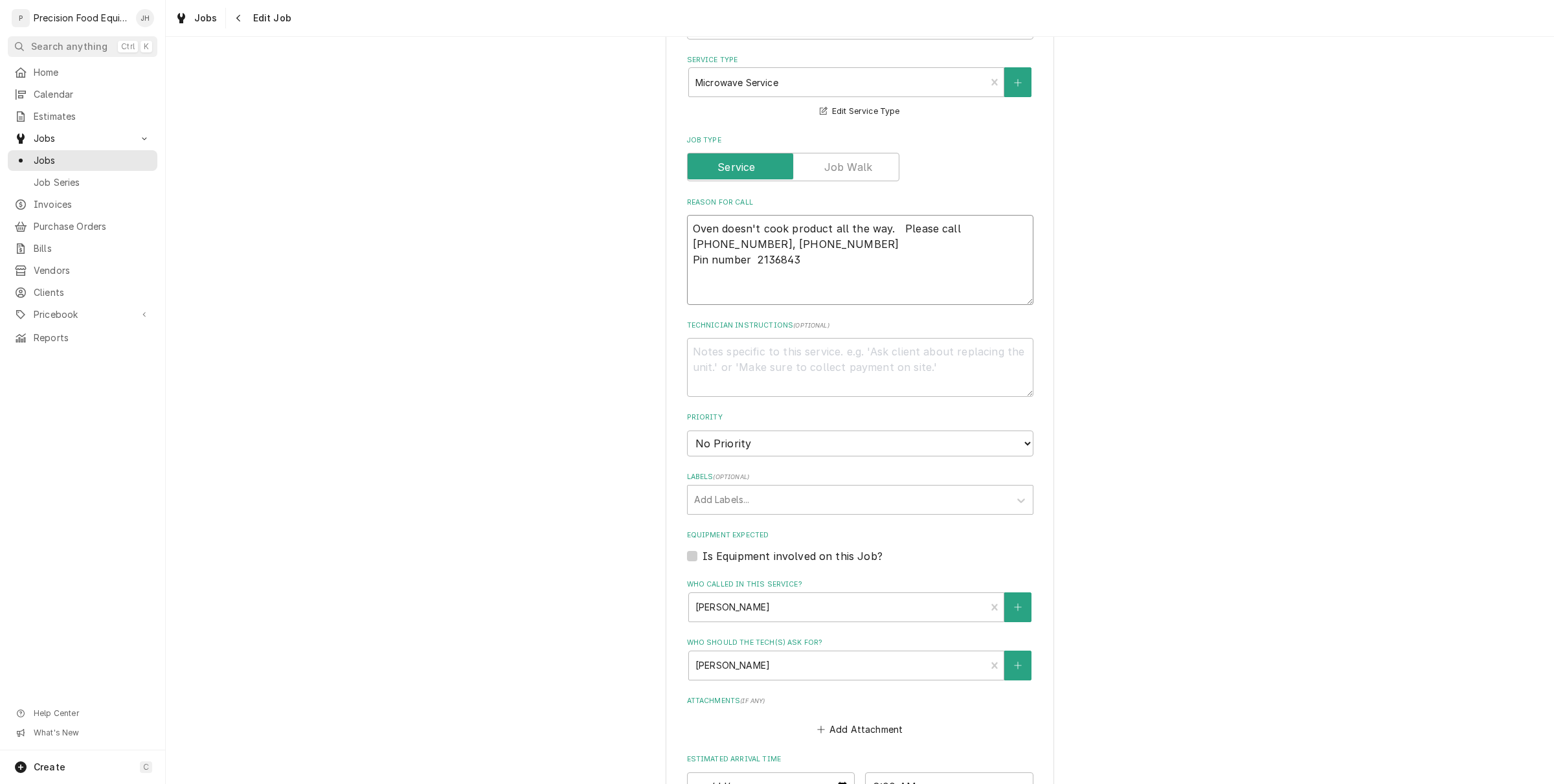
type textarea "x"
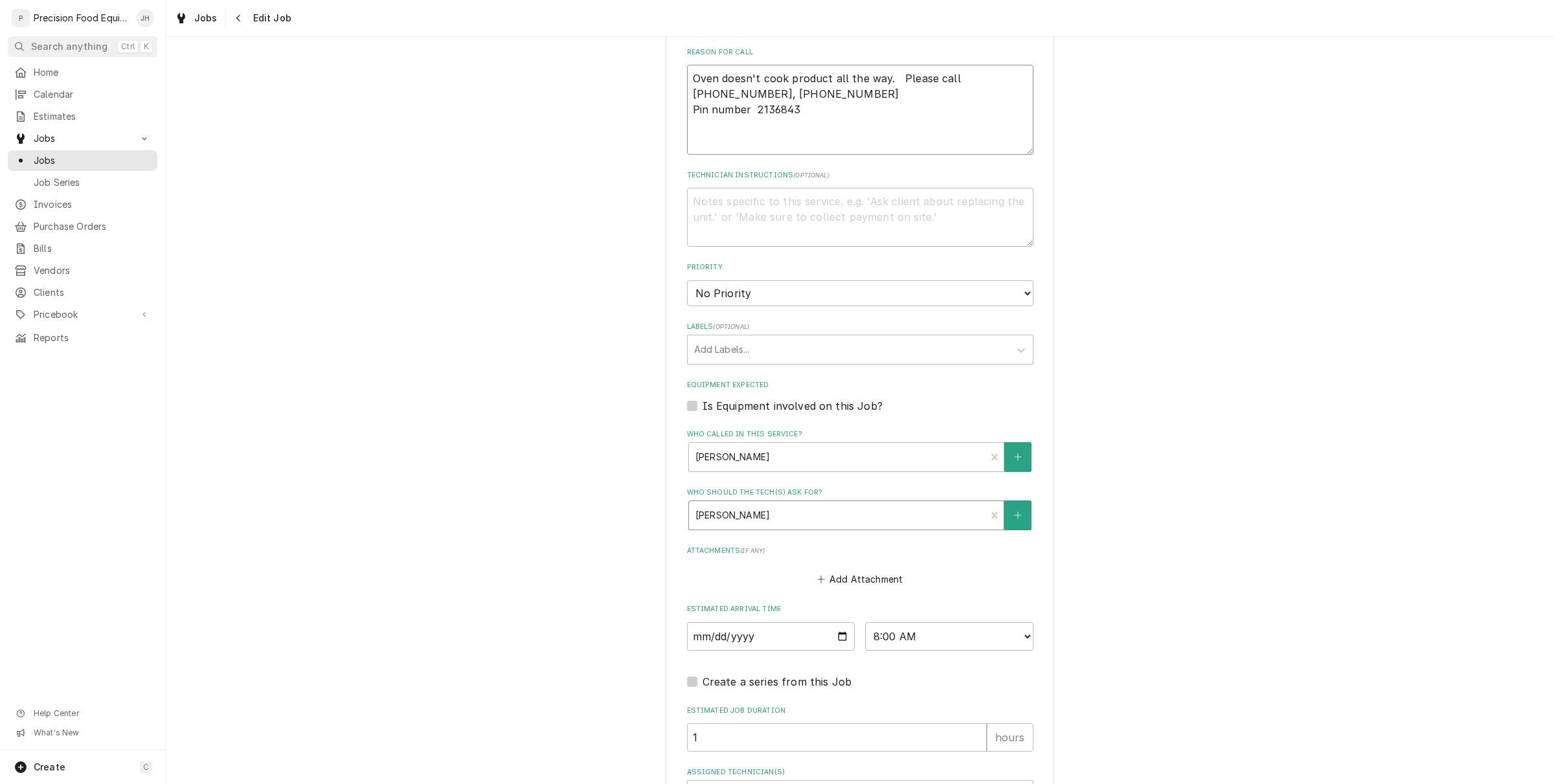
scroll to position [658, 0]
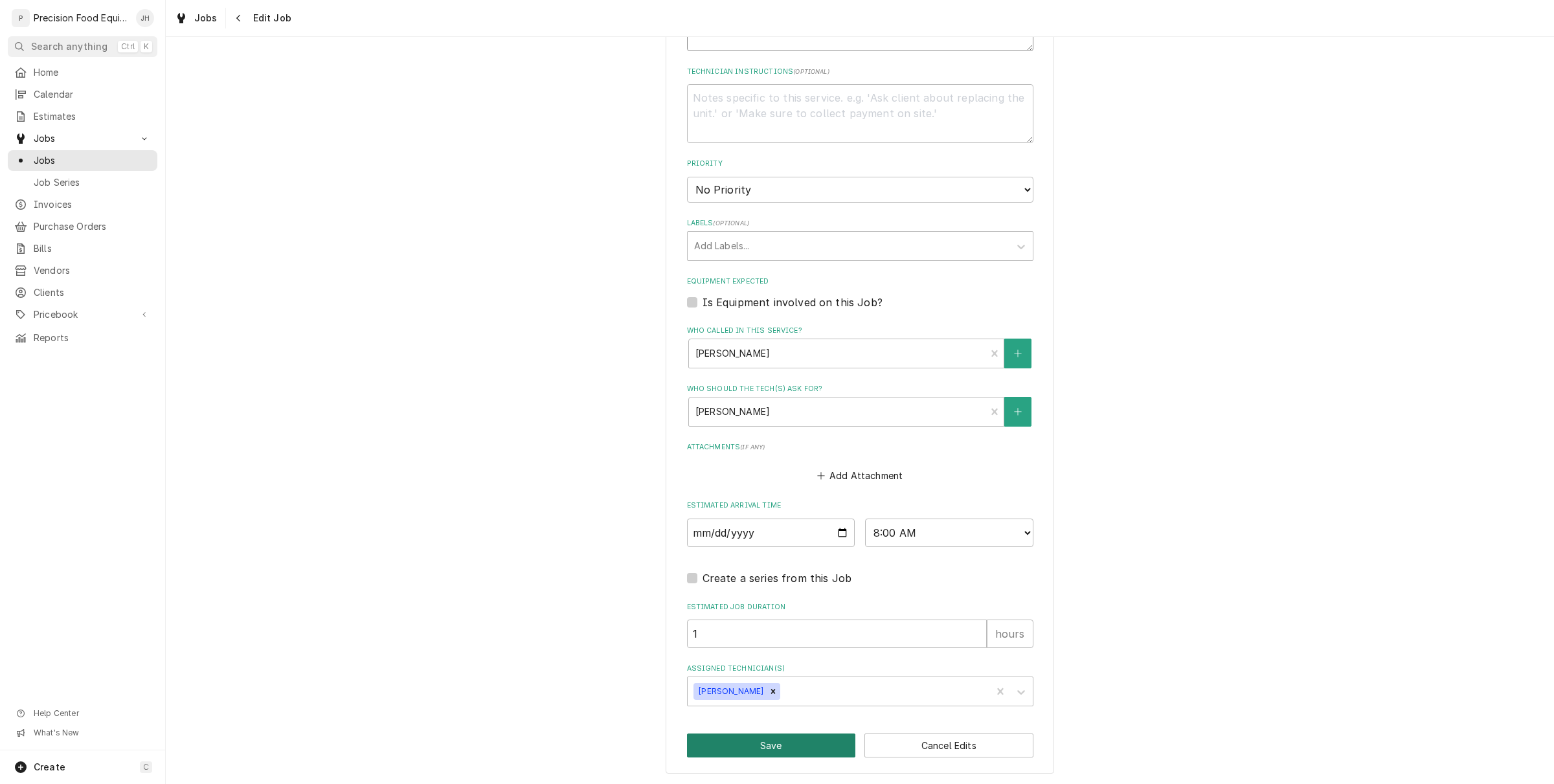
type textarea "Oven doesn't cook product all the way. Please call 516-500-7776, 516-200-3363 P…"
click at [792, 742] on button "Save" at bounding box center [771, 744] width 169 height 24
type textarea "x"
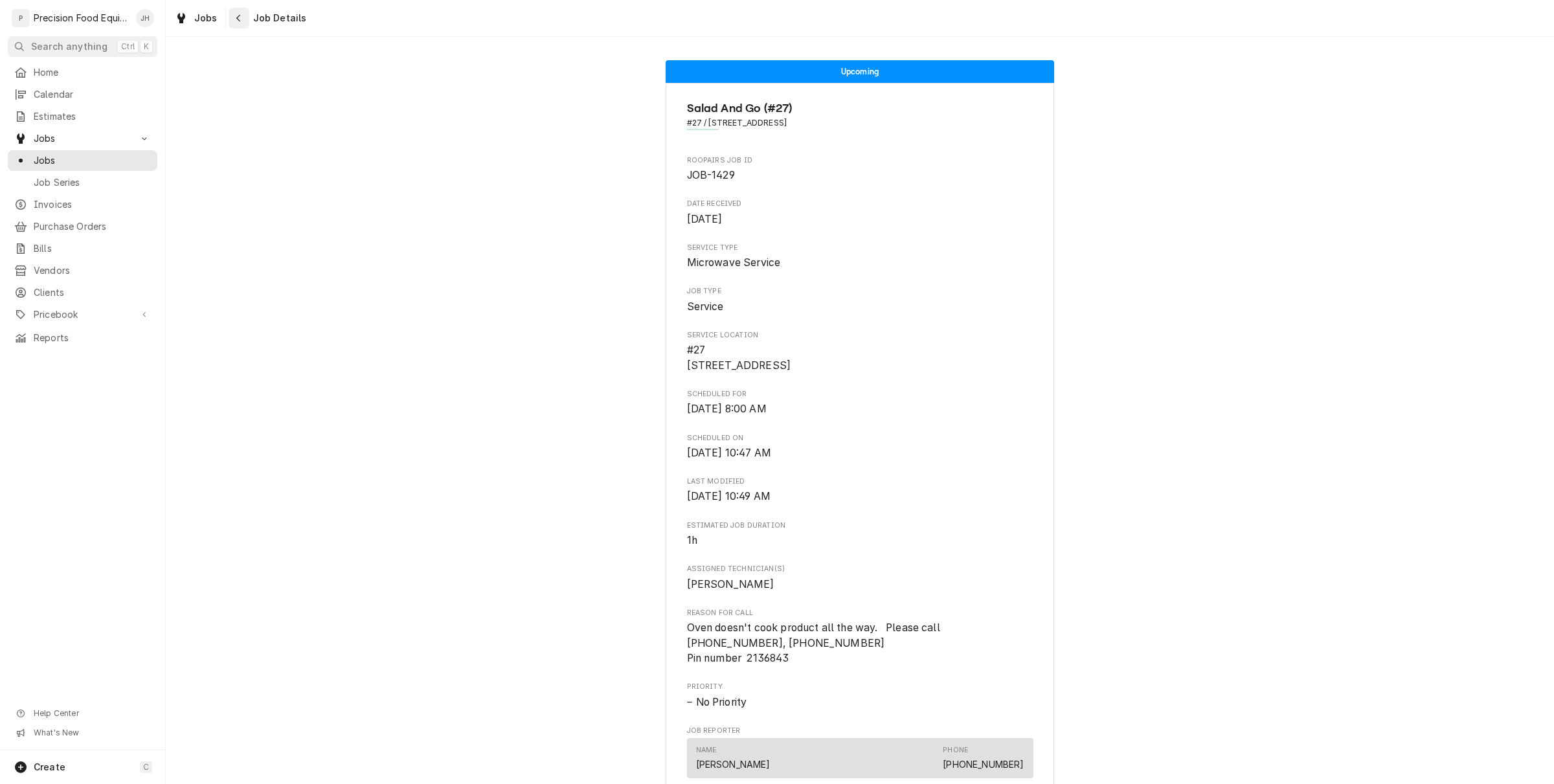
click at [232, 11] on div "Navigate back" at bounding box center [238, 18] width 13 height 13
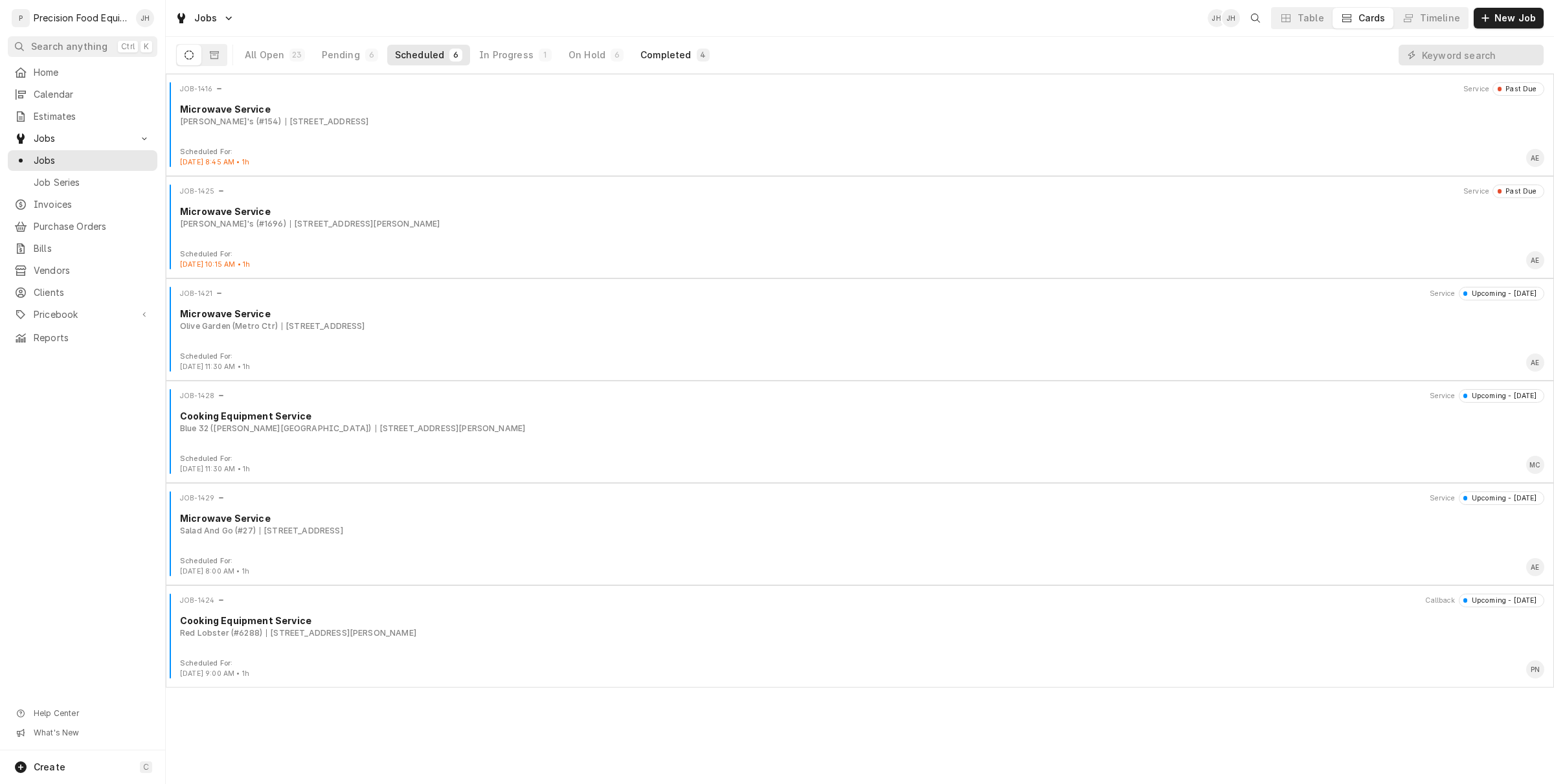
click at [640, 59] on div "Completed" at bounding box center [665, 54] width 50 height 13
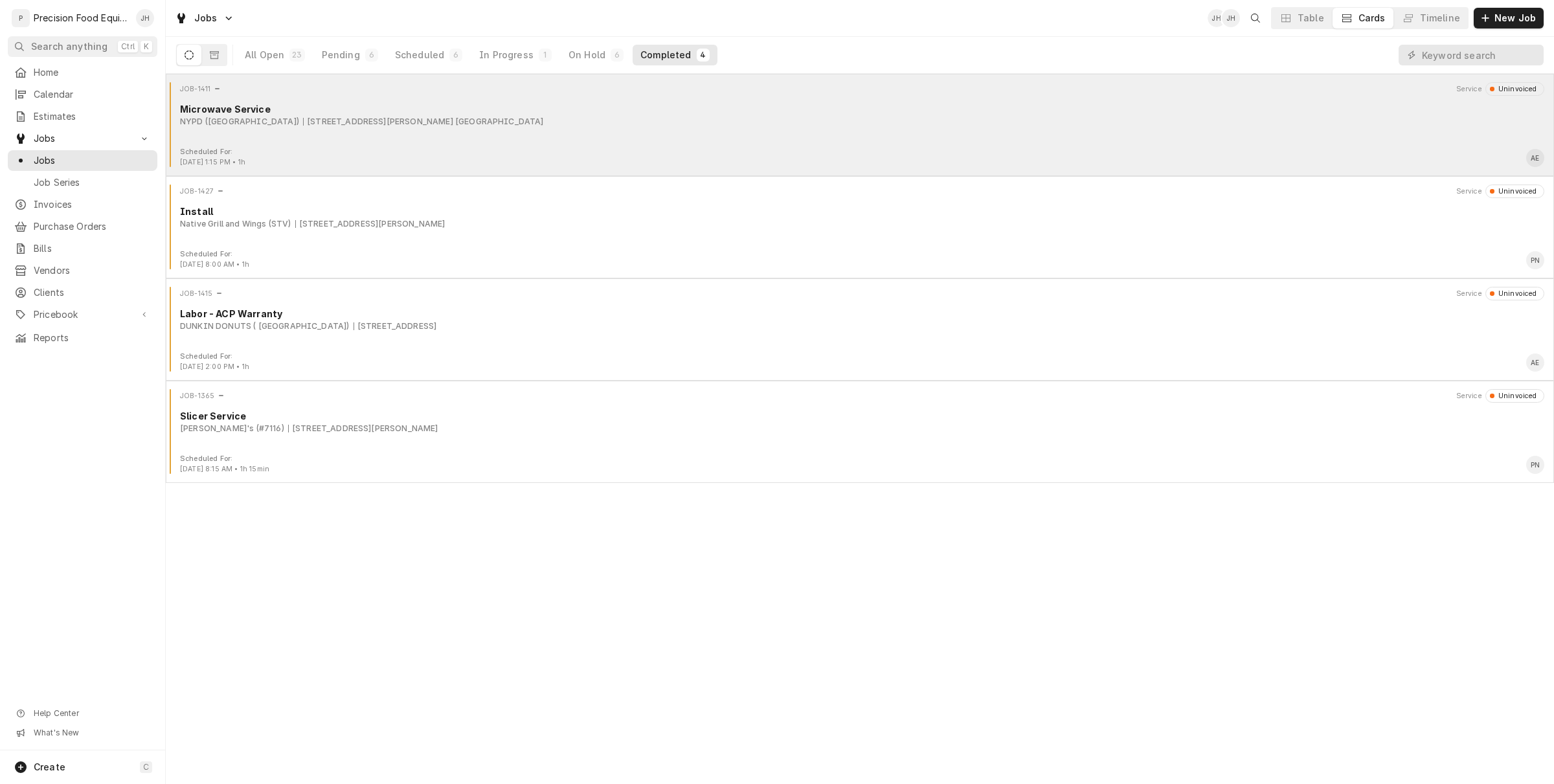
click at [467, 136] on div "JOB-1411 Service Uninvoiced Microwave Service NYPD (Arrowhead) 7650 W. Bell Rd.…" at bounding box center [859, 115] width 1378 height 65
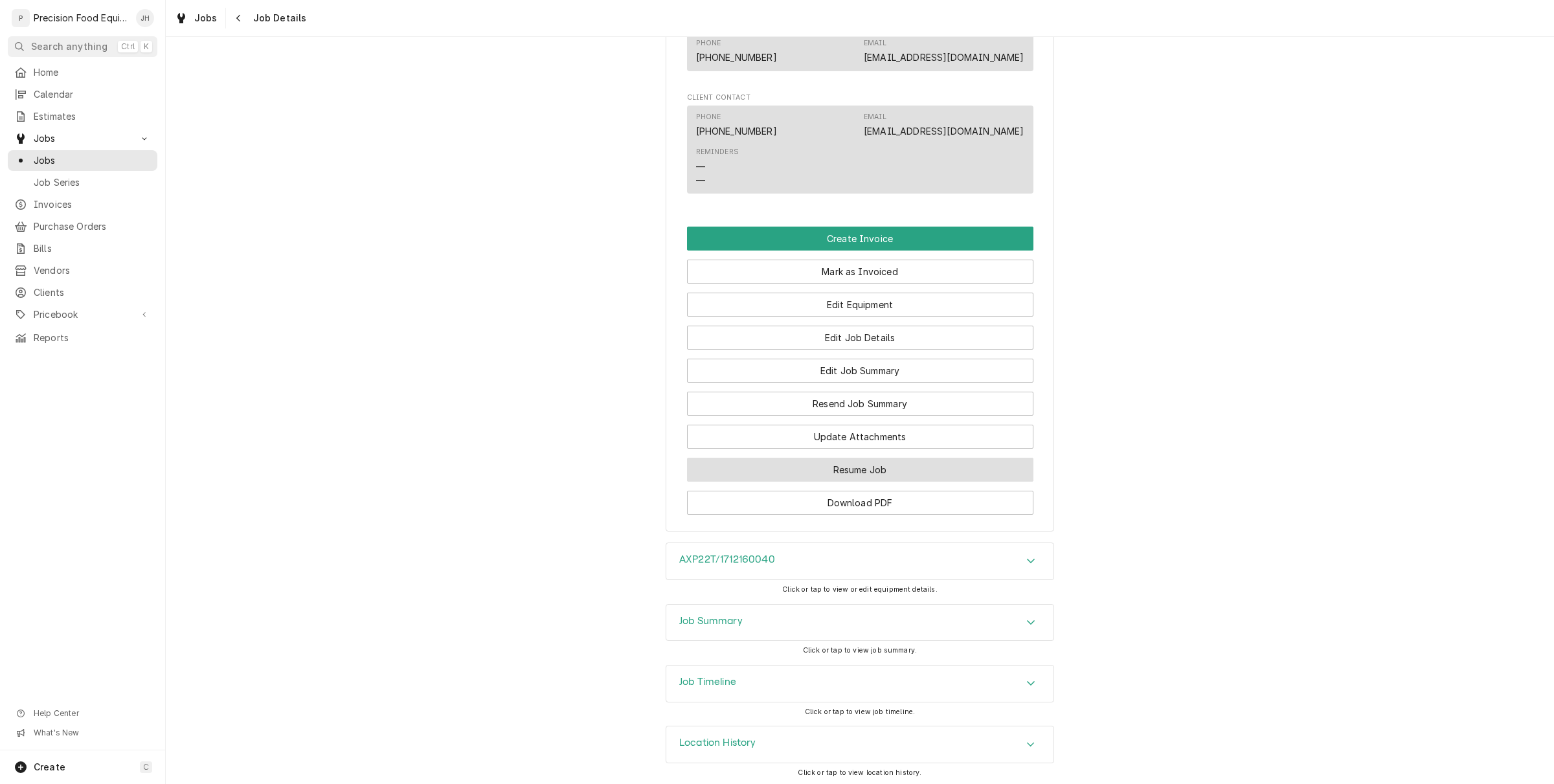
scroll to position [831, 0]
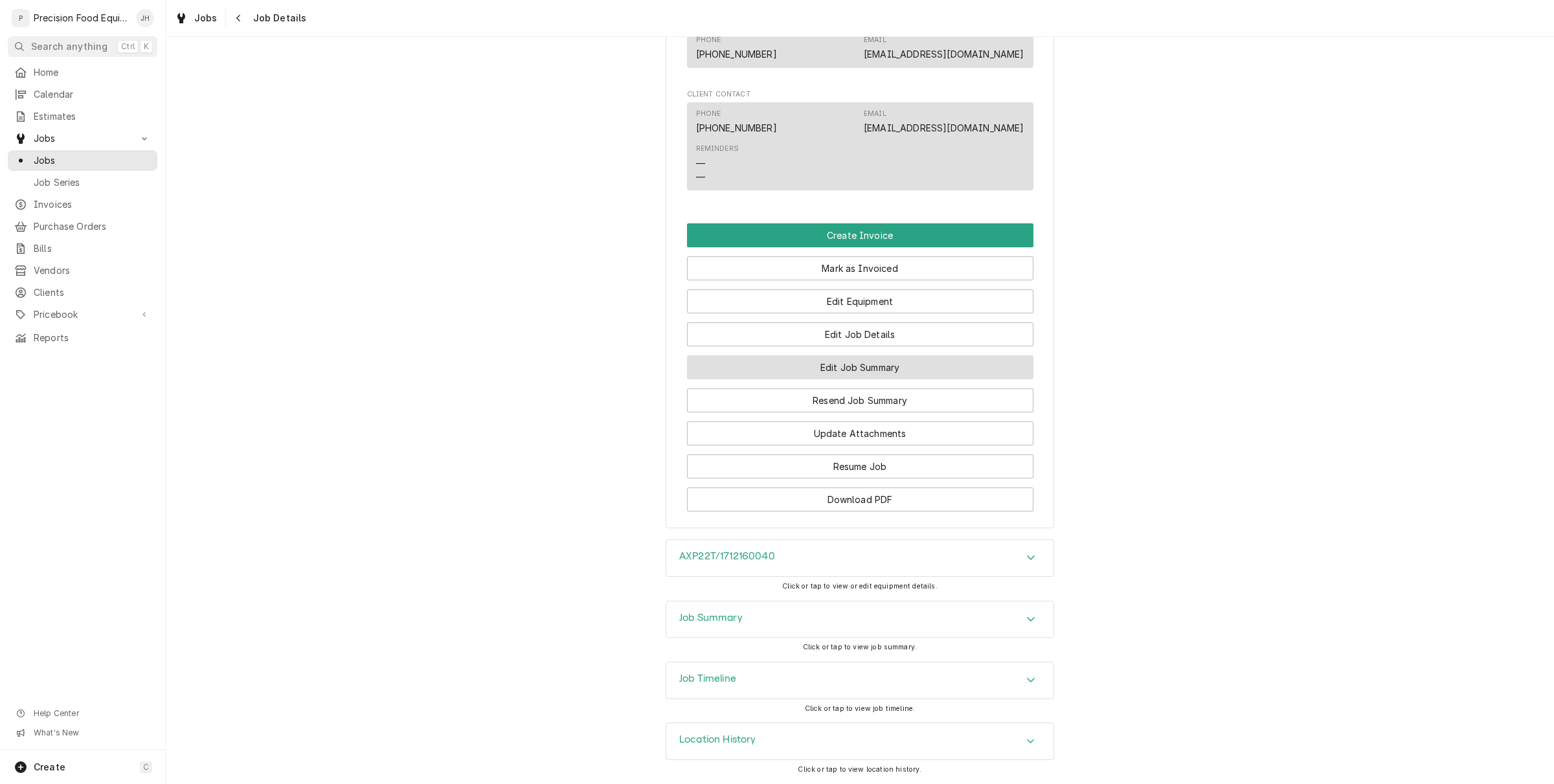
click at [858, 374] on button "Edit Job Summary" at bounding box center [860, 367] width 347 height 24
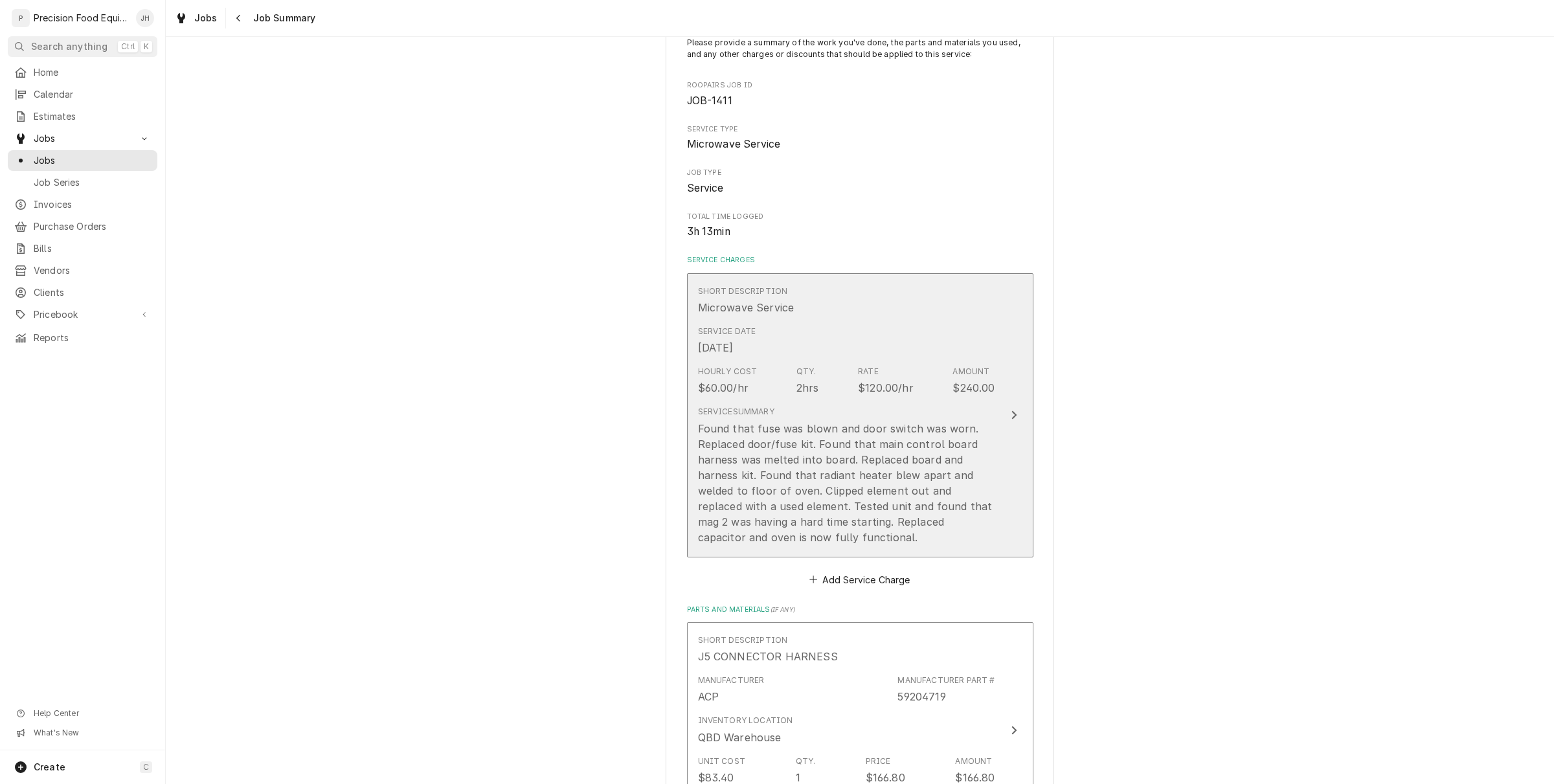
scroll to position [81, 0]
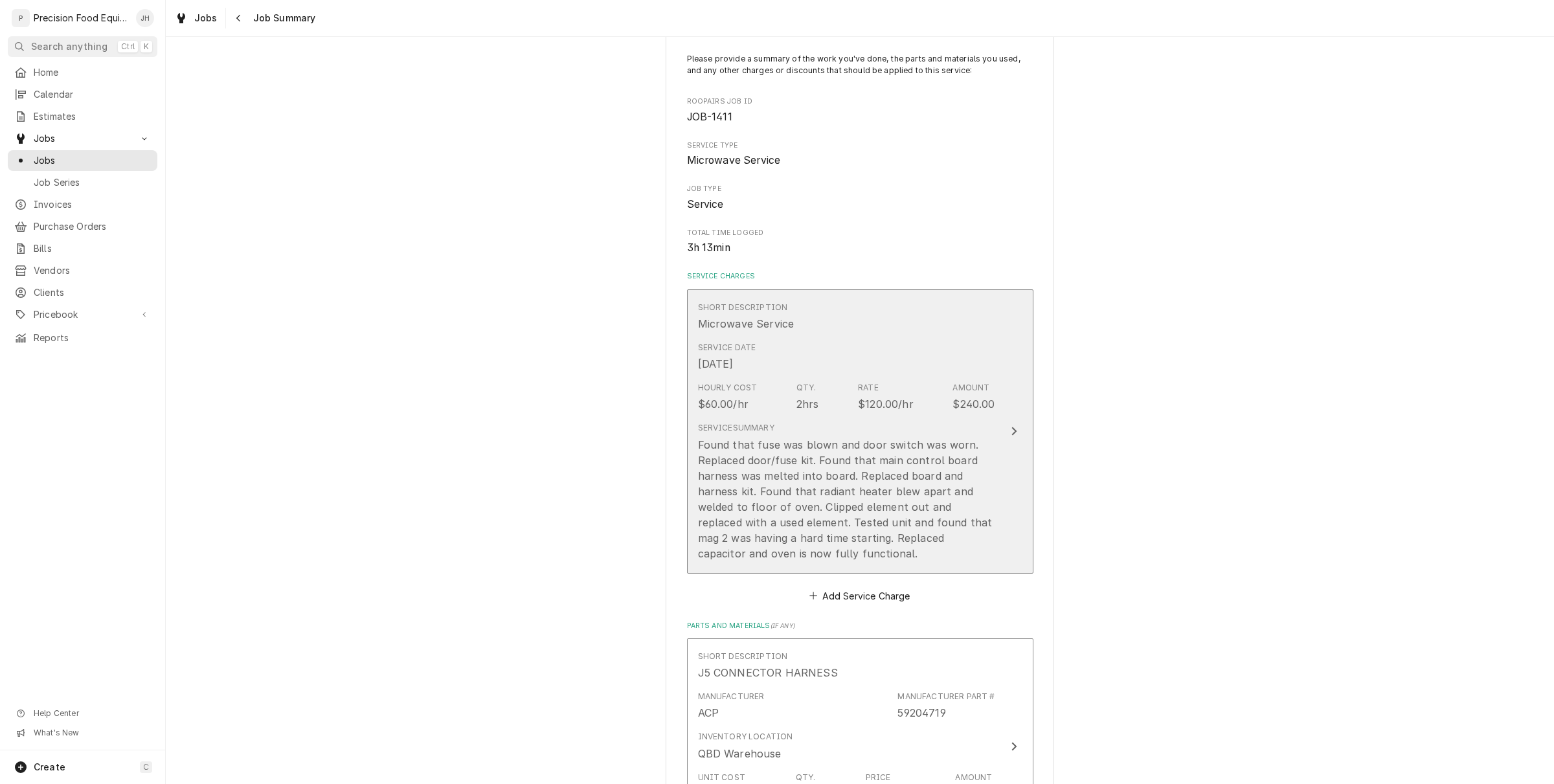
click at [822, 503] on div "Found that fuse was blown and door switch was worn. Replaced door/fuse kit. Fou…" at bounding box center [847, 498] width 297 height 124
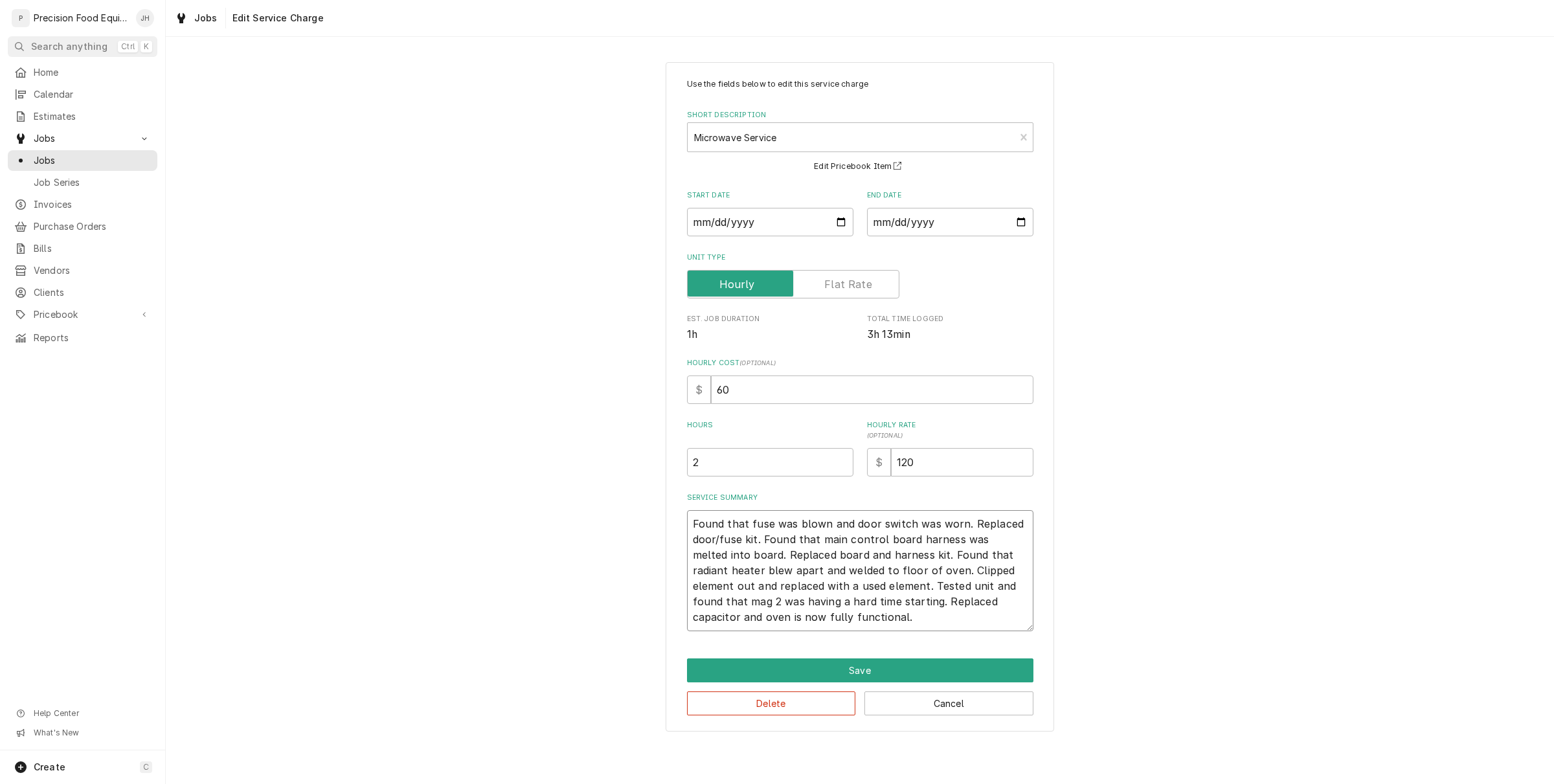
click at [876, 599] on textarea "Found that fuse was blown and door switch was worn. Replaced door/fuse kit. Fou…" at bounding box center [860, 570] width 347 height 121
click at [854, 629] on textarea "Found that fuse was blown and door switch was worn. Replaced door/fuse kit. Fou…" at bounding box center [860, 570] width 347 height 121
click at [729, 470] on input "2" at bounding box center [770, 462] width 166 height 28
type textarea "x"
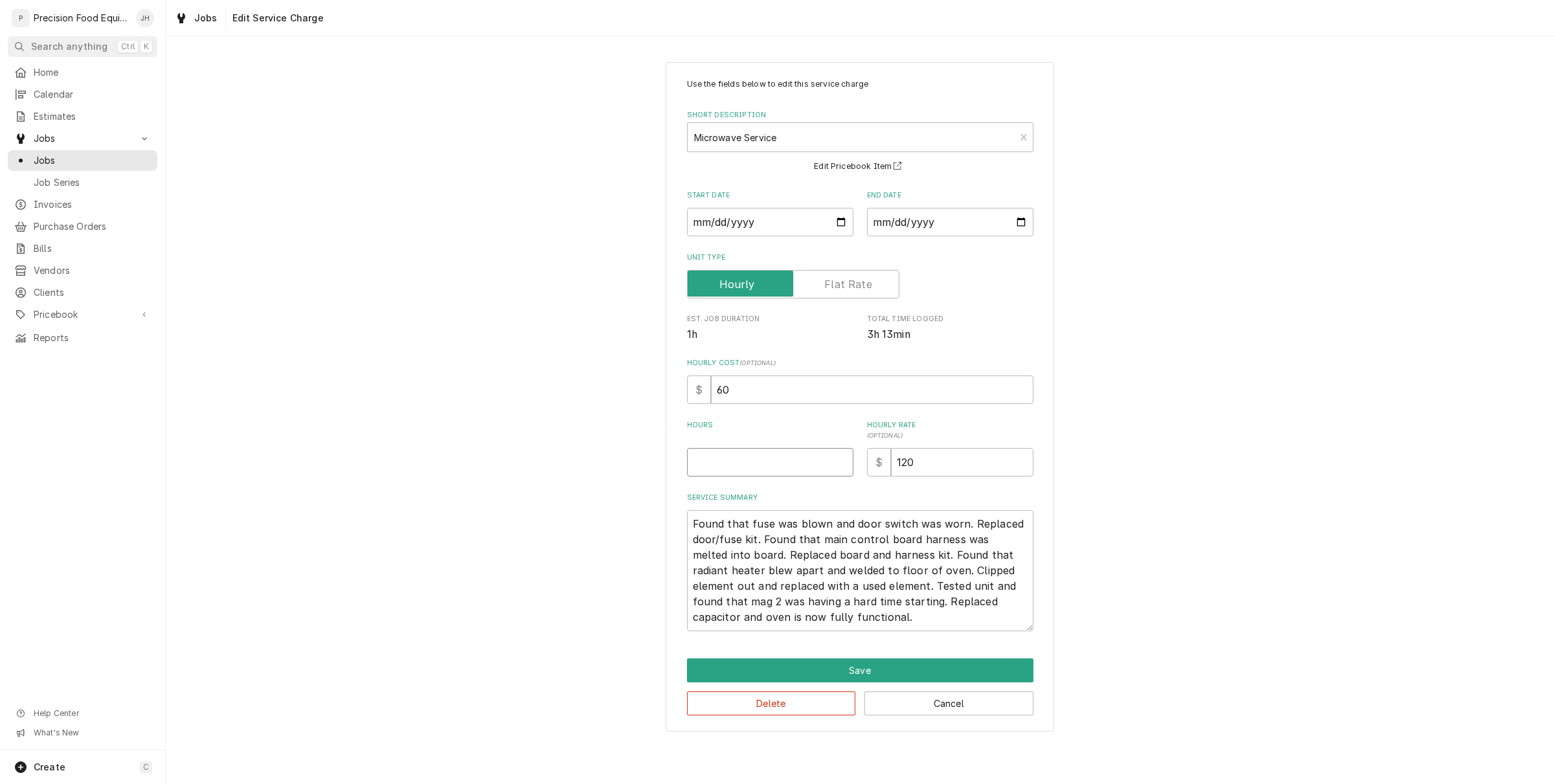
type input "3"
type textarea "x"
type input "3.2"
type textarea "x"
type input "3.25"
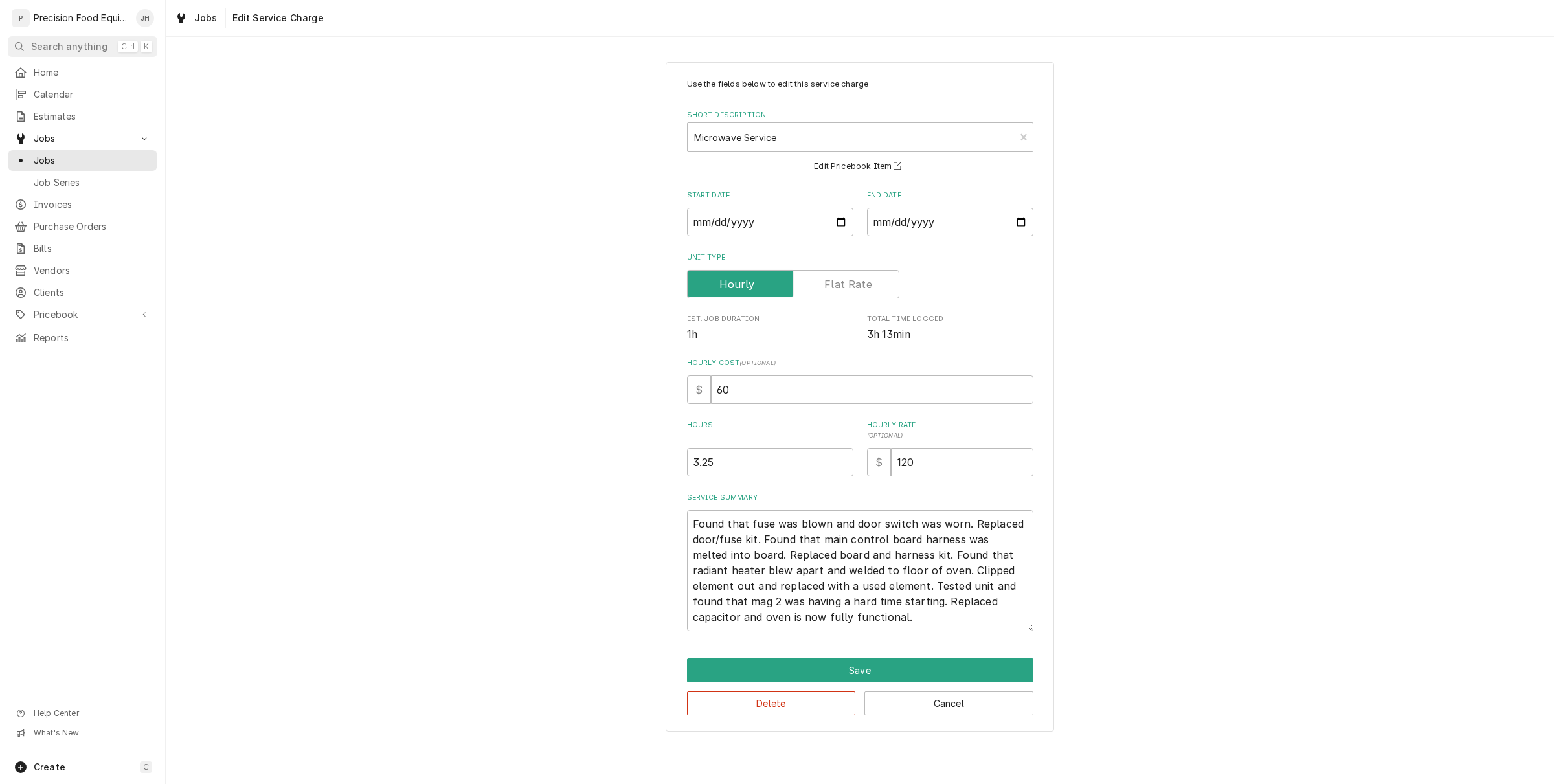
click at [873, 657] on div "Use the fields below to edit this service charge Short Description Microwave Se…" at bounding box center [860, 397] width 389 height 670
click at [871, 664] on button "Save" at bounding box center [860, 670] width 347 height 24
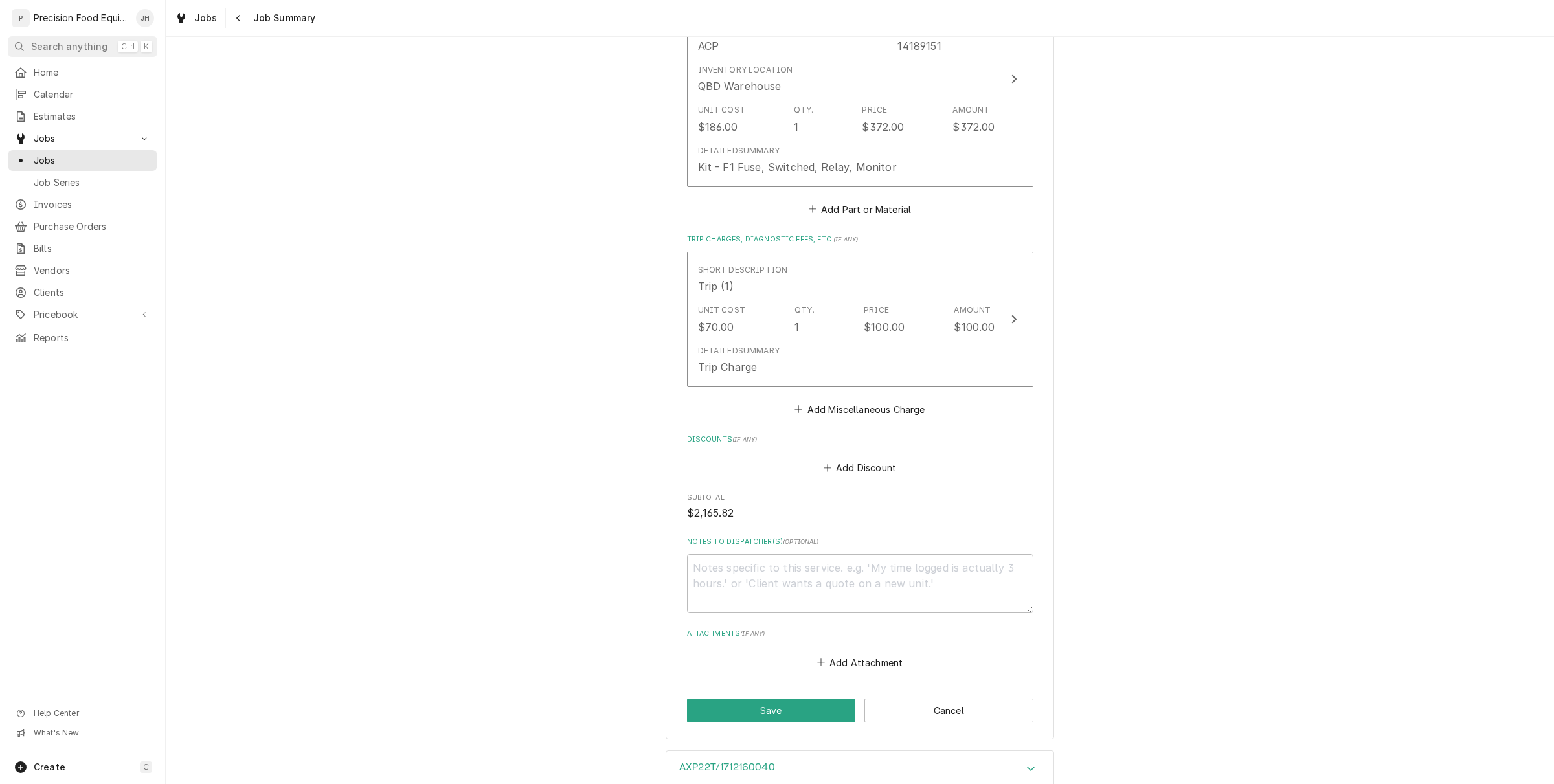
scroll to position [1699, 0]
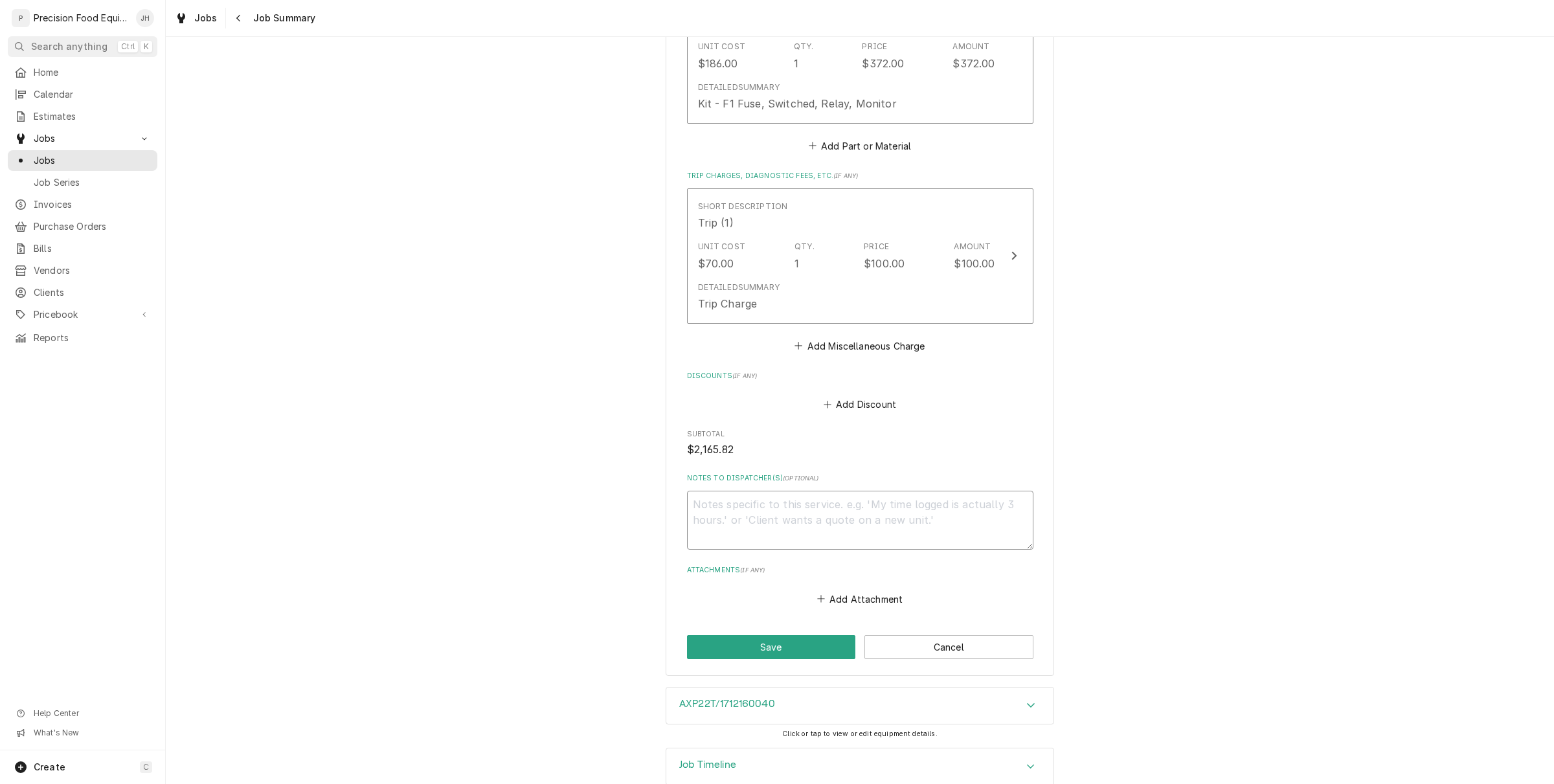
click at [800, 519] on textarea "Notes to Dispatcher(s) ( optional )" at bounding box center [860, 519] width 347 height 59
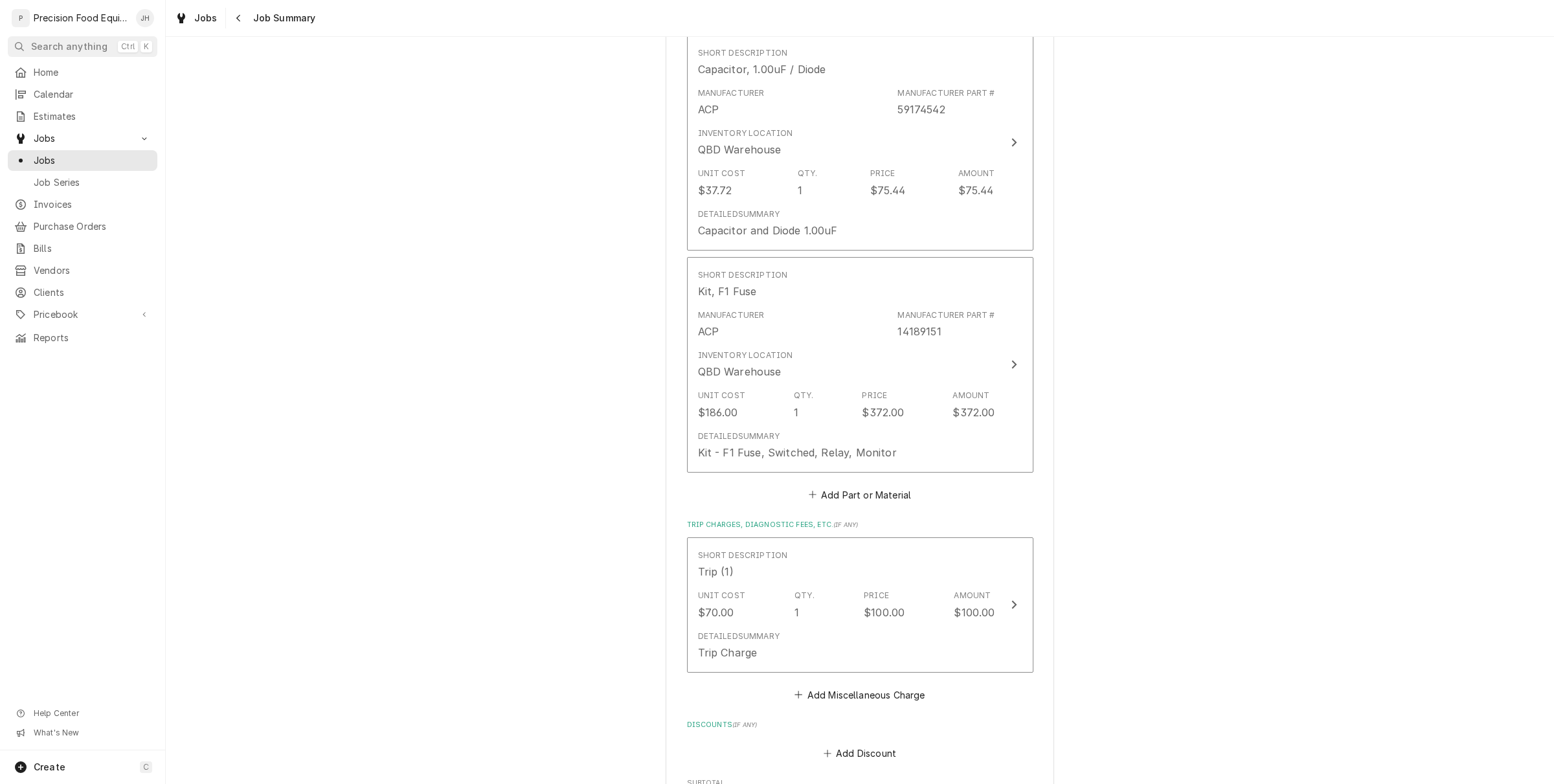
scroll to position [1726, 0]
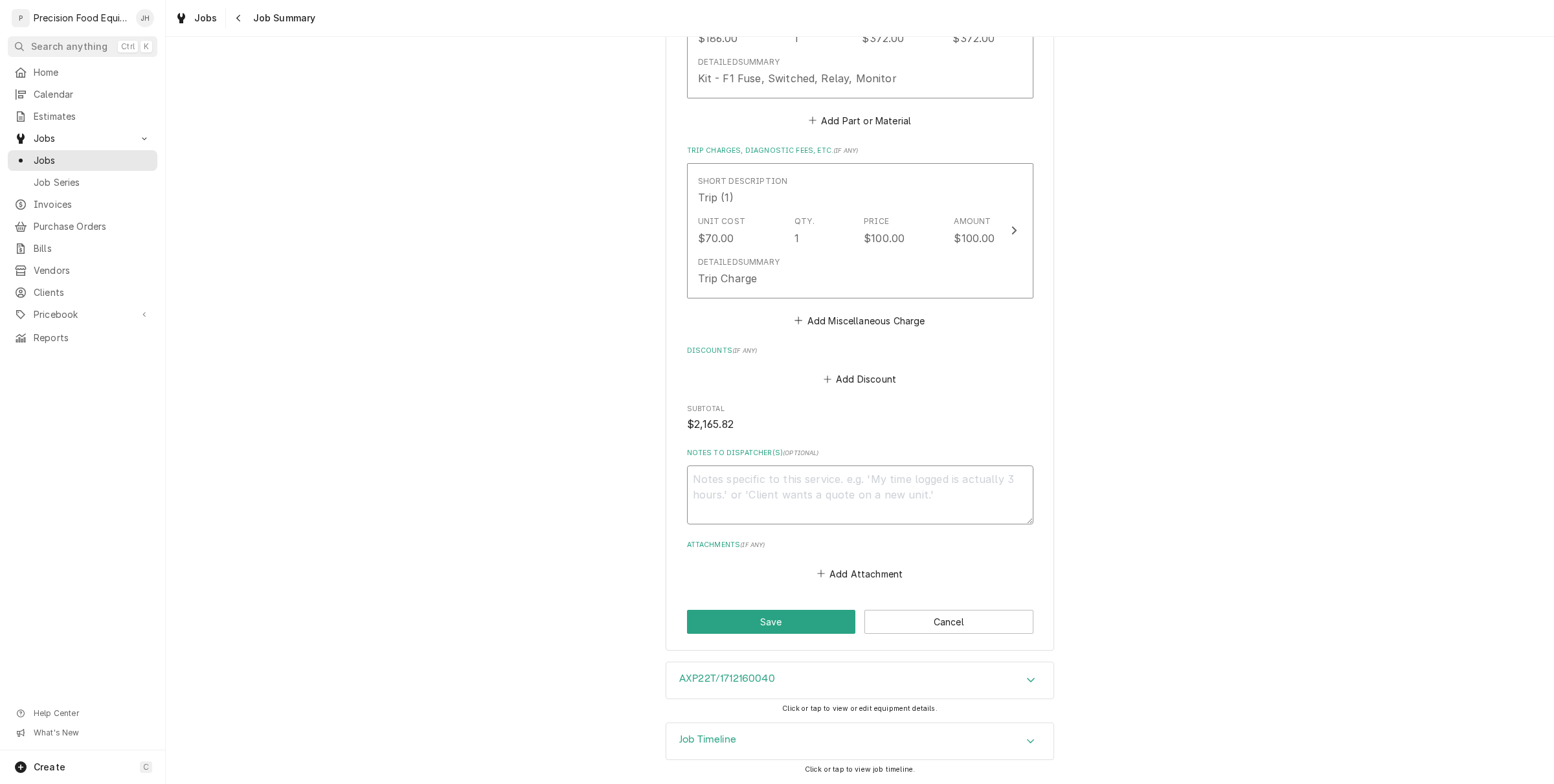
type textarea "x"
type textarea "R"
type textarea "x"
type textarea "Re"
type textarea "x"
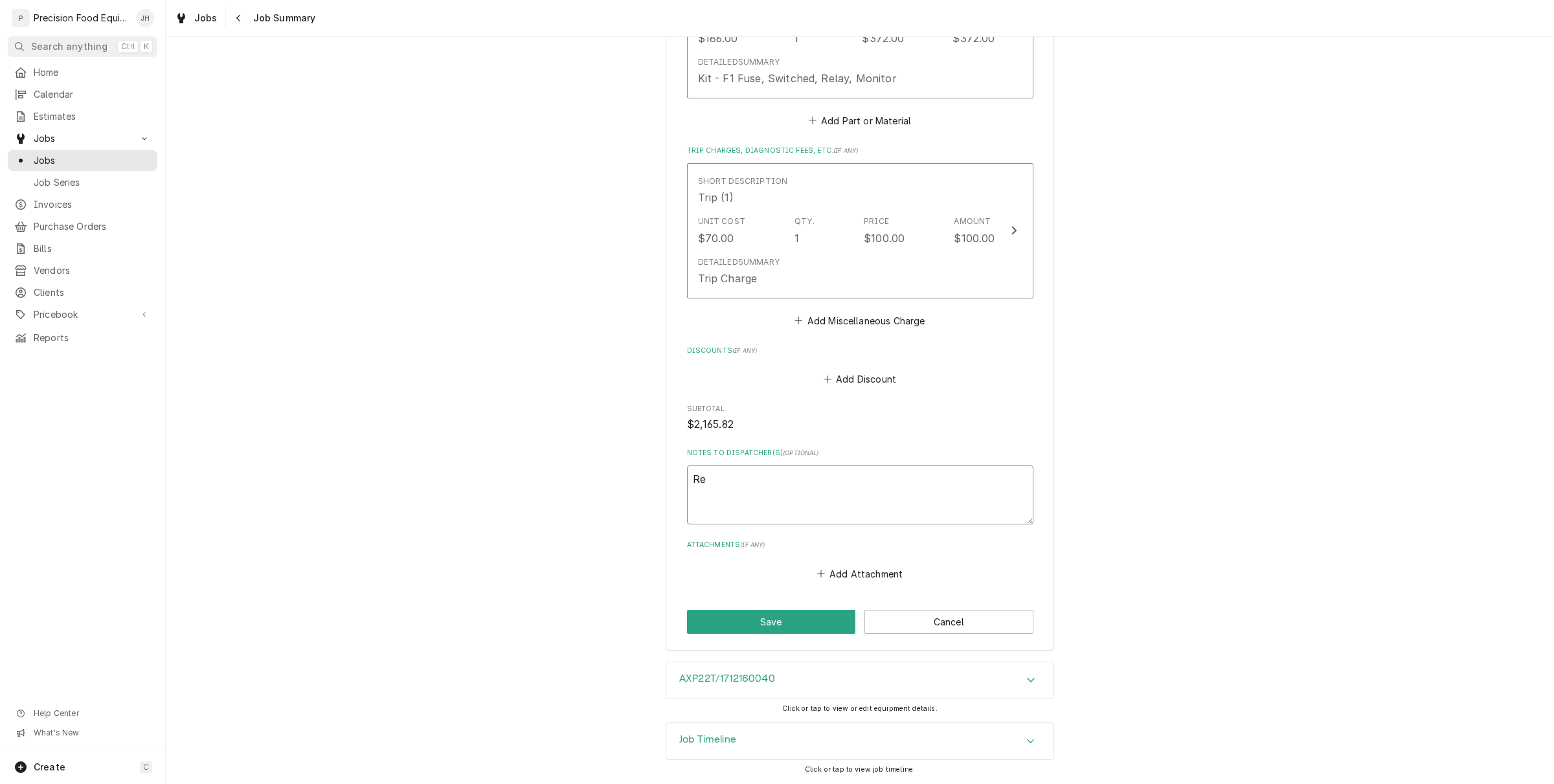
type textarea "Rea"
type textarea "x"
type textarea "Ready"
type textarea "x"
type textarea "Ready"
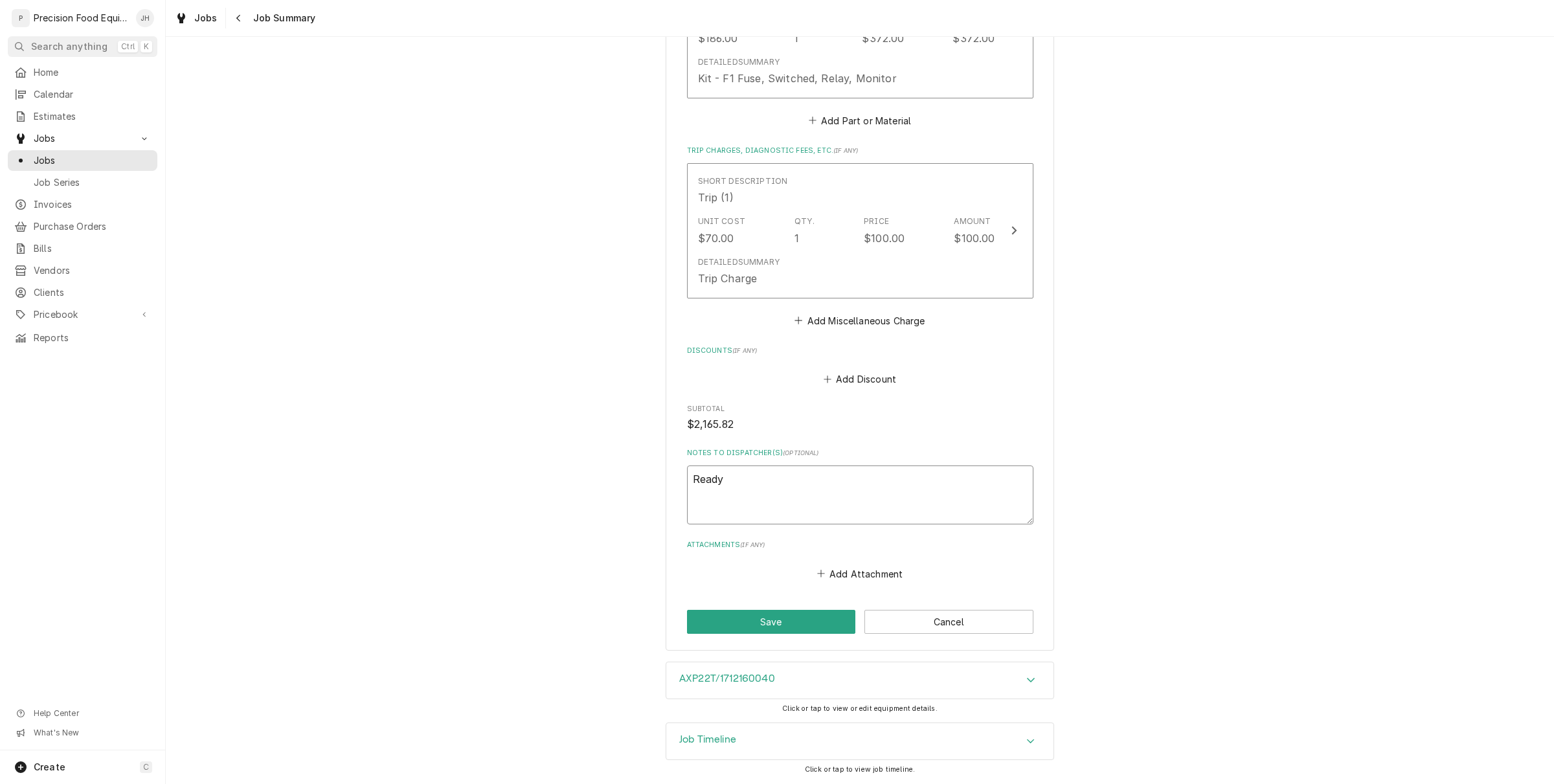
type textarea "x"
type textarea "Ready to"
type textarea "x"
type textarea "Ready to"
type textarea "x"
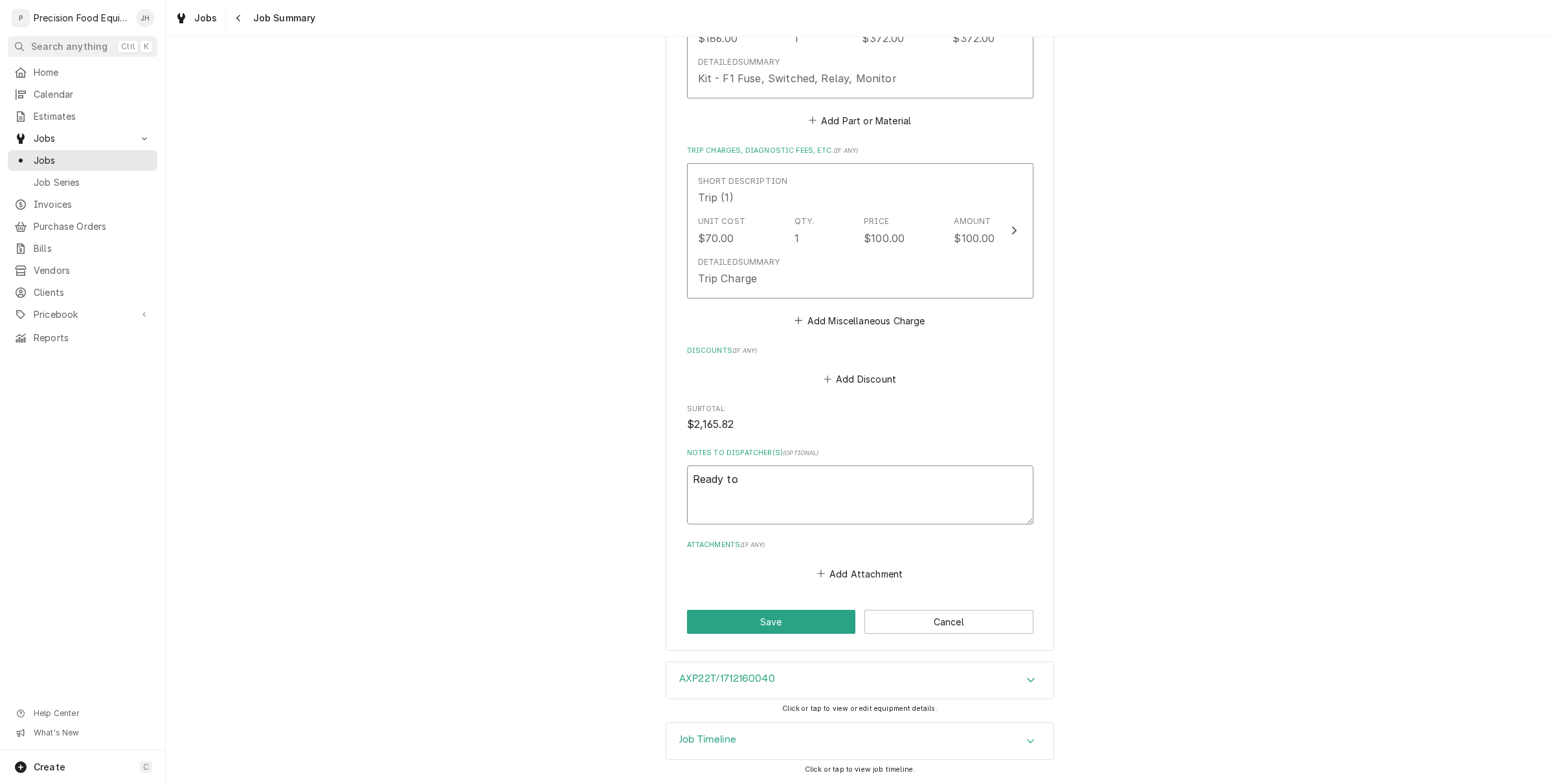
type textarea "Ready to i"
type textarea "x"
type textarea "Ready to in"
type textarea "x"
type textarea "Ready to inv"
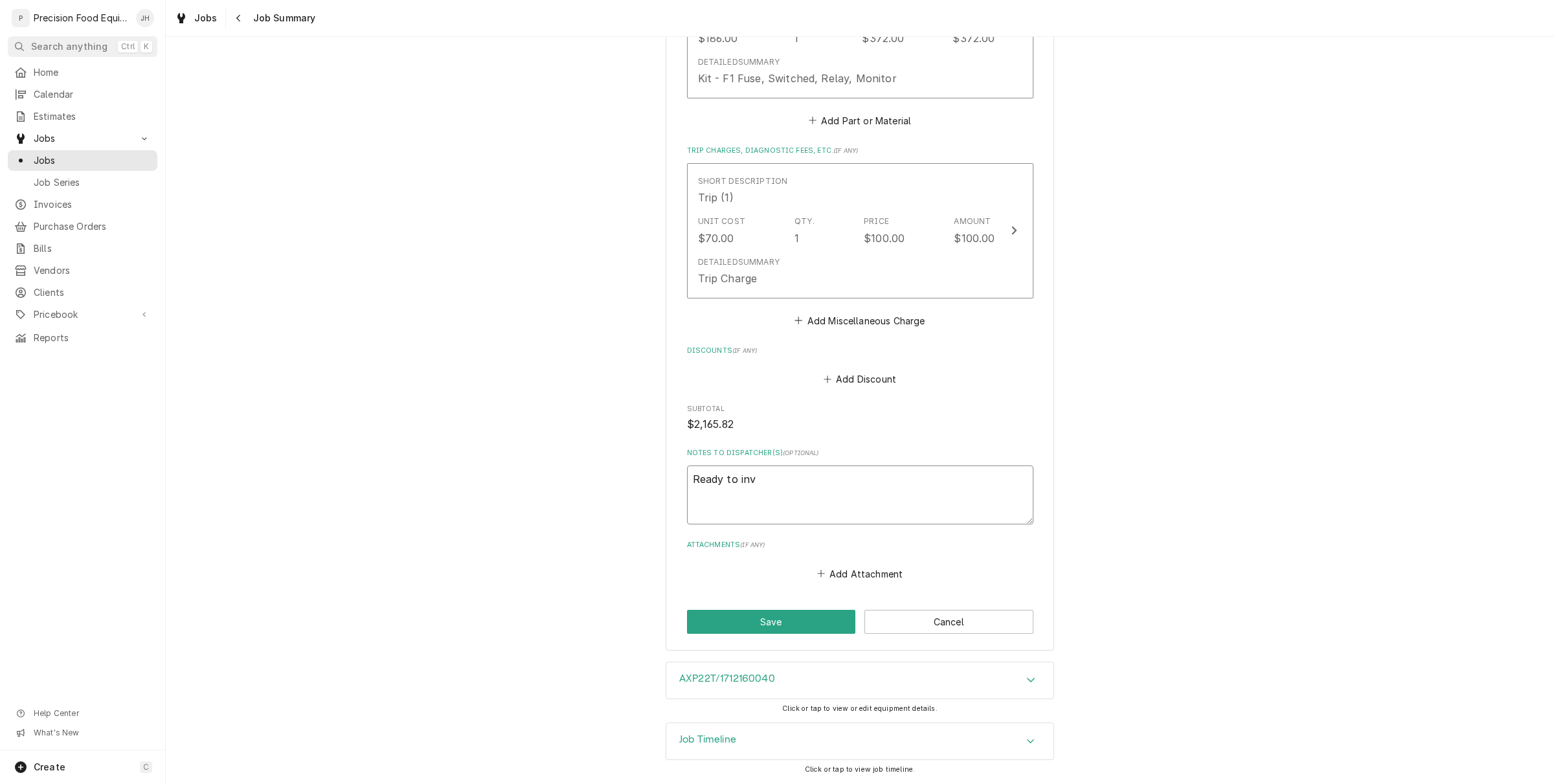
type textarea "x"
type textarea "Ready to invo"
type textarea "x"
type textarea "Ready to invoic"
type textarea "x"
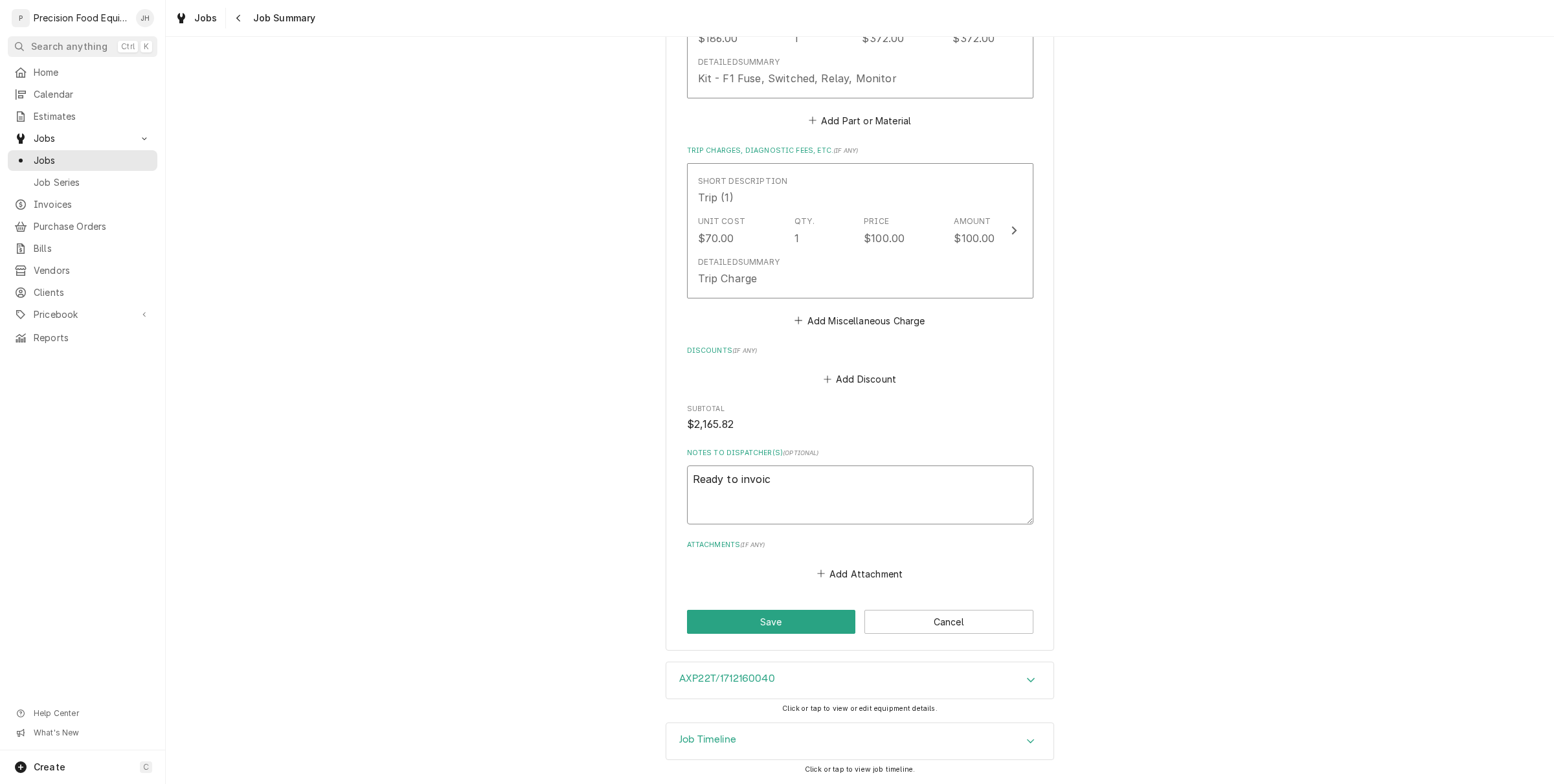
type textarea "Ready to invoice"
type textarea "x"
type textarea "Ready to invoice"
click at [738, 623] on button "Save" at bounding box center [771, 621] width 169 height 24
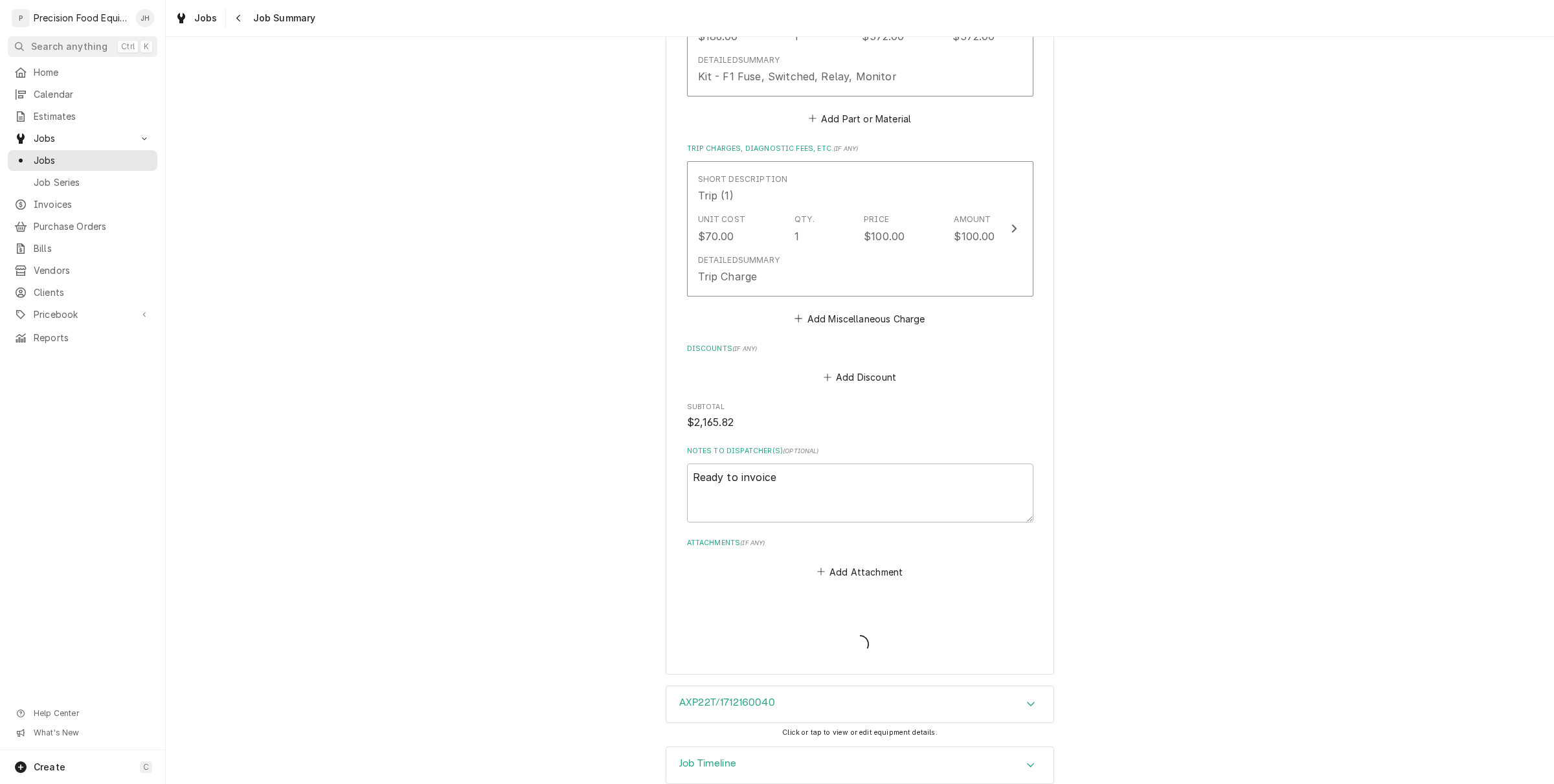
type textarea "x"
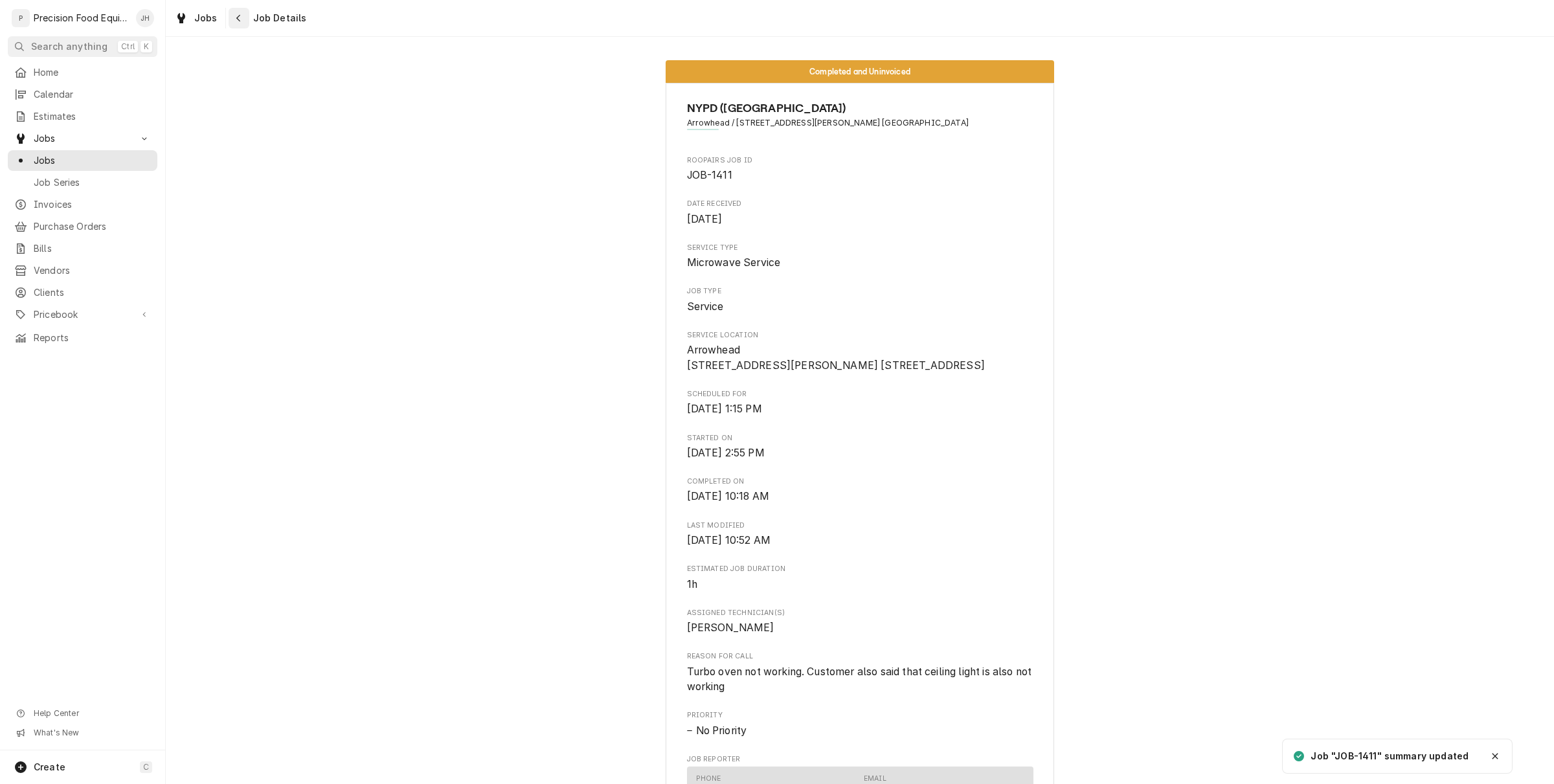
click at [242, 16] on div "Navigate back" at bounding box center [238, 18] width 13 height 13
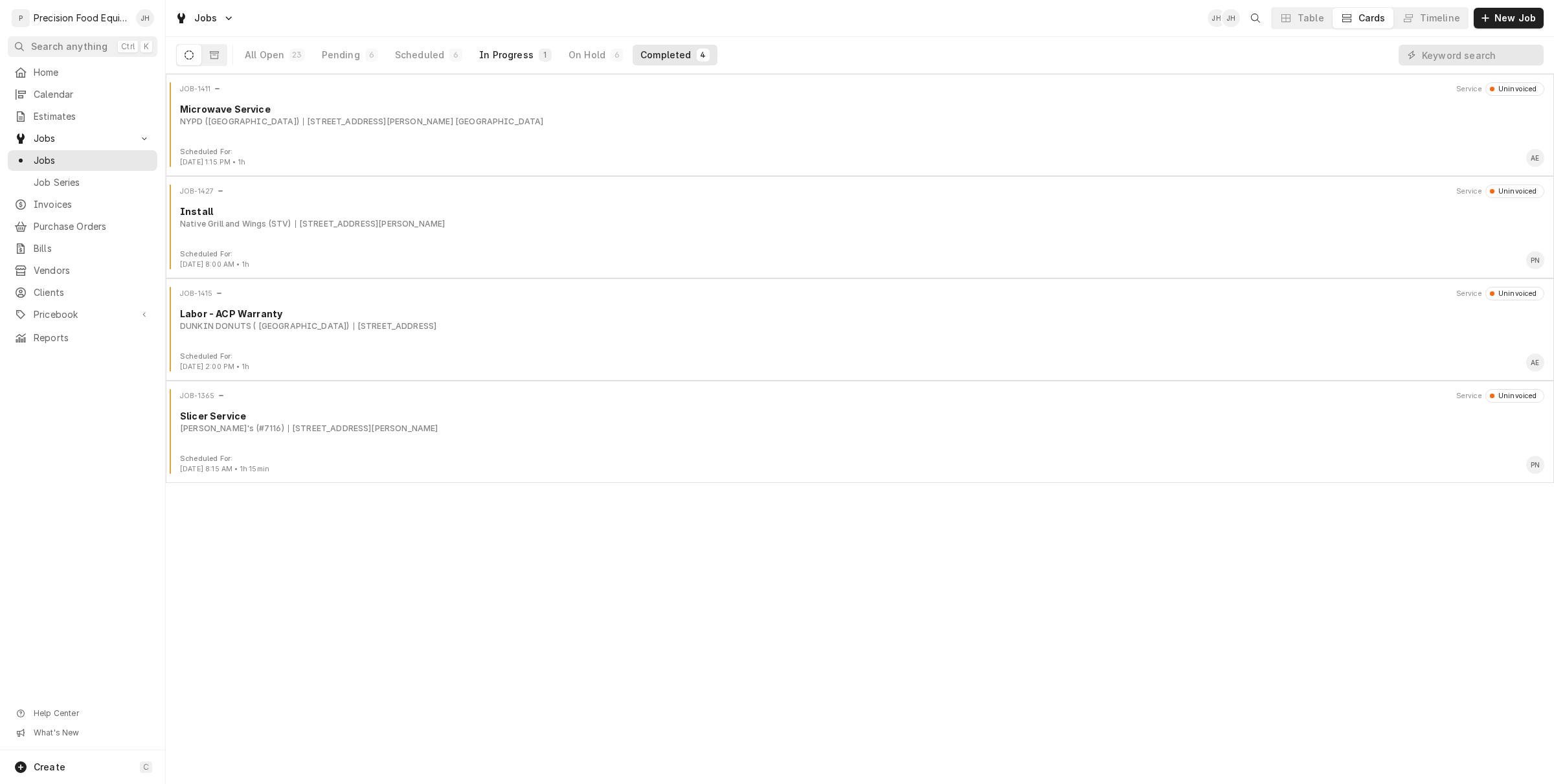
click at [515, 45] on button "In Progress 1" at bounding box center [515, 55] width 88 height 21
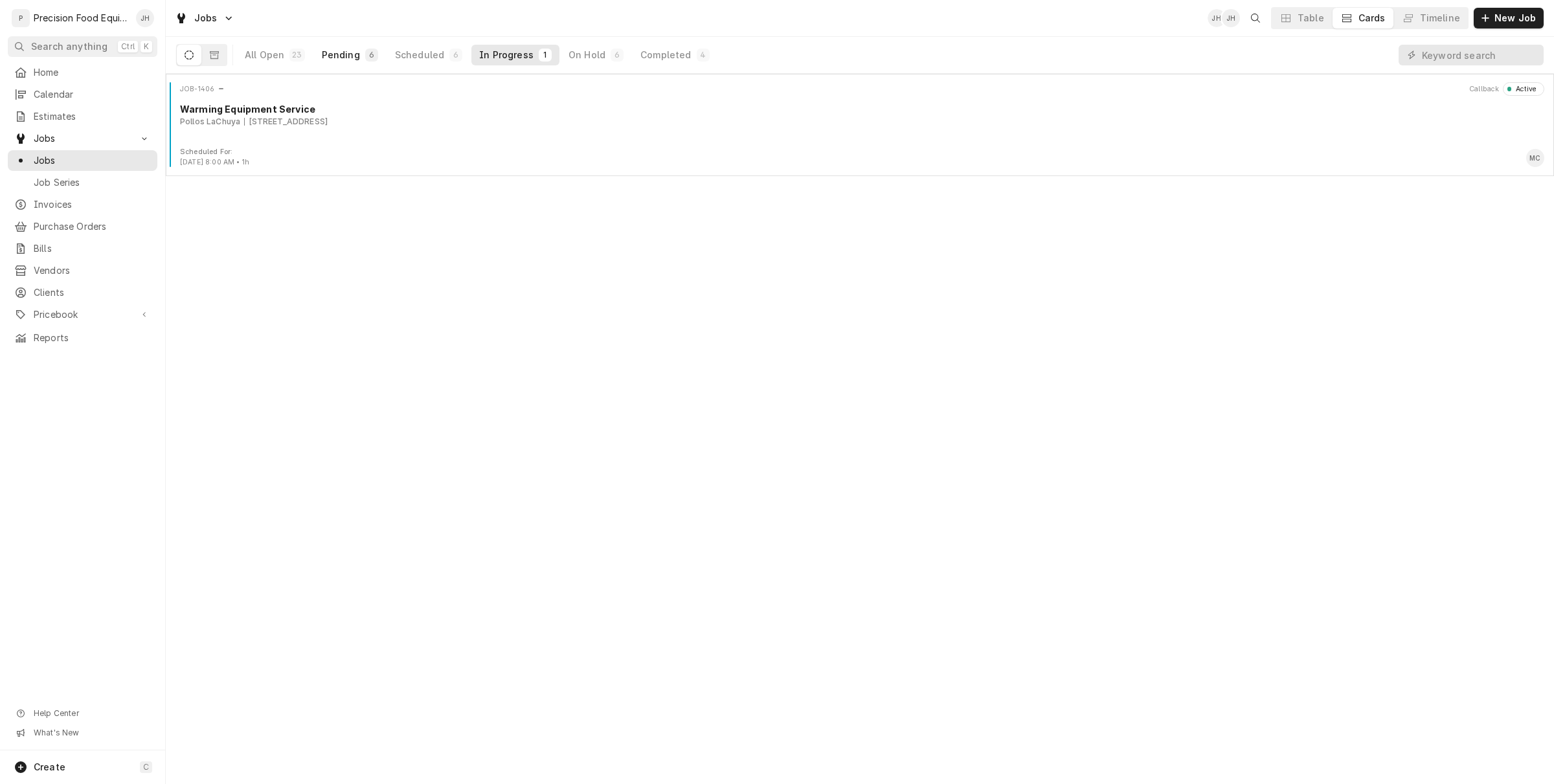
click at [355, 54] on div "Pending" at bounding box center [340, 54] width 38 height 13
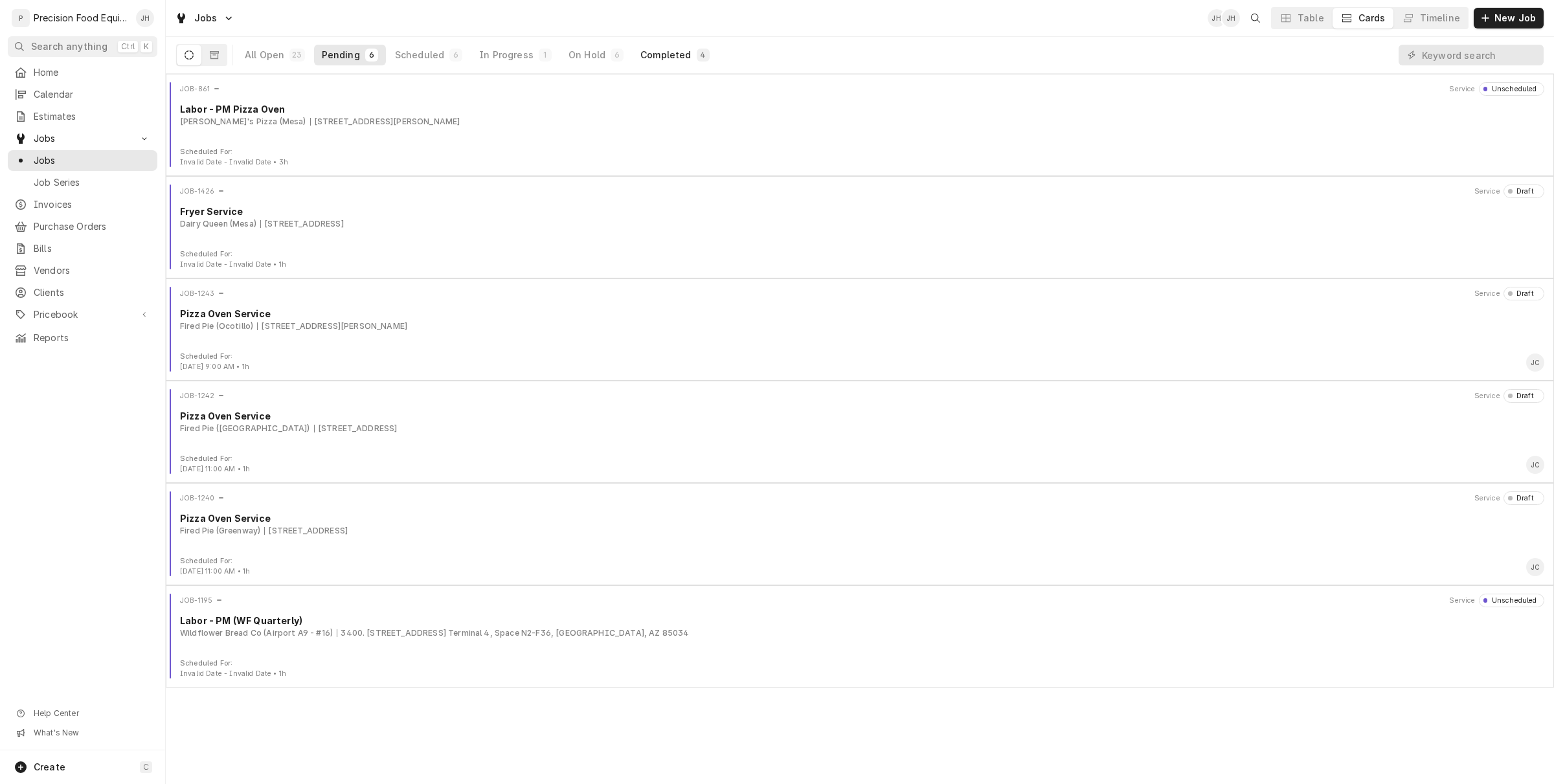
click at [666, 59] on div "Completed" at bounding box center [665, 54] width 50 height 13
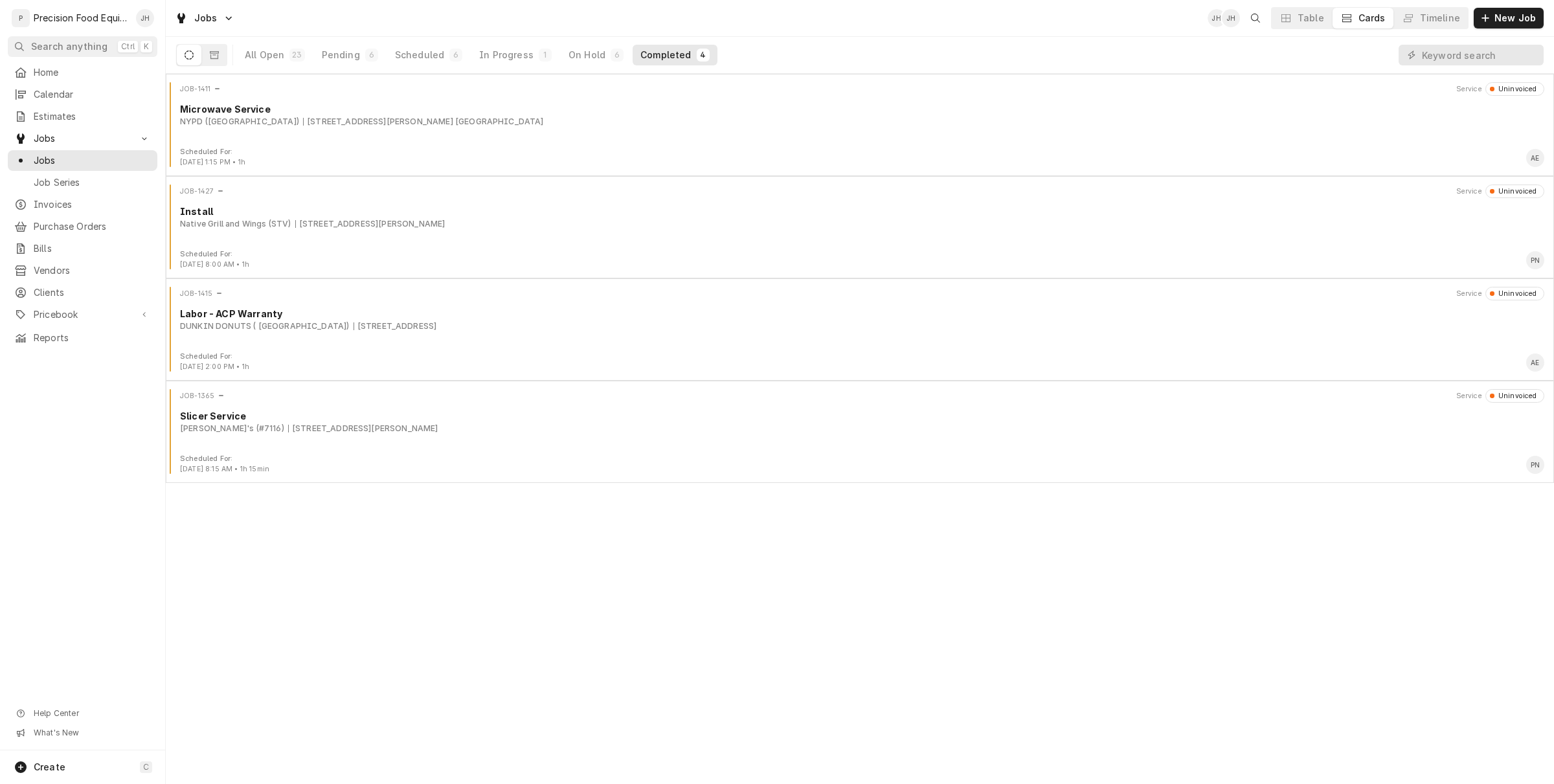
click at [361, 573] on div "JOB-1411 Service Uninvoiced Microwave Service NYPD ([GEOGRAPHIC_DATA]) [STREET_…" at bounding box center [860, 429] width 1389 height 710
